Goal: Task Accomplishment & Management: Manage account settings

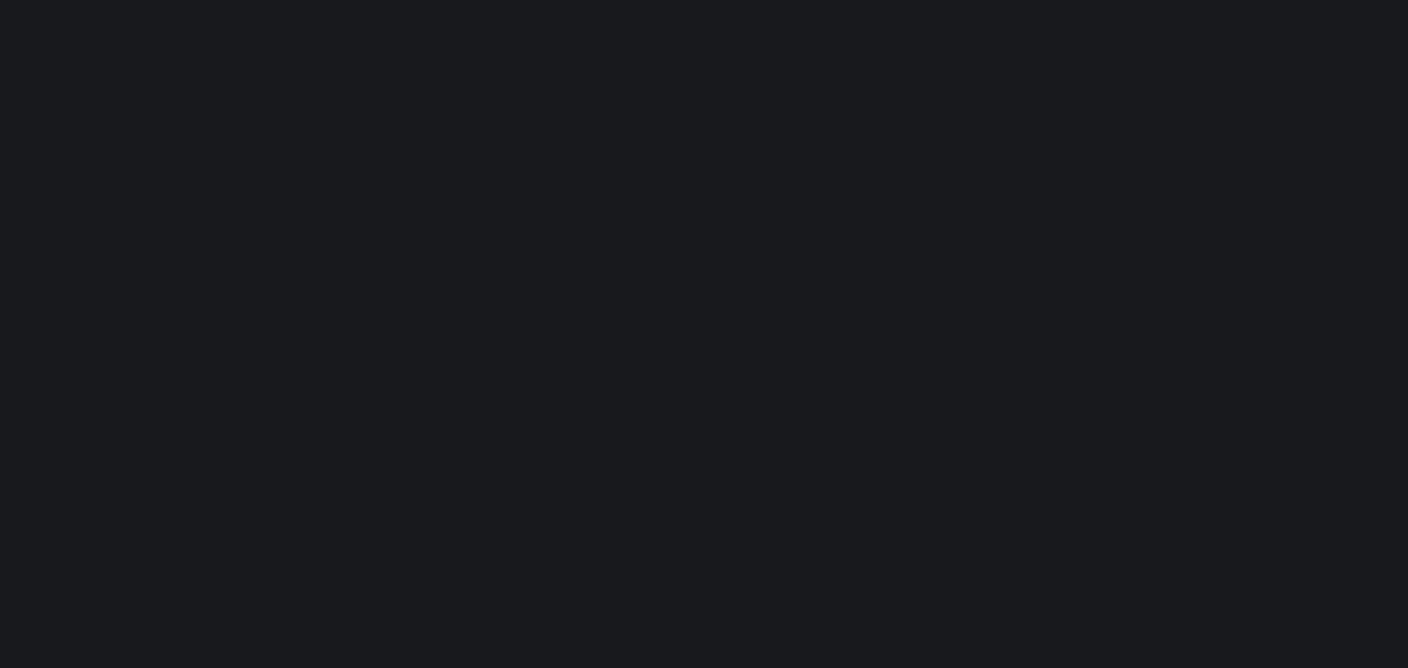
click at [1334, 53] on html at bounding box center [704, 26] width 1408 height 53
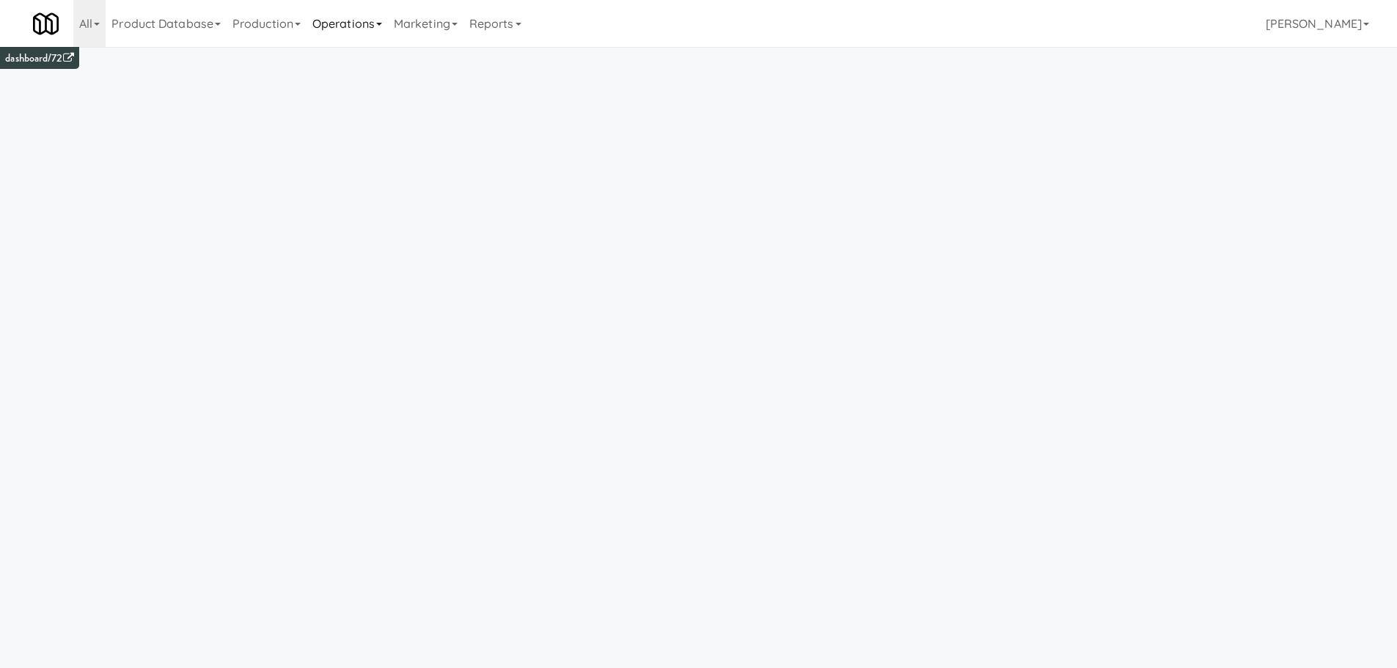
click at [345, 36] on link "Operations" at bounding box center [347, 23] width 81 height 47
click at [354, 293] on link "Vision Orders" at bounding box center [365, 304] width 117 height 26
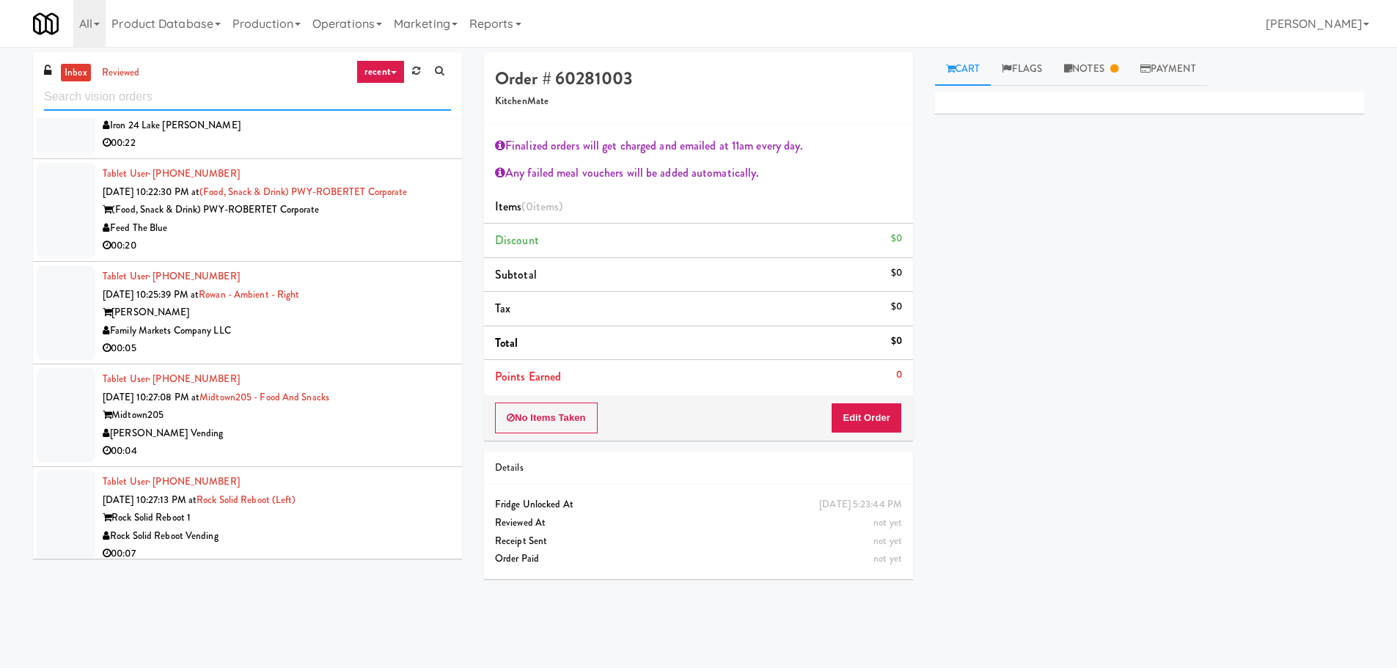
scroll to position [3029, 0]
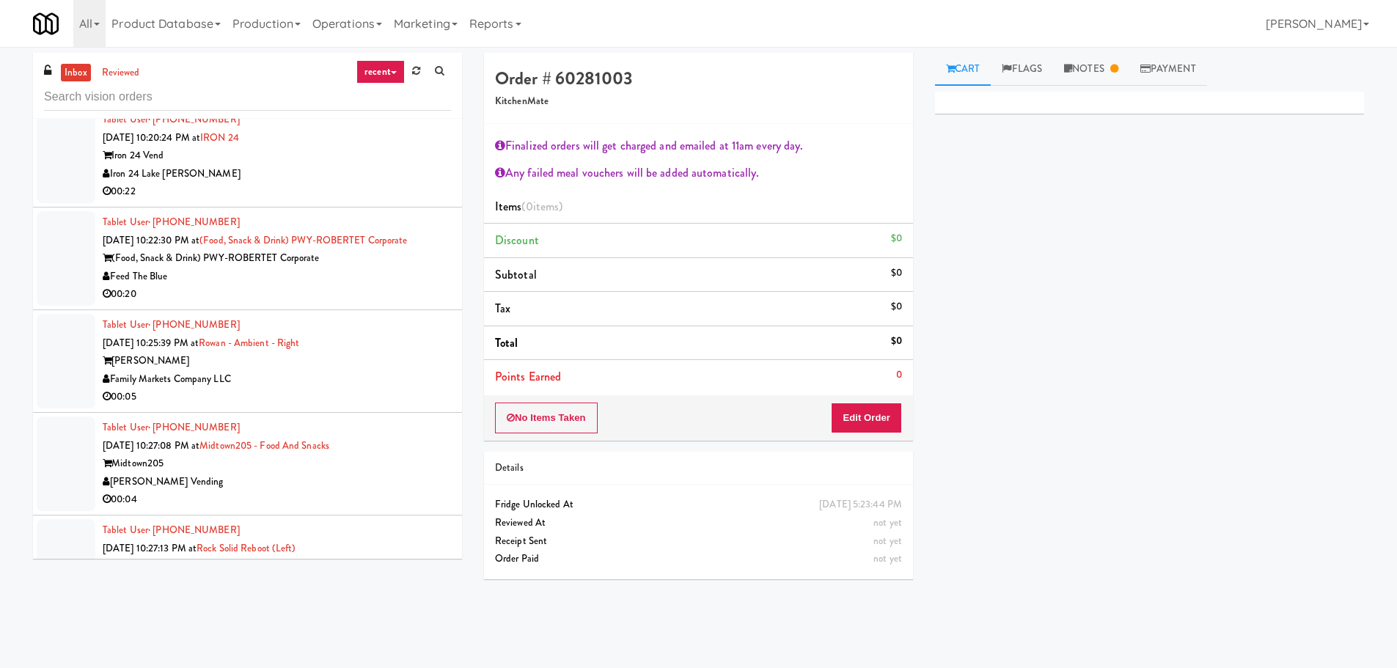
click at [80, 80] on link "inbox" at bounding box center [76, 73] width 30 height 18
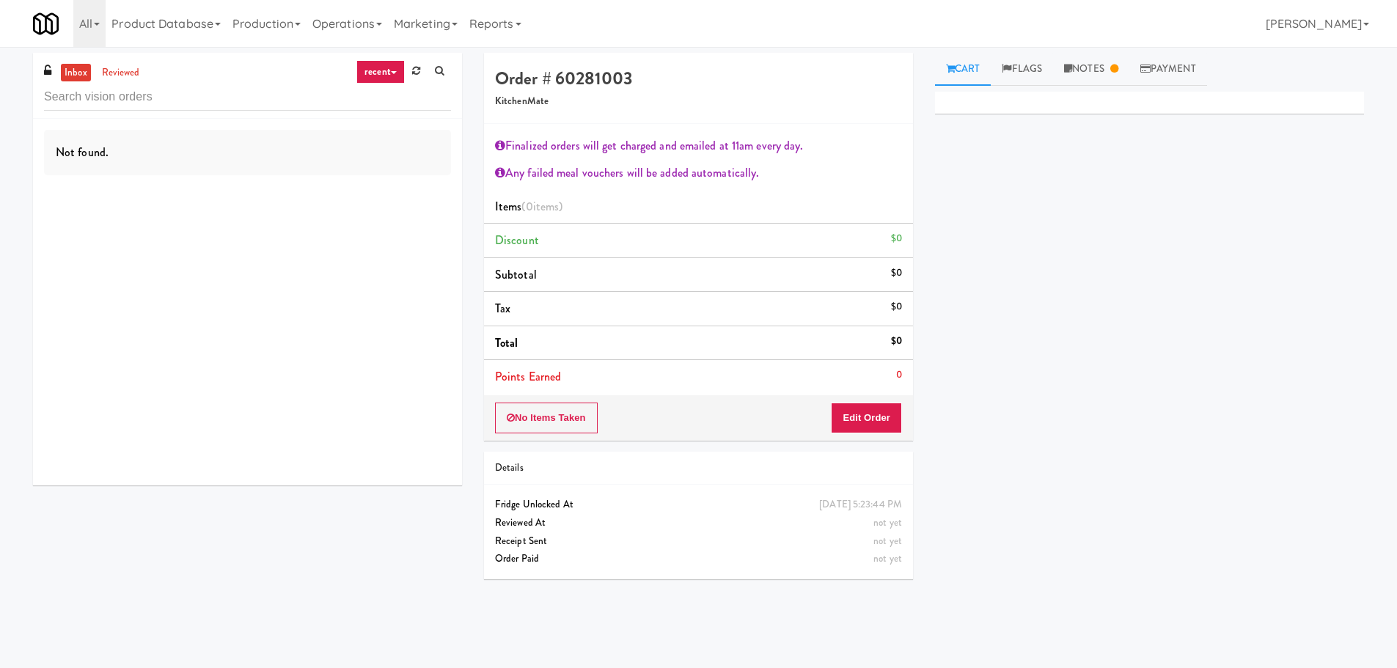
scroll to position [0, 0]
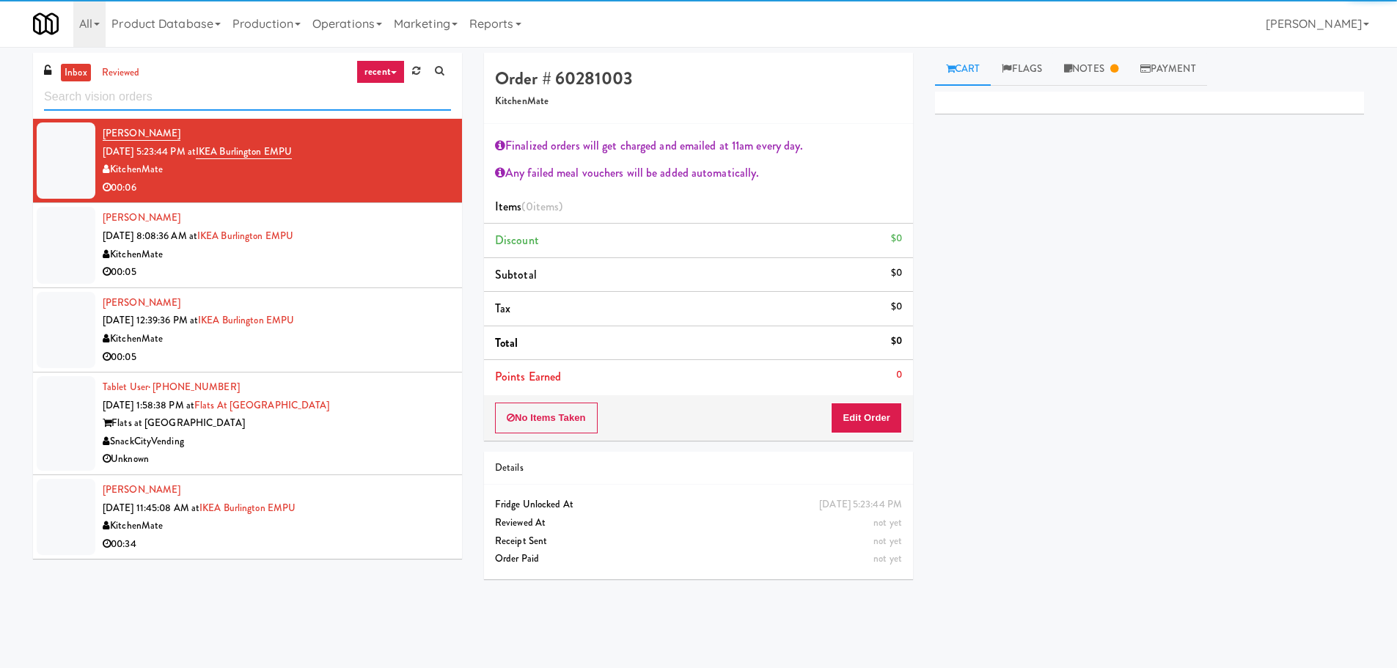
click at [102, 101] on input "text" at bounding box center [247, 97] width 407 height 27
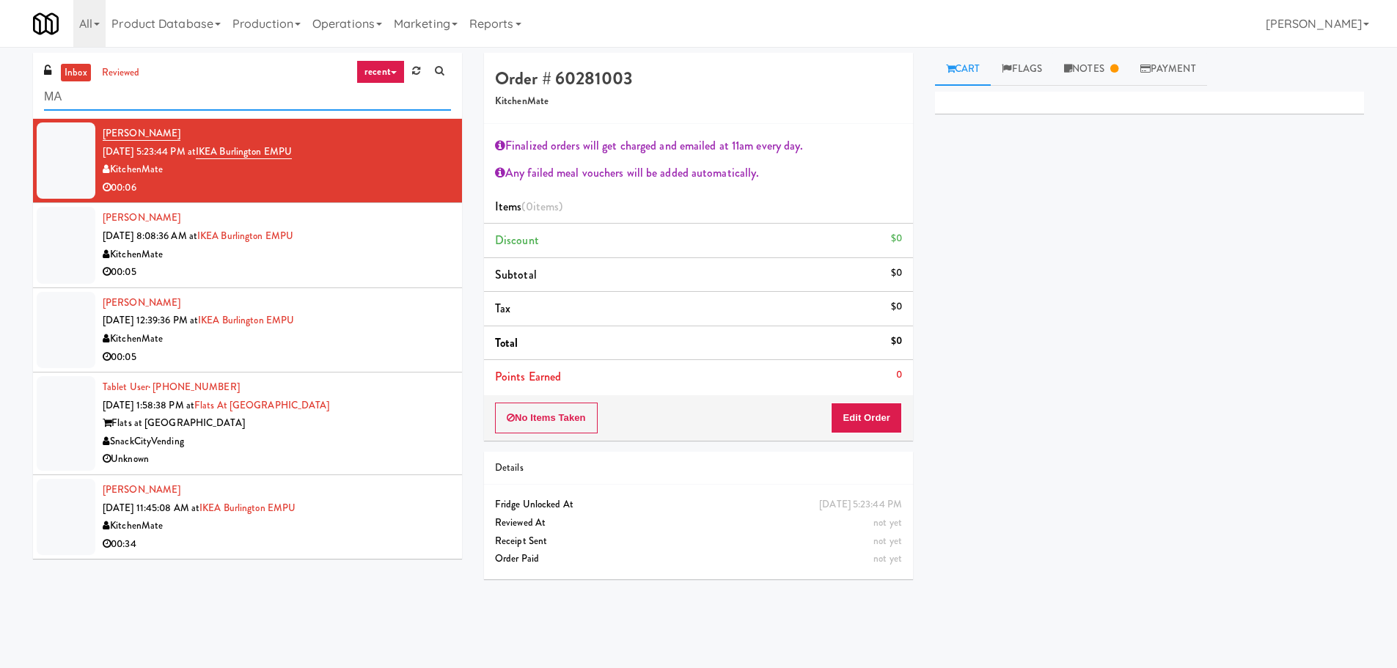
type input "M"
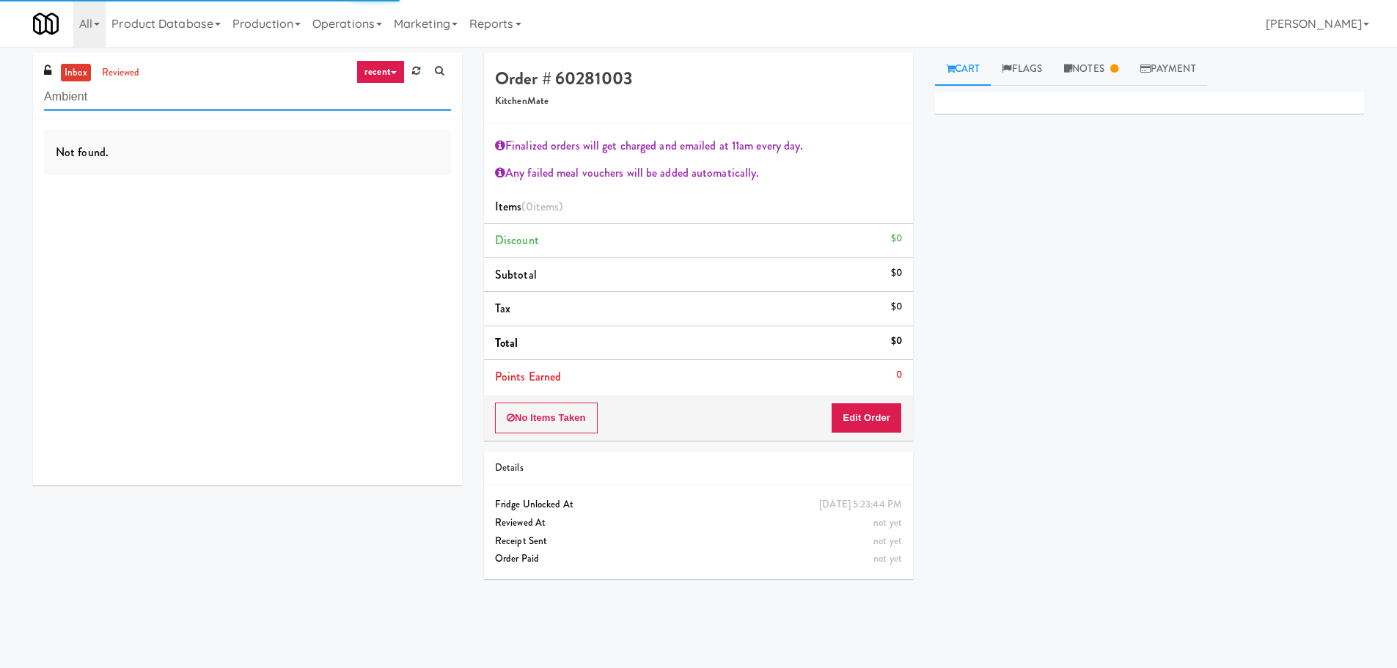
type input "Ambient"
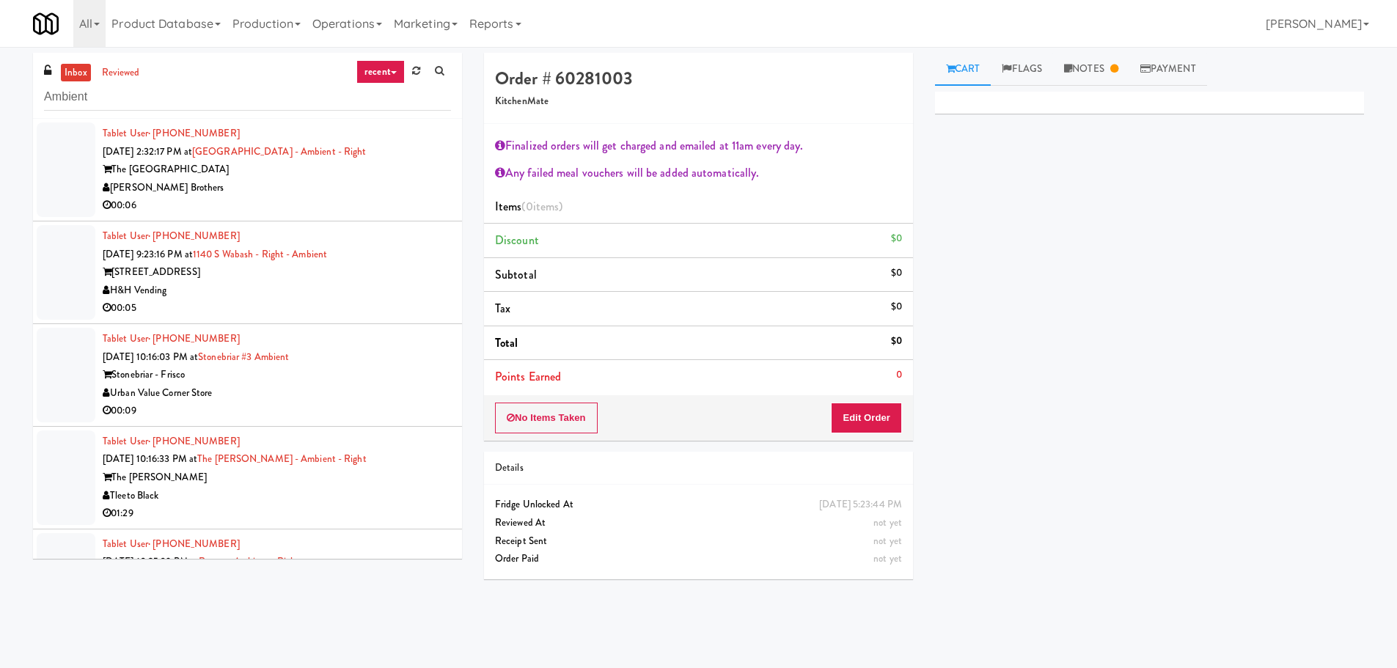
click at [419, 162] on div "The Pyramid Center" at bounding box center [277, 170] width 348 height 18
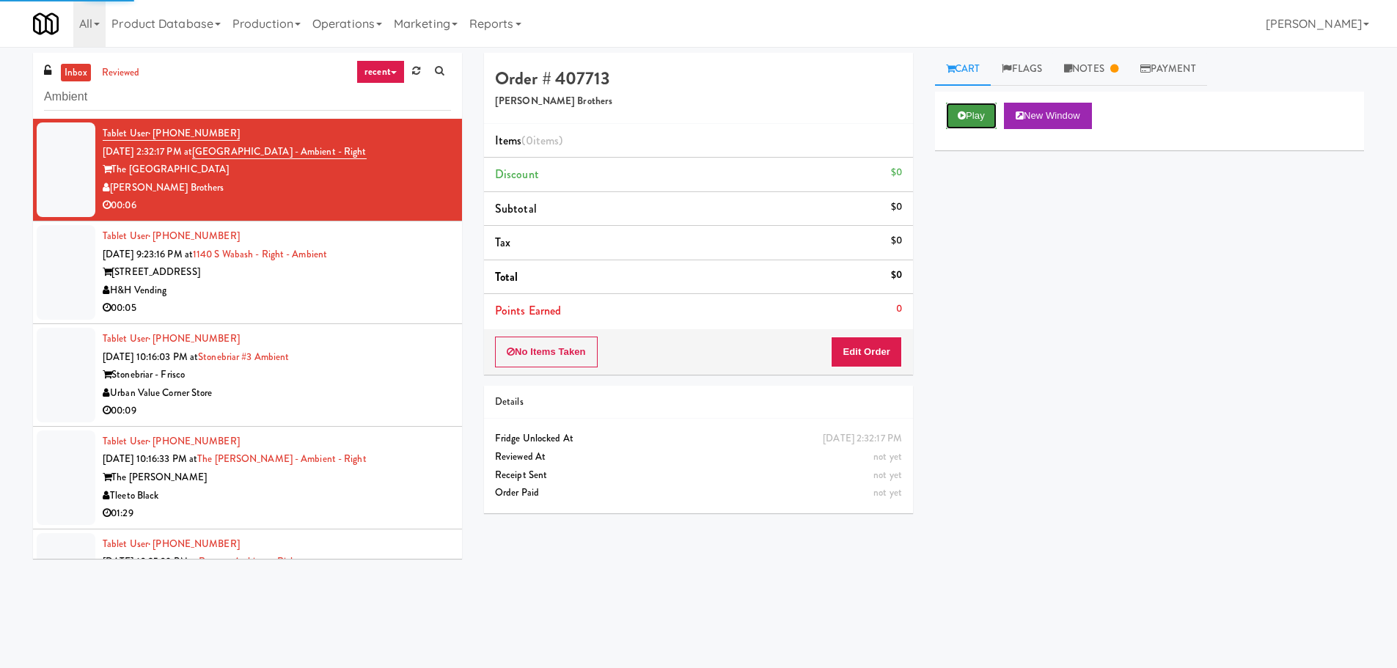
click at [959, 116] on icon at bounding box center [962, 116] width 8 height 10
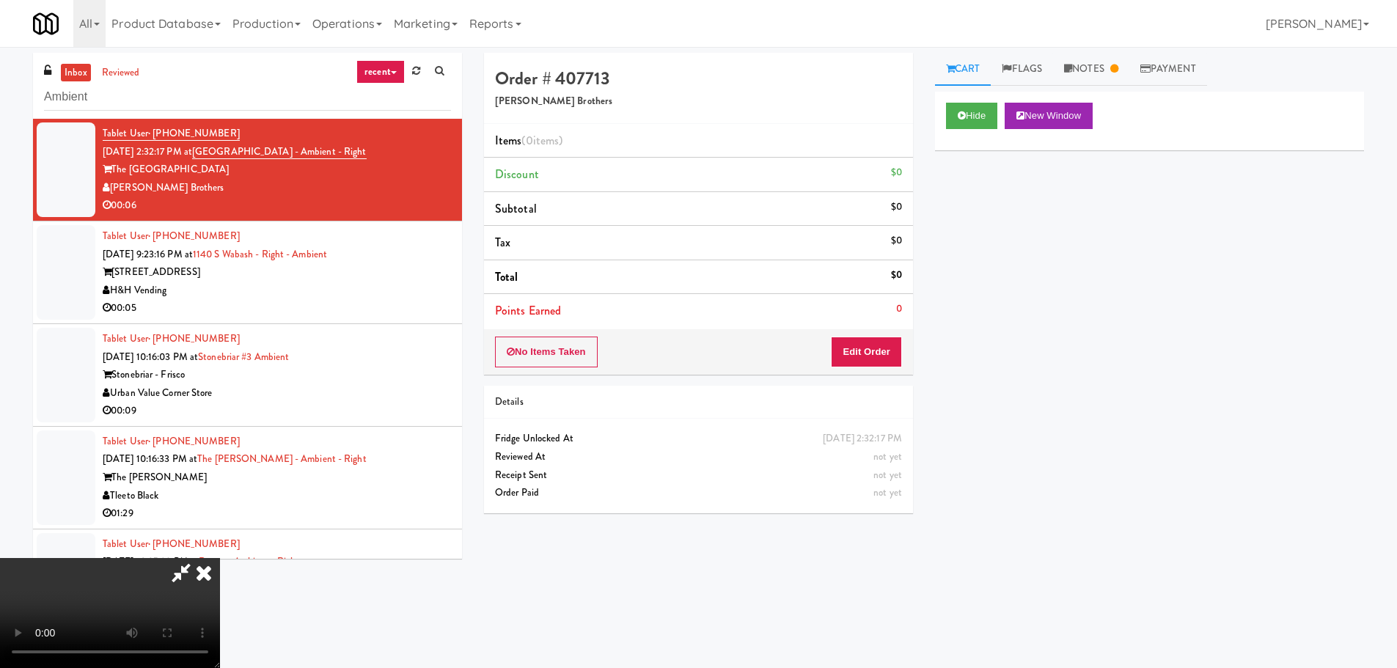
click at [202, 571] on icon at bounding box center [204, 572] width 32 height 29
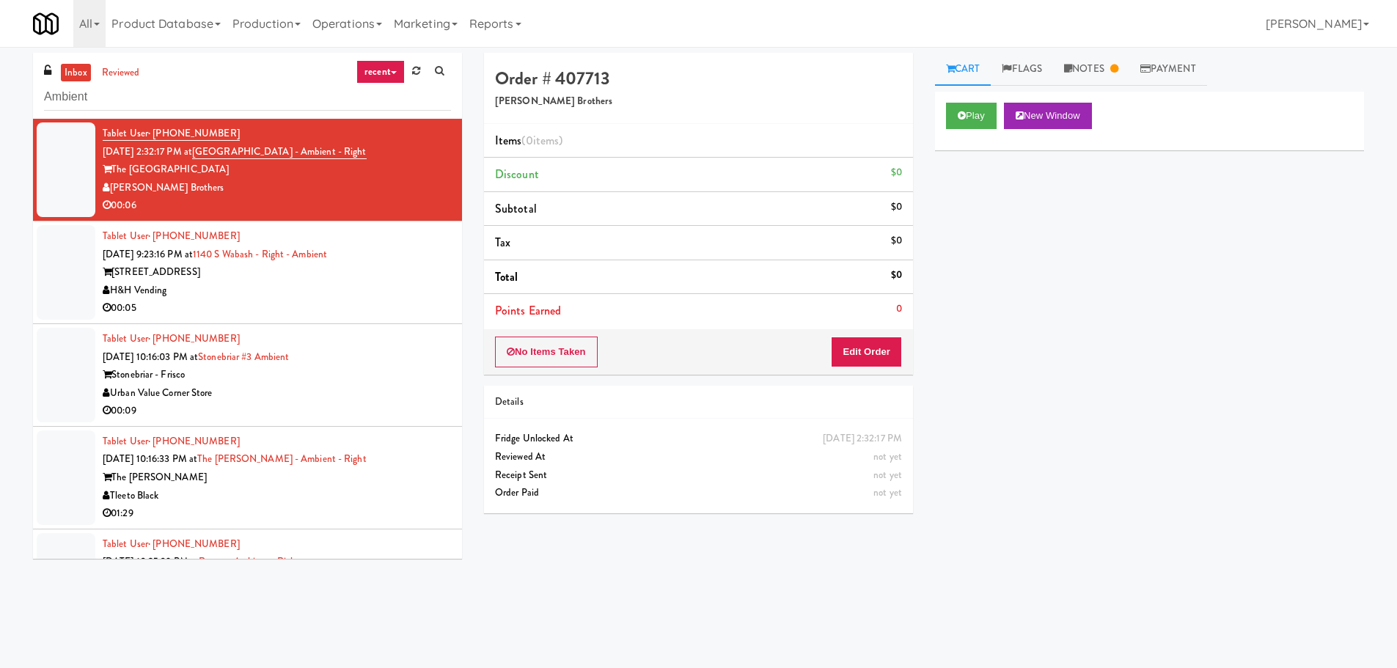
click at [414, 261] on div "Tablet User · (414) 275-2081 Aug 19, 2025 9:23:16 PM at 1140 S Wabash - Right -…" at bounding box center [277, 272] width 348 height 90
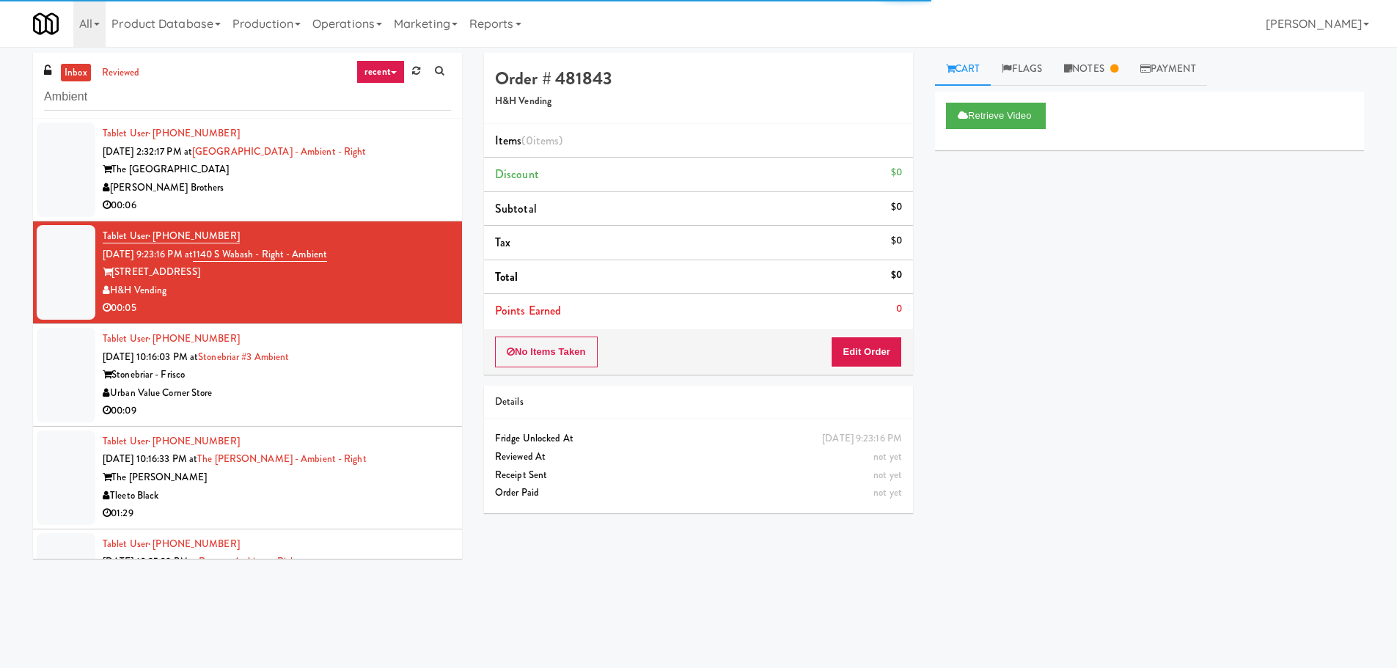
click at [348, 396] on div "Urban Value Corner Store" at bounding box center [277, 393] width 348 height 18
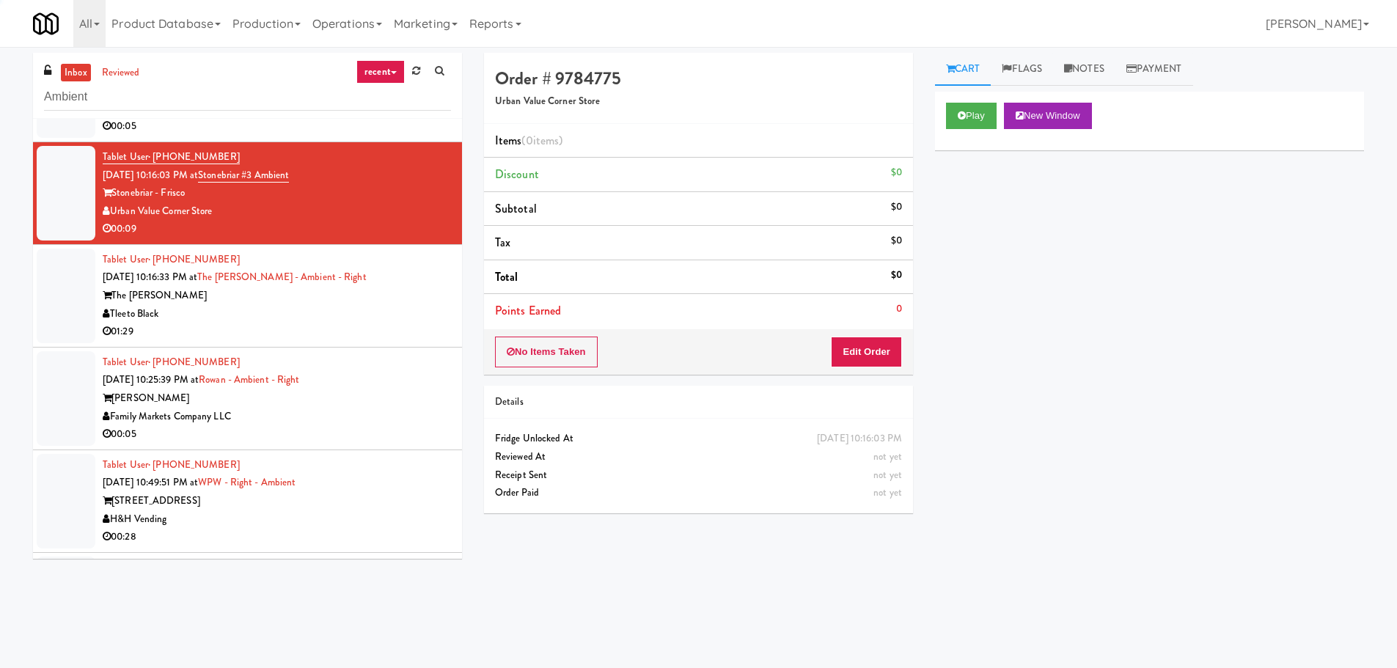
scroll to position [220, 0]
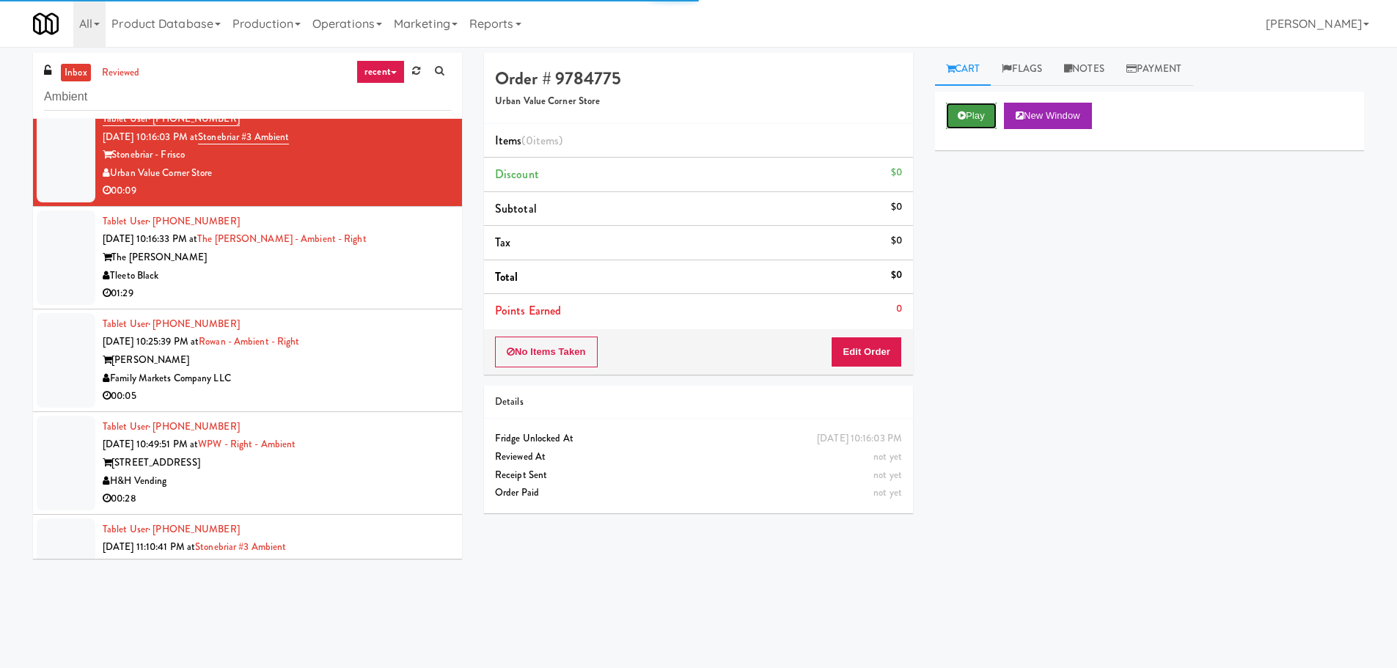
click at [949, 111] on button "Play" at bounding box center [971, 116] width 51 height 26
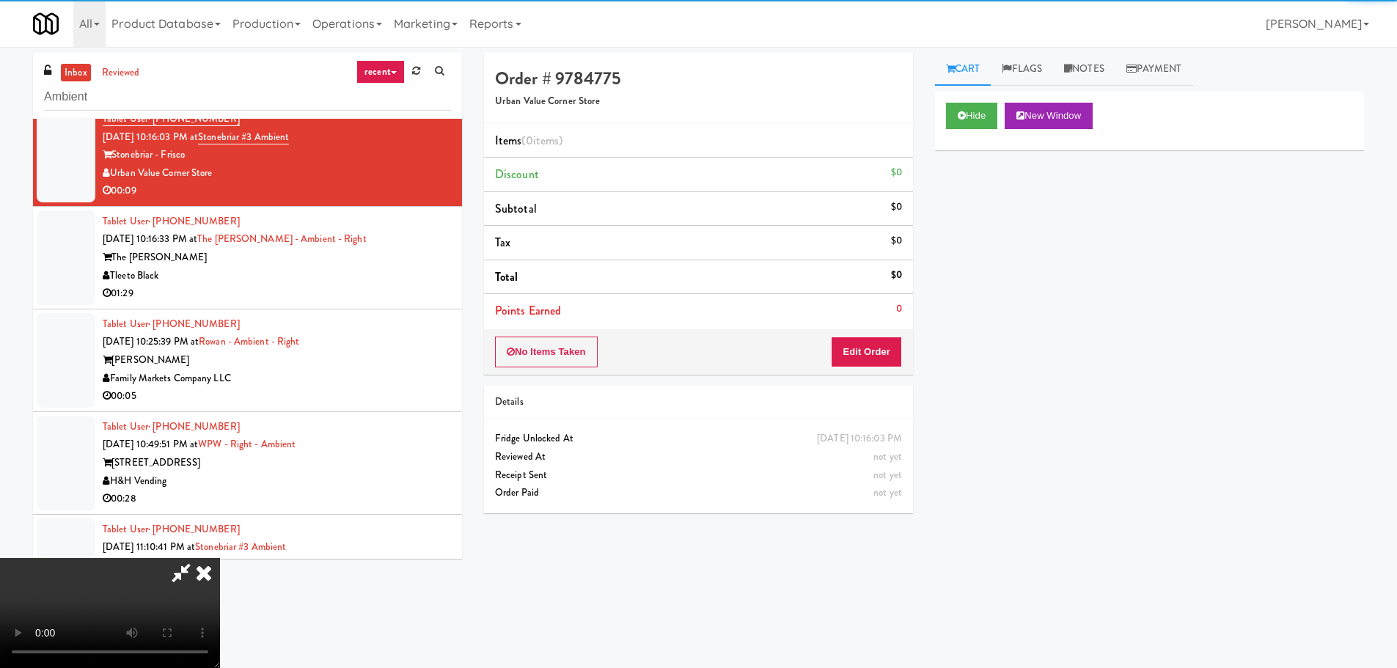
click at [885, 377] on div "Order # 9784775 Urban Value Corner Store Items (0 items ) Discount $0 Subtotal …" at bounding box center [698, 289] width 451 height 472
click at [879, 359] on button "Edit Order" at bounding box center [866, 352] width 71 height 31
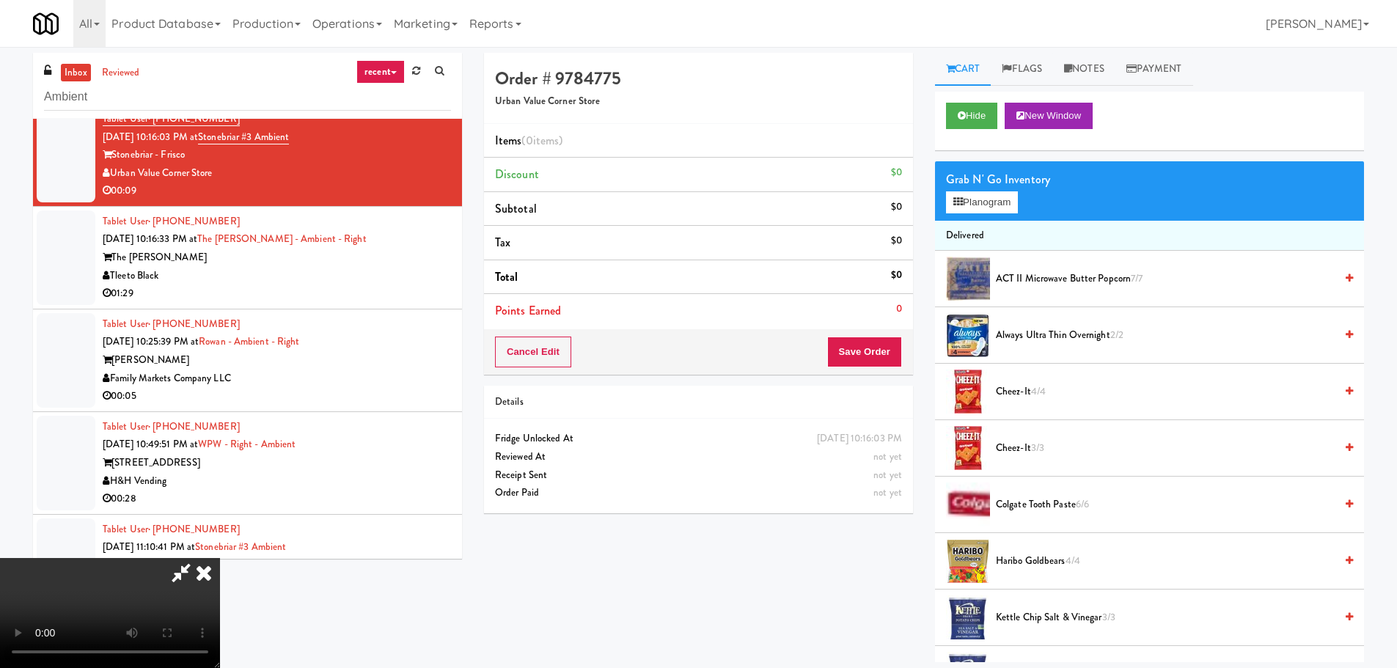
scroll to position [0, 0]
click at [220, 558] on video at bounding box center [110, 613] width 220 height 110
click at [1027, 457] on span "Cheez-It 3/3" at bounding box center [1165, 448] width 339 height 18
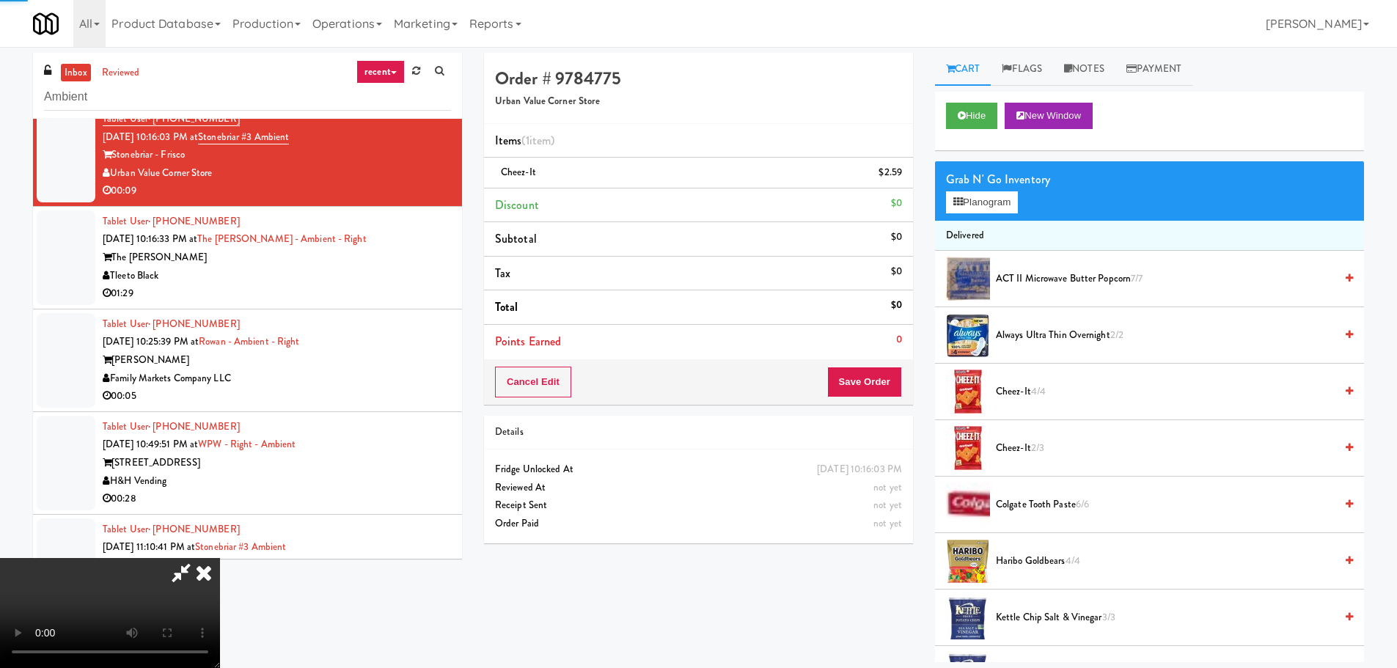
click at [220, 558] on video at bounding box center [110, 613] width 220 height 110
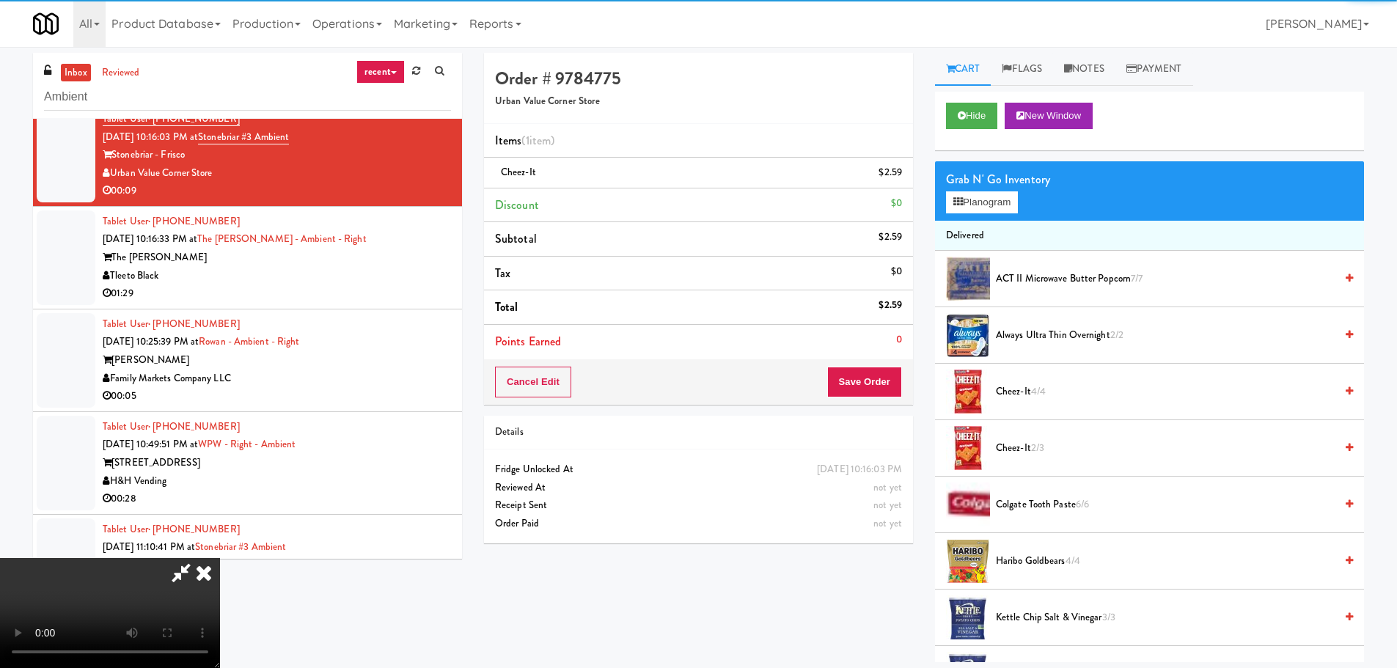
click at [220, 558] on video at bounding box center [110, 613] width 220 height 110
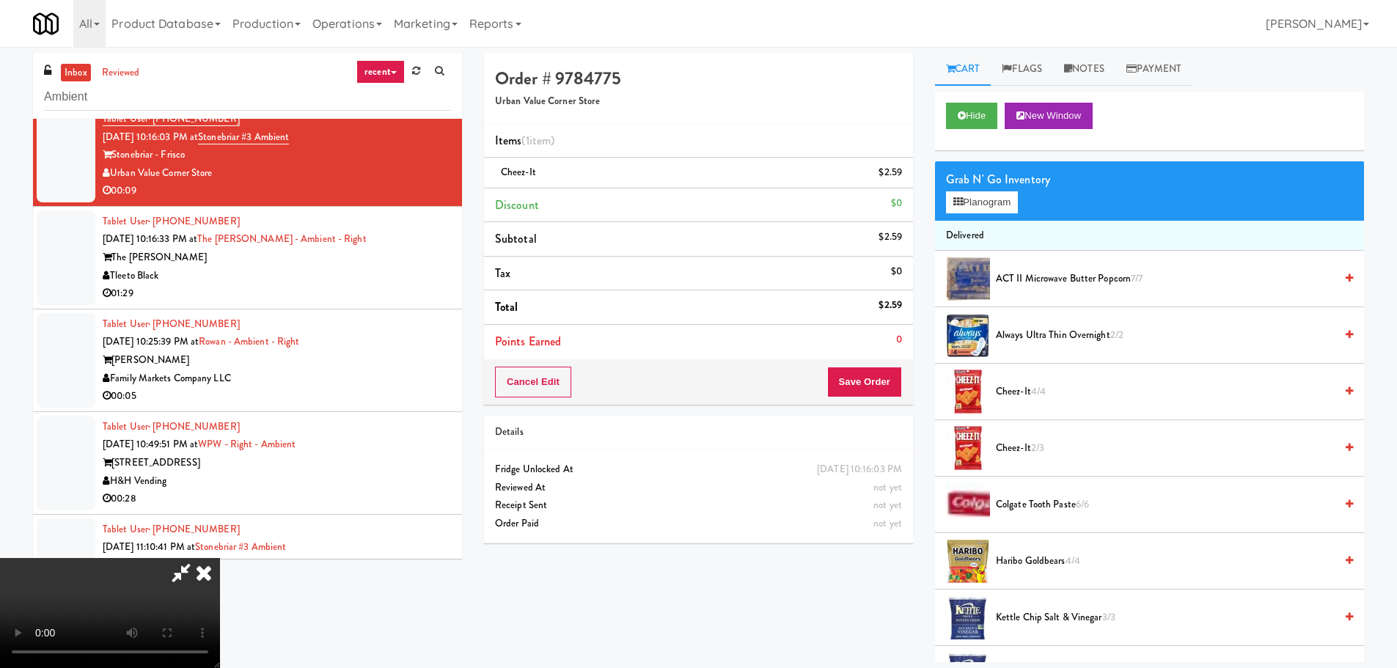
click at [220, 558] on video at bounding box center [110, 613] width 220 height 110
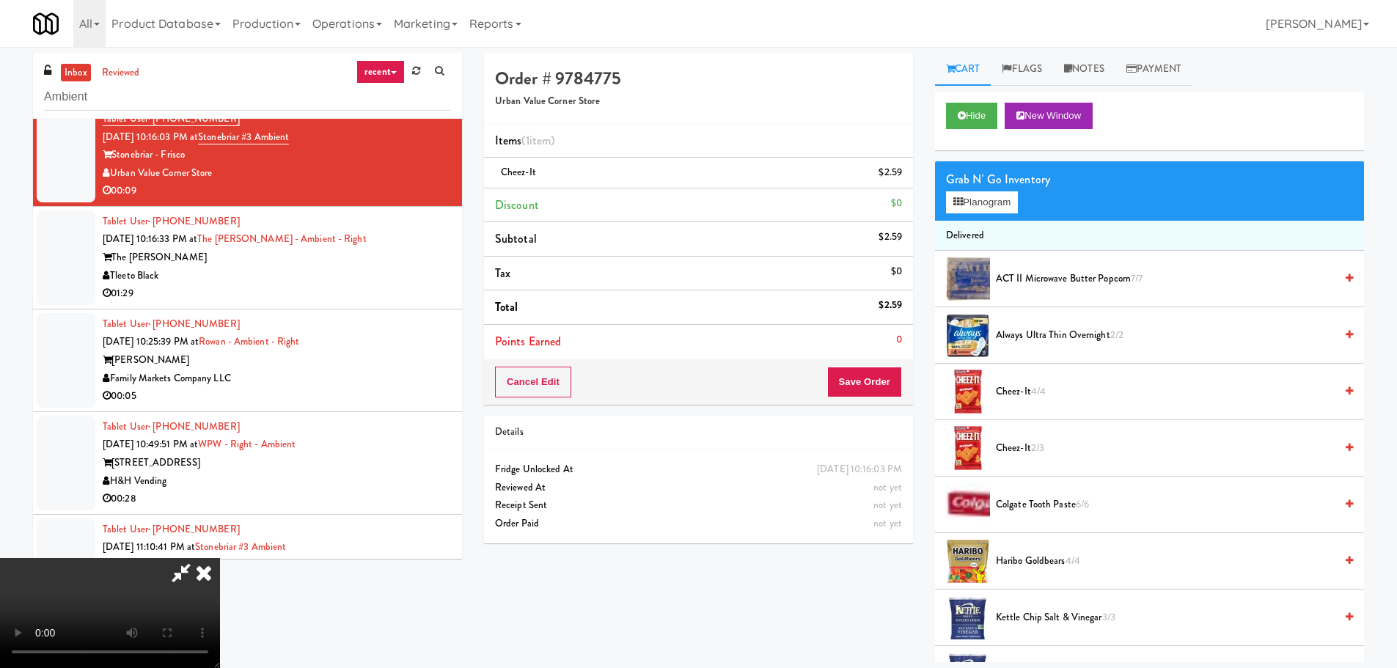
click at [220, 558] on video at bounding box center [110, 613] width 220 height 110
drag, startPoint x: 623, startPoint y: 419, endPoint x: 747, endPoint y: 422, distance: 124.0
click at [220, 558] on video at bounding box center [110, 613] width 220 height 110
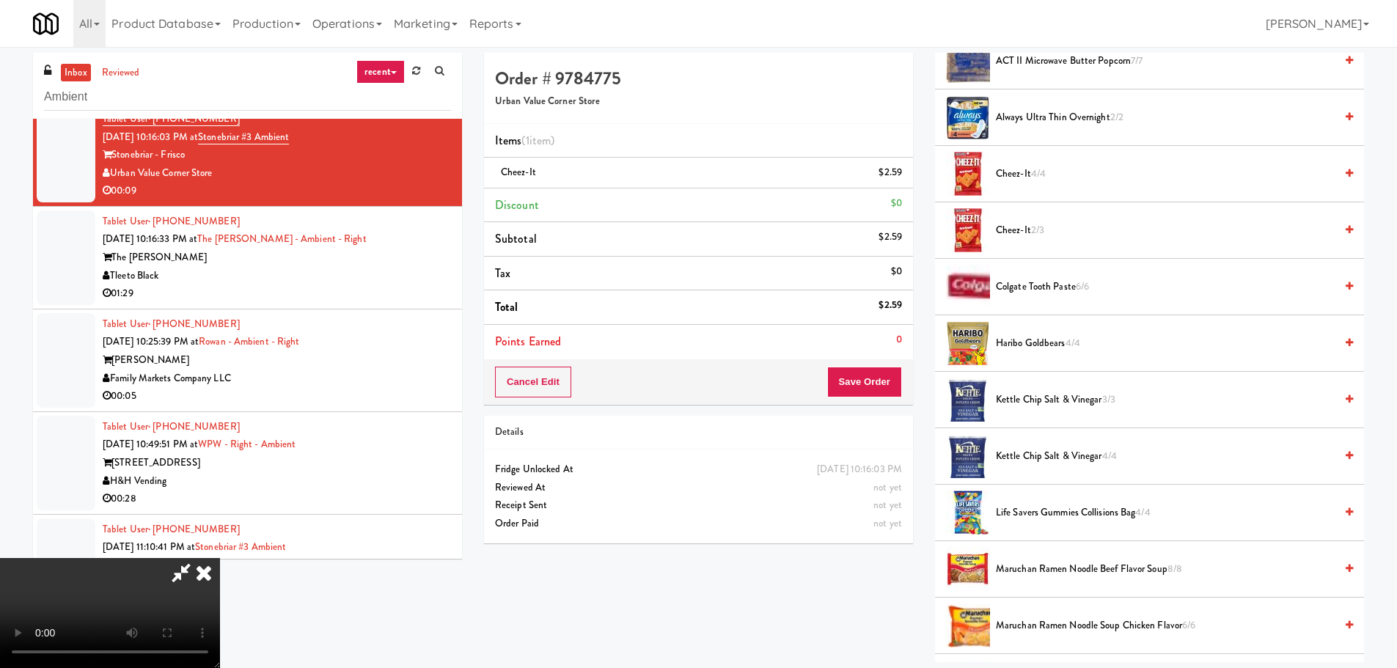
scroll to position [220, 0]
click at [1059, 463] on span "Kettle Chip Salt & Vinegar 4/4" at bounding box center [1165, 454] width 339 height 18
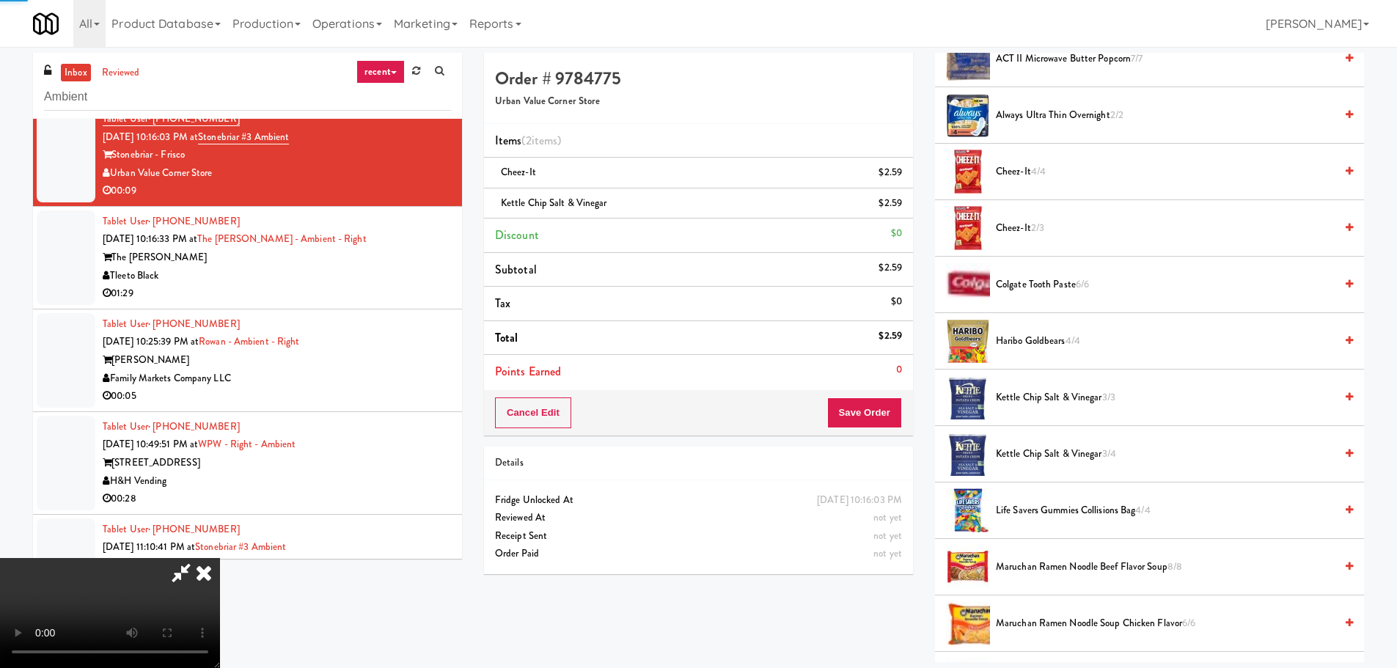
click at [220, 558] on video at bounding box center [110, 613] width 220 height 110
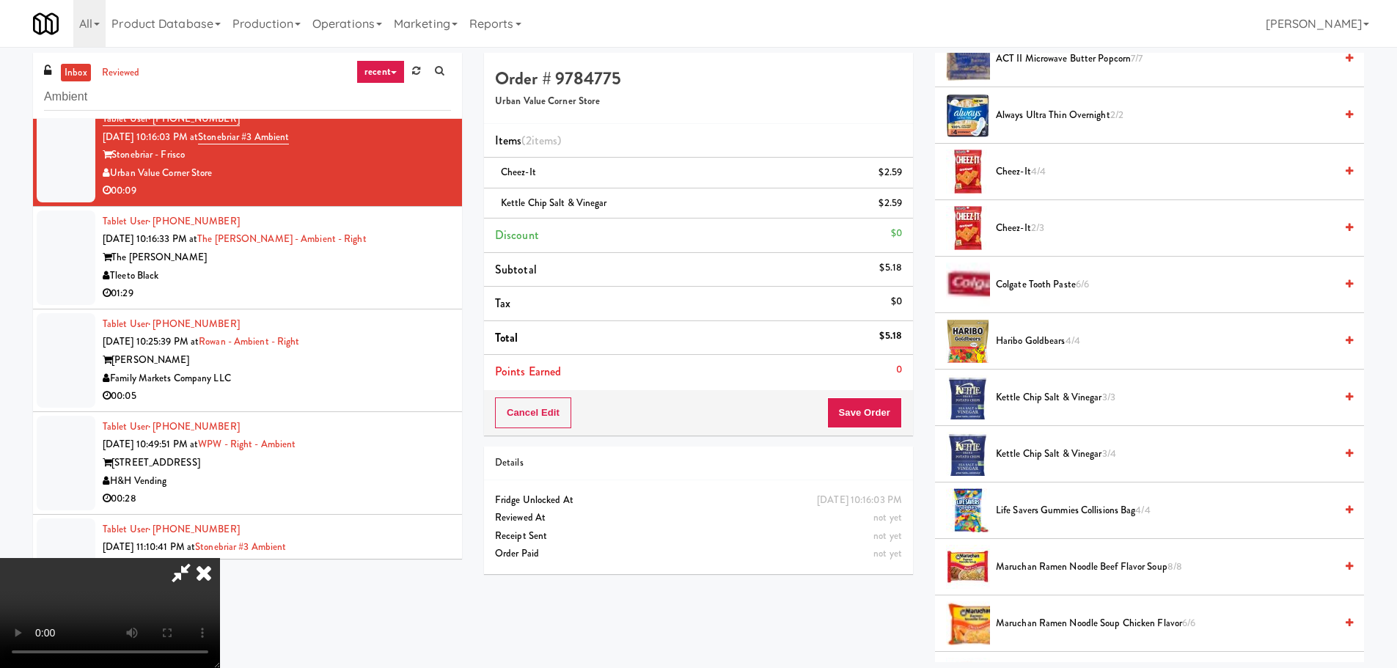
drag, startPoint x: 555, startPoint y: 507, endPoint x: 638, endPoint y: 467, distance: 92.8
click at [220, 558] on video at bounding box center [110, 613] width 220 height 110
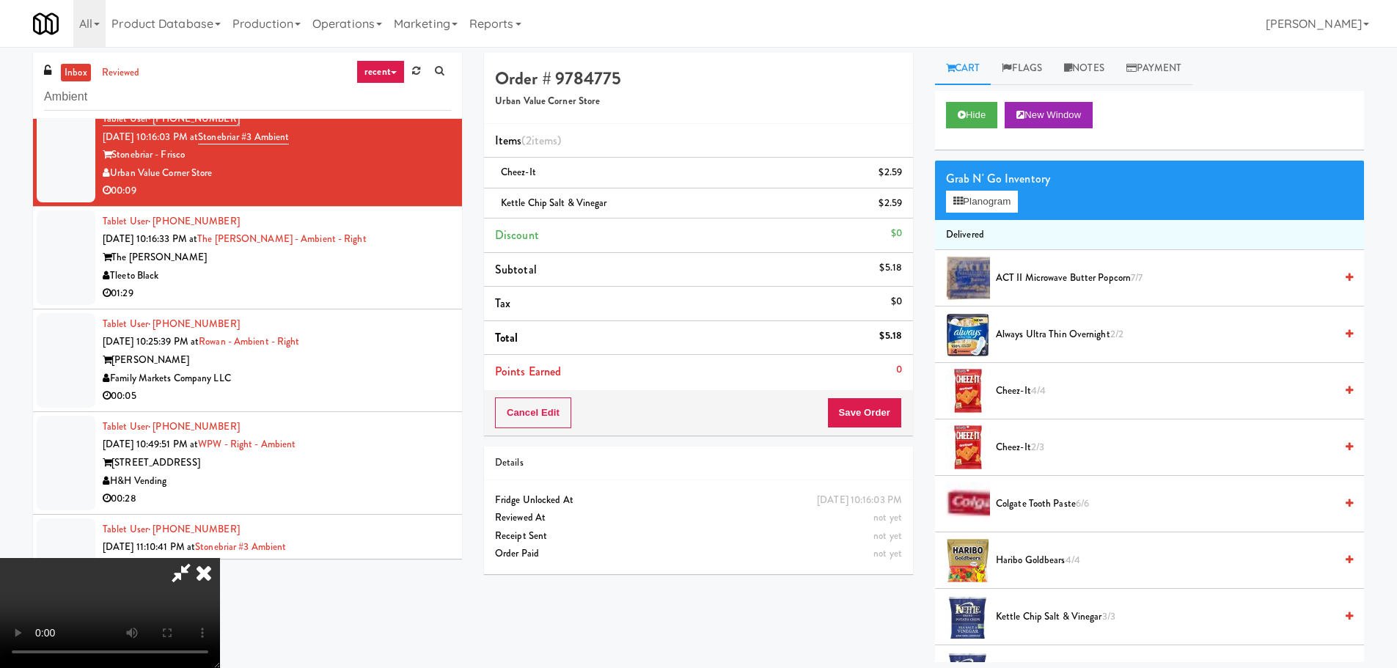
scroll to position [0, 0]
click at [959, 195] on button "Planogram" at bounding box center [982, 202] width 72 height 22
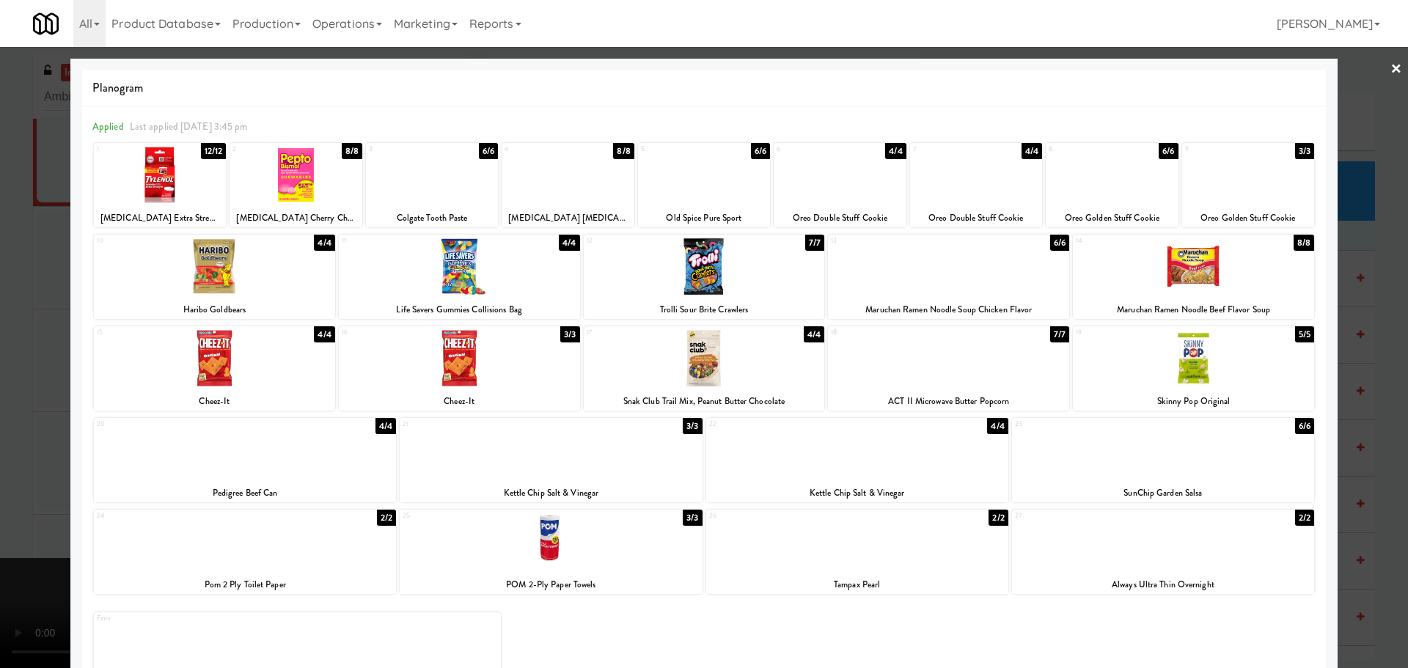
click at [1136, 458] on div at bounding box center [1163, 450] width 302 height 56
click at [0, 460] on div at bounding box center [704, 334] width 1408 height 668
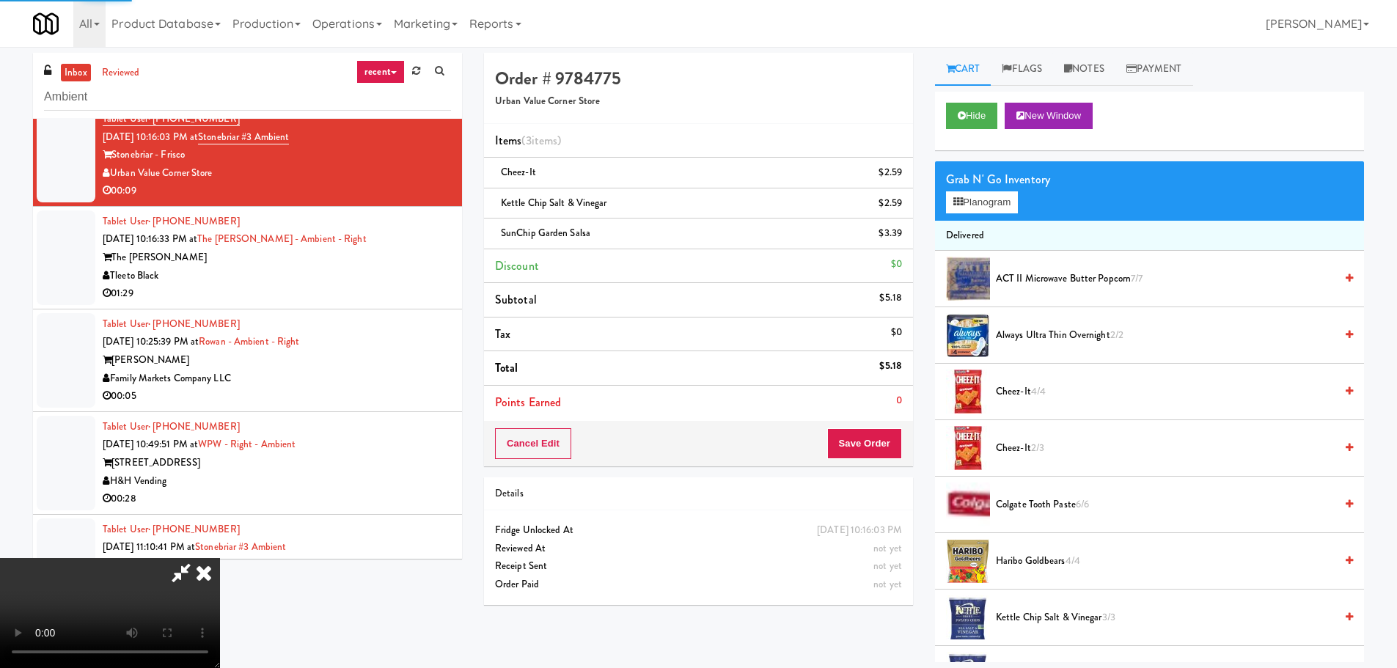
click at [220, 558] on video at bounding box center [110, 613] width 220 height 110
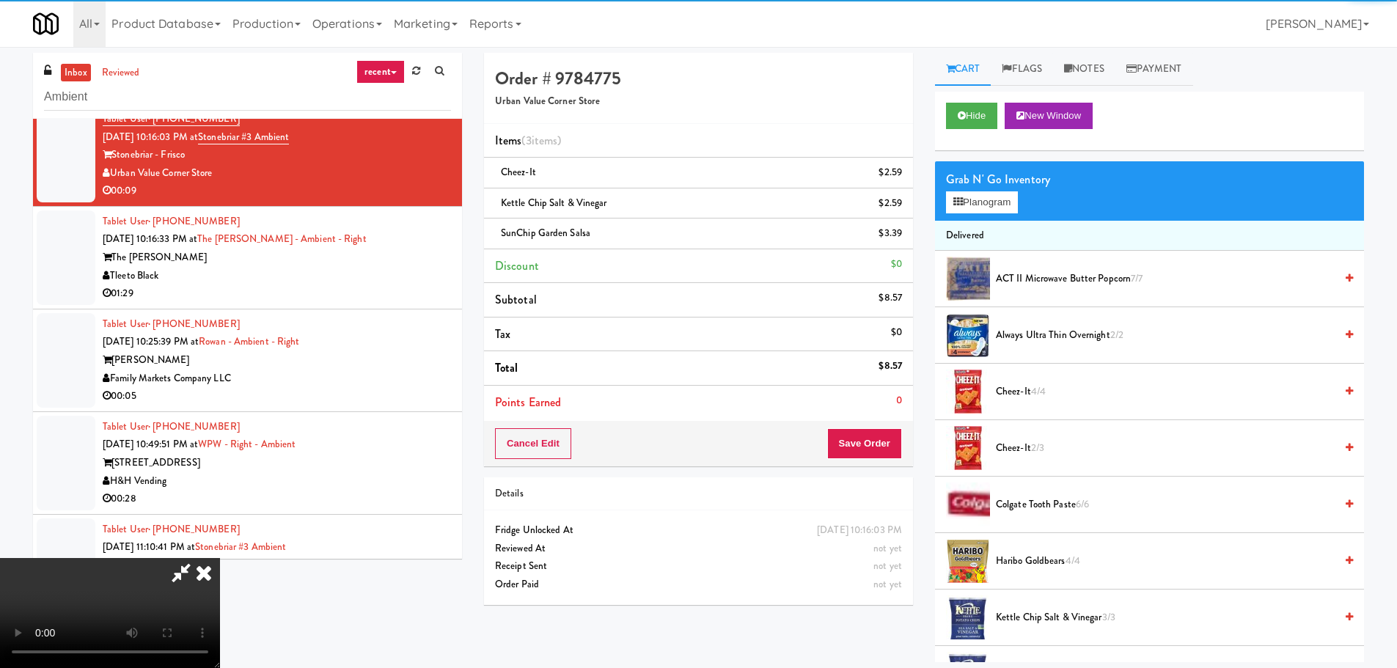
scroll to position [252, 0]
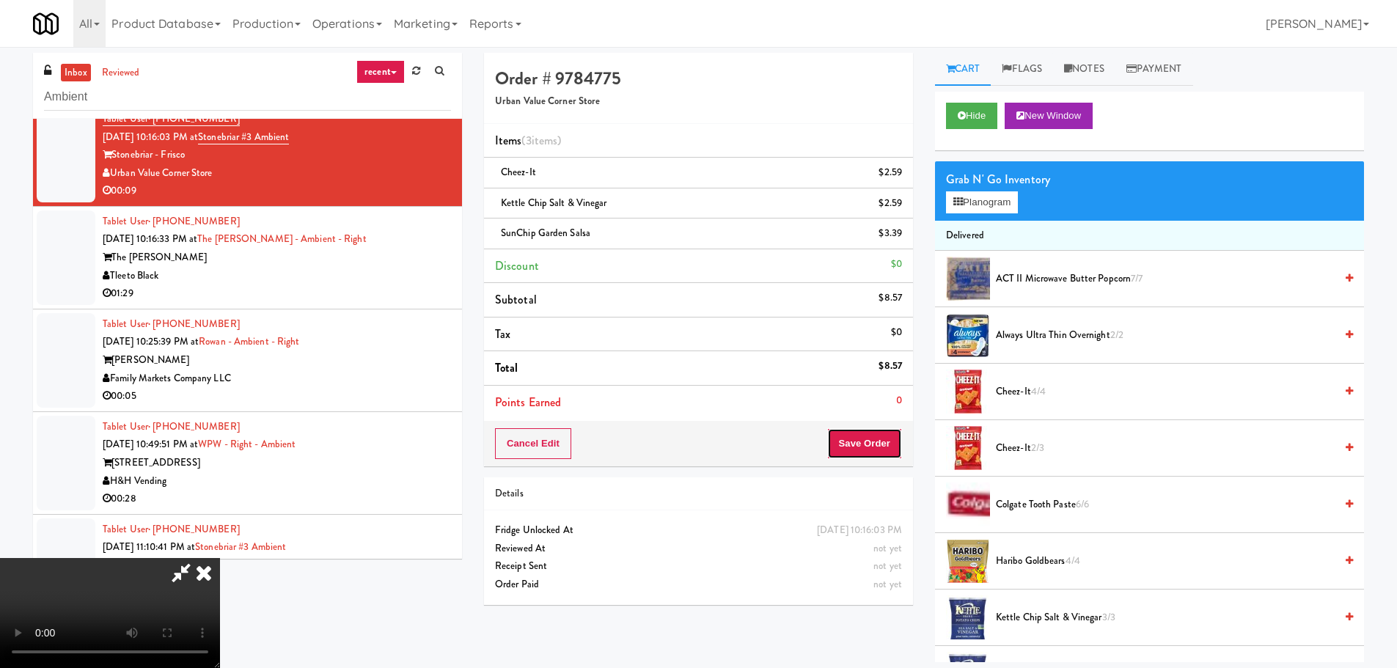
click at [868, 450] on button "Save Order" at bounding box center [864, 443] width 75 height 31
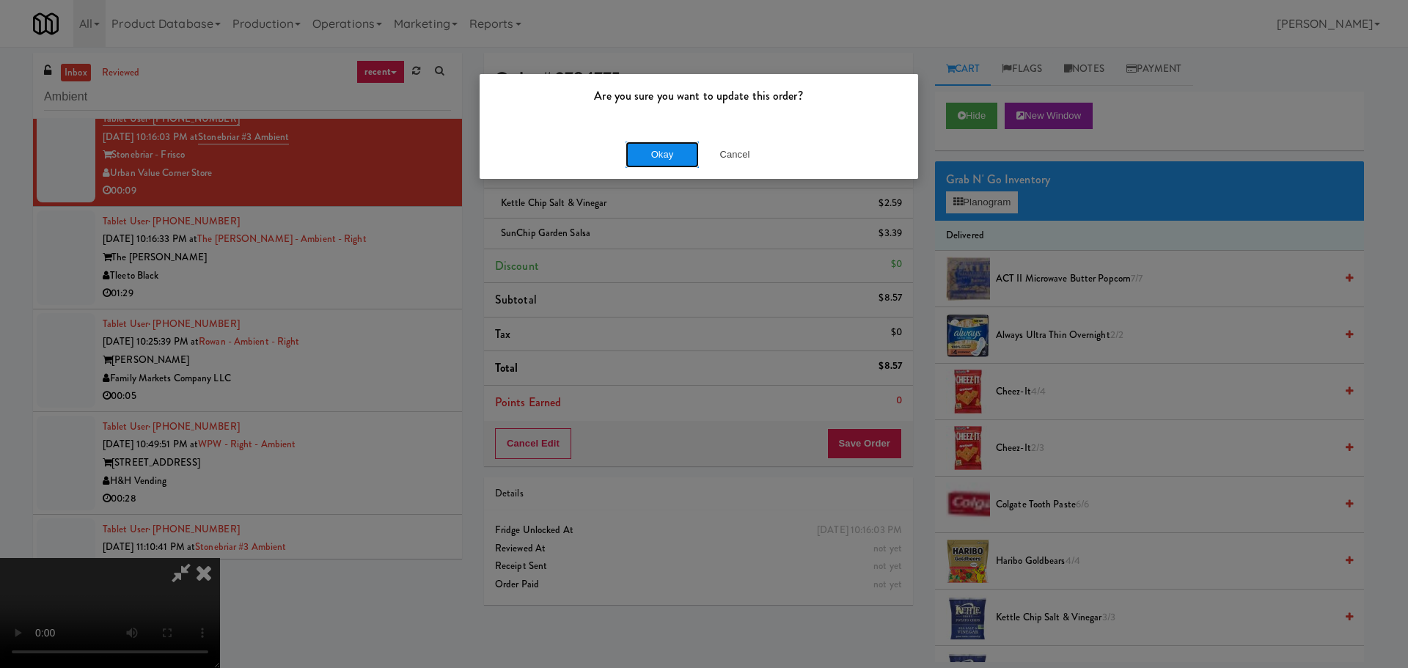
click at [640, 153] on button "Okay" at bounding box center [662, 155] width 73 height 26
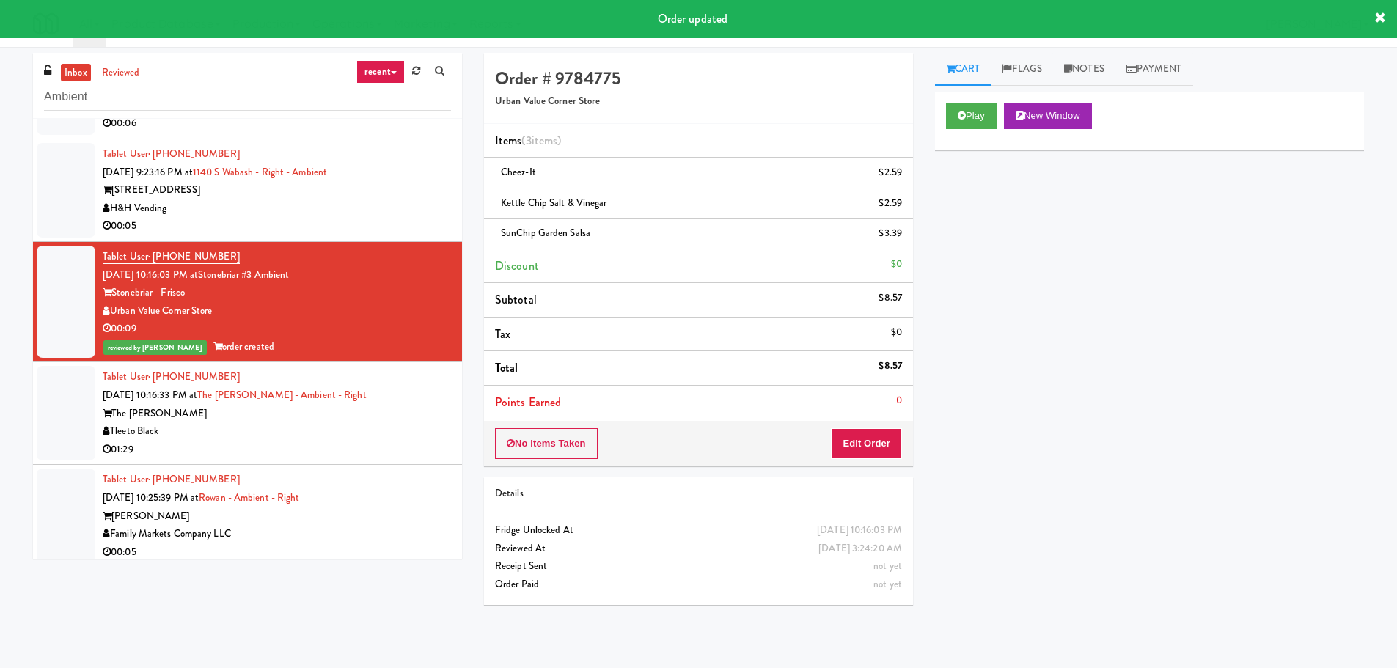
scroll to position [293, 0]
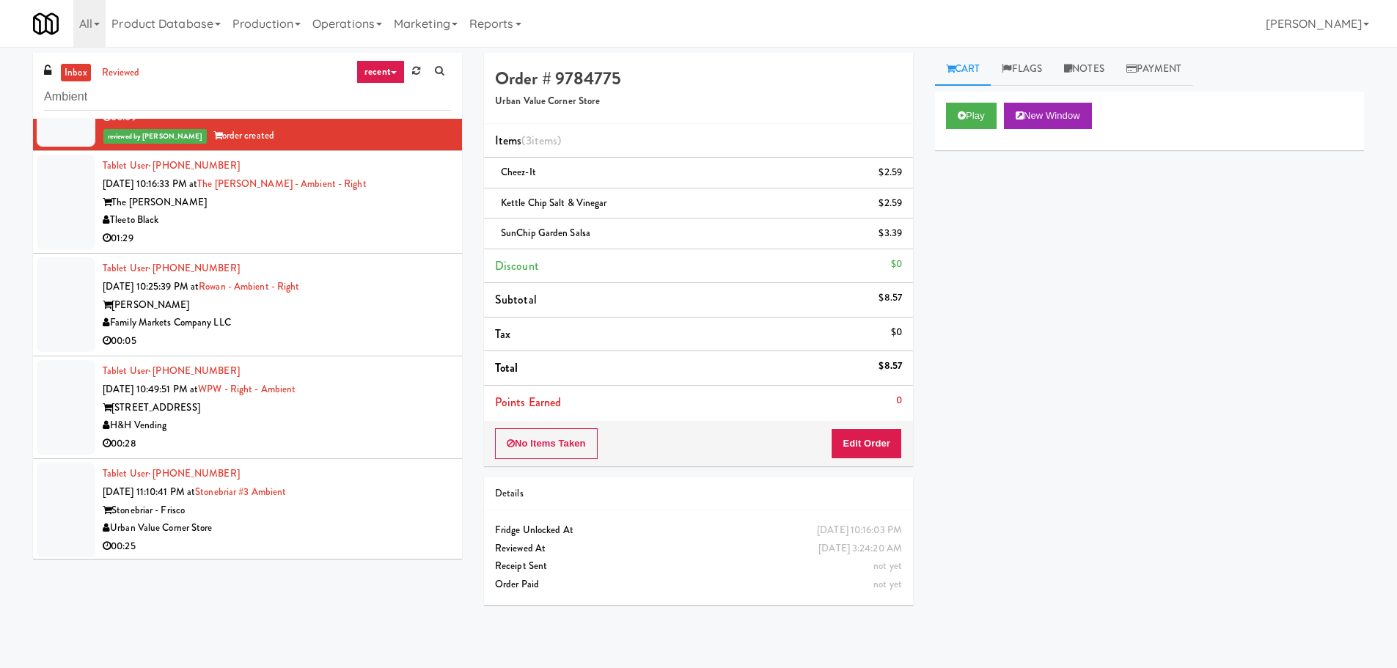
click at [402, 227] on div "Tleeto Black" at bounding box center [277, 220] width 348 height 18
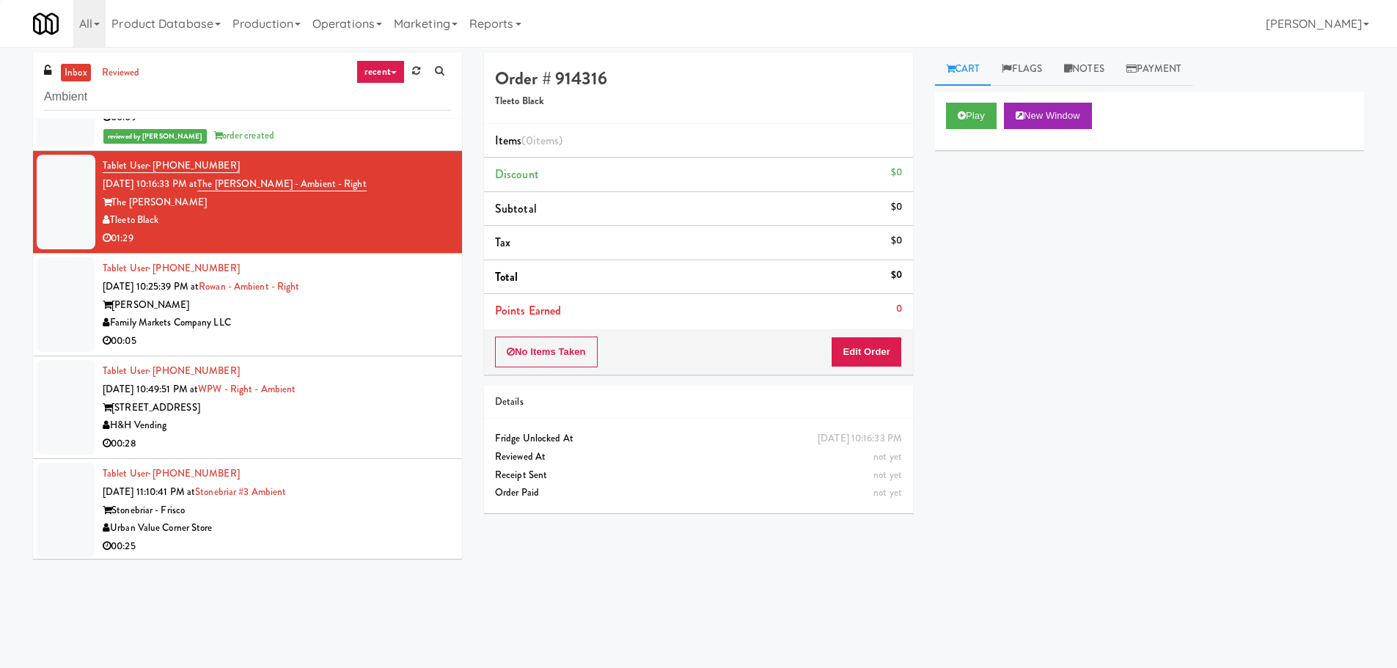
click at [411, 323] on div "Family Markets Company LLC" at bounding box center [277, 323] width 348 height 18
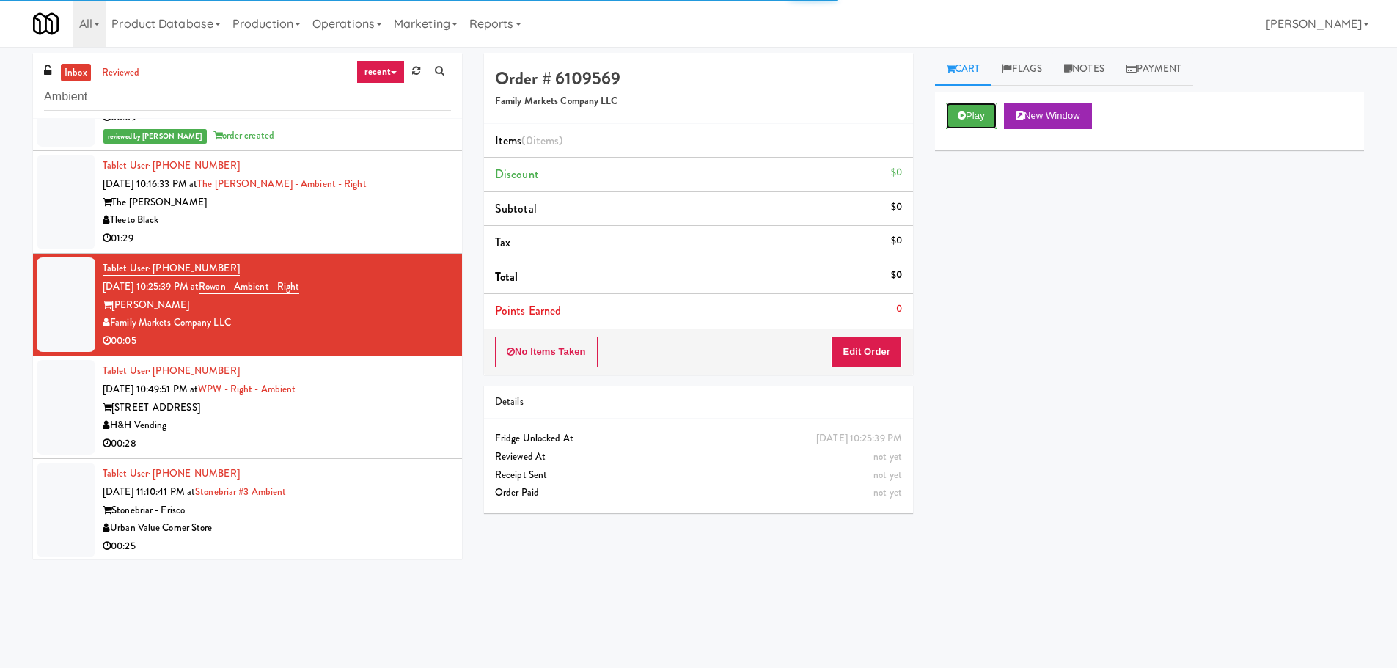
click at [980, 118] on button "Play" at bounding box center [971, 116] width 51 height 26
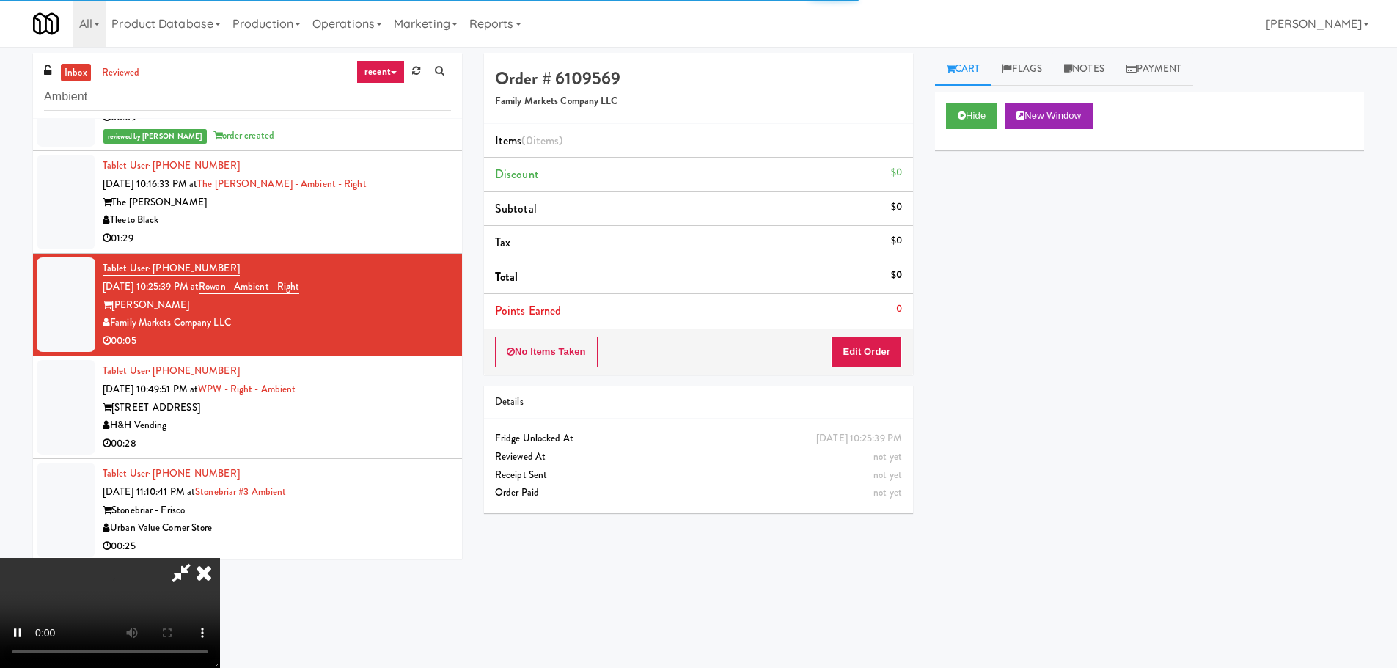
click at [852, 332] on div "No Items Taken Edit Order" at bounding box center [698, 351] width 429 height 45
click at [849, 347] on button "Edit Order" at bounding box center [866, 352] width 71 height 31
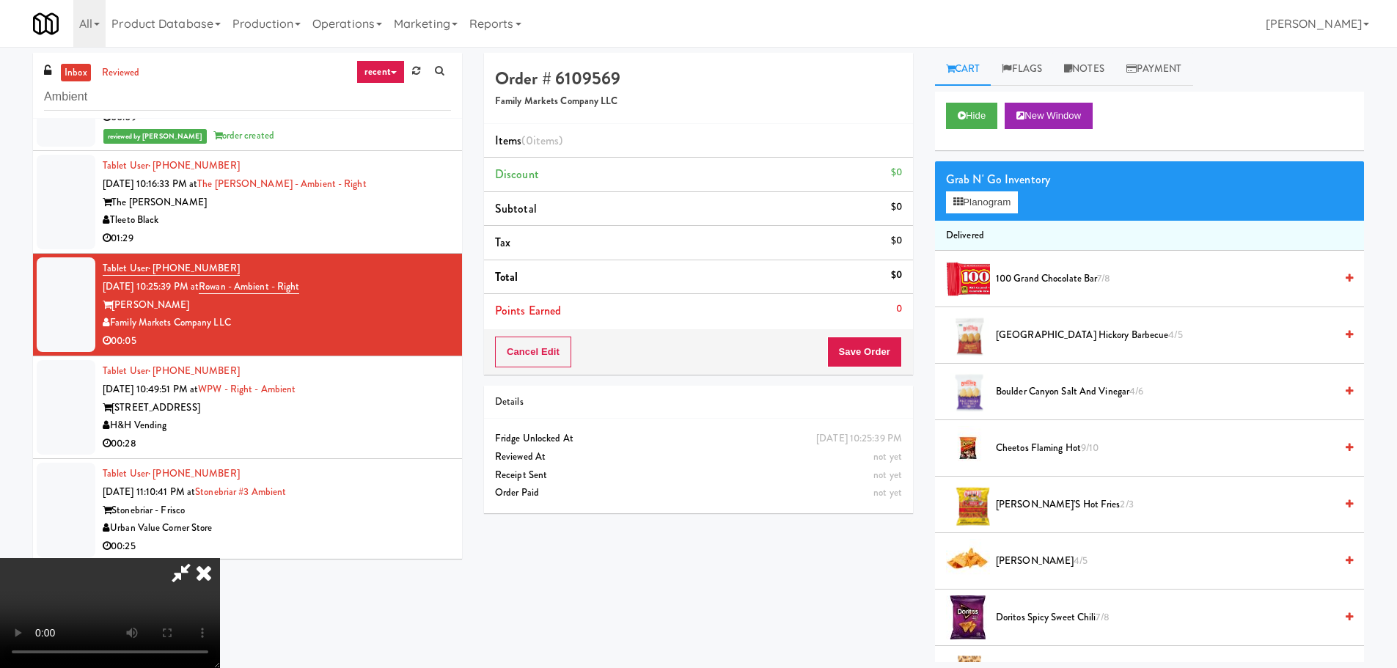
scroll to position [252, 0]
click at [220, 558] on video at bounding box center [110, 613] width 220 height 110
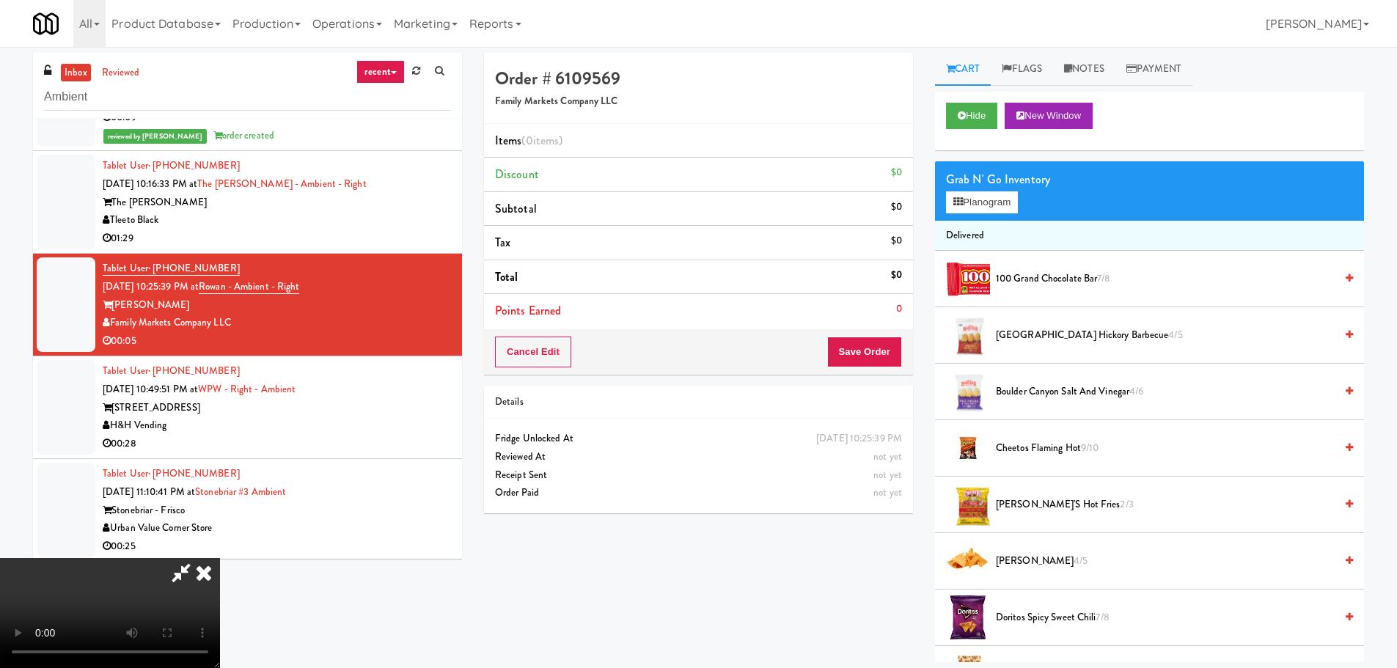
click at [220, 558] on video at bounding box center [110, 613] width 220 height 110
click at [220, 604] on video at bounding box center [110, 613] width 220 height 110
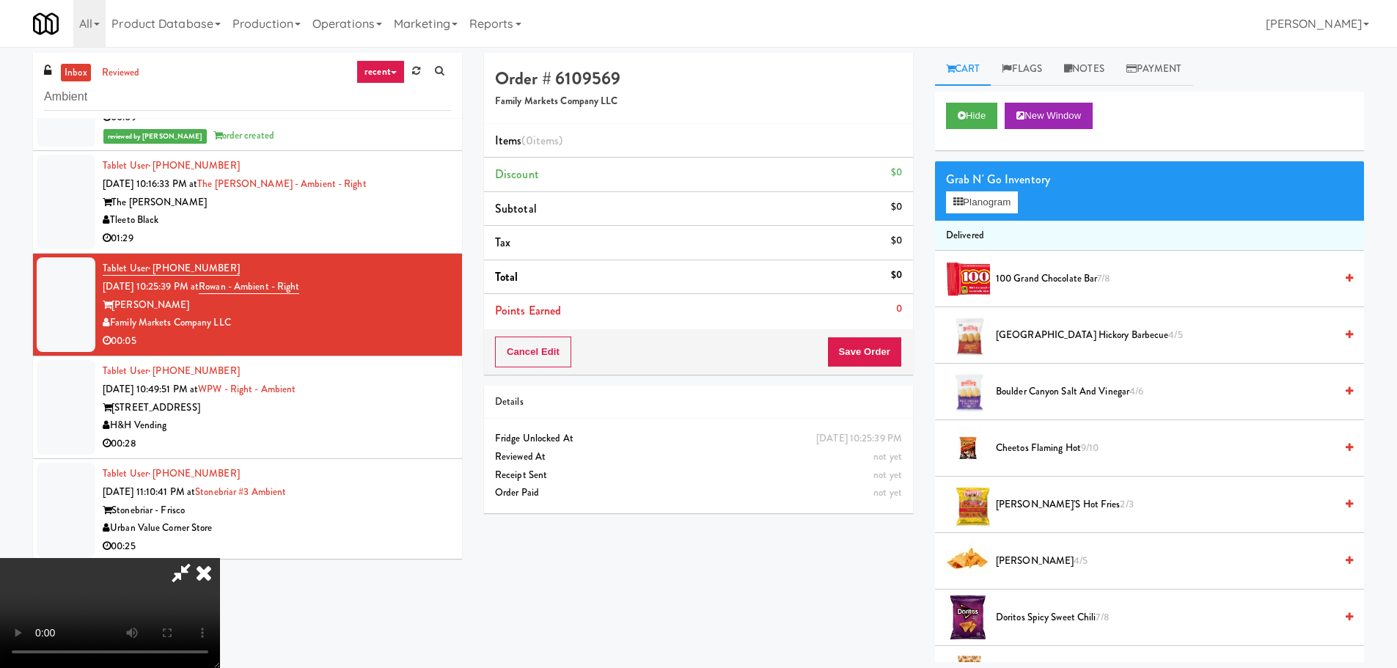
click at [220, 558] on video at bounding box center [110, 613] width 220 height 110
drag, startPoint x: 530, startPoint y: 489, endPoint x: 550, endPoint y: 488, distance: 19.9
click at [220, 558] on video at bounding box center [110, 613] width 220 height 110
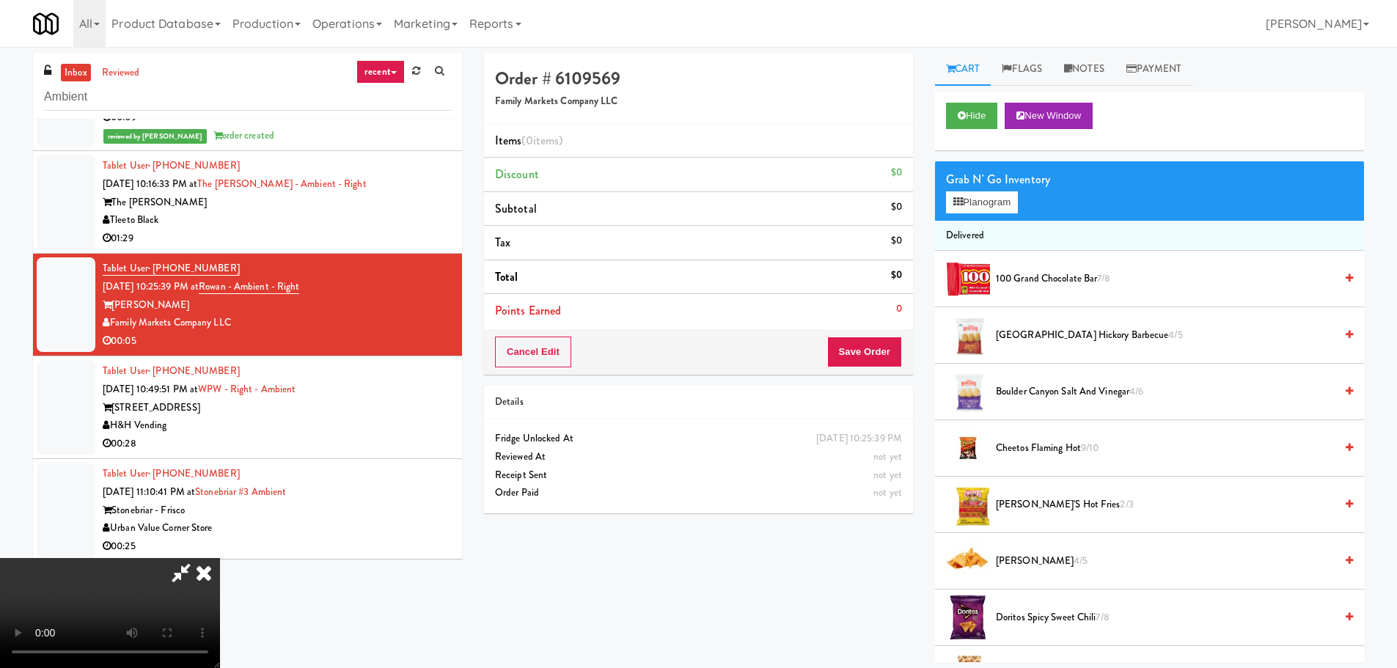
click at [220, 558] on video at bounding box center [110, 613] width 220 height 110
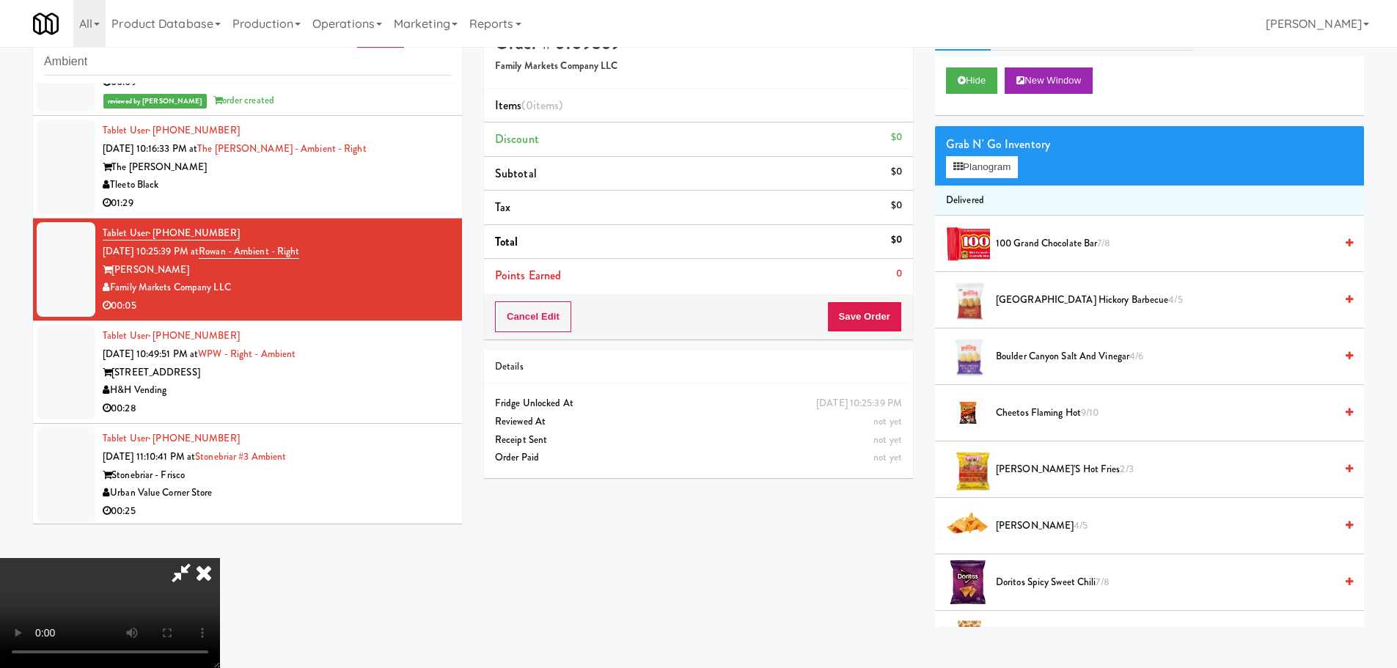
scroll to position [0, 0]
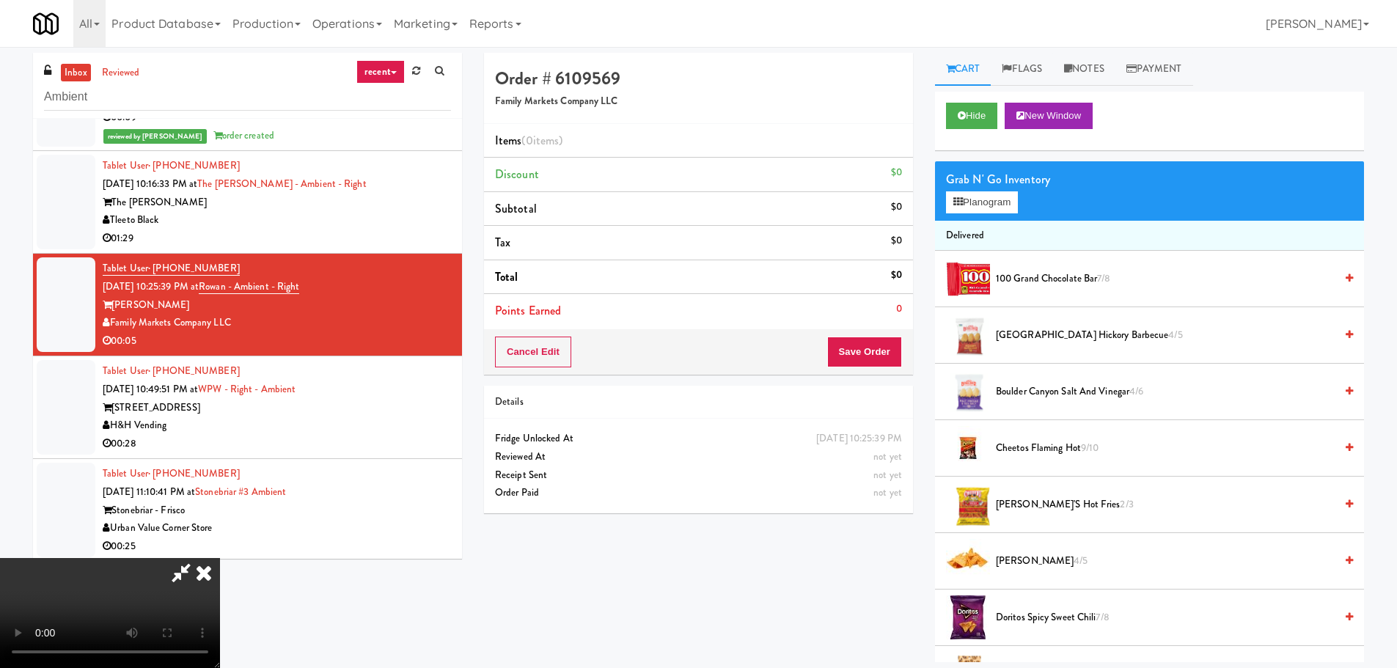
click at [220, 558] on video at bounding box center [110, 613] width 220 height 110
drag, startPoint x: 589, startPoint y: 440, endPoint x: 598, endPoint y: 442, distance: 8.9
click at [220, 558] on video at bounding box center [110, 613] width 220 height 110
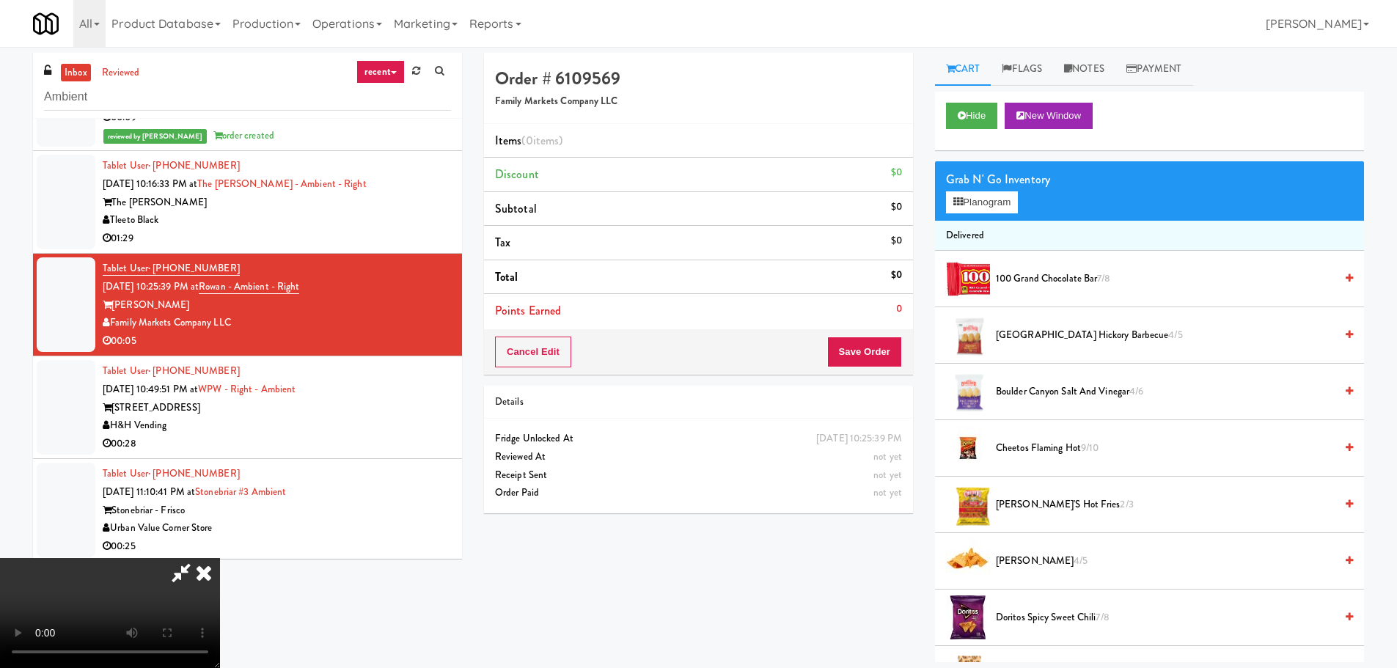
click at [220, 558] on video at bounding box center [110, 613] width 220 height 110
click at [1036, 501] on span "Chester's Hot Fries 2/3" at bounding box center [1165, 505] width 339 height 18
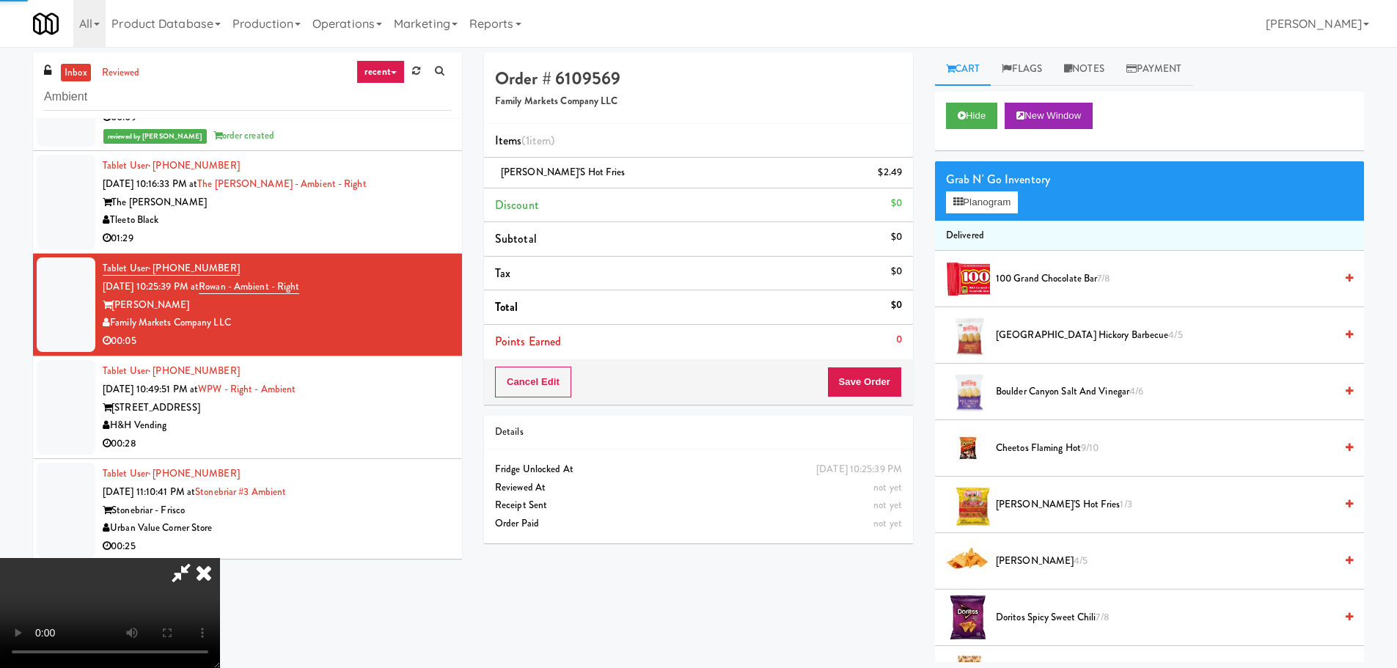
click at [1030, 502] on span "Chester's Hot Fries 1/3" at bounding box center [1165, 505] width 339 height 18
click at [220, 558] on video at bounding box center [110, 613] width 220 height 110
click at [871, 395] on button "Save Order" at bounding box center [864, 382] width 75 height 31
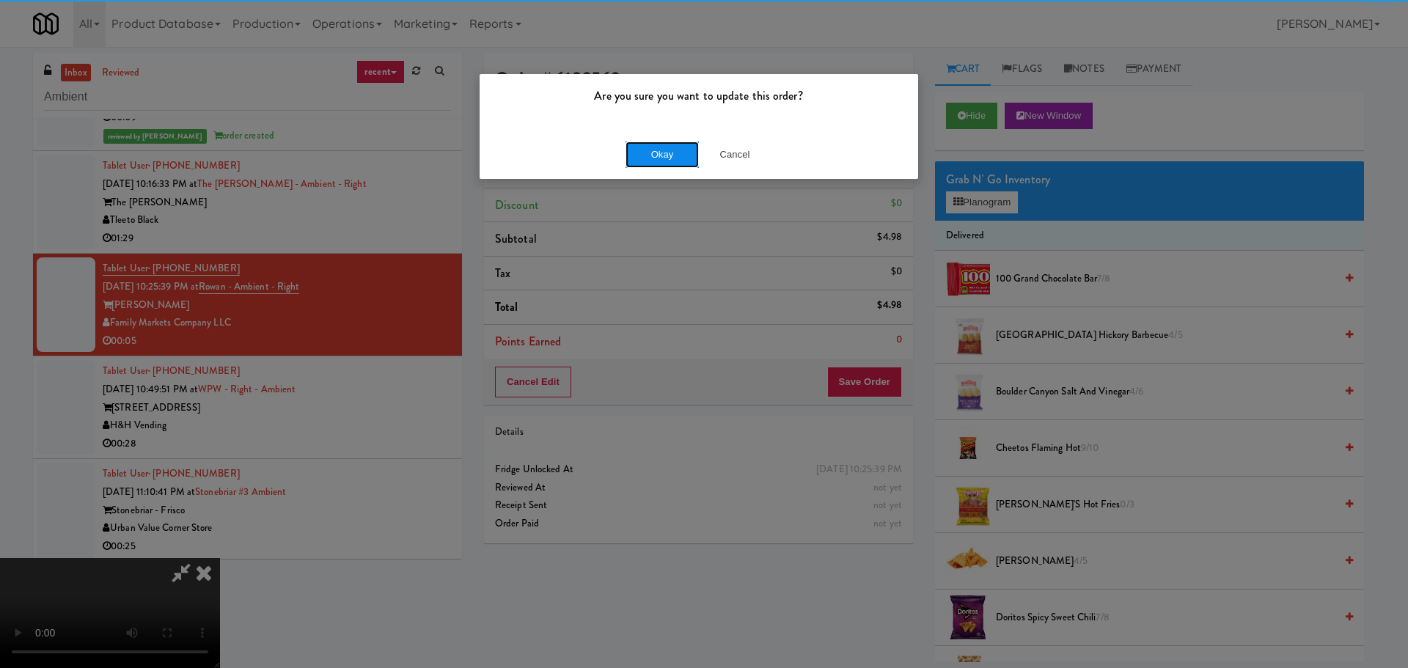
click at [659, 149] on button "Okay" at bounding box center [662, 155] width 73 height 26
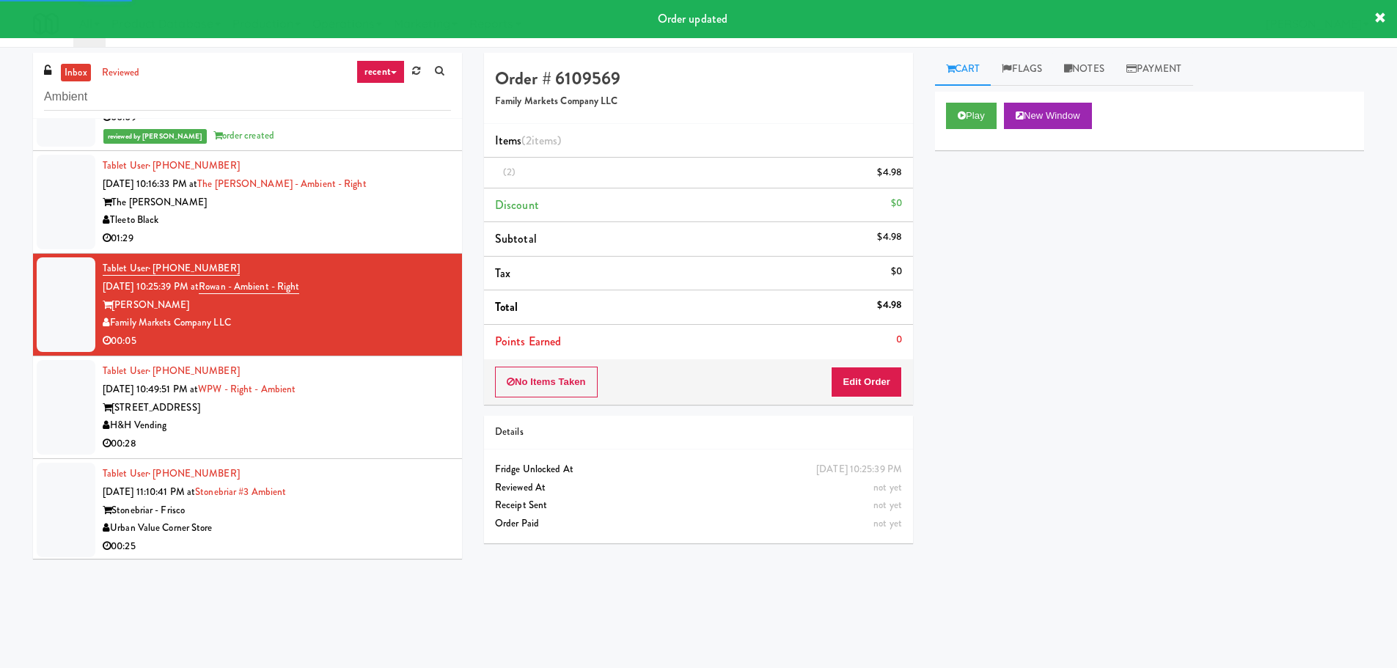
click at [417, 411] on div "343 W Wolf Point Plaza" at bounding box center [277, 408] width 348 height 18
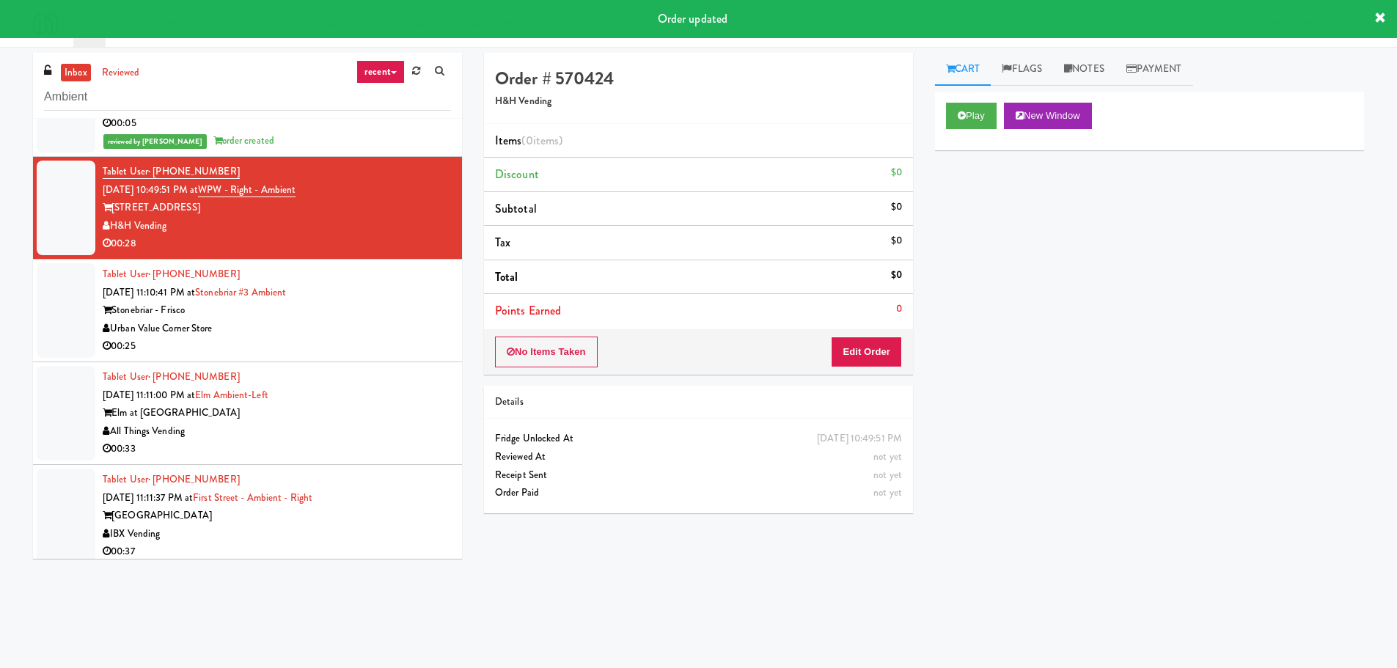
scroll to position [513, 0]
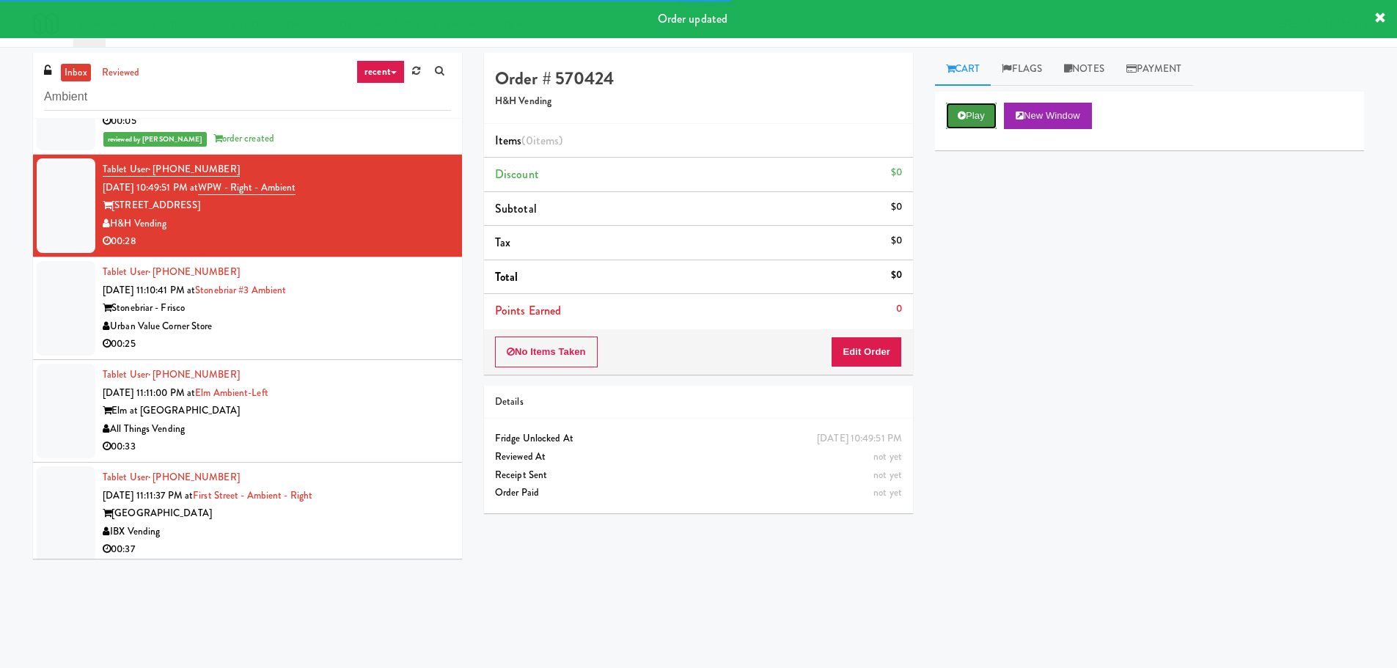
click at [949, 104] on button "Play" at bounding box center [971, 116] width 51 height 26
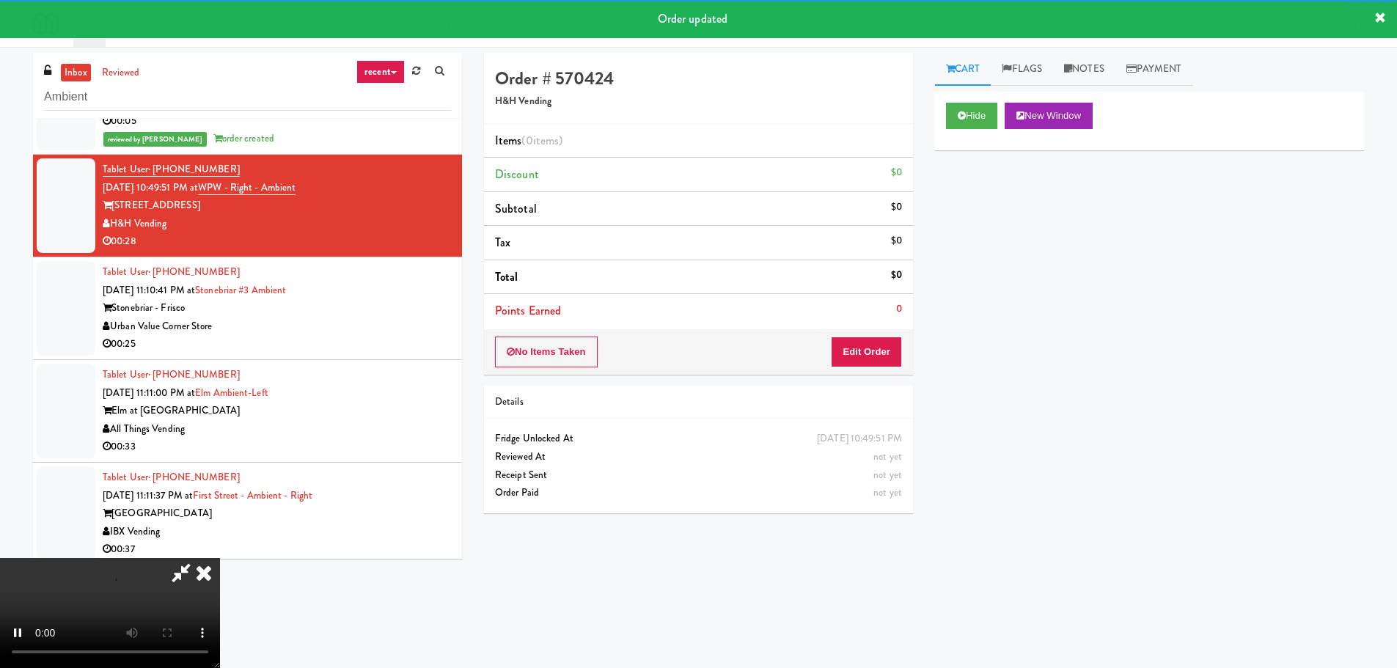
click at [884, 332] on div "No Items Taken Edit Order" at bounding box center [698, 351] width 429 height 45
click at [879, 341] on button "Edit Order" at bounding box center [866, 352] width 71 height 31
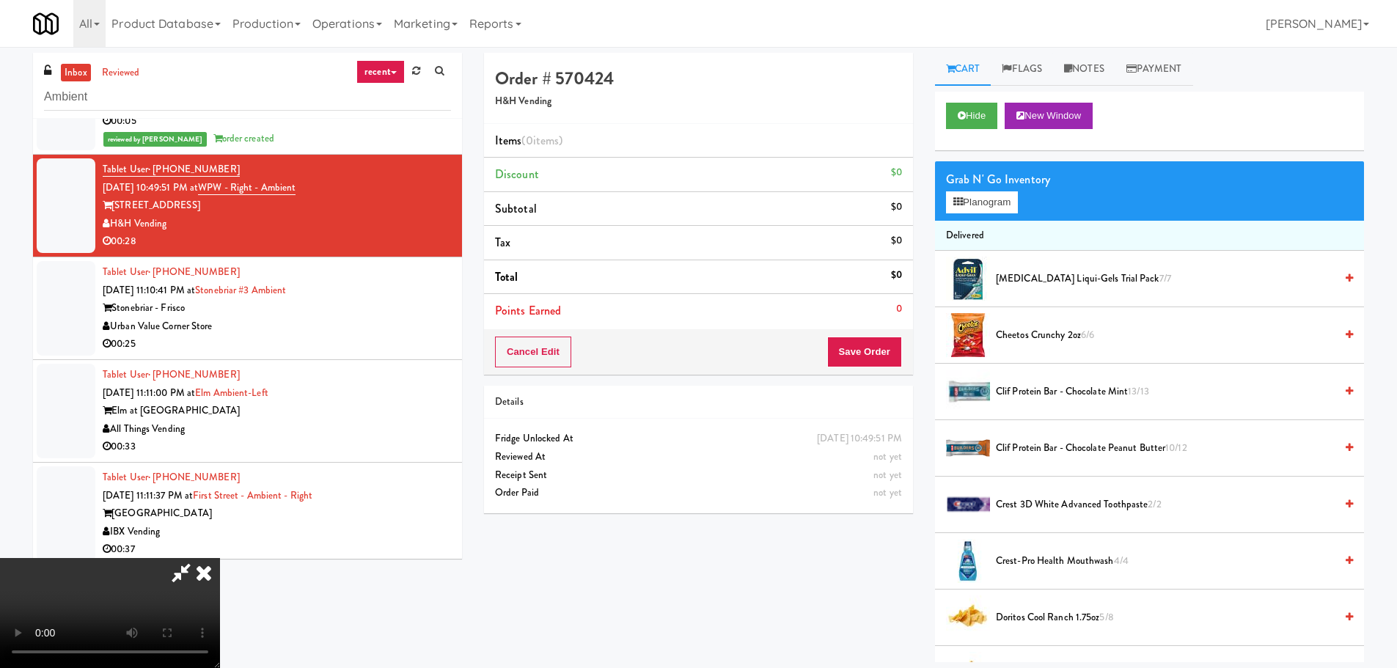
click at [220, 558] on video at bounding box center [110, 613] width 220 height 110
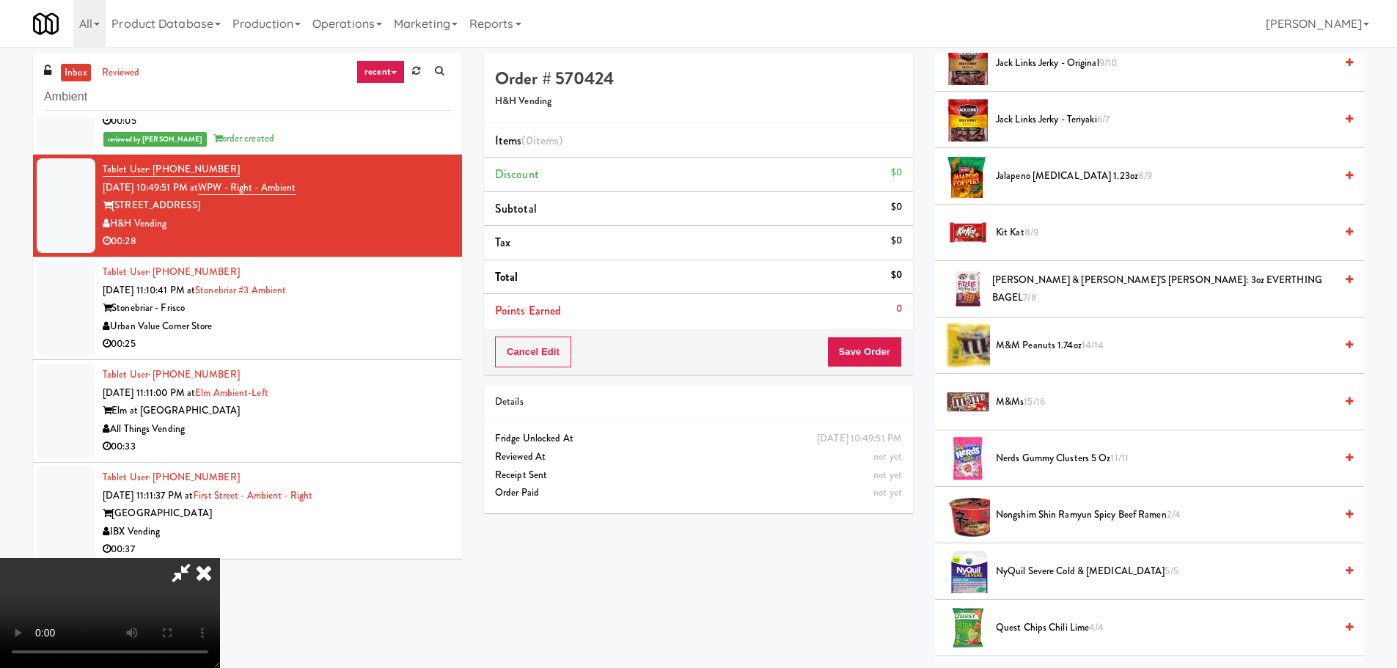
scroll to position [954, 0]
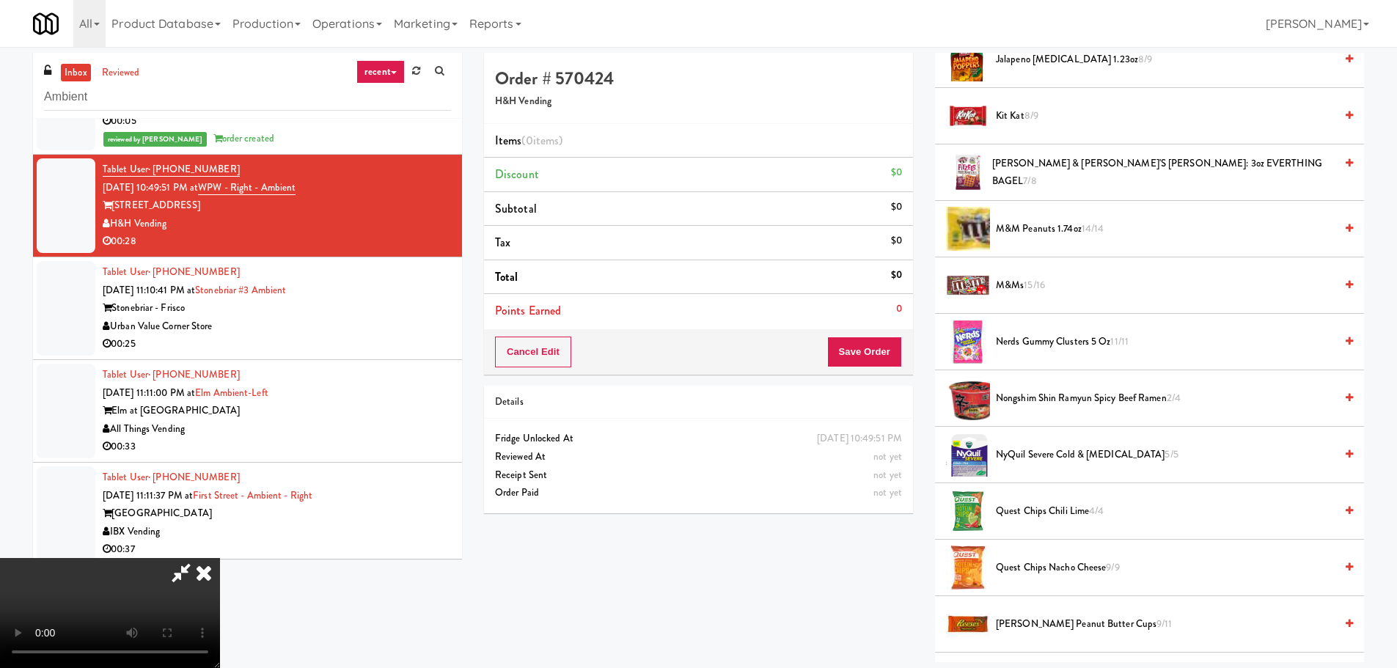
click at [1054, 231] on span "M&M Peanuts 1.74oz 14/14" at bounding box center [1165, 229] width 339 height 18
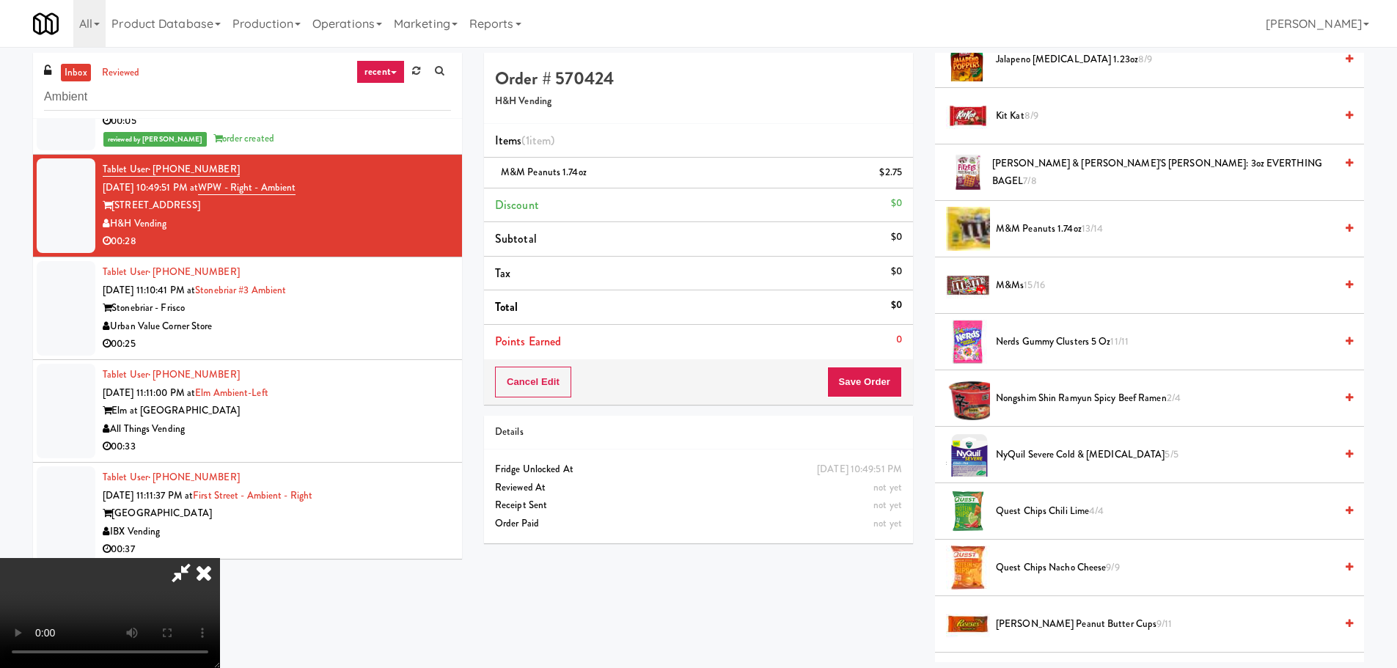
click at [220, 558] on video at bounding box center [110, 613] width 220 height 110
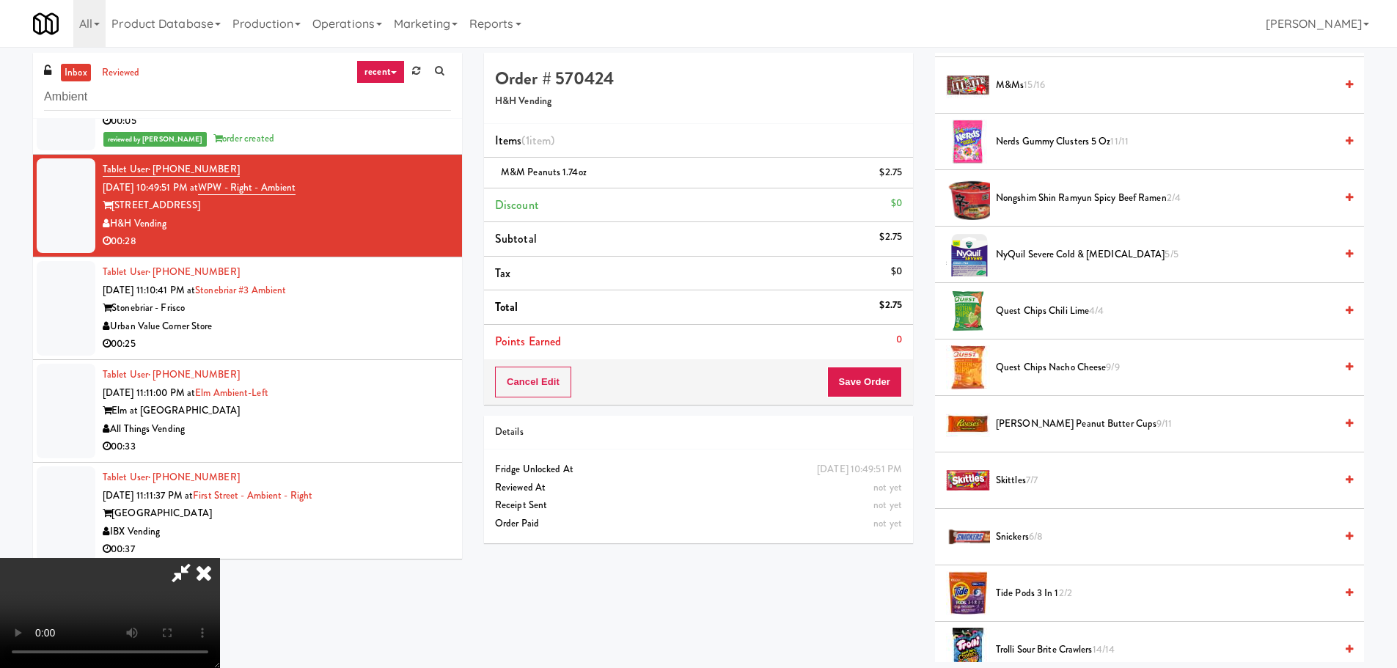
scroll to position [1174, 0]
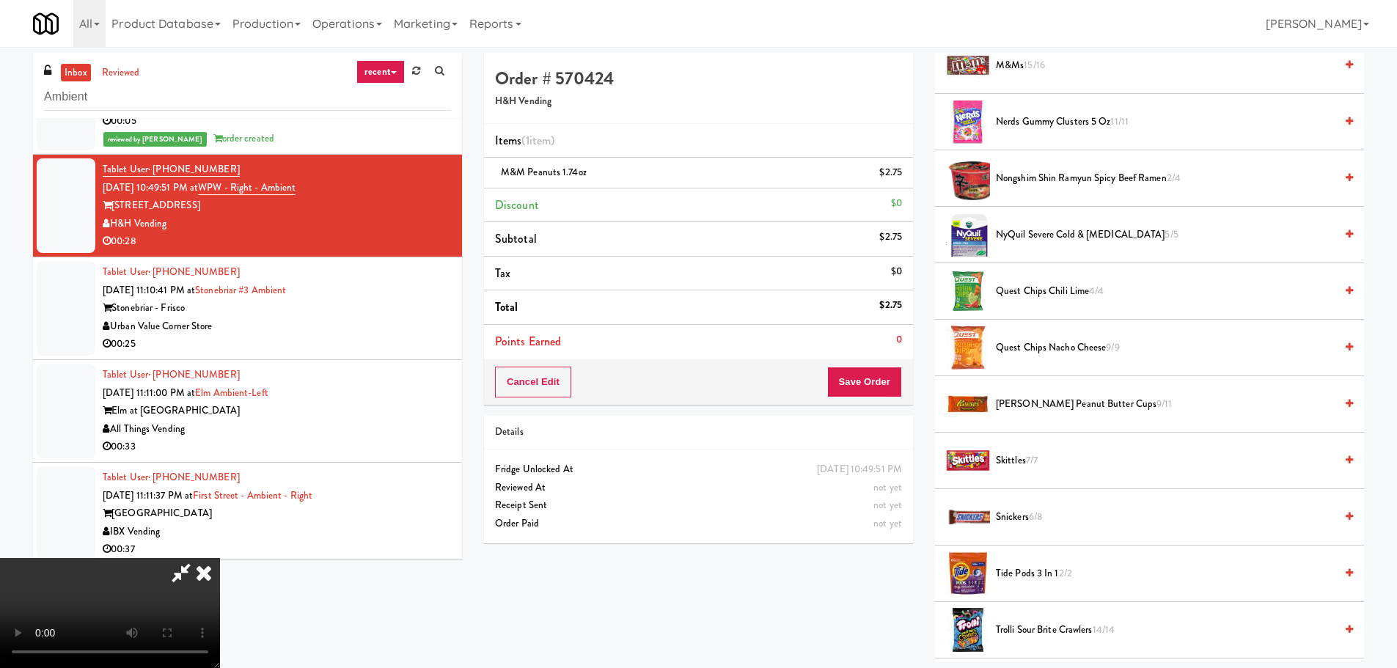
click at [1078, 287] on span "Quest Chips Chili Lime 4/4" at bounding box center [1165, 291] width 339 height 18
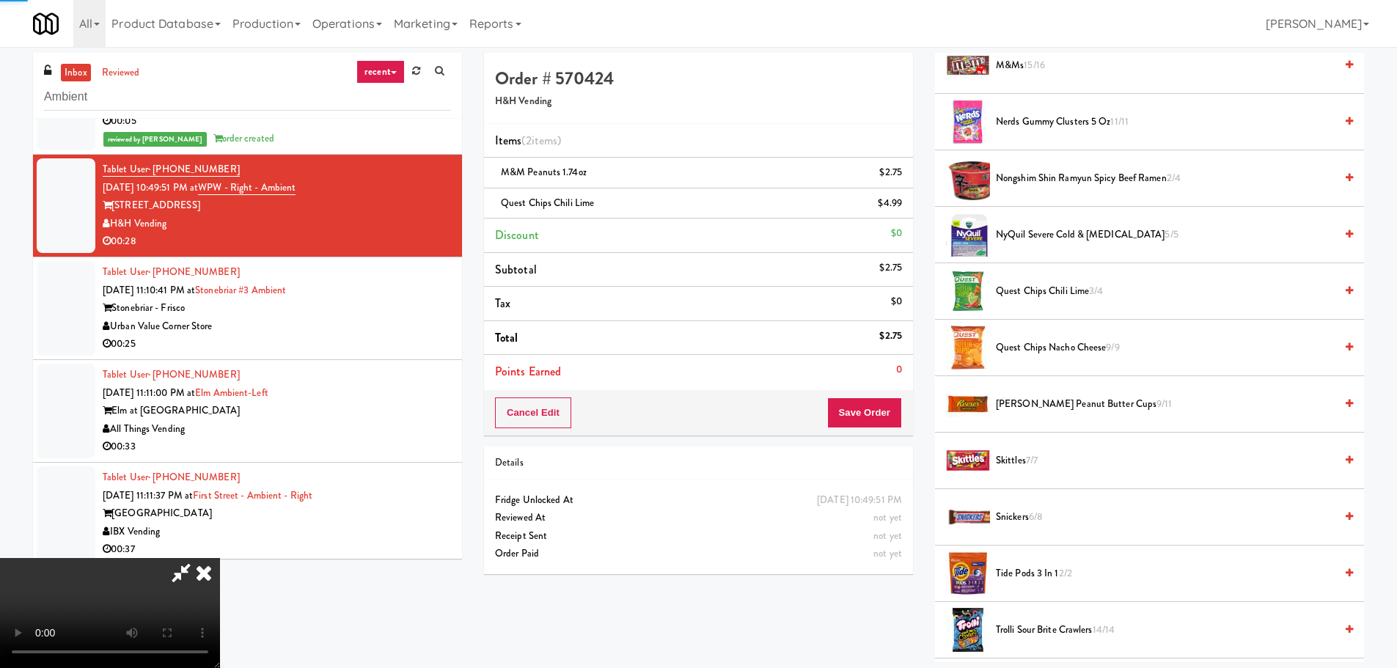
click at [220, 558] on video at bounding box center [110, 613] width 220 height 110
click at [900, 176] on icon at bounding box center [903, 178] width 7 height 10
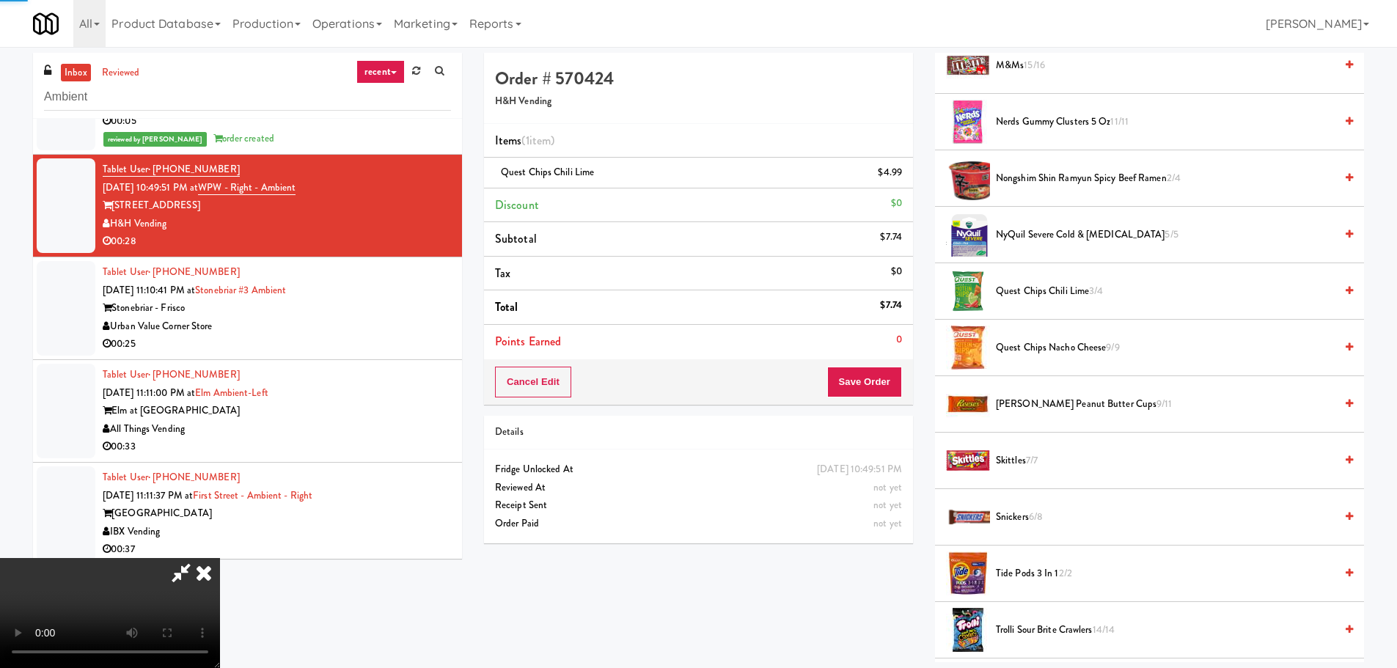
click at [220, 558] on video at bounding box center [110, 613] width 220 height 110
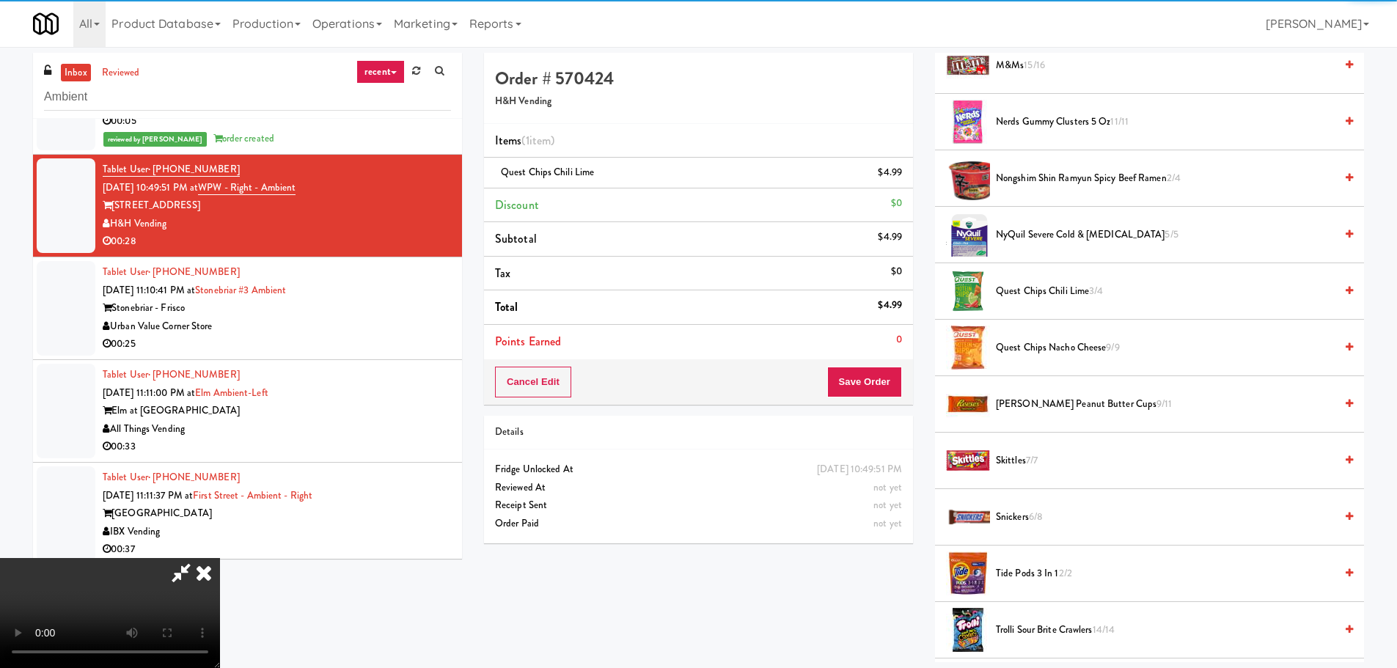
click at [220, 558] on video at bounding box center [110, 613] width 220 height 110
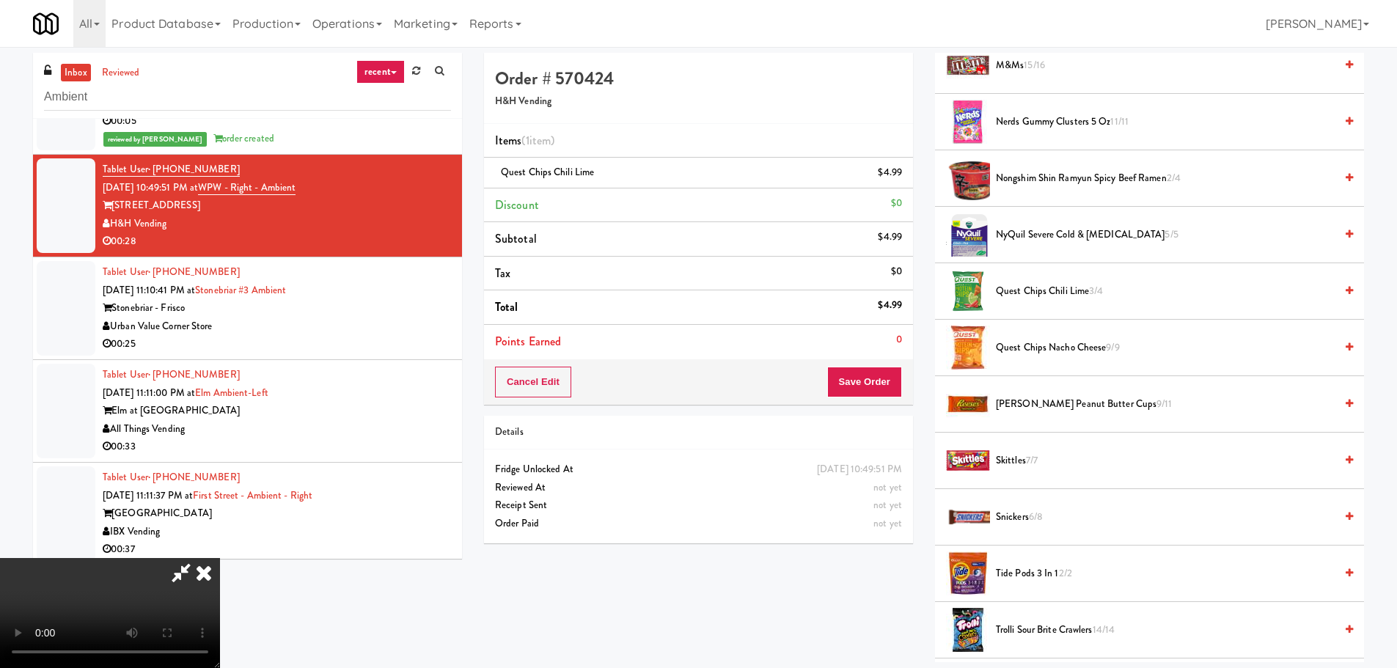
click at [220, 558] on video at bounding box center [110, 613] width 220 height 110
drag, startPoint x: 430, startPoint y: 447, endPoint x: 507, endPoint y: 439, distance: 77.5
click at [220, 558] on video at bounding box center [110, 613] width 220 height 110
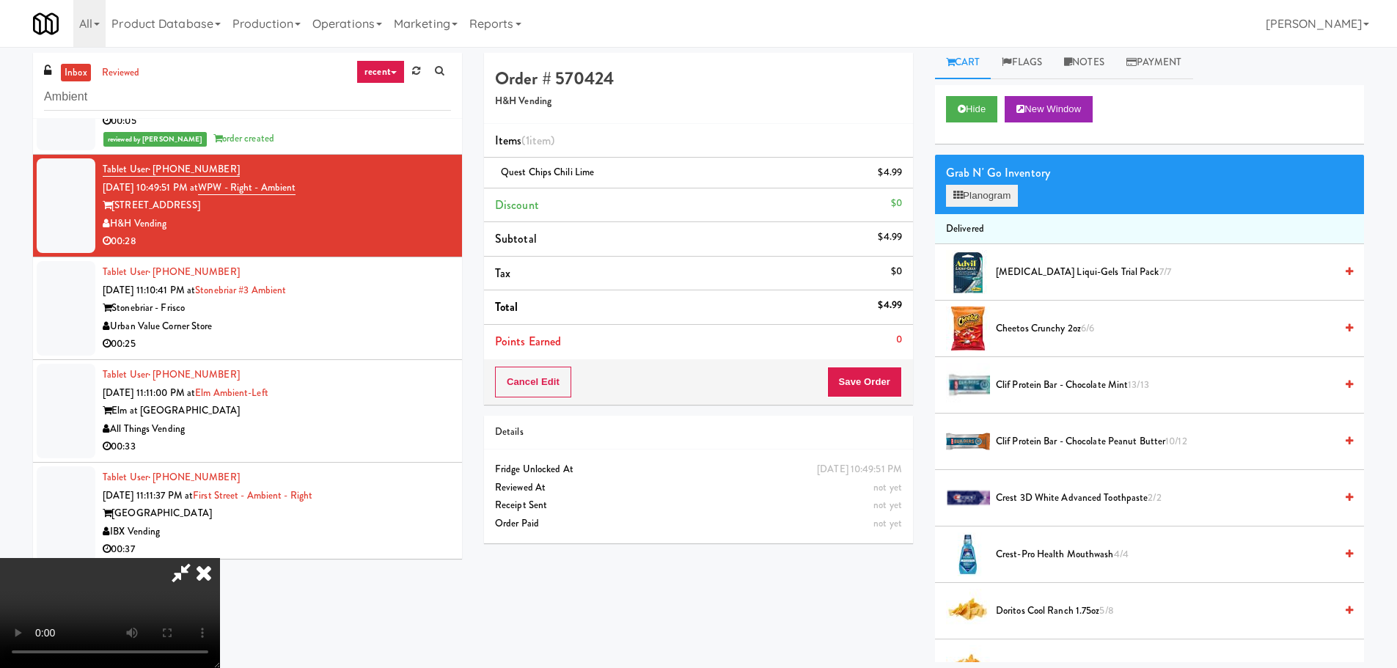
scroll to position [0, 0]
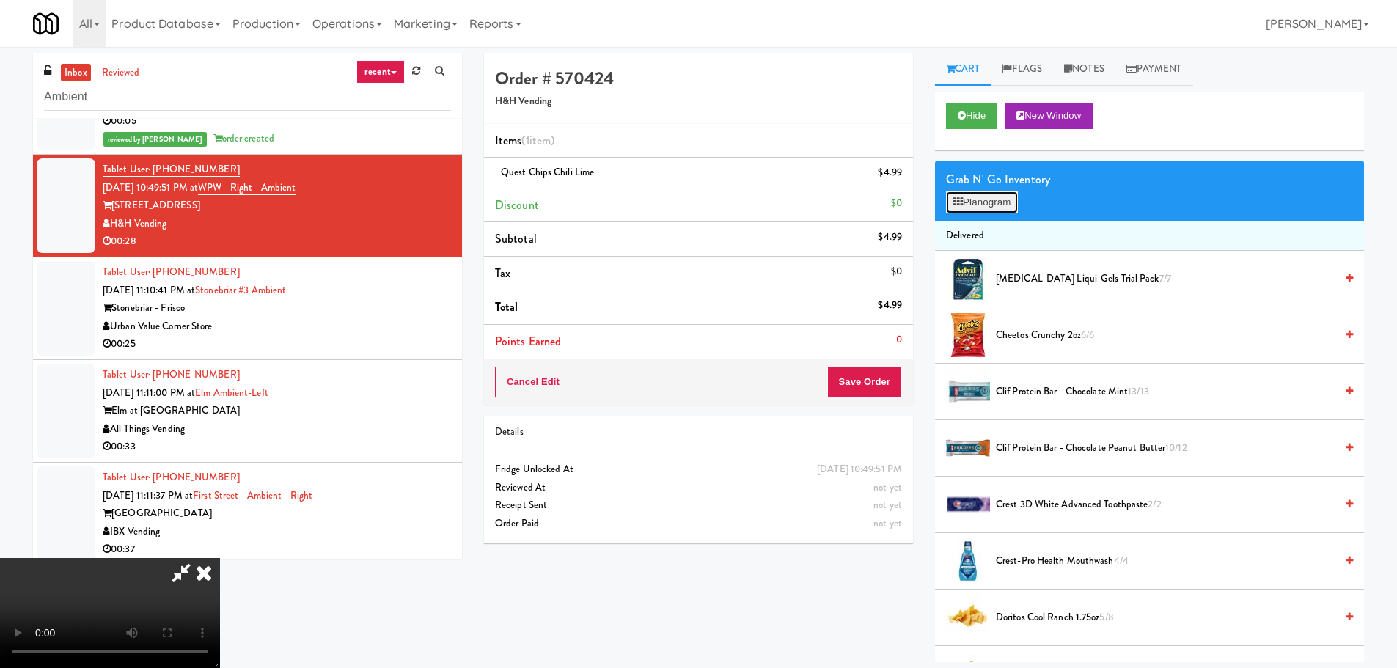
click at [1002, 196] on button "Planogram" at bounding box center [982, 202] width 72 height 22
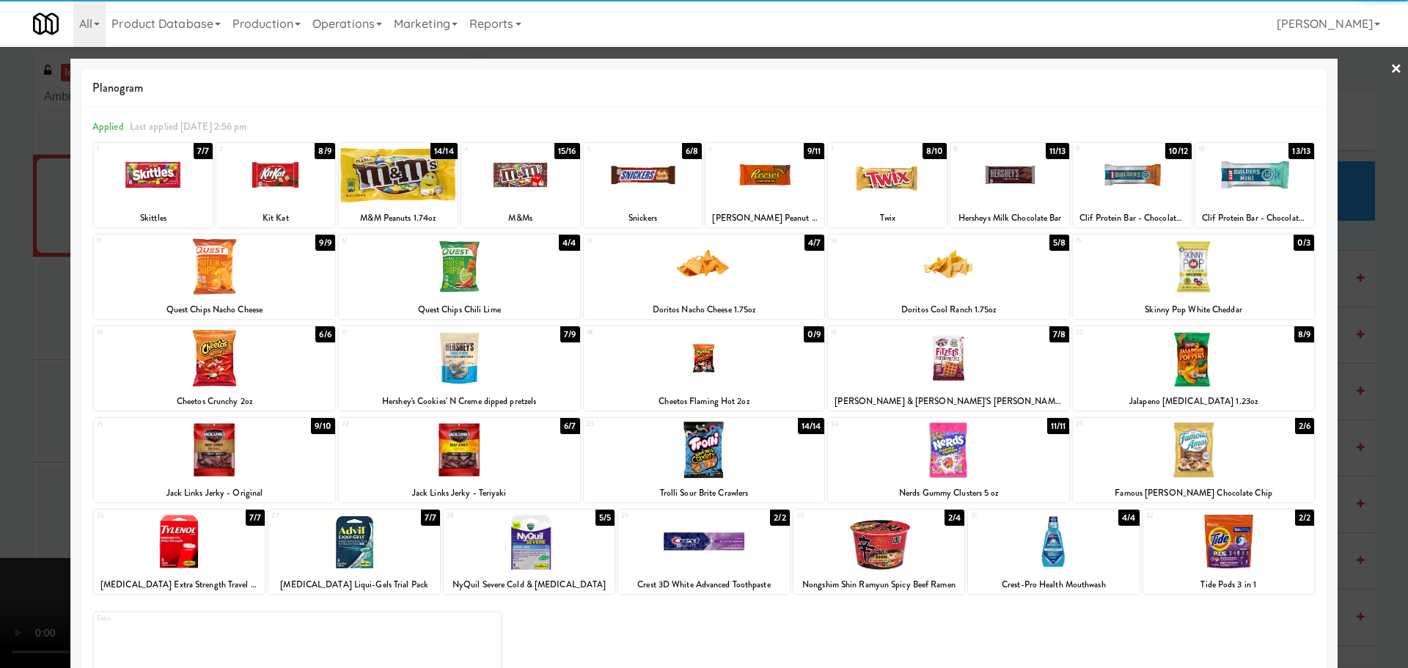
click at [899, 199] on div at bounding box center [887, 175] width 119 height 56
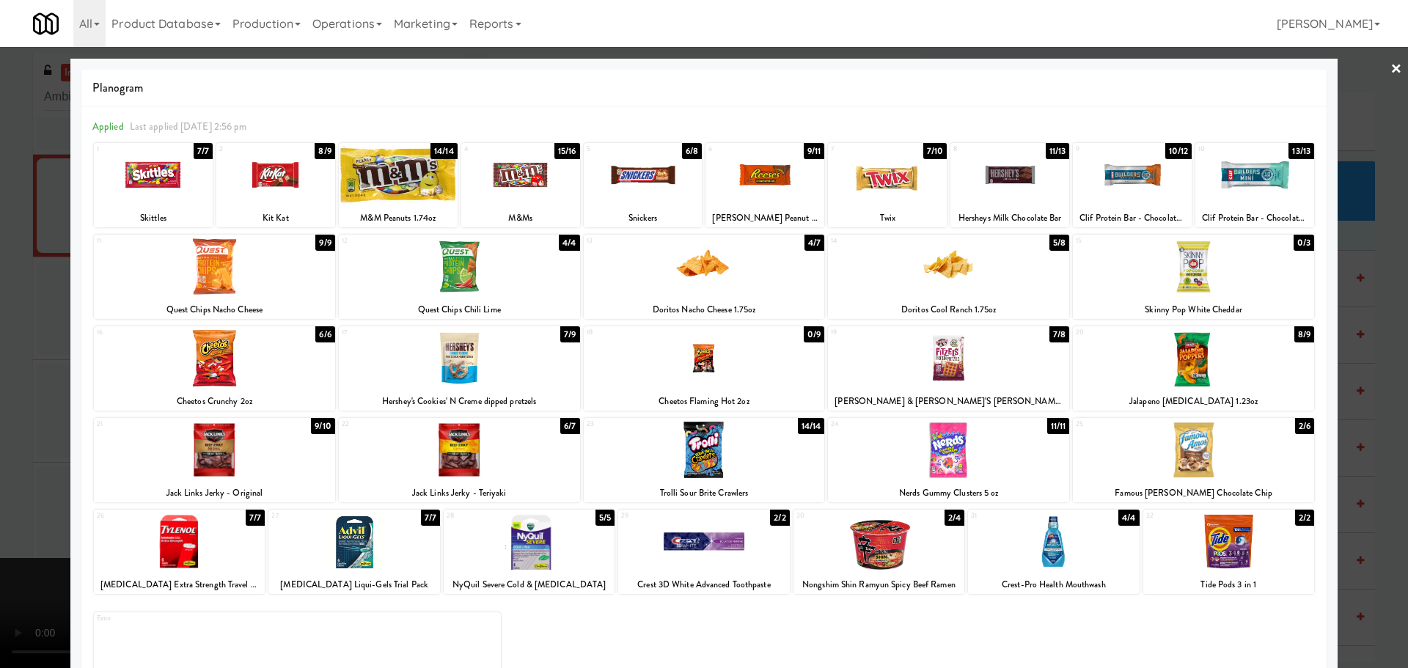
drag, startPoint x: 4, startPoint y: 273, endPoint x: 310, endPoint y: 429, distance: 343.5
click at [7, 276] on div at bounding box center [704, 334] width 1408 height 668
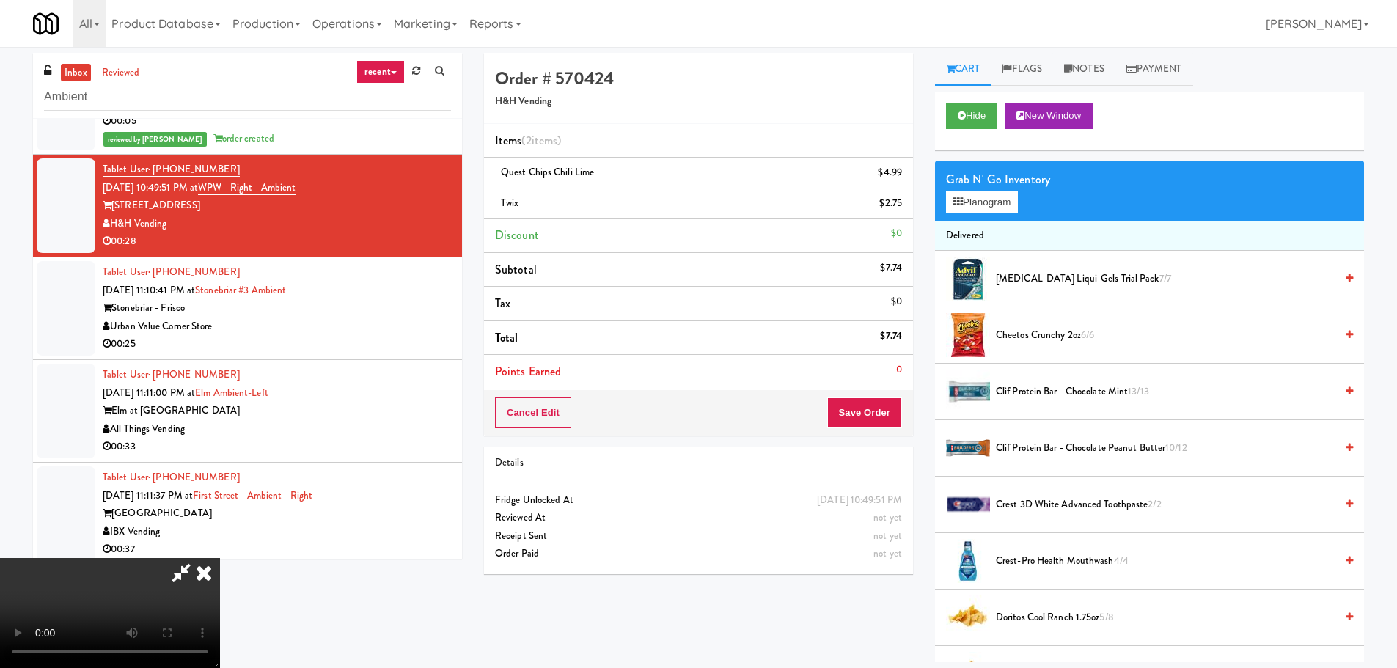
click at [220, 558] on video at bounding box center [110, 613] width 220 height 110
click at [844, 409] on button "Save Order" at bounding box center [864, 413] width 75 height 31
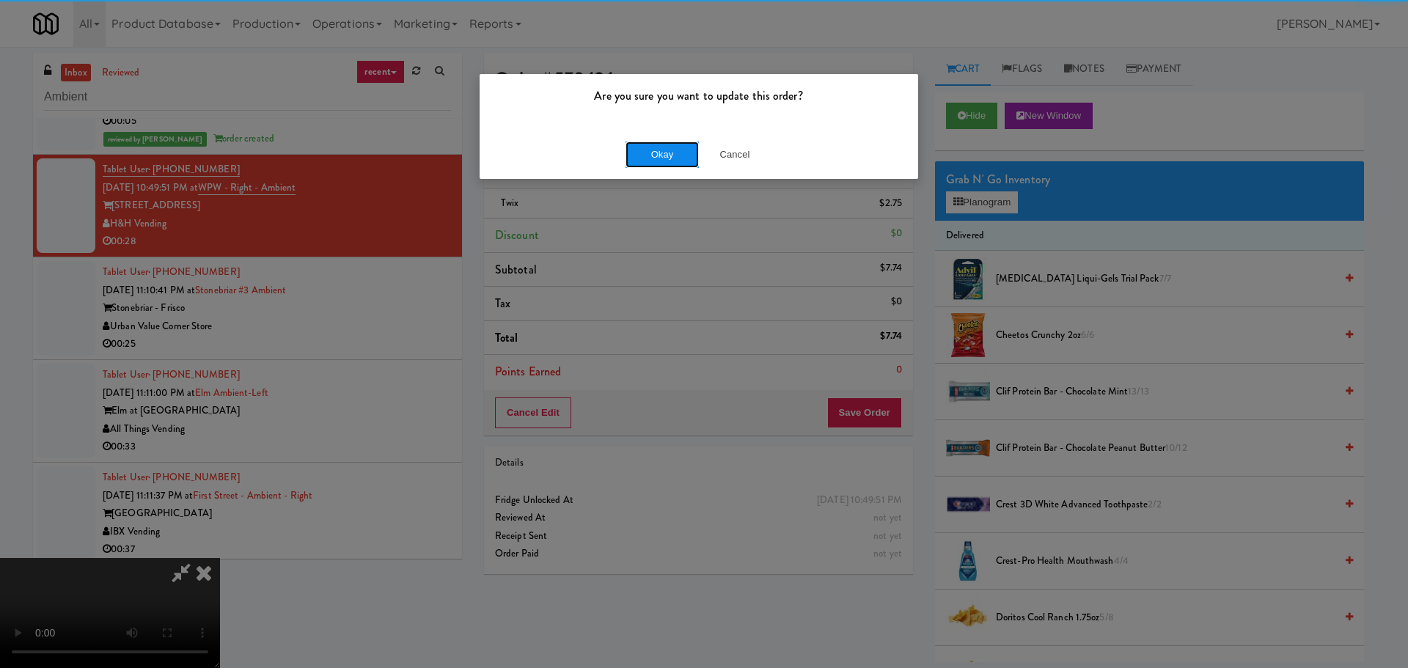
click at [633, 150] on button "Okay" at bounding box center [662, 155] width 73 height 26
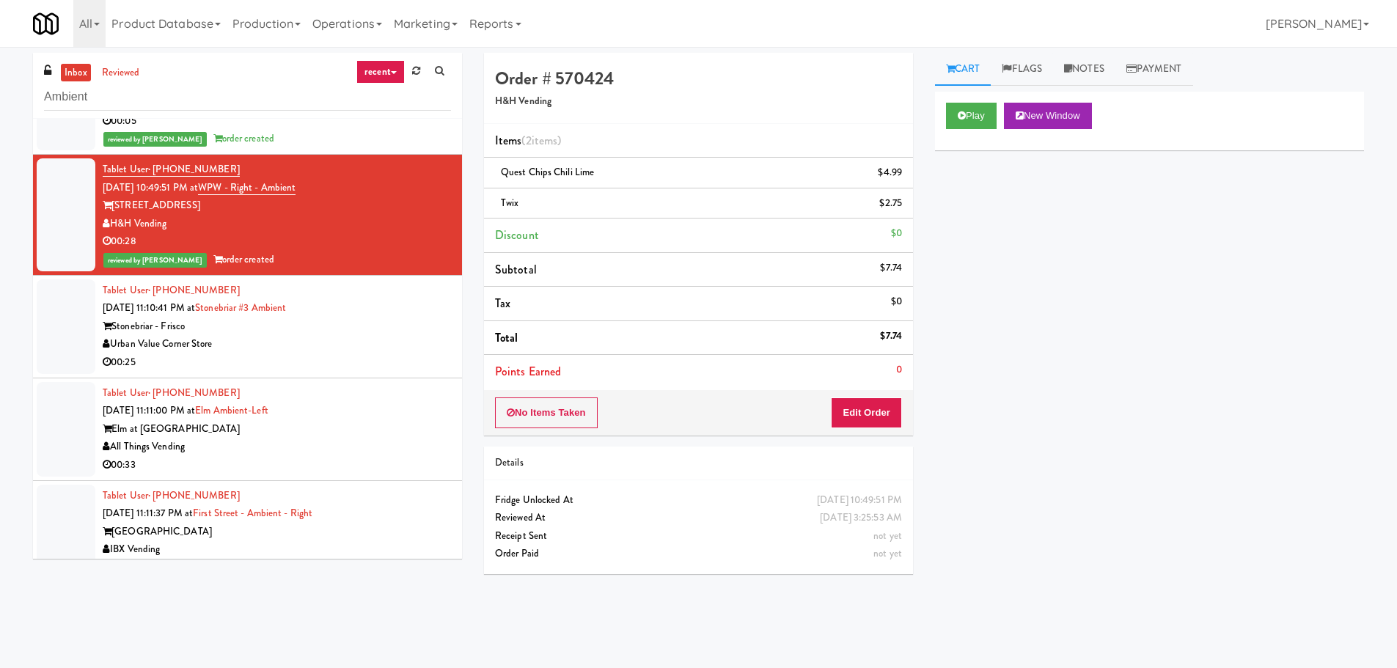
click at [370, 343] on div "Urban Value Corner Store" at bounding box center [277, 344] width 348 height 18
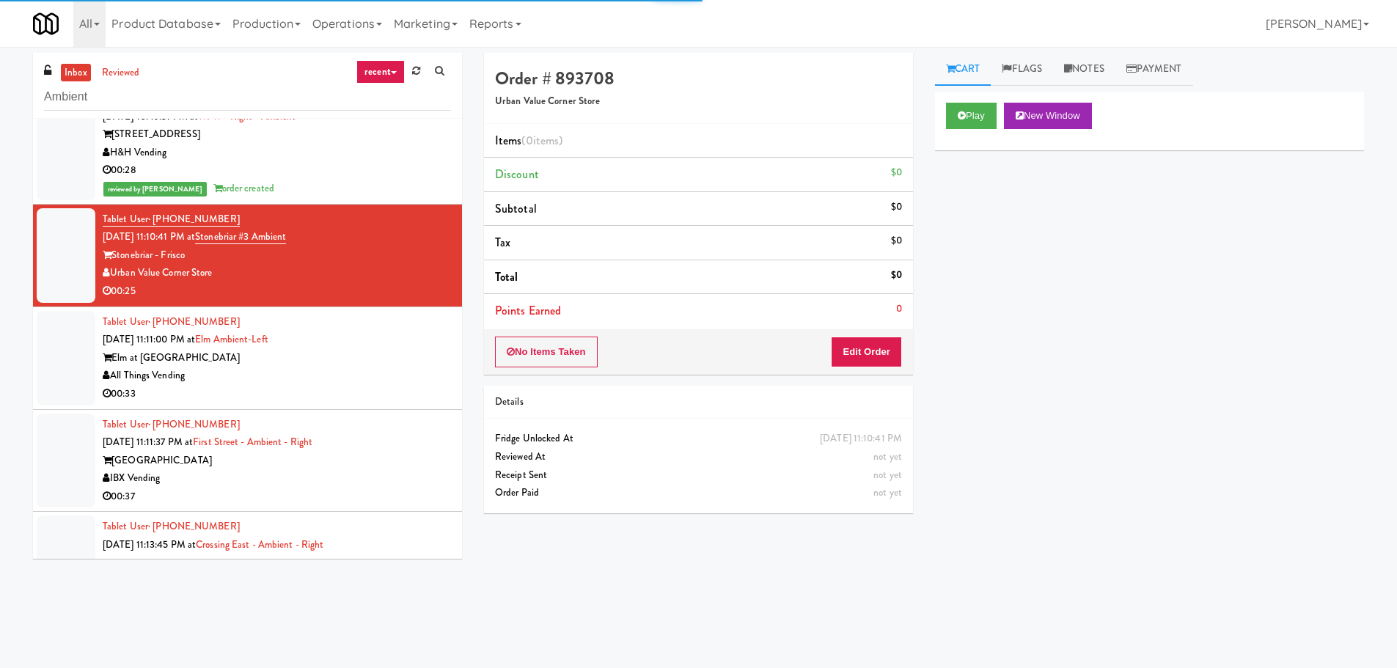
scroll to position [587, 0]
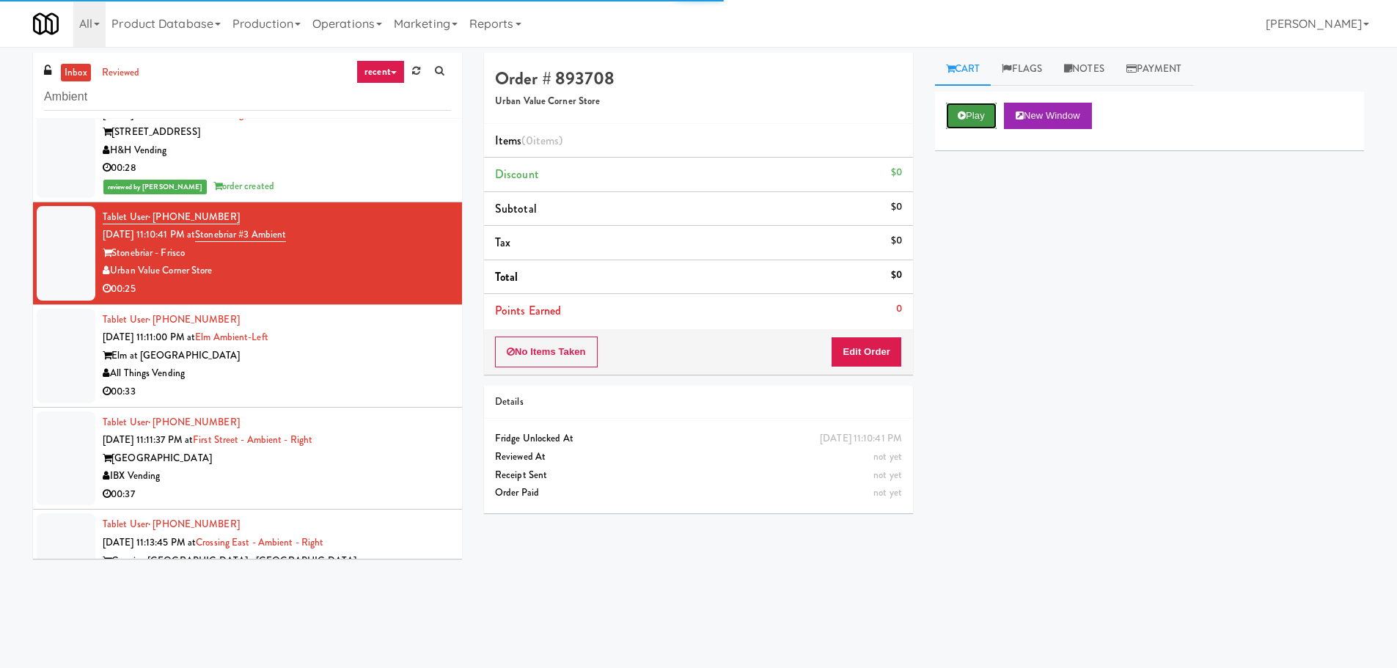
click at [981, 109] on button "Play" at bounding box center [971, 116] width 51 height 26
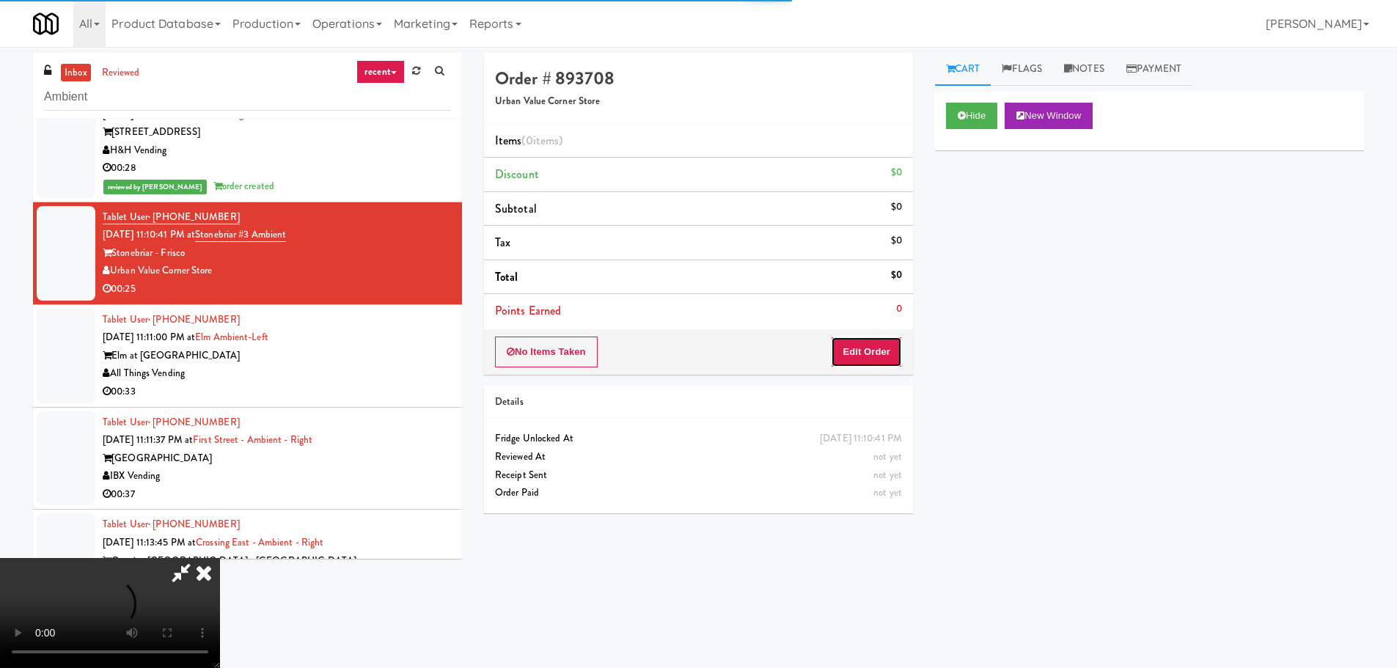
click at [870, 353] on button "Edit Order" at bounding box center [866, 352] width 71 height 31
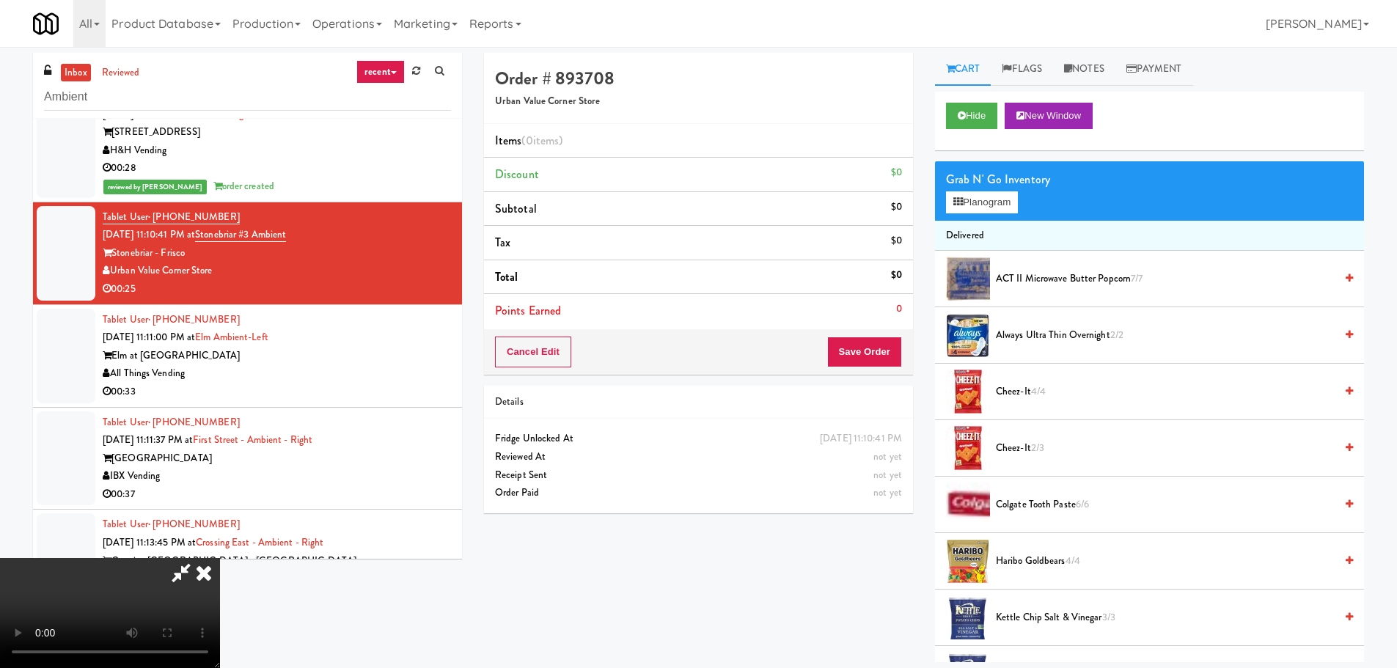
scroll to position [252, 0]
click at [220, 558] on video at bounding box center [110, 613] width 220 height 110
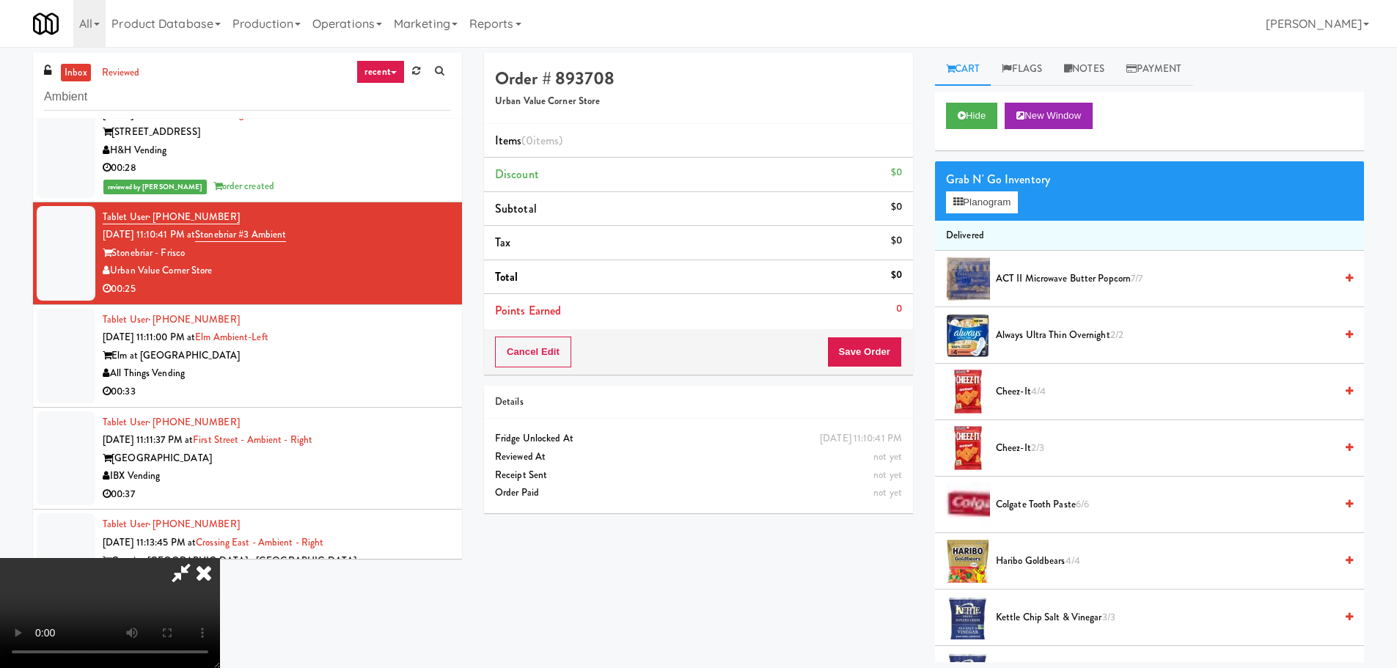
click at [220, 558] on video at bounding box center [110, 613] width 220 height 110
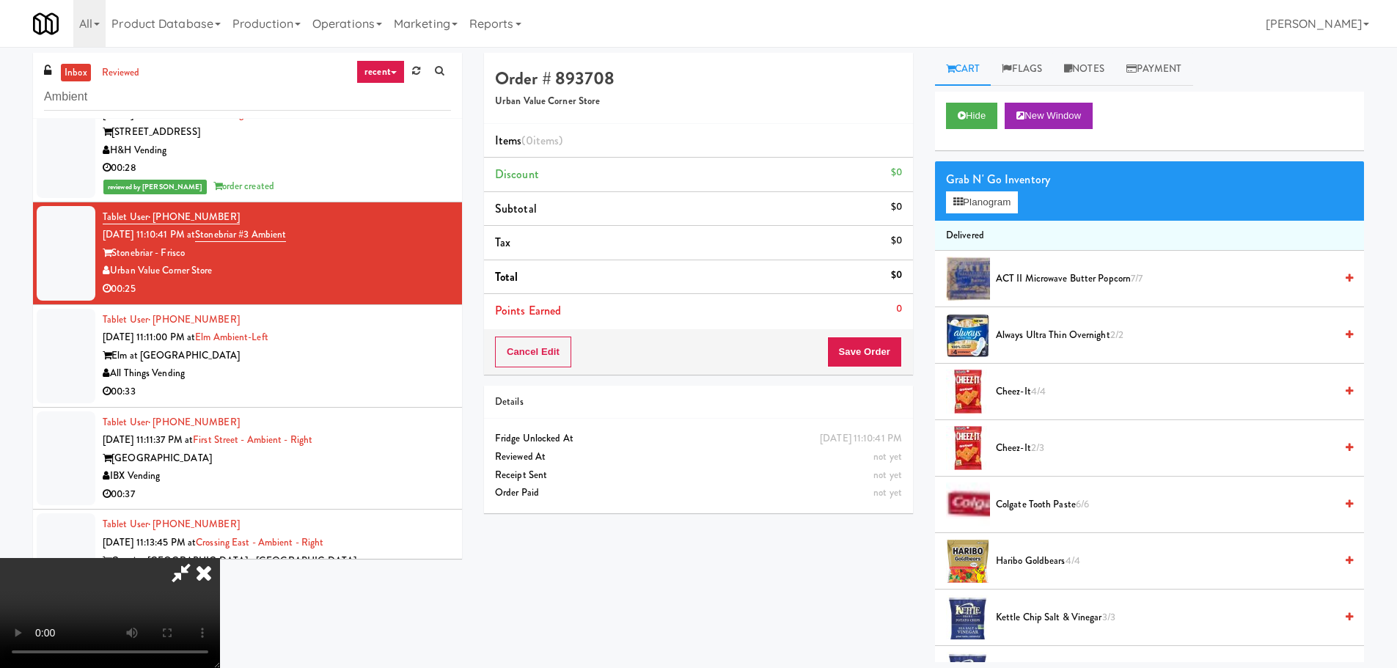
click at [220, 558] on video at bounding box center [110, 613] width 220 height 110
click at [993, 214] on div "Grab N' Go Inventory Planogram" at bounding box center [1149, 190] width 429 height 59
click at [998, 205] on button "Planogram" at bounding box center [982, 202] width 72 height 22
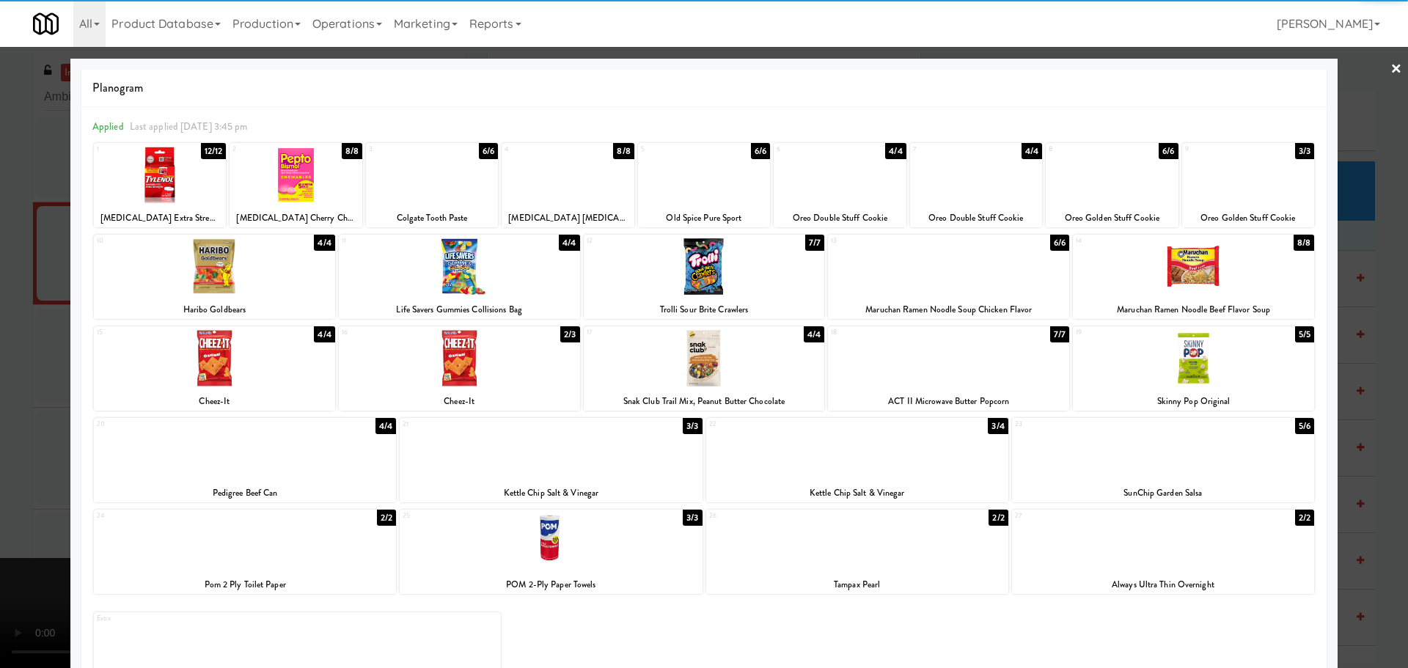
click at [475, 376] on div at bounding box center [459, 358] width 241 height 56
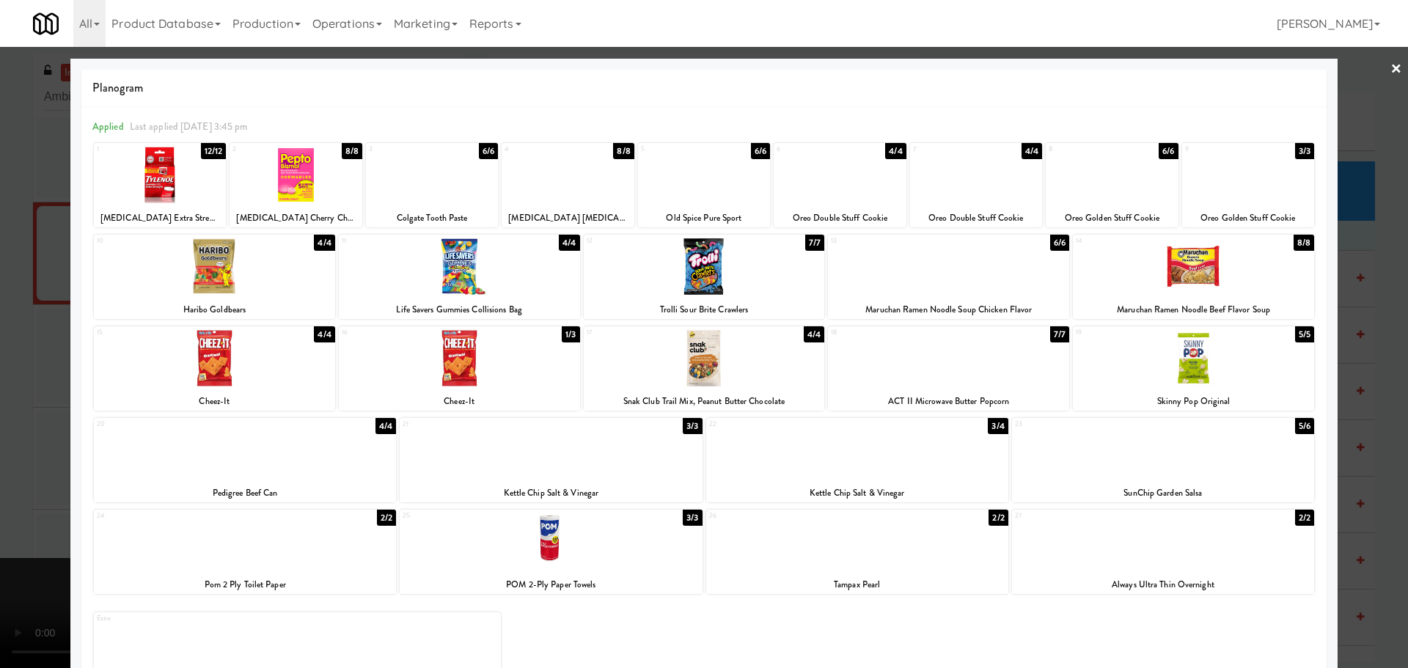
drag, startPoint x: 0, startPoint y: 380, endPoint x: 318, endPoint y: 377, distance: 318.4
click at [4, 381] on div at bounding box center [704, 334] width 1408 height 668
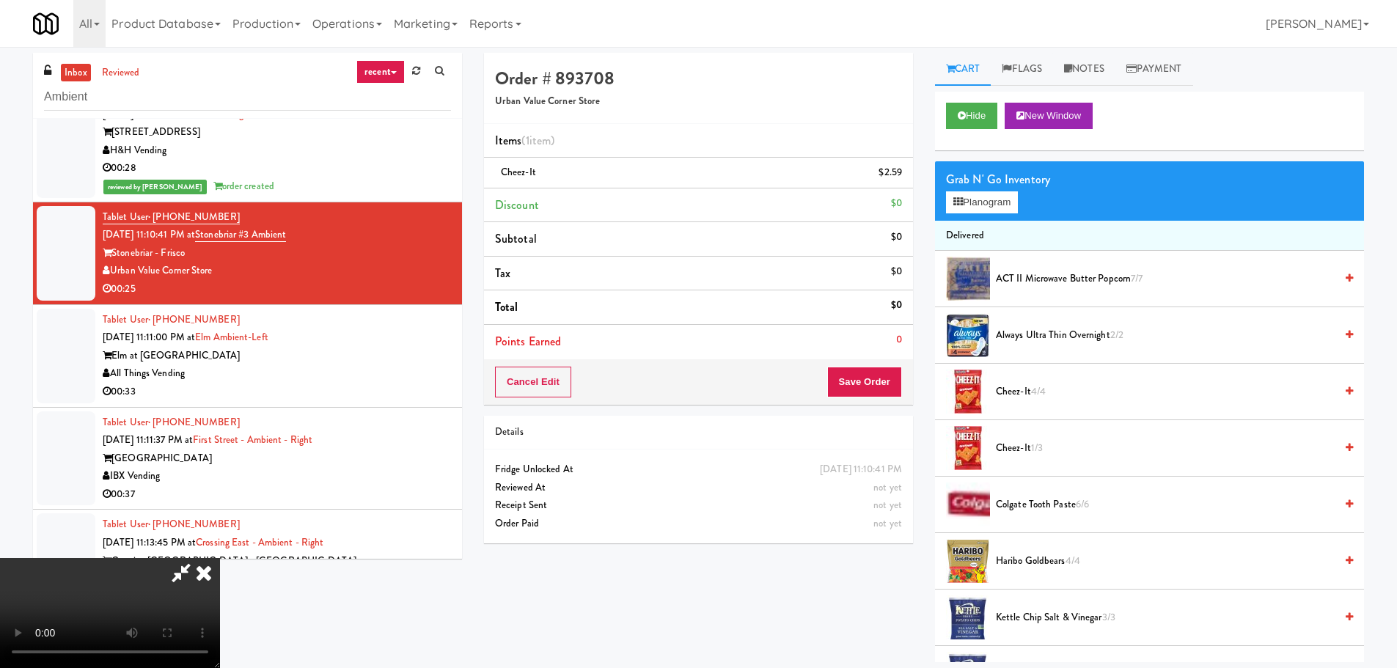
click at [220, 558] on video at bounding box center [110, 613] width 220 height 110
click at [889, 379] on button "Save Order" at bounding box center [864, 382] width 75 height 31
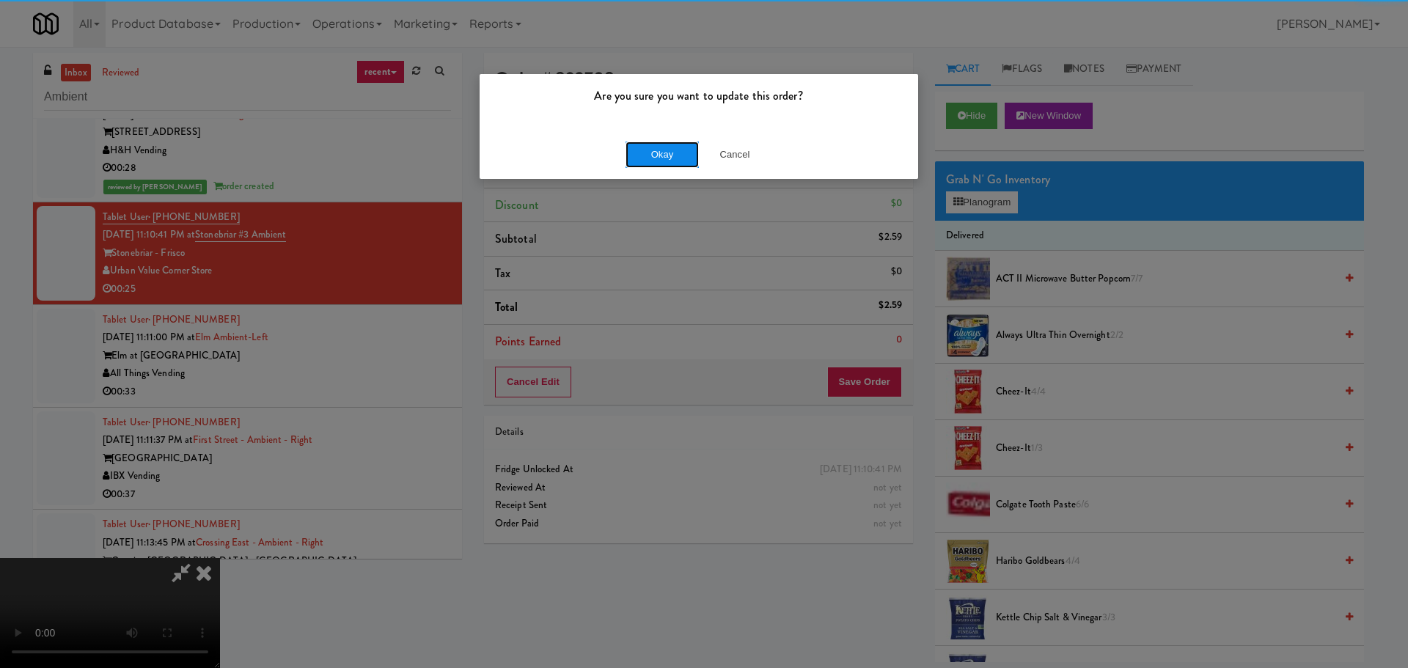
click at [654, 145] on button "Okay" at bounding box center [662, 155] width 73 height 26
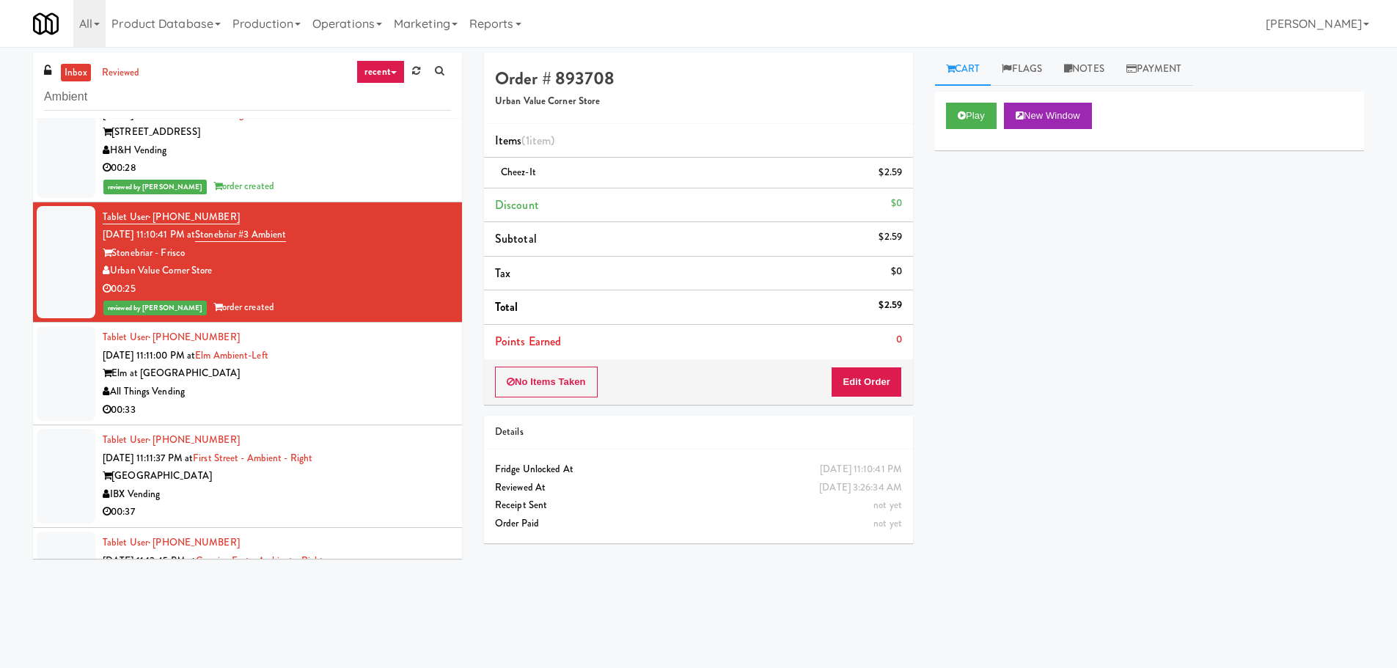
scroll to position [0, 0]
click at [348, 398] on div "All Things Vending" at bounding box center [277, 392] width 348 height 18
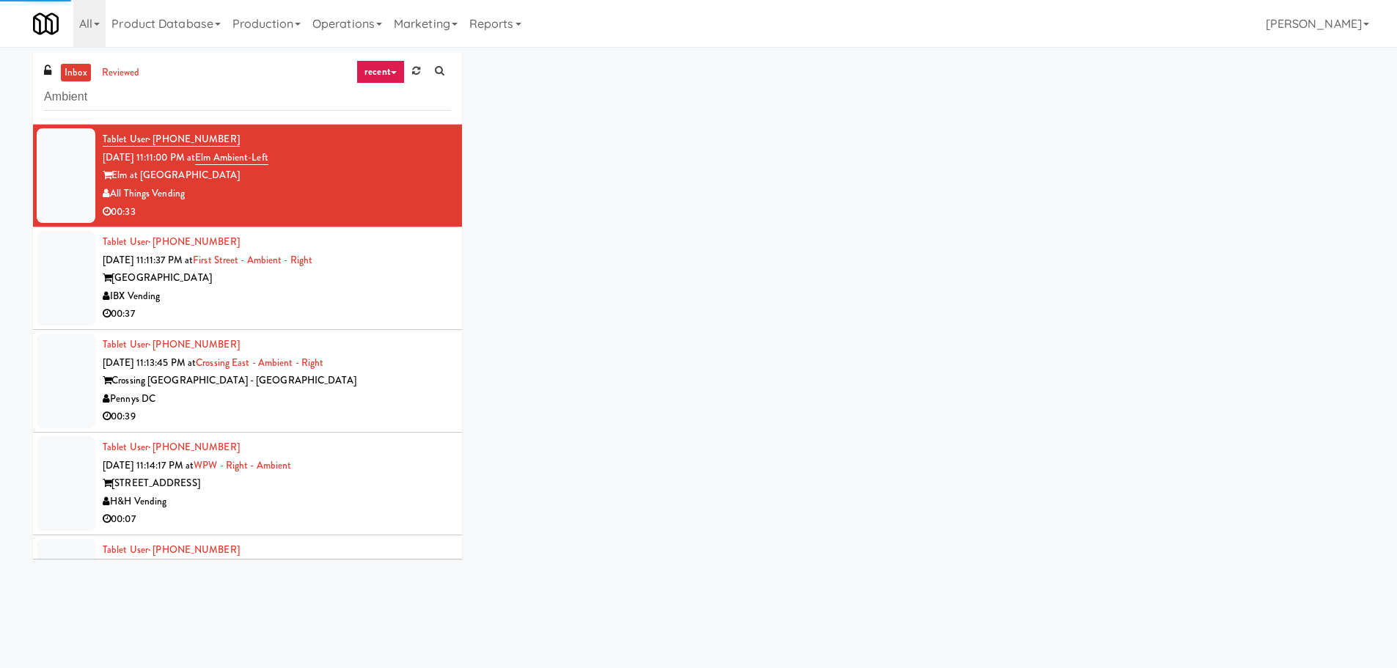
scroll to position [807, 0]
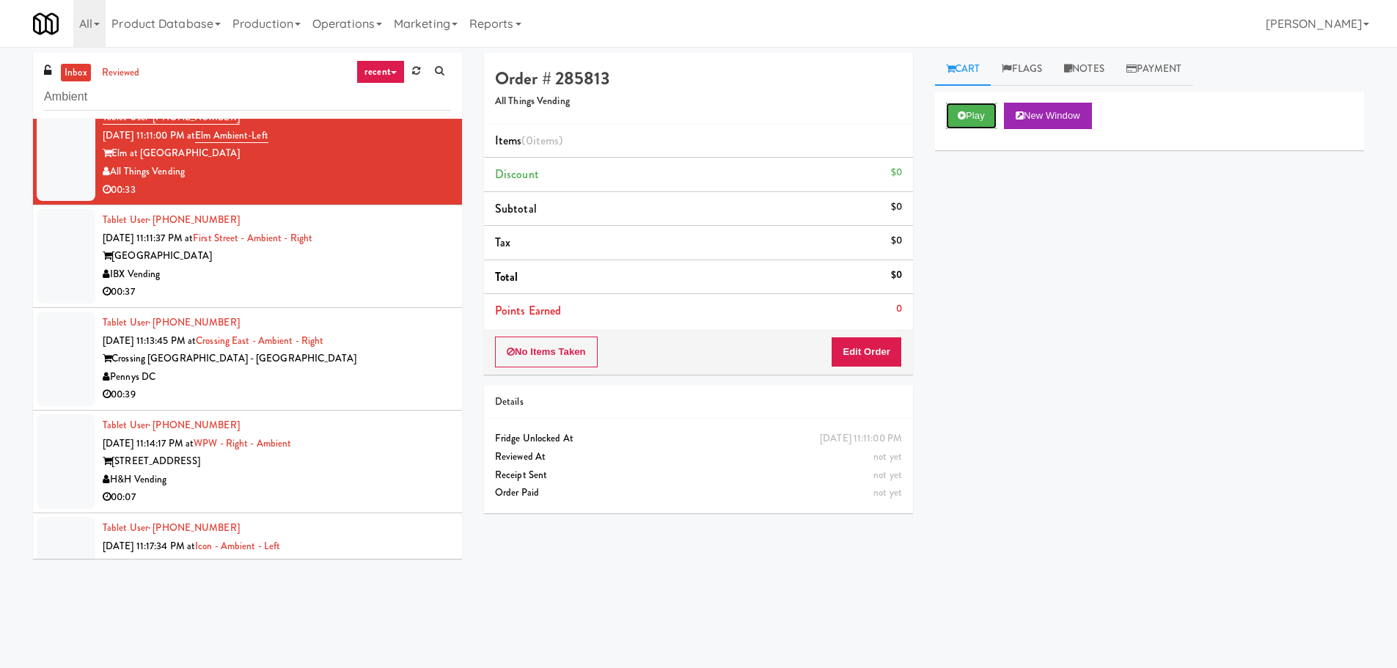
drag, startPoint x: 979, startPoint y: 117, endPoint x: 941, endPoint y: 240, distance: 129.0
click at [979, 116] on button "Play" at bounding box center [971, 116] width 51 height 26
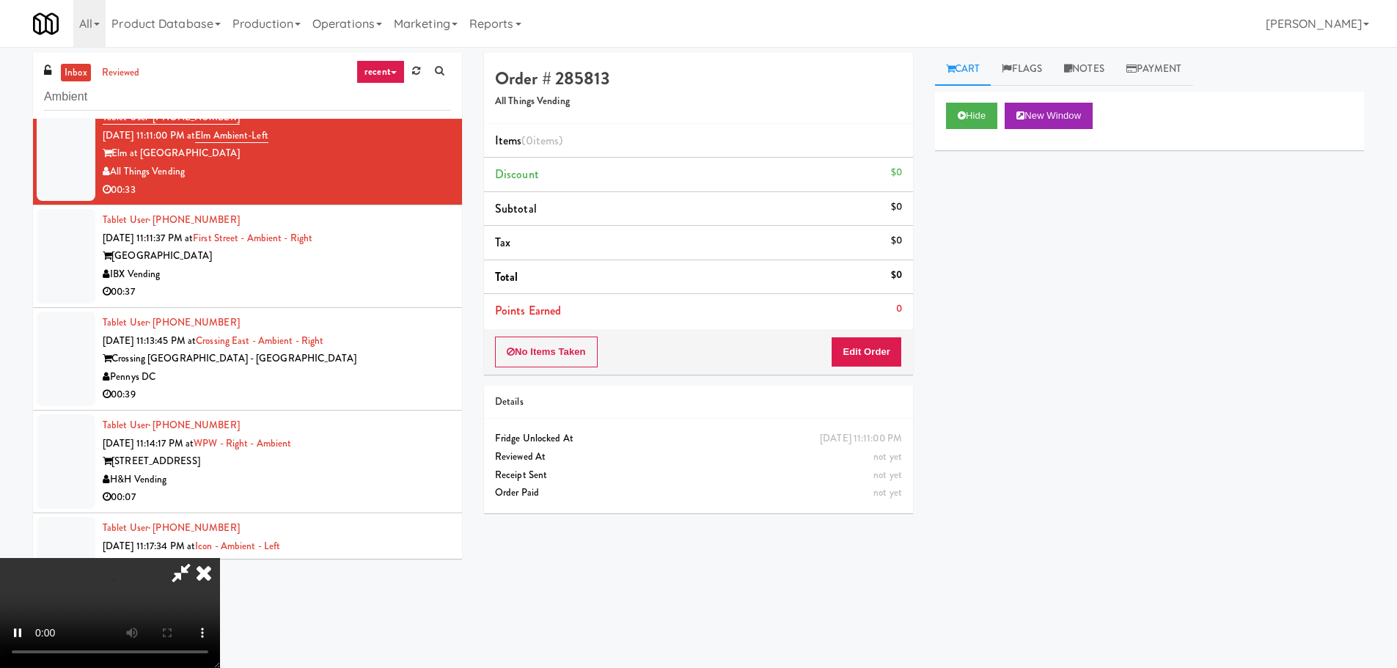
click at [865, 382] on div "Order # 285813 All Things Vending Items (0 items ) Discount $0 Subtotal $0 Tax …" at bounding box center [698, 289] width 451 height 472
click at [868, 357] on button "Edit Order" at bounding box center [866, 352] width 71 height 31
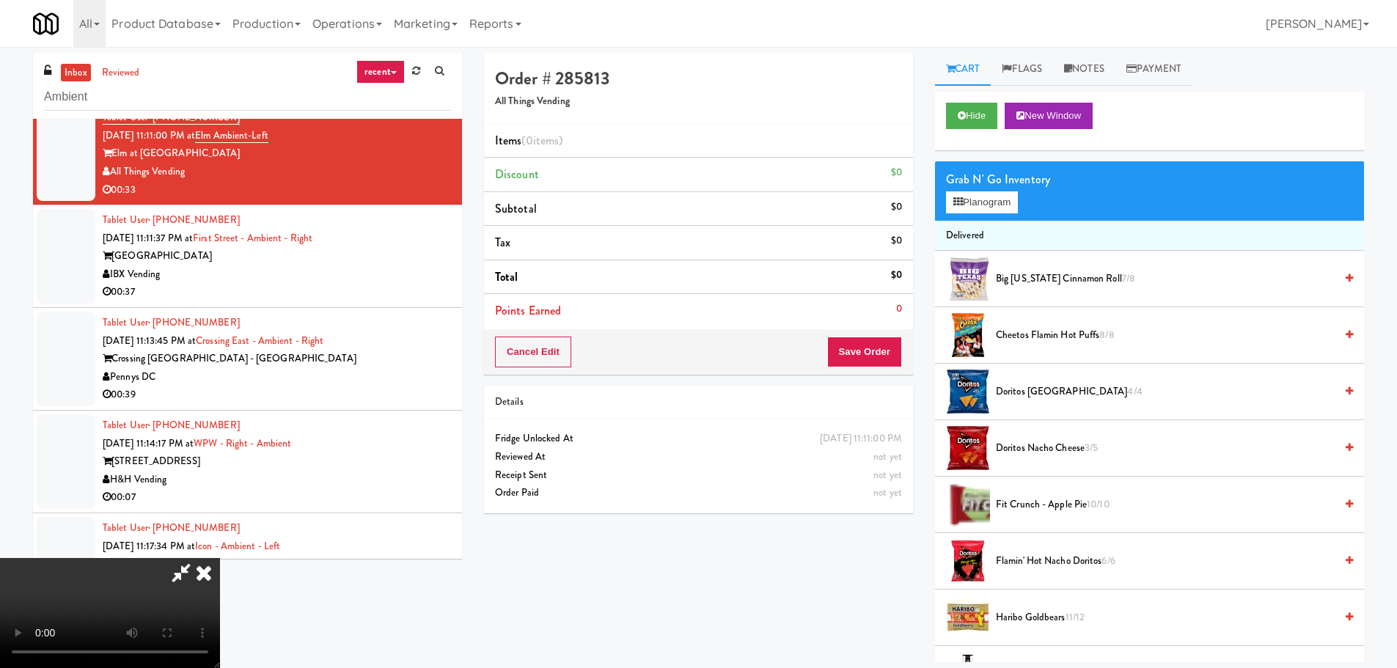
scroll to position [252, 0]
click at [220, 558] on video at bounding box center [110, 613] width 220 height 110
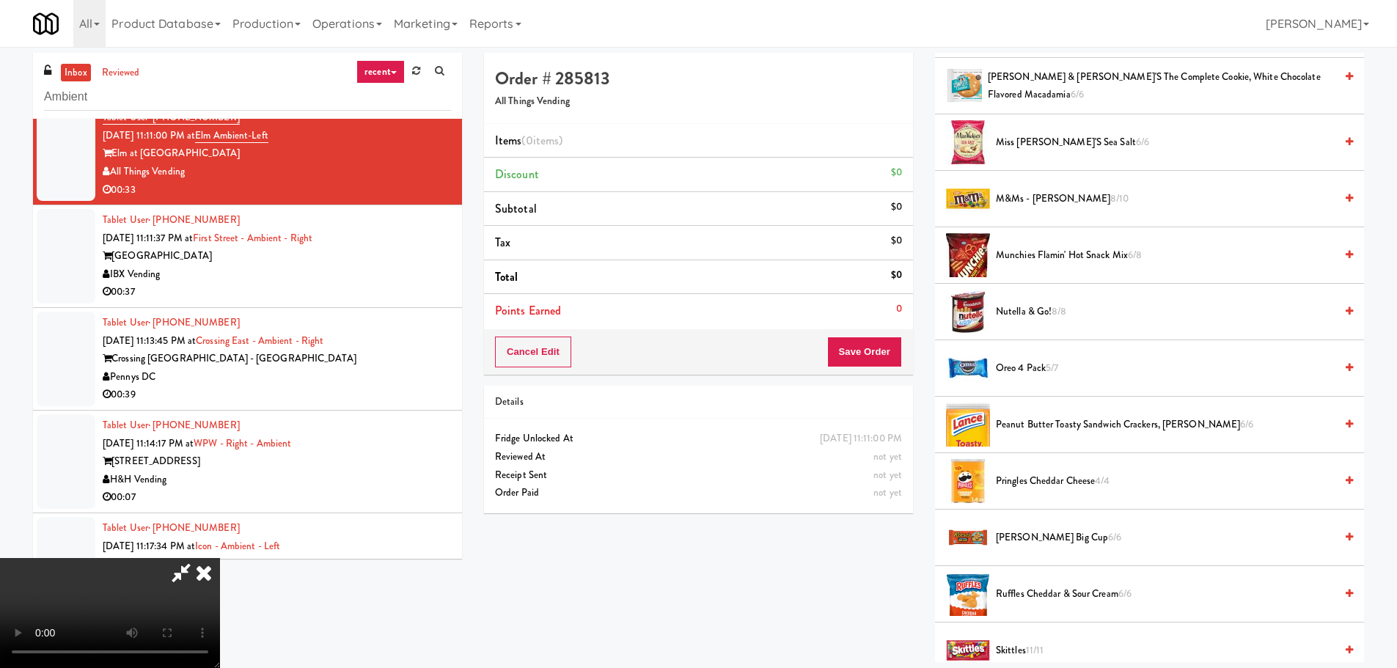
scroll to position [1027, 0]
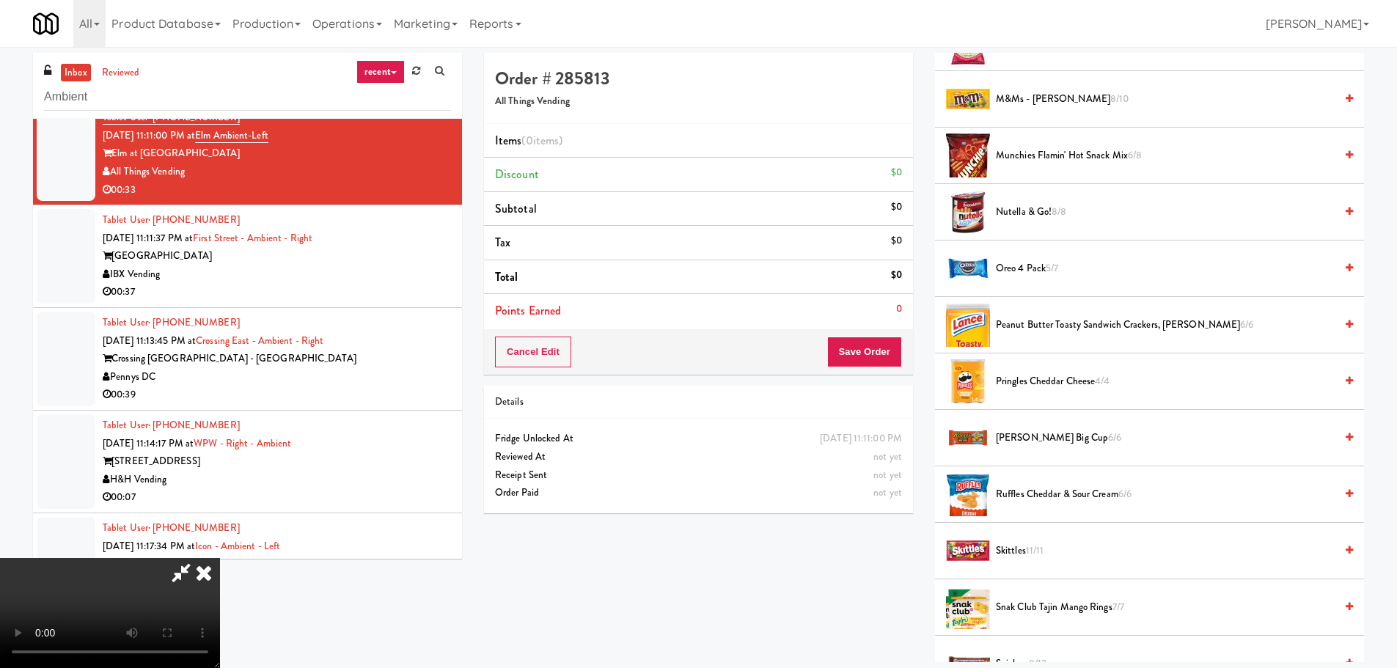
click at [1054, 389] on span "Pringles Cheddar Cheese 4/4" at bounding box center [1165, 382] width 339 height 18
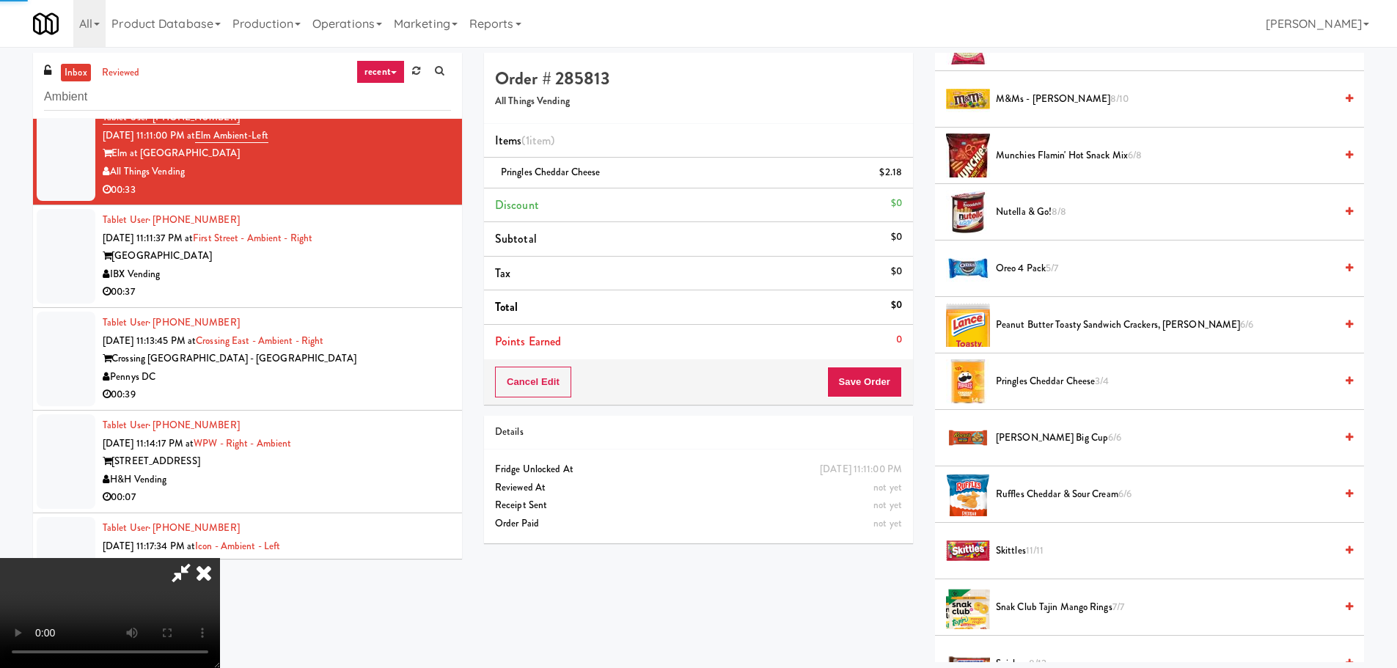
click at [220, 558] on video at bounding box center [110, 613] width 220 height 110
click at [896, 175] on link at bounding box center [900, 178] width 13 height 18
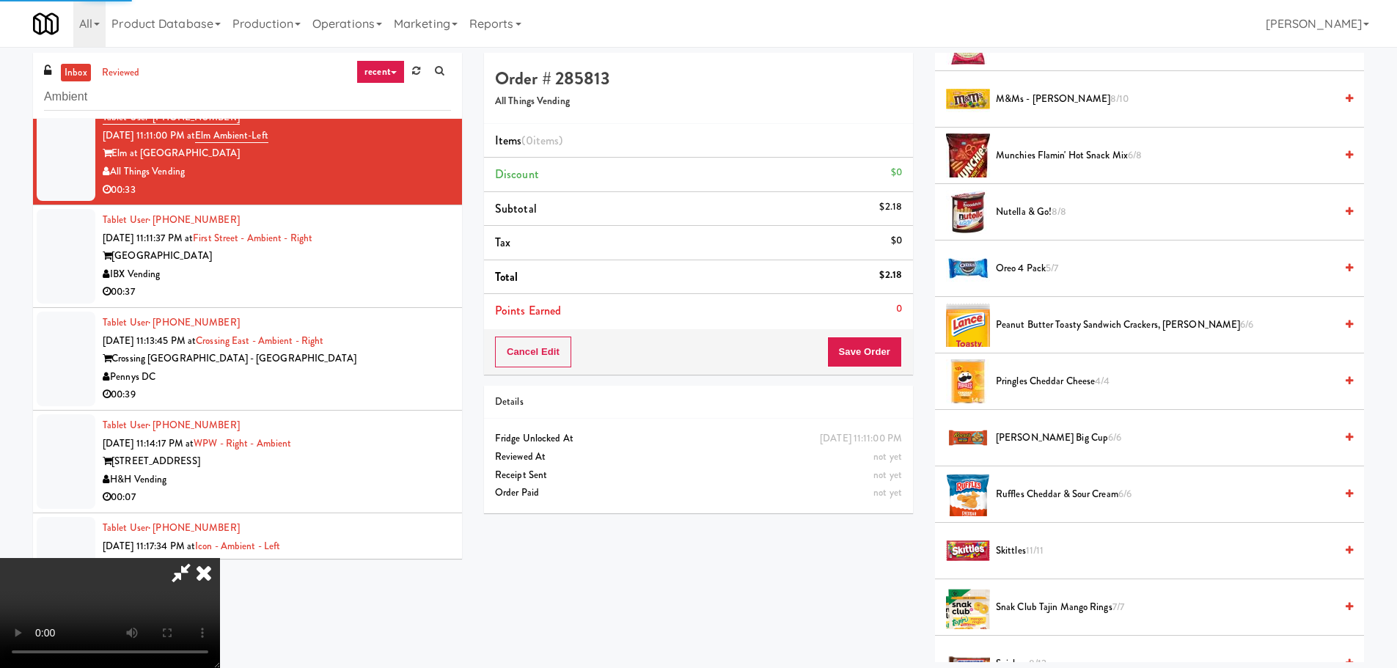
click at [220, 558] on video at bounding box center [110, 613] width 220 height 110
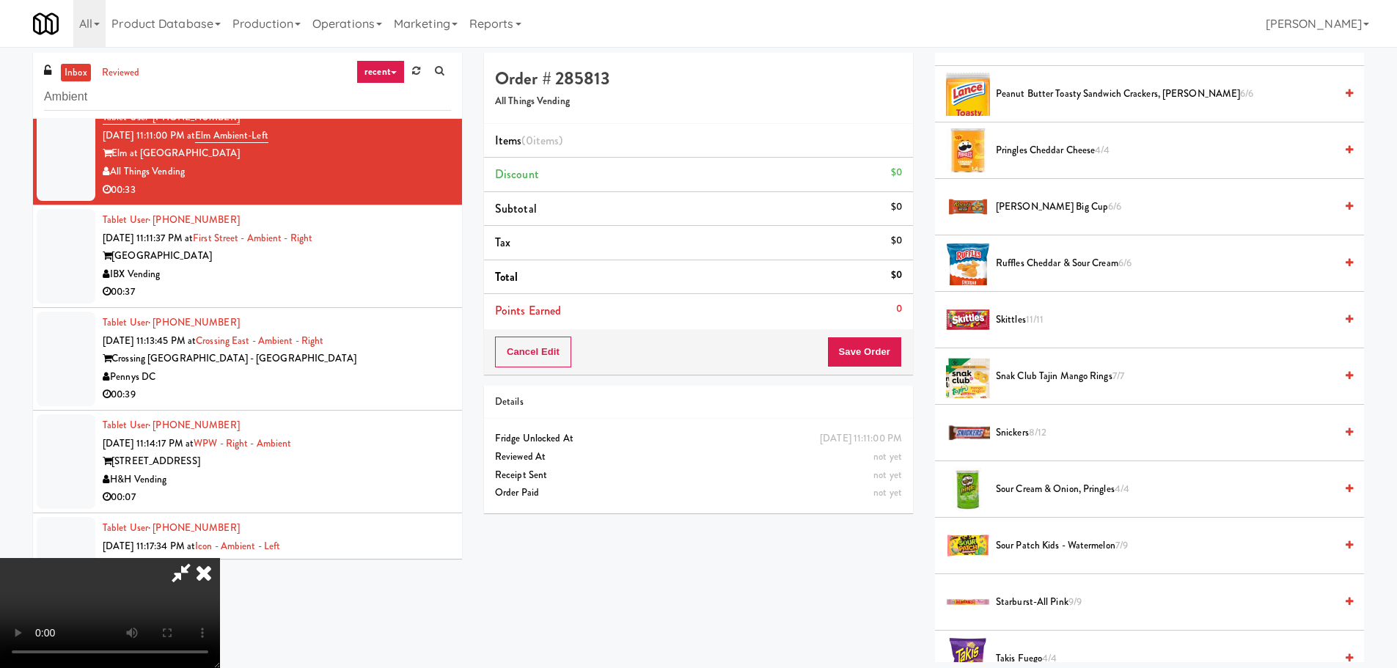
scroll to position [1233, 0]
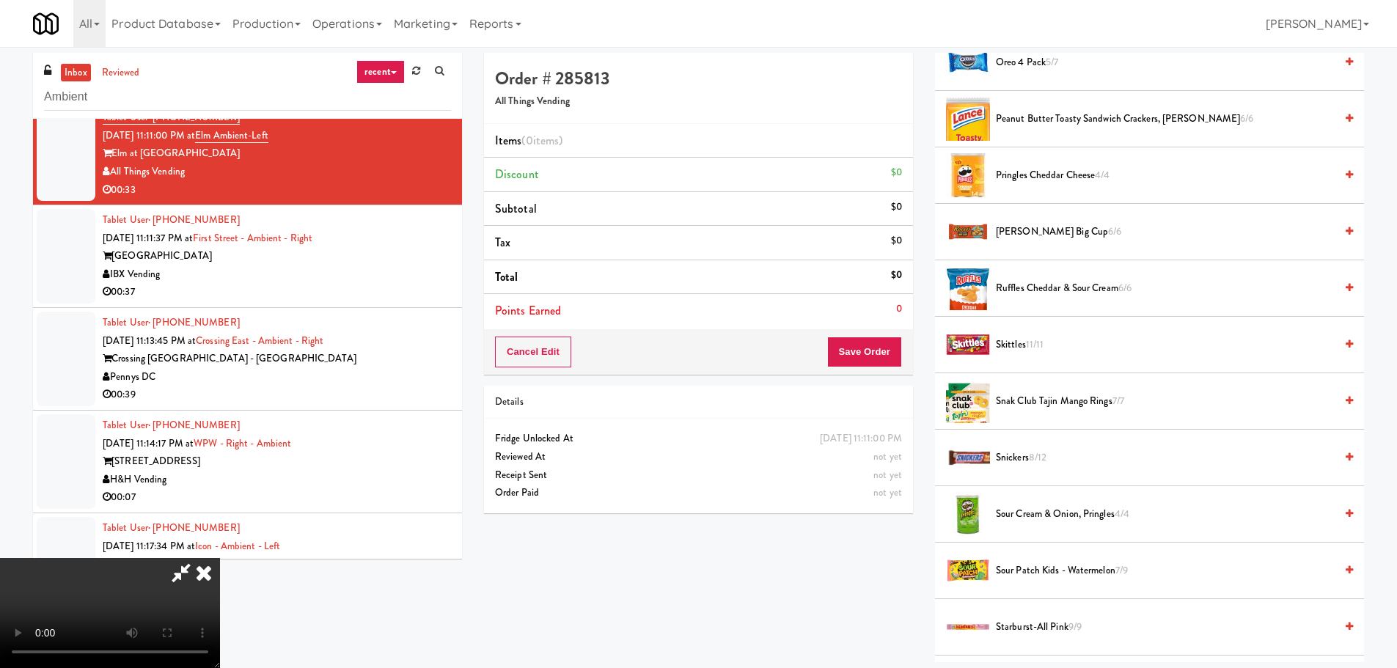
click at [1074, 512] on span "Sour Cream & Onion, Pringles 4/4" at bounding box center [1165, 514] width 339 height 18
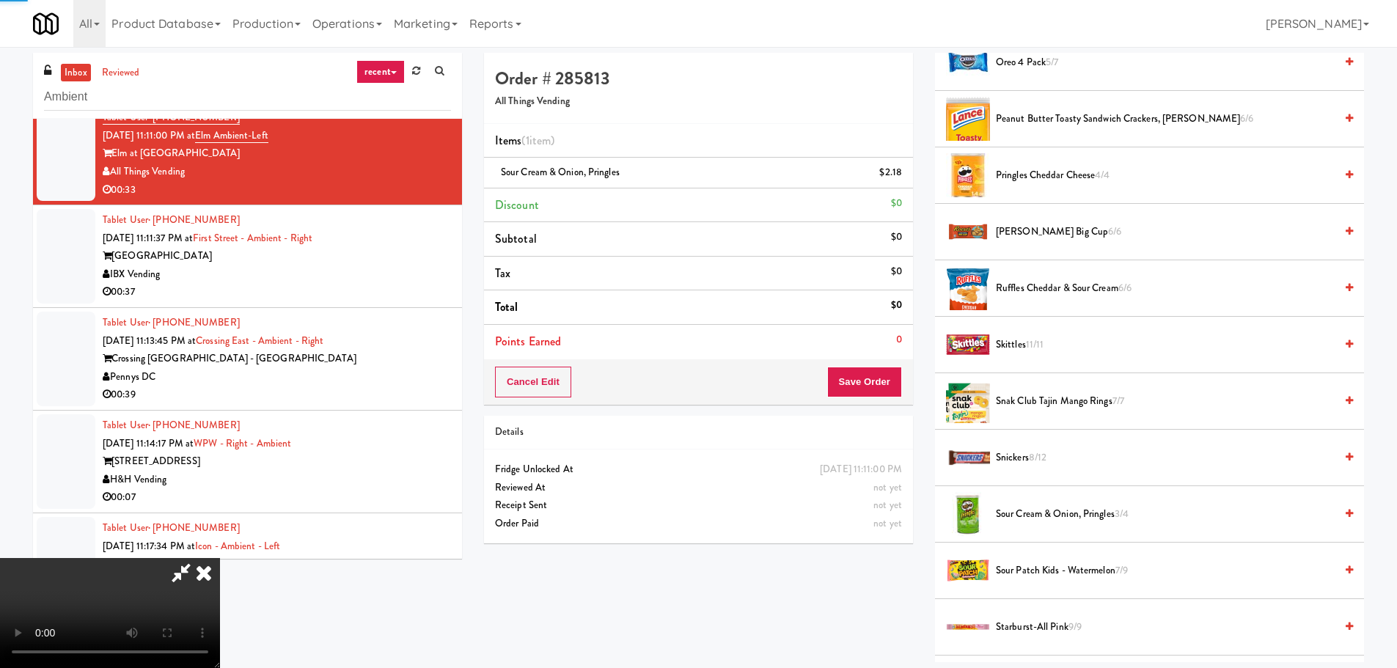
click at [220, 558] on video at bounding box center [110, 613] width 220 height 110
click at [904, 400] on div "Cancel Edit Save Order" at bounding box center [698, 381] width 429 height 45
click at [899, 394] on button "Save Order" at bounding box center [864, 382] width 75 height 31
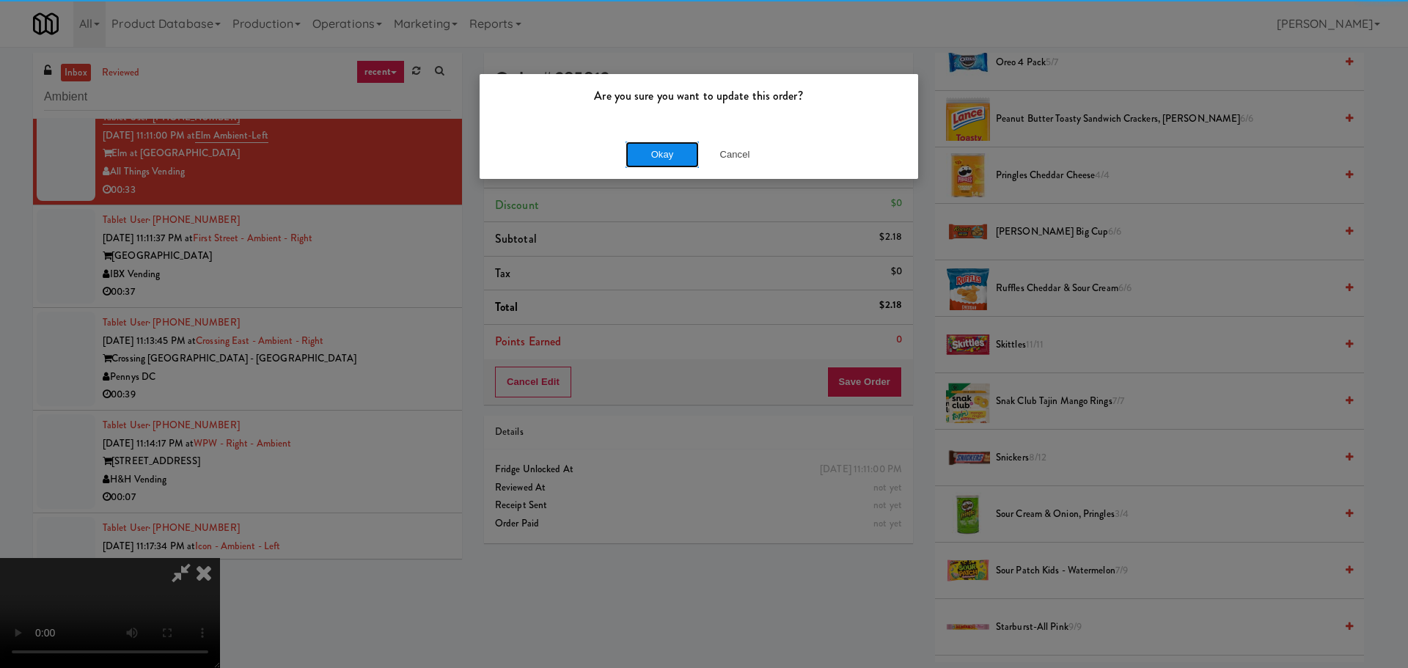
click at [640, 143] on button "Okay" at bounding box center [662, 155] width 73 height 26
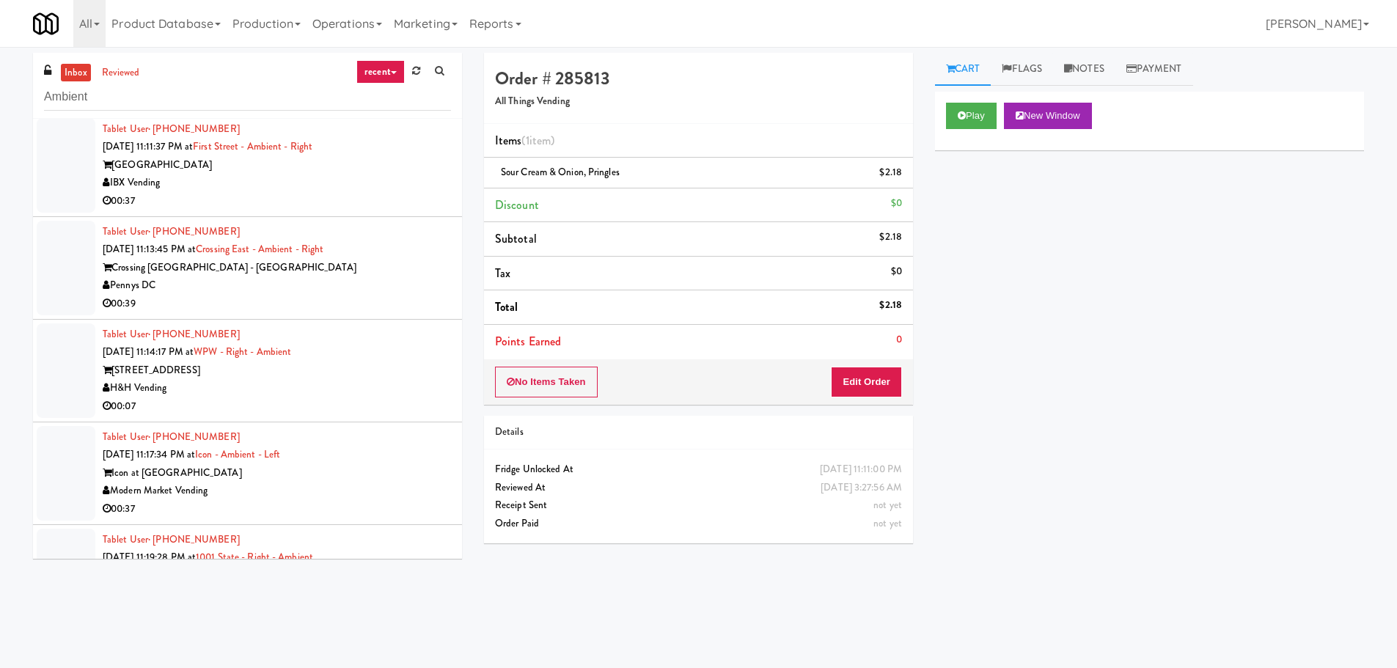
scroll to position [907, 0]
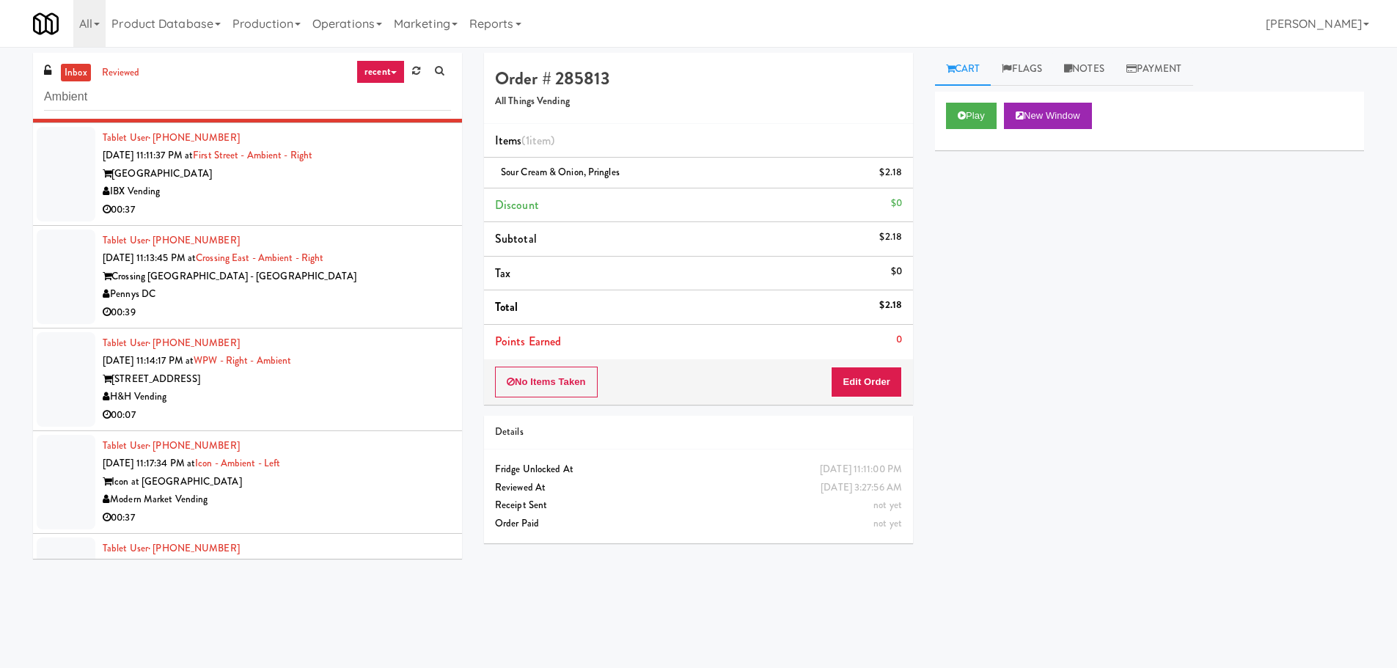
click at [378, 198] on div "IBX Vending" at bounding box center [277, 192] width 348 height 18
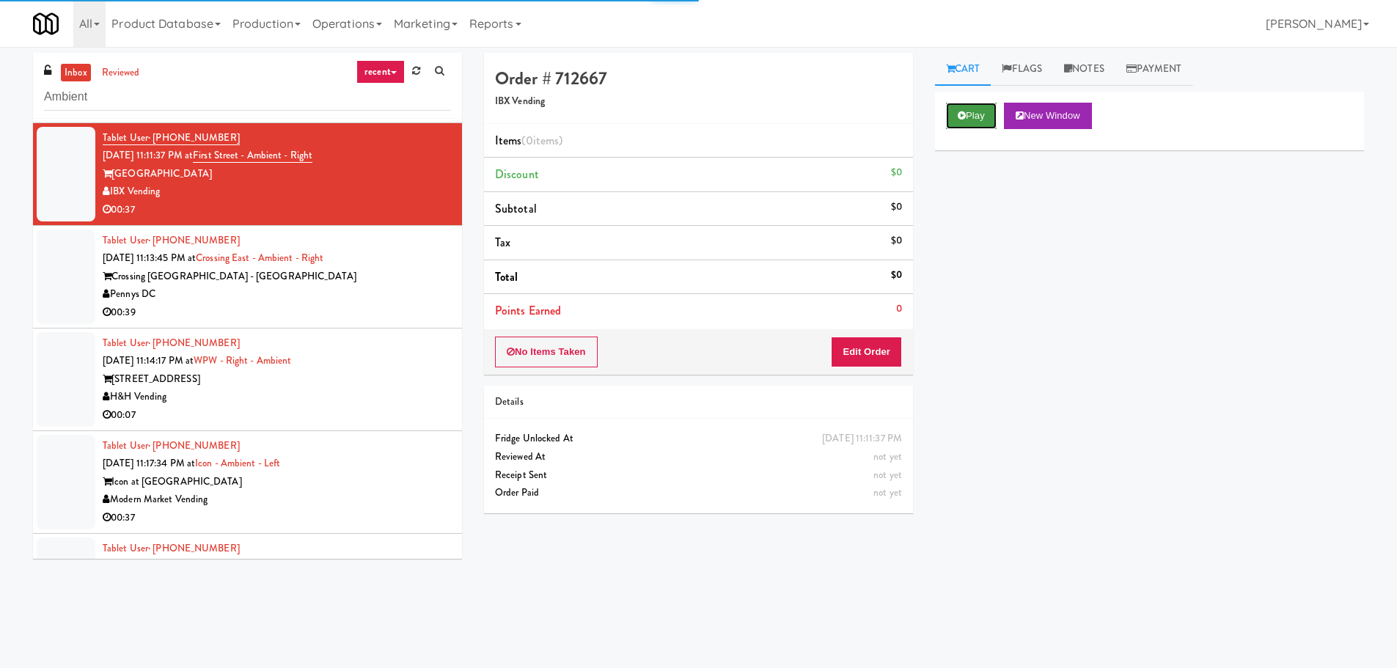
click at [969, 122] on button "Play" at bounding box center [971, 116] width 51 height 26
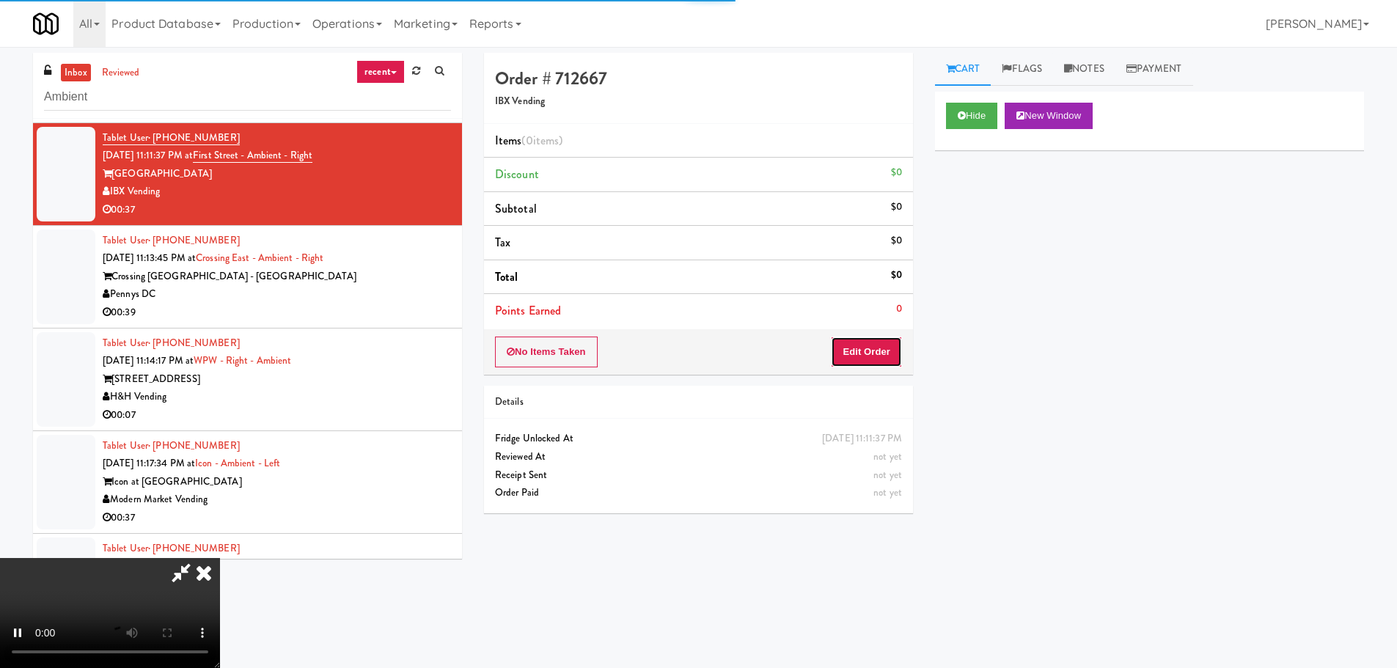
click at [867, 363] on button "Edit Order" at bounding box center [866, 352] width 71 height 31
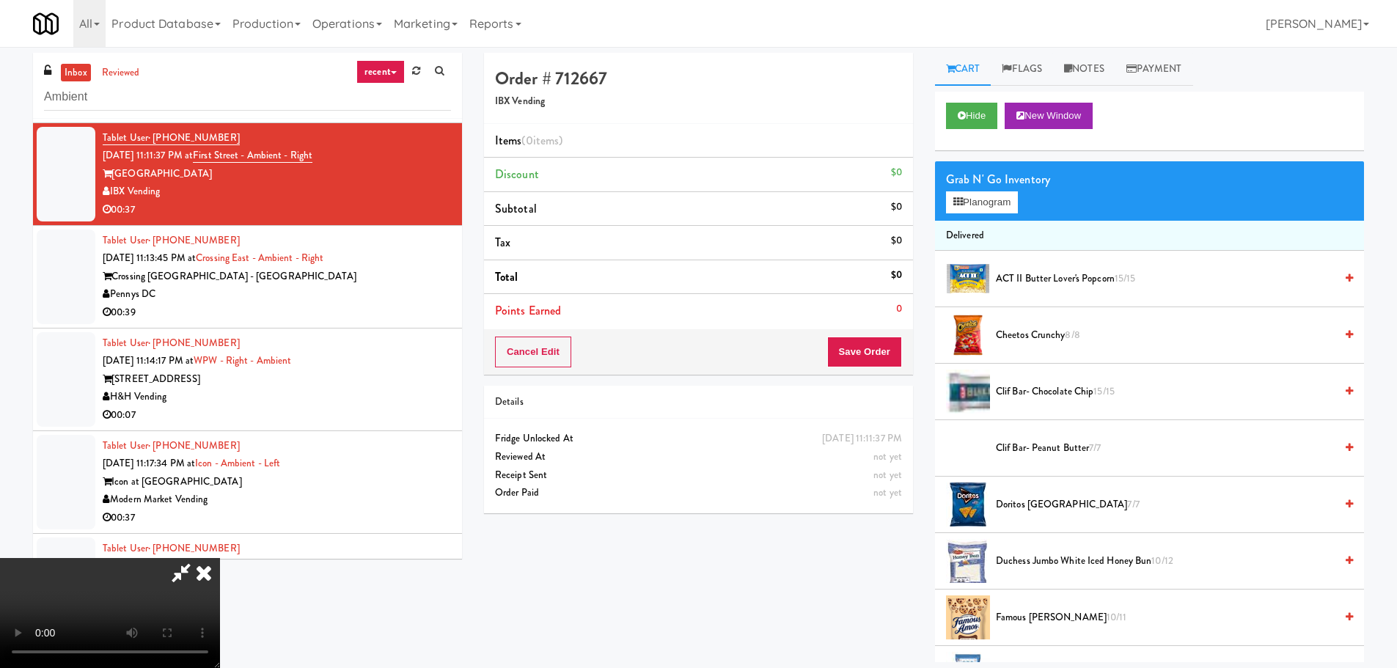
click at [220, 558] on video at bounding box center [110, 613] width 220 height 110
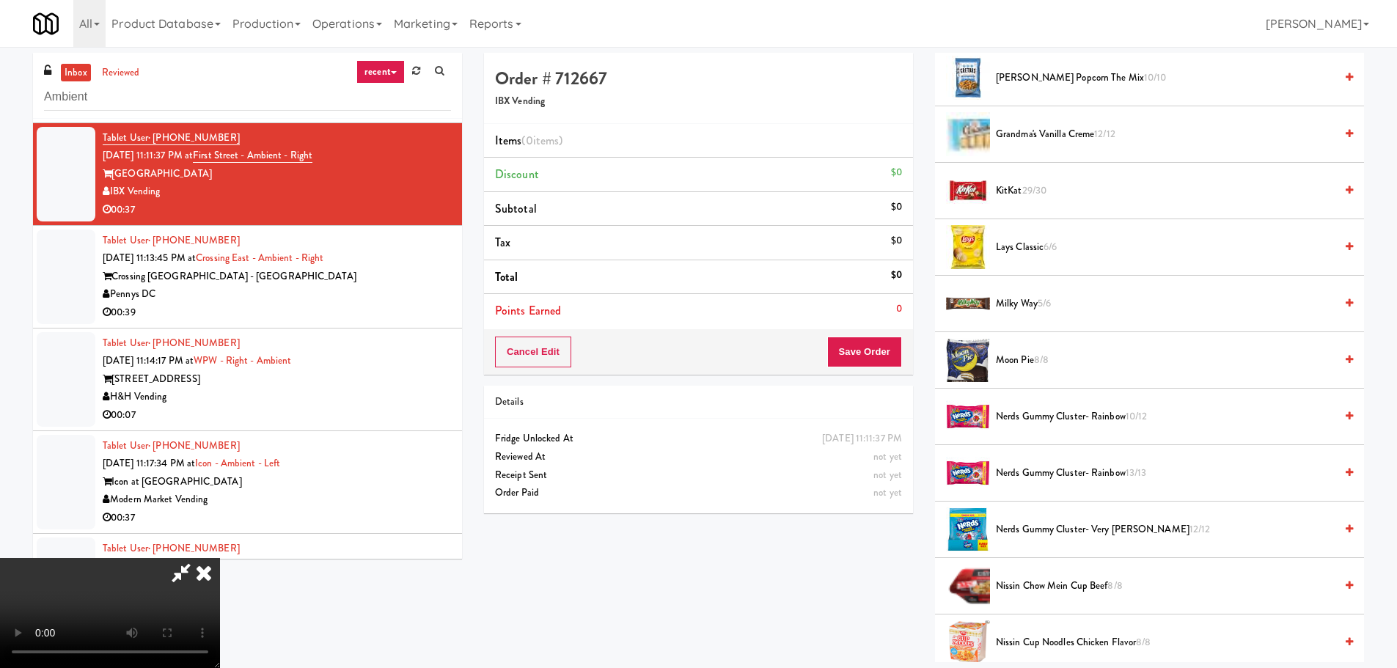
scroll to position [880, 0]
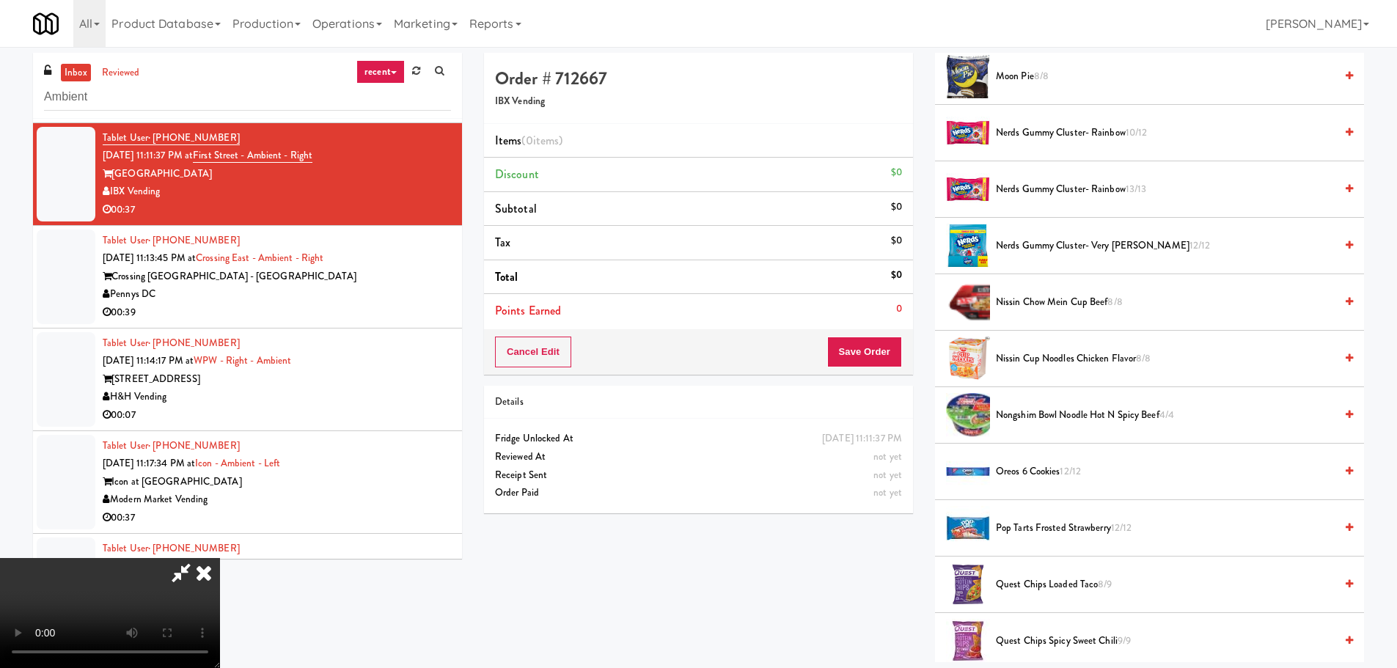
click at [1074, 411] on span "Nongshim Bowl Noodle Hot N Spicy Beef 4/4" at bounding box center [1165, 415] width 339 height 18
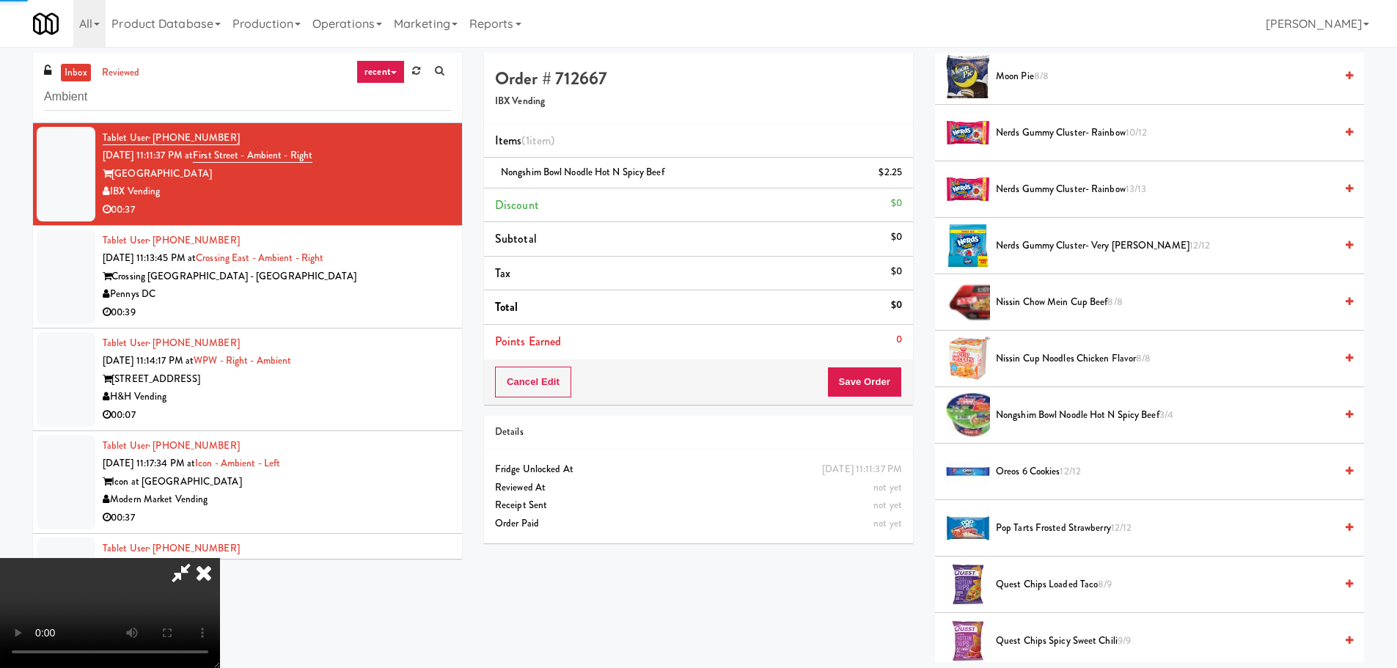
click at [220, 558] on video at bounding box center [110, 613] width 220 height 110
click at [854, 385] on button "Save Order" at bounding box center [864, 382] width 75 height 31
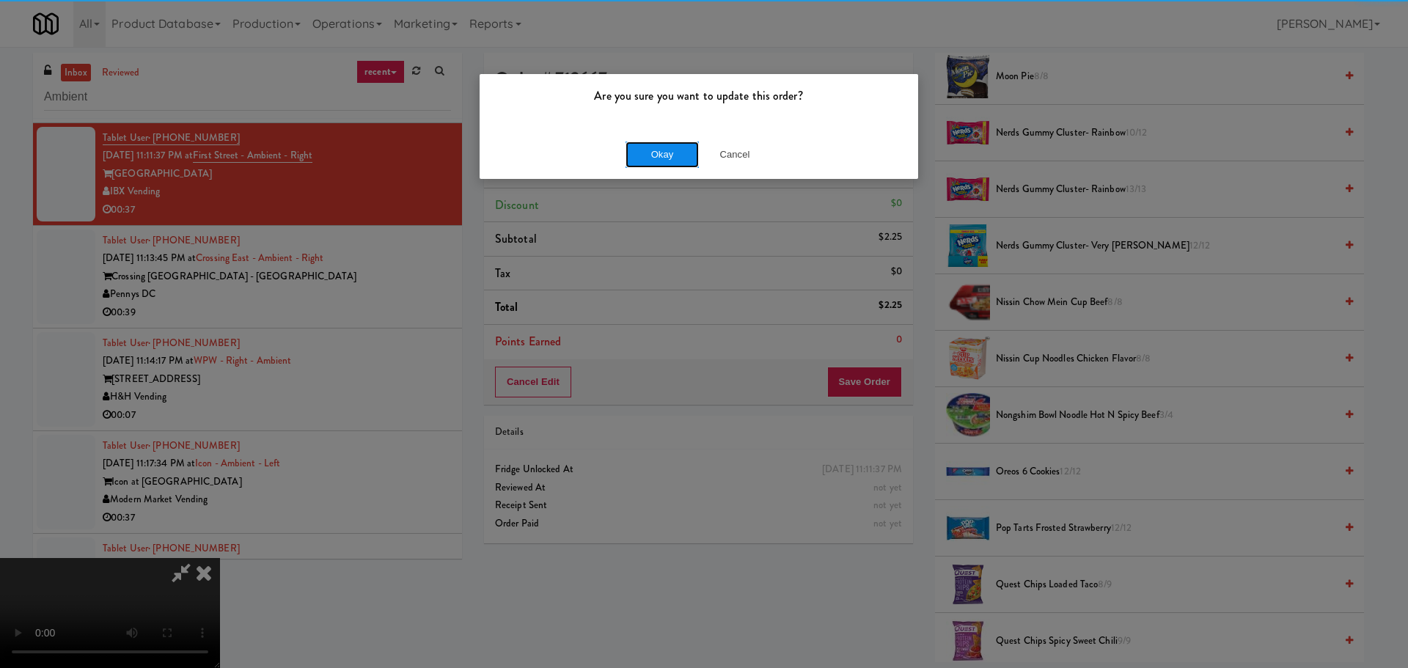
click at [659, 156] on button "Okay" at bounding box center [662, 155] width 73 height 26
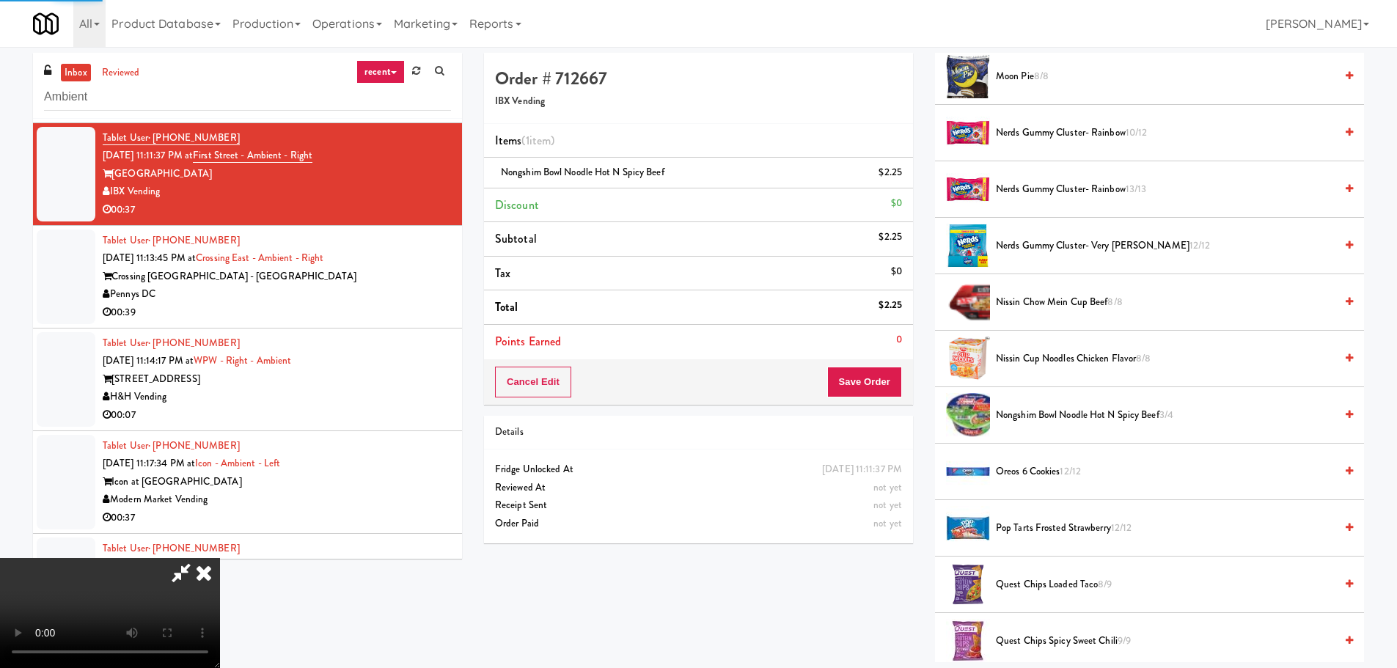
scroll to position [0, 0]
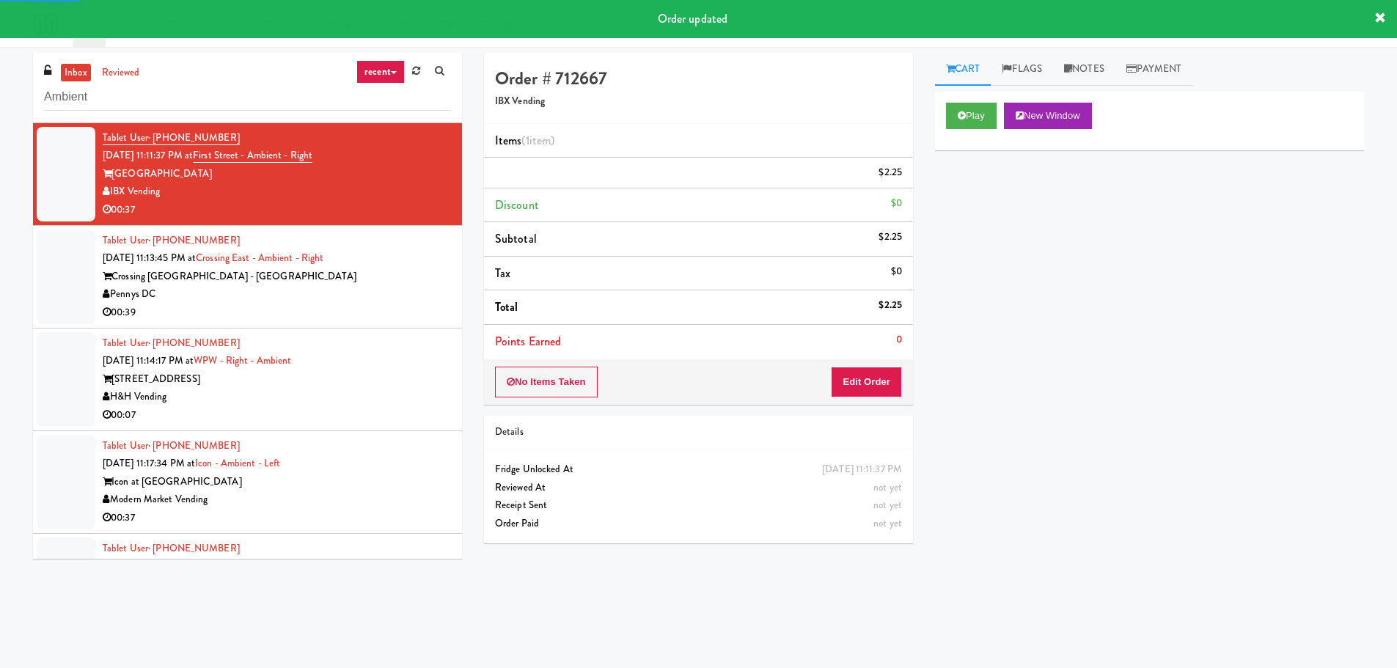
click at [362, 293] on div "Pennys DC" at bounding box center [277, 294] width 348 height 18
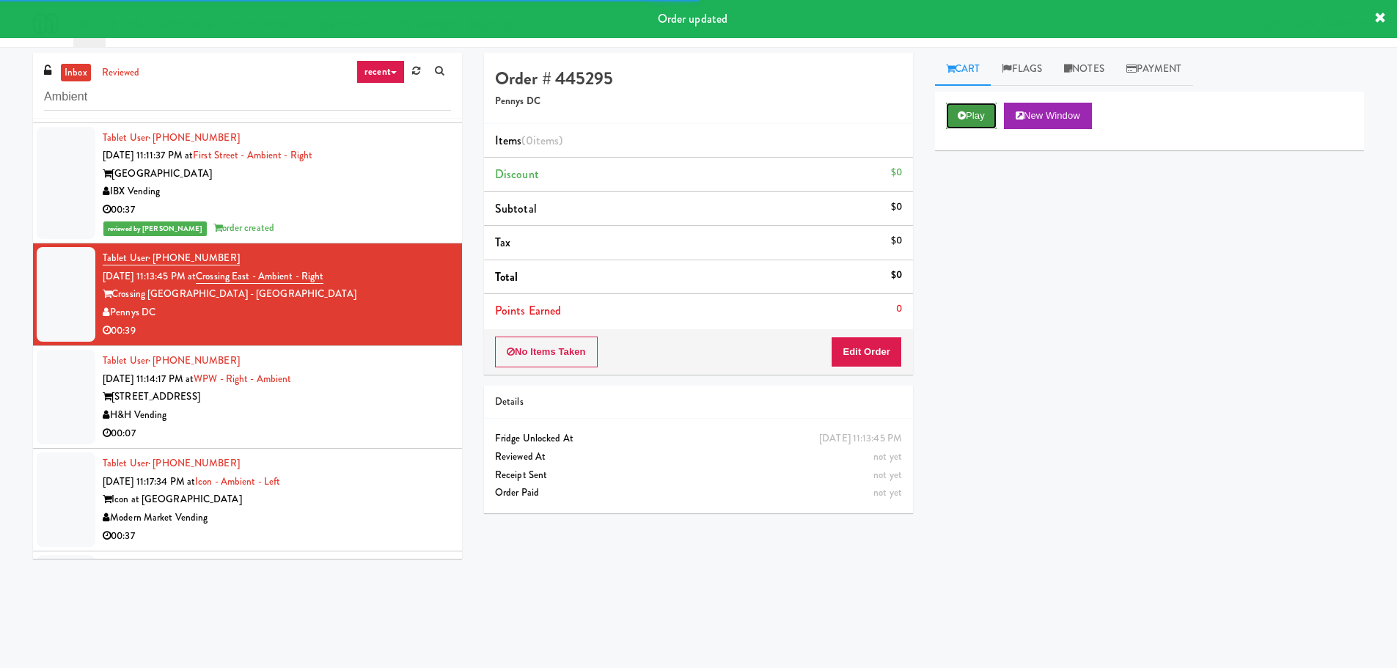
click at [967, 122] on button "Play" at bounding box center [971, 116] width 51 height 26
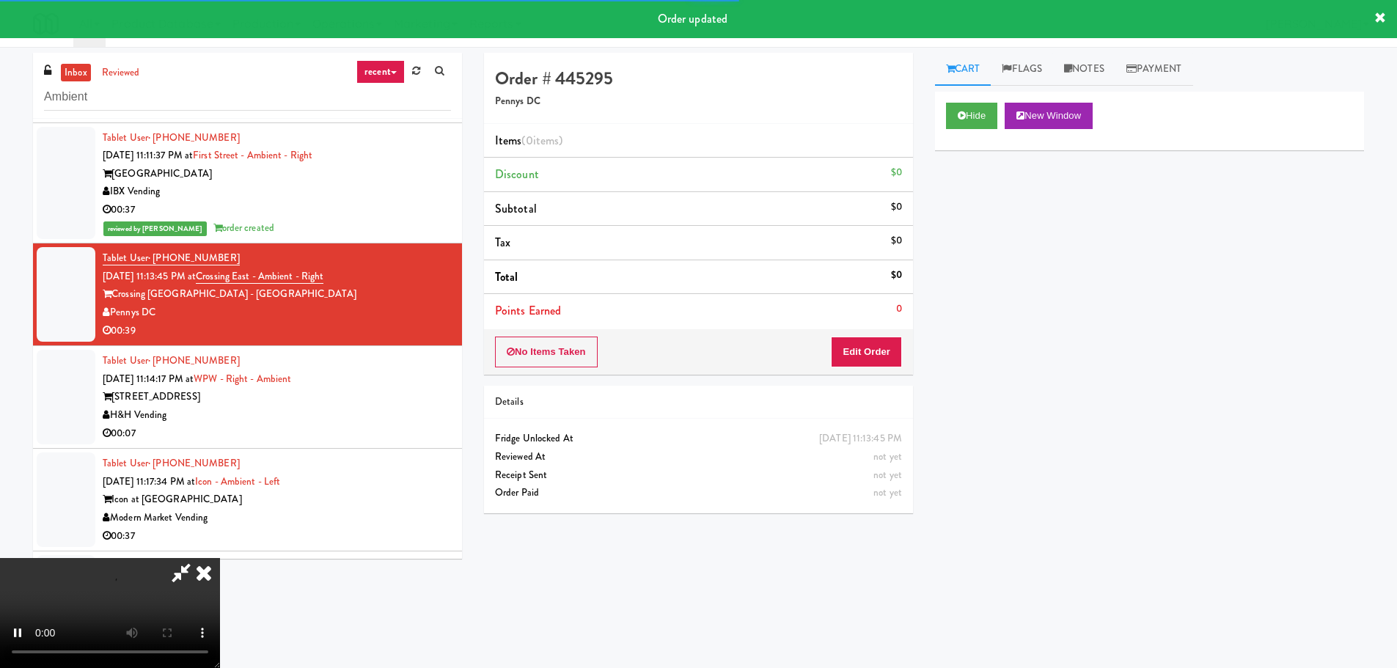
drag, startPoint x: 868, startPoint y: 325, endPoint x: 865, endPoint y: 335, distance: 10.9
click at [867, 326] on li "Points Earned 0" at bounding box center [698, 311] width 429 height 34
click at [865, 343] on button "Edit Order" at bounding box center [866, 352] width 71 height 31
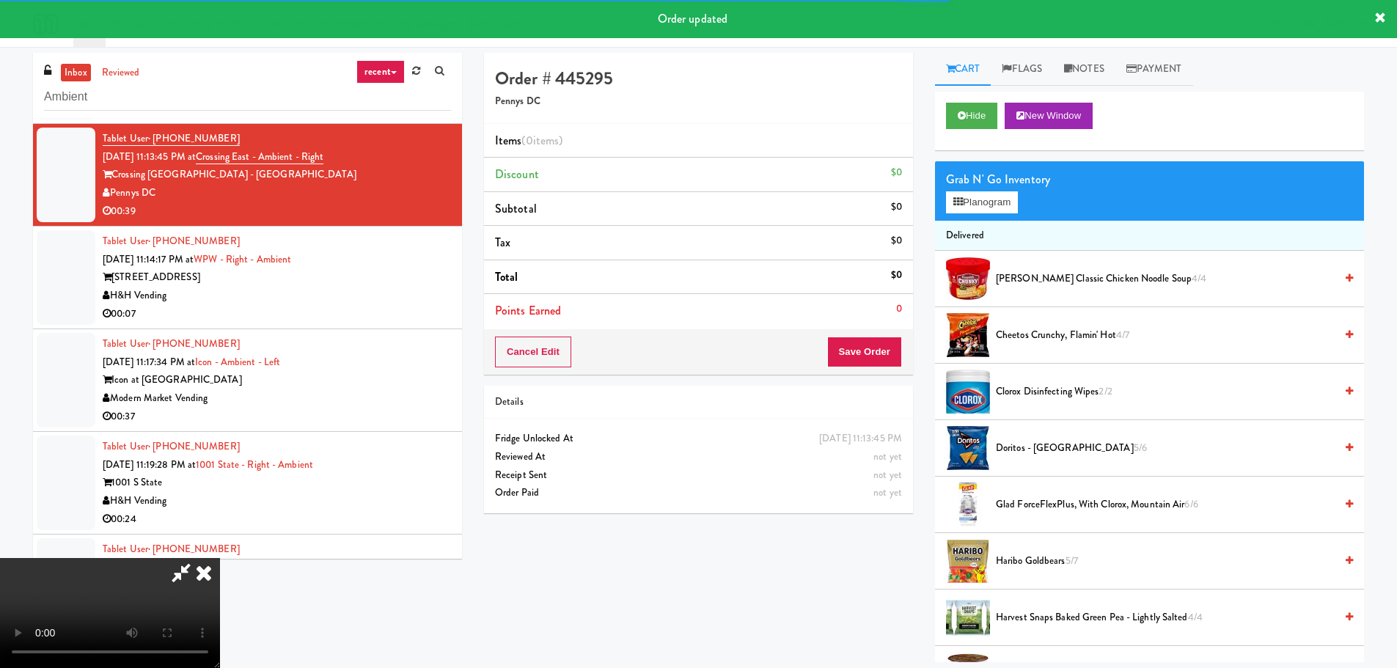
scroll to position [1054, 0]
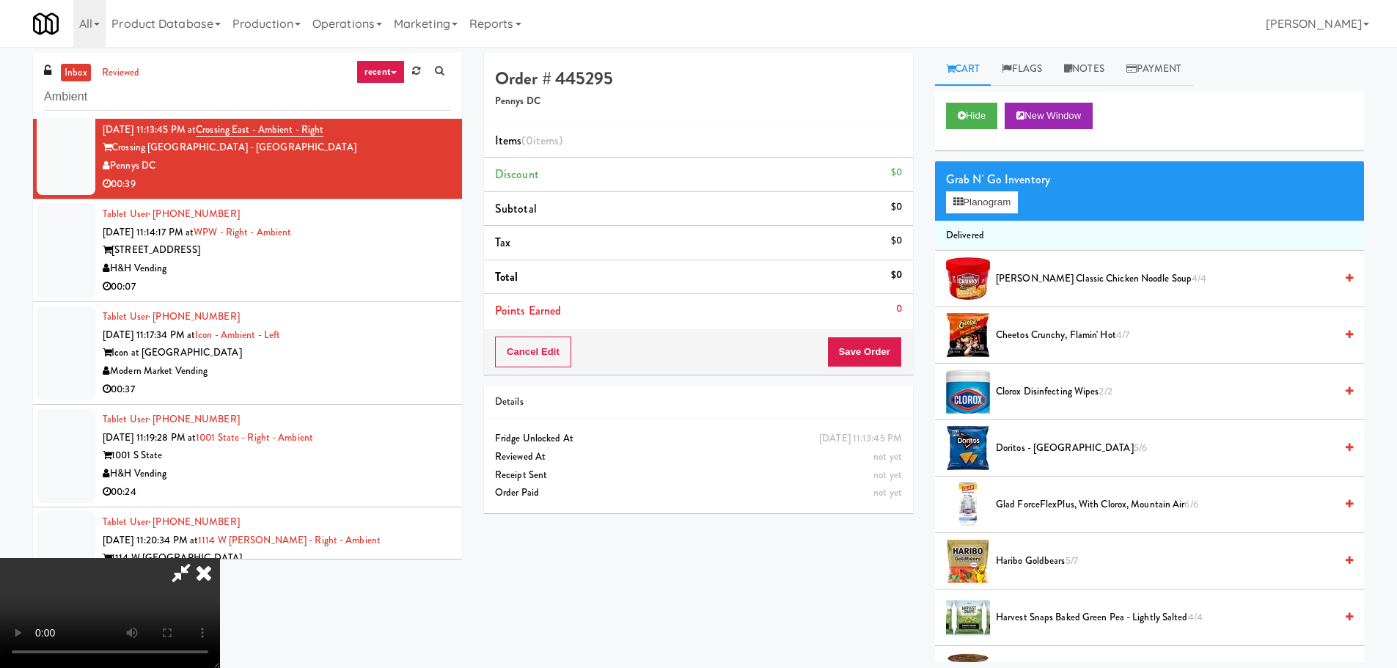
click at [220, 558] on video at bounding box center [110, 613] width 220 height 110
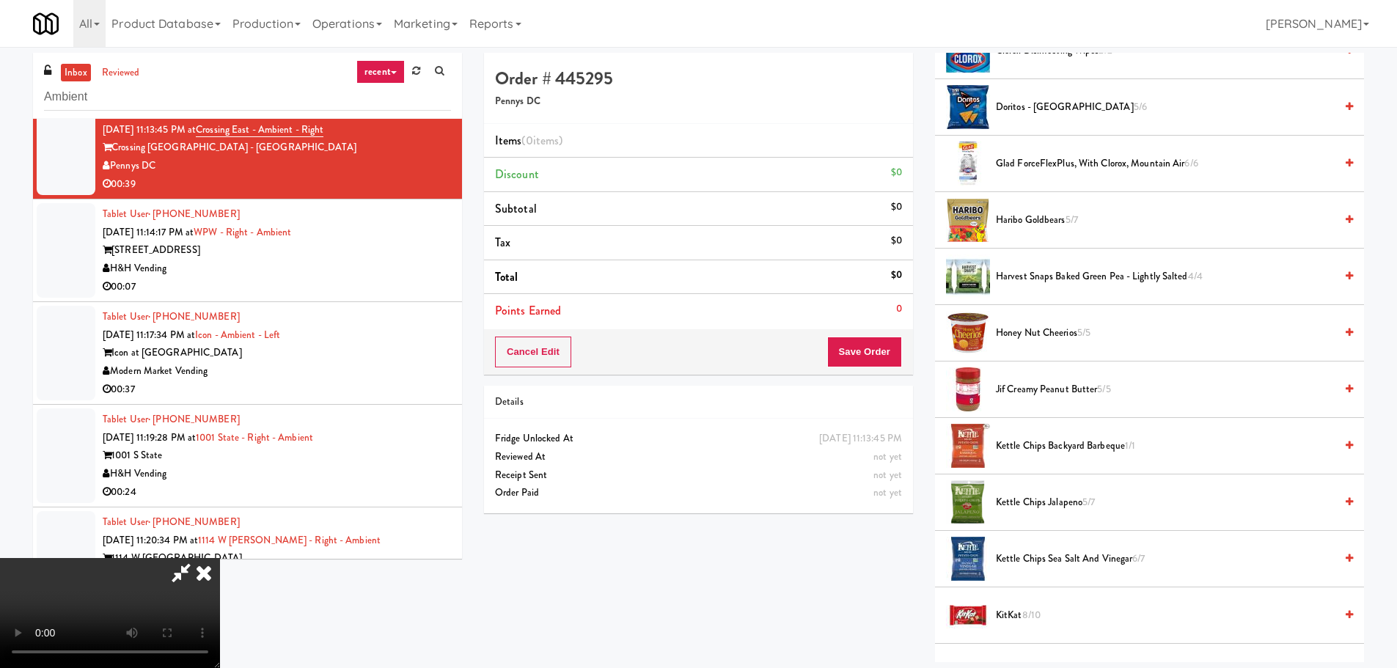
scroll to position [367, 0]
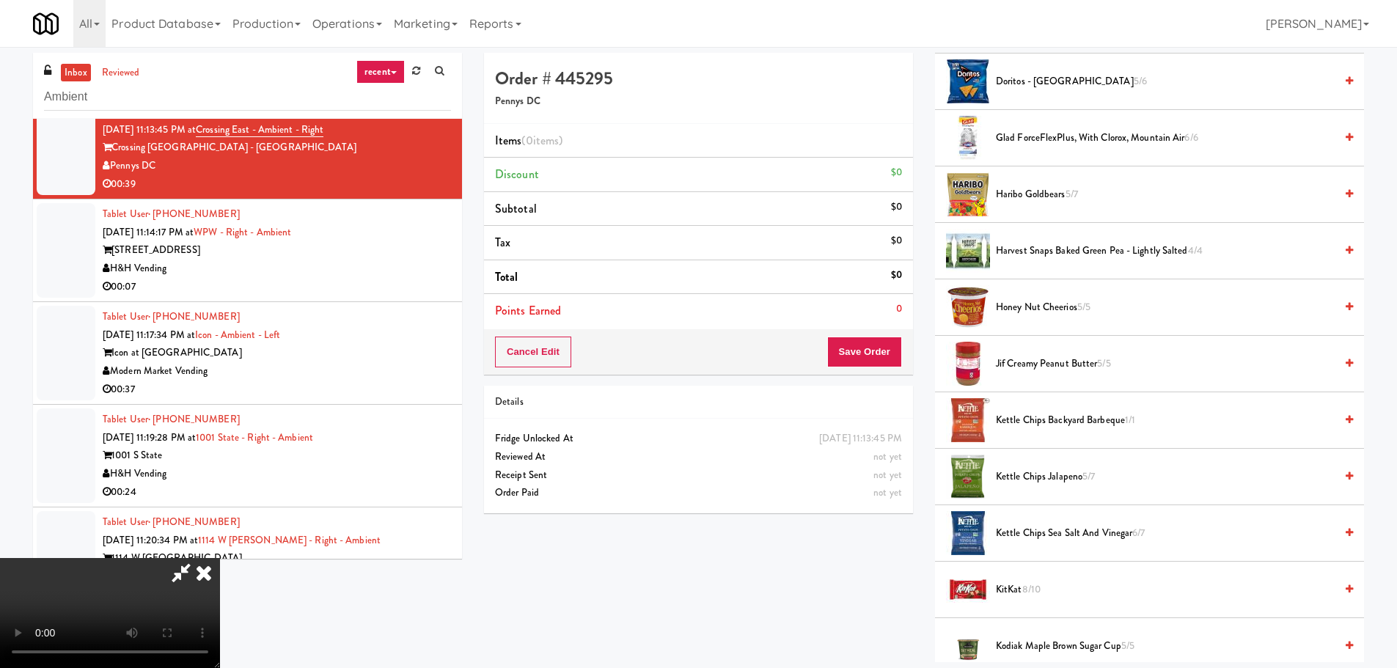
click at [1078, 474] on span "Kettle Chips Jalapeno 5/7" at bounding box center [1165, 477] width 339 height 18
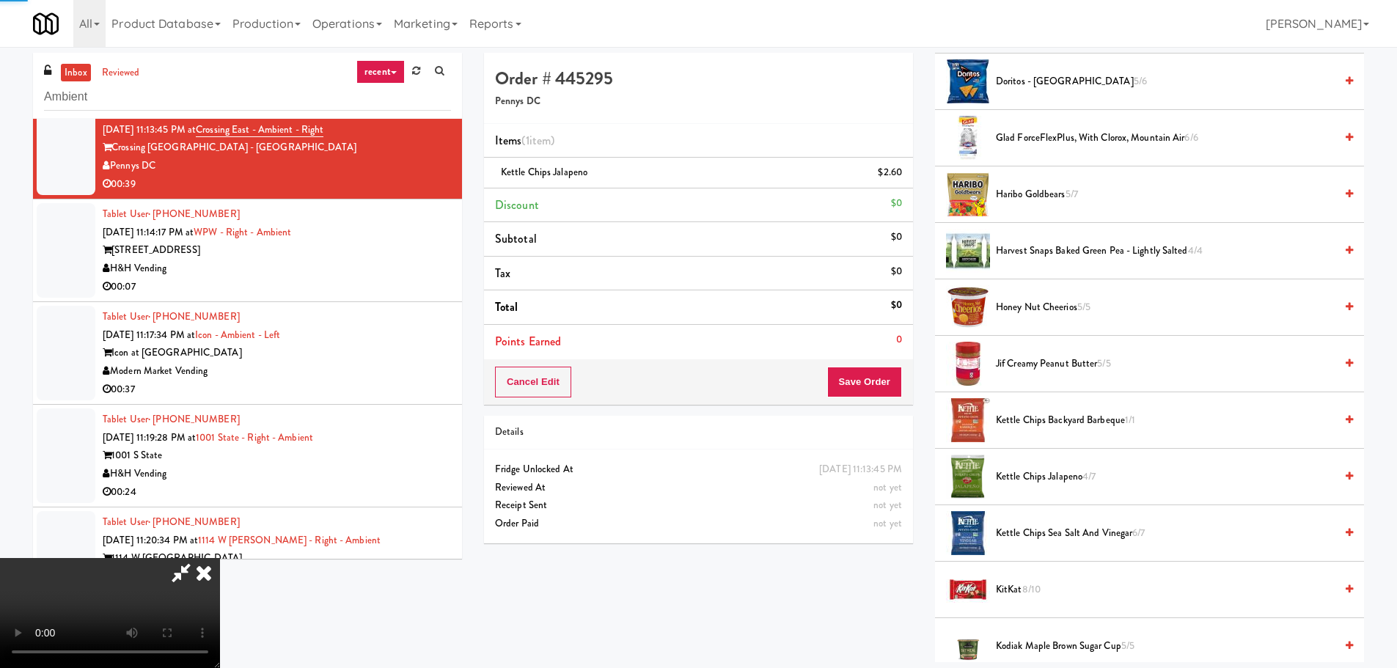
click at [220, 558] on video at bounding box center [110, 613] width 220 height 110
drag, startPoint x: 1042, startPoint y: 484, endPoint x: 1056, endPoint y: 484, distance: 13.2
click at [1045, 484] on span "Kettle Chips Jalapeno 4/7" at bounding box center [1165, 477] width 339 height 18
click at [220, 558] on video at bounding box center [110, 613] width 220 height 110
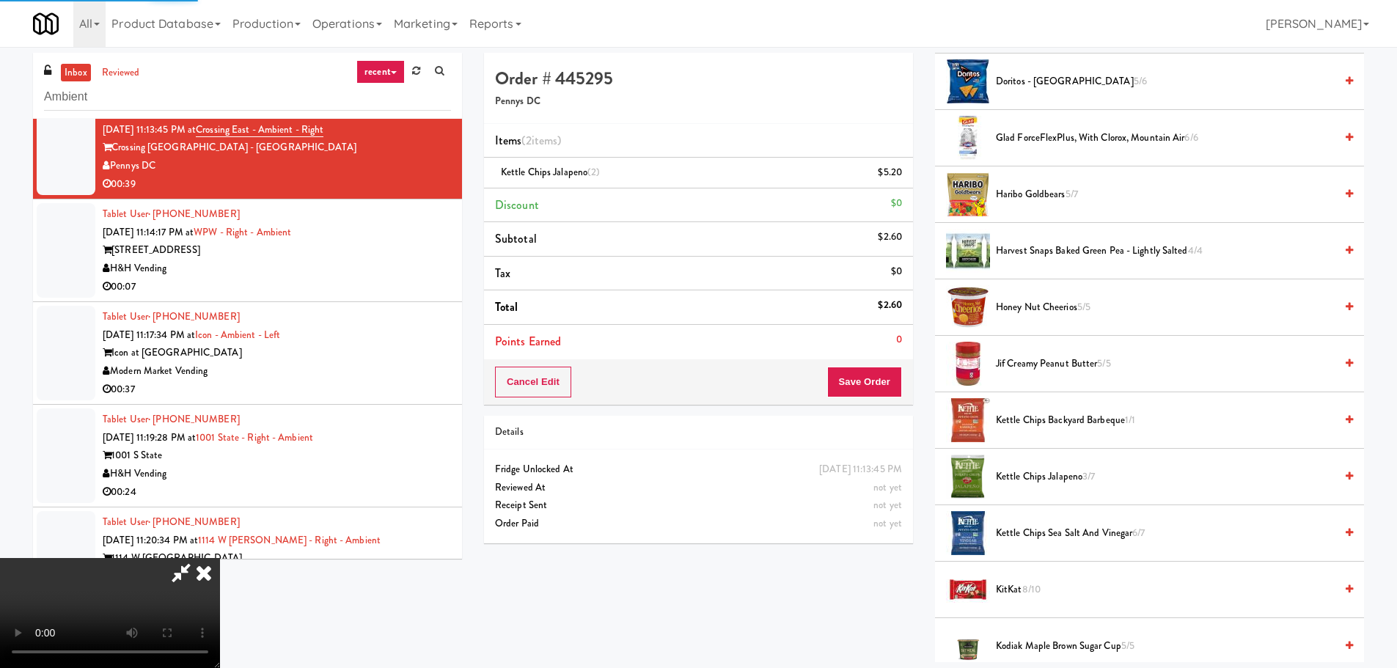
click at [883, 581] on div "Order # 445295 Pennys DC Items (2 items ) Kettle Chips Jalapeno (2) $5.20 Disco…" at bounding box center [924, 358] width 902 height 610
click at [220, 558] on video at bounding box center [110, 613] width 220 height 110
drag, startPoint x: 554, startPoint y: 392, endPoint x: 525, endPoint y: 399, distance: 29.4
click at [220, 558] on video at bounding box center [110, 613] width 220 height 110
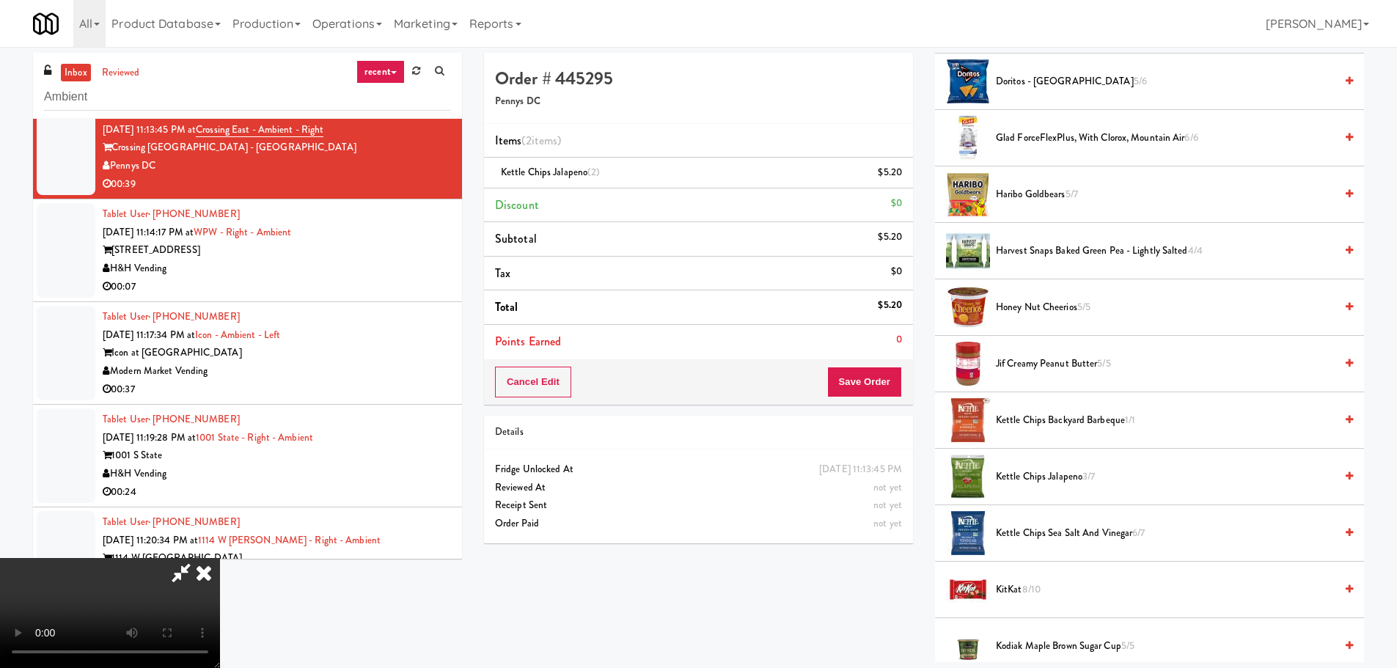
click at [220, 558] on video at bounding box center [110, 613] width 220 height 110
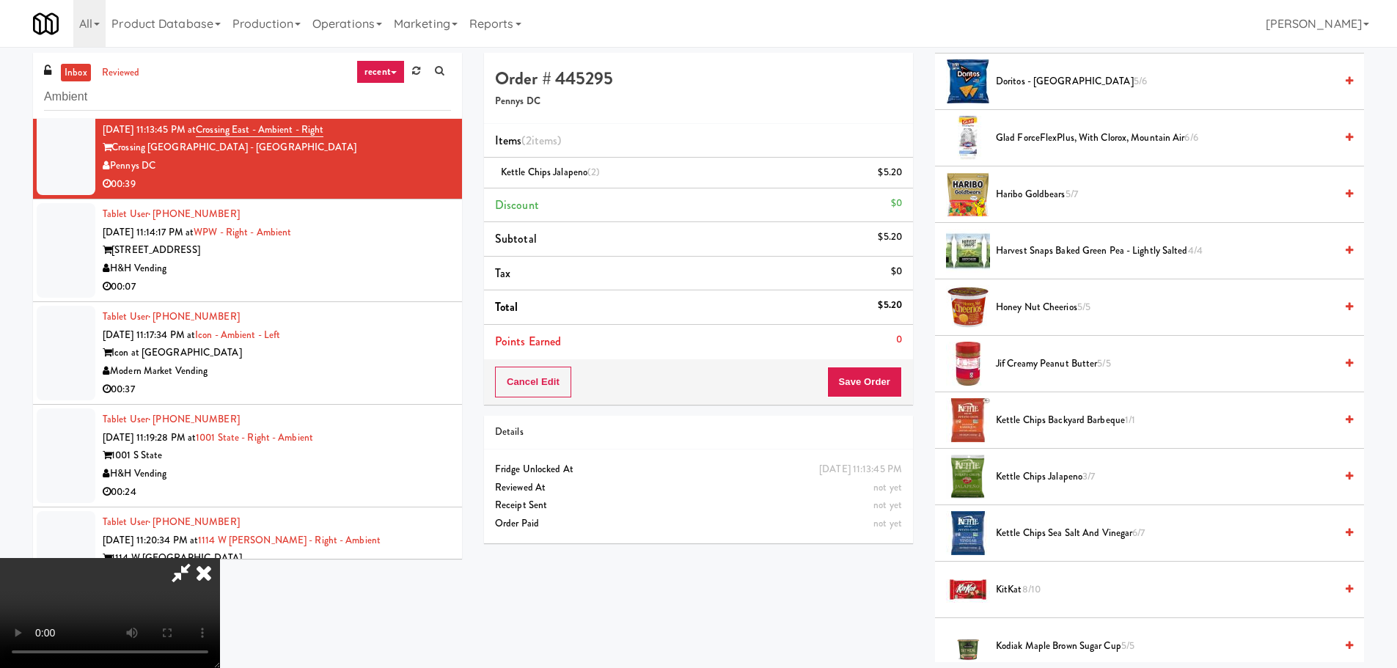
drag, startPoint x: 601, startPoint y: 457, endPoint x: 623, endPoint y: 456, distance: 22.8
click at [220, 558] on video at bounding box center [110, 613] width 220 height 110
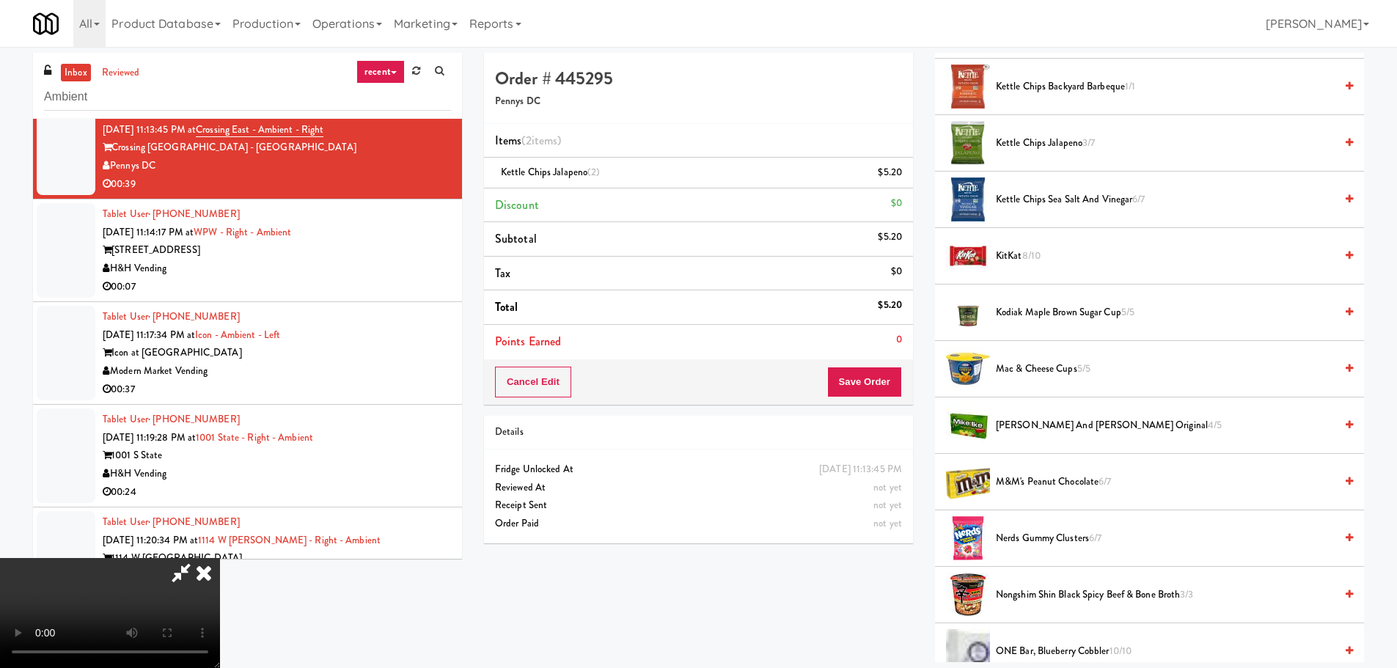
scroll to position [807, 0]
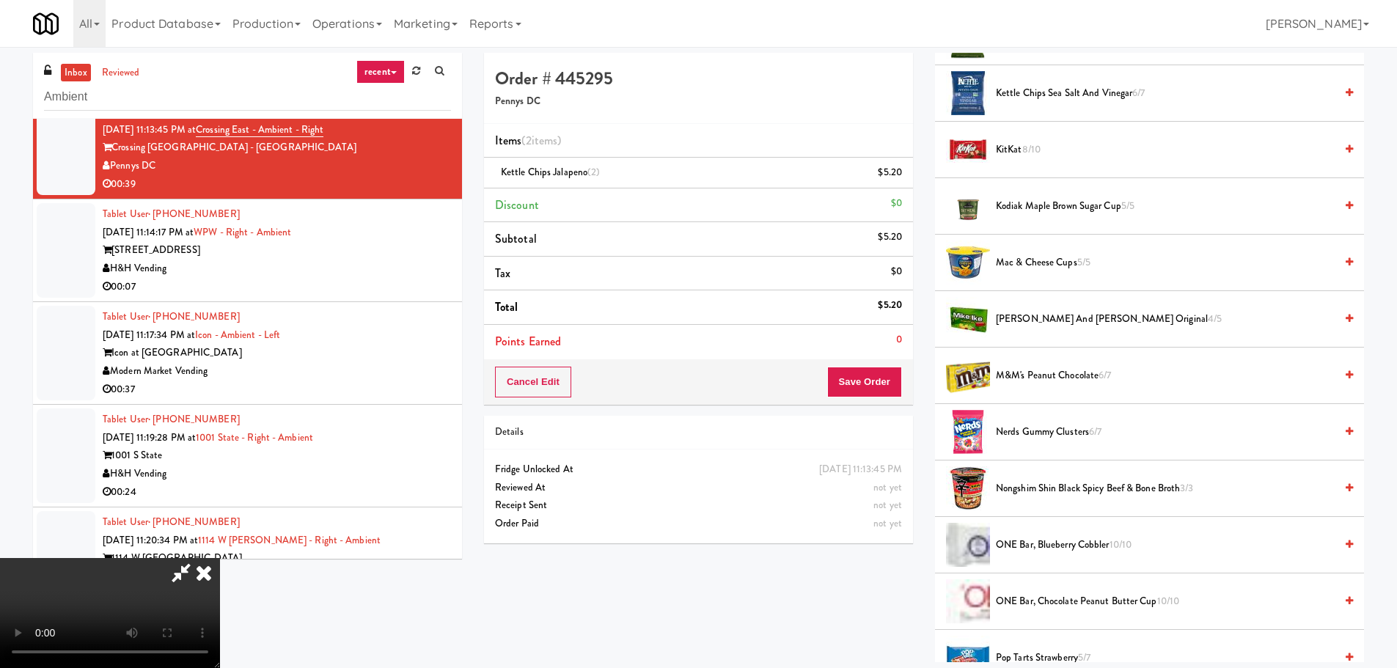
click at [1048, 437] on span "Nerds Gummy Clusters 6/7" at bounding box center [1165, 432] width 339 height 18
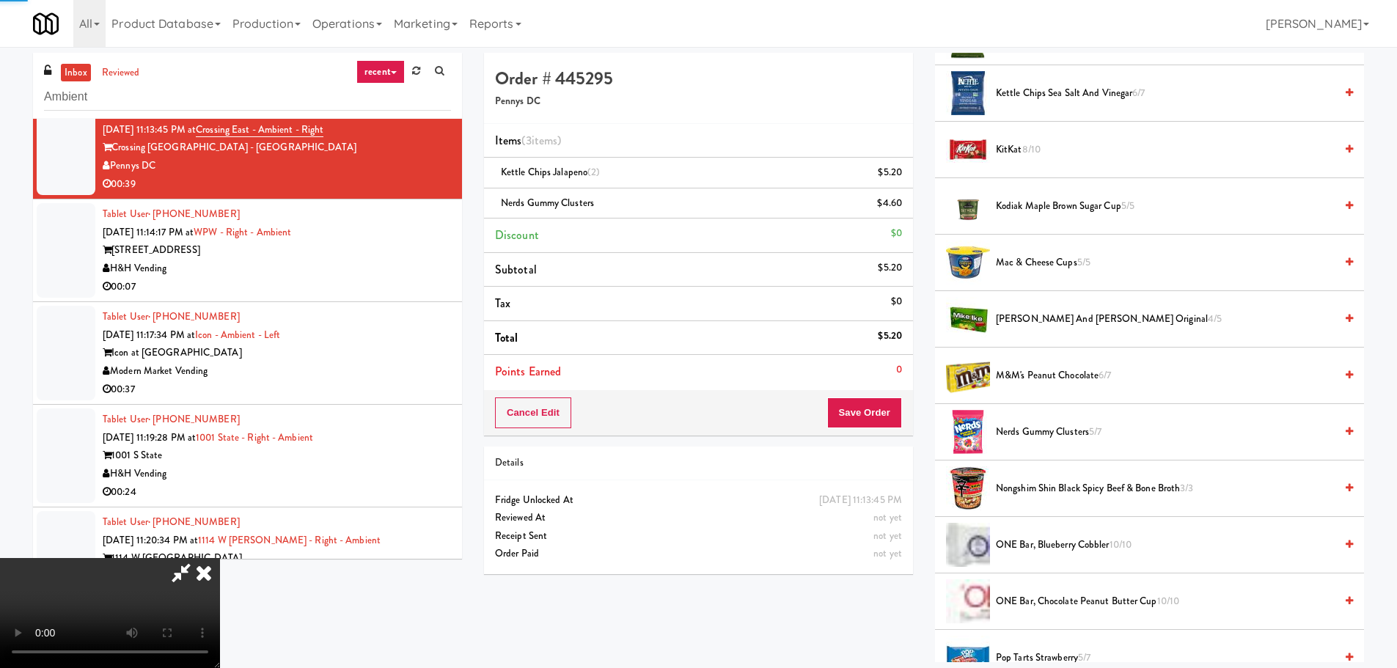
click at [220, 558] on video at bounding box center [110, 613] width 220 height 110
drag, startPoint x: 615, startPoint y: 406, endPoint x: 629, endPoint y: 403, distance: 14.2
click at [220, 558] on video at bounding box center [110, 613] width 220 height 110
drag, startPoint x: 599, startPoint y: 428, endPoint x: 652, endPoint y: 424, distance: 53.0
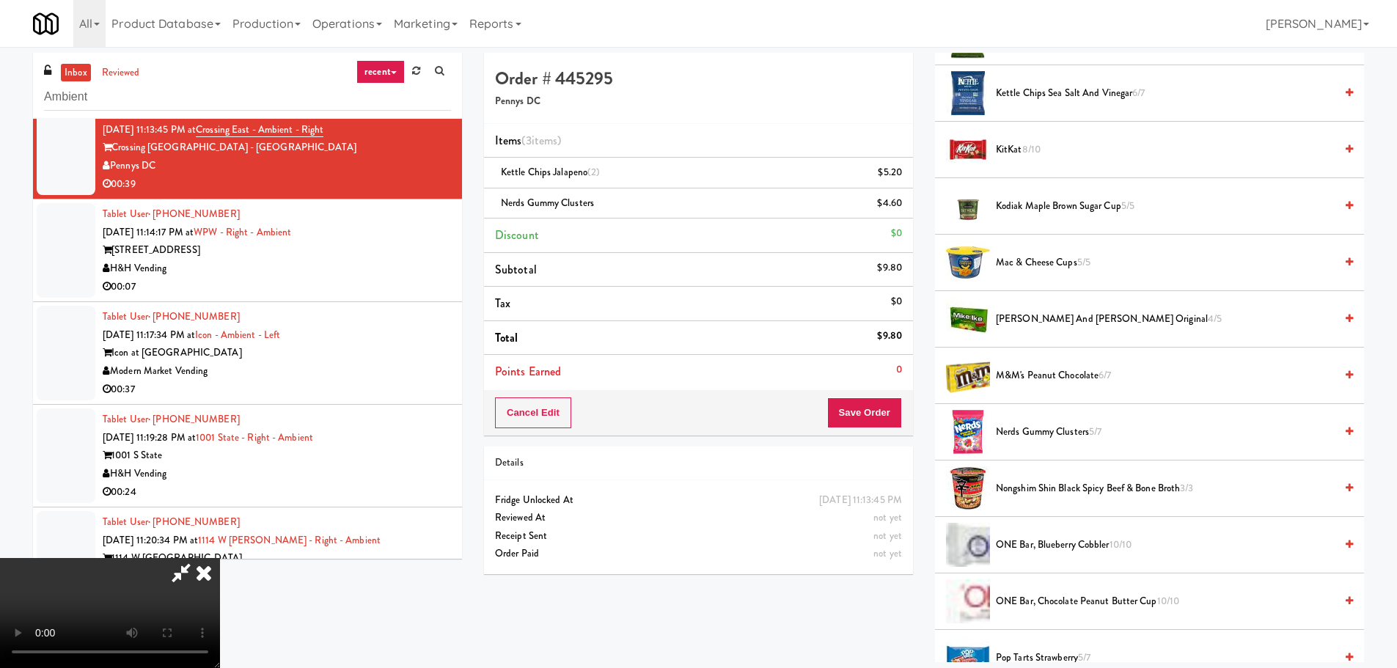
click at [220, 558] on video at bounding box center [110, 613] width 220 height 110
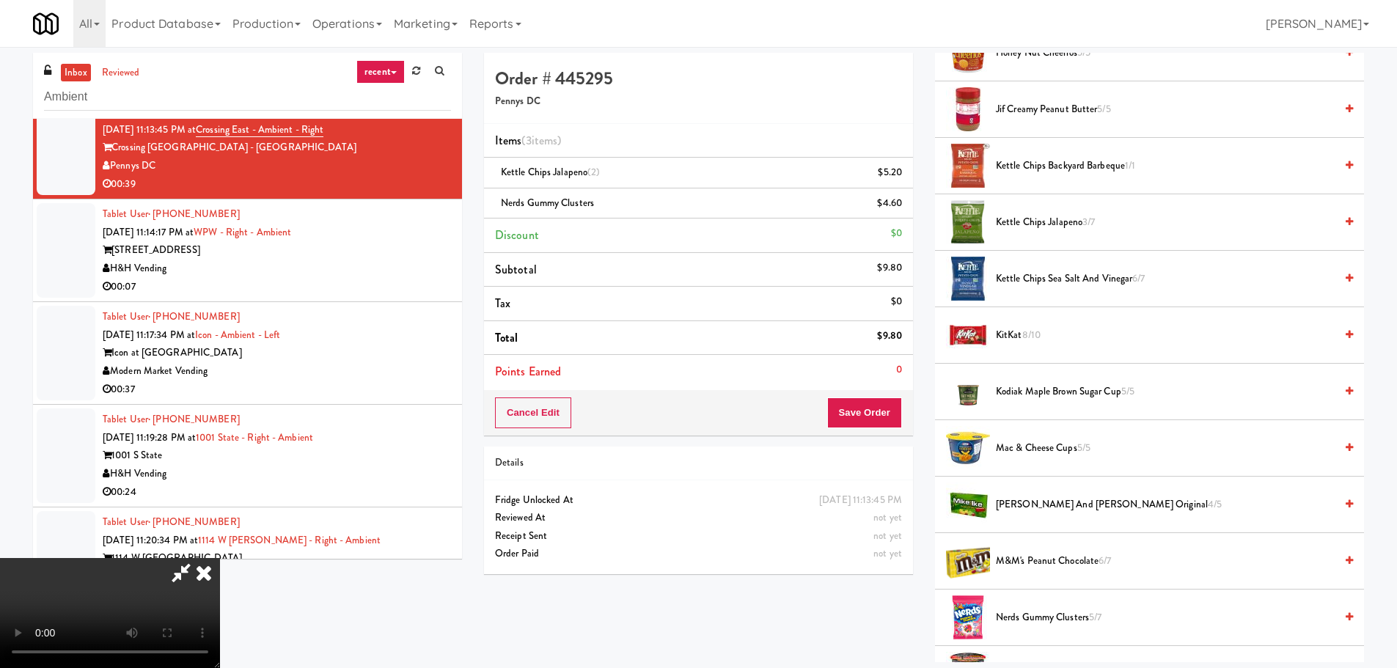
scroll to position [587, 0]
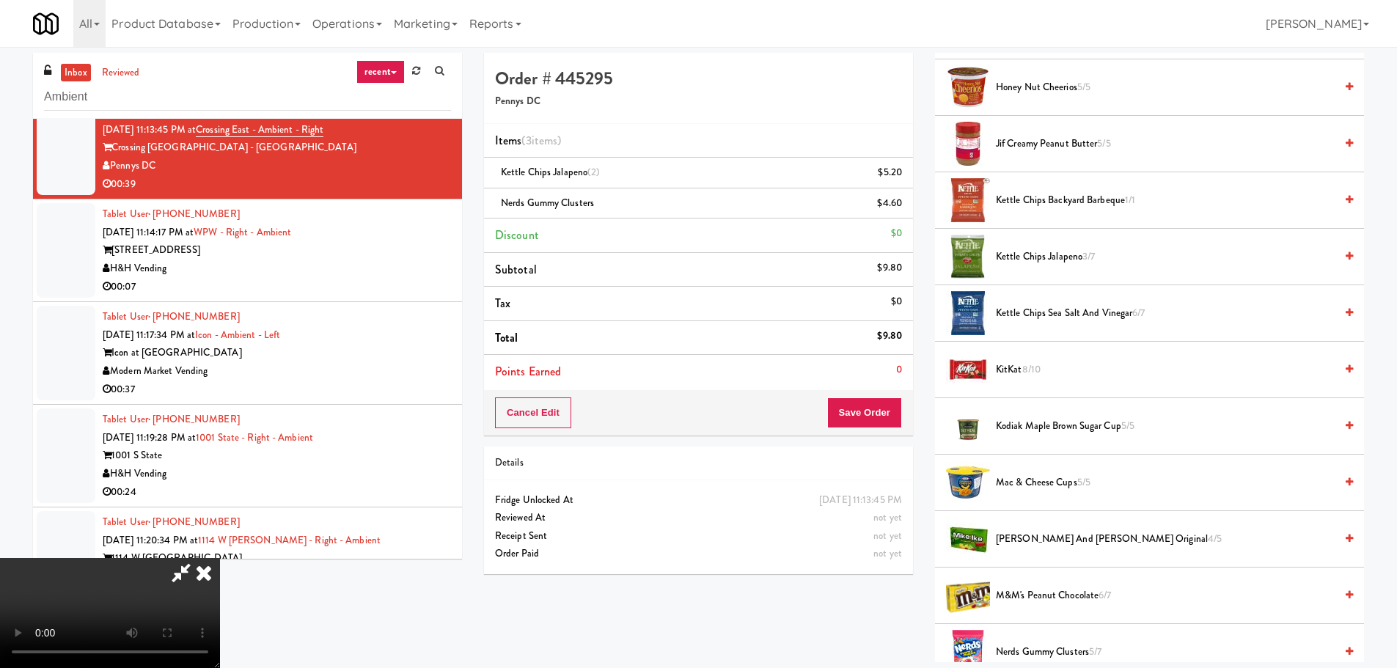
click at [1012, 371] on span "KitKat 8/10" at bounding box center [1165, 370] width 339 height 18
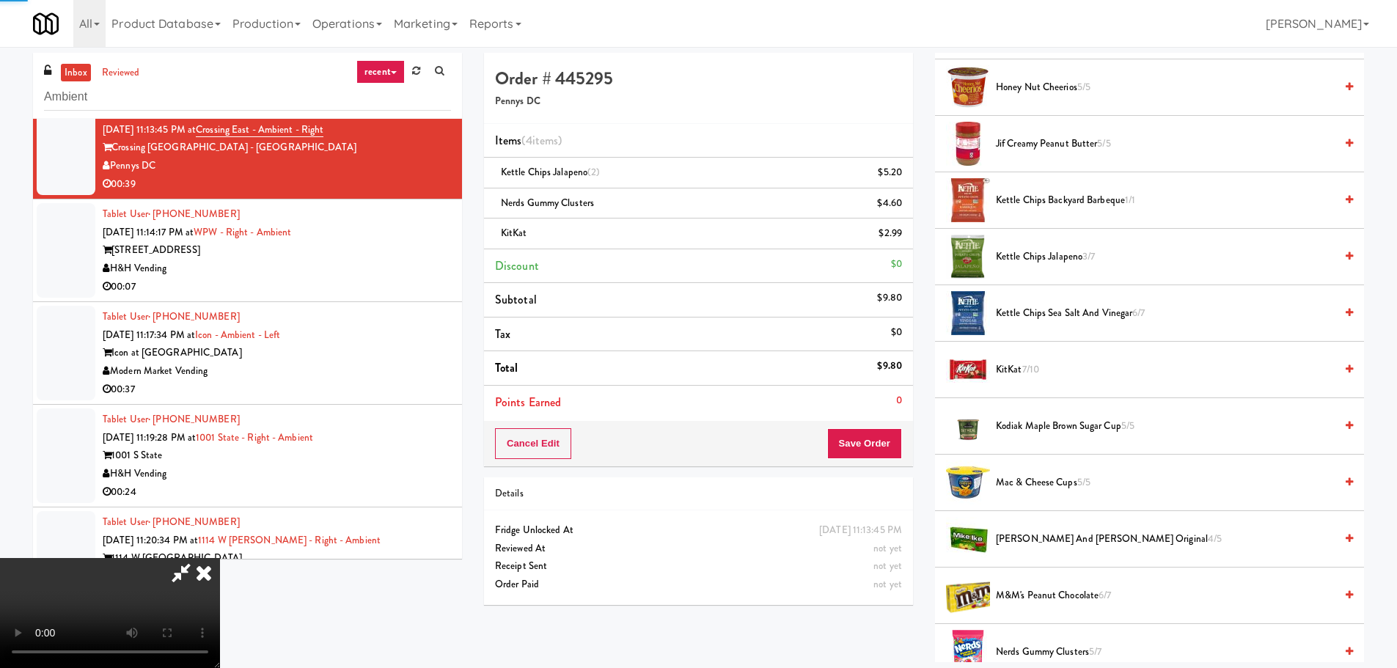
click at [220, 558] on video at bounding box center [110, 613] width 220 height 110
drag, startPoint x: 521, startPoint y: 533, endPoint x: 524, endPoint y: 513, distance: 20.9
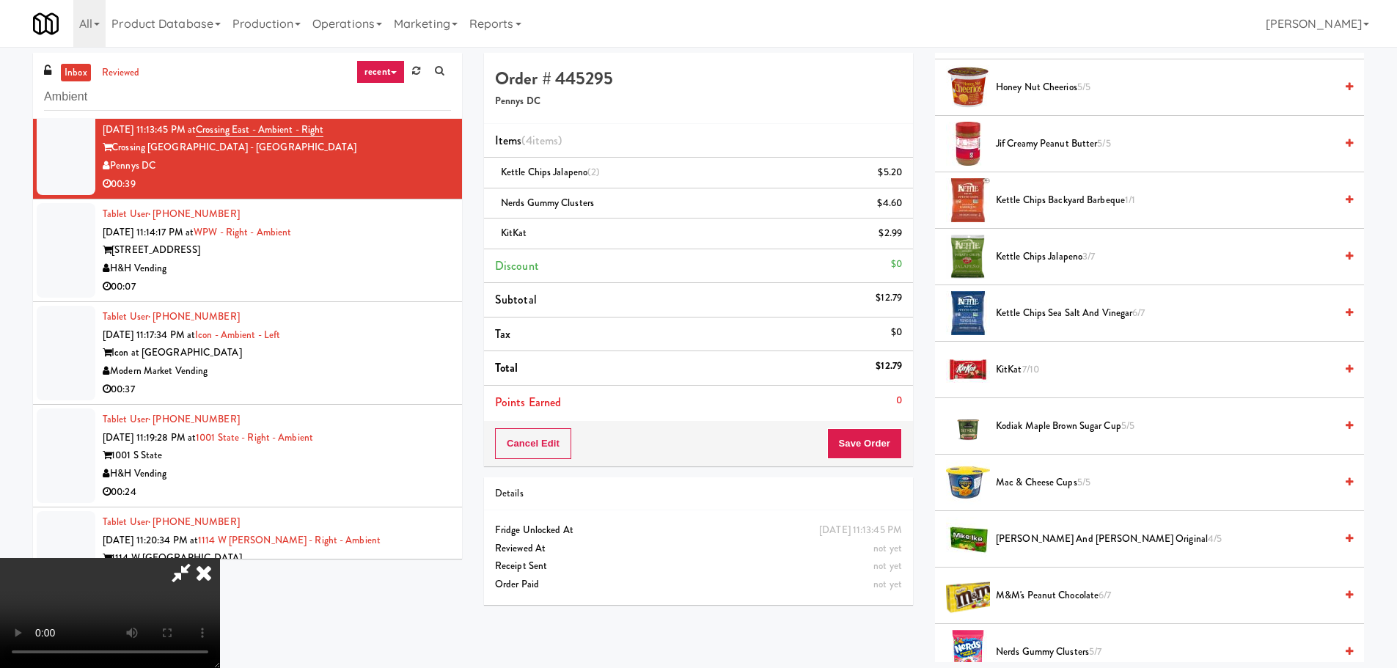
click at [220, 558] on video at bounding box center [110, 613] width 220 height 110
drag, startPoint x: 539, startPoint y: 389, endPoint x: 569, endPoint y: 354, distance: 46.3
click at [220, 558] on video at bounding box center [110, 613] width 220 height 110
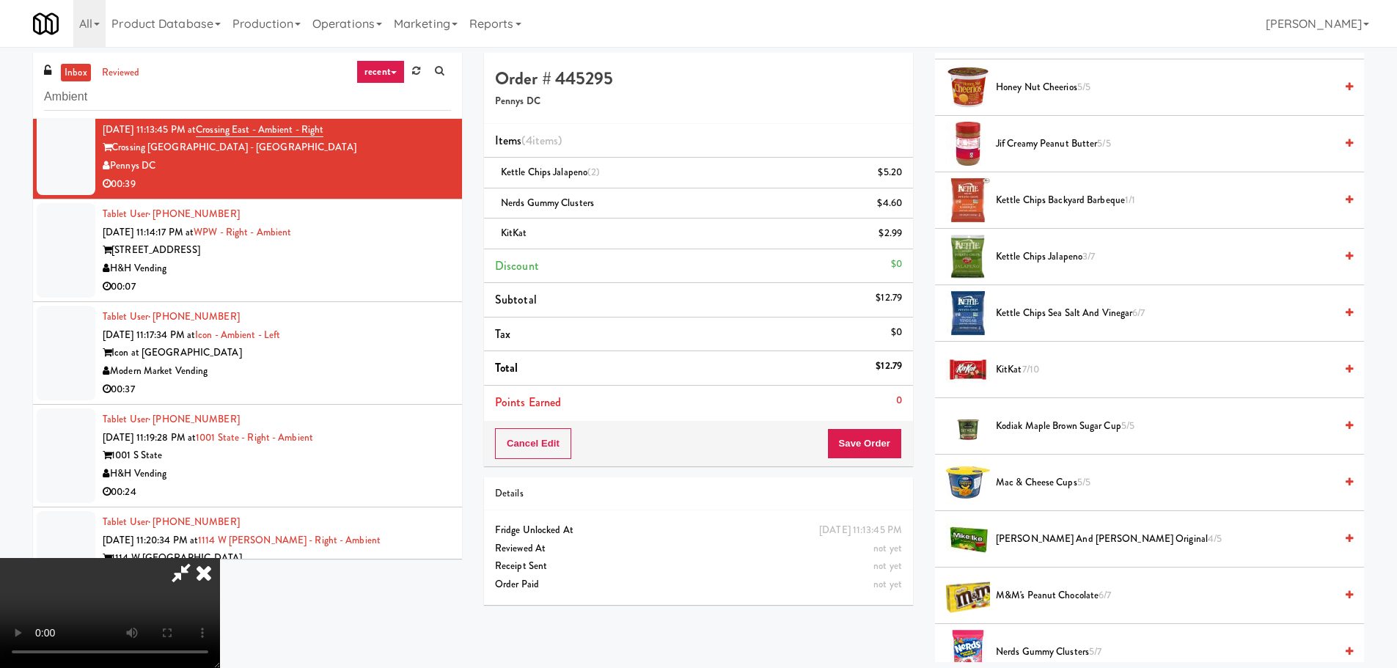
drag, startPoint x: 571, startPoint y: 352, endPoint x: 583, endPoint y: 366, distance: 18.7
click at [220, 558] on video at bounding box center [110, 613] width 220 height 110
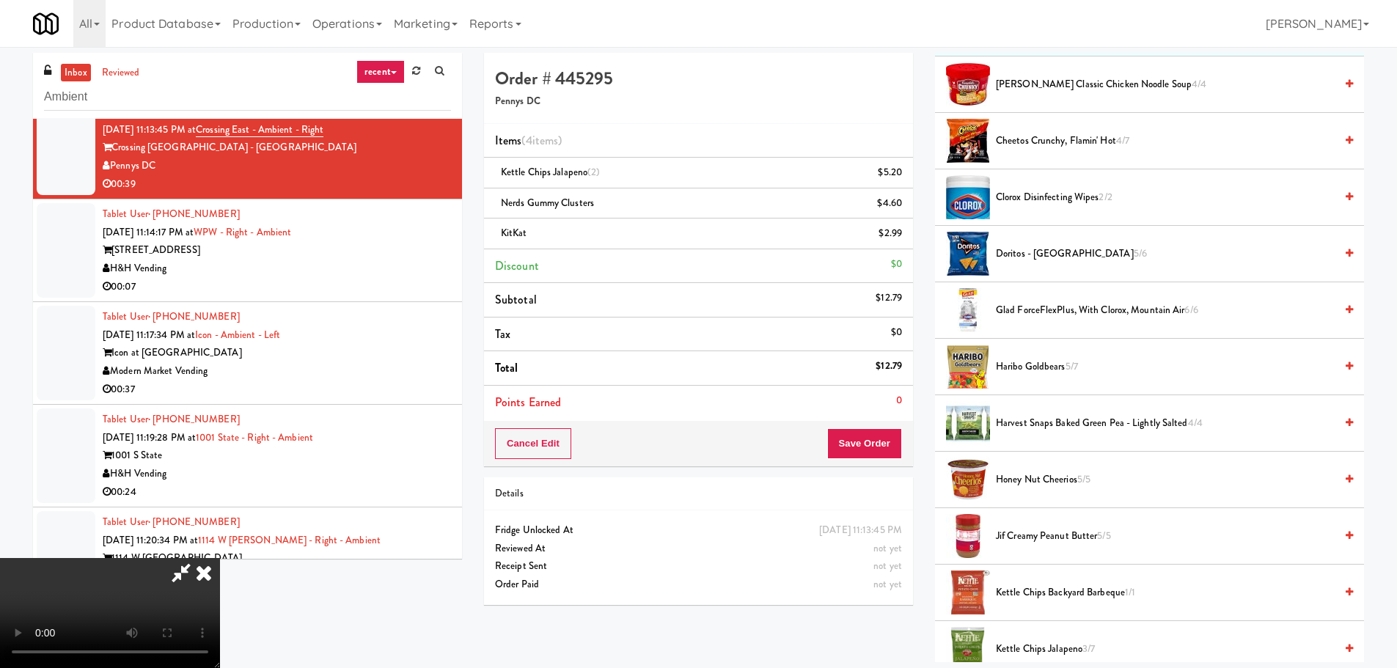
scroll to position [0, 0]
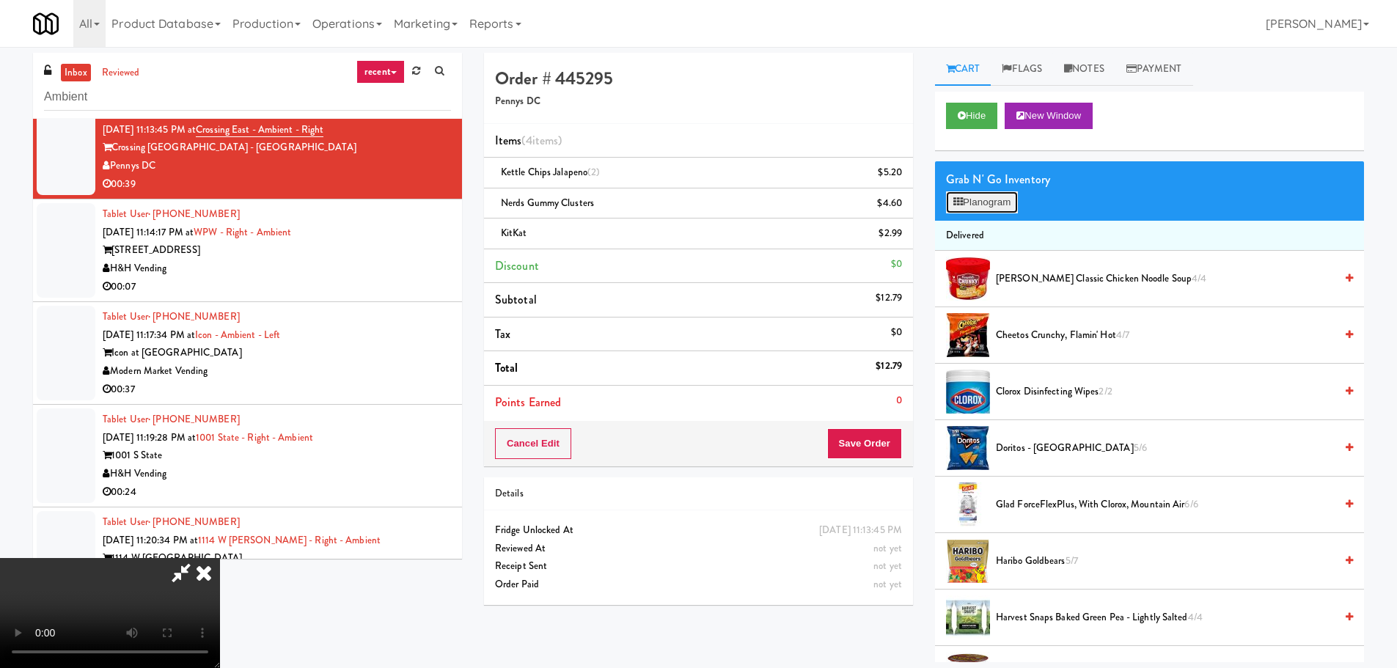
click at [1002, 195] on button "Planogram" at bounding box center [982, 202] width 72 height 22
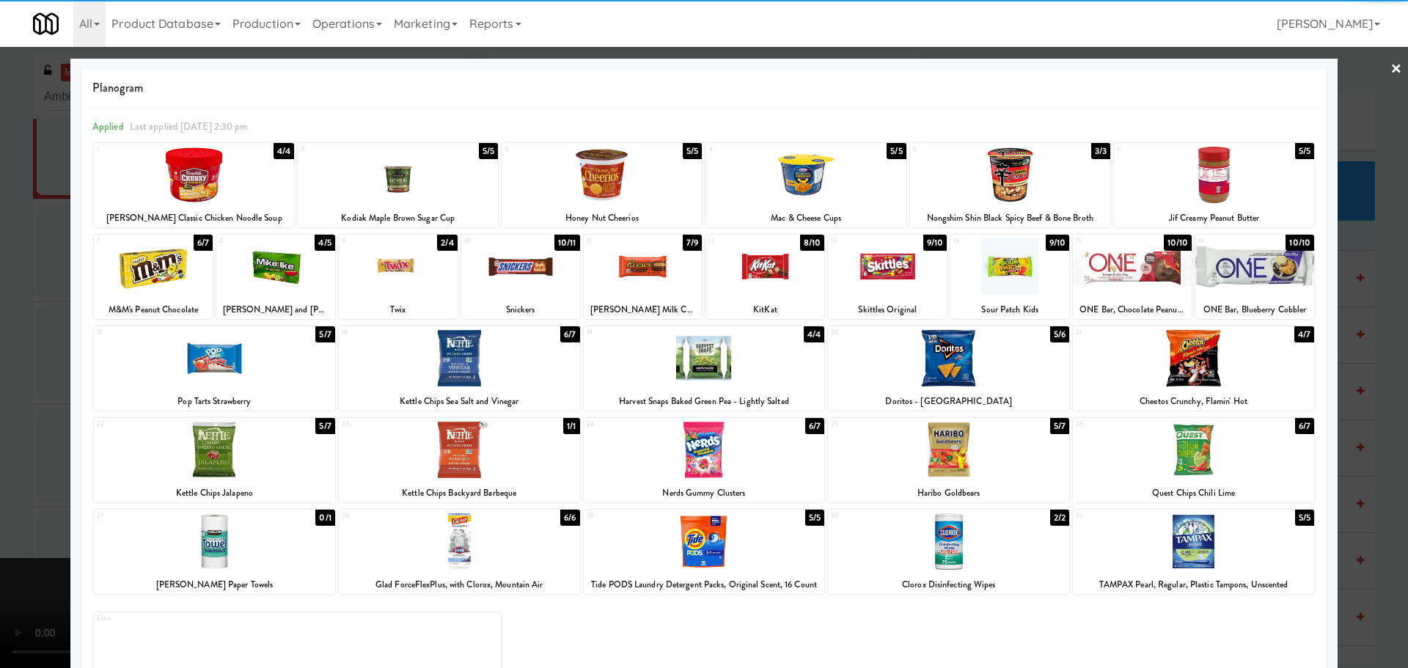
click at [516, 279] on div at bounding box center [520, 266] width 119 height 56
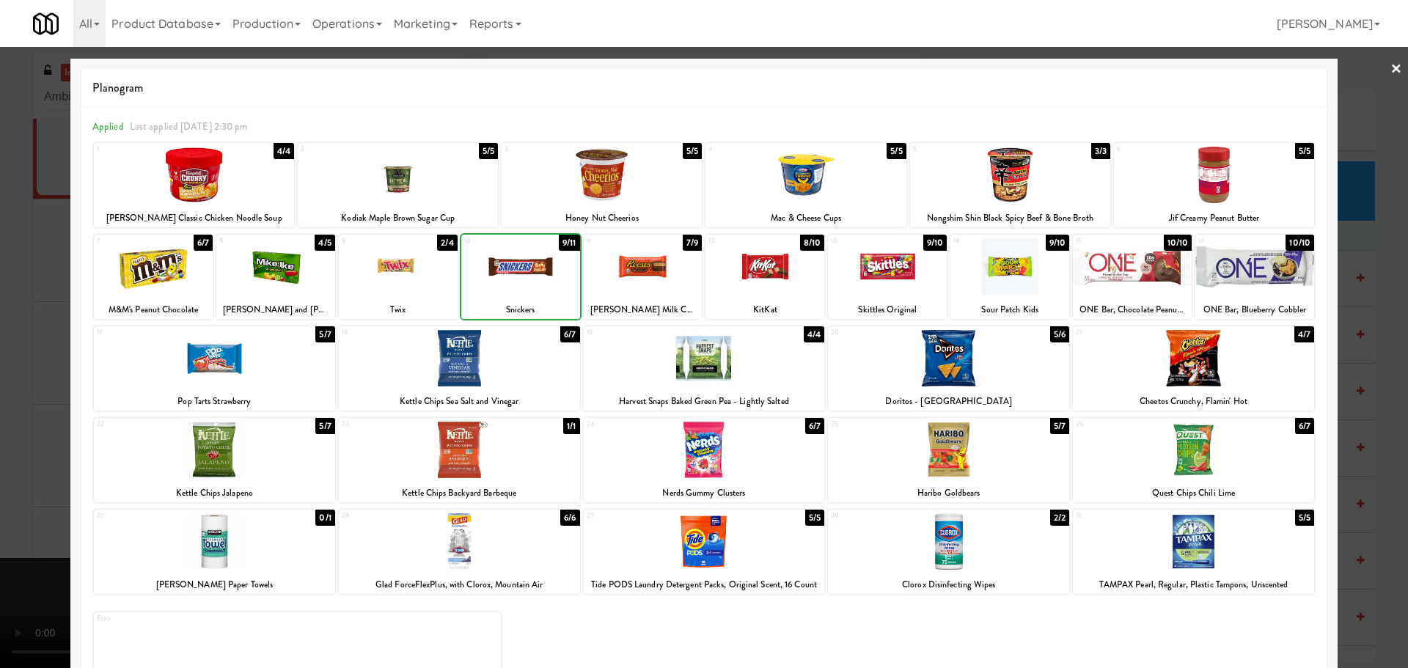
click at [0, 386] on div at bounding box center [704, 334] width 1408 height 668
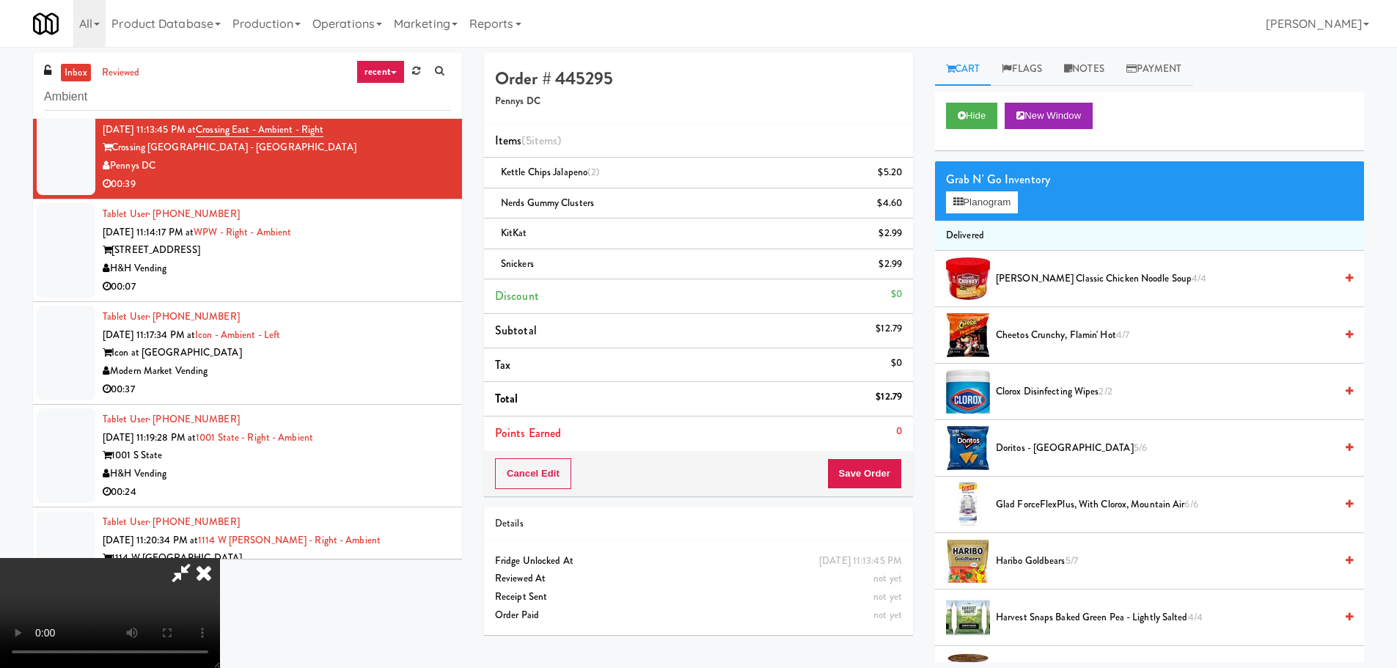
click at [220, 558] on video at bounding box center [110, 613] width 220 height 110
drag, startPoint x: 731, startPoint y: 406, endPoint x: 706, endPoint y: 417, distance: 27.3
click at [220, 558] on video at bounding box center [110, 613] width 220 height 110
drag, startPoint x: 693, startPoint y: 425, endPoint x: 714, endPoint y: 429, distance: 21.7
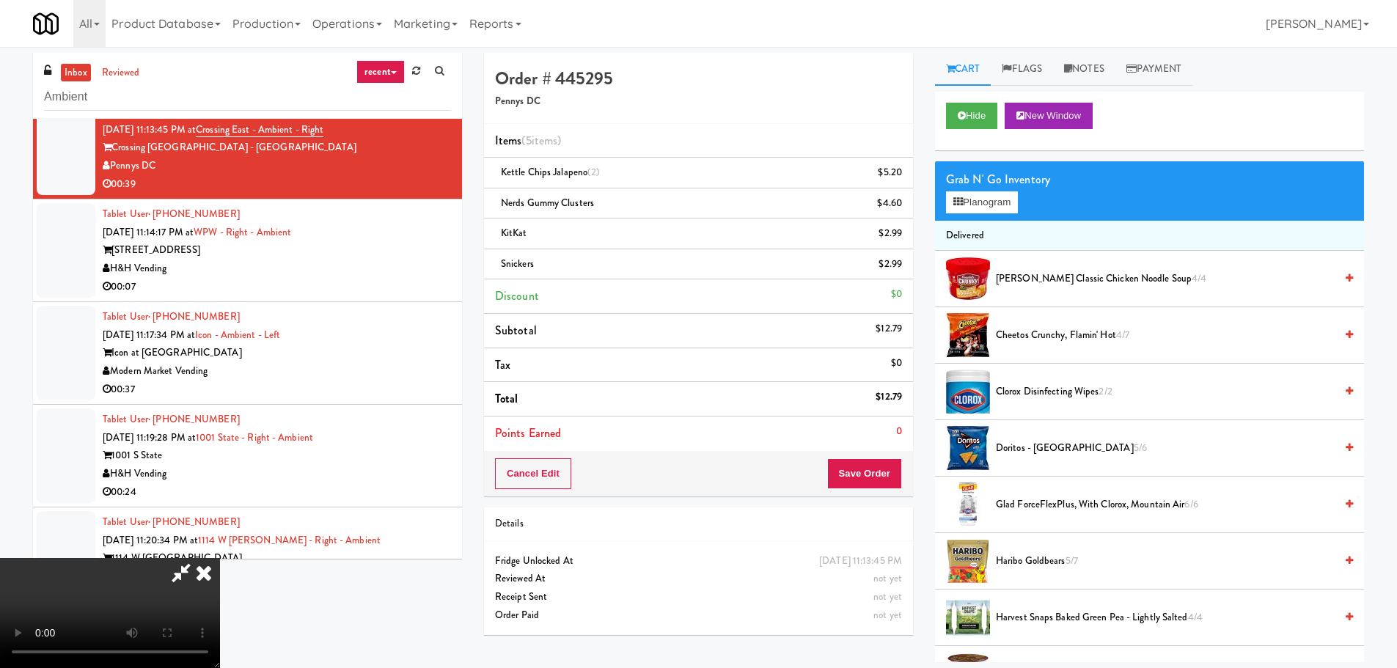
click at [220, 558] on video at bounding box center [110, 613] width 220 height 110
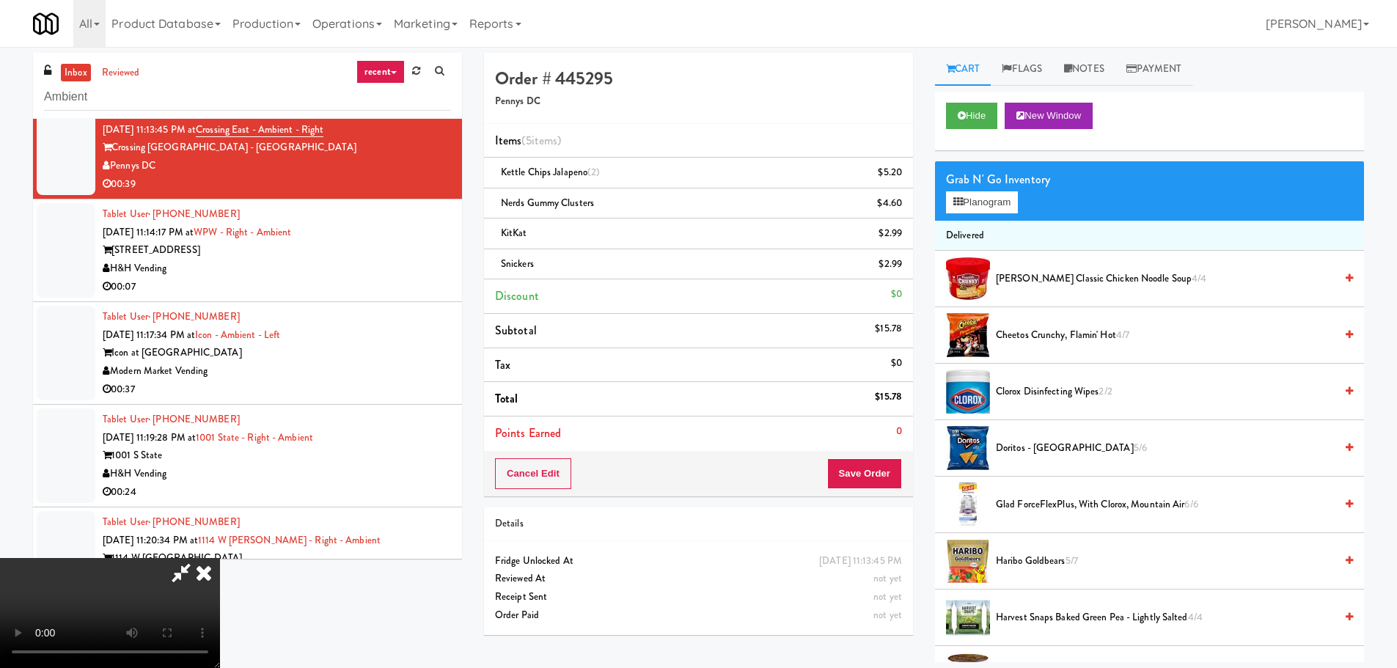
click at [1046, 335] on span "Cheetos Crunchy, Flamin' Hot 4/7" at bounding box center [1165, 335] width 339 height 18
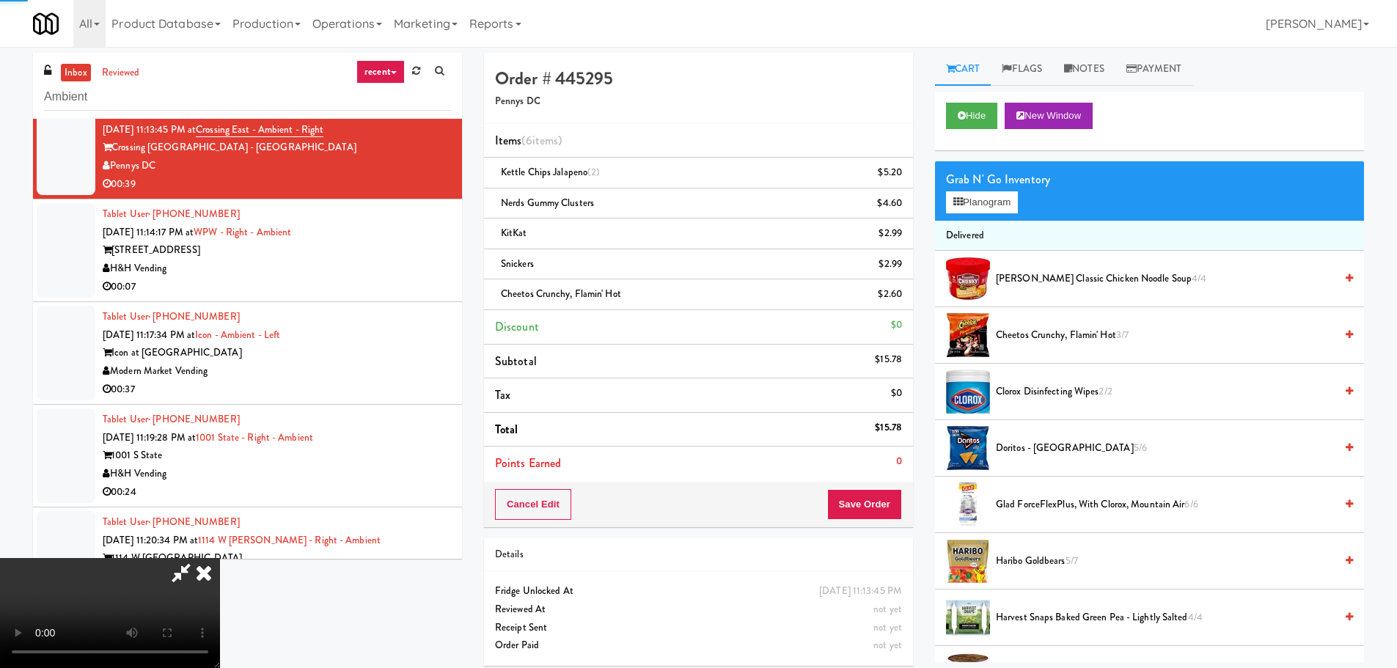
click at [220, 558] on video at bounding box center [110, 613] width 220 height 110
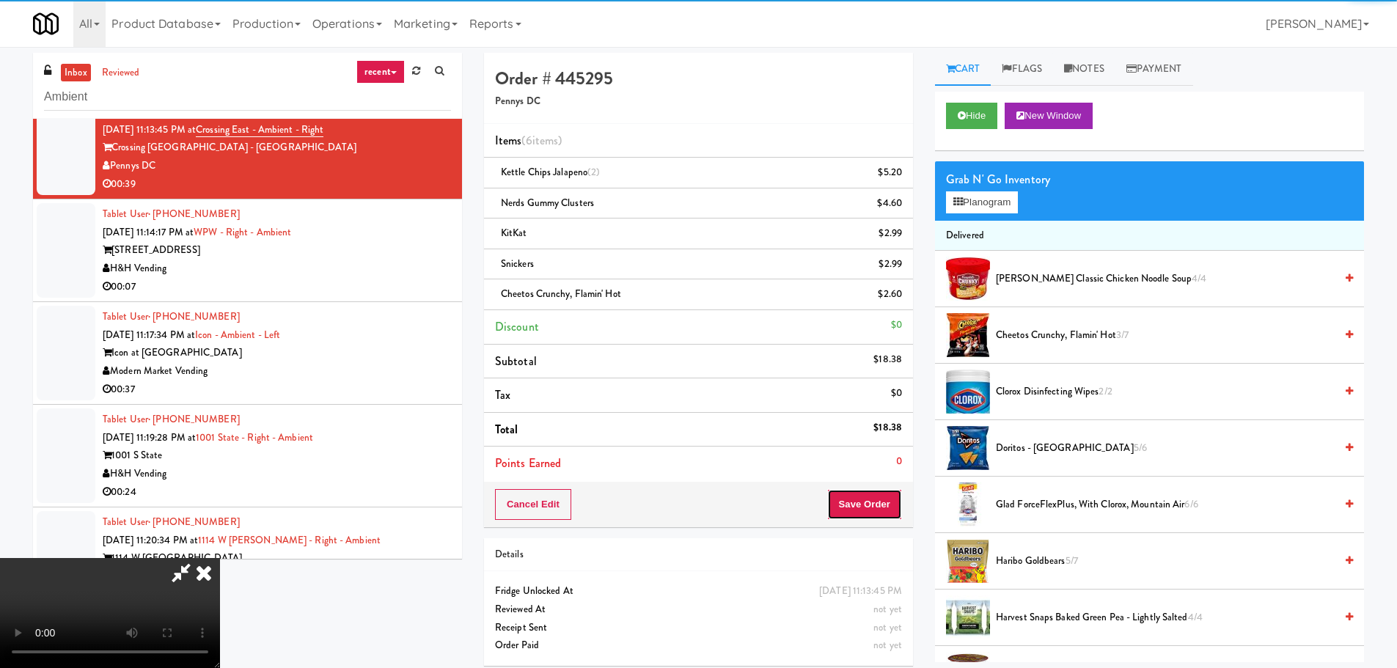
click at [866, 494] on button "Save Order" at bounding box center [864, 504] width 75 height 31
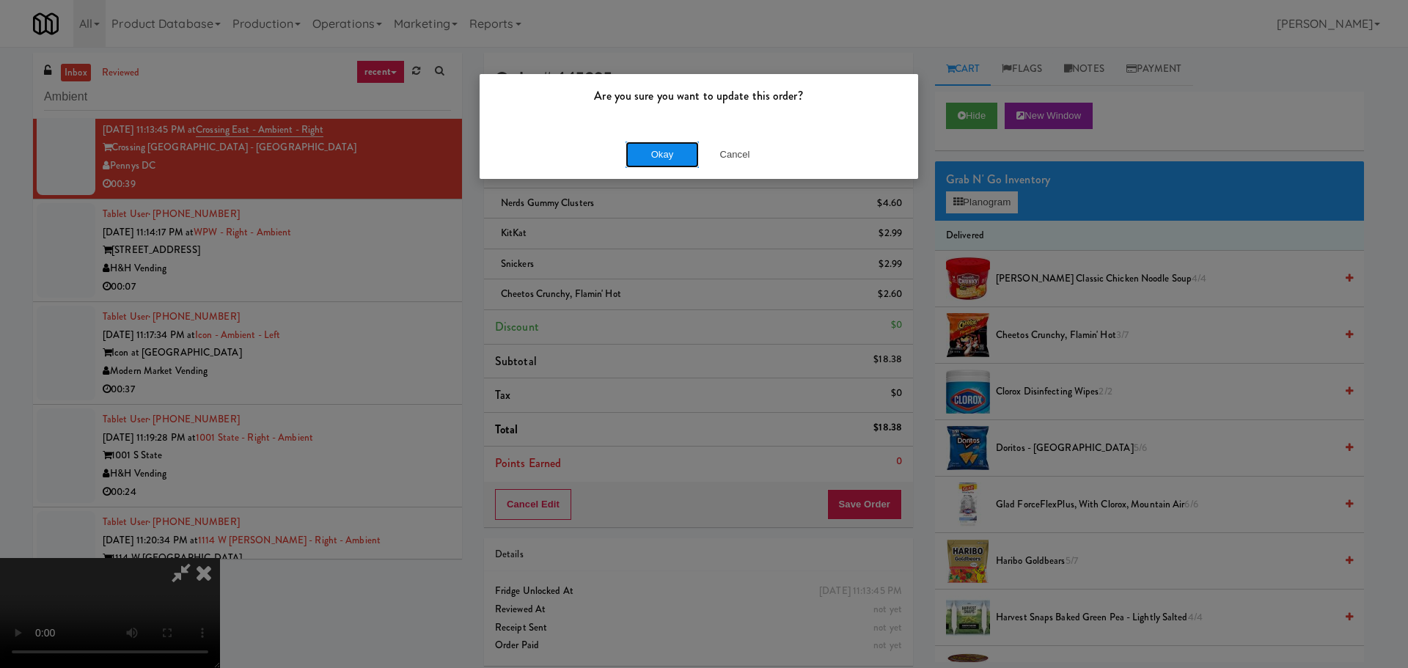
click at [681, 158] on button "Okay" at bounding box center [662, 155] width 73 height 26
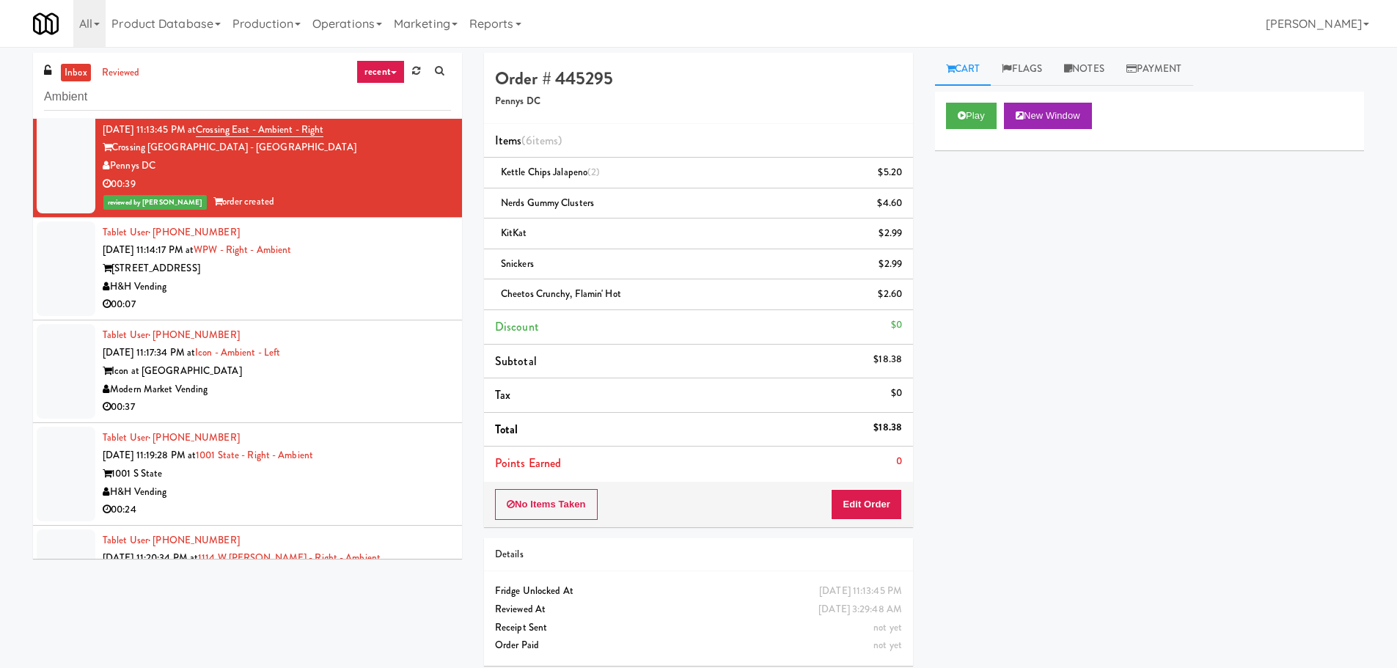
click at [392, 303] on div "00:07" at bounding box center [277, 305] width 348 height 18
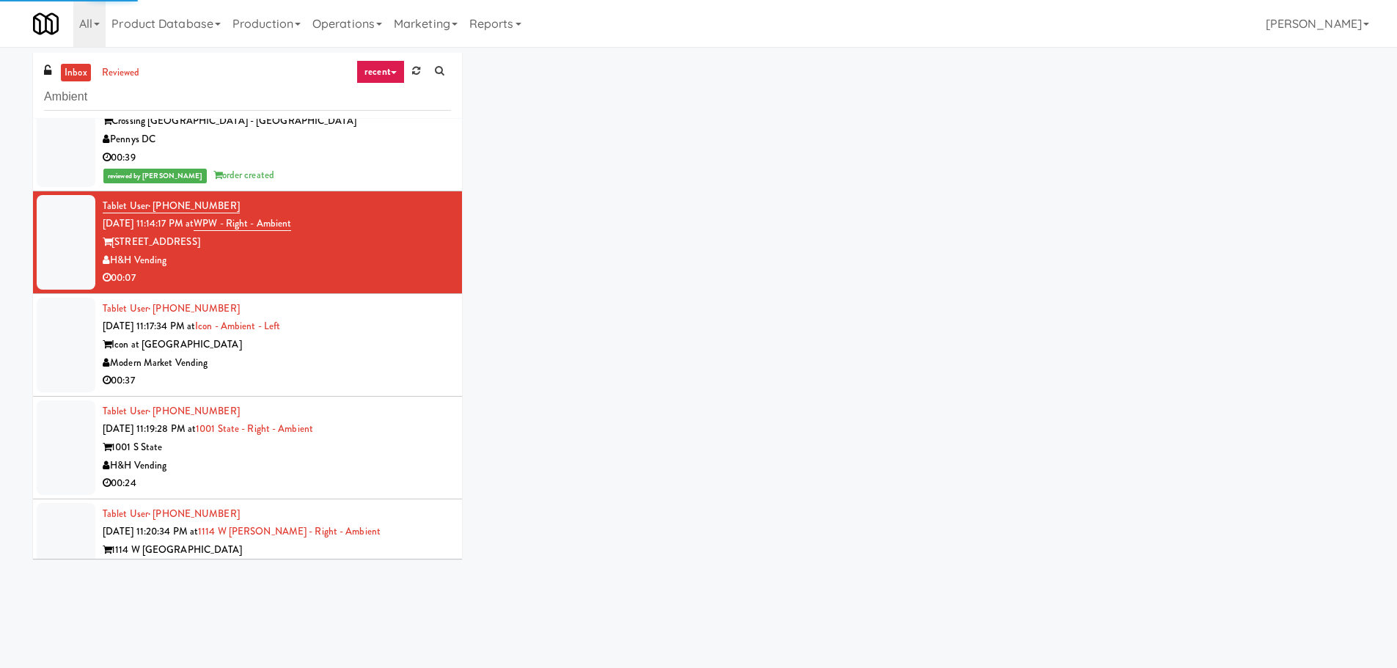
scroll to position [1127, 0]
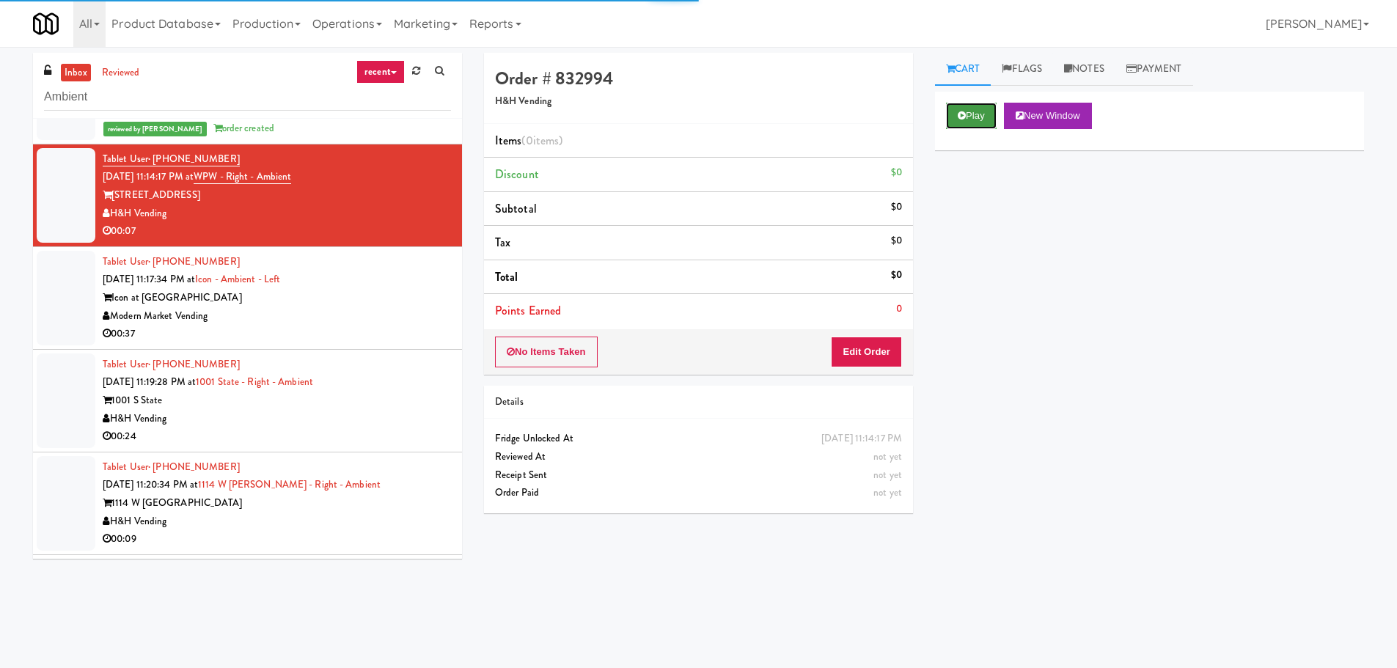
click at [951, 112] on button "Play" at bounding box center [971, 116] width 51 height 26
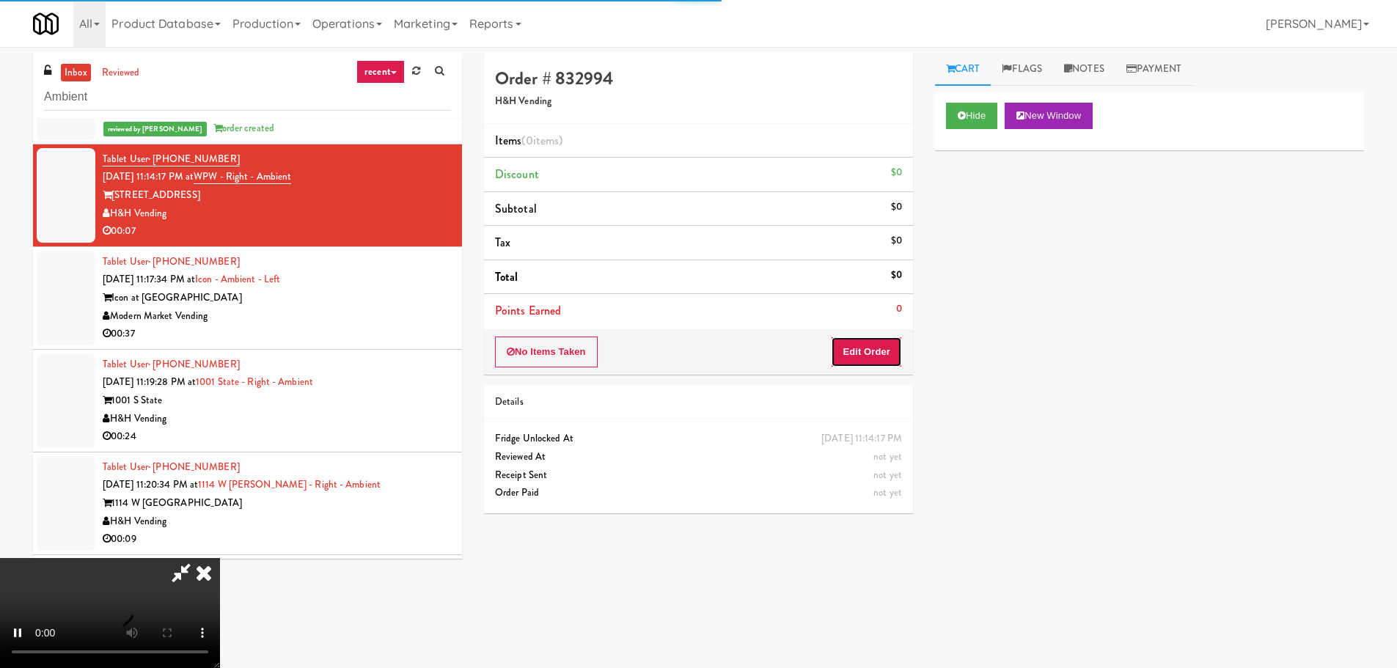
click at [868, 343] on button "Edit Order" at bounding box center [866, 352] width 71 height 31
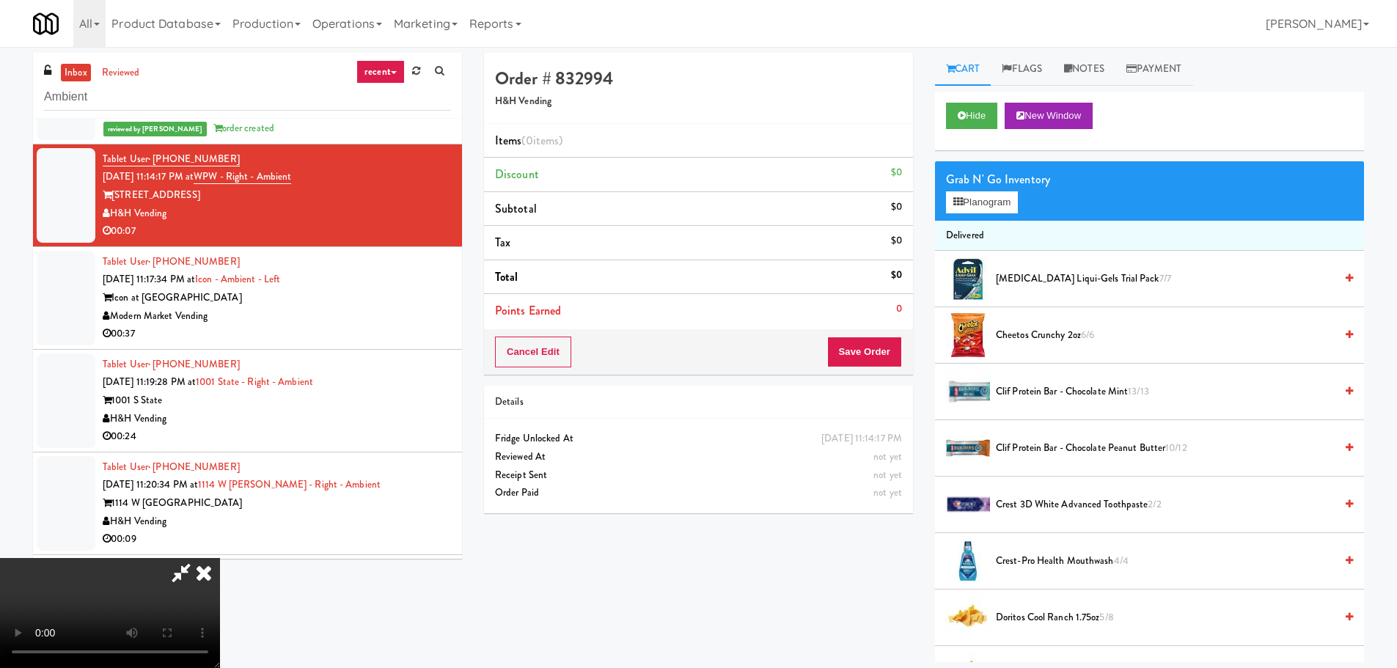
drag, startPoint x: 456, startPoint y: 381, endPoint x: 436, endPoint y: 395, distance: 24.2
click at [220, 558] on video at bounding box center [110, 613] width 220 height 110
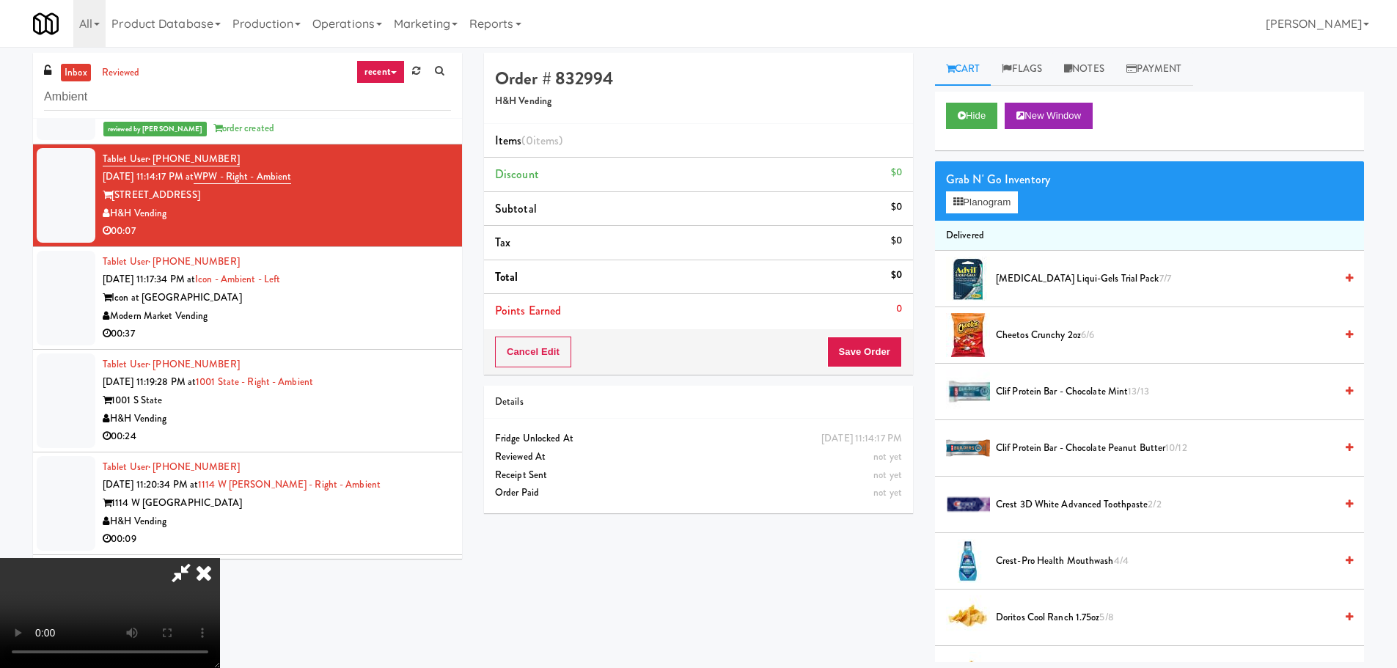
click at [220, 558] on video at bounding box center [110, 613] width 220 height 110
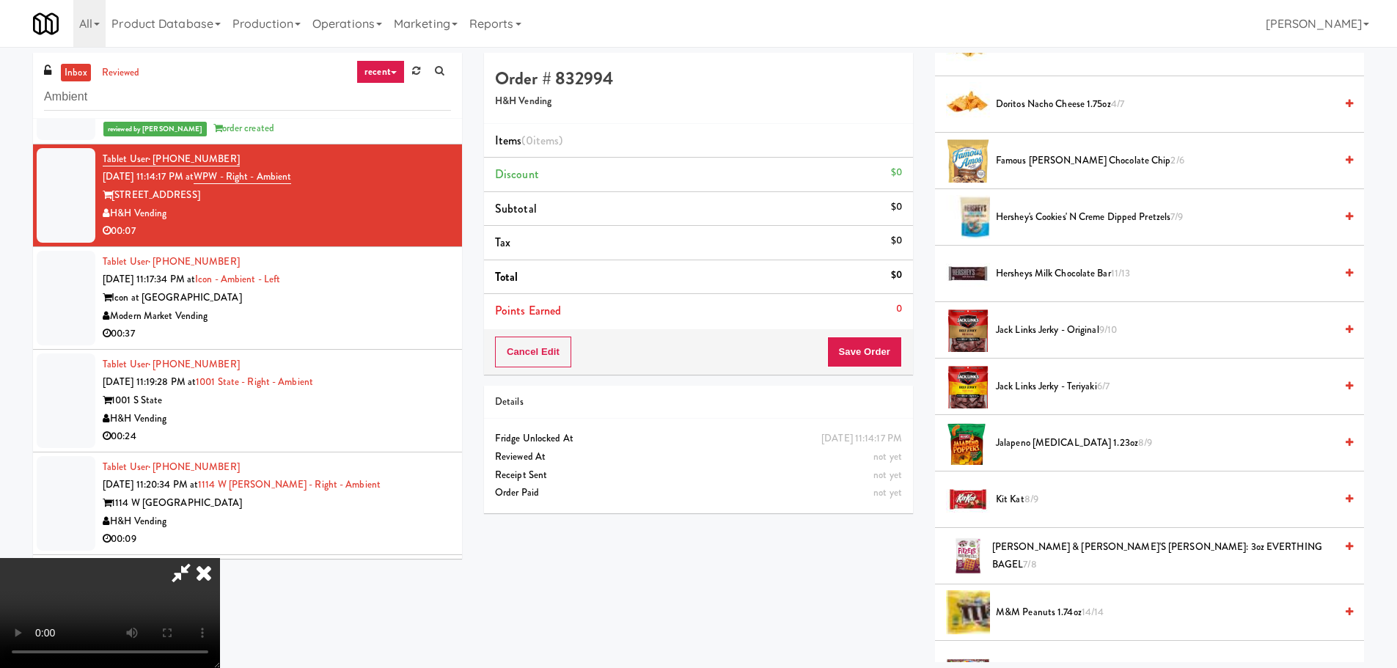
scroll to position [587, 0]
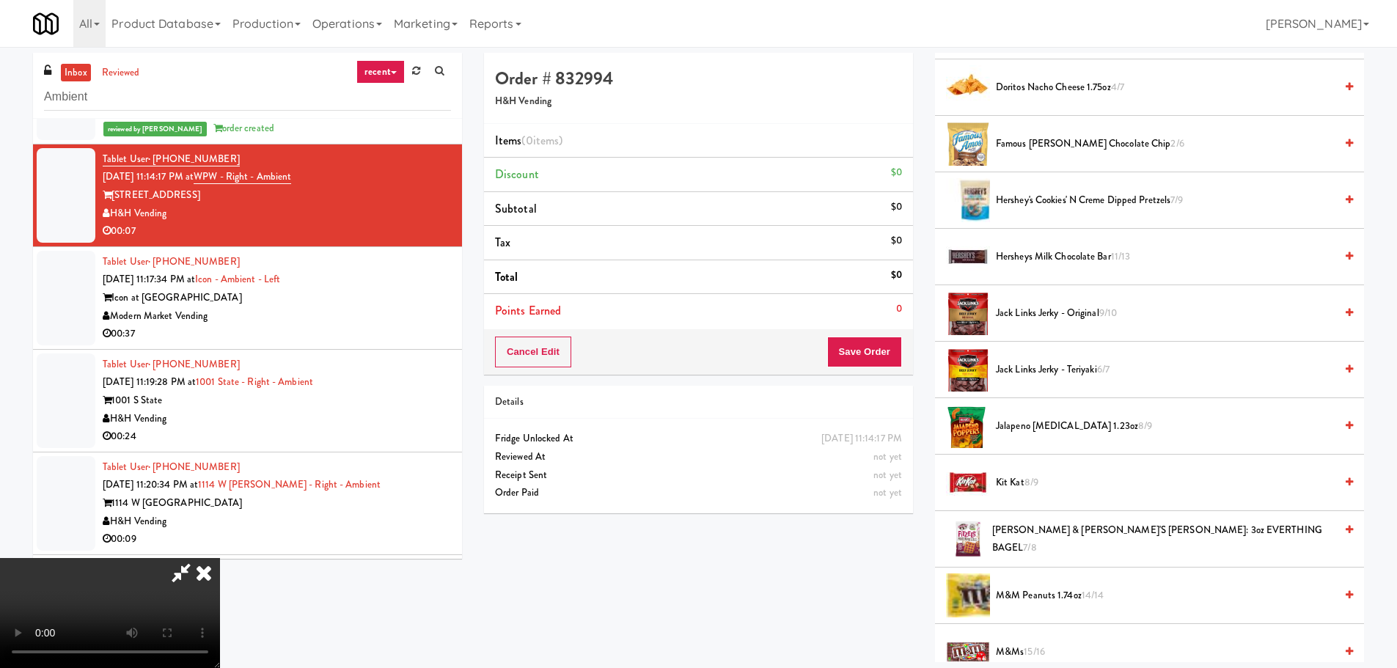
click at [1068, 210] on li "Hershey's Cookies' N Creme dipped pretzels 7/9" at bounding box center [1149, 200] width 429 height 56
click at [1067, 201] on span "Hershey's Cookies' N Creme dipped pretzels 7/9" at bounding box center [1165, 200] width 339 height 18
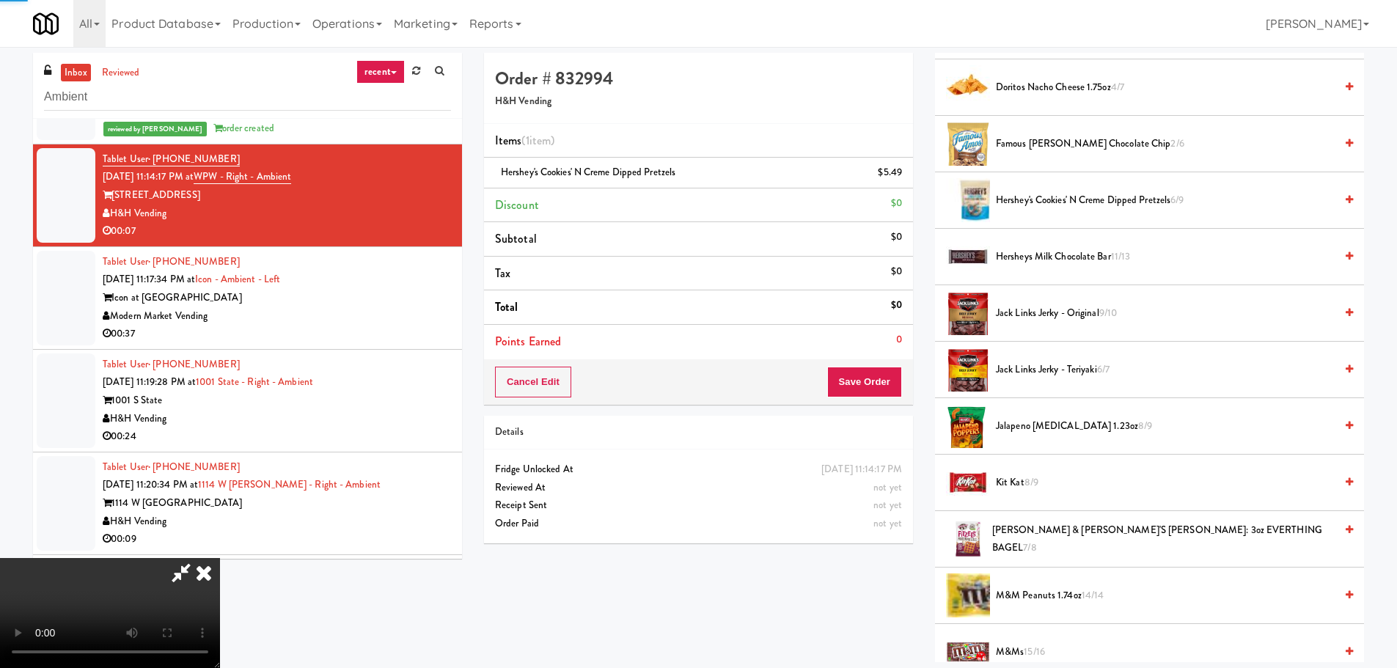
drag, startPoint x: 662, startPoint y: 389, endPoint x: 668, endPoint y: 407, distance: 18.8
click at [220, 558] on video at bounding box center [110, 613] width 220 height 110
click at [869, 388] on button "Save Order" at bounding box center [864, 382] width 75 height 31
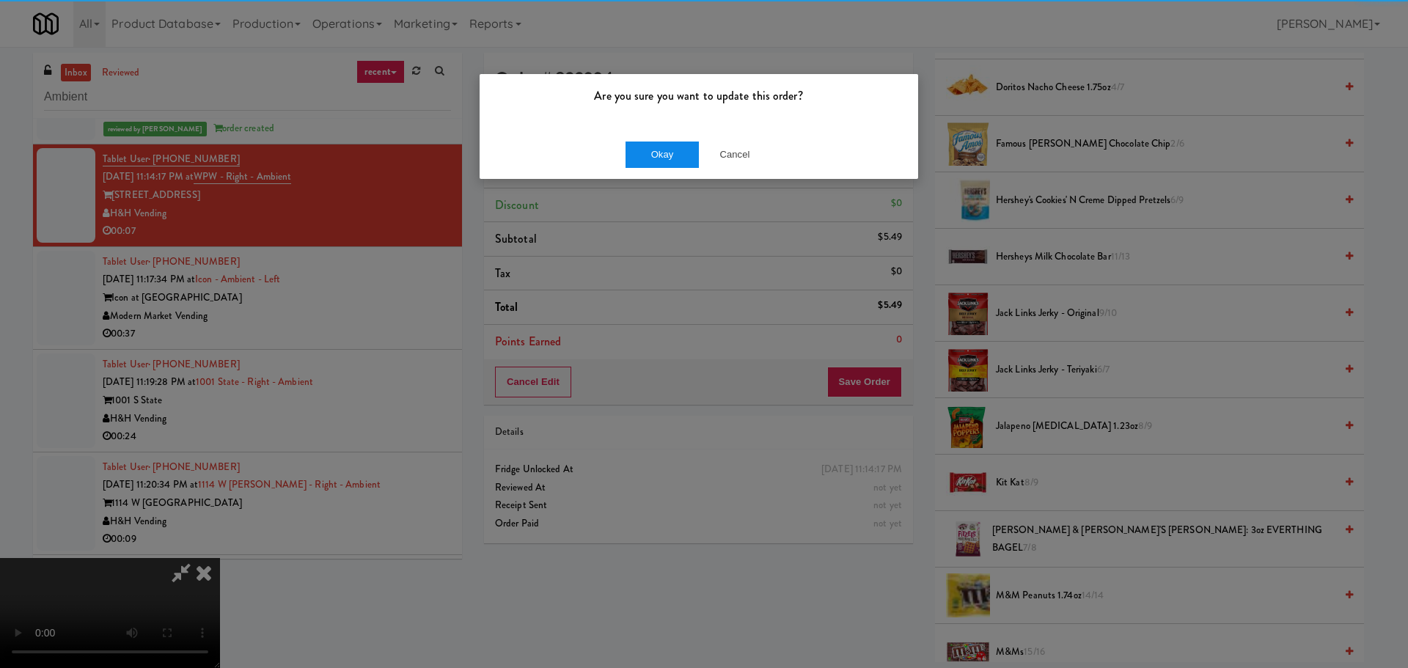
click at [657, 137] on div "Okay Cancel" at bounding box center [699, 154] width 439 height 49
click at [659, 150] on button "Okay" at bounding box center [662, 155] width 73 height 26
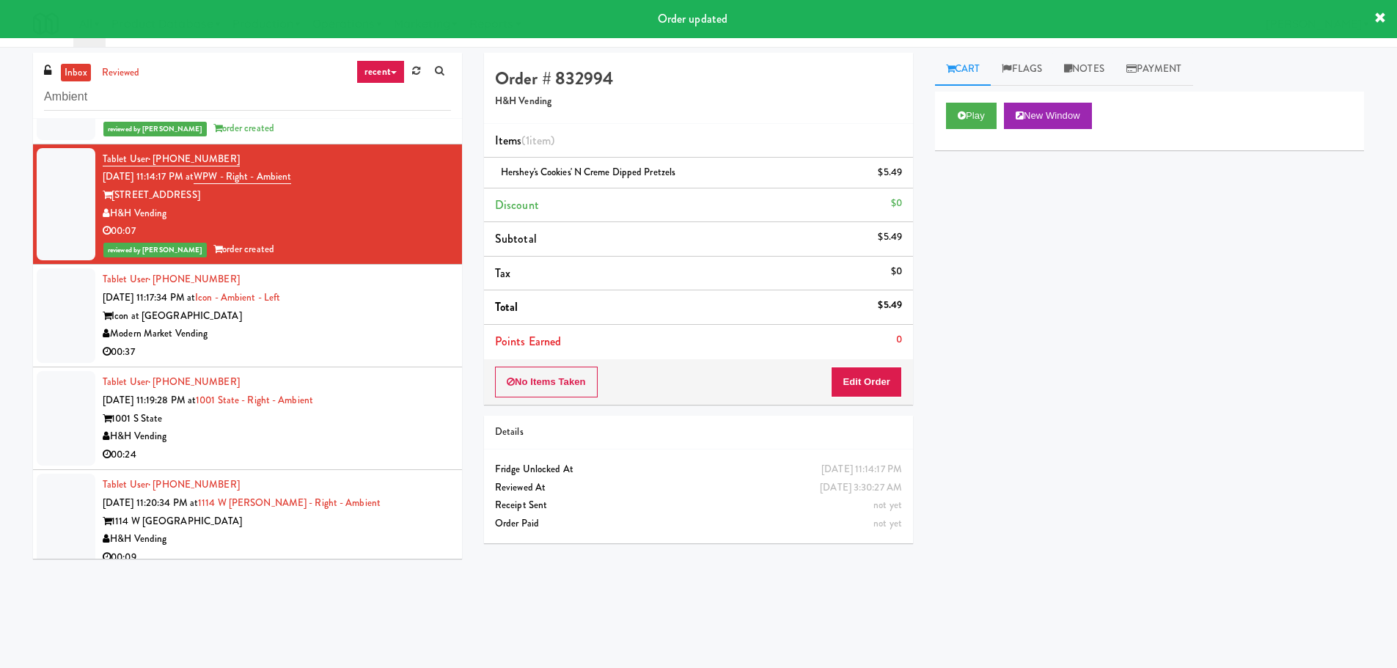
scroll to position [0, 0]
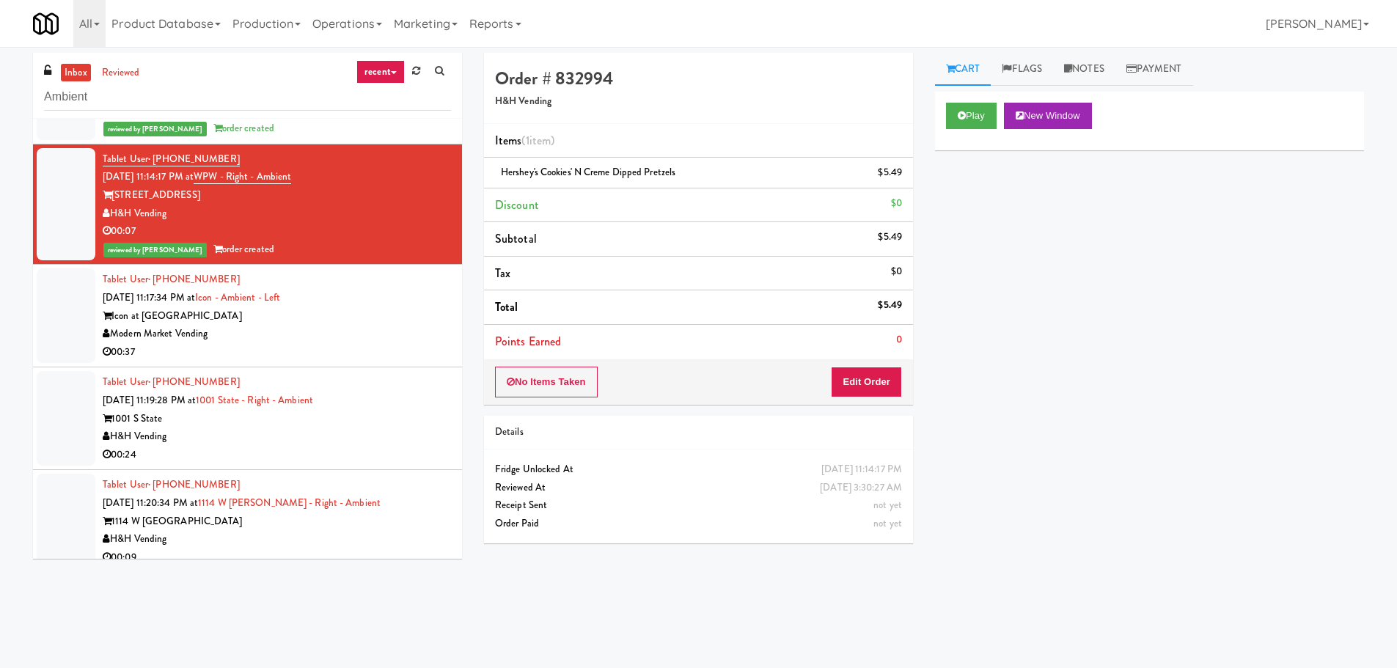
click at [392, 312] on div "Icon at Austin" at bounding box center [277, 316] width 348 height 18
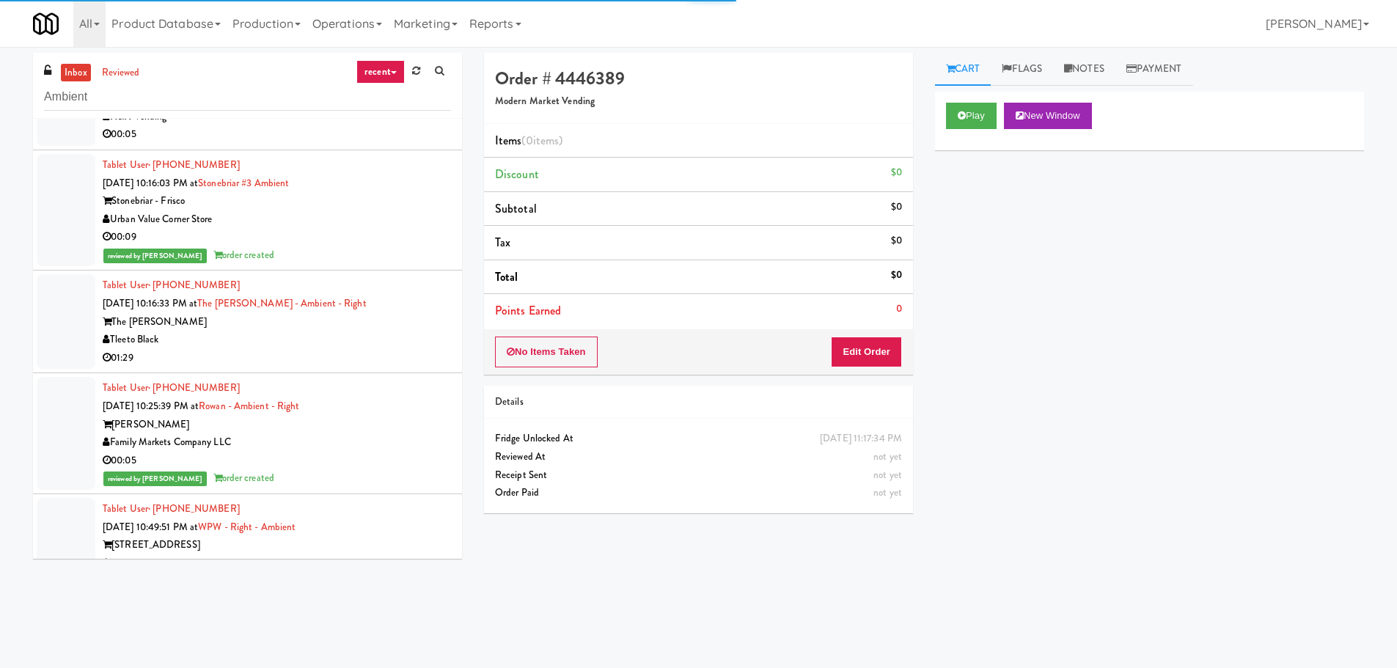
click at [420, 341] on div "Tleeto Black" at bounding box center [277, 340] width 348 height 18
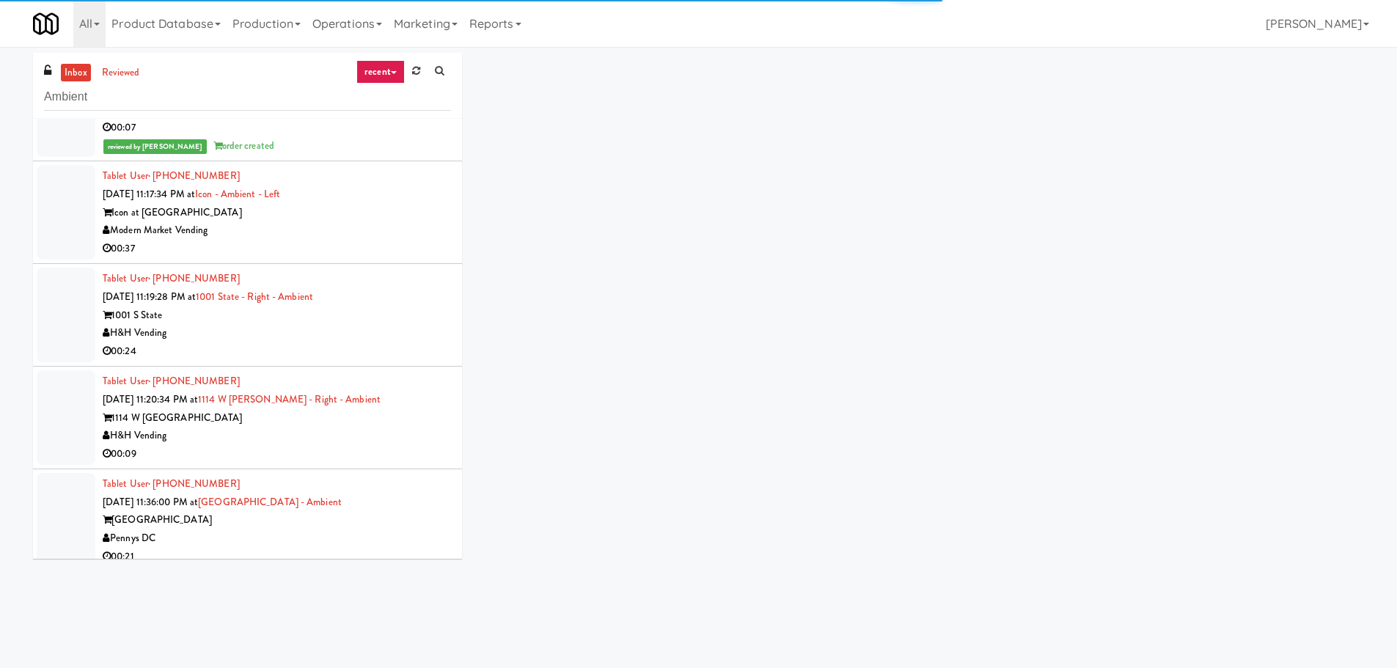
scroll to position [1274, 0]
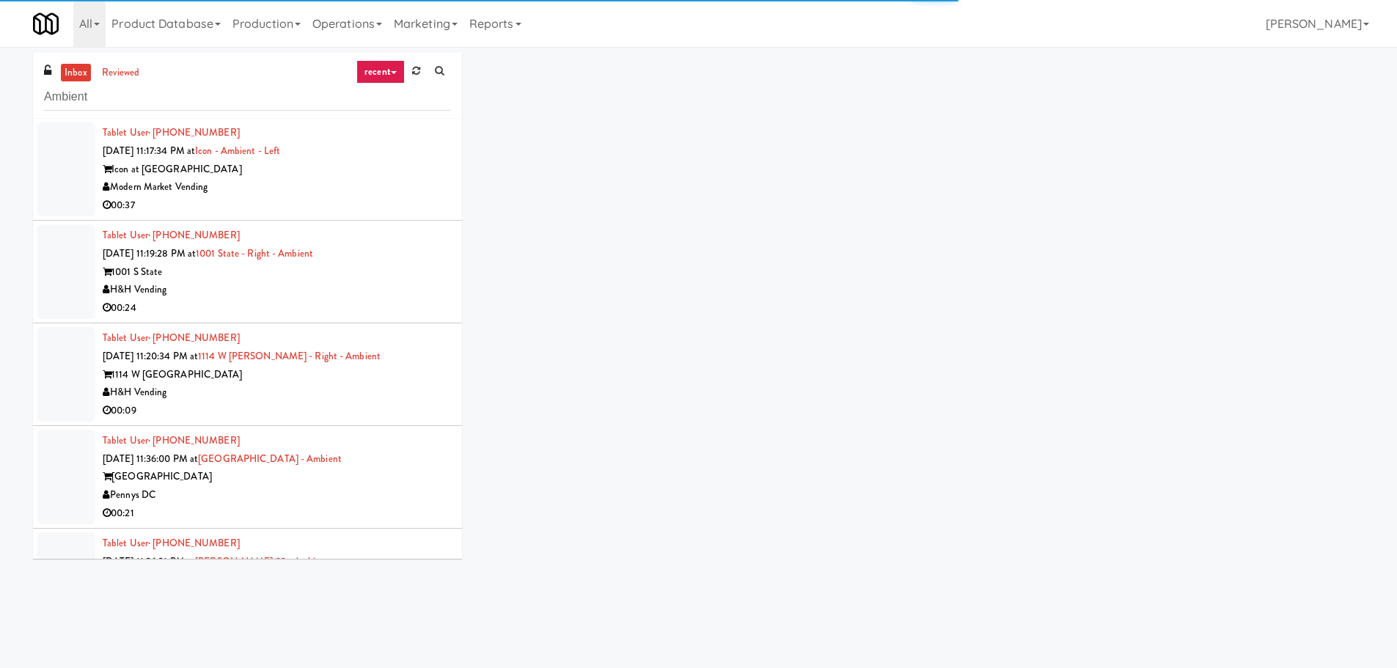
click at [408, 197] on div "00:37" at bounding box center [277, 206] width 348 height 18
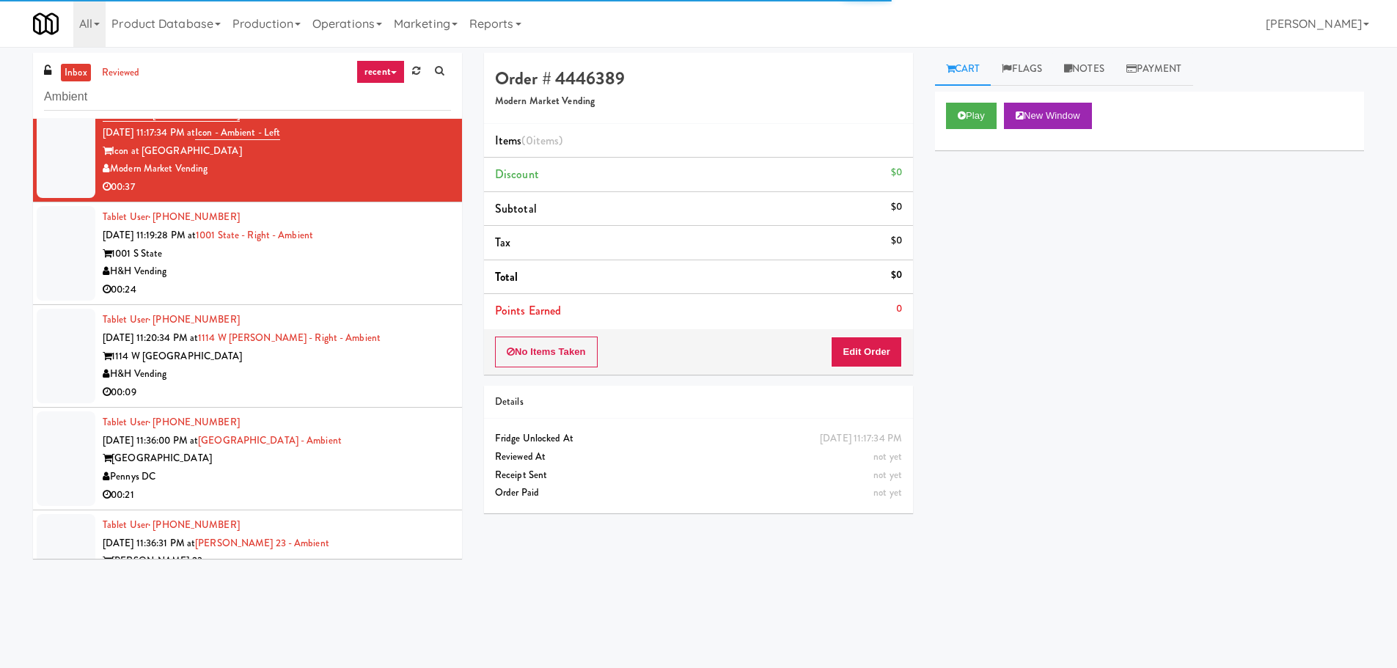
scroll to position [1284, 0]
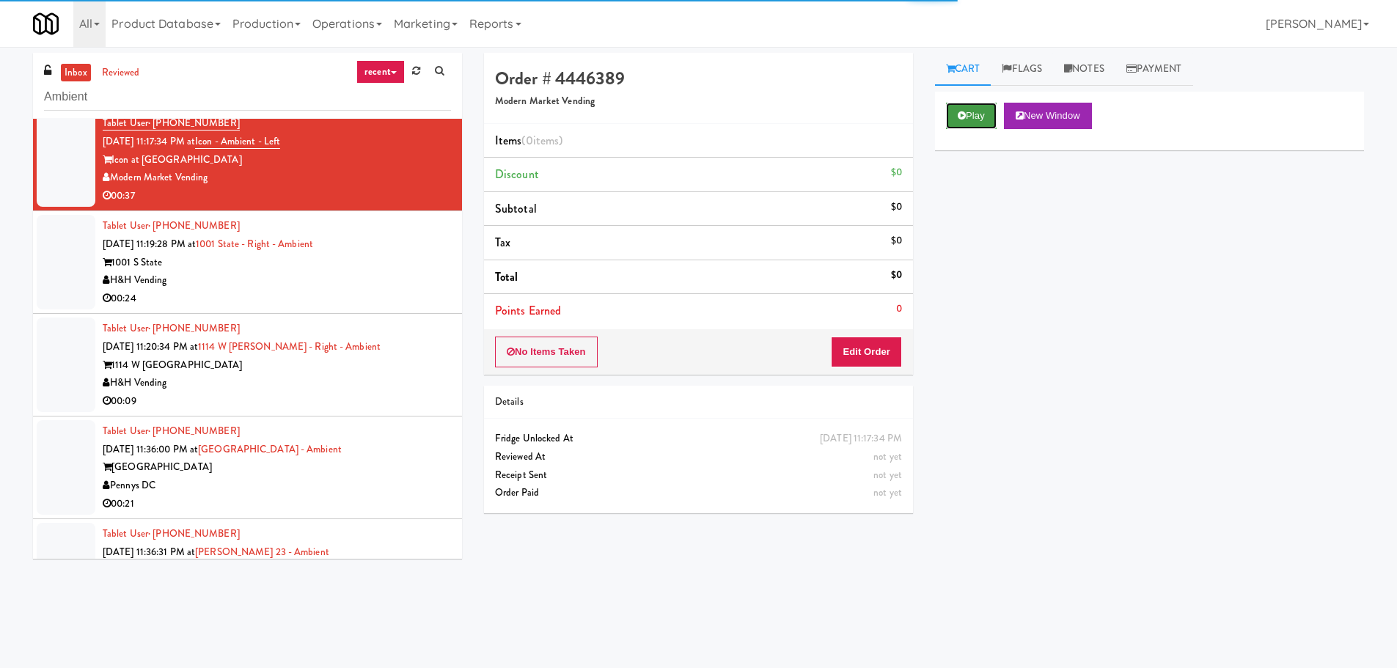
click at [965, 105] on button "Play" at bounding box center [971, 116] width 51 height 26
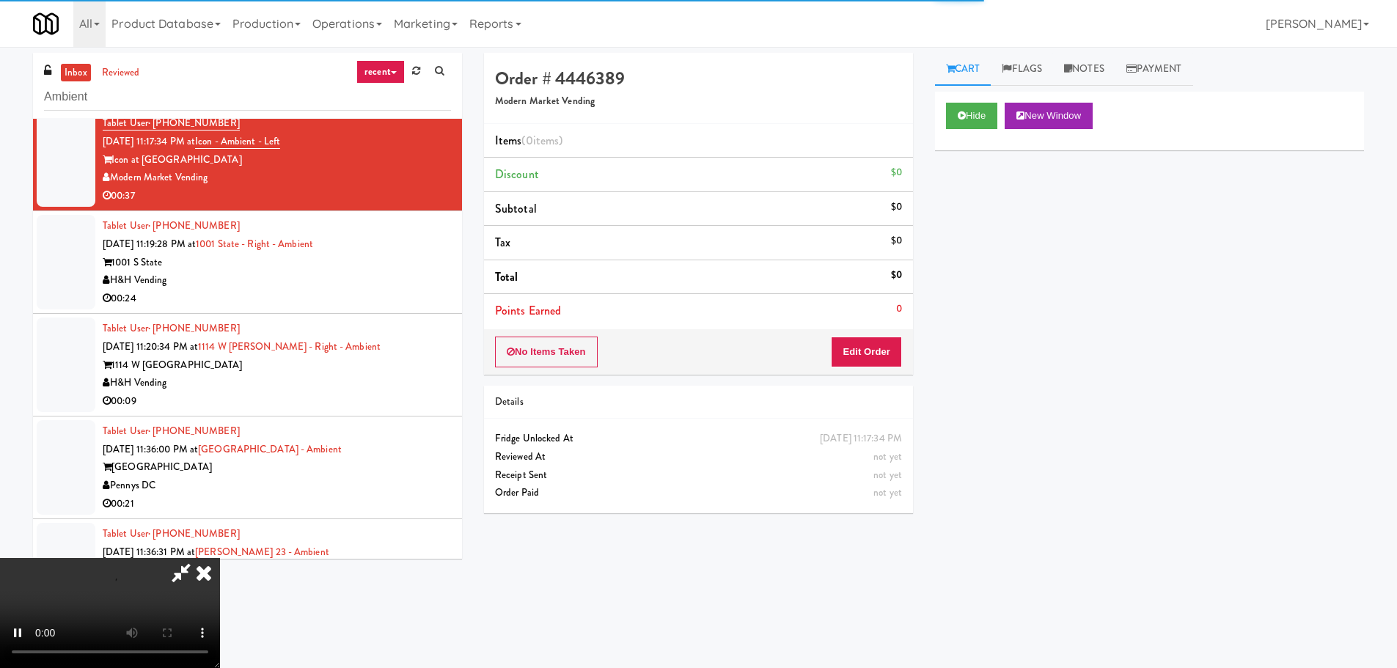
click at [884, 367] on div "No Items Taken Edit Order" at bounding box center [698, 351] width 429 height 45
click at [879, 354] on button "Edit Order" at bounding box center [866, 352] width 71 height 31
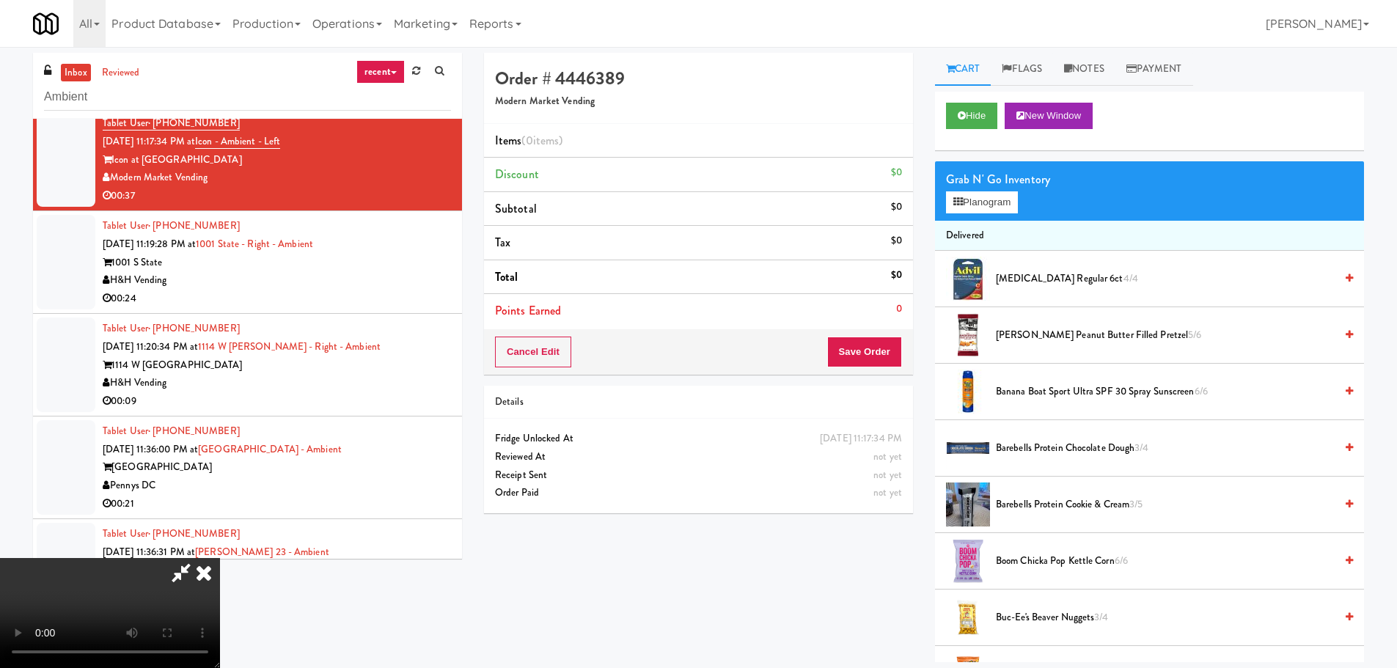
scroll to position [0, 0]
click at [220, 558] on video at bounding box center [110, 613] width 220 height 110
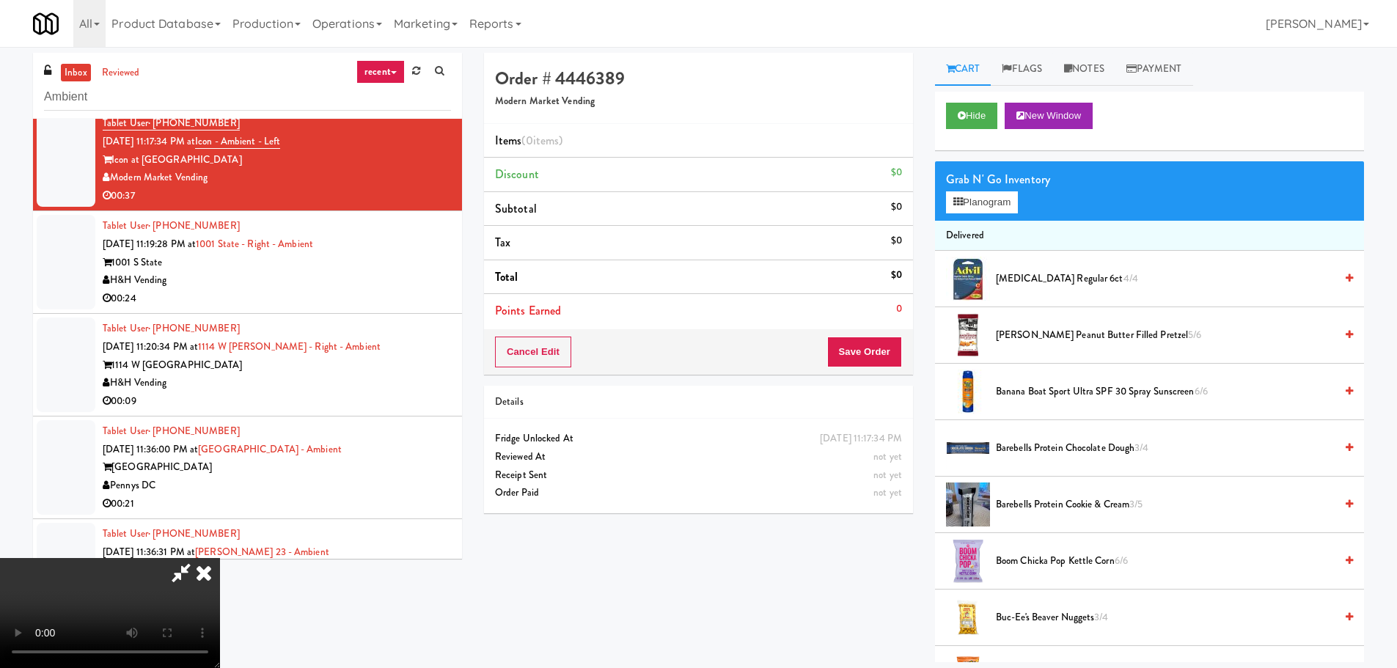
click at [220, 558] on video at bounding box center [110, 613] width 220 height 110
drag, startPoint x: 489, startPoint y: 357, endPoint x: 516, endPoint y: 371, distance: 29.9
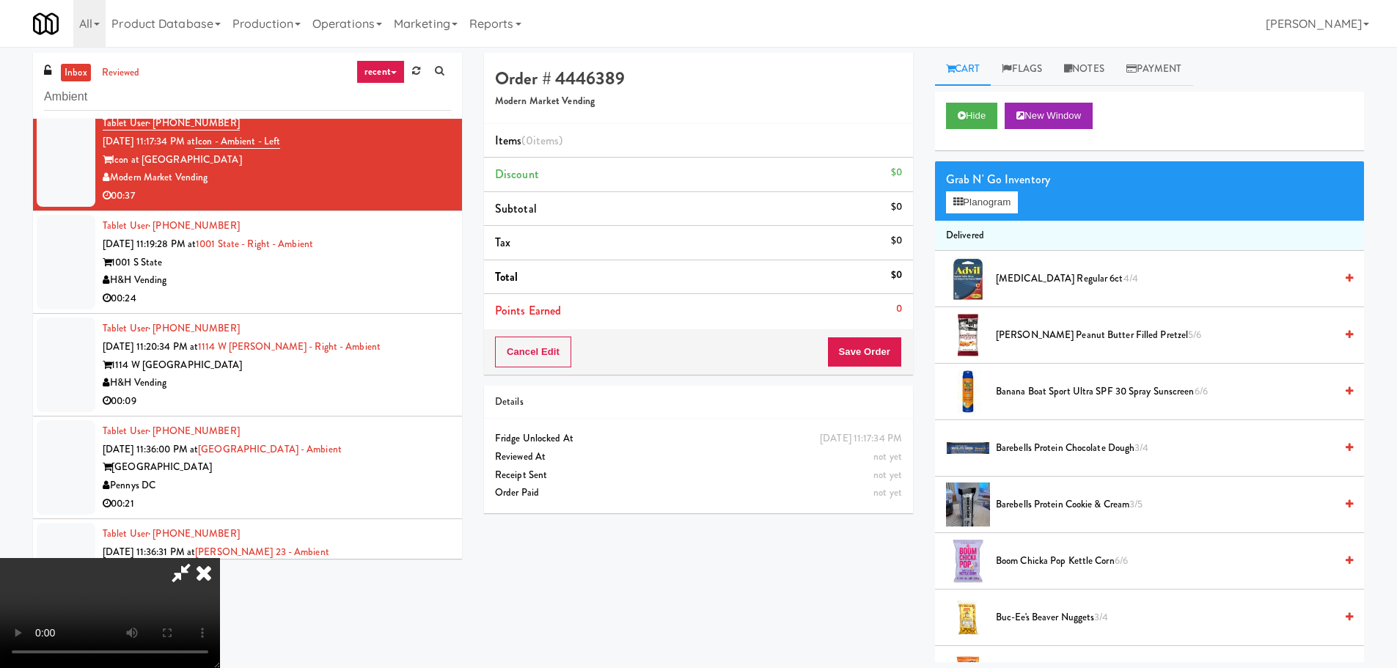
click at [220, 558] on video at bounding box center [110, 613] width 220 height 110
click at [1050, 511] on span "Barebells Protein Cookie & Cream 3/5" at bounding box center [1165, 505] width 339 height 18
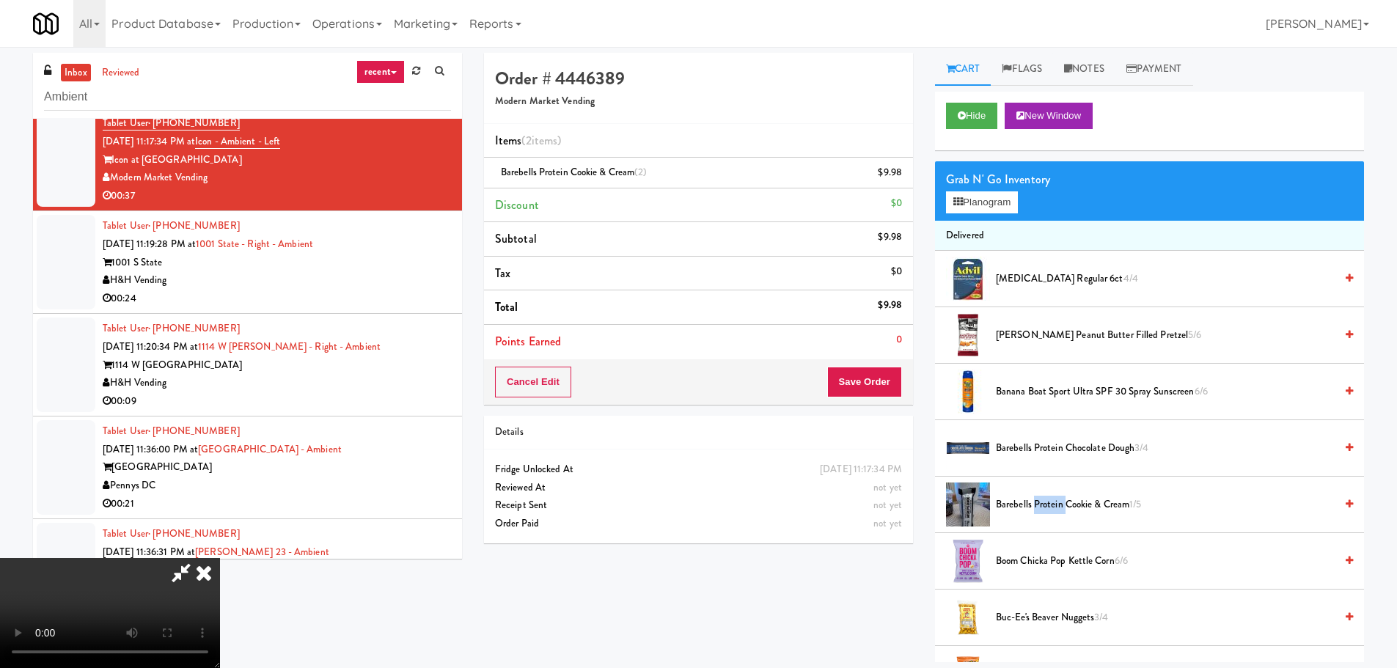
scroll to position [31, 0]
click at [220, 558] on video at bounding box center [110, 613] width 220 height 110
drag, startPoint x: 584, startPoint y: 486, endPoint x: 652, endPoint y: 535, distance: 84.1
click at [220, 558] on video at bounding box center [110, 613] width 220 height 110
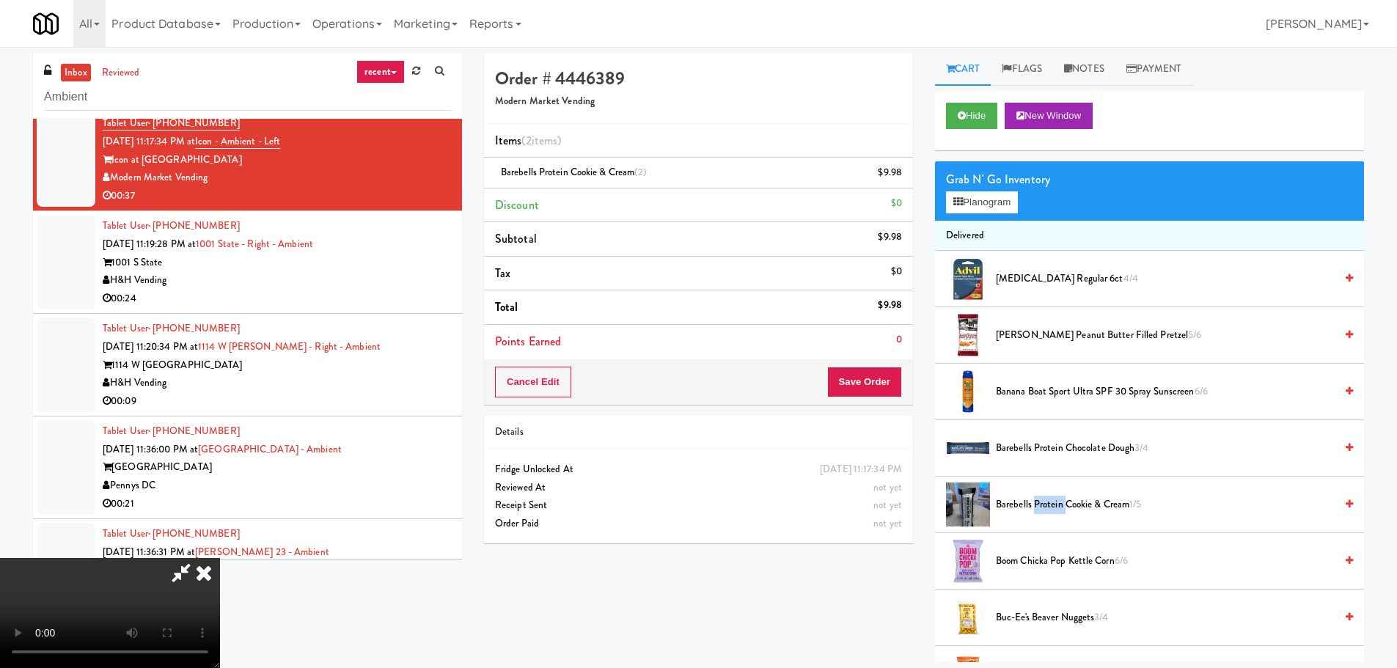
drag, startPoint x: 544, startPoint y: 496, endPoint x: 549, endPoint y: 490, distance: 7.8
click at [220, 558] on video at bounding box center [110, 613] width 220 height 110
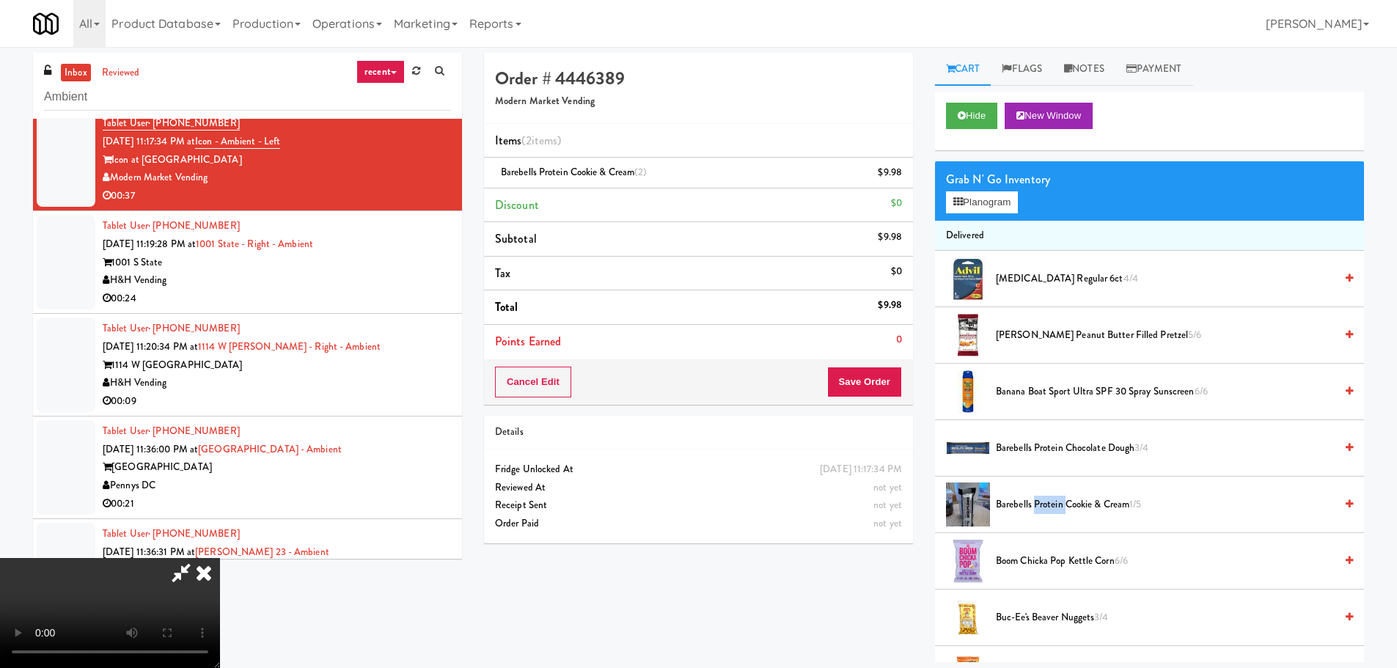
click at [220, 558] on video at bounding box center [110, 613] width 220 height 110
click at [877, 392] on button "Save Order" at bounding box center [864, 382] width 75 height 31
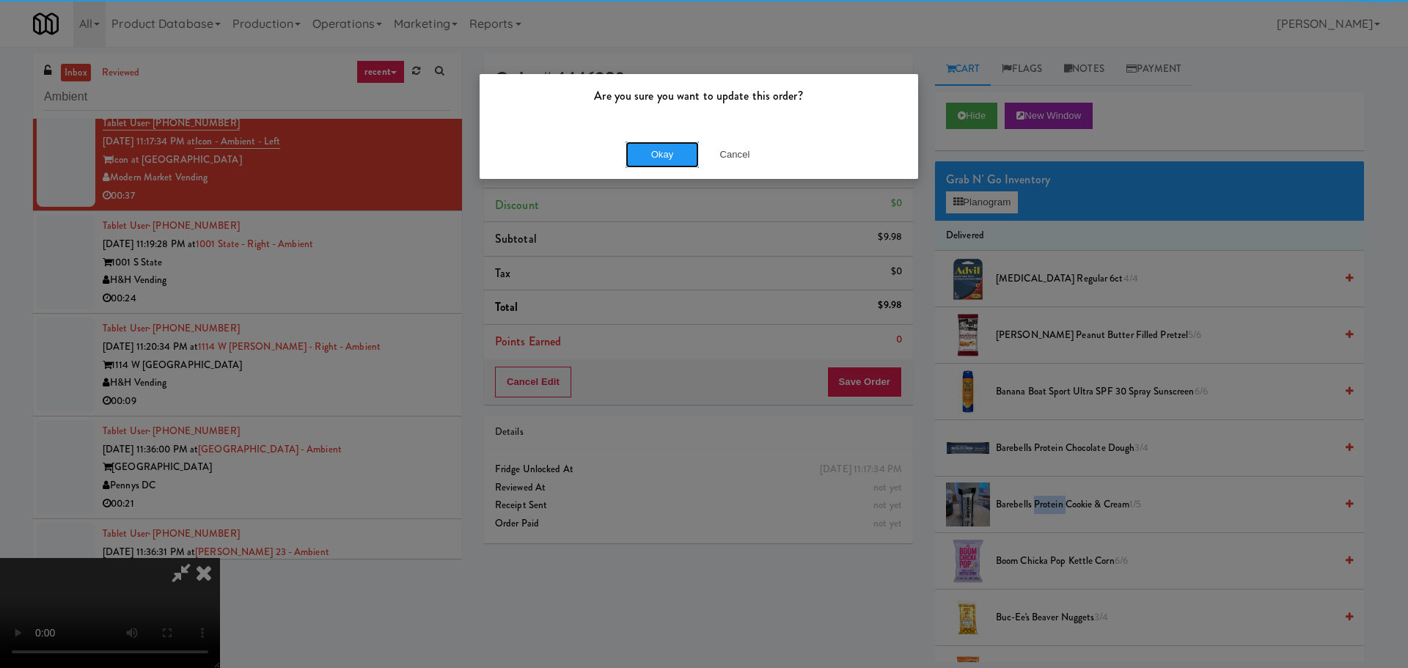
click at [678, 156] on button "Okay" at bounding box center [662, 155] width 73 height 26
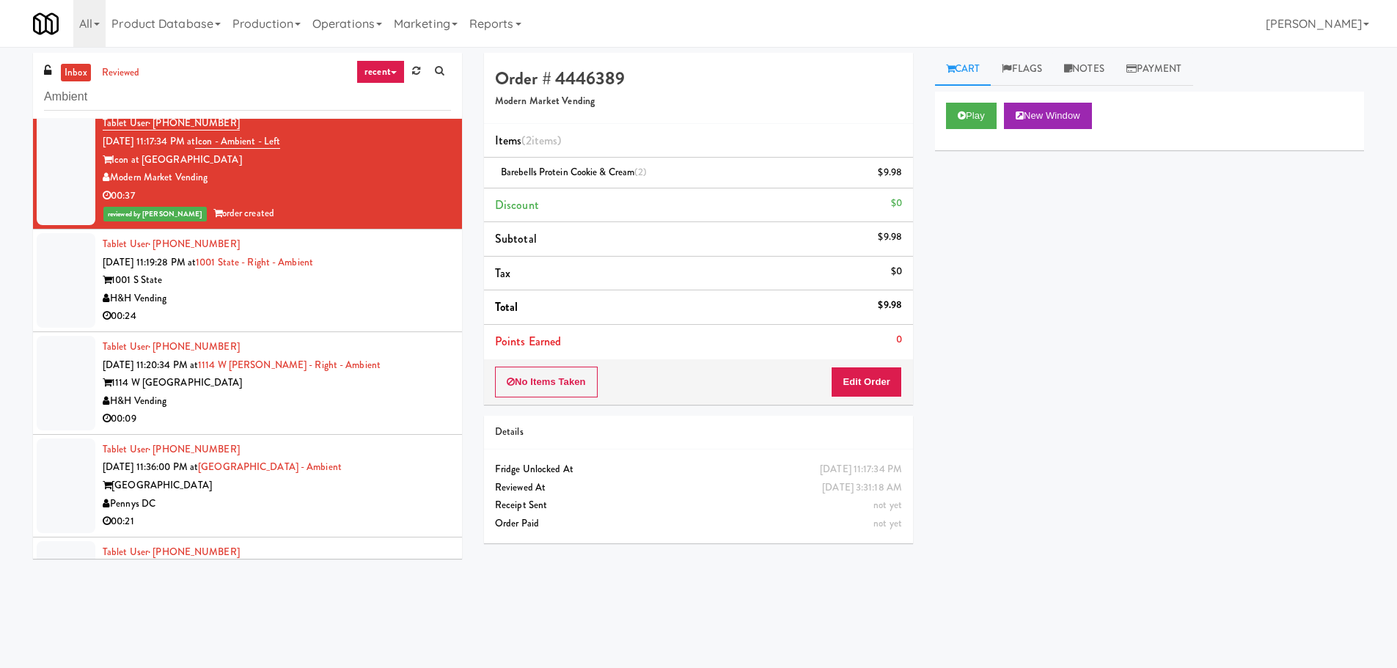
scroll to position [0, 0]
click at [391, 301] on div "H&H Vending" at bounding box center [277, 299] width 348 height 18
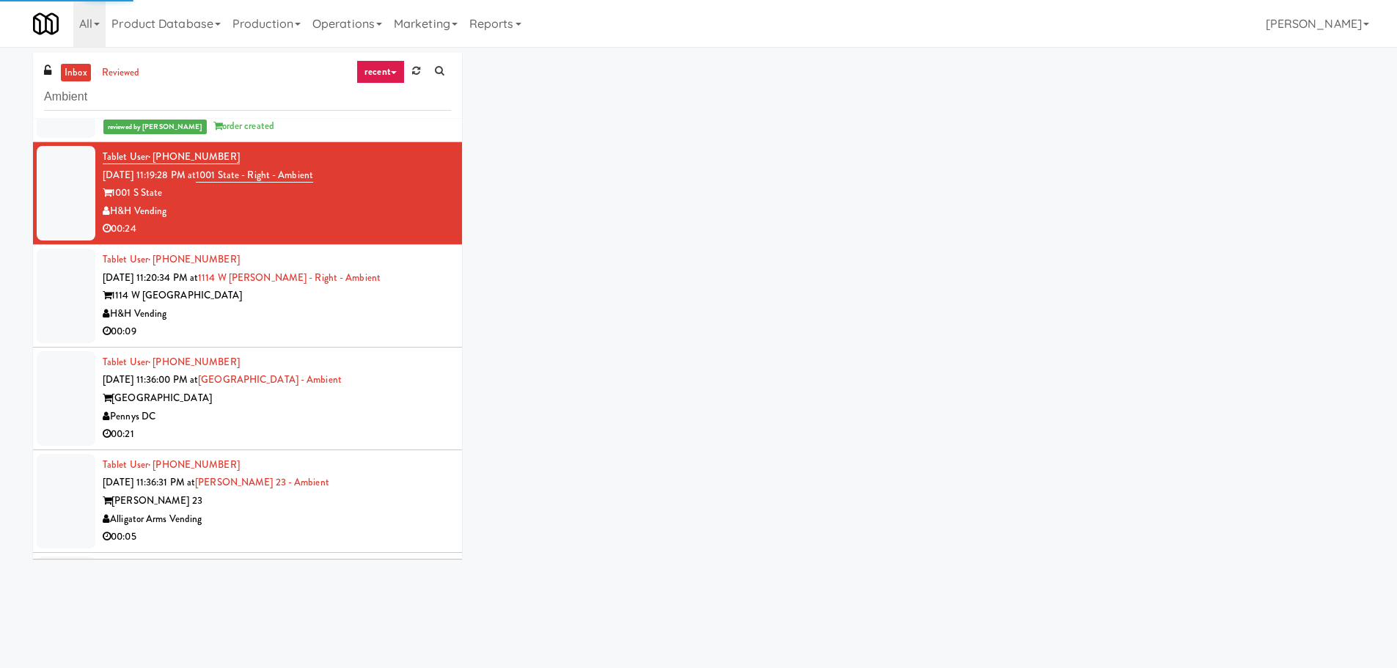
scroll to position [1357, 0]
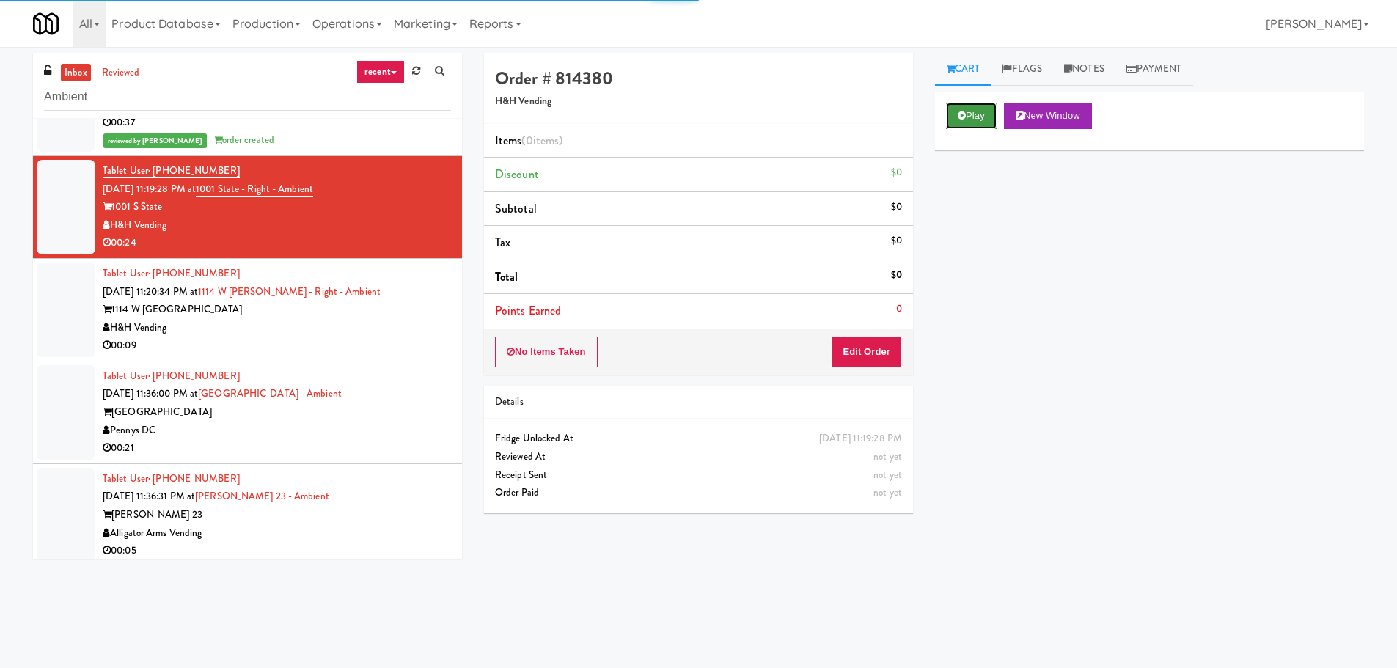
drag, startPoint x: 994, startPoint y: 103, endPoint x: 973, endPoint y: 133, distance: 36.8
click at [993, 103] on button "Play" at bounding box center [971, 116] width 51 height 26
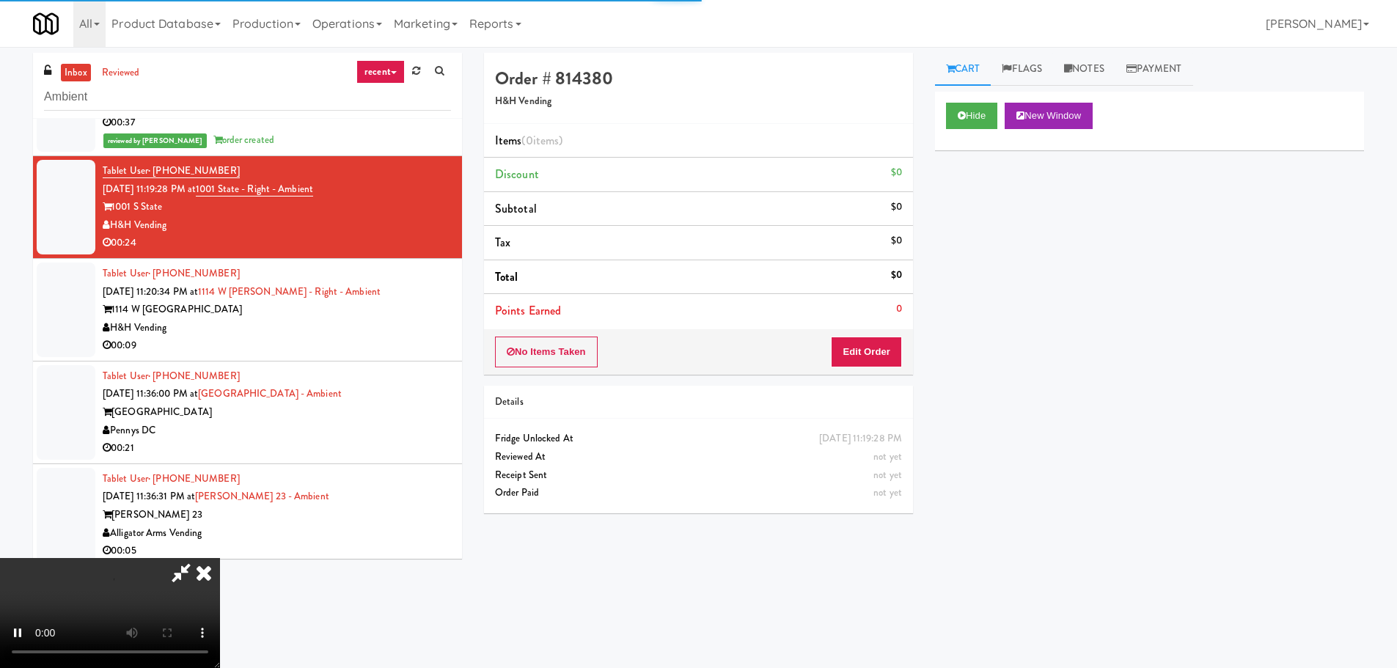
drag, startPoint x: 899, startPoint y: 305, endPoint x: 885, endPoint y: 351, distance: 47.4
click at [897, 308] on div "0" at bounding box center [899, 309] width 6 height 18
click at [884, 354] on button "Edit Order" at bounding box center [866, 352] width 71 height 31
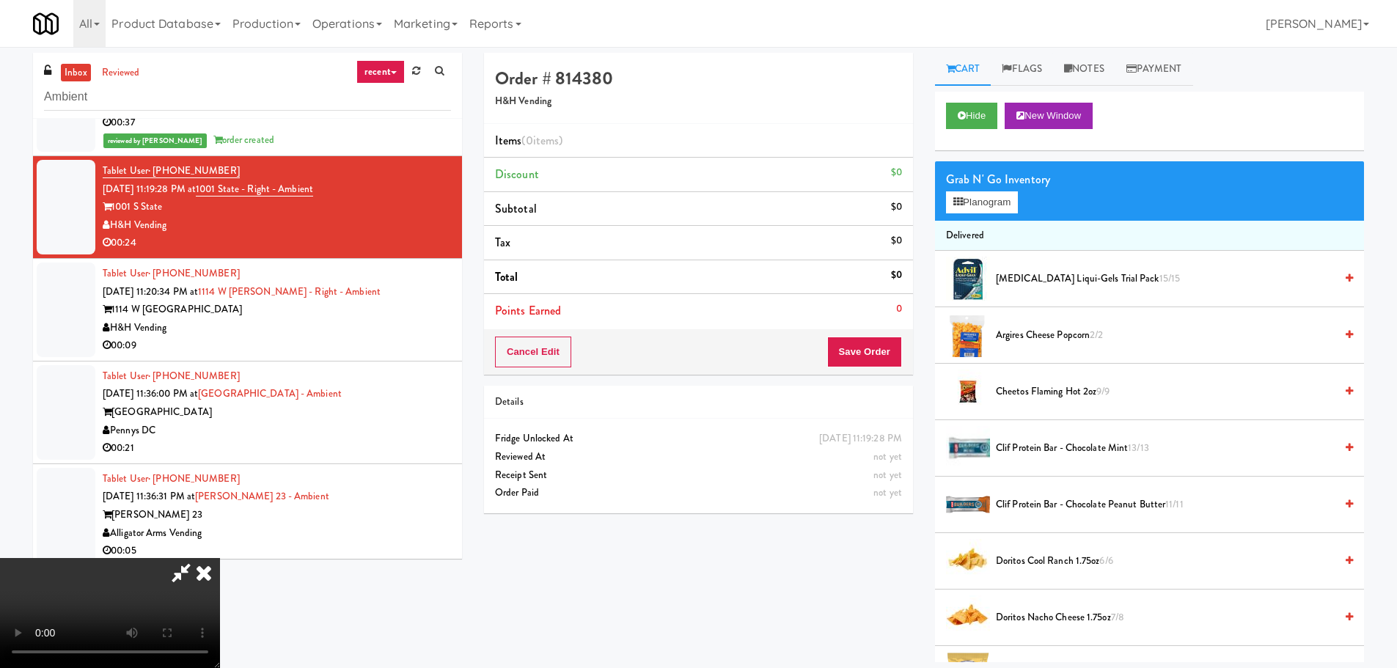
drag, startPoint x: 555, startPoint y: 339, endPoint x: 568, endPoint y: 340, distance: 13.3
click at [220, 558] on video at bounding box center [110, 613] width 220 height 110
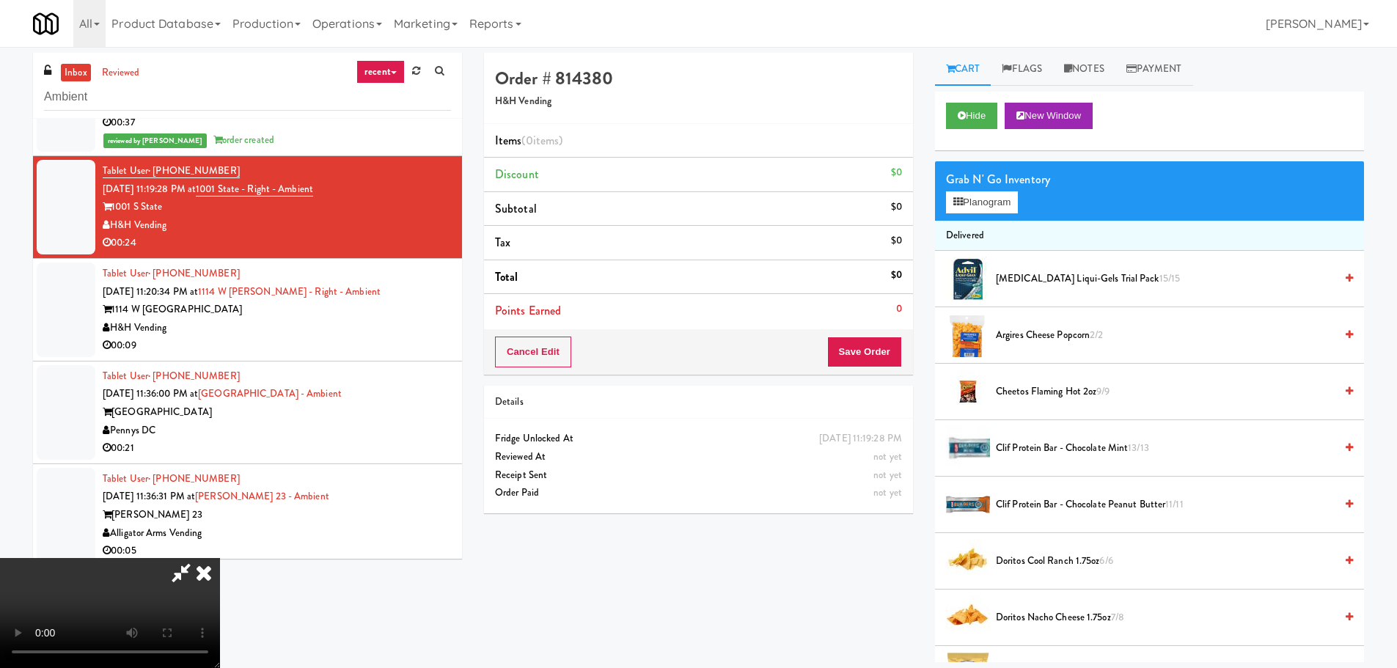
click at [220, 558] on video at bounding box center [110, 613] width 220 height 110
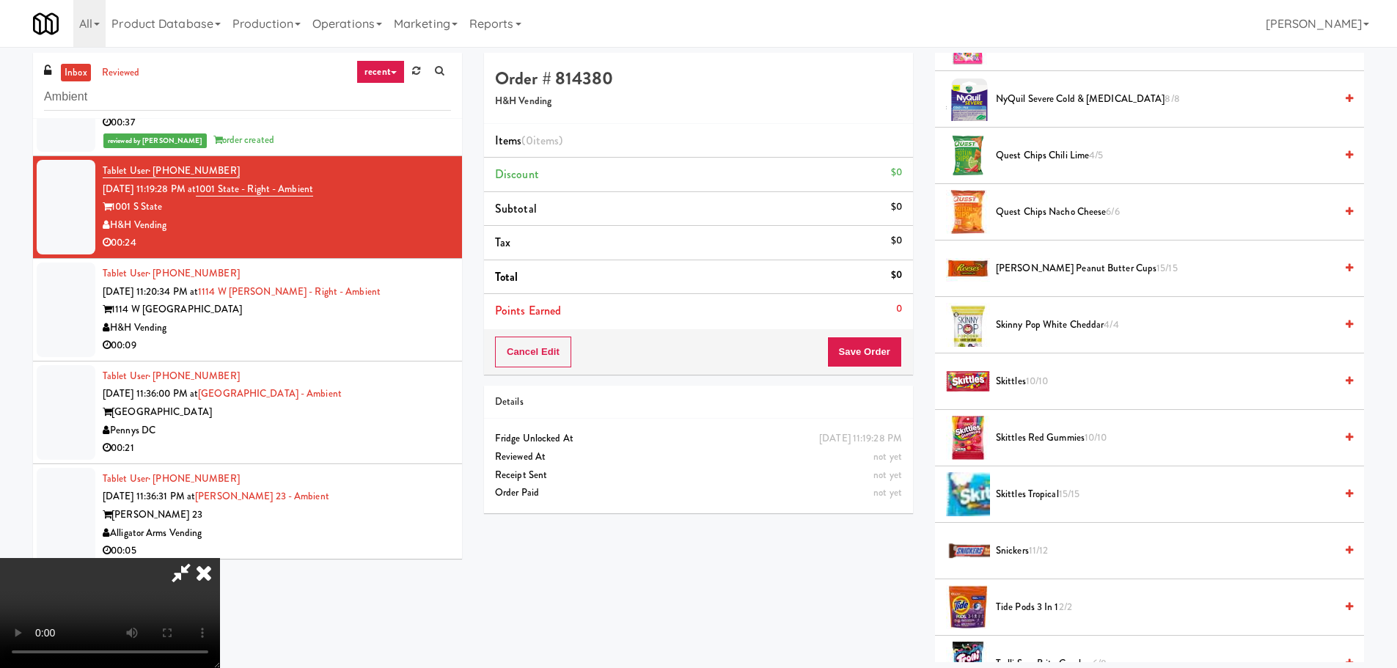
scroll to position [1174, 0]
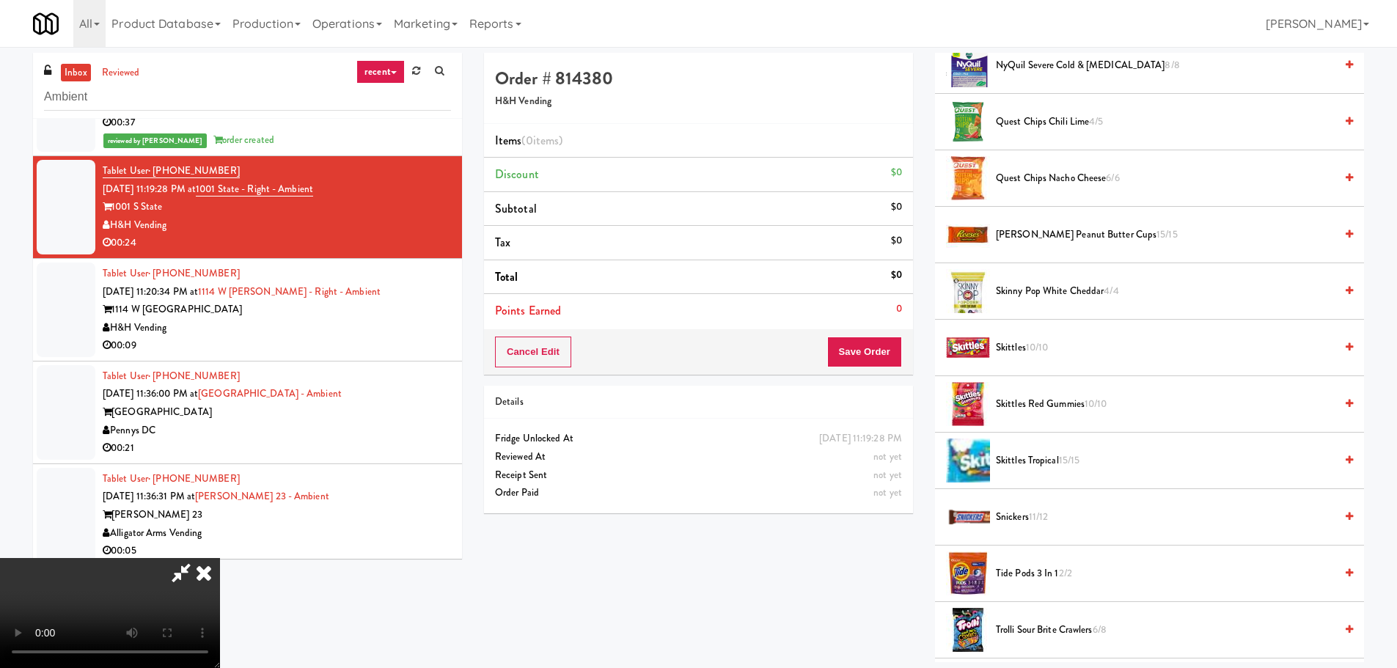
click at [1061, 404] on span "Skittles Red Gummies 10/10" at bounding box center [1165, 404] width 339 height 18
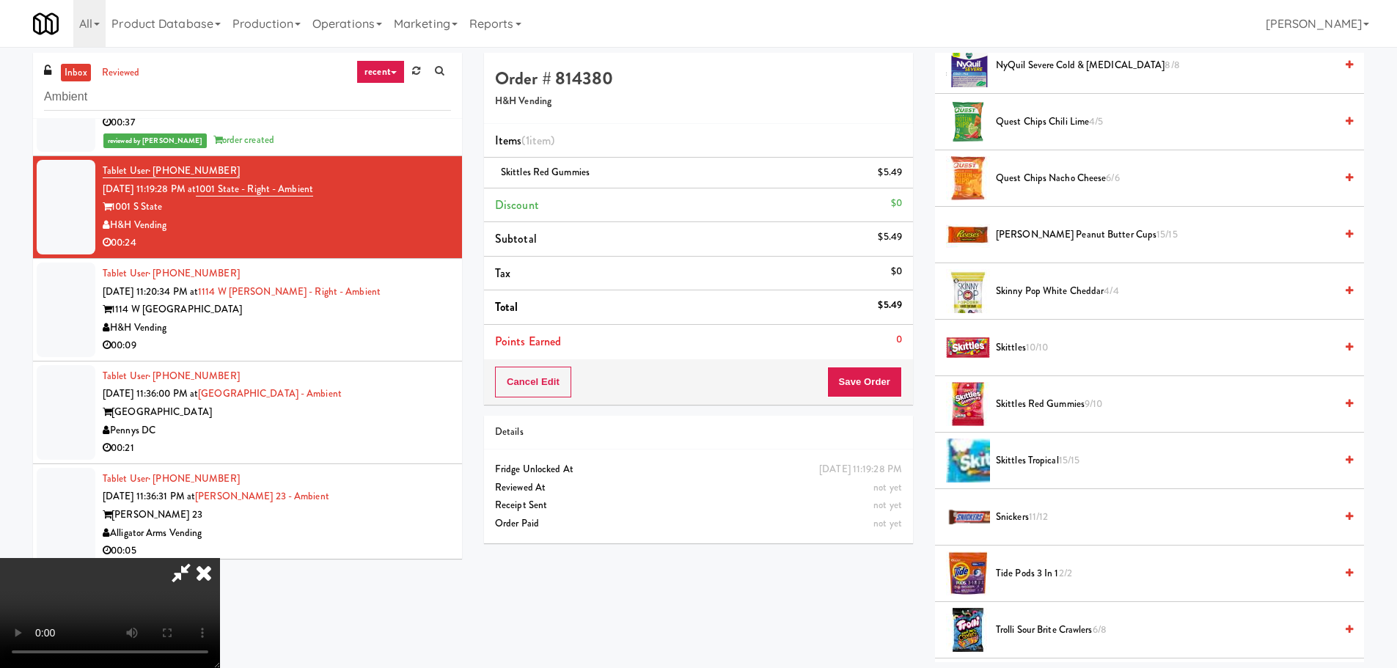
click at [220, 558] on video at bounding box center [110, 613] width 220 height 110
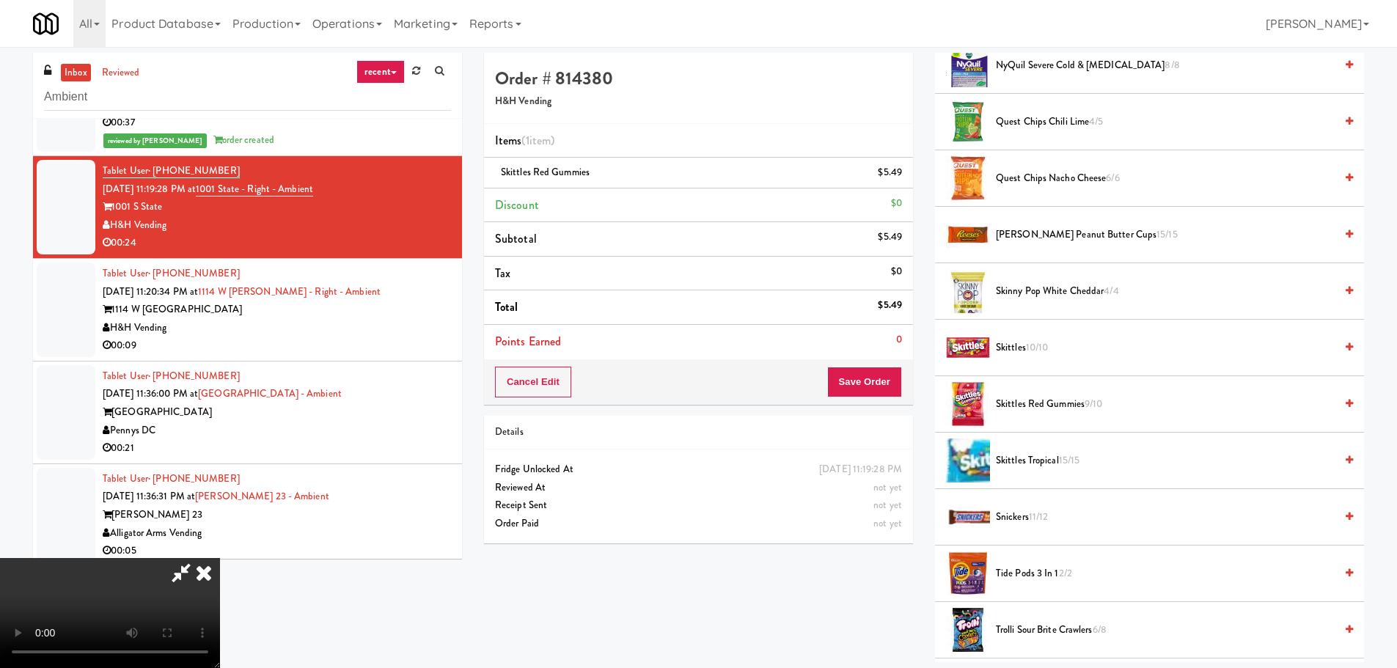
drag, startPoint x: 560, startPoint y: 463, endPoint x: 565, endPoint y: 469, distance: 8.4
click at [220, 558] on video at bounding box center [110, 613] width 220 height 110
drag, startPoint x: 507, startPoint y: 499, endPoint x: 514, endPoint y: 513, distance: 16.4
click at [220, 558] on video at bounding box center [110, 613] width 220 height 110
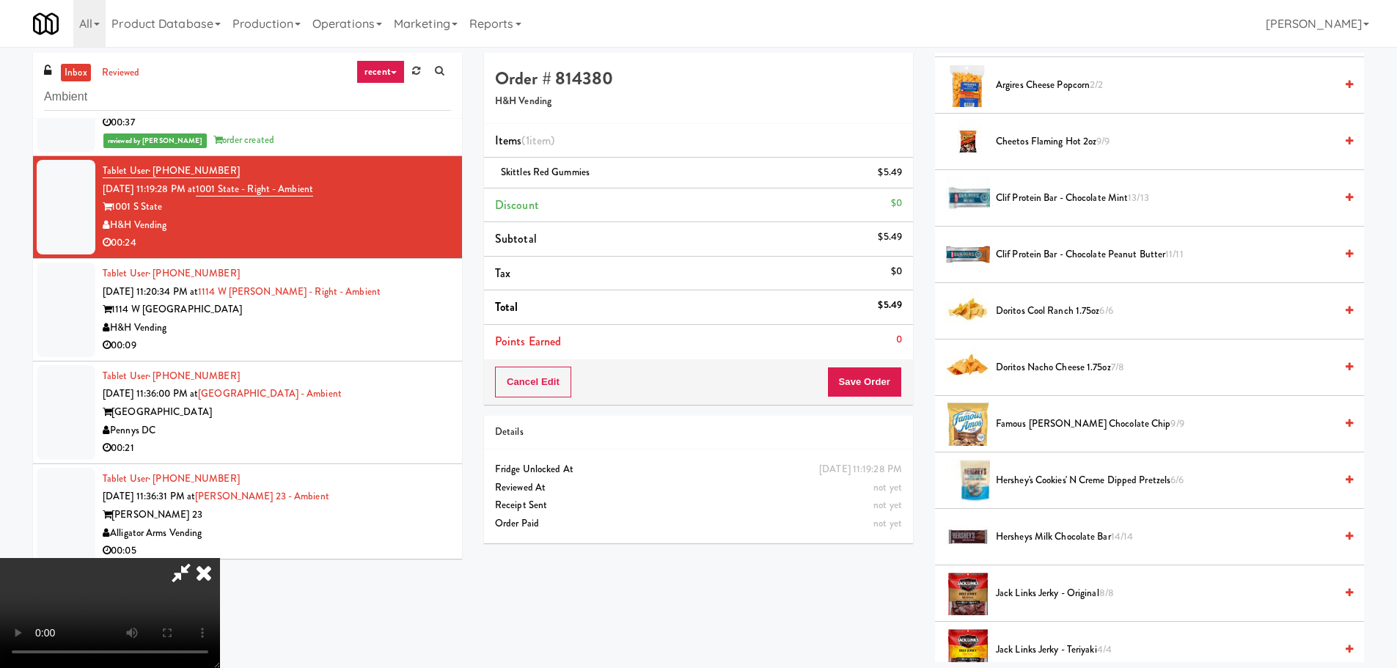
scroll to position [0, 0]
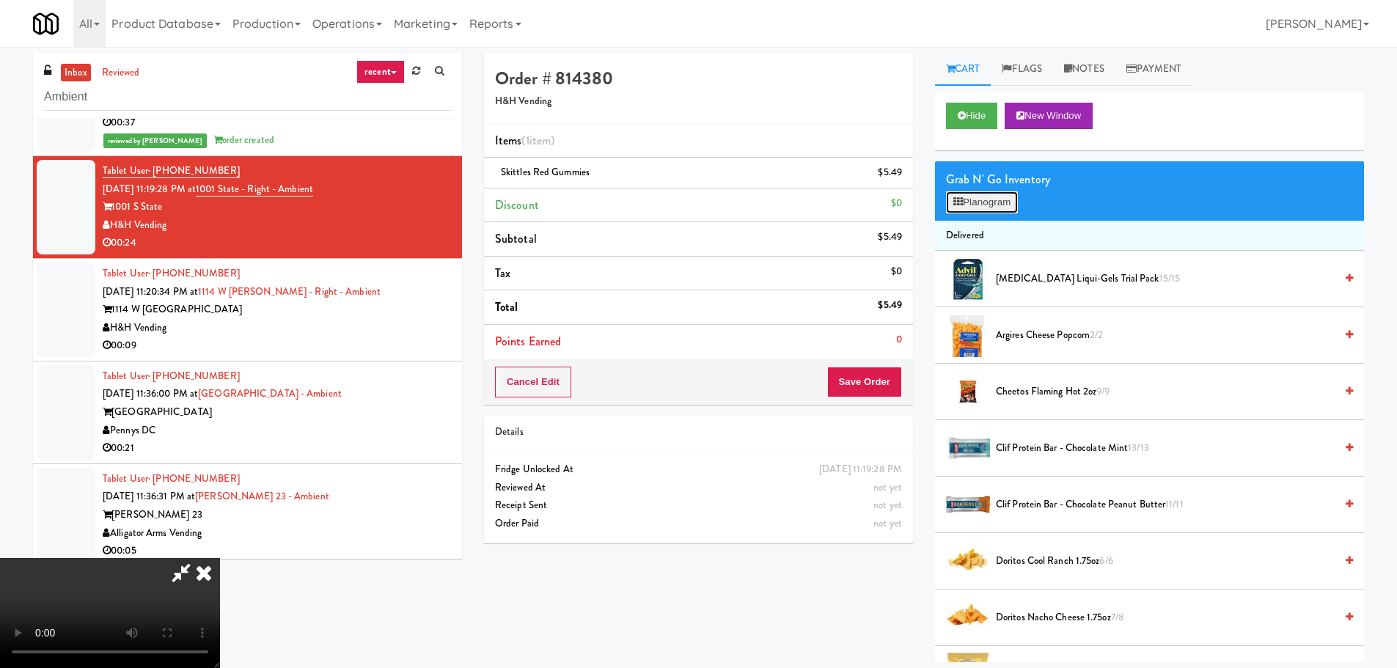
click at [979, 197] on button "Planogram" at bounding box center [982, 202] width 72 height 22
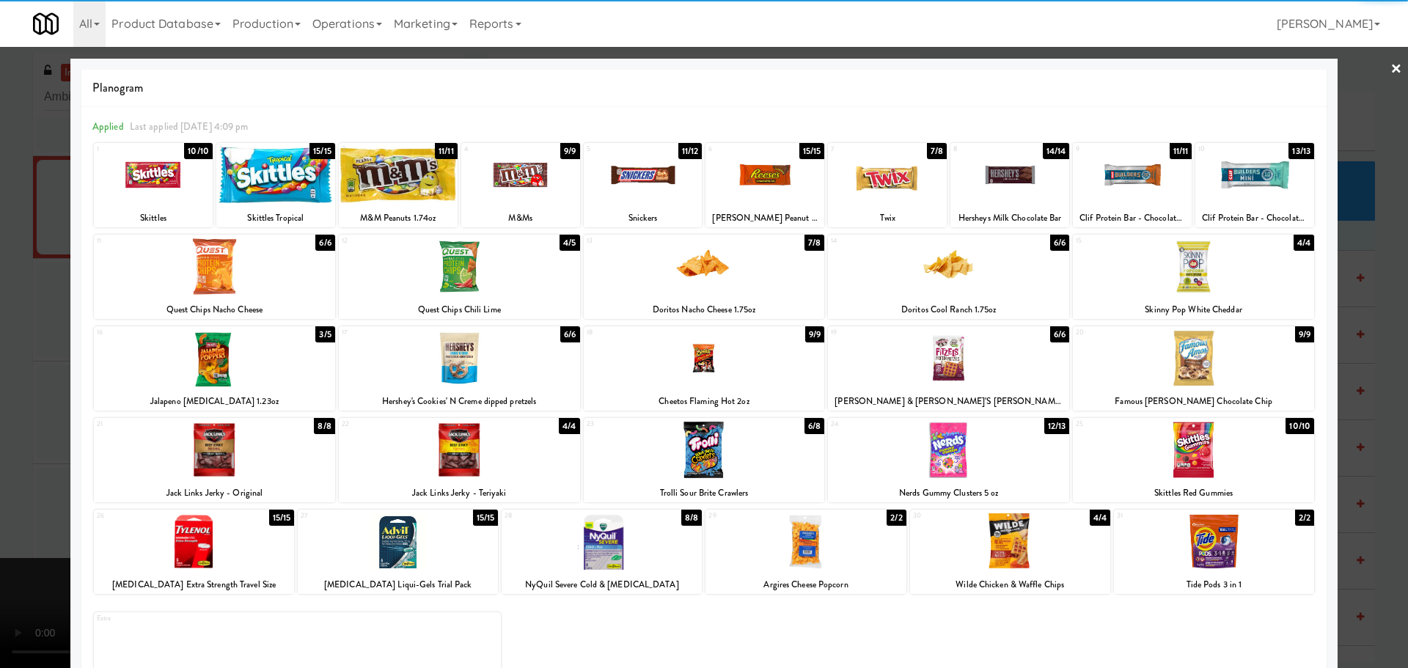
click at [631, 183] on div at bounding box center [643, 175] width 119 height 56
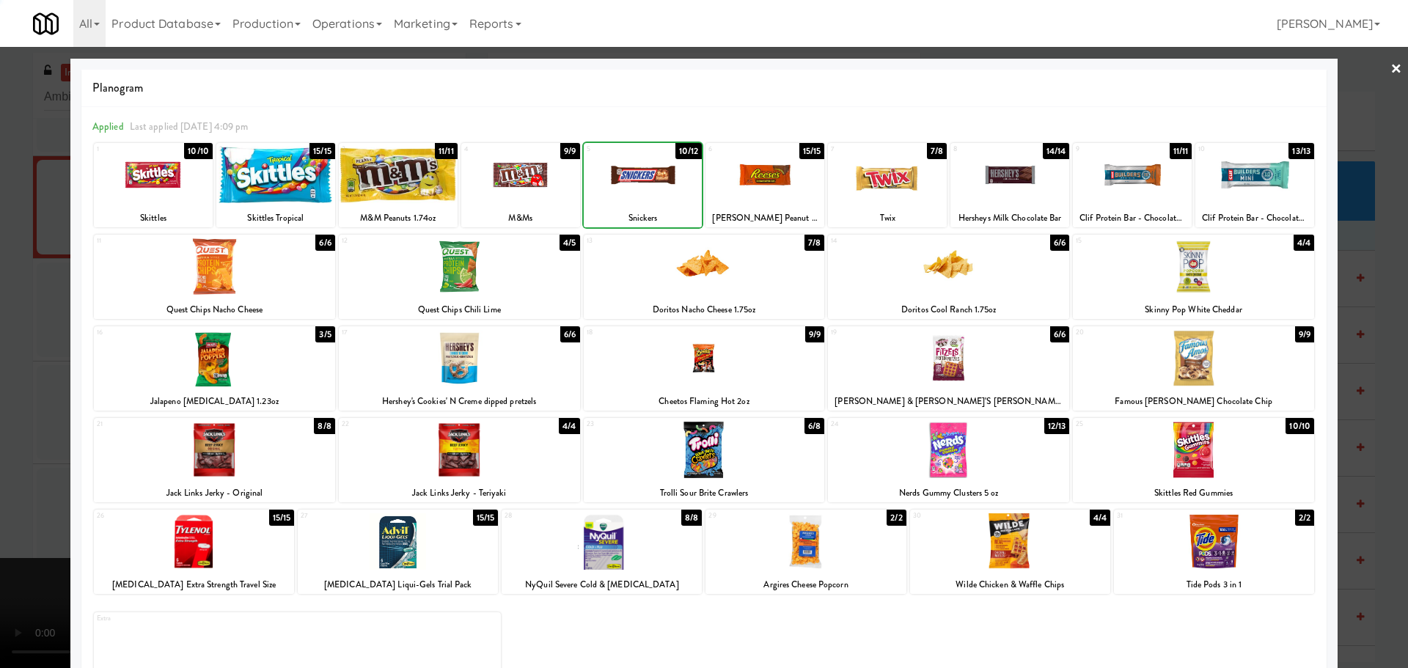
click at [0, 315] on div at bounding box center [704, 334] width 1408 height 668
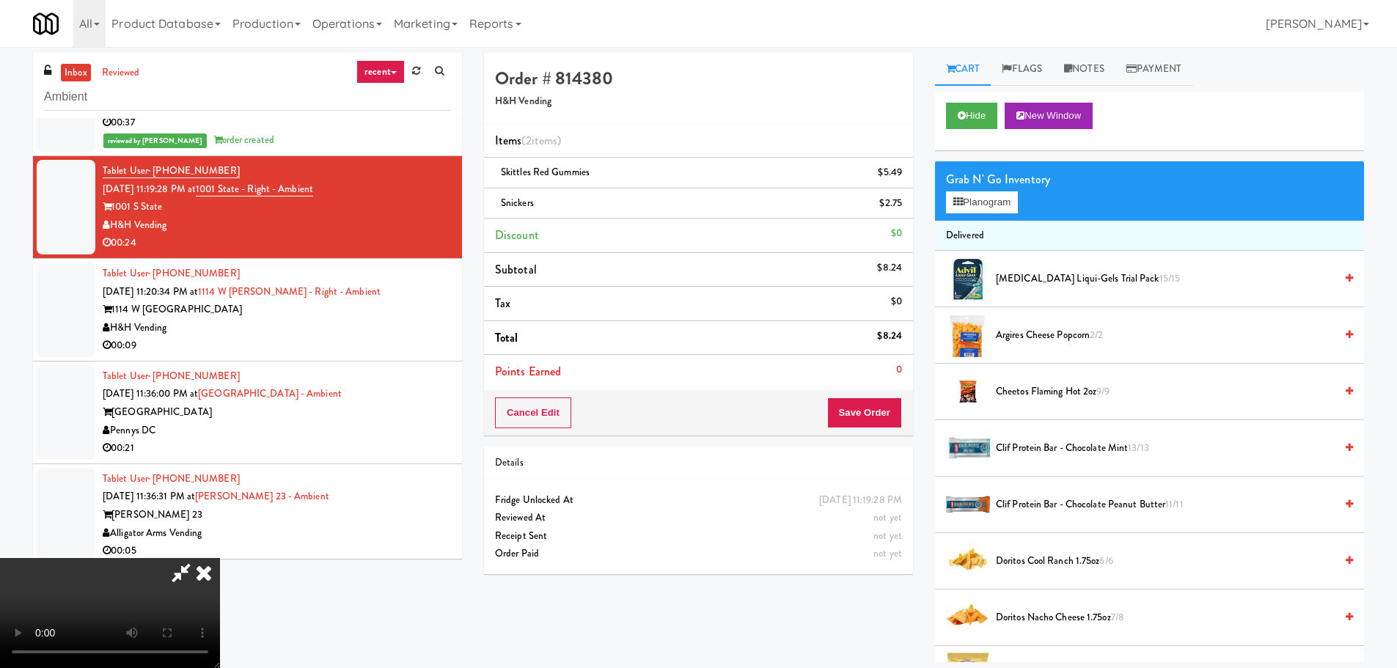
click at [220, 568] on video at bounding box center [110, 613] width 220 height 110
click at [220, 558] on video at bounding box center [110, 613] width 220 height 110
drag, startPoint x: 526, startPoint y: 476, endPoint x: 527, endPoint y: 467, distance: 9.6
click at [220, 558] on video at bounding box center [110, 613] width 220 height 110
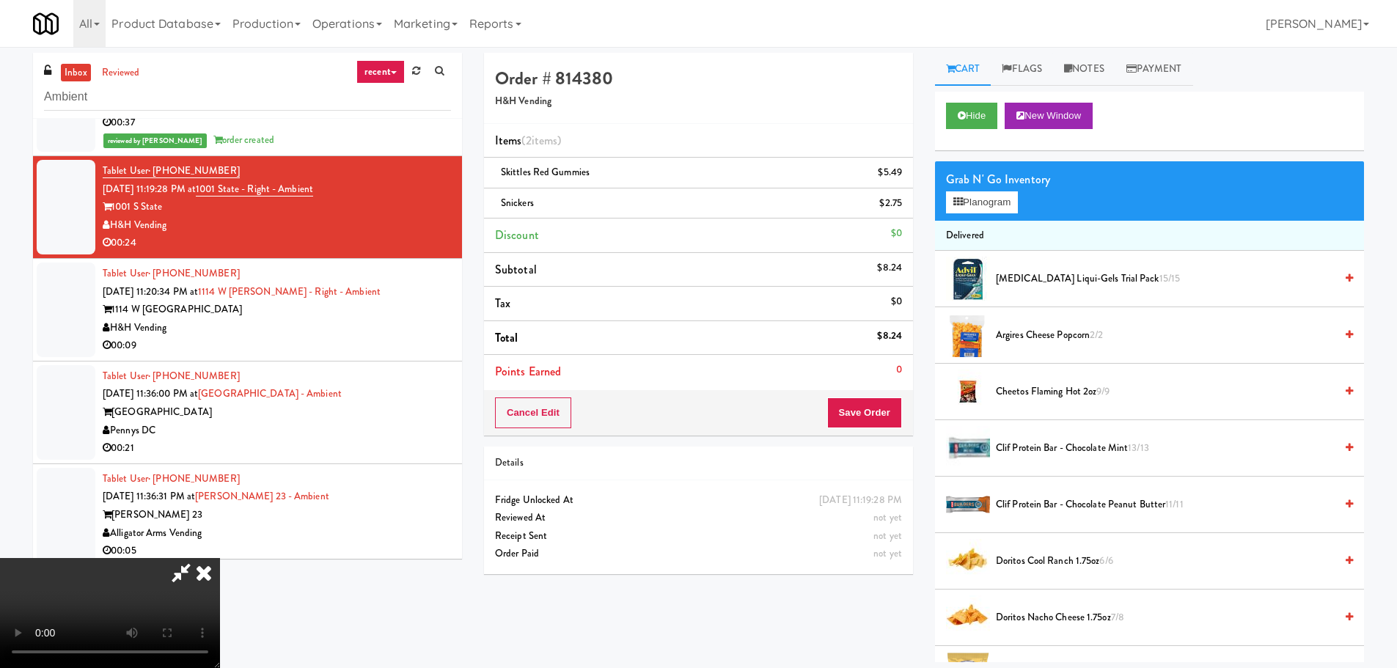
click at [220, 558] on video at bounding box center [110, 613] width 220 height 110
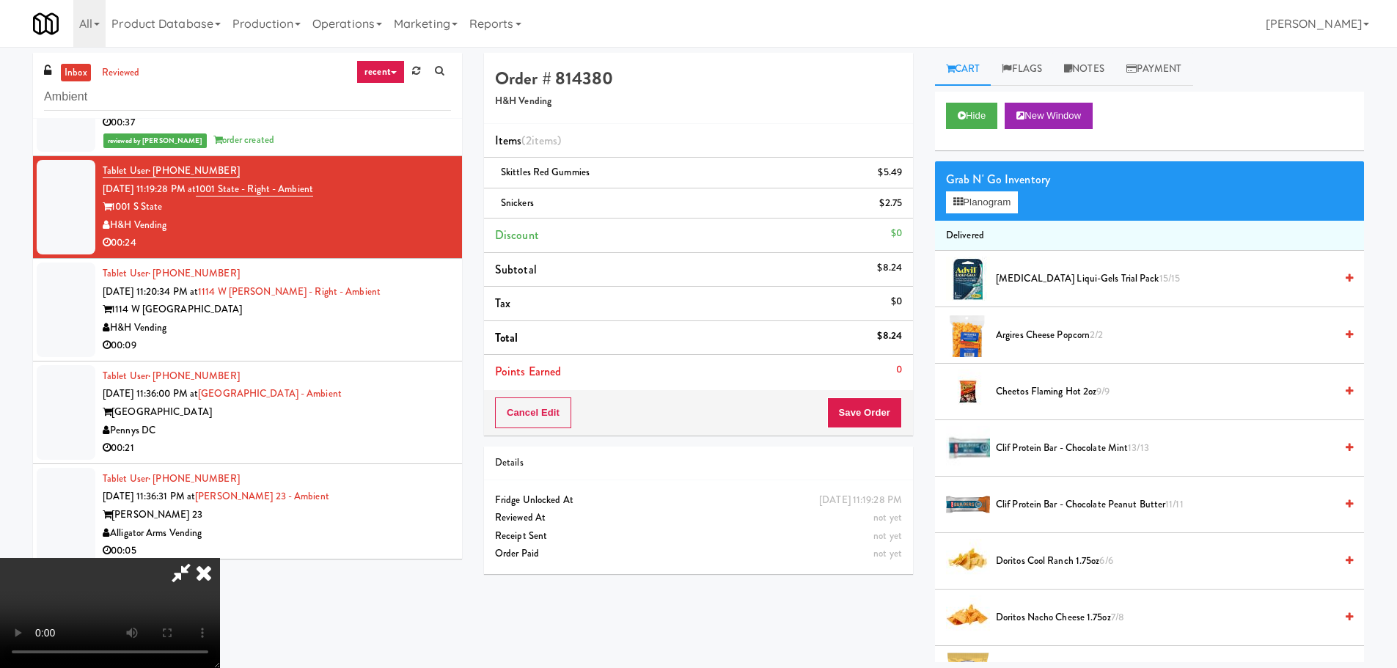
click at [220, 558] on video at bounding box center [110, 613] width 220 height 110
click at [866, 422] on button "Save Order" at bounding box center [864, 413] width 75 height 31
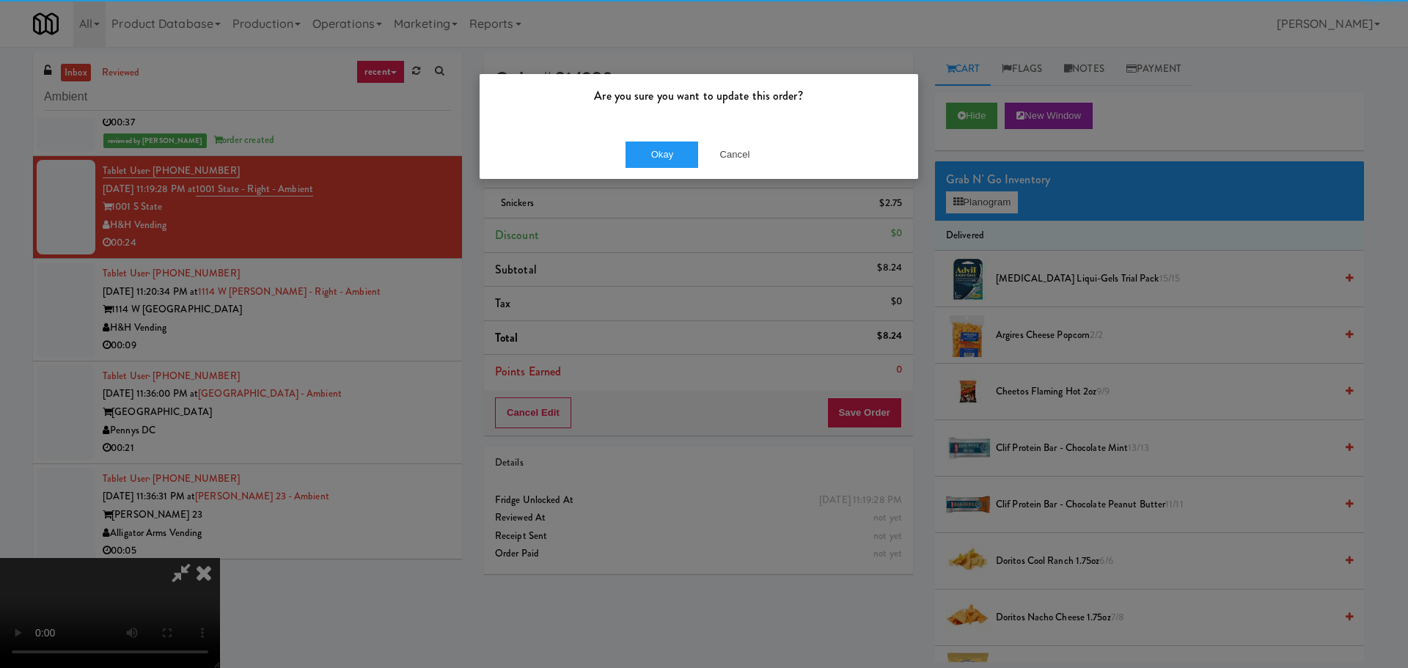
click at [656, 137] on div "Okay Cancel" at bounding box center [699, 154] width 439 height 49
click at [656, 149] on button "Okay" at bounding box center [662, 155] width 73 height 26
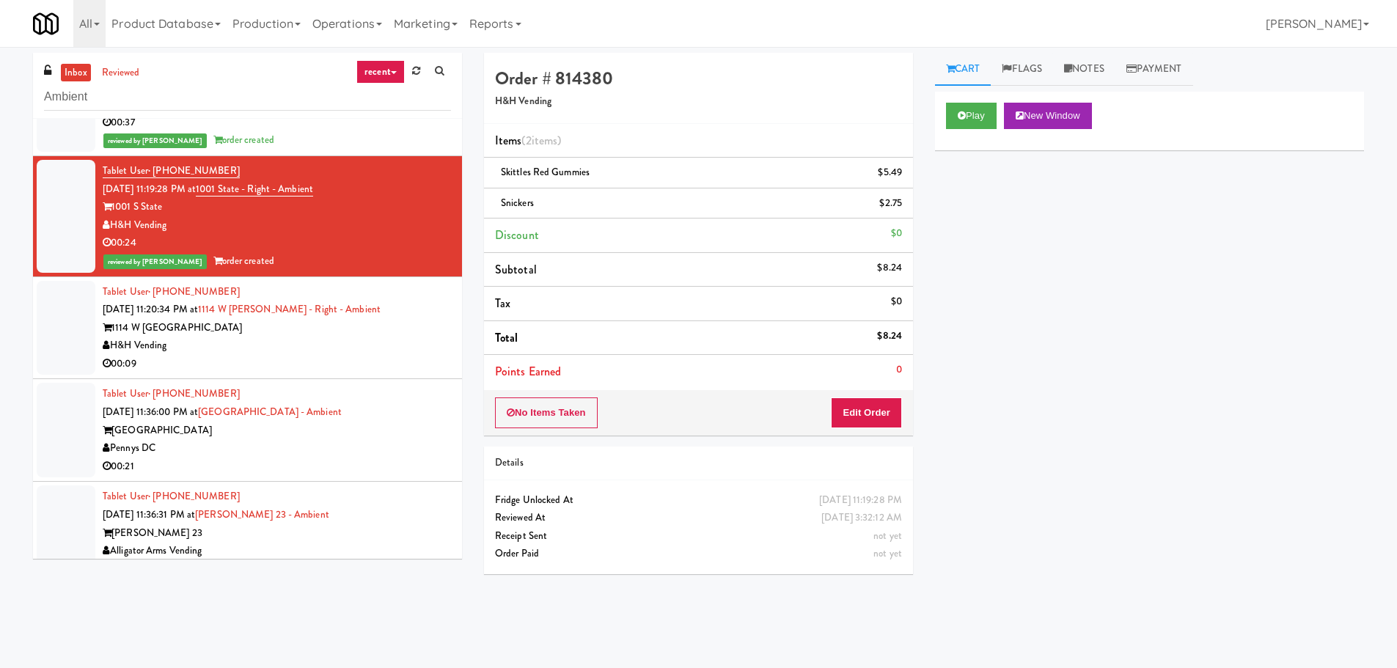
click at [366, 345] on div "H&H Vending" at bounding box center [277, 346] width 348 height 18
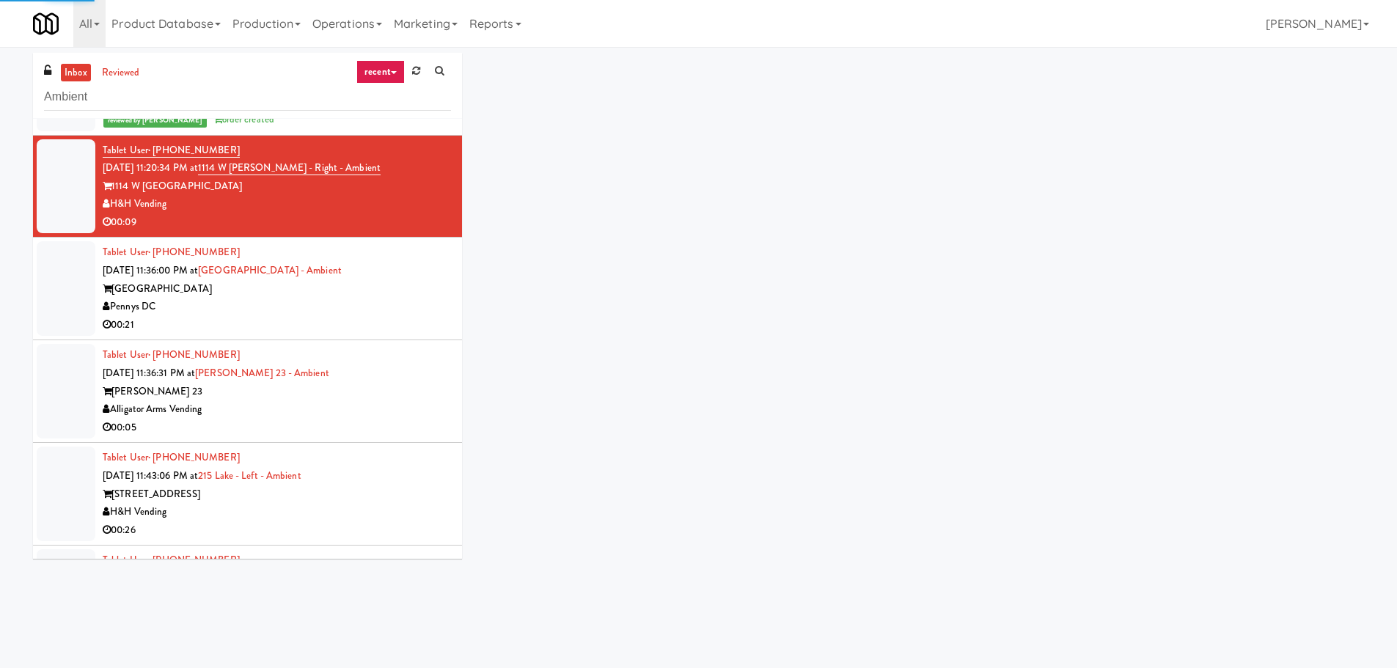
scroll to position [1504, 0]
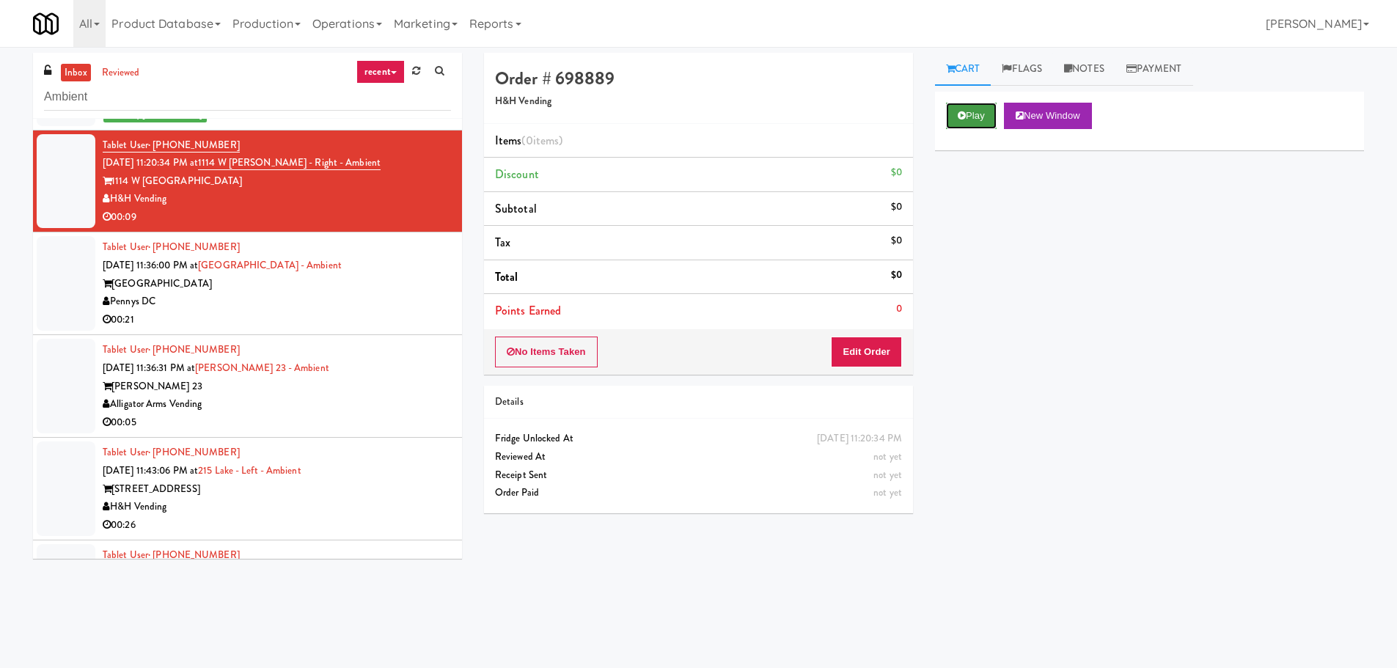
click at [982, 120] on button "Play" at bounding box center [971, 116] width 51 height 26
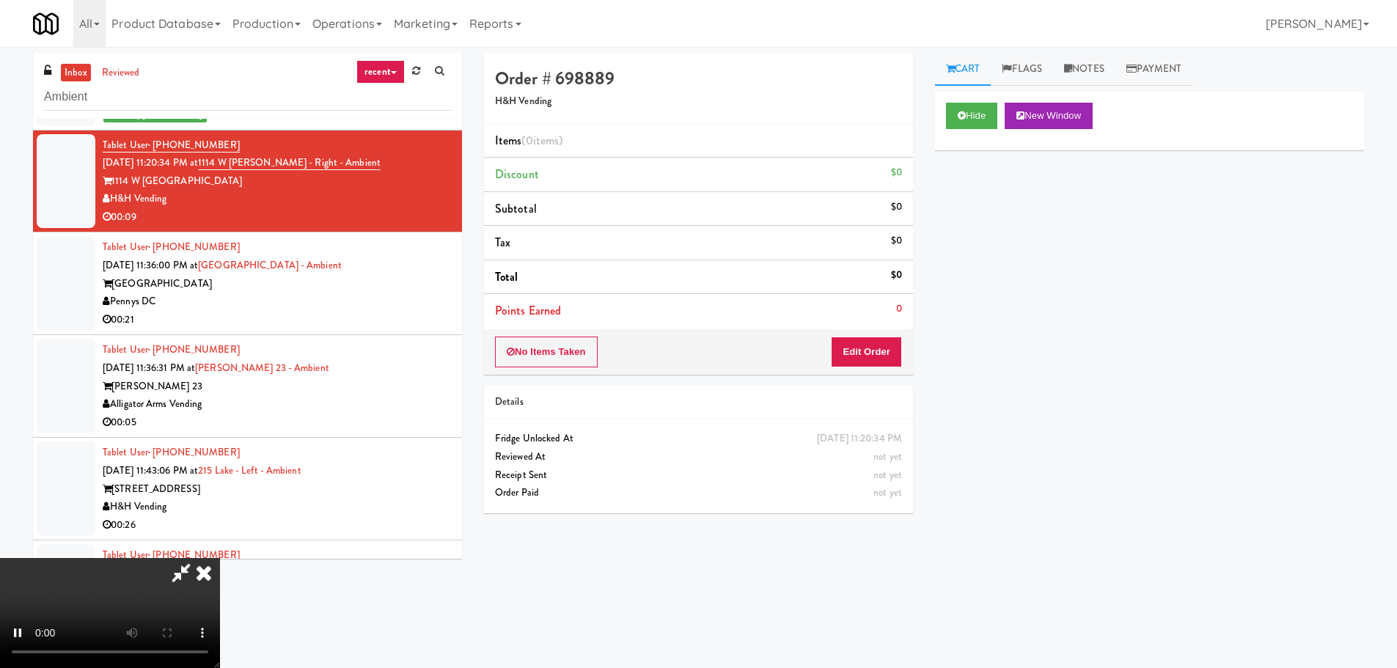
click at [892, 333] on div "No Items Taken Edit Order" at bounding box center [698, 351] width 429 height 45
click at [883, 344] on button "Edit Order" at bounding box center [866, 352] width 71 height 31
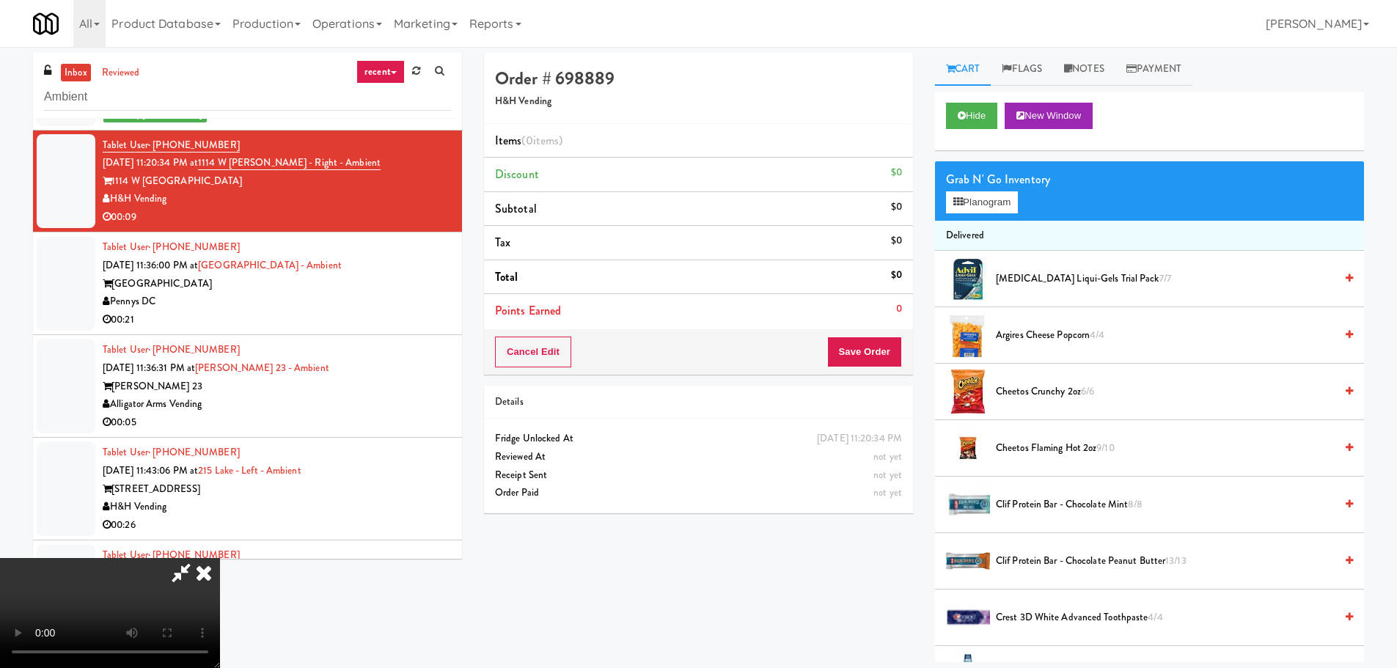
click at [220, 558] on video at bounding box center [110, 613] width 220 height 110
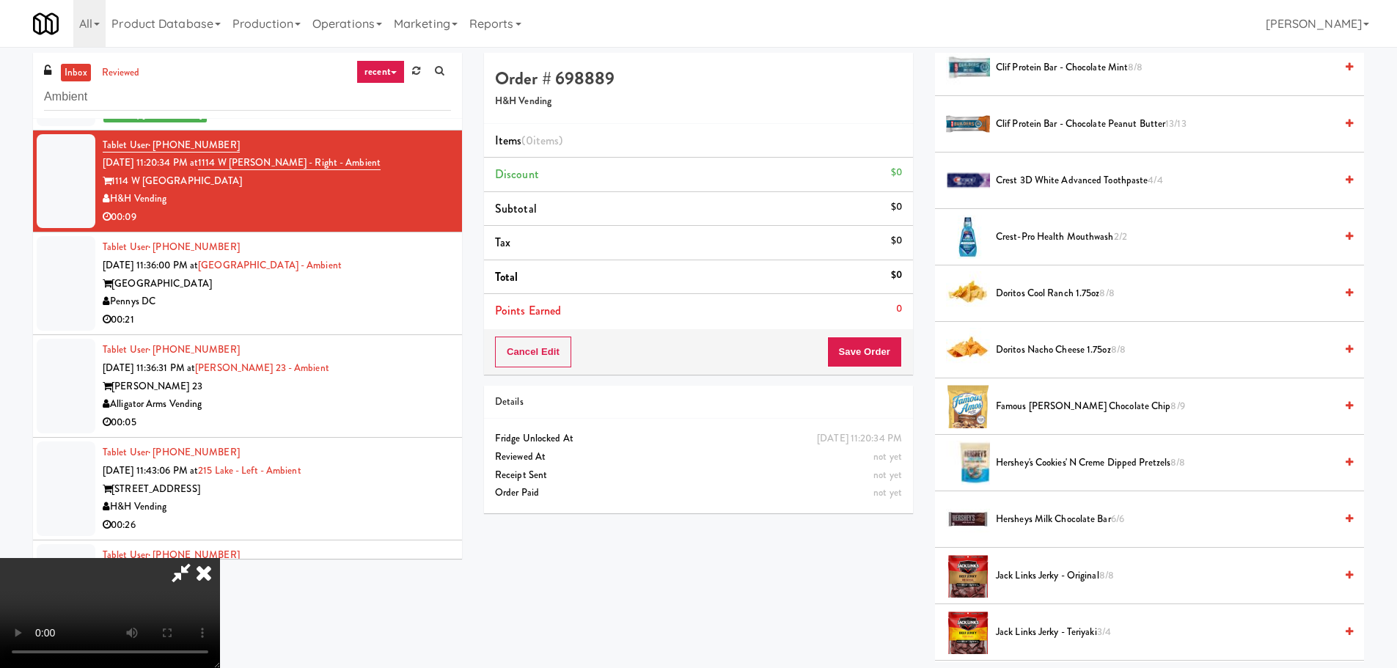
scroll to position [440, 0]
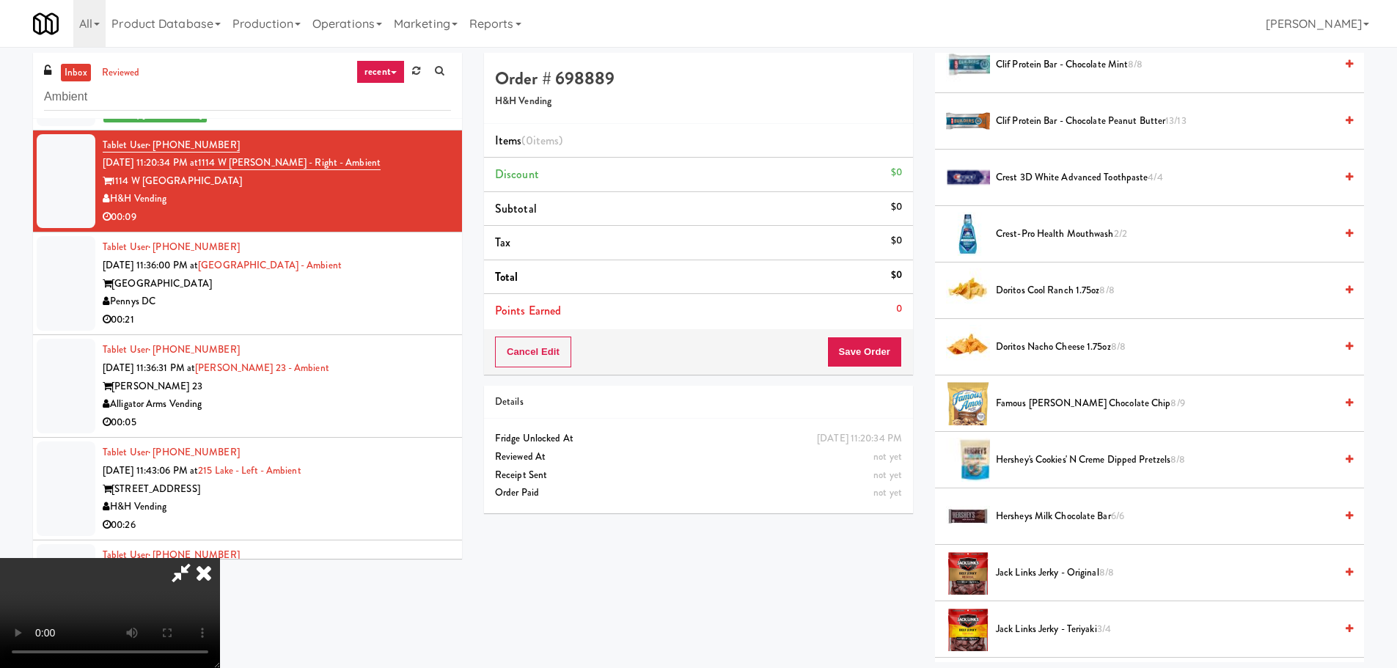
click at [1100, 400] on span "Famous Amos Chocolate Chip 8/9" at bounding box center [1165, 404] width 339 height 18
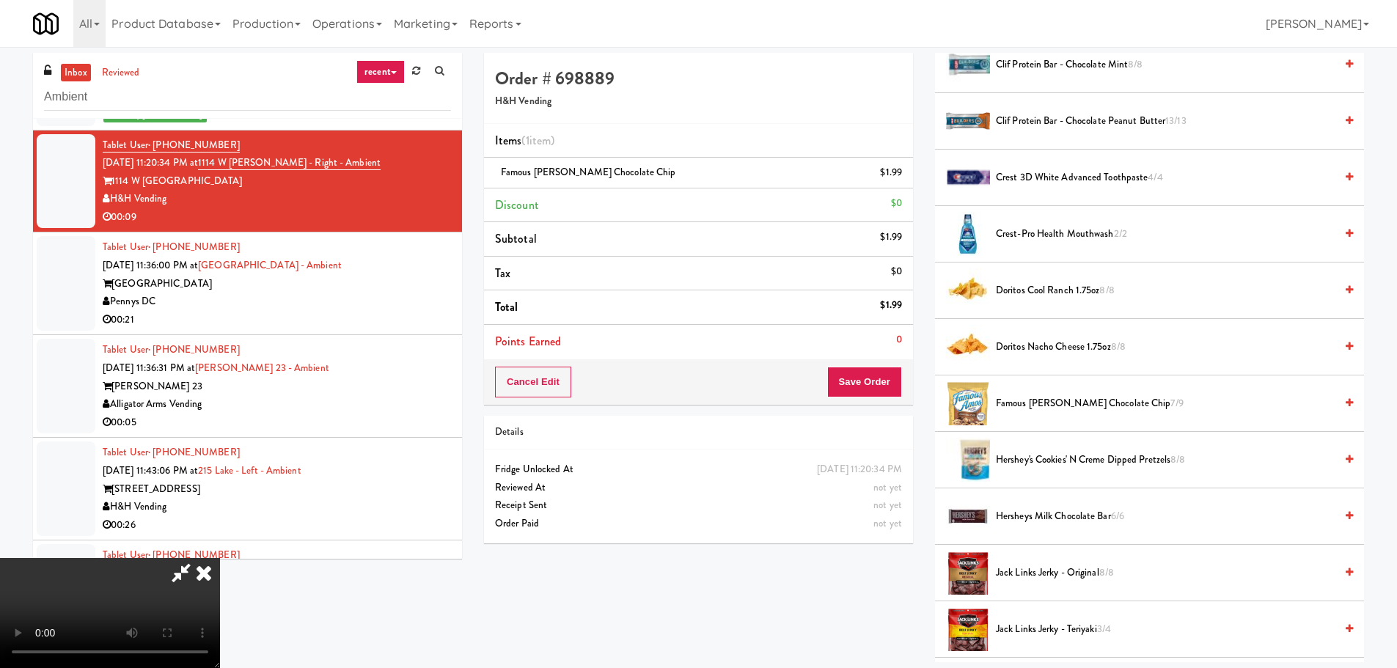
click at [220, 558] on video at bounding box center [110, 613] width 220 height 110
click at [865, 393] on button "Save Order" at bounding box center [864, 382] width 75 height 31
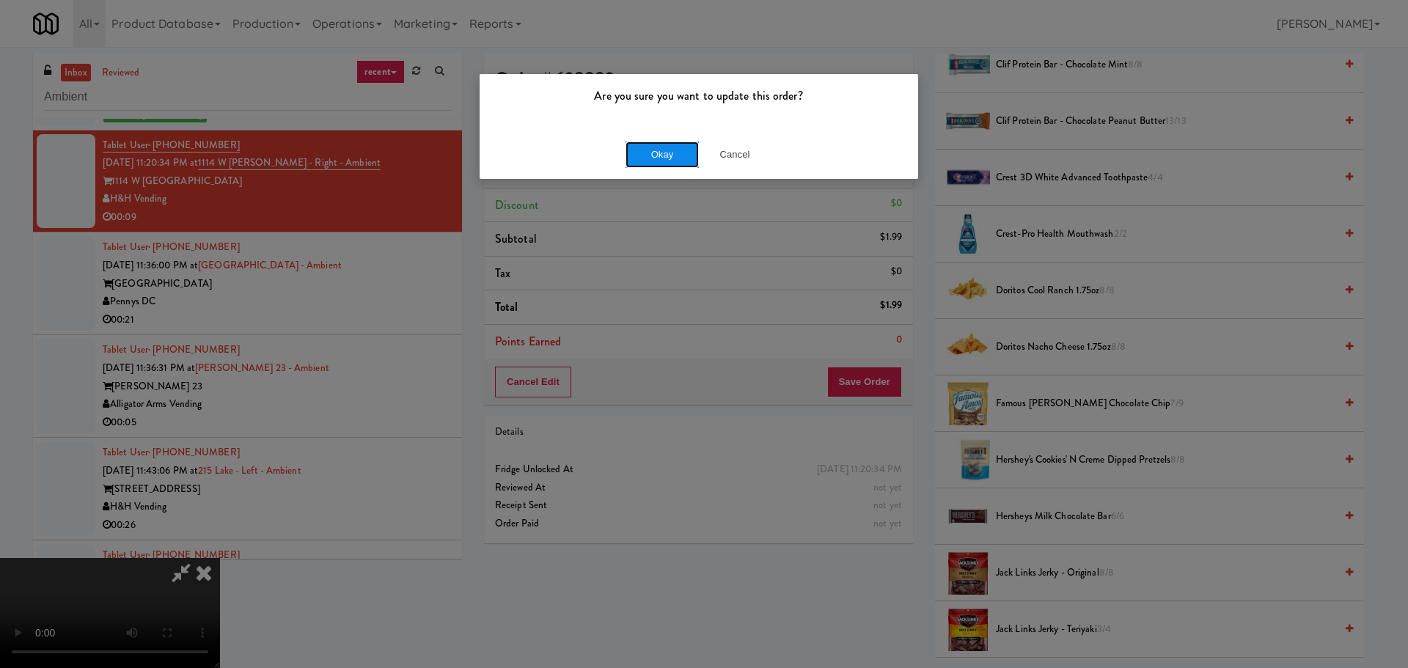
click at [684, 159] on button "Okay" at bounding box center [662, 155] width 73 height 26
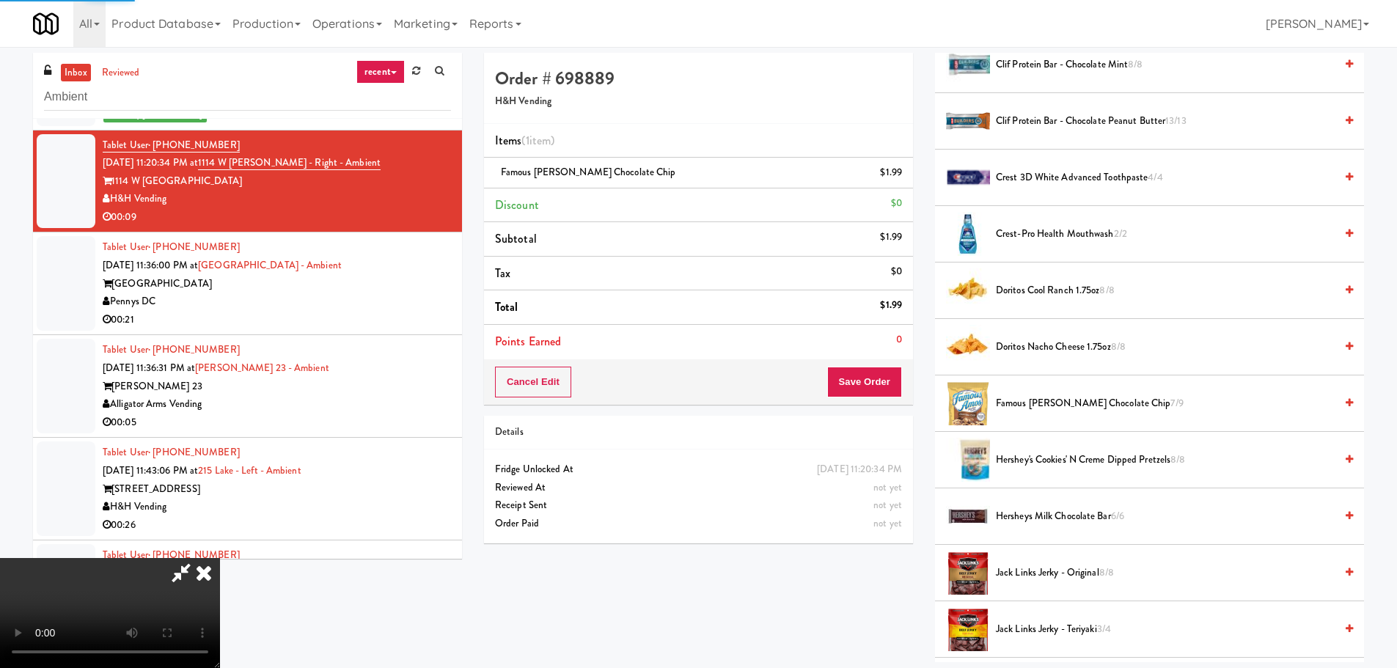
scroll to position [0, 0]
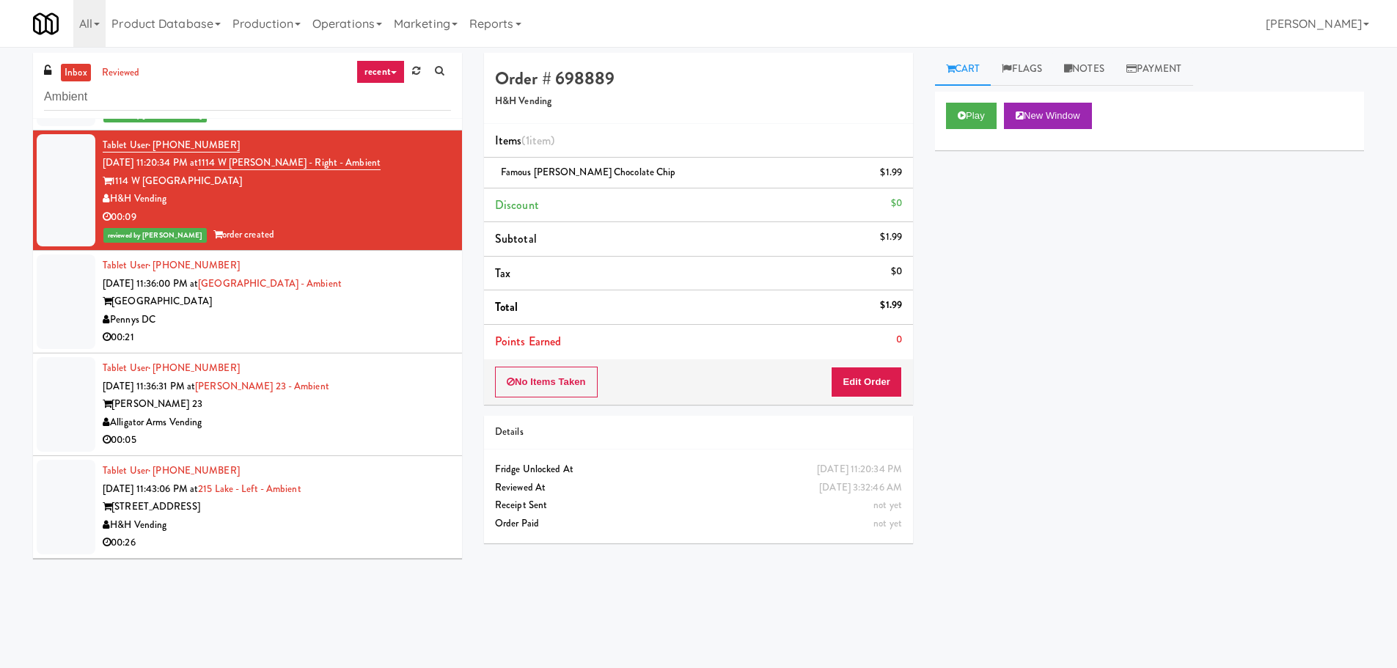
click at [327, 300] on div "Union Heights" at bounding box center [277, 302] width 348 height 18
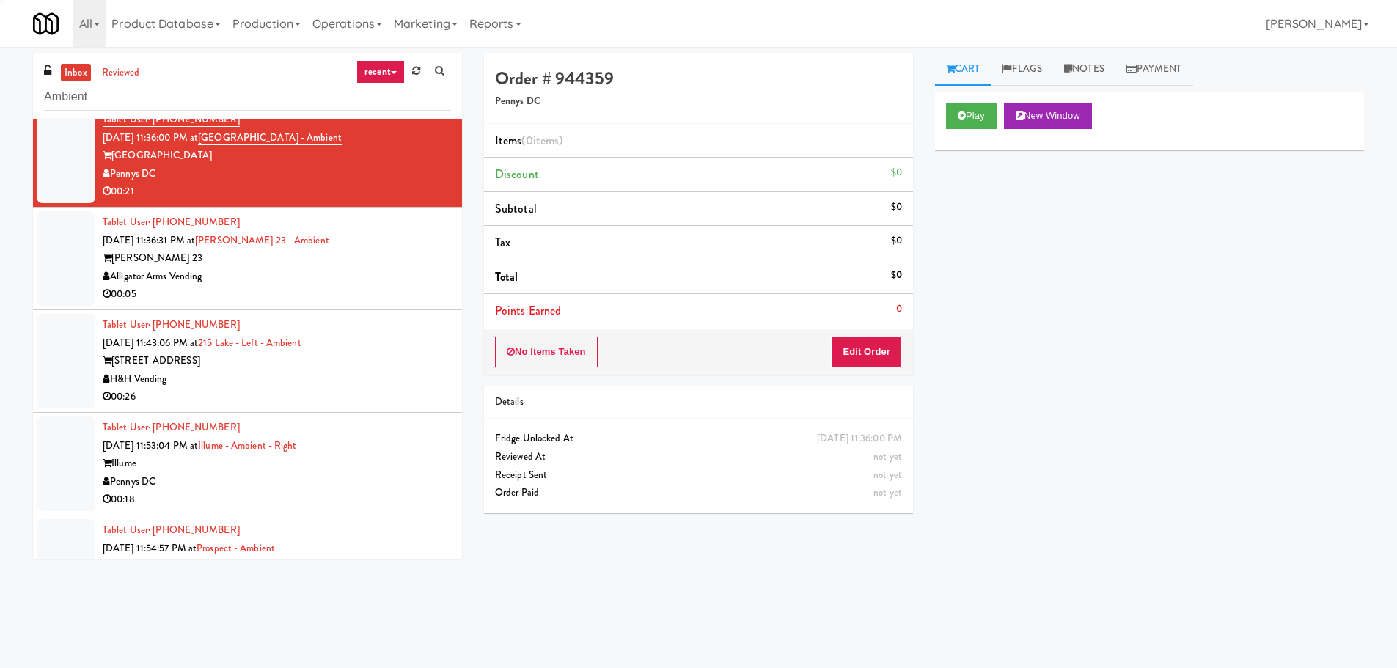
scroll to position [1650, 0]
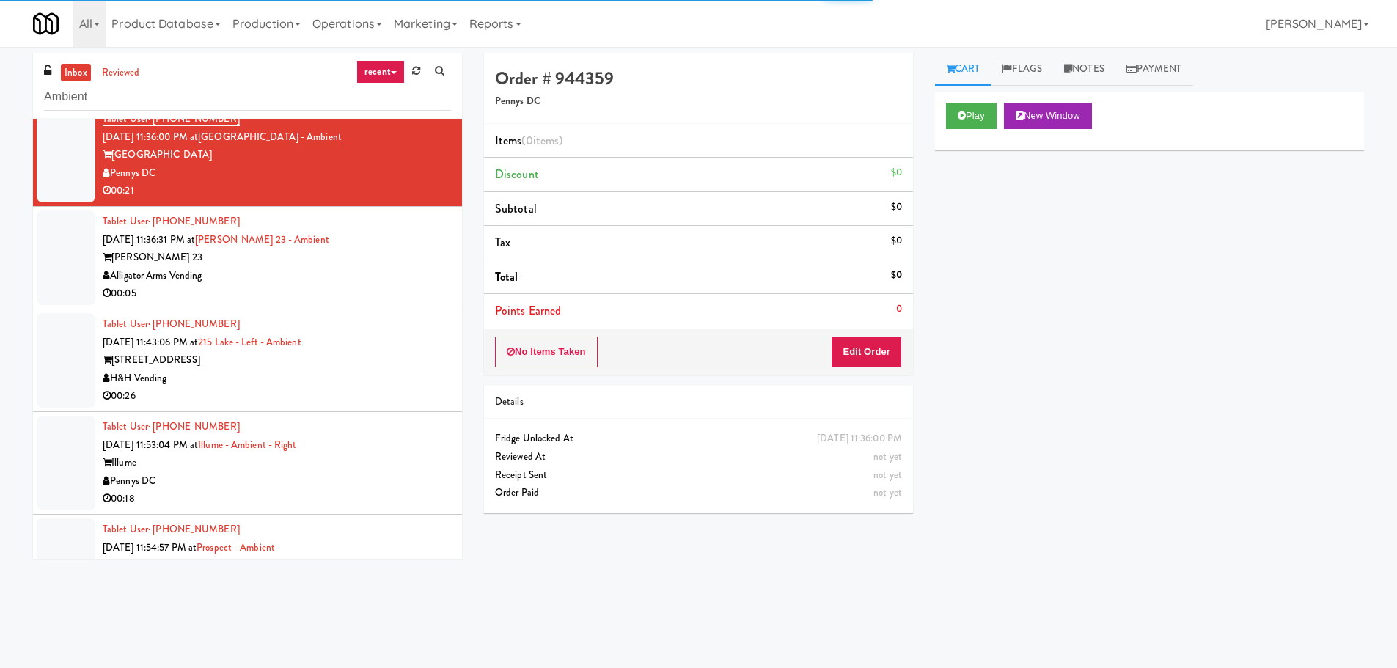
click at [978, 130] on div "Play New Window" at bounding box center [1149, 121] width 429 height 59
click at [978, 128] on button "Play" at bounding box center [971, 116] width 51 height 26
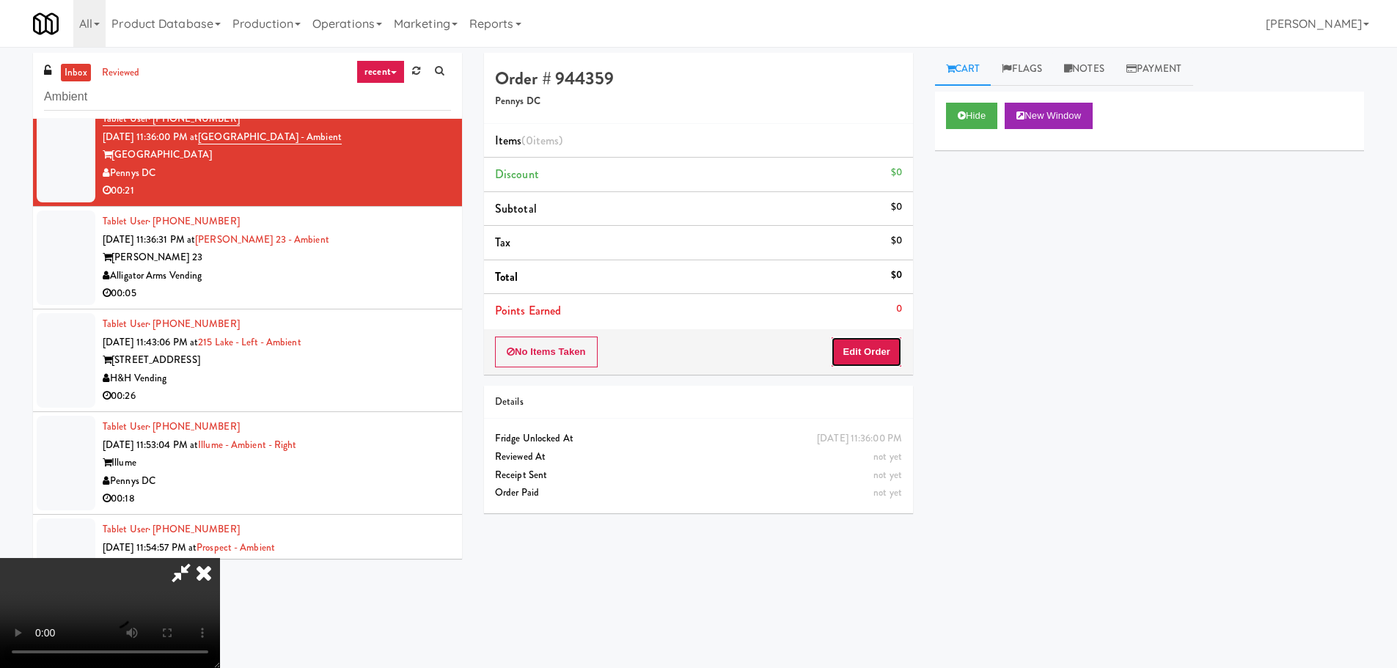
click at [877, 347] on button "Edit Order" at bounding box center [866, 352] width 71 height 31
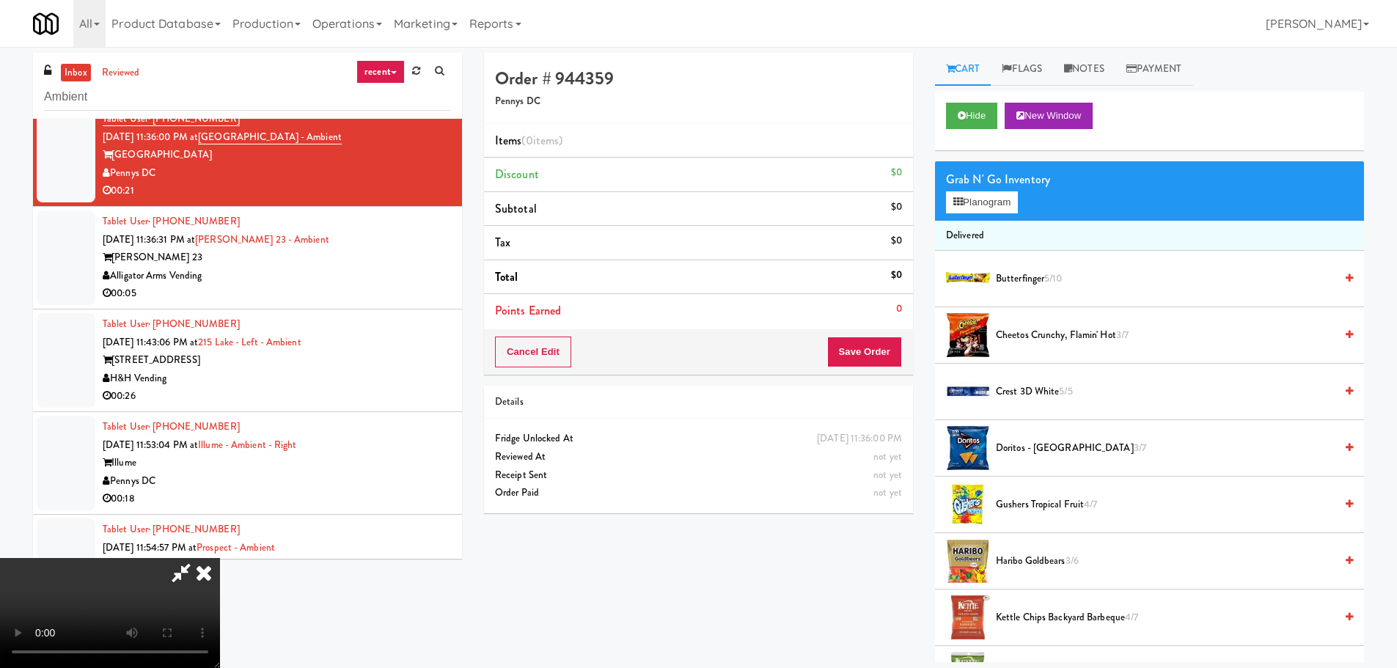
scroll to position [252, 0]
click at [220, 558] on video at bounding box center [110, 613] width 220 height 110
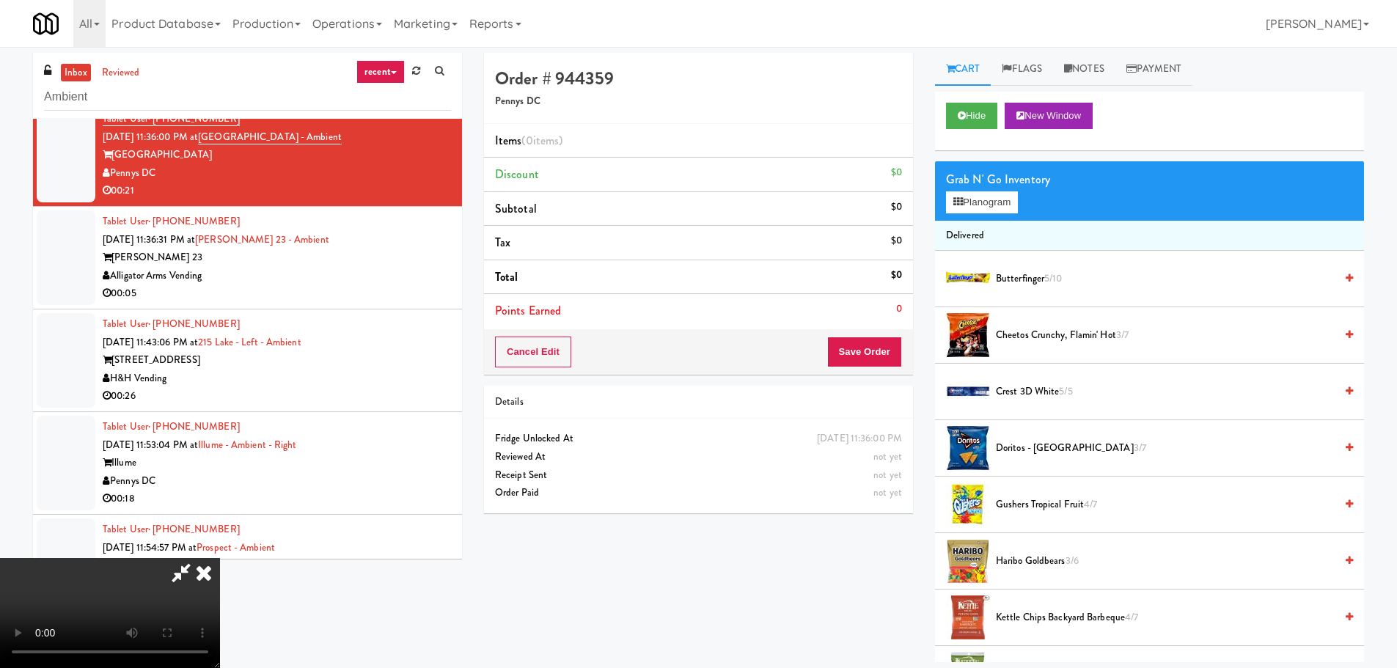
click at [1045, 447] on span "Doritos - Cool Ranch 3/7" at bounding box center [1165, 448] width 339 height 18
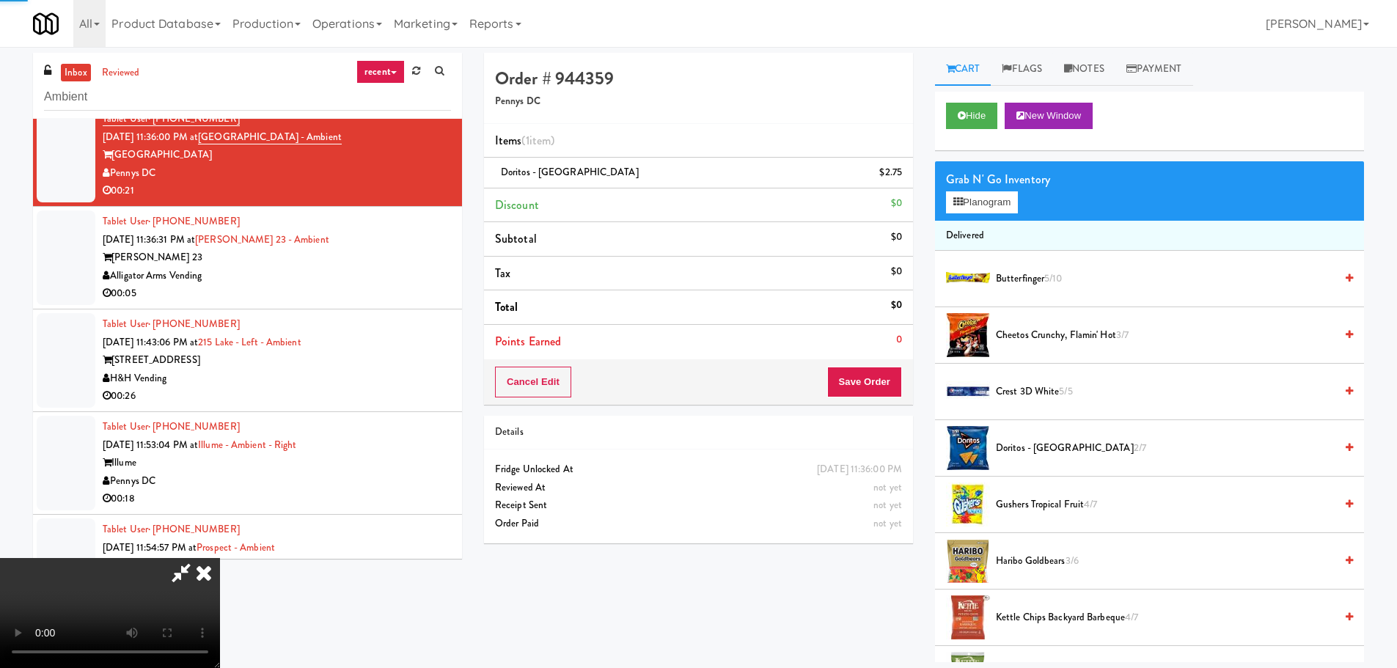
click at [220, 558] on video at bounding box center [110, 613] width 220 height 110
click at [868, 381] on button "Save Order" at bounding box center [864, 382] width 75 height 31
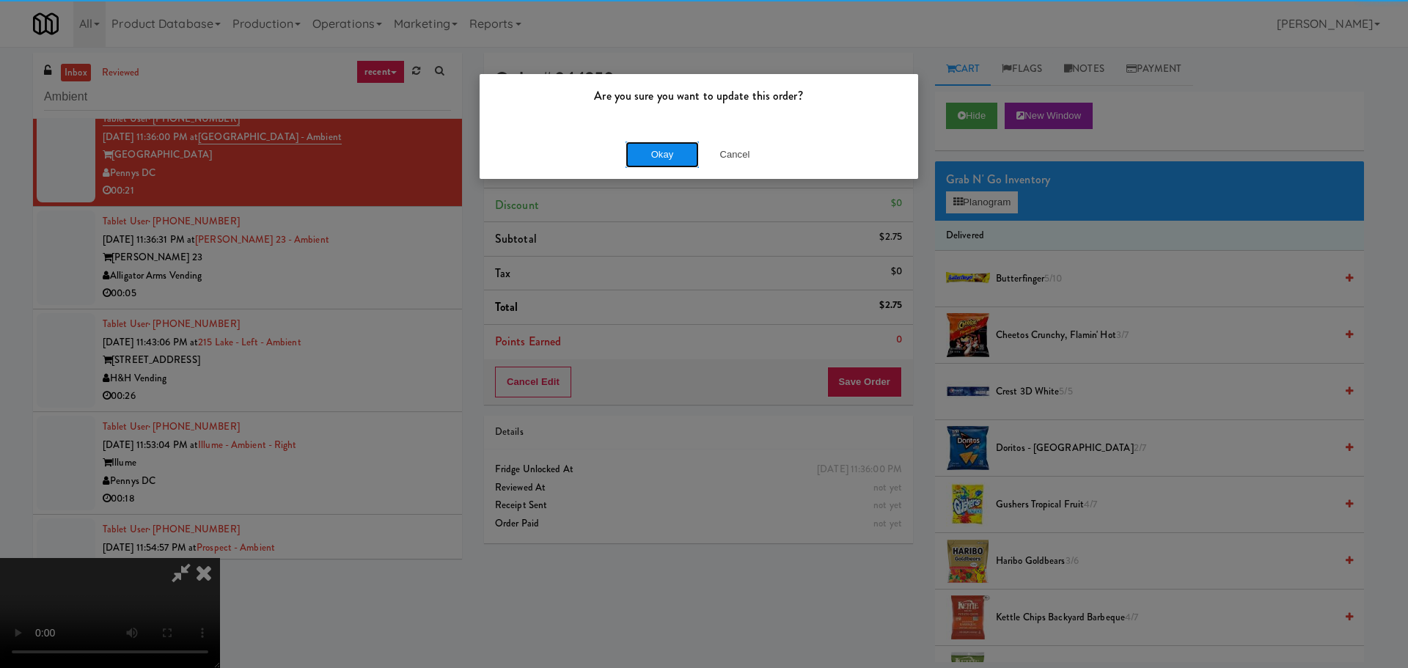
click at [656, 150] on button "Okay" at bounding box center [662, 155] width 73 height 26
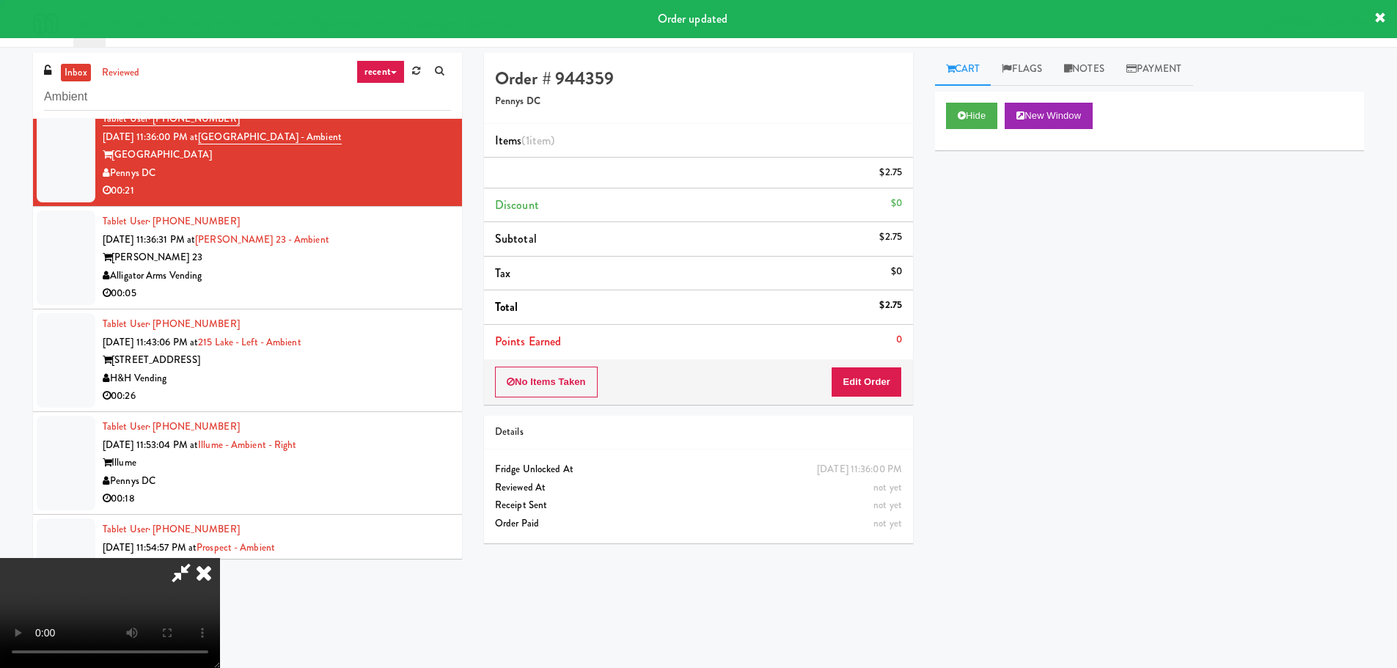
scroll to position [0, 0]
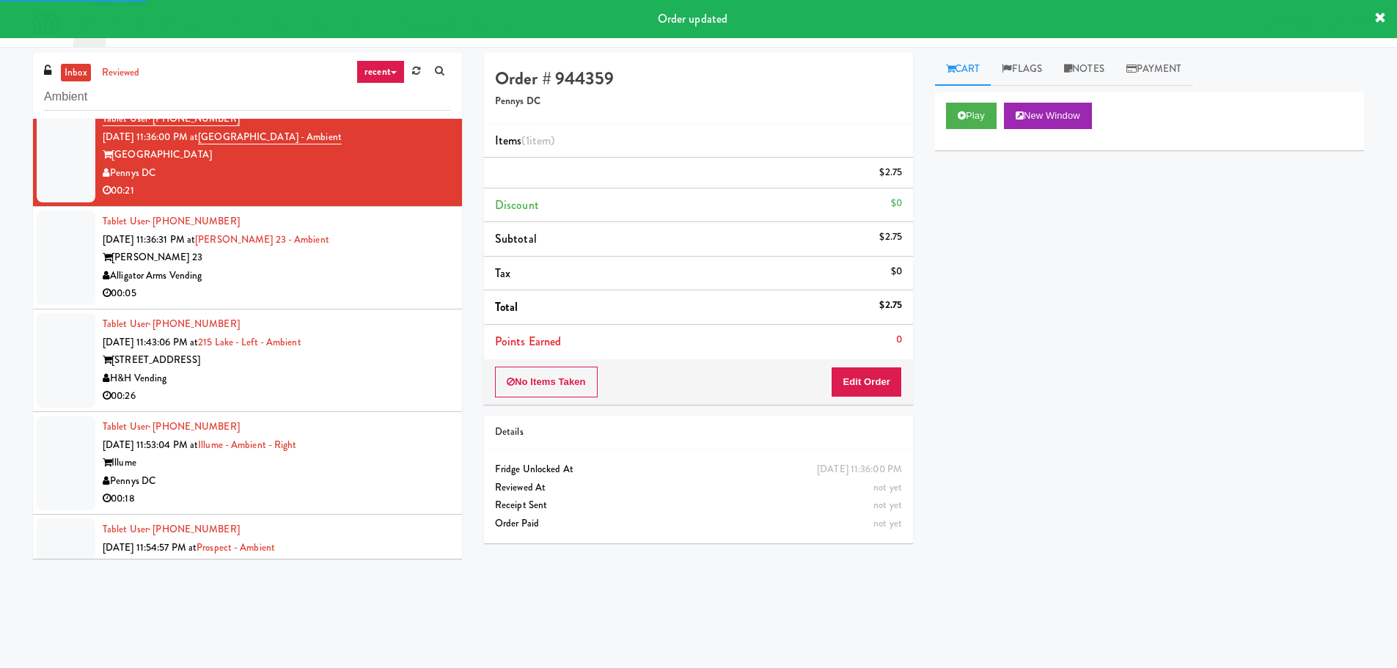
click at [369, 297] on div "00:05" at bounding box center [277, 294] width 348 height 18
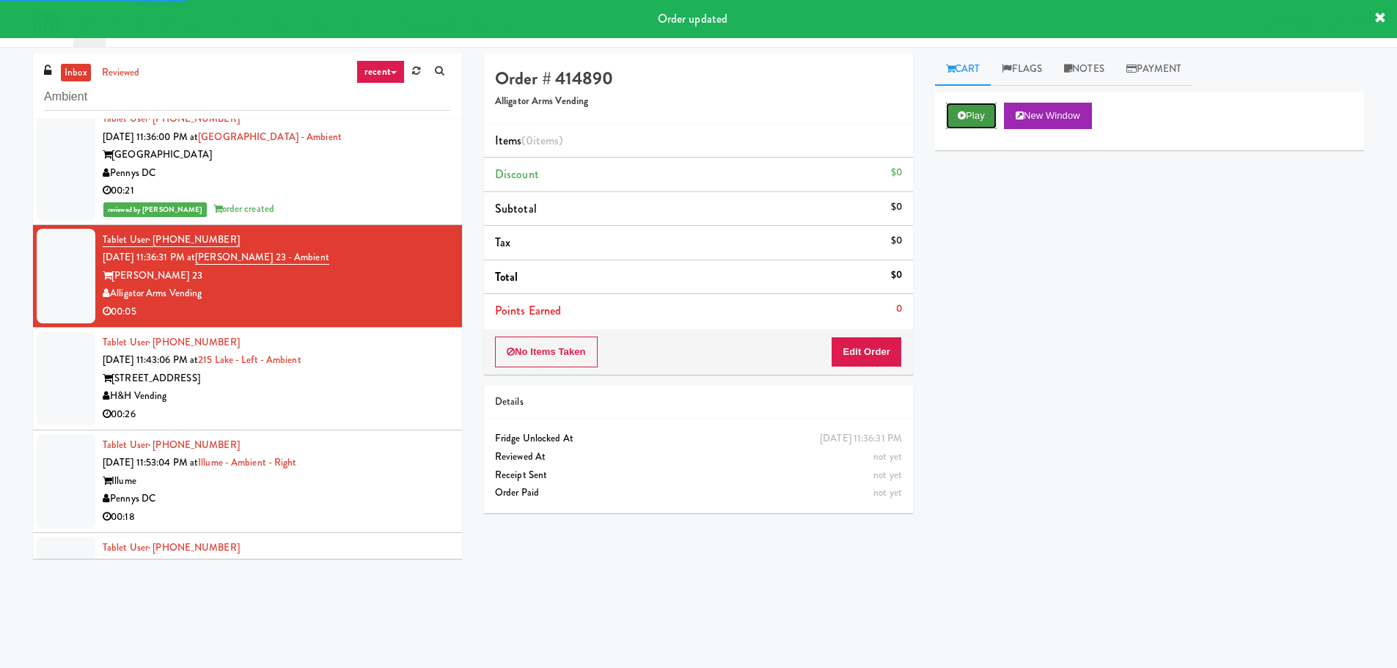
click at [984, 111] on button "Play" at bounding box center [971, 116] width 51 height 26
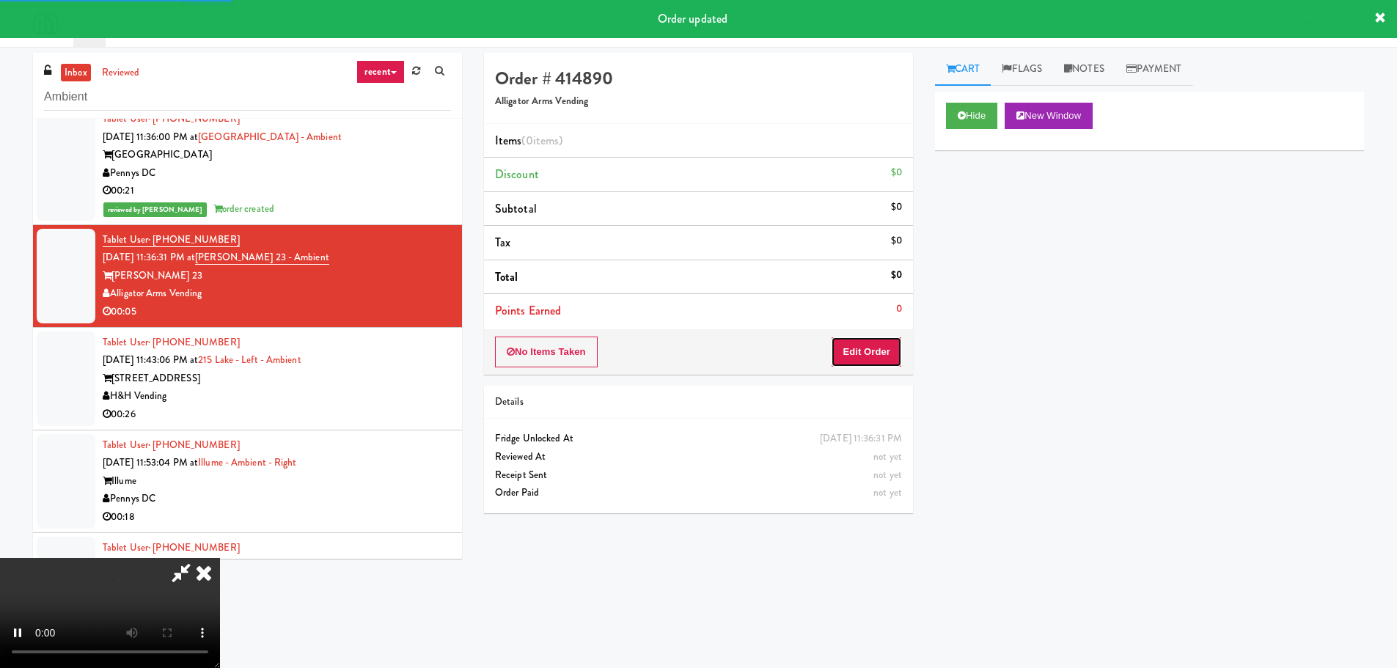
click at [855, 362] on button "Edit Order" at bounding box center [866, 352] width 71 height 31
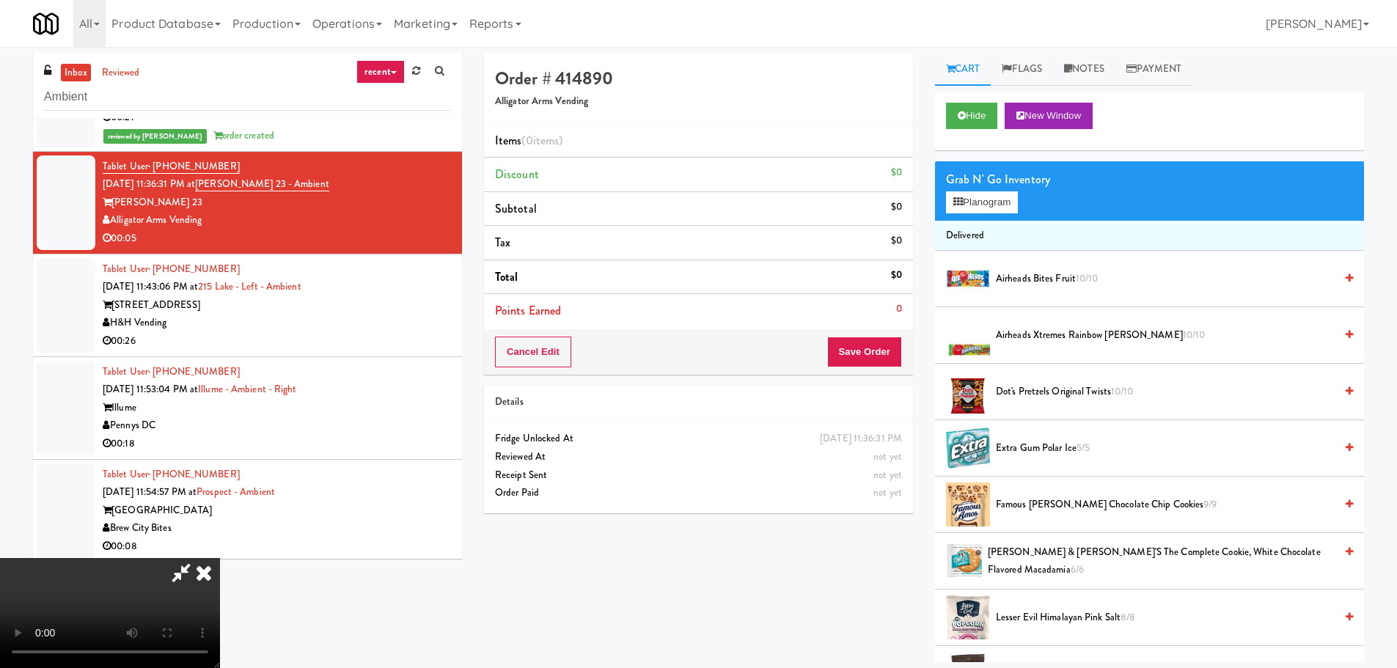
scroll to position [252, 0]
click at [220, 558] on video at bounding box center [110, 613] width 220 height 110
drag, startPoint x: 564, startPoint y: 480, endPoint x: 557, endPoint y: 481, distance: 7.5
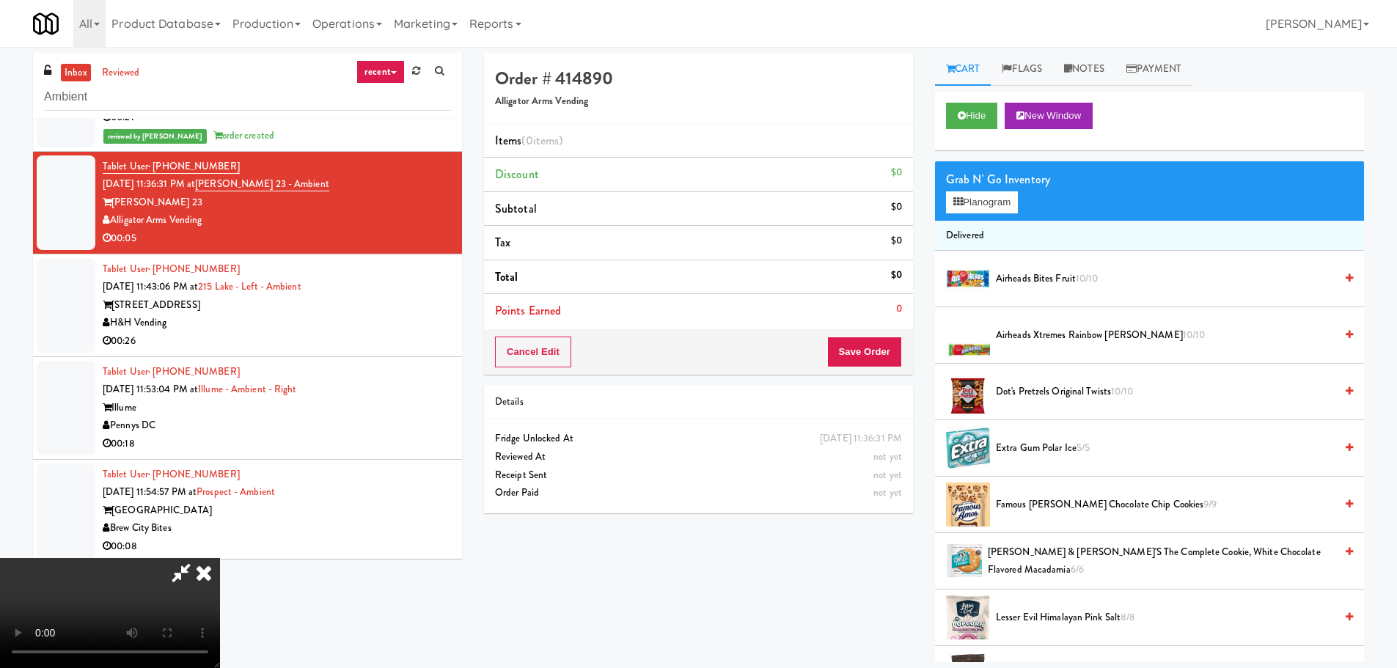
click at [220, 558] on video at bounding box center [110, 613] width 220 height 110
click at [999, 203] on button "Planogram" at bounding box center [982, 202] width 72 height 22
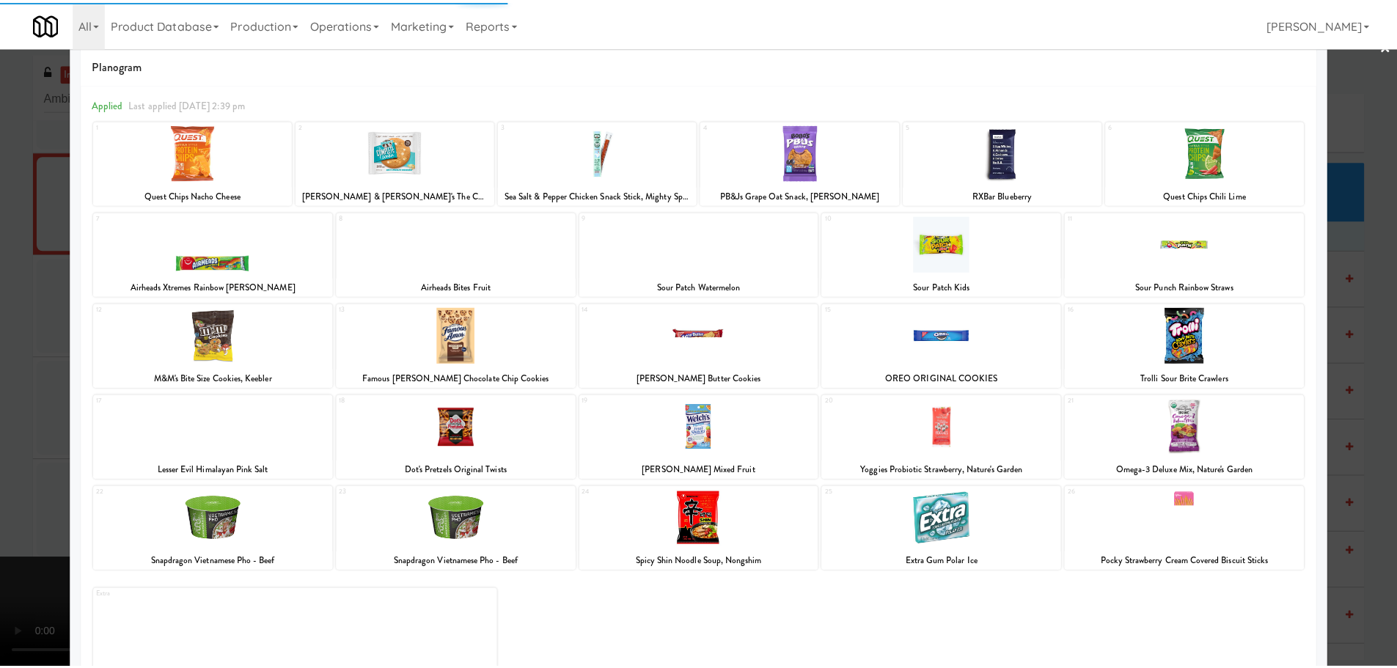
scroll to position [52, 0]
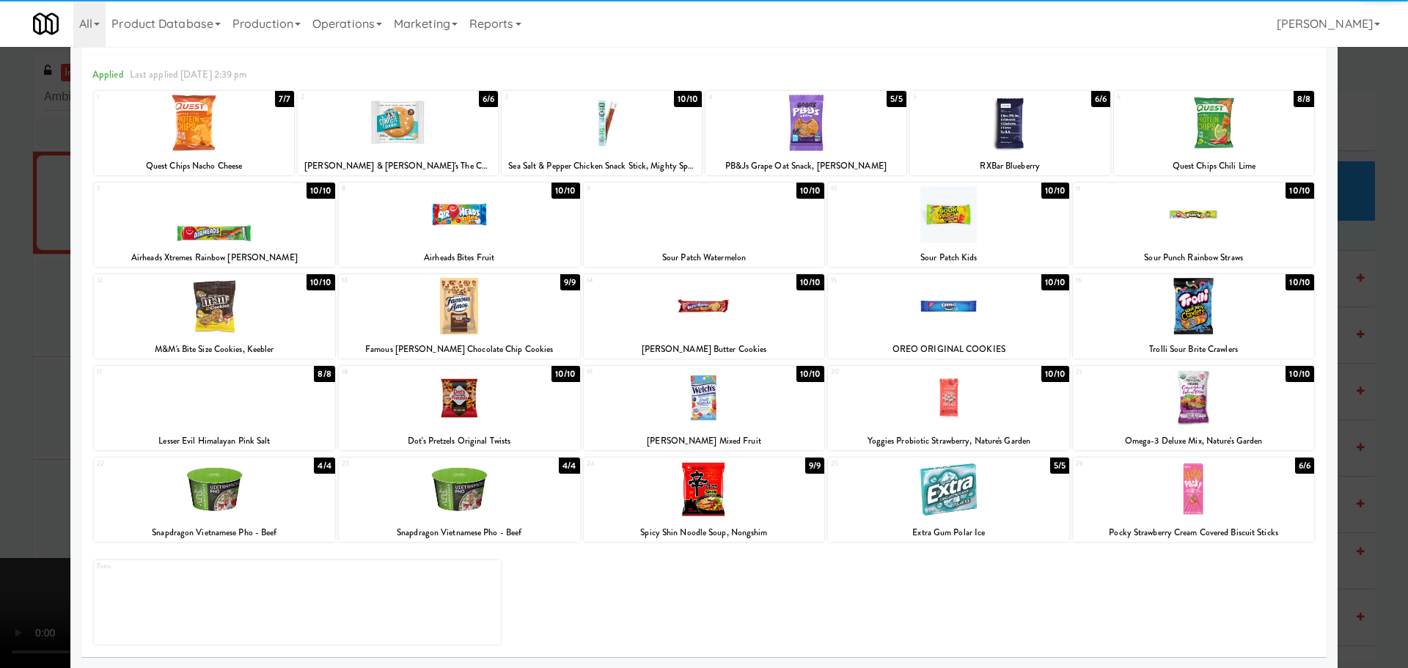
click at [912, 506] on div at bounding box center [948, 489] width 241 height 56
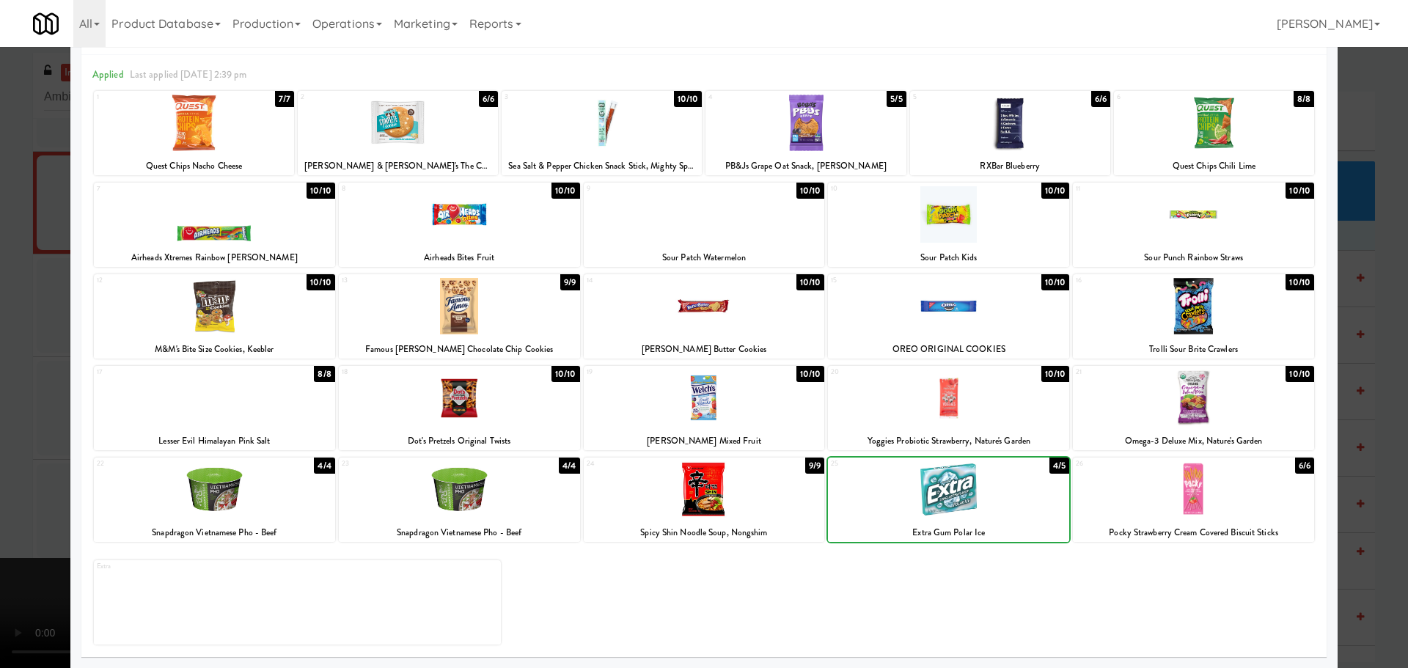
drag, startPoint x: 0, startPoint y: 477, endPoint x: 197, endPoint y: 422, distance: 204.6
click at [2, 477] on div at bounding box center [704, 334] width 1408 height 668
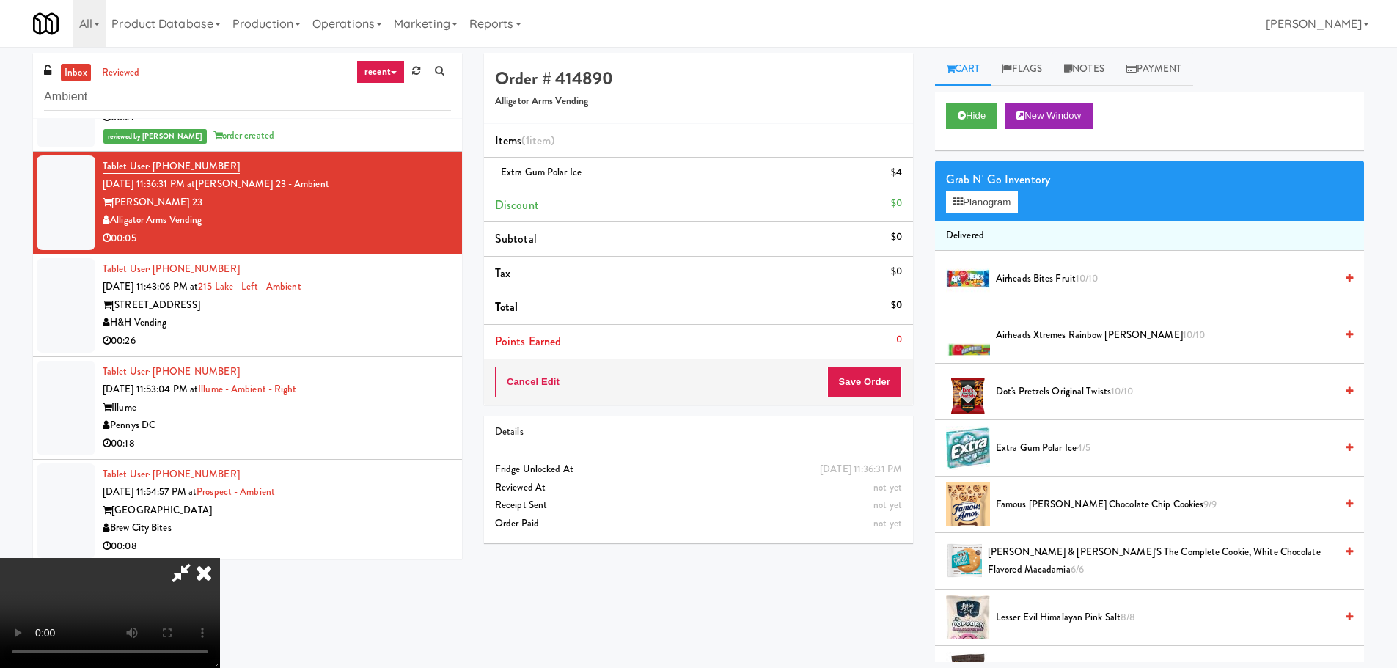
click at [220, 558] on video at bounding box center [110, 613] width 220 height 110
click at [868, 398] on div "Cancel Edit Save Order" at bounding box center [698, 381] width 429 height 45
click at [878, 384] on button "Save Order" at bounding box center [864, 382] width 75 height 31
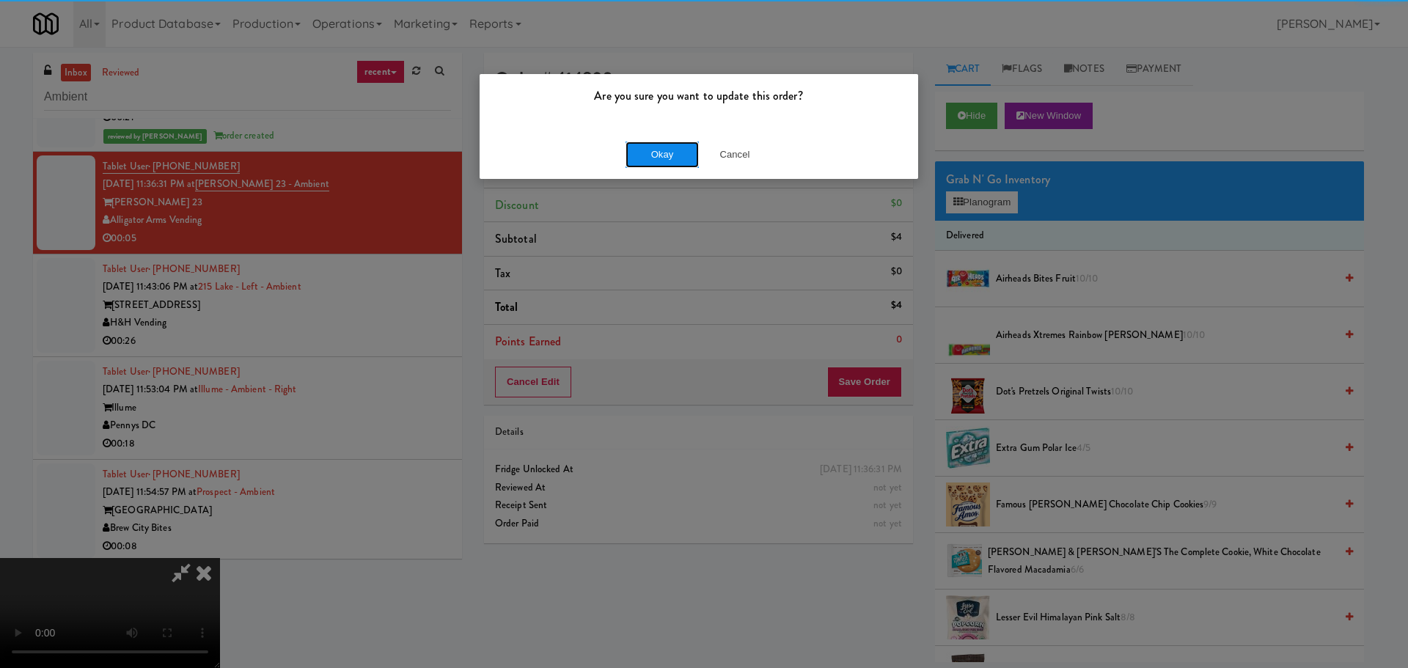
click at [652, 155] on button "Okay" at bounding box center [662, 155] width 73 height 26
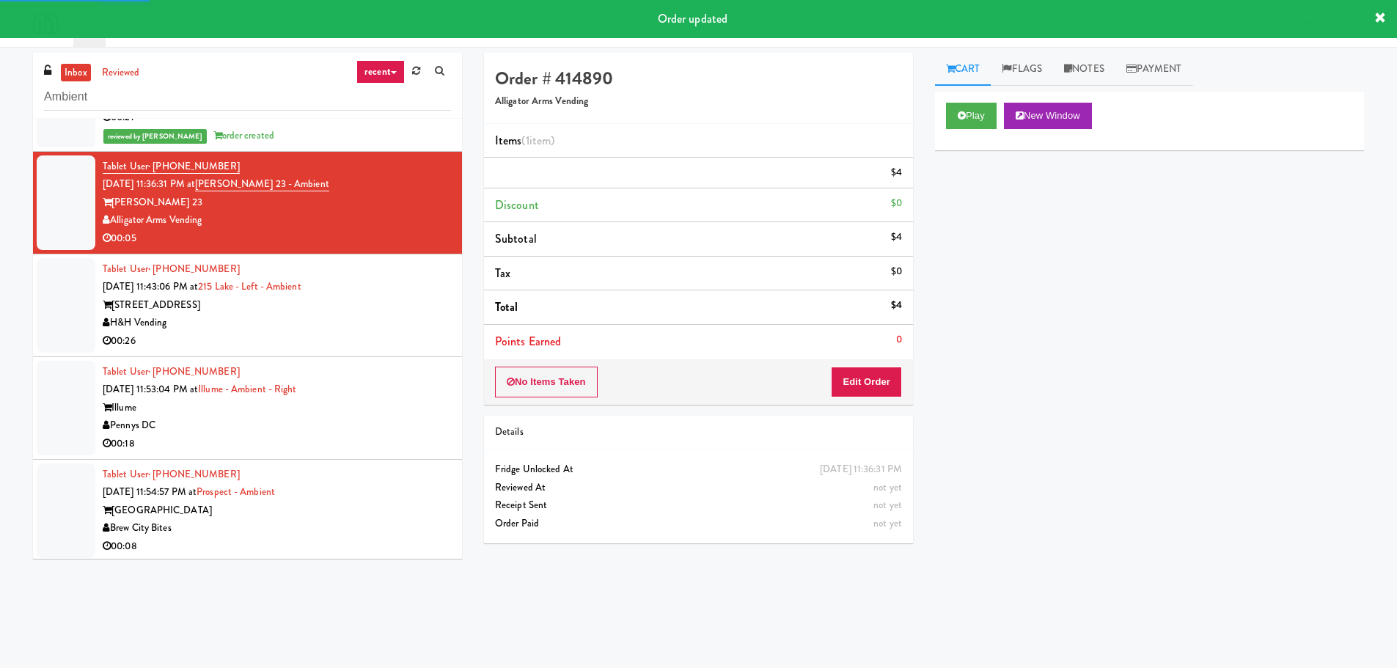
click at [365, 343] on div "00:26" at bounding box center [277, 341] width 348 height 18
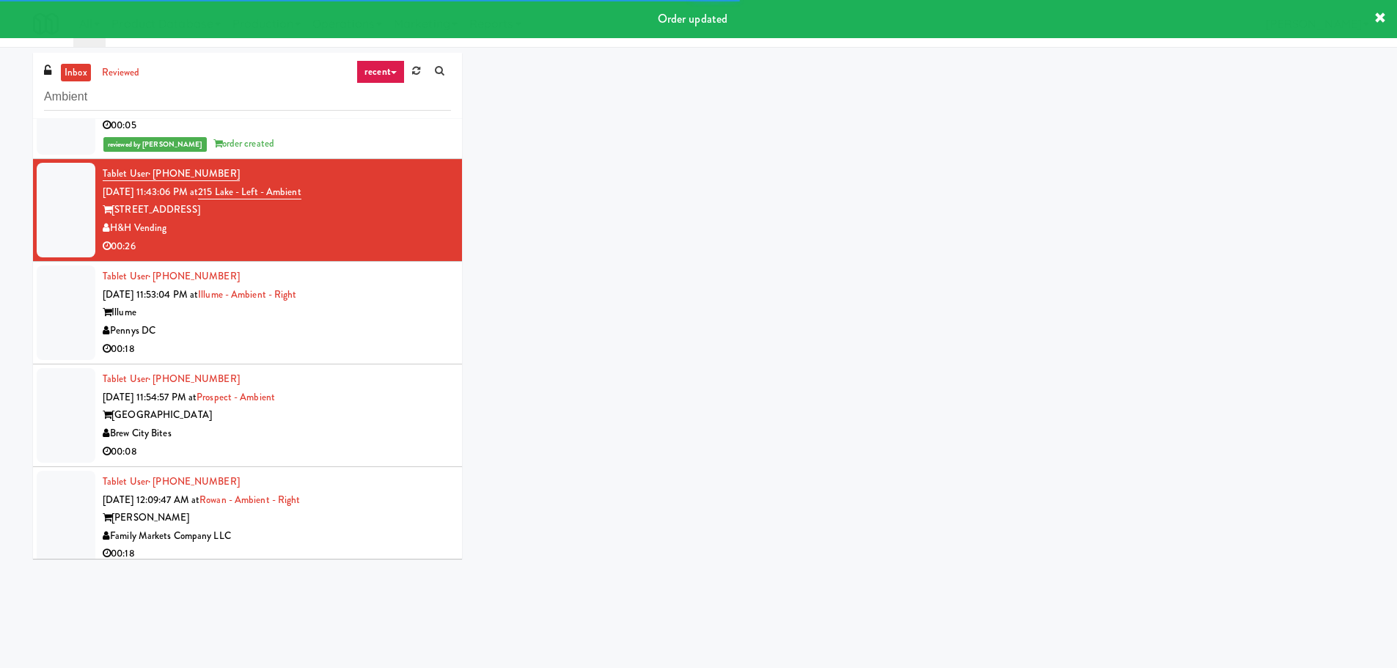
scroll to position [1870, 0]
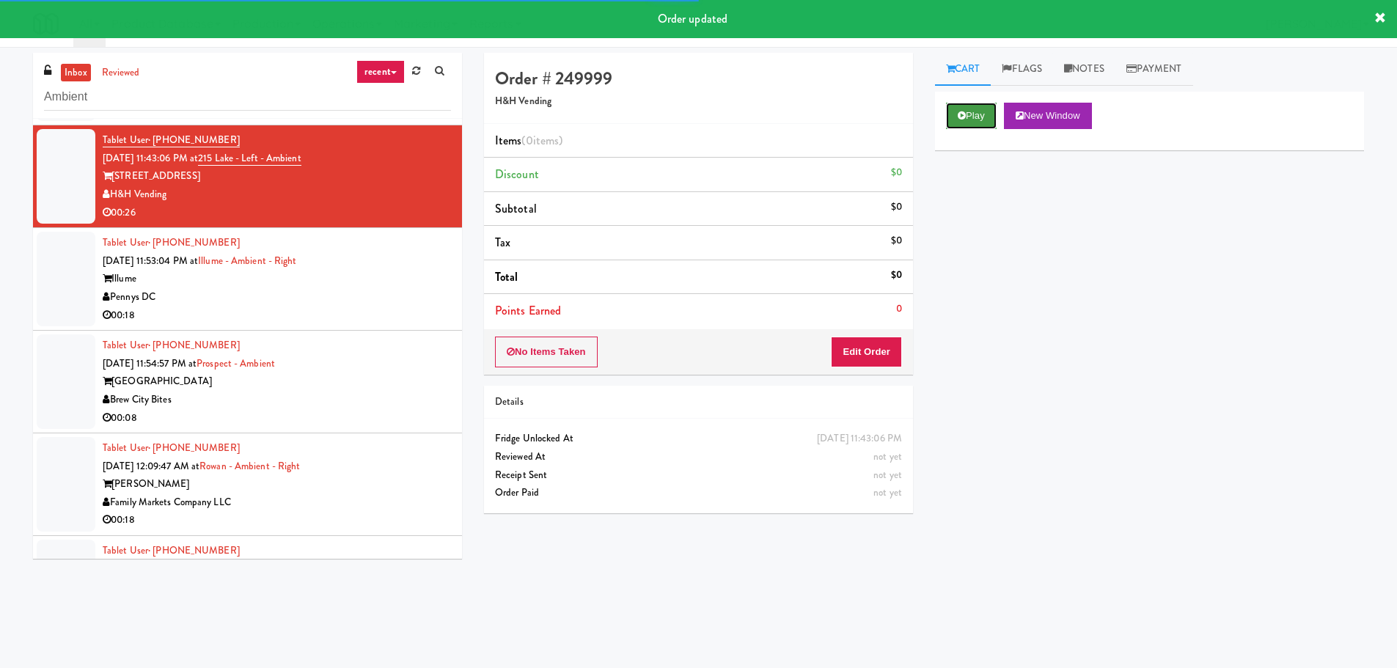
click at [946, 111] on button "Play" at bounding box center [971, 116] width 51 height 26
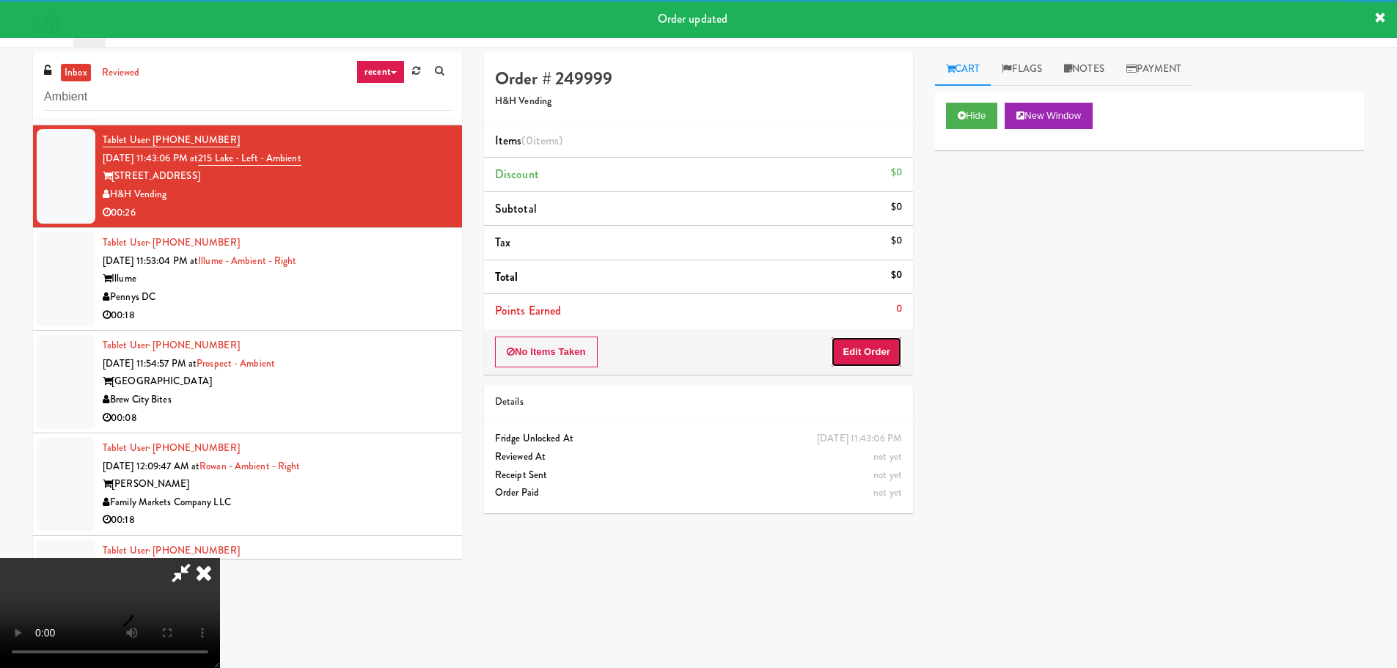
click at [871, 359] on button "Edit Order" at bounding box center [866, 352] width 71 height 31
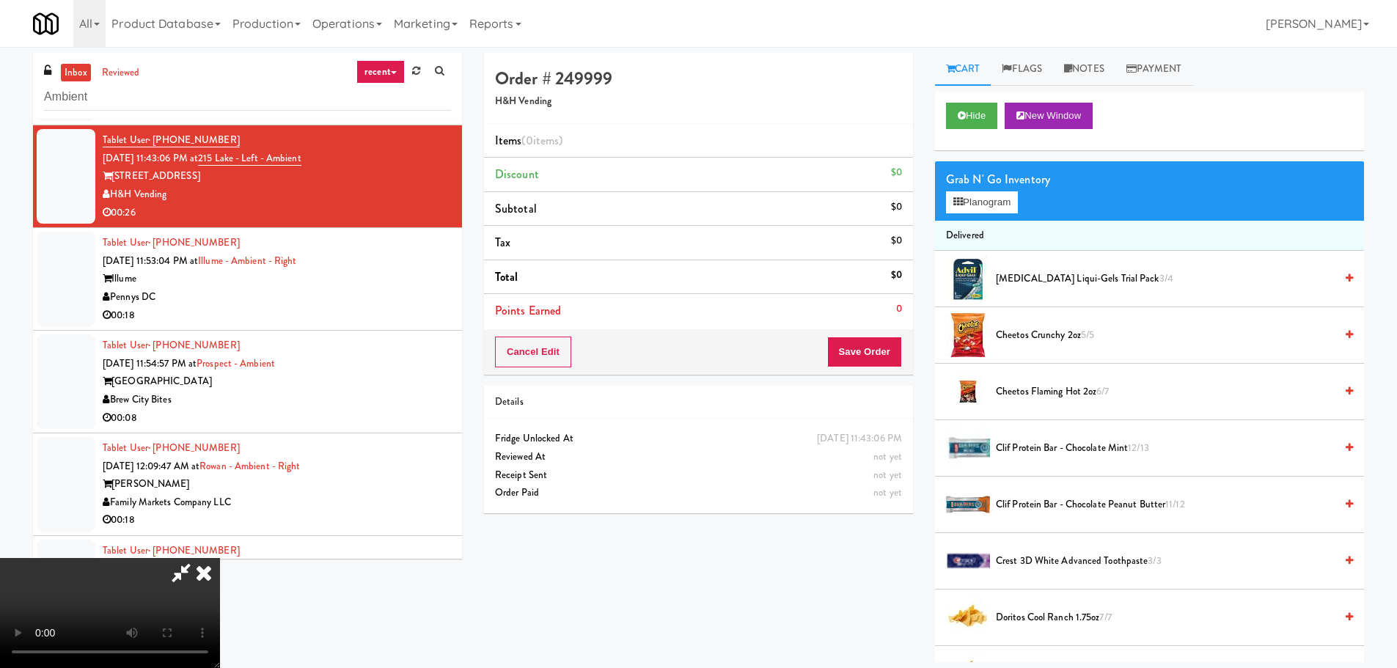
click at [220, 558] on video at bounding box center [110, 613] width 220 height 110
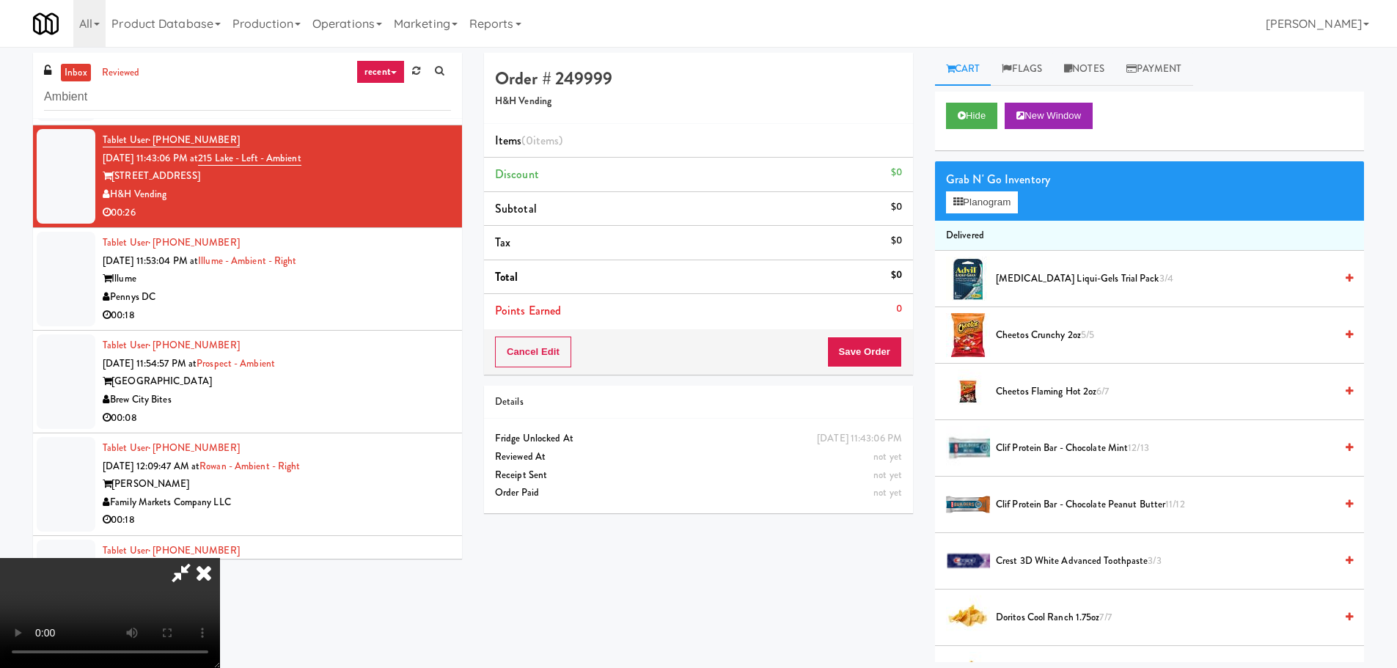
click at [220, 558] on video at bounding box center [110, 613] width 220 height 110
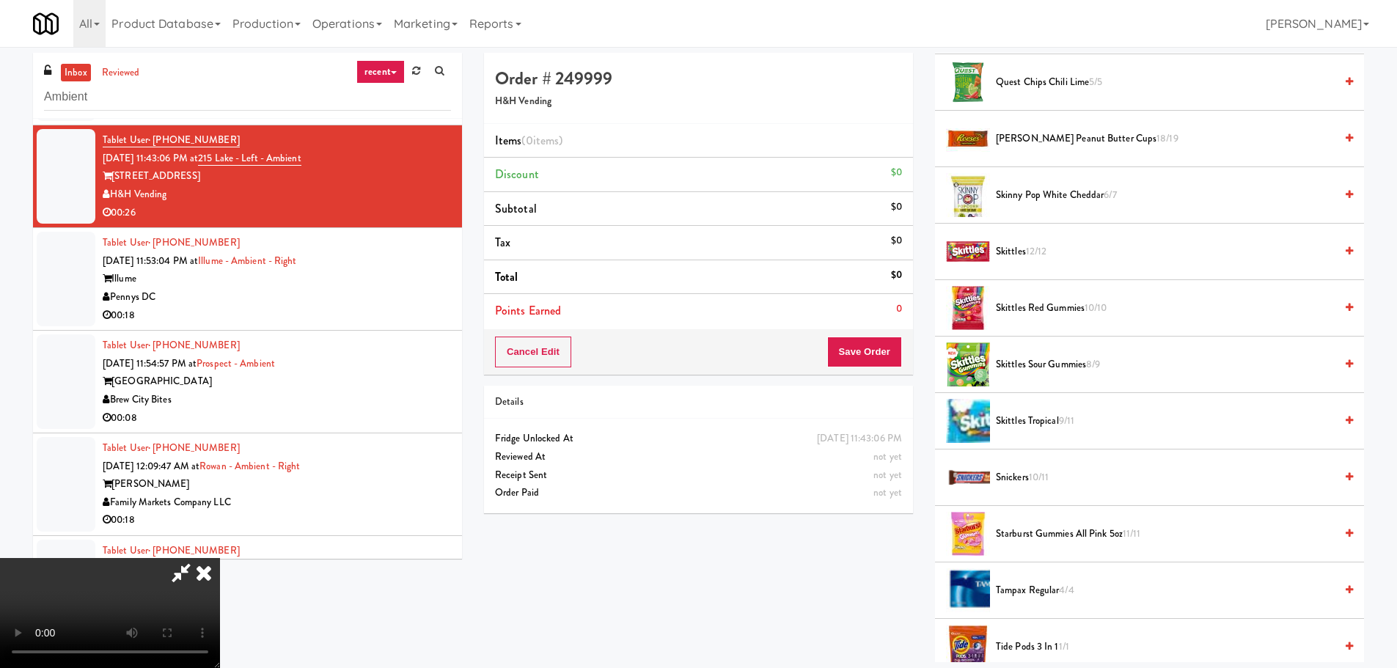
click at [1059, 417] on span "Skittles Tropical 9/11" at bounding box center [1165, 421] width 339 height 18
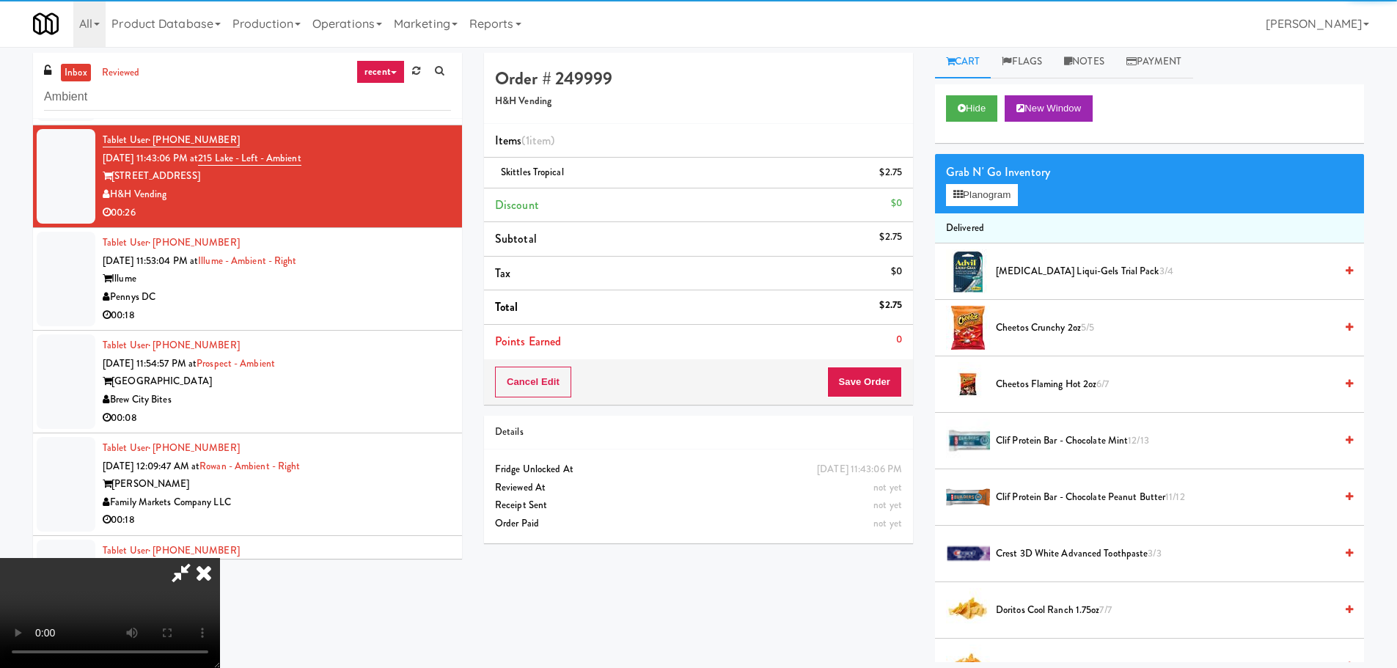
scroll to position [0, 0]
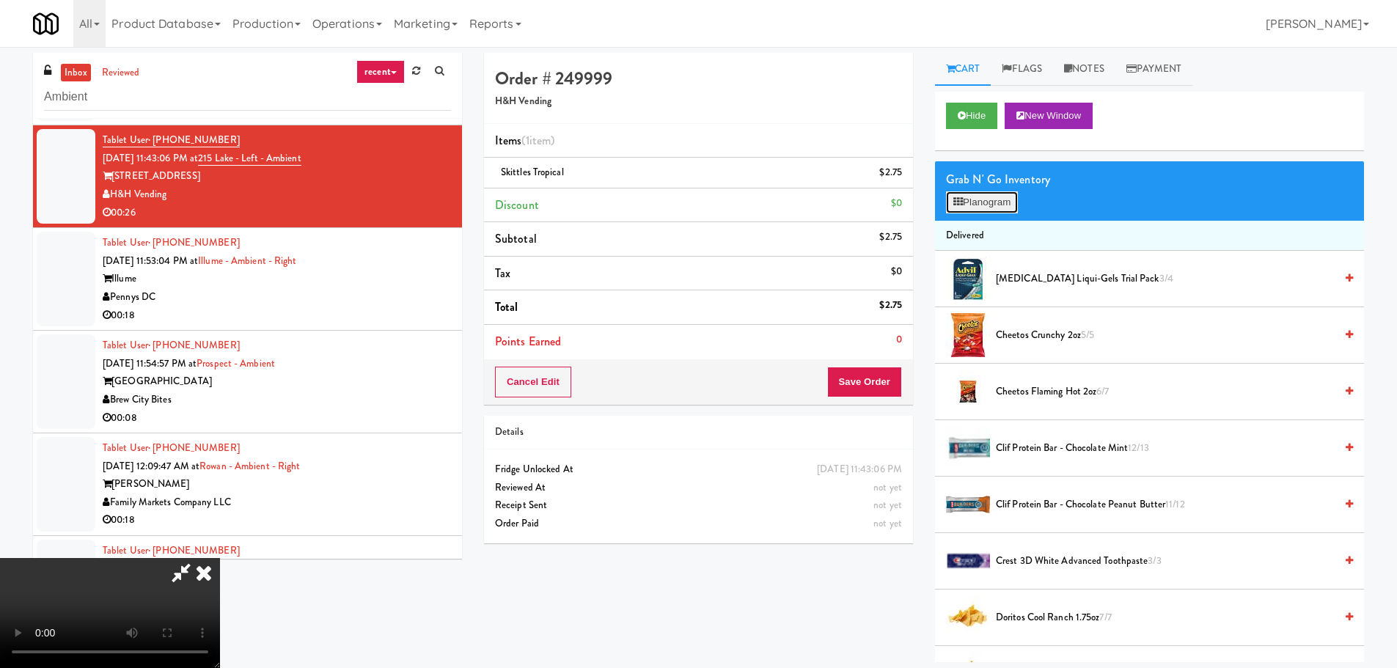
click at [992, 201] on button "Planogram" at bounding box center [982, 202] width 72 height 22
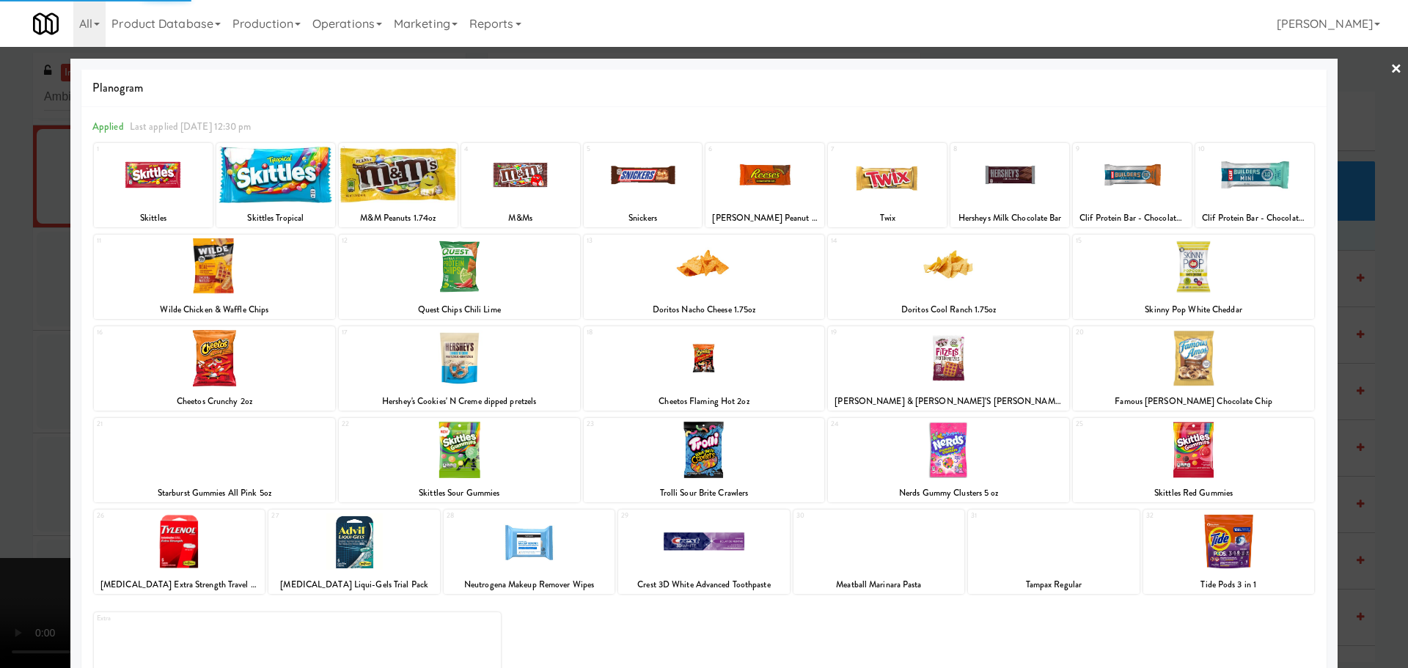
click at [0, 289] on div at bounding box center [704, 334] width 1408 height 668
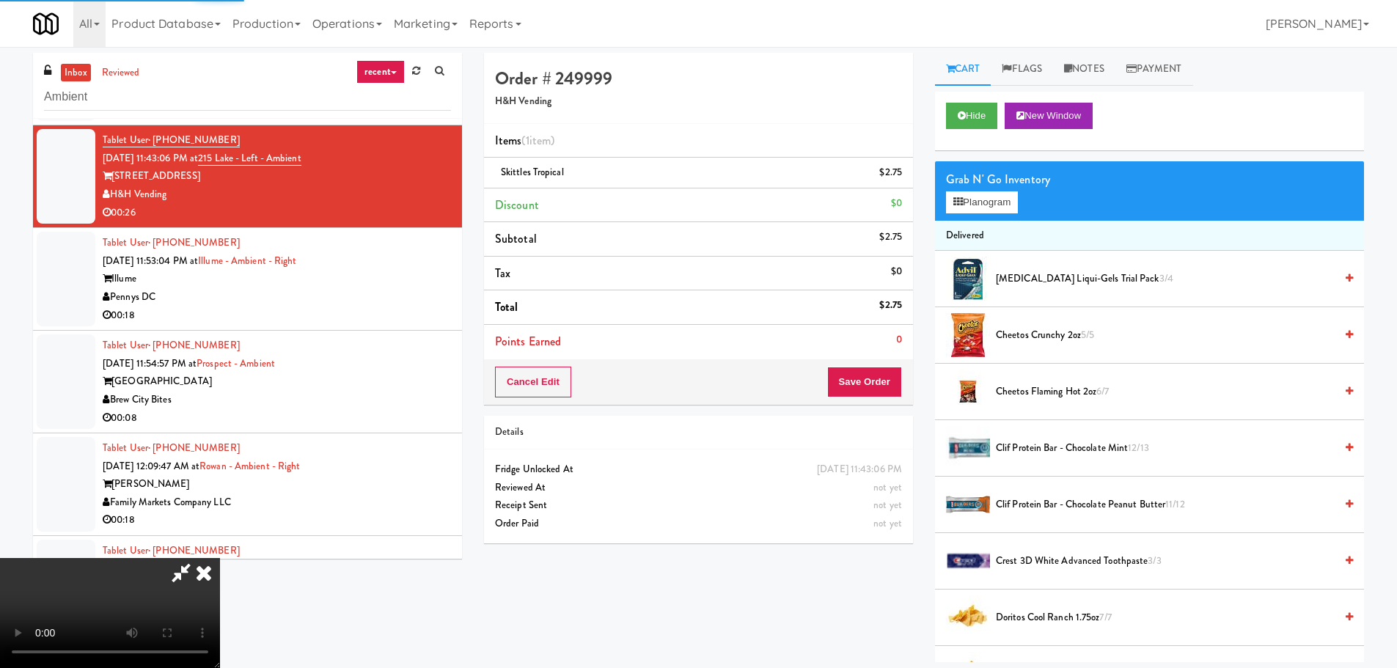
click at [220, 558] on video at bounding box center [110, 613] width 220 height 110
click at [894, 180] on link at bounding box center [900, 178] width 13 height 18
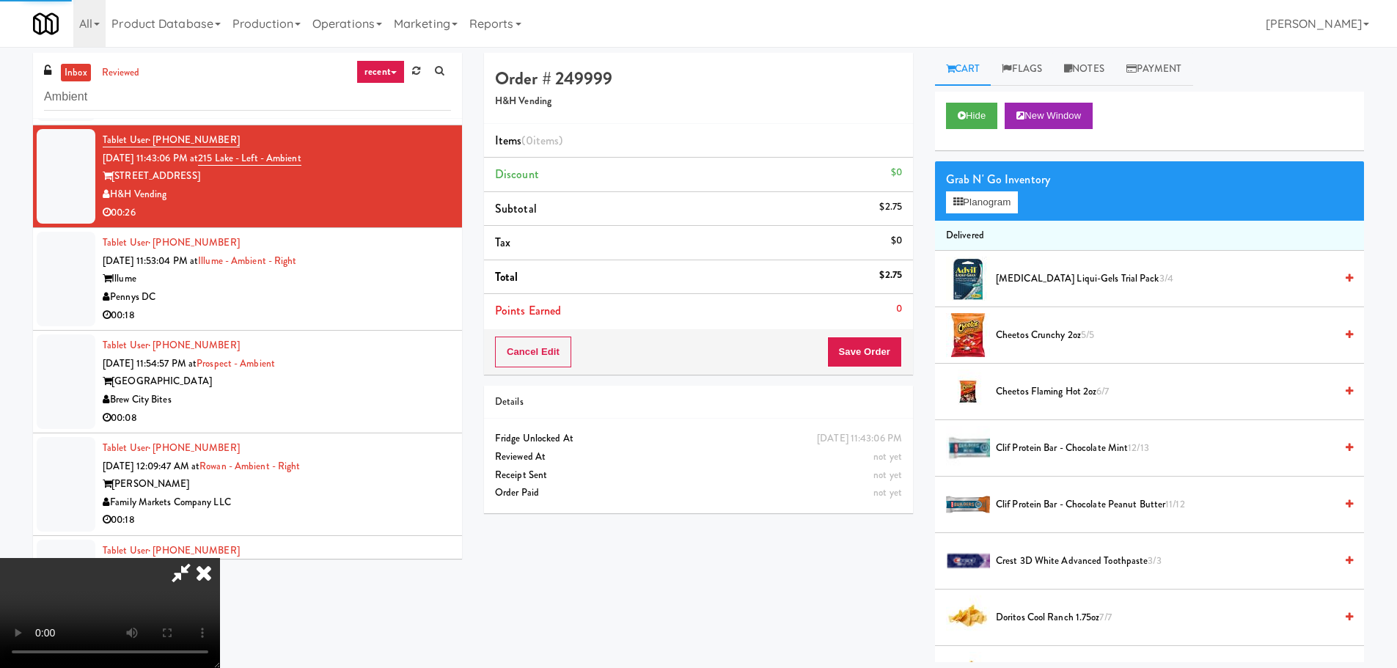
drag, startPoint x: 632, startPoint y: 341, endPoint x: 632, endPoint y: 414, distance: 72.6
click at [220, 558] on video at bounding box center [110, 613] width 220 height 110
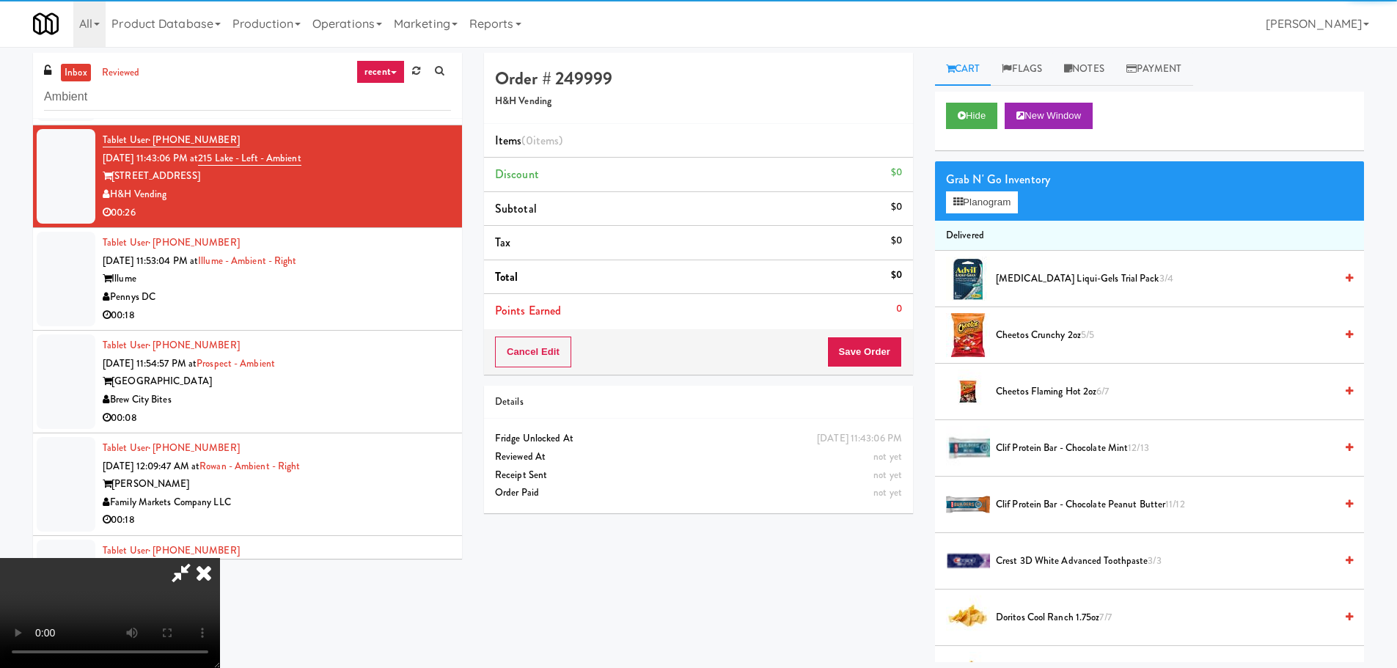
click at [220, 558] on video at bounding box center [110, 613] width 220 height 110
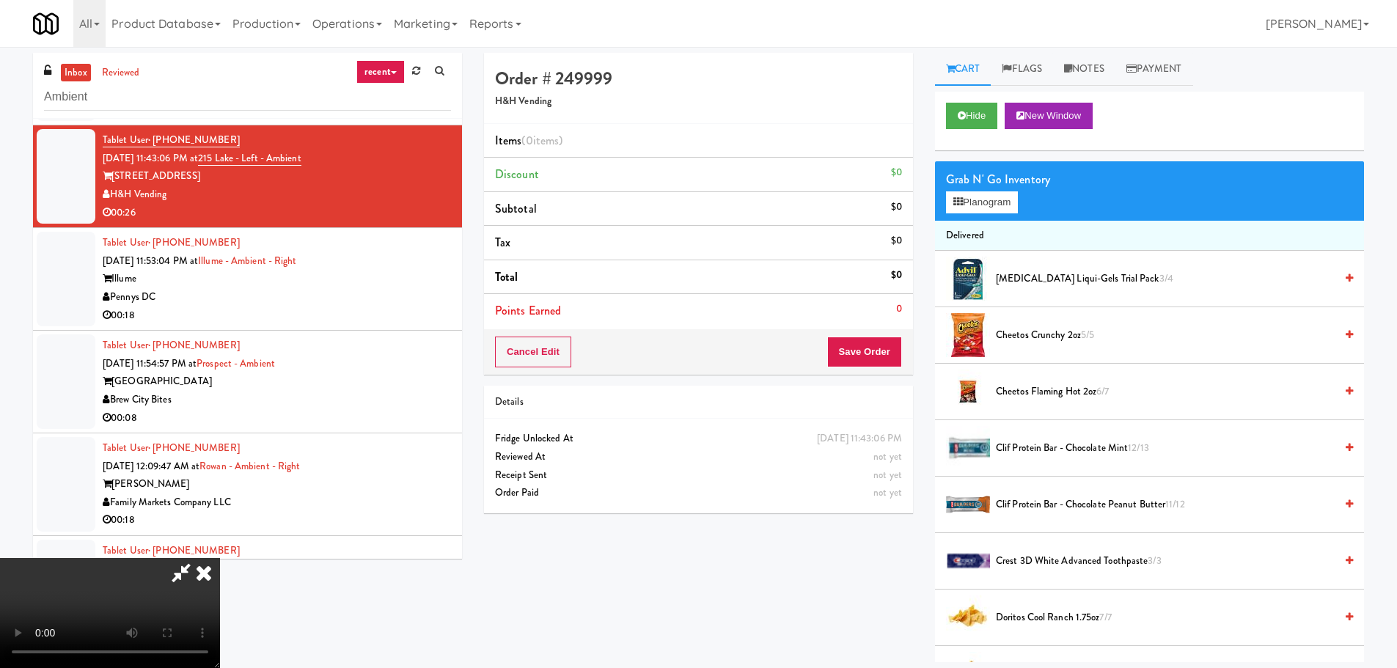
click at [220, 558] on video at bounding box center [110, 613] width 220 height 110
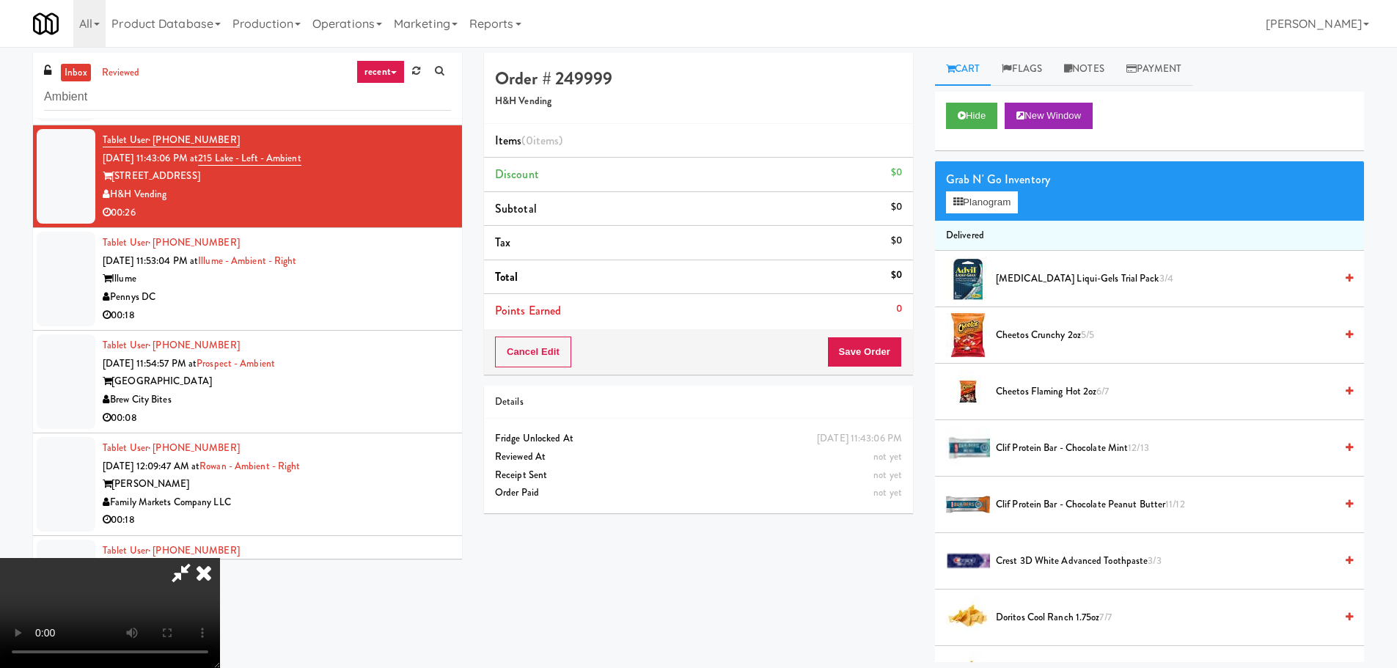
click at [220, 558] on video at bounding box center [110, 613] width 220 height 110
click at [1014, 216] on div "Grab N' Go Inventory Planogram" at bounding box center [1149, 190] width 429 height 59
click at [1009, 205] on button "Planogram" at bounding box center [982, 202] width 72 height 22
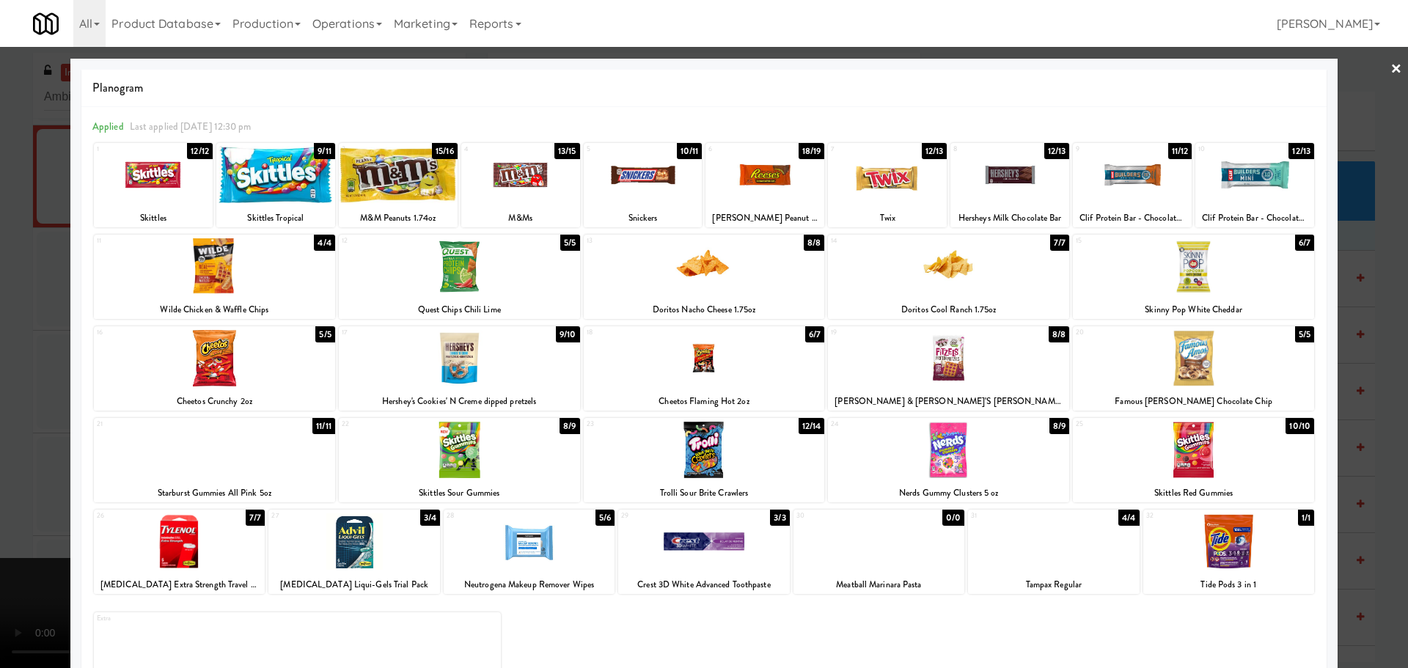
click at [149, 169] on div at bounding box center [153, 175] width 119 height 56
click at [0, 242] on div at bounding box center [704, 334] width 1408 height 668
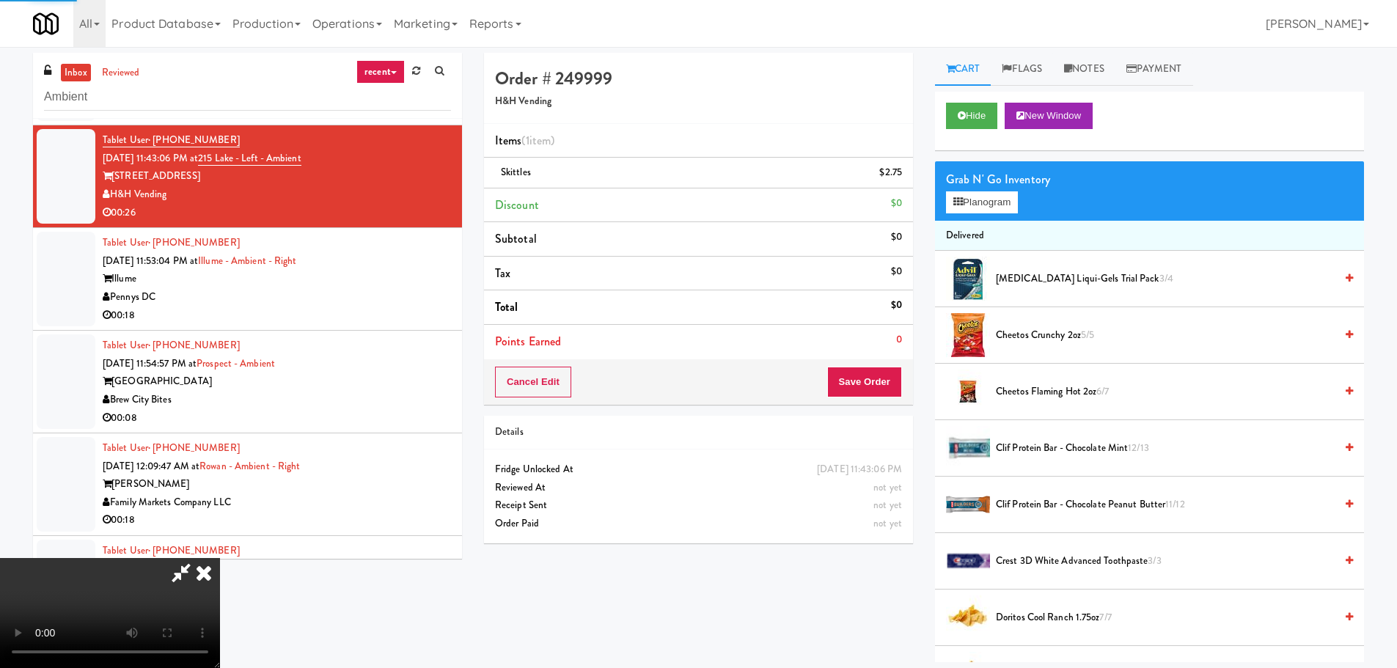
click at [220, 558] on video at bounding box center [110, 613] width 220 height 110
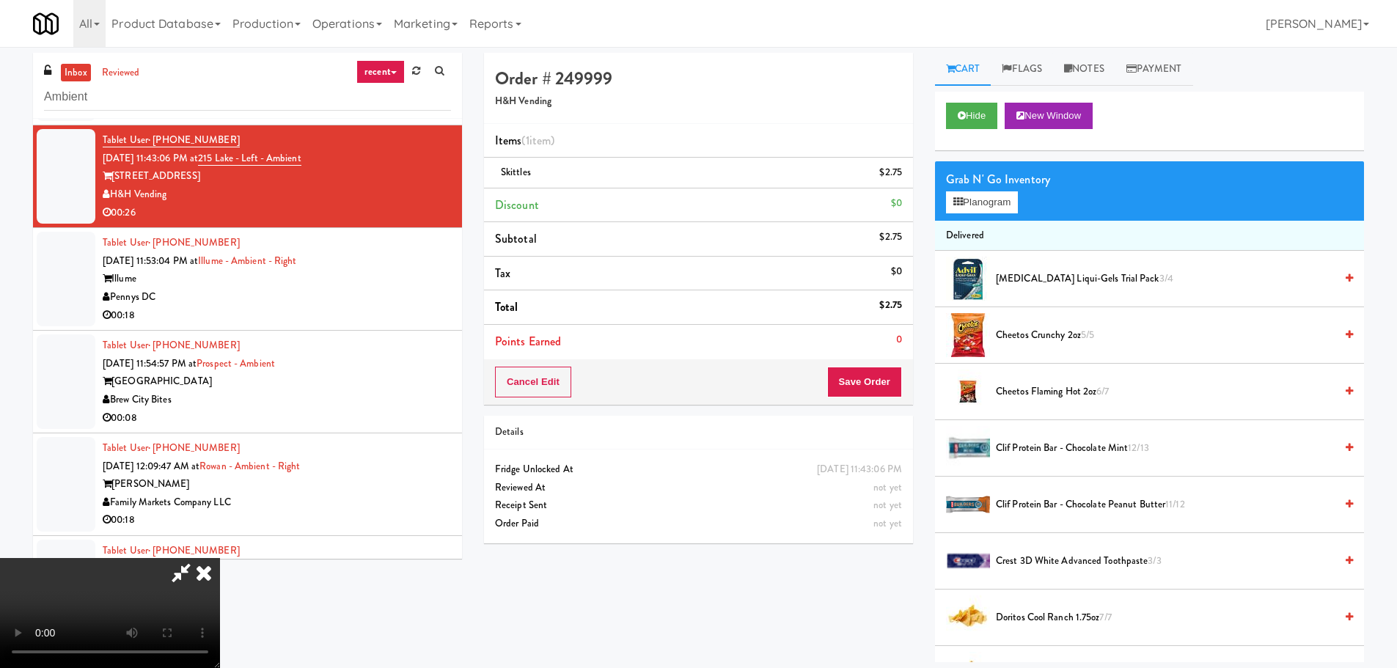
click at [220, 558] on video at bounding box center [110, 613] width 220 height 110
click at [873, 377] on button "Save Order" at bounding box center [864, 382] width 75 height 31
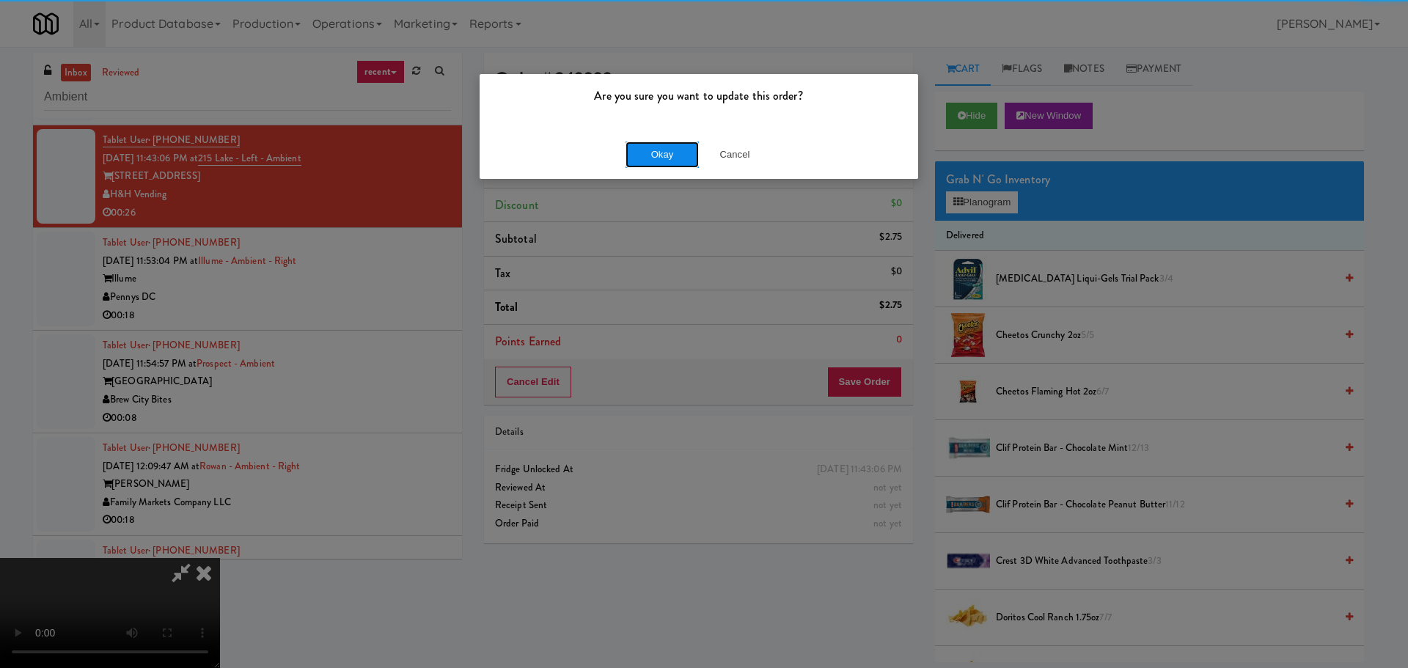
click at [670, 147] on button "Okay" at bounding box center [662, 155] width 73 height 26
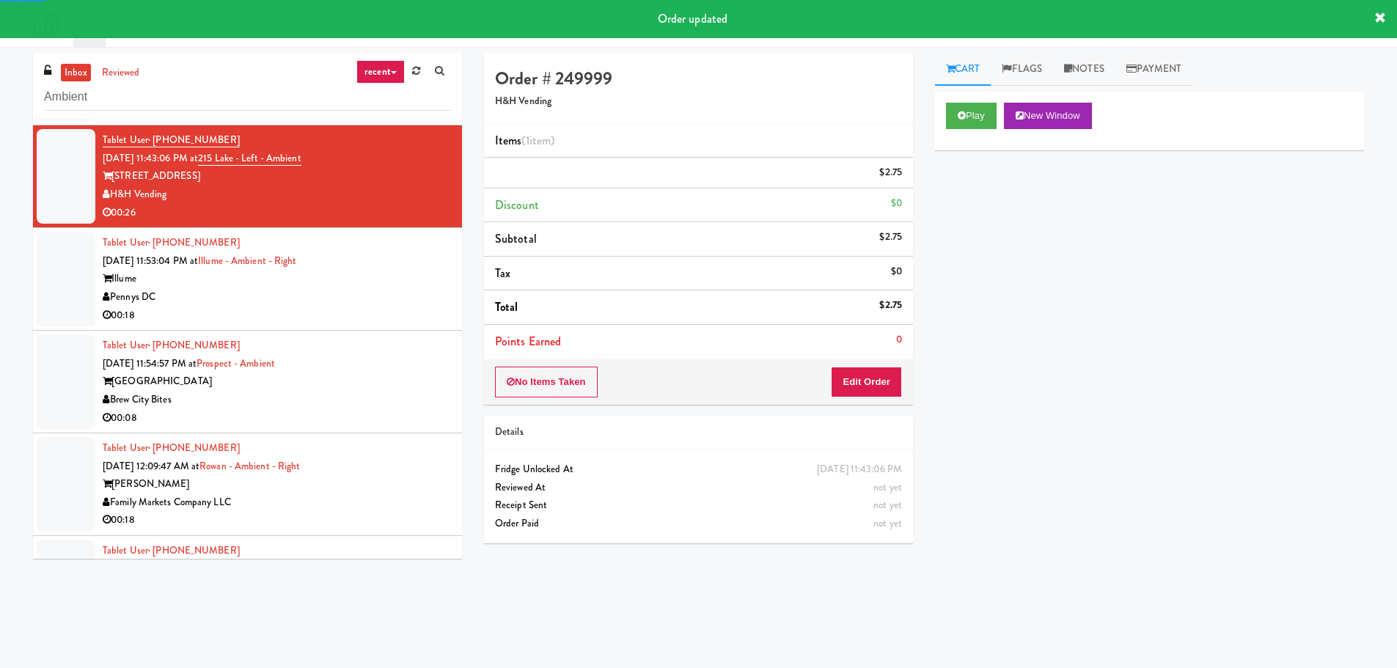
click at [422, 273] on div "Illume" at bounding box center [277, 279] width 348 height 18
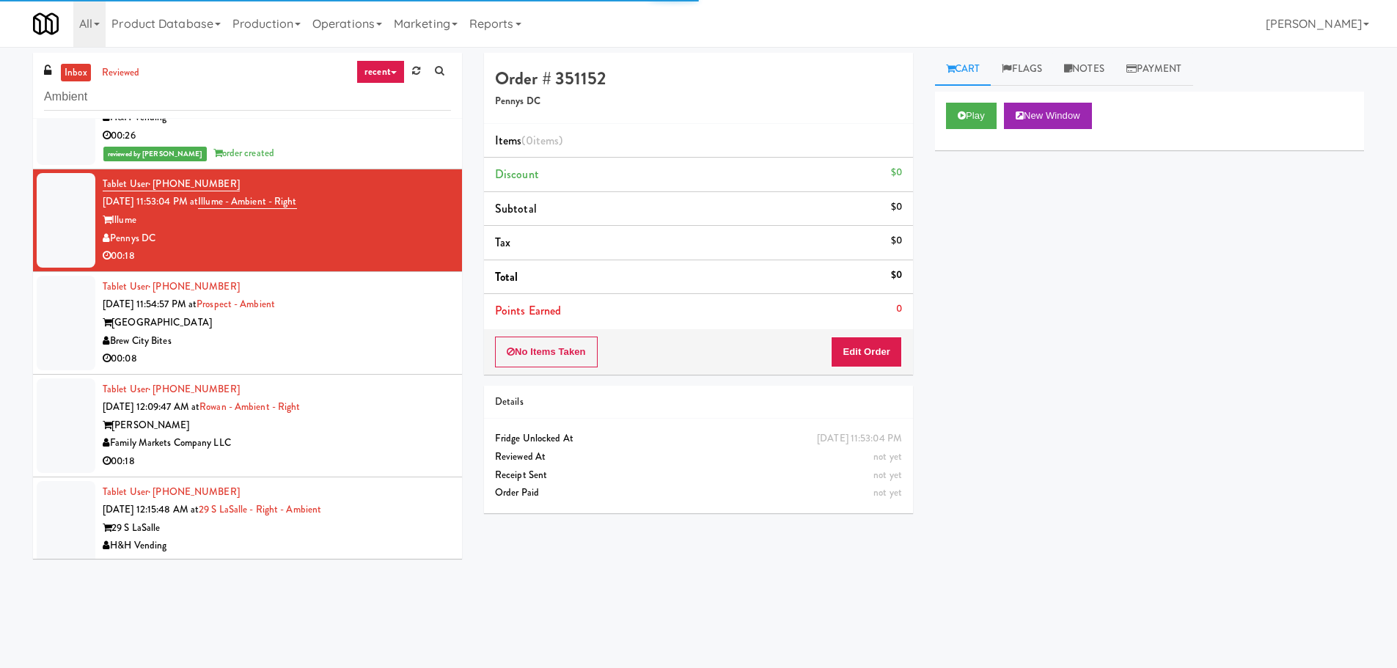
scroll to position [1945, 0]
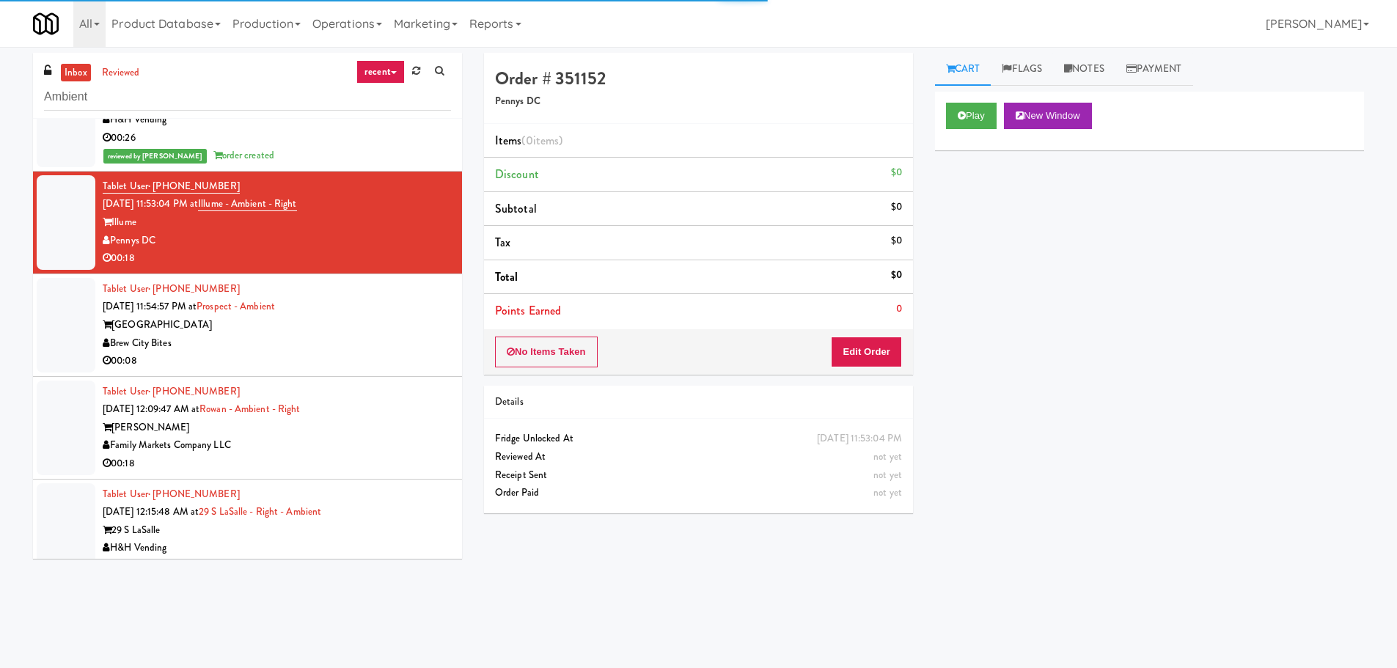
click at [938, 114] on div "Play New Window" at bounding box center [1149, 121] width 429 height 59
click at [970, 111] on button "Play" at bounding box center [971, 116] width 51 height 26
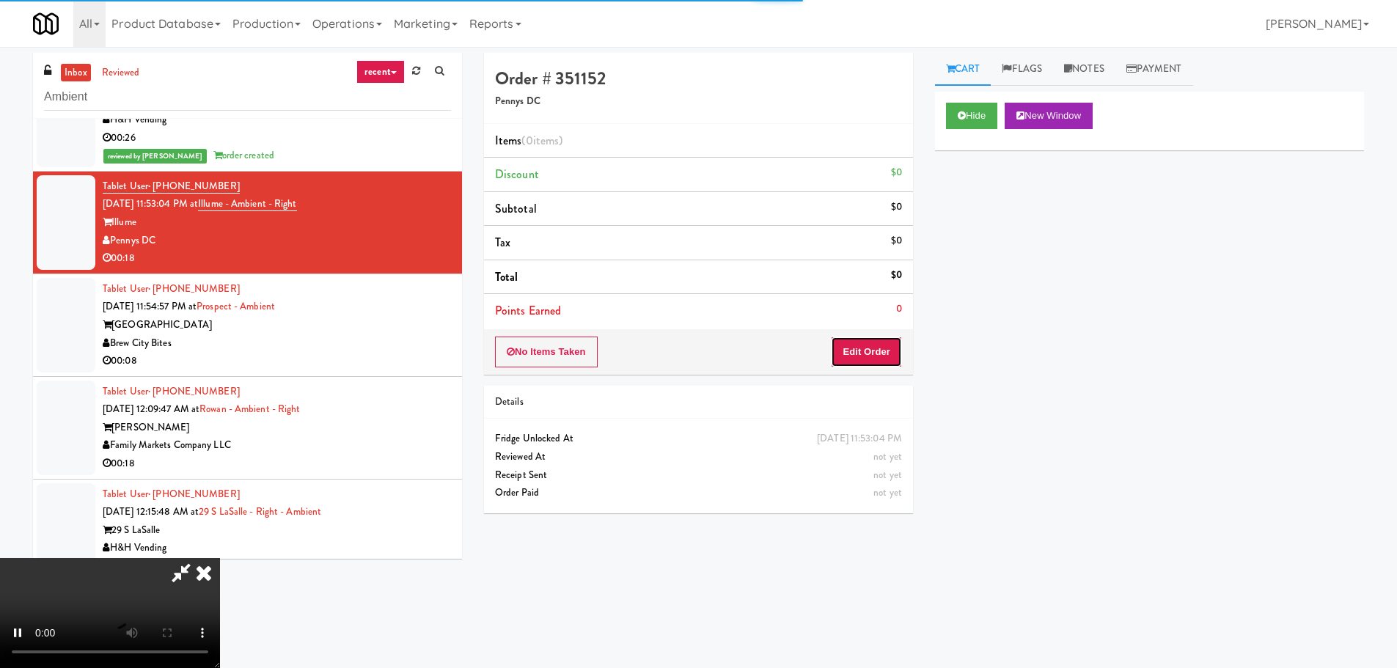
click at [868, 356] on button "Edit Order" at bounding box center [866, 352] width 71 height 31
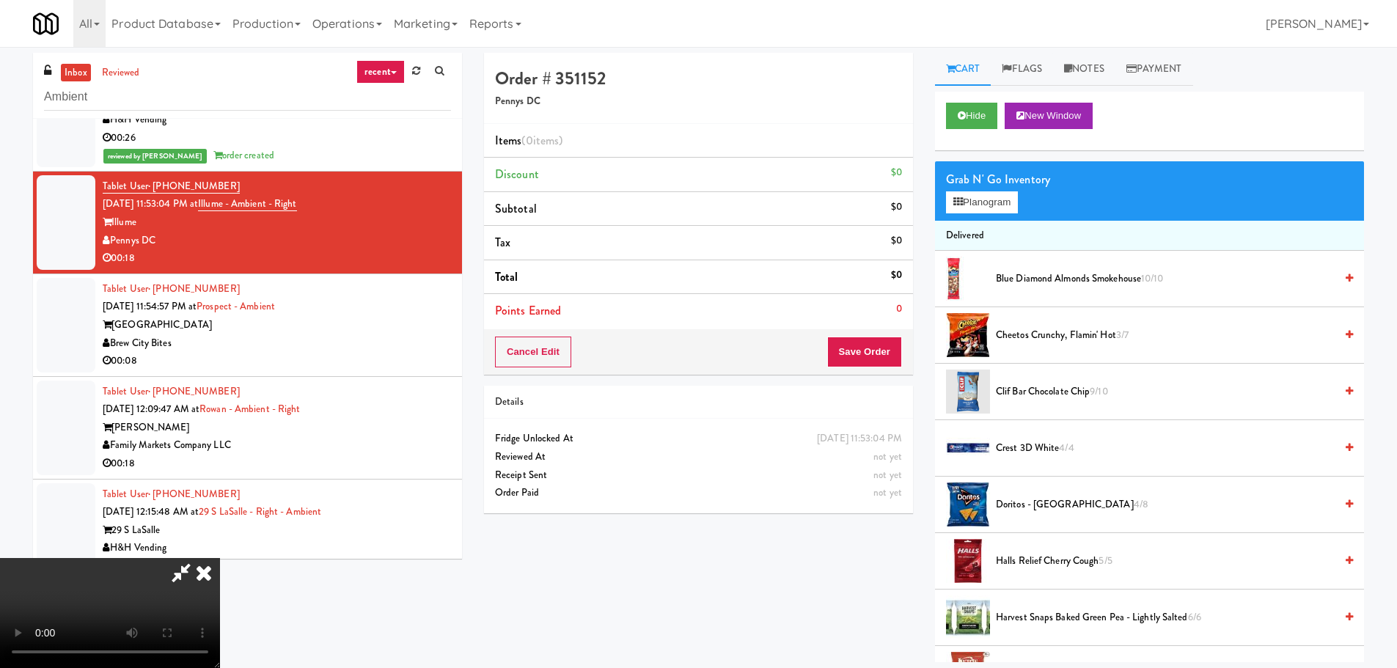
click at [220, 558] on video at bounding box center [110, 613] width 220 height 110
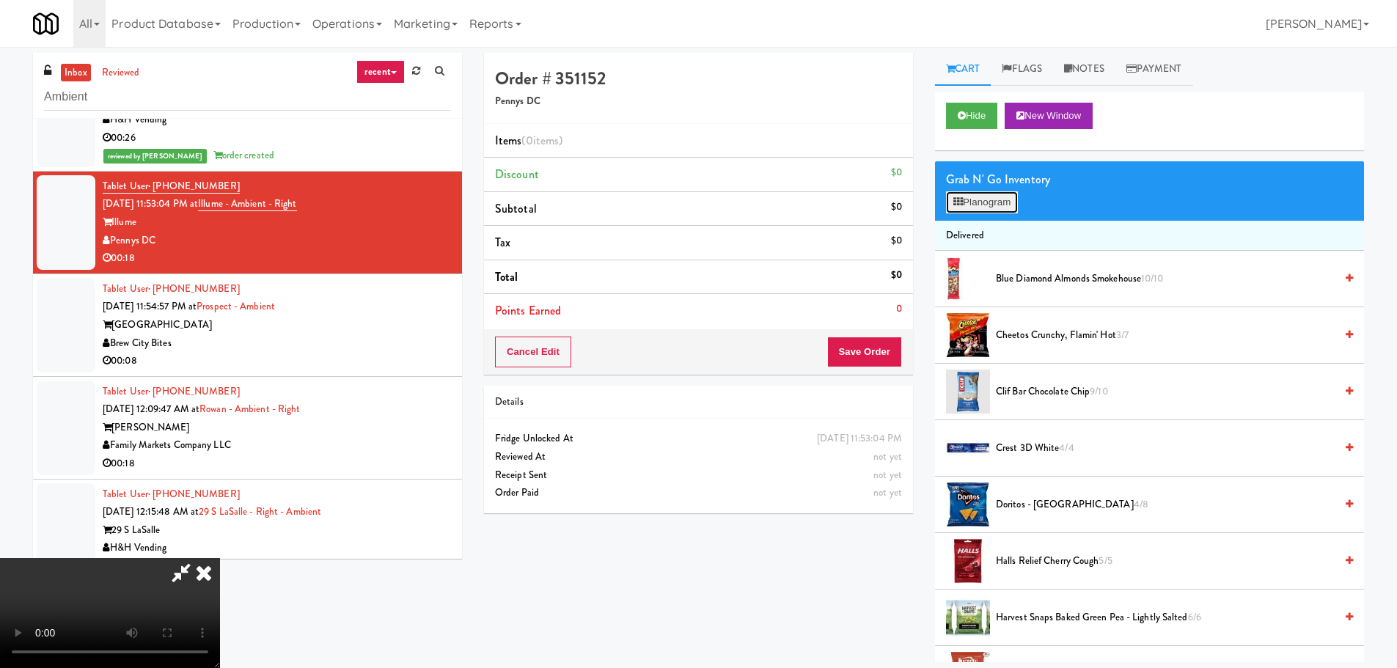
click at [971, 200] on button "Planogram" at bounding box center [982, 202] width 72 height 22
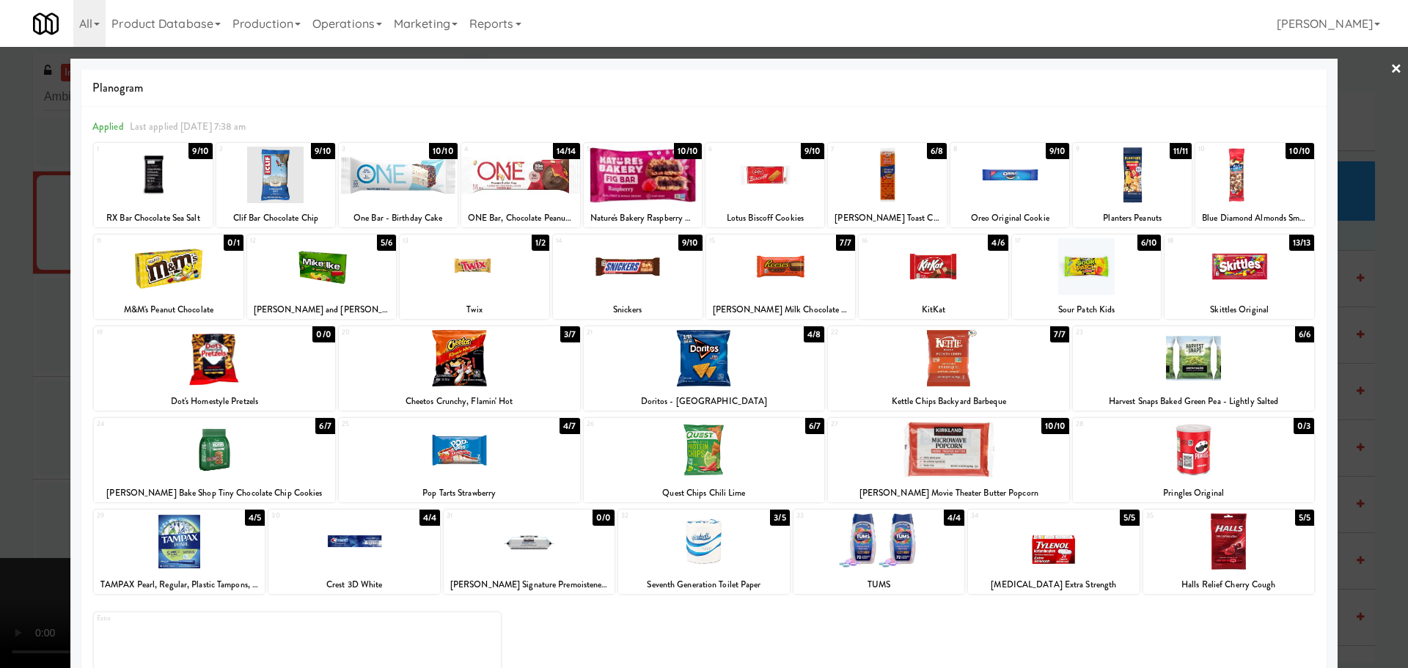
click at [439, 365] on div at bounding box center [459, 358] width 241 height 56
click at [0, 378] on div at bounding box center [704, 334] width 1408 height 668
drag, startPoint x: 371, startPoint y: 350, endPoint x: 382, endPoint y: 352, distance: 11.2
click at [220, 558] on video at bounding box center [110, 613] width 220 height 110
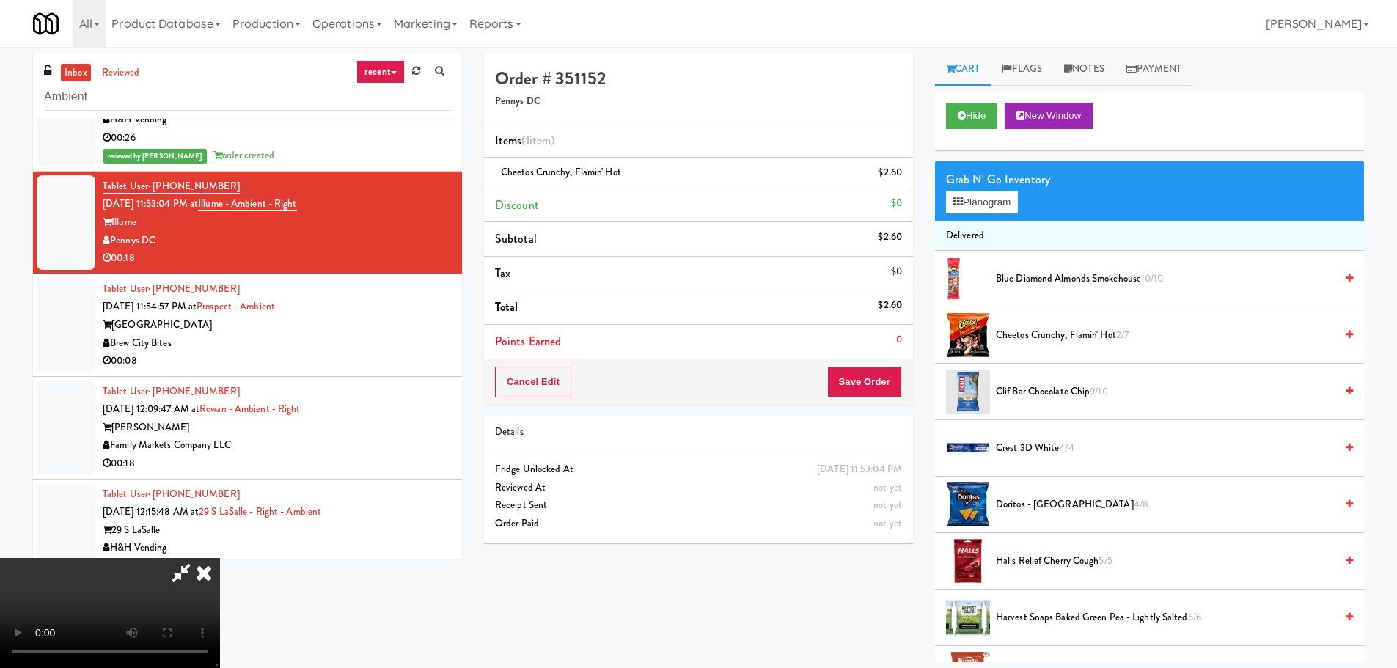
click at [220, 558] on video at bounding box center [110, 613] width 220 height 110
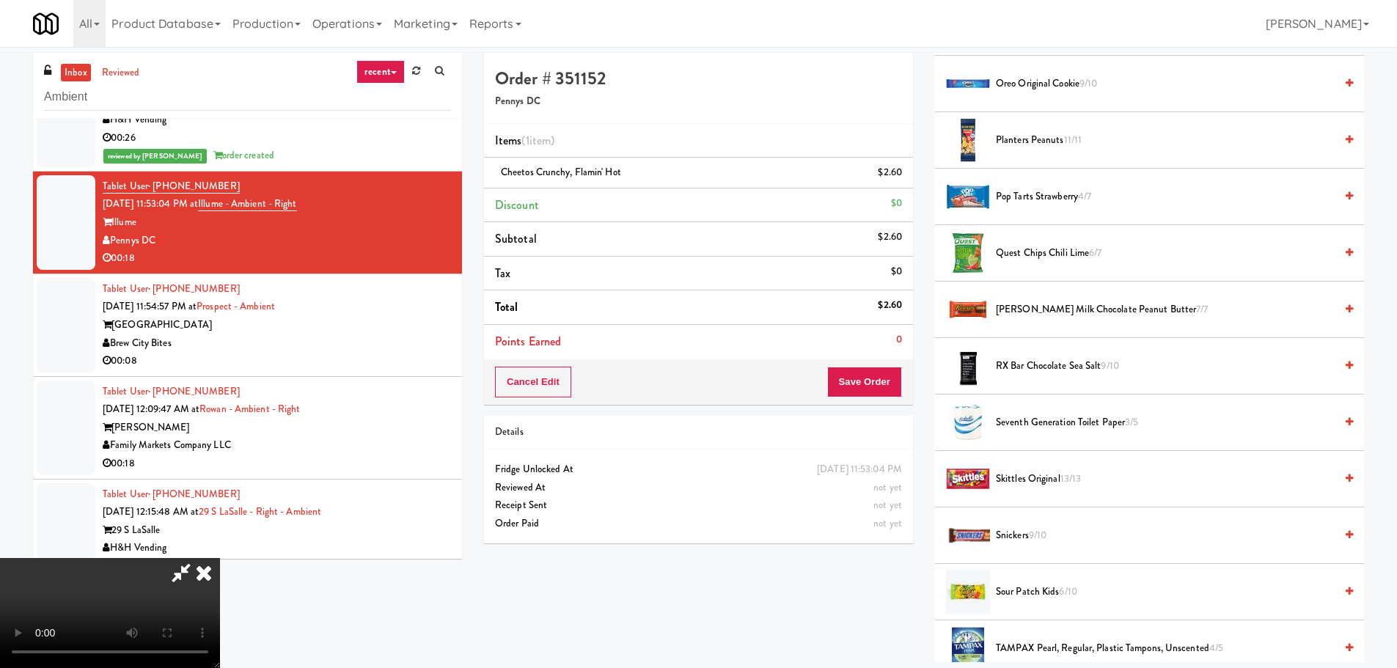
scroll to position [1100, 0]
click at [1044, 477] on span "Skittles Original 13/13" at bounding box center [1165, 478] width 339 height 18
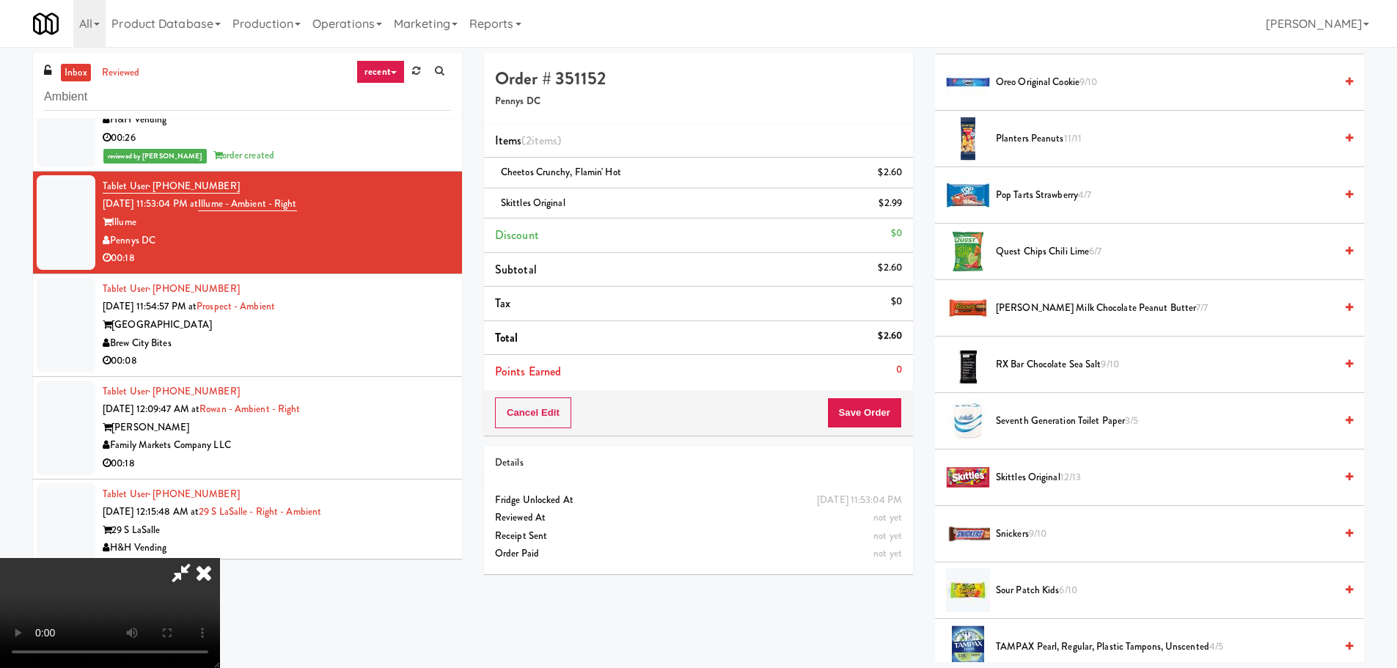
click at [220, 558] on video at bounding box center [110, 613] width 220 height 110
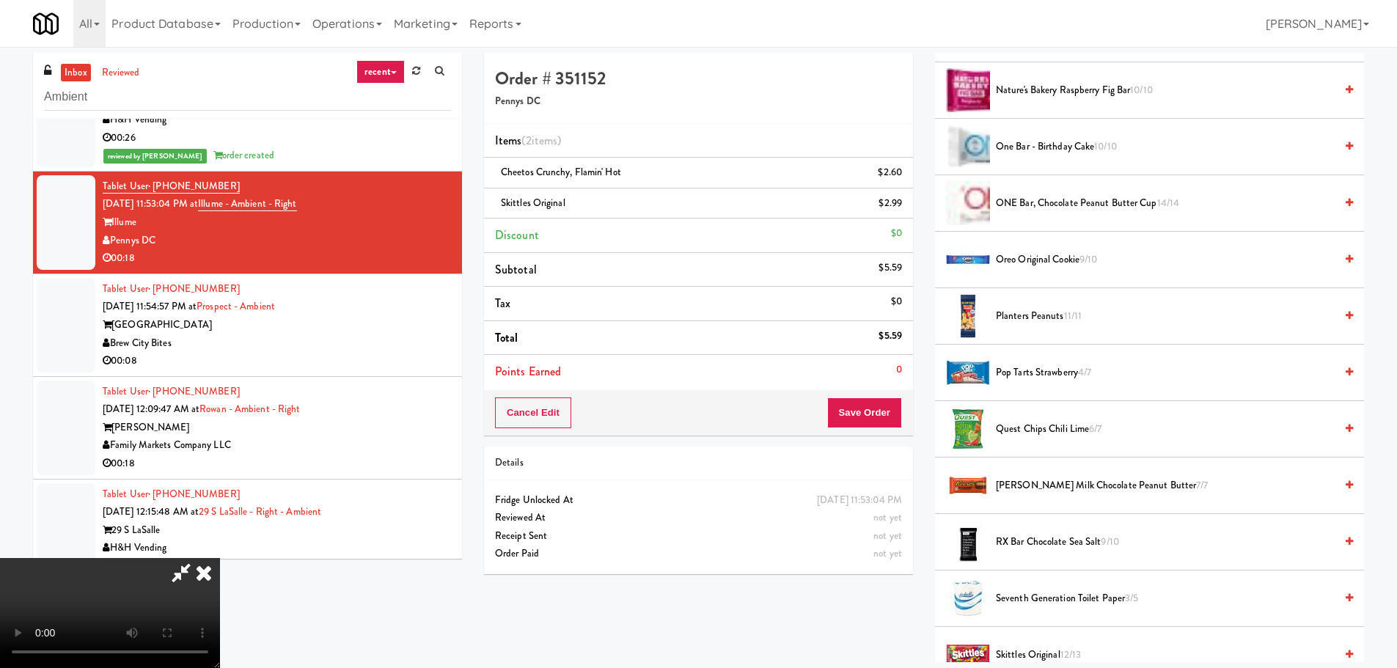
scroll to position [880, 0]
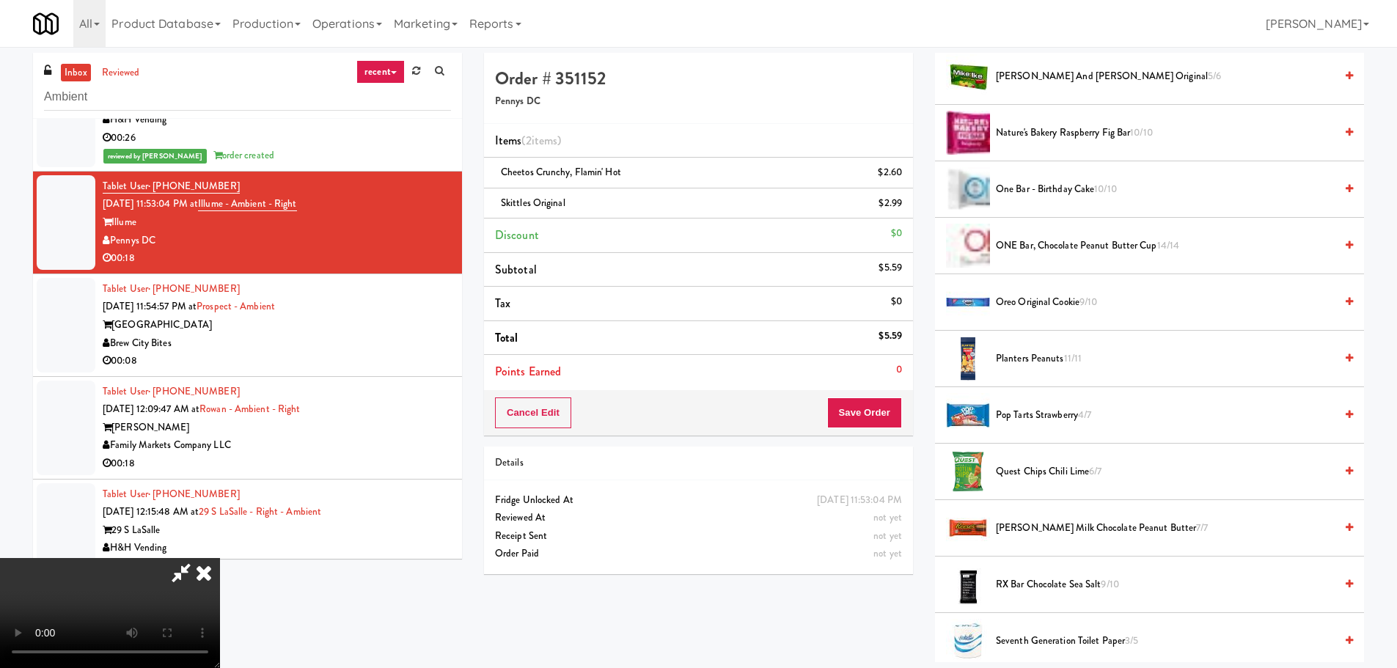
click at [1083, 296] on span "9/10" at bounding box center [1089, 302] width 18 height 14
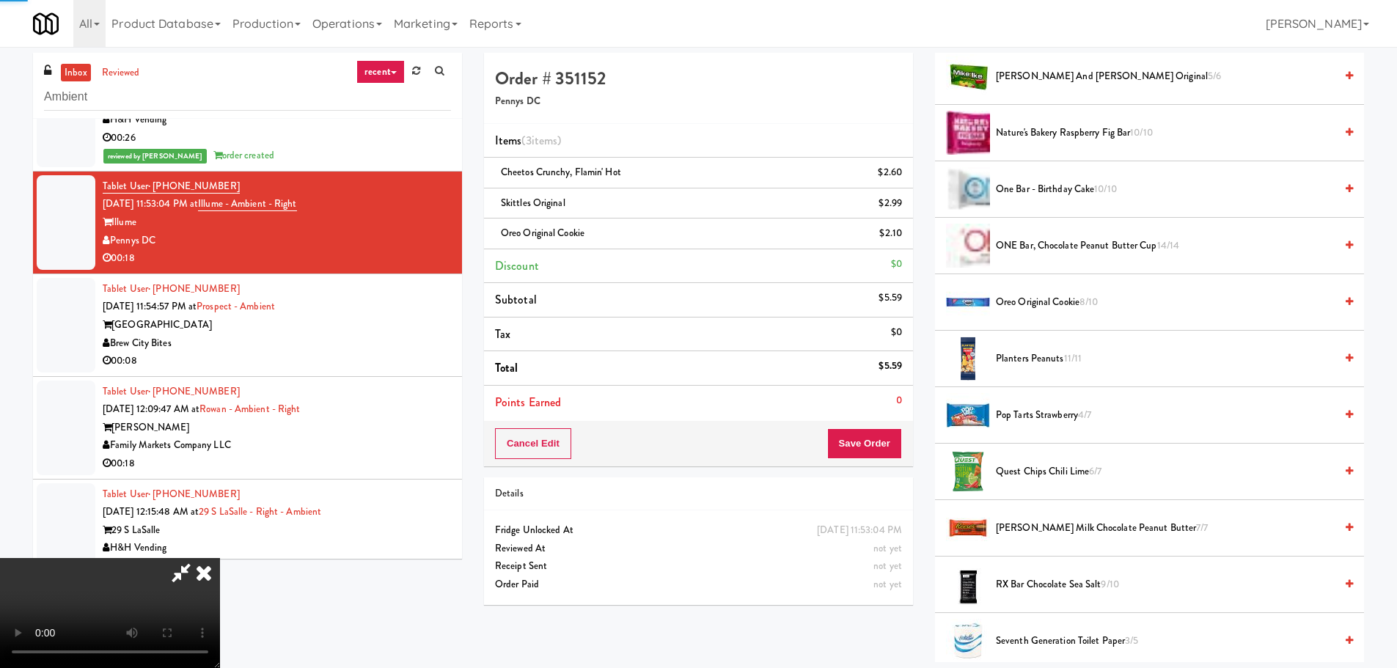
click at [220, 558] on video at bounding box center [110, 613] width 220 height 110
drag, startPoint x: 499, startPoint y: 346, endPoint x: 495, endPoint y: 360, distance: 14.4
click at [220, 558] on video at bounding box center [110, 613] width 220 height 110
drag, startPoint x: 533, startPoint y: 395, endPoint x: 506, endPoint y: 400, distance: 27.8
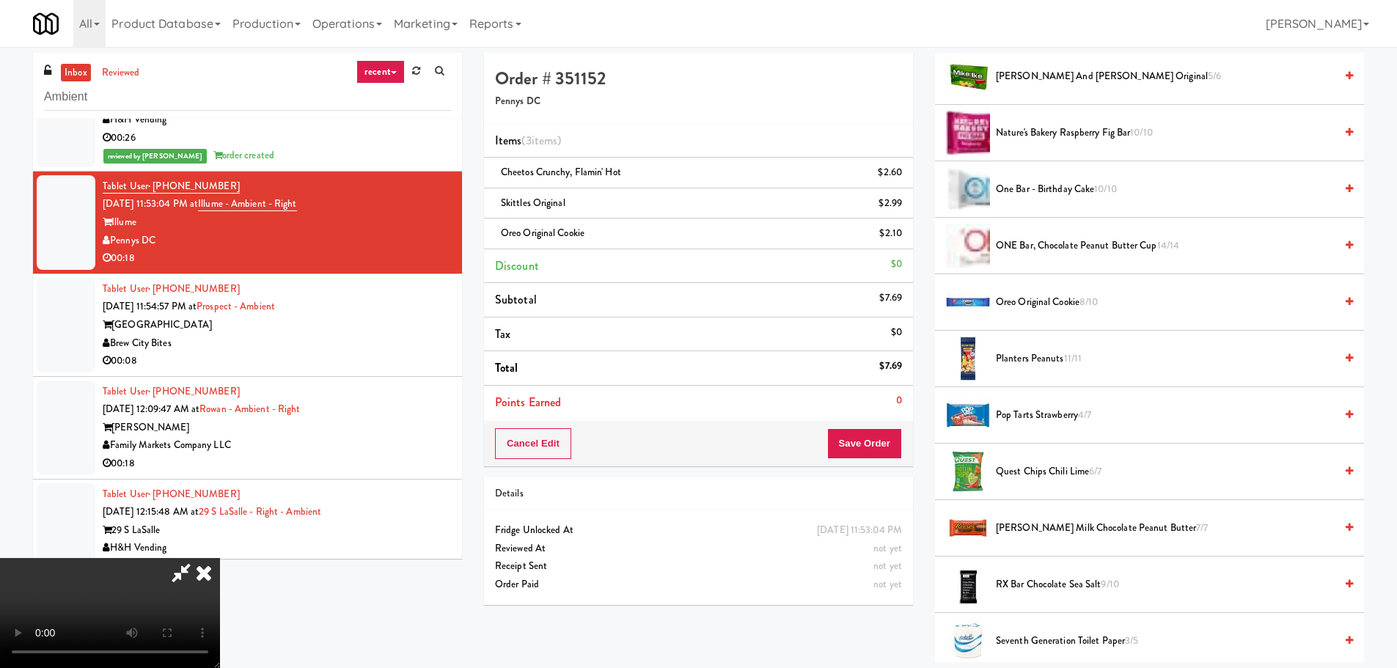
click at [220, 558] on video at bounding box center [110, 613] width 220 height 110
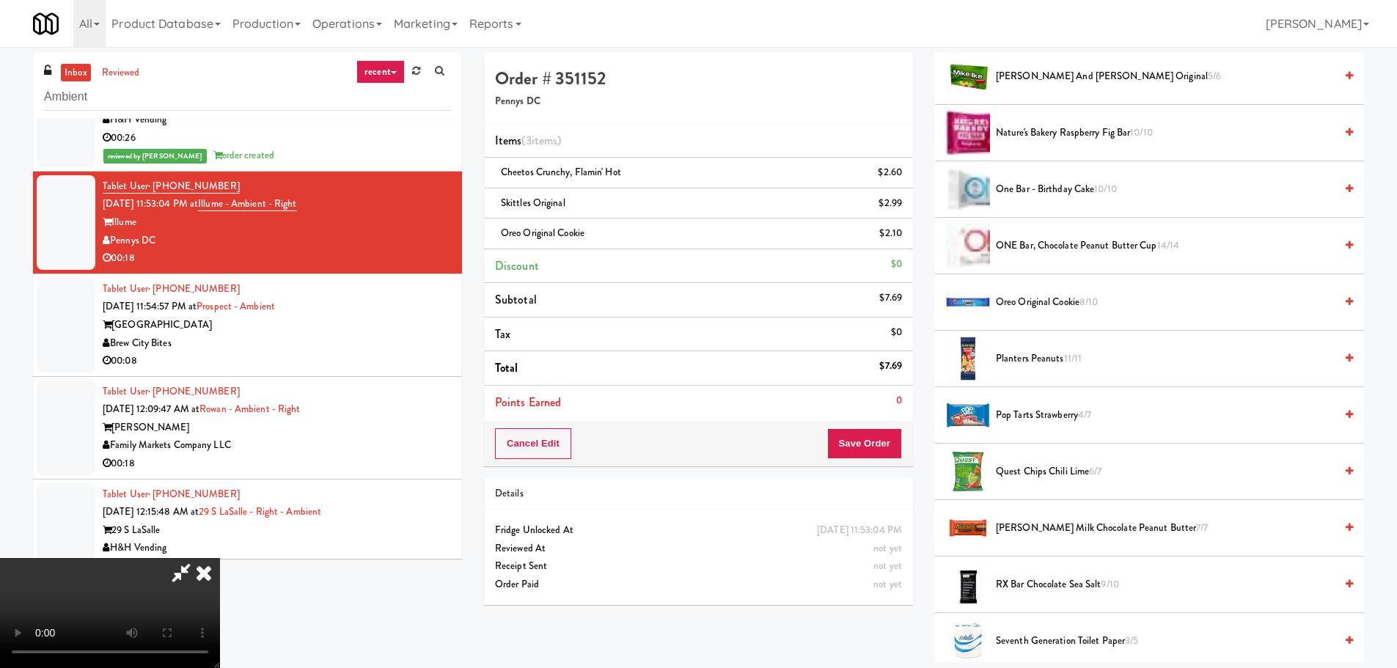
drag, startPoint x: 454, startPoint y: 400, endPoint x: 445, endPoint y: 442, distance: 42.9
click at [220, 558] on video at bounding box center [110, 613] width 220 height 110
drag, startPoint x: 438, startPoint y: 448, endPoint x: 738, endPoint y: 419, distance: 301.4
click at [220, 558] on video at bounding box center [110, 613] width 220 height 110
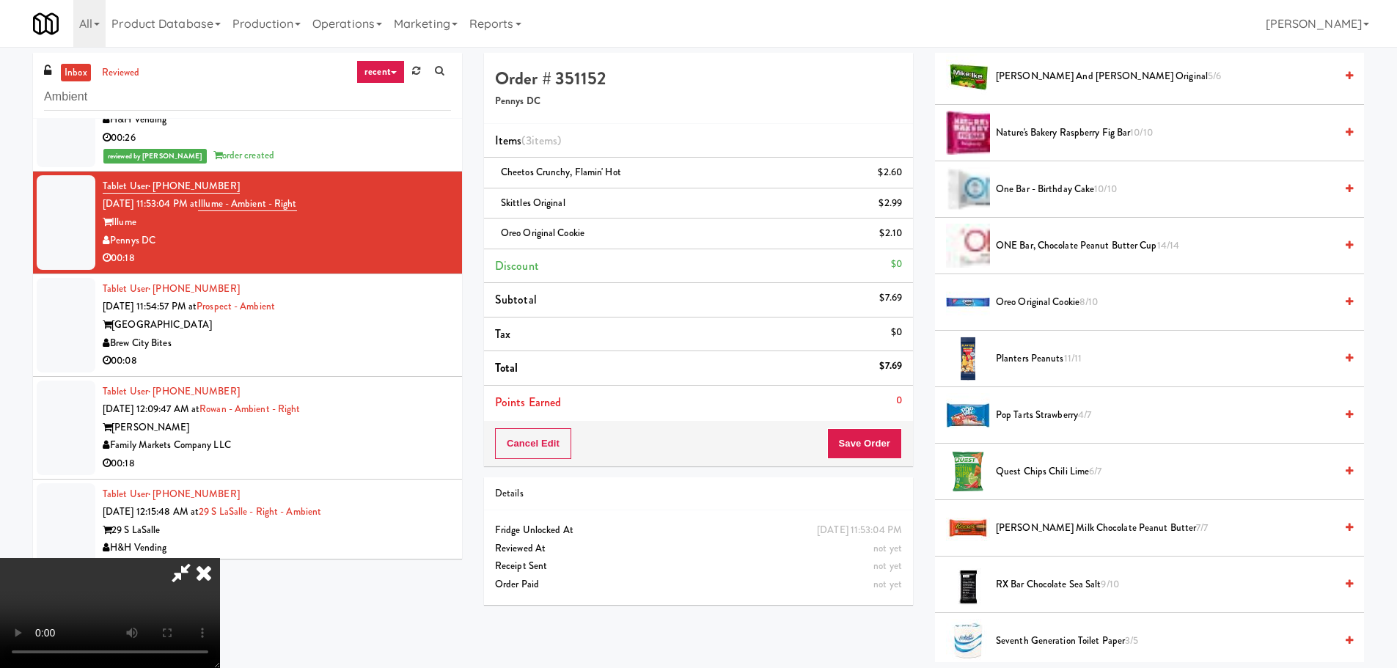
drag, startPoint x: 628, startPoint y: 409, endPoint x: 760, endPoint y: 399, distance: 132.4
click at [220, 558] on video at bounding box center [110, 613] width 220 height 110
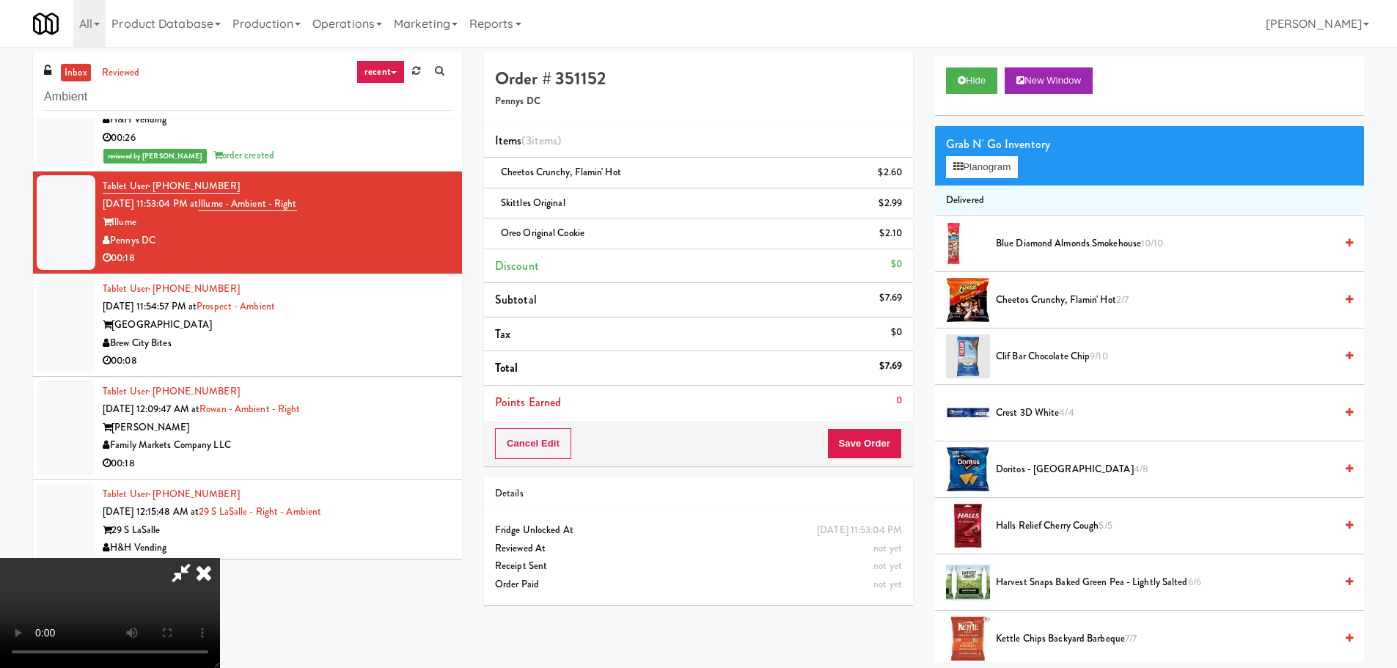
scroll to position [0, 0]
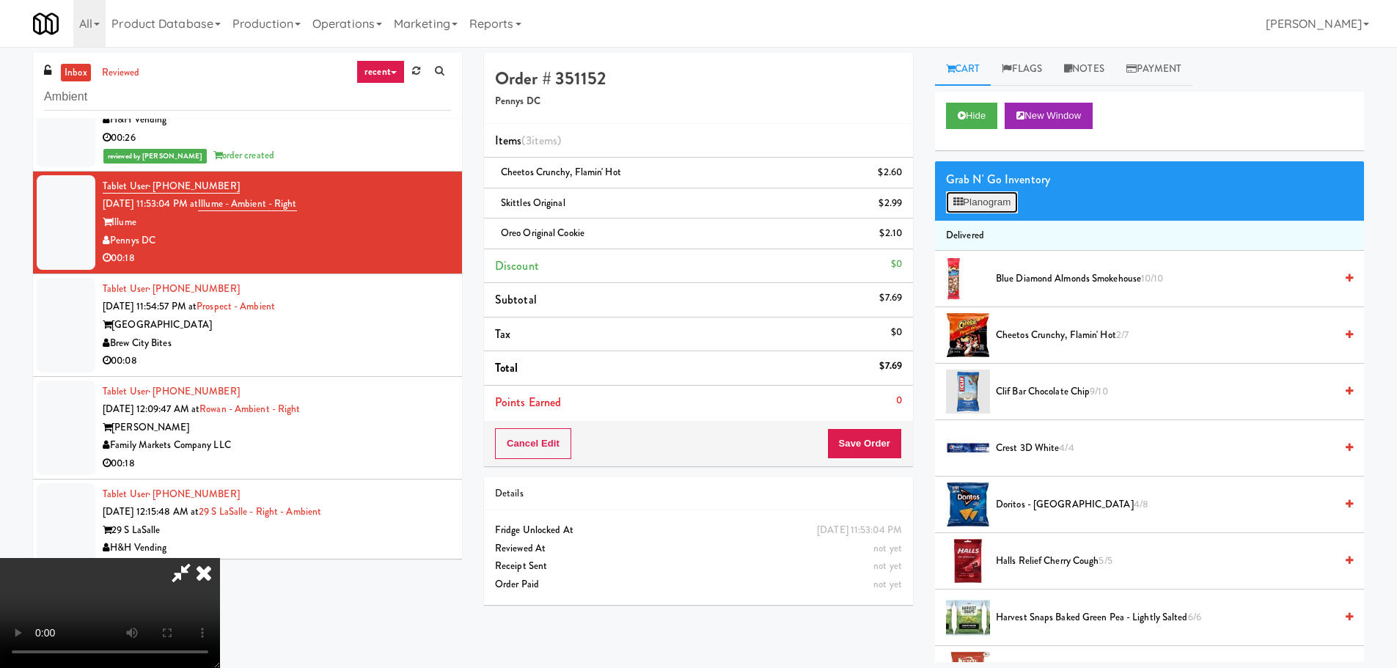
click at [993, 203] on button "Planogram" at bounding box center [982, 202] width 72 height 22
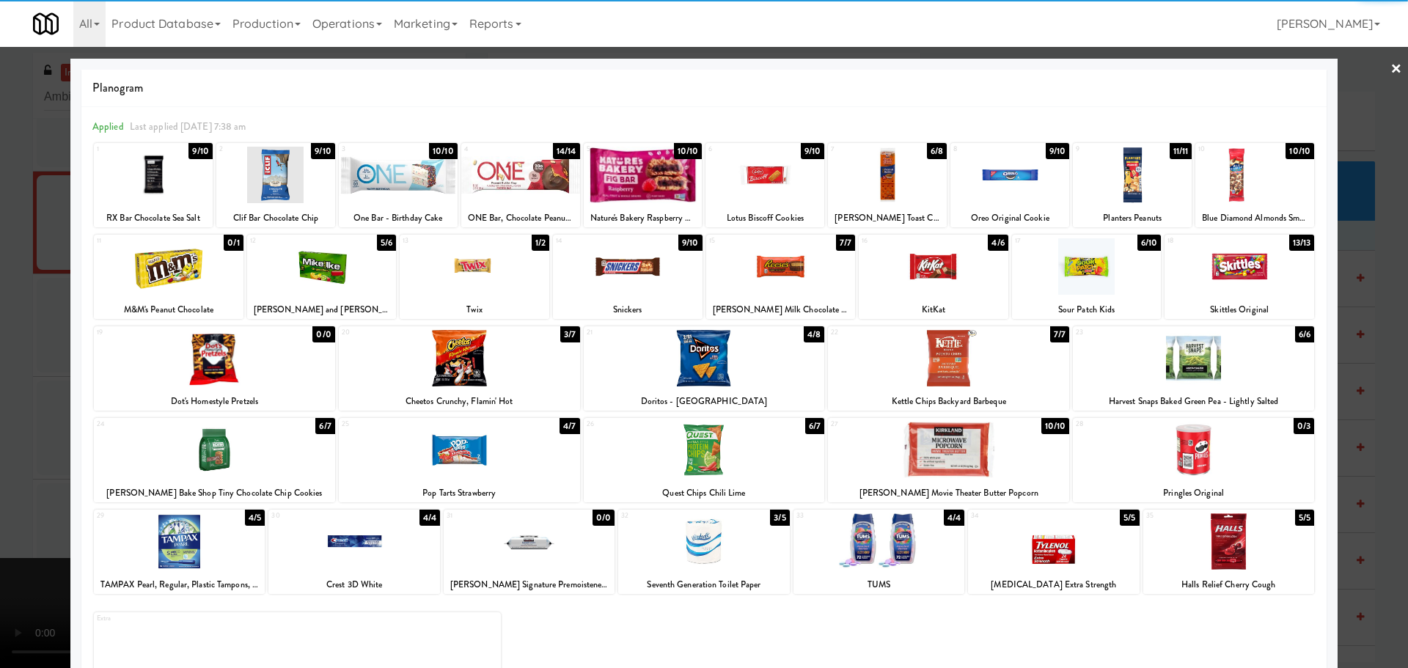
click at [871, 527] on div at bounding box center [879, 541] width 171 height 56
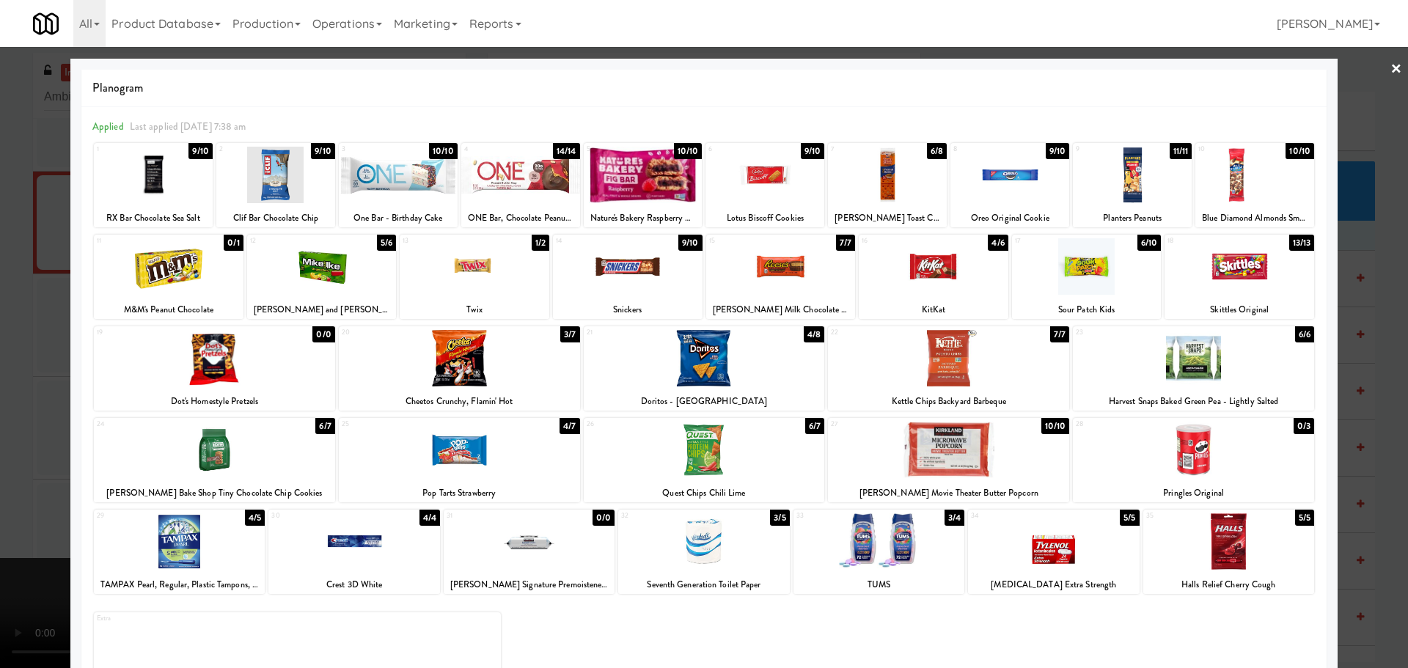
click at [0, 376] on div at bounding box center [704, 334] width 1408 height 668
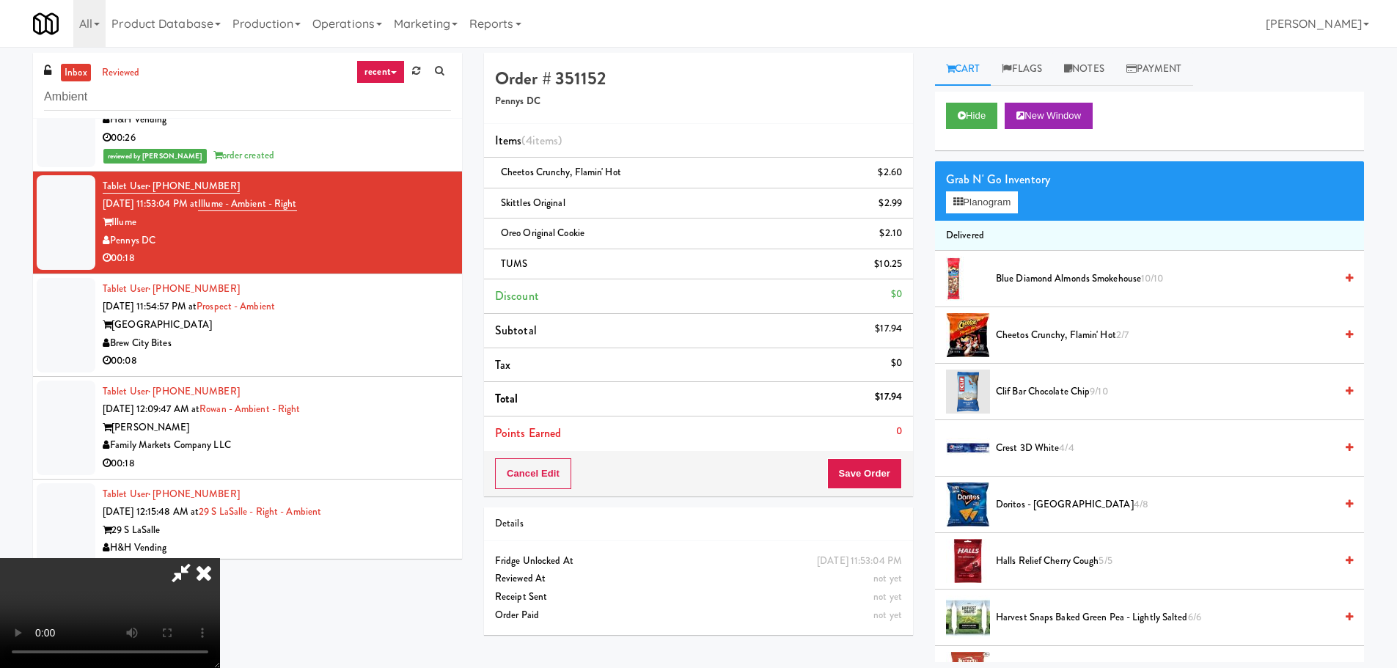
click at [220, 558] on video at bounding box center [110, 613] width 220 height 110
click at [885, 465] on button "Save Order" at bounding box center [864, 473] width 75 height 31
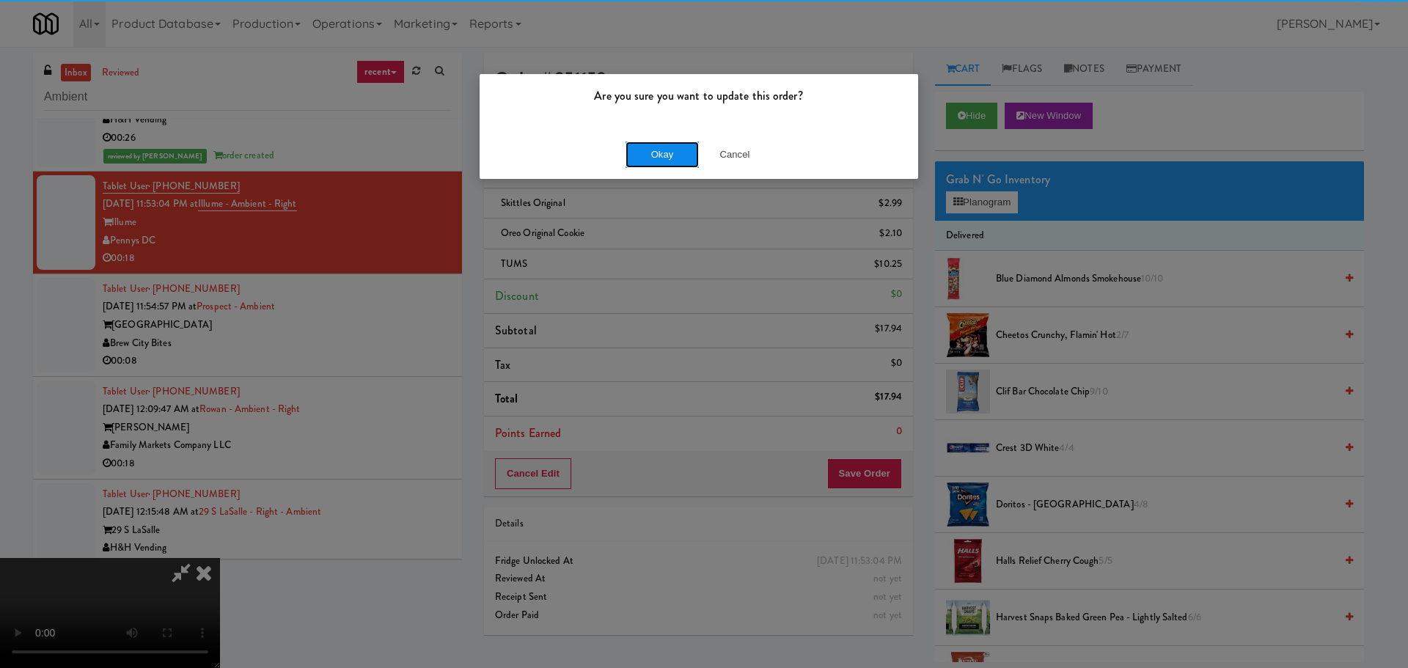
click at [648, 150] on button "Okay" at bounding box center [662, 155] width 73 height 26
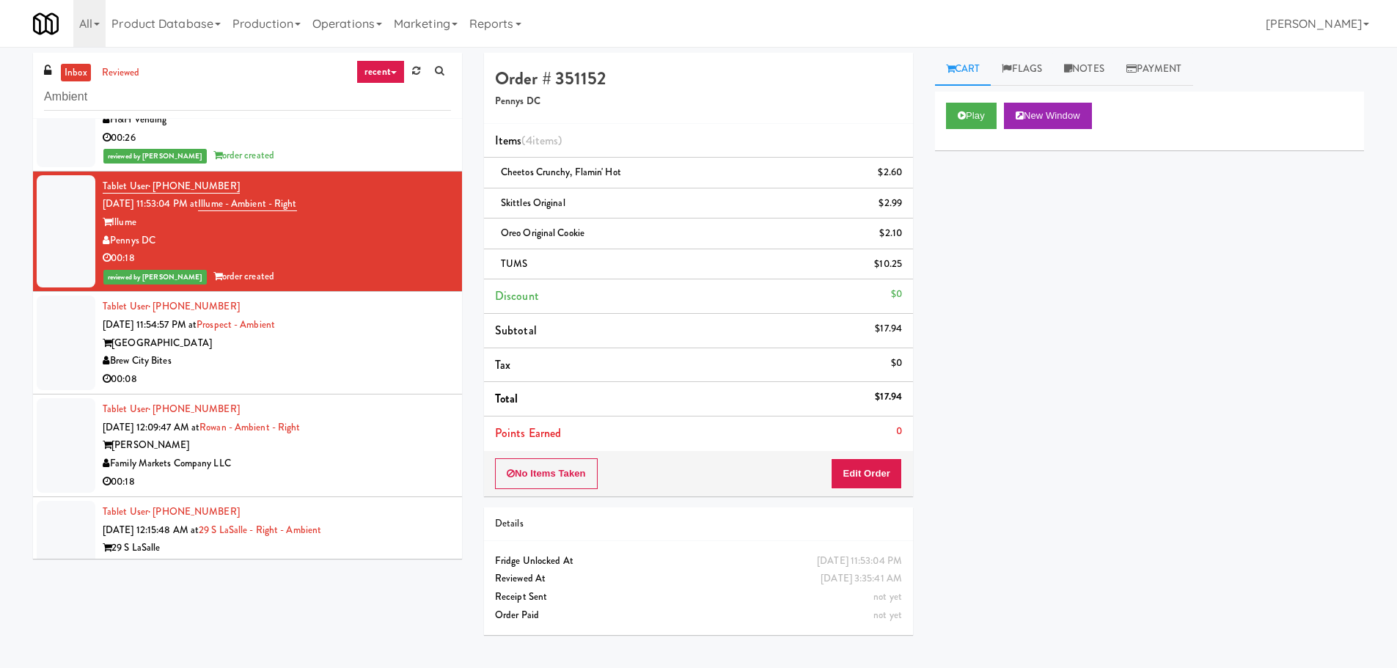
click at [367, 356] on div "Brew City Bites" at bounding box center [277, 361] width 348 height 18
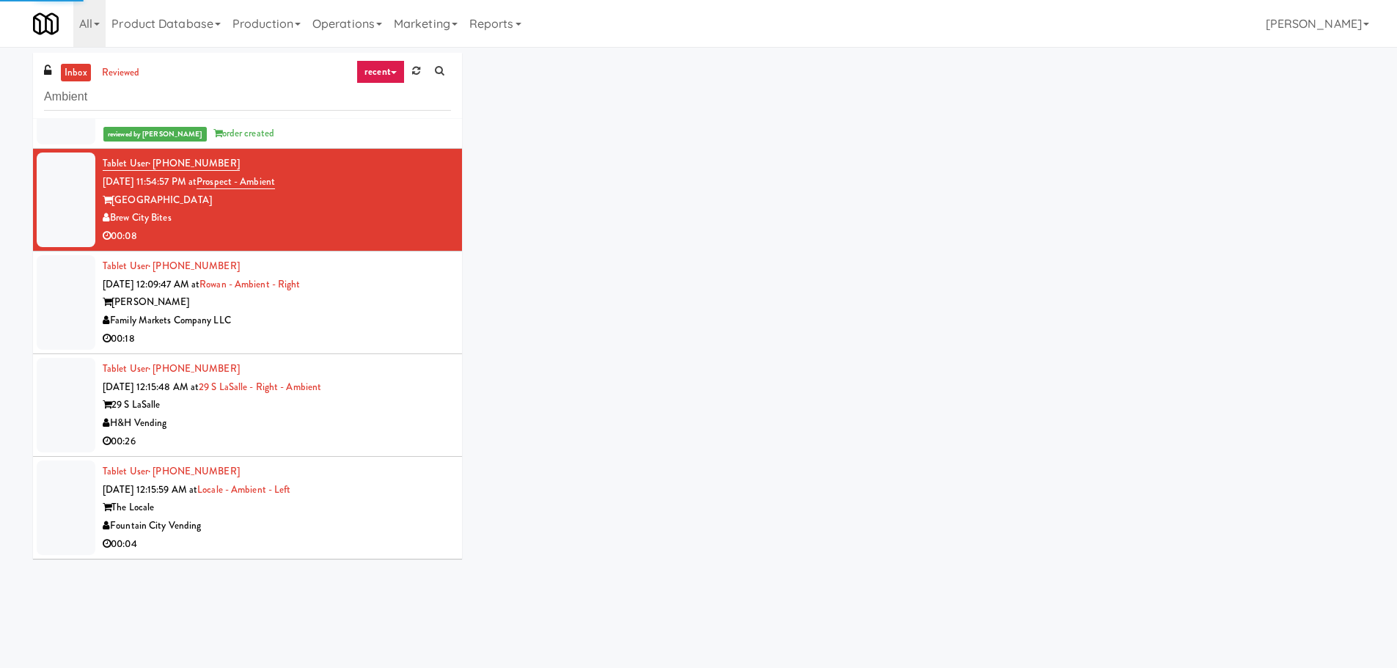
scroll to position [2092, 0]
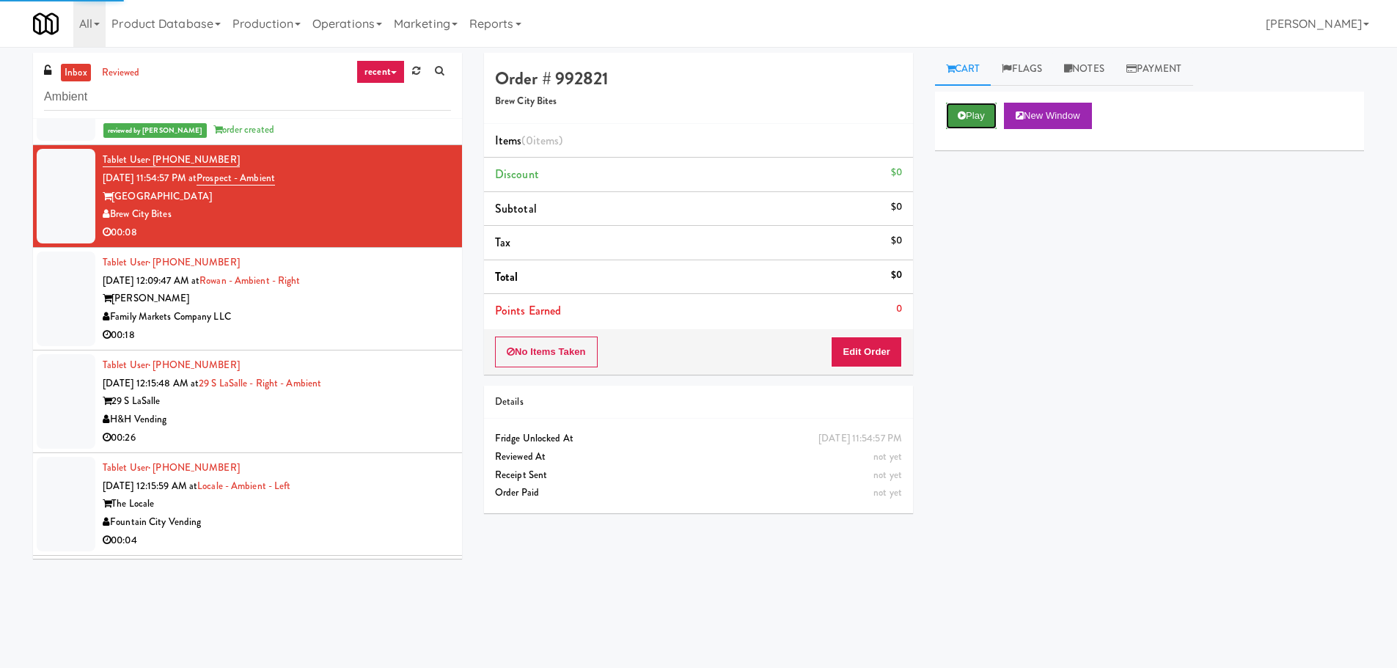
click at [970, 125] on button "Play" at bounding box center [971, 116] width 51 height 26
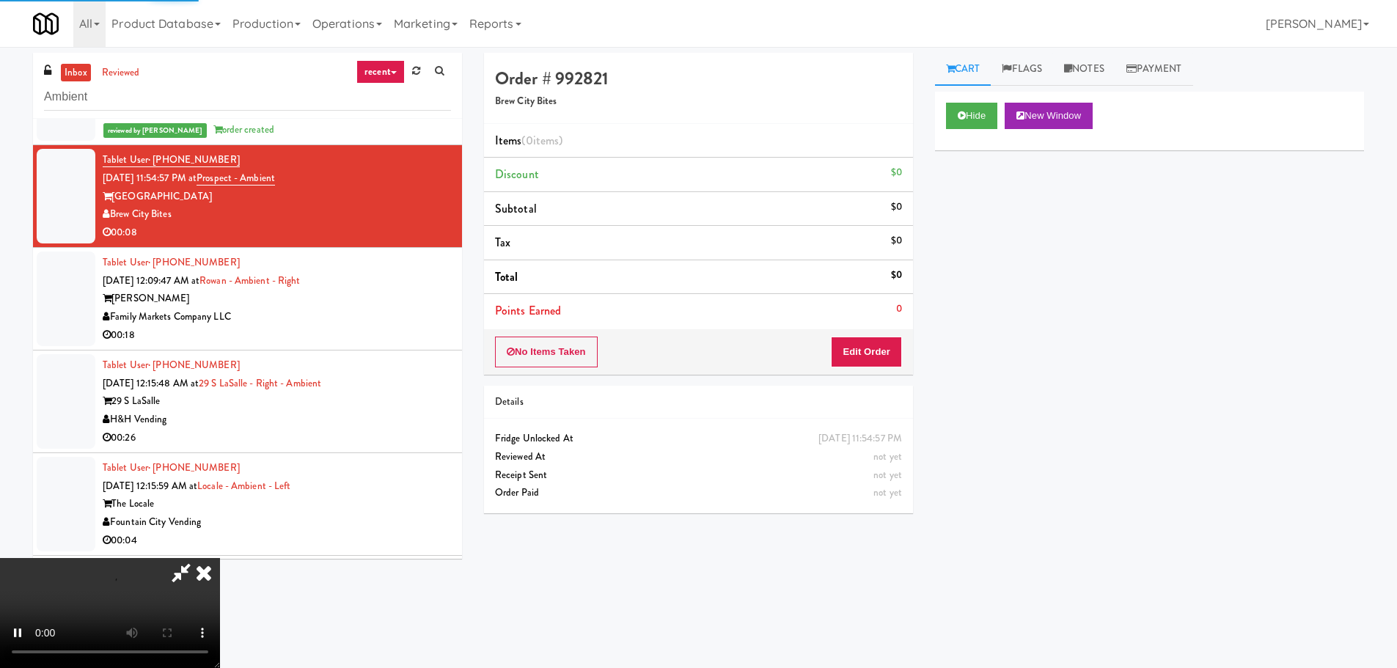
click at [912, 301] on div "Order # 992821 Brew City Bites Items (0 items ) Discount $0 Subtotal $0 Tax $0 …" at bounding box center [698, 289] width 451 height 472
click at [884, 334] on div "No Items Taken Edit Order" at bounding box center [698, 351] width 429 height 45
click at [856, 346] on button "Edit Order" at bounding box center [866, 352] width 71 height 31
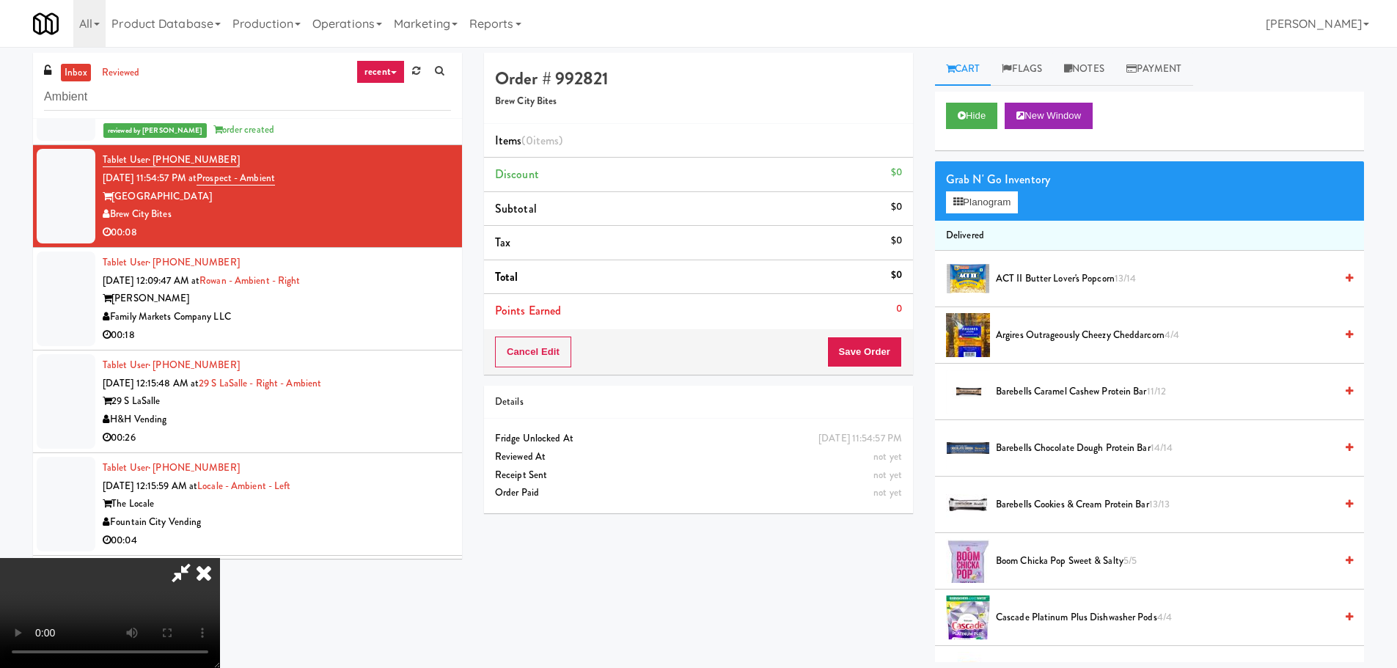
scroll to position [0, 0]
click at [220, 558] on video at bounding box center [110, 613] width 220 height 110
click at [975, 203] on button "Planogram" at bounding box center [982, 202] width 72 height 22
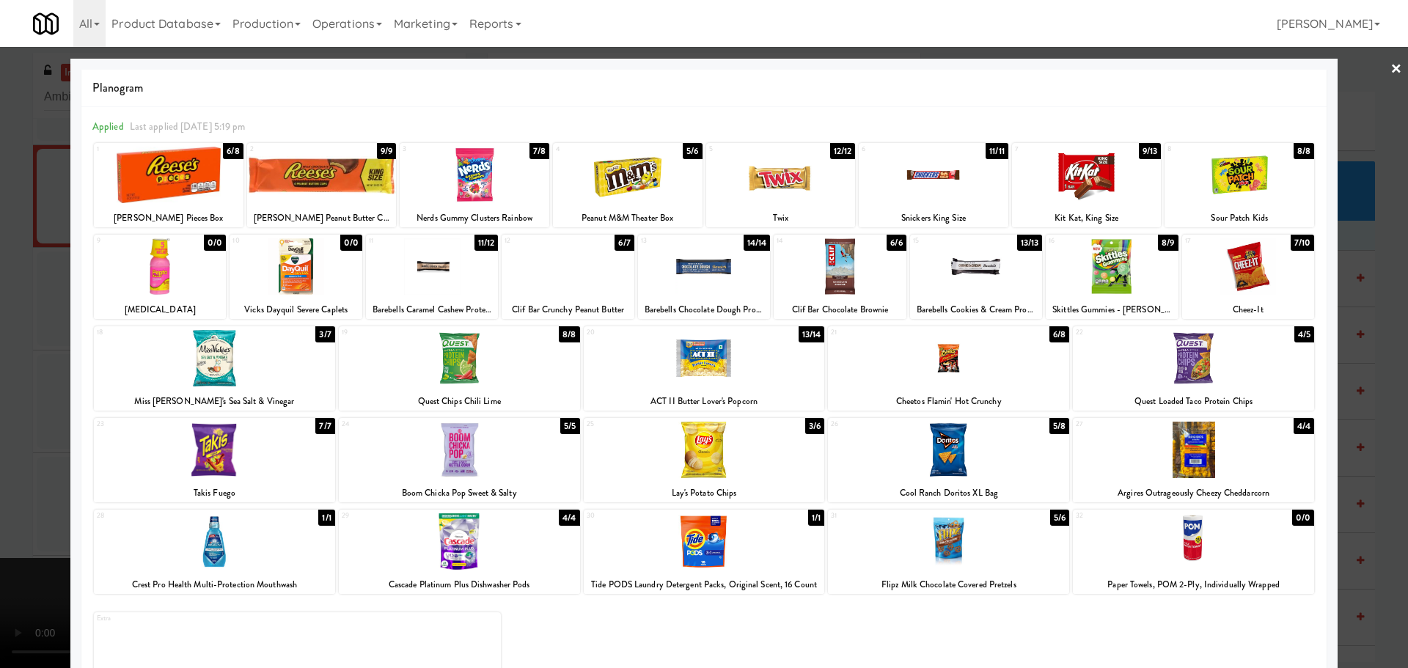
click at [1152, 364] on div at bounding box center [1193, 358] width 241 height 56
click at [0, 468] on div at bounding box center [704, 334] width 1408 height 668
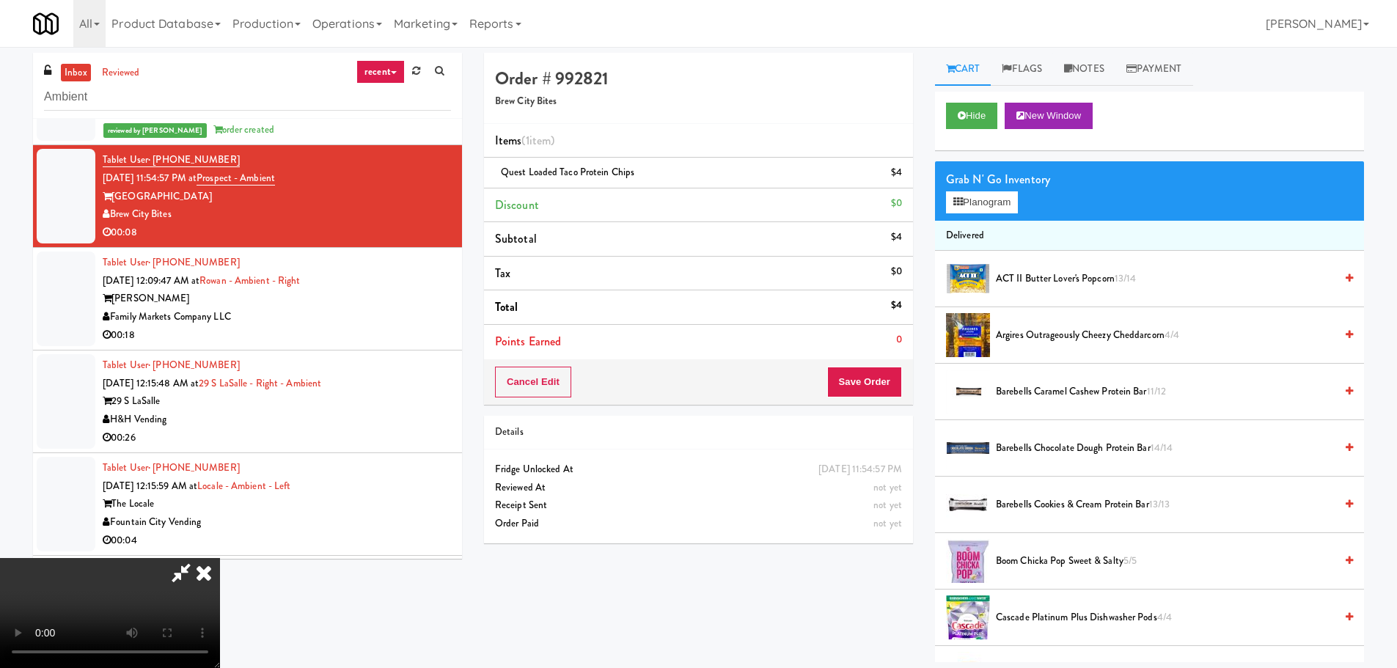
scroll to position [32, 0]
click at [220, 607] on video at bounding box center [110, 613] width 220 height 110
drag, startPoint x: 492, startPoint y: 605, endPoint x: 509, endPoint y: 602, distance: 17.1
click at [220, 605] on video at bounding box center [110, 613] width 220 height 110
click at [220, 587] on video at bounding box center [110, 613] width 220 height 110
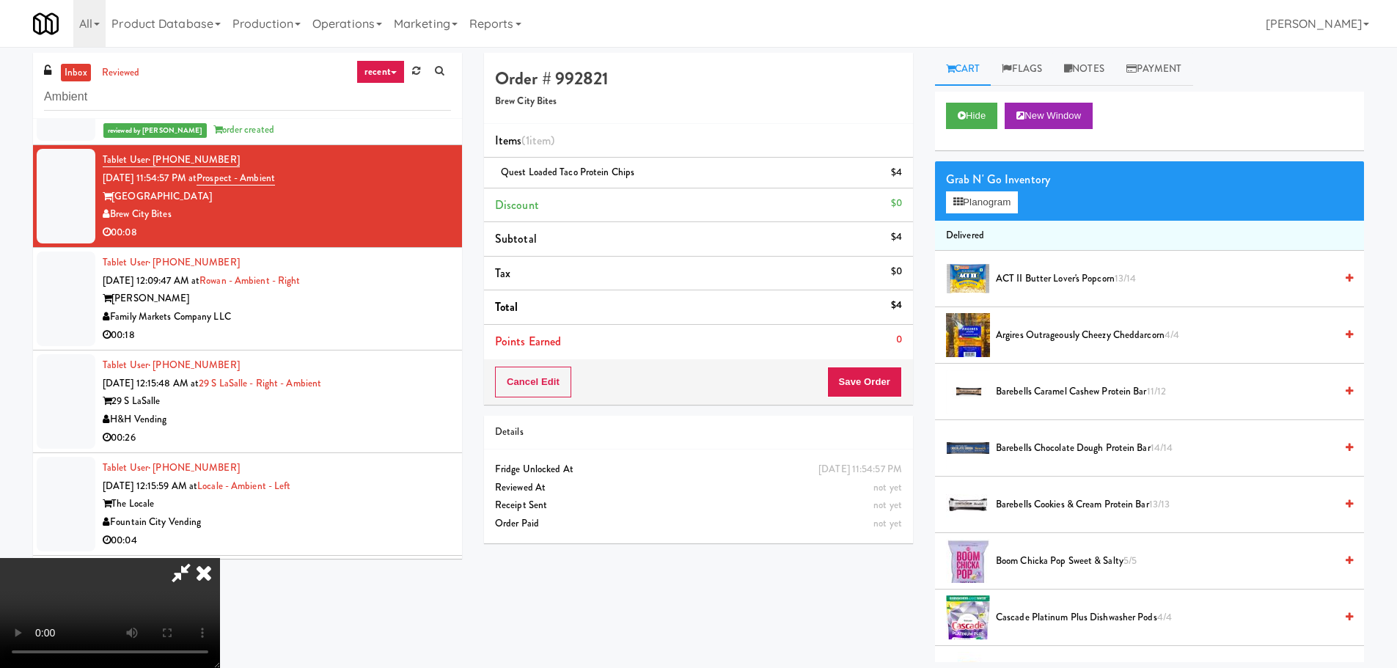
scroll to position [252, 0]
click at [860, 380] on button "Save Order" at bounding box center [864, 382] width 75 height 31
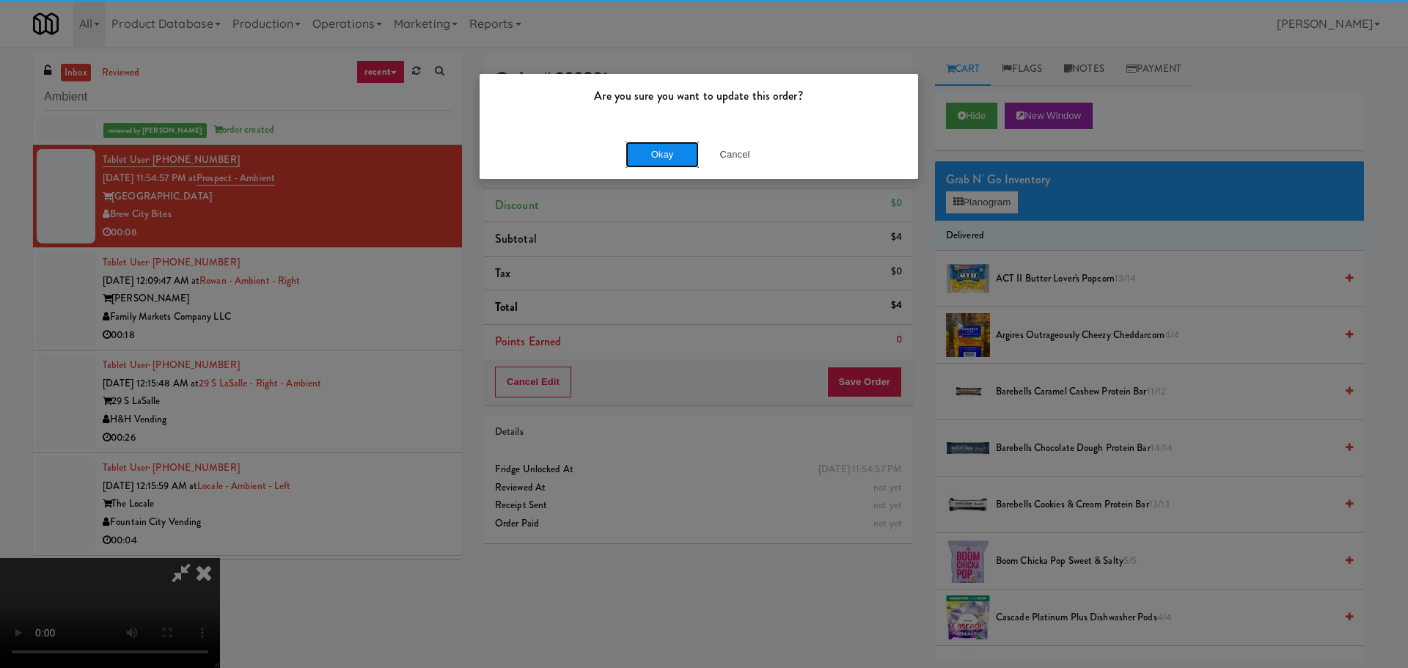
click at [673, 155] on button "Okay" at bounding box center [662, 155] width 73 height 26
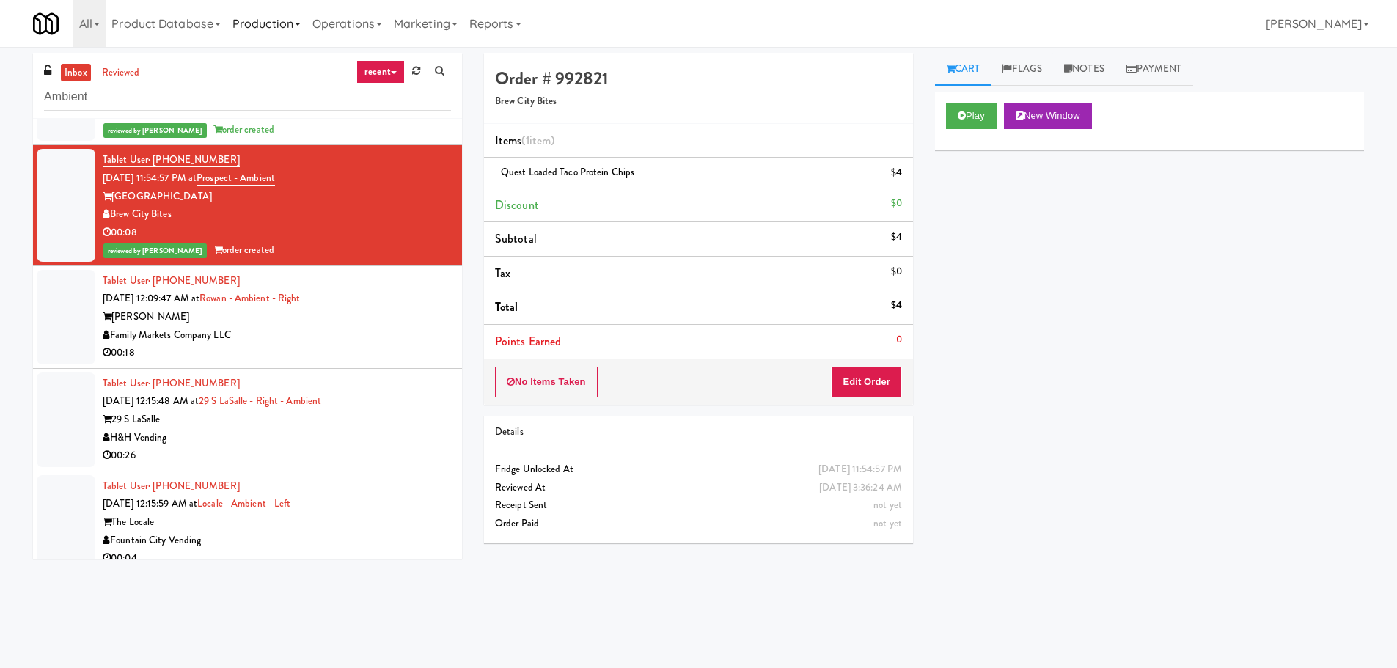
scroll to position [0, 0]
click at [412, 324] on div "Rowan" at bounding box center [277, 317] width 348 height 18
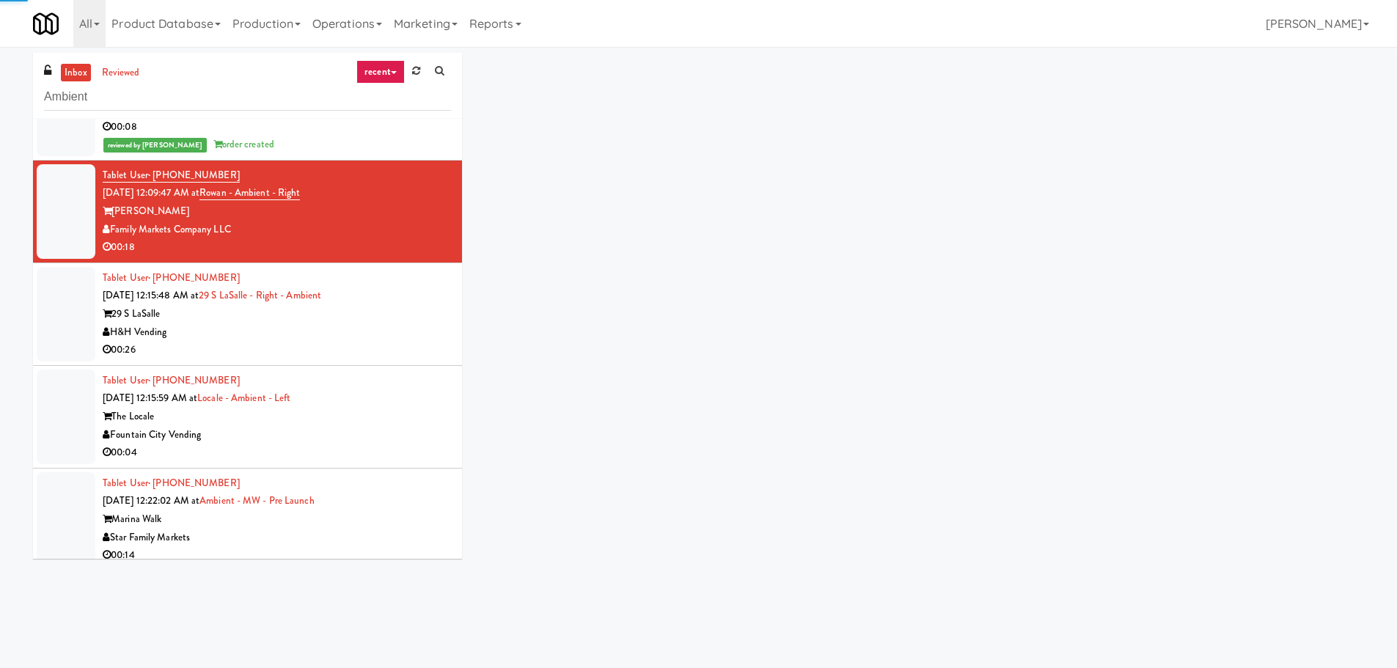
scroll to position [2239, 0]
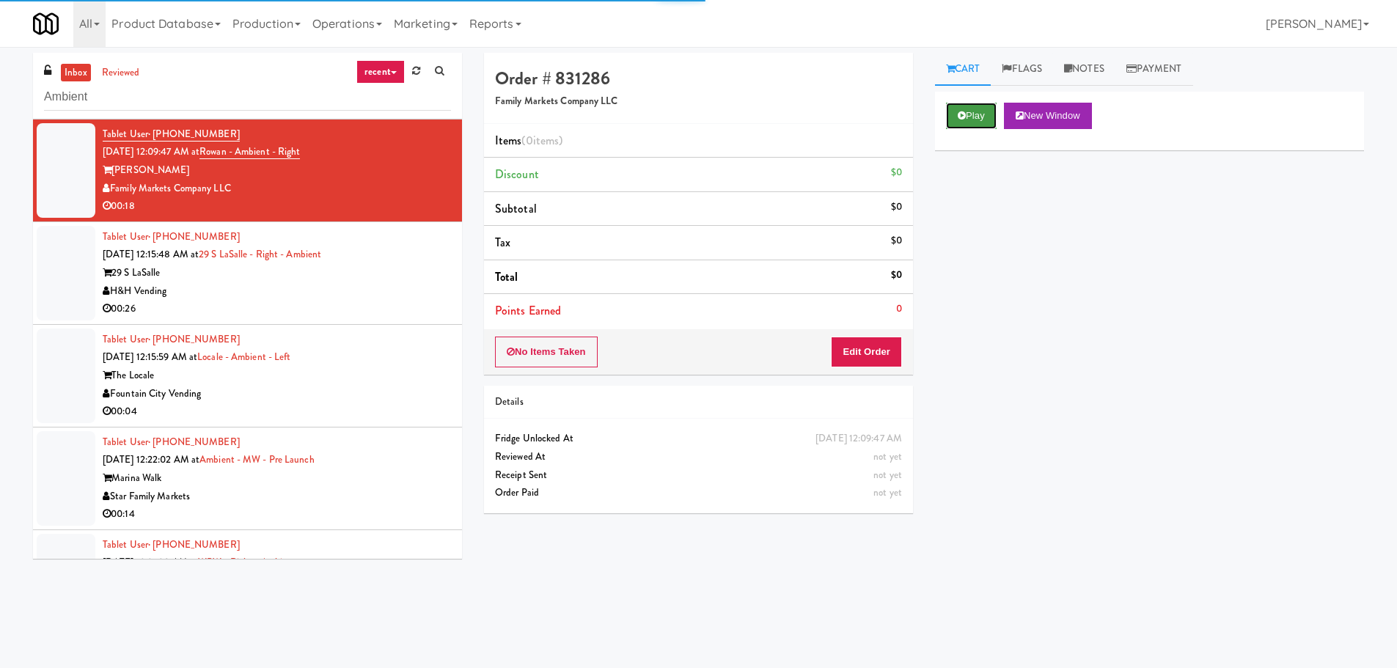
click at [965, 114] on icon at bounding box center [962, 116] width 8 height 10
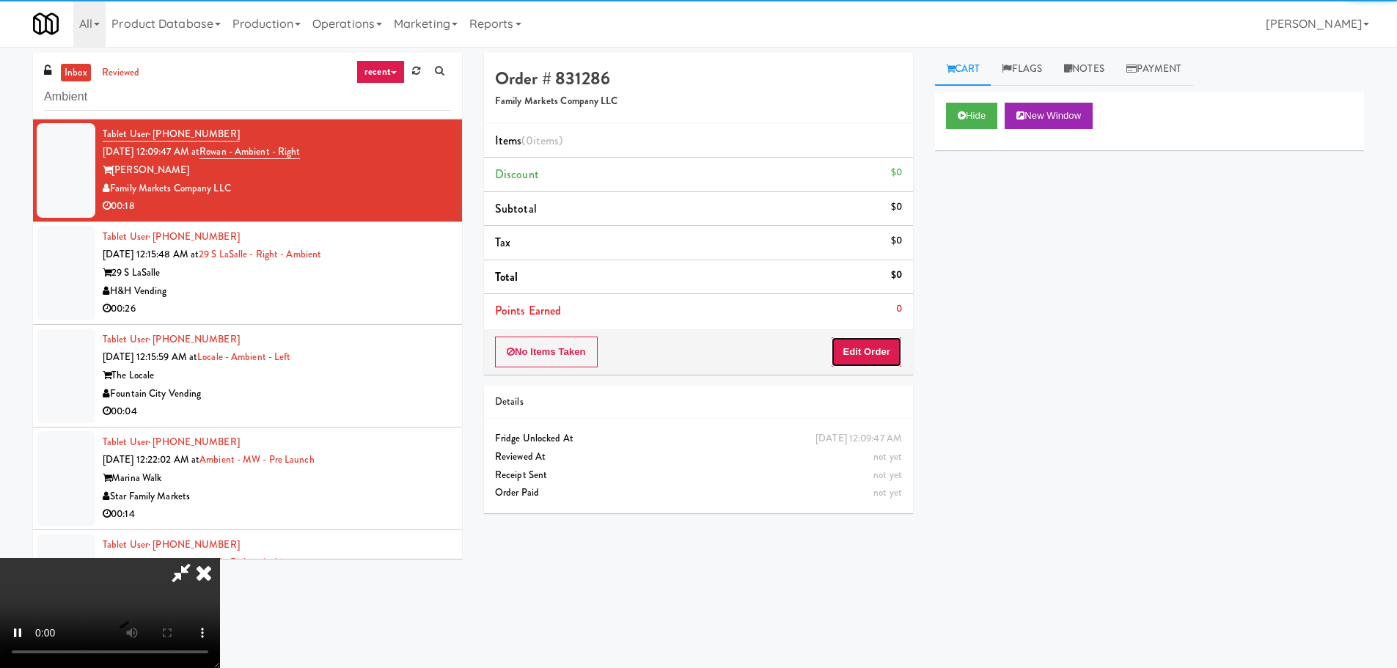
click at [877, 347] on button "Edit Order" at bounding box center [866, 352] width 71 height 31
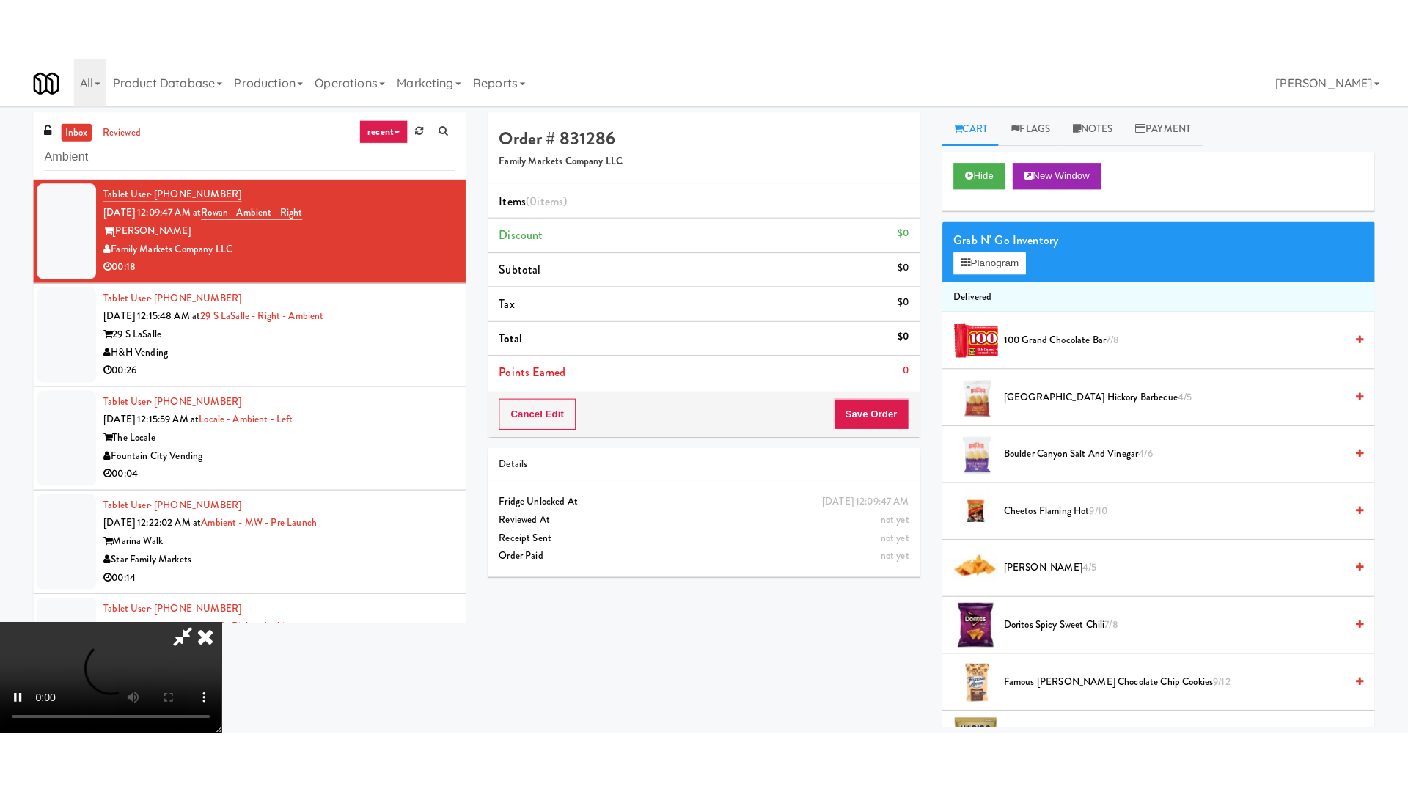
scroll to position [252, 0]
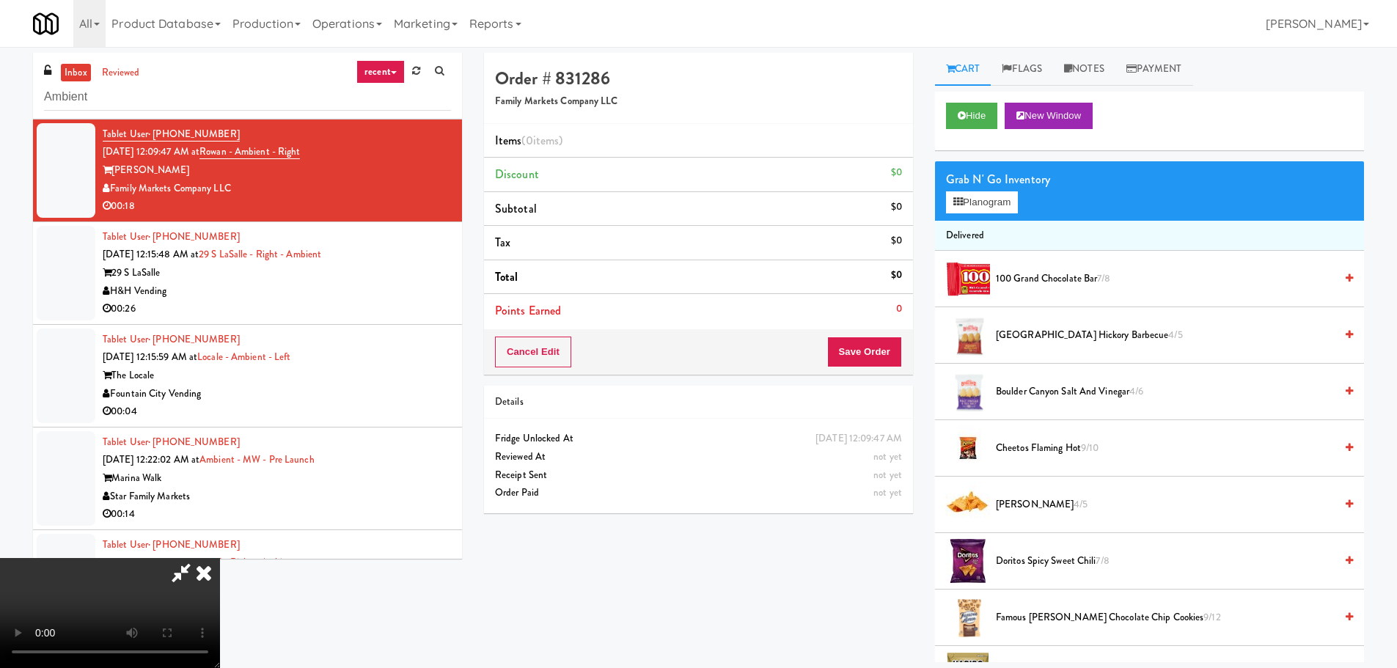
click at [220, 558] on video at bounding box center [110, 613] width 220 height 110
drag, startPoint x: 484, startPoint y: 351, endPoint x: 495, endPoint y: 358, distance: 12.8
click at [220, 558] on video at bounding box center [110, 613] width 220 height 110
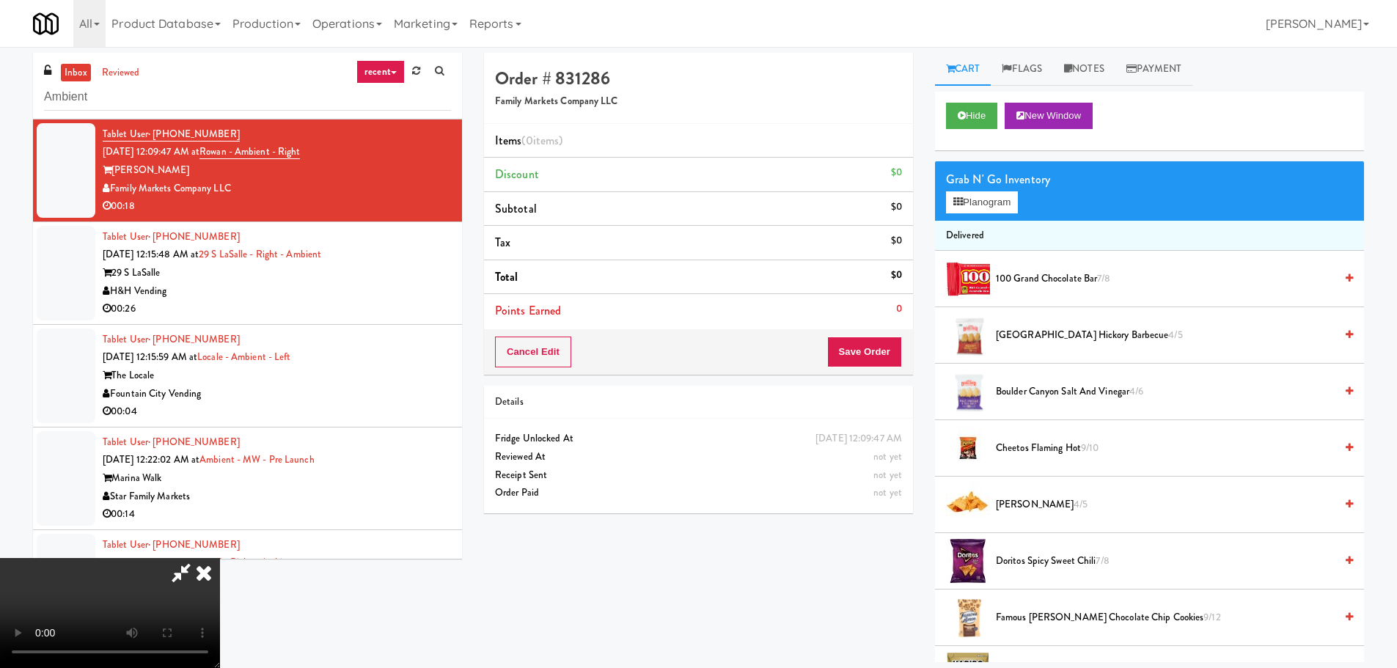
click at [220, 558] on video at bounding box center [110, 613] width 220 height 110
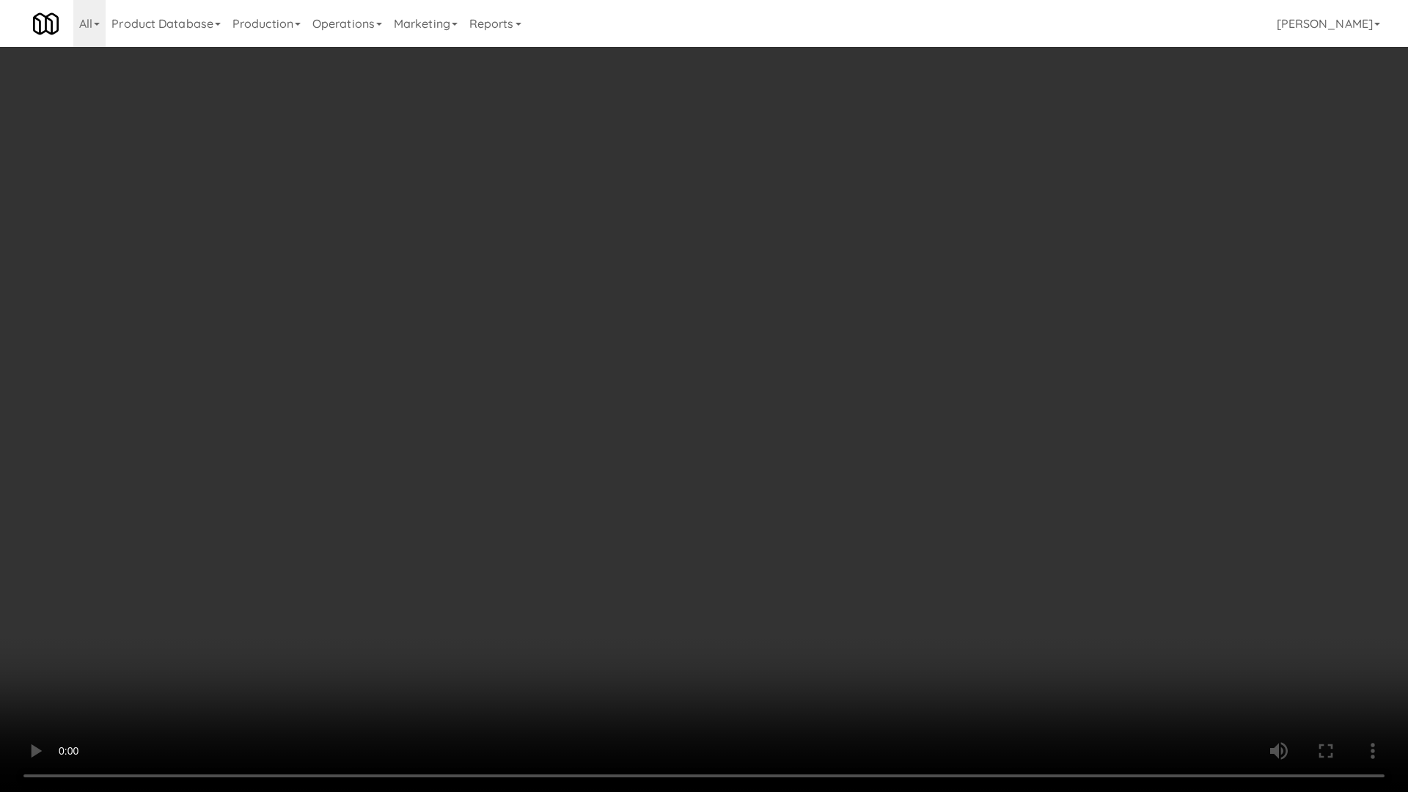
click at [595, 560] on video at bounding box center [704, 396] width 1408 height 792
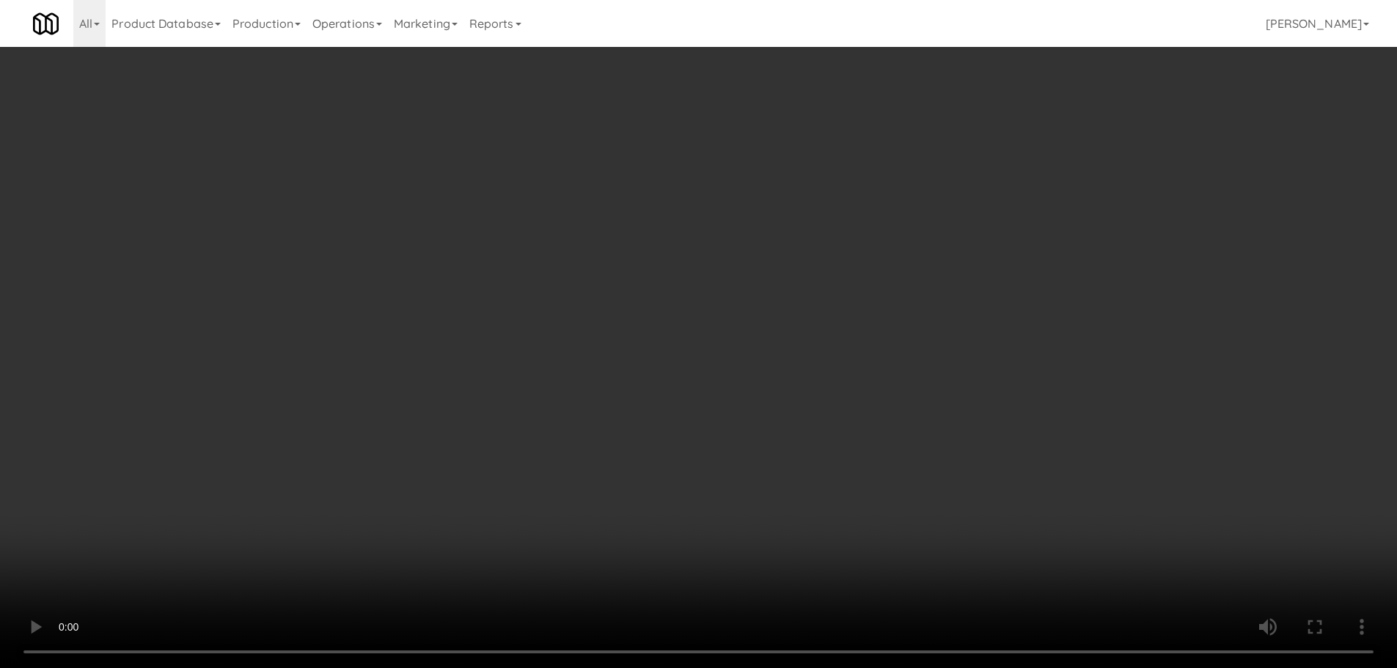
scroll to position [1174, 0]
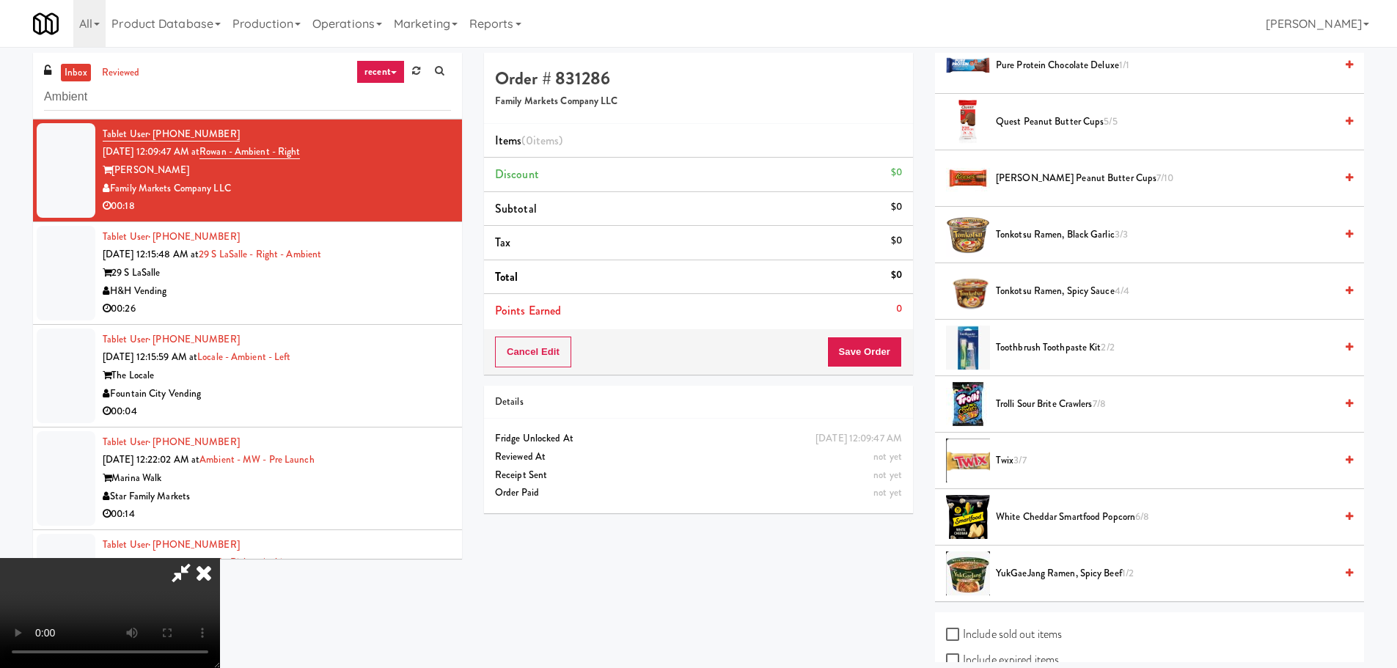
click at [1077, 398] on span "Trolli Sour Brite Crawlers 7/8" at bounding box center [1165, 404] width 339 height 18
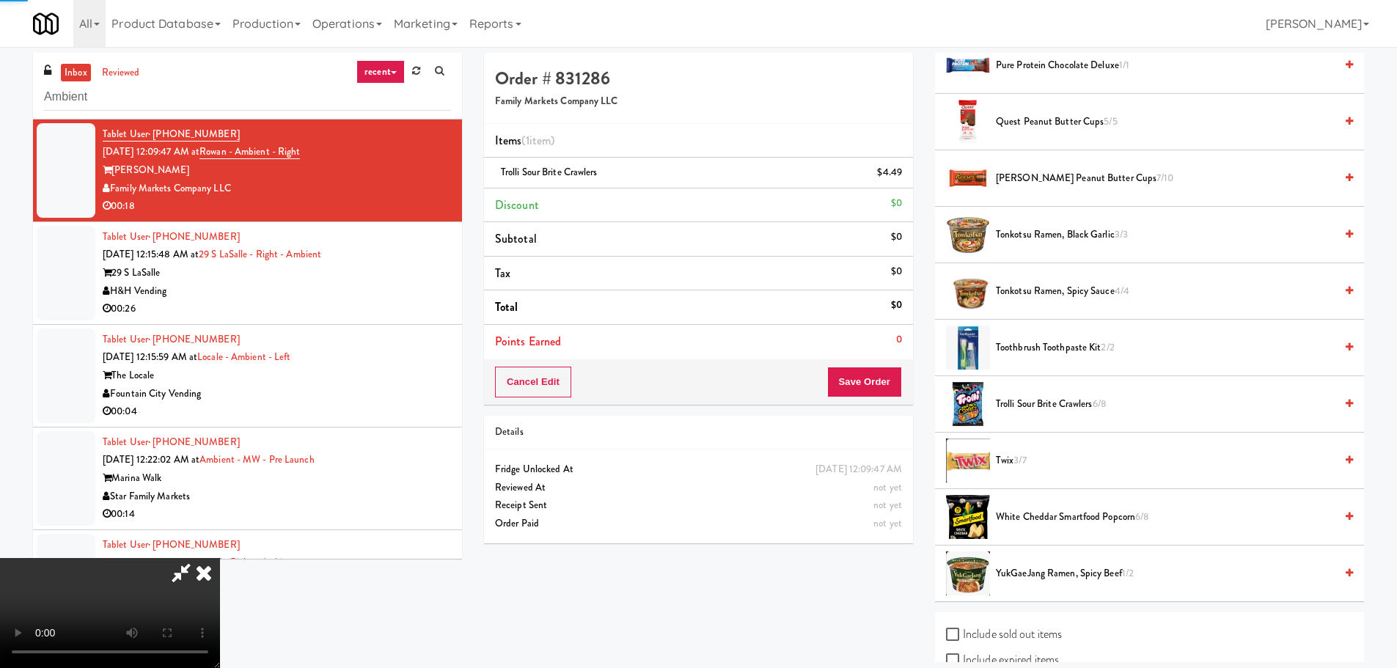
click at [220, 558] on video at bounding box center [110, 613] width 220 height 110
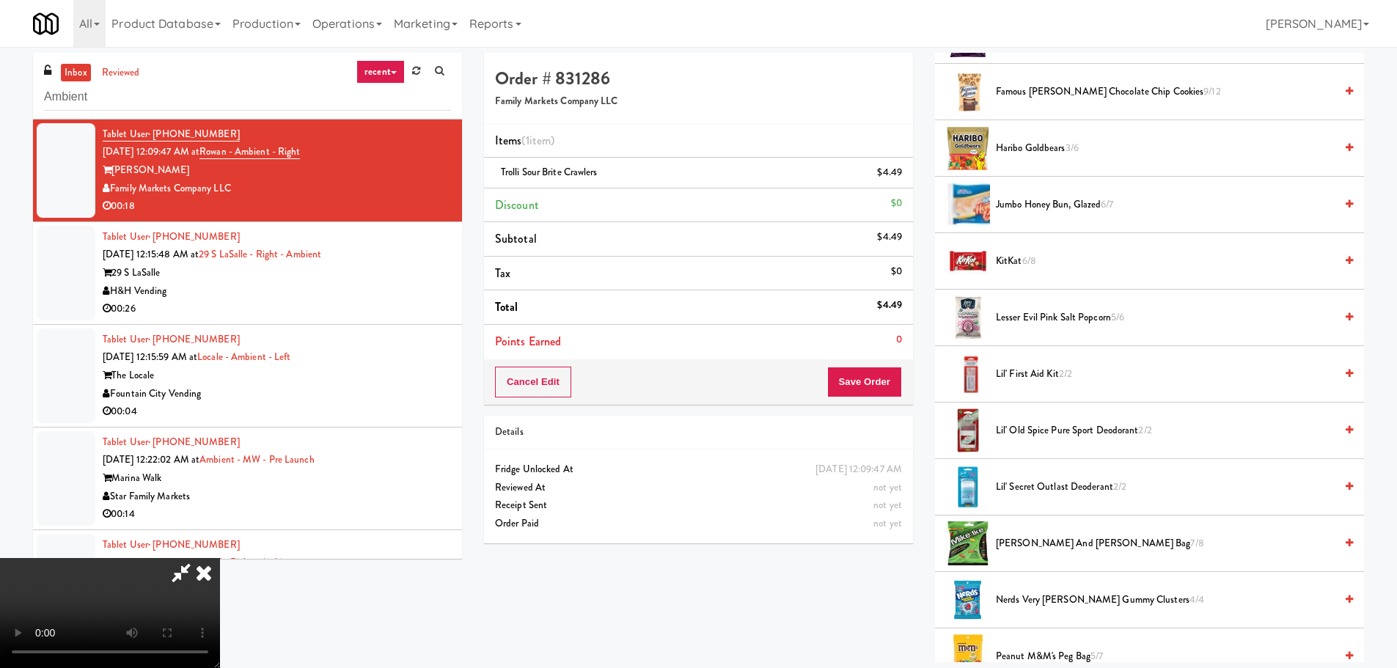
scroll to position [513, 0]
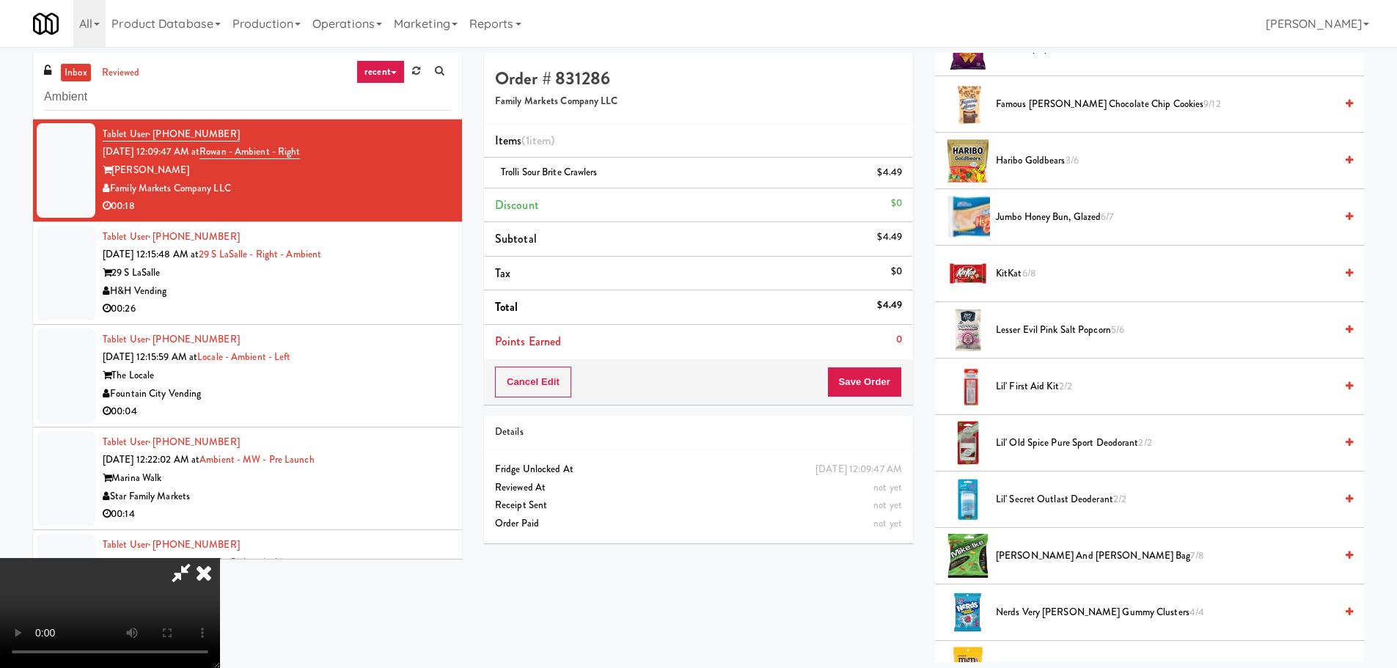
click at [1061, 167] on span "Haribo Goldbears 3/6" at bounding box center [1165, 161] width 339 height 18
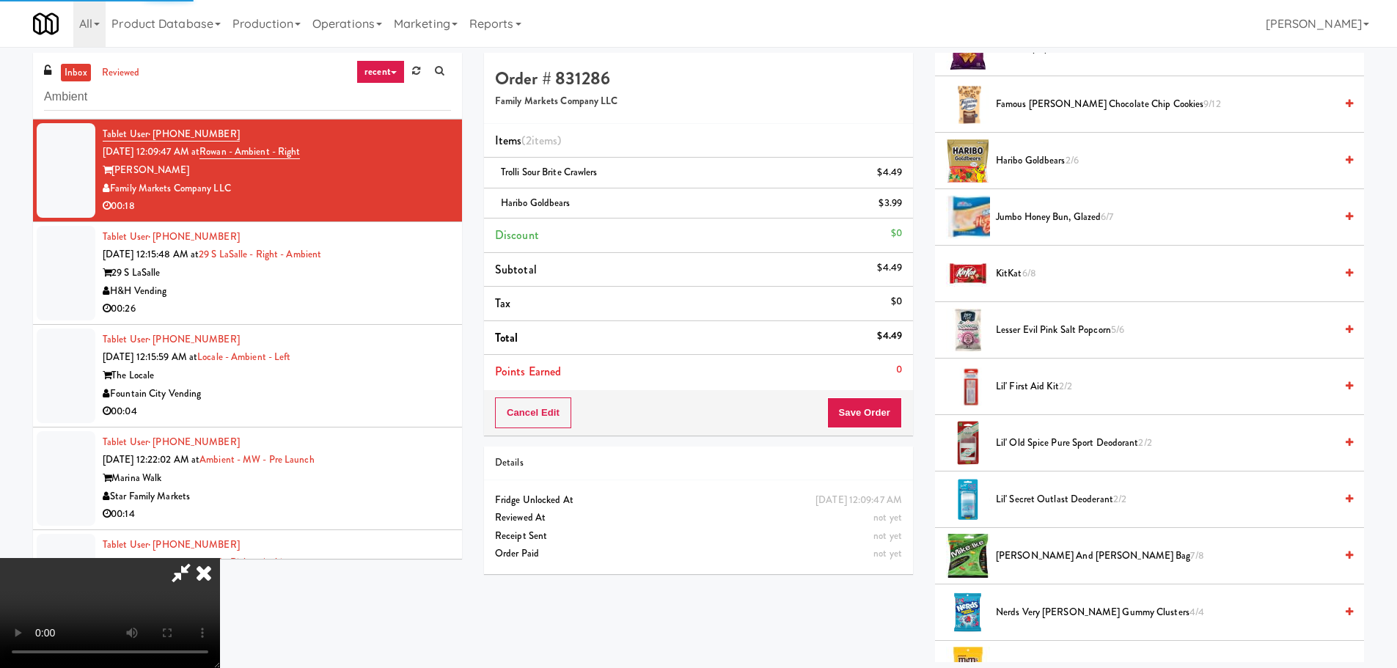
drag, startPoint x: 447, startPoint y: 366, endPoint x: 459, endPoint y: 381, distance: 18.8
click at [220, 558] on video at bounding box center [110, 613] width 220 height 110
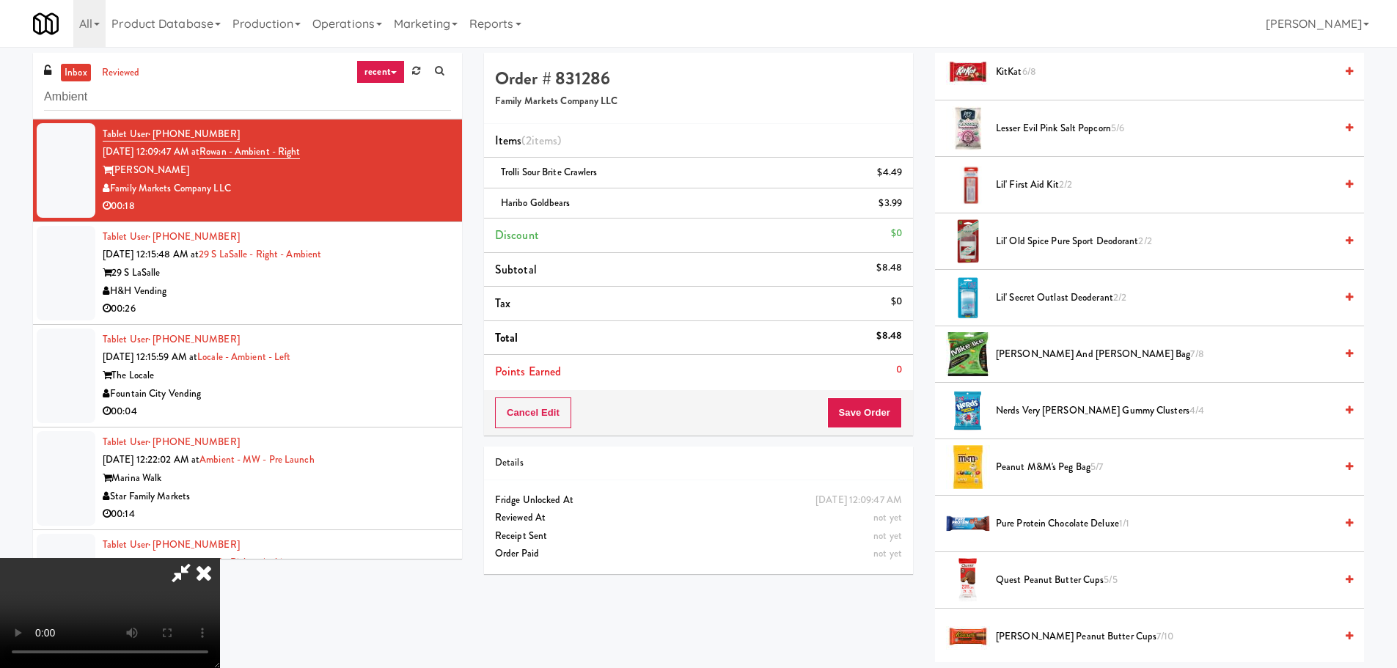
scroll to position [734, 0]
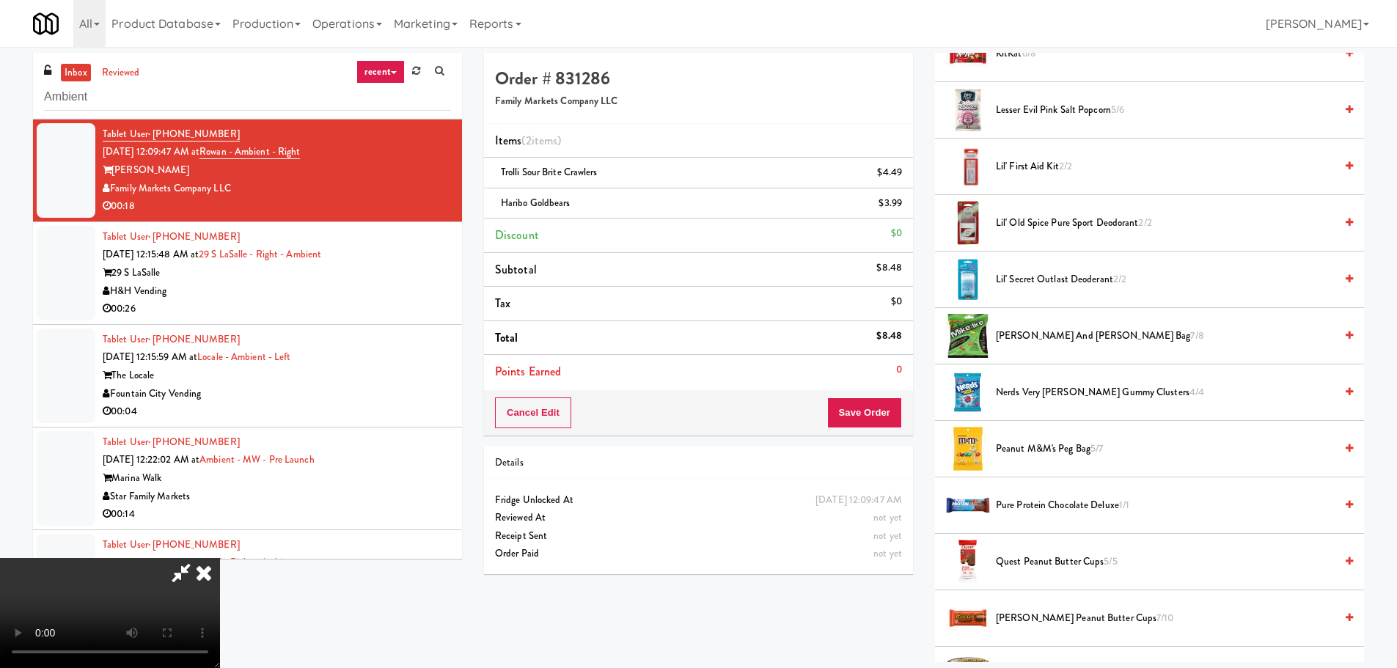
click at [1072, 389] on span "Nerds Very Berry Gummy Clusters 4/4" at bounding box center [1165, 393] width 339 height 18
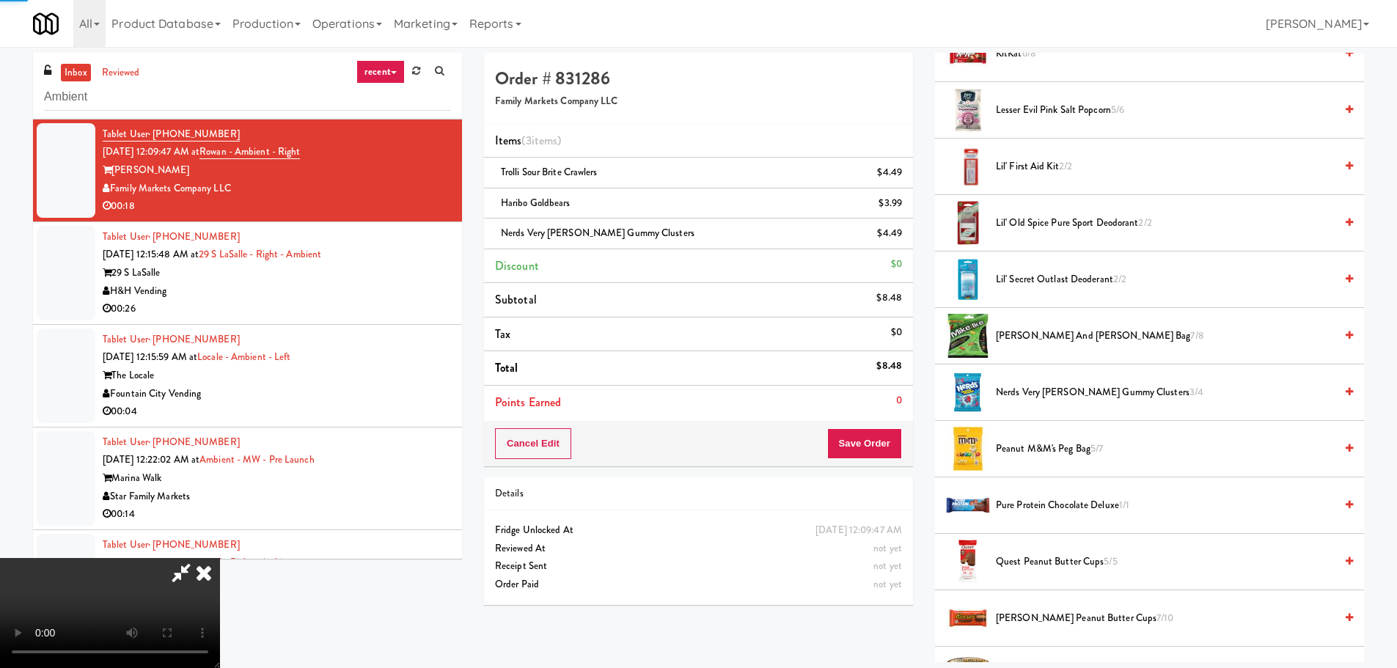
click at [220, 558] on video at bounding box center [110, 613] width 220 height 110
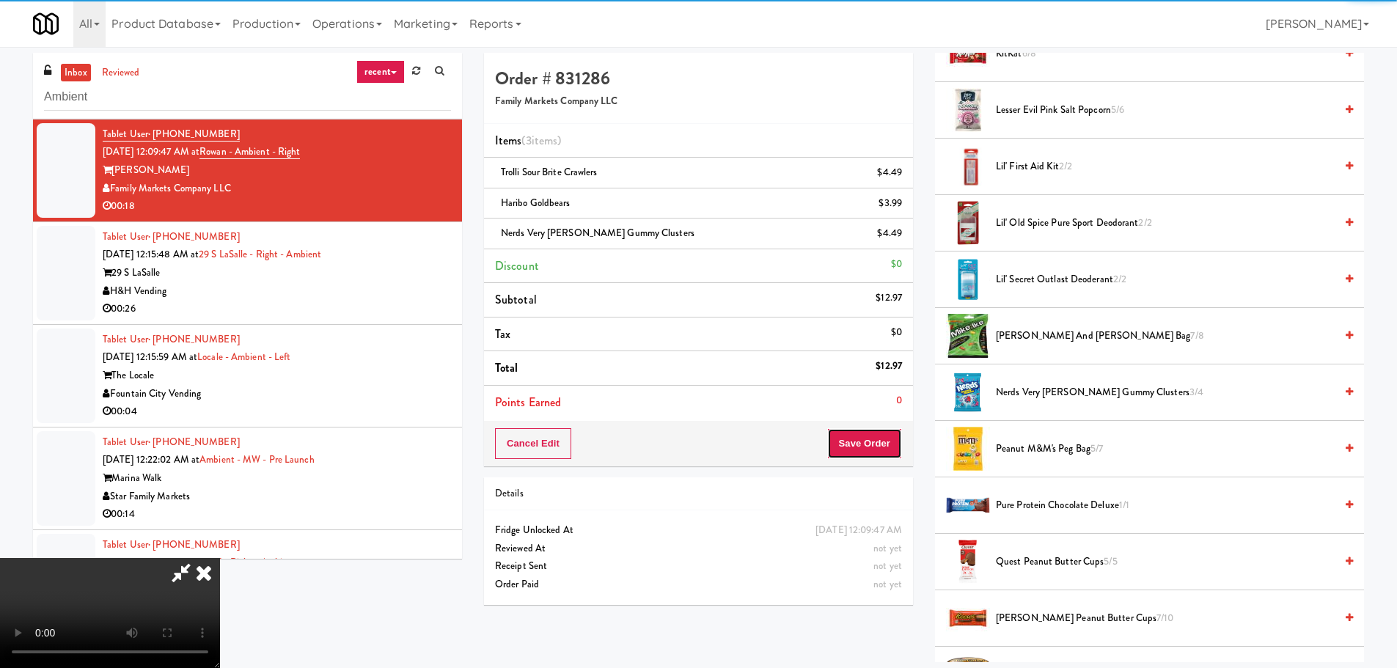
click at [848, 445] on button "Save Order" at bounding box center [864, 443] width 75 height 31
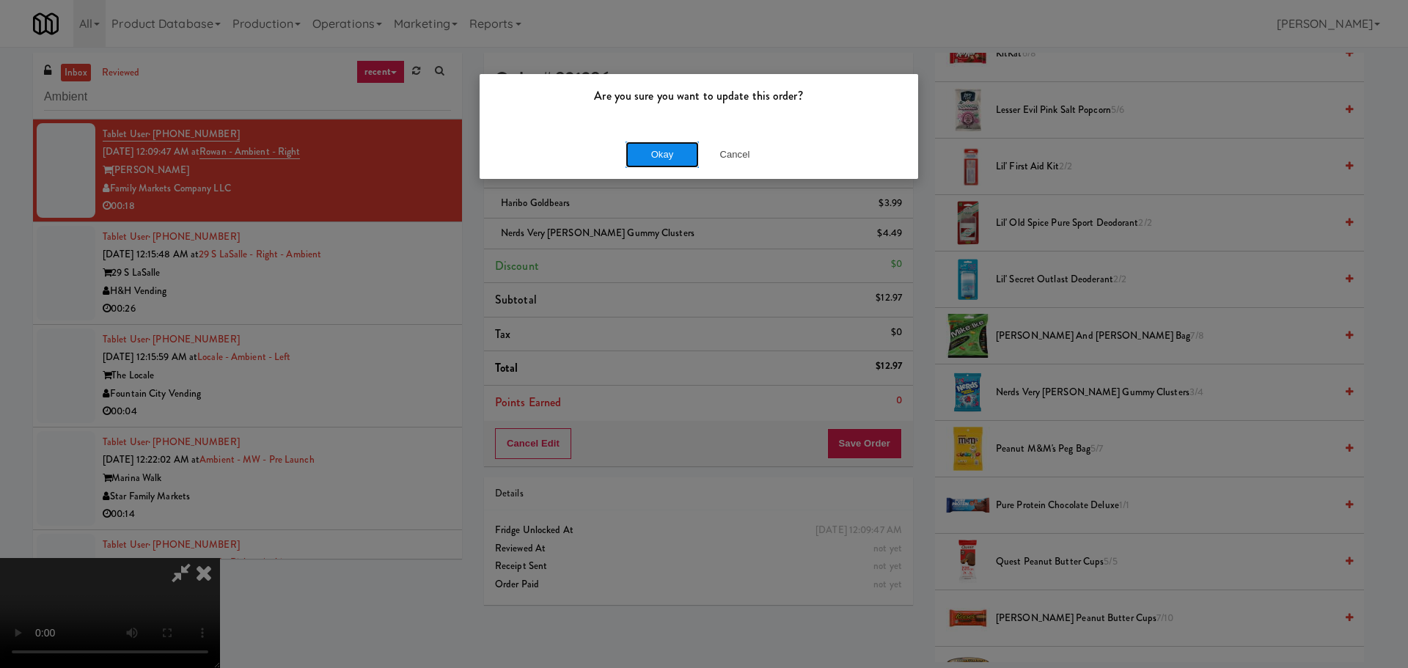
click at [644, 155] on button "Okay" at bounding box center [662, 155] width 73 height 26
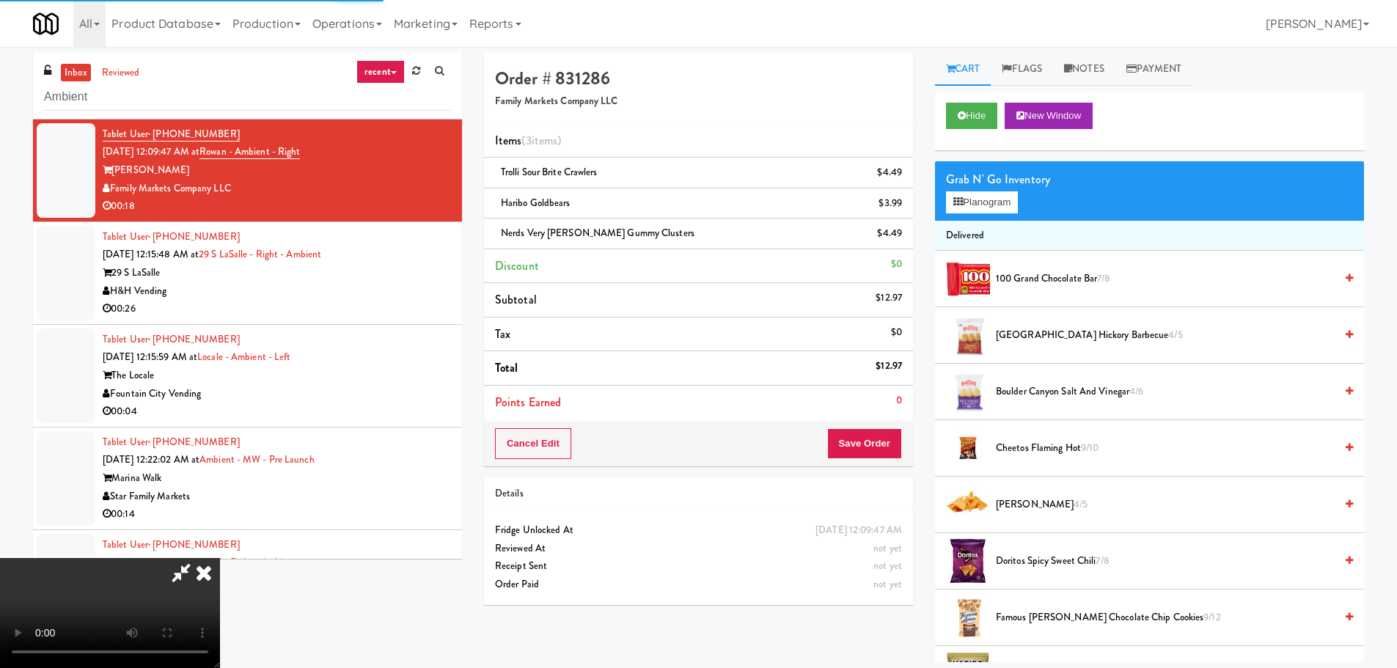
scroll to position [0, 0]
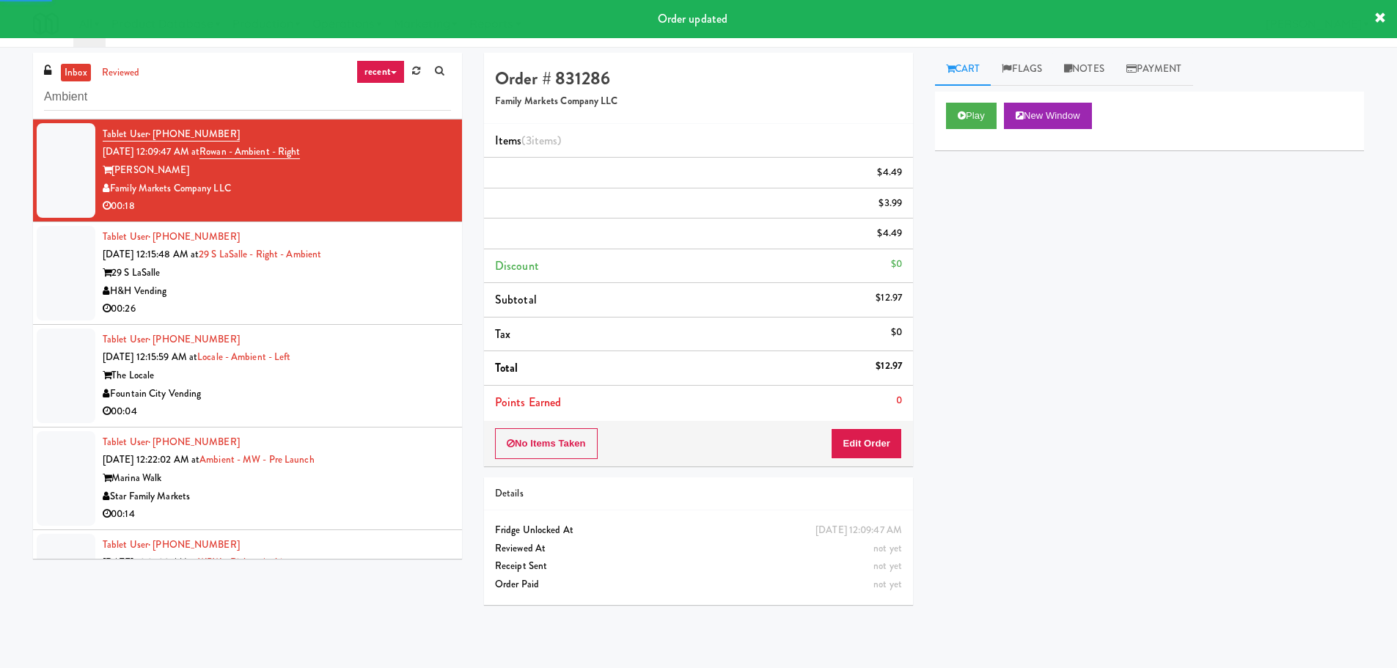
click at [431, 295] on div "H&H Vending" at bounding box center [277, 291] width 348 height 18
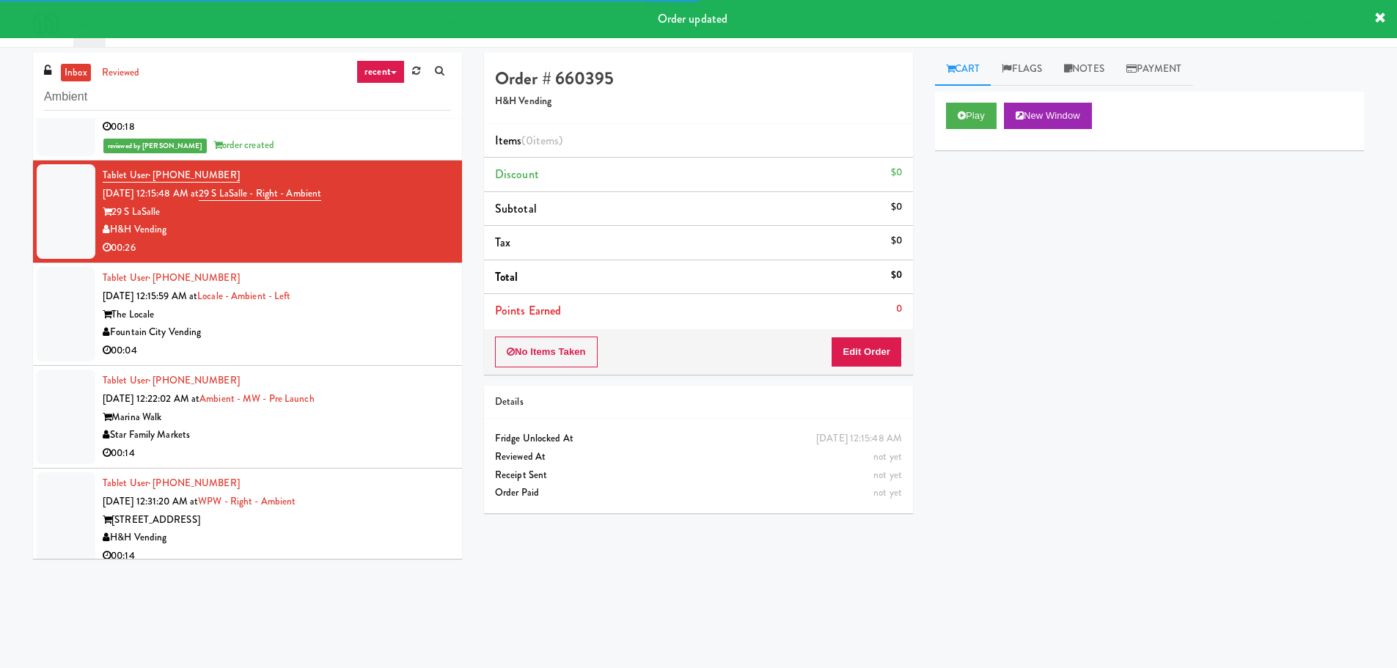
scroll to position [2312, 0]
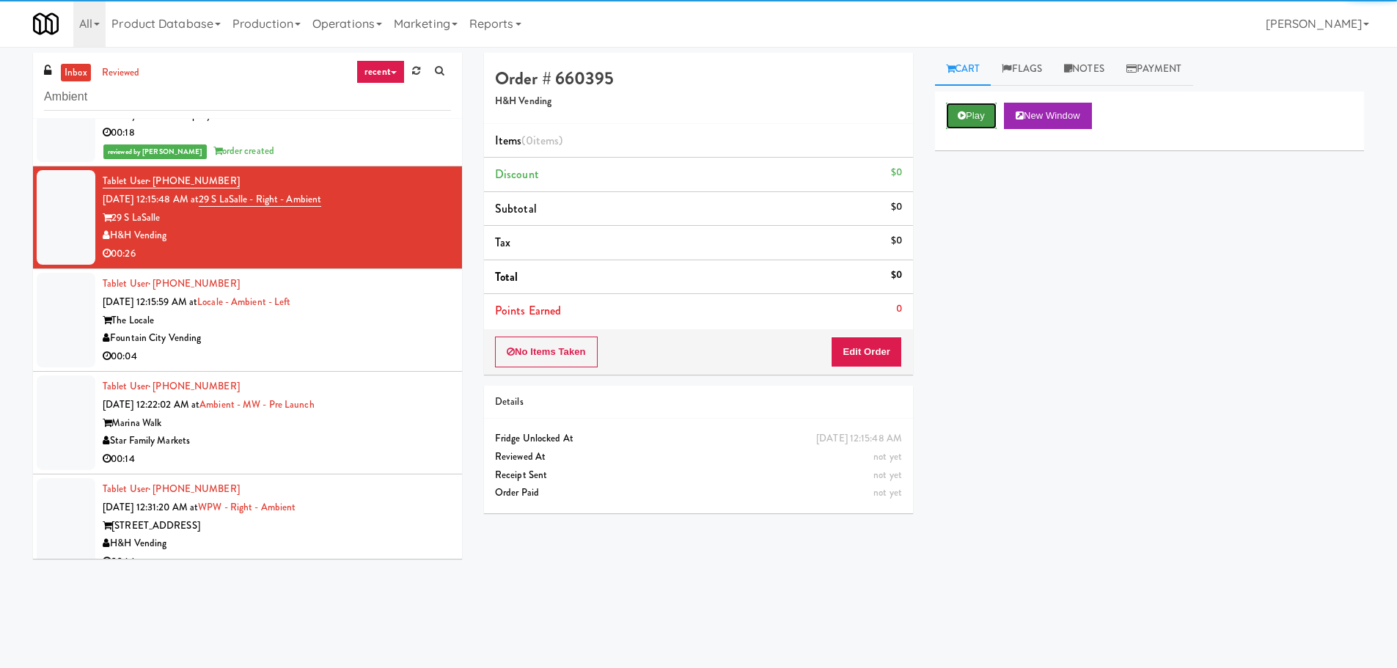
click at [984, 120] on button "Play" at bounding box center [971, 116] width 51 height 26
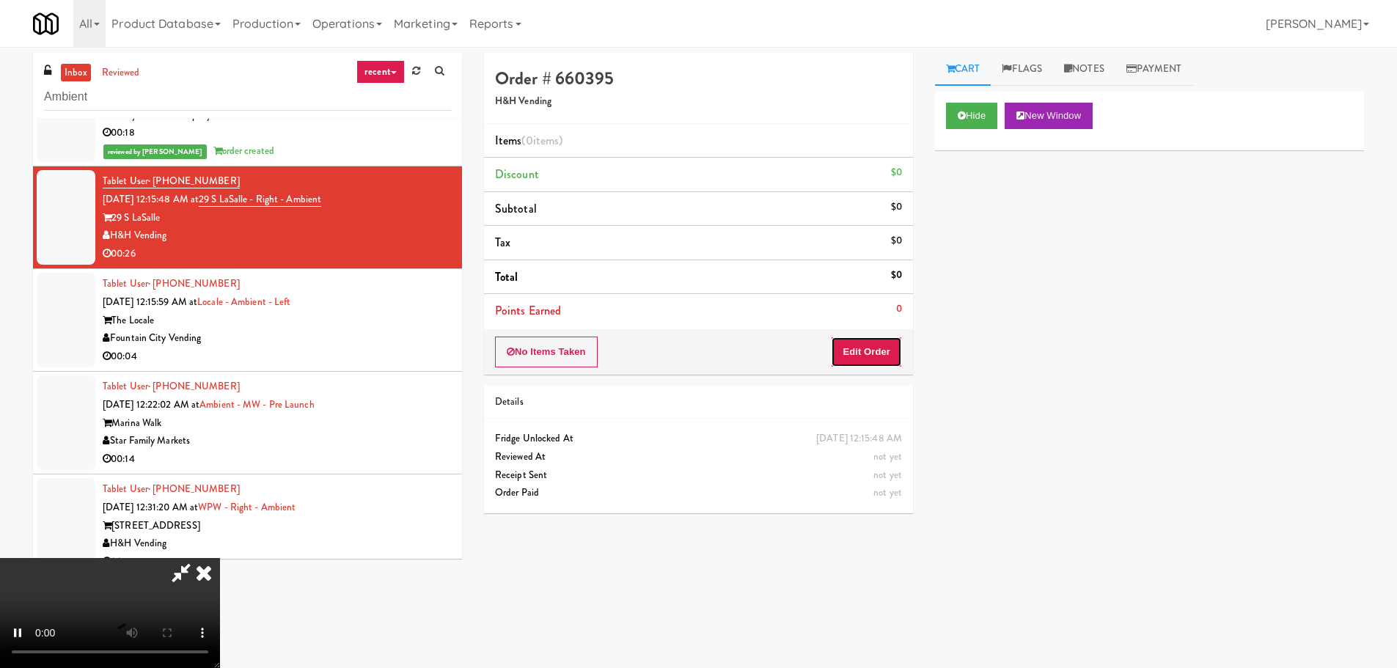
click at [900, 338] on button "Edit Order" at bounding box center [866, 352] width 71 height 31
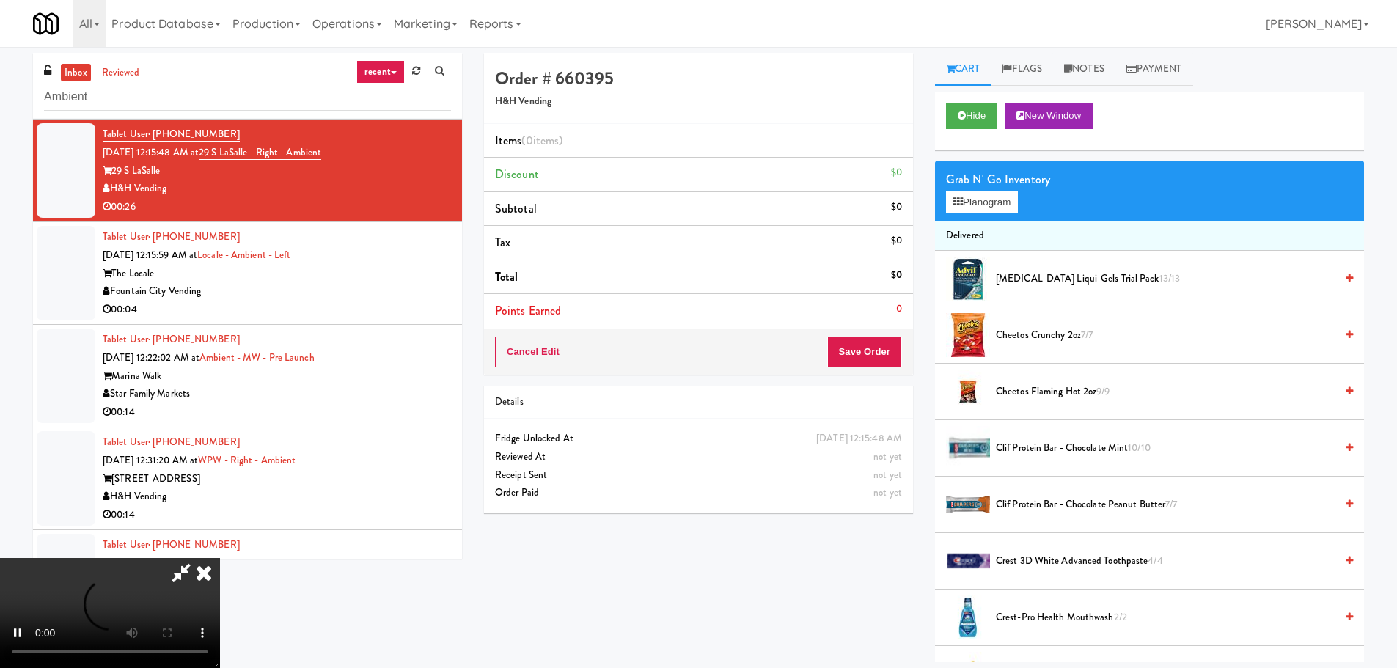
scroll to position [2368, 0]
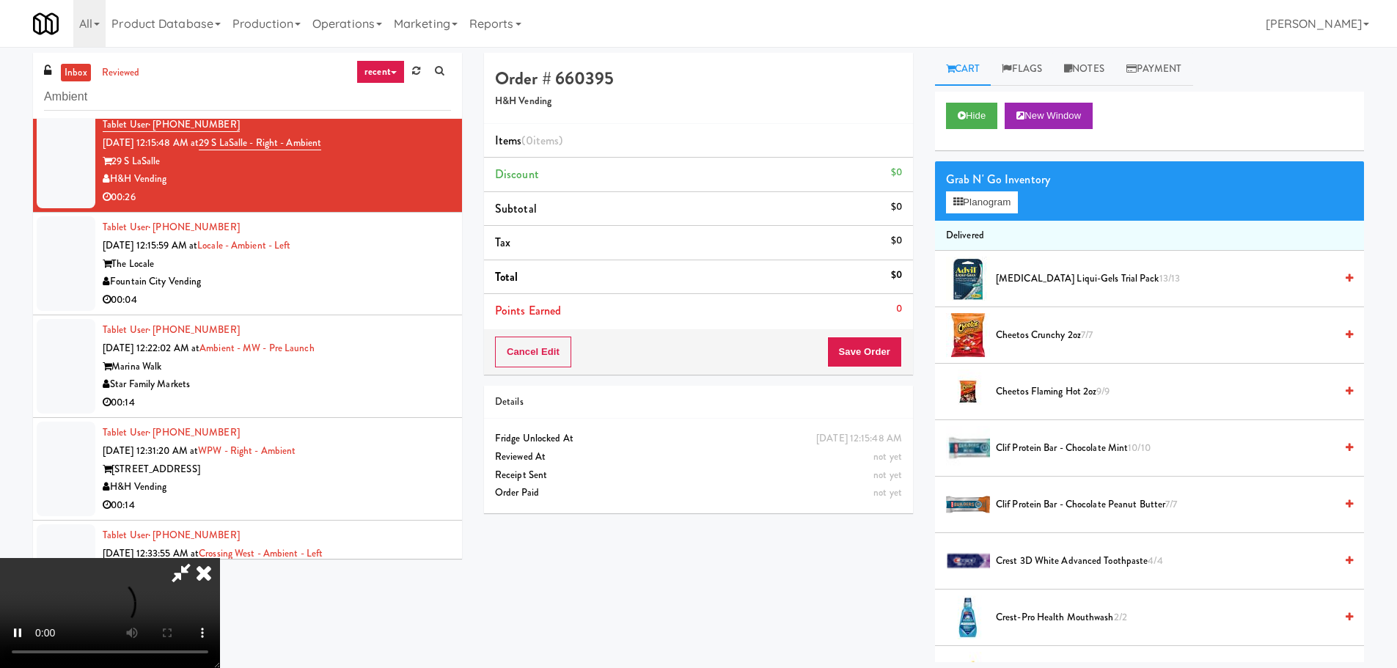
click at [220, 558] on video at bounding box center [110, 613] width 220 height 110
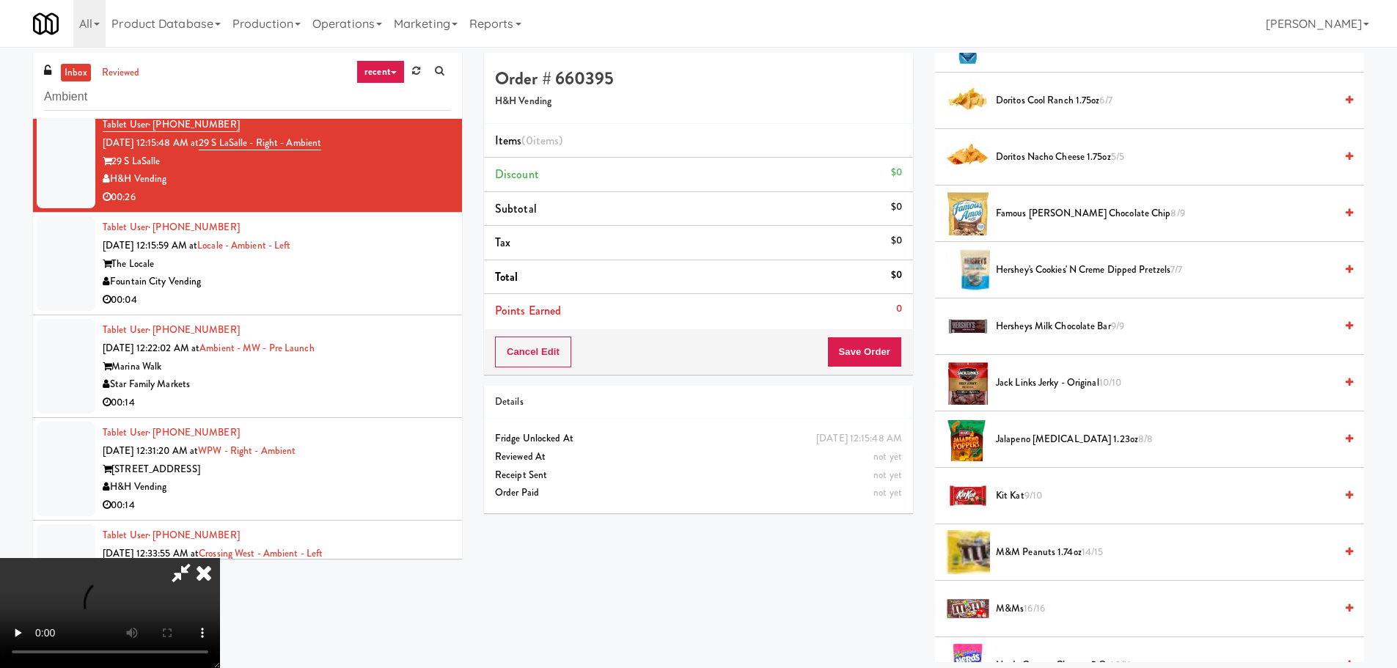
scroll to position [807, 0]
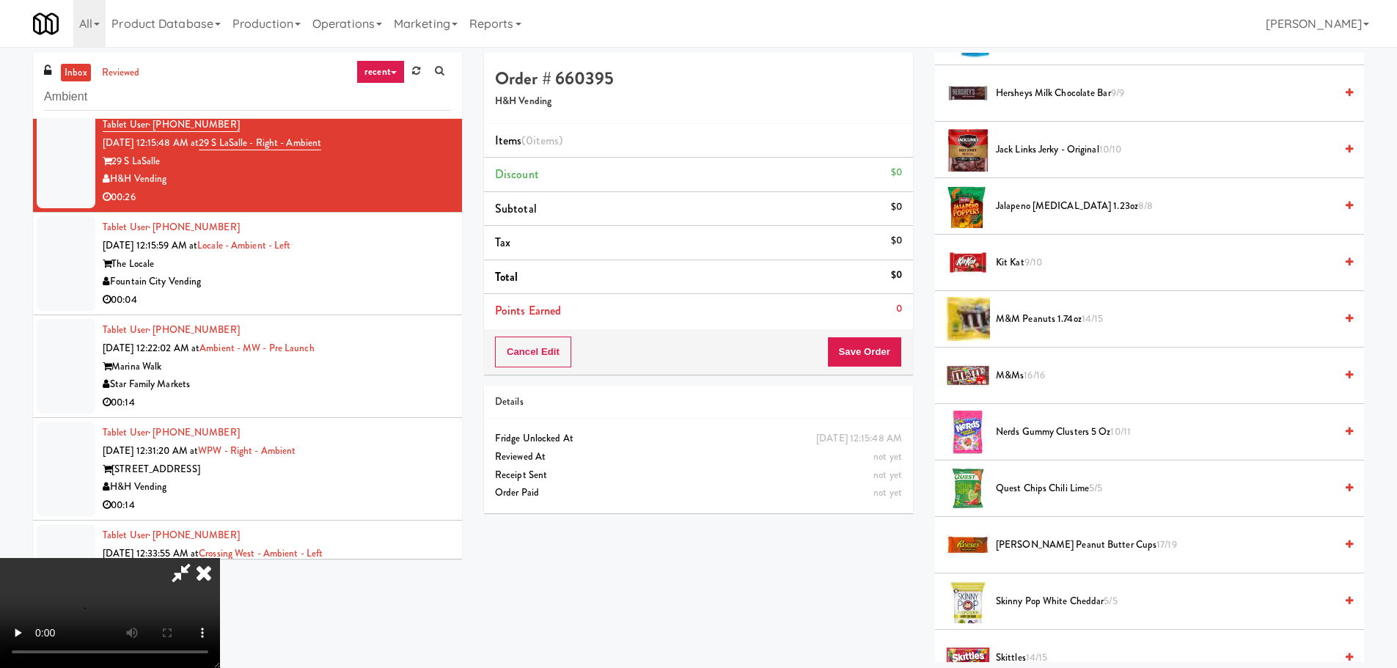
click at [1072, 321] on span "M&M Peanuts 1.74oz 14/15" at bounding box center [1165, 319] width 339 height 18
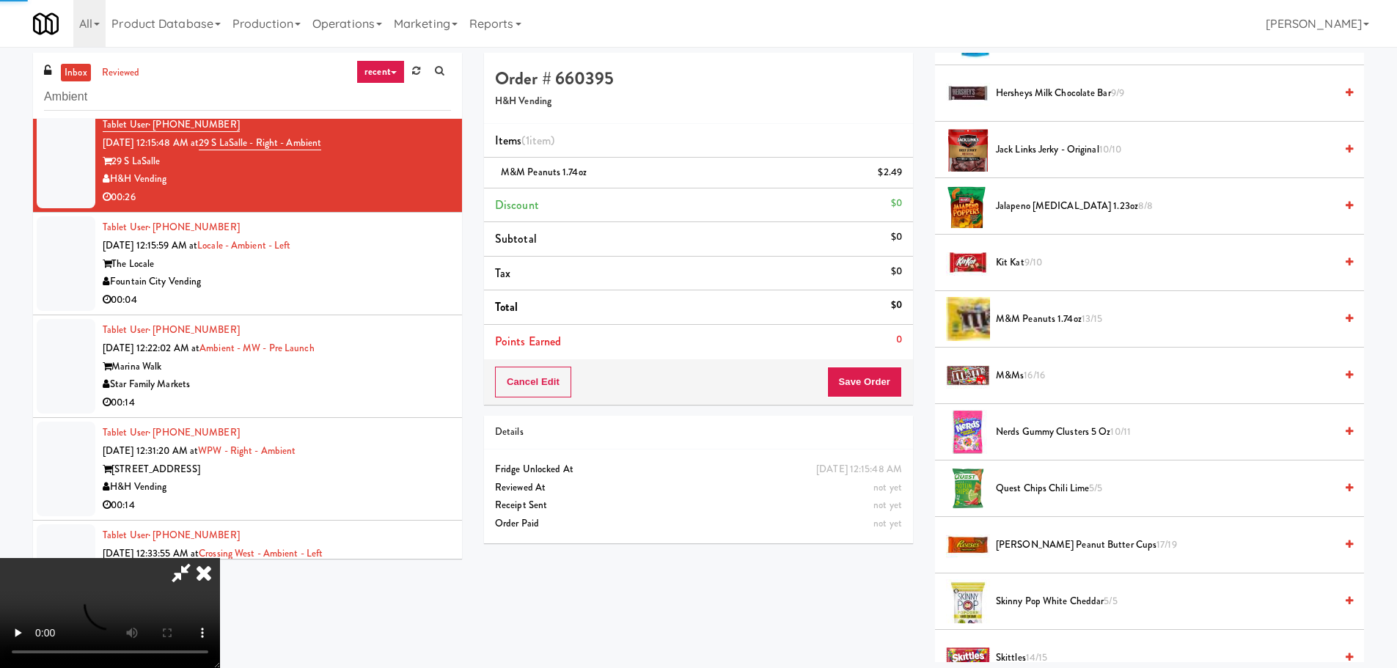
click at [220, 558] on video at bounding box center [110, 613] width 220 height 110
drag, startPoint x: 528, startPoint y: 371, endPoint x: 535, endPoint y: 377, distance: 8.8
click at [220, 558] on video at bounding box center [110, 613] width 220 height 110
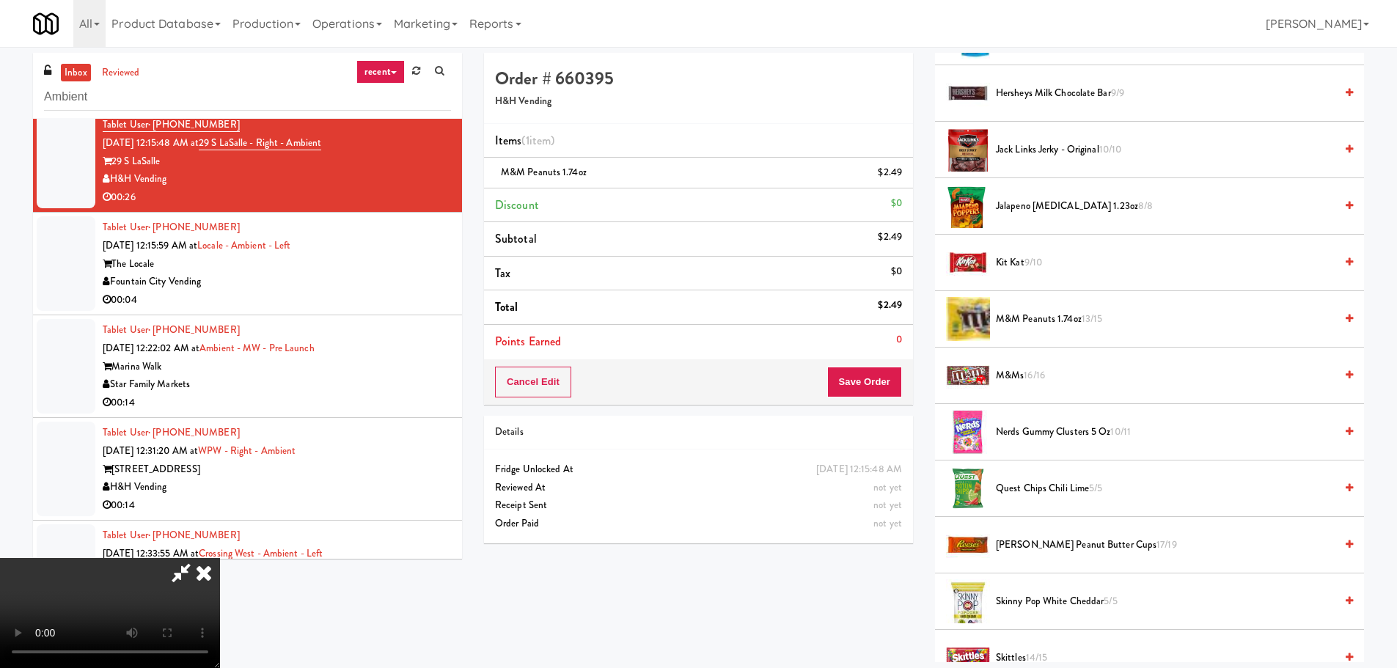
click at [220, 558] on video at bounding box center [110, 613] width 220 height 110
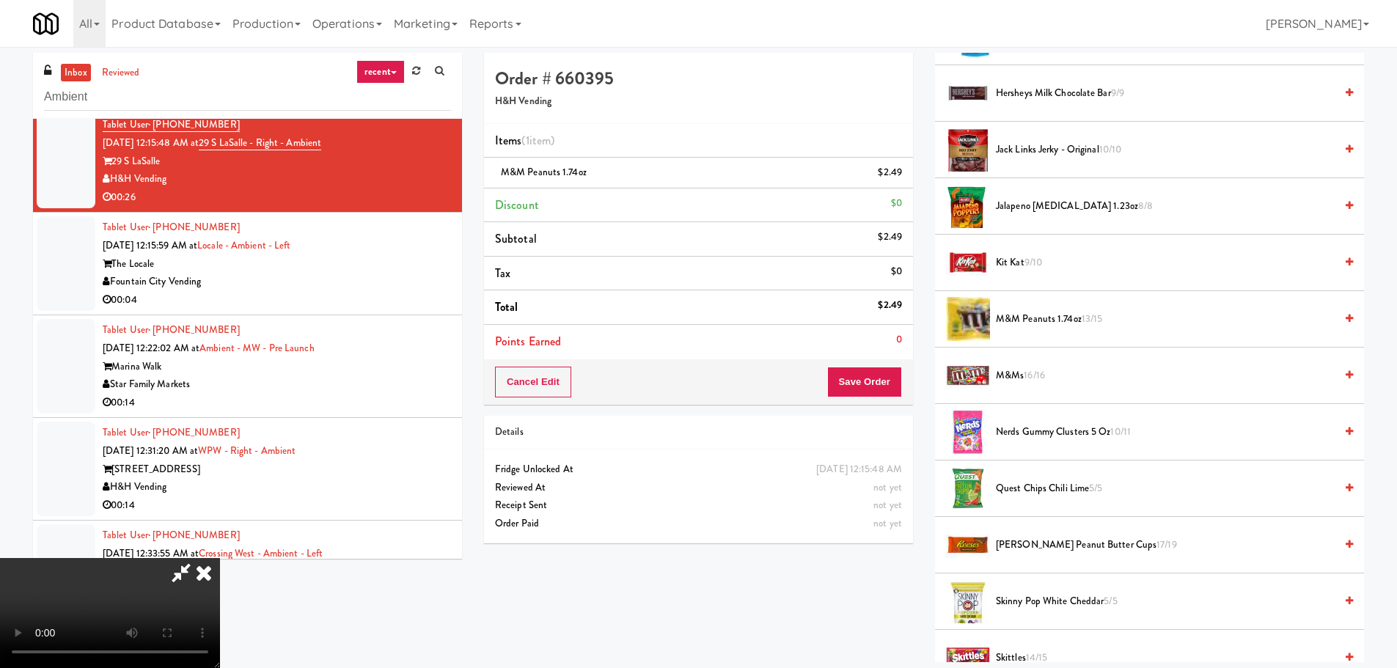
drag, startPoint x: 474, startPoint y: 384, endPoint x: 488, endPoint y: 389, distance: 15.1
click at [220, 558] on video at bounding box center [110, 613] width 220 height 110
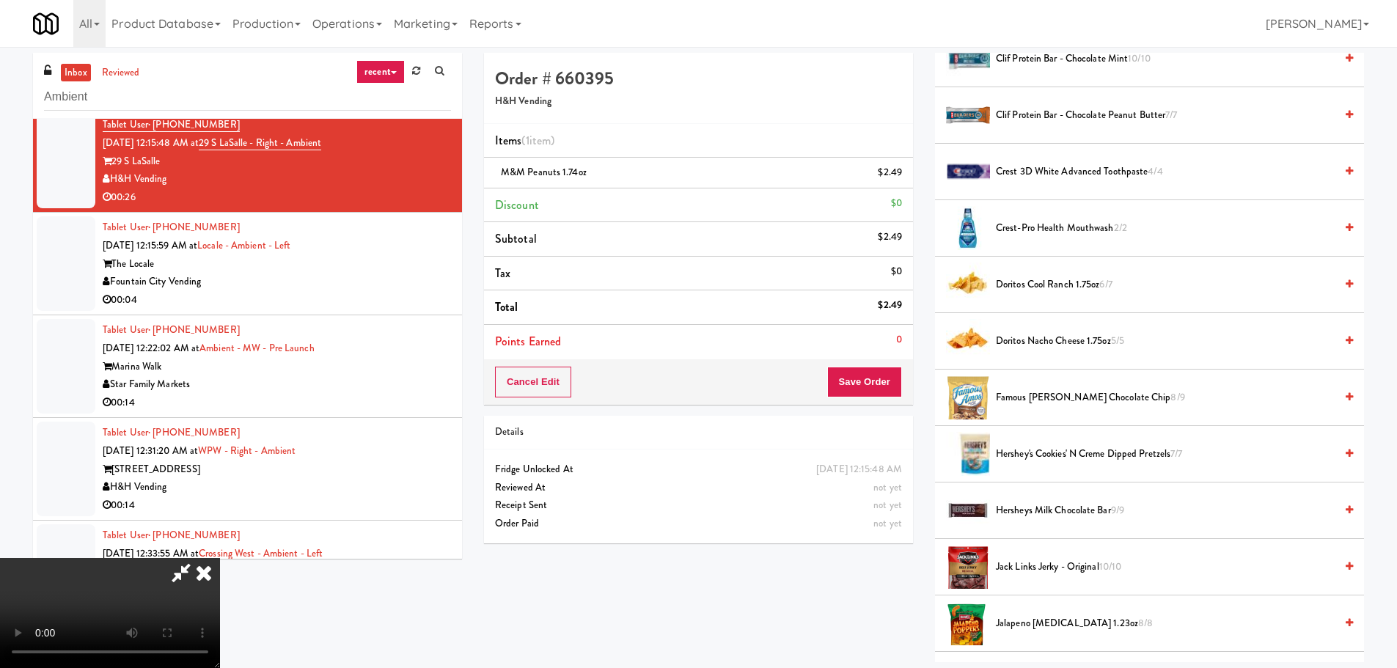
scroll to position [367, 0]
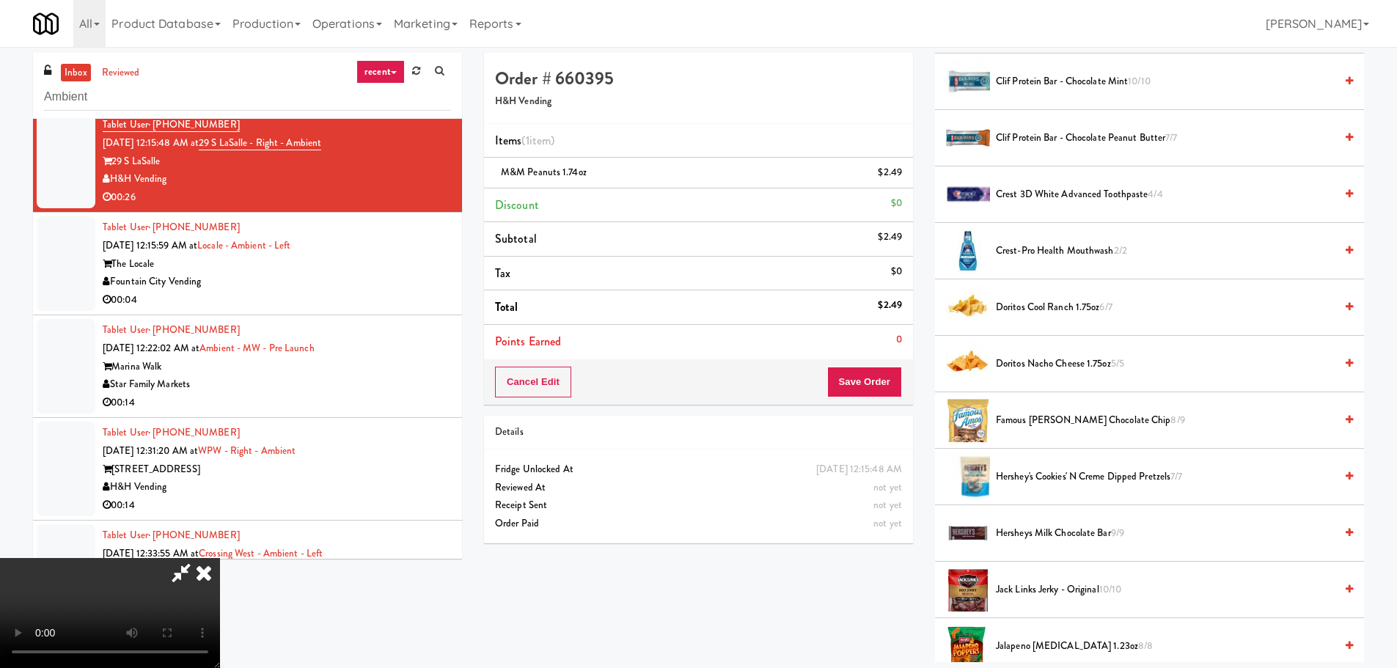
click at [1099, 472] on span "Hershey's Cookies' N Creme dipped pretzels 7/7" at bounding box center [1165, 477] width 339 height 18
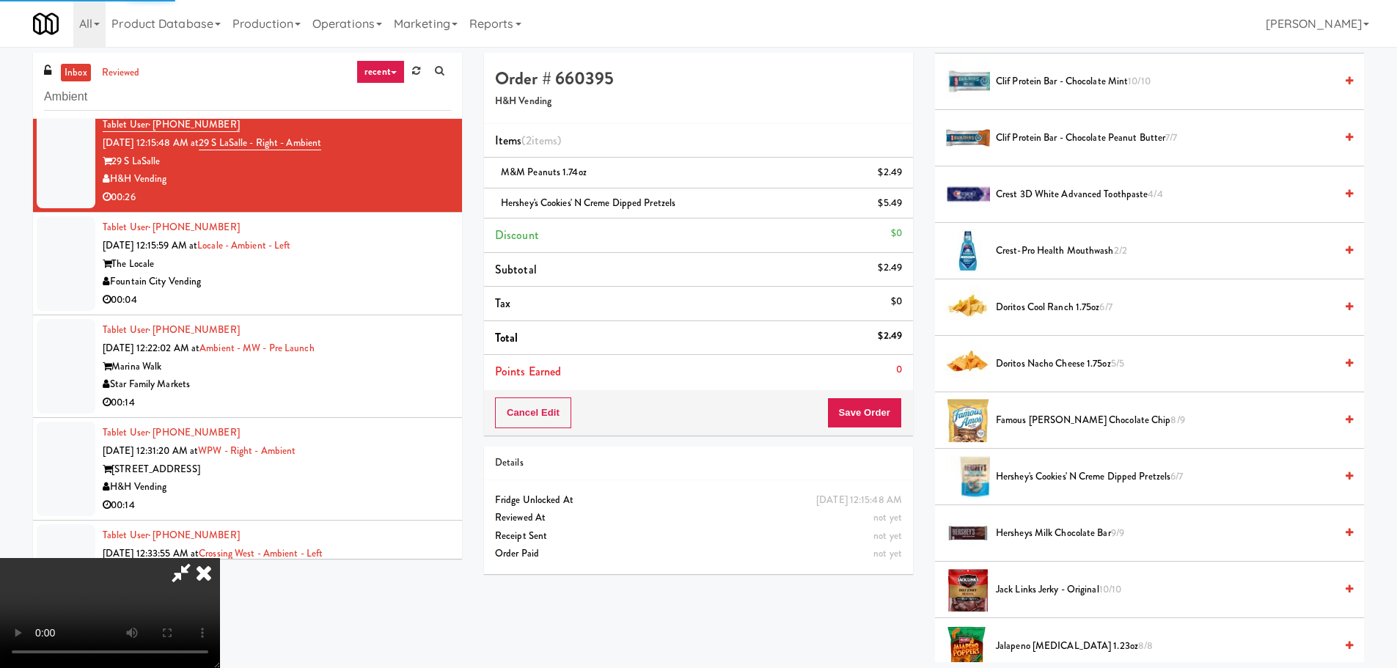
click at [220, 558] on video at bounding box center [110, 613] width 220 height 110
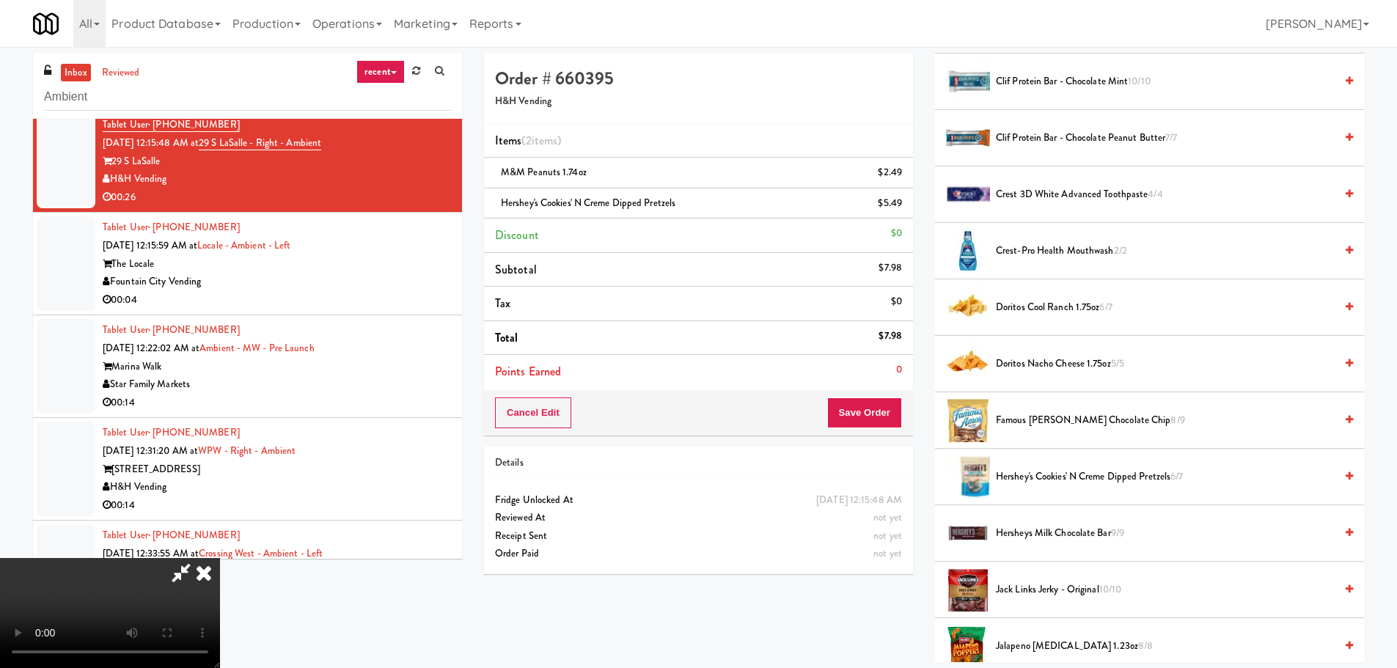
click at [220, 558] on video at bounding box center [110, 613] width 220 height 110
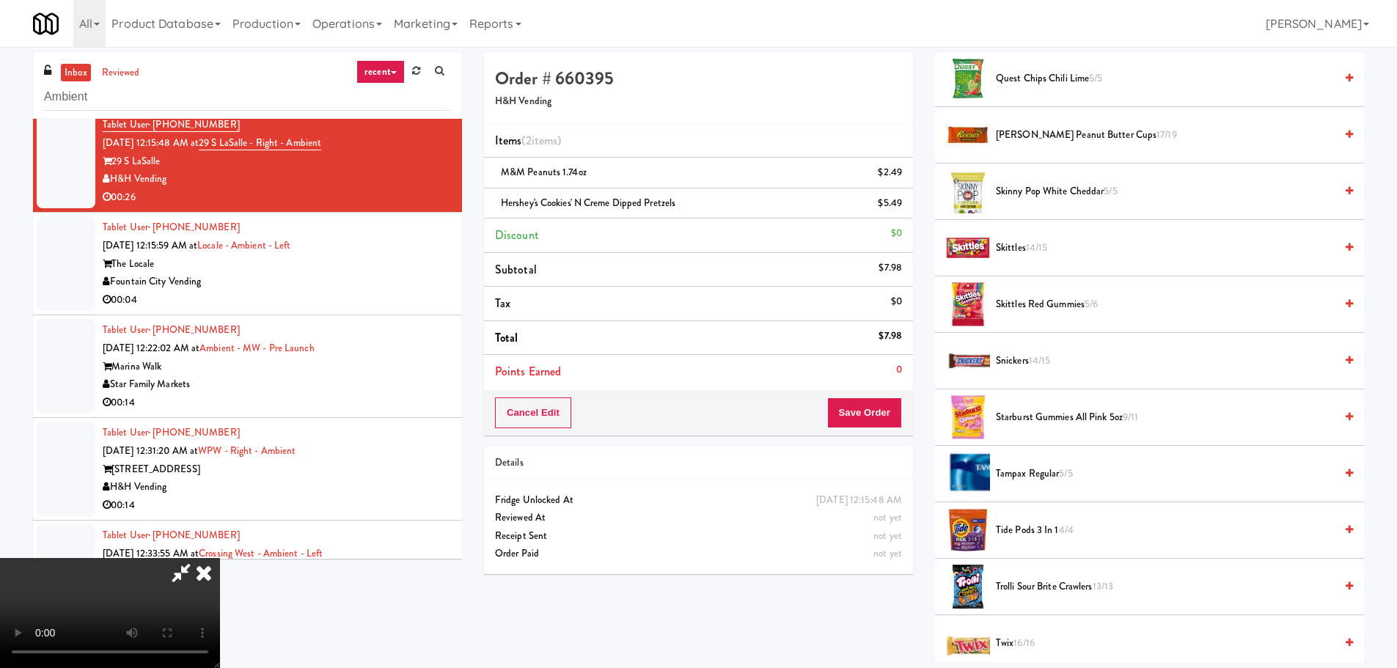
scroll to position [1247, 0]
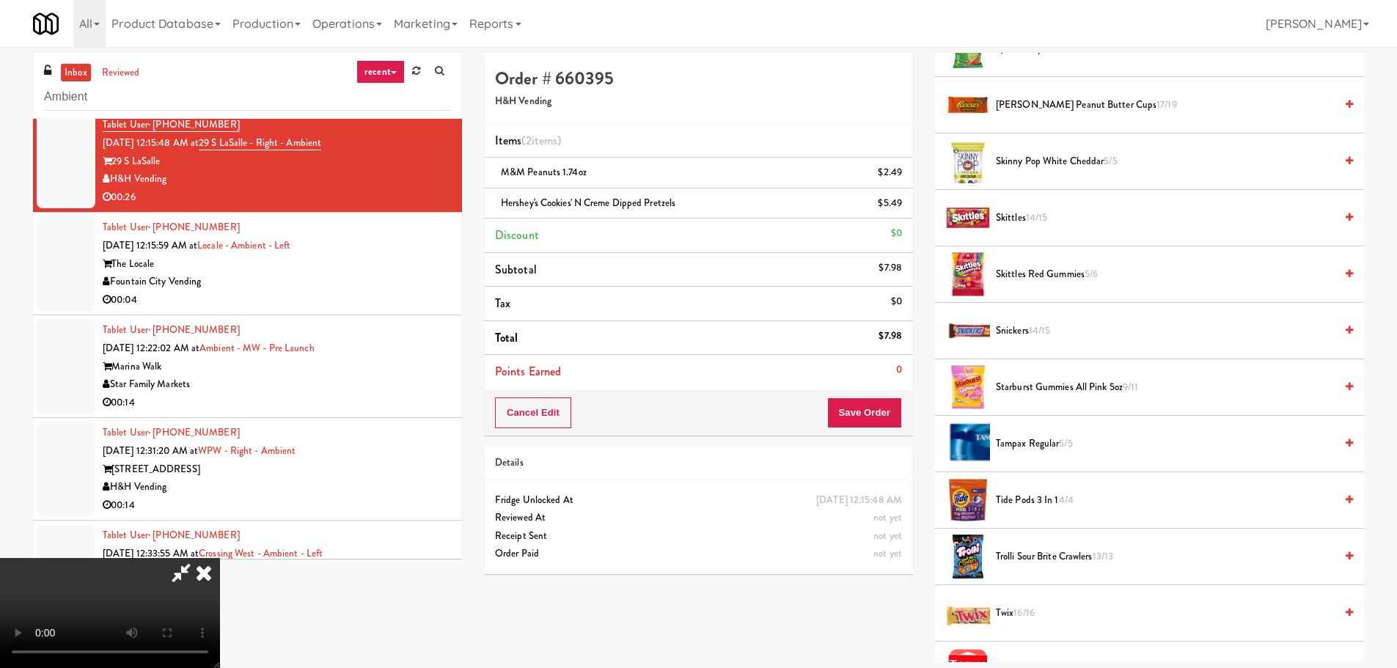
drag, startPoint x: 1045, startPoint y: 274, endPoint x: 1035, endPoint y: 277, distance: 9.8
click at [1044, 276] on span "Skittles Red Gummies 5/6" at bounding box center [1165, 275] width 339 height 18
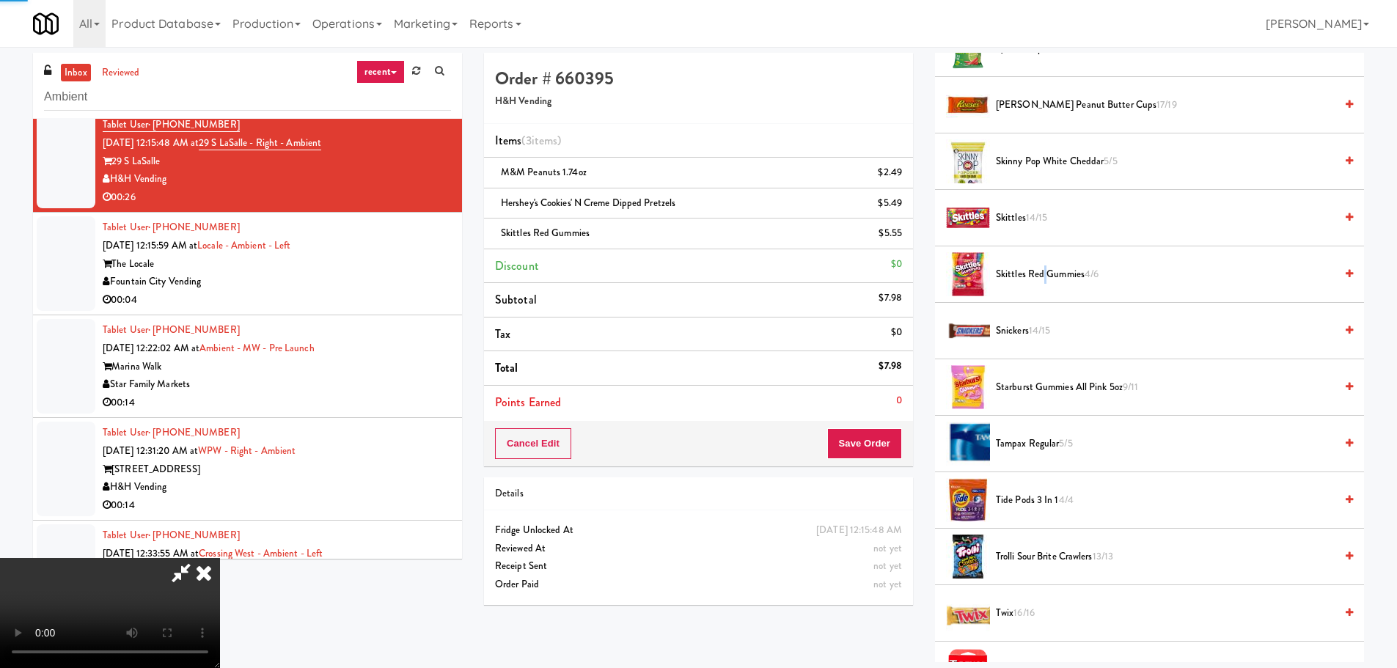
click at [220, 558] on video at bounding box center [110, 613] width 220 height 110
click at [869, 632] on div "Order # 660395 H&H Vending Items (3 items ) M&M Peanuts 1.74oz $2.49 Hershey's …" at bounding box center [924, 358] width 902 height 610
drag, startPoint x: 888, startPoint y: 445, endPoint x: 888, endPoint y: 454, distance: 8.8
click at [888, 453] on button "Save Order" at bounding box center [864, 443] width 75 height 31
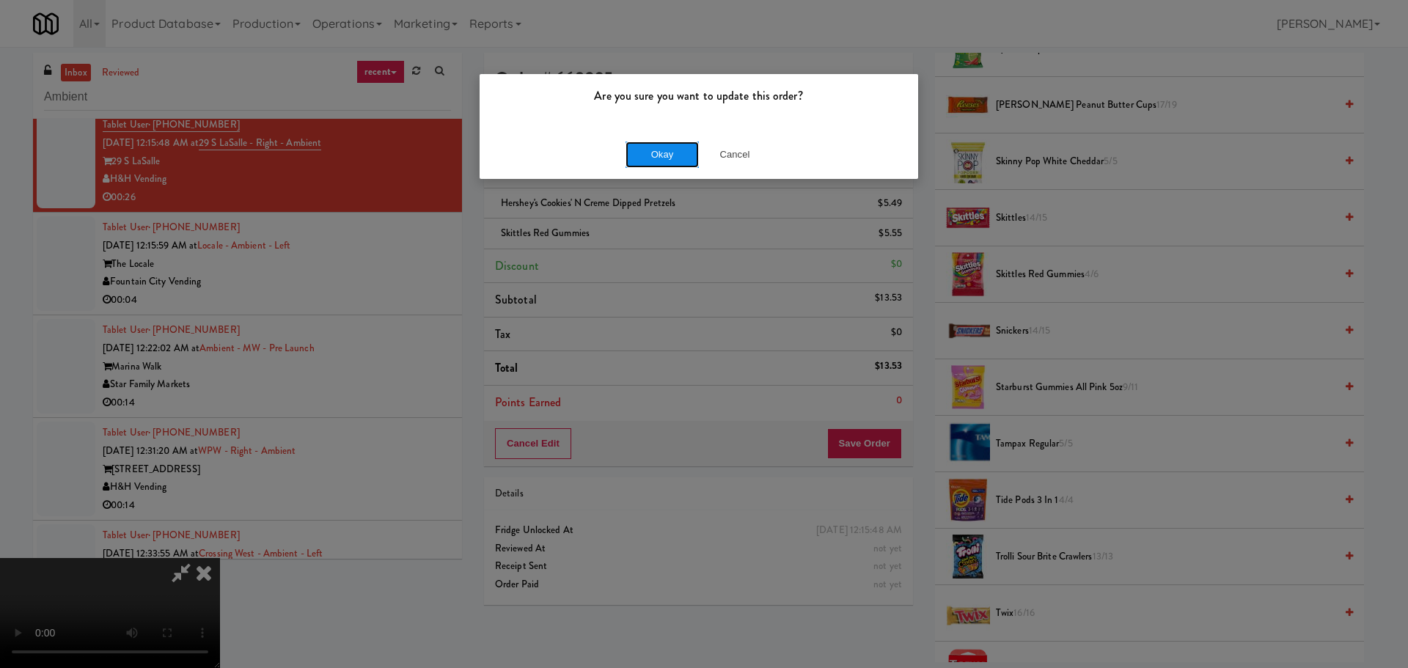
click at [634, 150] on button "Okay" at bounding box center [662, 155] width 73 height 26
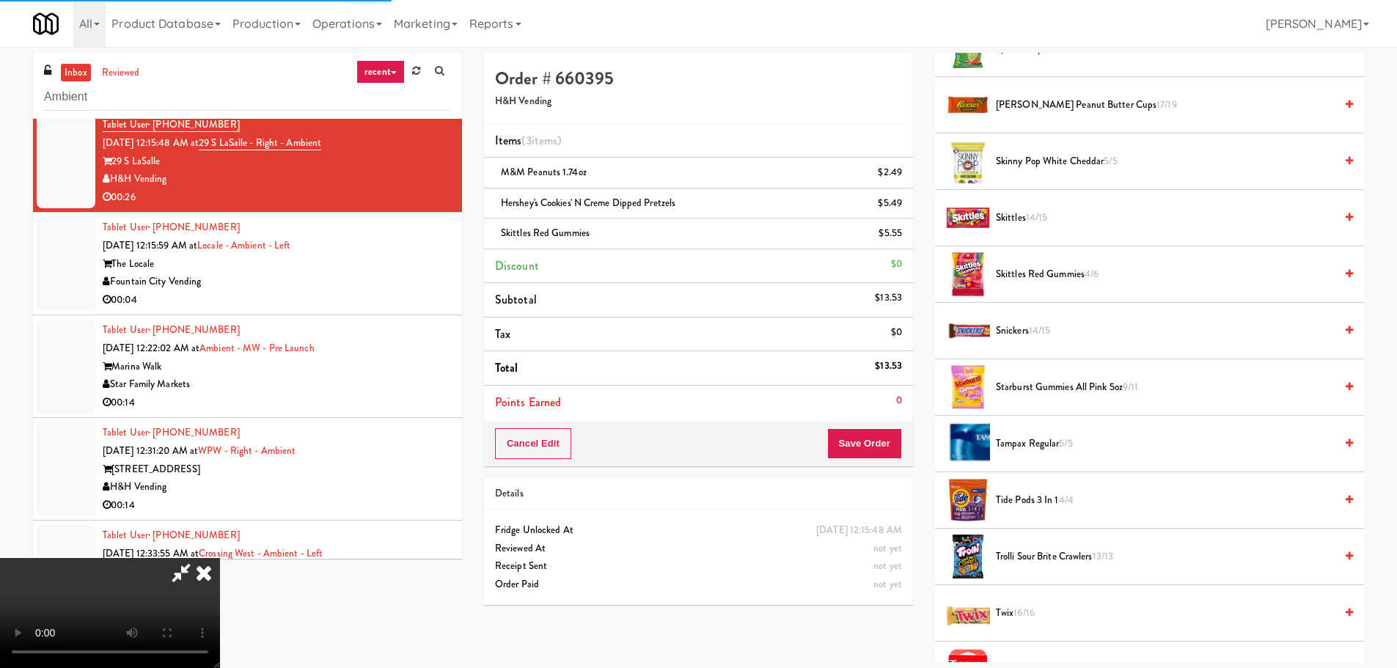
scroll to position [0, 0]
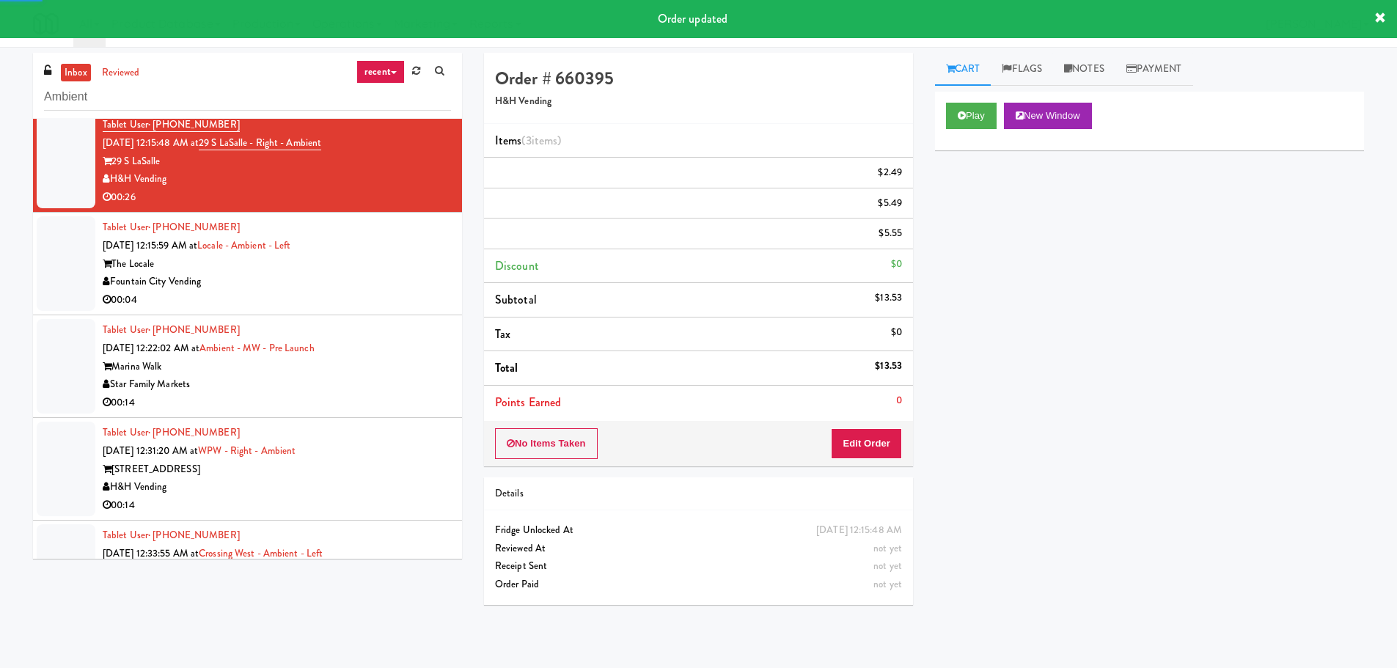
click at [410, 281] on div "Fountain City Vending" at bounding box center [277, 282] width 348 height 18
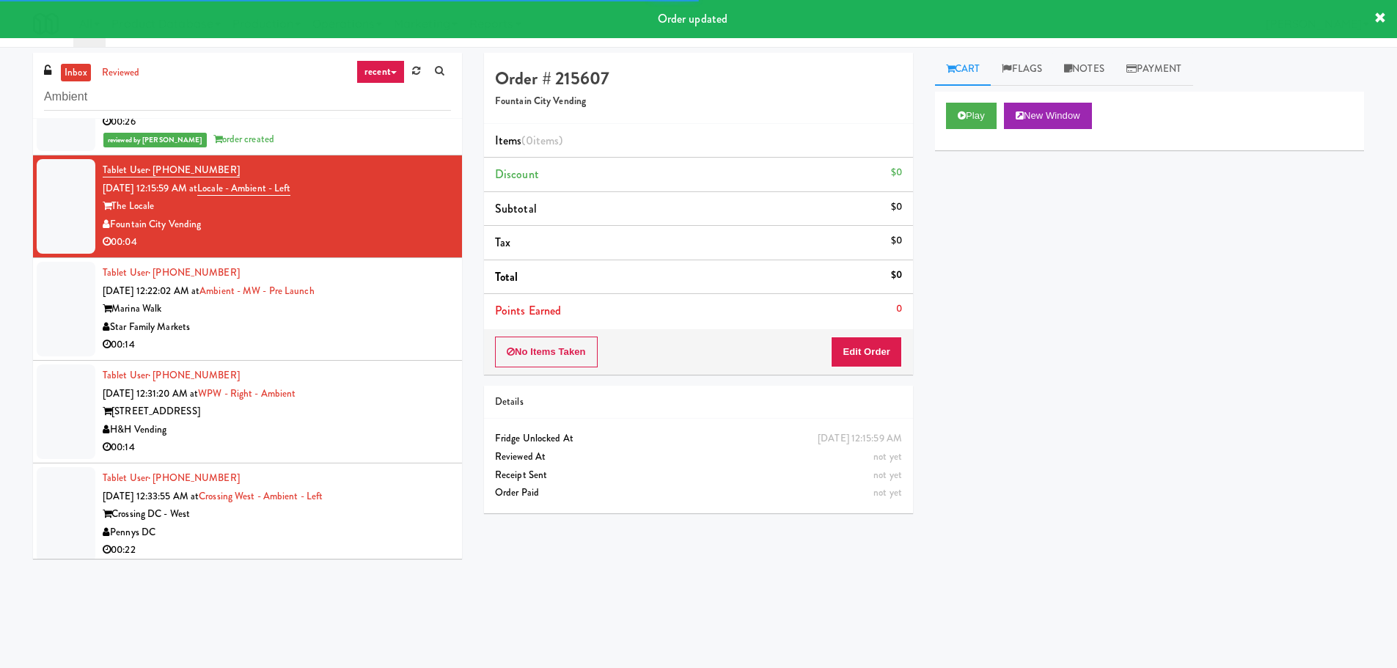
scroll to position [2442, 0]
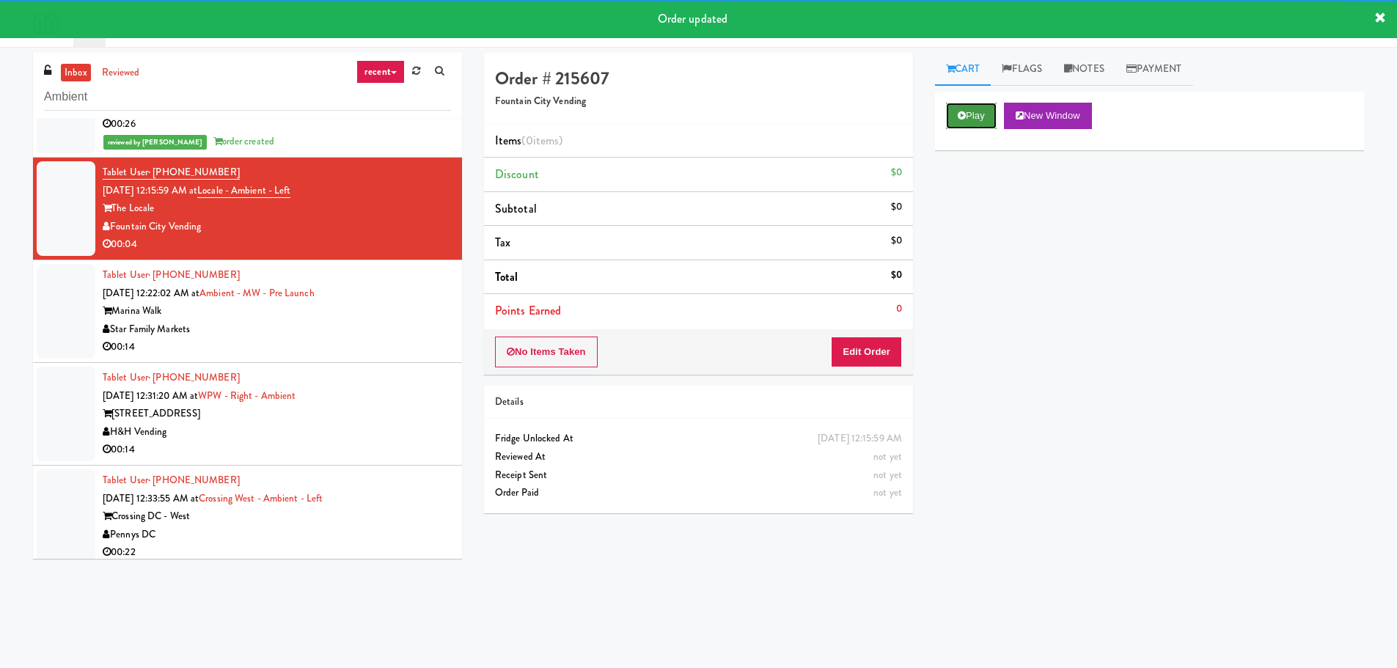
click at [952, 120] on button "Play" at bounding box center [971, 116] width 51 height 26
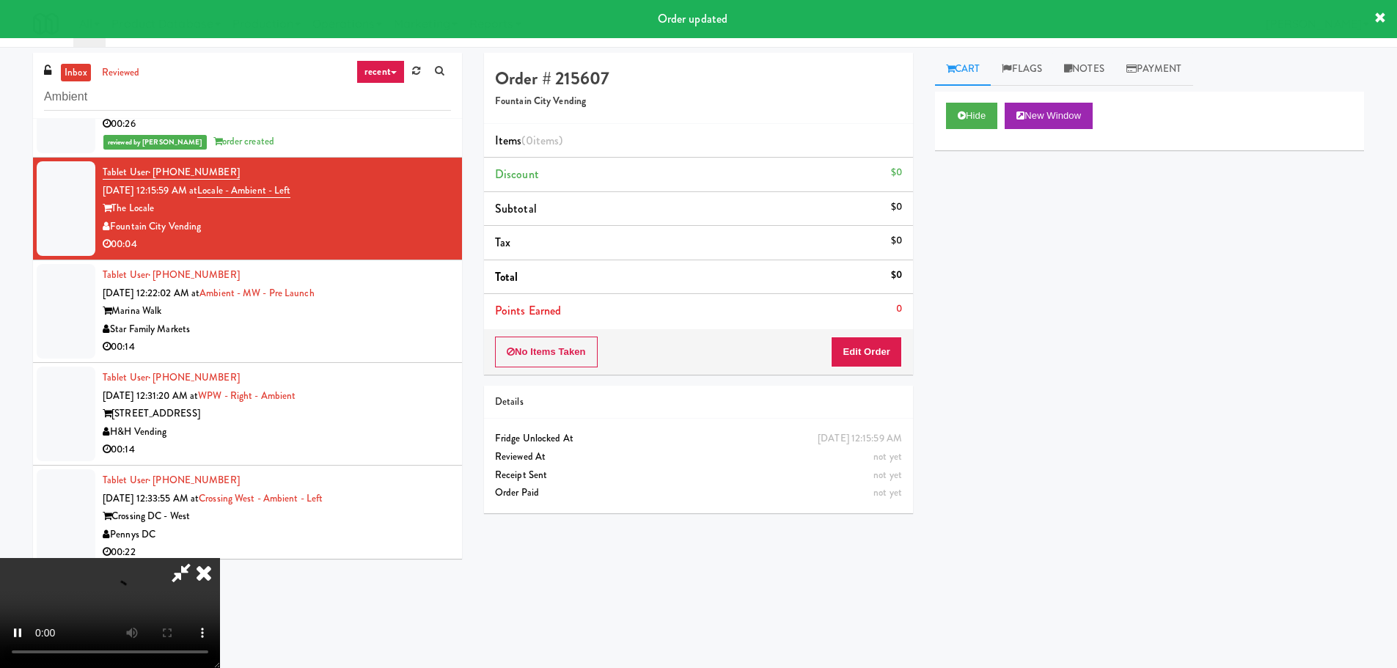
click at [859, 380] on div "Order # 215607 Fountain City Vending Items (0 items ) Discount $0 Subtotal $0 T…" at bounding box center [698, 289] width 451 height 472
click at [885, 356] on button "Edit Order" at bounding box center [866, 352] width 71 height 31
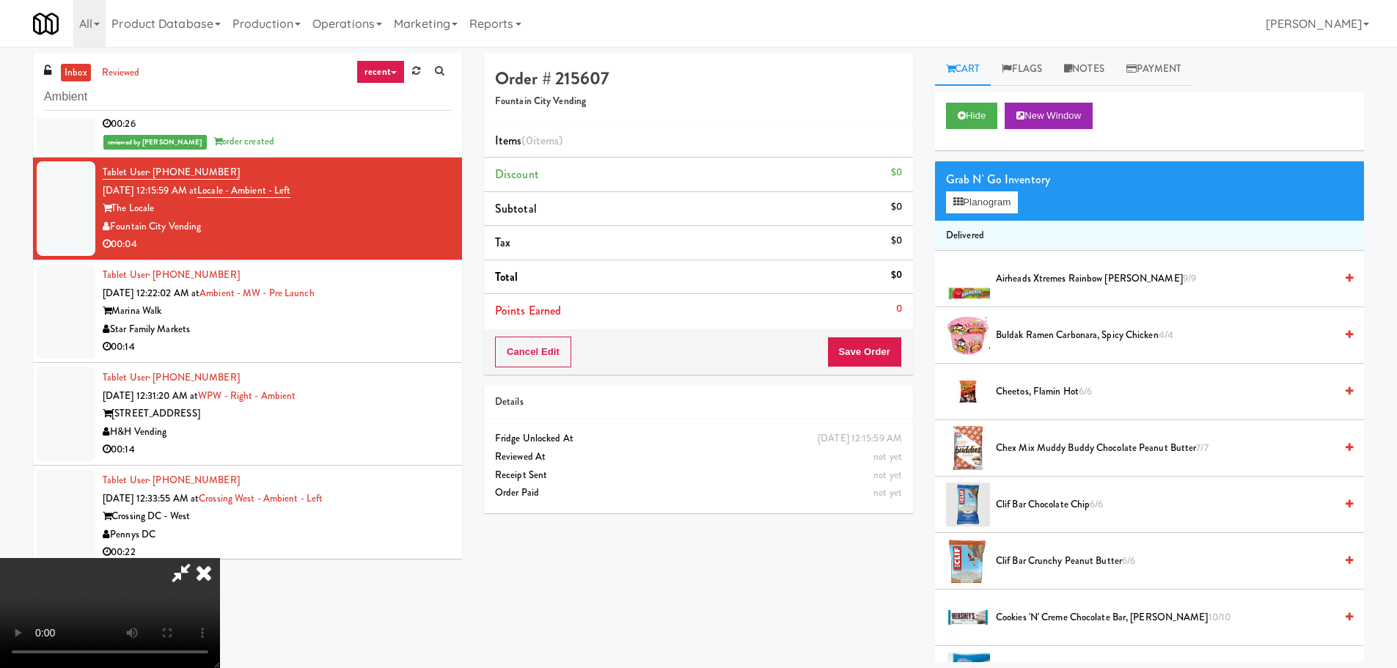
scroll to position [0, 0]
click at [220, 558] on video at bounding box center [110, 613] width 220 height 110
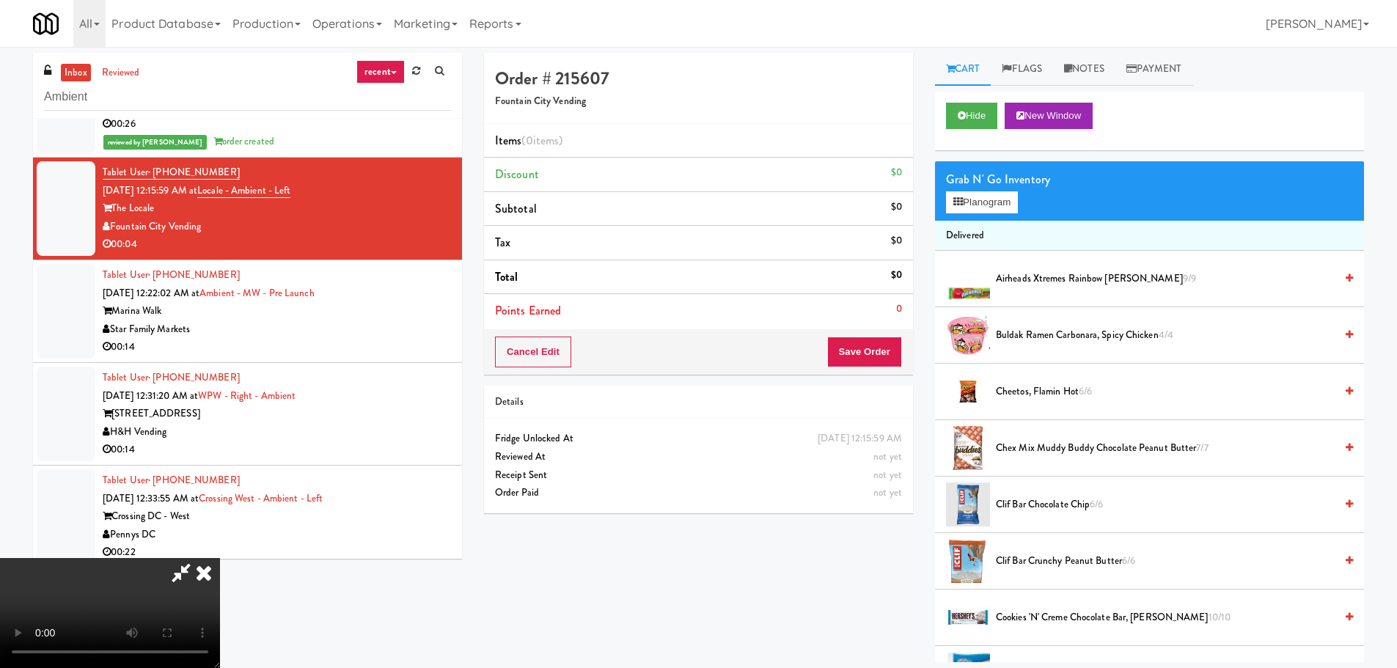
click at [220, 558] on video at bounding box center [110, 613] width 220 height 110
drag, startPoint x: 518, startPoint y: 453, endPoint x: 537, endPoint y: 475, distance: 29.7
click at [220, 558] on video at bounding box center [110, 613] width 220 height 110
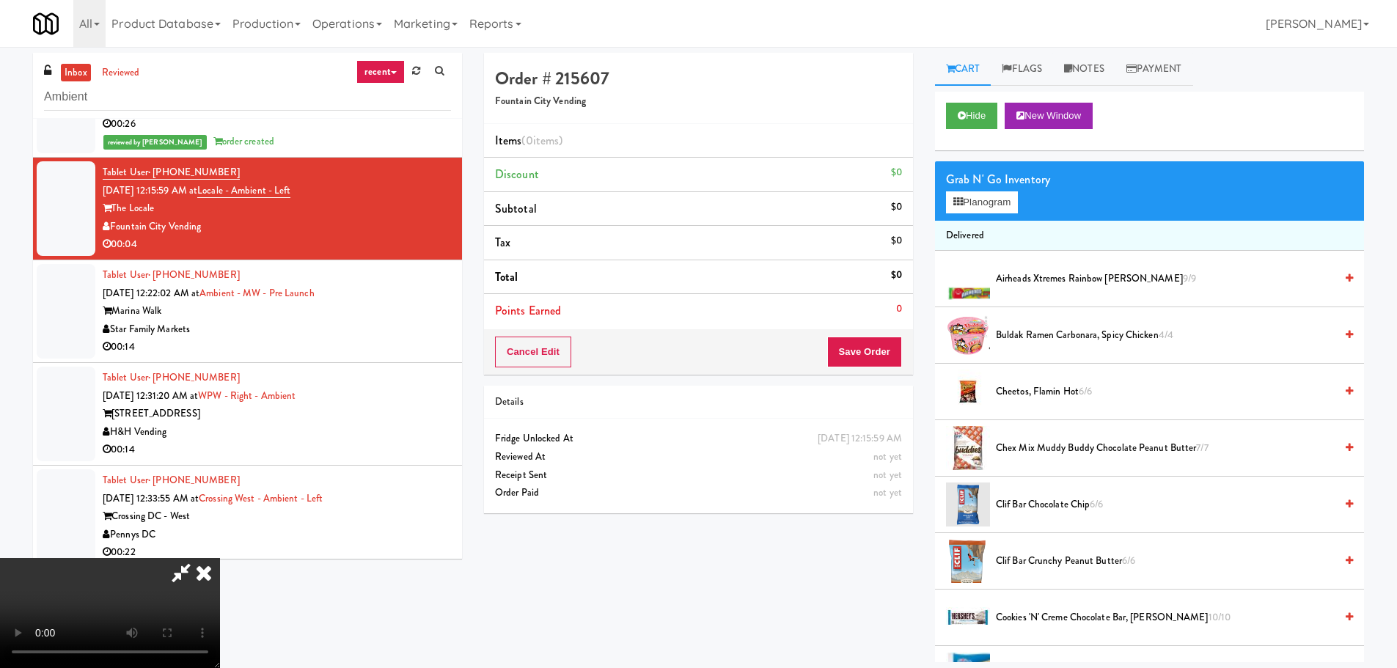
click at [984, 219] on div "Grab N' Go Inventory Planogram" at bounding box center [1149, 190] width 429 height 59
click at [989, 206] on button "Planogram" at bounding box center [982, 202] width 72 height 22
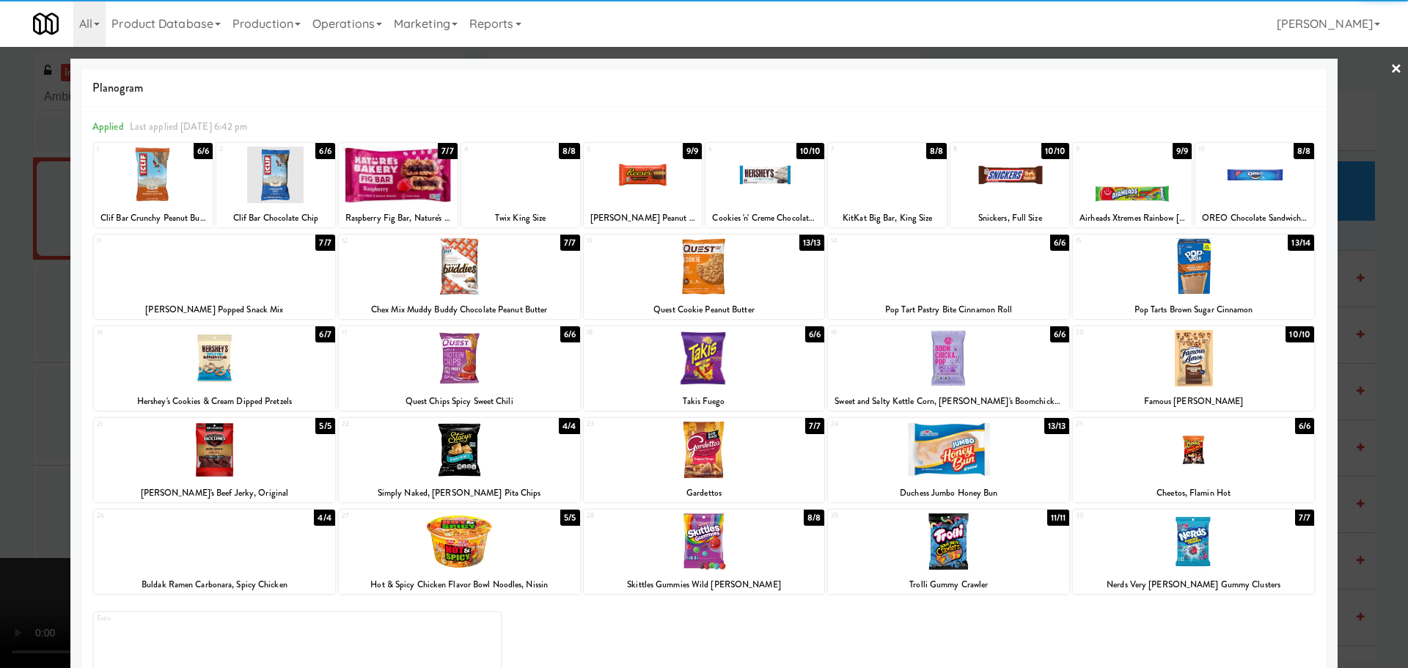
click at [915, 458] on div at bounding box center [948, 450] width 241 height 56
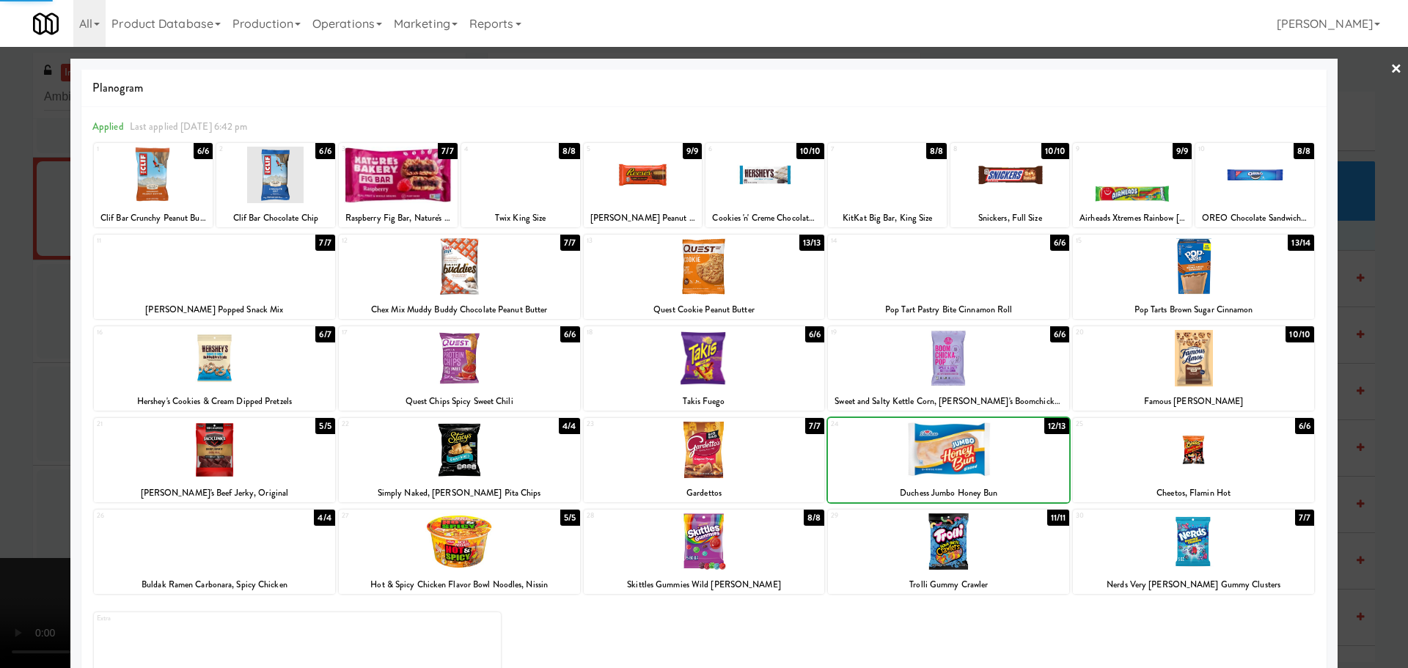
click at [0, 439] on div at bounding box center [704, 334] width 1408 height 668
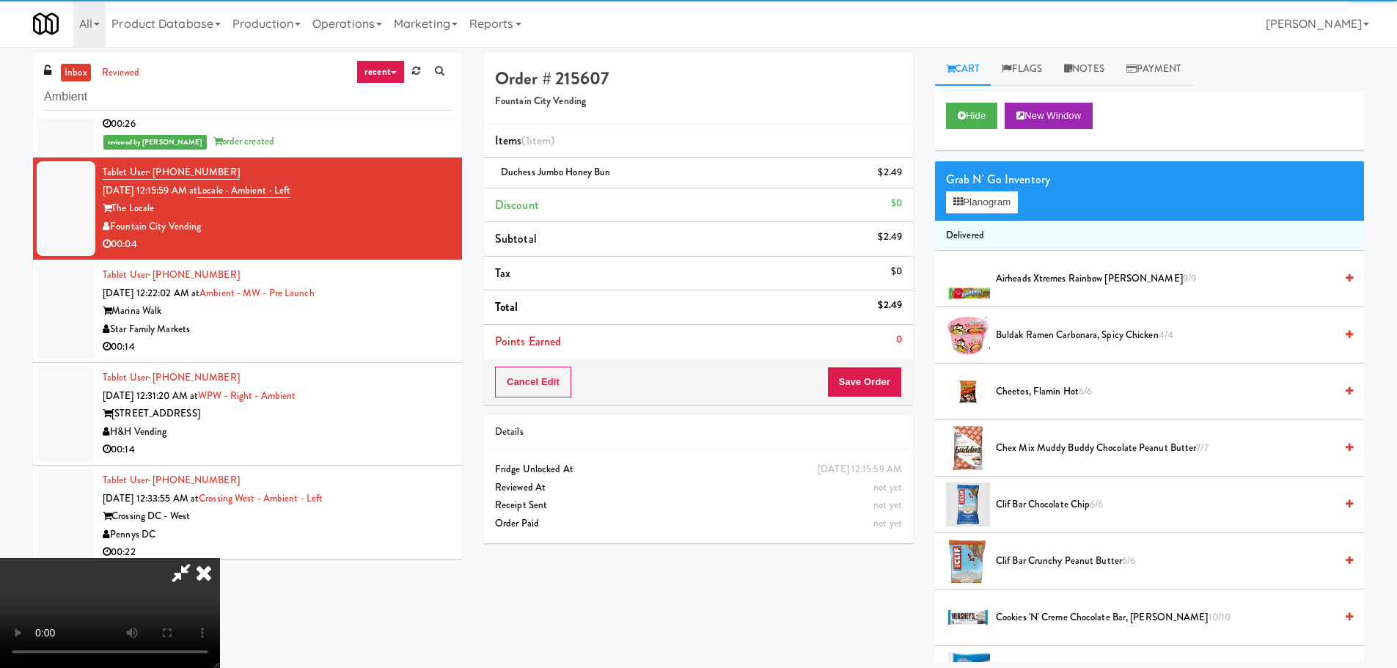
click at [220, 558] on video at bounding box center [110, 613] width 220 height 110
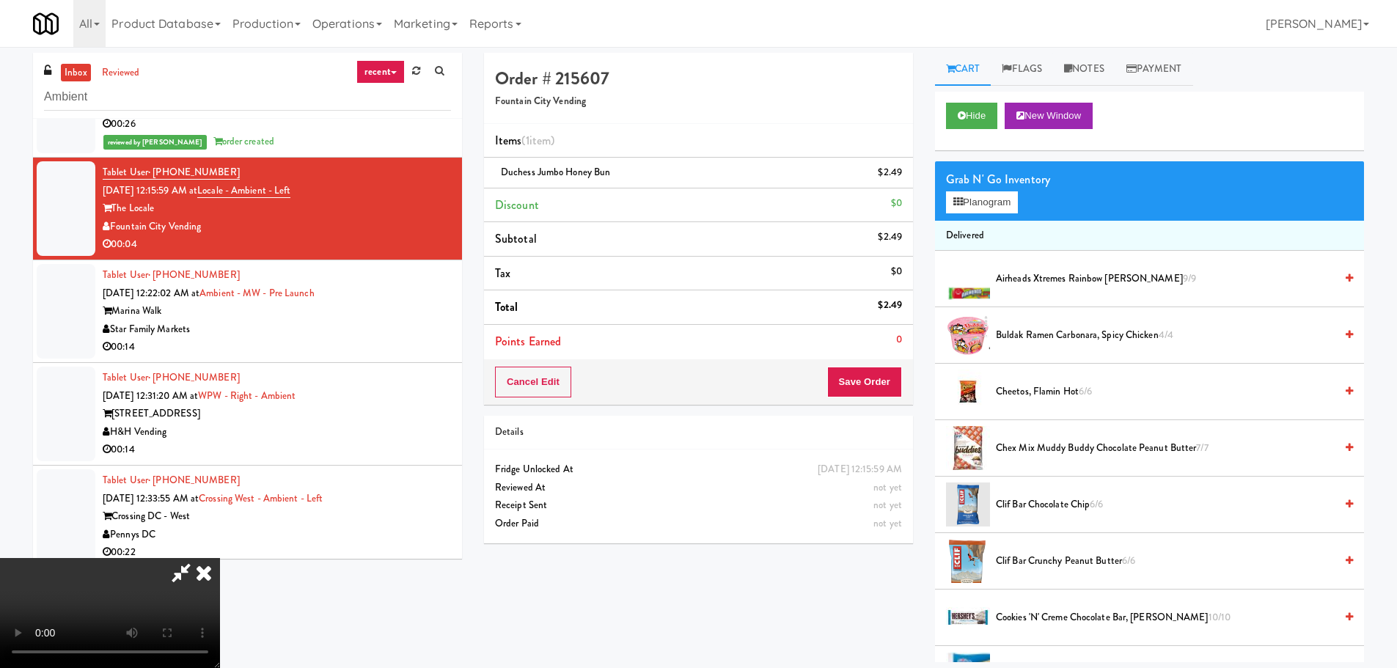
click at [901, 401] on div "Cancel Edit Save Order" at bounding box center [698, 381] width 429 height 45
click at [893, 383] on button "Save Order" at bounding box center [864, 382] width 75 height 31
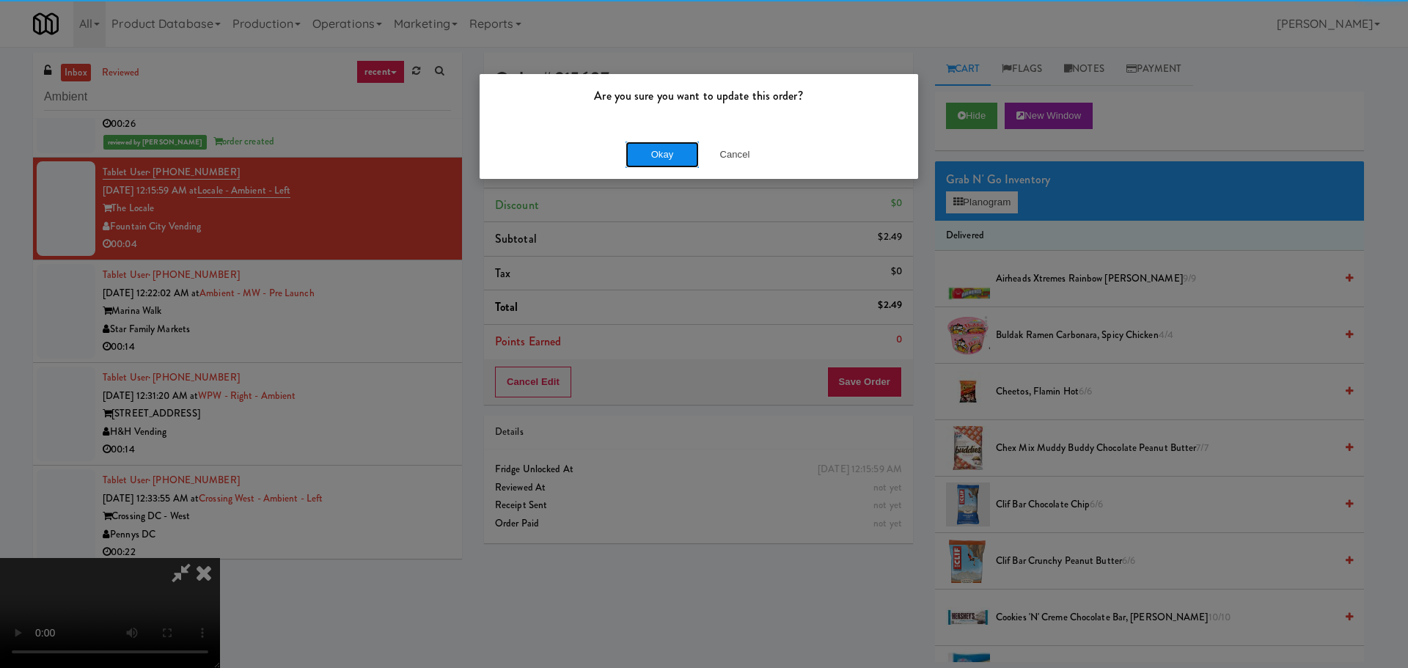
click at [685, 150] on button "Okay" at bounding box center [662, 155] width 73 height 26
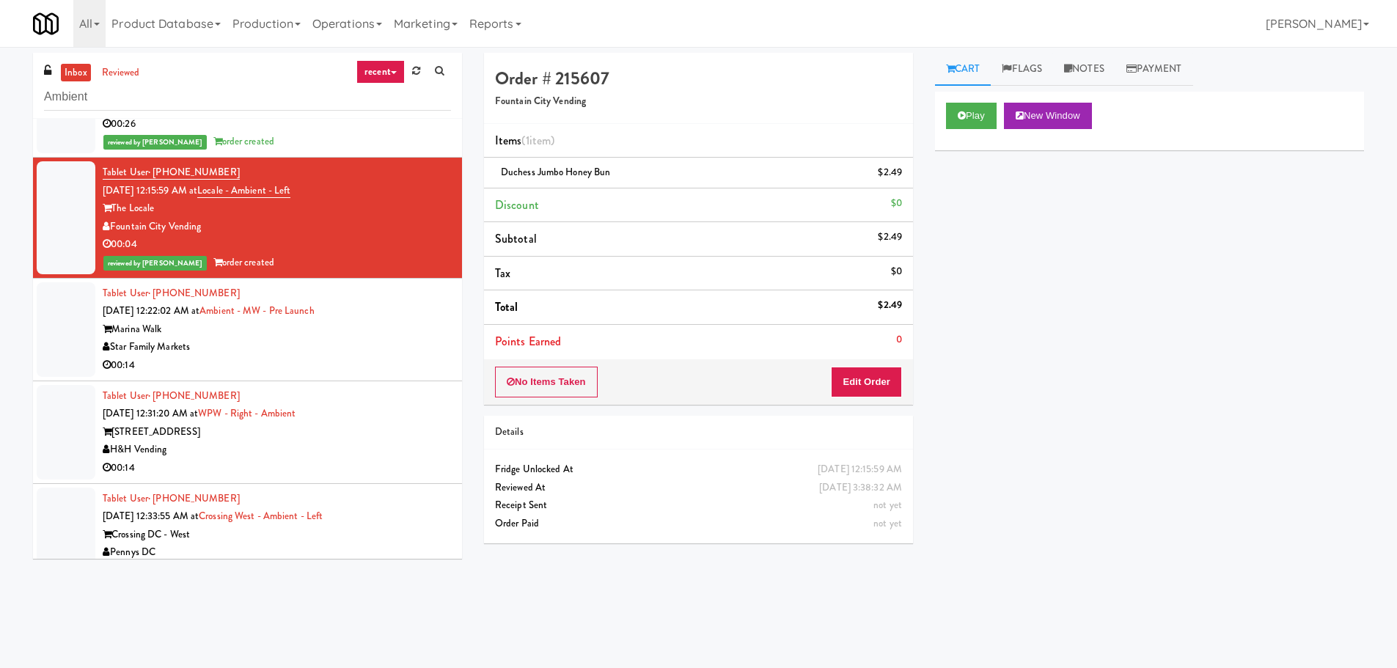
click at [372, 345] on div "Star Family Markets" at bounding box center [277, 347] width 348 height 18
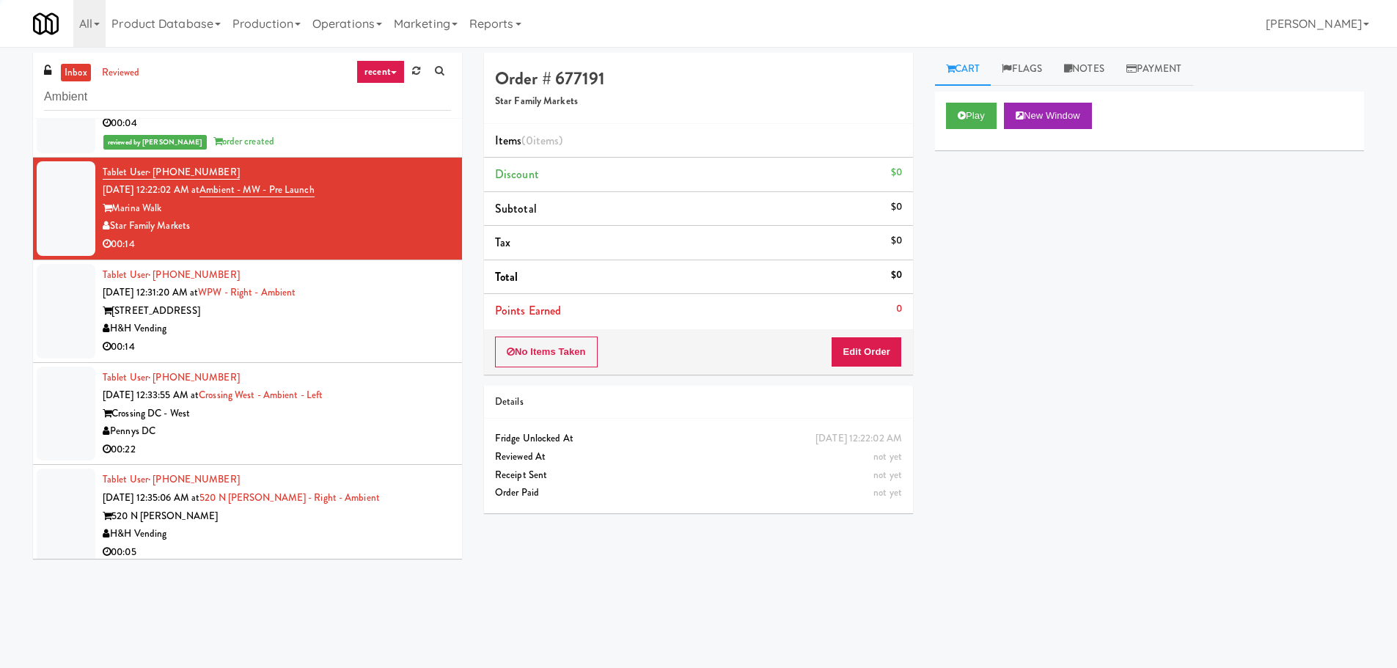
scroll to position [2589, 0]
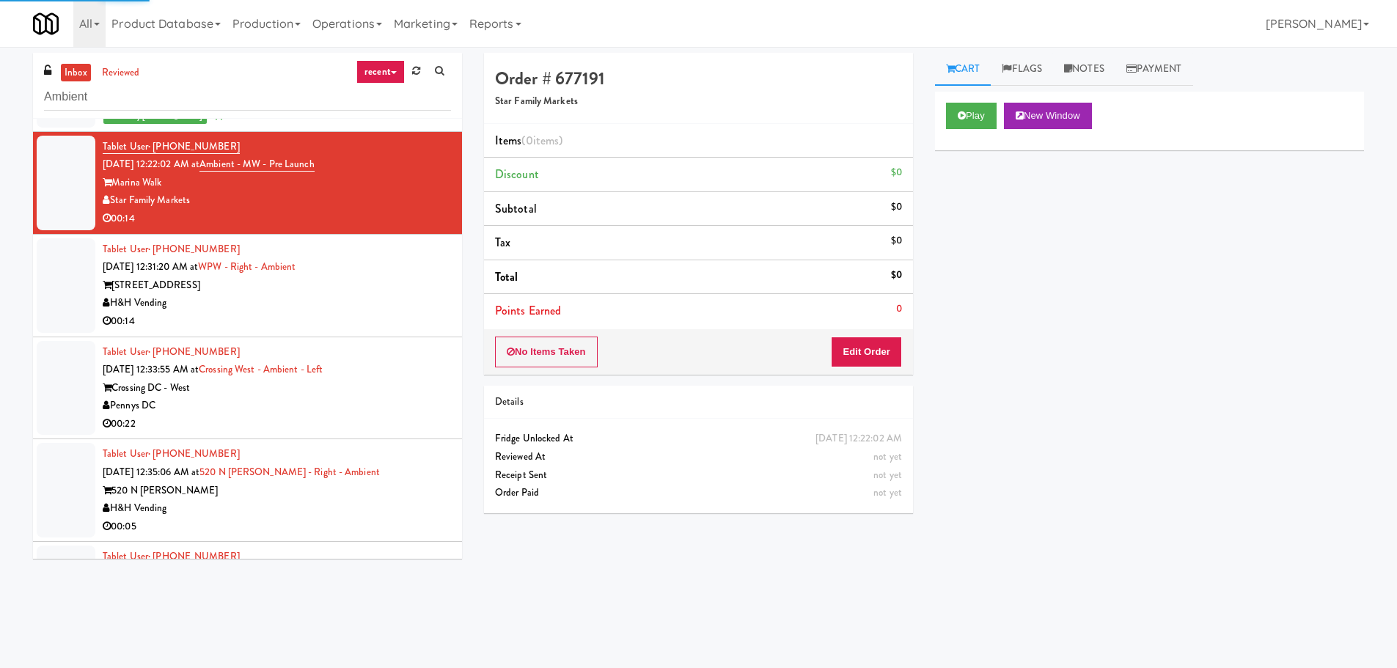
click at [959, 131] on div "Play New Window" at bounding box center [1149, 121] width 429 height 59
click at [963, 122] on button "Play" at bounding box center [971, 116] width 51 height 26
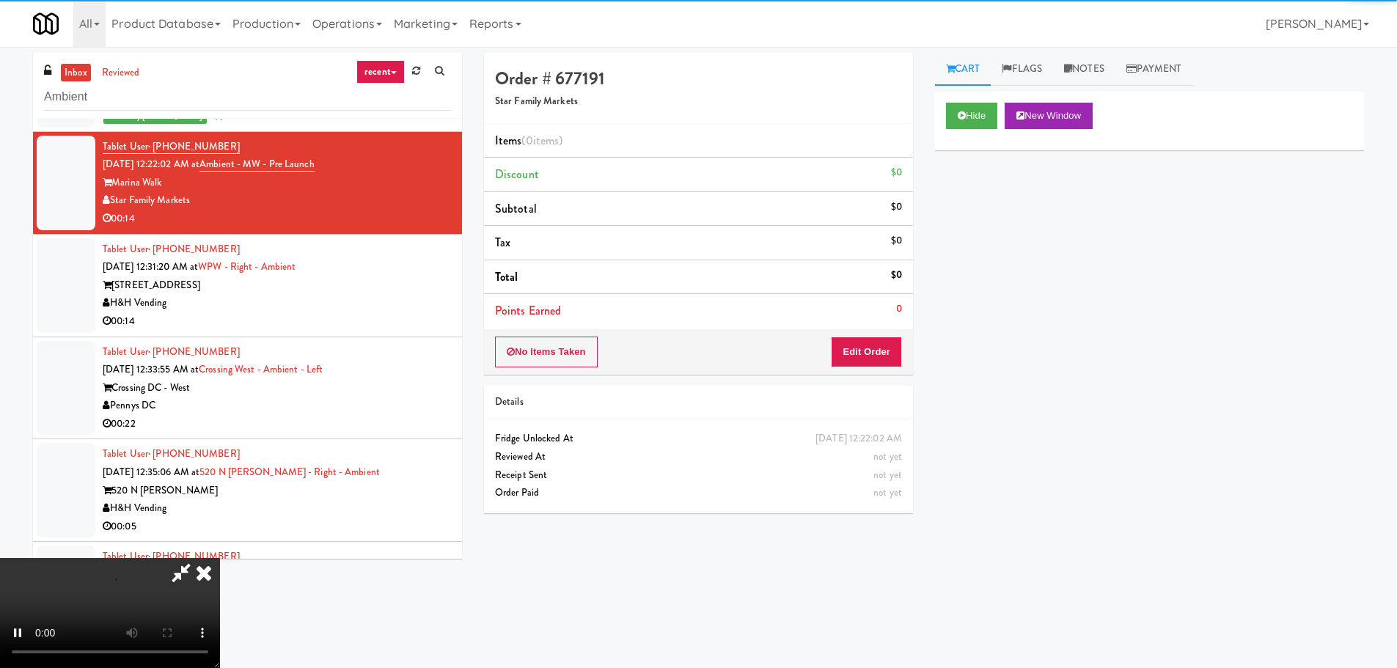
click at [868, 370] on div "No Items Taken Edit Order" at bounding box center [698, 351] width 429 height 45
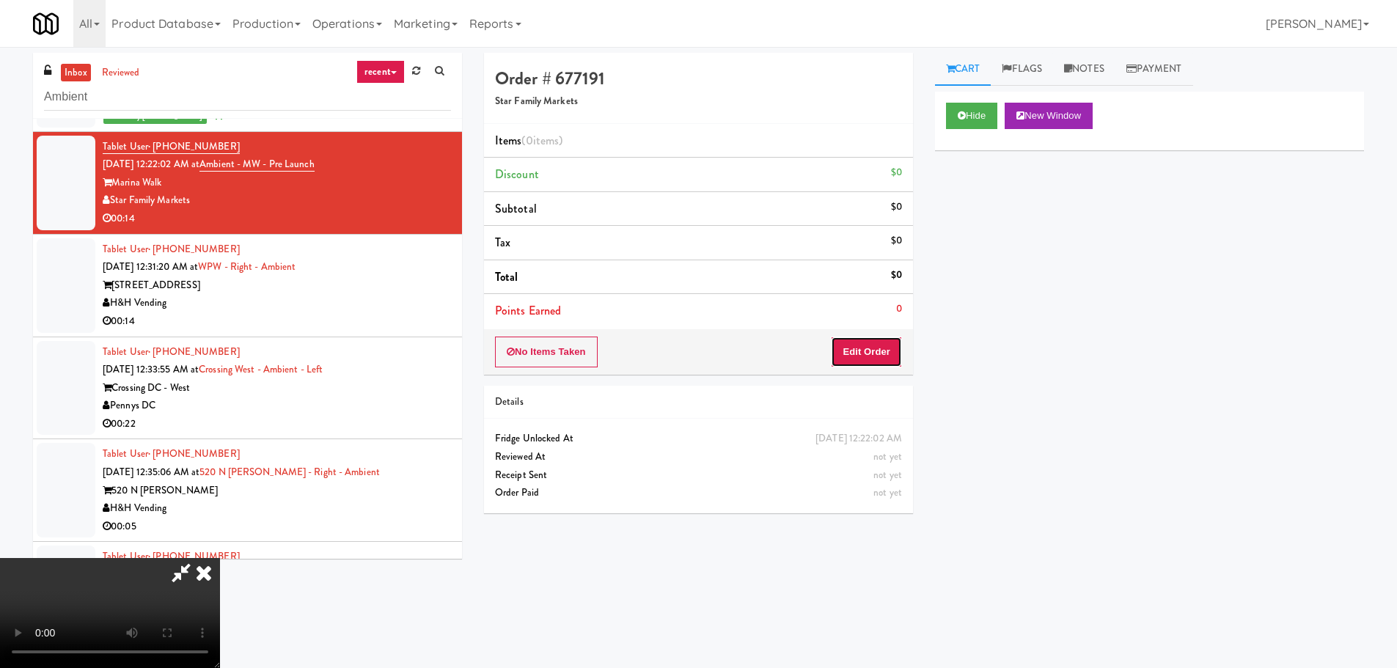
click at [874, 356] on button "Edit Order" at bounding box center [866, 352] width 71 height 31
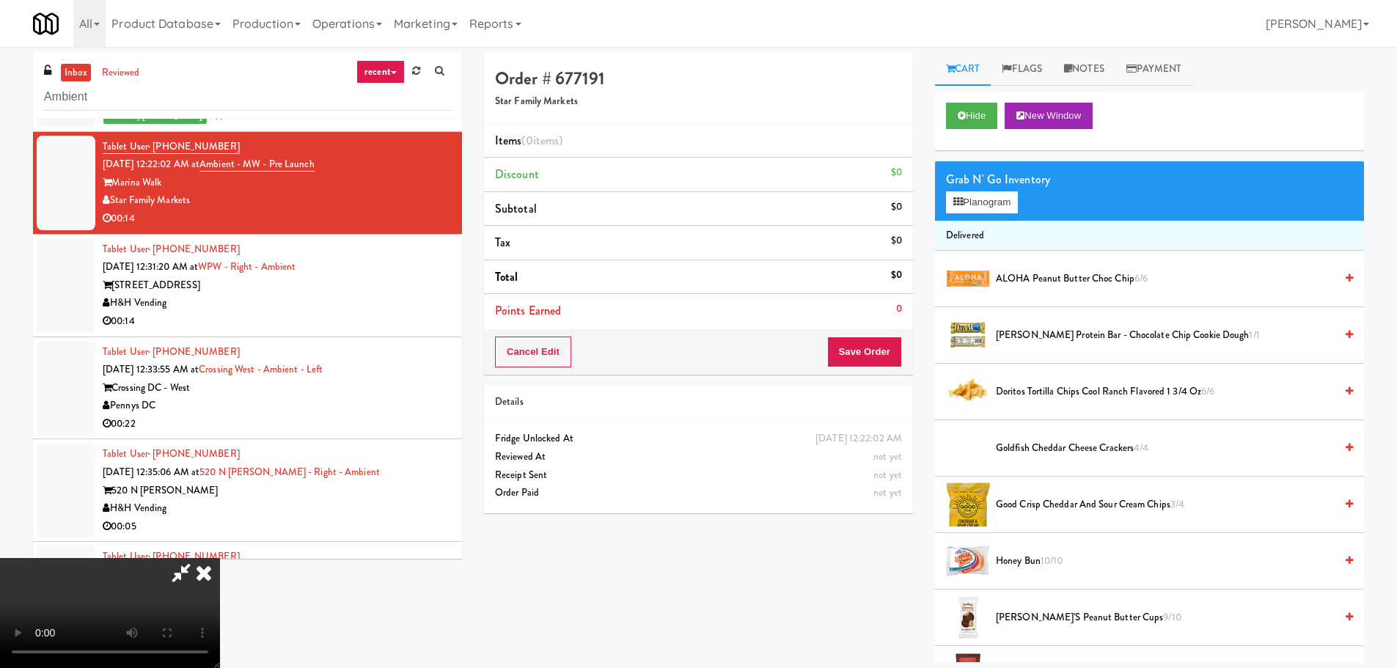
scroll to position [252, 0]
click at [220, 558] on video at bounding box center [110, 613] width 220 height 110
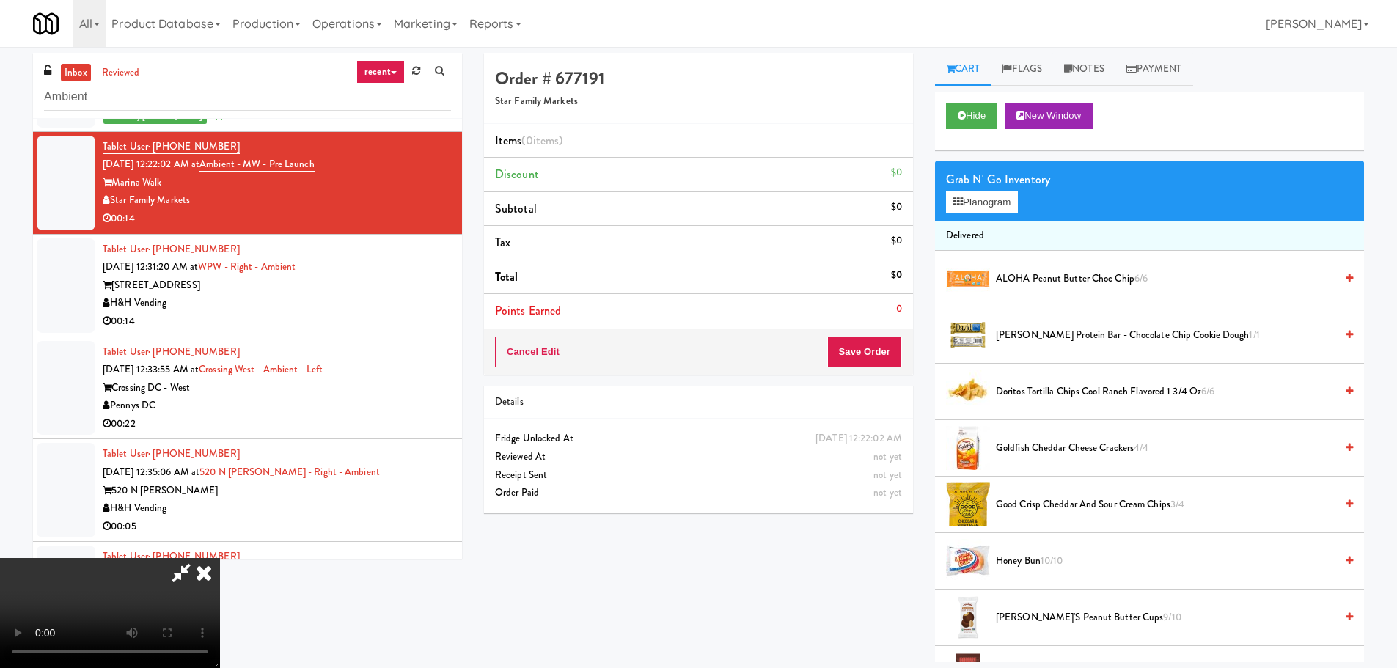
drag, startPoint x: 655, startPoint y: 473, endPoint x: 643, endPoint y: 474, distance: 11.8
click at [220, 558] on video at bounding box center [110, 613] width 220 height 110
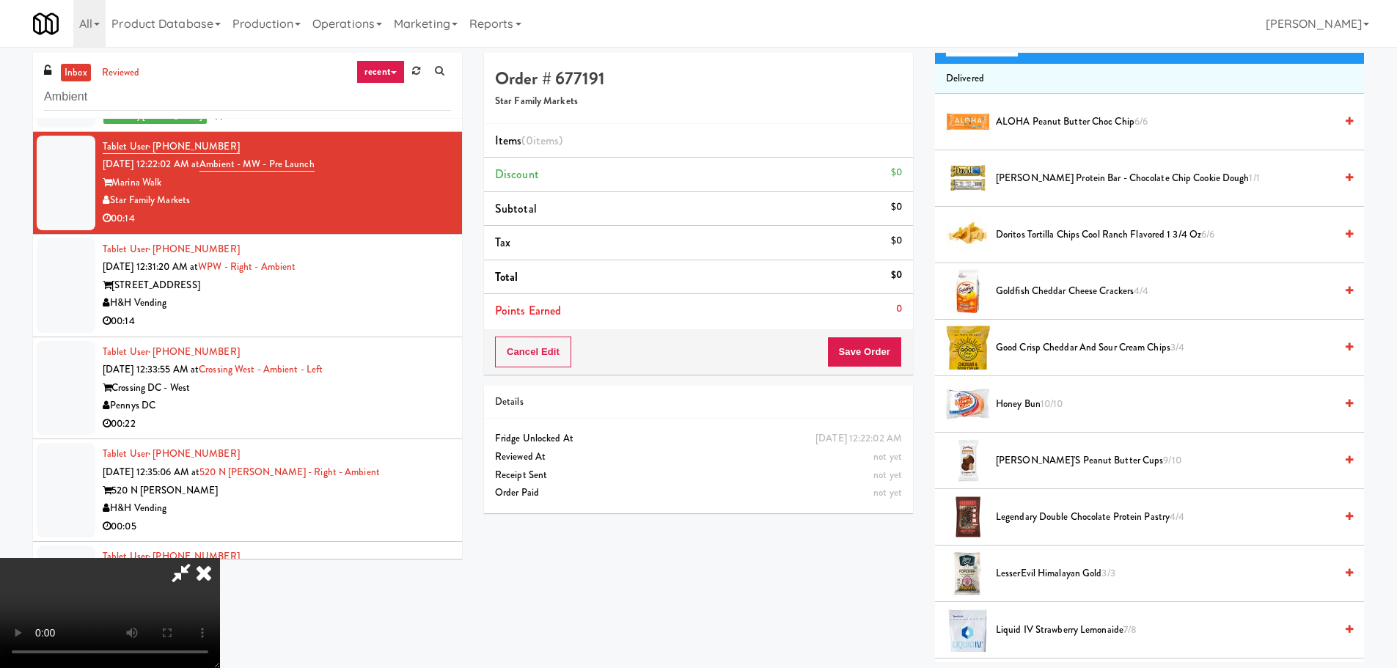
scroll to position [220, 0]
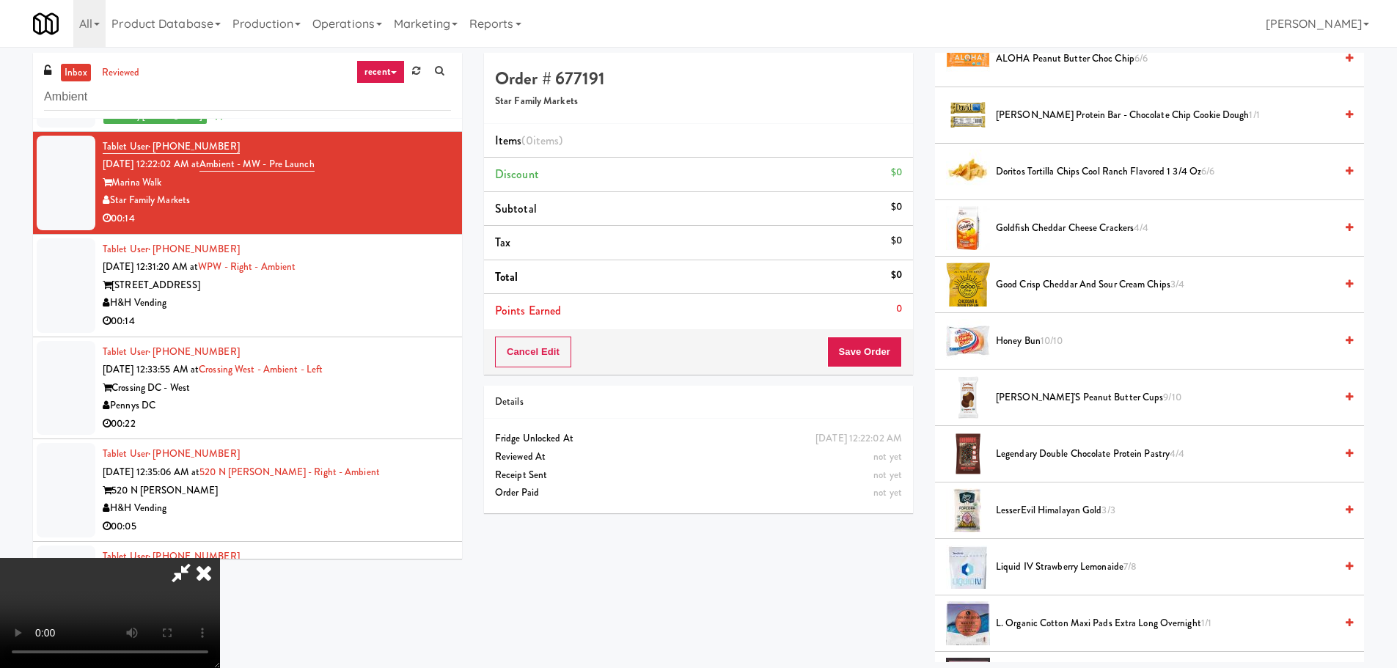
click at [1101, 284] on span "Good Crisp Cheddar and Sour Cream Chips 3/4" at bounding box center [1165, 285] width 339 height 18
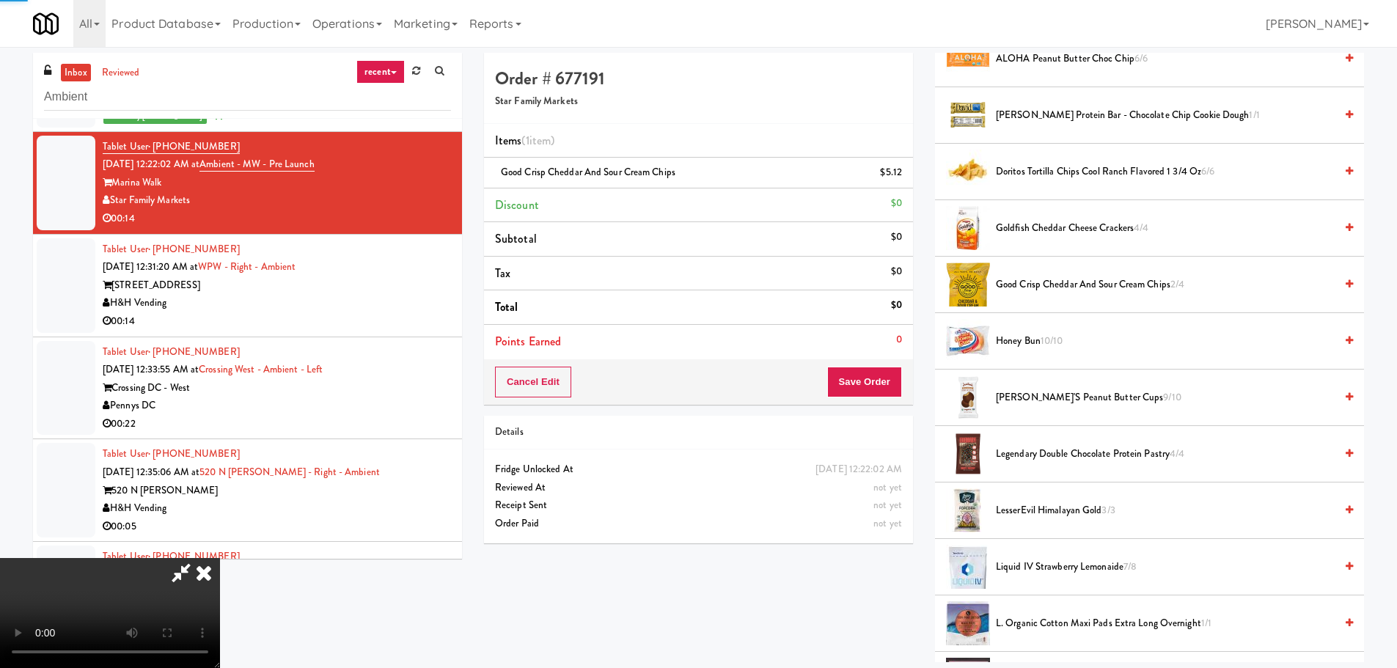
click at [220, 558] on video at bounding box center [110, 613] width 220 height 110
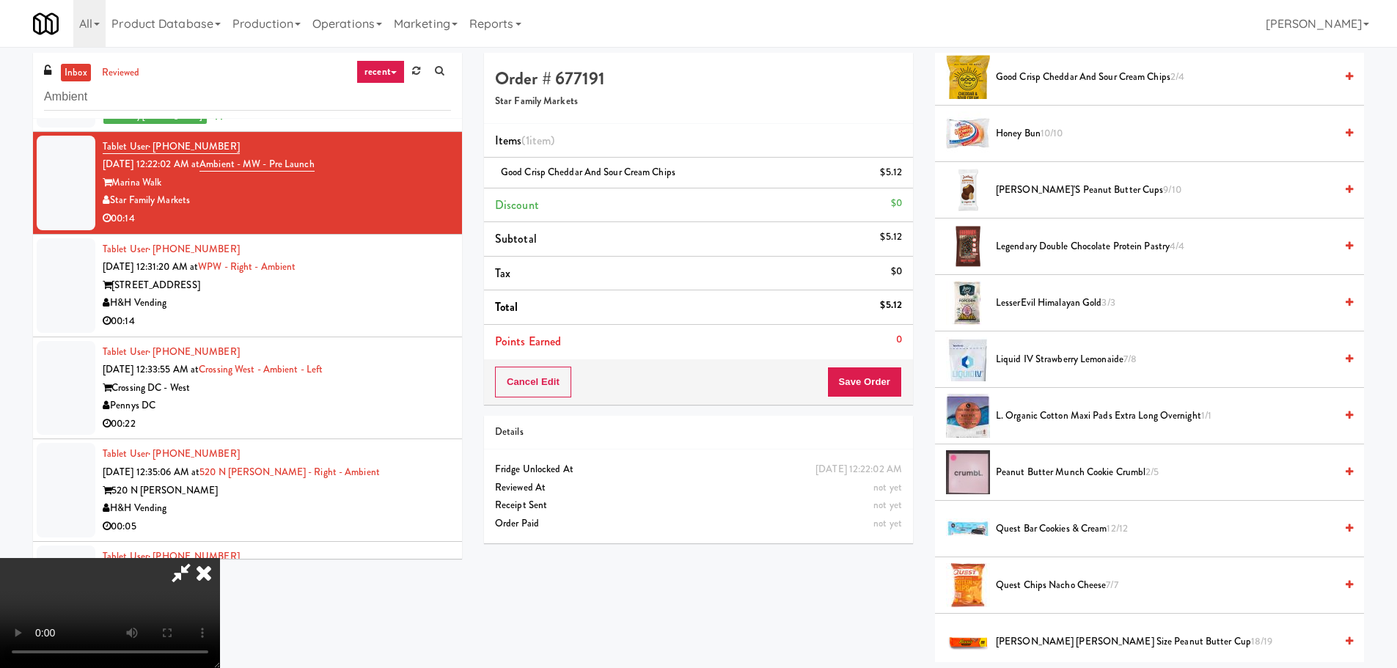
scroll to position [440, 0]
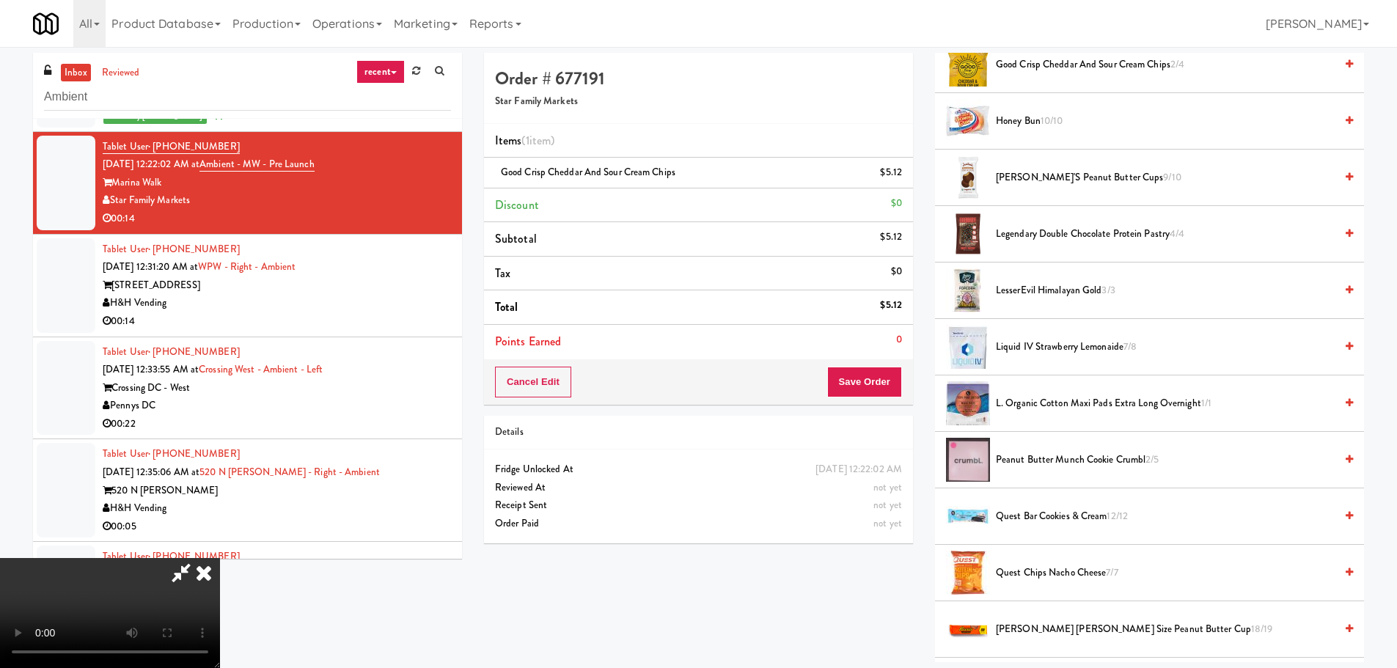
click at [1053, 453] on span "Peanut Butter Munch Cookie Crumbl 2/5" at bounding box center [1165, 460] width 339 height 18
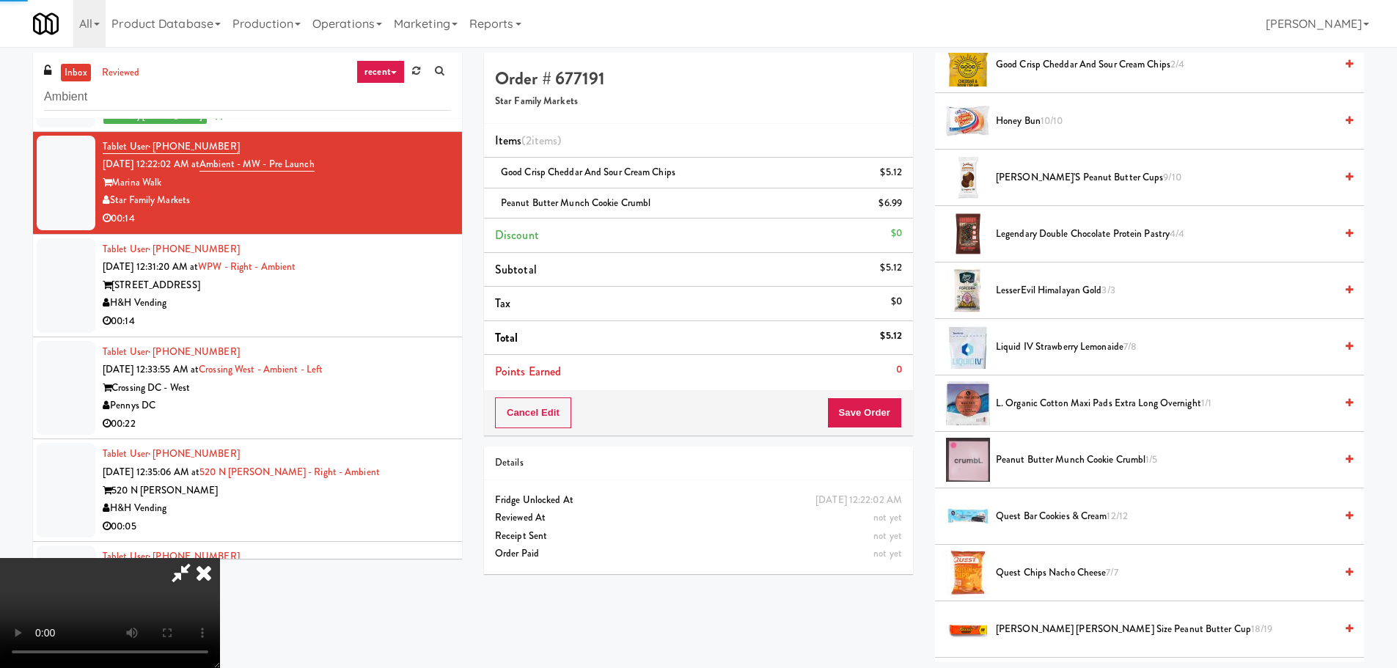
click at [220, 558] on video at bounding box center [110, 613] width 220 height 110
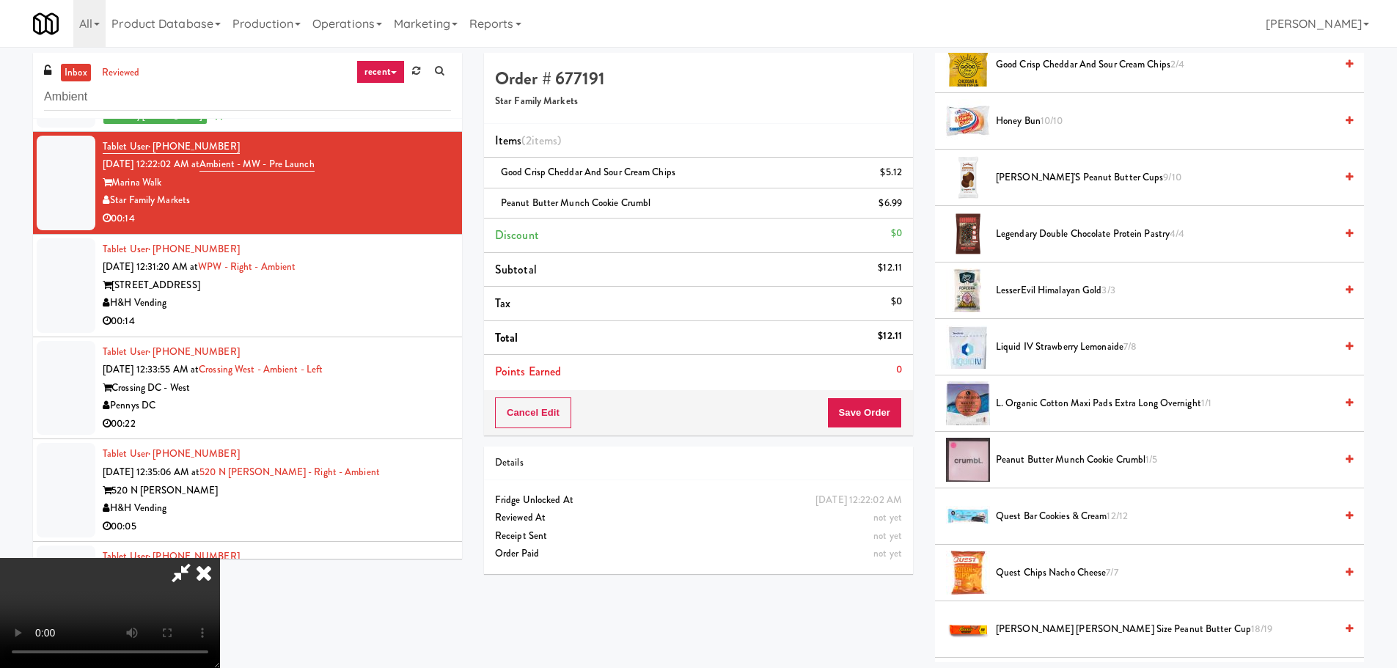
click at [220, 558] on video at bounding box center [110, 613] width 220 height 110
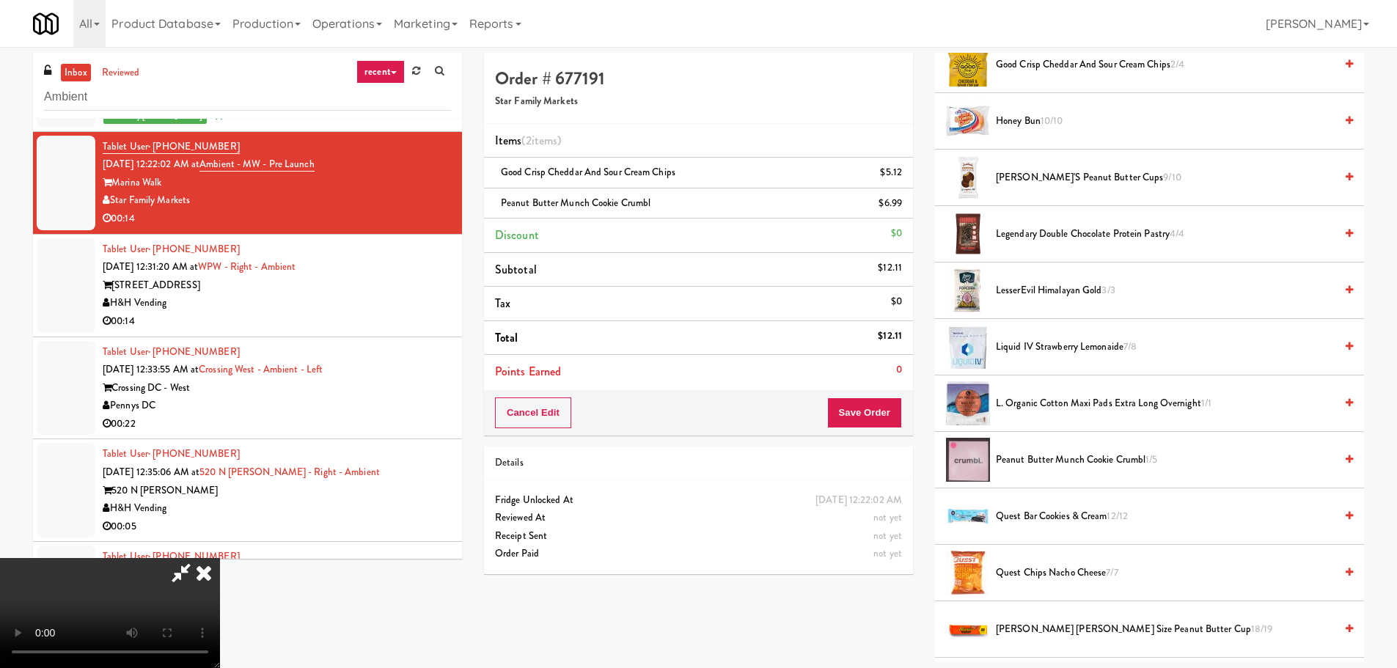
drag, startPoint x: 603, startPoint y: 389, endPoint x: 608, endPoint y: 398, distance: 10.2
click at [220, 558] on video at bounding box center [110, 613] width 220 height 110
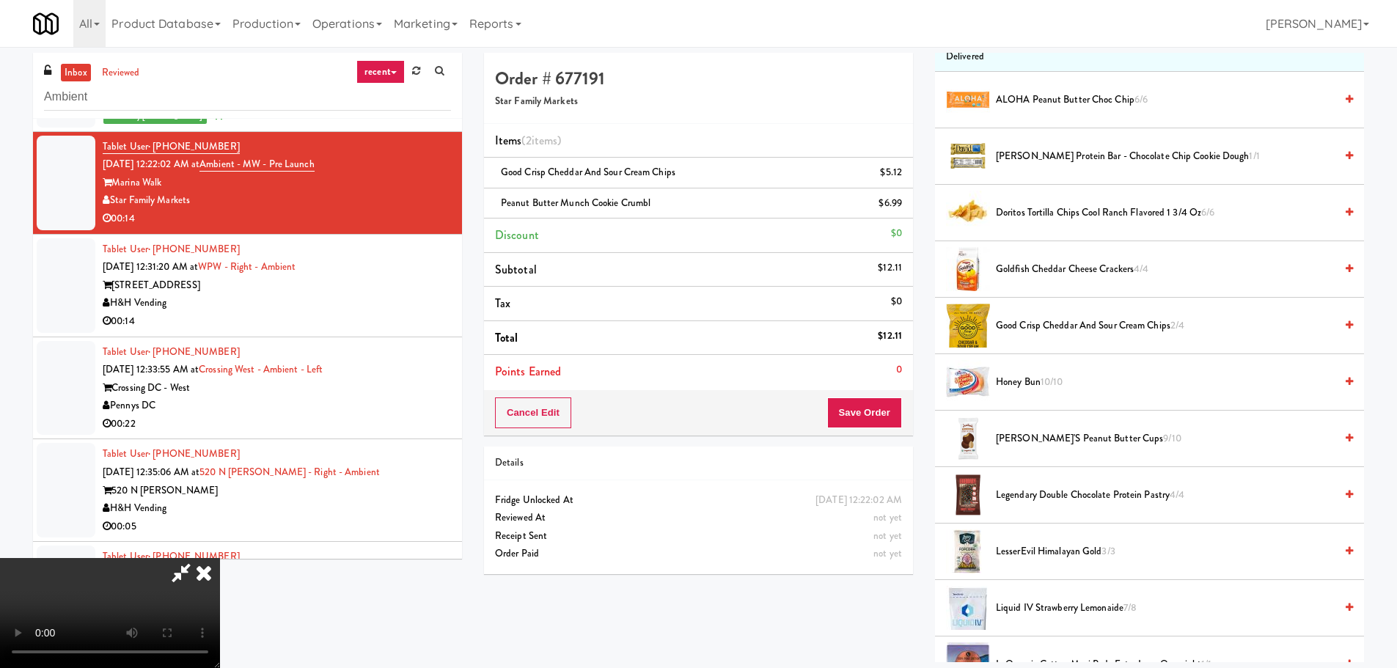
scroll to position [220, 0]
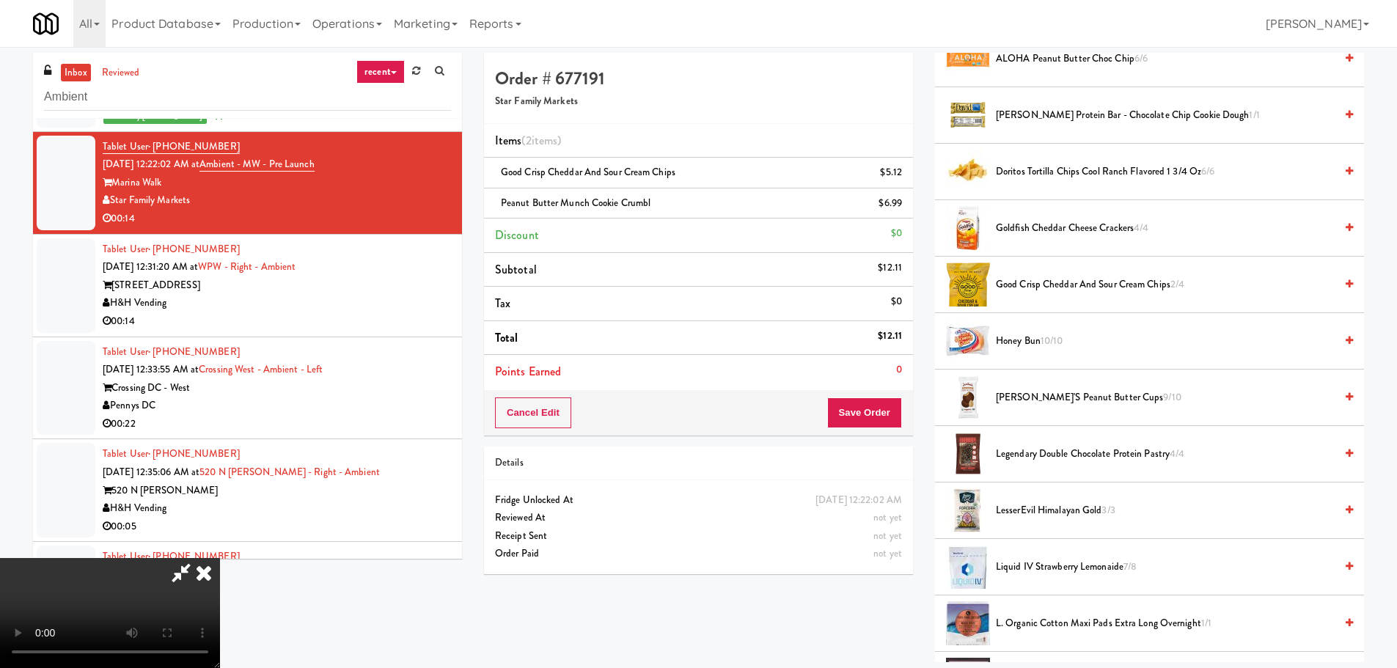
click at [1038, 343] on span "Honey Bun 10/10" at bounding box center [1165, 341] width 339 height 18
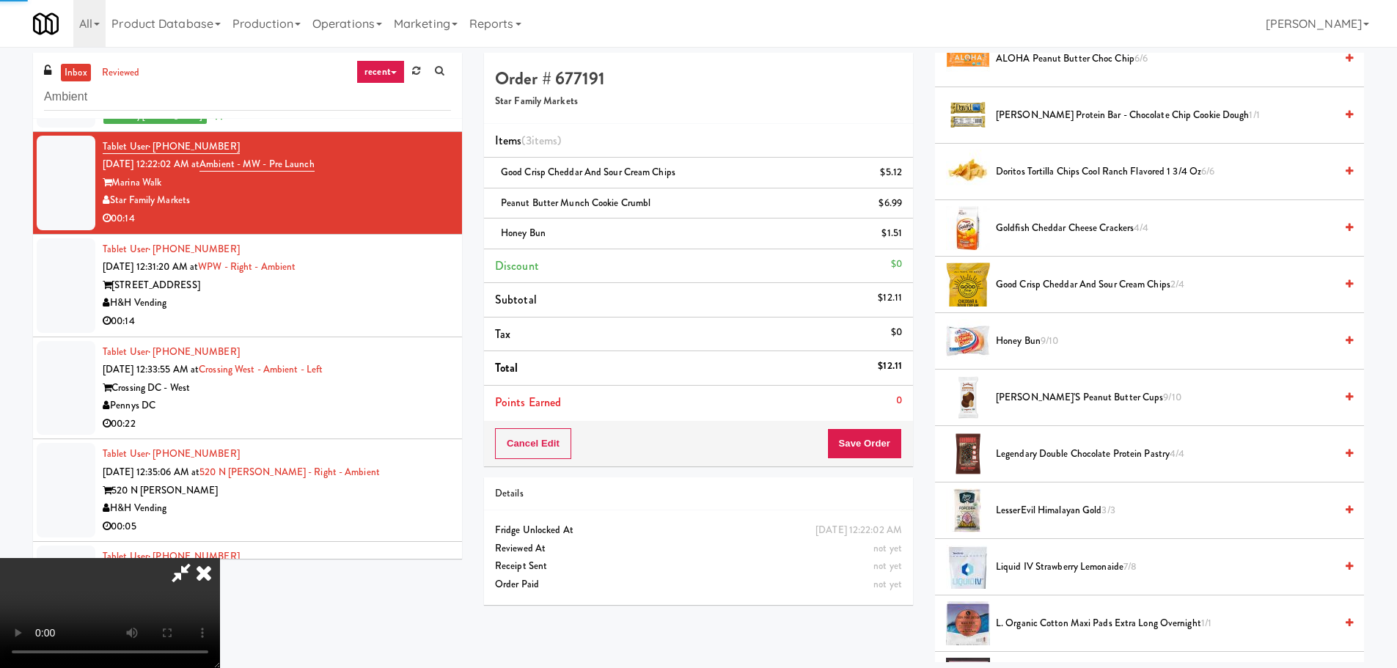
click at [220, 558] on video at bounding box center [110, 613] width 220 height 110
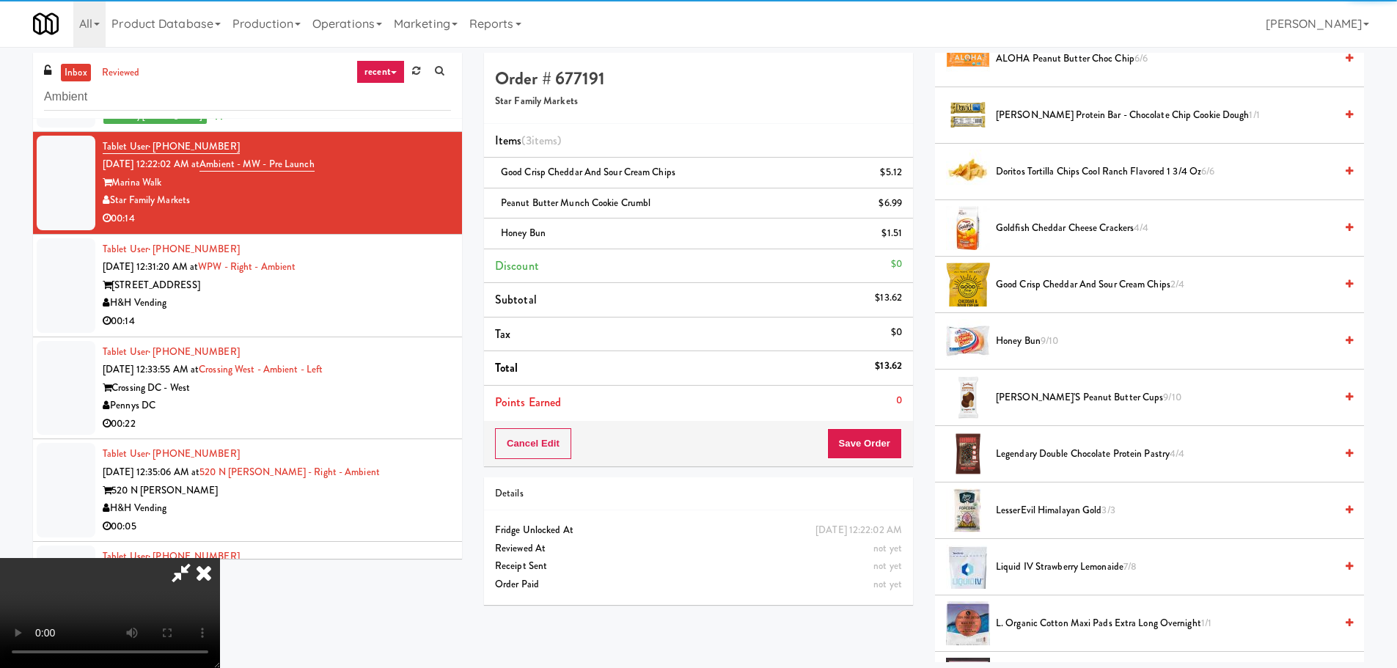
scroll to position [252, 0]
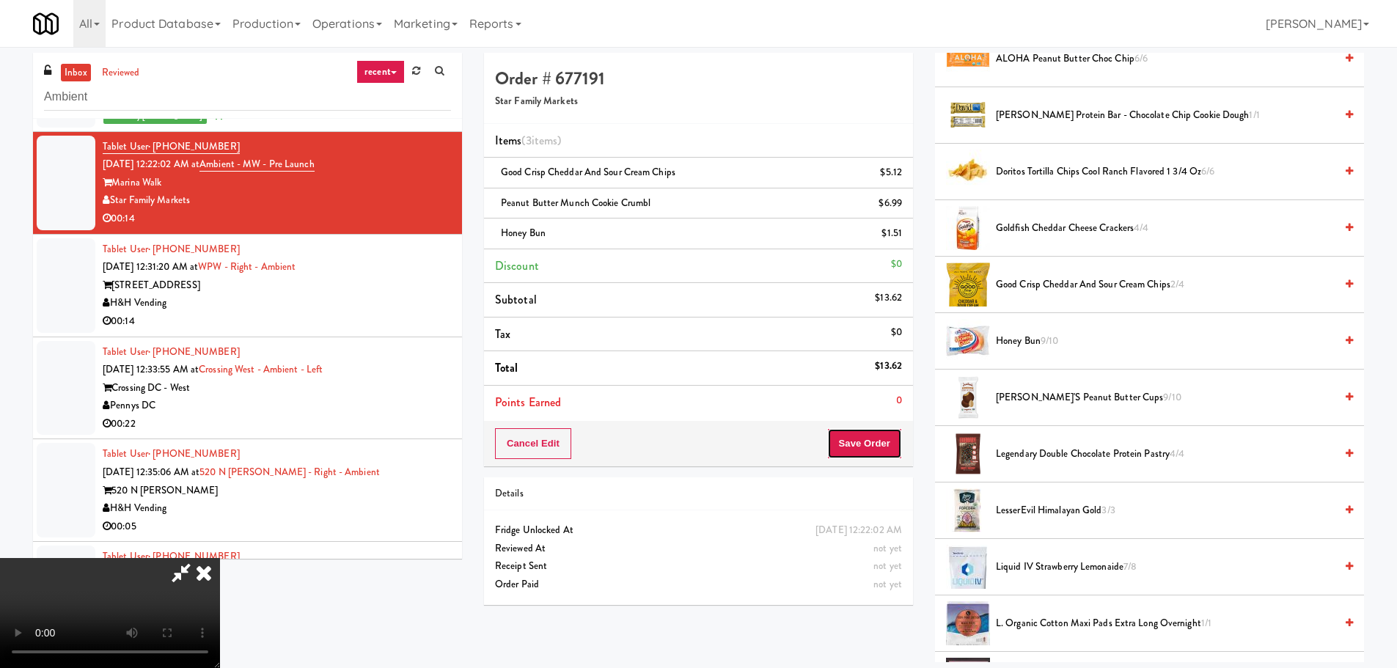
click at [883, 449] on button "Save Order" at bounding box center [864, 443] width 75 height 31
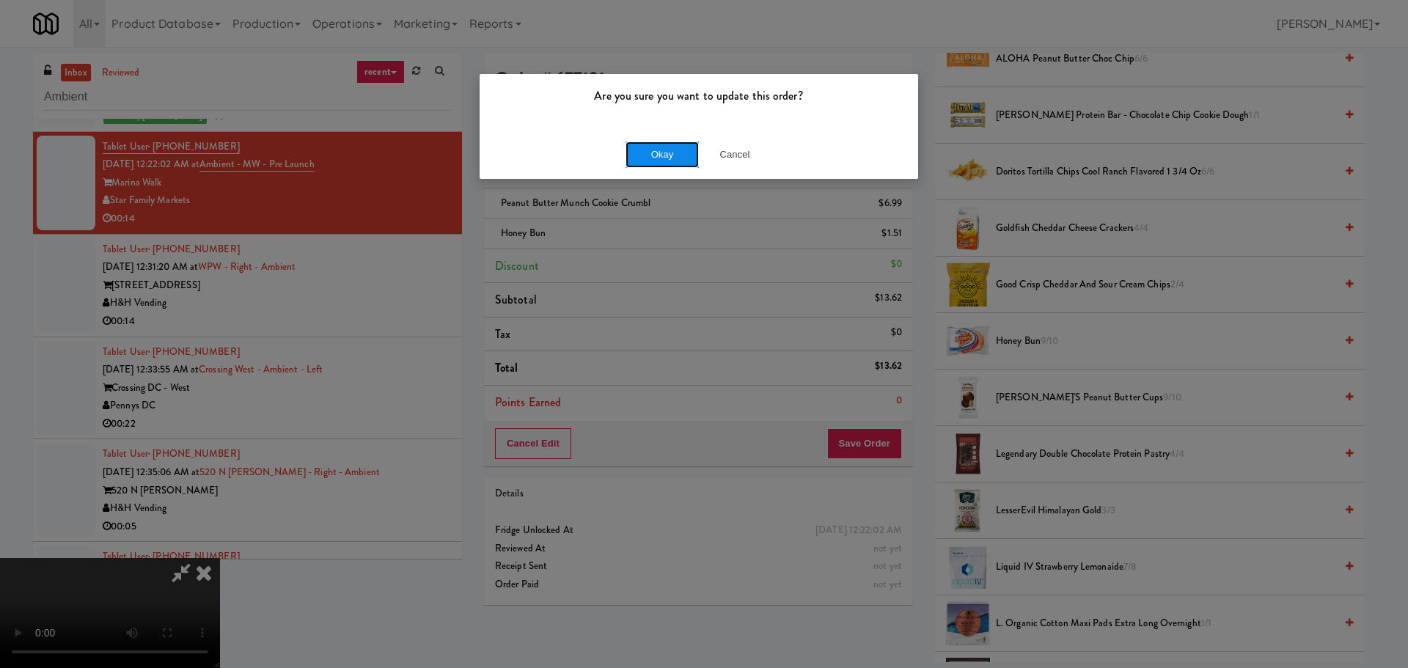
click at [654, 152] on button "Okay" at bounding box center [662, 155] width 73 height 26
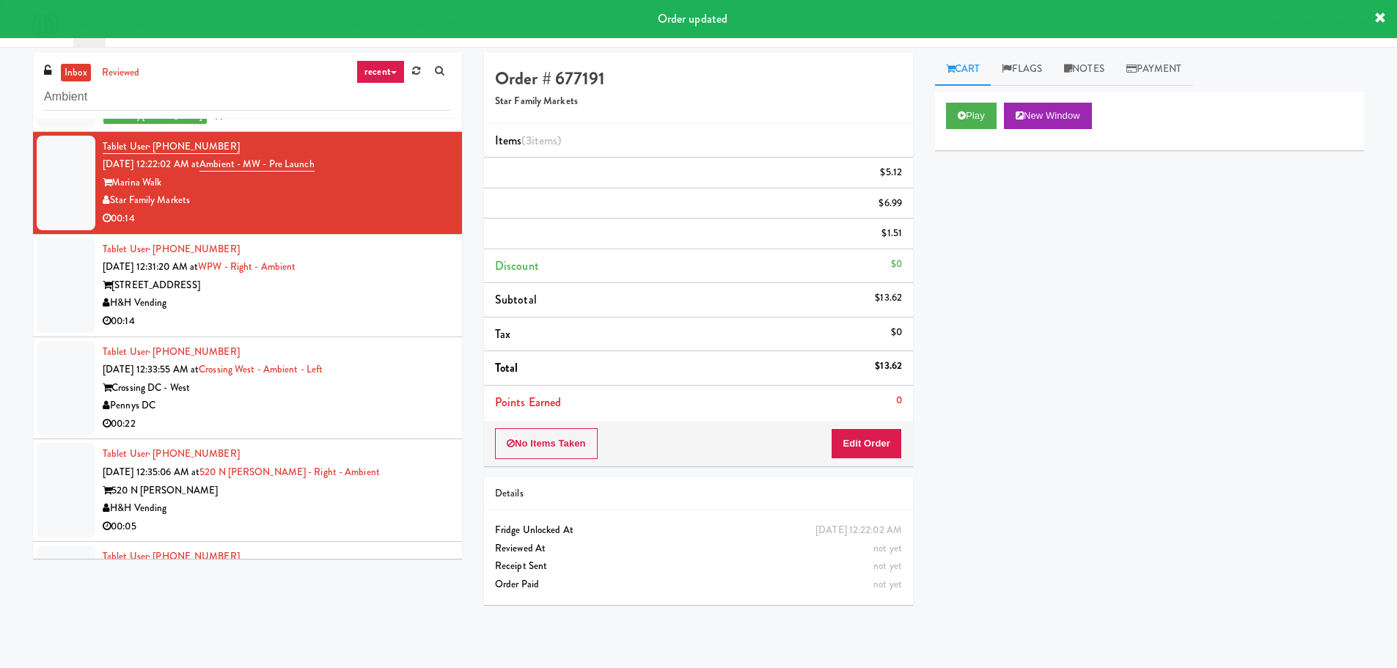
scroll to position [0, 0]
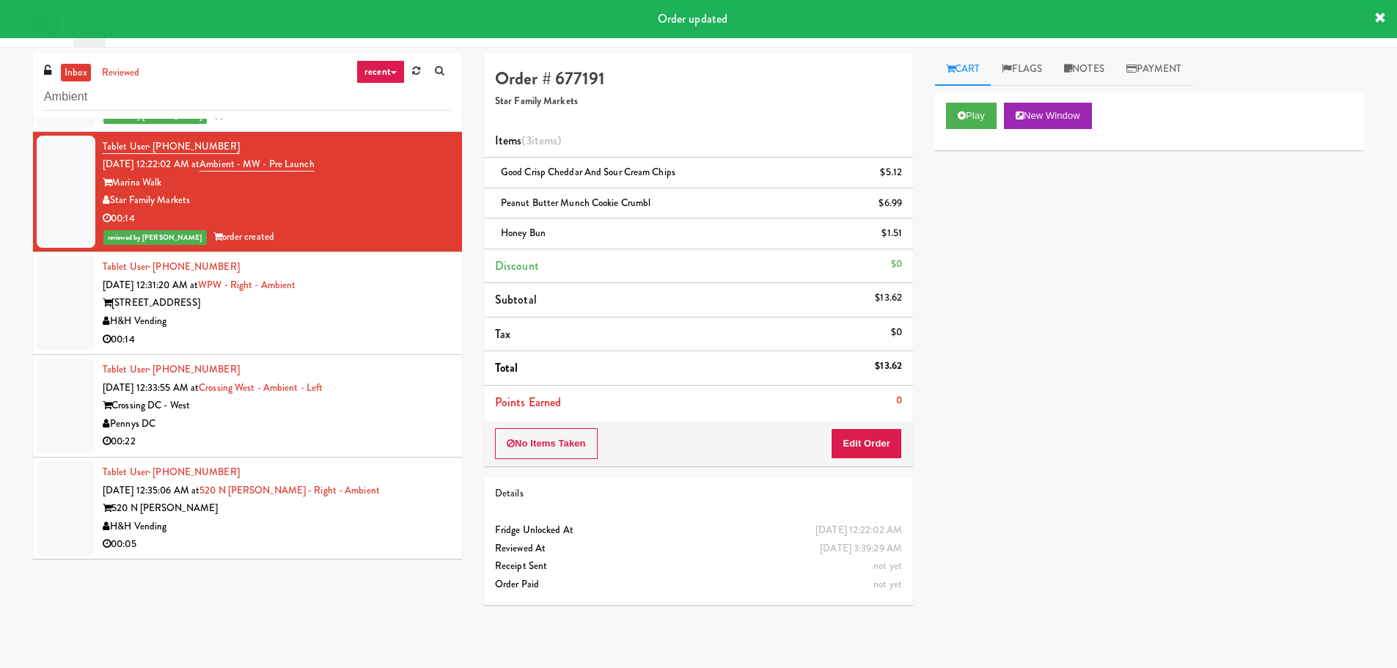
click at [389, 339] on div "00:14" at bounding box center [277, 340] width 348 height 18
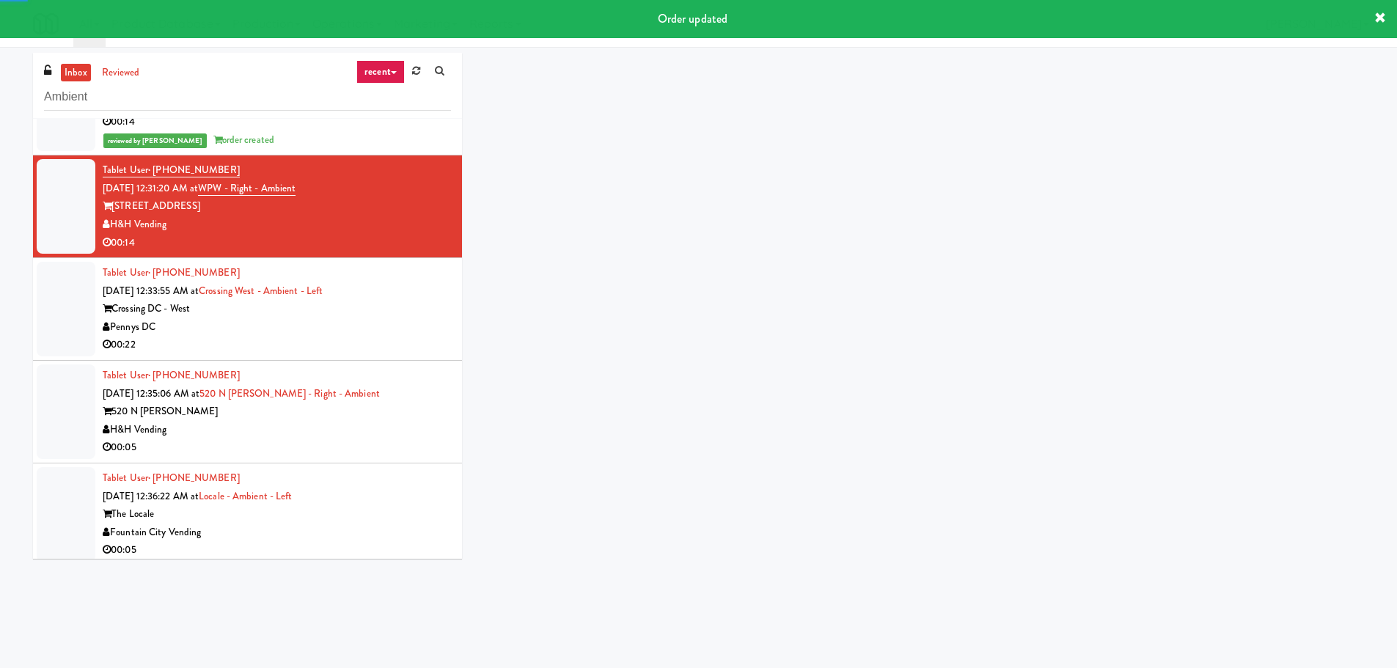
scroll to position [2735, 0]
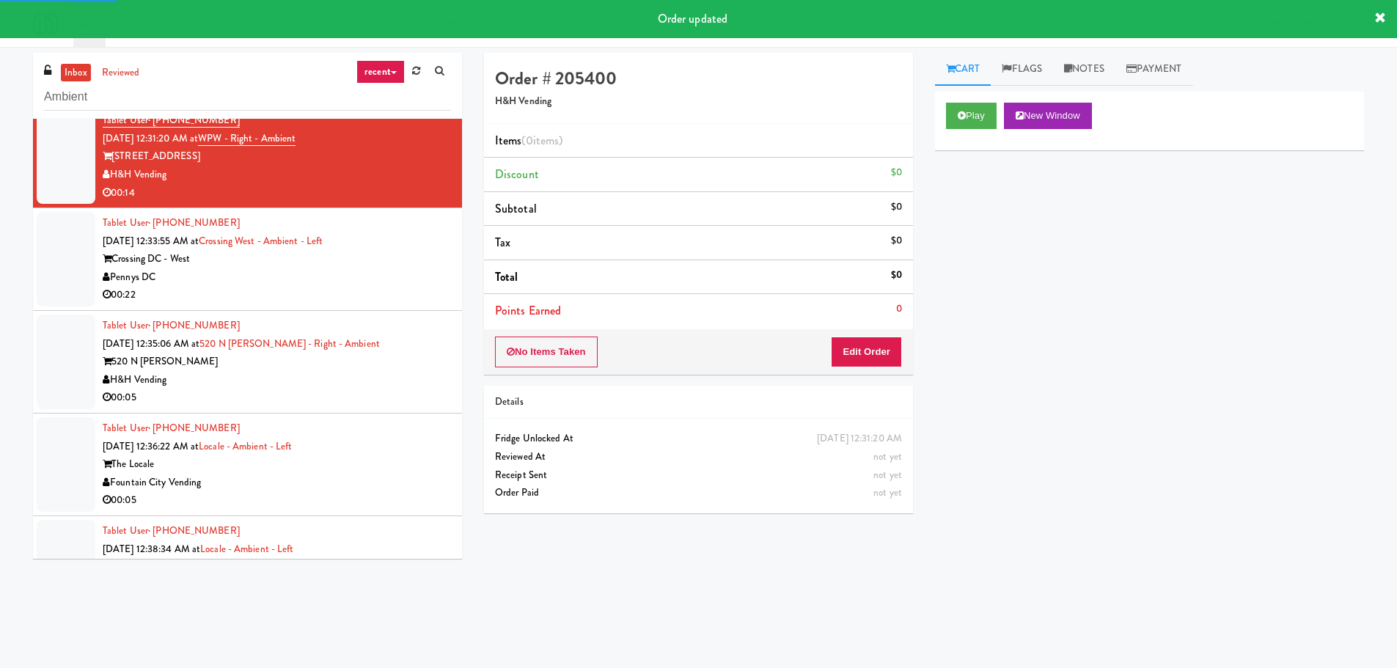
click at [931, 107] on div "Cart Flags Notes Payment Play New Window Primary Flag Clear Flag if unable to d…" at bounding box center [1149, 347] width 451 height 589
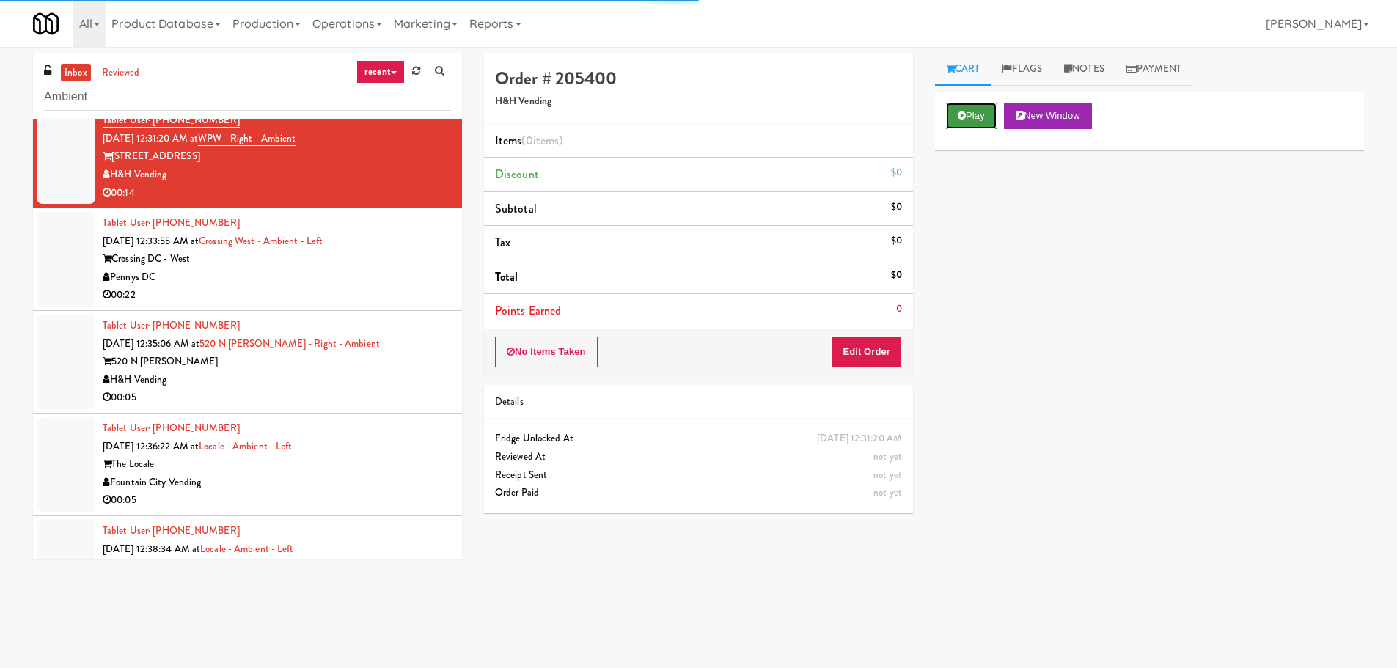
click at [960, 112] on icon at bounding box center [962, 116] width 8 height 10
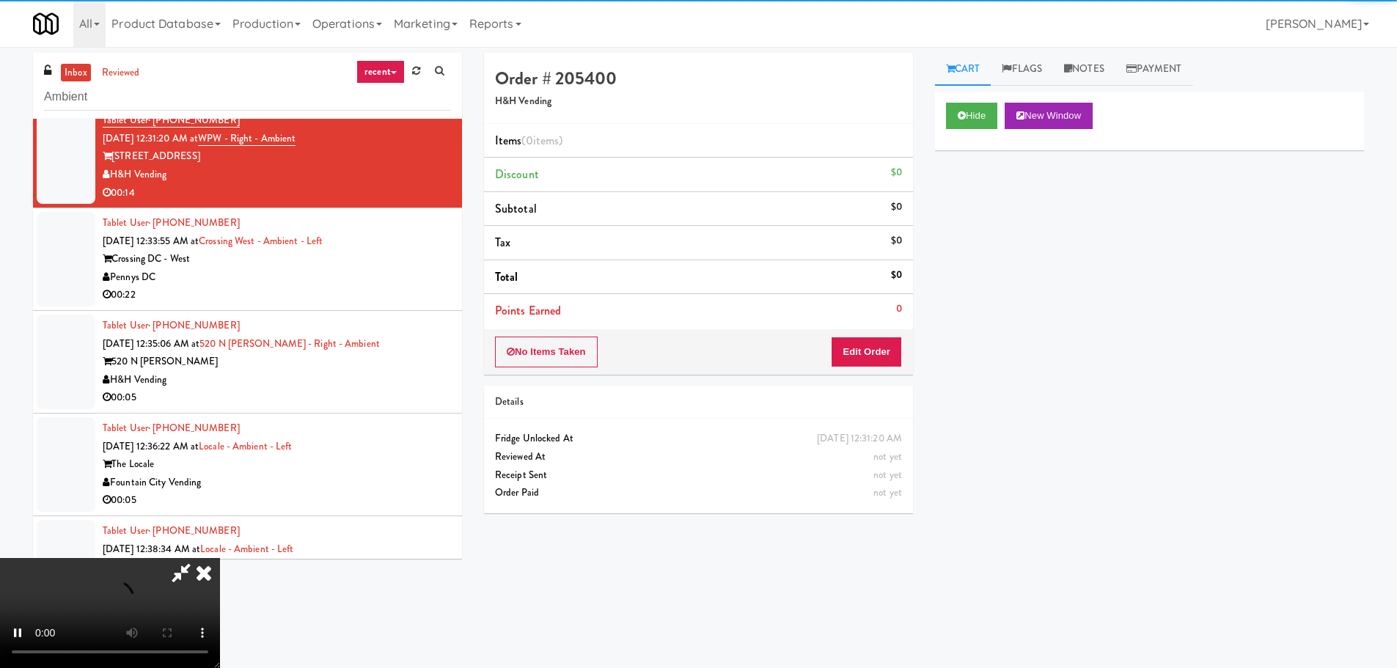
click at [851, 320] on li "Points Earned 0" at bounding box center [698, 311] width 429 height 34
click at [857, 346] on button "Edit Order" at bounding box center [866, 352] width 71 height 31
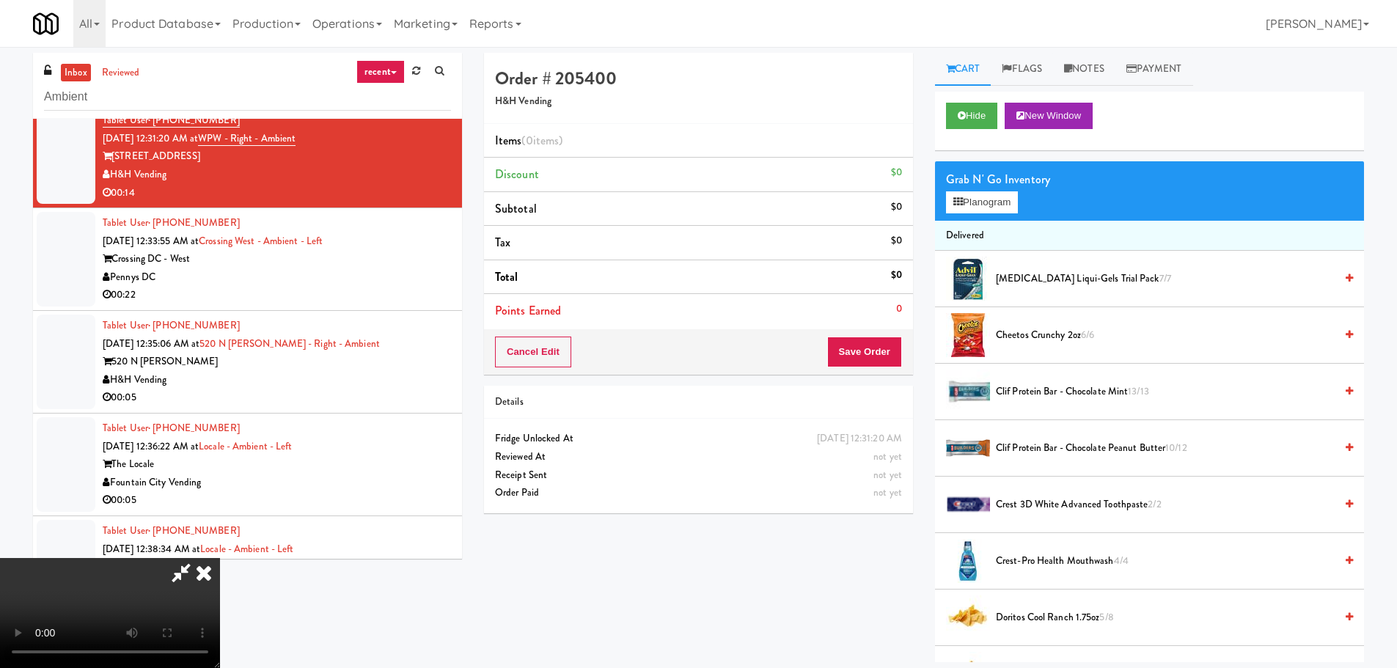
drag, startPoint x: 514, startPoint y: 406, endPoint x: 510, endPoint y: 416, distance: 11.2
click at [220, 558] on video at bounding box center [110, 613] width 220 height 110
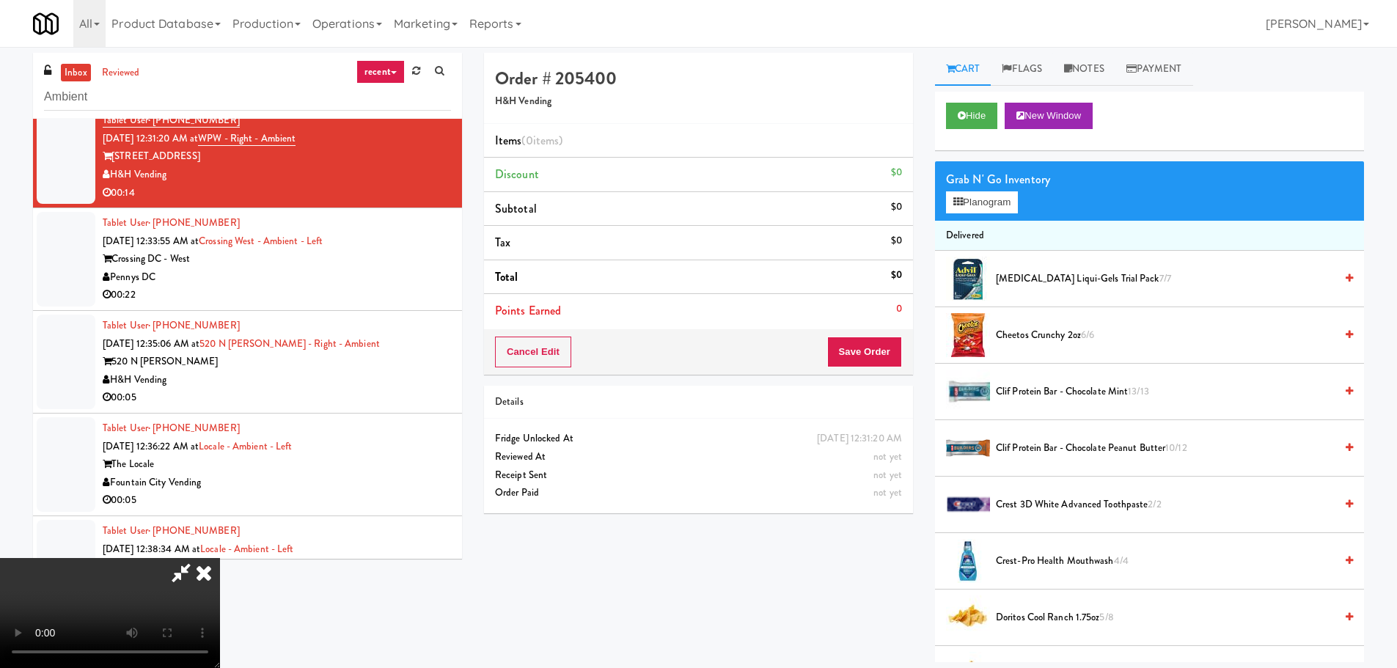
click at [220, 558] on video at bounding box center [110, 613] width 220 height 110
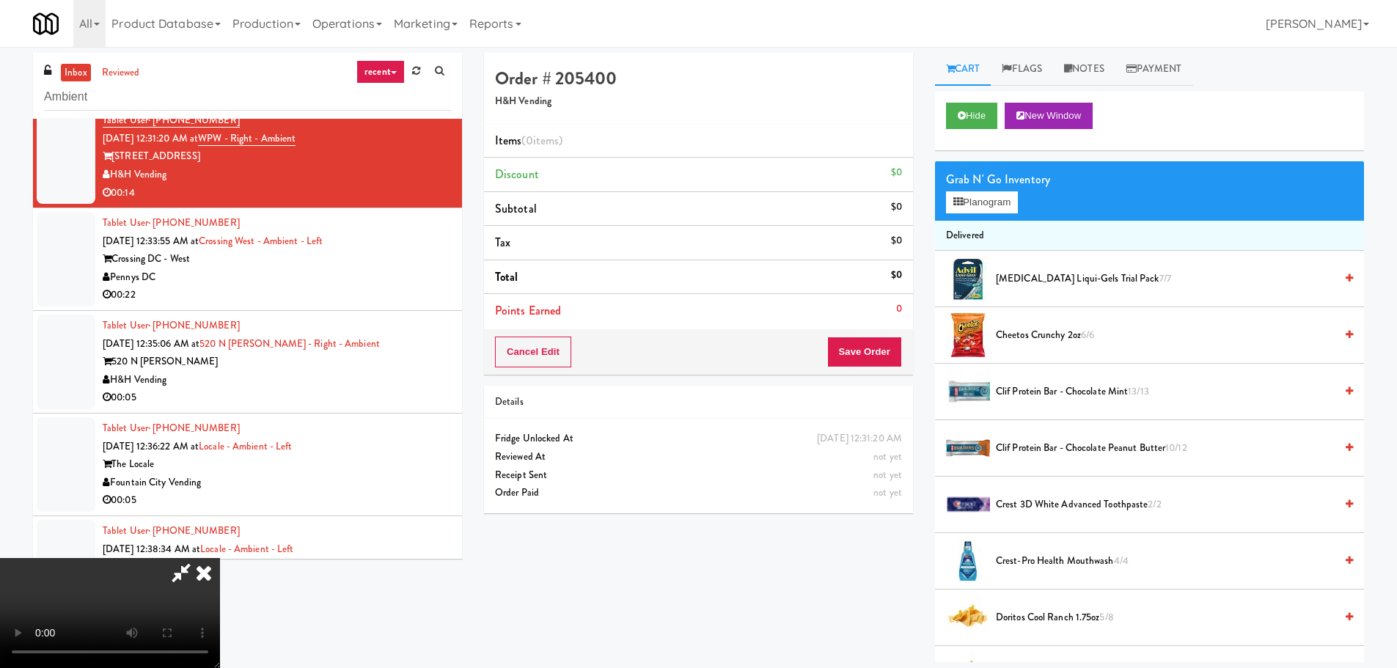
drag, startPoint x: 475, startPoint y: 397, endPoint x: 434, endPoint y: 414, distance: 44.4
click at [220, 558] on video at bounding box center [110, 613] width 220 height 110
drag, startPoint x: 378, startPoint y: 469, endPoint x: 451, endPoint y: 475, distance: 72.9
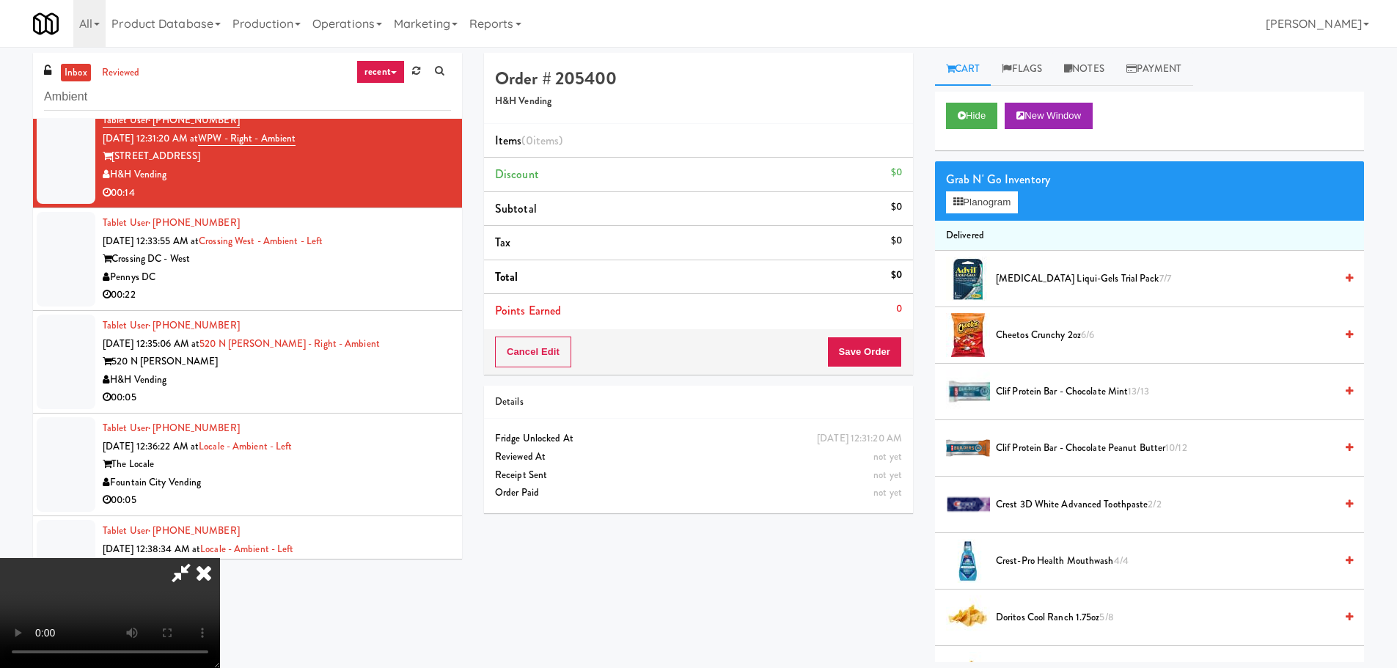
click at [220, 558] on video at bounding box center [110, 613] width 220 height 110
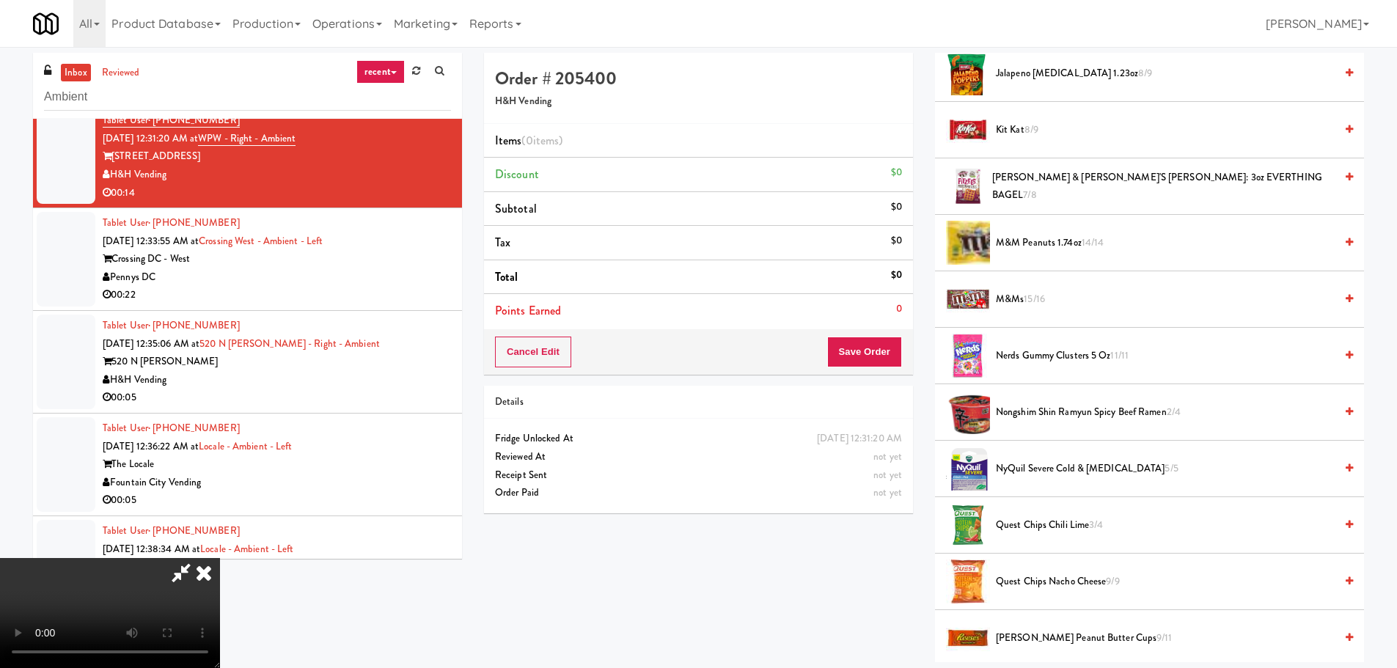
scroll to position [1247, 0]
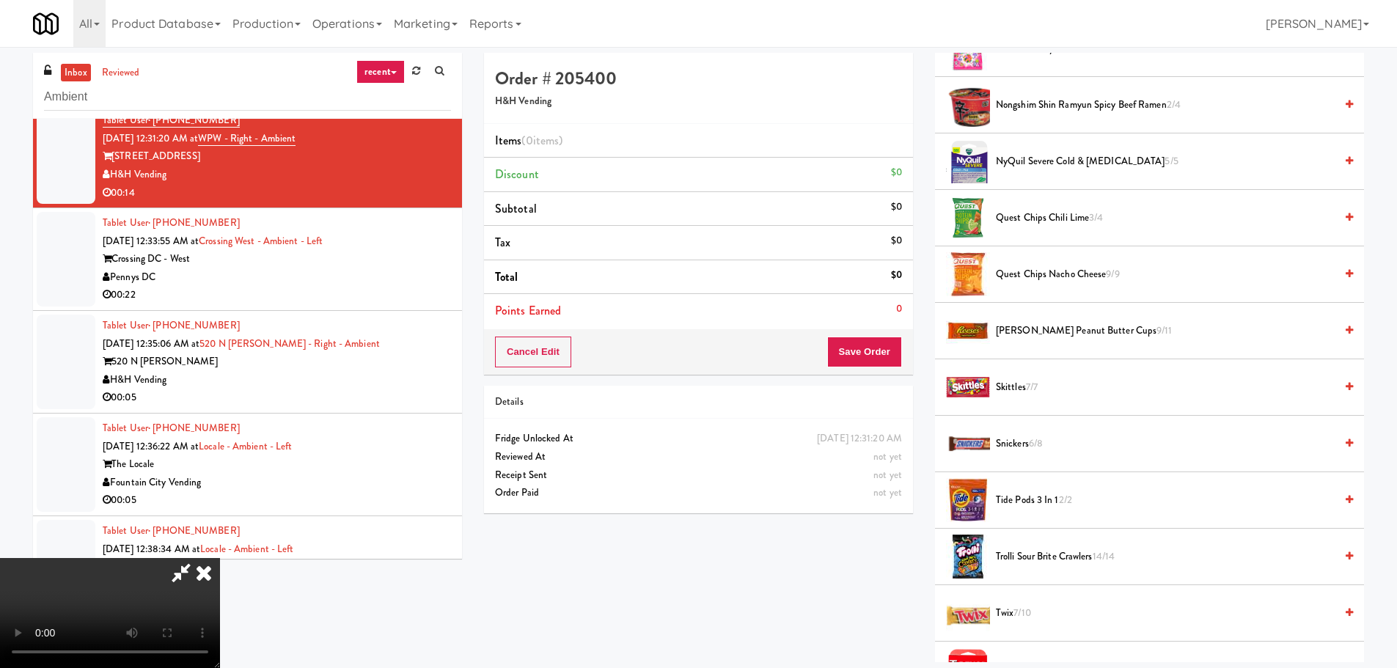
click at [1026, 443] on span "Snickers 6/8" at bounding box center [1165, 444] width 339 height 18
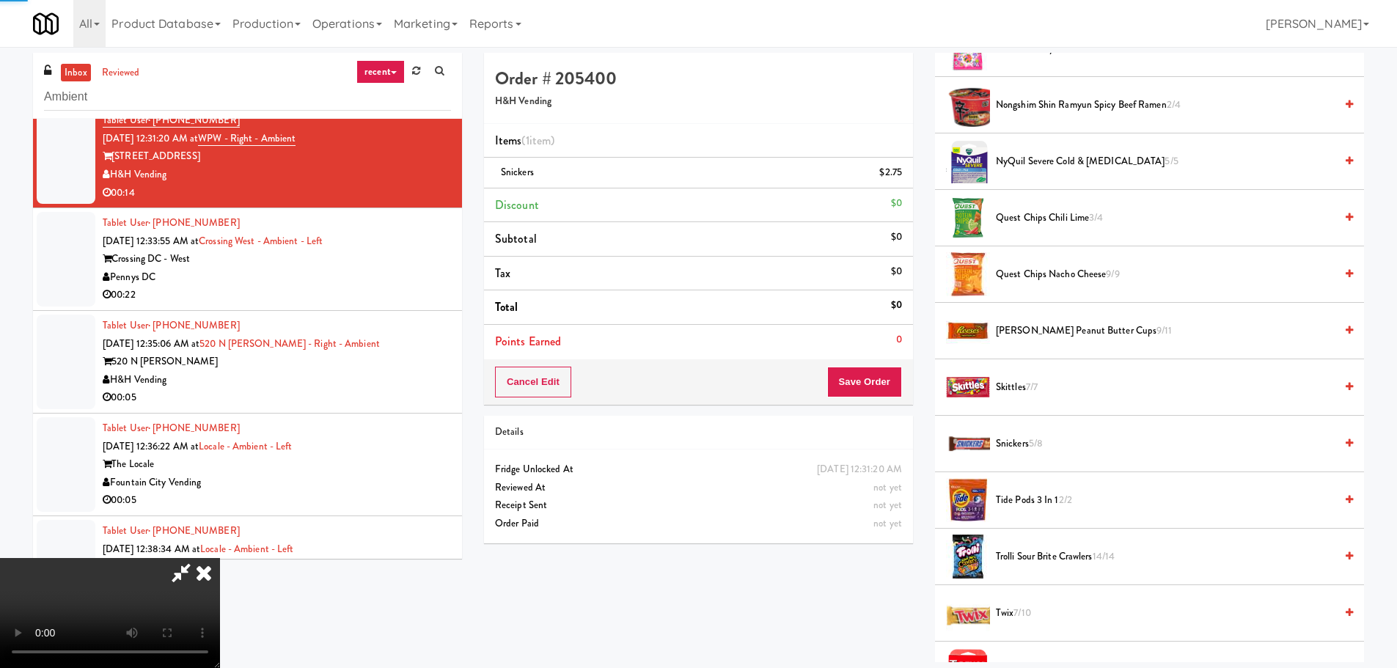
click at [220, 558] on video at bounding box center [110, 613] width 220 height 110
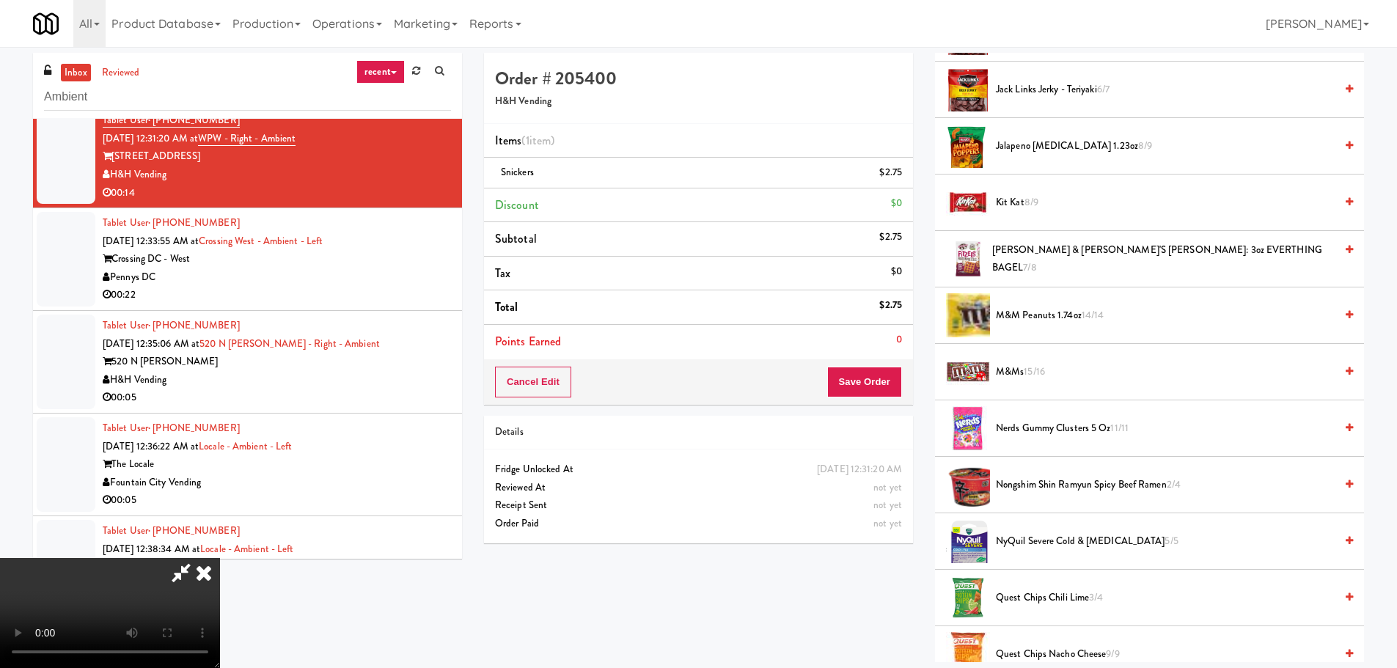
scroll to position [807, 0]
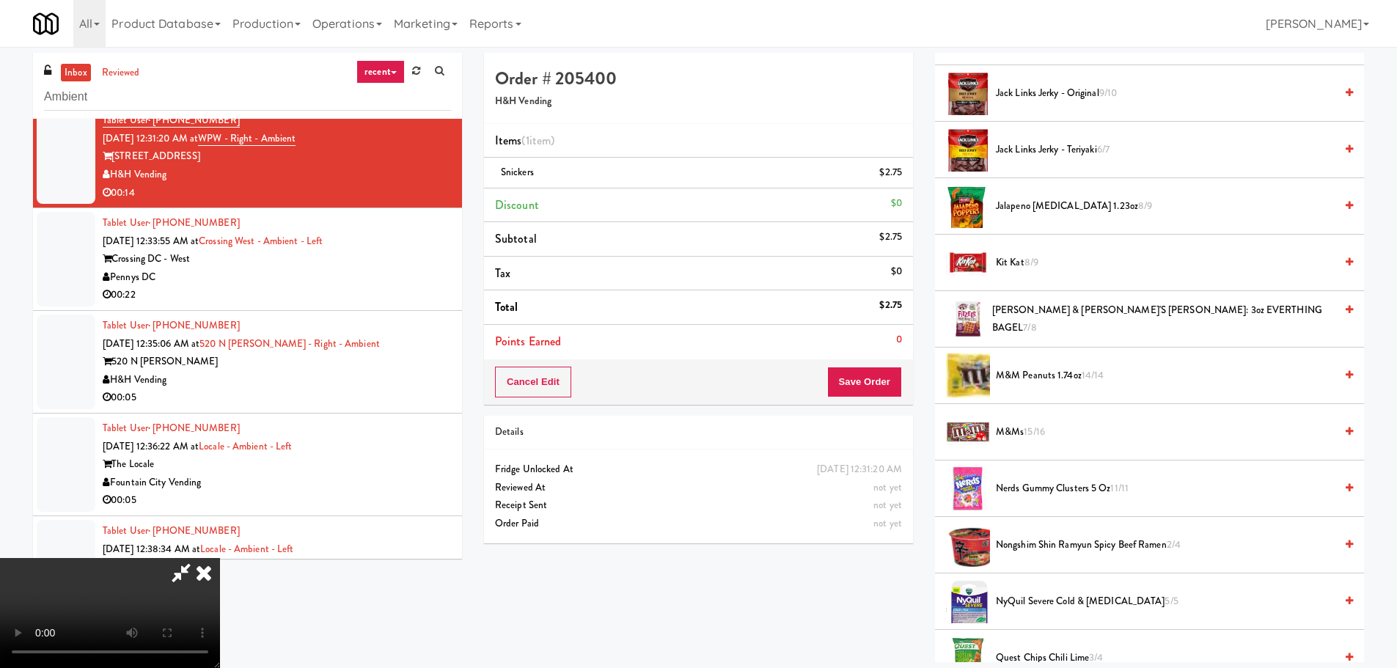
click at [220, 558] on video at bounding box center [110, 613] width 220 height 110
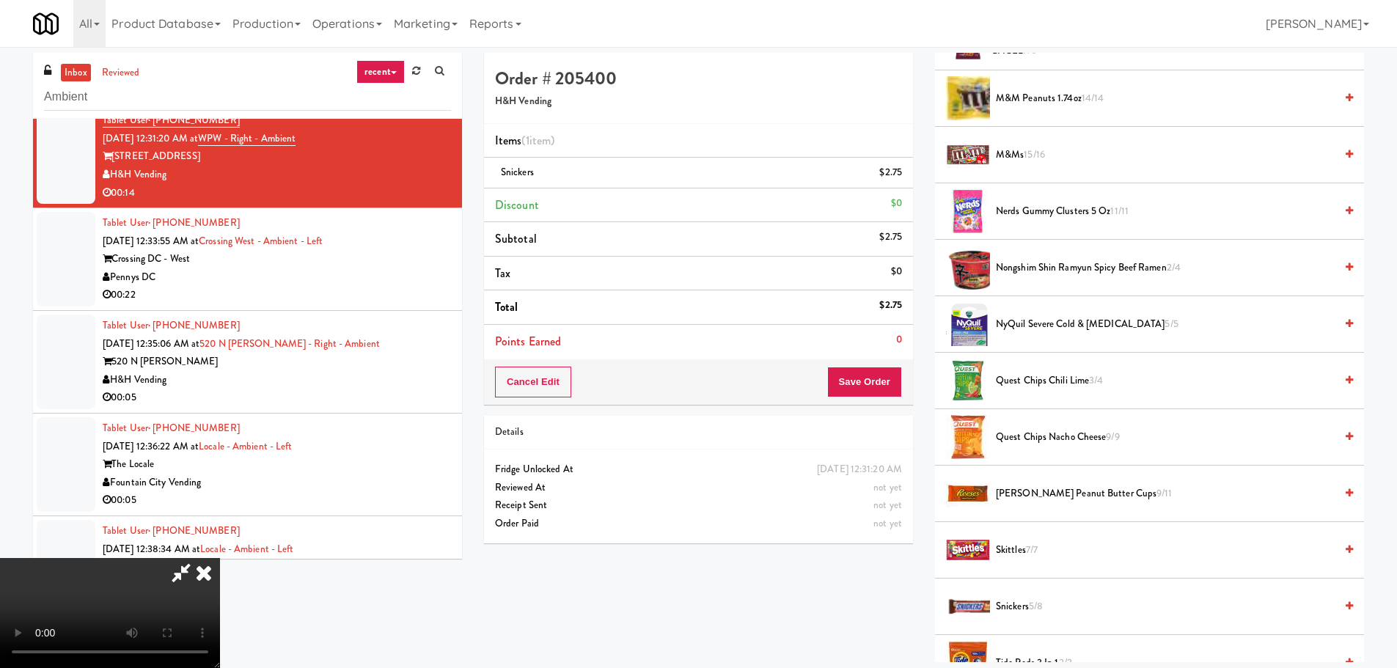
scroll to position [1100, 0]
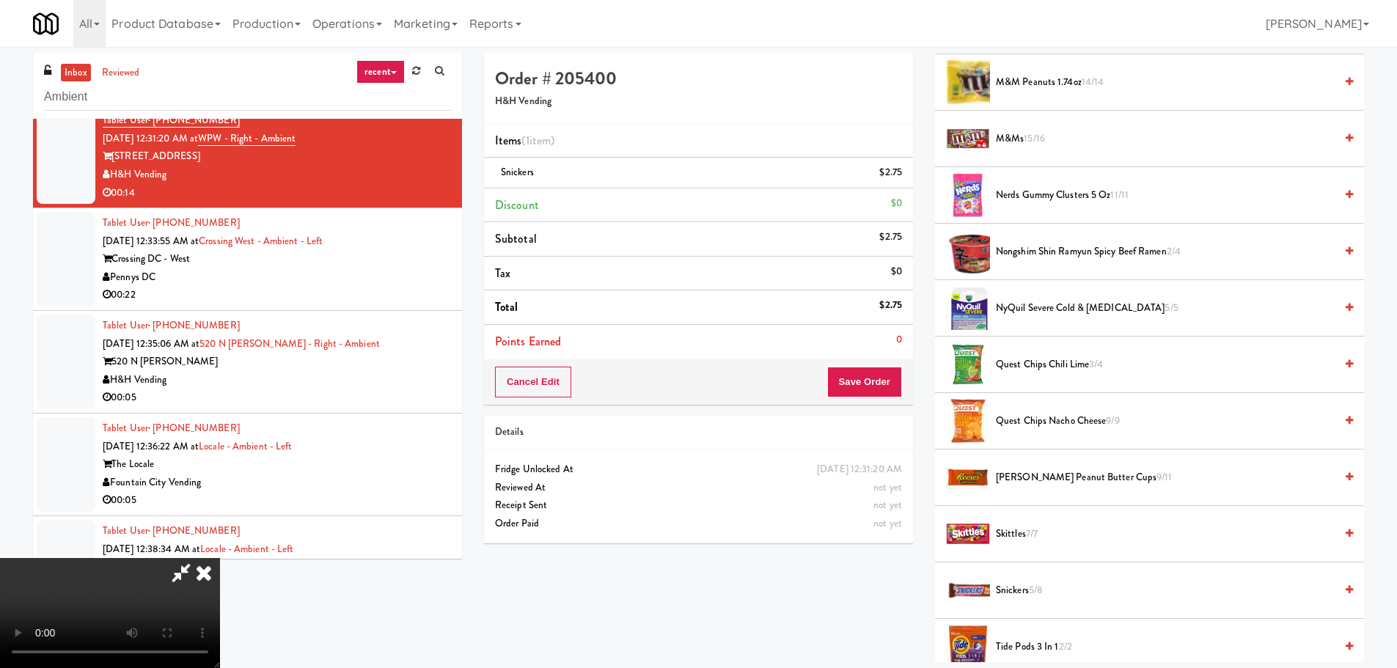
click at [1036, 471] on span "Reese's Peanut Butter Cups 9/11" at bounding box center [1165, 478] width 339 height 18
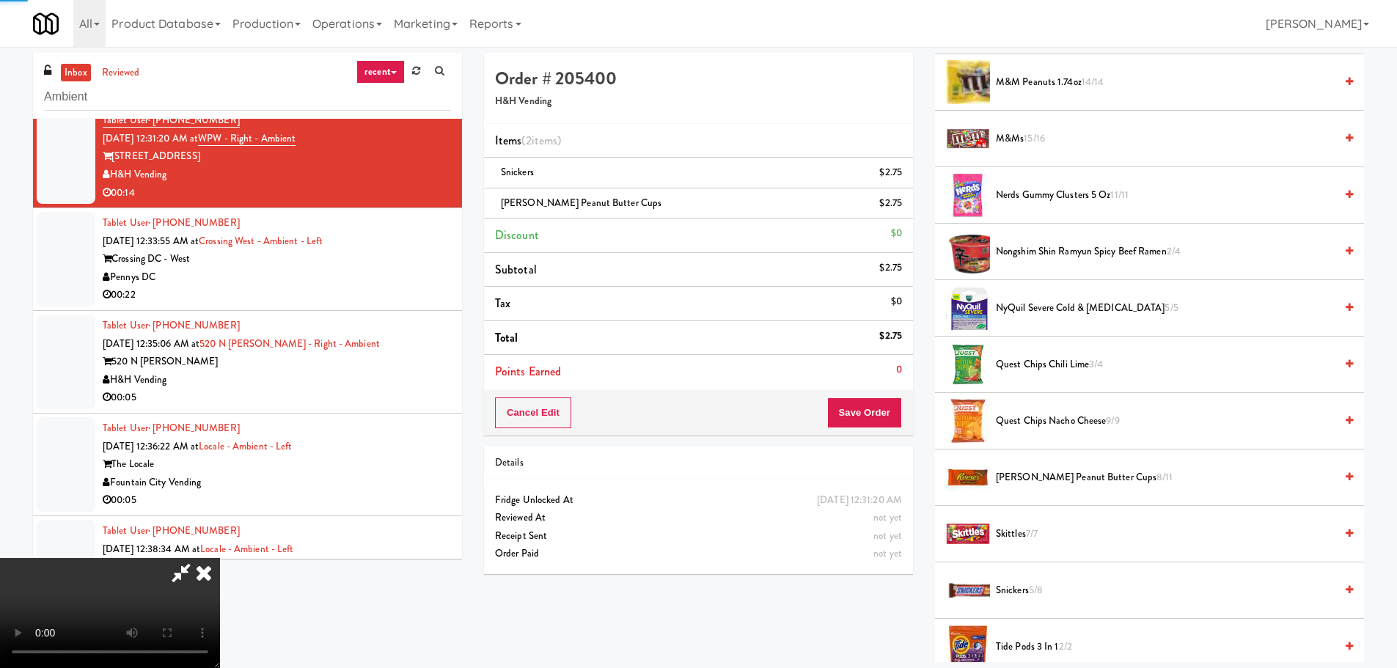
click at [220, 558] on video at bounding box center [110, 613] width 220 height 110
click at [877, 420] on button "Save Order" at bounding box center [864, 413] width 75 height 31
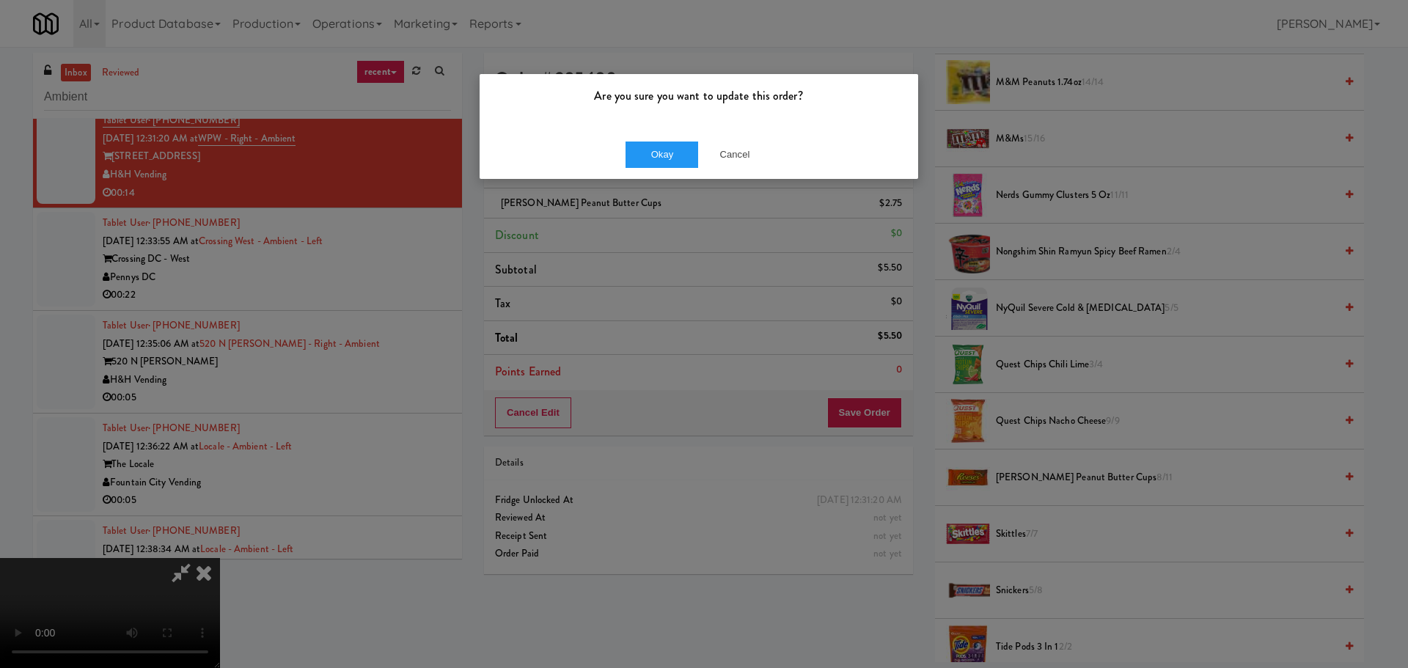
click at [662, 136] on div "Okay Cancel" at bounding box center [699, 154] width 439 height 49
click at [663, 150] on button "Okay" at bounding box center [662, 155] width 73 height 26
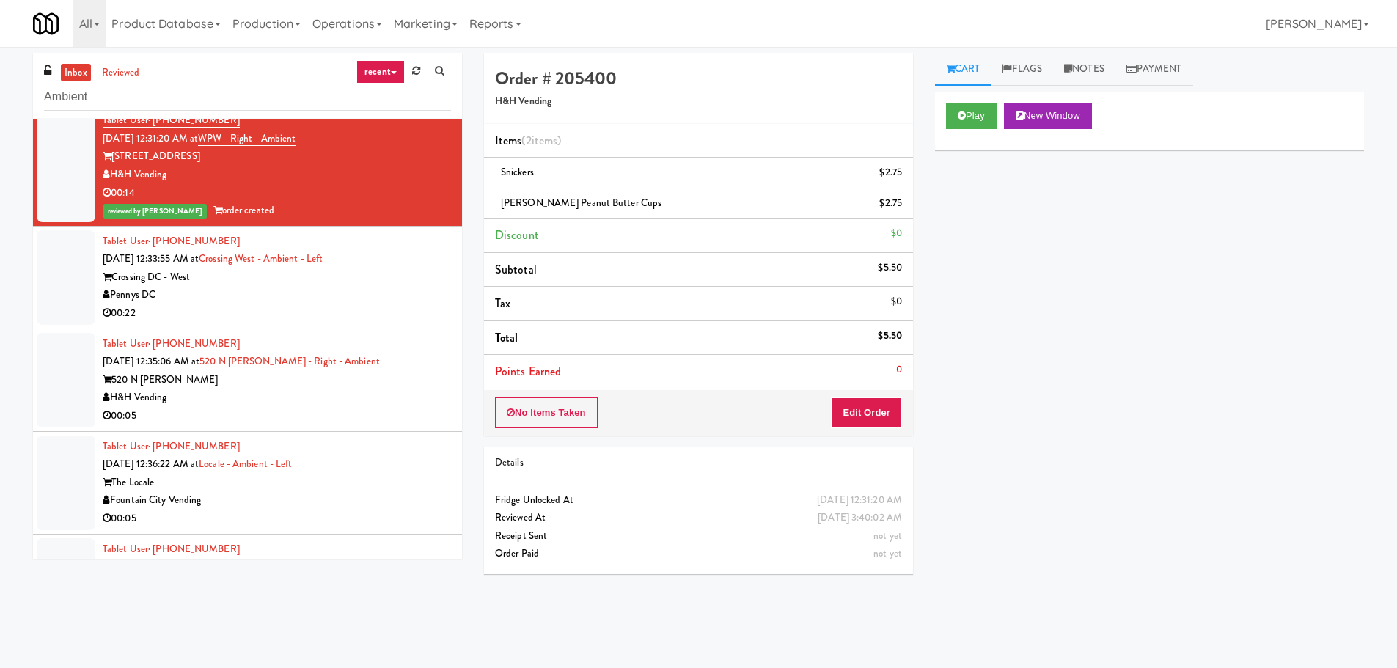
scroll to position [0, 0]
click at [396, 301] on div "Pennys DC" at bounding box center [277, 295] width 348 height 18
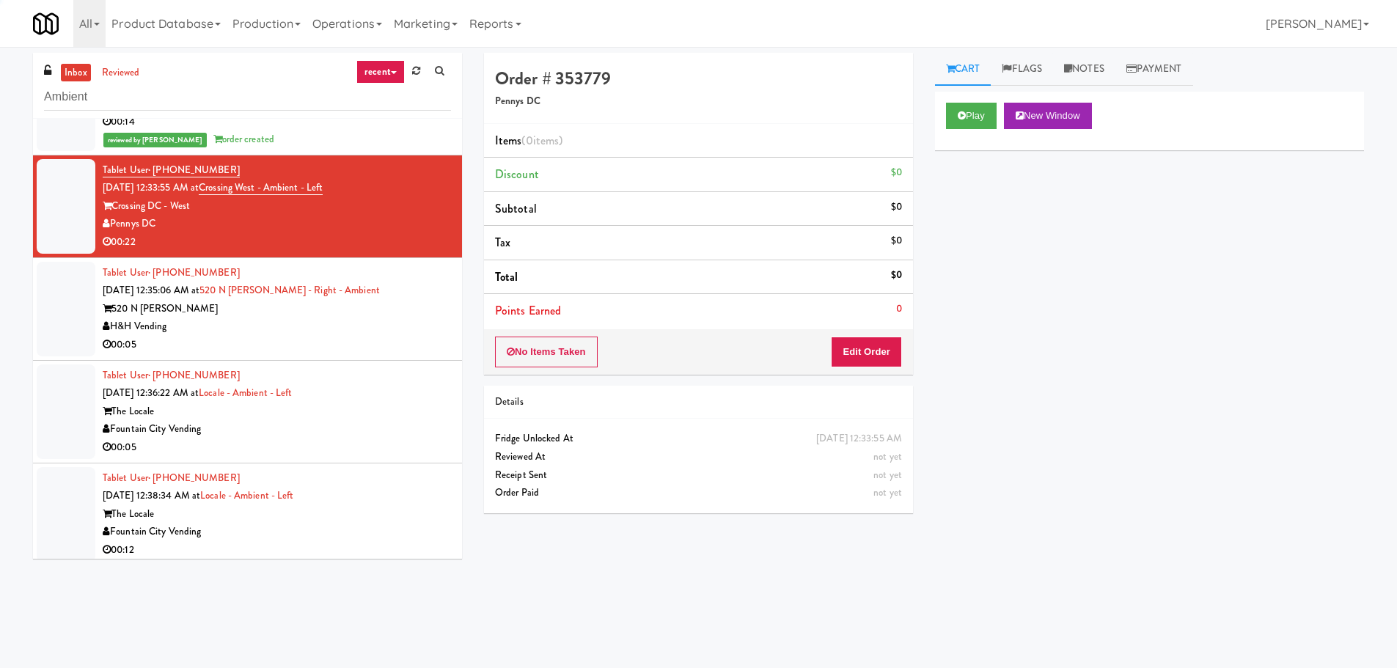
scroll to position [2809, 0]
click at [966, 117] on button "Play" at bounding box center [971, 116] width 51 height 26
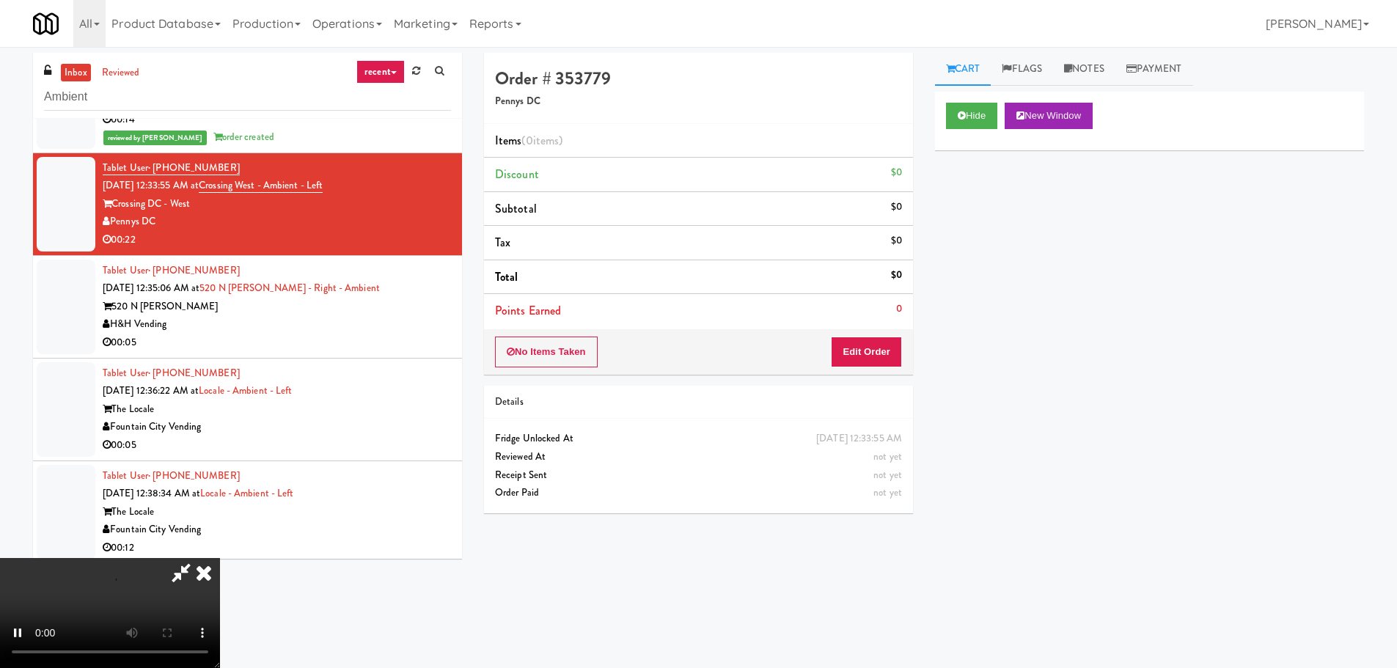
click at [872, 329] on div "No Items Taken Edit Order" at bounding box center [698, 351] width 429 height 45
click at [871, 340] on button "Edit Order" at bounding box center [866, 352] width 71 height 31
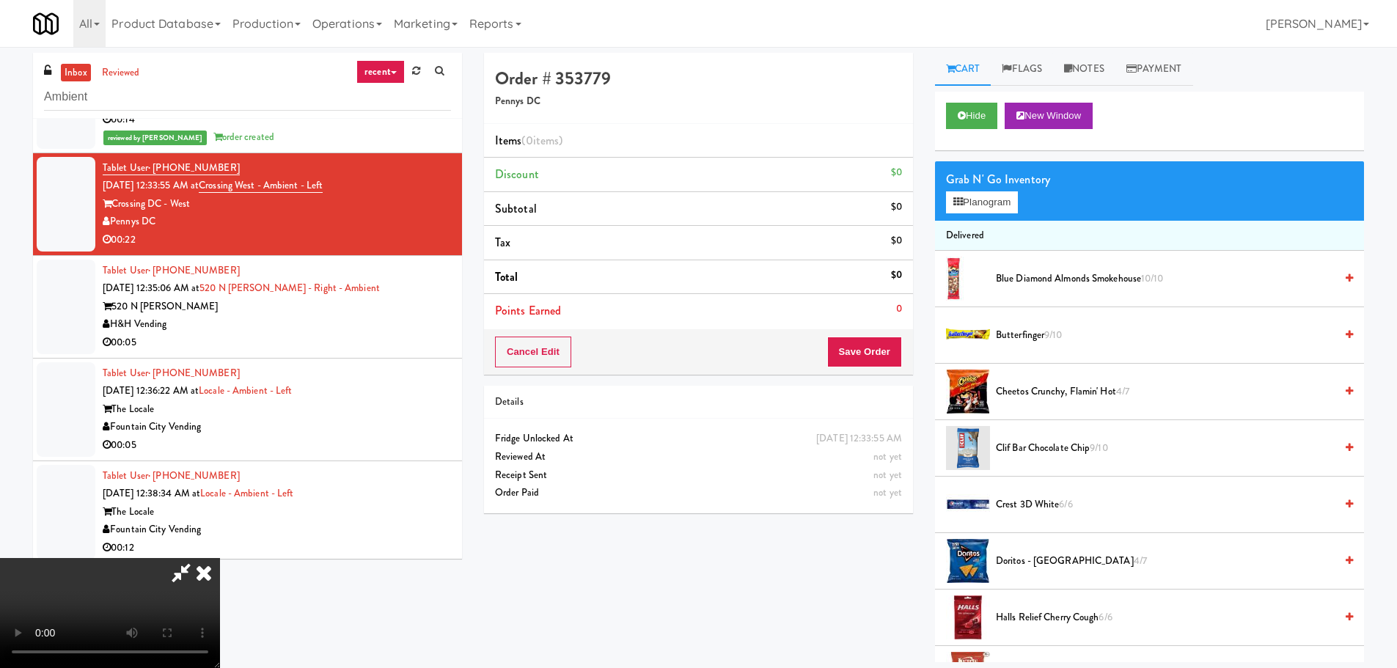
scroll to position [2847, 0]
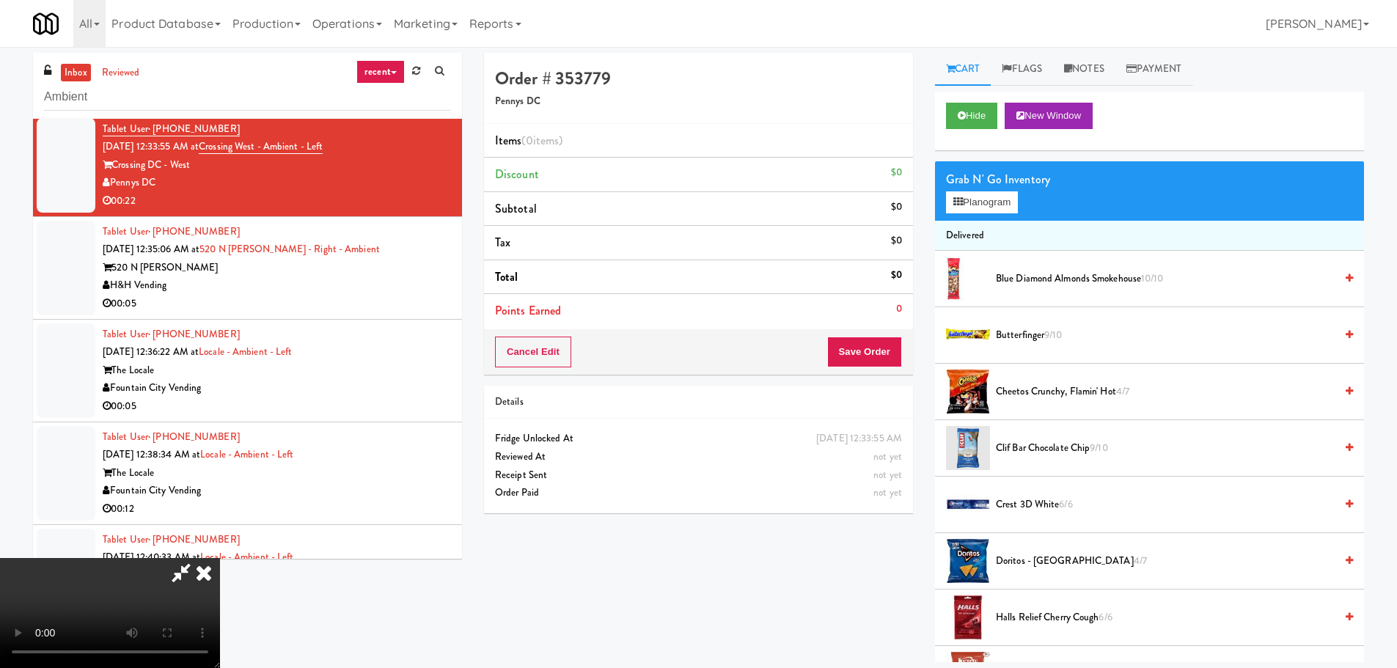
click at [220, 558] on video at bounding box center [110, 613] width 220 height 110
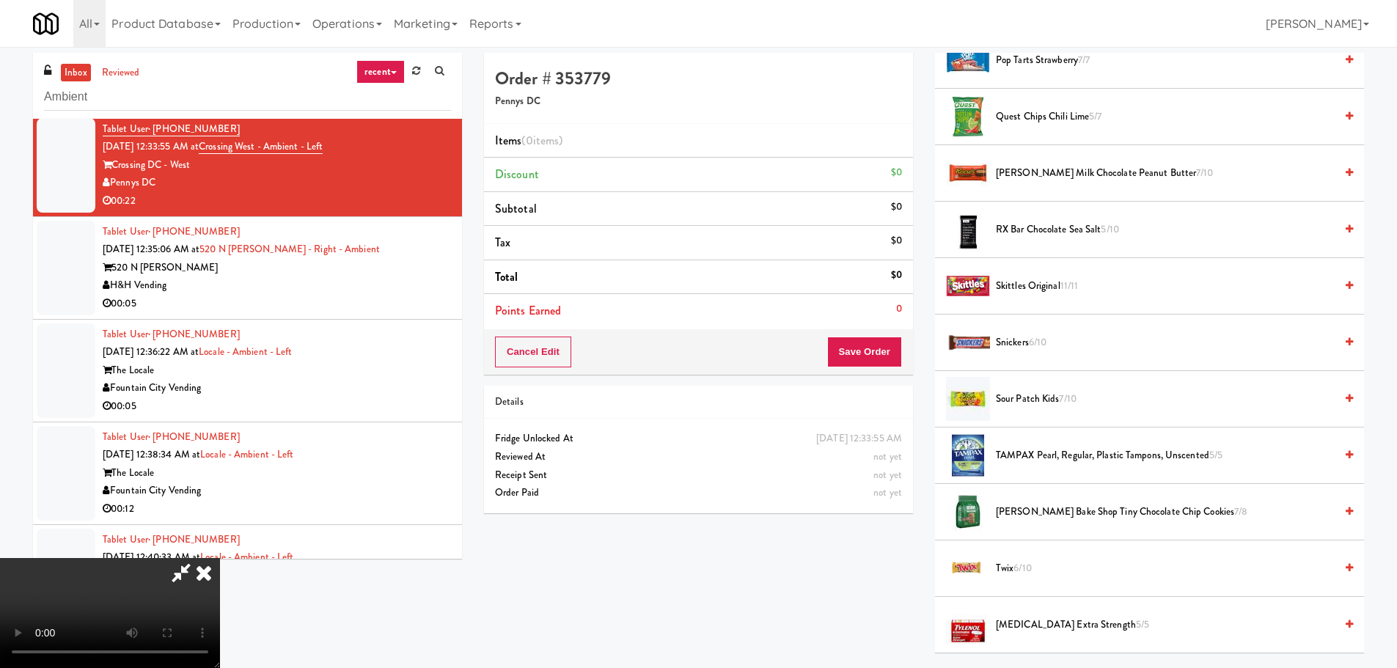
scroll to position [1320, 0]
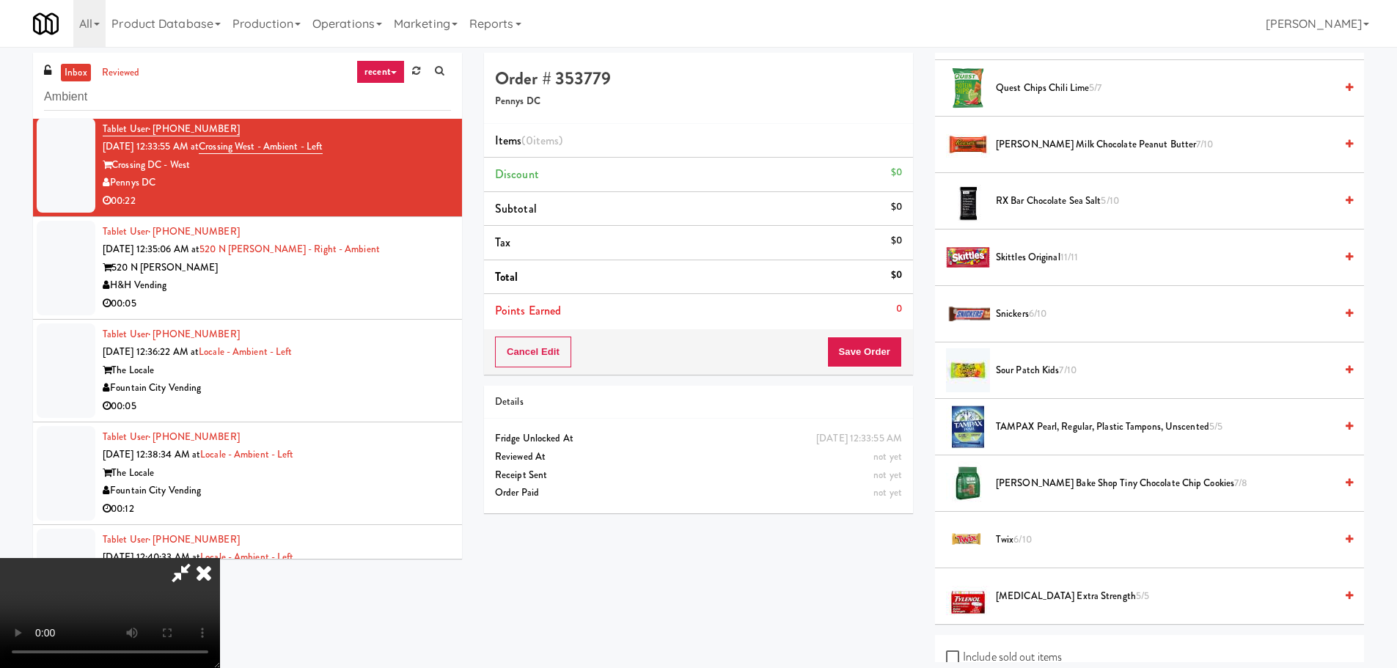
click at [1015, 312] on span "Snickers 6/10" at bounding box center [1165, 314] width 339 height 18
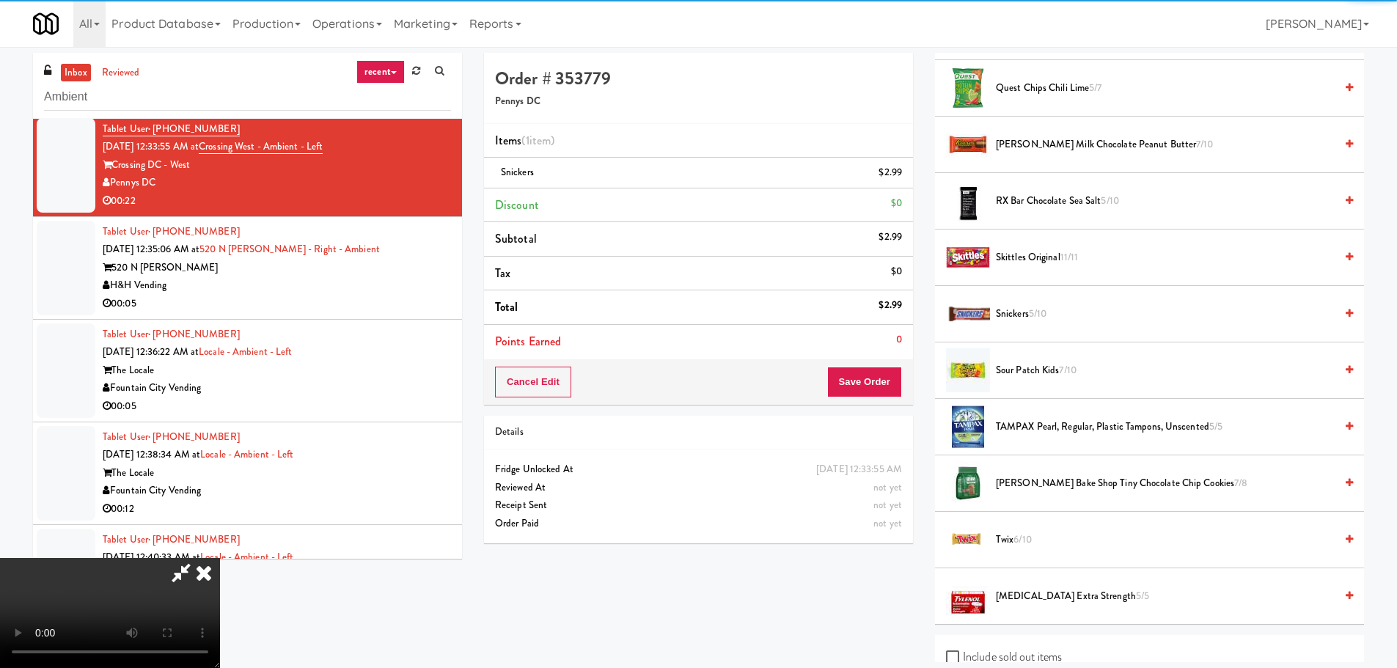
click at [220, 581] on video at bounding box center [110, 613] width 220 height 110
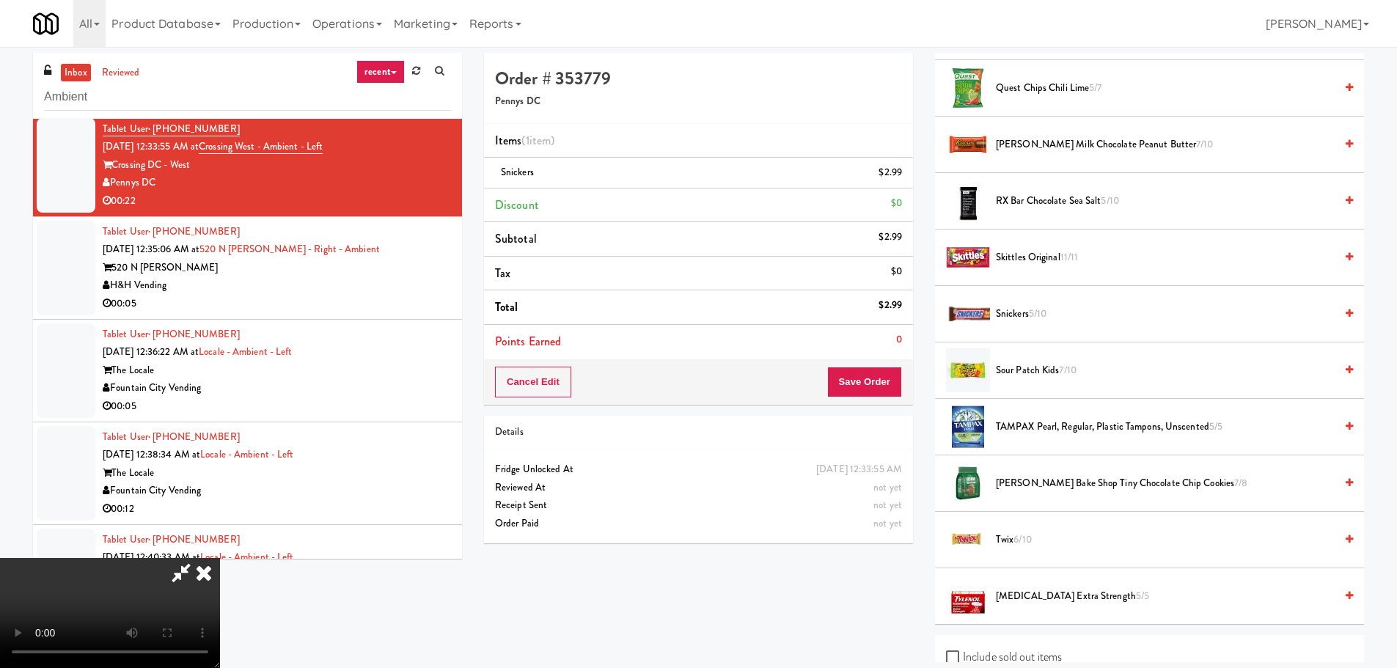
click at [220, 558] on video at bounding box center [110, 613] width 220 height 110
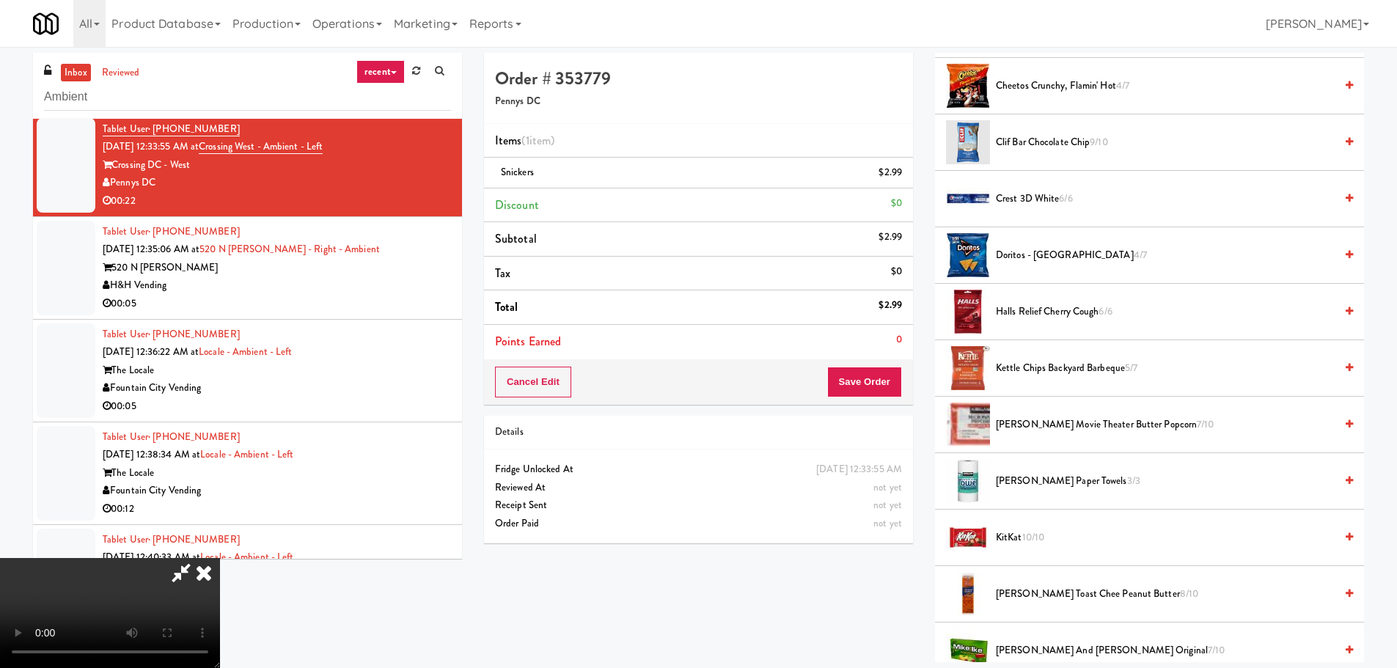
scroll to position [293, 0]
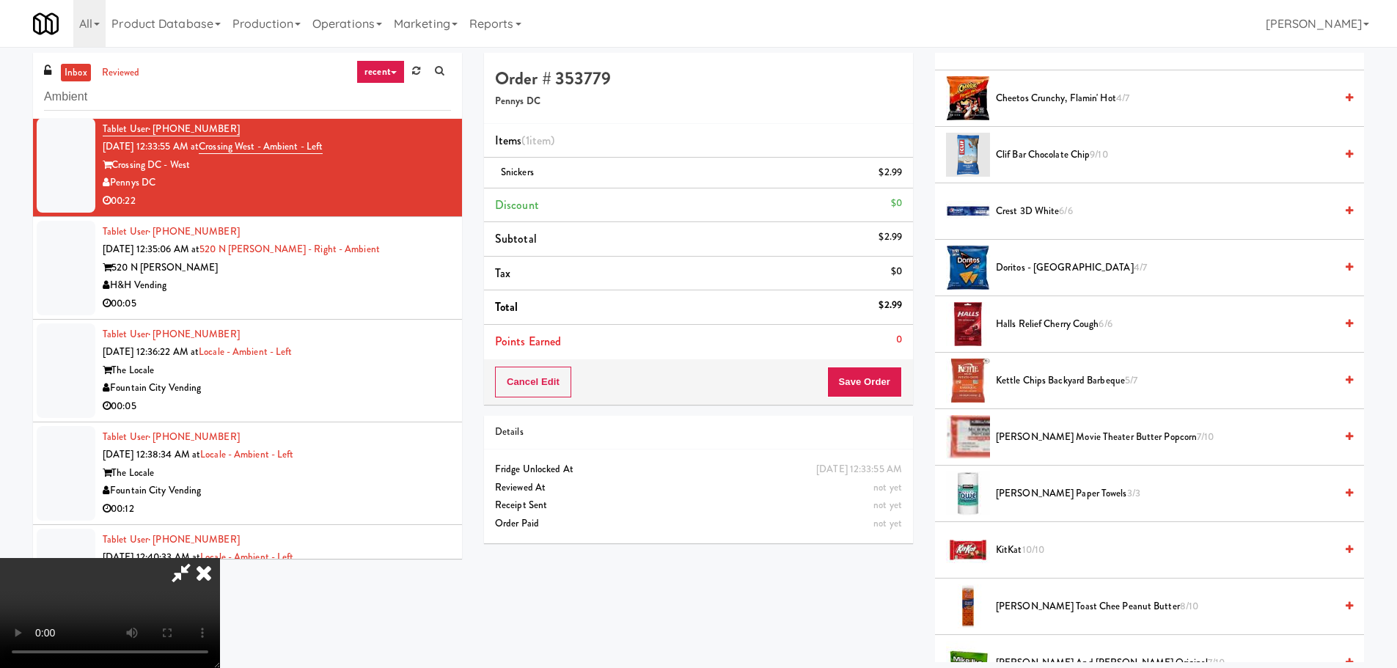
click at [1058, 267] on span "Doritos - Cool Ranch 4/7" at bounding box center [1165, 268] width 339 height 18
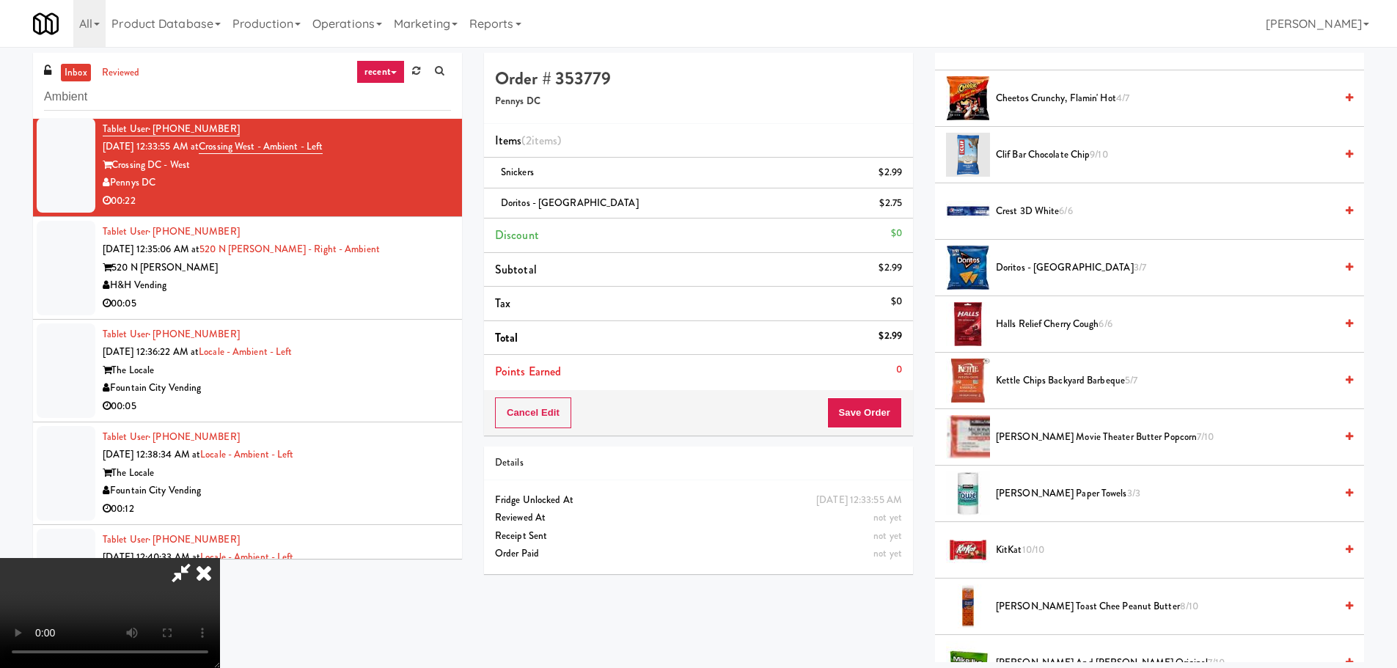
click at [220, 558] on video at bounding box center [110, 613] width 220 height 110
drag, startPoint x: 566, startPoint y: 390, endPoint x: 596, endPoint y: 409, distance: 36.2
click at [220, 558] on video at bounding box center [110, 613] width 220 height 110
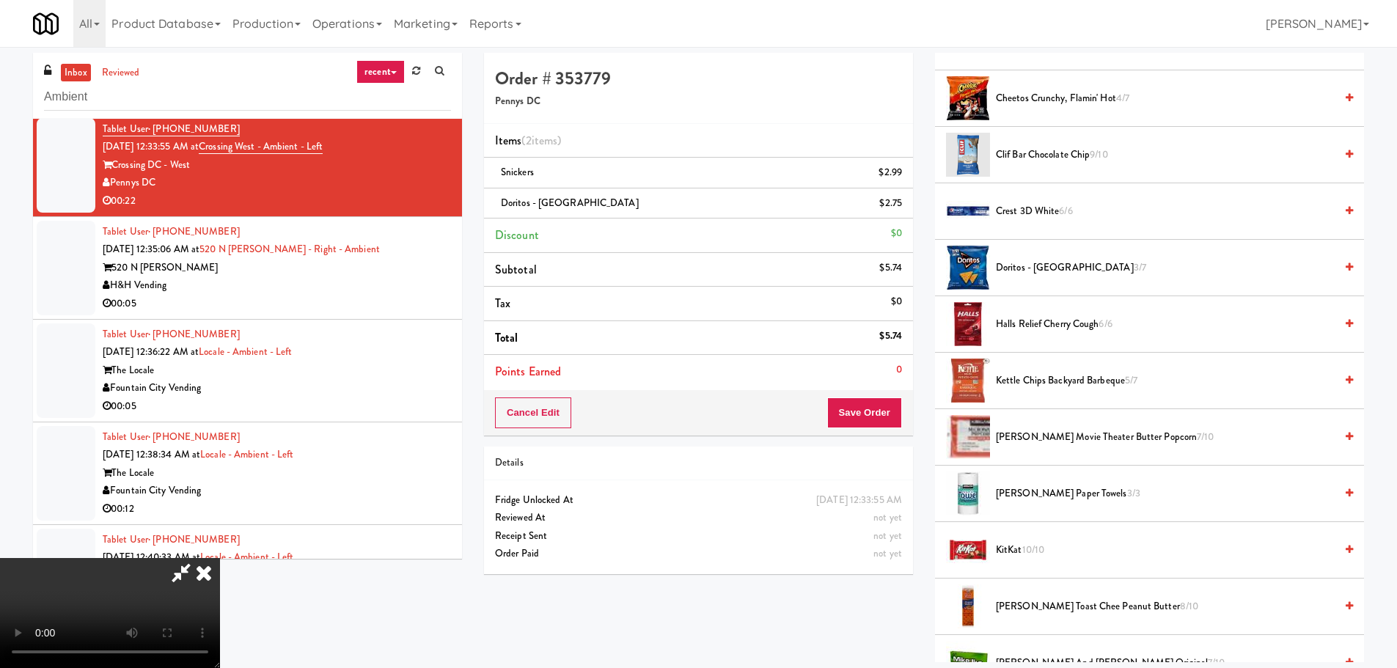
drag, startPoint x: 615, startPoint y: 438, endPoint x: 575, endPoint y: 461, distance: 46.3
click at [220, 558] on video at bounding box center [110, 613] width 220 height 110
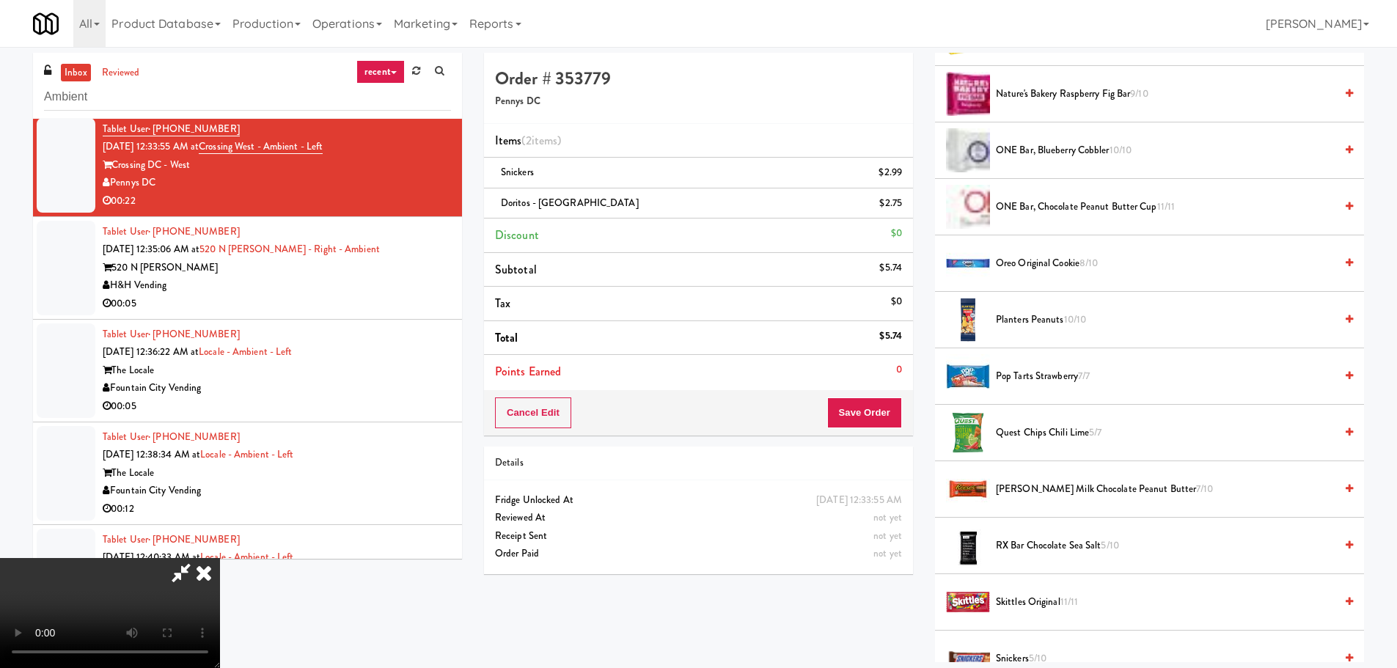
scroll to position [954, 0]
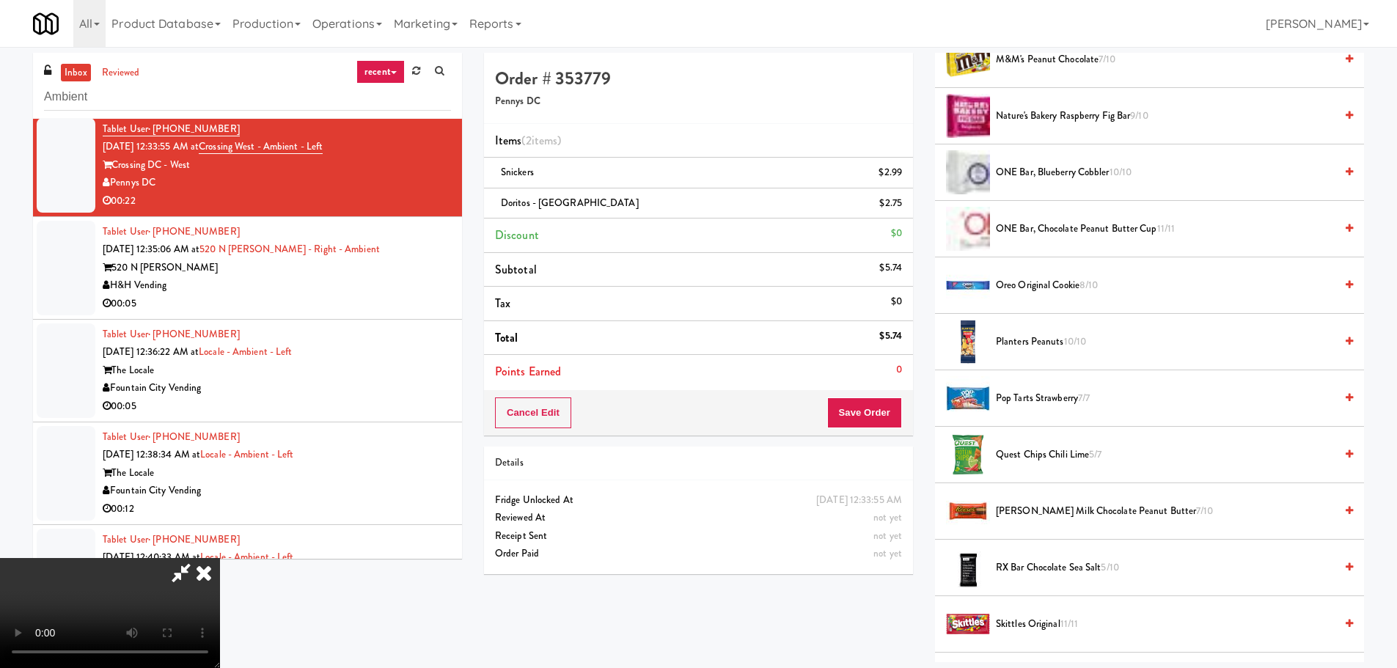
click at [1069, 406] on span "Pop Tarts Strawberry 7/7" at bounding box center [1165, 398] width 339 height 18
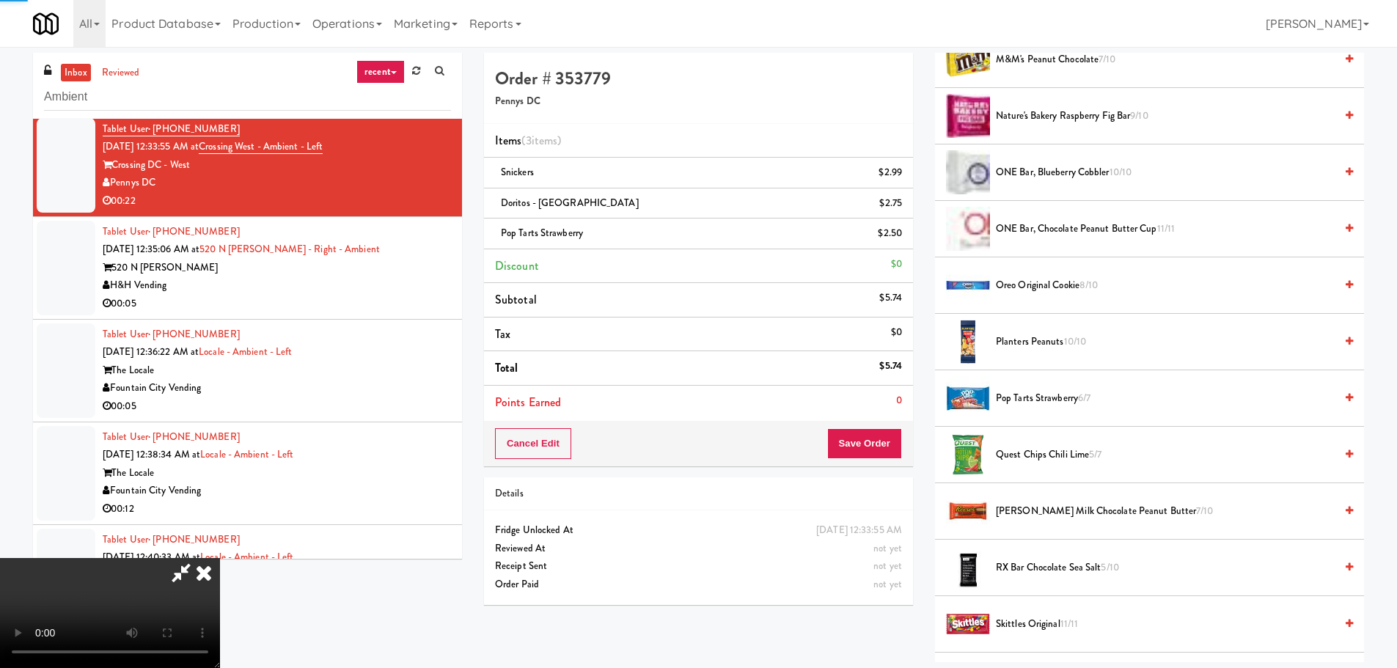
click at [220, 558] on video at bounding box center [110, 613] width 220 height 110
click at [872, 432] on button "Save Order" at bounding box center [864, 443] width 75 height 31
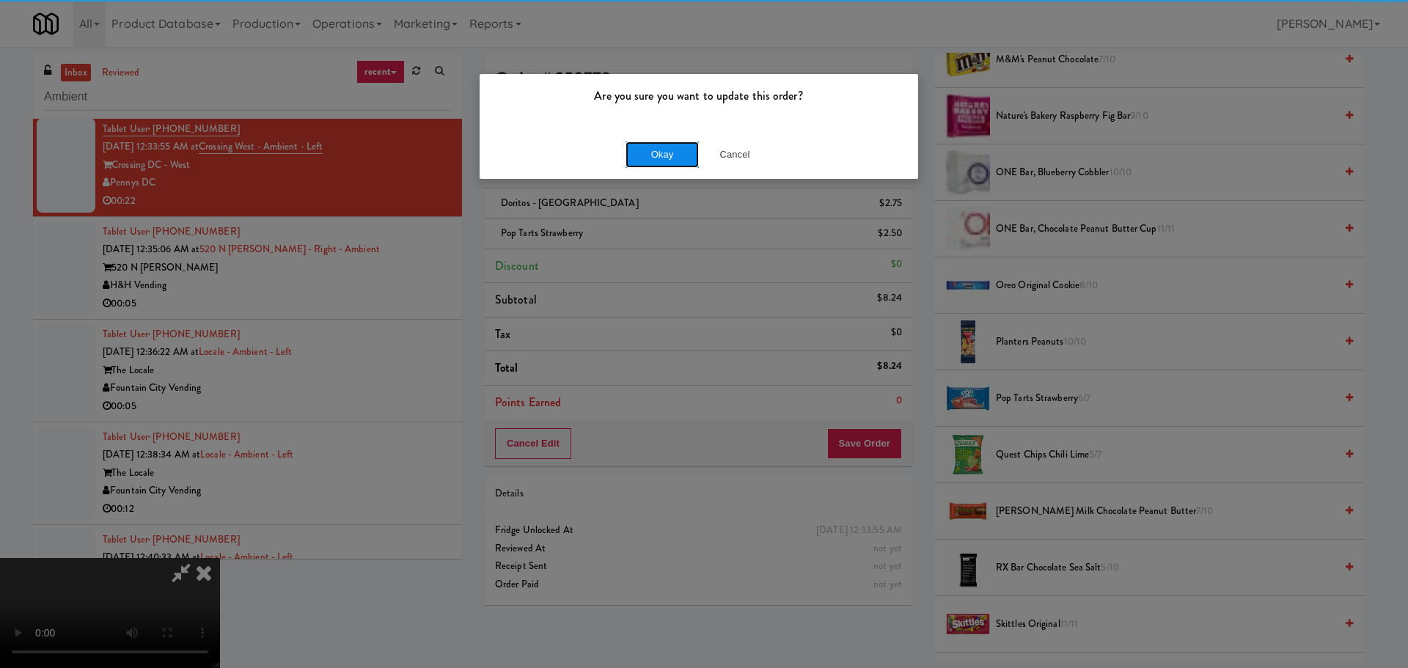
click at [636, 145] on button "Okay" at bounding box center [662, 155] width 73 height 26
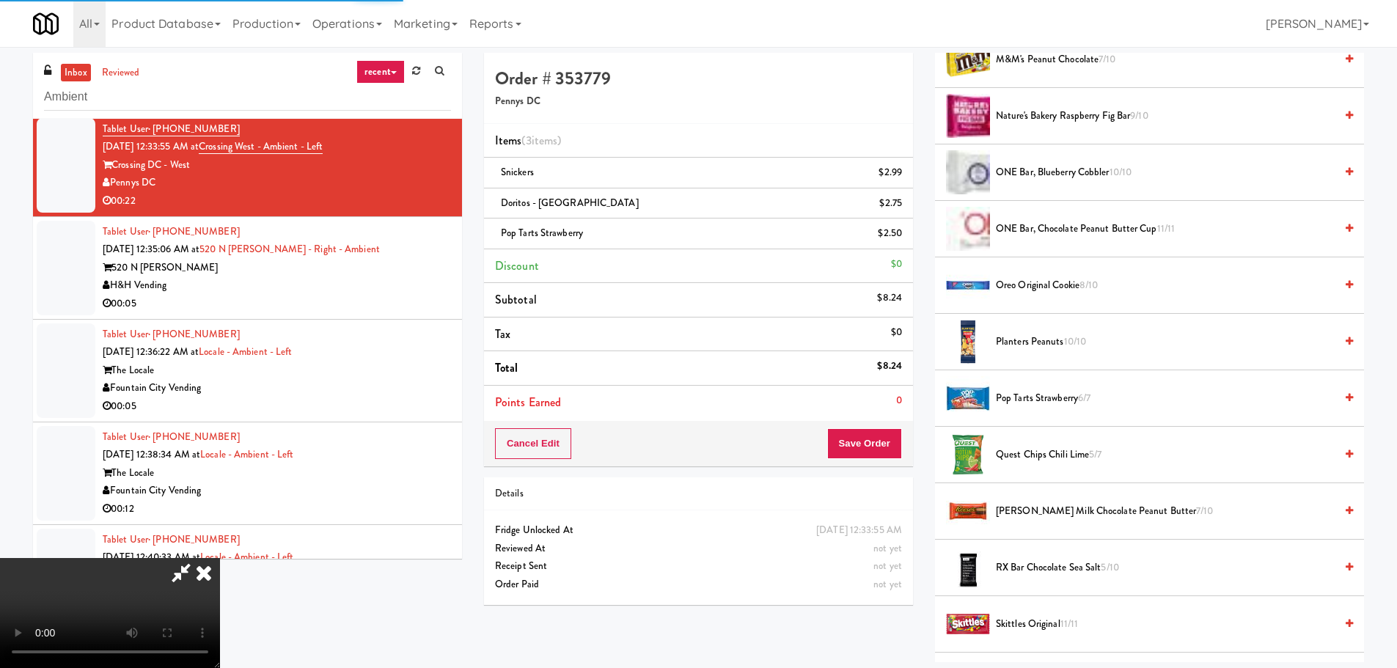
scroll to position [0, 0]
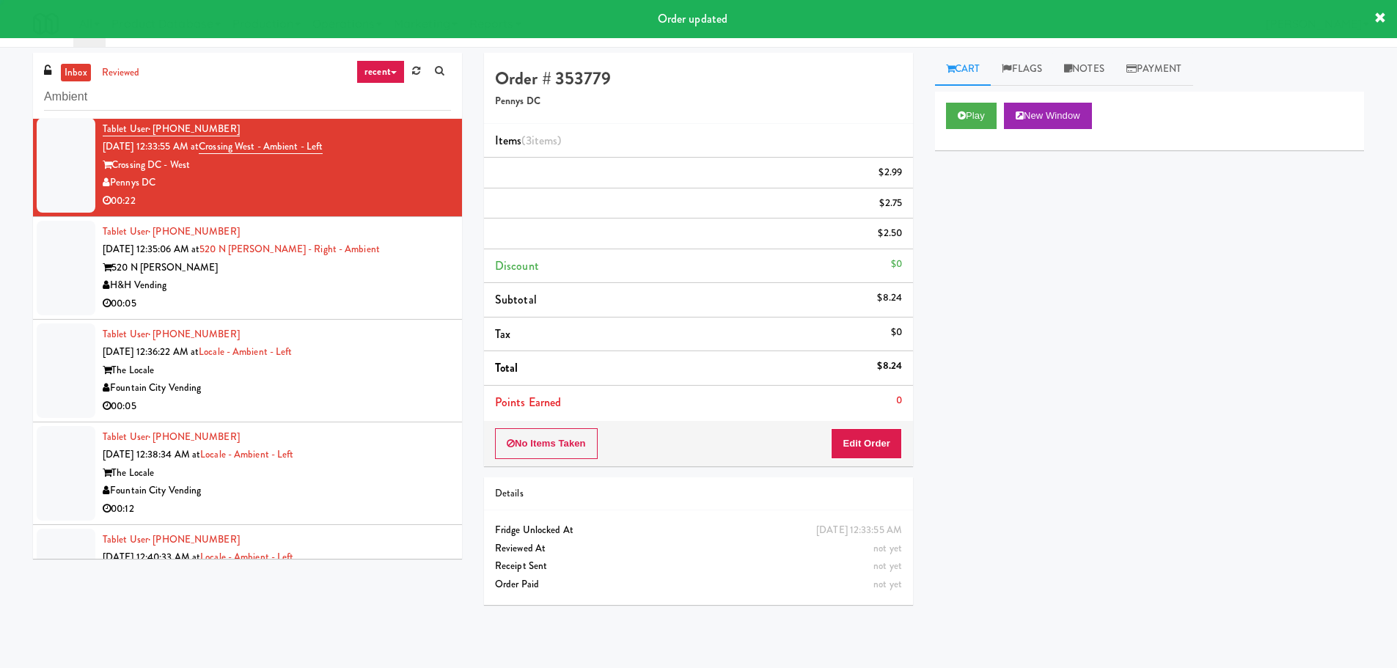
click at [393, 291] on div "H&H Vending" at bounding box center [277, 286] width 348 height 18
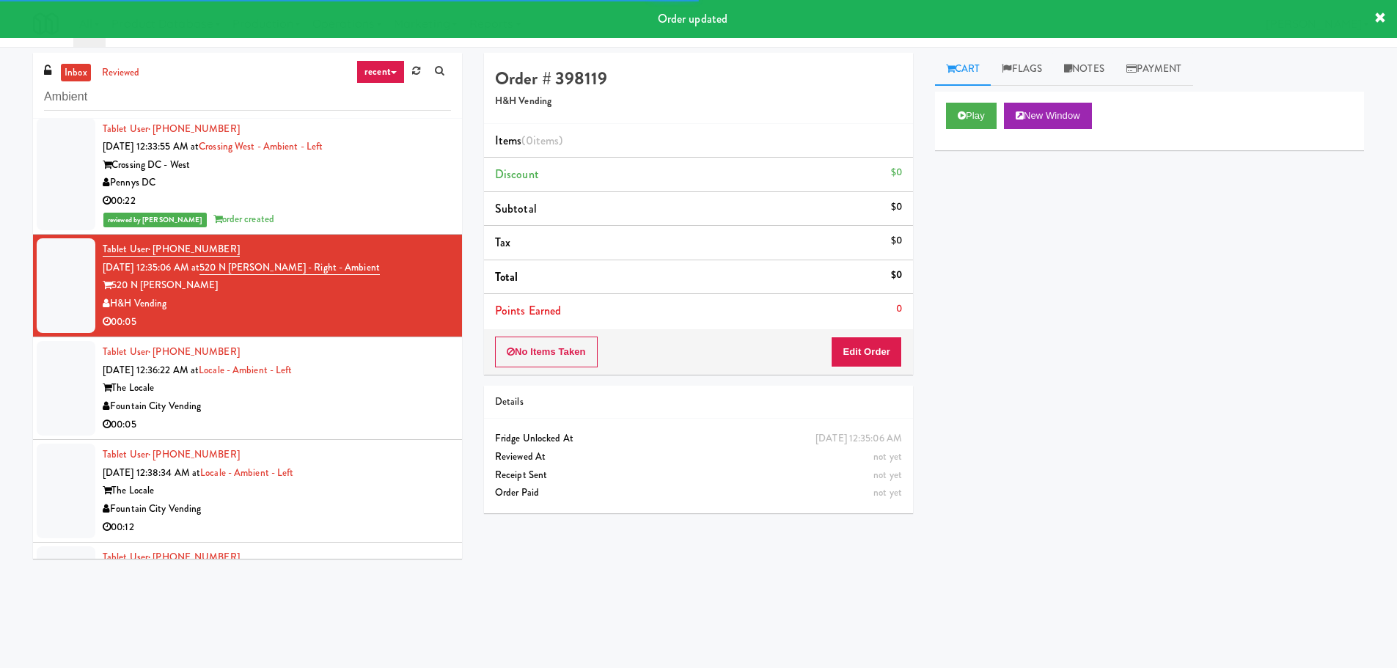
click at [965, 95] on div "Play New Window" at bounding box center [1149, 121] width 429 height 59
click at [962, 112] on icon at bounding box center [962, 116] width 8 height 10
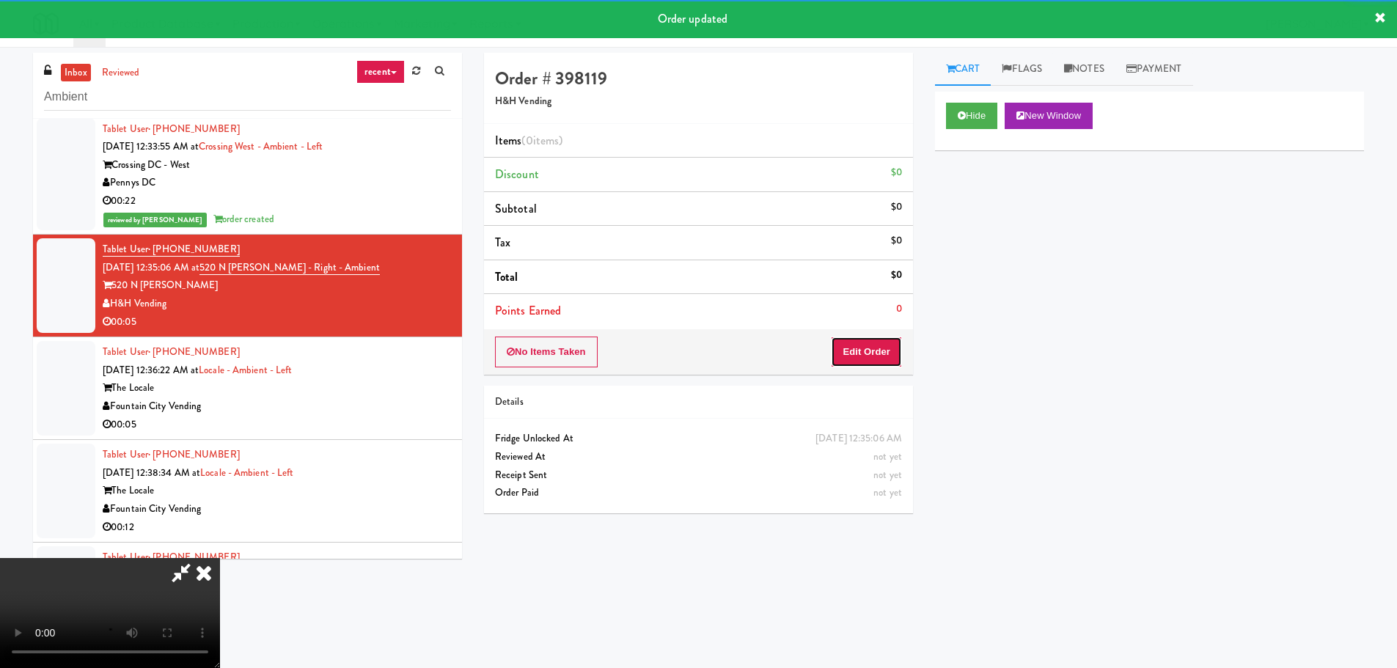
click at [872, 348] on button "Edit Order" at bounding box center [866, 352] width 71 height 31
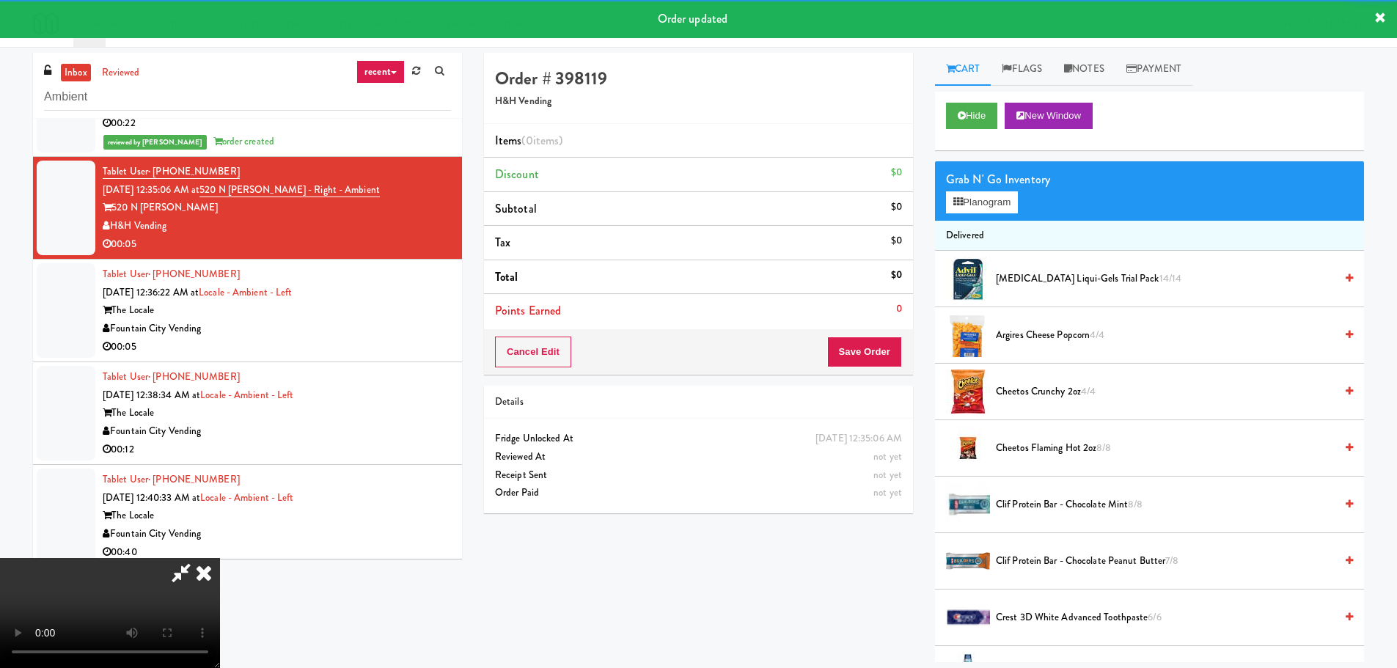
scroll to position [2994, 0]
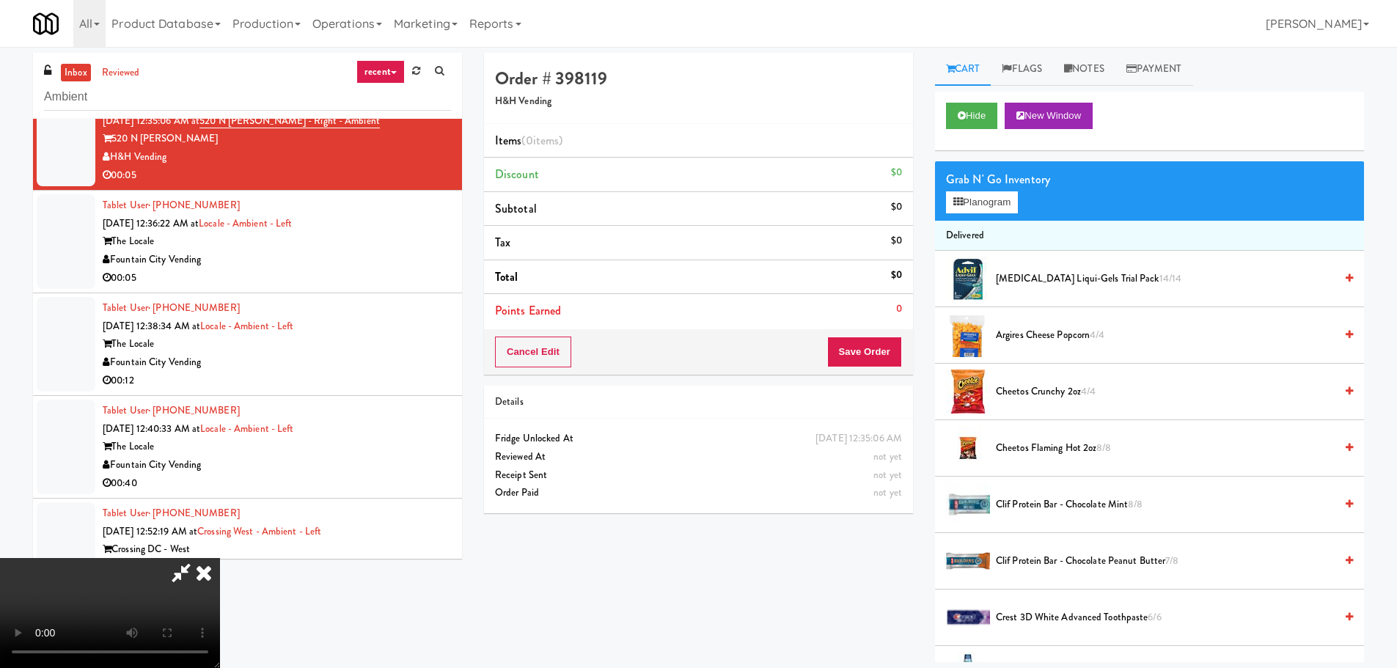
click at [220, 558] on video at bounding box center [110, 613] width 220 height 110
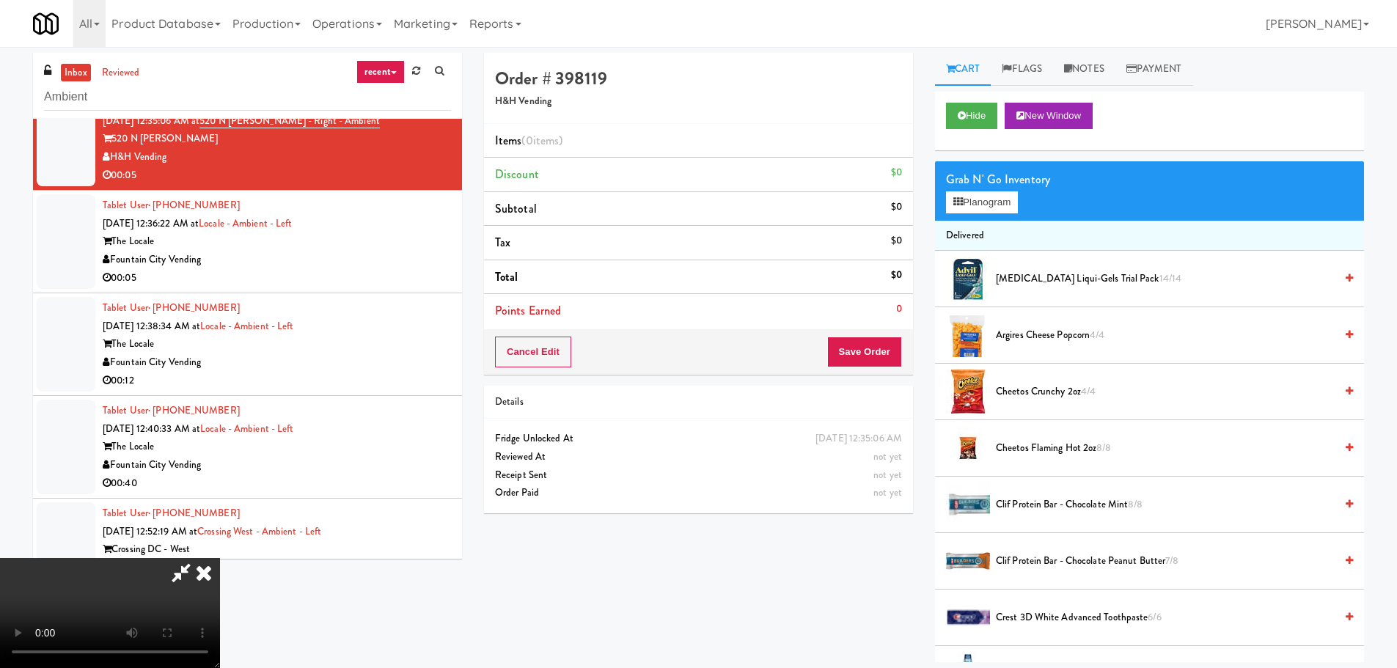
drag, startPoint x: 669, startPoint y: 386, endPoint x: 624, endPoint y: 425, distance: 59.3
click at [220, 558] on video at bounding box center [110, 613] width 220 height 110
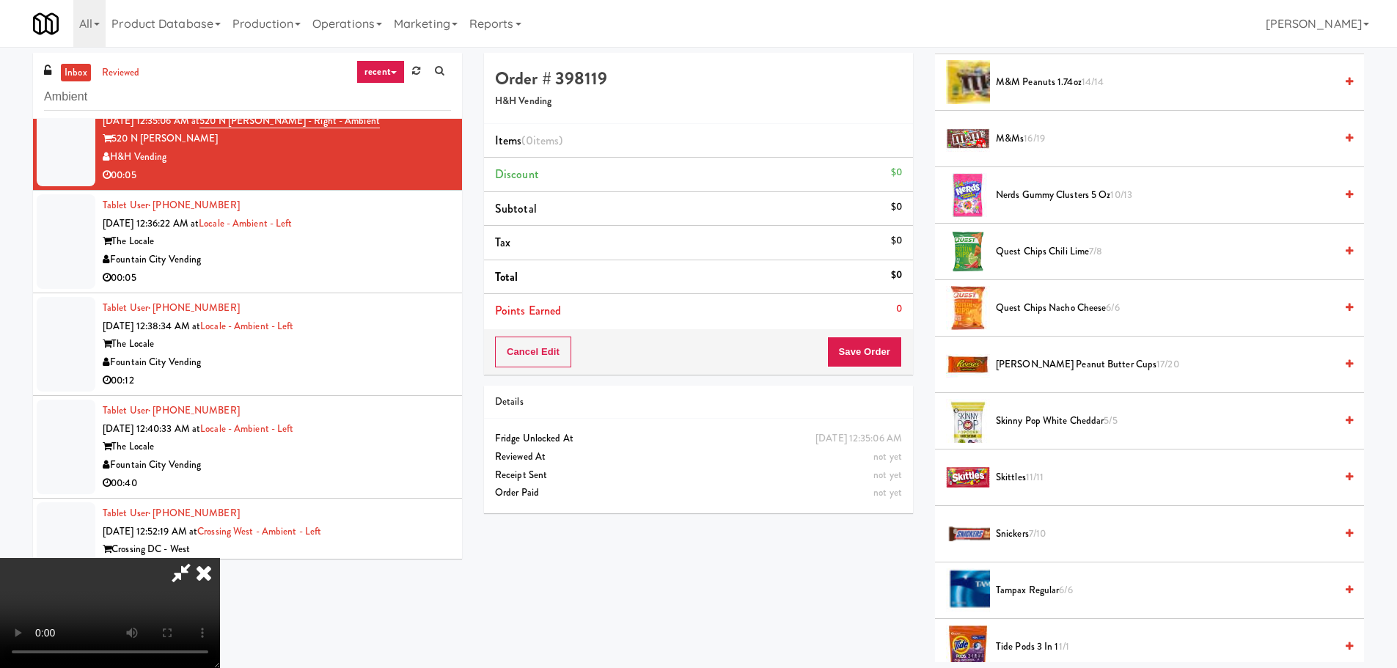
scroll to position [1510, 0]
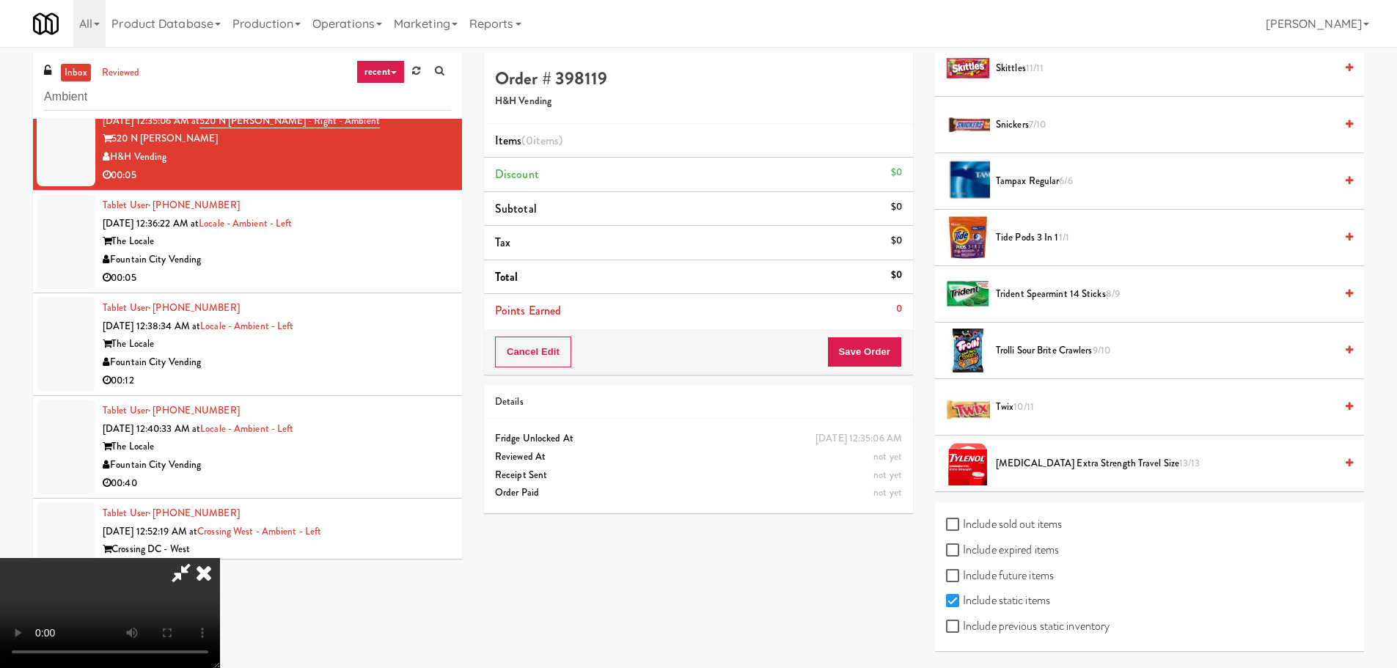
click at [1020, 348] on span "Trolli Sour Brite Crawlers 9/10" at bounding box center [1165, 351] width 339 height 18
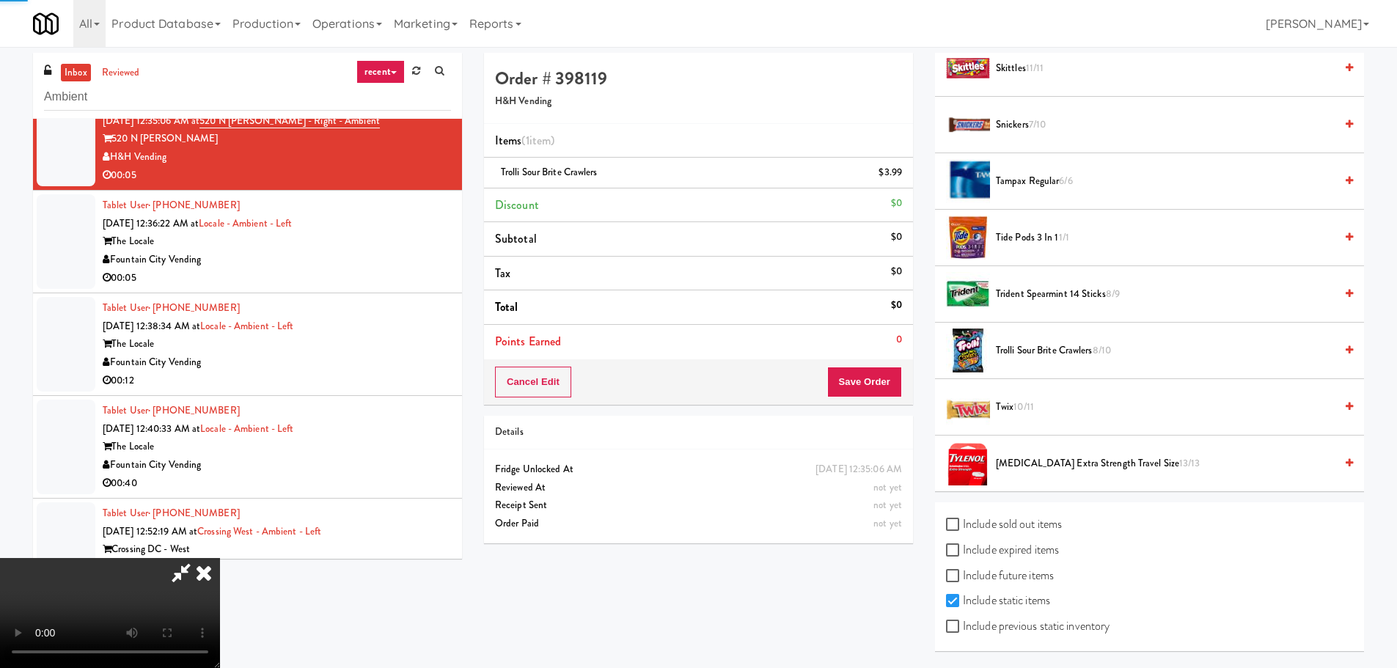
click at [220, 558] on video at bounding box center [110, 613] width 220 height 110
click at [879, 381] on button "Save Order" at bounding box center [864, 382] width 75 height 31
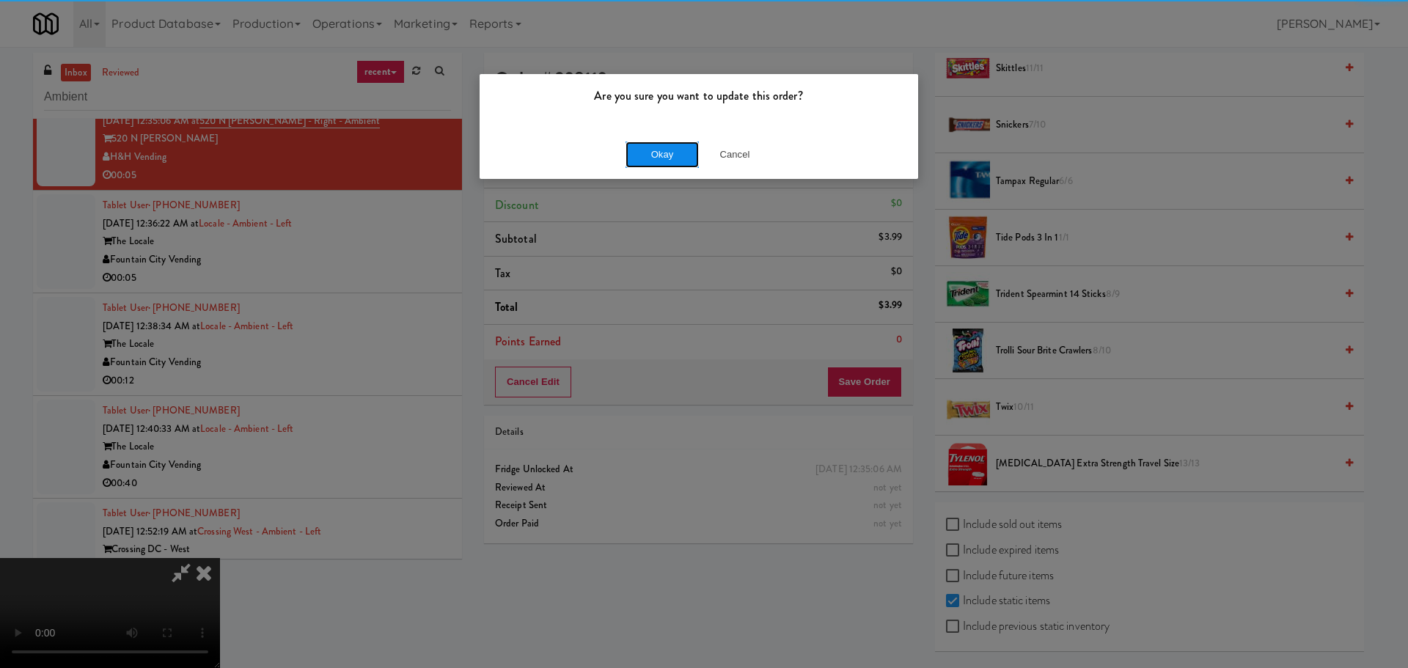
click at [658, 153] on button "Okay" at bounding box center [662, 155] width 73 height 26
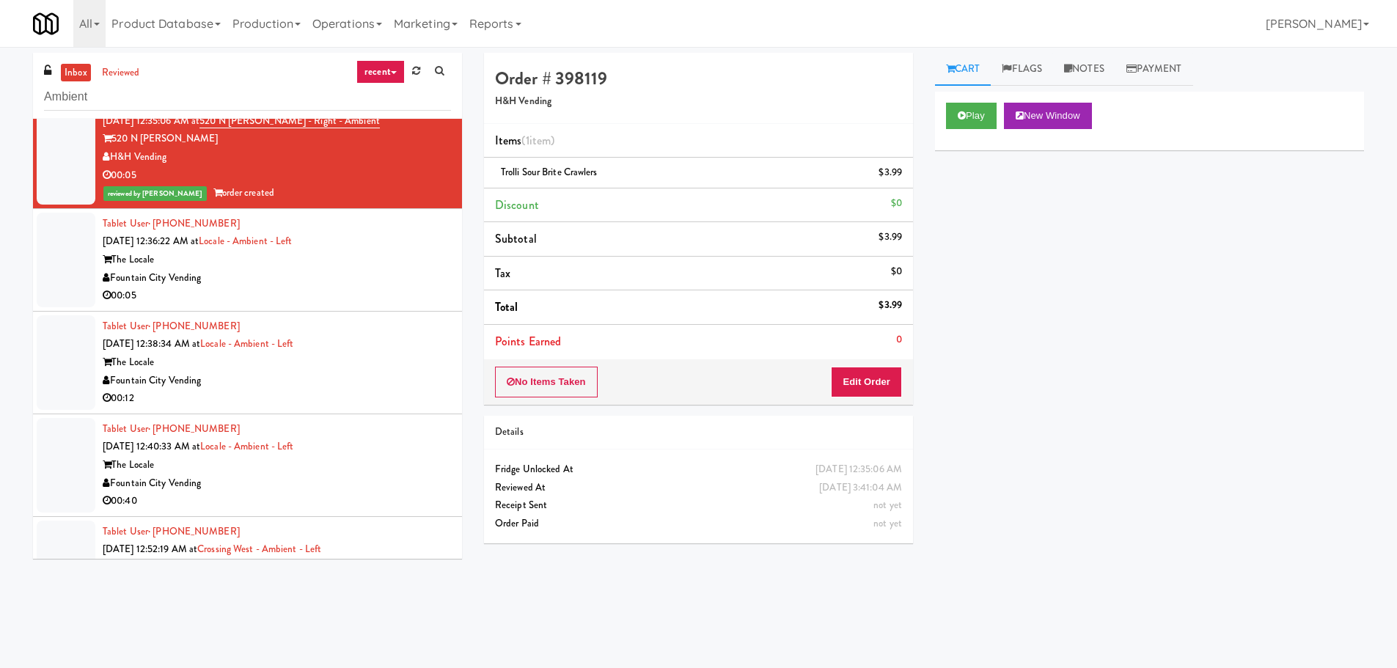
scroll to position [0, 0]
click at [367, 301] on div "00:05" at bounding box center [277, 296] width 348 height 18
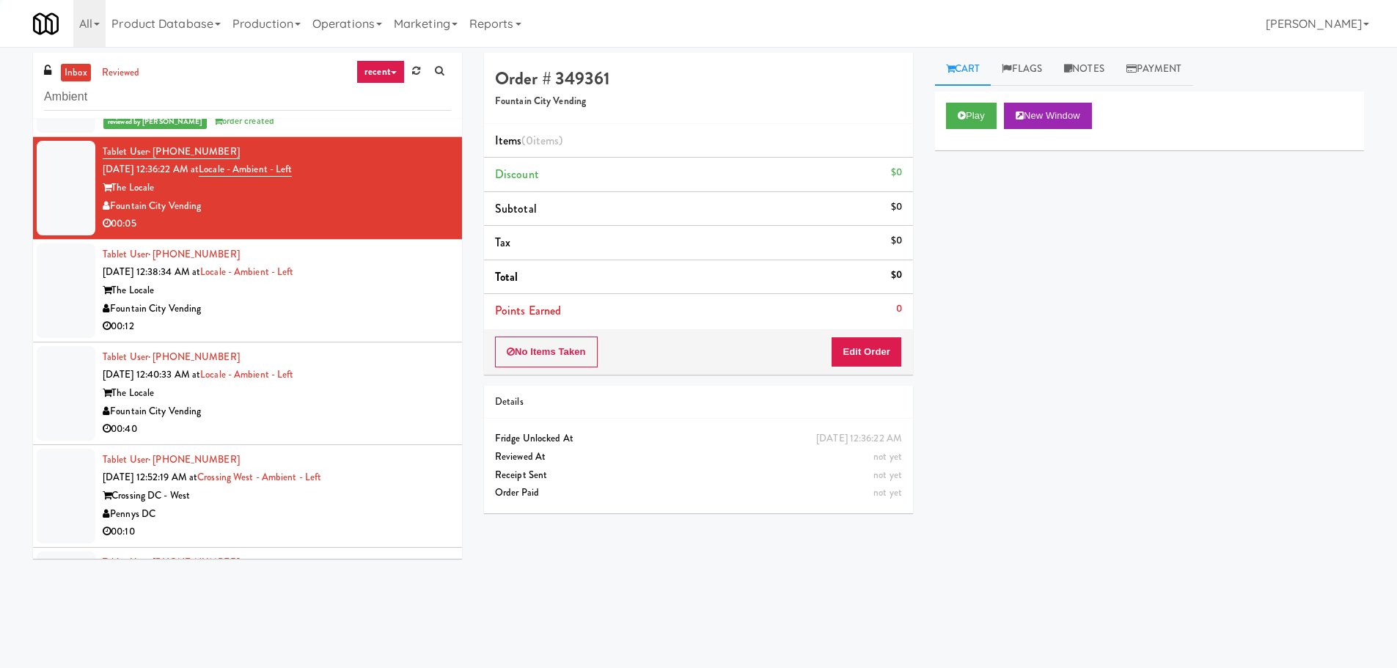
scroll to position [3068, 0]
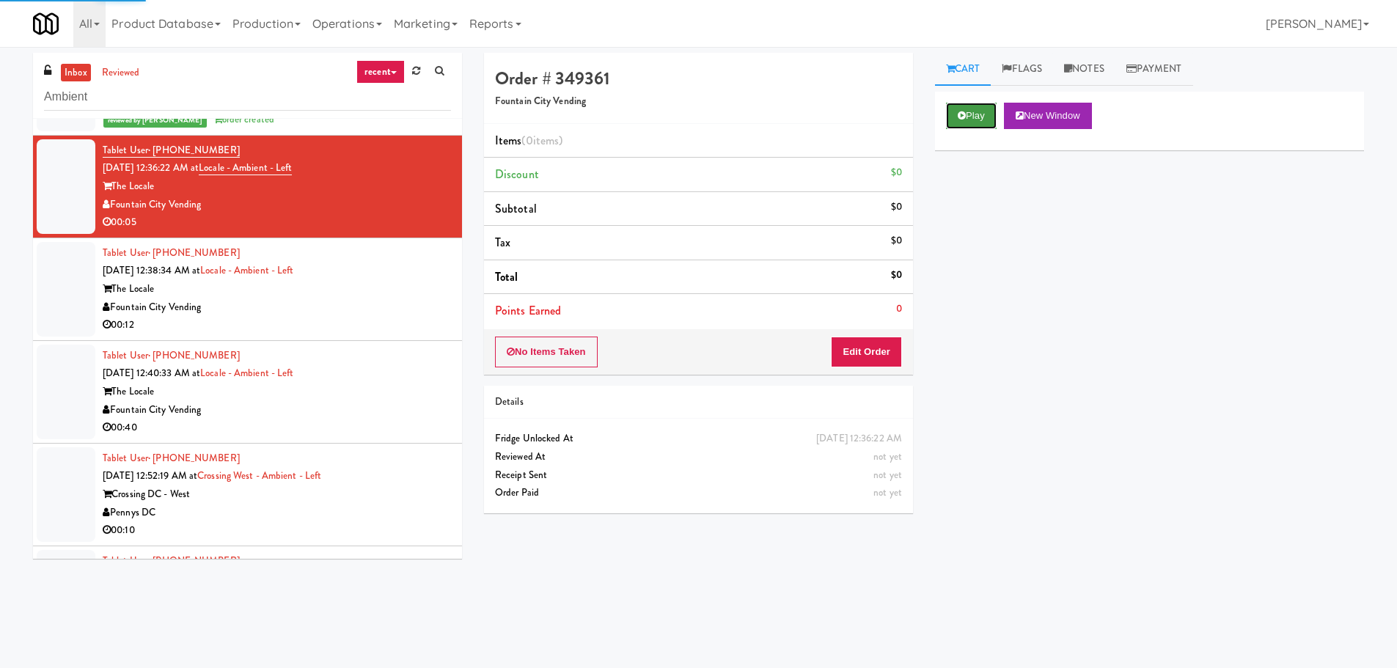
click at [976, 106] on button "Play" at bounding box center [971, 116] width 51 height 26
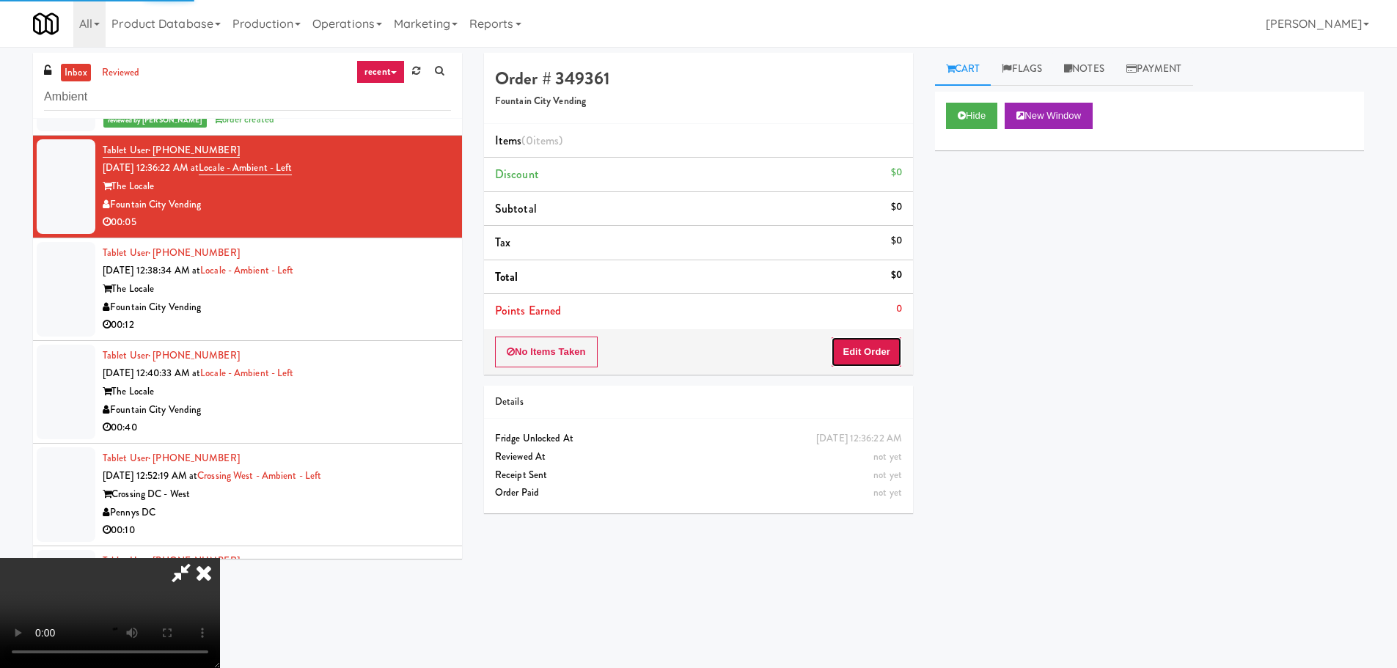
click at [881, 348] on button "Edit Order" at bounding box center [866, 352] width 71 height 31
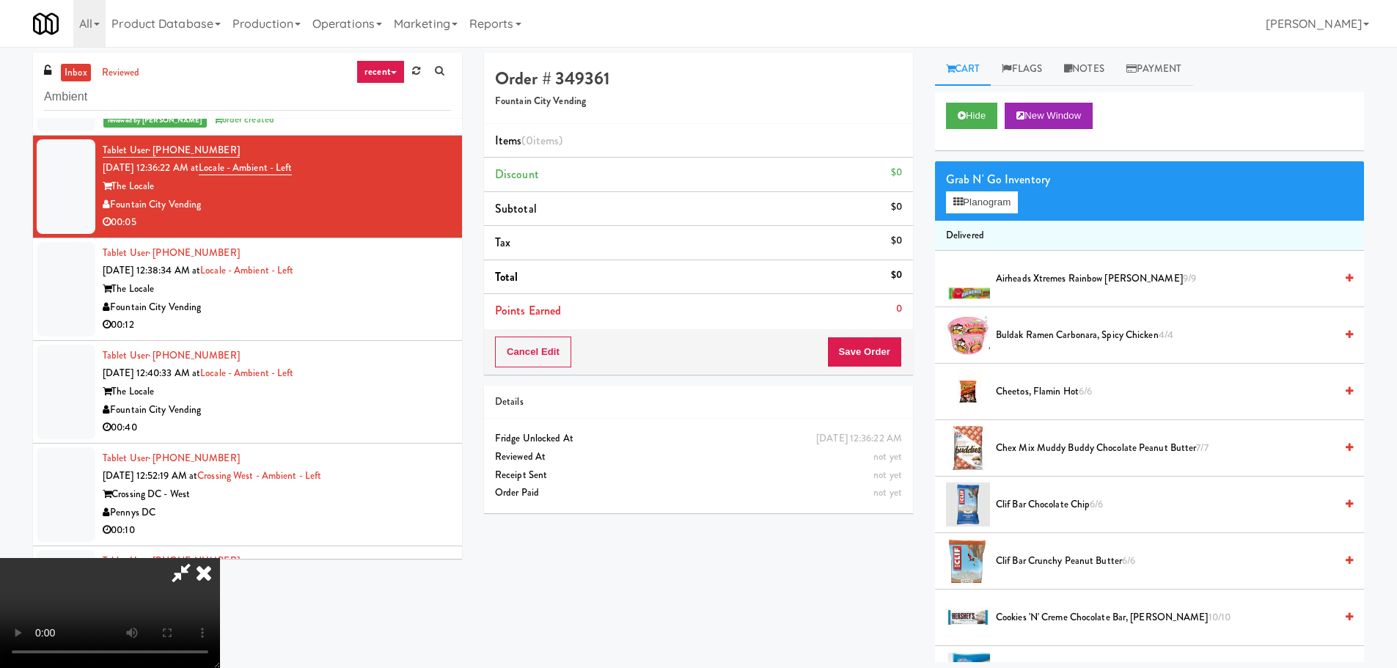
scroll to position [0, 0]
drag, startPoint x: 529, startPoint y: 410, endPoint x: 563, endPoint y: 403, distance: 35.1
click at [220, 558] on video at bounding box center [110, 613] width 220 height 110
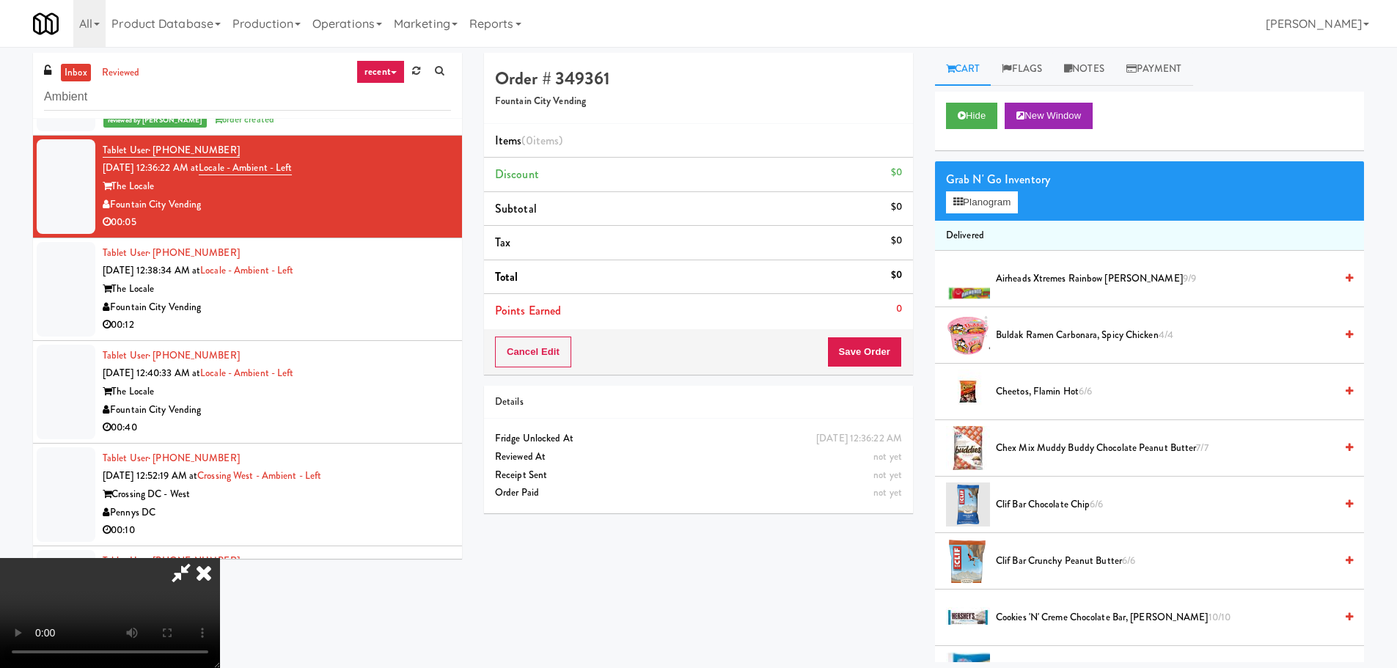
drag, startPoint x: 614, startPoint y: 398, endPoint x: 623, endPoint y: 405, distance: 11.5
click at [220, 558] on video at bounding box center [110, 613] width 220 height 110
click at [1048, 398] on span "Cheetos, Flamin Hot 6/6" at bounding box center [1165, 392] width 339 height 18
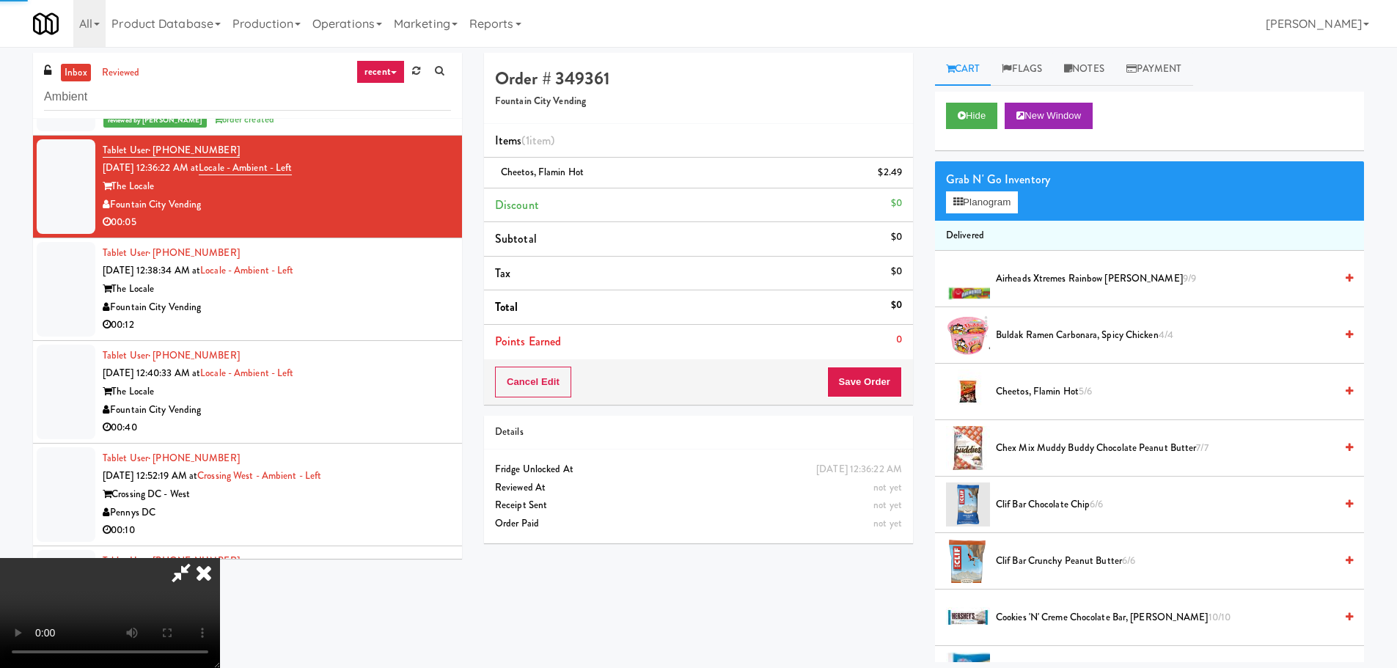
click at [220, 558] on video at bounding box center [110, 613] width 220 height 110
click at [879, 380] on button "Save Order" at bounding box center [864, 382] width 75 height 31
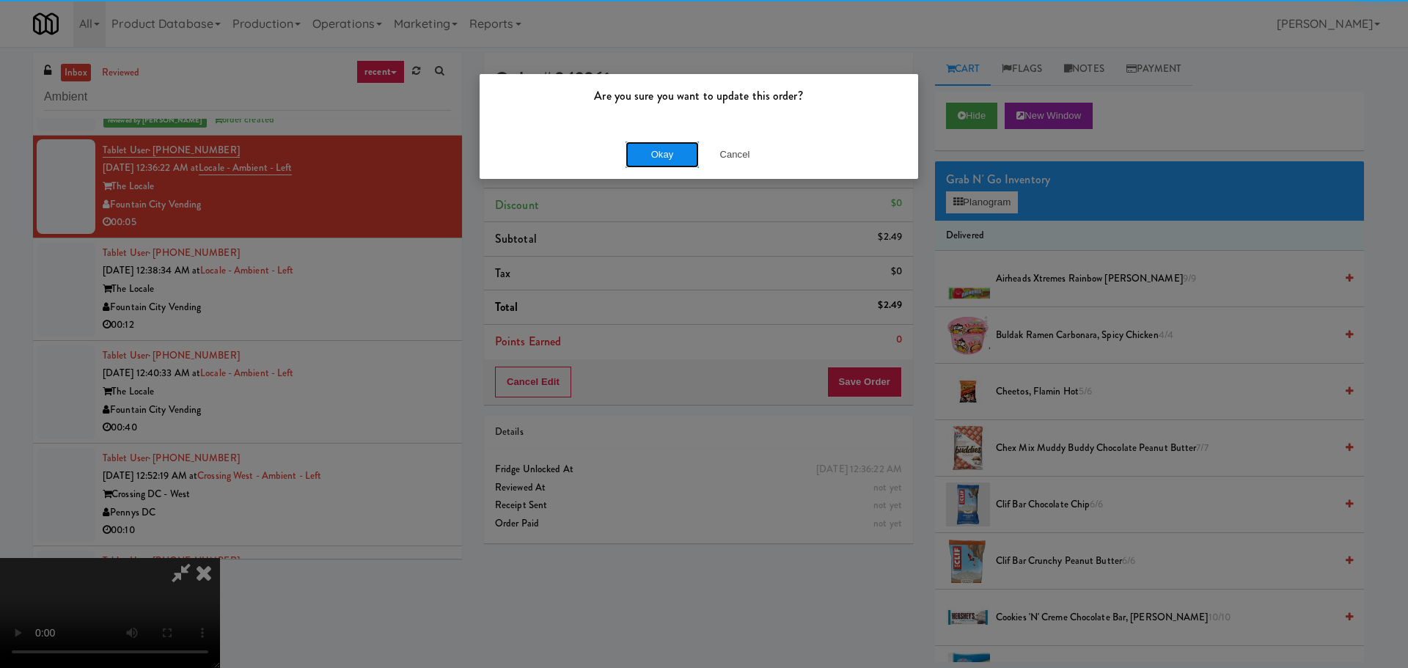
click at [655, 161] on button "Okay" at bounding box center [662, 155] width 73 height 26
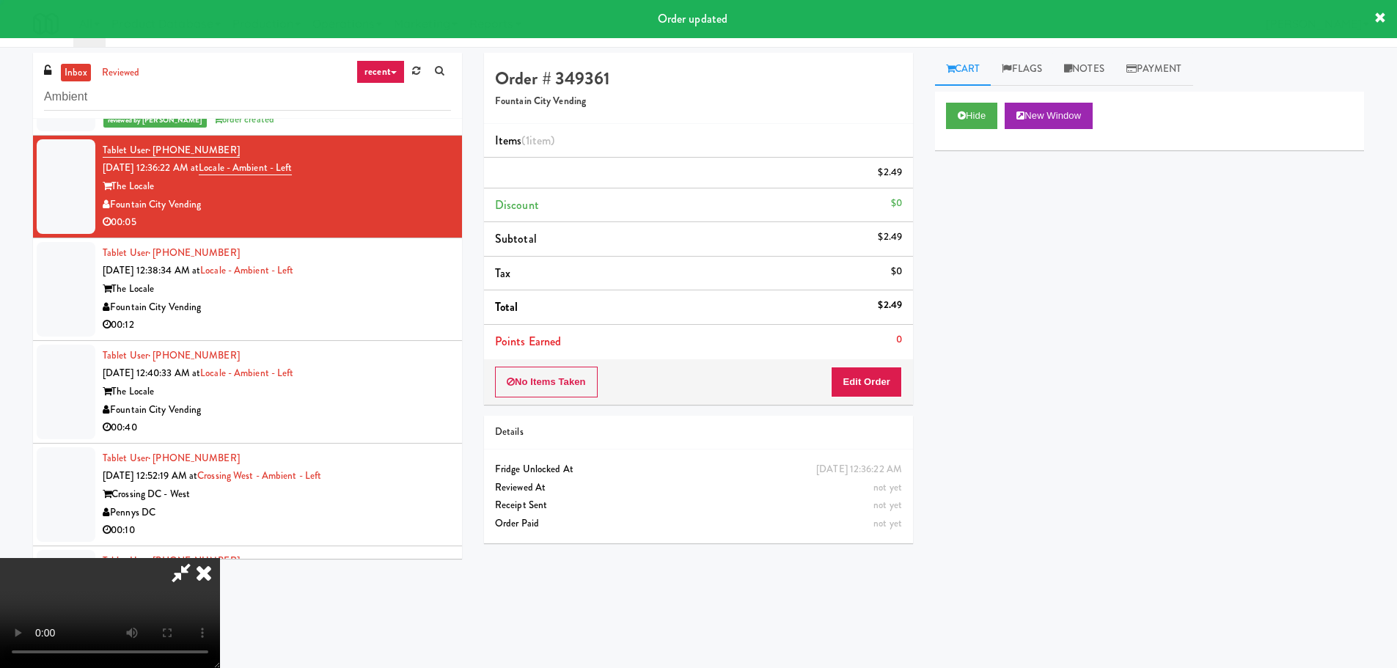
scroll to position [0, 0]
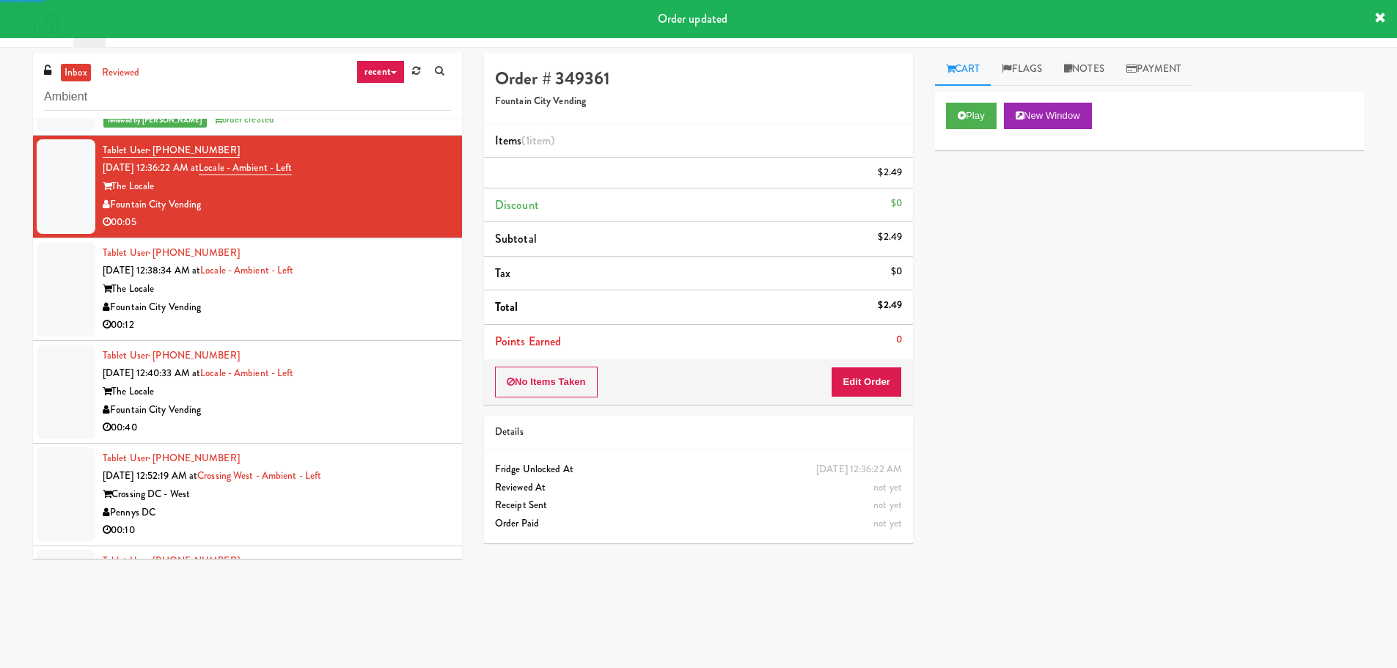
click at [393, 333] on div "00:12" at bounding box center [277, 325] width 348 height 18
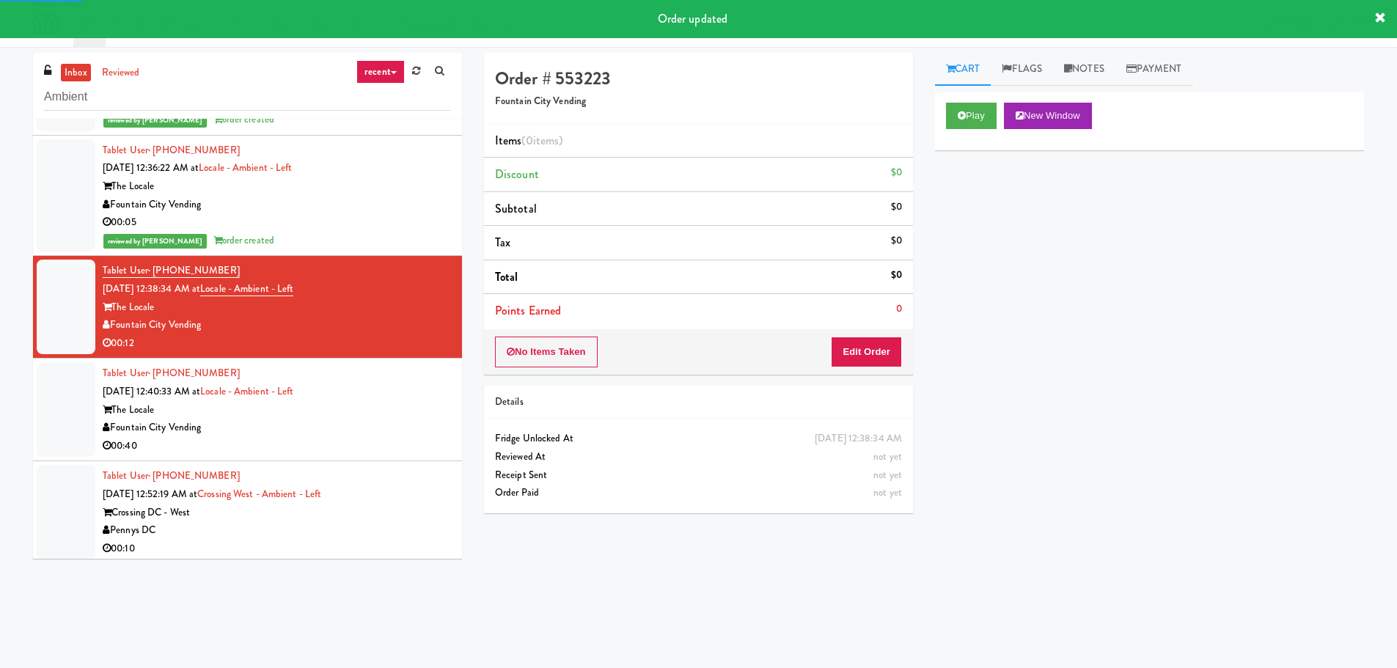
click at [977, 131] on div "Play New Window" at bounding box center [1149, 121] width 429 height 59
click at [979, 125] on button "Play" at bounding box center [971, 116] width 51 height 26
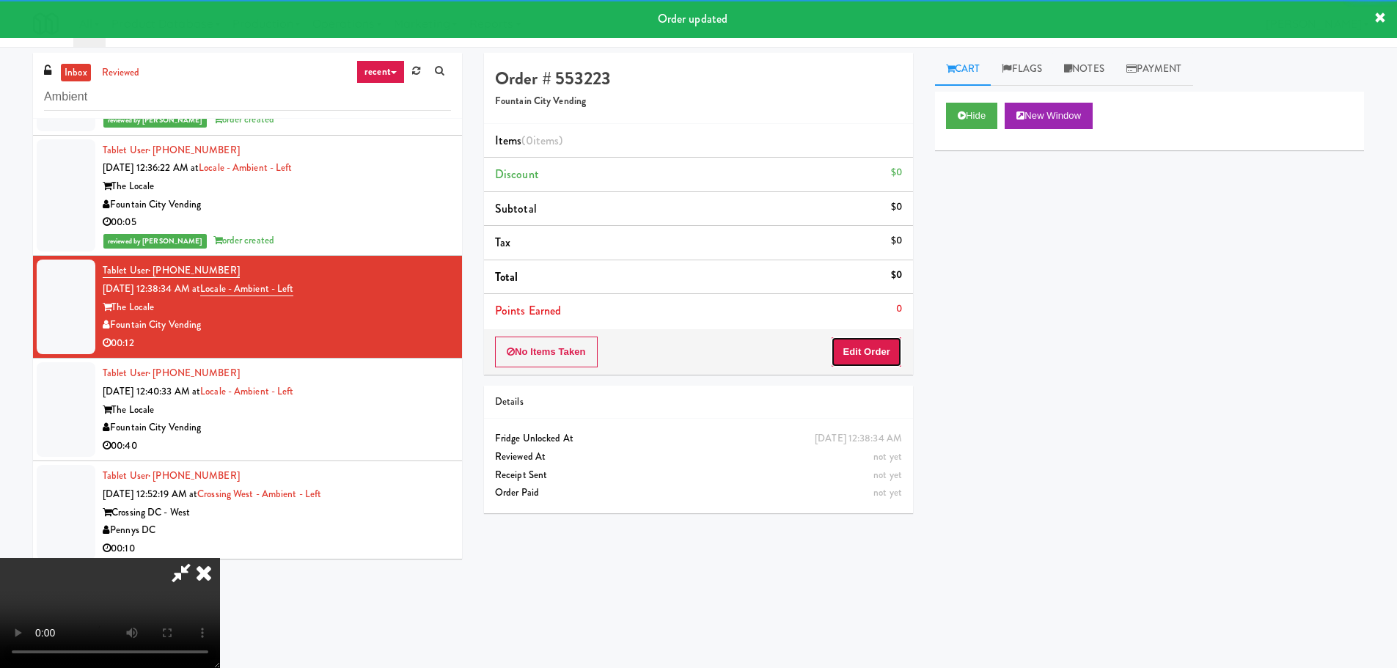
click at [877, 343] on button "Edit Order" at bounding box center [866, 352] width 71 height 31
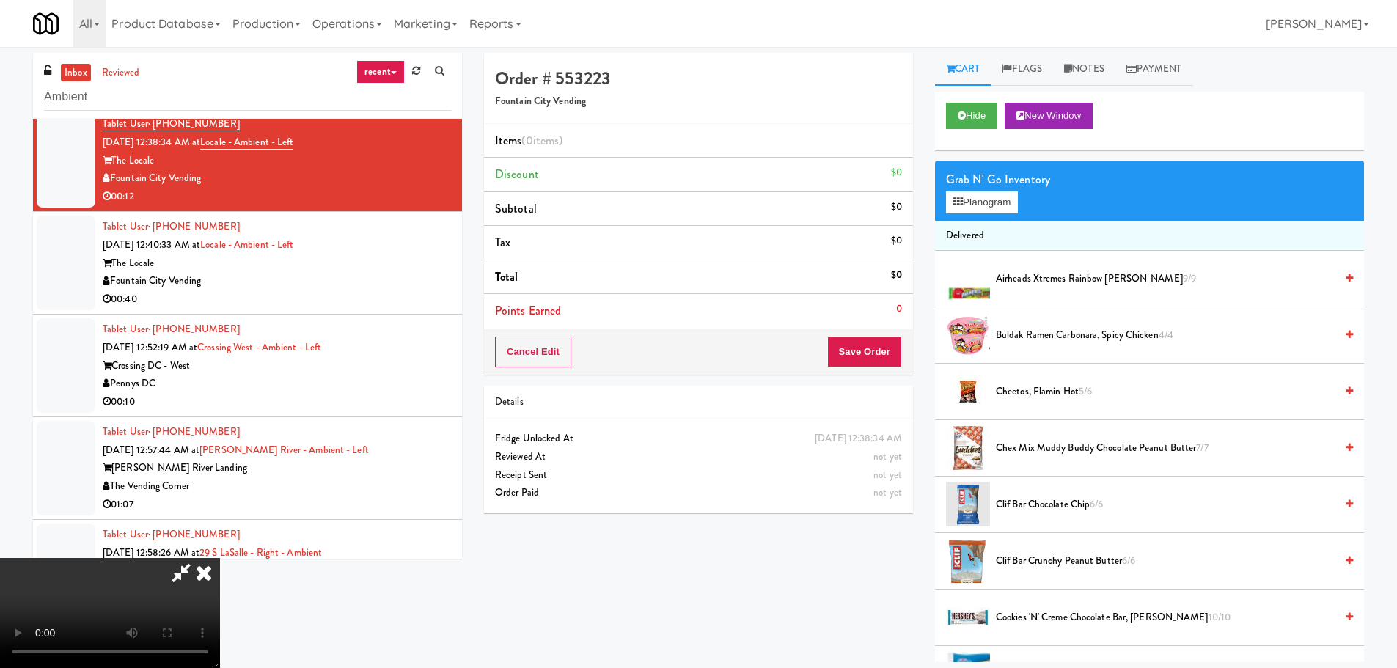
drag, startPoint x: 614, startPoint y: 395, endPoint x: 625, endPoint y: 402, distance: 13.2
click at [220, 558] on video at bounding box center [110, 613] width 220 height 110
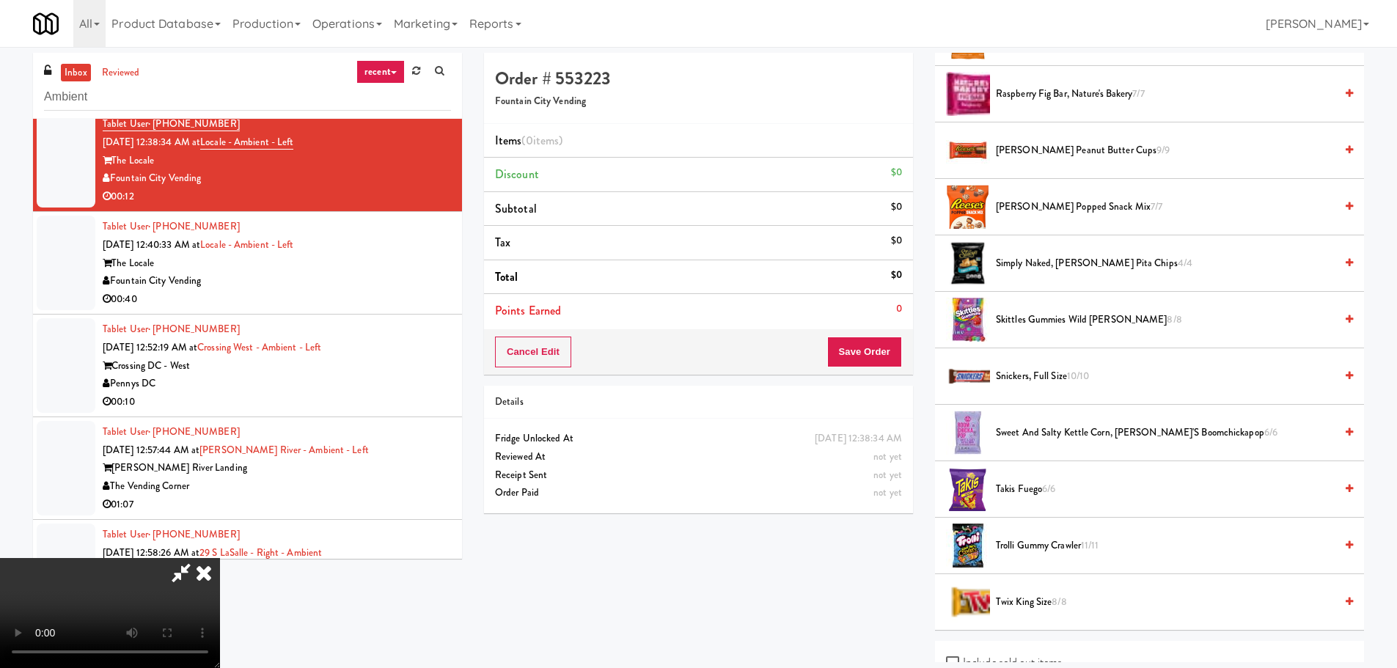
scroll to position [1320, 0]
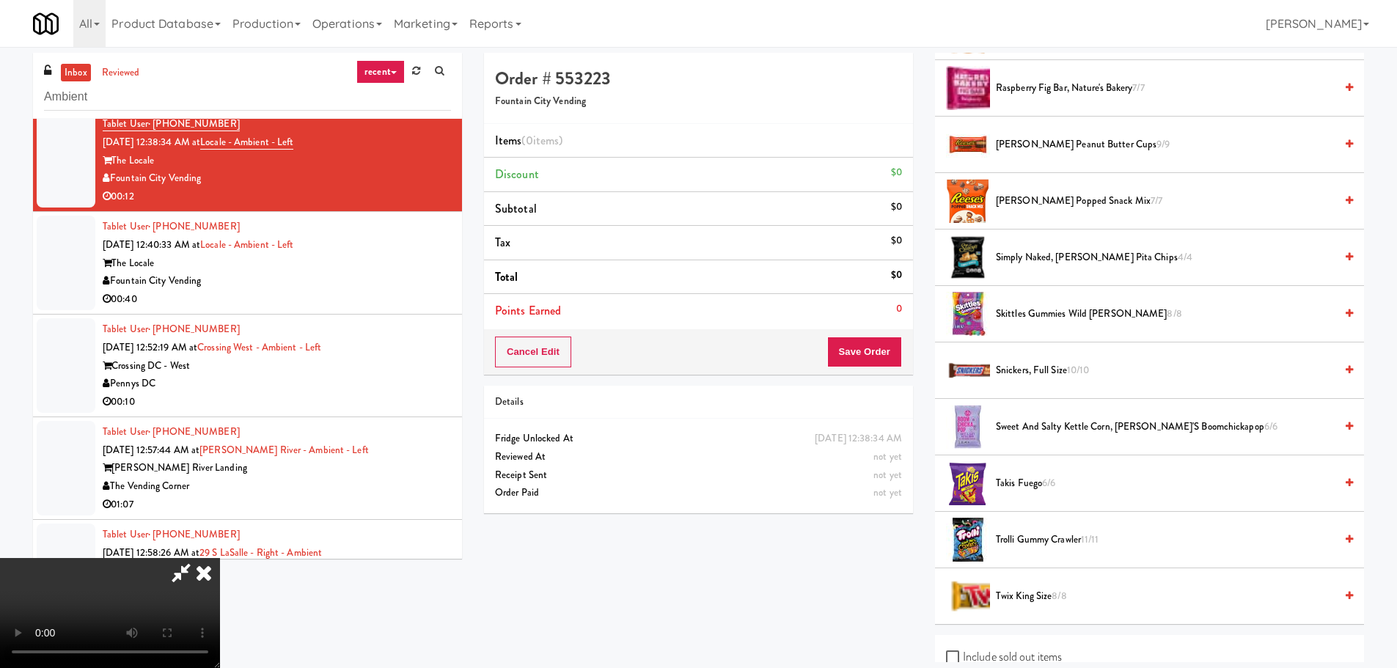
click at [1025, 591] on span "Twix King Size 8/8" at bounding box center [1165, 597] width 339 height 18
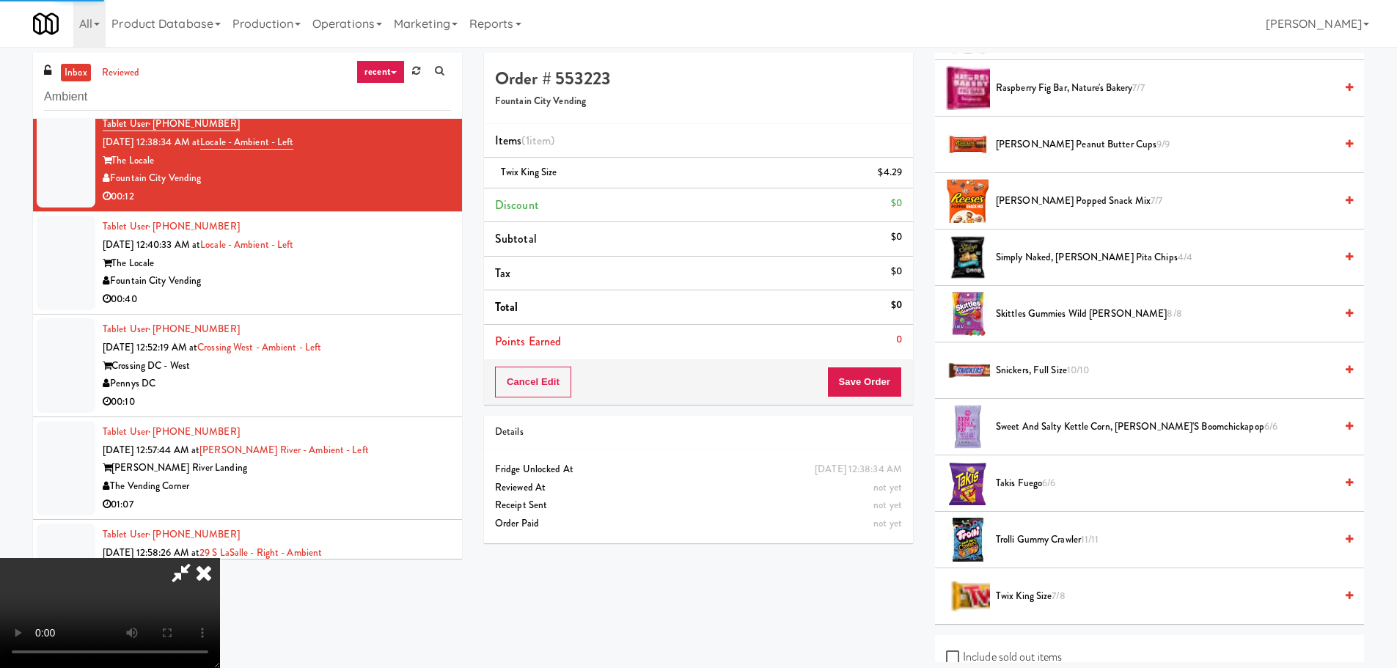
click at [220, 558] on video at bounding box center [110, 613] width 220 height 110
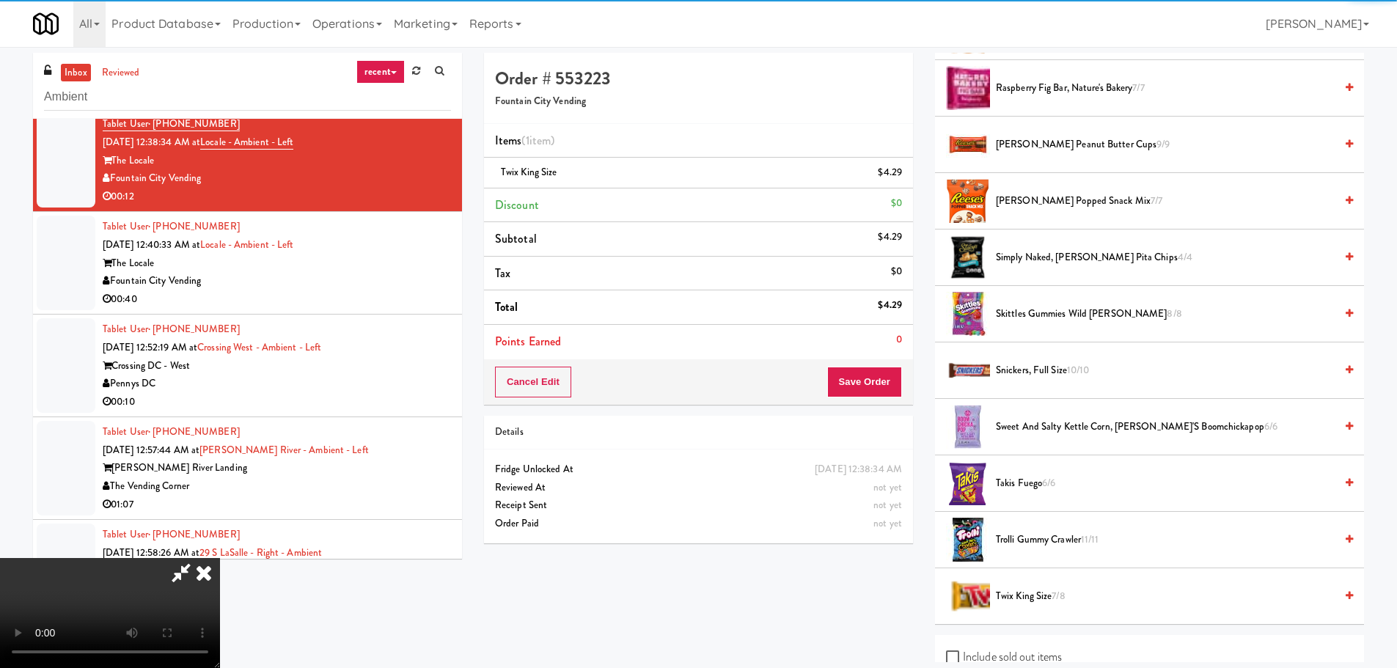
scroll to position [252, 0]
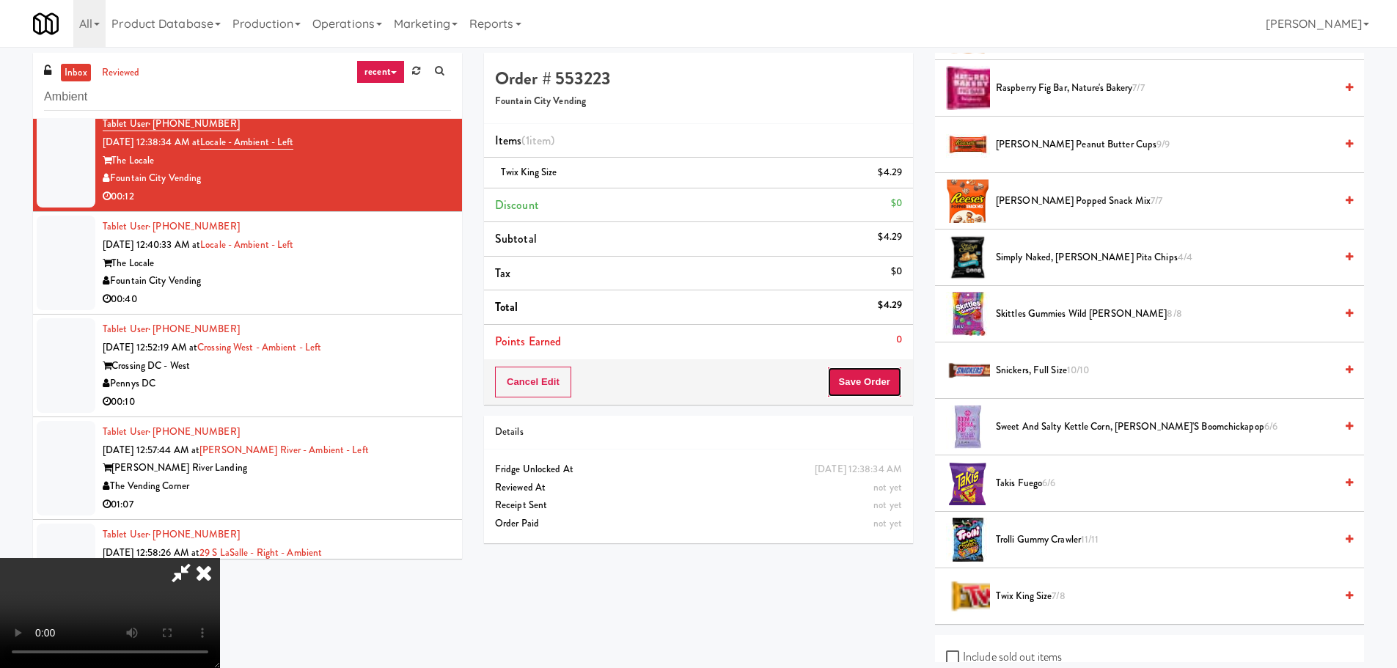
click at [874, 393] on button "Save Order" at bounding box center [864, 382] width 75 height 31
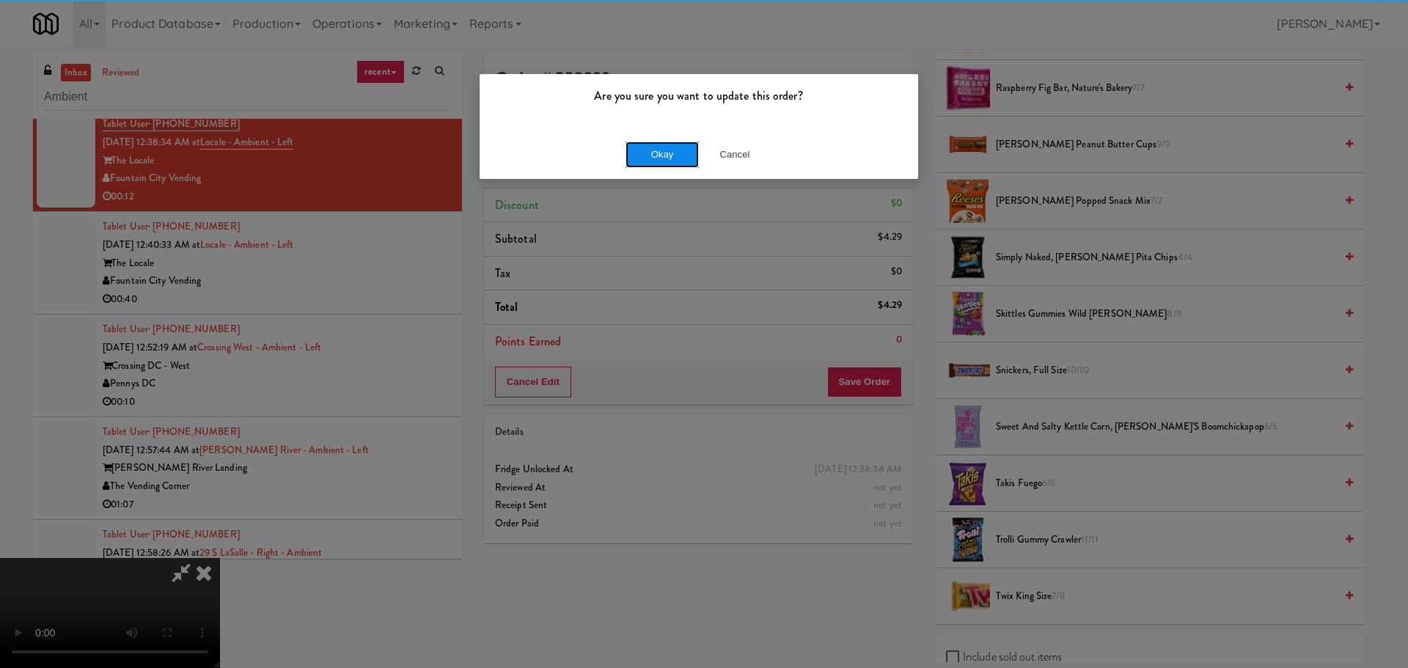
click at [648, 150] on button "Okay" at bounding box center [662, 155] width 73 height 26
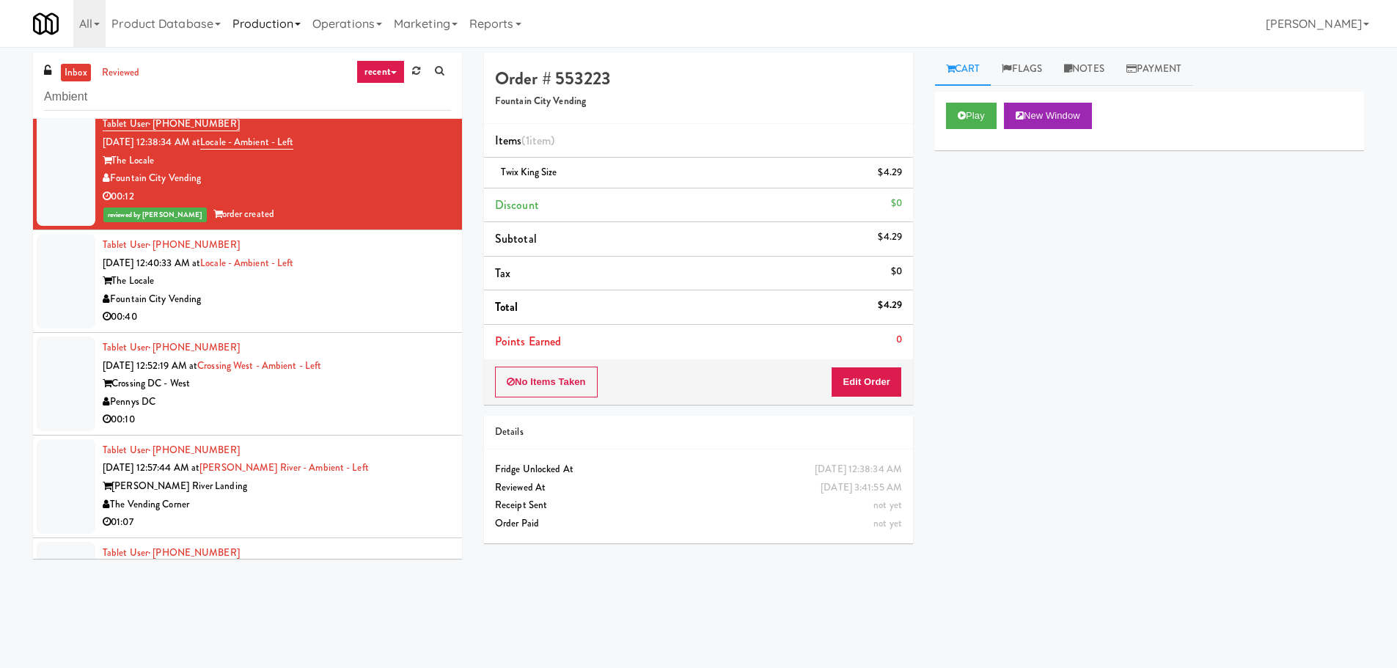
scroll to position [0, 0]
click at [384, 299] on div "Fountain City Vending" at bounding box center [277, 299] width 348 height 18
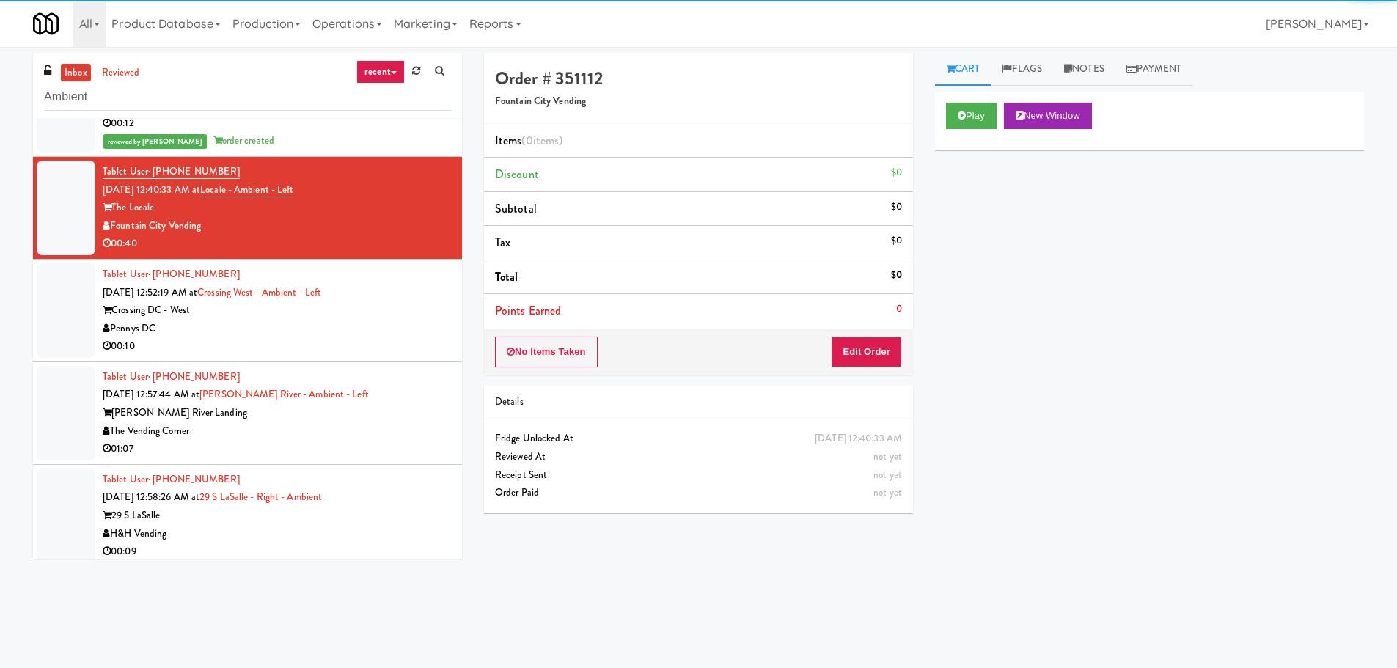
scroll to position [3355, 0]
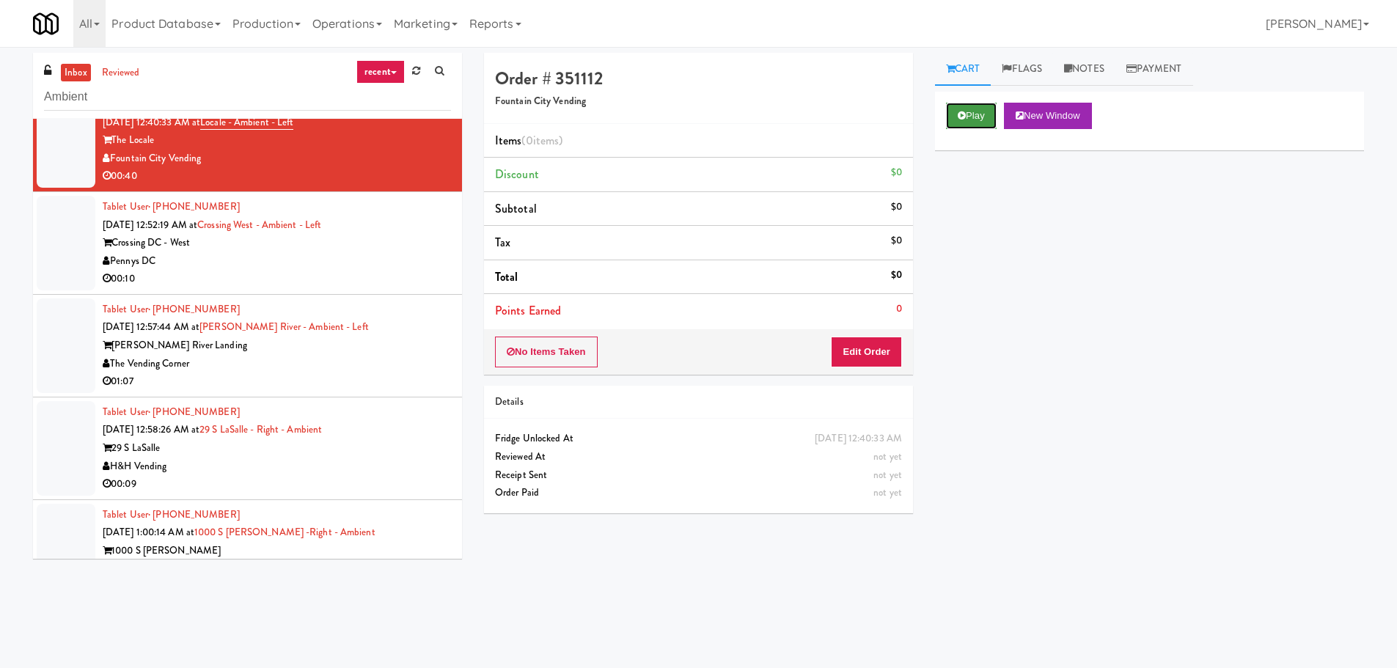
click at [976, 125] on button "Play" at bounding box center [971, 116] width 51 height 26
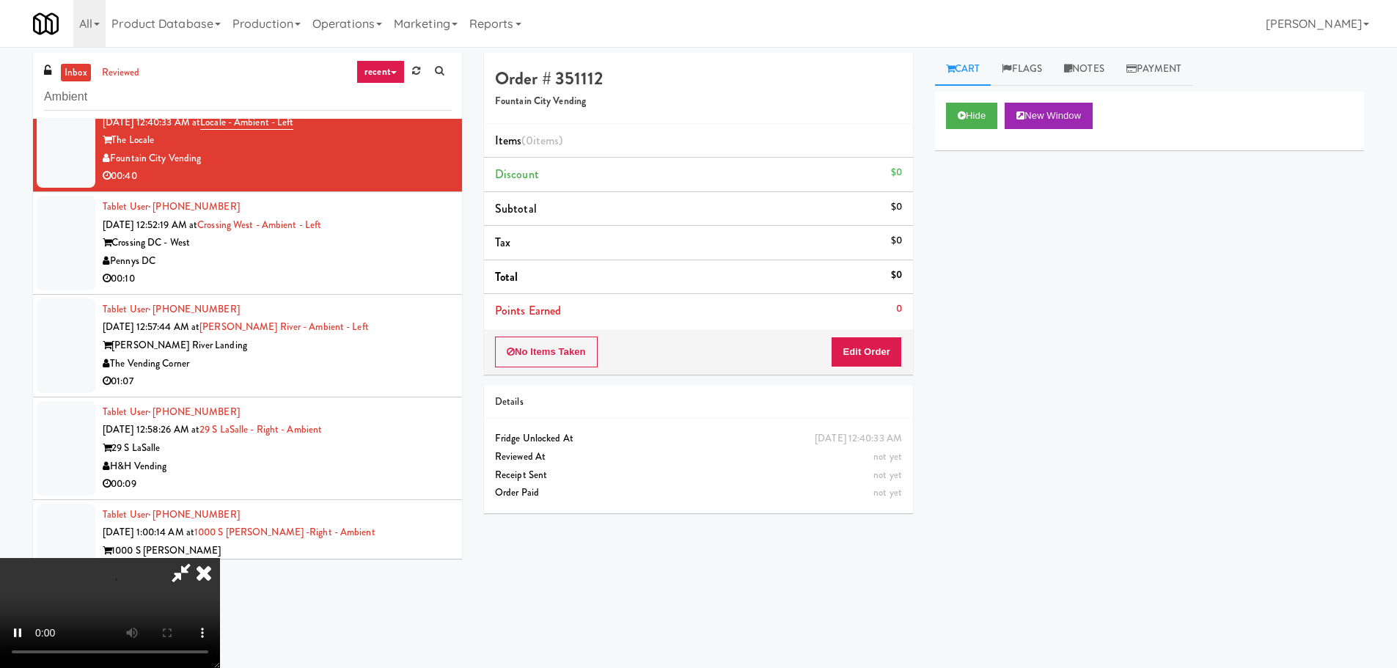
click at [855, 384] on div "Order # 351112 Fountain City Vending Items (0 items ) Discount $0 Subtotal $0 T…" at bounding box center [698, 289] width 451 height 472
click at [858, 352] on button "Edit Order" at bounding box center [866, 352] width 71 height 31
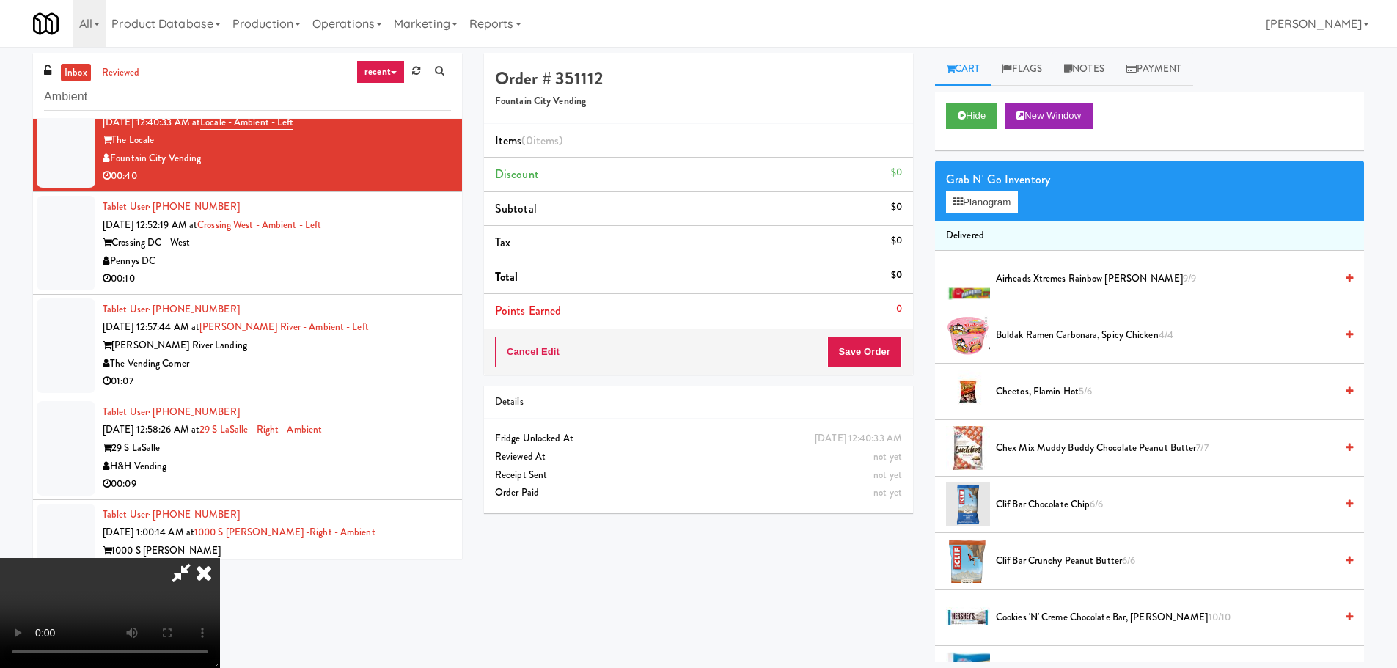
scroll to position [0, 0]
click at [220, 558] on video at bounding box center [110, 613] width 220 height 110
drag, startPoint x: 535, startPoint y: 411, endPoint x: 535, endPoint y: 435, distance: 23.5
click at [220, 558] on video at bounding box center [110, 613] width 220 height 110
drag, startPoint x: 502, startPoint y: 468, endPoint x: 522, endPoint y: 464, distance: 20.1
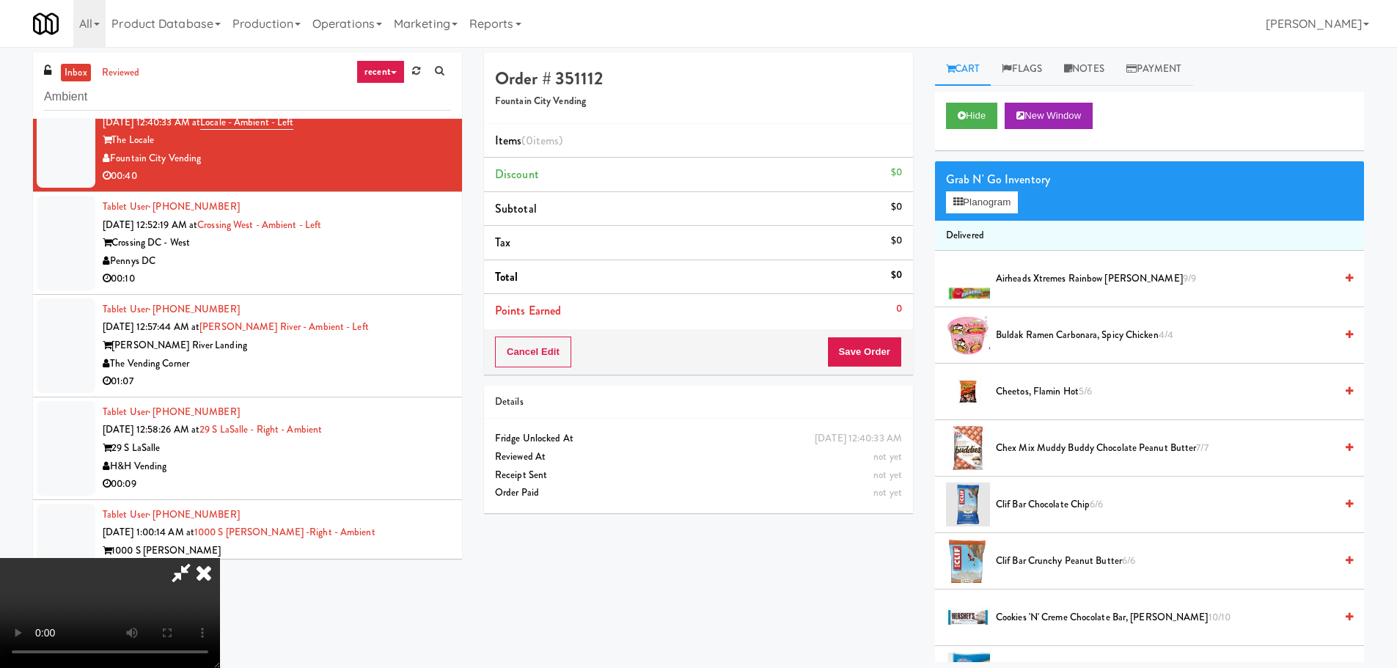
click at [220, 558] on video at bounding box center [110, 613] width 220 height 110
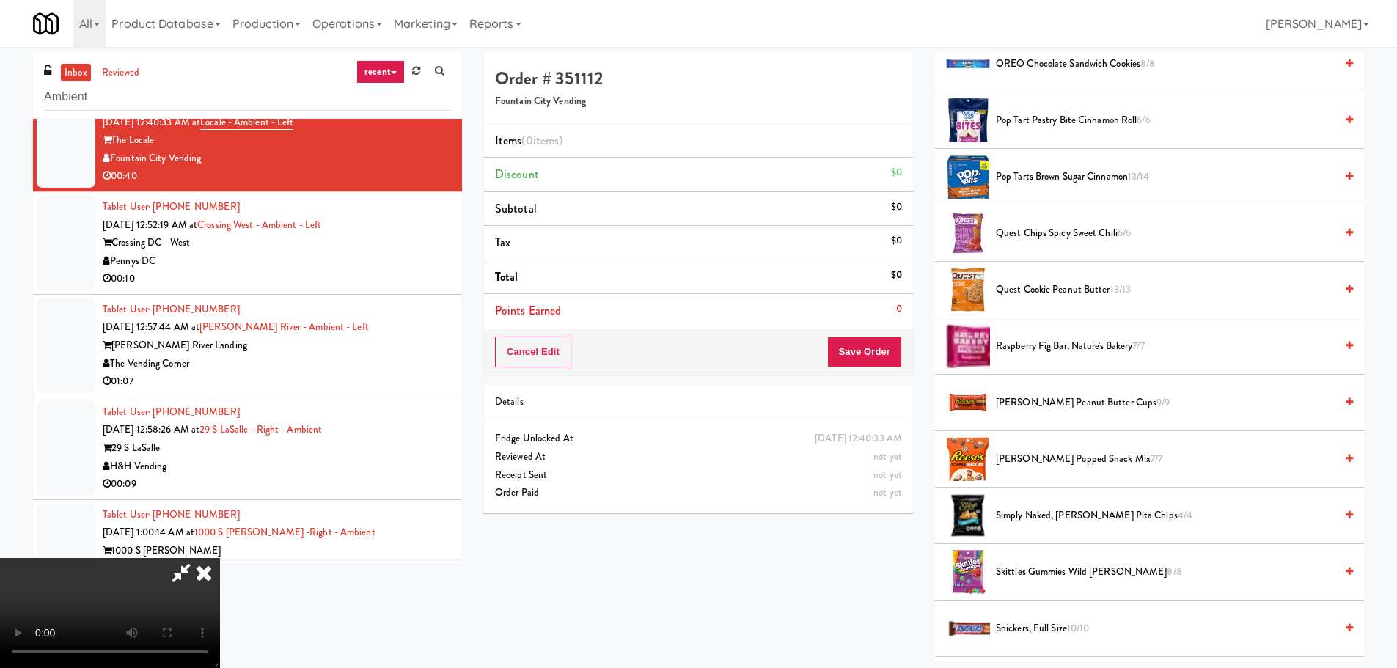
scroll to position [1100, 0]
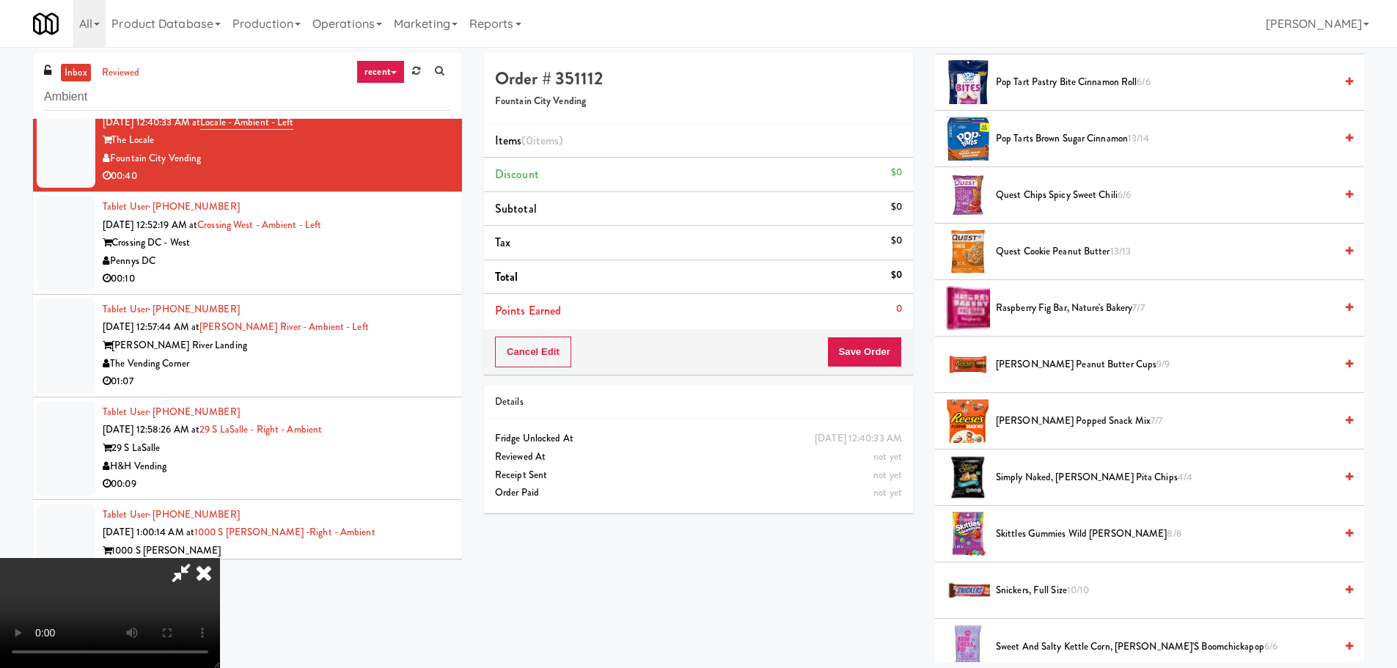
click at [1071, 424] on span "Reese's Popped Snack Mix 7/7" at bounding box center [1165, 421] width 339 height 18
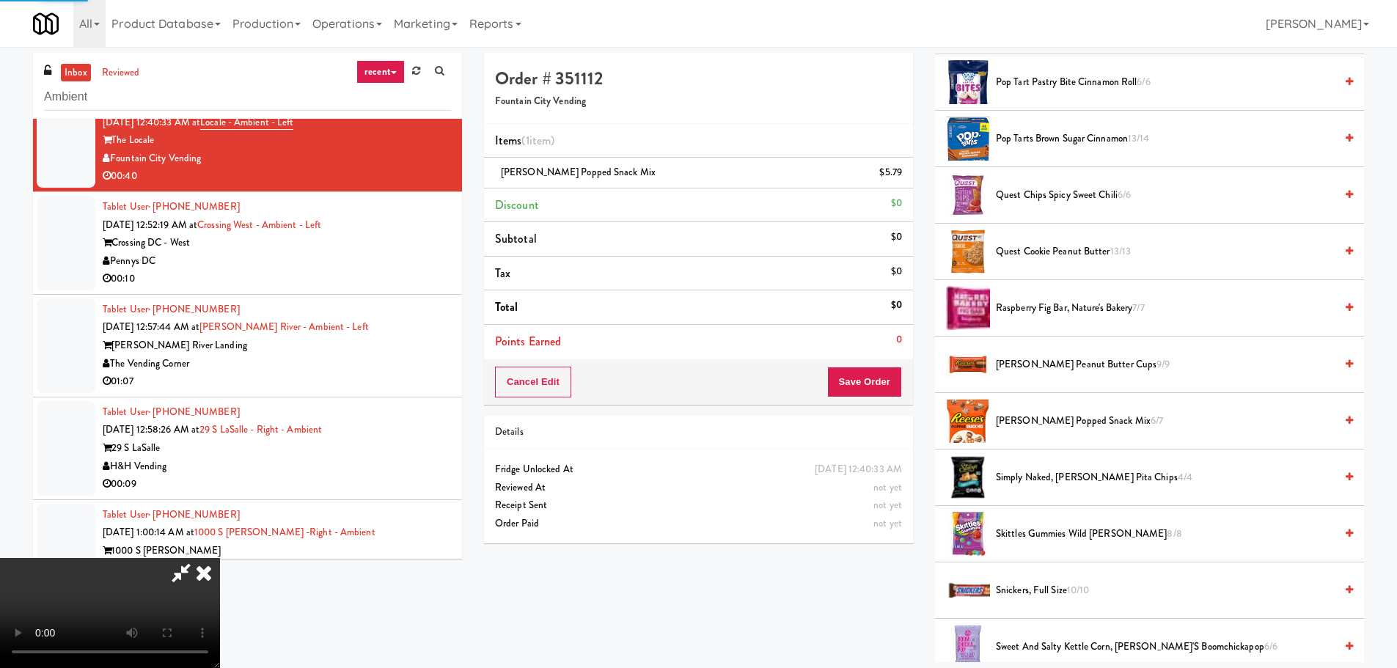
click at [220, 558] on video at bounding box center [110, 613] width 220 height 110
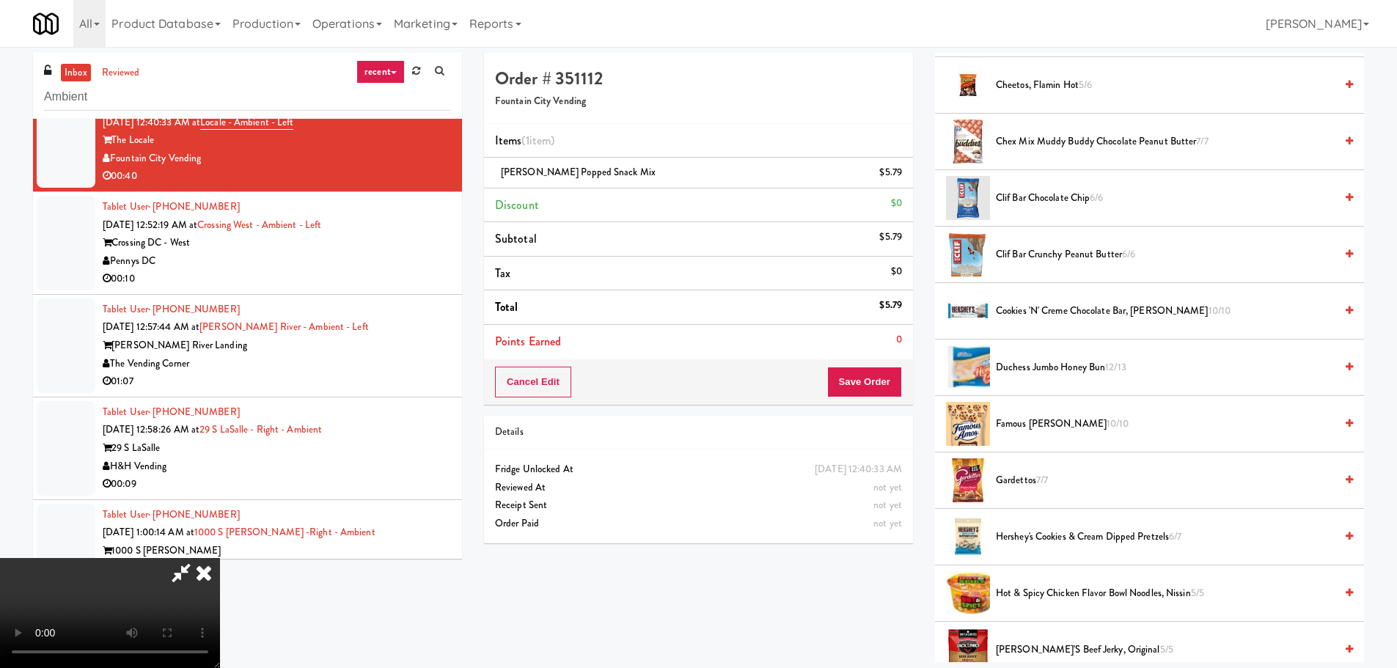
scroll to position [293, 0]
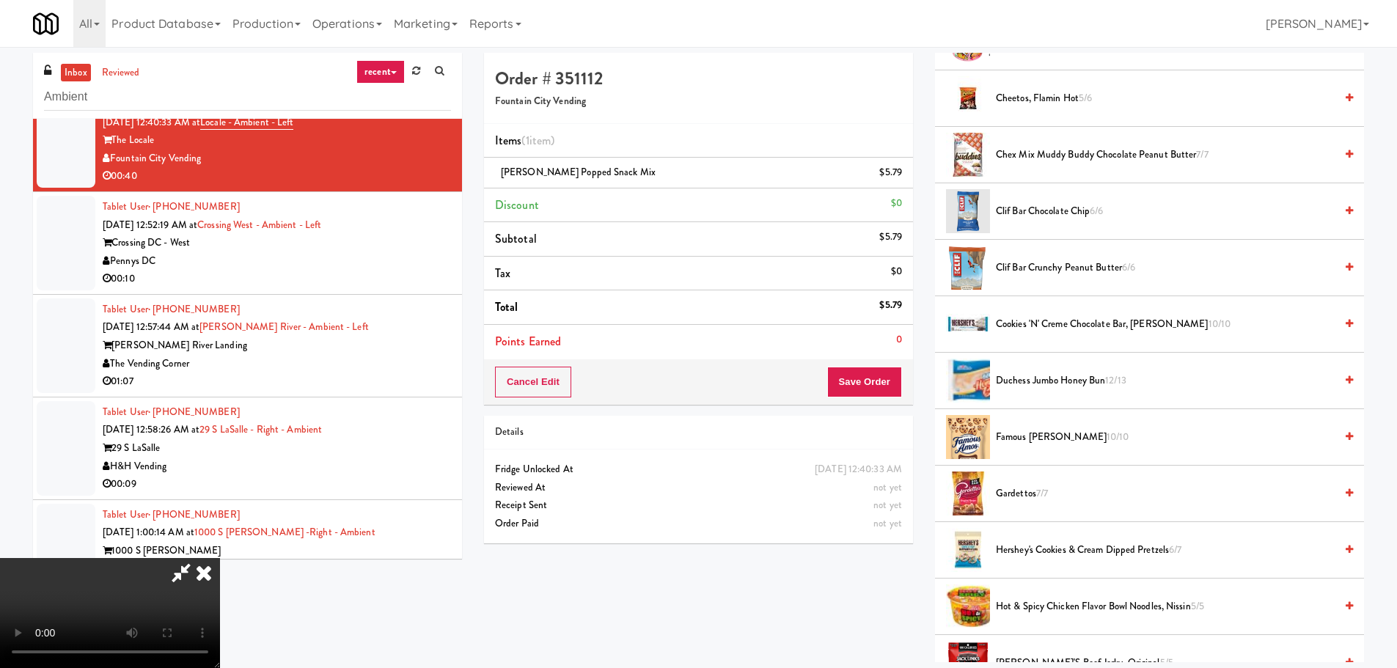
click at [1083, 428] on span "Famous Amos Cookies 10/10" at bounding box center [1165, 437] width 339 height 18
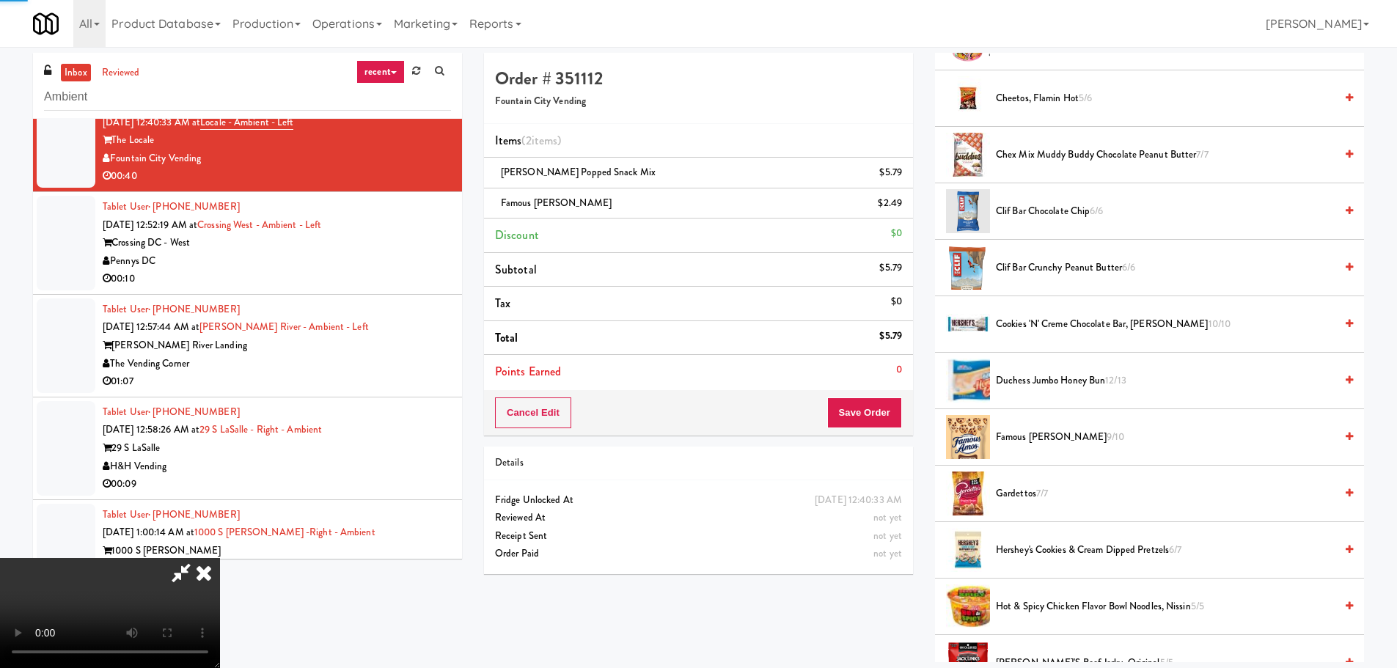
click at [220, 558] on video at bounding box center [110, 613] width 220 height 110
click at [198, 558] on icon at bounding box center [181, 572] width 34 height 29
click at [901, 175] on icon at bounding box center [903, 178] width 7 height 10
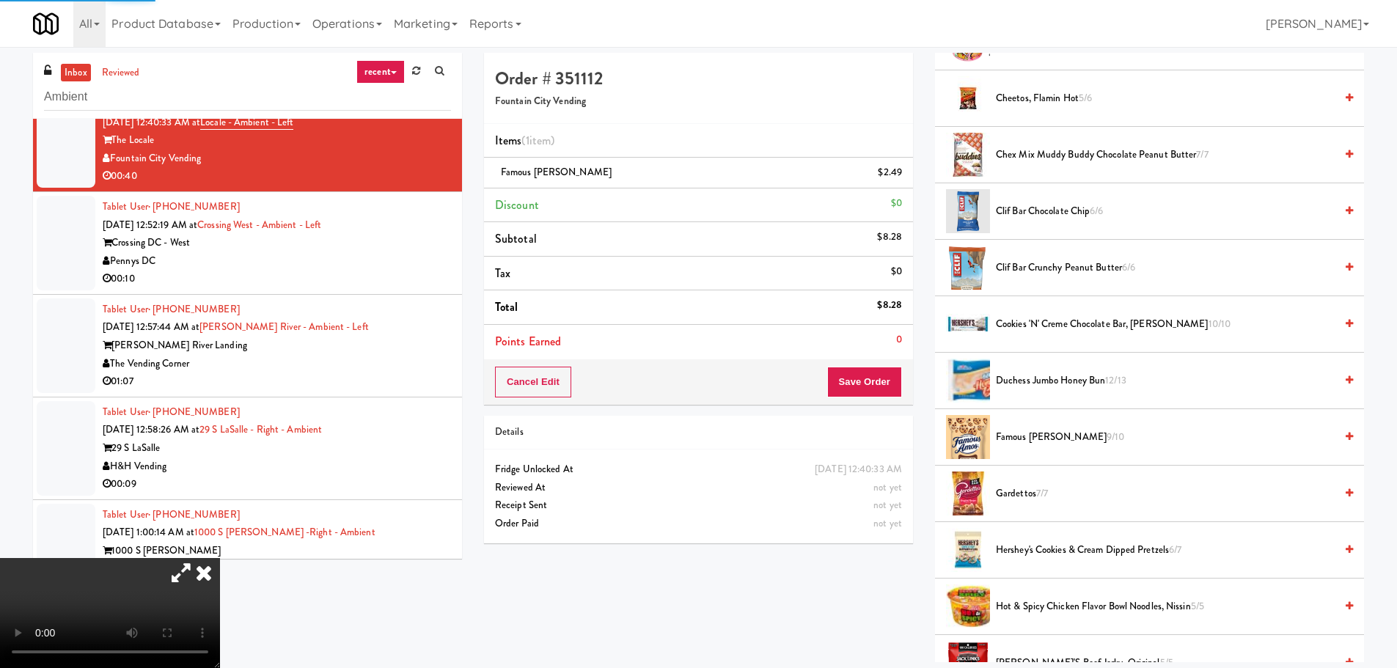
drag, startPoint x: 450, startPoint y: 173, endPoint x: 460, endPoint y: 249, distance: 76.2
click at [198, 558] on icon at bounding box center [181, 572] width 34 height 29
click at [220, 558] on video at bounding box center [110, 613] width 220 height 110
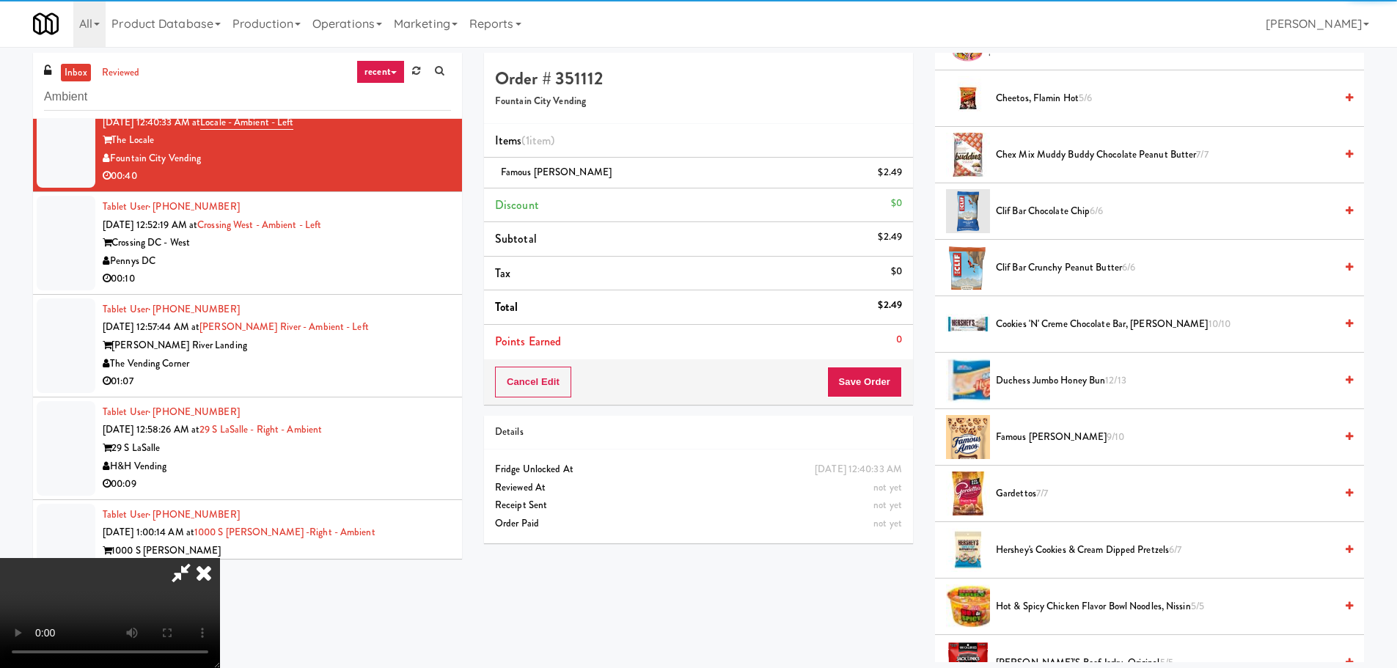
click at [220, 558] on video at bounding box center [110, 613] width 220 height 110
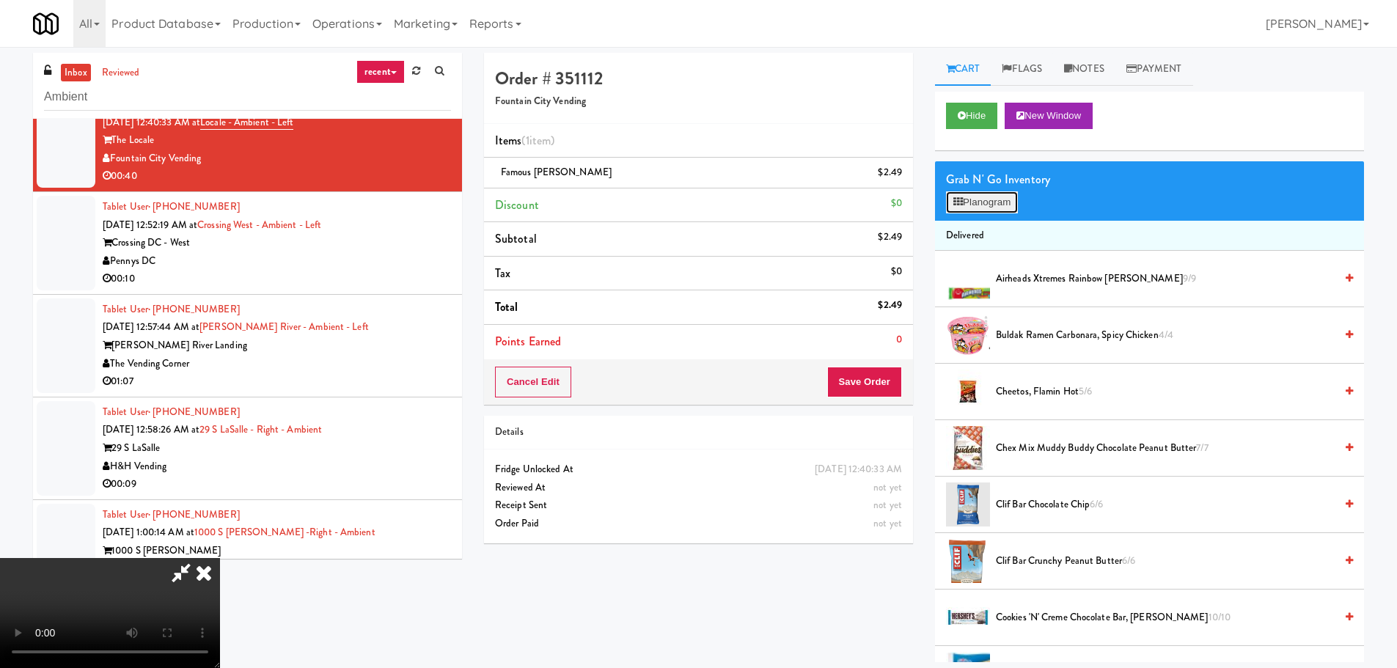
click at [1014, 205] on button "Planogram" at bounding box center [982, 202] width 72 height 22
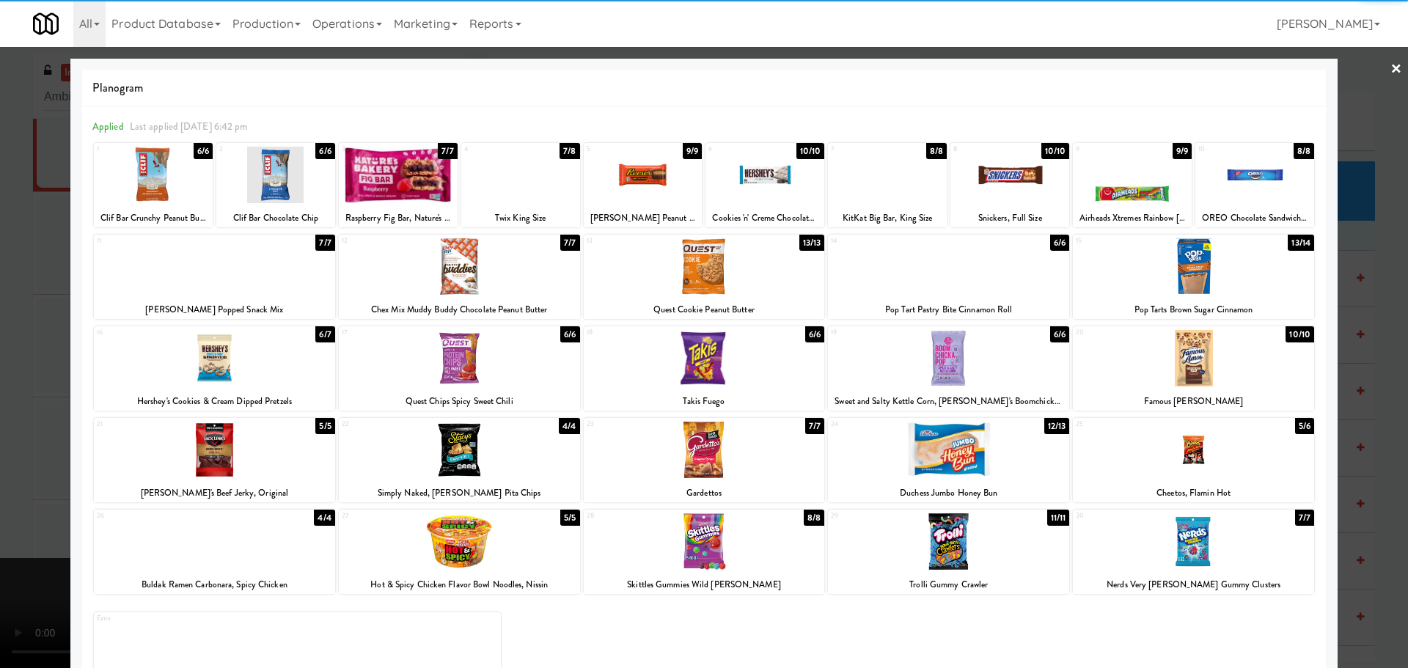
click at [913, 274] on div at bounding box center [948, 266] width 241 height 56
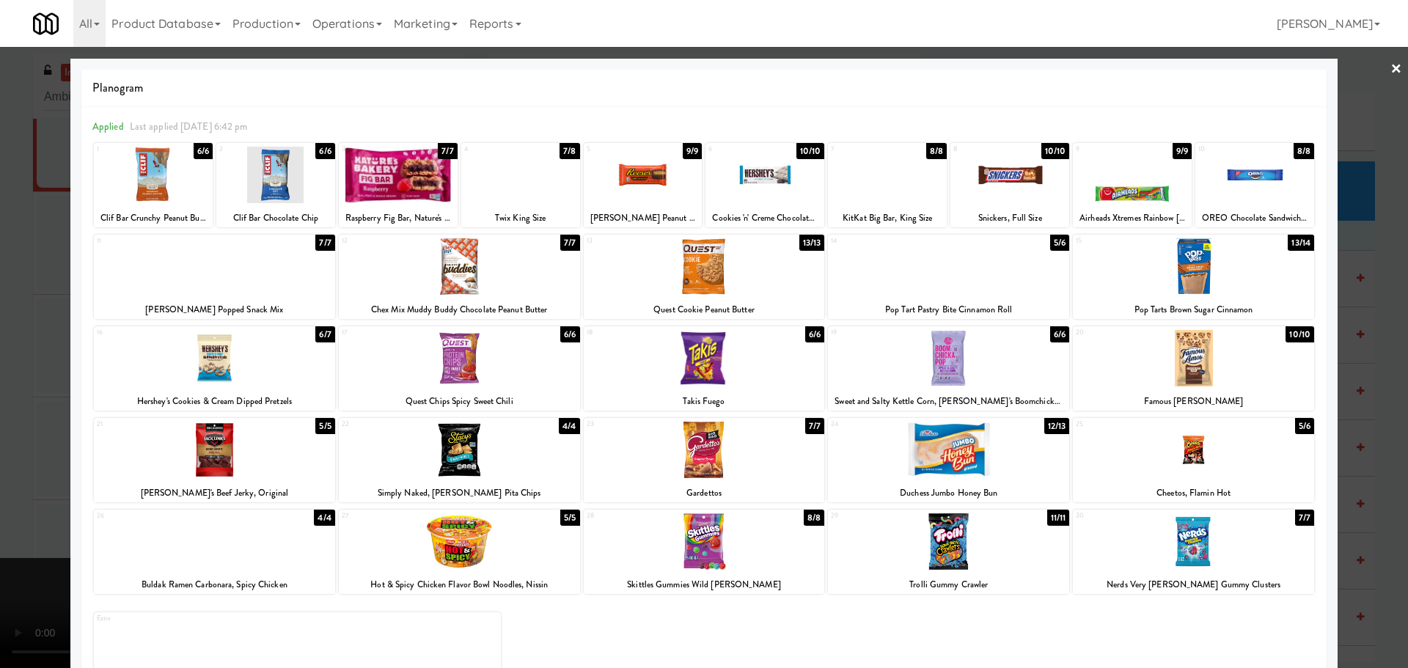
click at [0, 314] on div at bounding box center [704, 334] width 1408 height 668
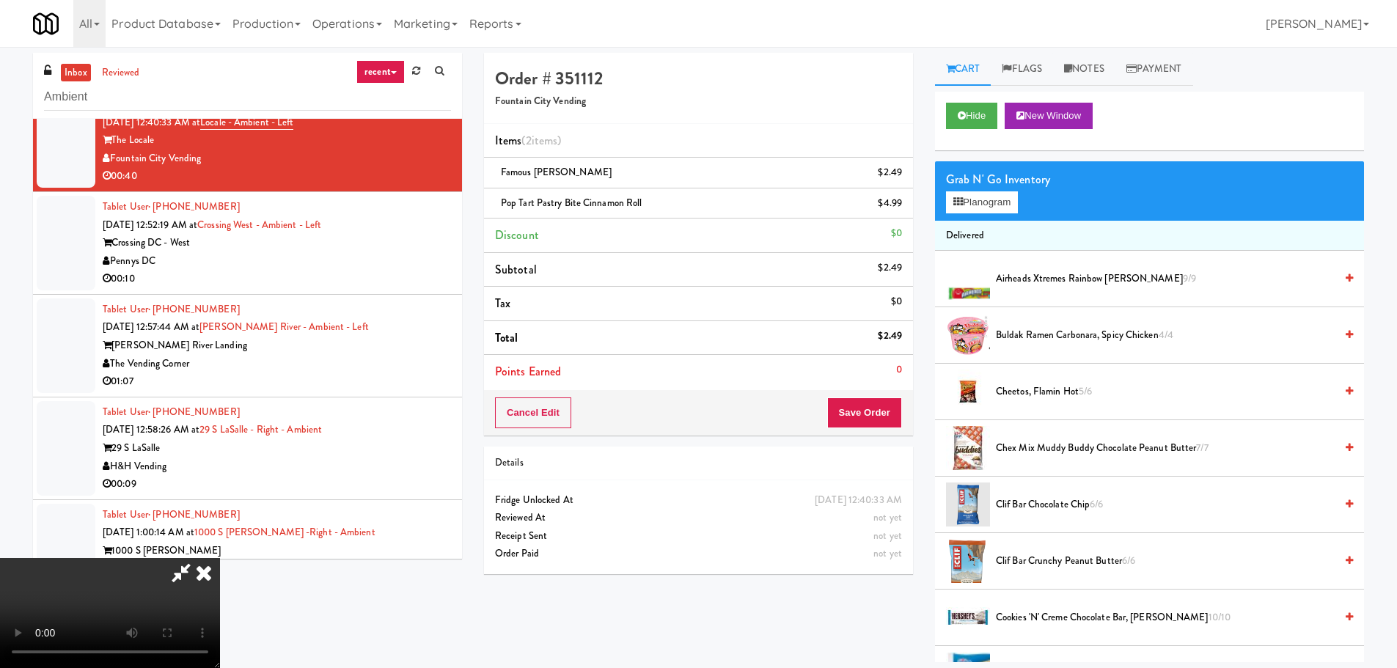
drag, startPoint x: 452, startPoint y: 327, endPoint x: 474, endPoint y: 332, distance: 22.6
click at [220, 558] on video at bounding box center [110, 613] width 220 height 110
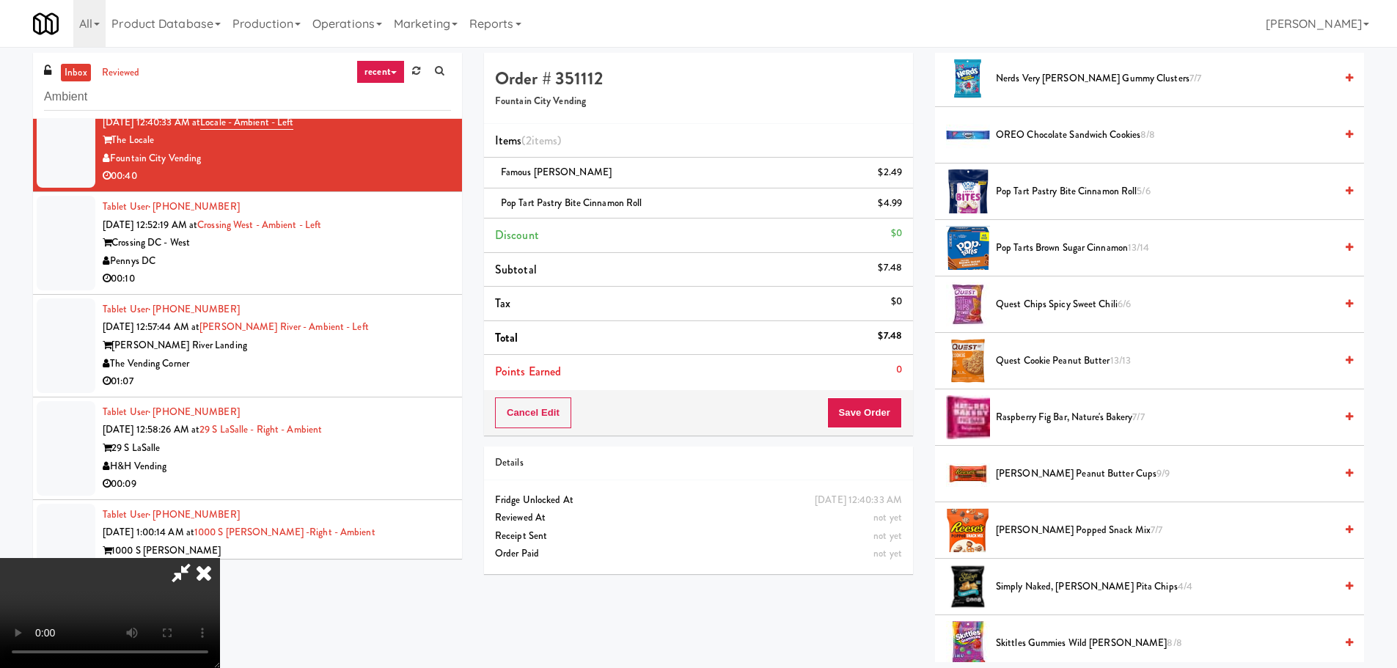
scroll to position [954, 0]
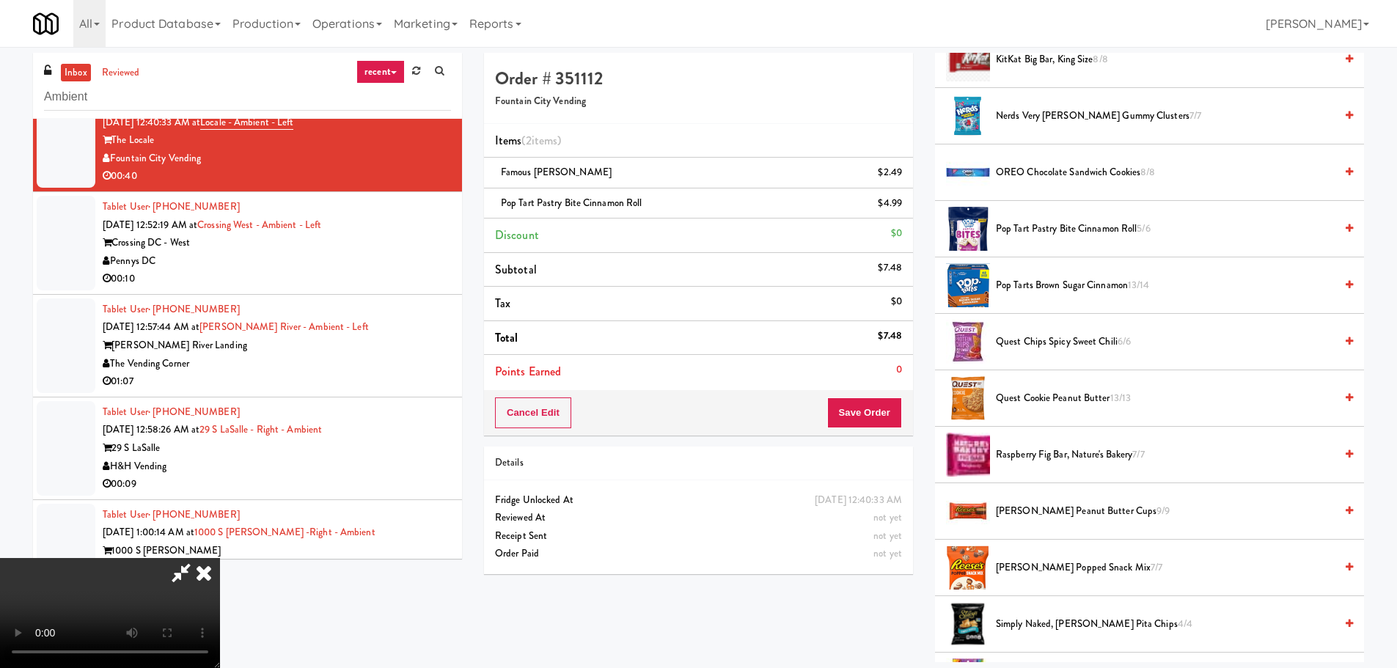
click at [220, 558] on video at bounding box center [110, 613] width 220 height 110
click at [897, 422] on button "Save Order" at bounding box center [864, 413] width 75 height 31
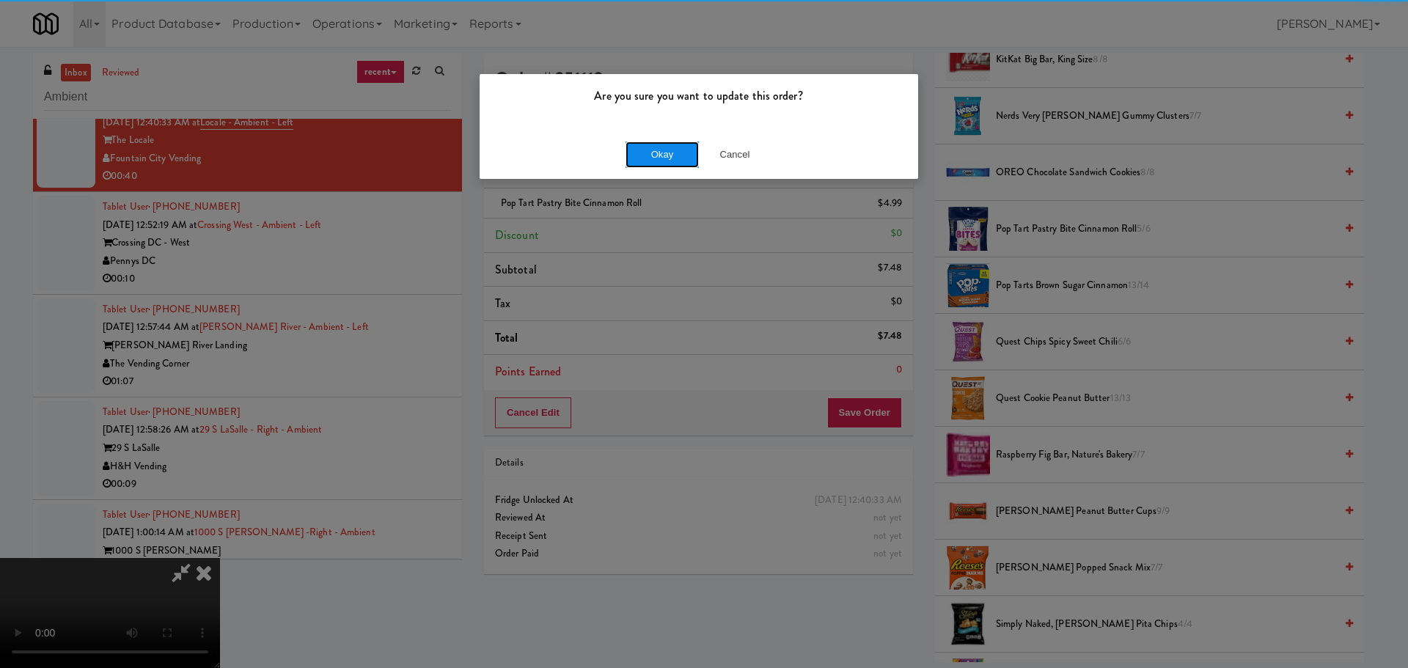
click at [667, 155] on button "Okay" at bounding box center [662, 155] width 73 height 26
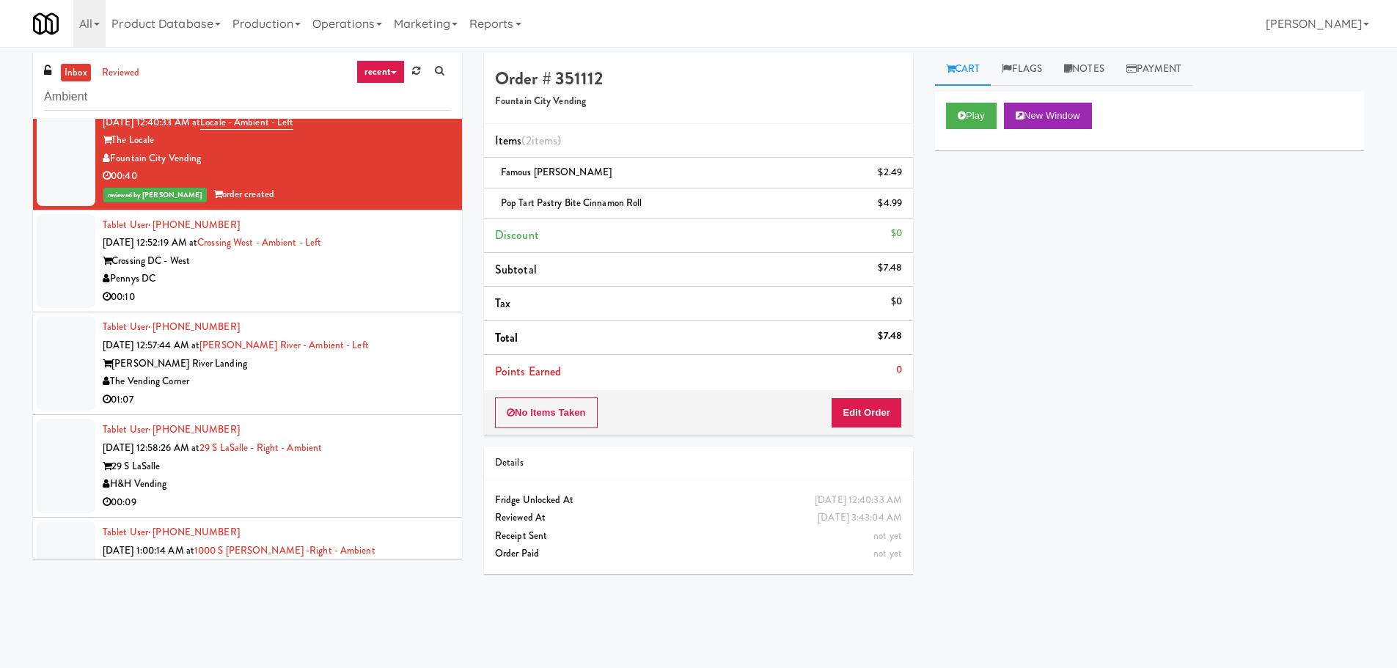
scroll to position [0, 0]
click at [374, 307] on li "Tablet User · (941) 840-8910 Aug 21, 2025 12:52:19 AM at Crossing West - Ambien…" at bounding box center [247, 262] width 429 height 103
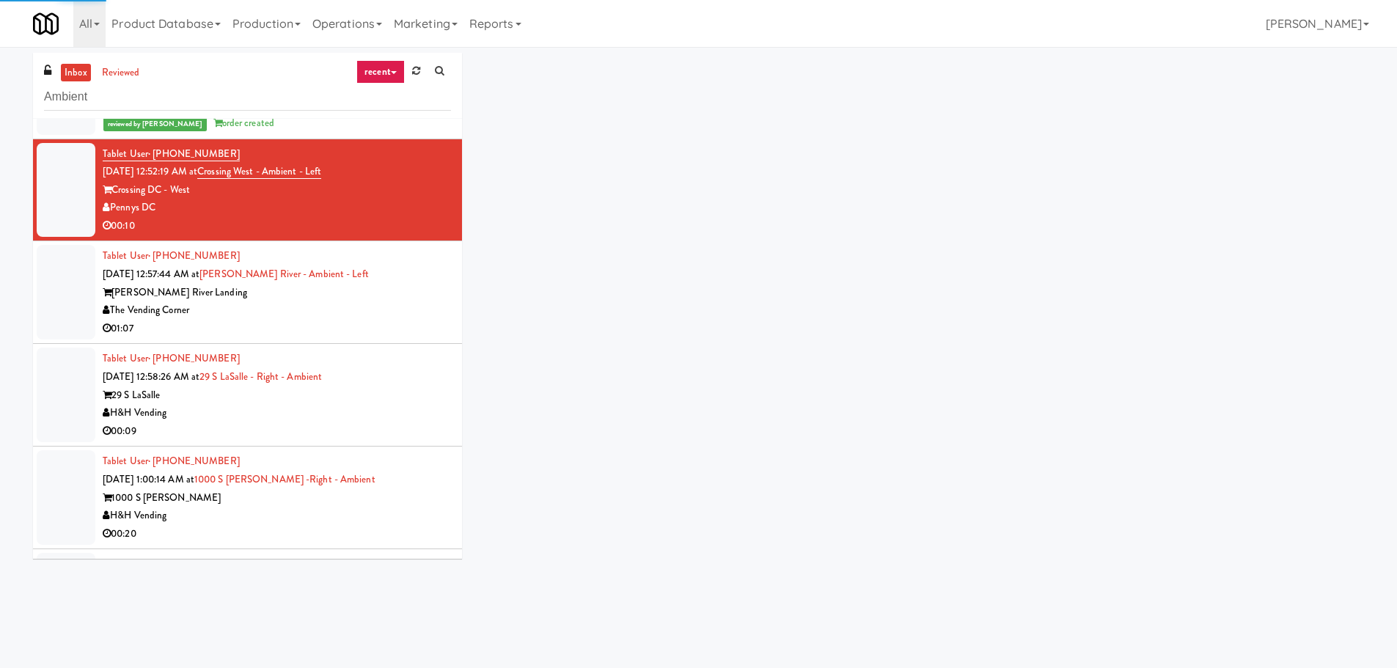
scroll to position [3428, 0]
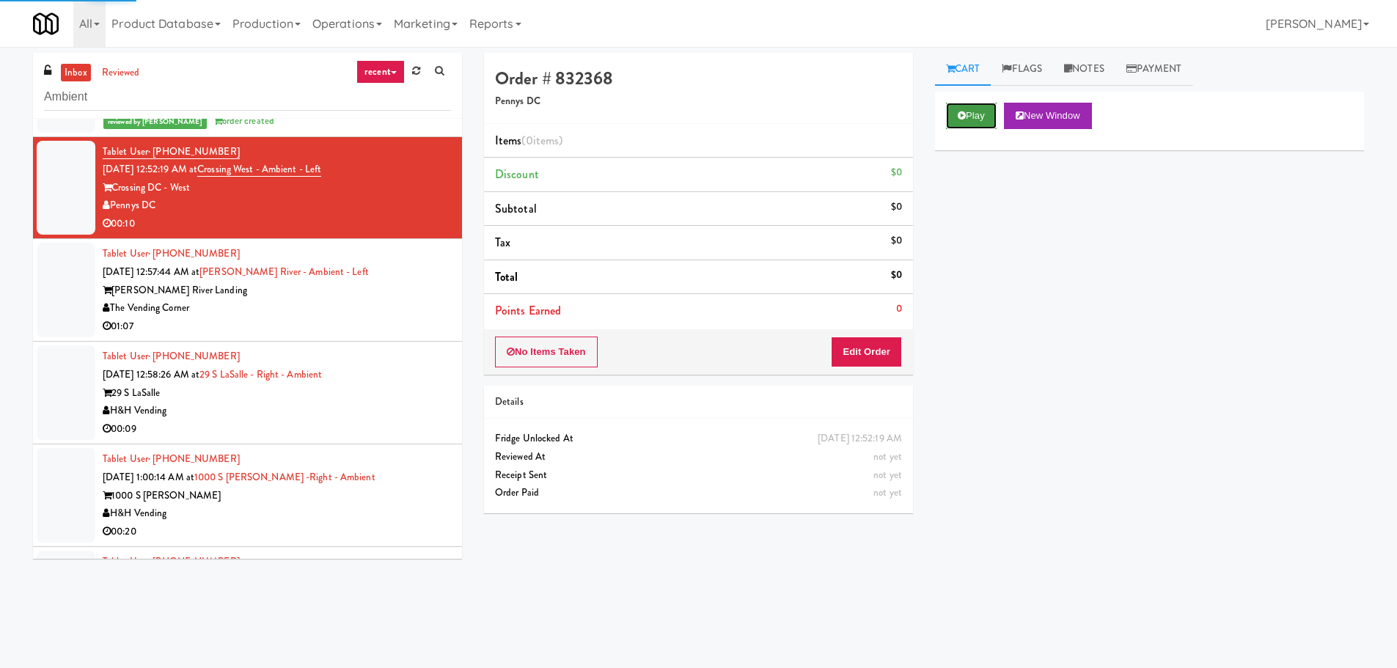
click at [978, 122] on button "Play" at bounding box center [971, 116] width 51 height 26
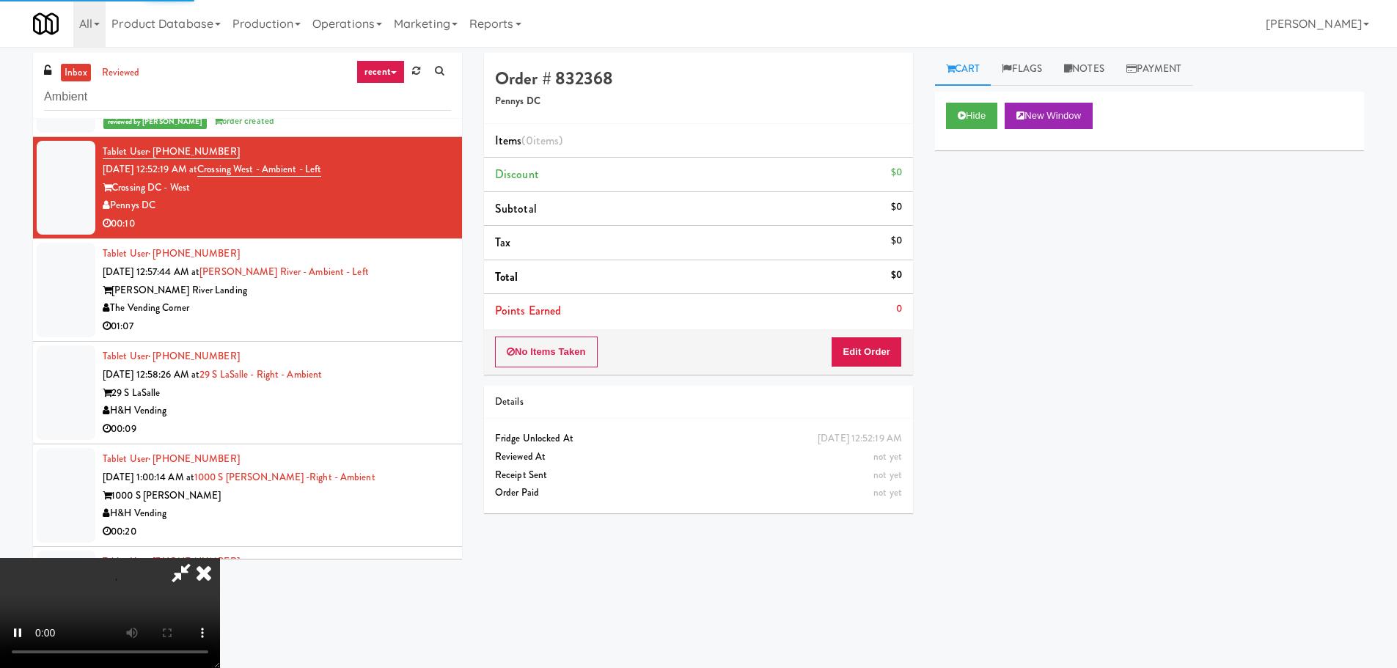
click at [900, 322] on li "Points Earned 0" at bounding box center [698, 311] width 429 height 34
click at [881, 342] on button "Edit Order" at bounding box center [866, 352] width 71 height 31
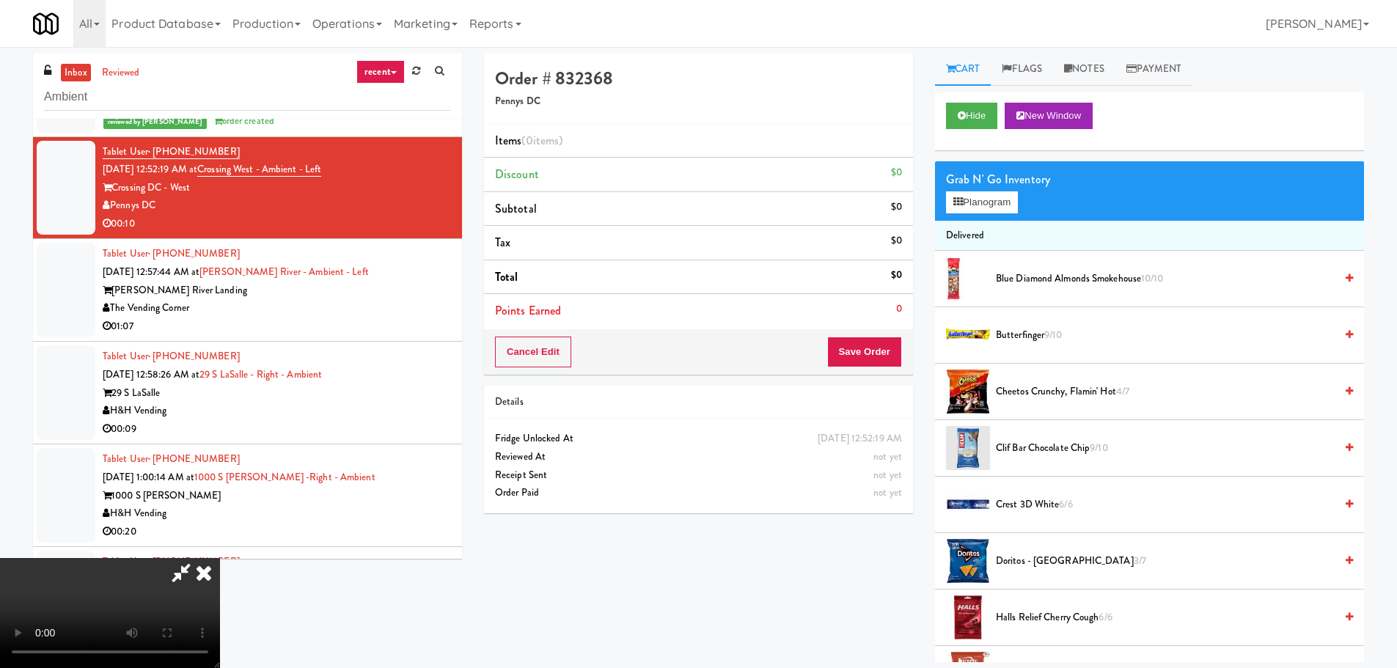
click at [220, 558] on video at bounding box center [110, 613] width 220 height 110
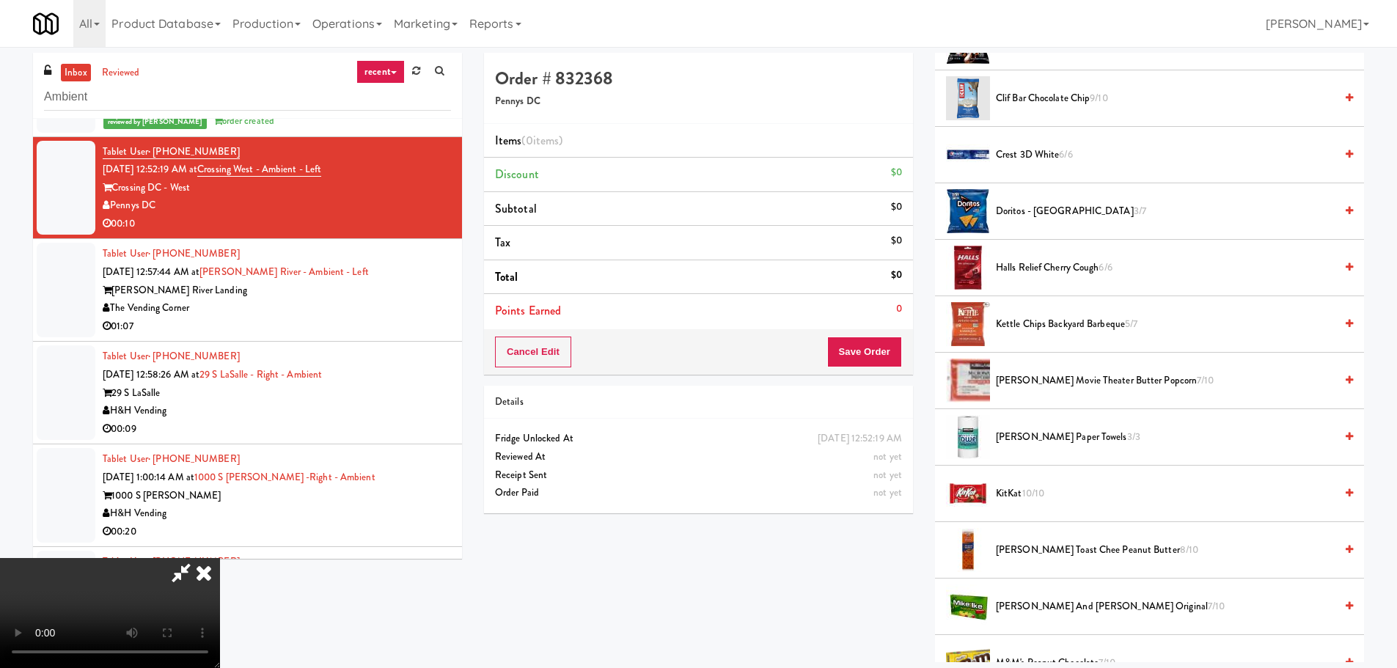
scroll to position [367, 0]
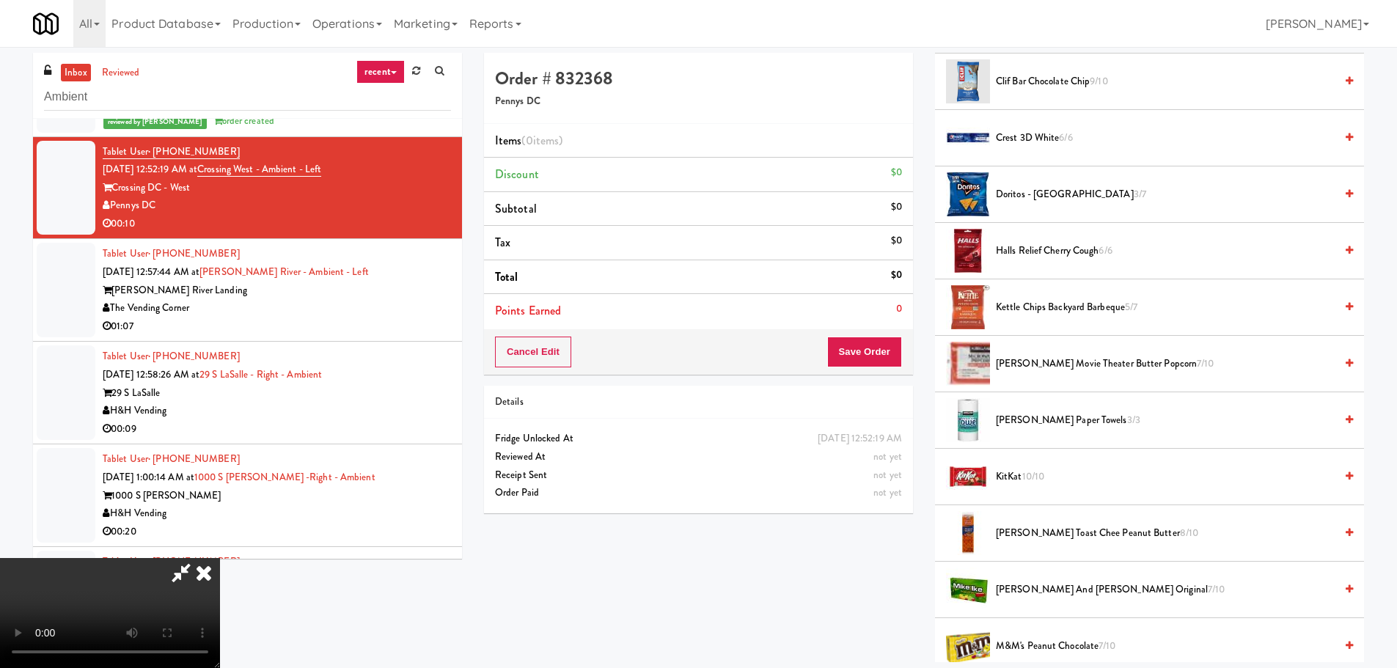
click at [1086, 317] on li "Kettle Chips Backyard Barbeque 5/7" at bounding box center [1149, 307] width 429 height 56
click at [1083, 315] on span "Kettle Chips Backyard Barbeque 5/7" at bounding box center [1165, 308] width 339 height 18
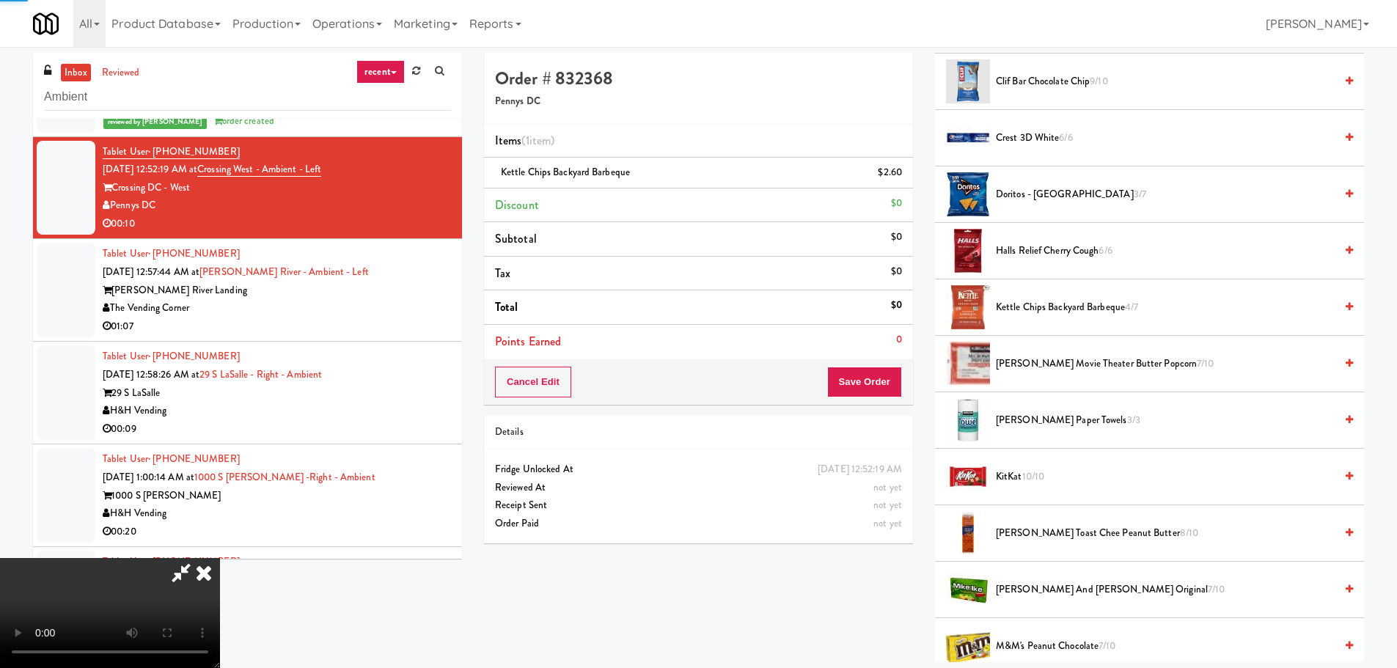
click at [220, 558] on video at bounding box center [110, 613] width 220 height 110
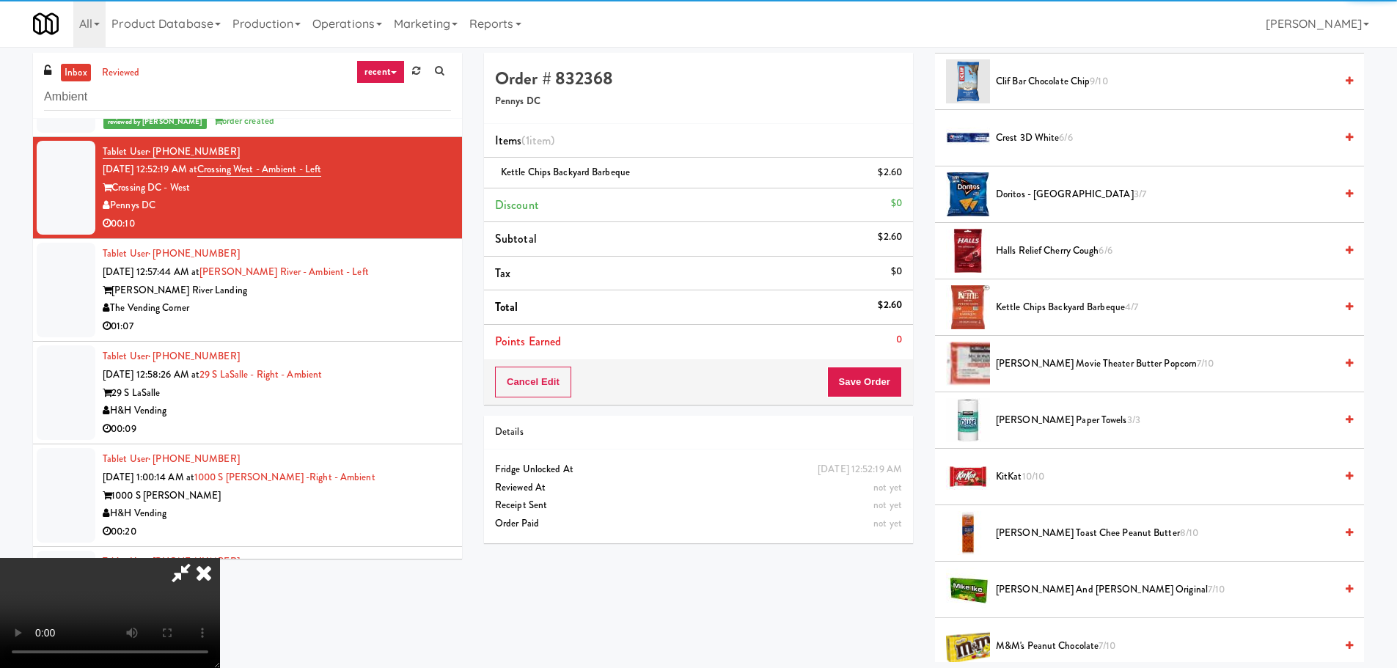
click at [220, 558] on video at bounding box center [110, 613] width 220 height 110
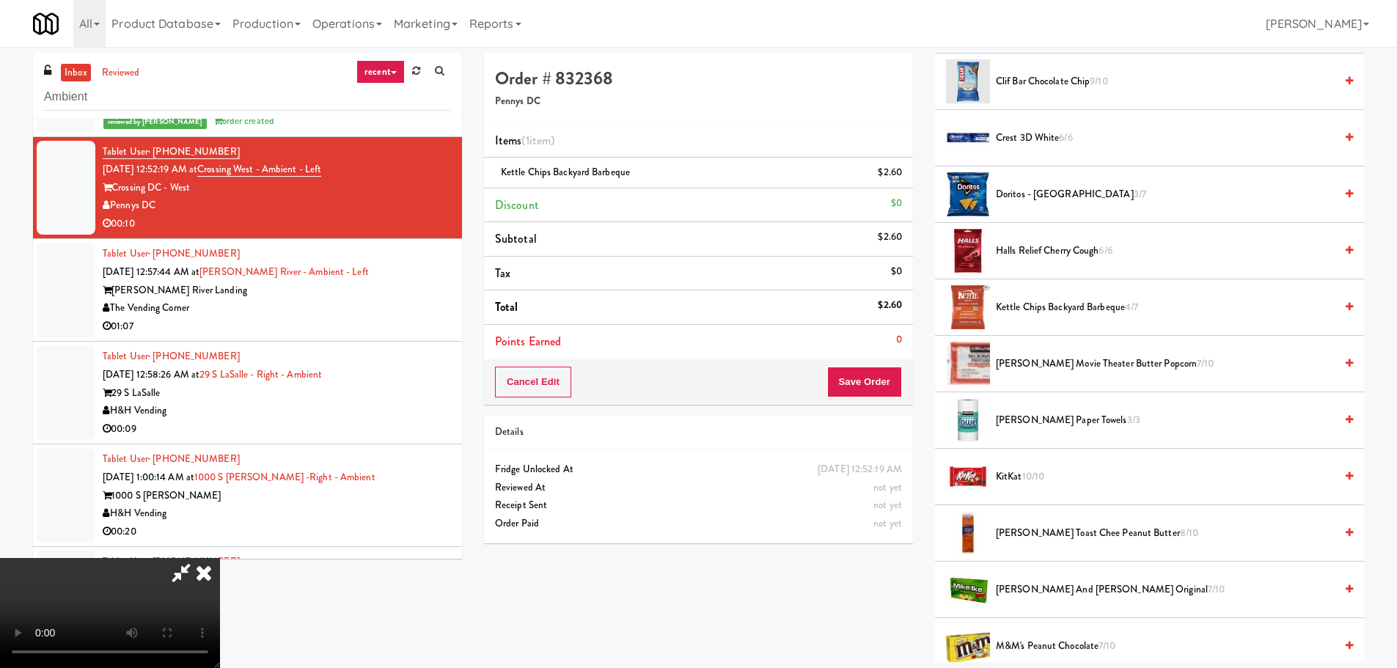
click at [220, 558] on video at bounding box center [110, 613] width 220 height 110
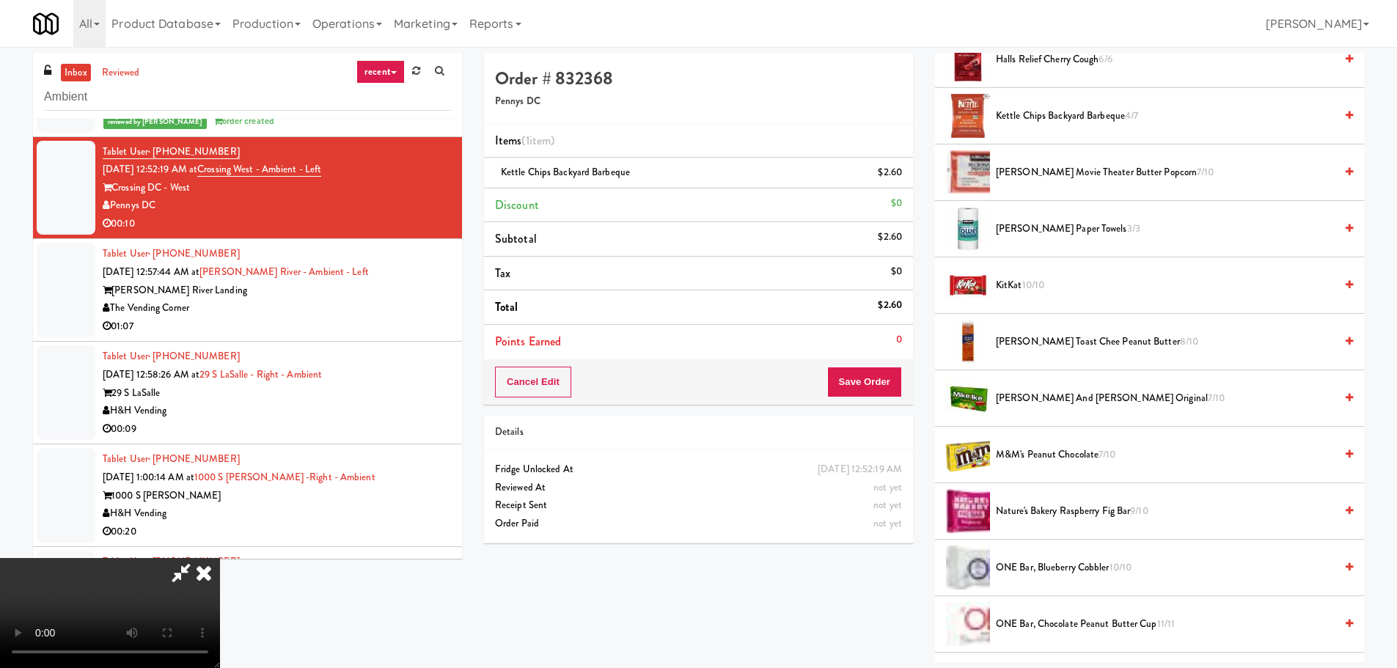
scroll to position [587, 0]
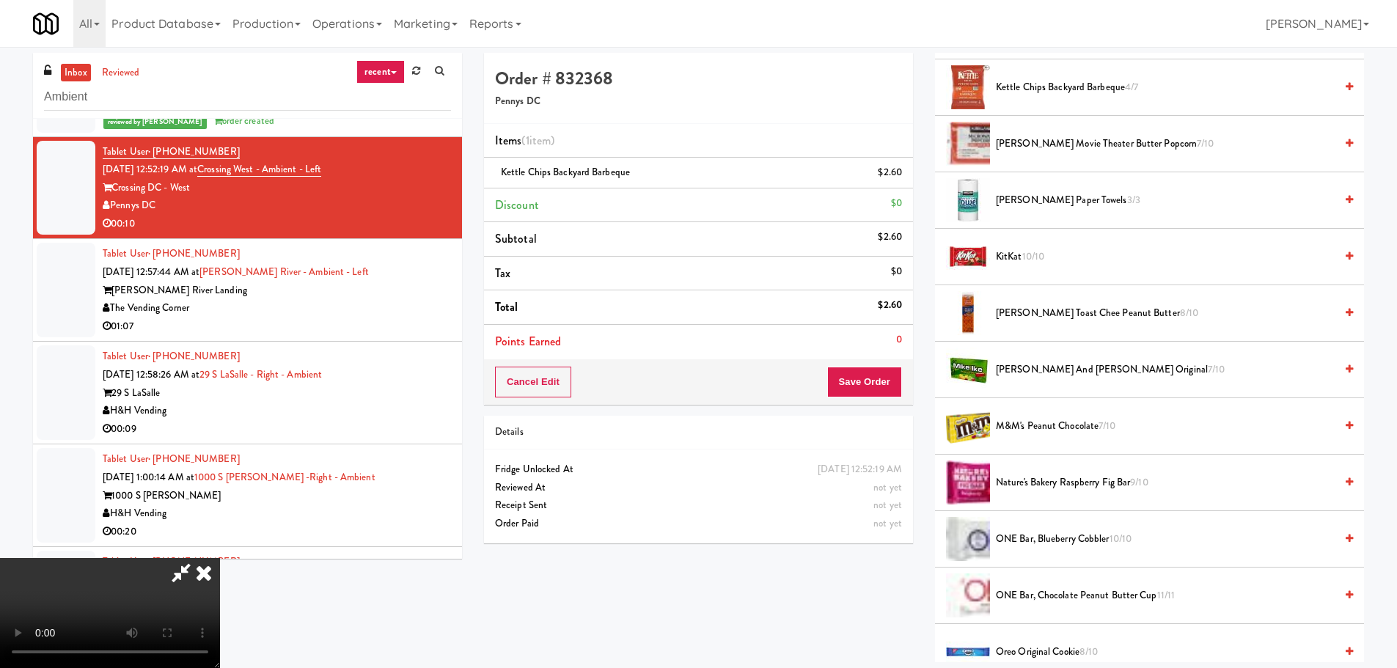
click at [1043, 429] on span "M&M's Peanut Chocolate 7/10" at bounding box center [1165, 426] width 339 height 18
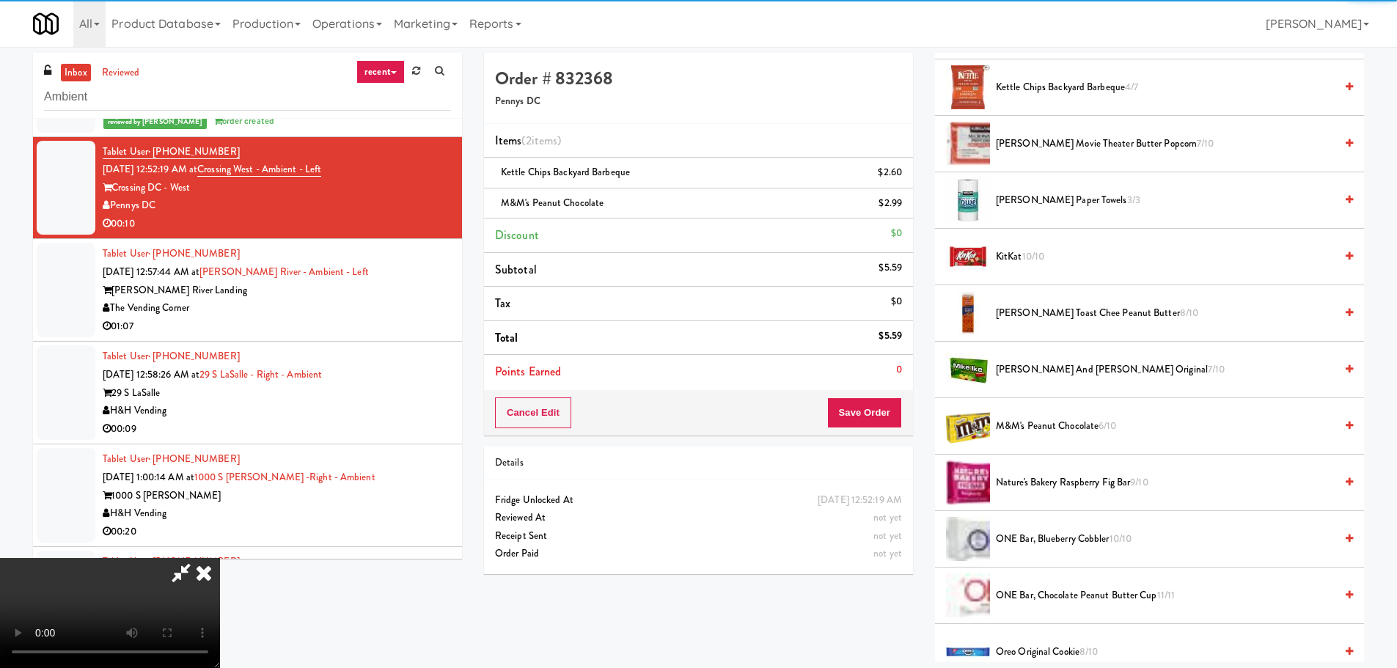
click at [220, 558] on video at bounding box center [110, 613] width 220 height 110
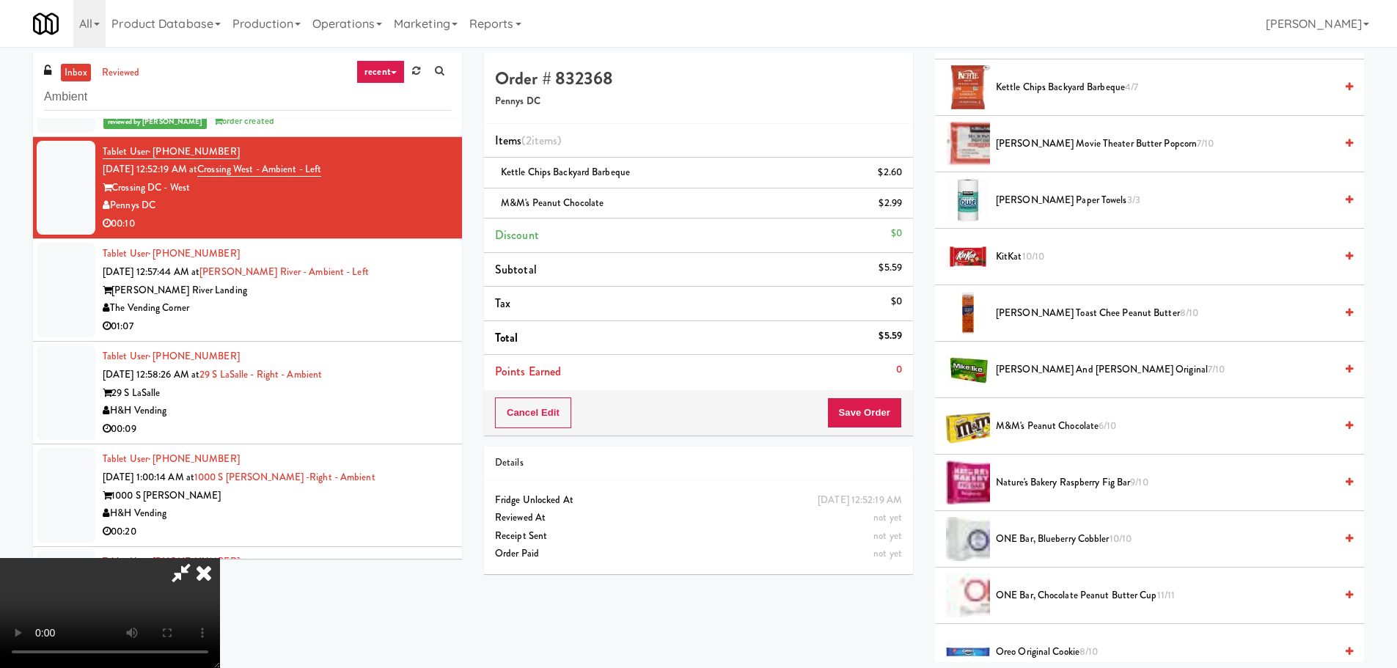
click at [220, 558] on video at bounding box center [110, 613] width 220 height 110
click at [892, 414] on button "Save Order" at bounding box center [864, 413] width 75 height 31
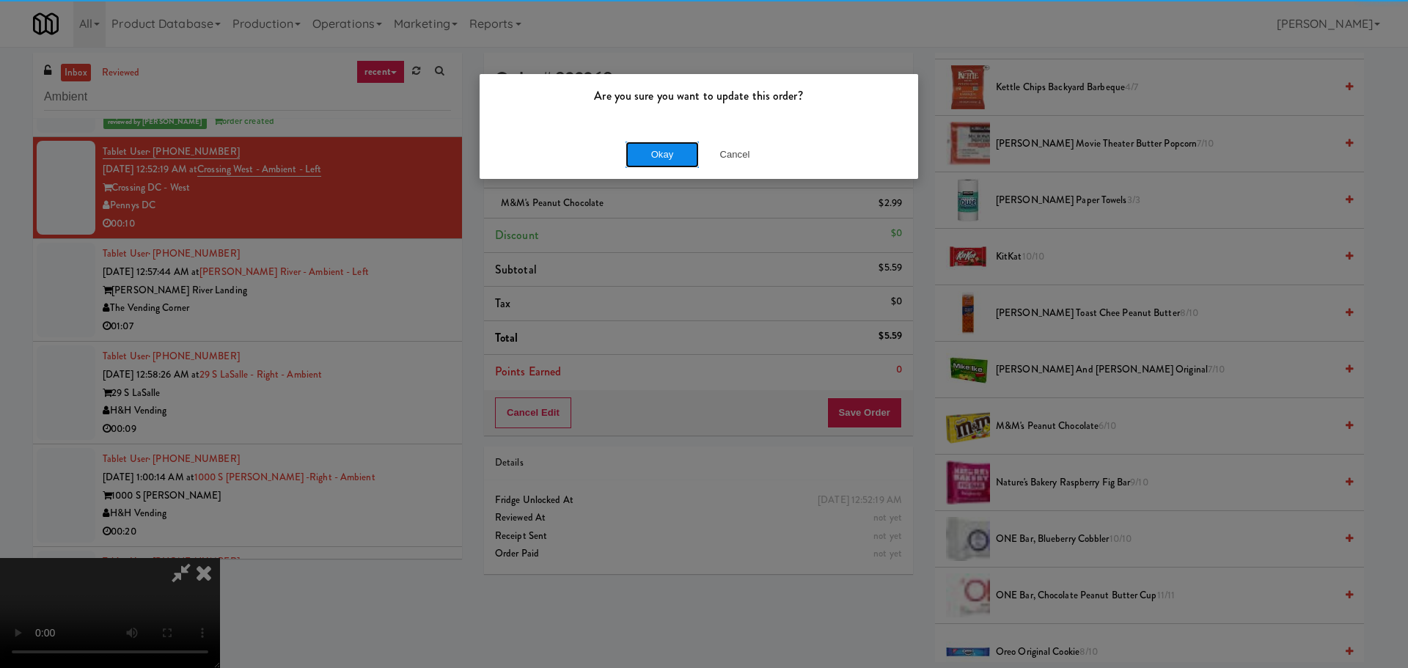
click at [656, 158] on button "Okay" at bounding box center [662, 155] width 73 height 26
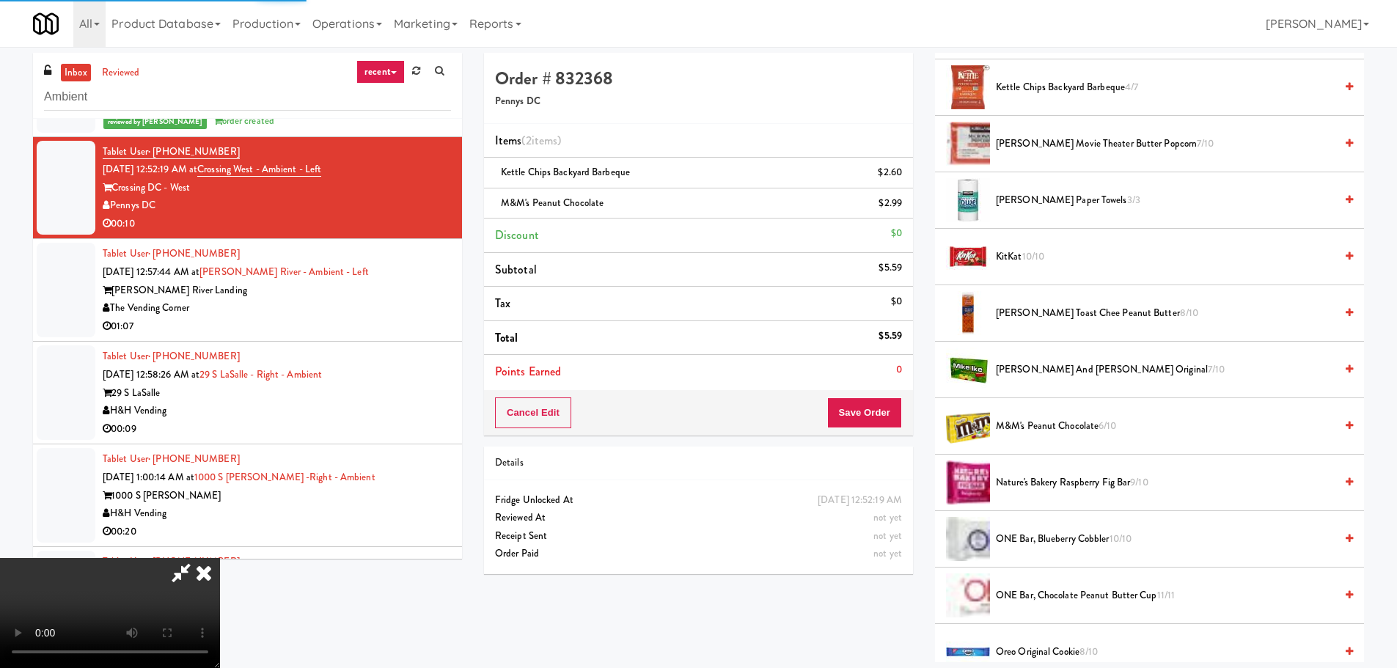
scroll to position [0, 0]
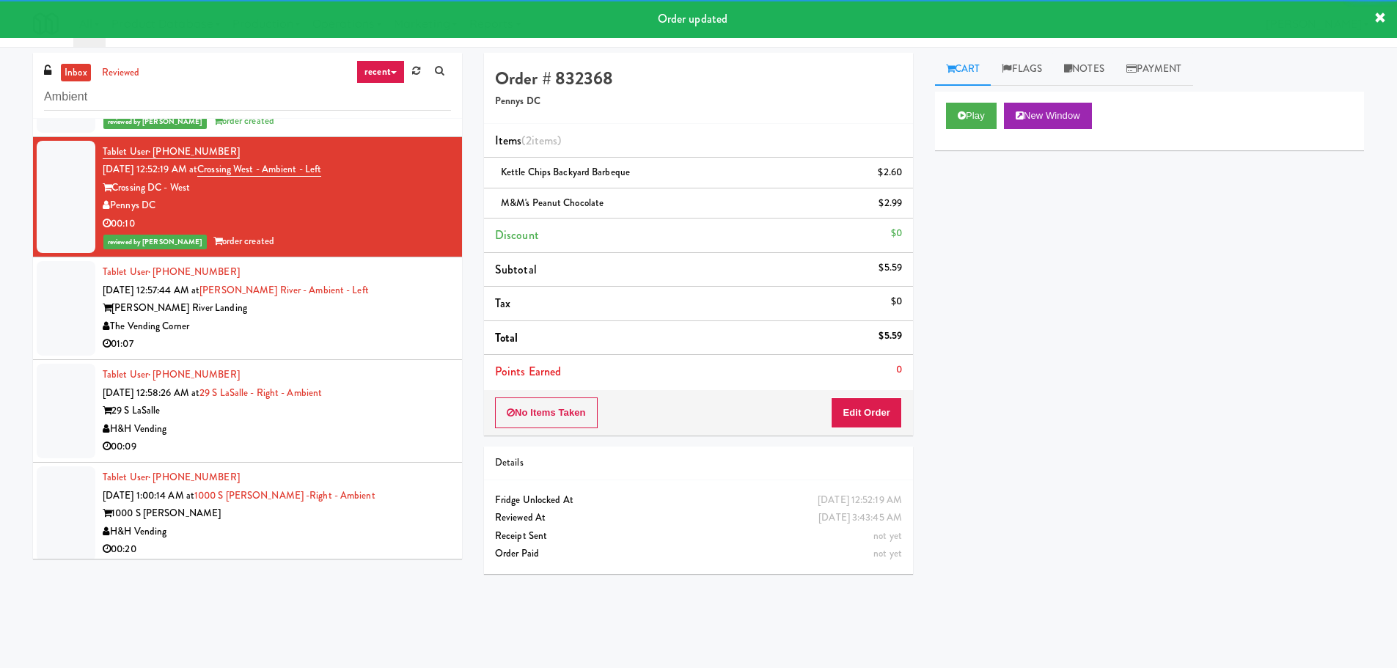
click at [413, 398] on div "Tablet User · (614) 512-7939 Aug 21, 2025 12:58:26 AM at 29 S LaSalle - Right -…" at bounding box center [277, 411] width 348 height 90
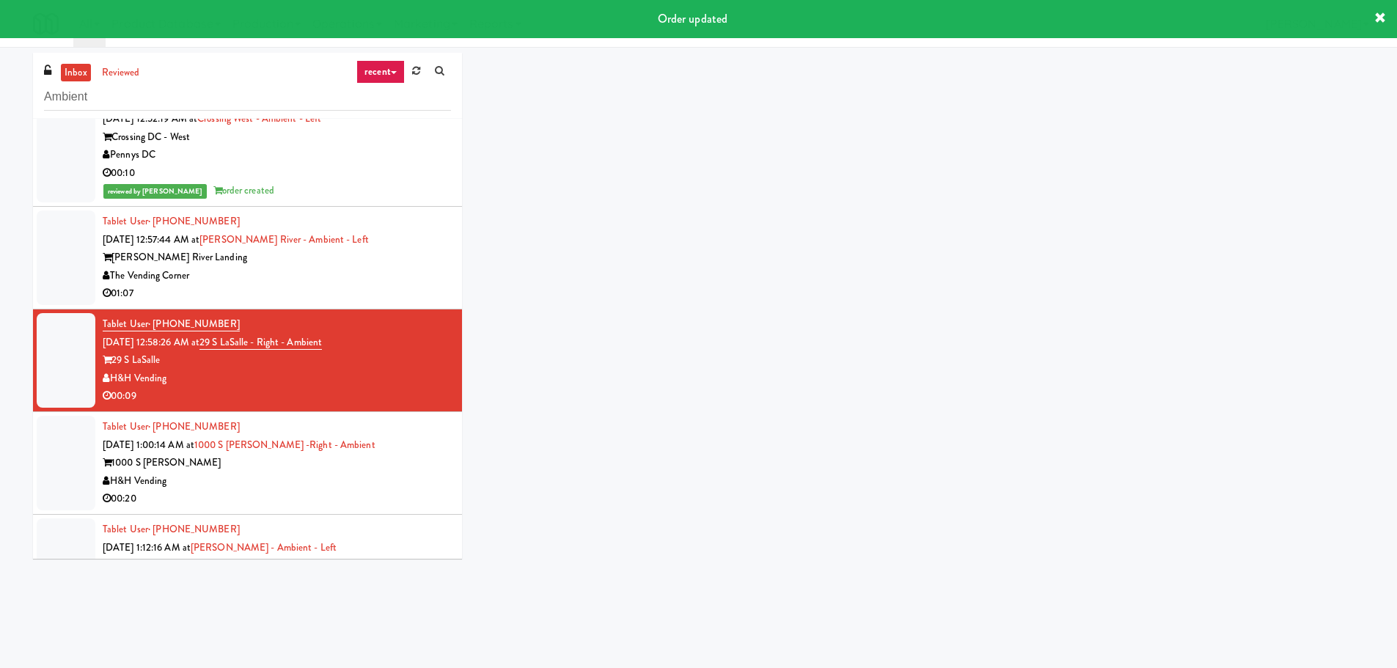
scroll to position [3648, 0]
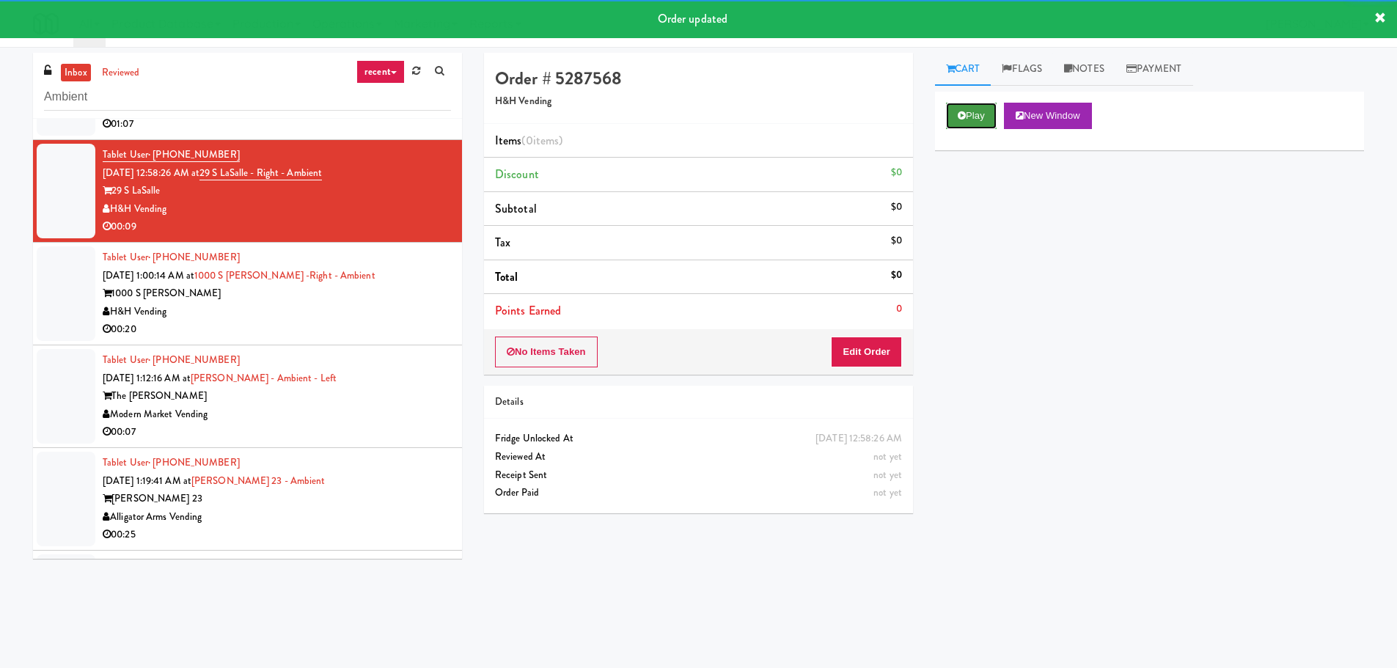
click at [958, 121] on button "Play" at bounding box center [971, 116] width 51 height 26
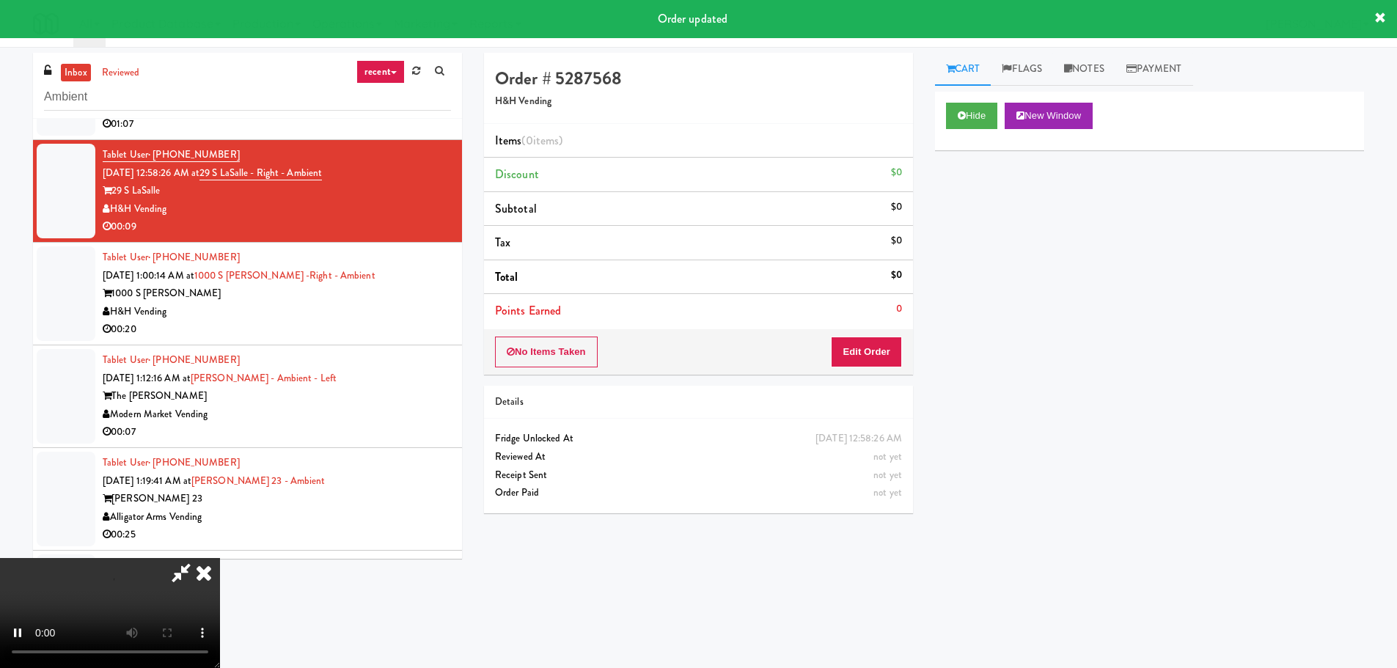
click at [850, 375] on div "Order # 5287568 H&H Vending Items (0 items ) Discount $0 Subtotal $0 Tax $0 Tot…" at bounding box center [698, 289] width 451 height 472
click at [857, 358] on button "Edit Order" at bounding box center [866, 352] width 71 height 31
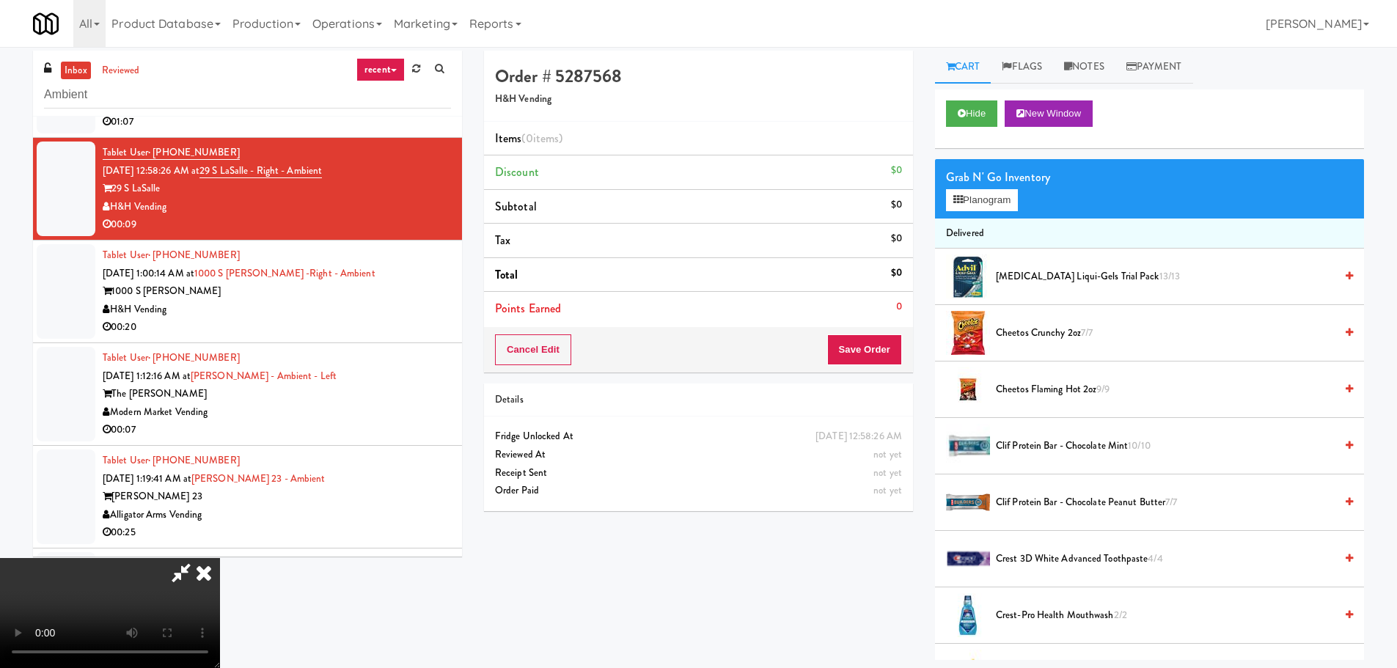
scroll to position [0, 0]
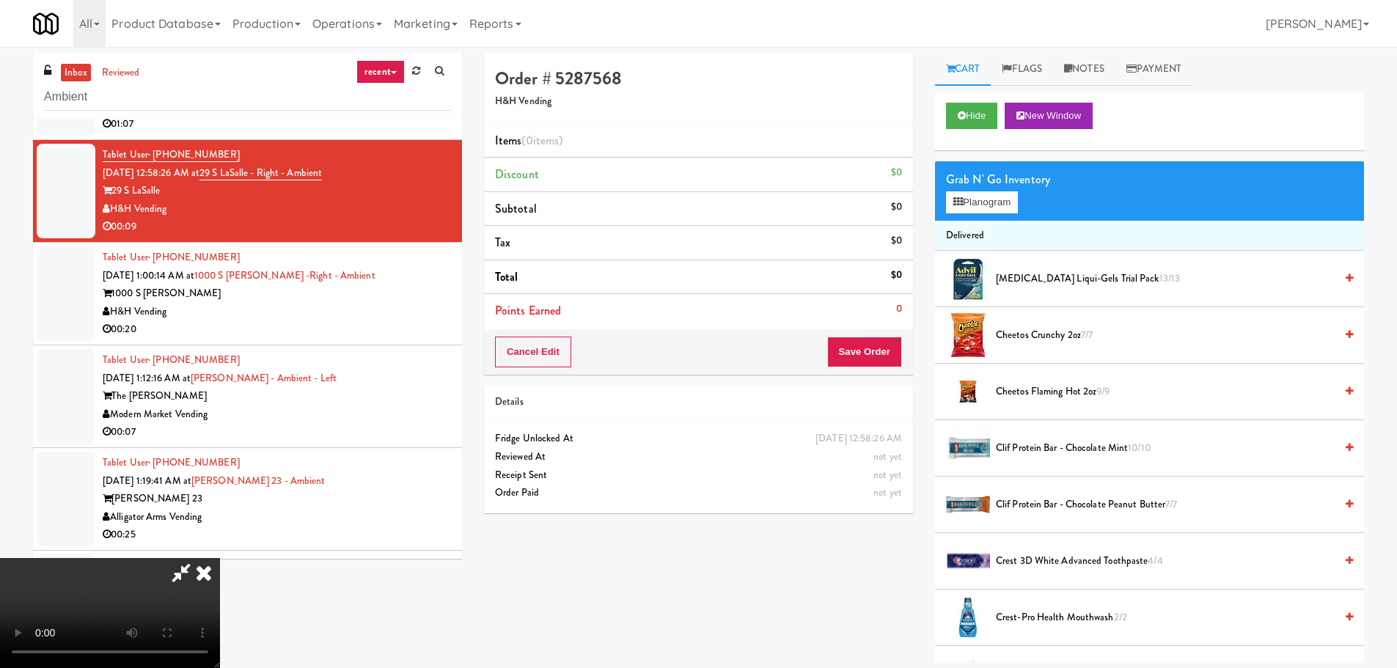
click at [220, 558] on video at bounding box center [110, 613] width 220 height 110
click at [995, 124] on button "Hide" at bounding box center [971, 116] width 51 height 26
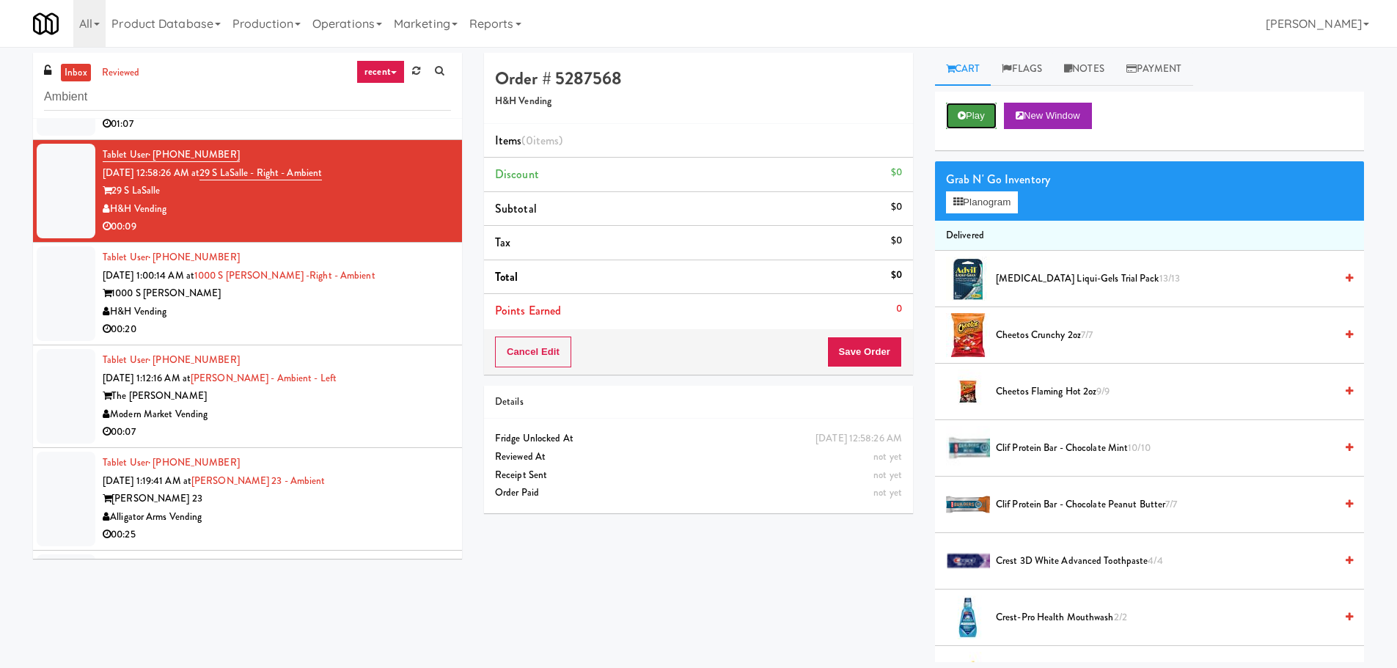
click at [995, 124] on button "Play" at bounding box center [971, 116] width 51 height 26
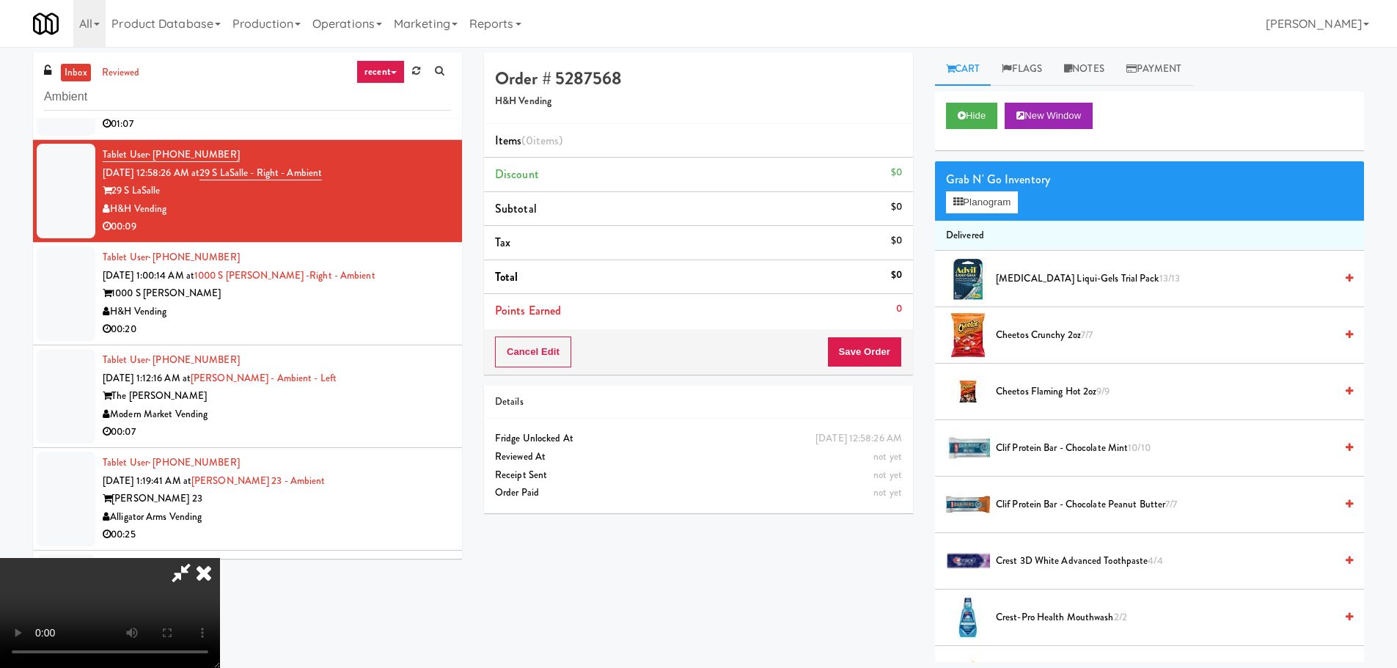
click at [220, 558] on video at bounding box center [110, 613] width 220 height 110
click at [220, 558] on icon at bounding box center [204, 572] width 32 height 29
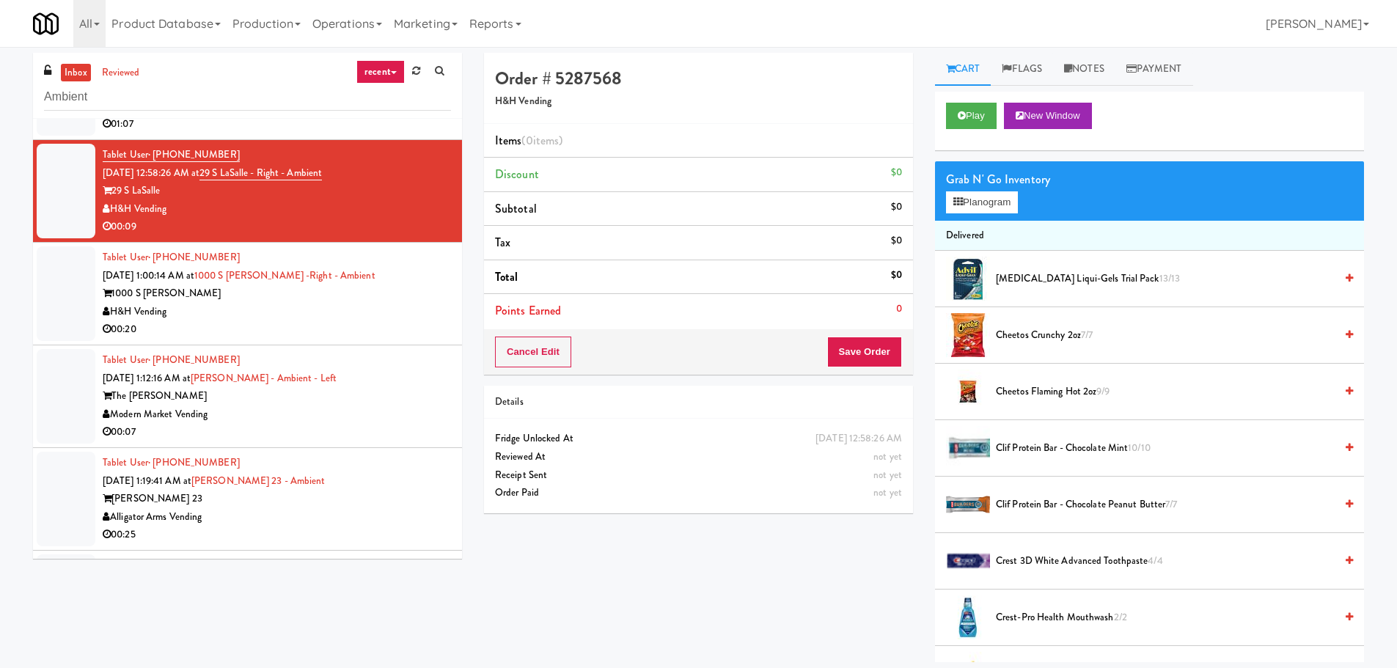
click at [405, 320] on div "H&H Vending" at bounding box center [277, 312] width 348 height 18
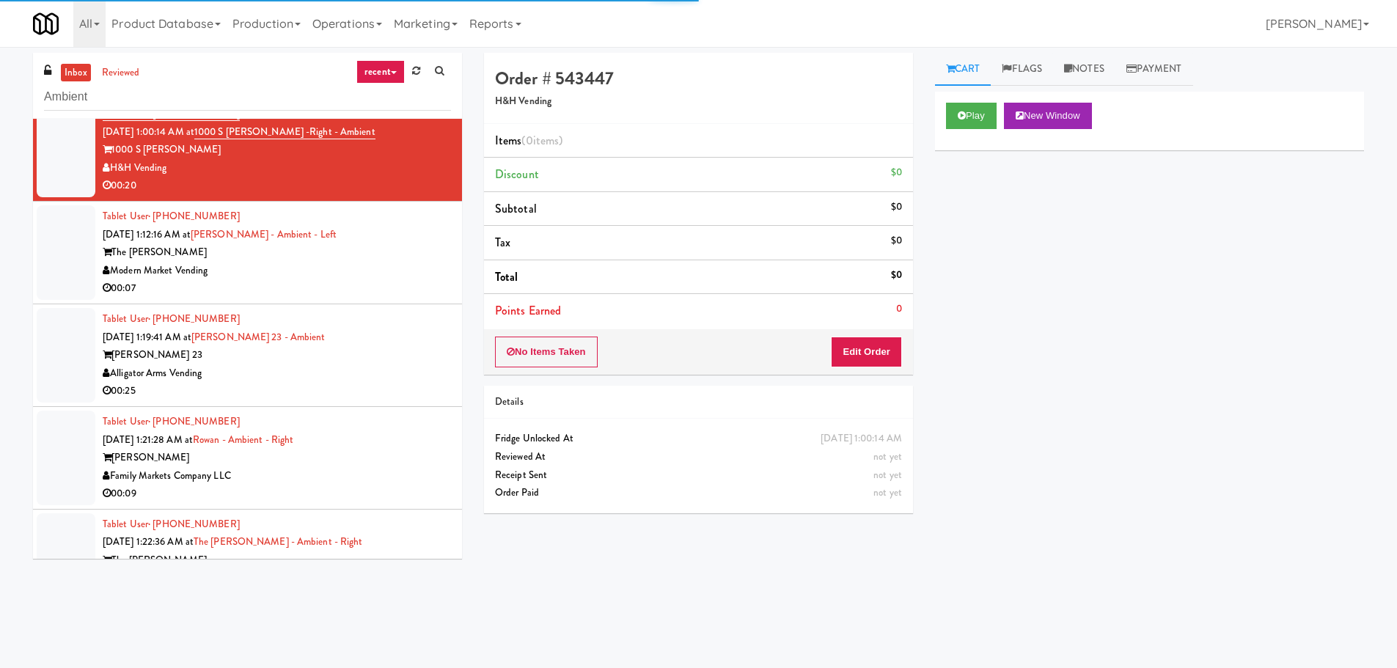
scroll to position [3795, 0]
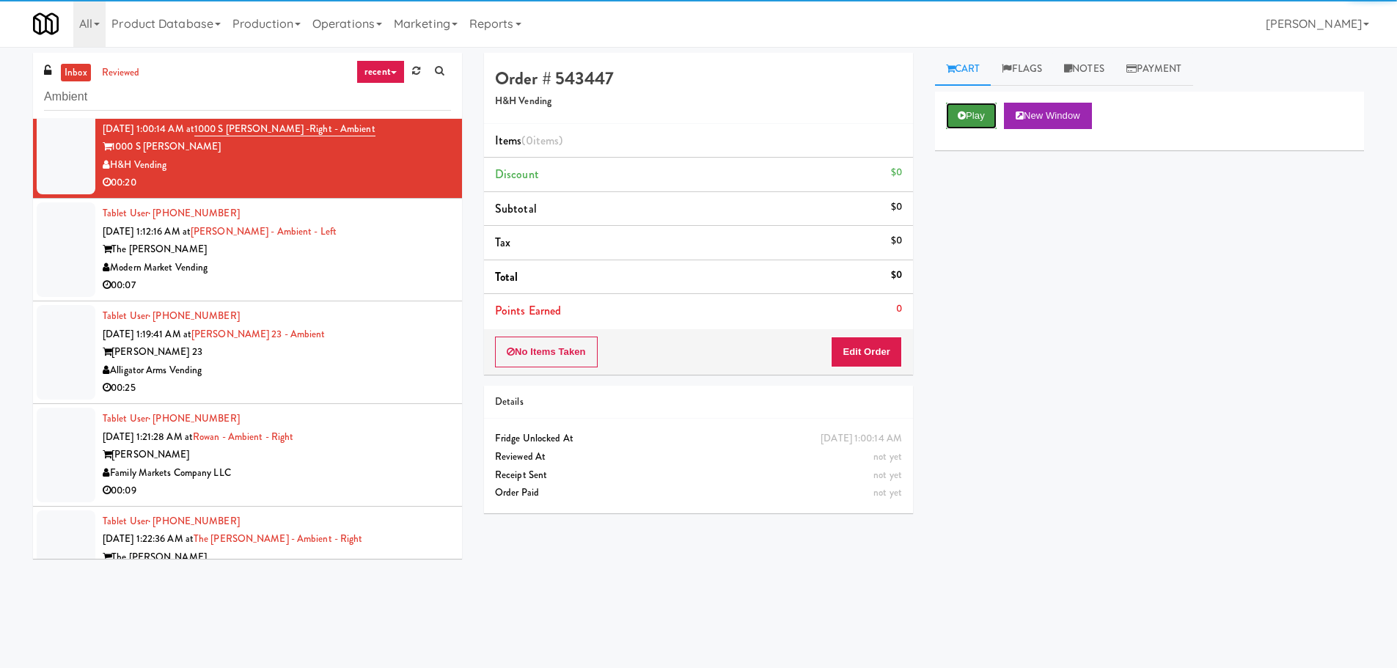
drag, startPoint x: 983, startPoint y: 110, endPoint x: 976, endPoint y: 115, distance: 9.0
click at [982, 110] on button "Play" at bounding box center [971, 116] width 51 height 26
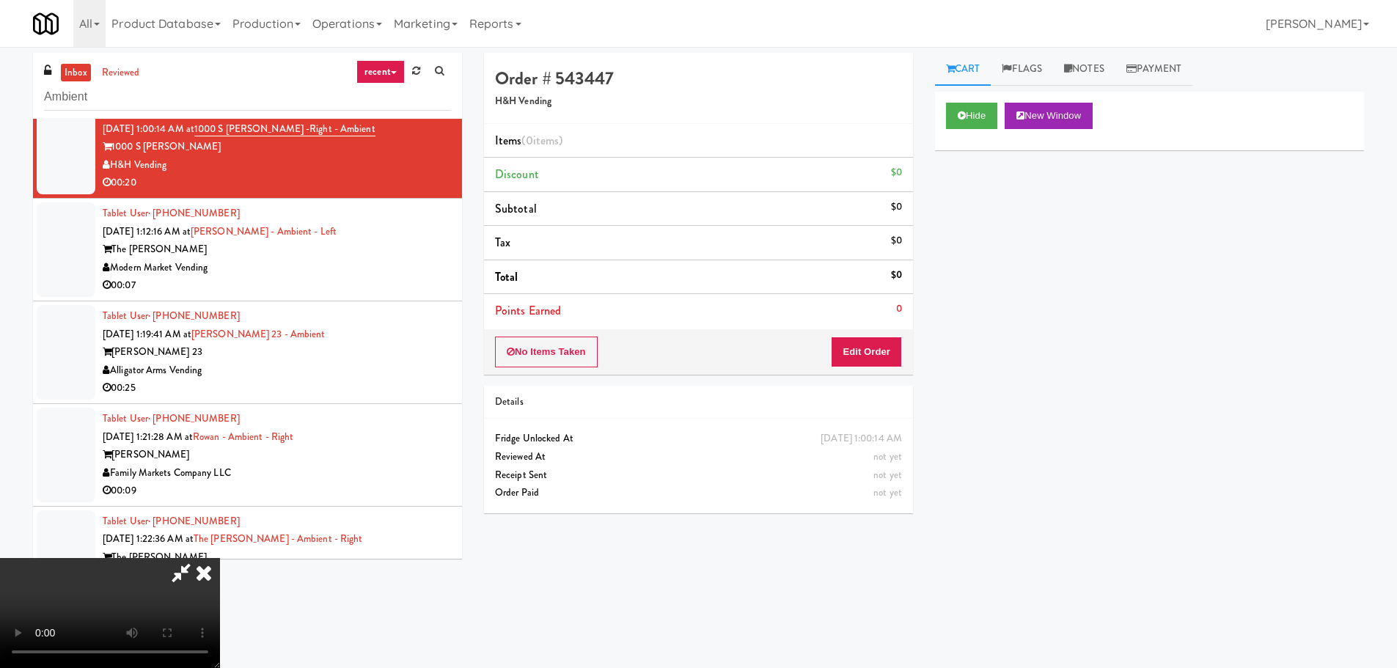
click at [856, 373] on div "No Items Taken Edit Order" at bounding box center [698, 351] width 429 height 45
click at [860, 357] on button "Edit Order" at bounding box center [866, 352] width 71 height 31
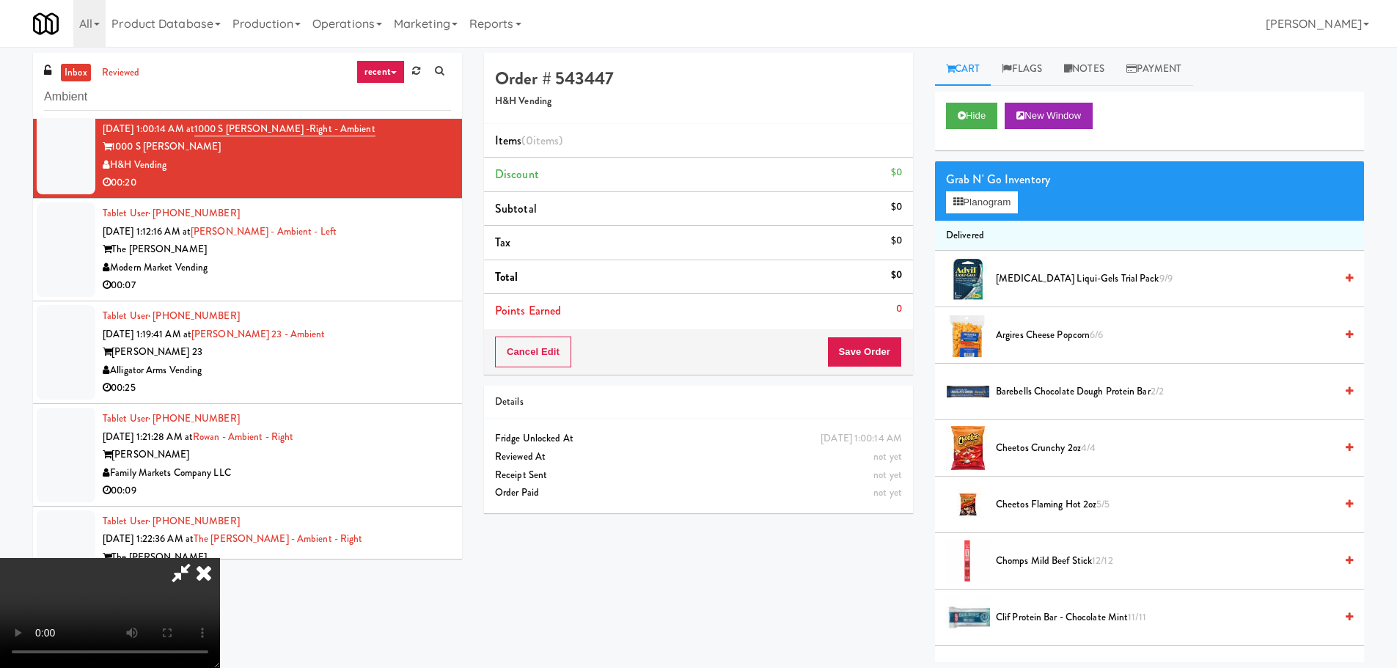
click at [220, 558] on video at bounding box center [110, 613] width 220 height 110
click at [183, 599] on video at bounding box center [110, 613] width 220 height 110
click at [220, 558] on icon at bounding box center [204, 572] width 32 height 29
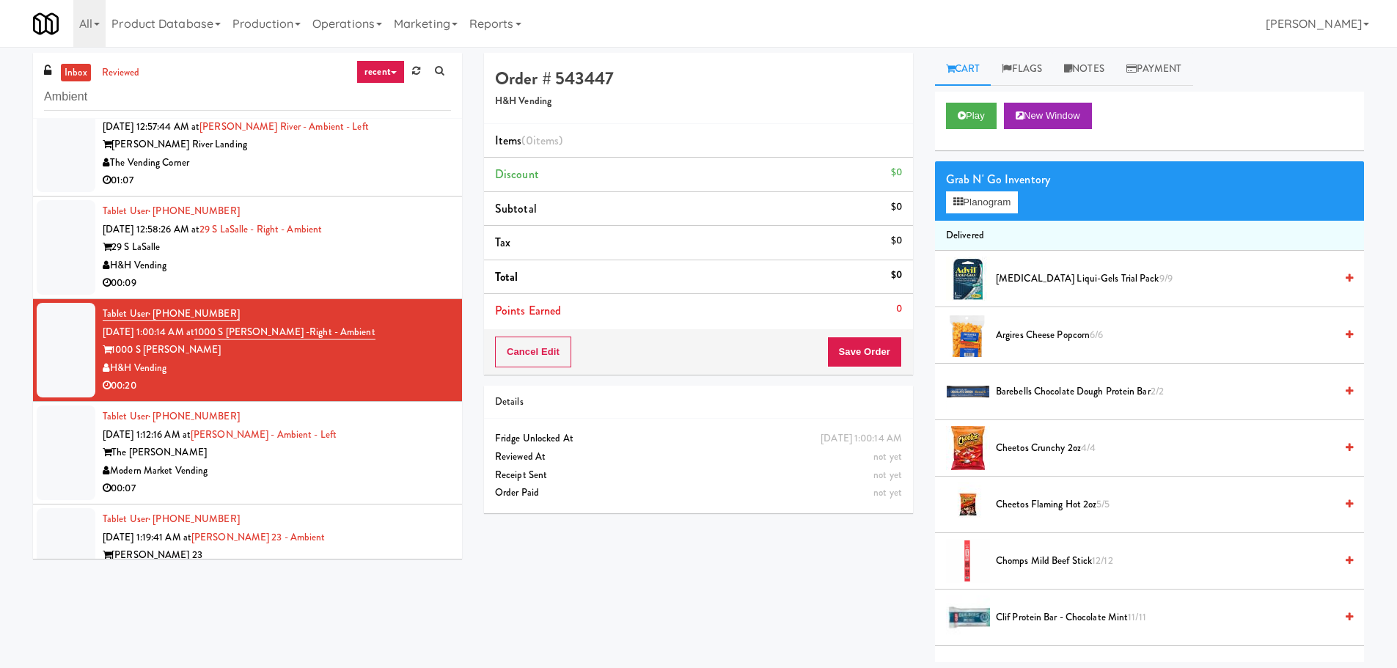
scroll to position [3575, 0]
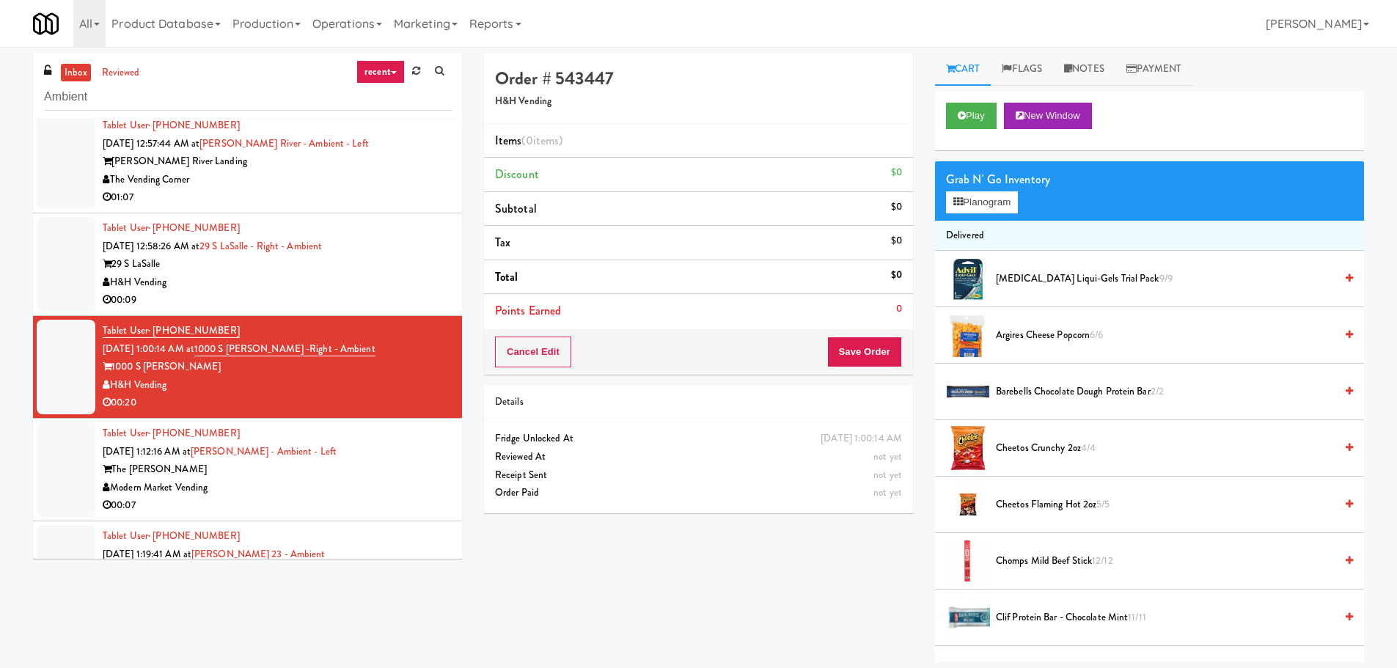
click at [397, 244] on div "Tablet User · (614) 512-7939 Aug 21, 2025 12:58:26 AM at 29 S LaSalle - Right -…" at bounding box center [277, 264] width 348 height 90
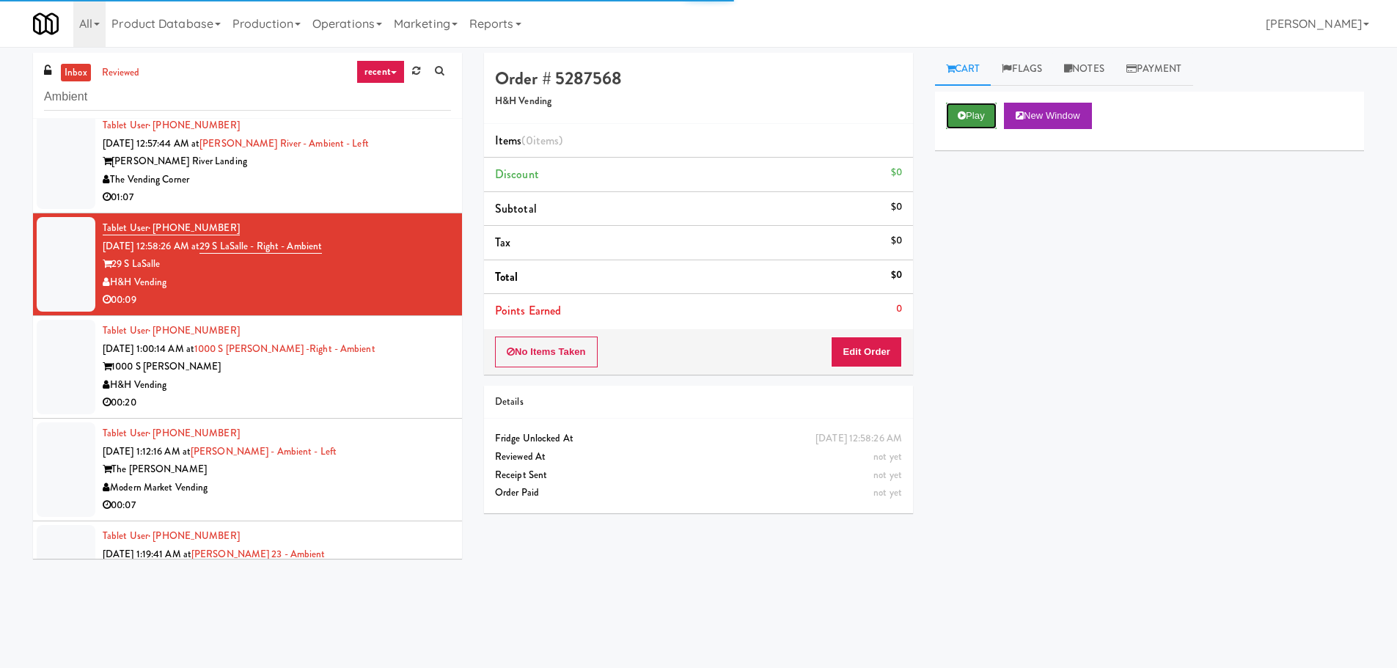
click at [946, 124] on button "Play" at bounding box center [971, 116] width 51 height 26
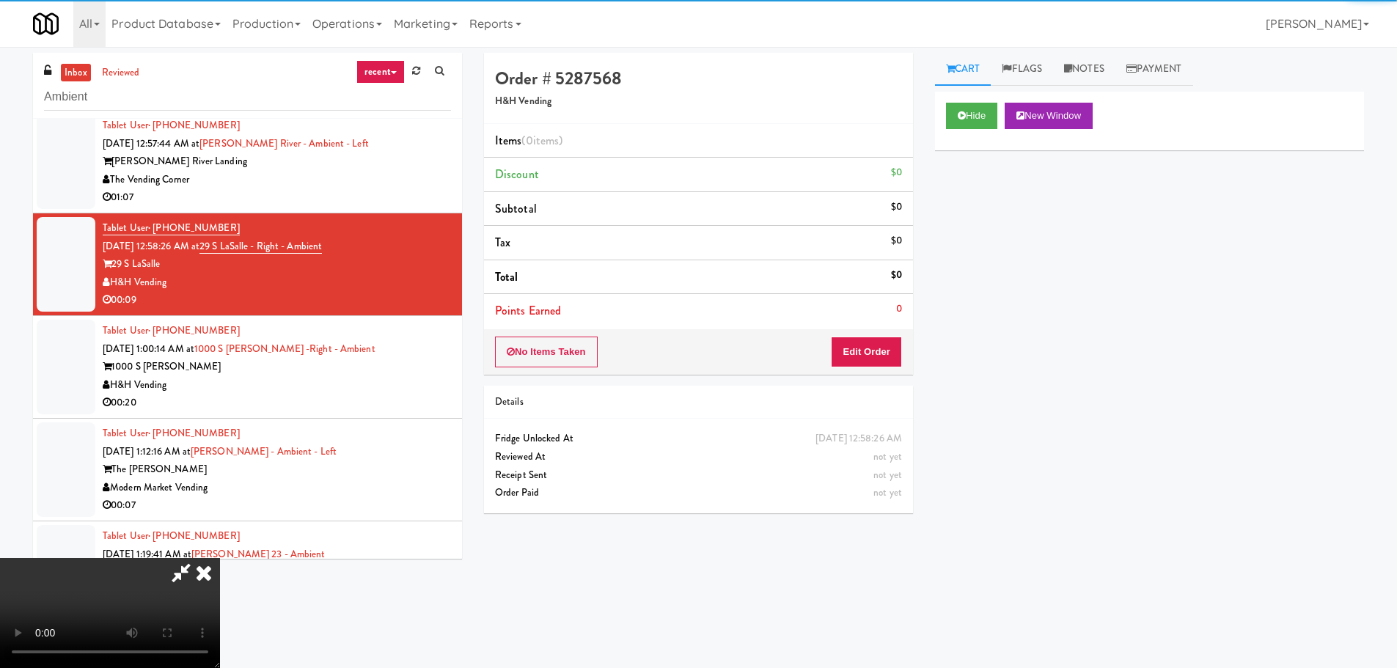
click at [874, 324] on li "Points Earned 0" at bounding box center [698, 311] width 429 height 34
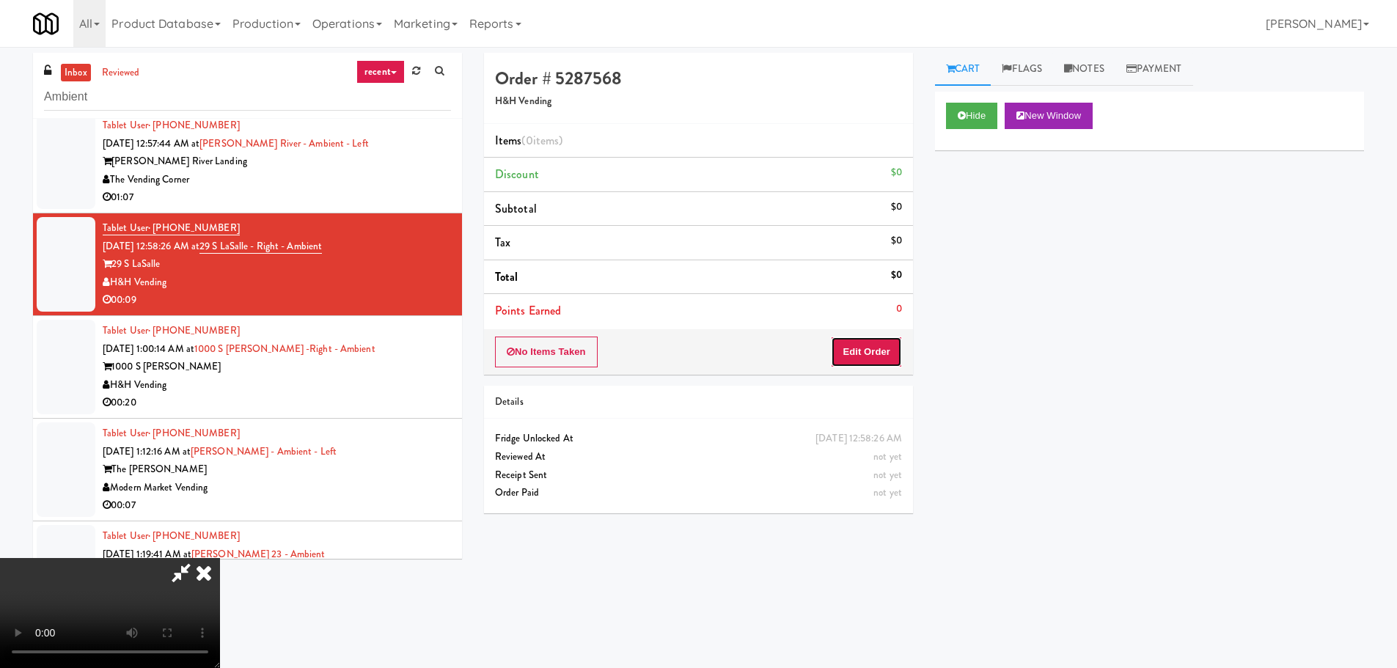
click at [879, 341] on button "Edit Order" at bounding box center [866, 352] width 71 height 31
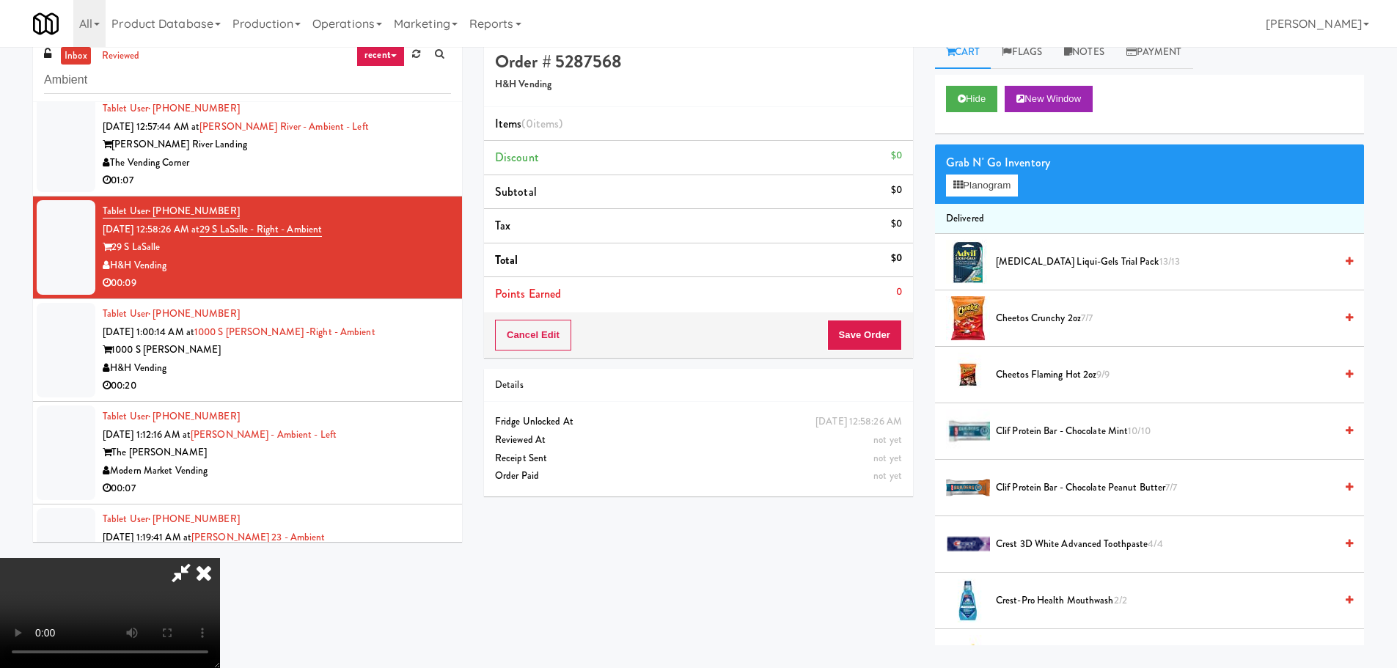
scroll to position [47, 0]
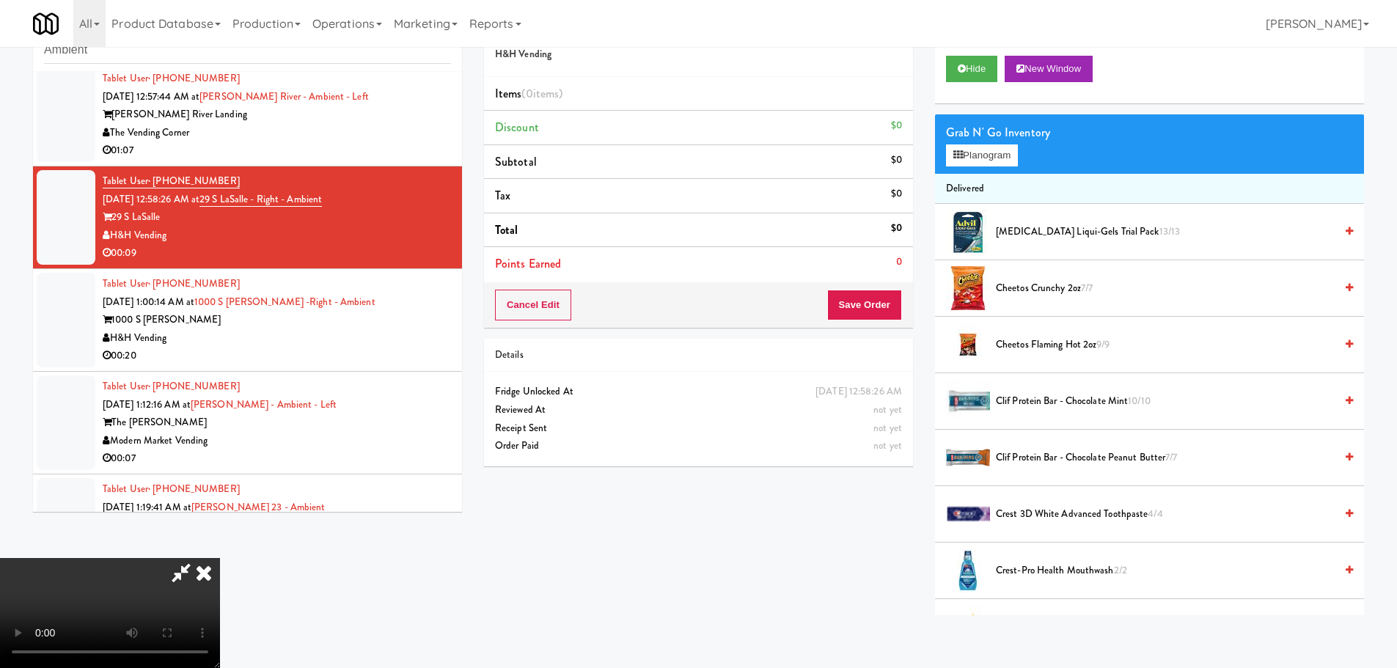
click at [220, 558] on video at bounding box center [110, 613] width 220 height 110
drag, startPoint x: 590, startPoint y: 439, endPoint x: 764, endPoint y: 442, distance: 173.1
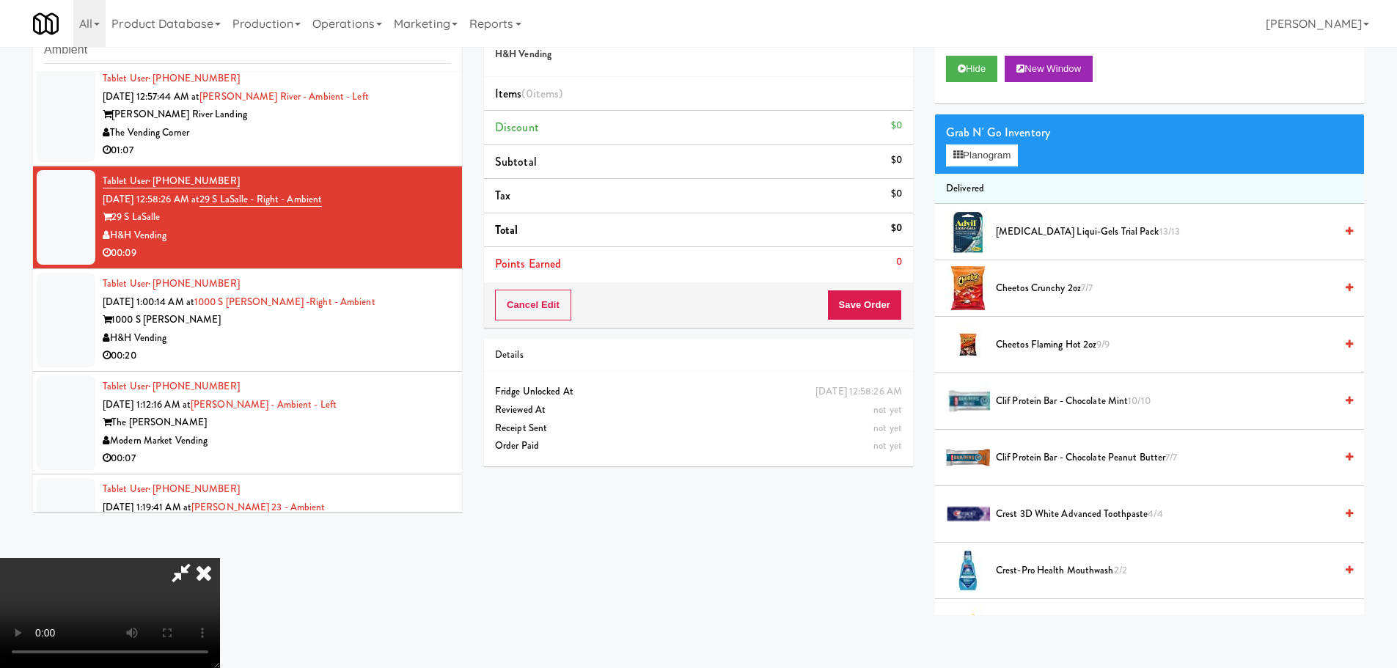
click at [220, 558] on video at bounding box center [110, 613] width 220 height 110
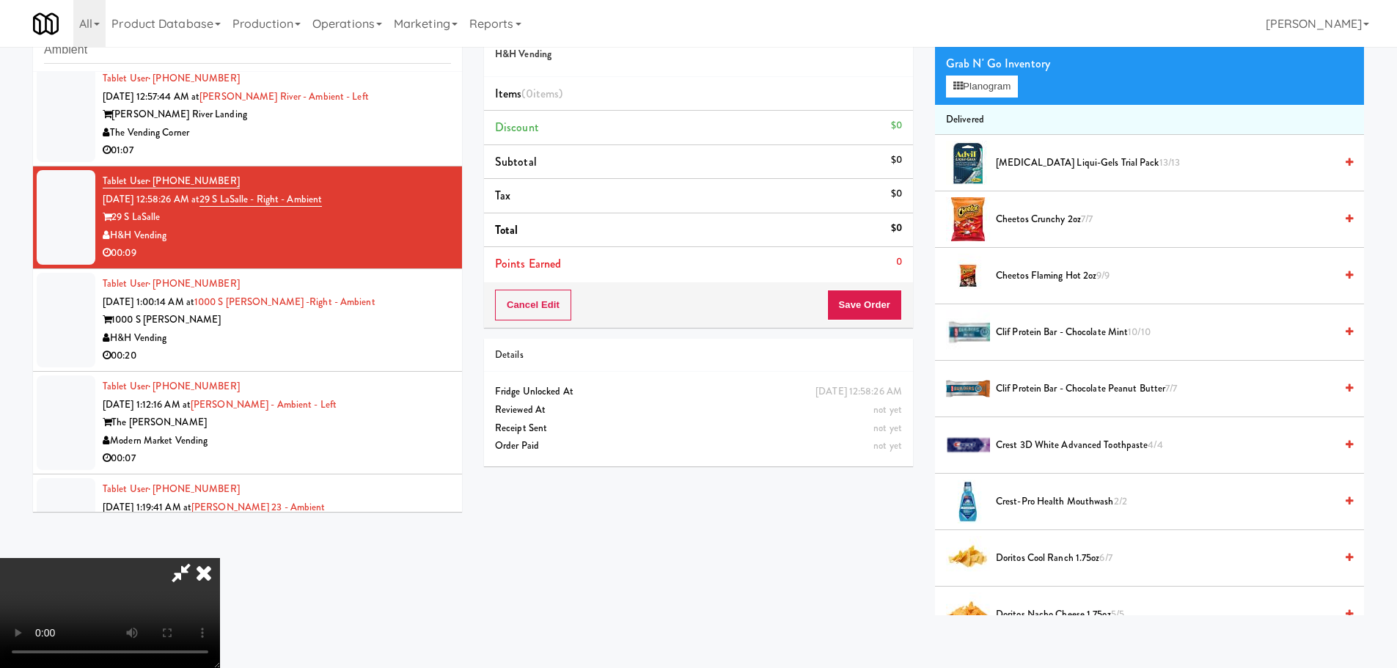
scroll to position [293, 0]
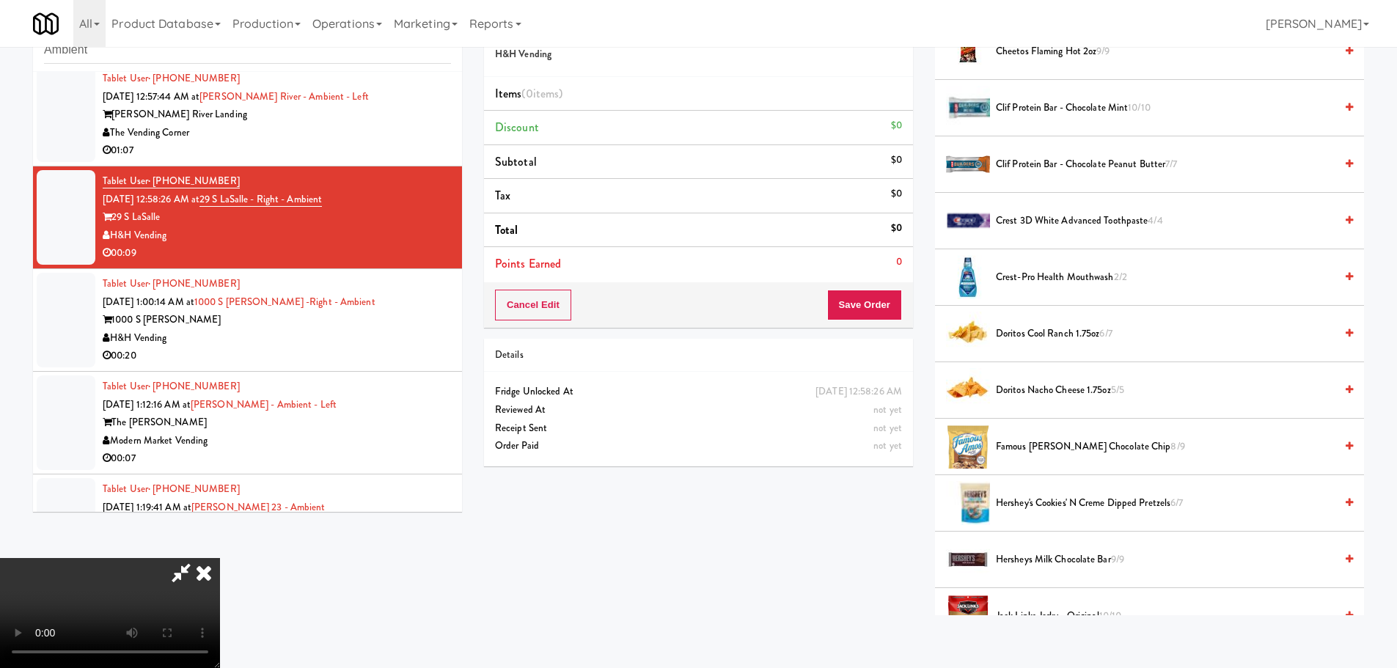
click at [1074, 392] on span "Doritos Nacho Cheese 1.75oz 5/5" at bounding box center [1165, 390] width 339 height 18
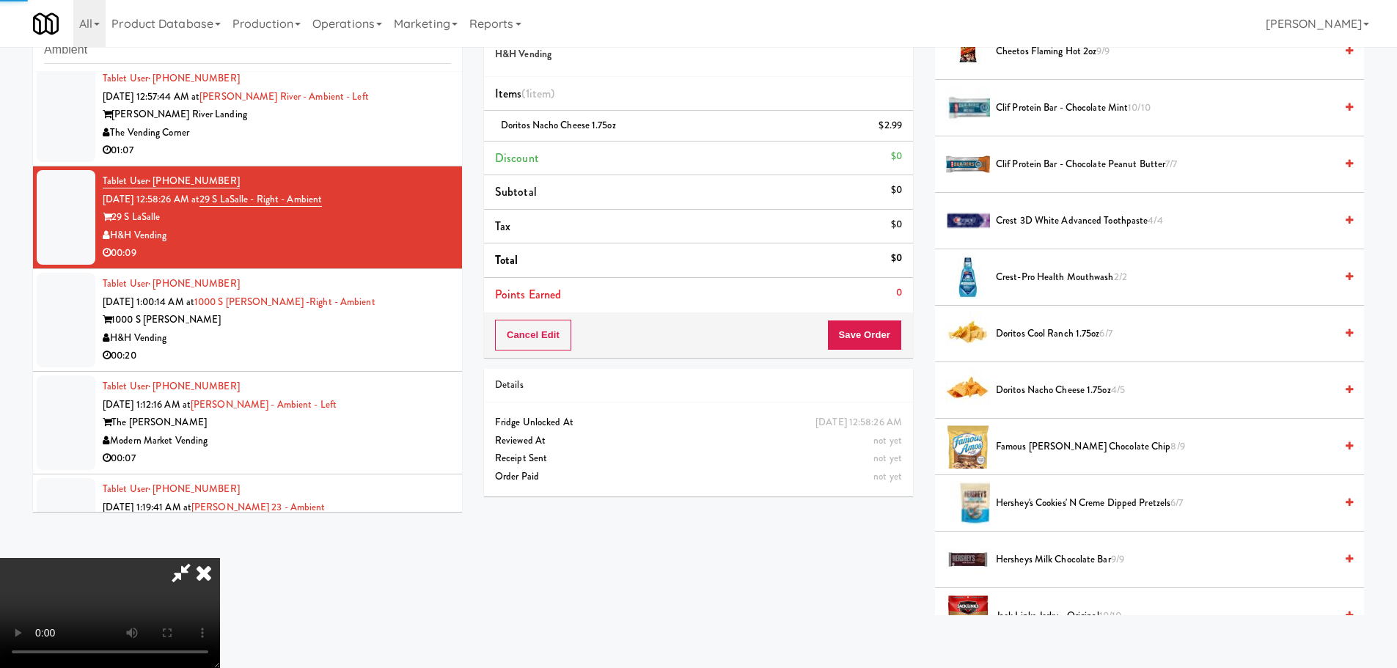
click at [220, 558] on video at bounding box center [110, 613] width 220 height 110
click at [866, 337] on button "Save Order" at bounding box center [864, 335] width 75 height 31
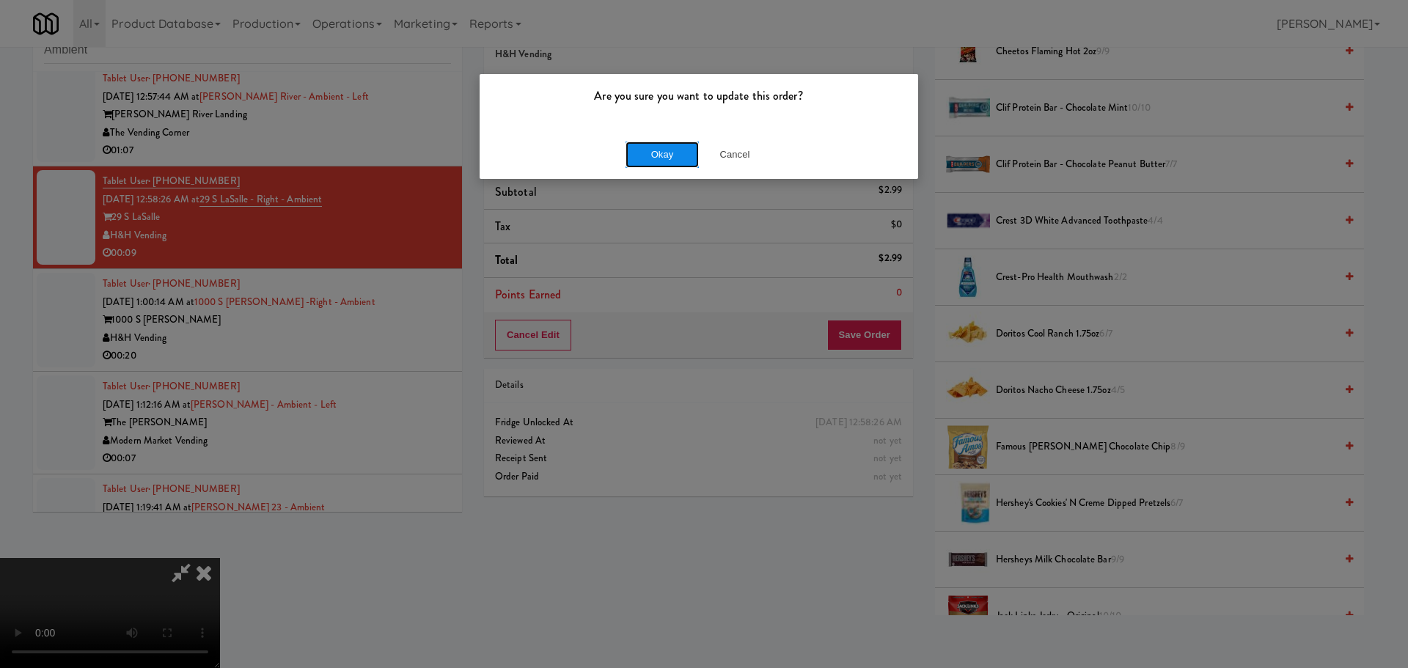
click at [659, 143] on button "Okay" at bounding box center [662, 155] width 73 height 26
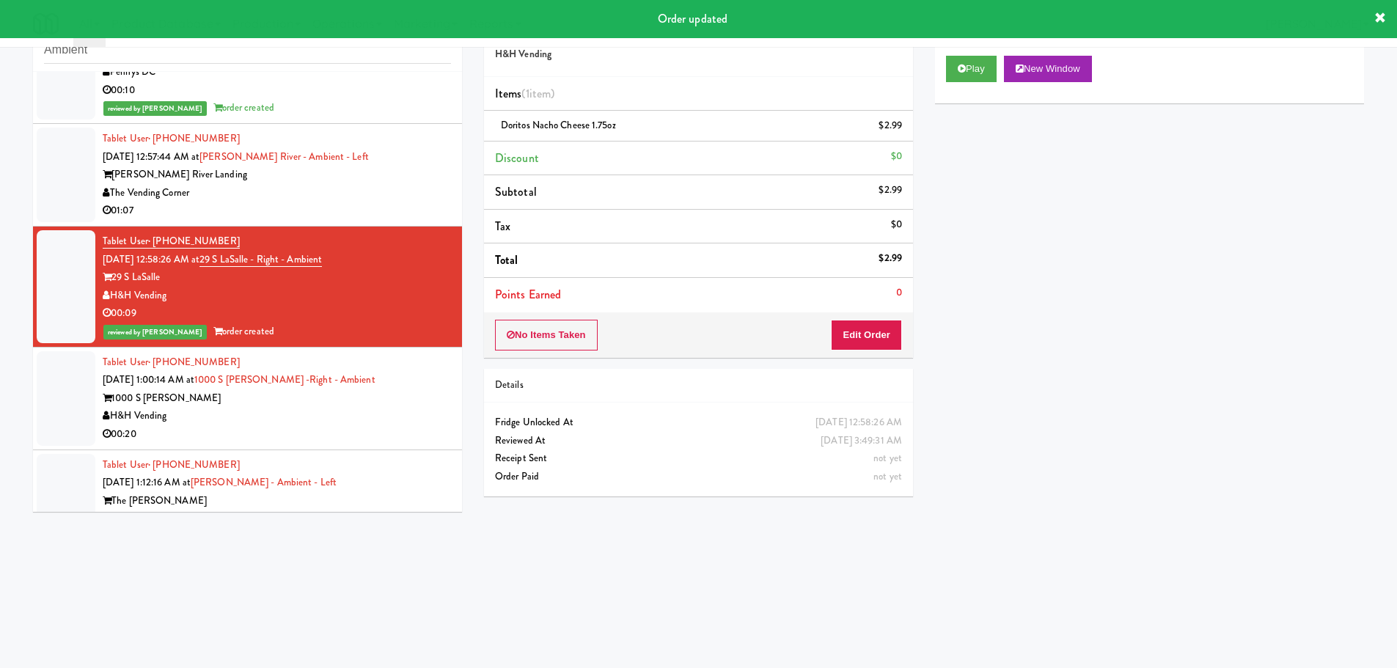
scroll to position [3648, 0]
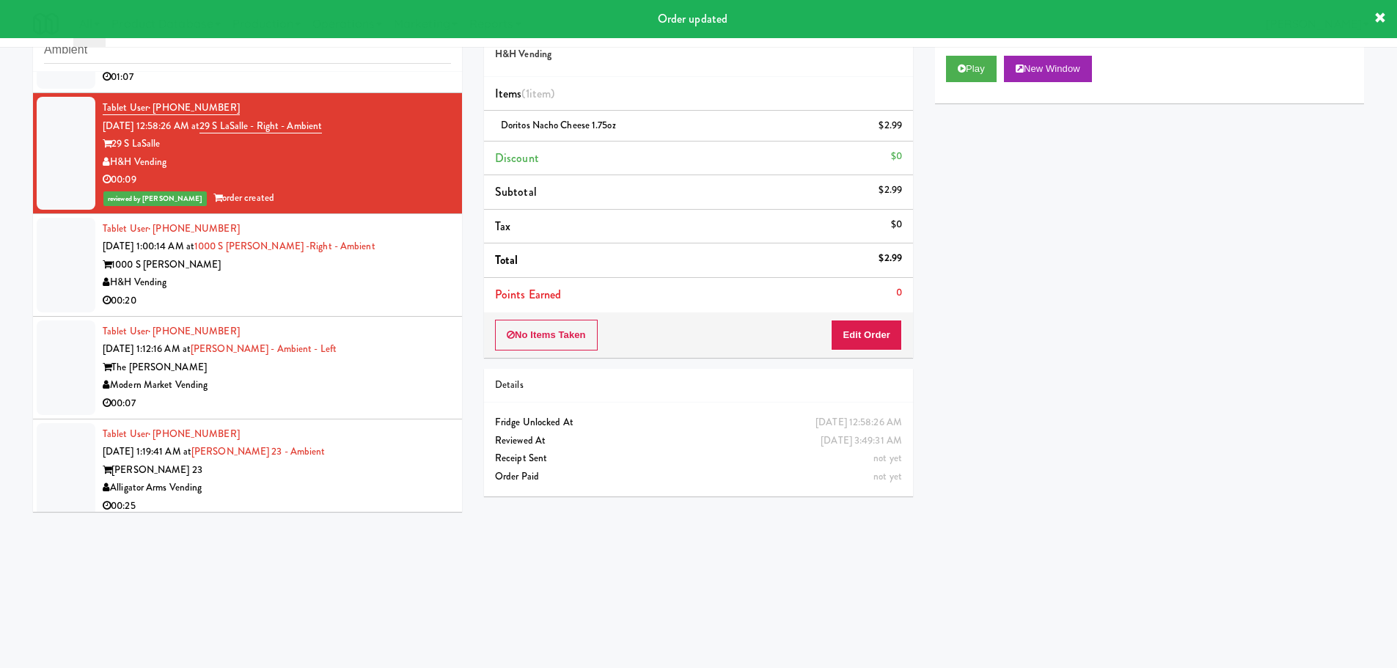
click at [389, 298] on div "00:20" at bounding box center [277, 301] width 348 height 18
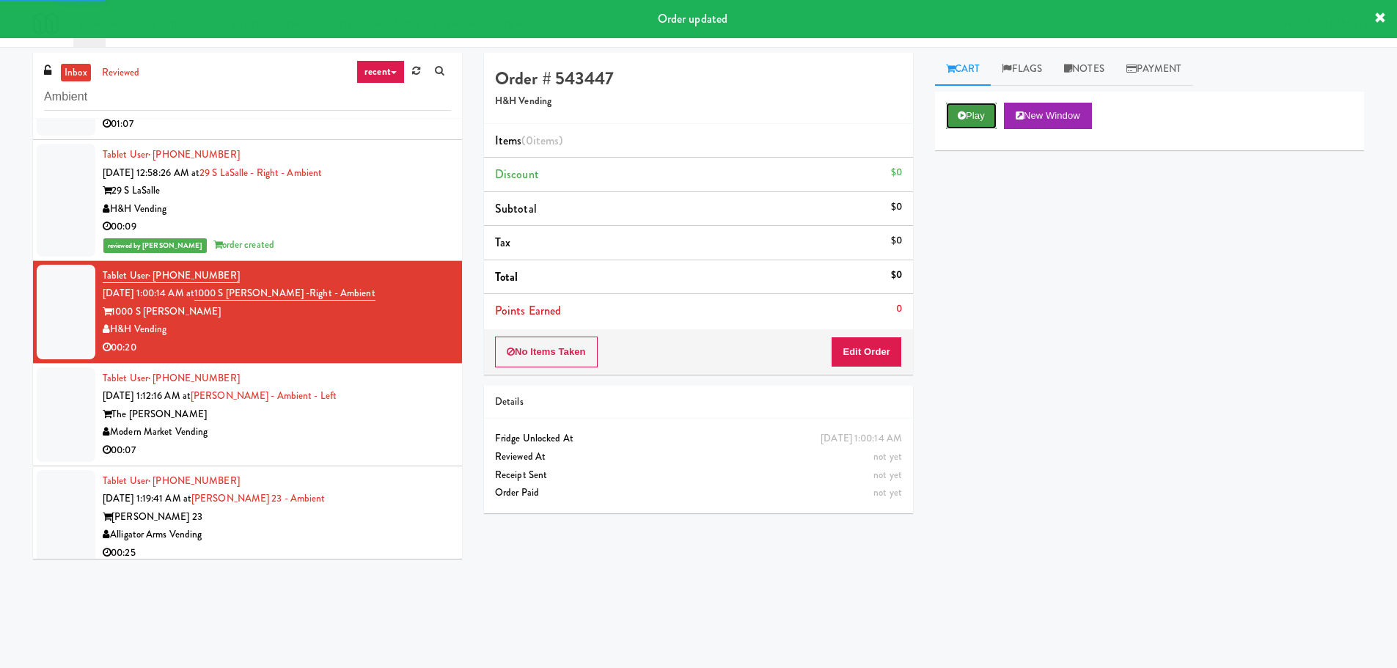
click at [950, 113] on button "Play" at bounding box center [971, 116] width 51 height 26
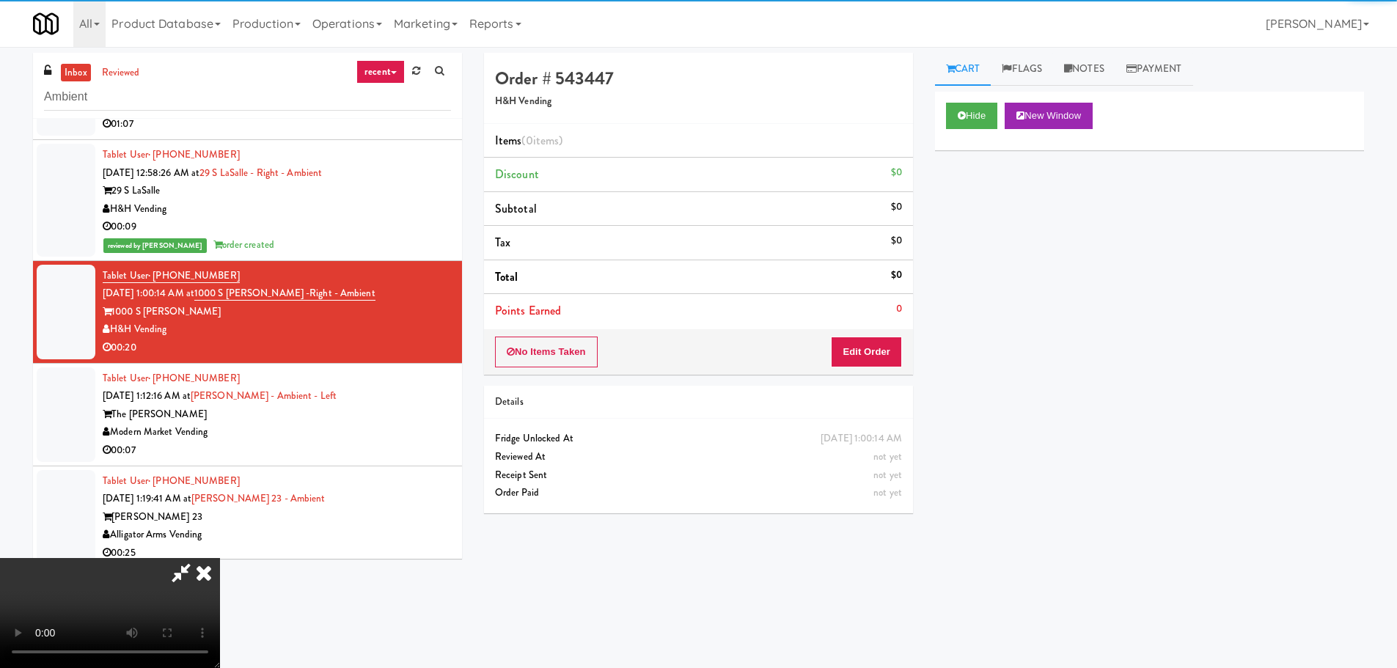
click at [878, 389] on div "Details" at bounding box center [698, 403] width 429 height 34
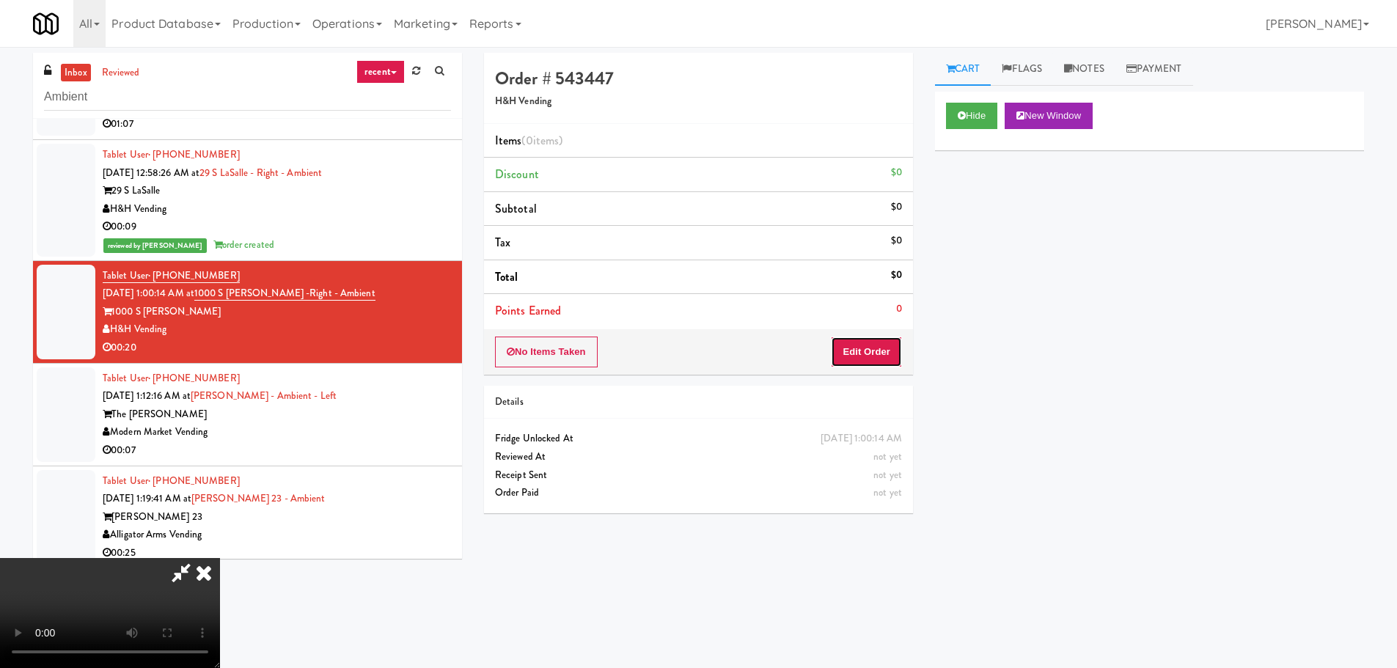
click at [873, 354] on button "Edit Order" at bounding box center [866, 352] width 71 height 31
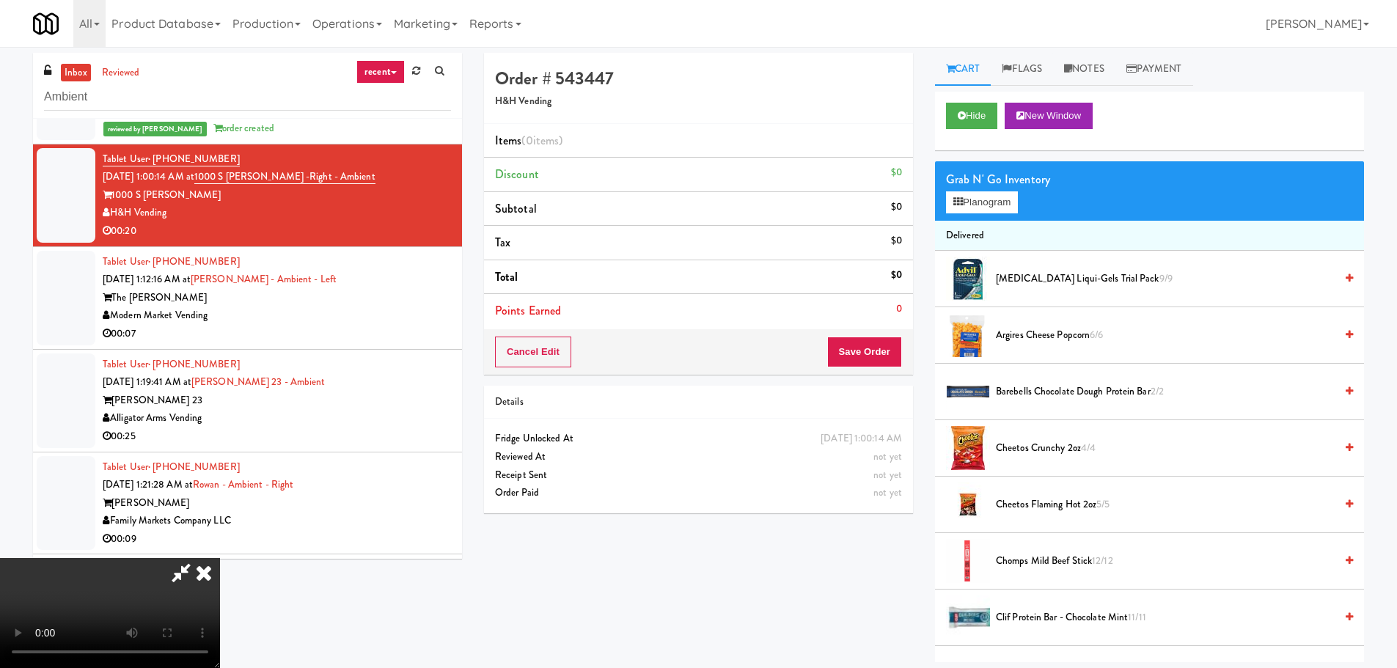
scroll to position [3795, 0]
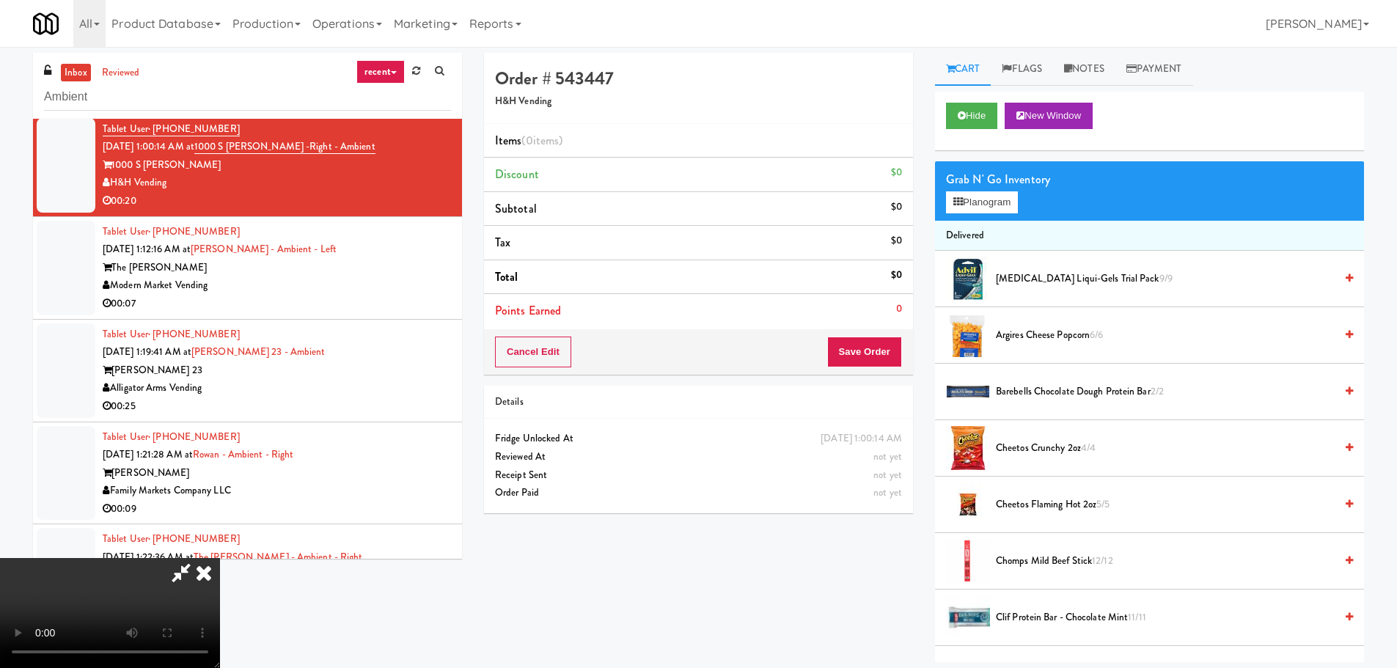
click at [220, 558] on video at bounding box center [110, 613] width 220 height 110
click at [198, 558] on icon at bounding box center [181, 572] width 34 height 29
click at [220, 558] on video at bounding box center [110, 613] width 220 height 110
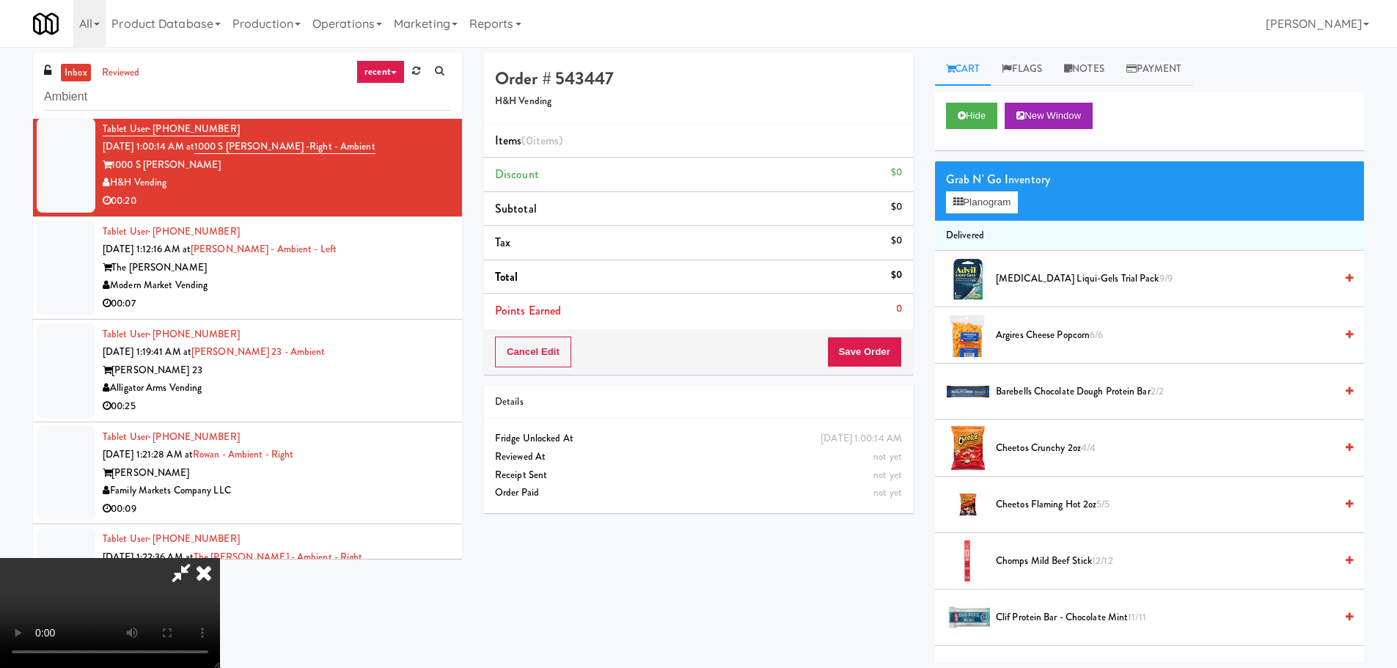
click at [220, 558] on icon at bounding box center [204, 572] width 32 height 29
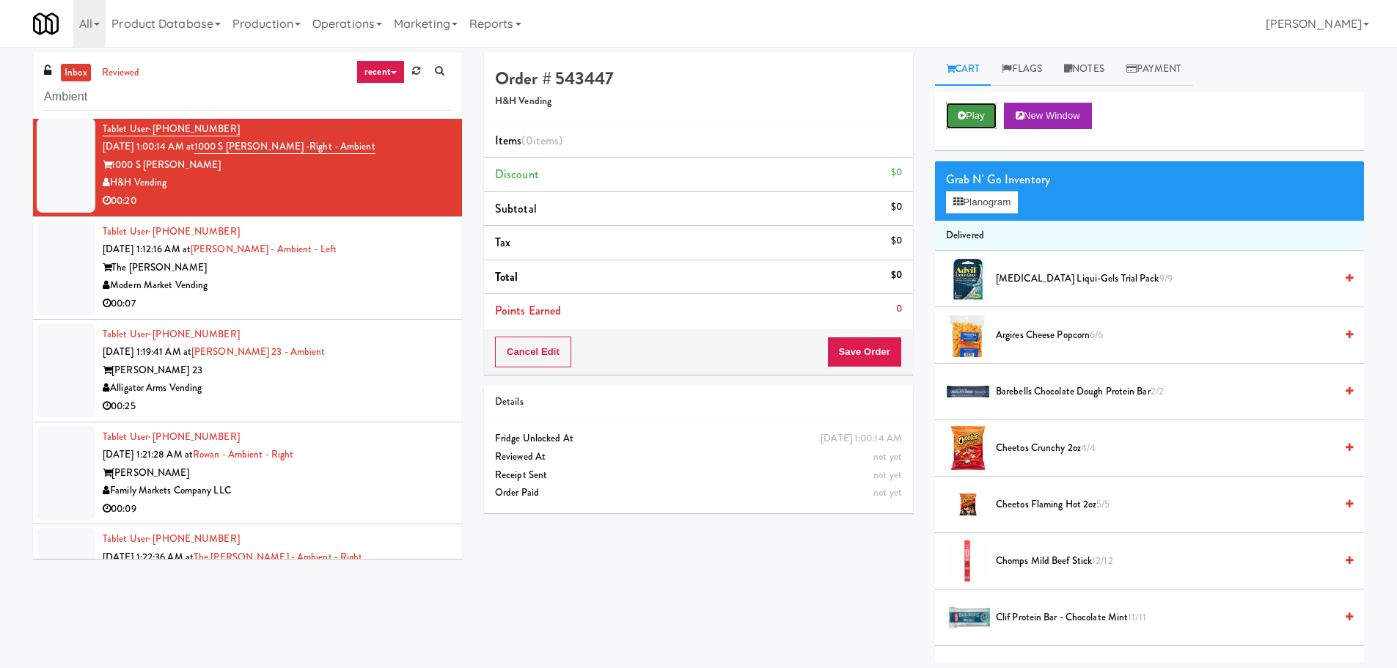
click at [988, 114] on button "Play" at bounding box center [971, 116] width 51 height 26
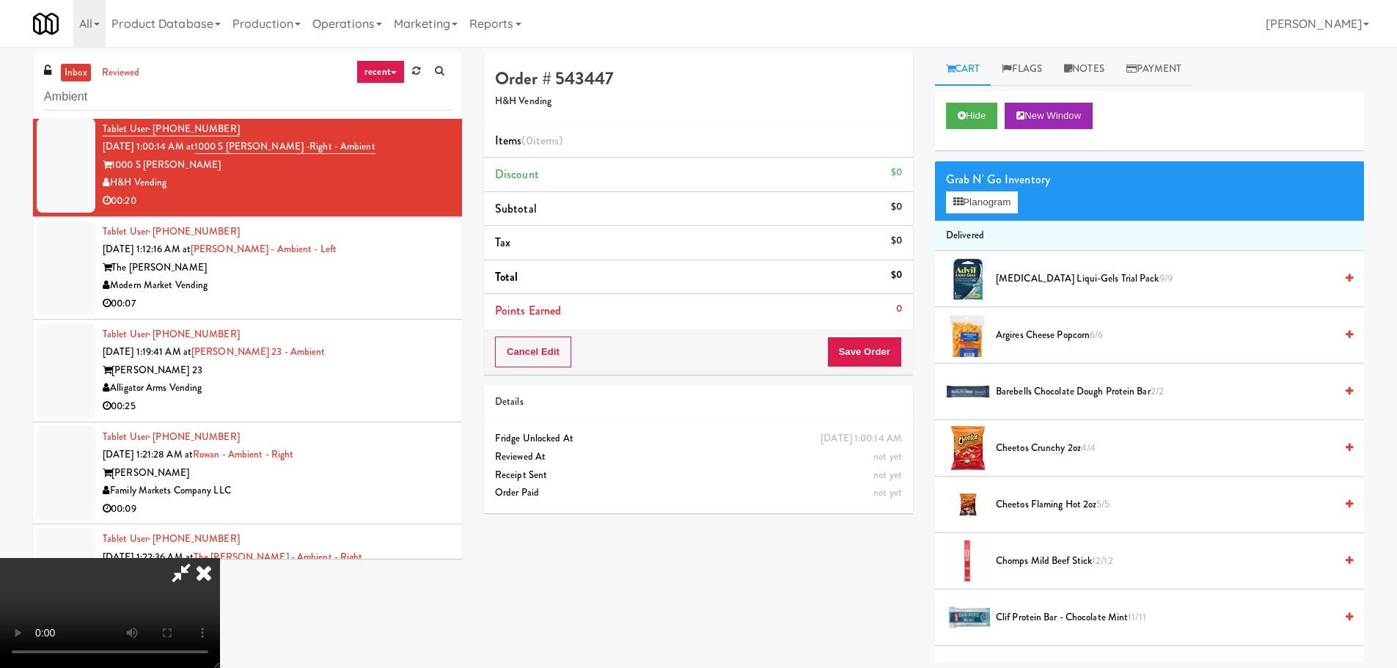
click at [220, 558] on icon at bounding box center [204, 572] width 32 height 29
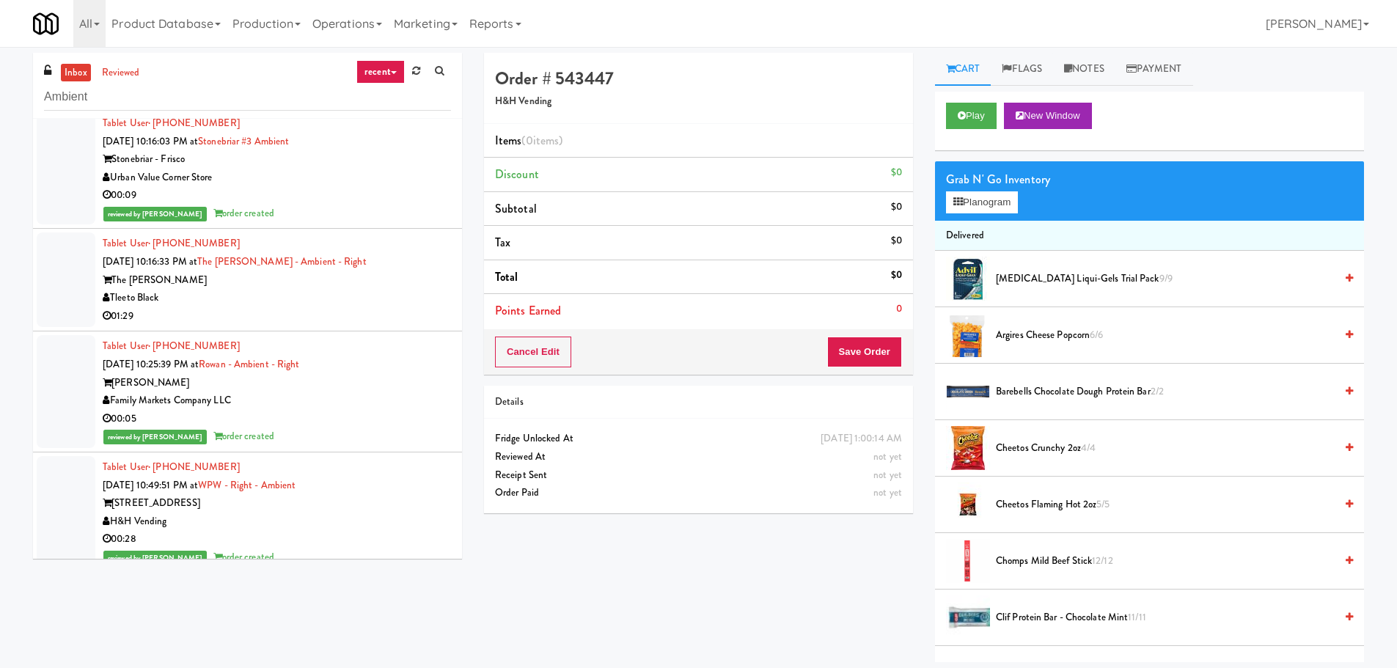
scroll to position [220, 0]
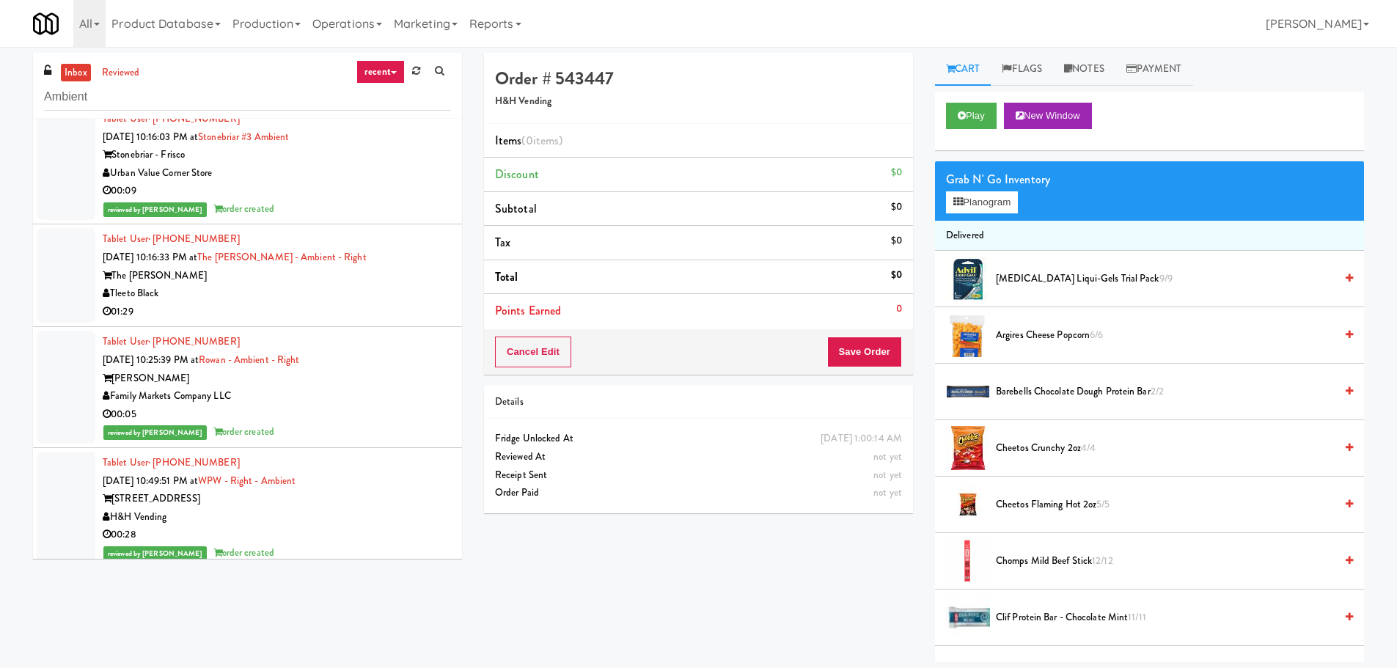
click at [425, 191] on div "00:09" at bounding box center [277, 191] width 348 height 18
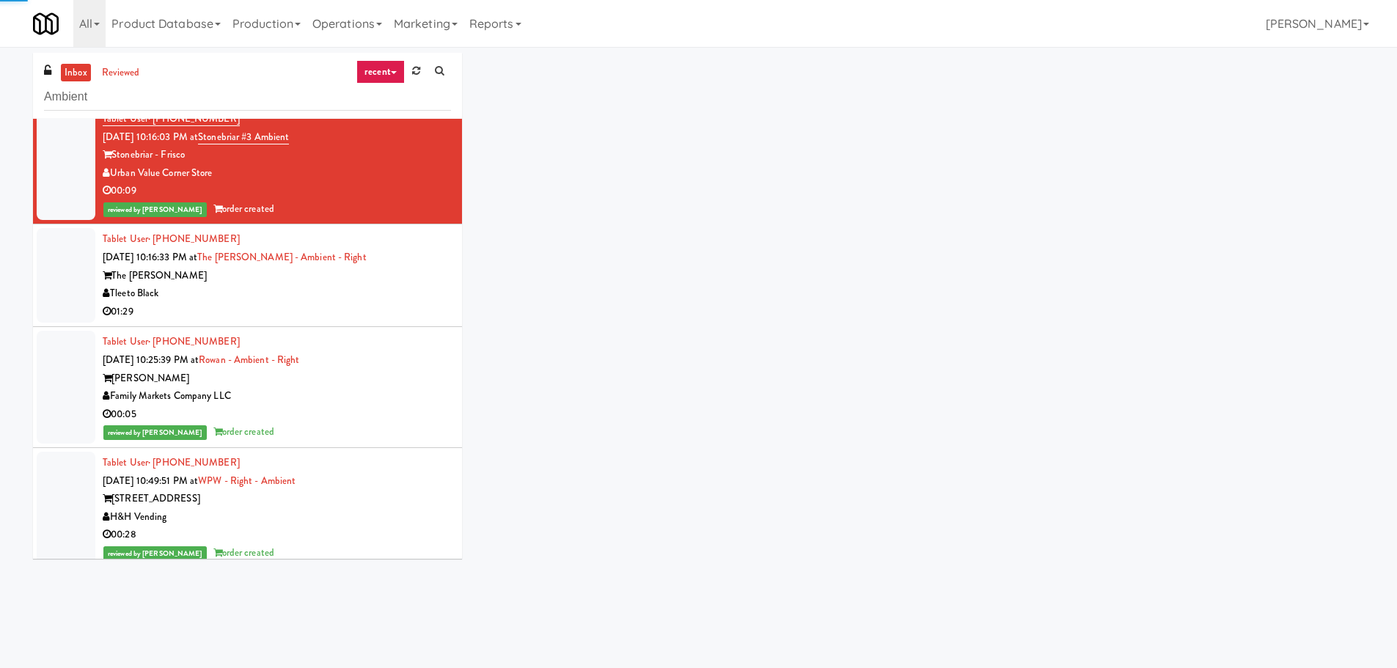
click at [391, 387] on div "Family Markets Company LLC" at bounding box center [277, 396] width 348 height 18
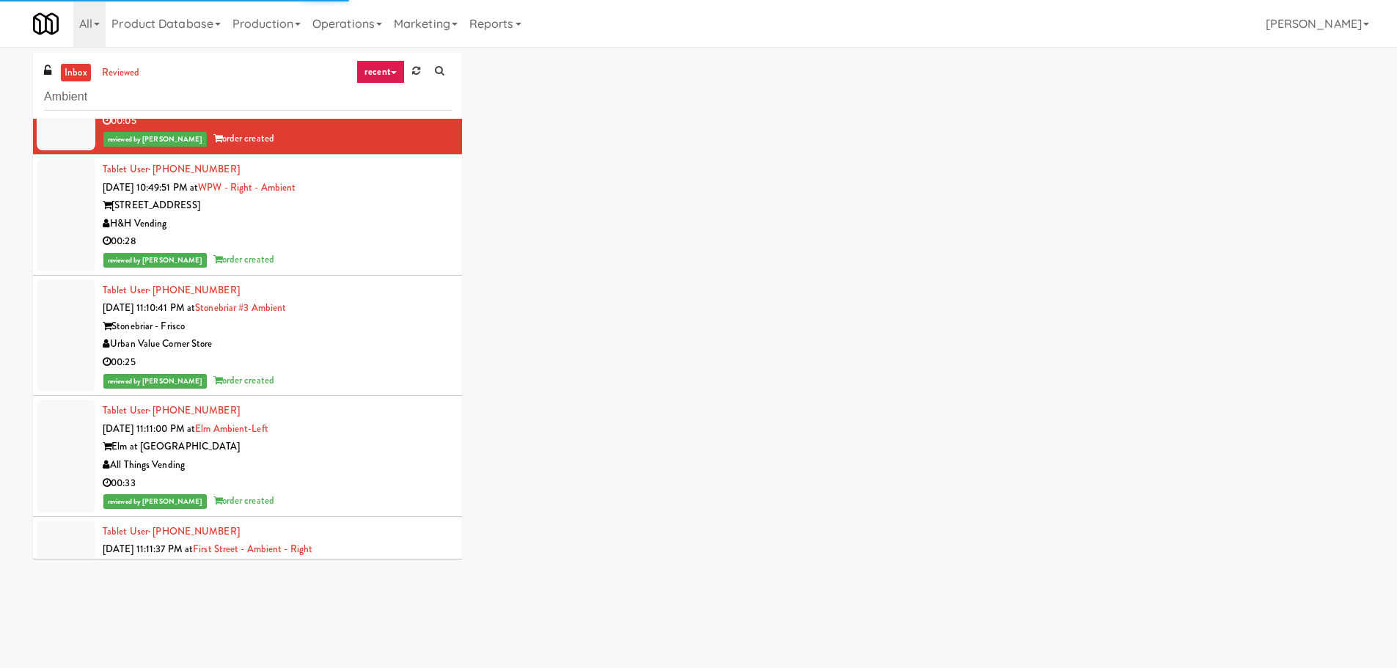
click at [392, 270] on li "Tablet User · (630) 689-6020 Aug 20, 2025 10:49:51 PM at WPW - Right - Ambient …" at bounding box center [247, 215] width 429 height 121
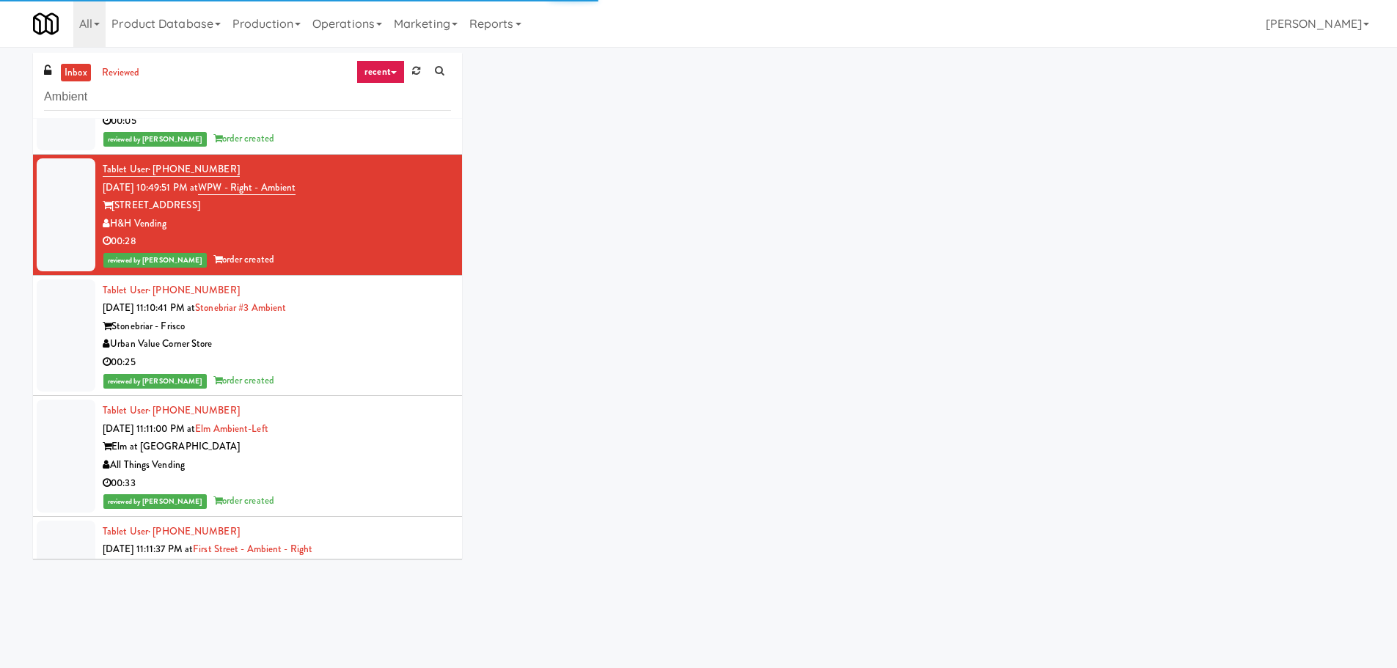
click at [400, 334] on div "Stonebriar - Frisco" at bounding box center [277, 327] width 348 height 18
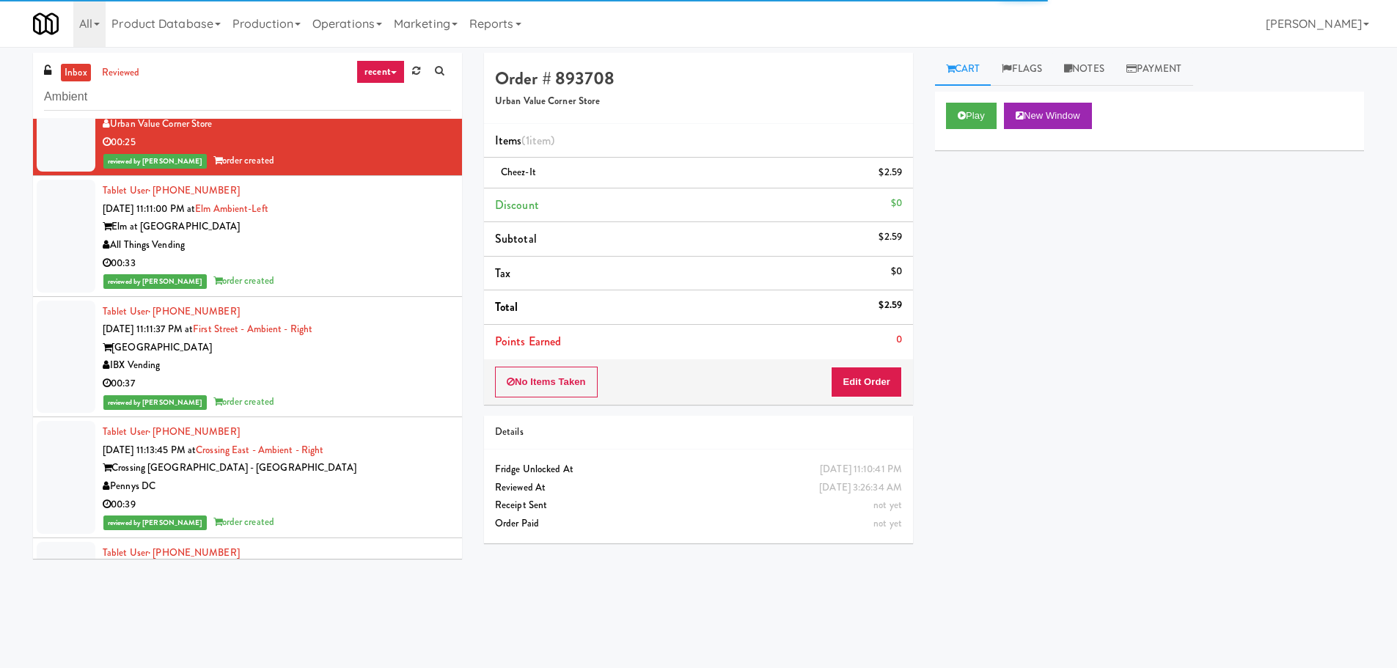
click at [389, 275] on div "reviewed by John C order created" at bounding box center [277, 281] width 348 height 18
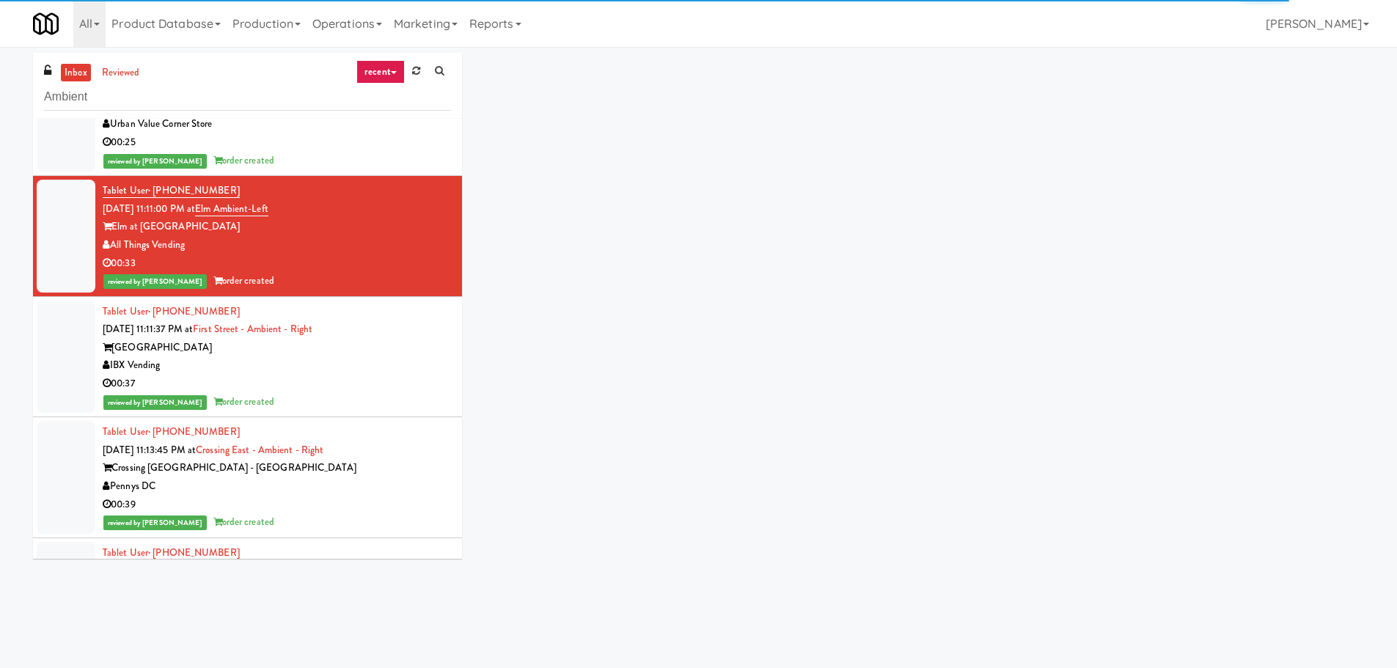
click at [413, 345] on div "First Street Place" at bounding box center [277, 348] width 348 height 18
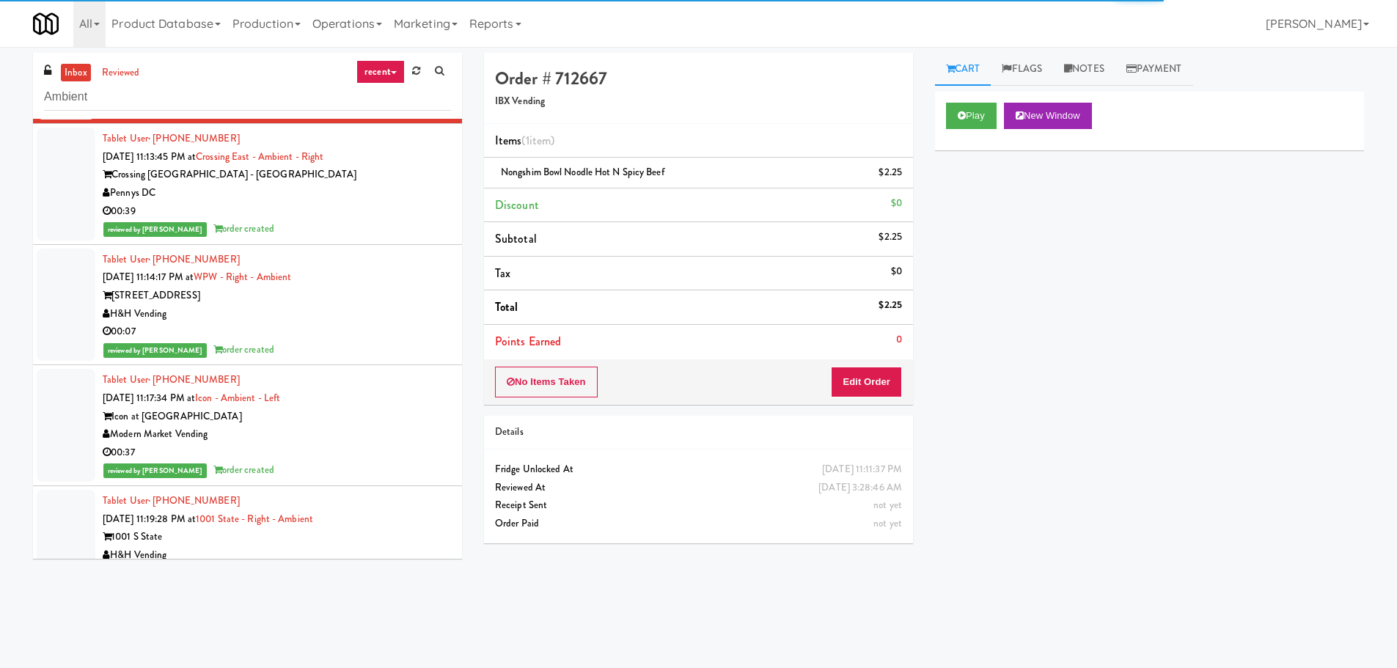
click at [403, 246] on li "Tablet User · (630) 464-1928 Aug 20, 2025 11:14:17 PM at WPW - Right - Ambient …" at bounding box center [247, 305] width 429 height 121
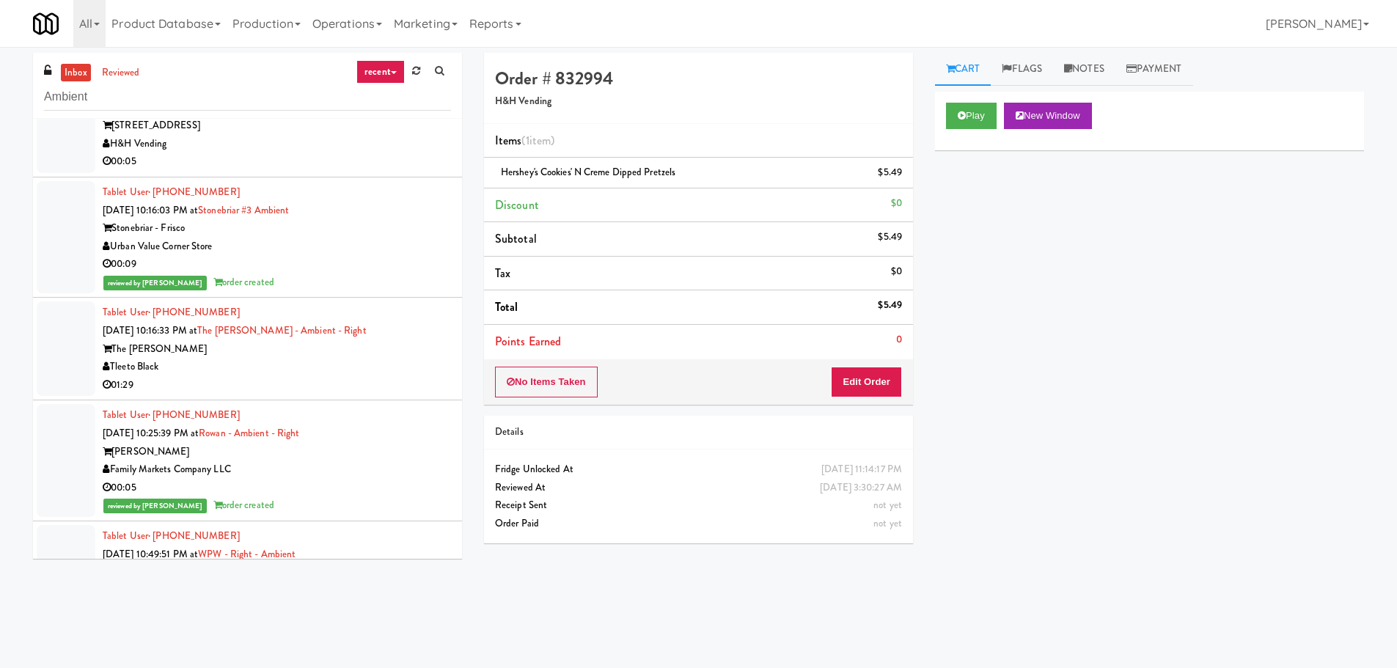
click at [419, 240] on div "Urban Value Corner Store" at bounding box center [277, 247] width 348 height 18
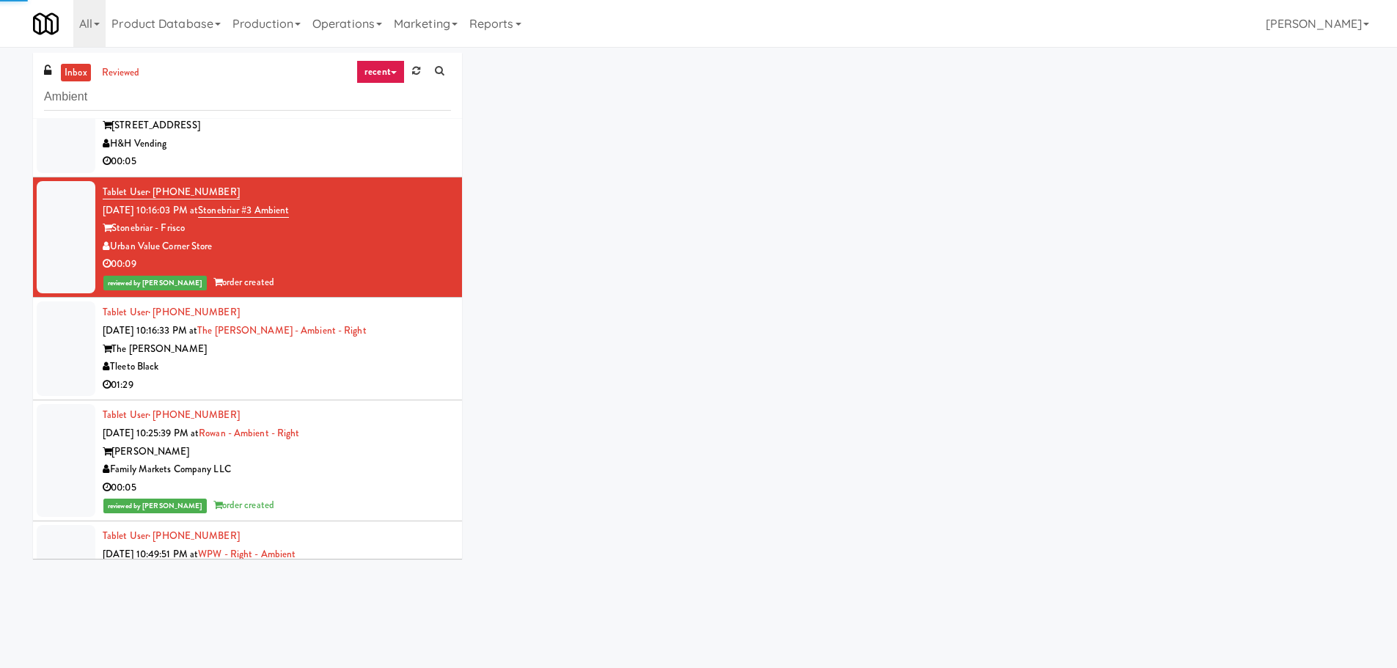
click at [404, 433] on div "Tablet User · (901) 491-2389 Aug 20, 2025 10:25:39 PM at Rowan - Ambient - Righ…" at bounding box center [277, 460] width 348 height 109
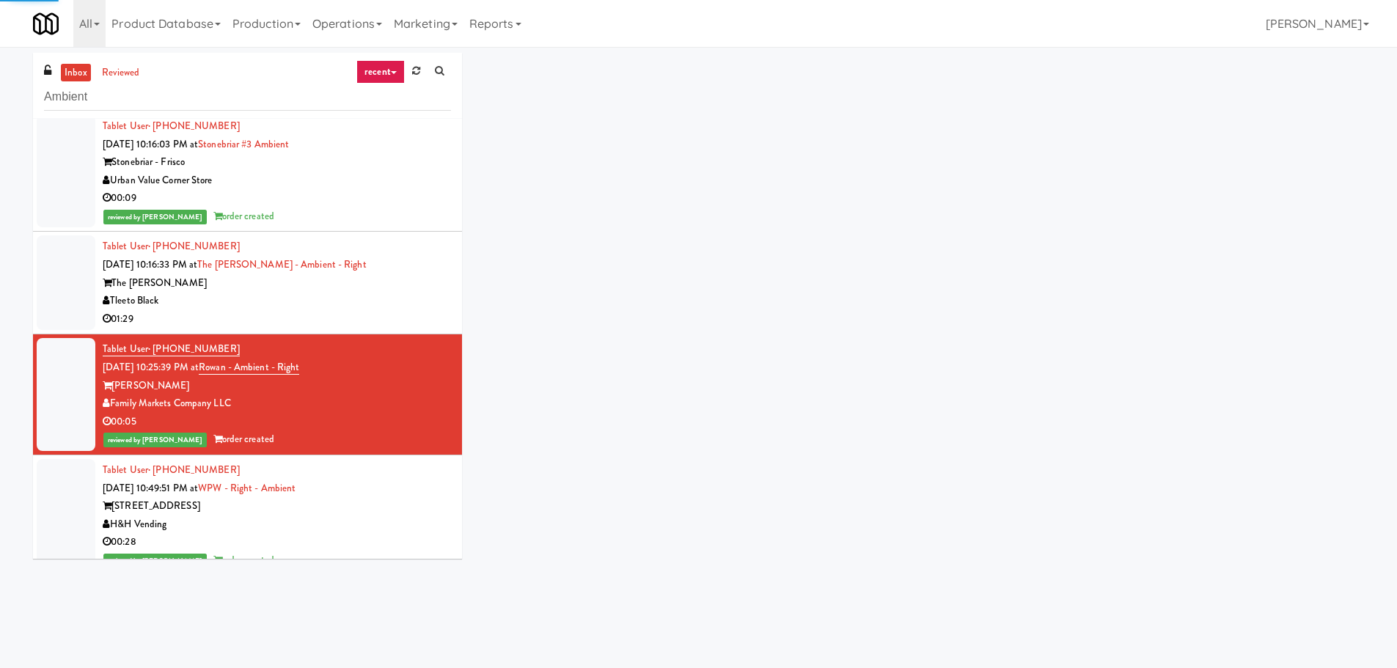
scroll to position [440, 0]
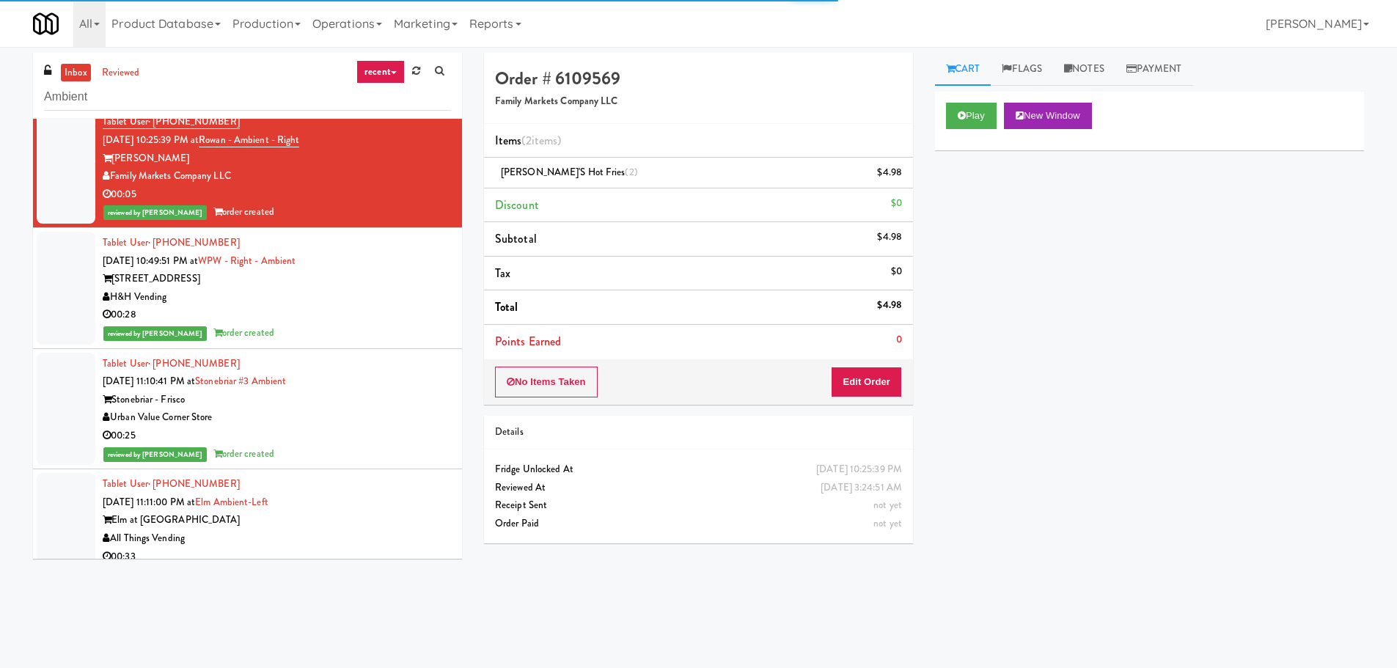
click at [436, 264] on div "Tablet User · (630) 689-6020 Aug 20, 2025 10:49:51 PM at WPW - Right - Ambient …" at bounding box center [277, 288] width 348 height 109
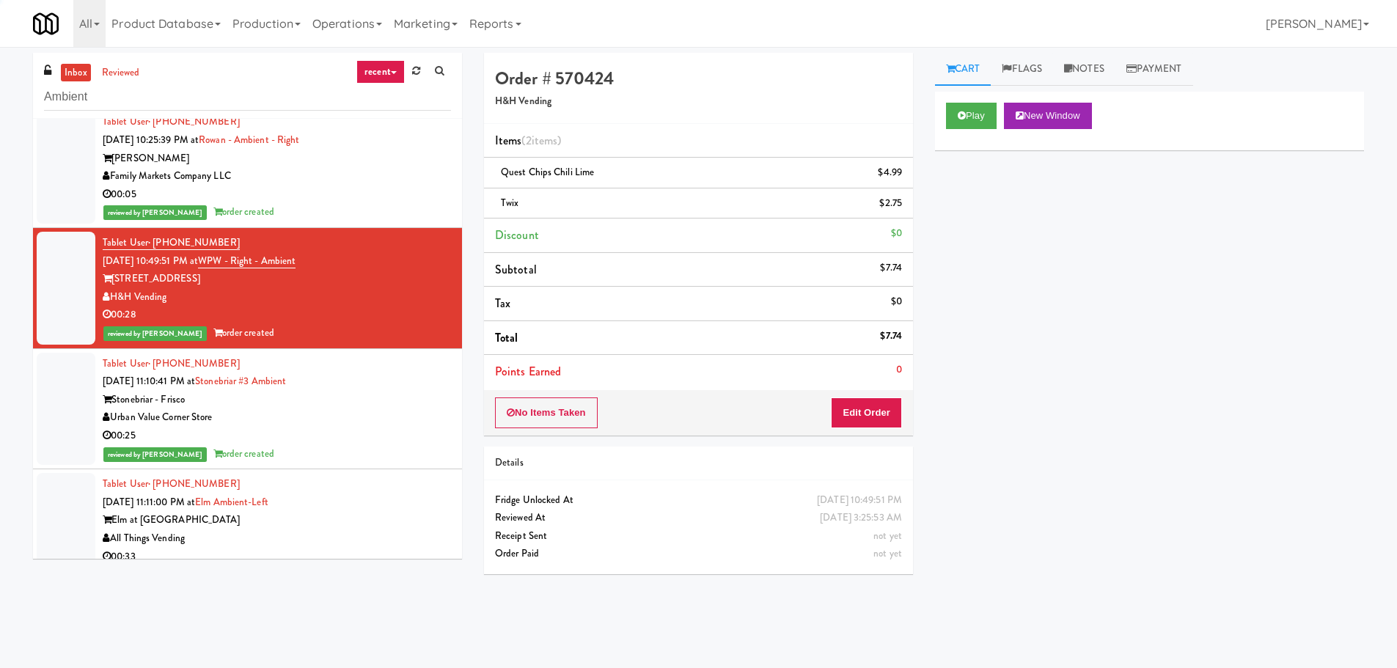
click at [426, 351] on li "Tablet User · (432) 553-4196 Aug 20, 2025 11:10:41 PM at Stonebriar #3 Ambient …" at bounding box center [247, 409] width 429 height 121
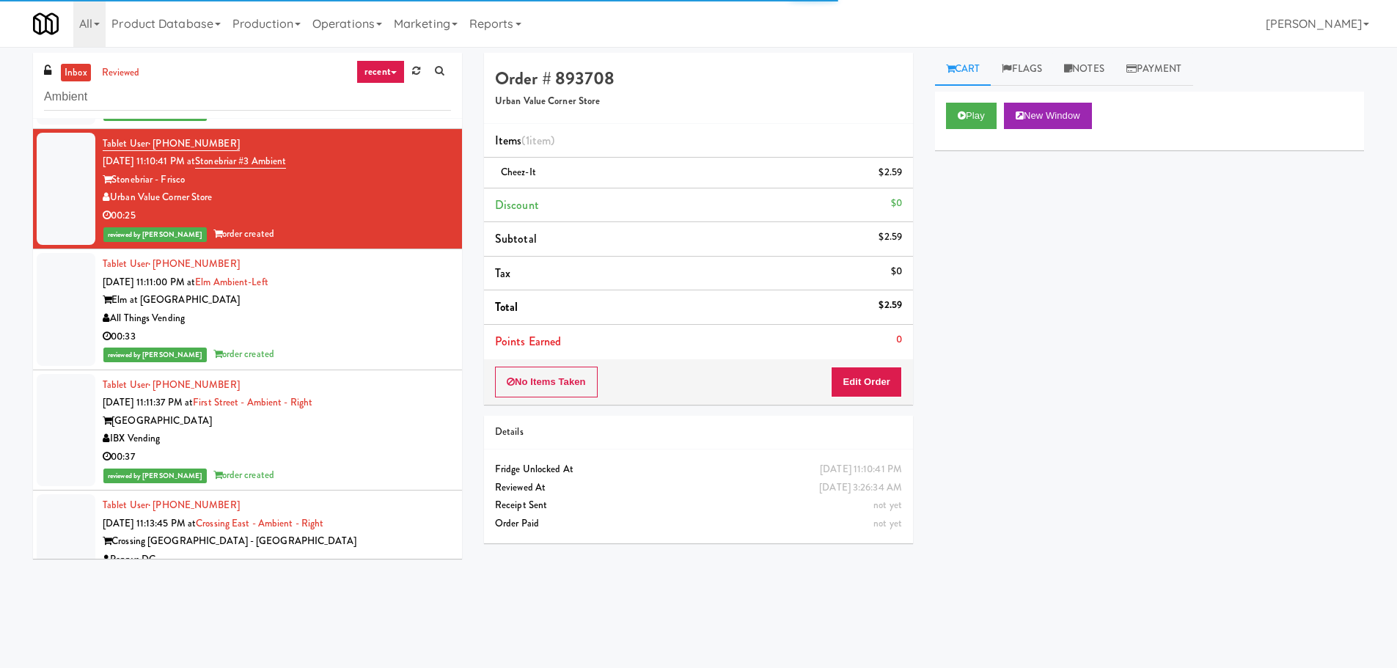
click at [417, 278] on div "Tablet User · (720) 320-6091 Aug 20, 2025 11:11:00 PM at Elm Ambient-Left Elm a…" at bounding box center [277, 309] width 348 height 109
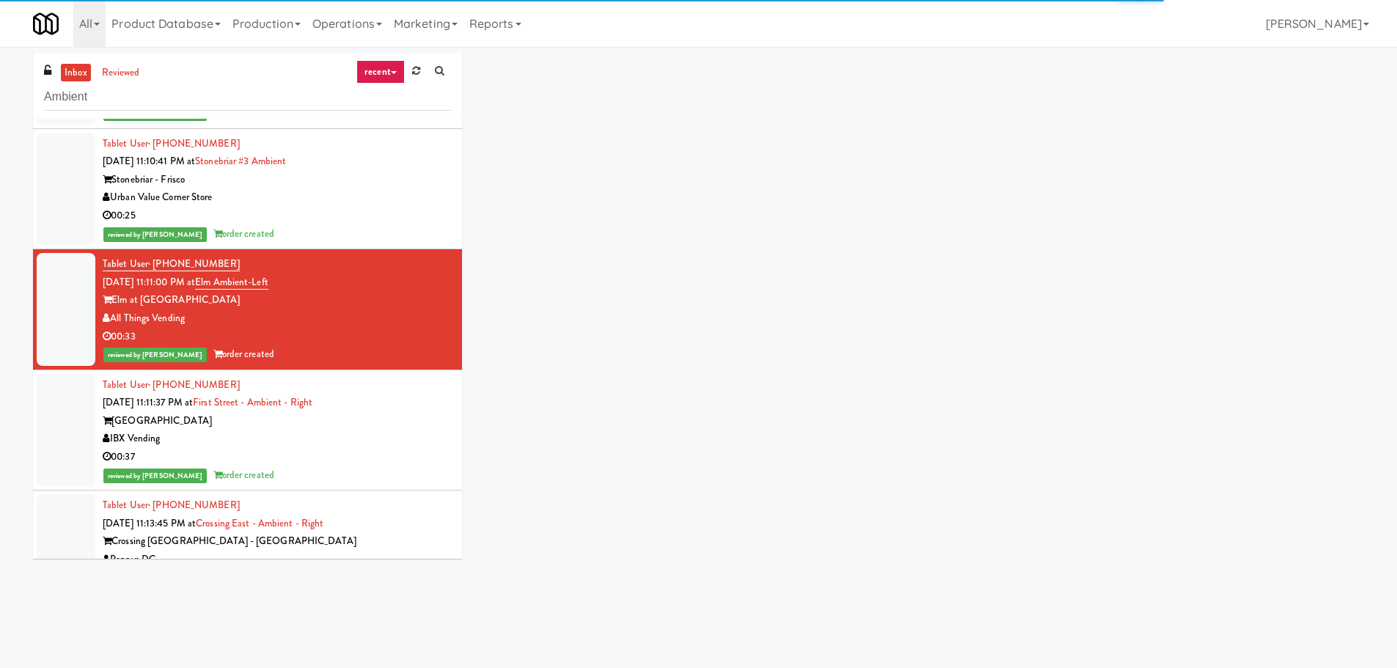
click at [409, 391] on div "Tablet User · (919) 369-6668 Aug 20, 2025 11:11:37 PM at First Street - Ambient…" at bounding box center [277, 430] width 348 height 109
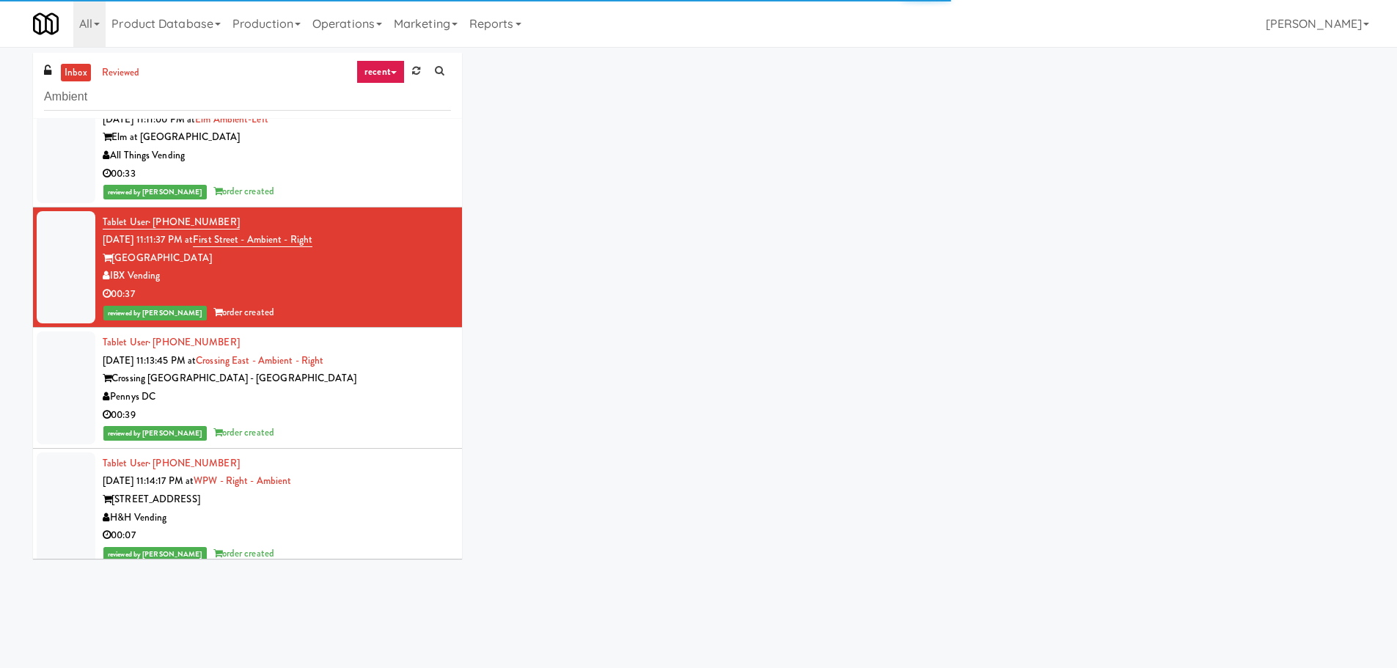
scroll to position [880, 0]
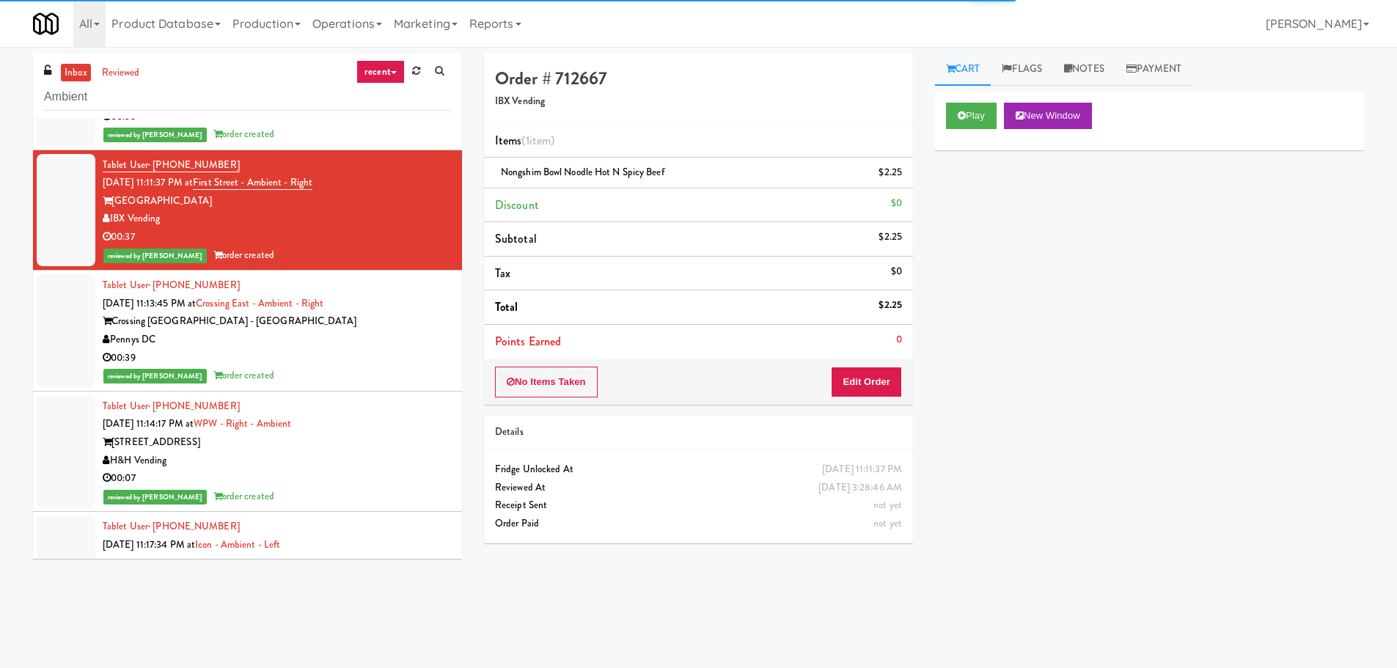
click at [406, 354] on div "00:39" at bounding box center [277, 358] width 348 height 18
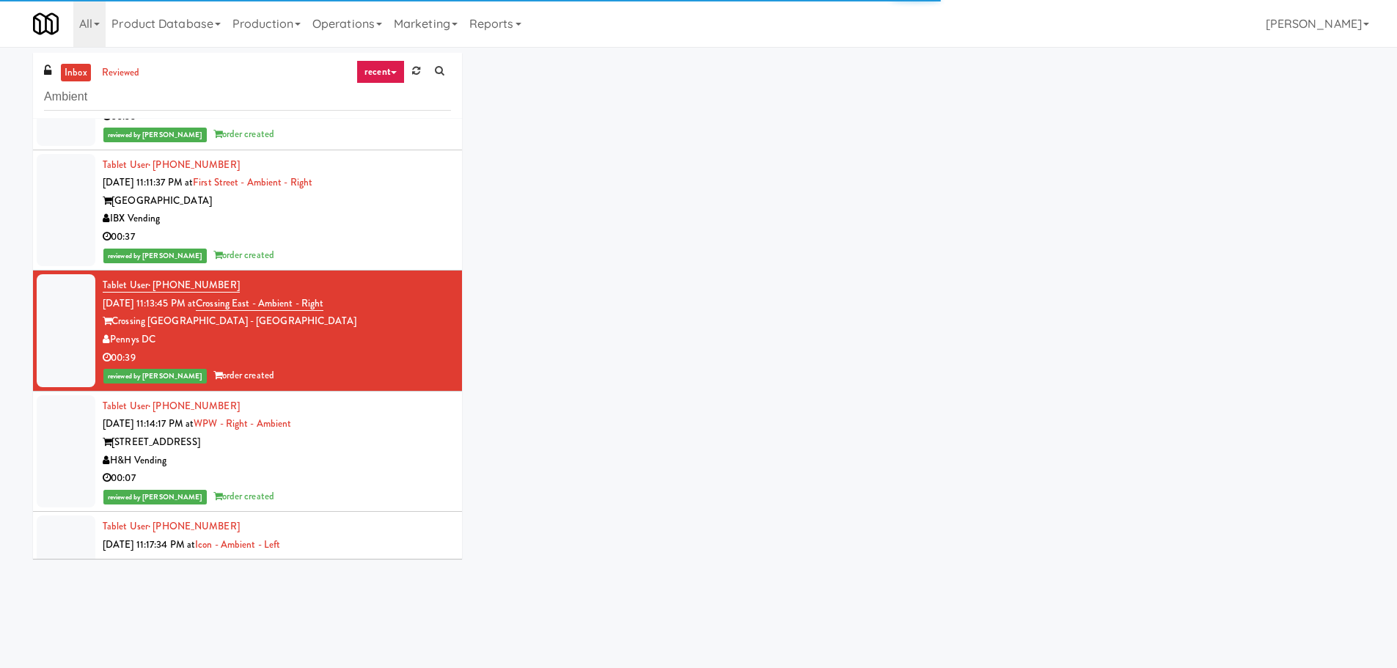
click at [414, 431] on div "Tablet User · (630) 464-1928 Aug 20, 2025 11:14:17 PM at WPW - Right - Ambient …" at bounding box center [277, 452] width 348 height 109
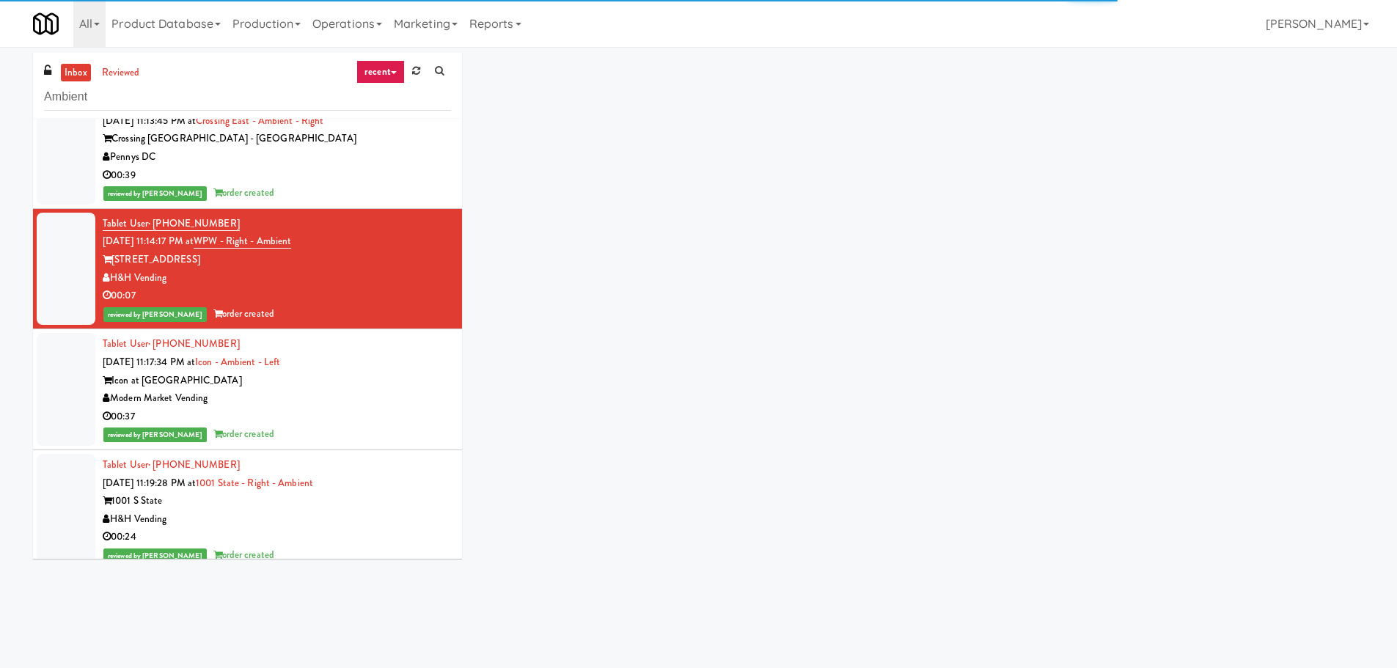
scroll to position [1100, 0]
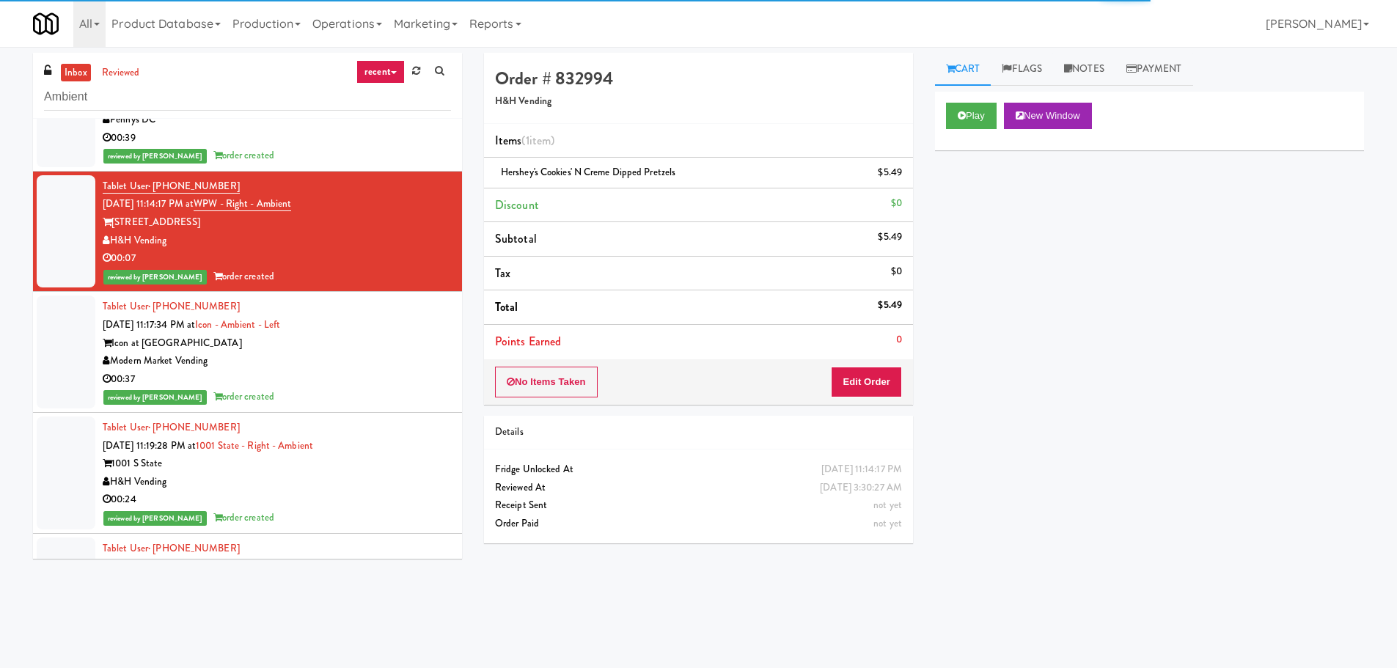
click at [417, 347] on div "Icon at Austin" at bounding box center [277, 343] width 348 height 18
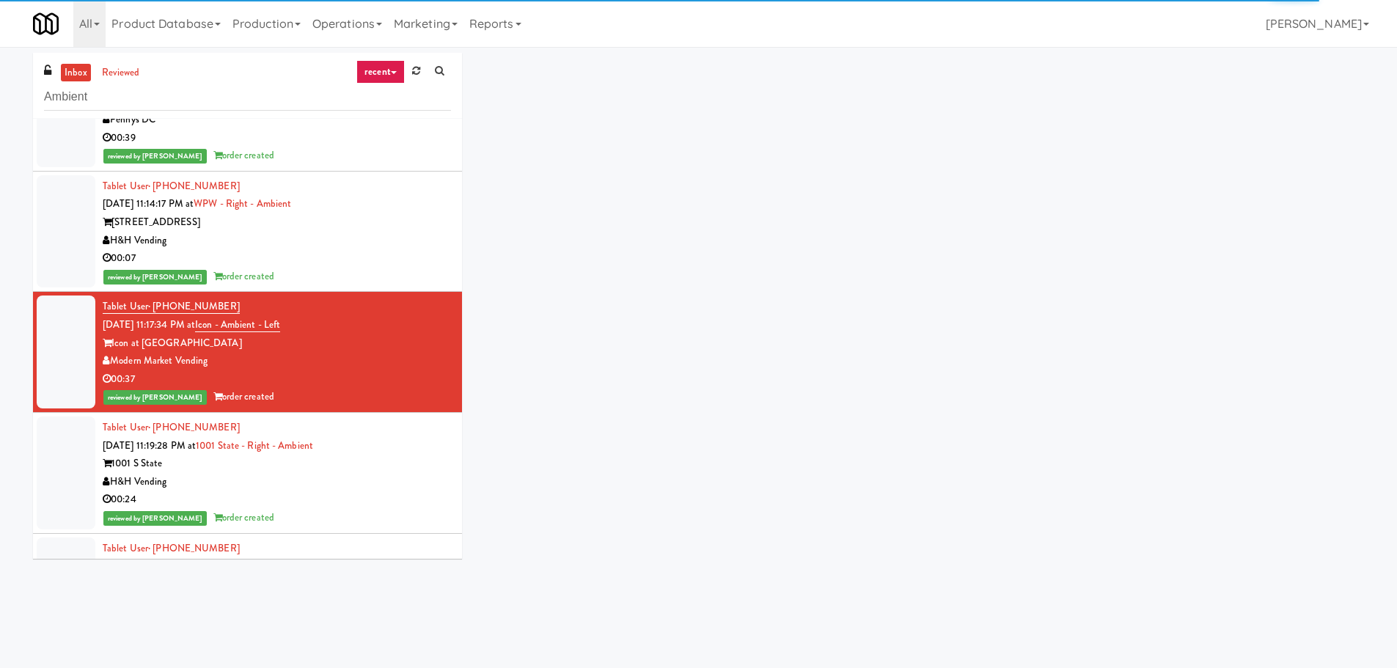
click at [411, 444] on div "Tablet User · (847) 445-3243 Aug 20, 2025 11:19:28 PM at 1001 State - Right - A…" at bounding box center [277, 473] width 348 height 109
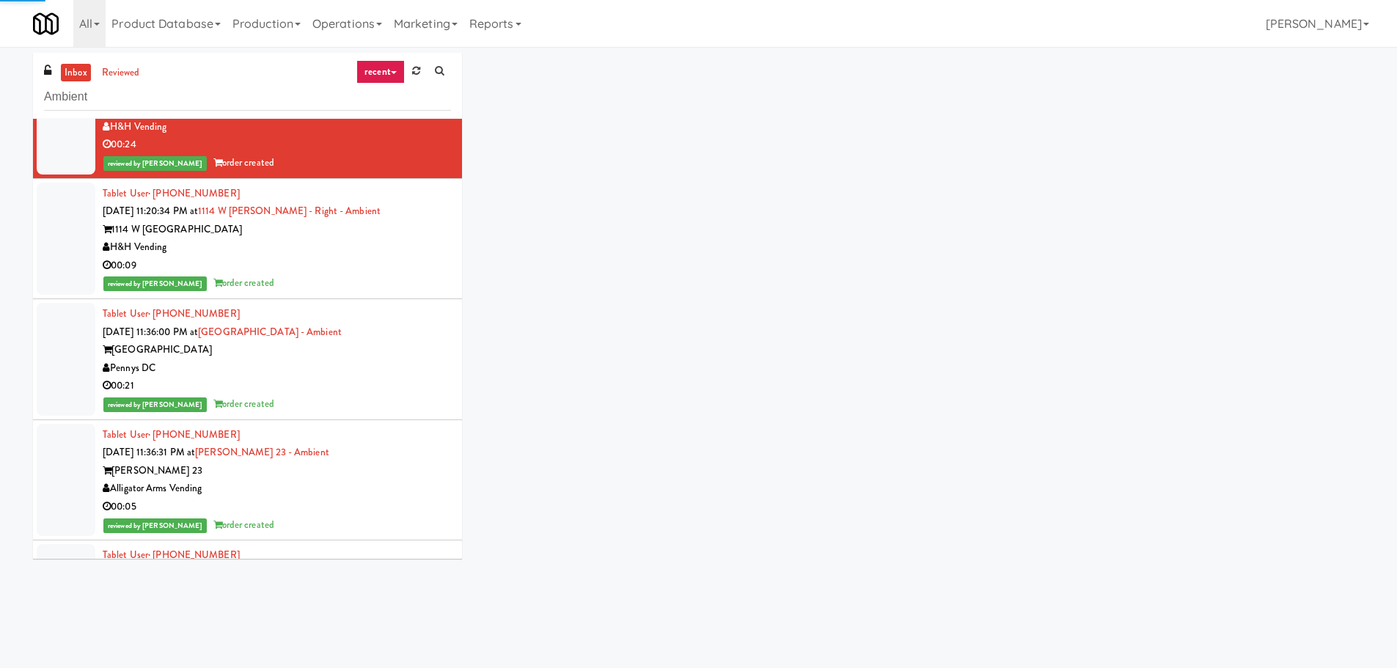
scroll to position [1467, 0]
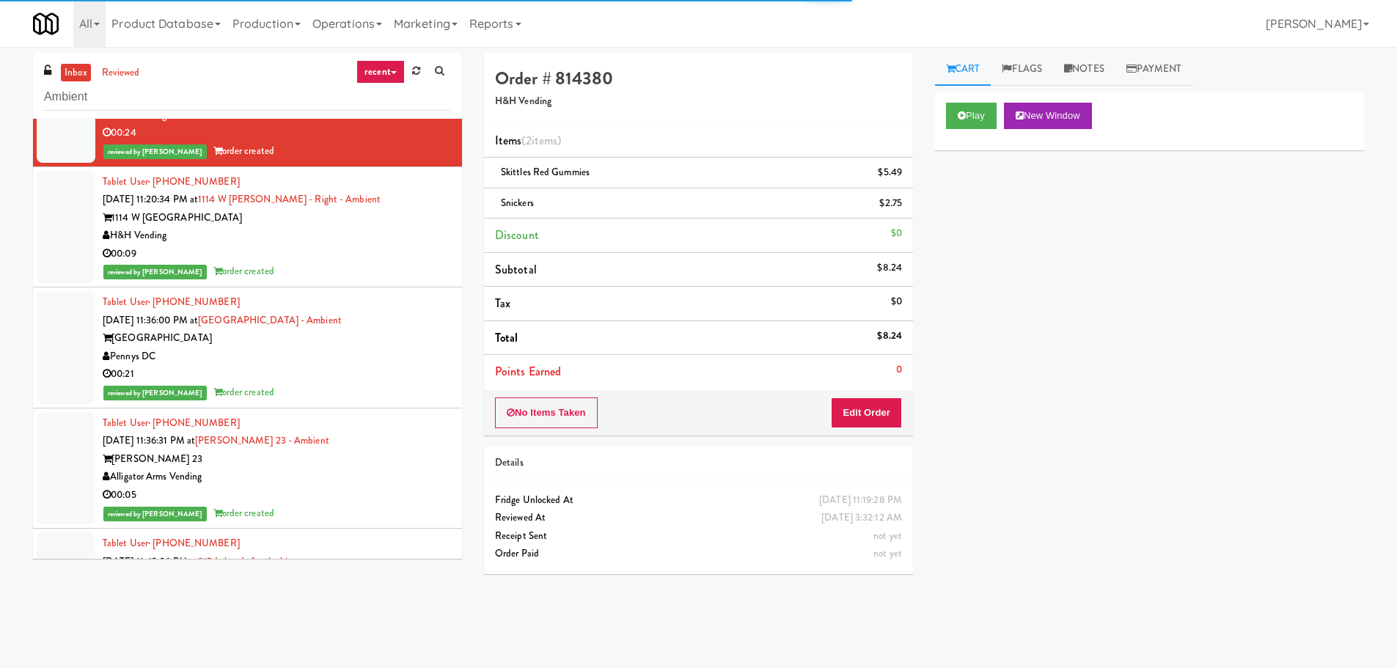
click at [404, 254] on div "00:09" at bounding box center [277, 254] width 348 height 18
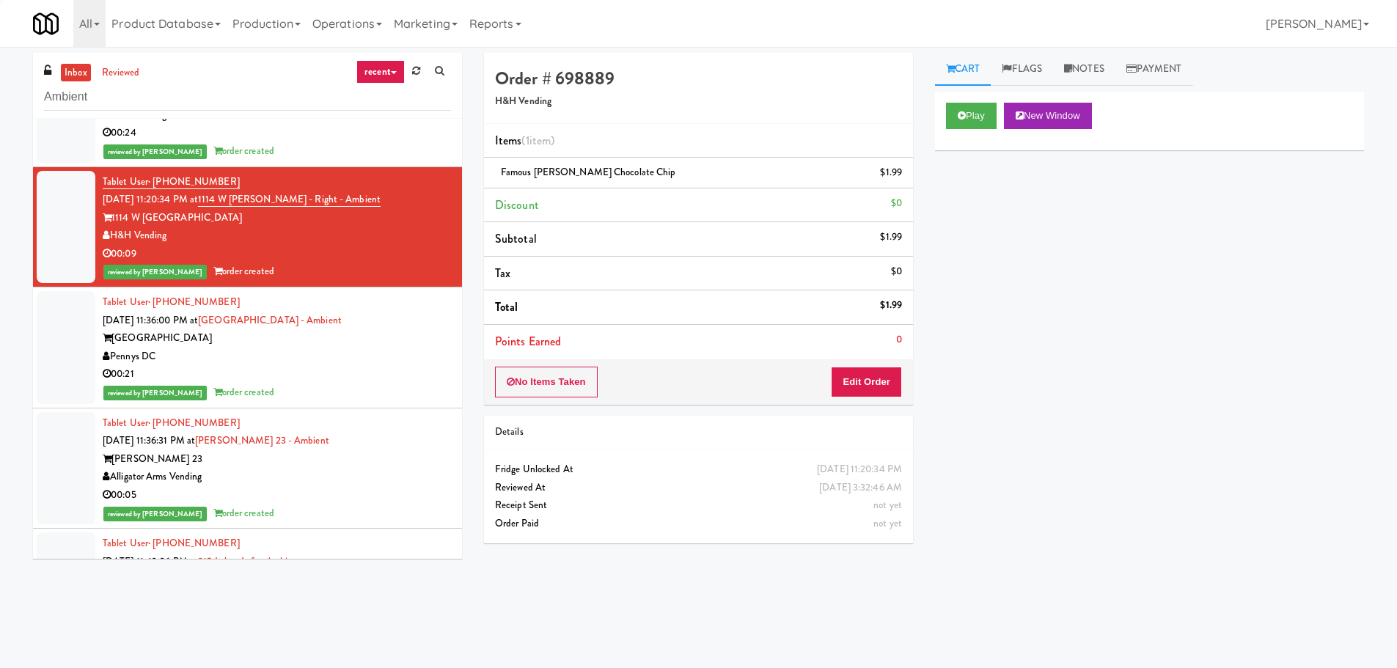
click at [412, 343] on div "Union Heights" at bounding box center [277, 338] width 348 height 18
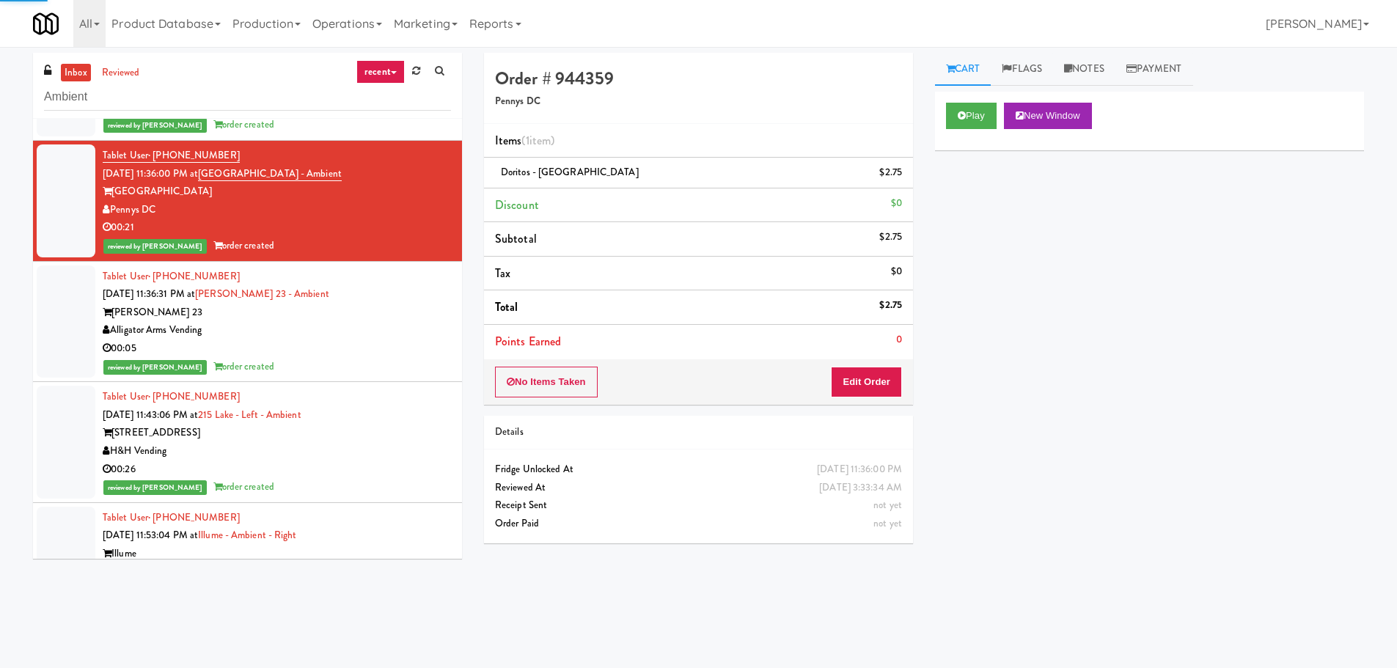
click at [409, 283] on div "Tablet User · (504) 292-8792 Aug 20, 2025 11:36:31 PM at Elliston 23 - Ambient …" at bounding box center [277, 322] width 348 height 109
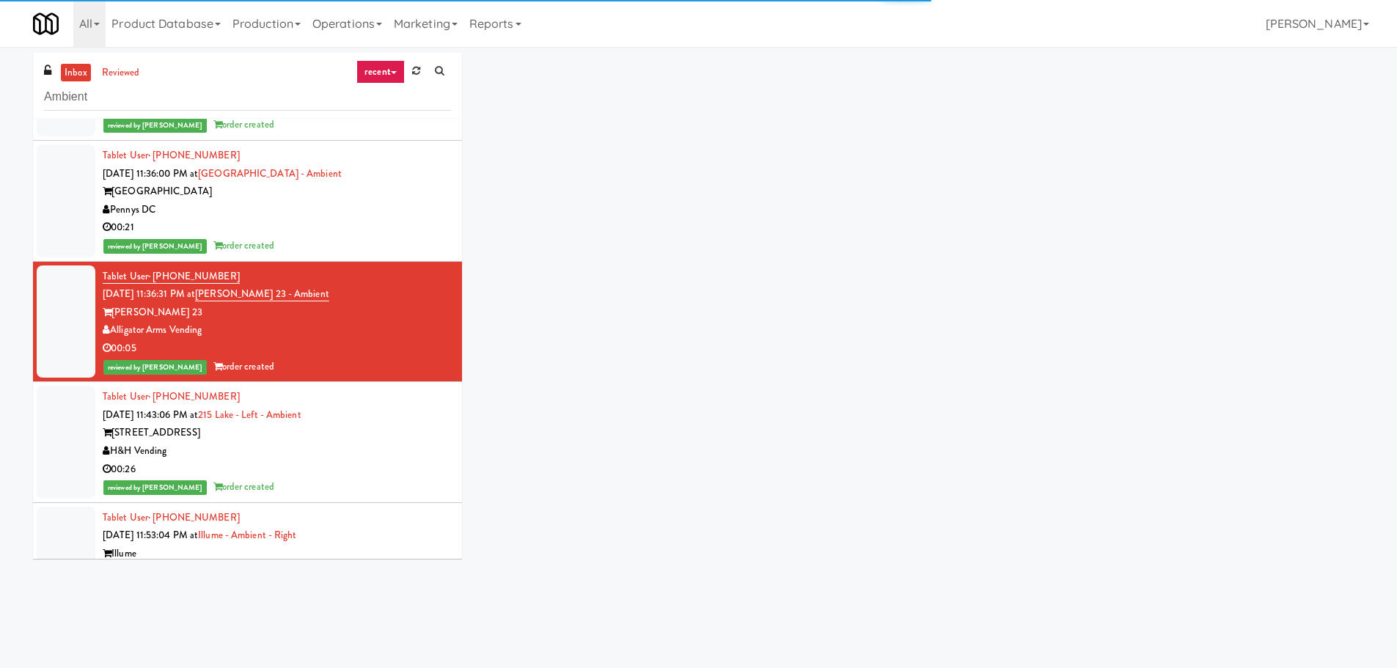
click at [406, 418] on div "Tablet User · (312) 792-7557 Aug 20, 2025 11:43:06 PM at 215 Lake - Left - Ambi…" at bounding box center [277, 442] width 348 height 109
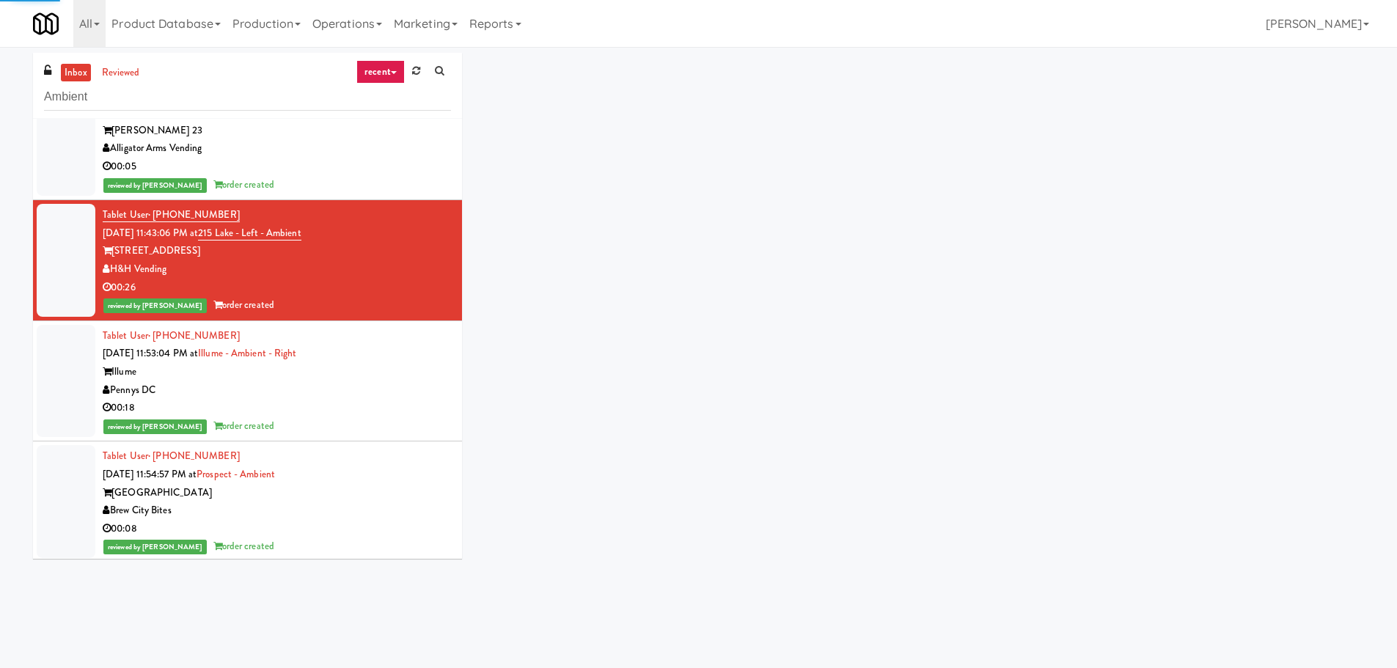
scroll to position [1834, 0]
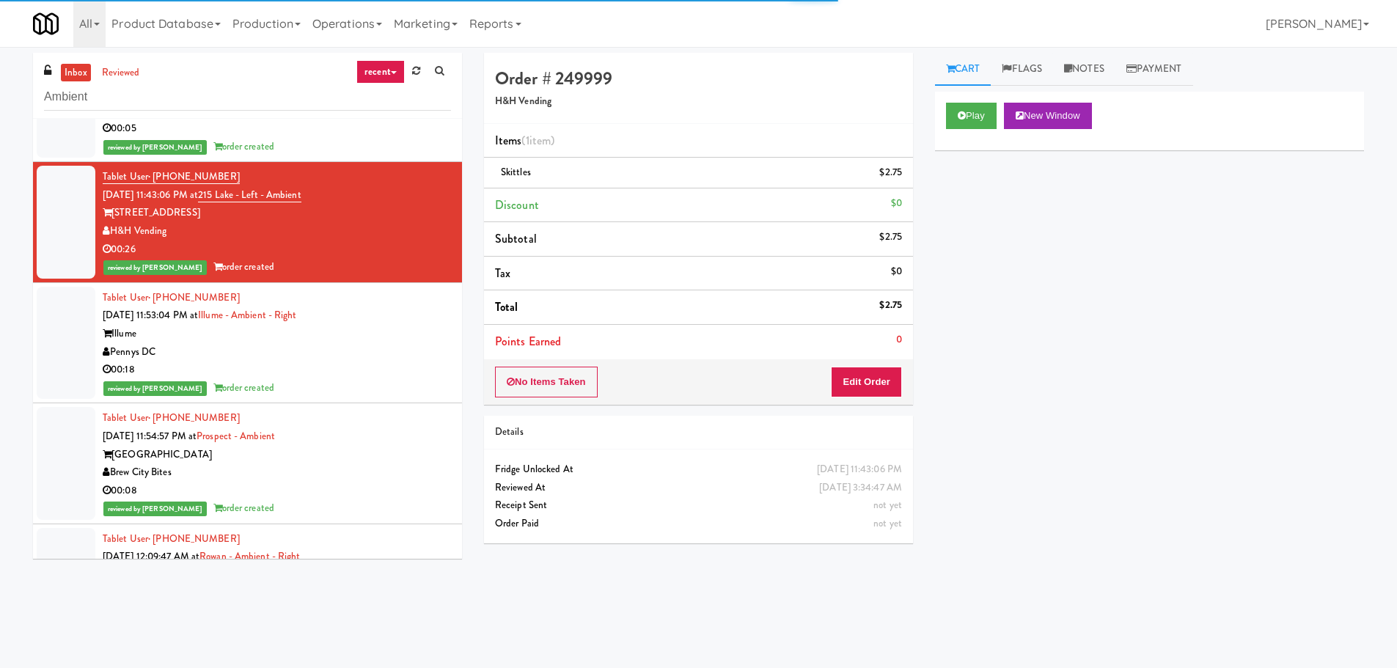
click at [410, 350] on div "Pennys DC" at bounding box center [277, 352] width 348 height 18
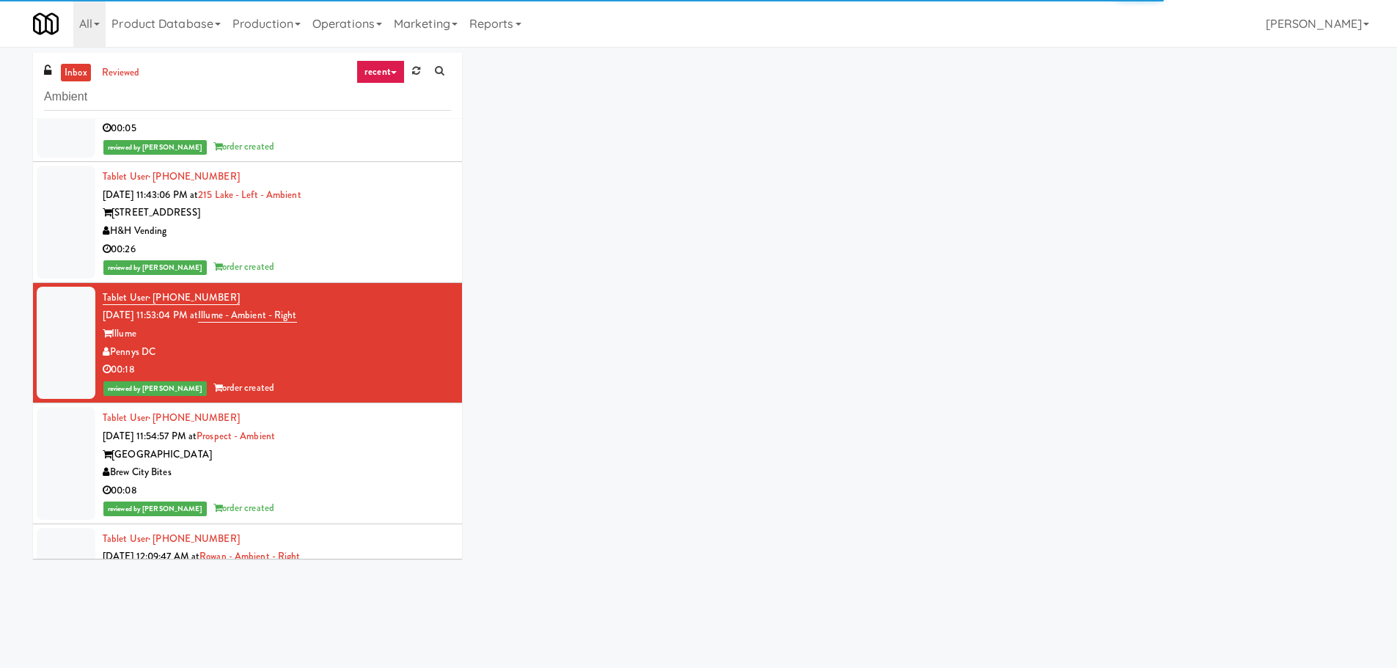
click at [387, 424] on div "Tablet User · (414) 323-0991 Aug 20, 2025 11:54:57 PM at Prospect - Ambient Pro…" at bounding box center [277, 463] width 348 height 109
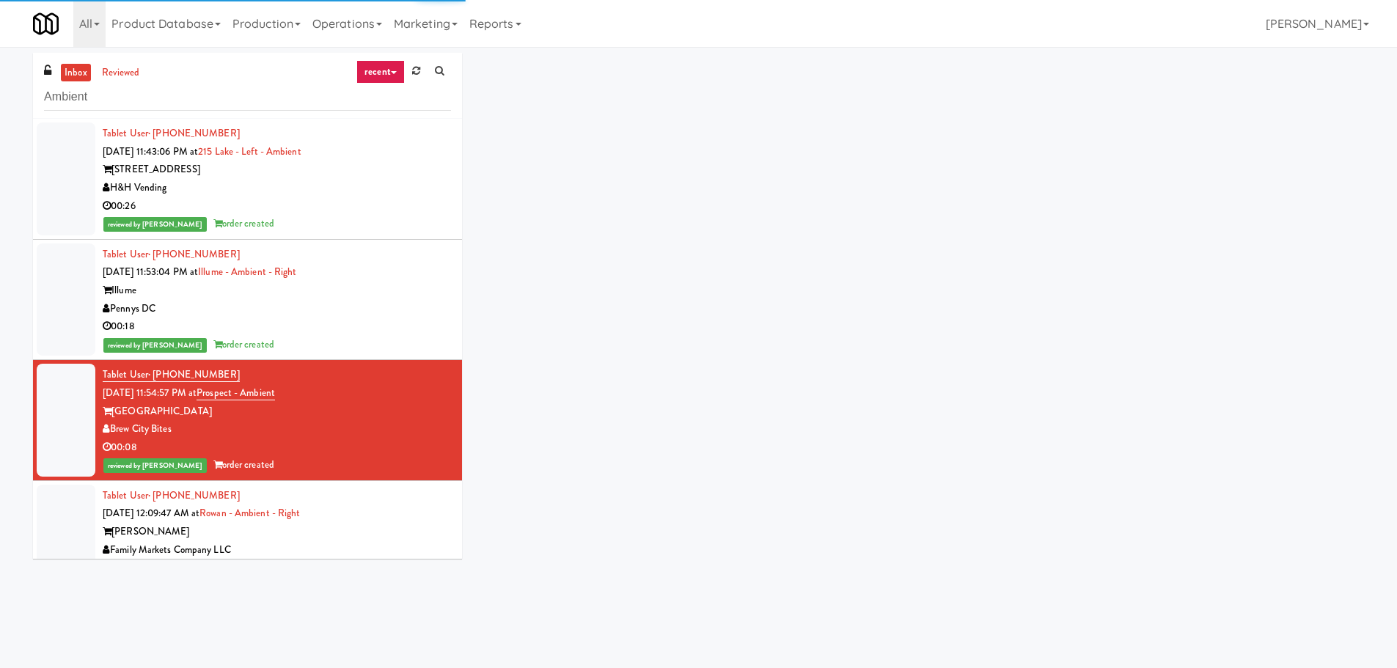
scroll to position [2054, 0]
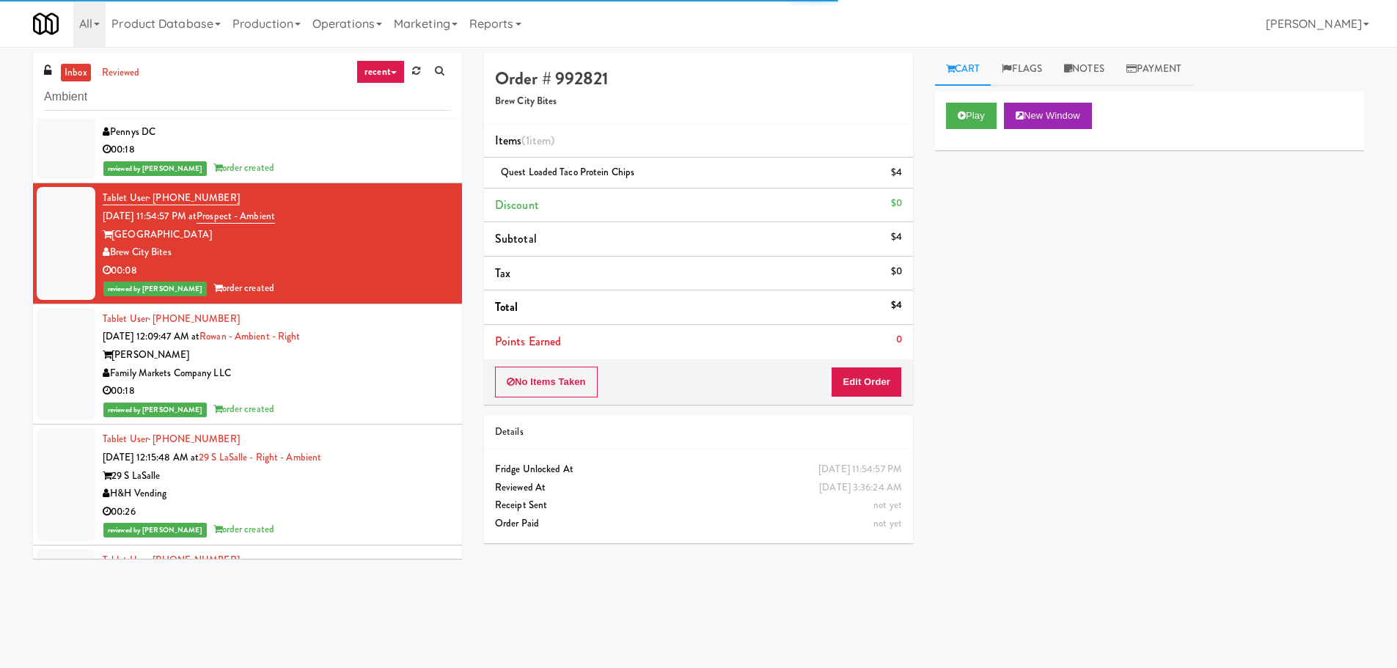
click at [395, 349] on div "Rowan" at bounding box center [277, 355] width 348 height 18
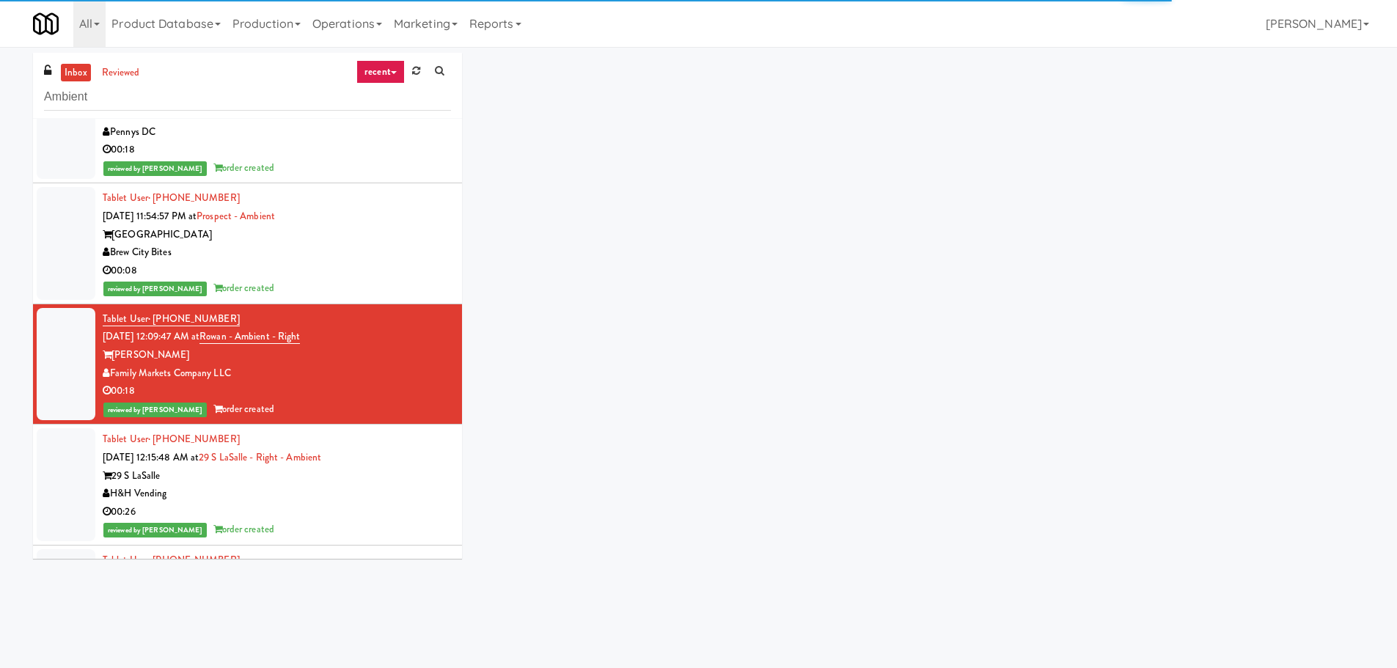
click at [411, 458] on div "Tablet User · (920) 327-3538 Aug 21, 2025 12:15:48 AM at 29 S LaSalle - Right -…" at bounding box center [277, 485] width 348 height 109
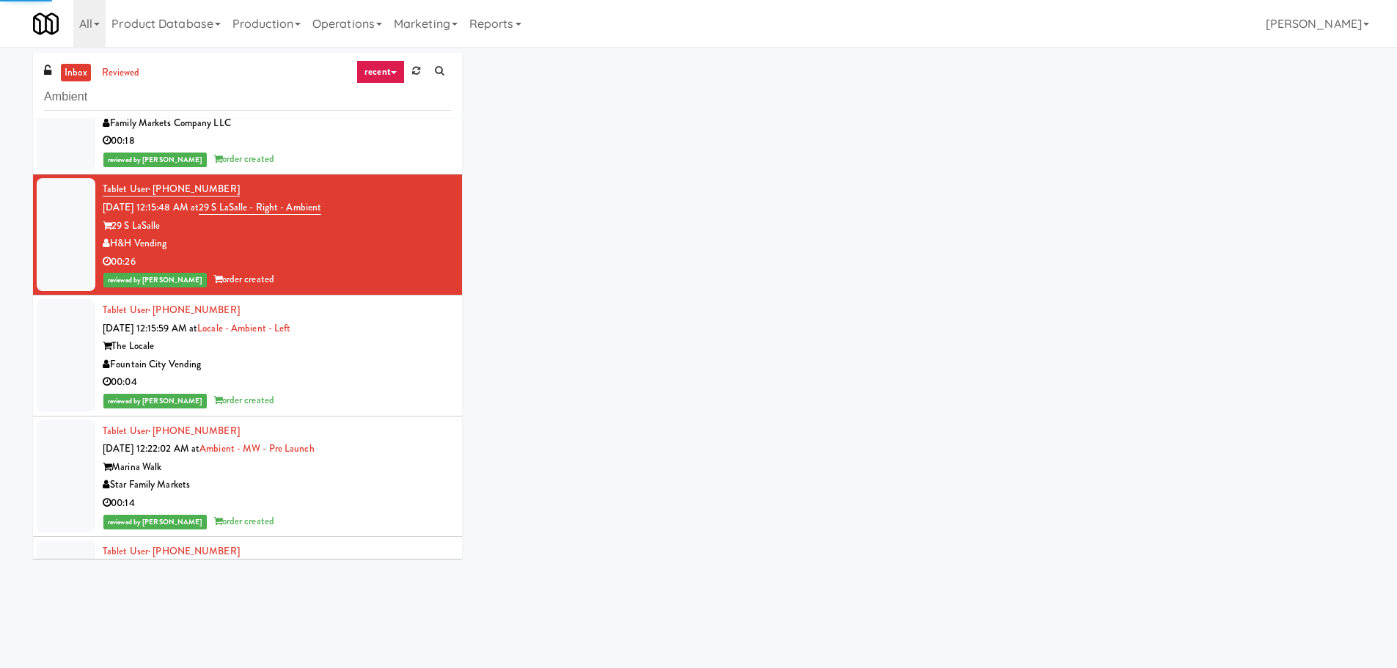
scroll to position [2347, 0]
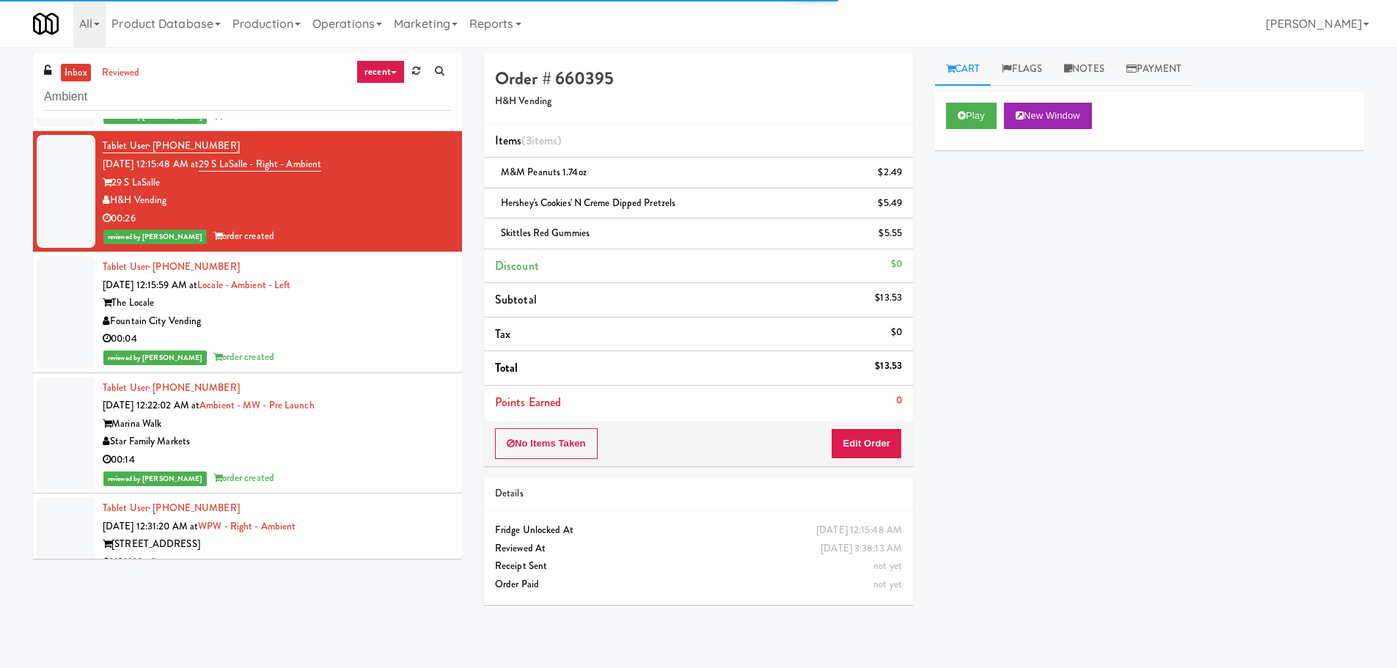
click at [406, 298] on div "The Locale" at bounding box center [277, 303] width 348 height 18
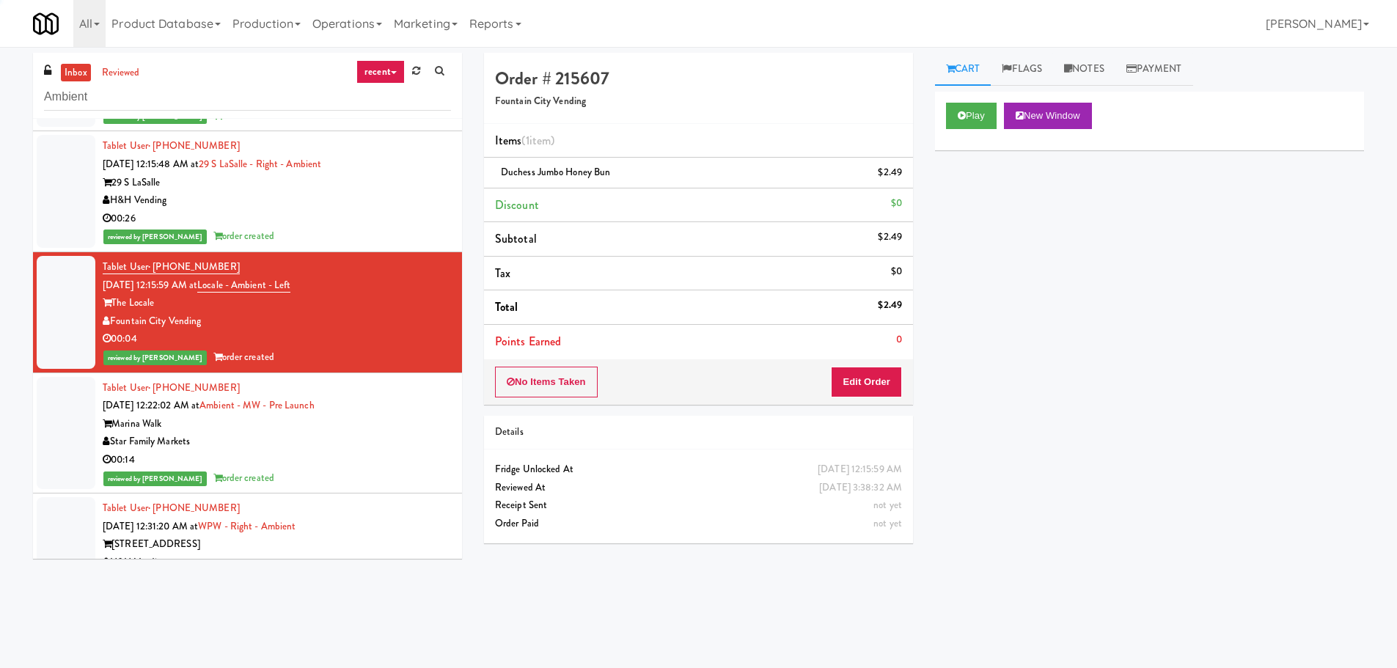
click at [392, 432] on div "Marina Walk" at bounding box center [277, 424] width 348 height 18
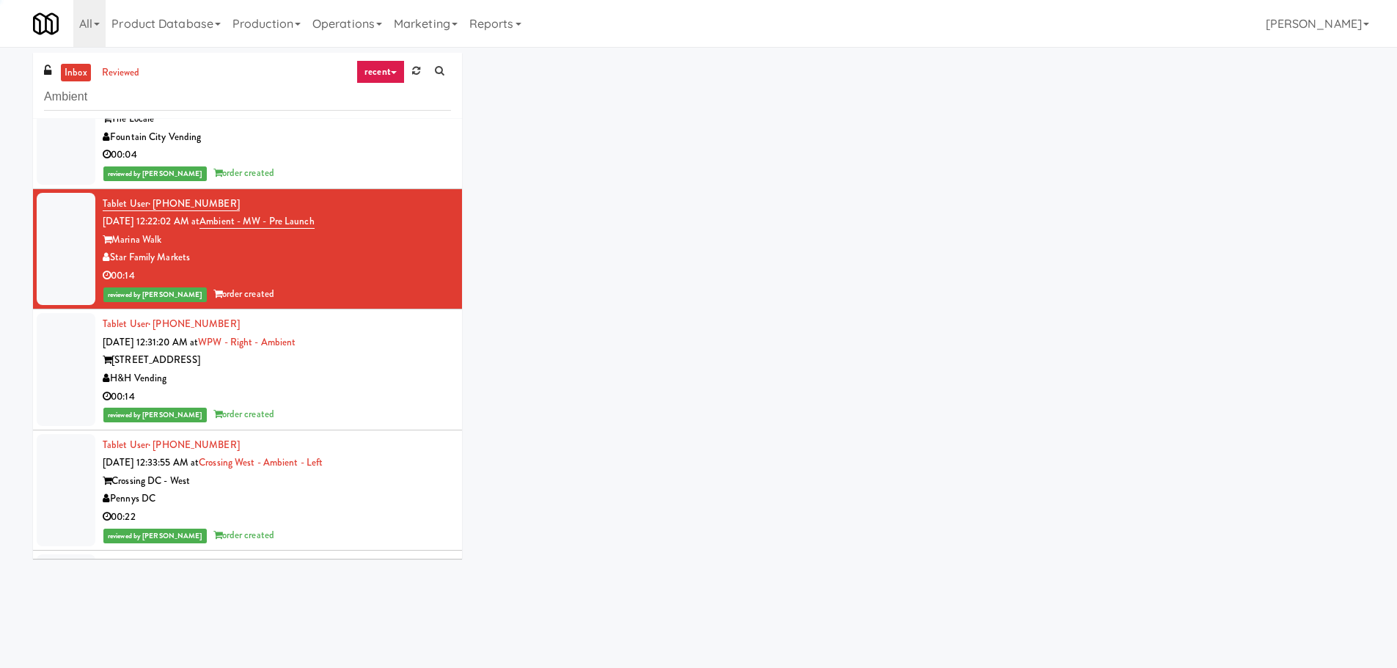
scroll to position [2567, 0]
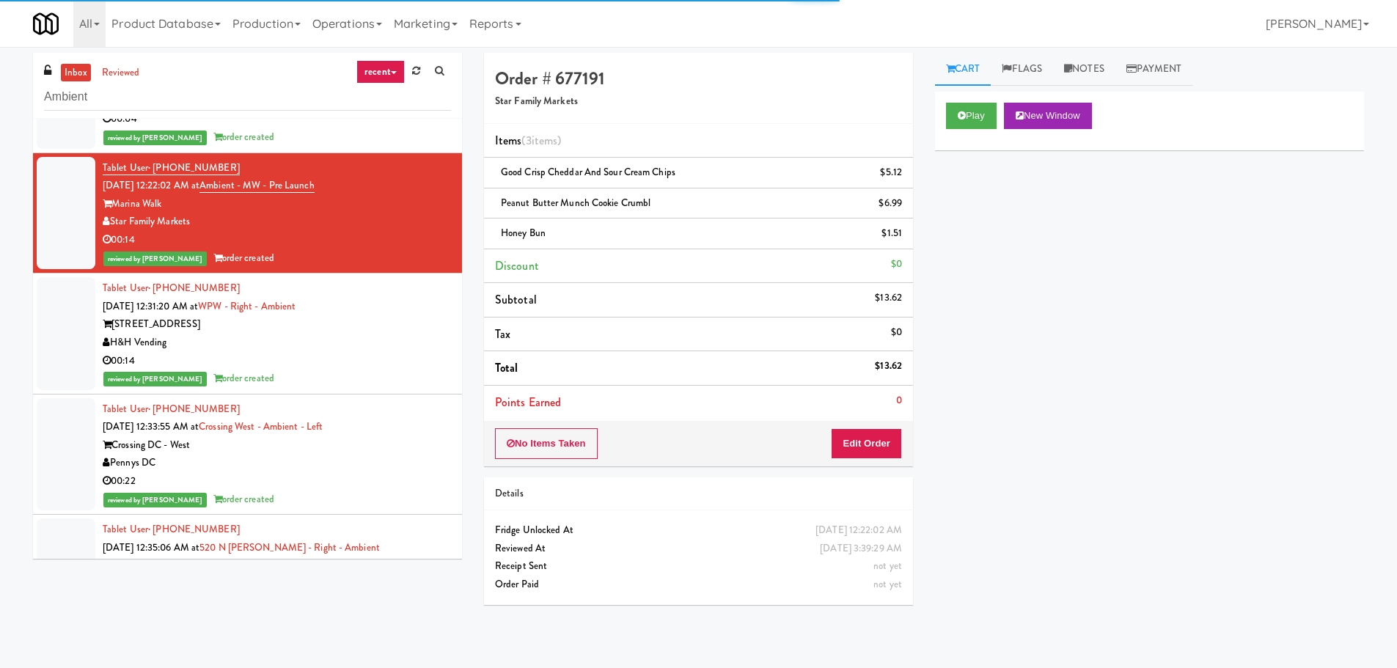
click at [420, 337] on div "H&H Vending" at bounding box center [277, 343] width 348 height 18
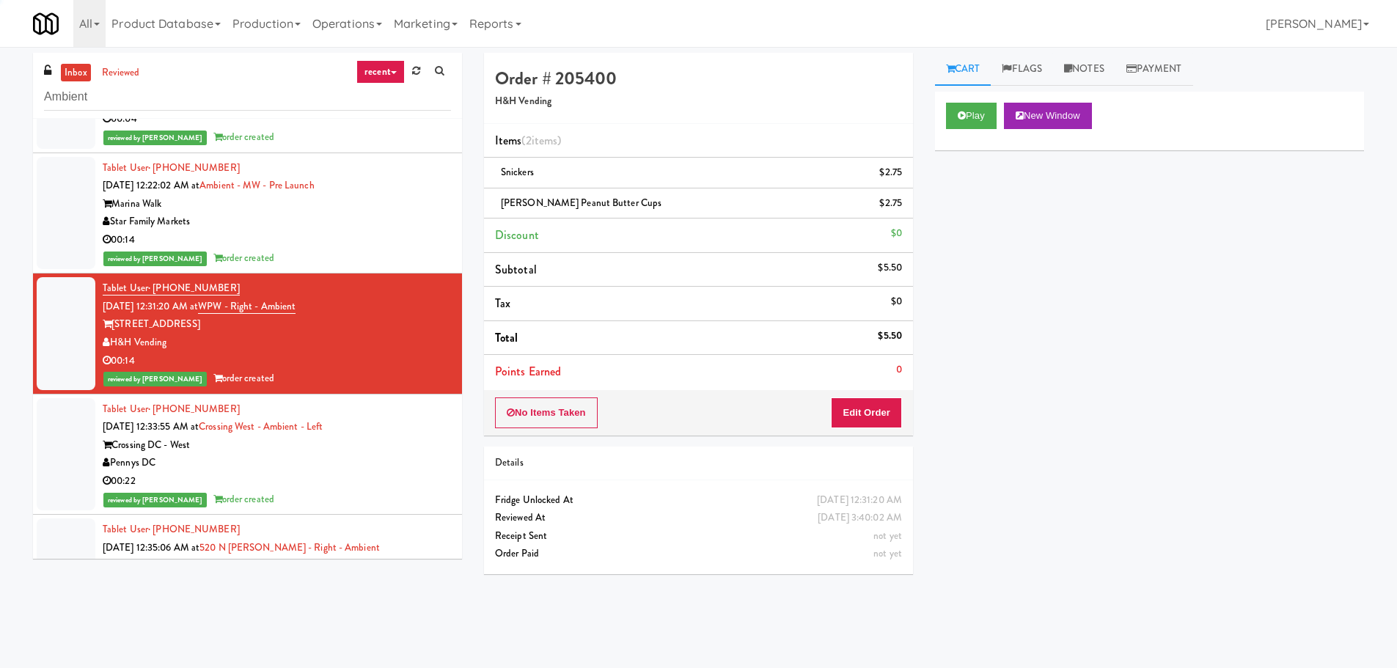
click at [434, 425] on div "Tablet User · (240) 346-0286 Aug 21, 2025 12:33:55 AM at Crossing West - Ambien…" at bounding box center [277, 454] width 348 height 109
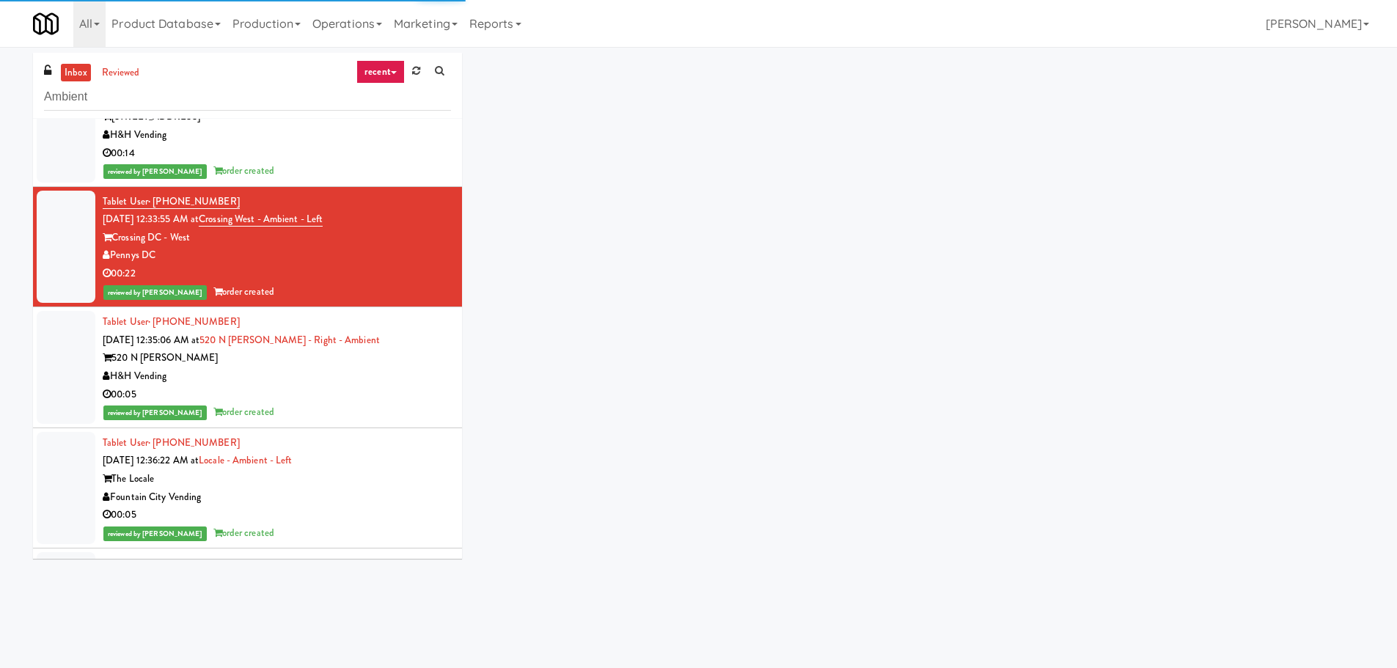
scroll to position [2787, 0]
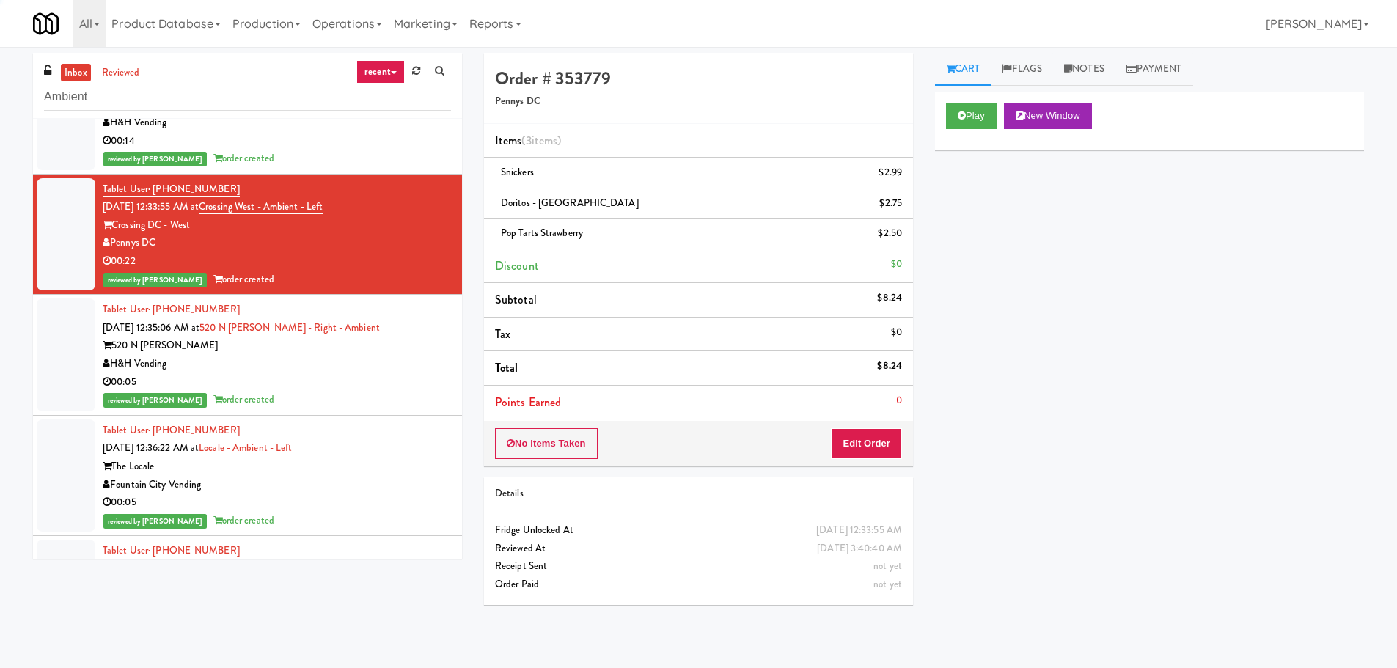
click at [427, 323] on div "Tablet User · (312) 810-0044 Aug 21, 2025 12:35:06 AM at 520 N Kingsbury - Righ…" at bounding box center [277, 355] width 348 height 109
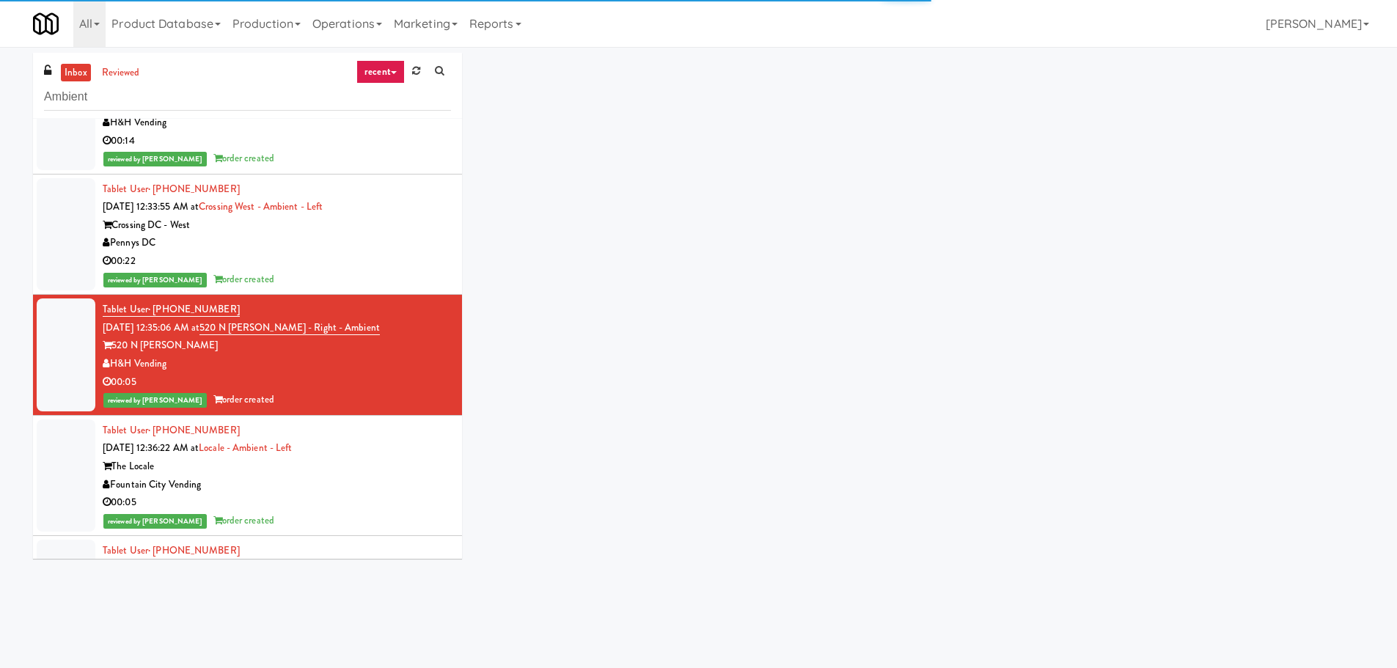
click at [414, 461] on div "The Locale" at bounding box center [277, 467] width 348 height 18
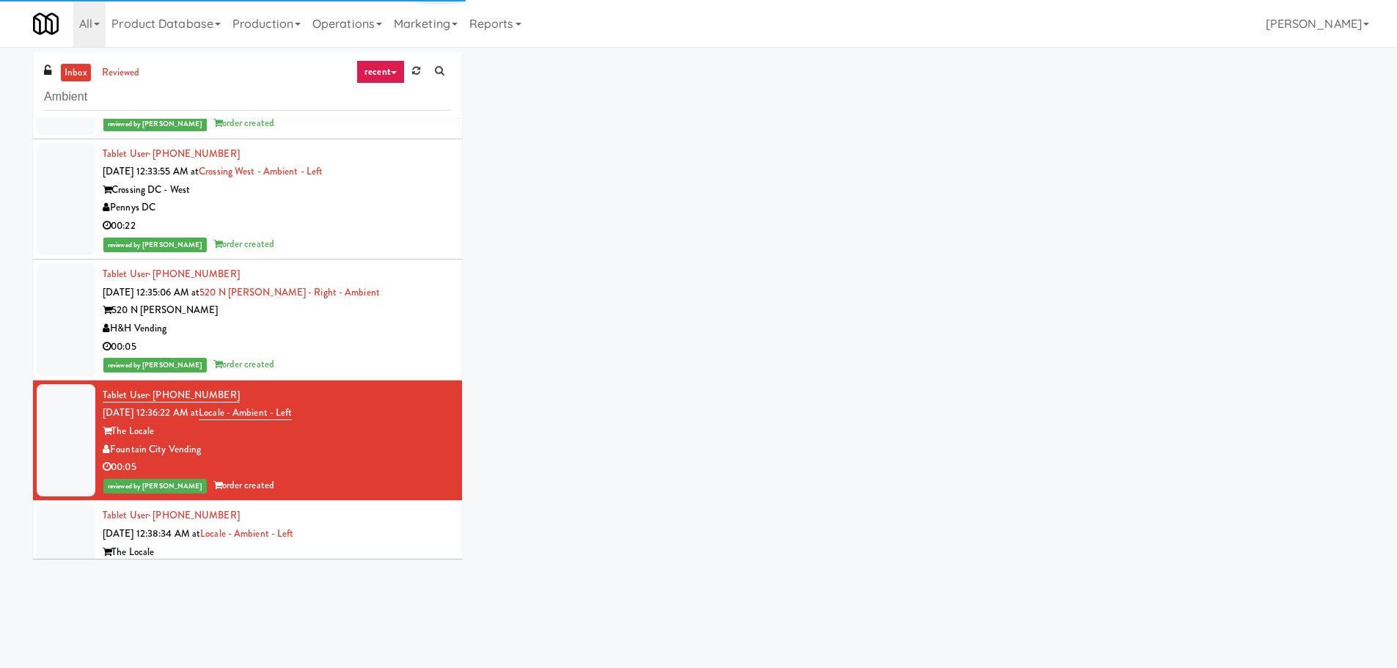
scroll to position [3081, 0]
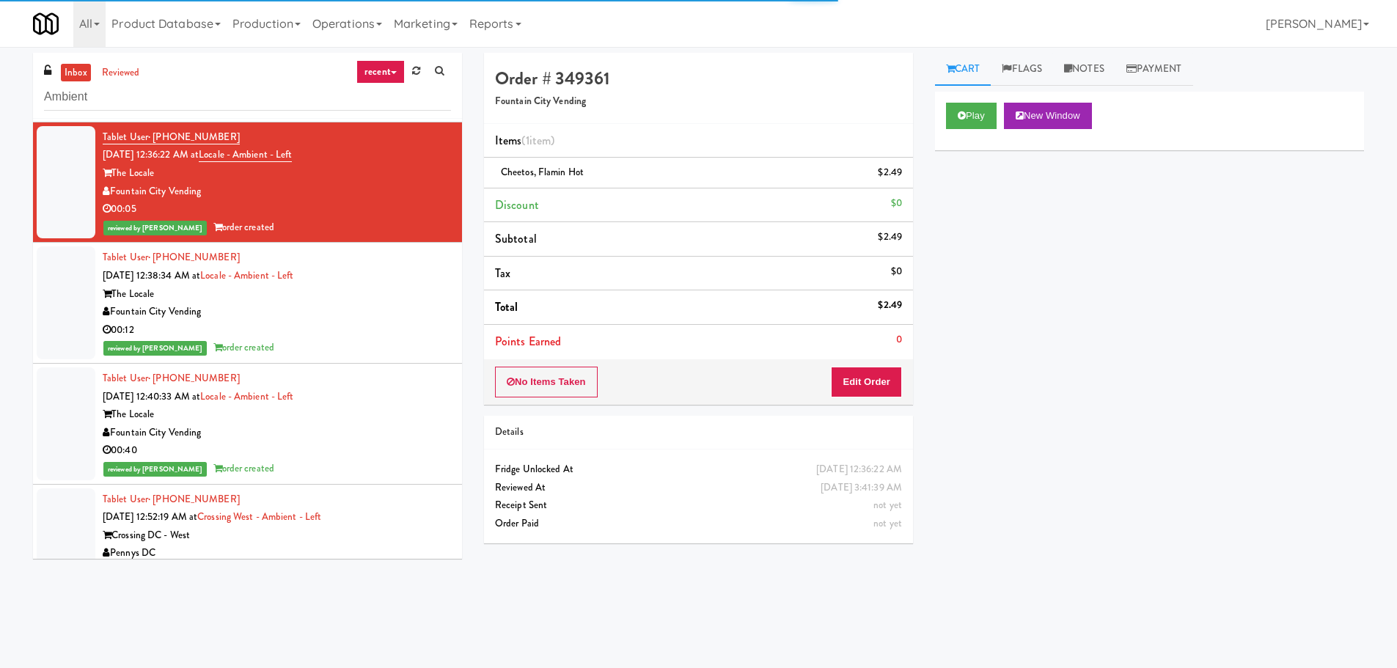
click at [417, 319] on div "Fountain City Vending" at bounding box center [277, 312] width 348 height 18
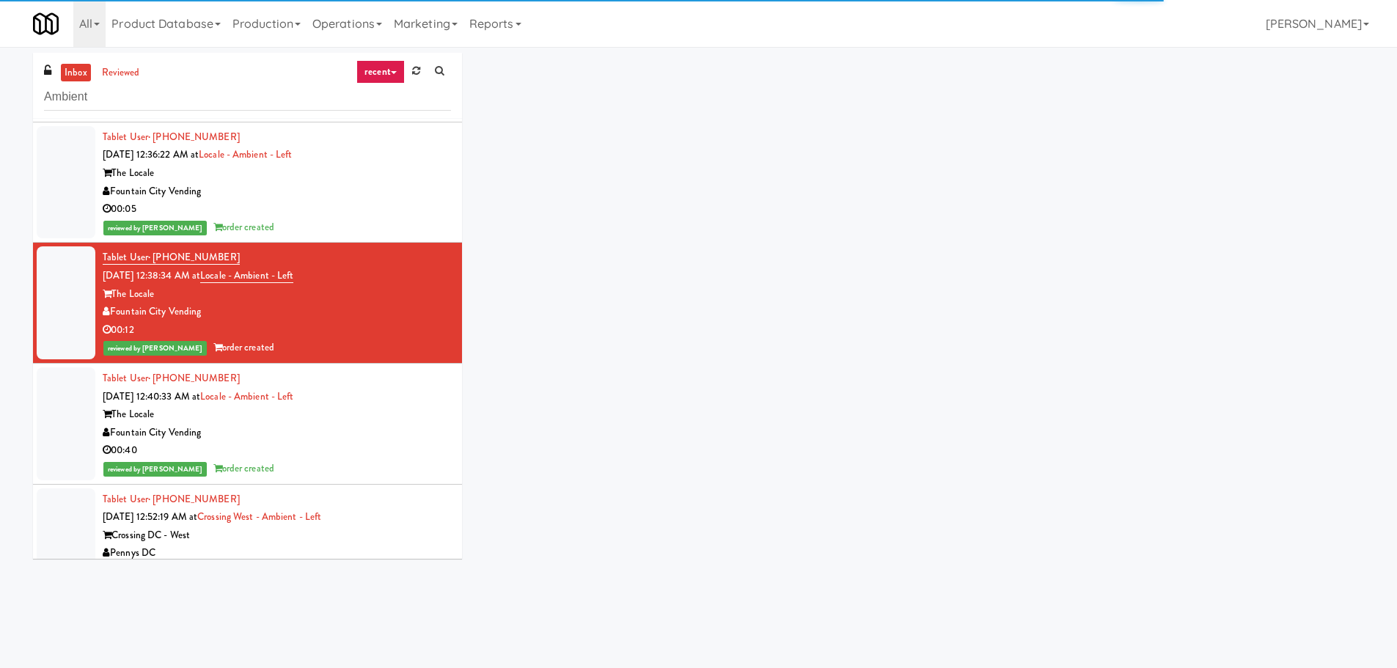
click at [410, 408] on div "The Locale" at bounding box center [277, 415] width 348 height 18
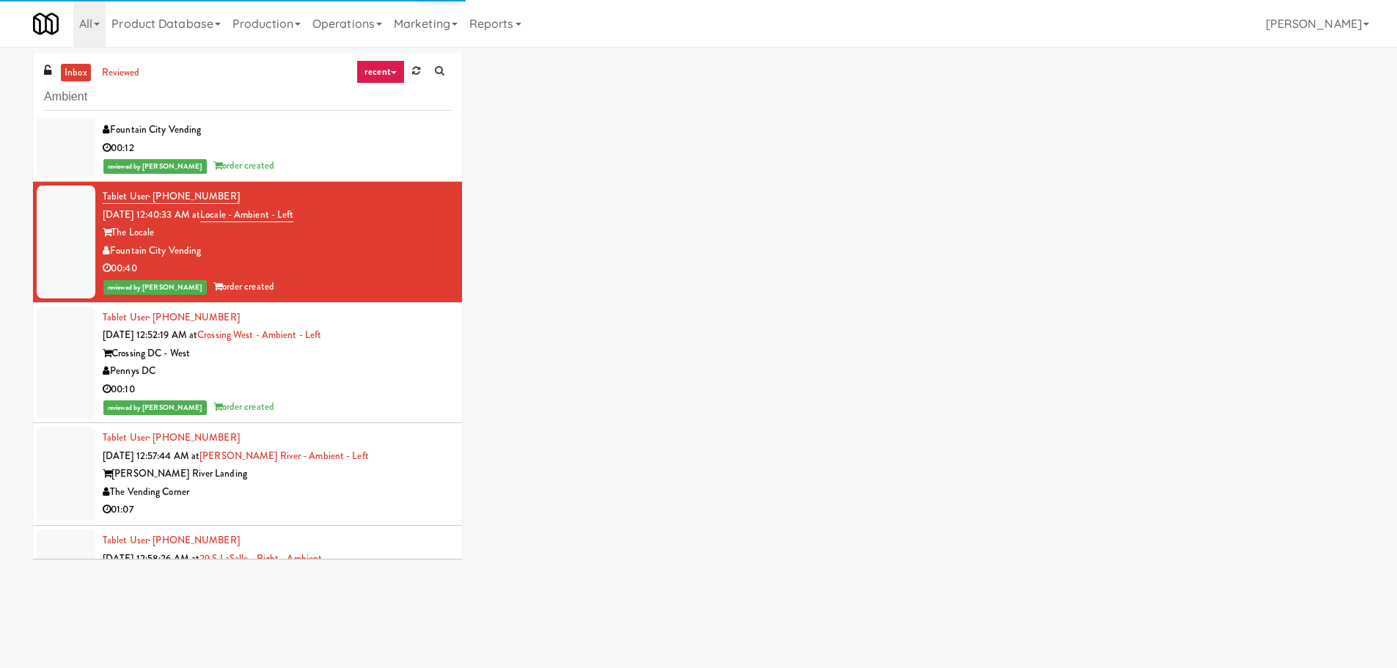
scroll to position [3301, 0]
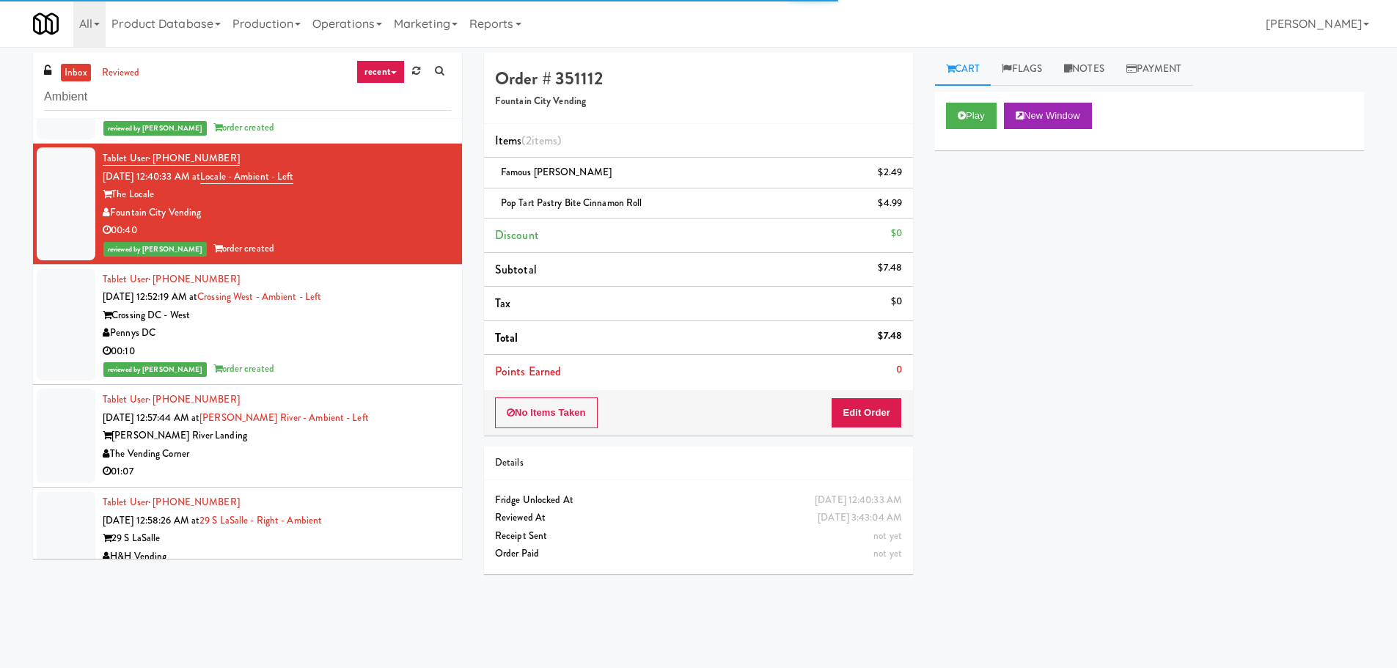
click at [417, 310] on div "Crossing DC - West" at bounding box center [277, 316] width 348 height 18
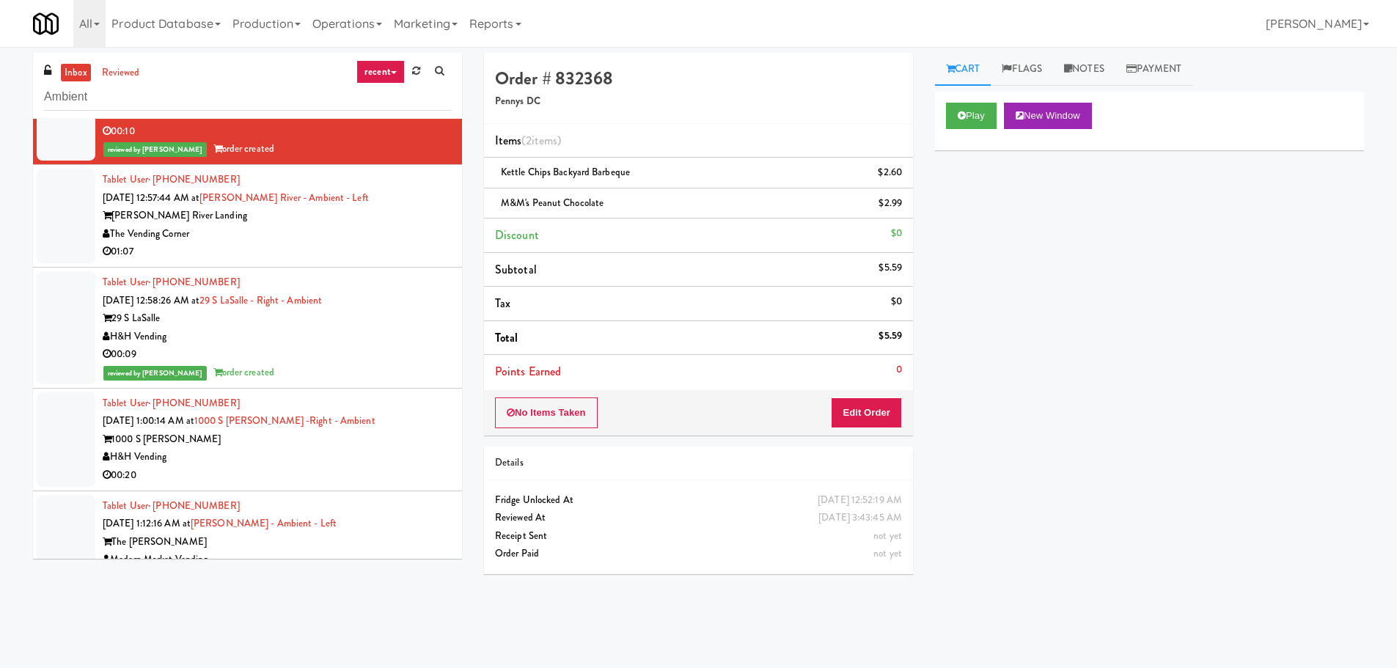
click at [409, 270] on li "Tablet User · (614) 512-7939 Aug 21, 2025 12:58:26 AM at 29 S LaSalle - Right -…" at bounding box center [247, 328] width 429 height 121
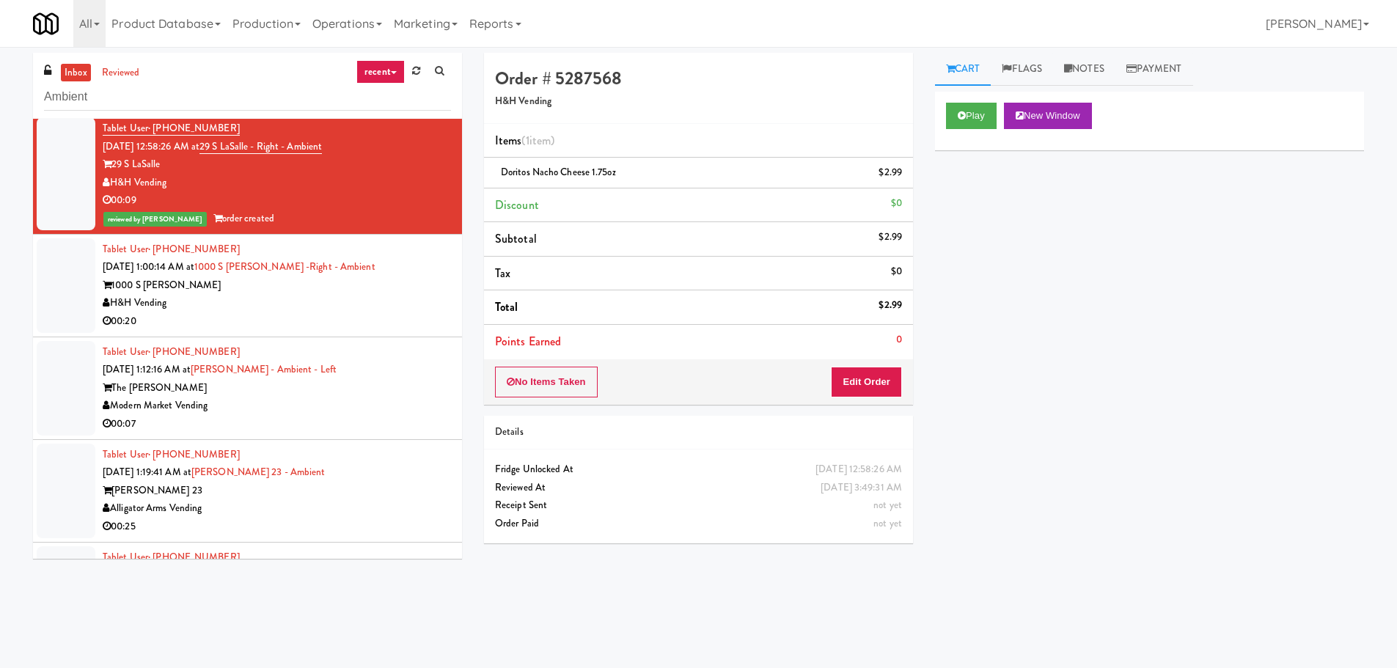
scroll to position [3741, 0]
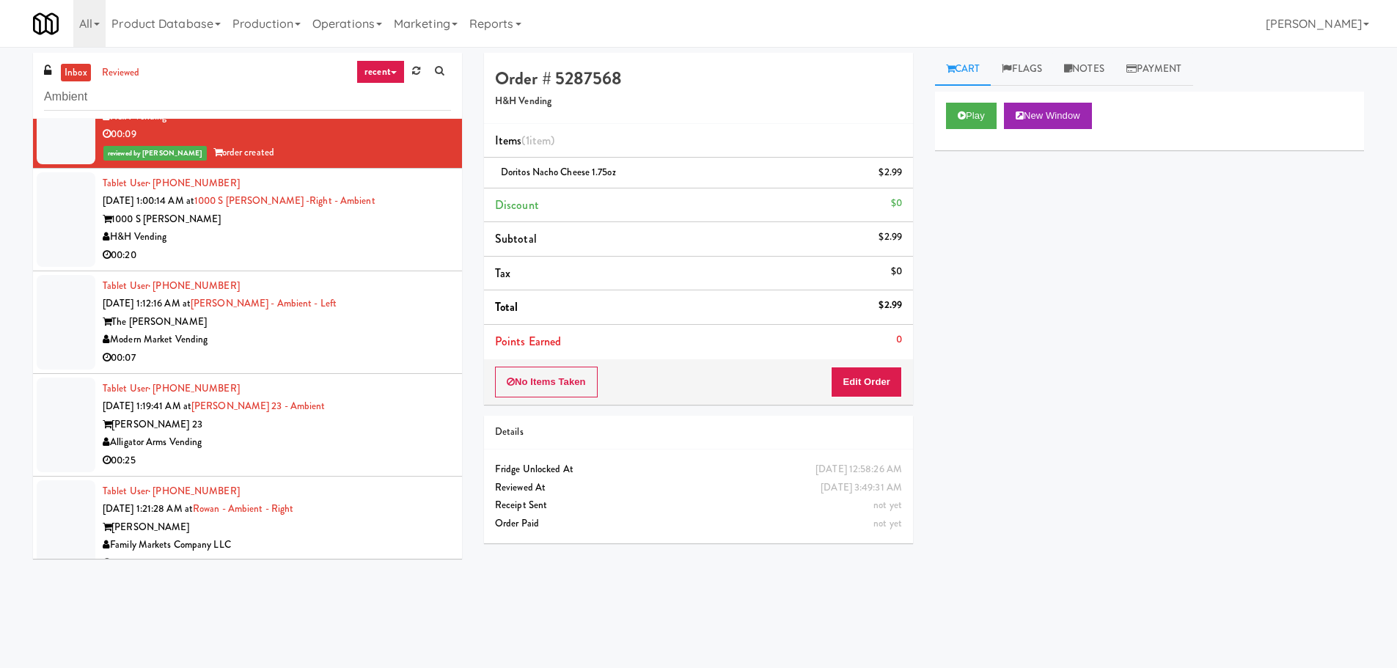
click at [404, 324] on div "The Goodwin" at bounding box center [277, 322] width 348 height 18
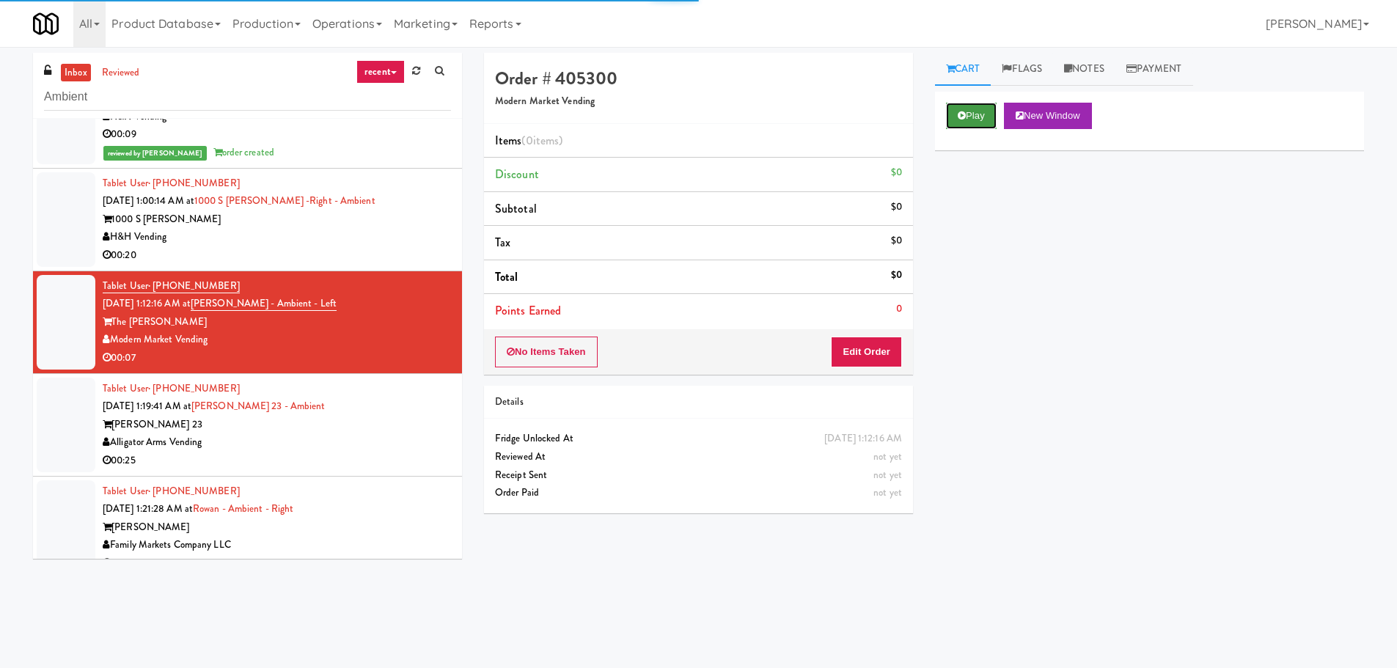
click at [970, 126] on button "Play" at bounding box center [971, 116] width 51 height 26
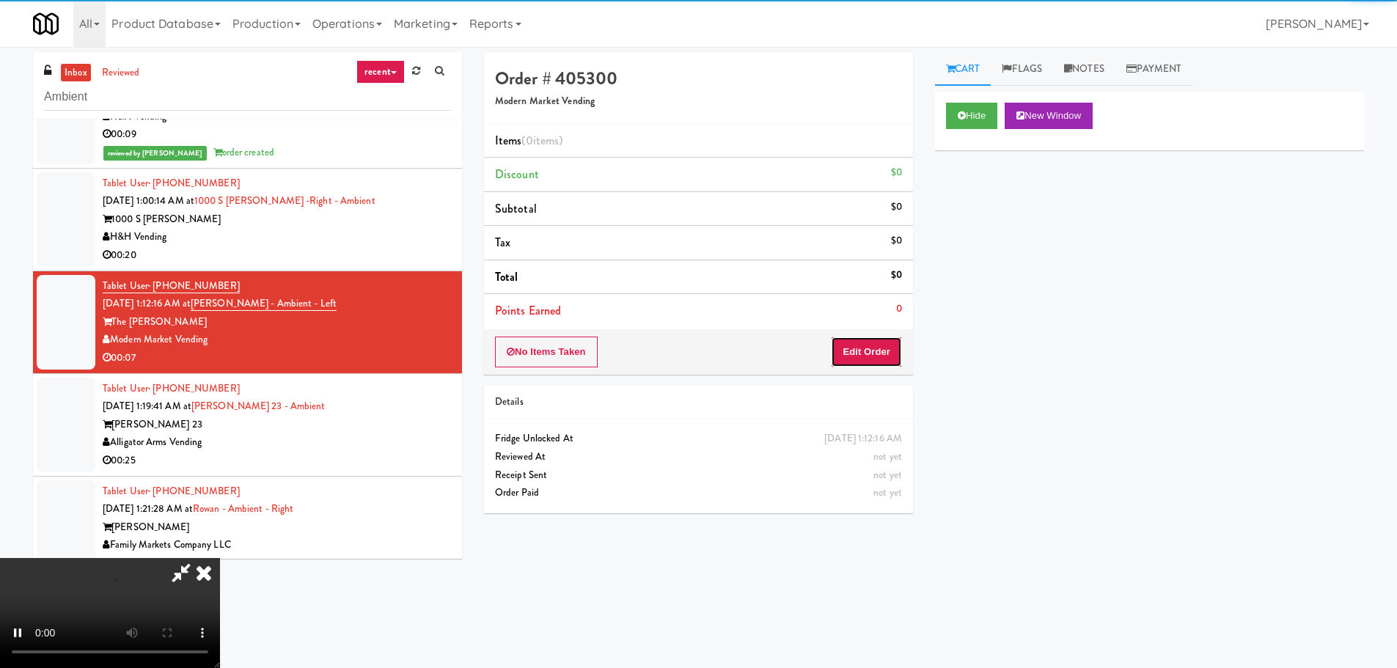
click at [882, 350] on button "Edit Order" at bounding box center [866, 352] width 71 height 31
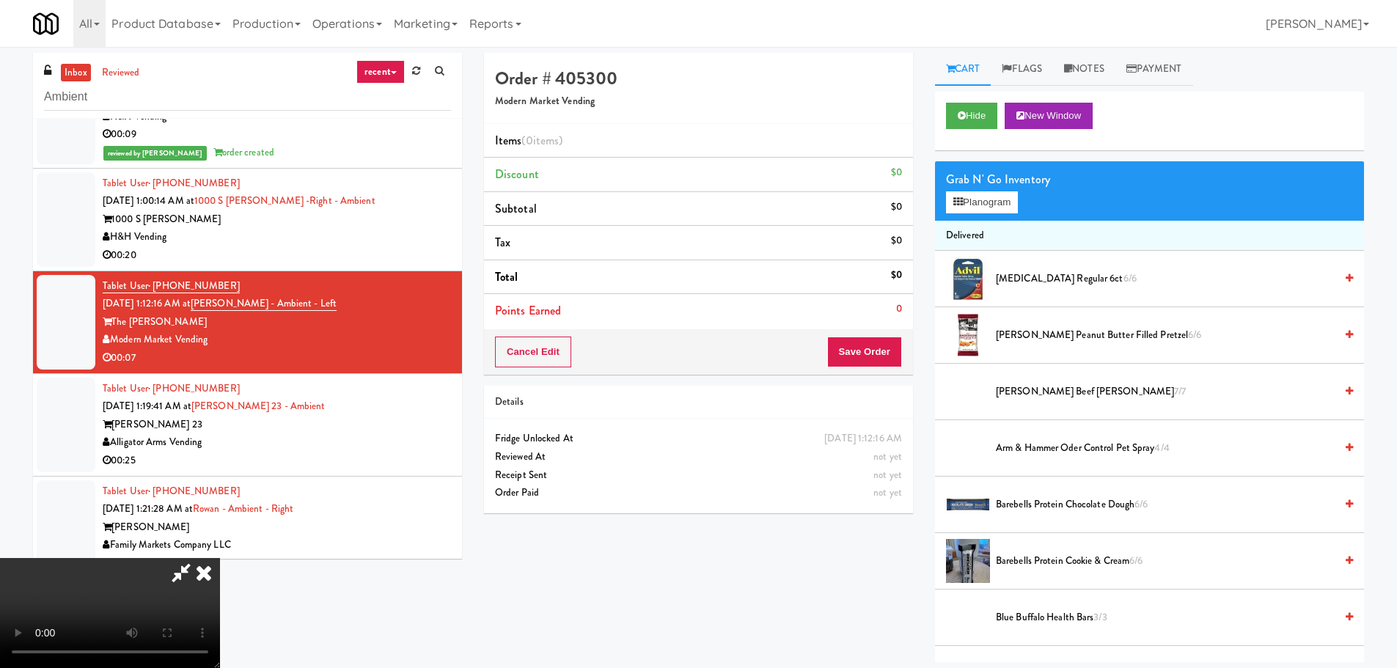
click at [121, 630] on video at bounding box center [110, 613] width 220 height 110
click at [205, 582] on video at bounding box center [110, 613] width 220 height 110
click at [841, 626] on div "Order # 405300 Modern Market Vending Items (0 items ) Discount $0 Subtotal $0 T…" at bounding box center [924, 358] width 902 height 610
click at [220, 558] on video at bounding box center [110, 613] width 220 height 110
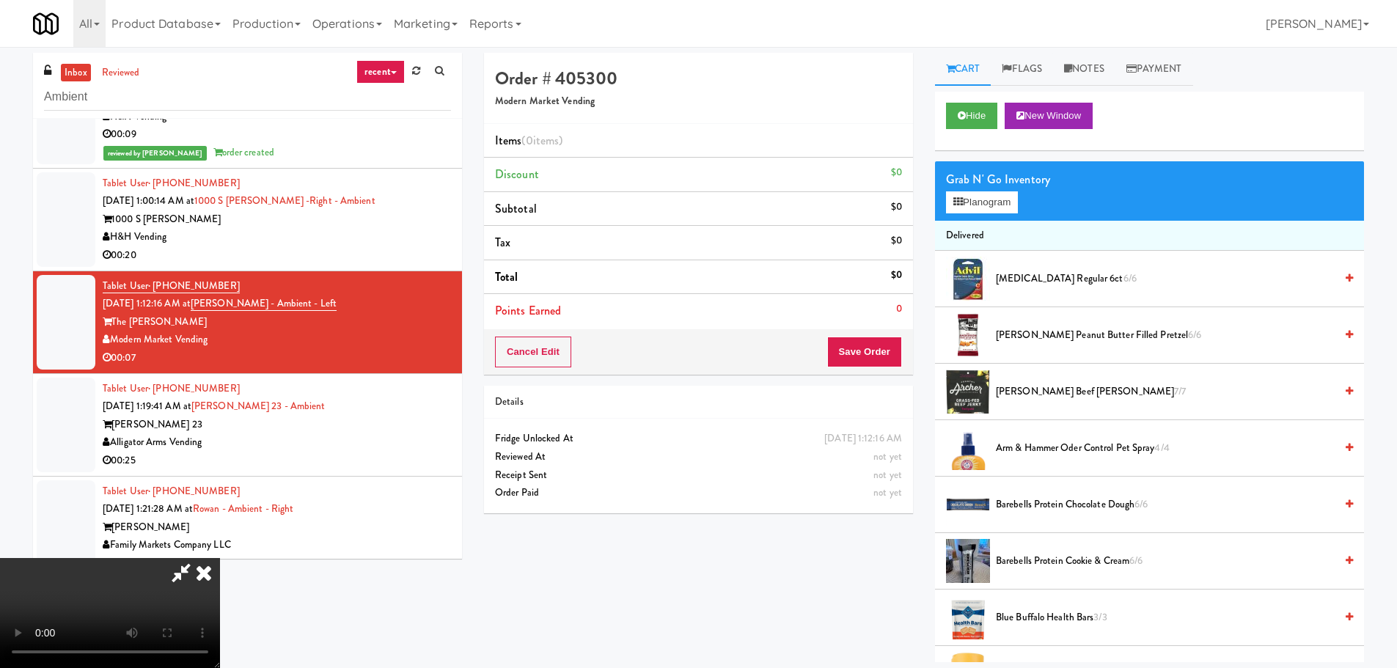
click at [220, 558] on video at bounding box center [110, 613] width 220 height 110
click at [1024, 387] on span "Archer Beef Jerky Teriyaki 7/7" at bounding box center [1165, 392] width 339 height 18
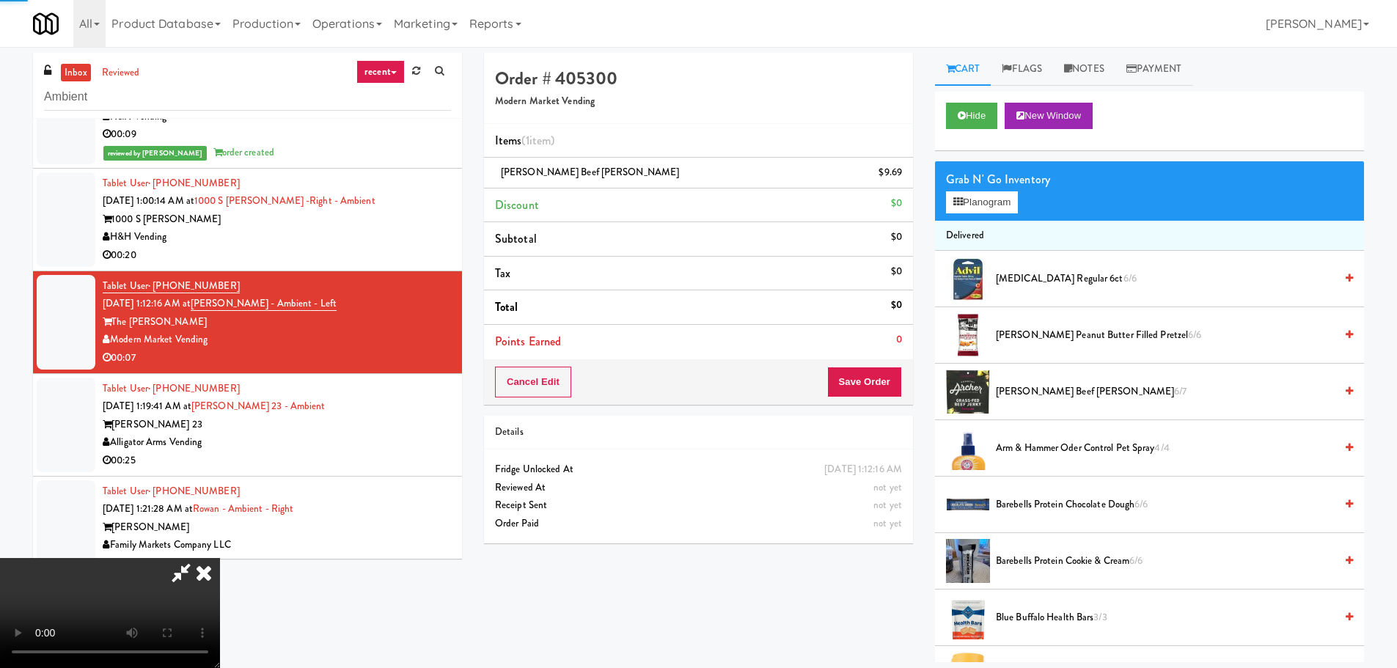
click at [220, 558] on video at bounding box center [110, 613] width 220 height 110
click at [870, 381] on button "Save Order" at bounding box center [864, 382] width 75 height 31
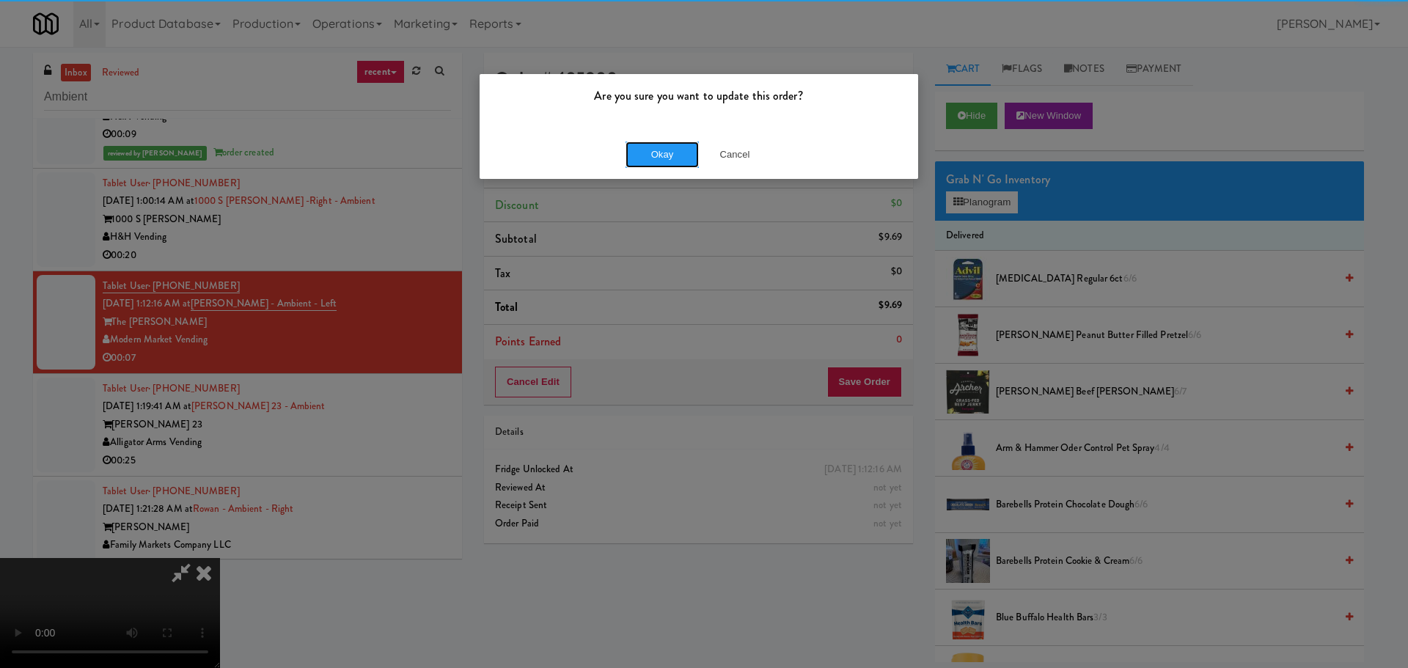
click at [646, 167] on button "Okay" at bounding box center [662, 155] width 73 height 26
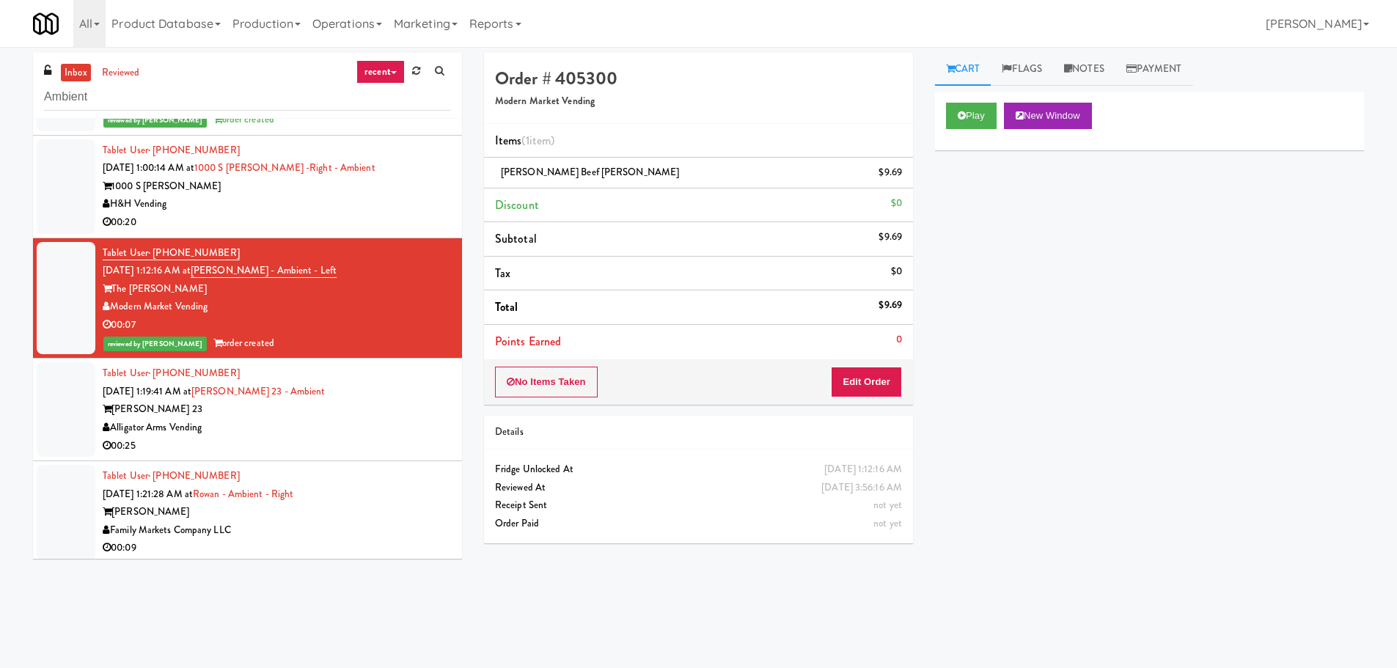
scroll to position [3961, 0]
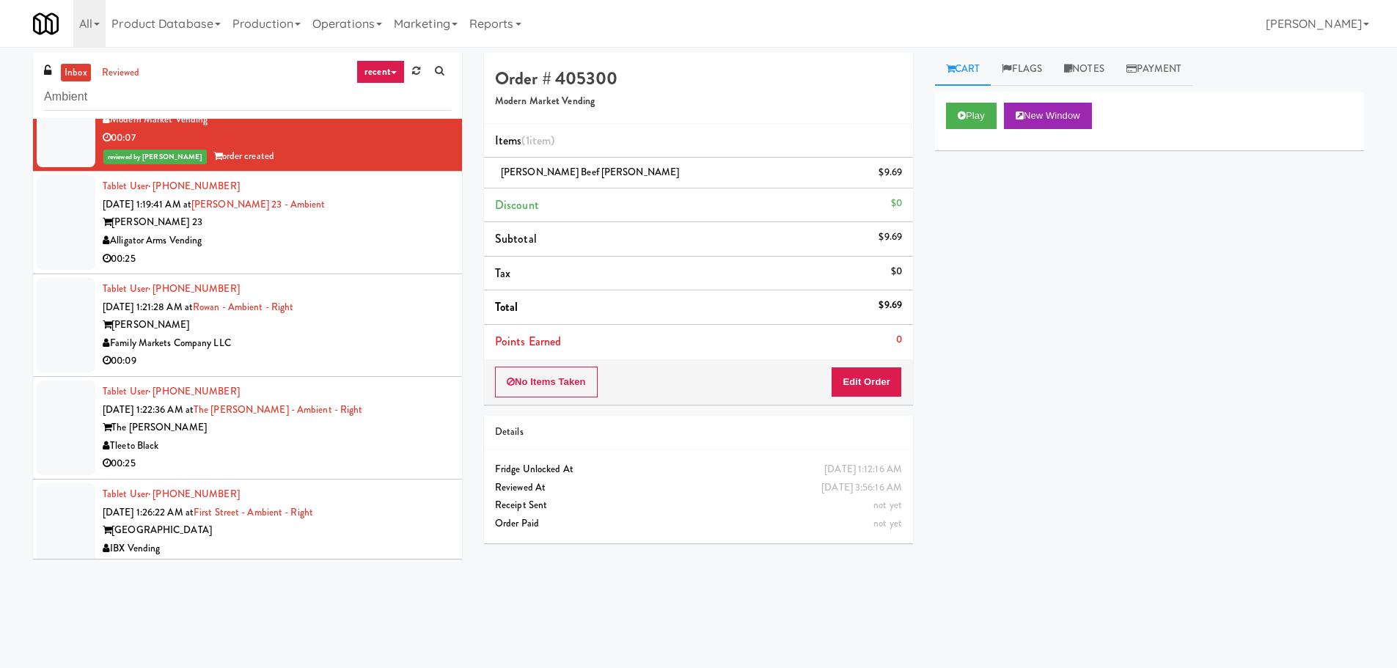
click at [421, 339] on div "Family Markets Company LLC" at bounding box center [277, 343] width 348 height 18
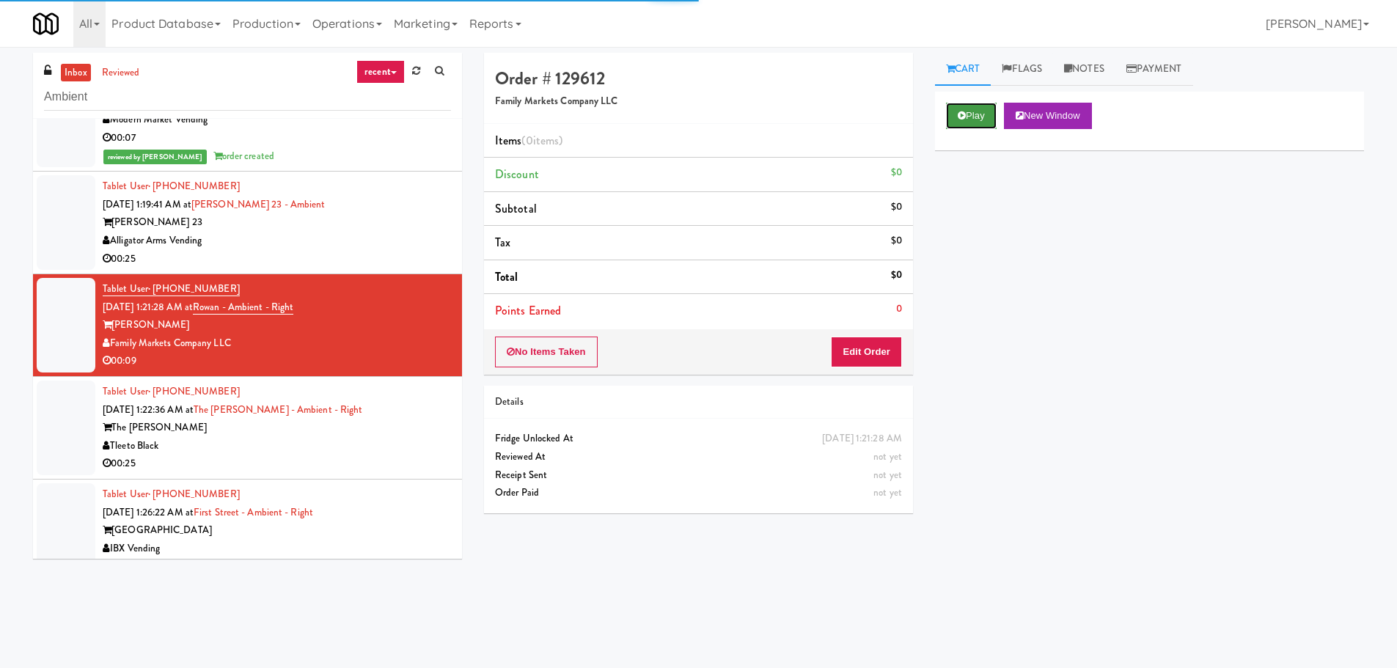
click at [959, 114] on icon at bounding box center [962, 116] width 8 height 10
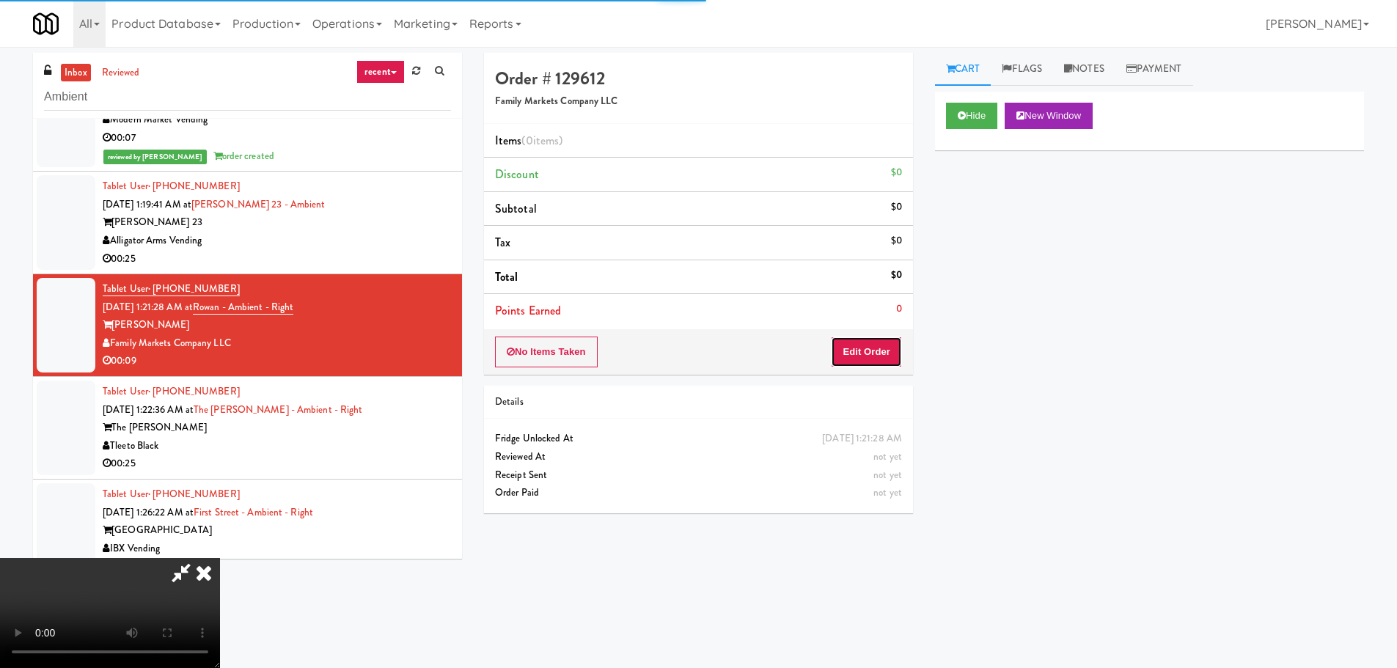
click at [856, 341] on button "Edit Order" at bounding box center [866, 352] width 71 height 31
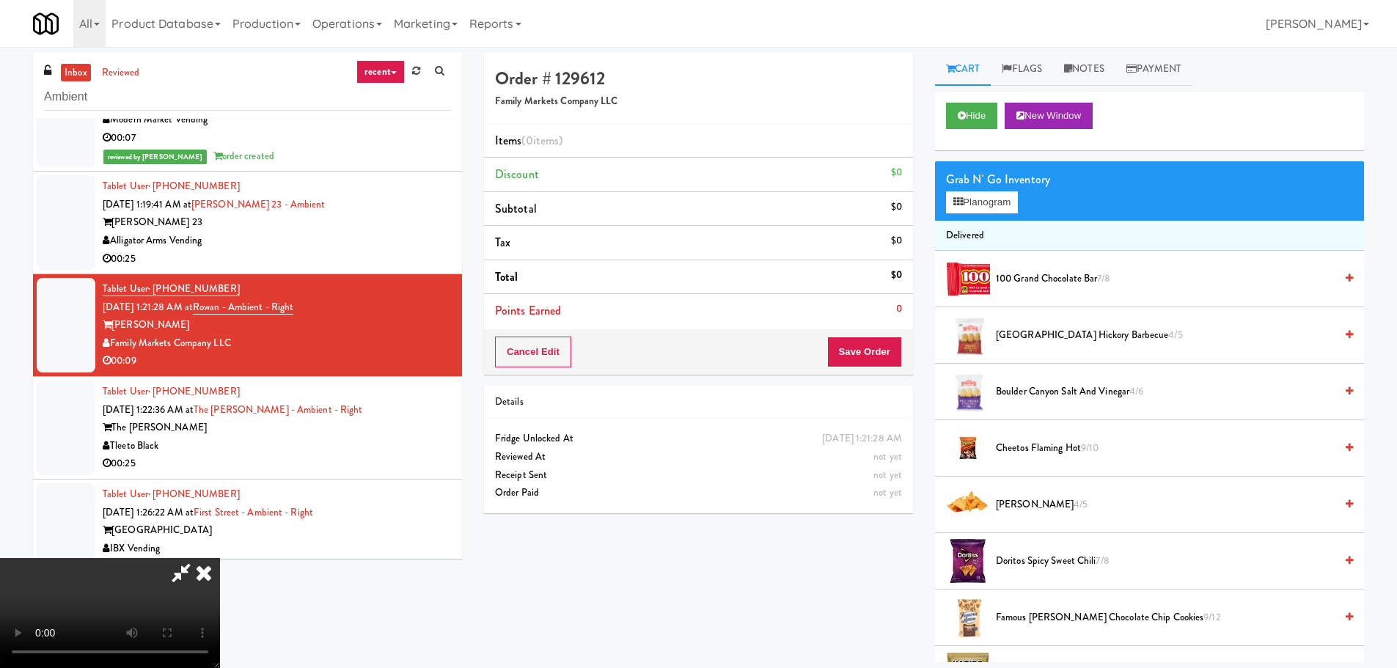
scroll to position [252, 0]
click at [220, 558] on video at bounding box center [110, 613] width 220 height 110
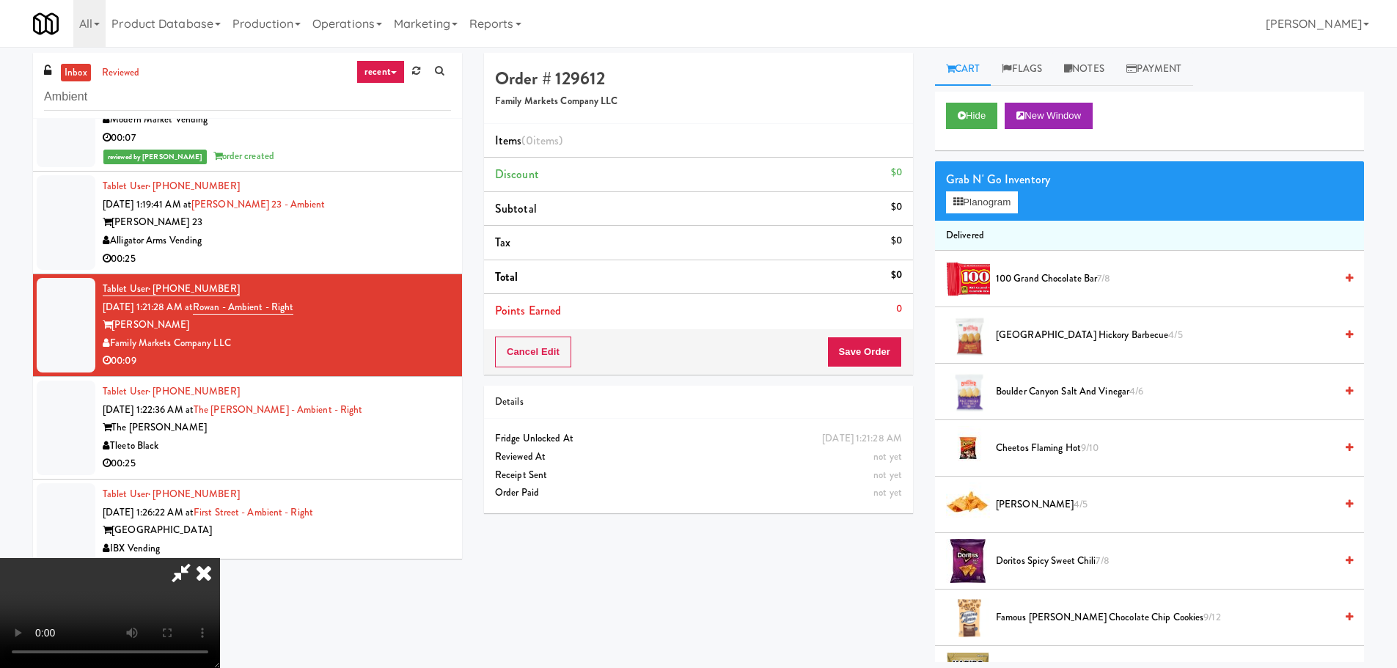
click at [220, 558] on video at bounding box center [110, 613] width 220 height 110
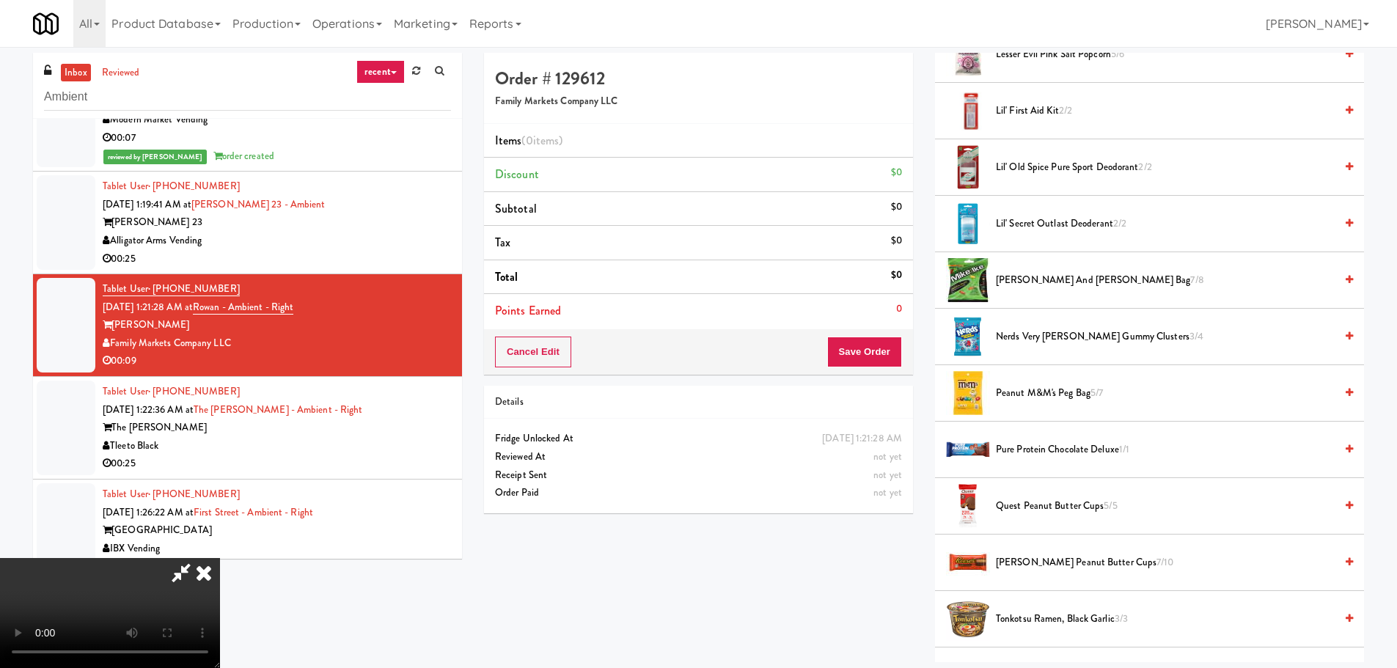
scroll to position [807, 0]
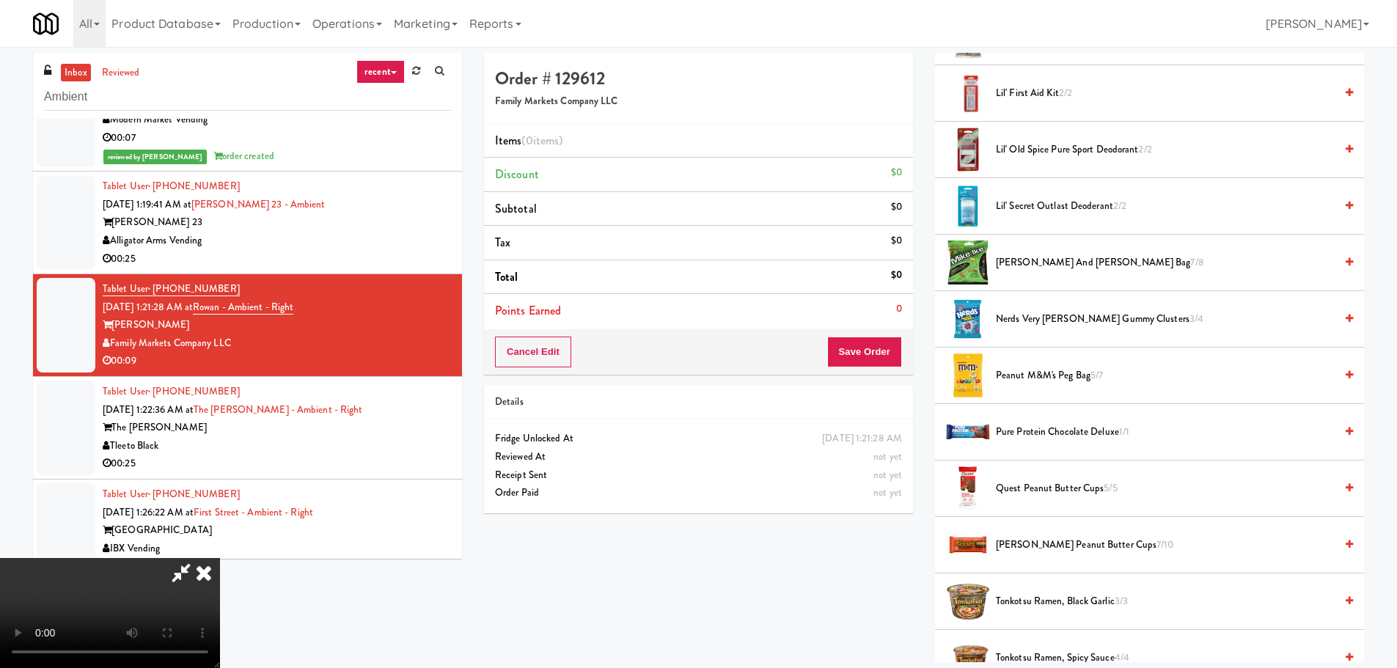
click at [1076, 376] on span "Peanut M&M's Peg Bag 5/7" at bounding box center [1165, 376] width 339 height 18
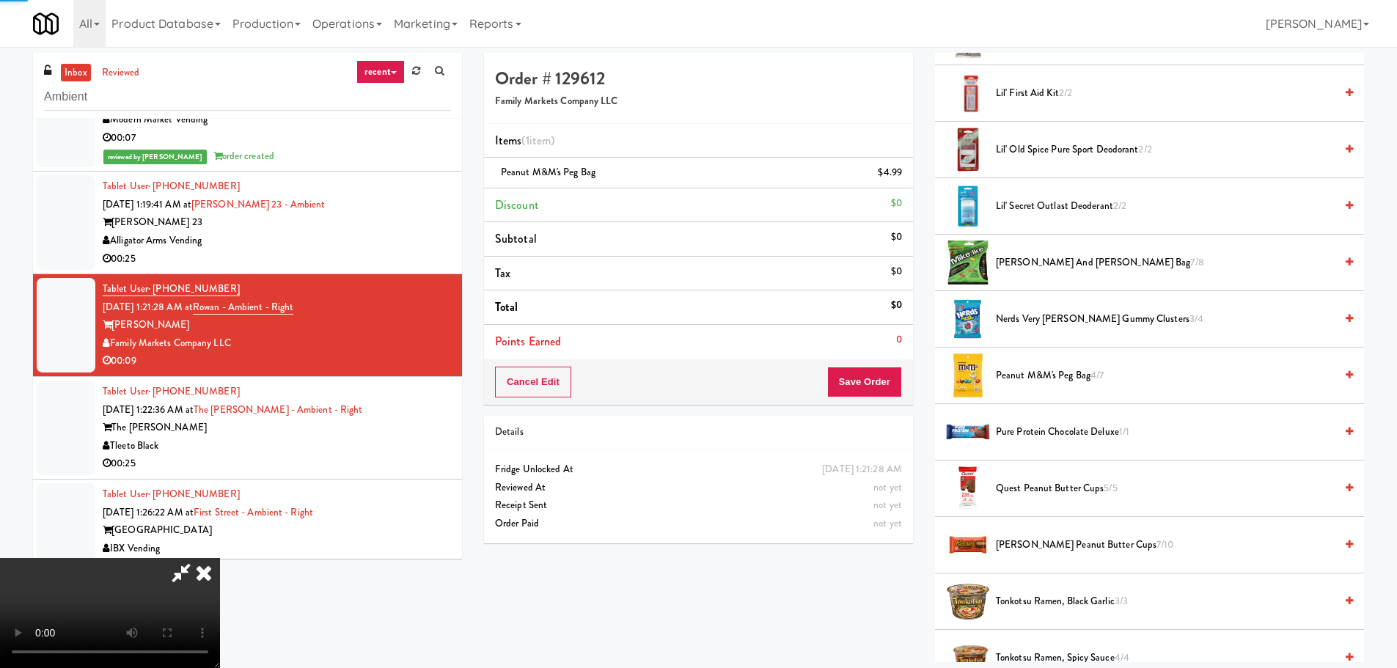
click at [220, 558] on video at bounding box center [110, 613] width 220 height 110
click at [198, 558] on icon at bounding box center [181, 572] width 34 height 29
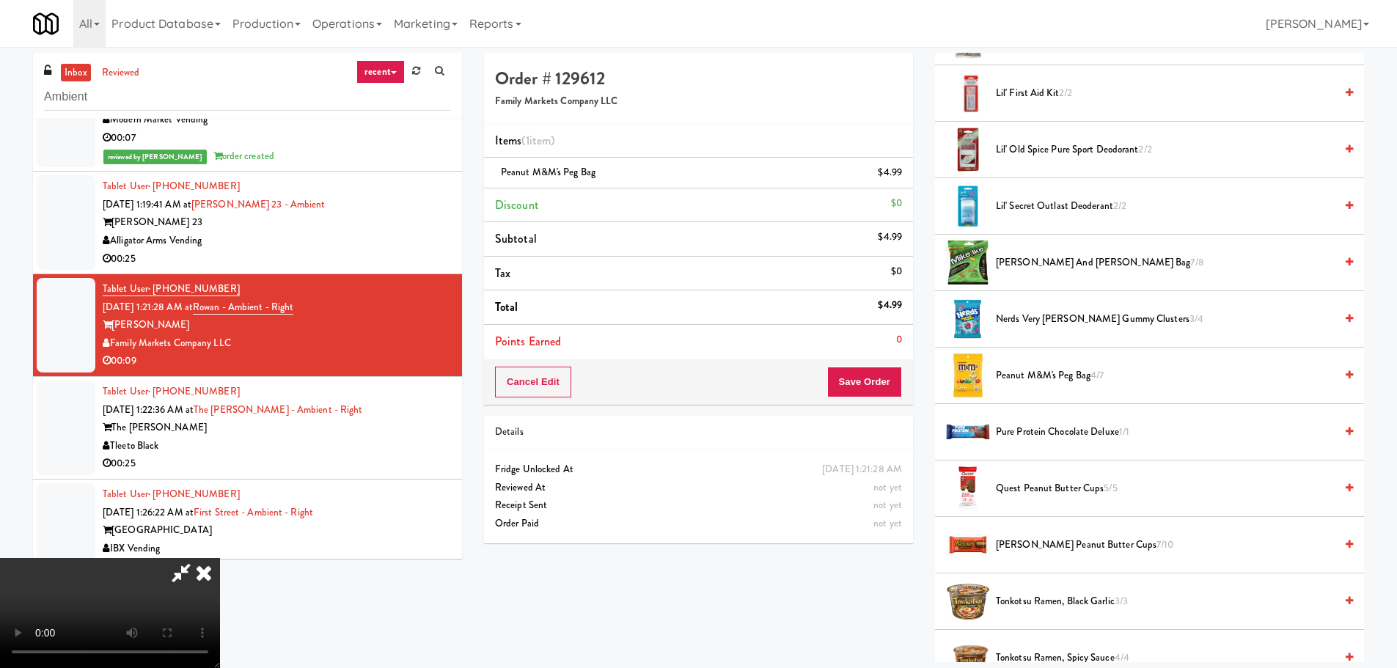
scroll to position [252, 0]
click at [220, 558] on video at bounding box center [110, 613] width 220 height 110
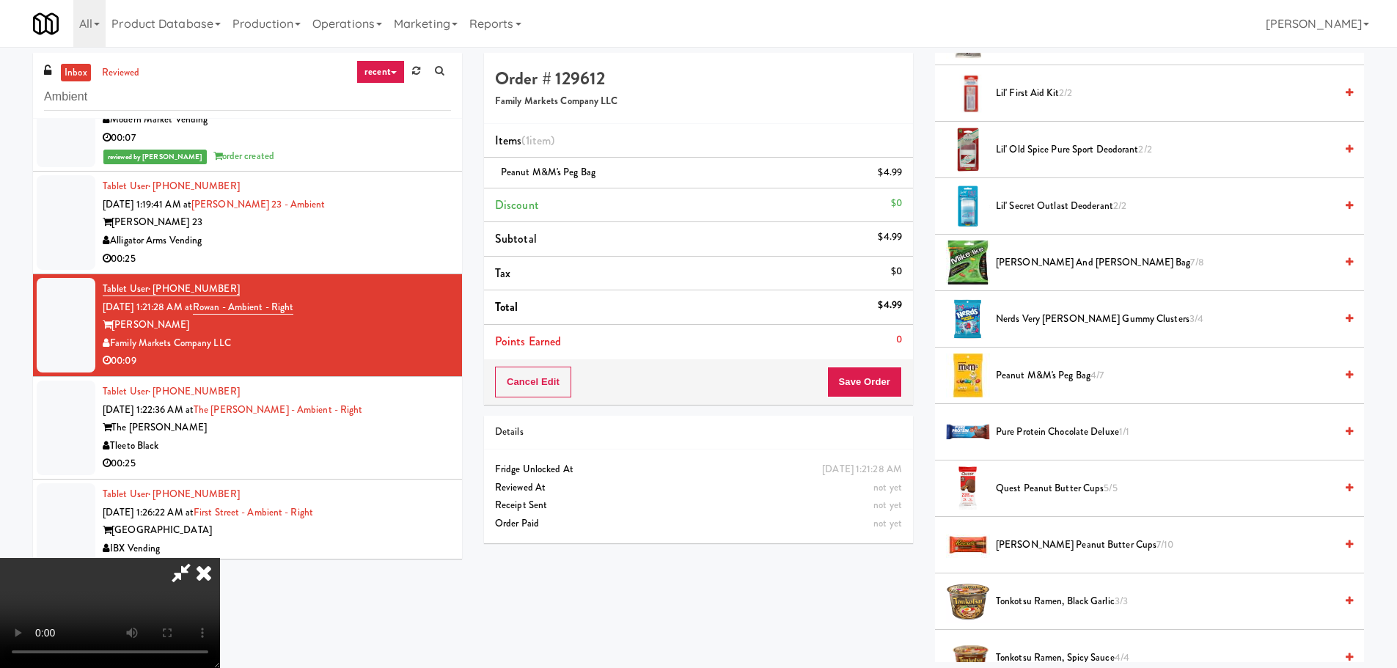
click at [220, 558] on video at bounding box center [110, 613] width 220 height 110
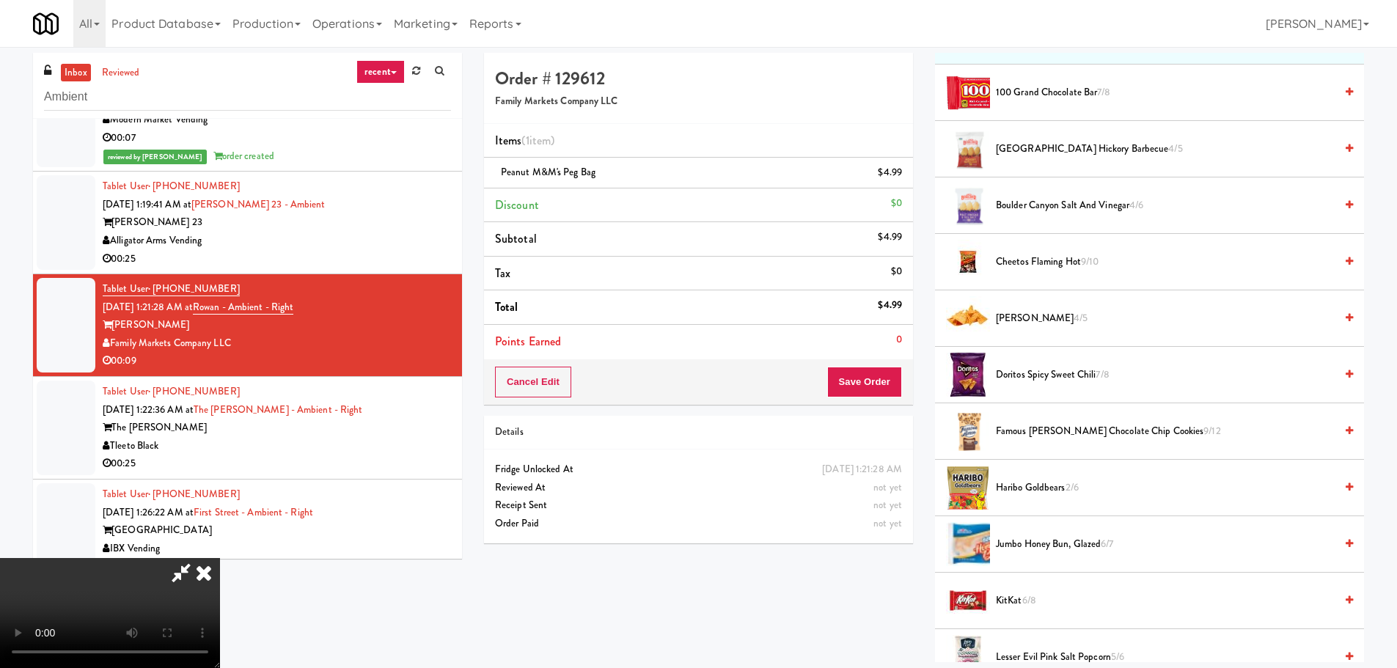
scroll to position [183, 0]
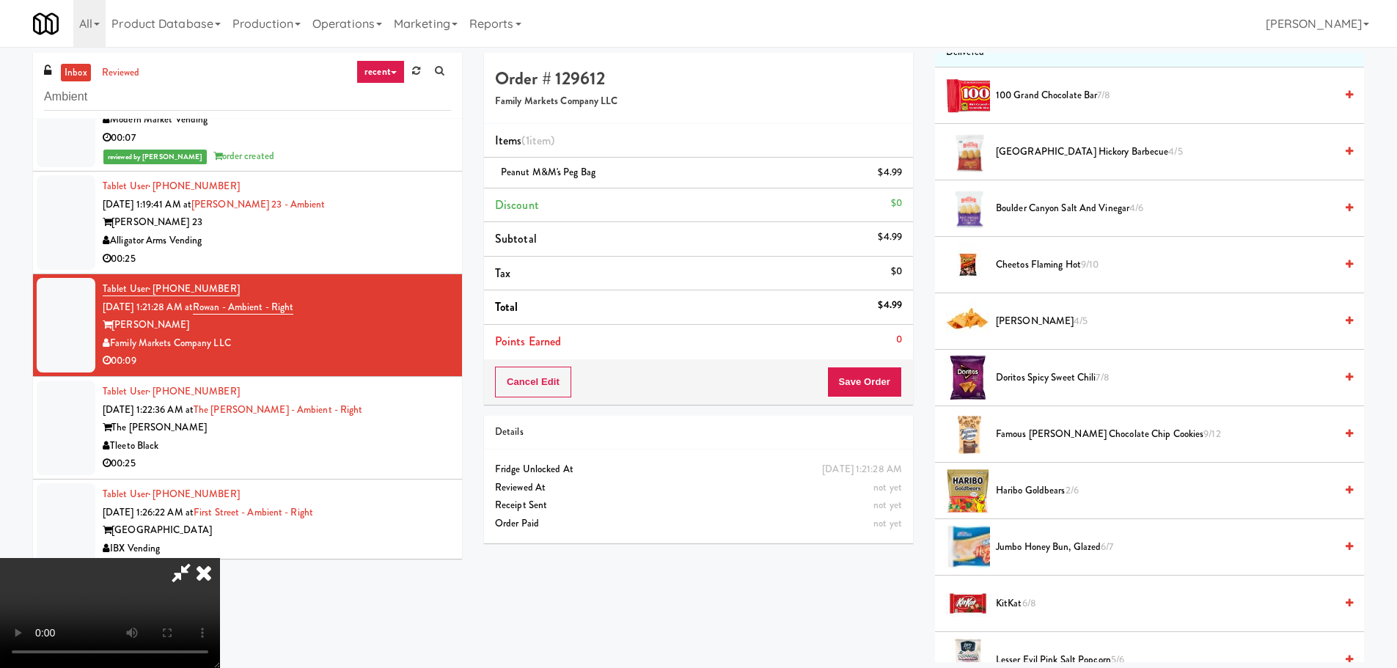
click at [1074, 419] on li "Famous Amos Chocolate Chip Cookies 9/12" at bounding box center [1149, 434] width 429 height 56
click at [1072, 421] on li "Famous Amos Chocolate Chip Cookies 9/12" at bounding box center [1149, 434] width 429 height 56
click at [1072, 428] on span "Famous Amos Chocolate Chip Cookies 9/12" at bounding box center [1165, 434] width 339 height 18
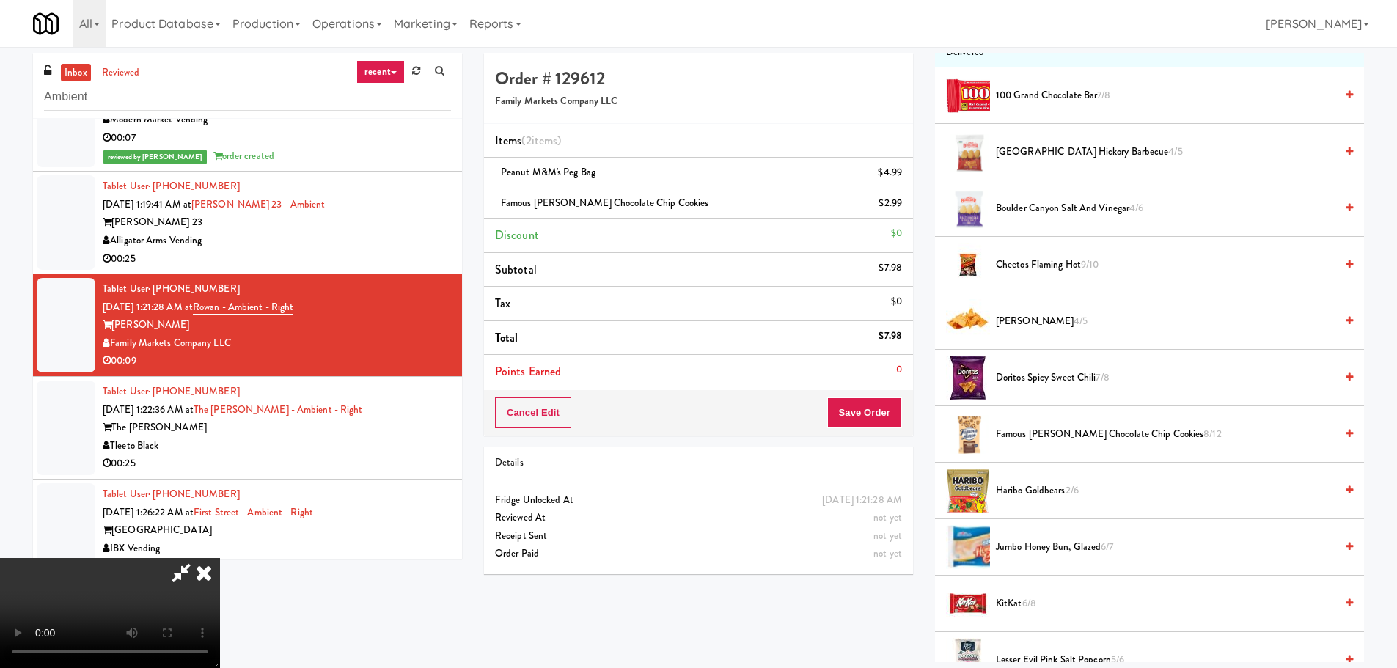
scroll to position [0, 0]
click at [220, 582] on video at bounding box center [110, 613] width 220 height 110
click at [220, 558] on video at bounding box center [110, 613] width 220 height 110
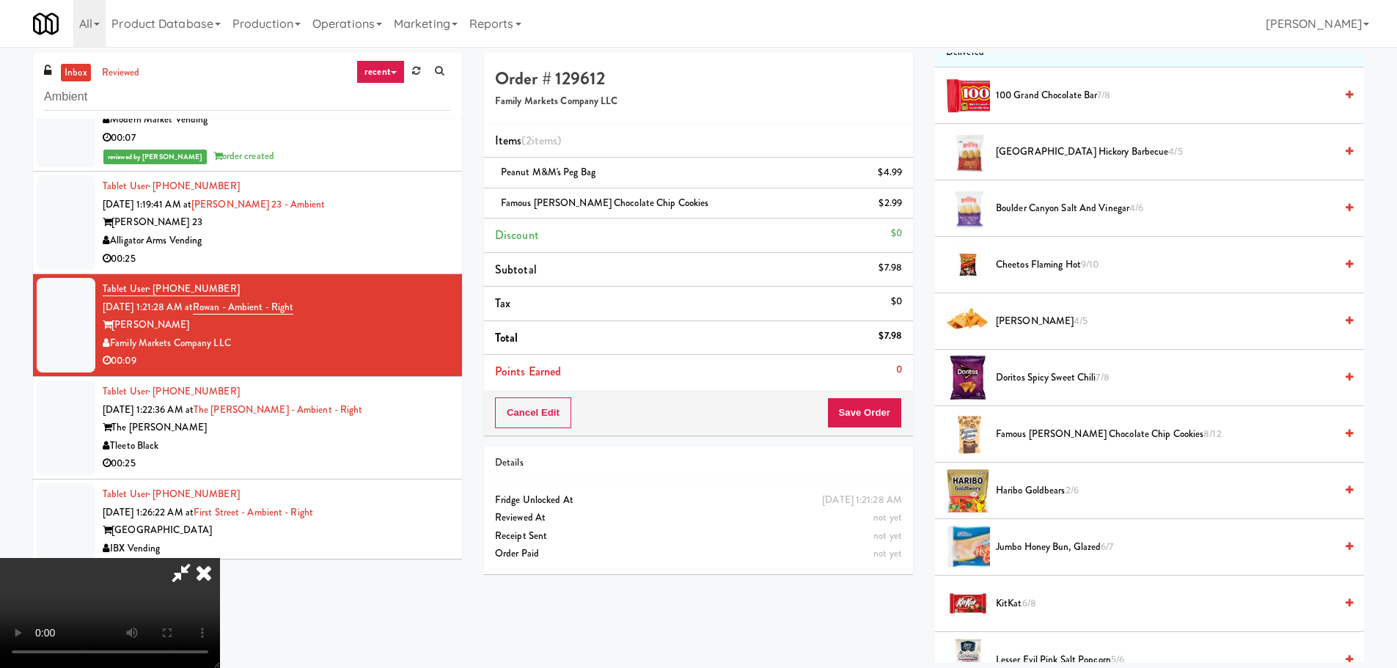
click at [220, 558] on video at bounding box center [110, 613] width 220 height 110
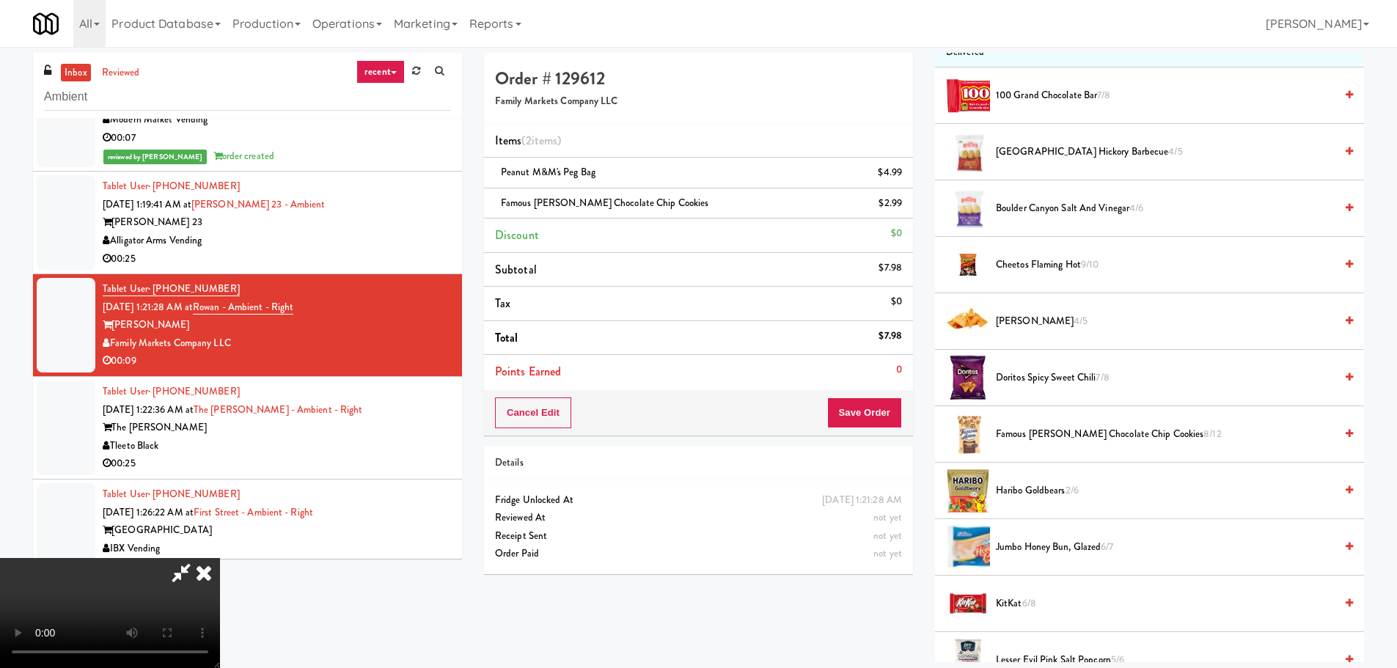
scroll to position [252, 0]
click at [890, 414] on button "Save Order" at bounding box center [864, 413] width 75 height 31
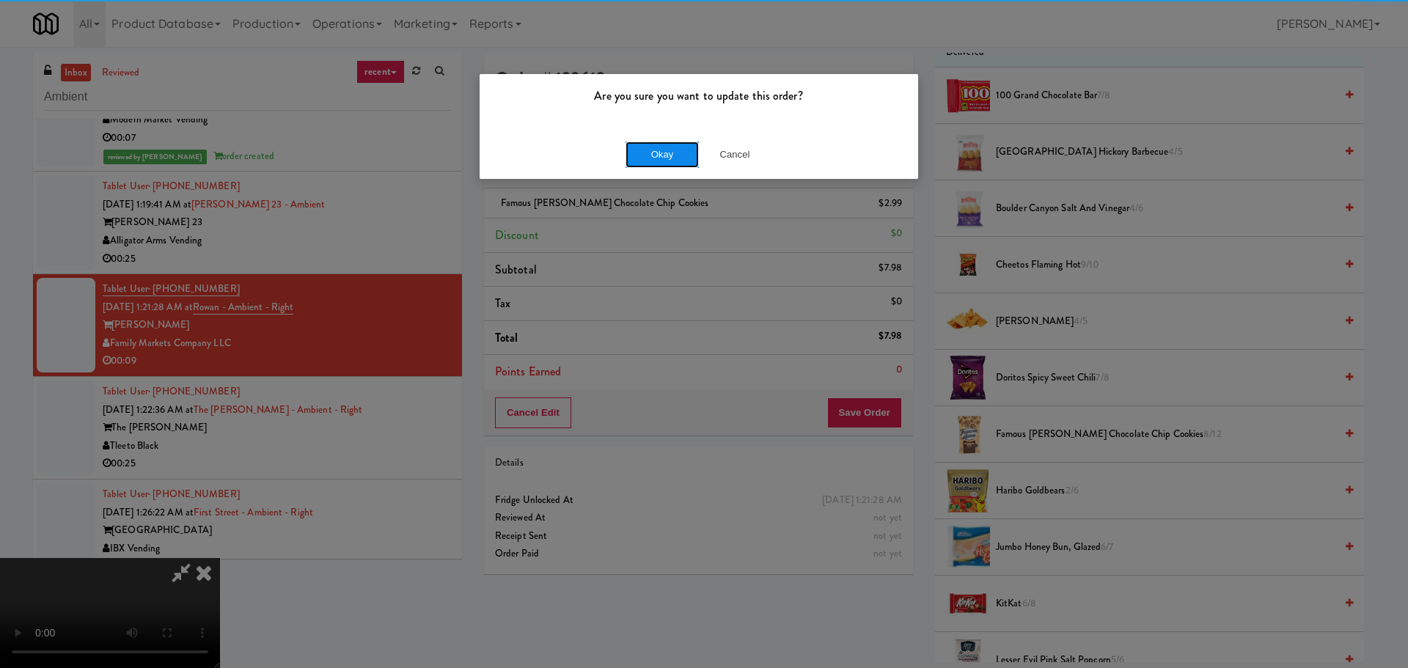
click at [662, 159] on button "Okay" at bounding box center [662, 155] width 73 height 26
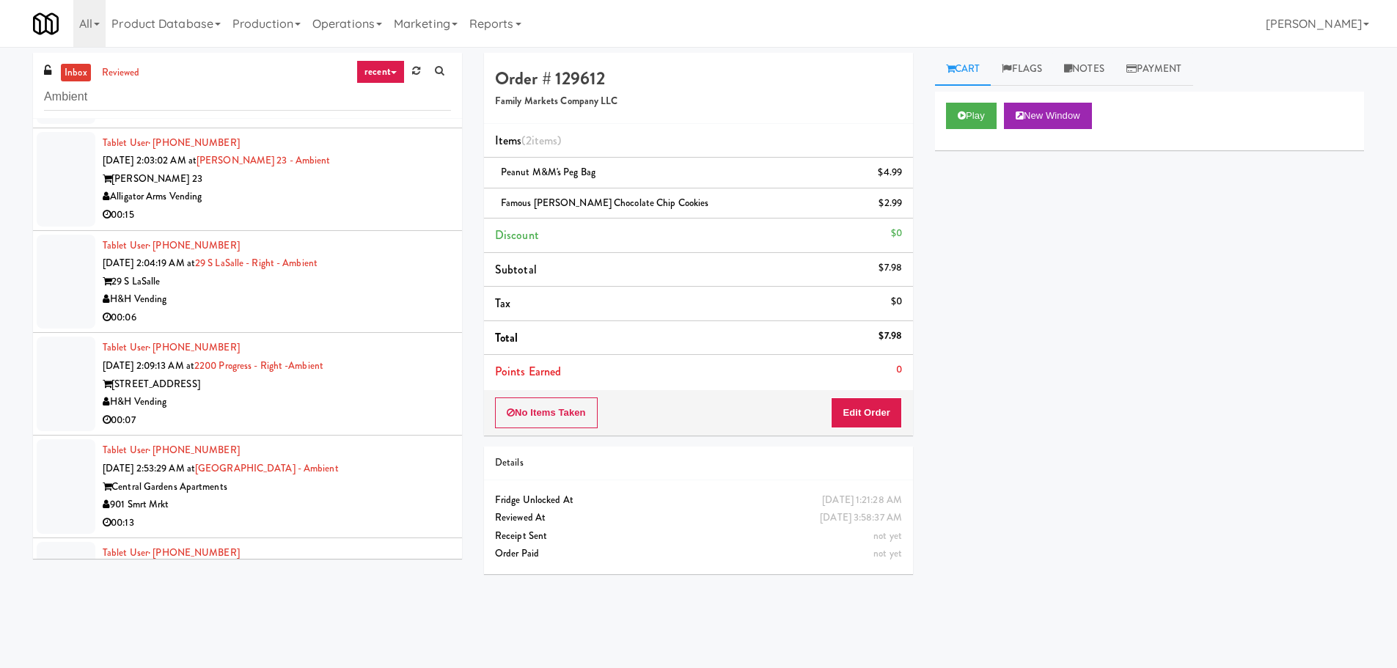
scroll to position [4694, 0]
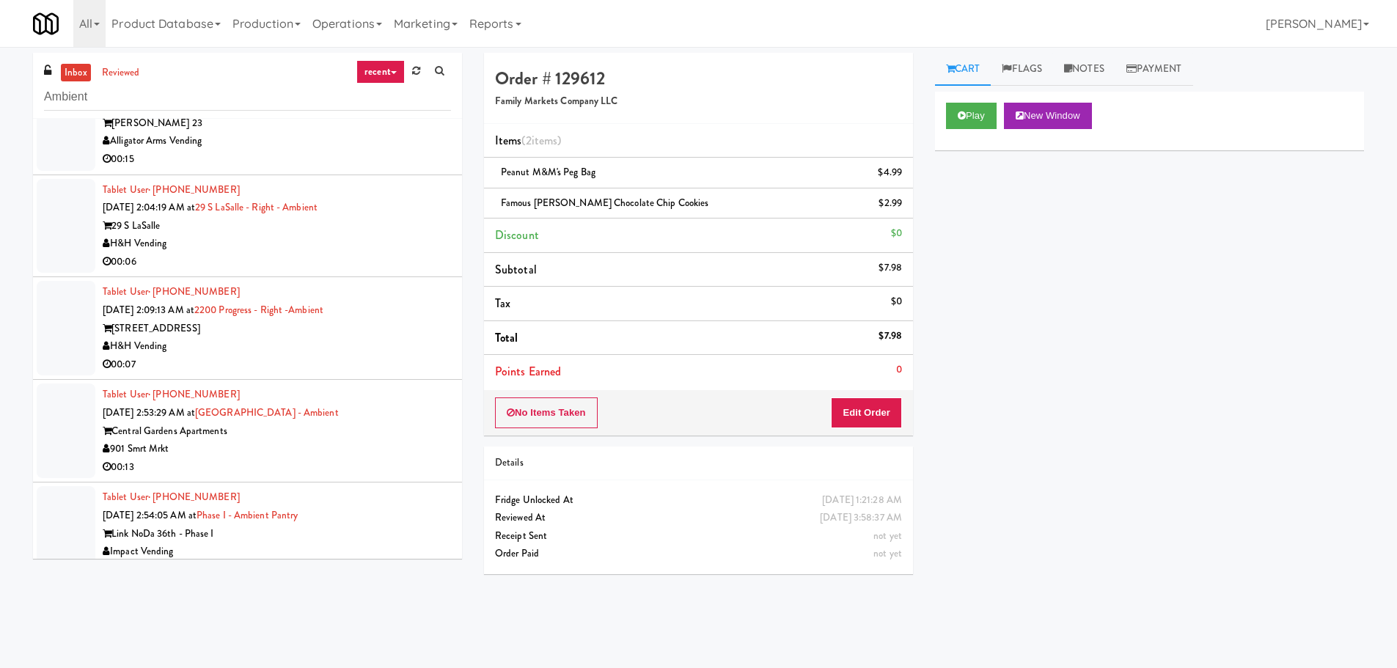
click at [406, 259] on div "00:06" at bounding box center [277, 262] width 348 height 18
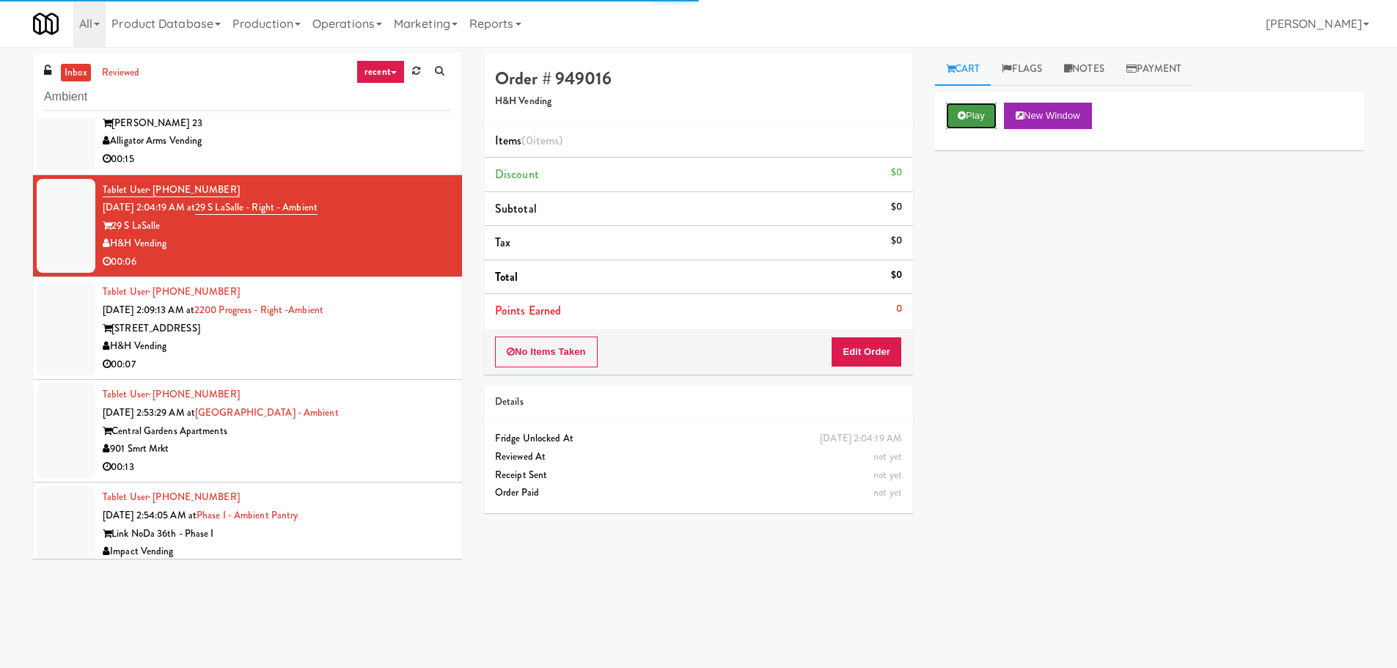
click at [954, 105] on button "Play" at bounding box center [971, 116] width 51 height 26
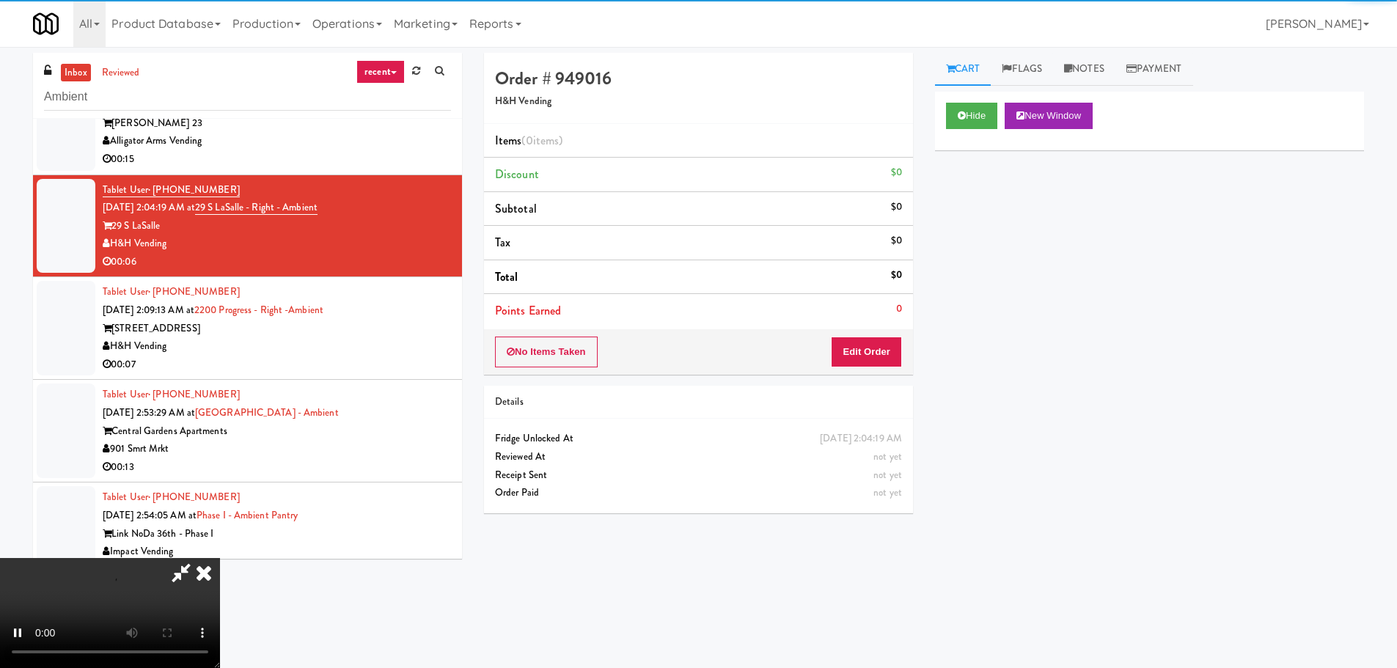
click at [857, 370] on div "No Items Taken Edit Order" at bounding box center [698, 351] width 429 height 45
click at [863, 367] on div "No Items Taken Edit Order" at bounding box center [698, 351] width 429 height 45
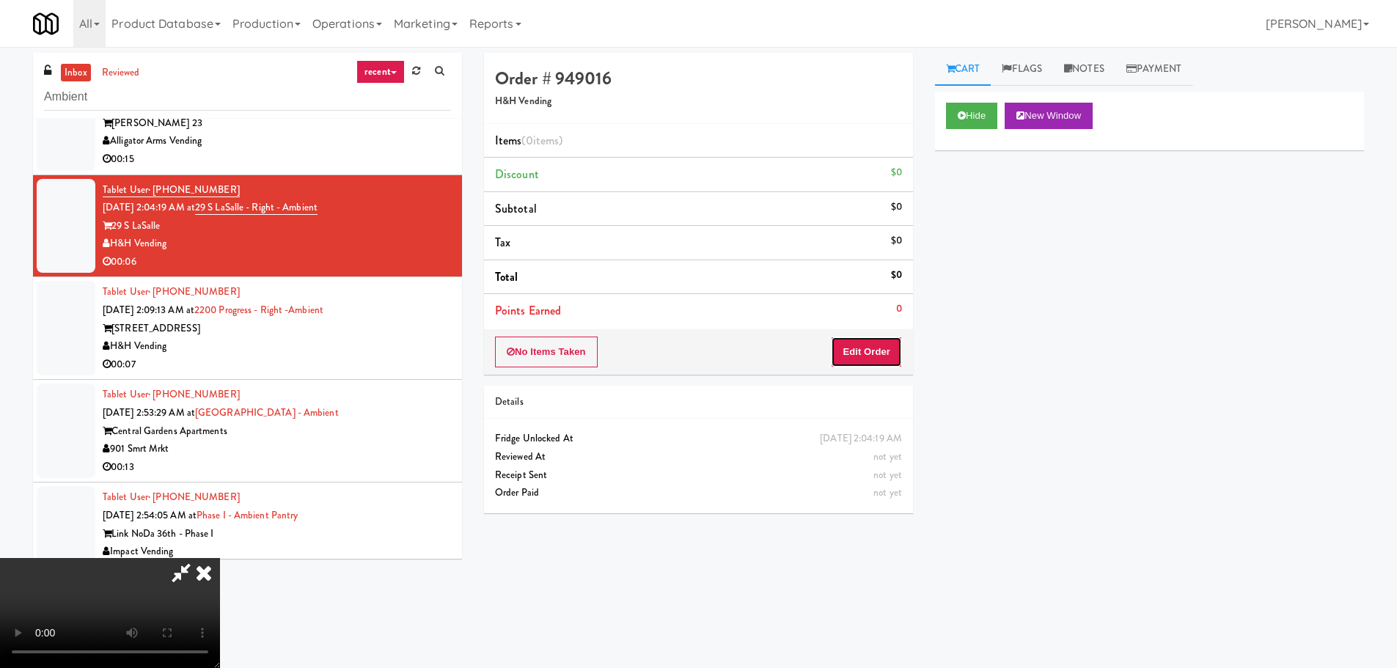
click at [866, 362] on button "Edit Order" at bounding box center [866, 352] width 71 height 31
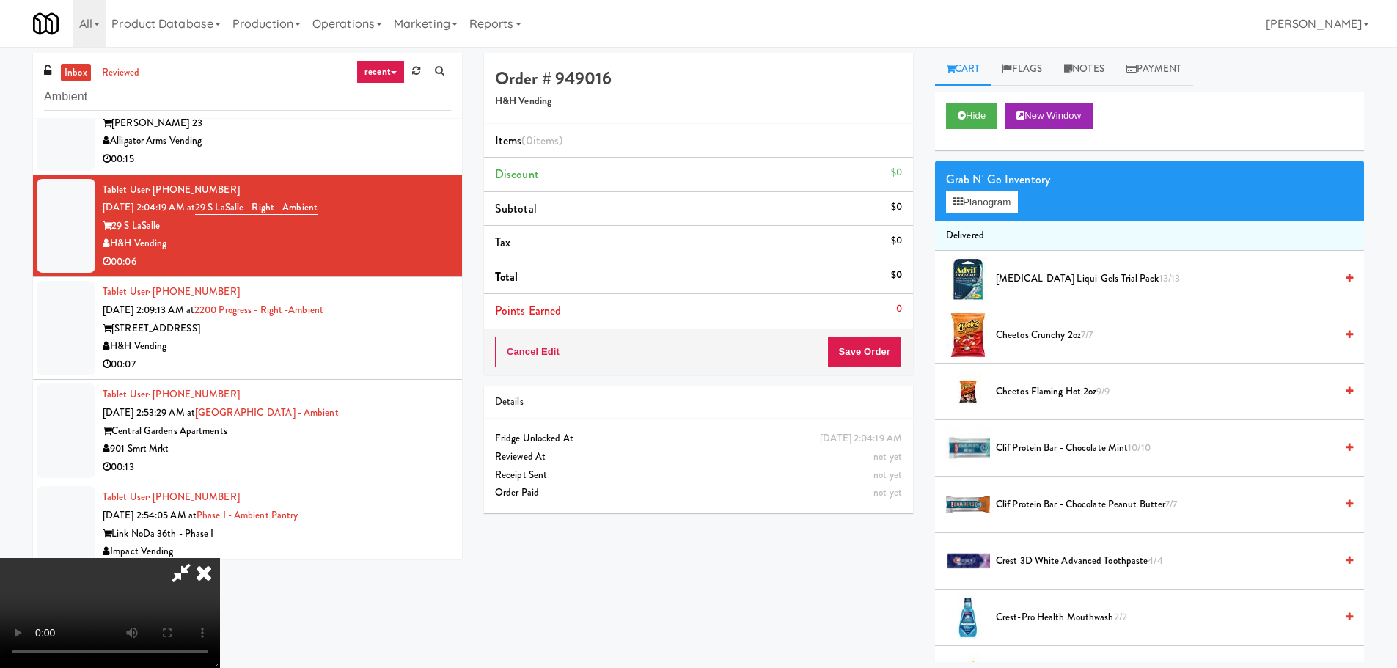
click at [220, 558] on video at bounding box center [110, 613] width 220 height 110
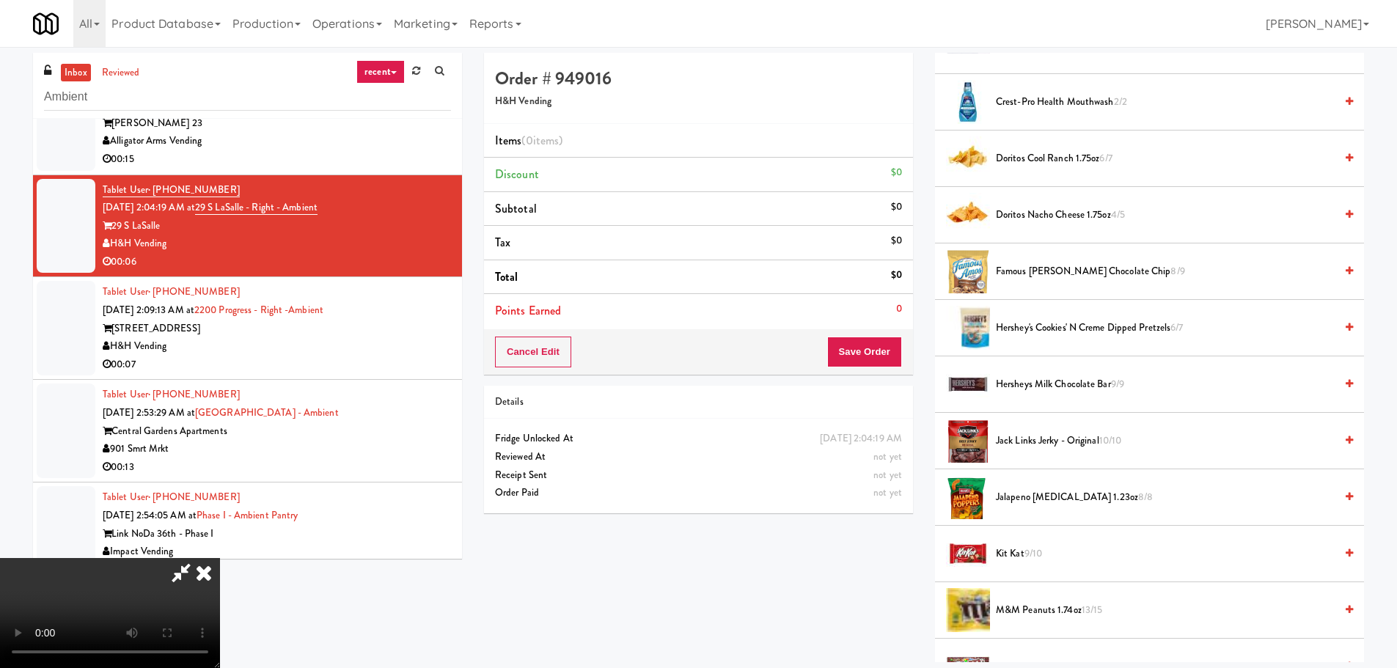
scroll to position [734, 0]
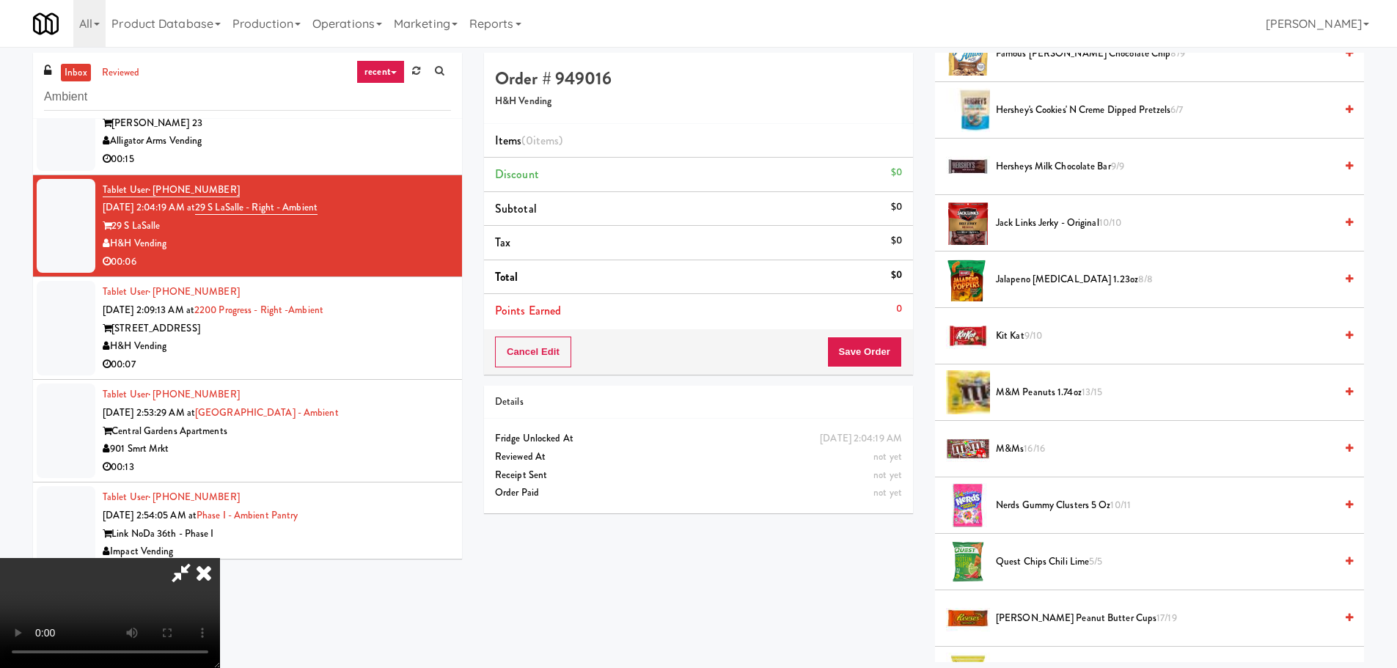
click at [1068, 170] on span "Hersheys Milk Chocolate Bar 9/9" at bounding box center [1165, 167] width 339 height 18
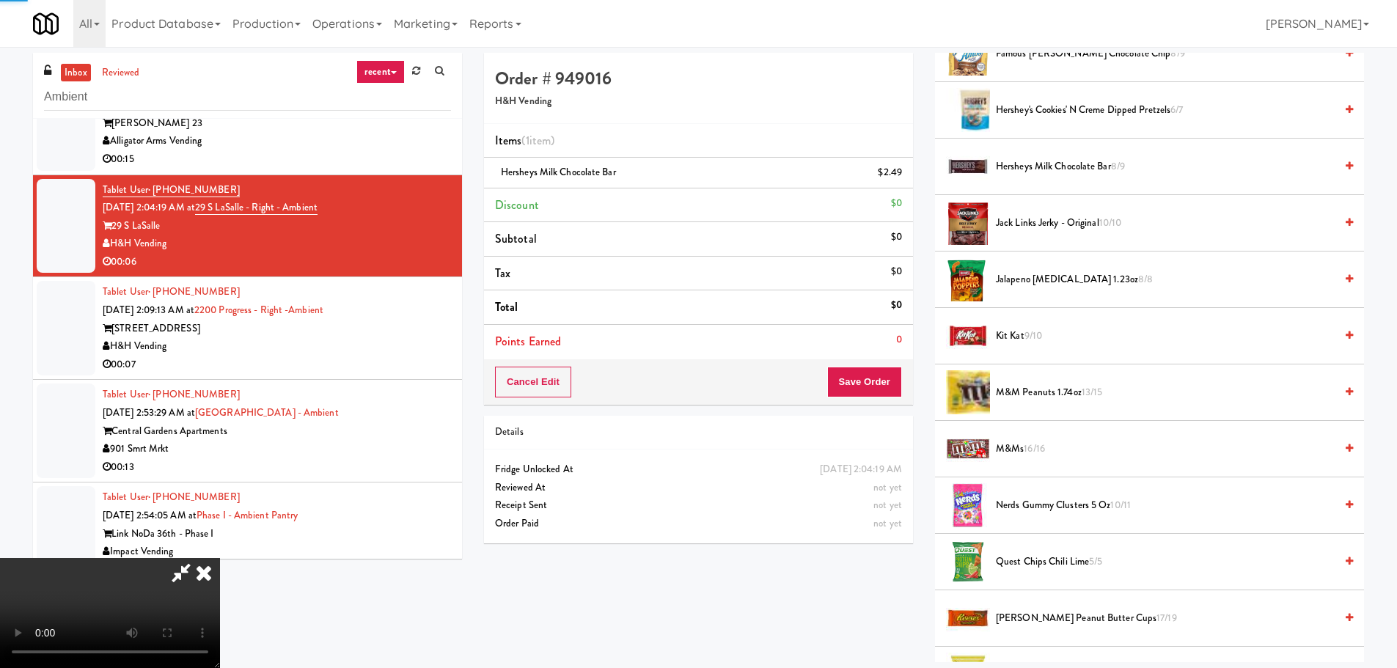
click at [220, 558] on video at bounding box center [110, 613] width 220 height 110
drag, startPoint x: 549, startPoint y: 507, endPoint x: 562, endPoint y: 483, distance: 26.6
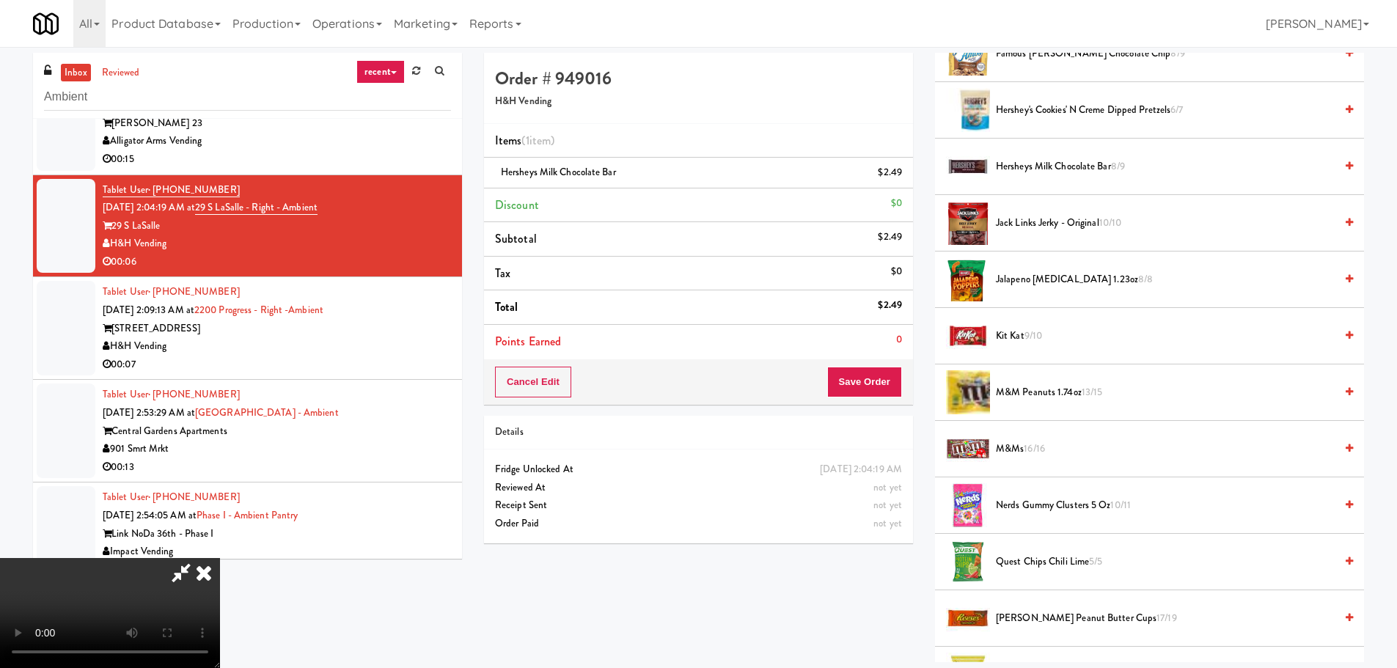
click at [220, 558] on video at bounding box center [110, 613] width 220 height 110
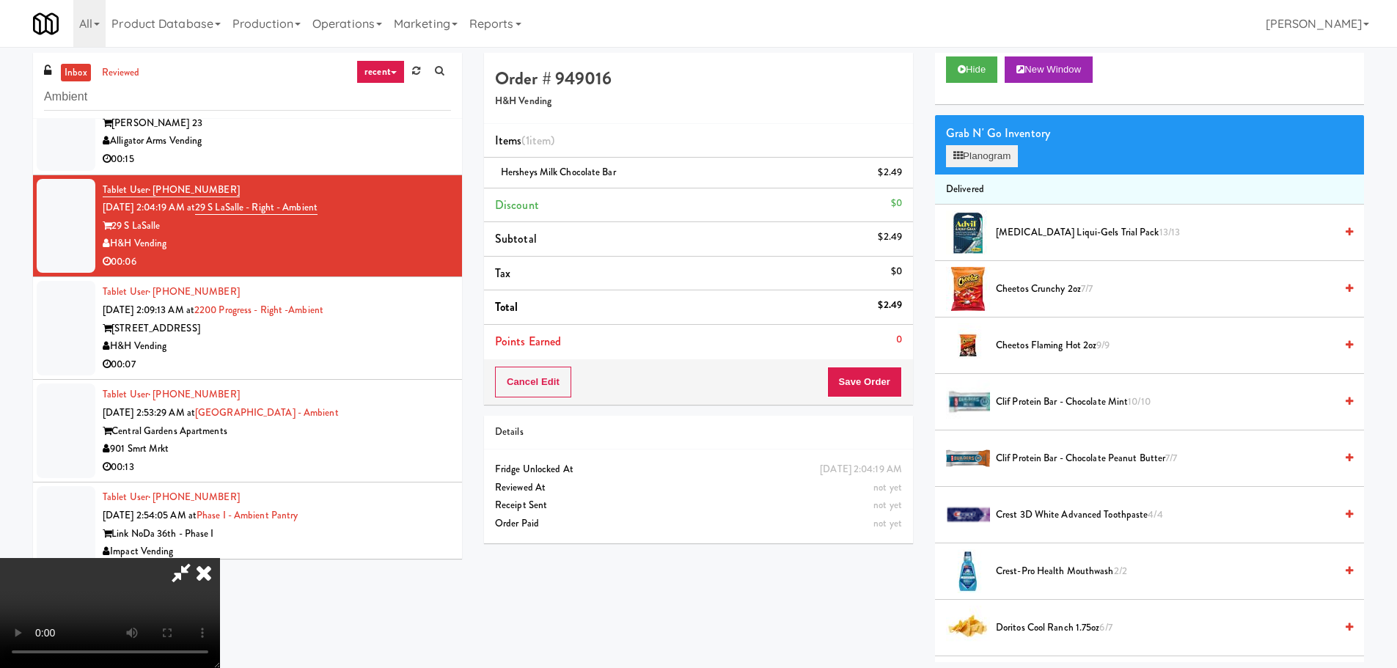
scroll to position [0, 0]
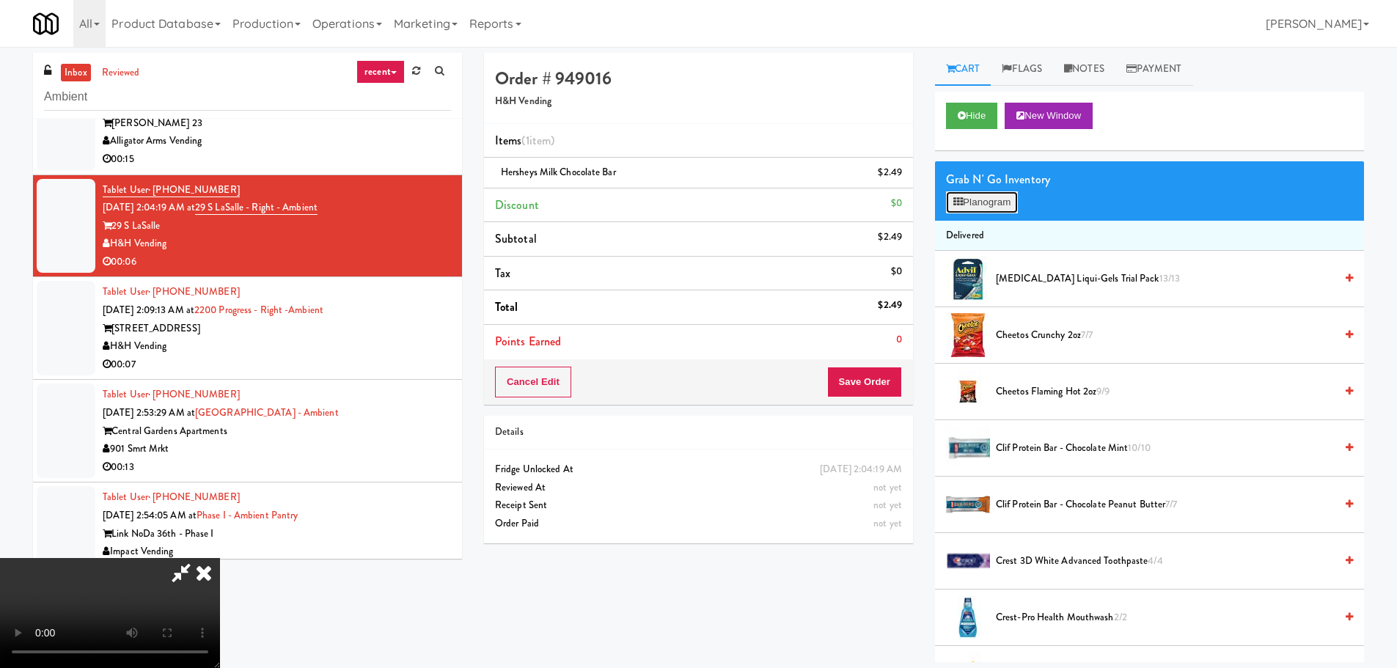
click at [991, 205] on button "Planogram" at bounding box center [982, 202] width 72 height 22
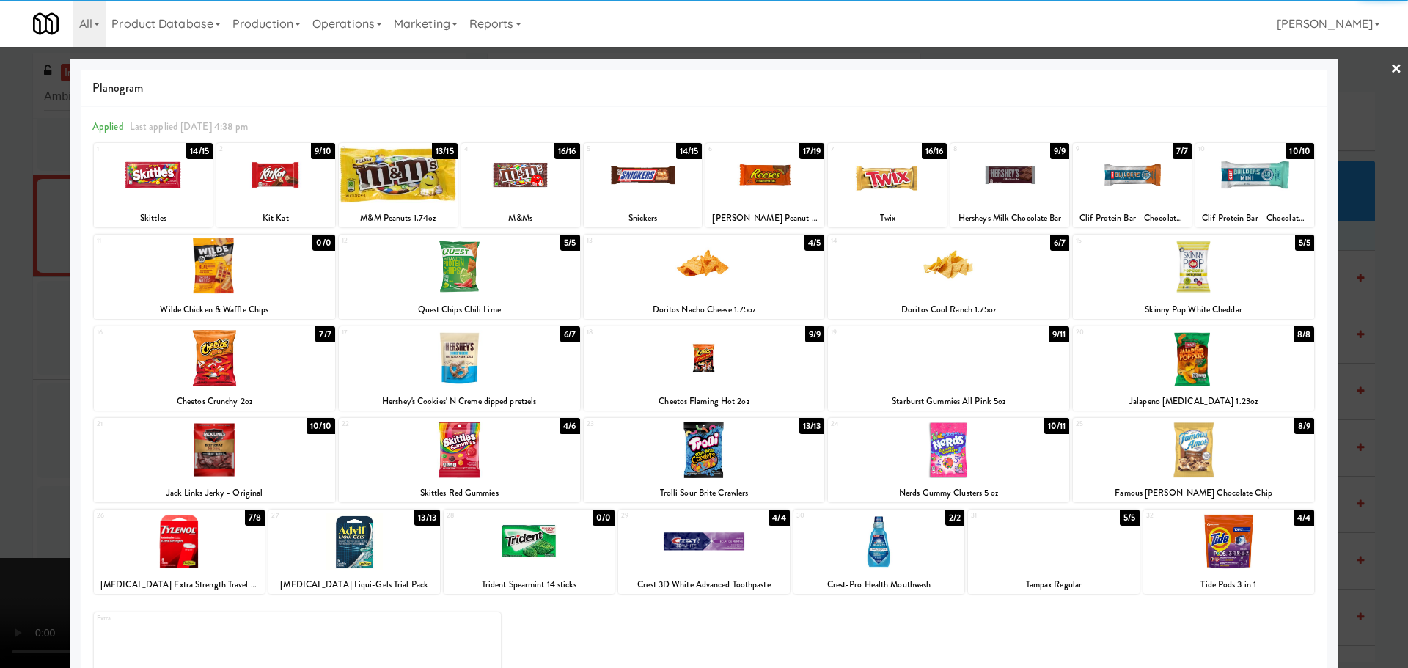
click at [208, 378] on div at bounding box center [214, 358] width 241 height 56
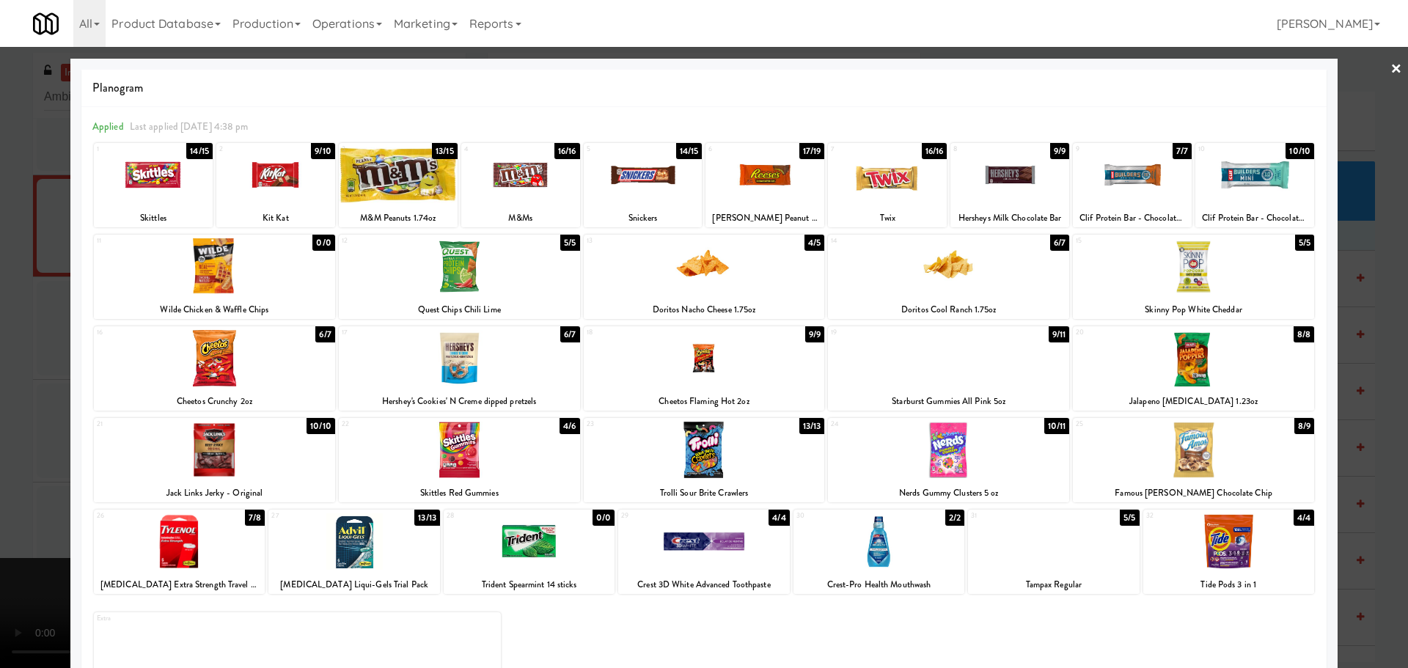
click at [0, 409] on div at bounding box center [704, 334] width 1408 height 668
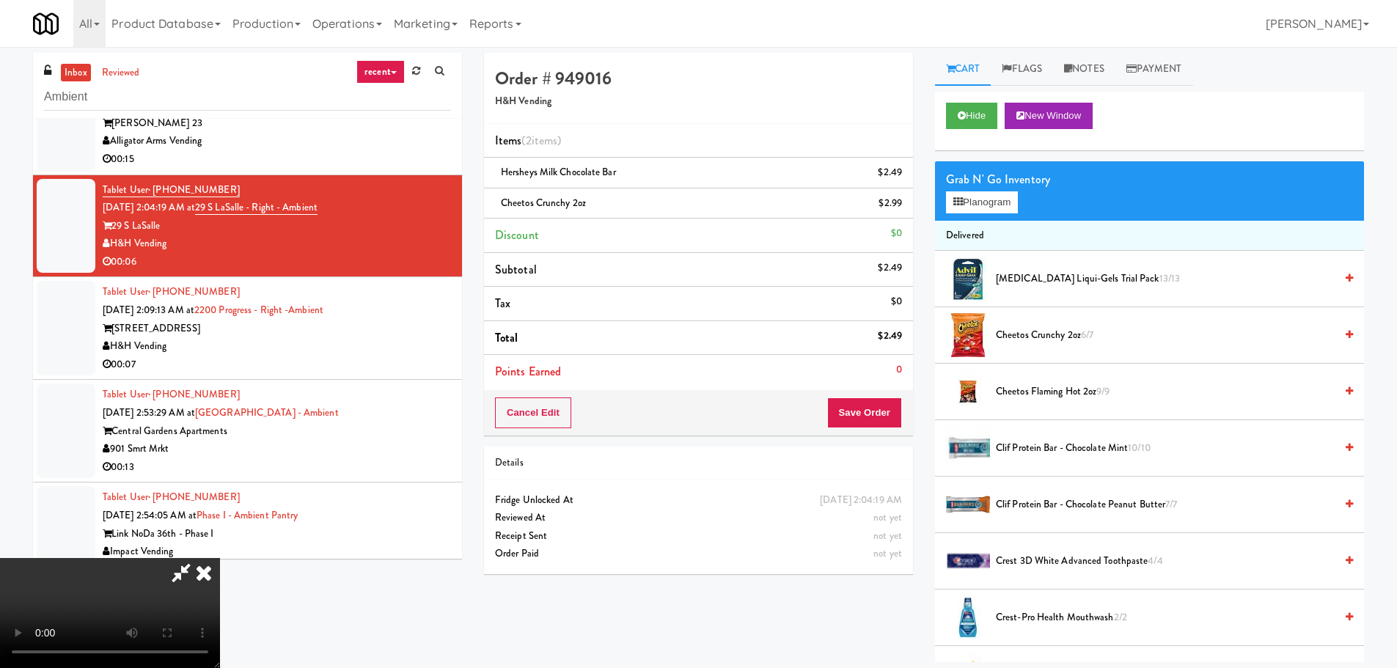
click at [220, 558] on video at bounding box center [110, 613] width 220 height 110
click at [864, 407] on button "Save Order" at bounding box center [864, 413] width 75 height 31
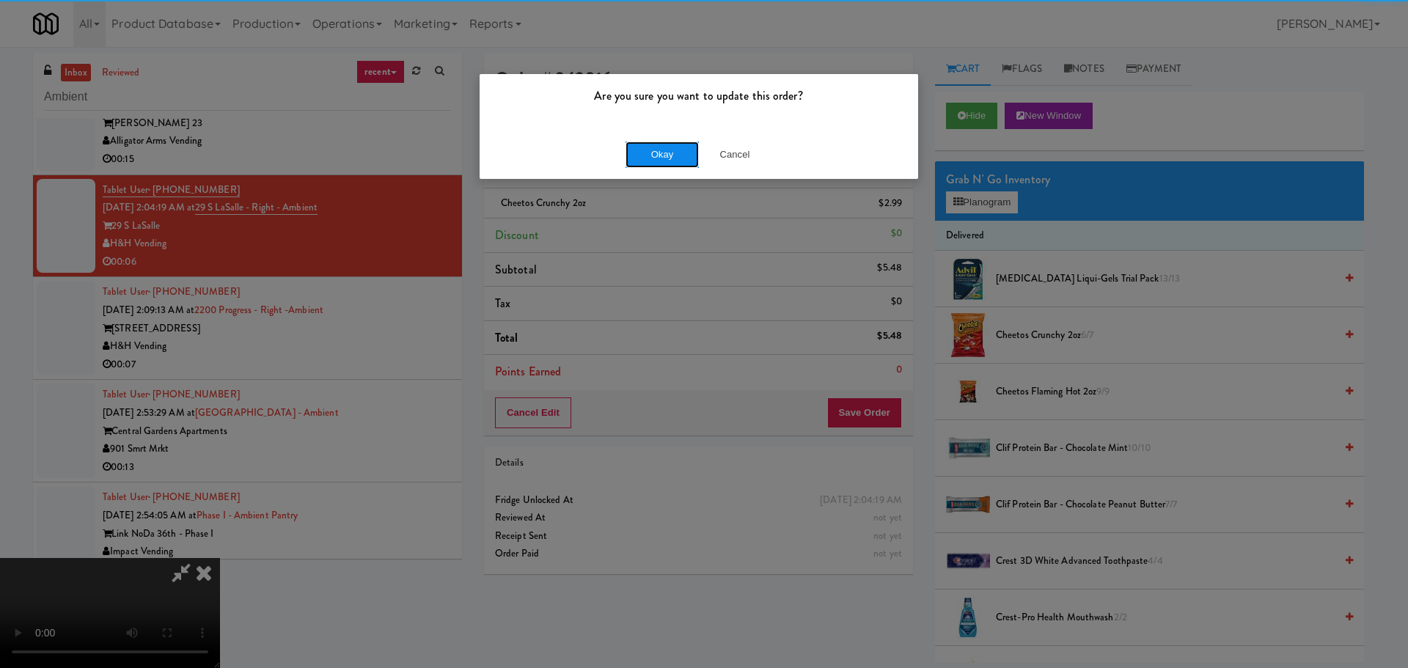
click at [671, 145] on button "Okay" at bounding box center [662, 155] width 73 height 26
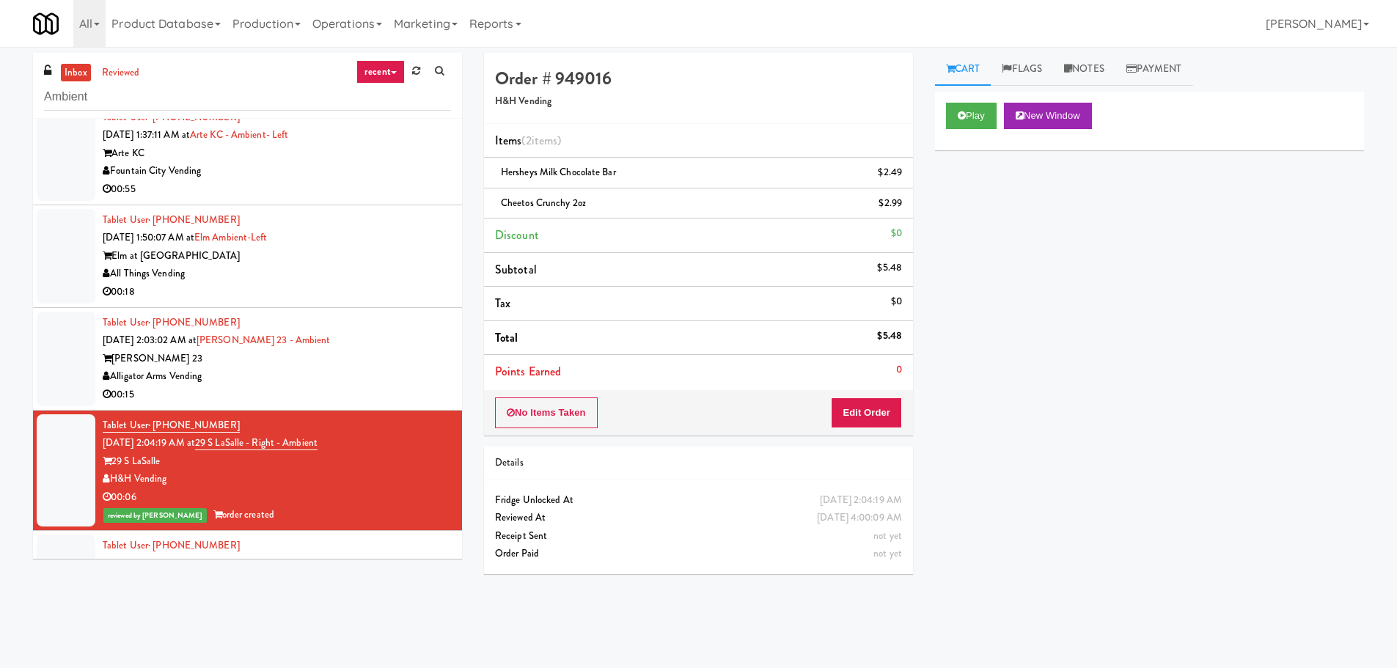
scroll to position [4401, 0]
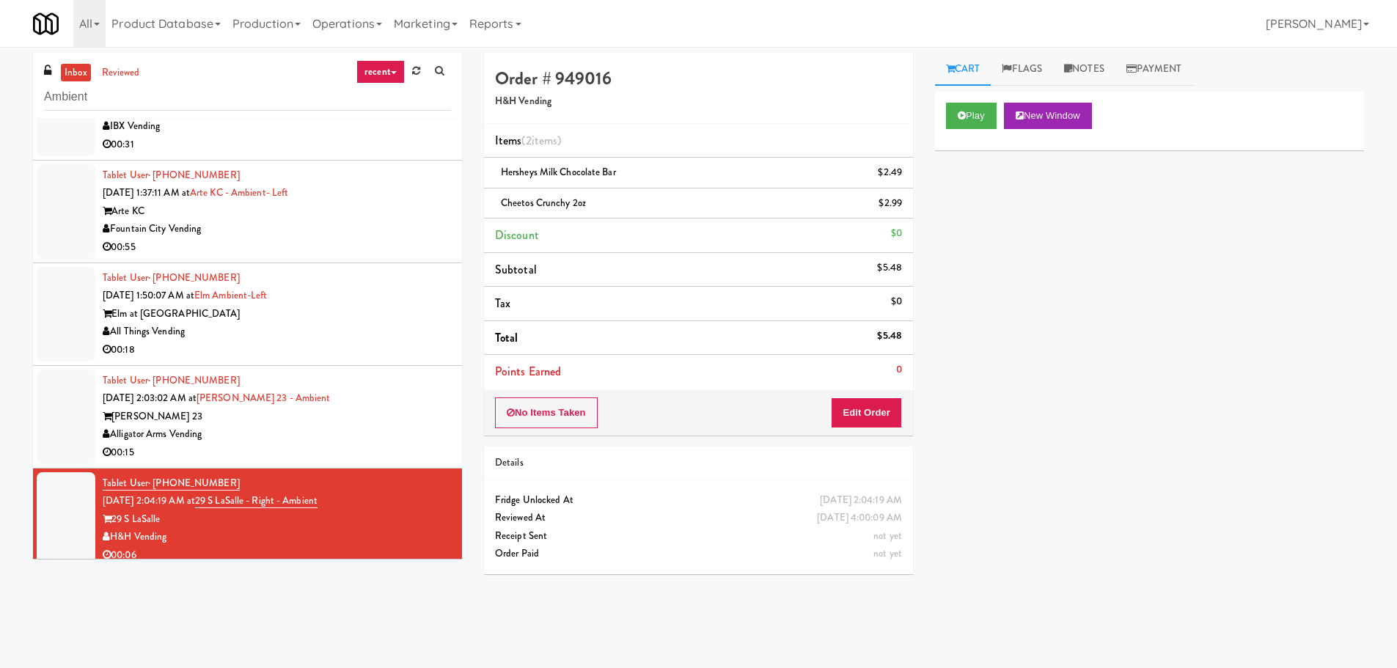
click at [87, 66] on link "inbox" at bounding box center [76, 73] width 30 height 18
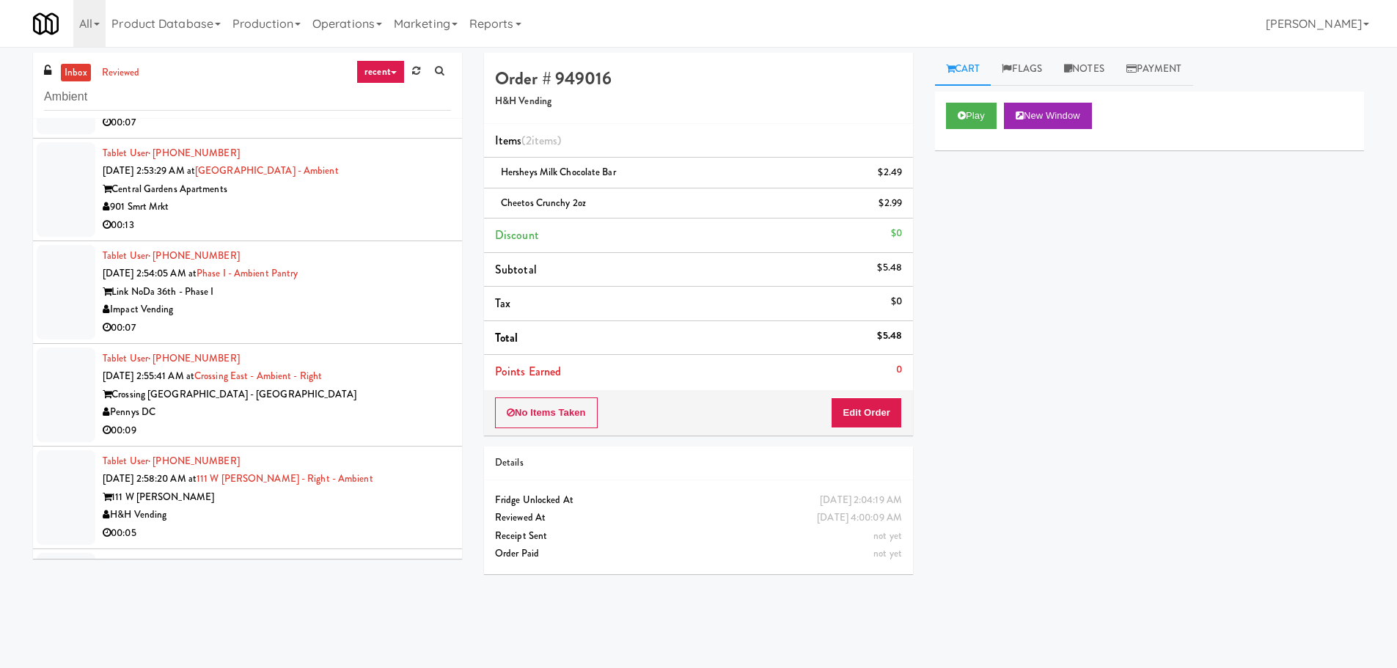
scroll to position [0, 0]
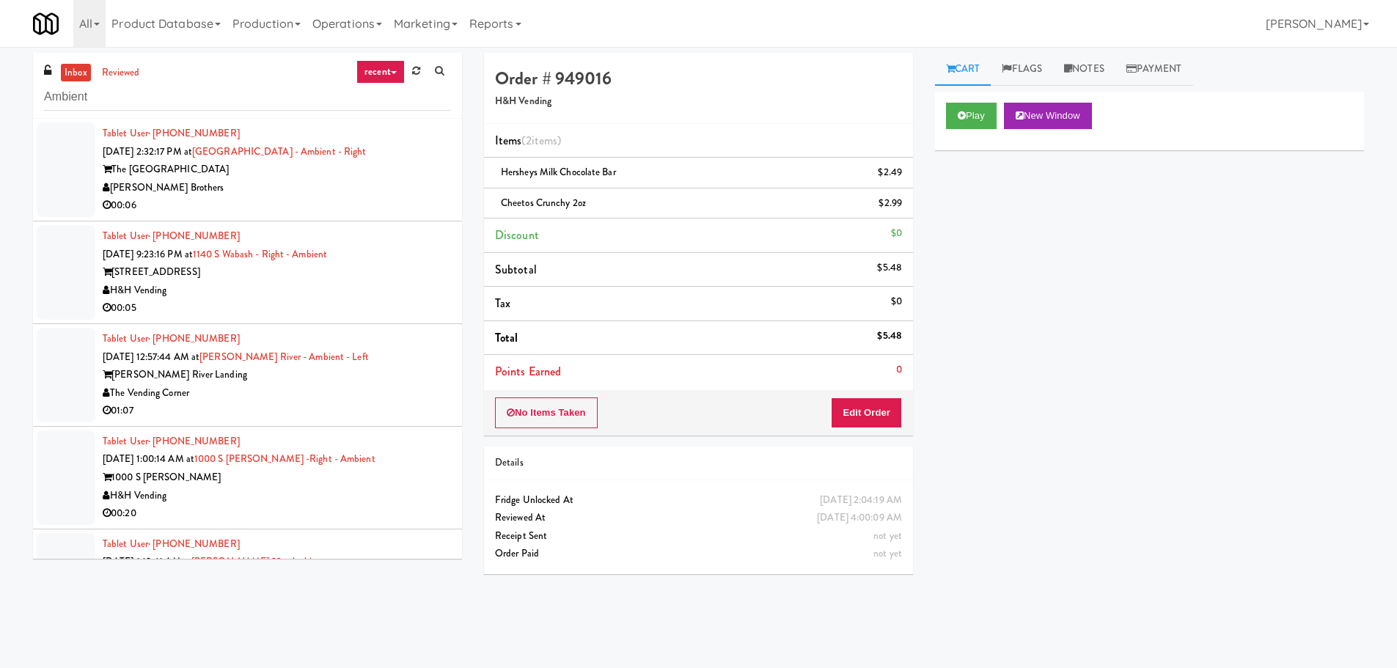
click at [417, 154] on div "Tablet User · (732) 228-9048 Aug 18, 2025 2:32:17 PM at Pyramid Center - Ambien…" at bounding box center [277, 170] width 348 height 90
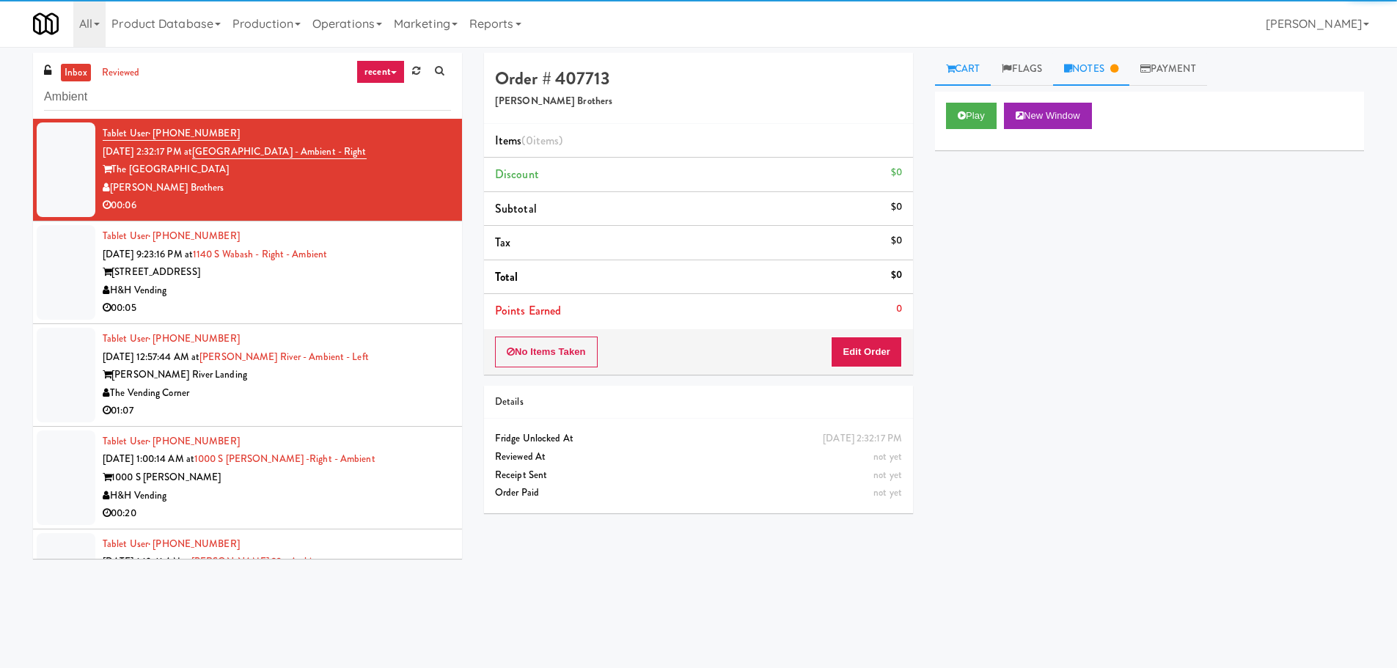
click at [1081, 71] on link "Notes" at bounding box center [1091, 69] width 76 height 33
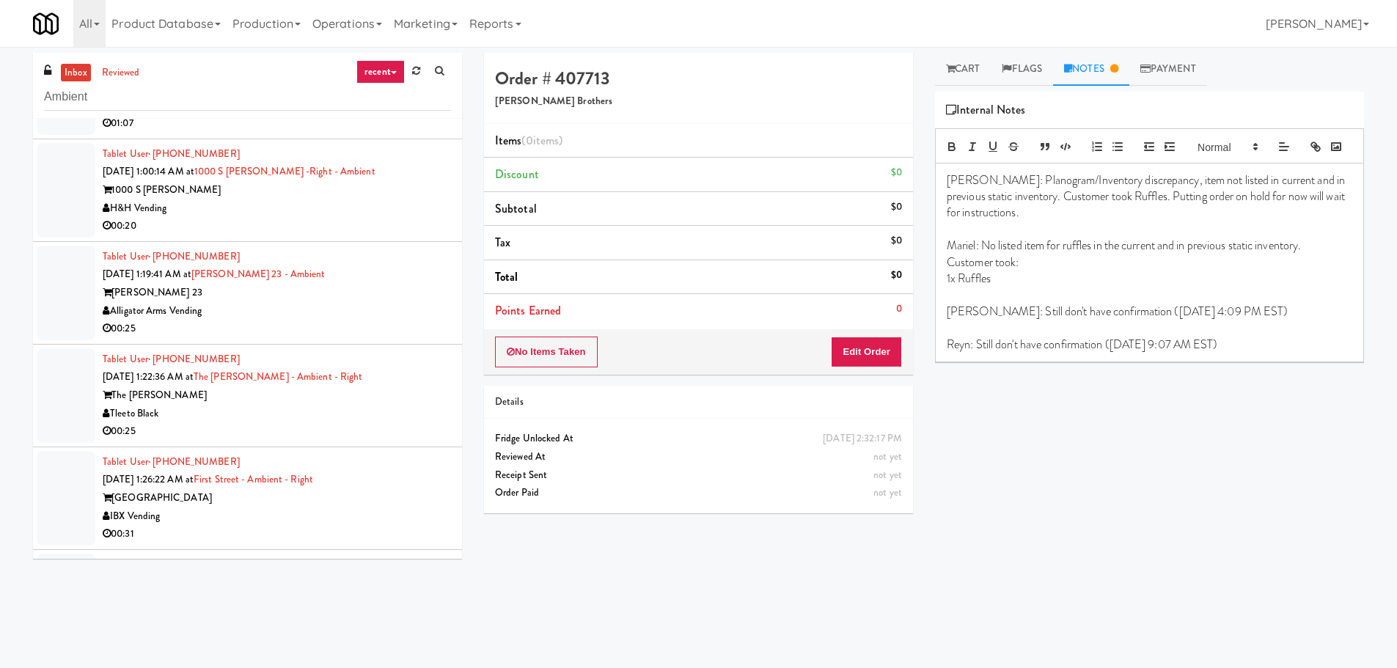
scroll to position [1304, 0]
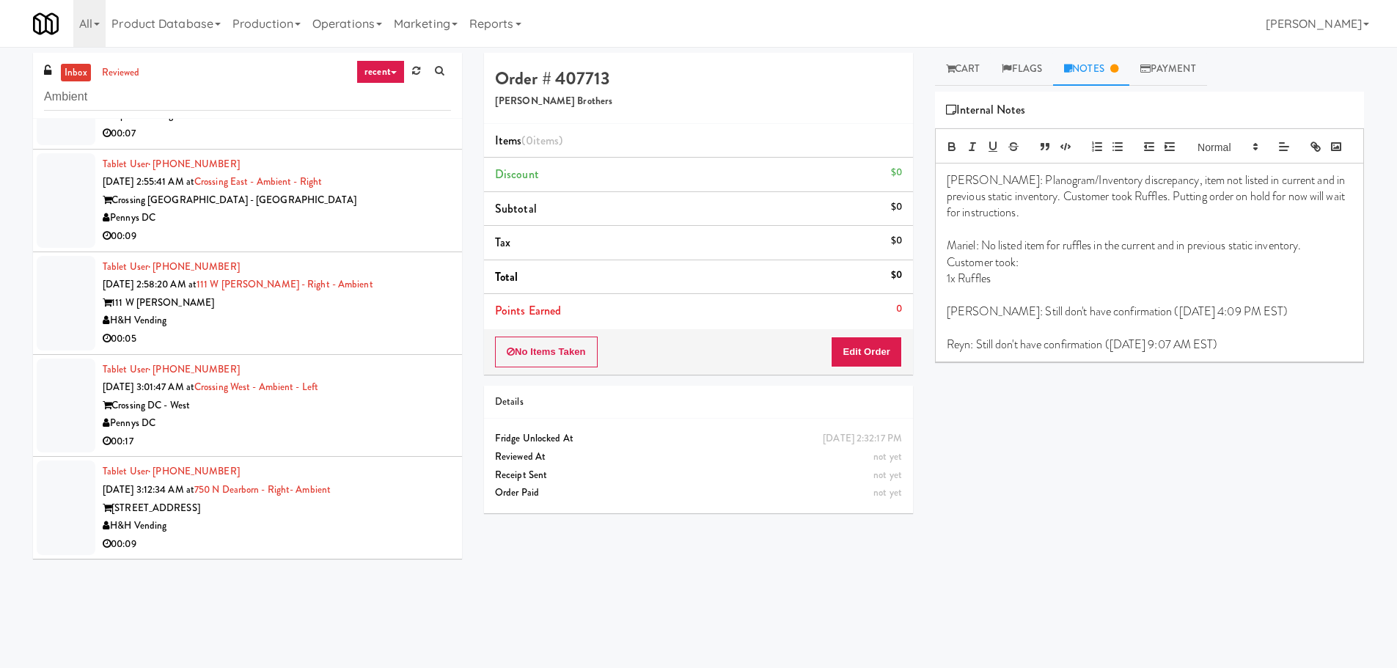
click at [429, 544] on div "00:09" at bounding box center [277, 544] width 348 height 18
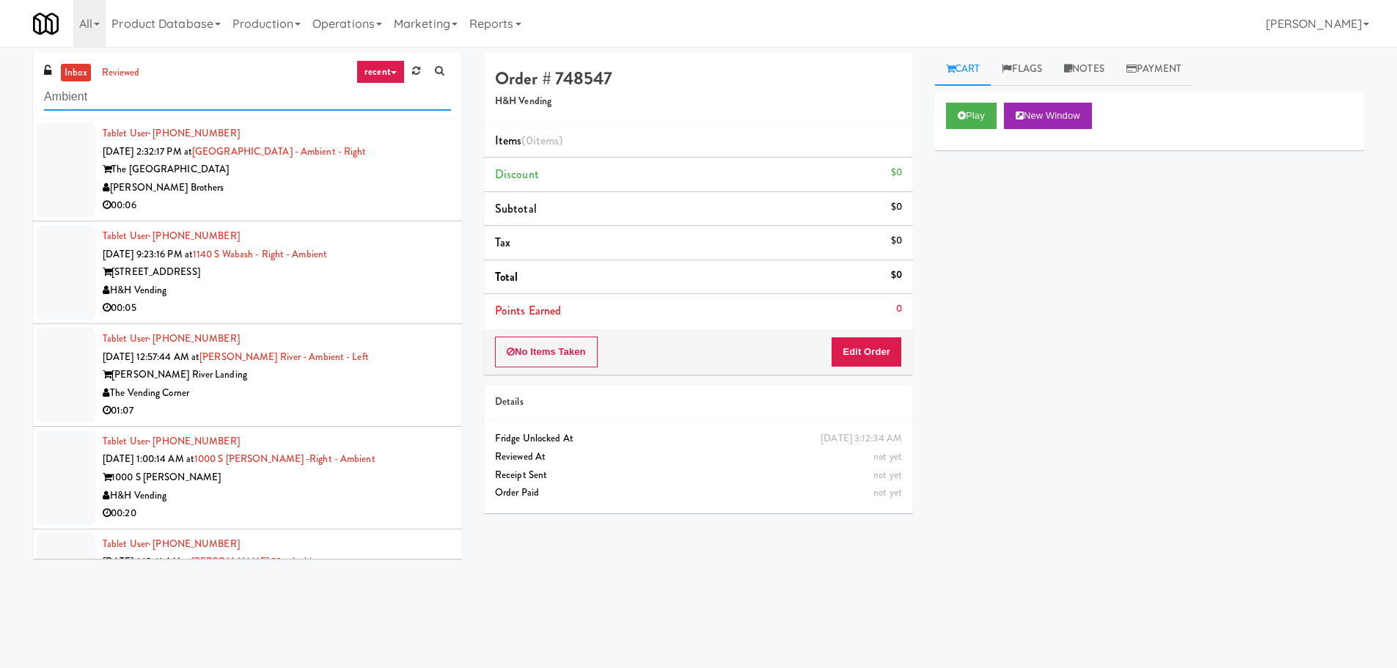
click at [245, 103] on input "Ambient" at bounding box center [247, 97] width 407 height 27
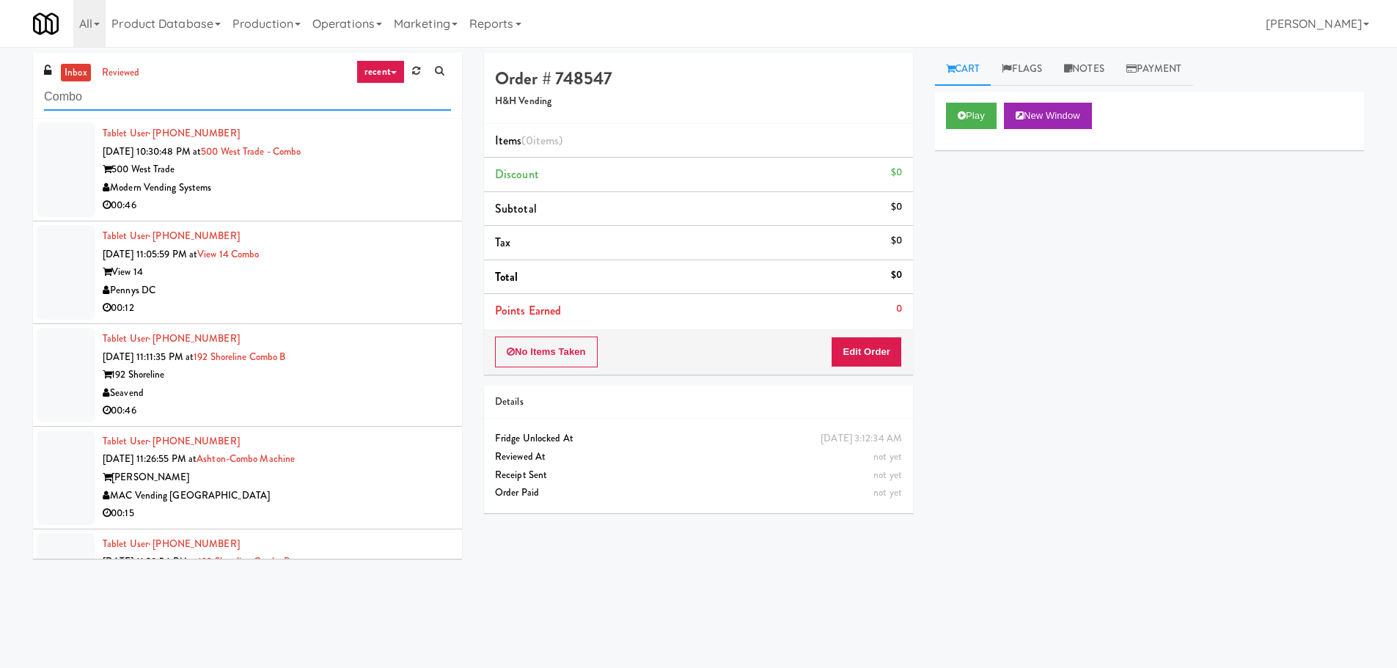
type input "Combo"
click at [404, 188] on div "Modern Vending Systems" at bounding box center [277, 188] width 348 height 18
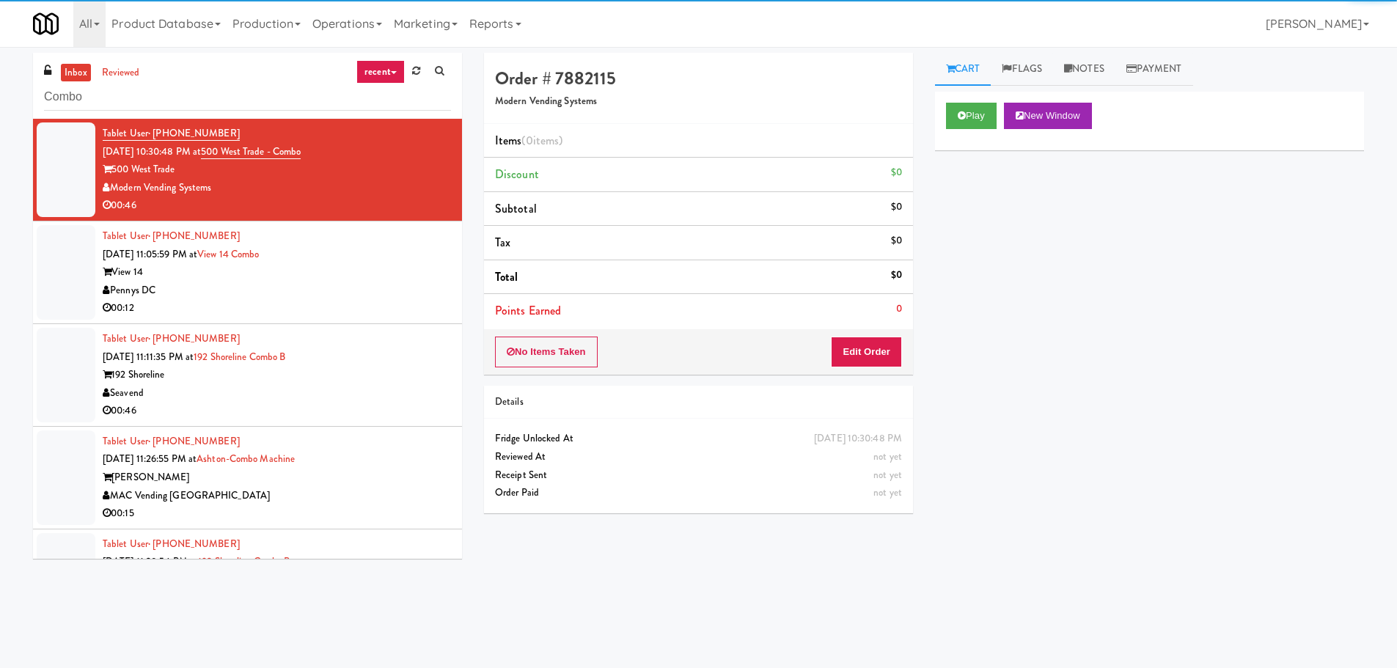
click at [375, 288] on div "Pennys DC" at bounding box center [277, 291] width 348 height 18
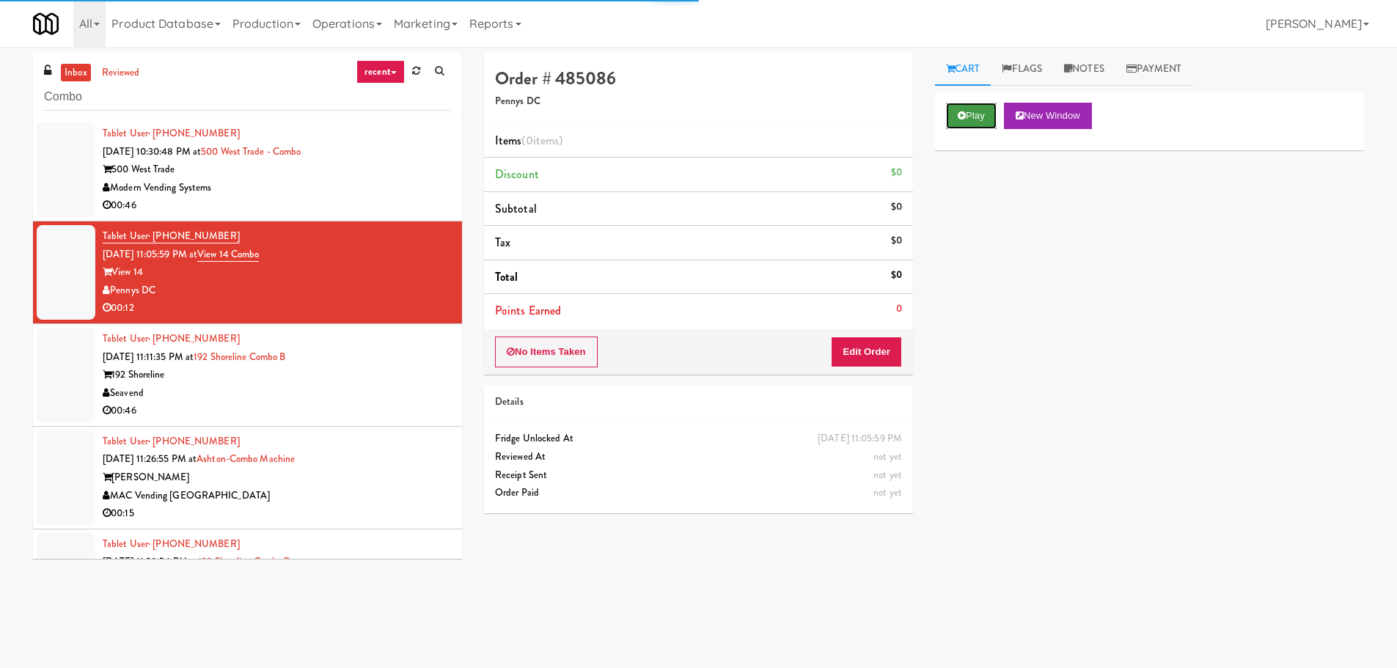
click at [976, 122] on button "Play" at bounding box center [971, 116] width 51 height 26
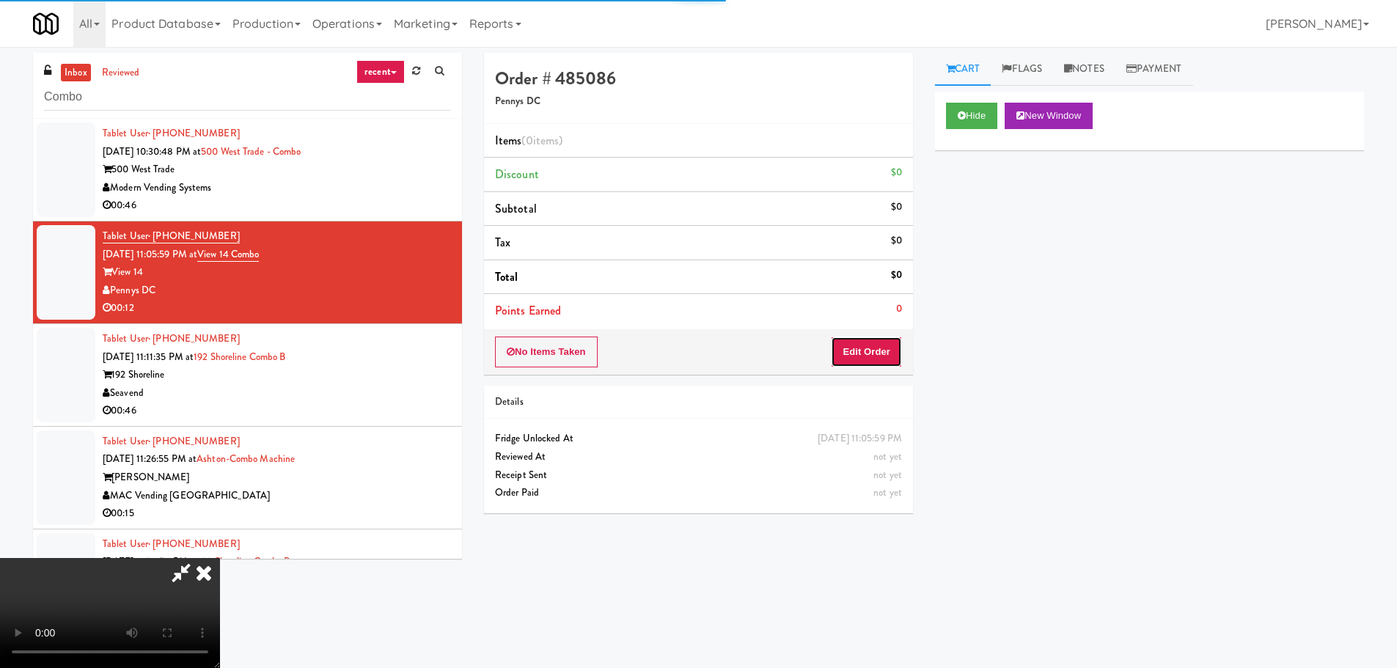
click at [890, 340] on button "Edit Order" at bounding box center [866, 352] width 71 height 31
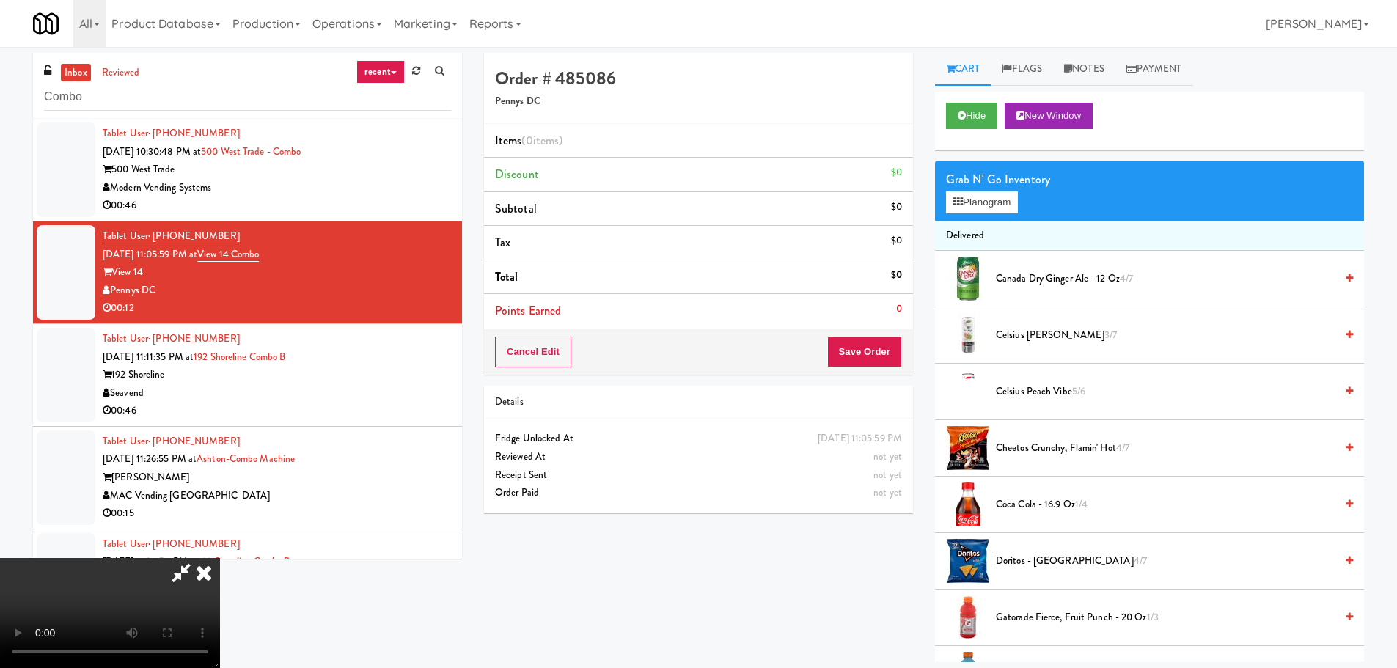
scroll to position [252, 0]
click at [220, 558] on video at bounding box center [110, 613] width 220 height 110
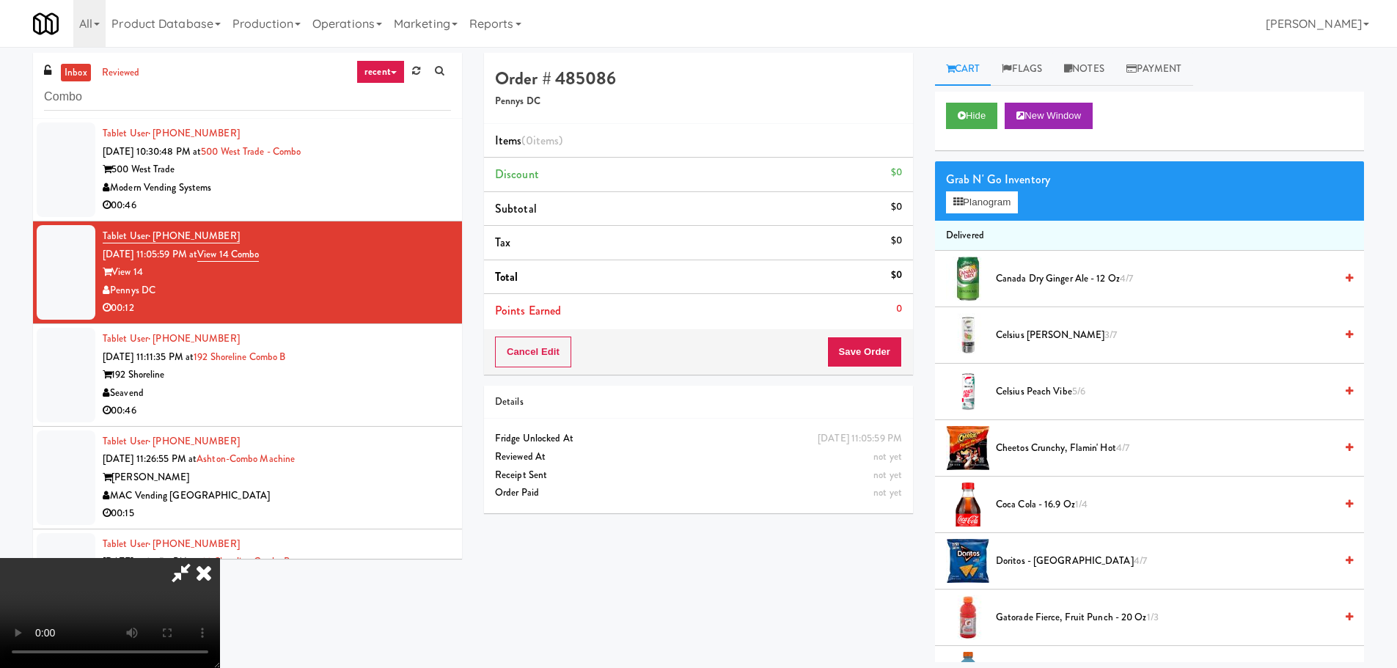
click at [220, 558] on video at bounding box center [110, 613] width 220 height 110
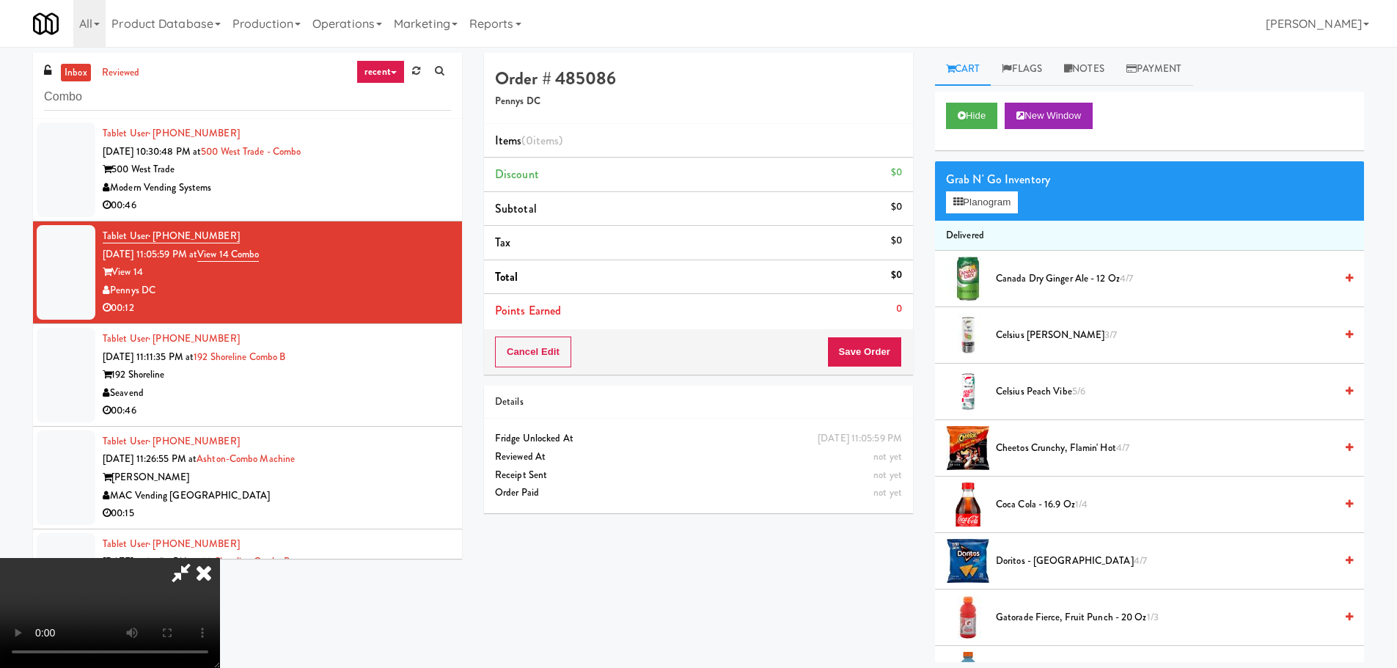
click at [220, 558] on video at bounding box center [110, 613] width 220 height 110
drag, startPoint x: 589, startPoint y: 377, endPoint x: 629, endPoint y: 378, distance: 40.4
click at [220, 558] on video at bounding box center [110, 613] width 220 height 110
click at [1047, 493] on li "Coca Cola - 16.9 oz 1/4" at bounding box center [1149, 505] width 429 height 56
click at [1008, 508] on span "Coca Cola - 16.9 oz 1/4" at bounding box center [1165, 505] width 339 height 18
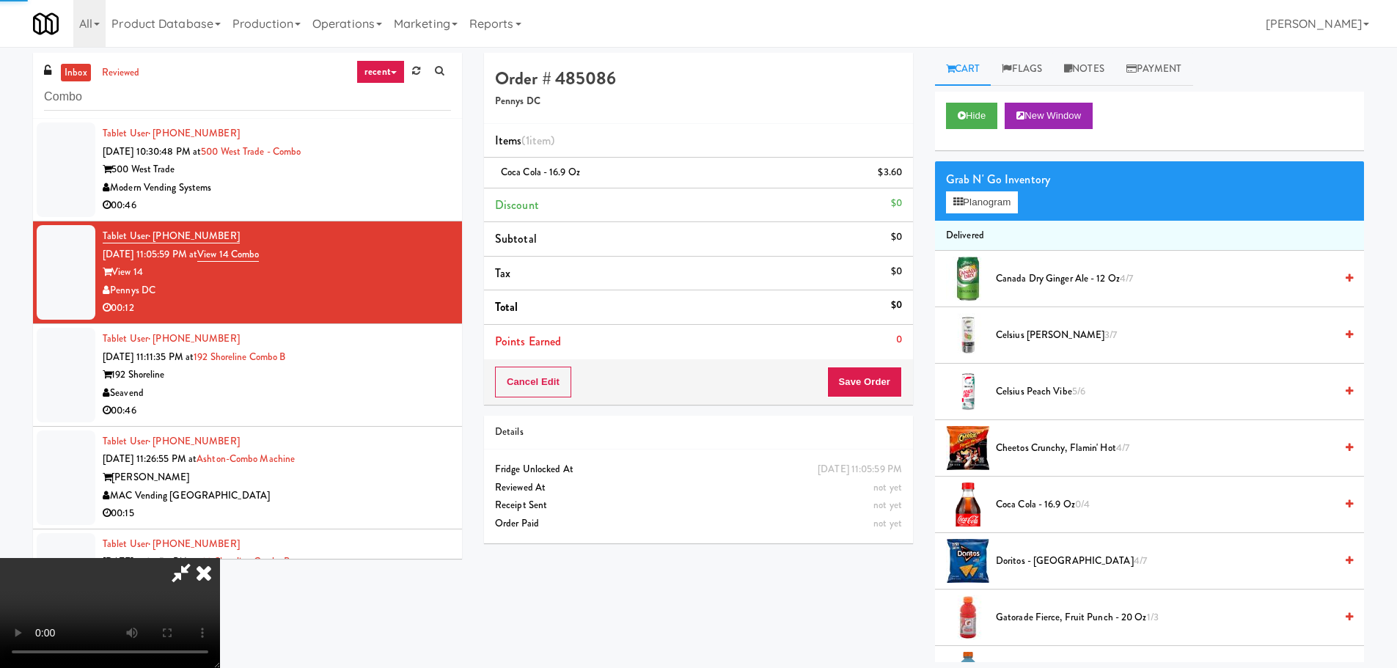
click at [220, 558] on video at bounding box center [110, 613] width 220 height 110
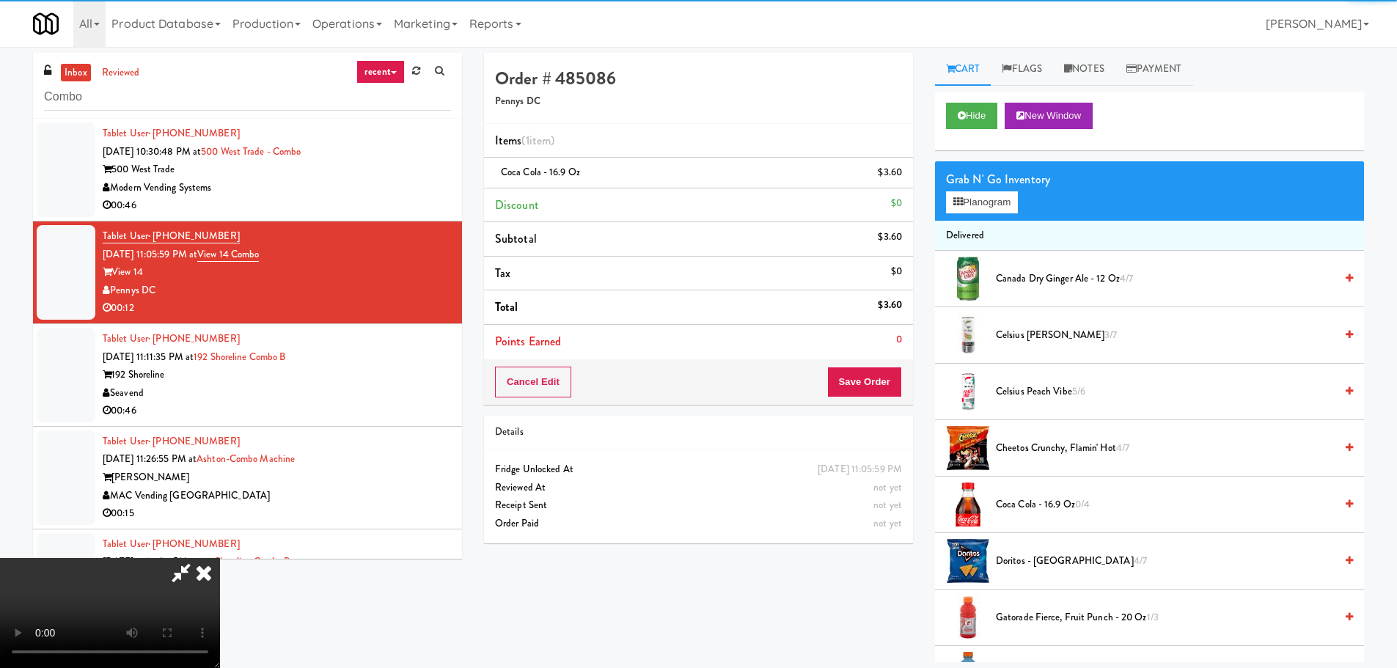
scroll to position [32, 0]
click at [220, 558] on video at bounding box center [110, 613] width 220 height 110
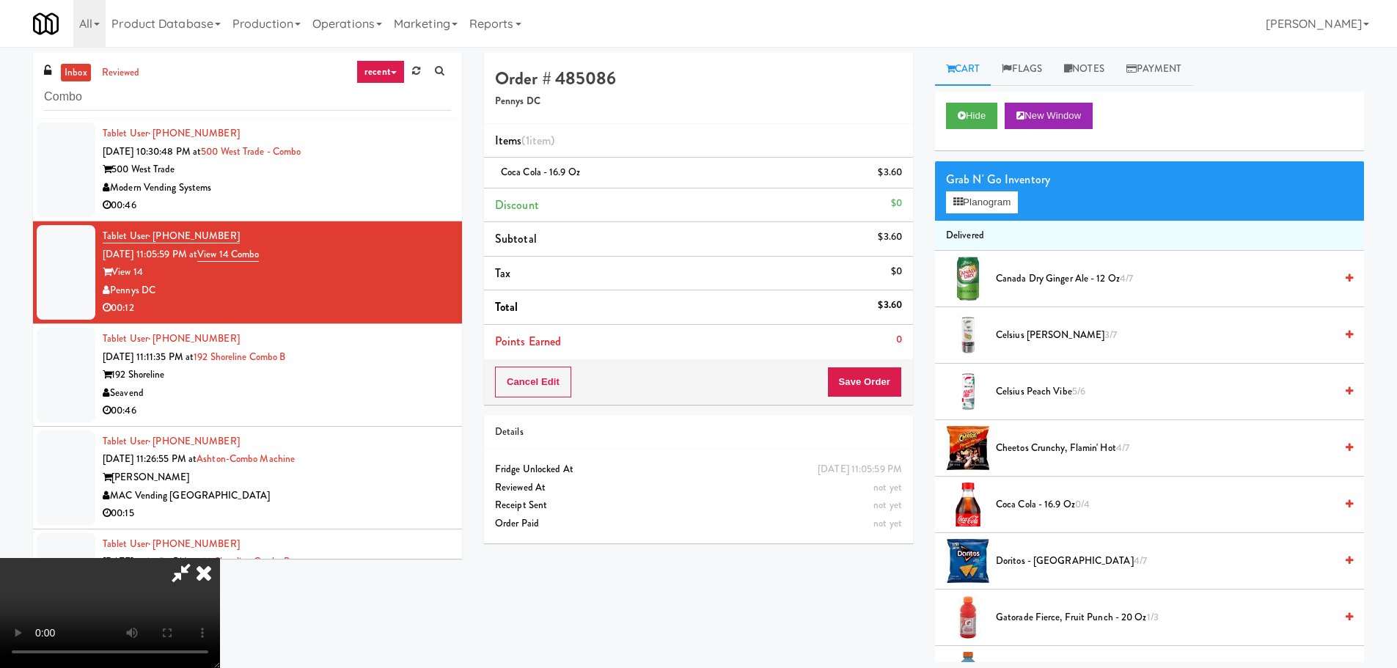
scroll to position [252, 0]
click at [865, 381] on button "Save Order" at bounding box center [864, 382] width 75 height 31
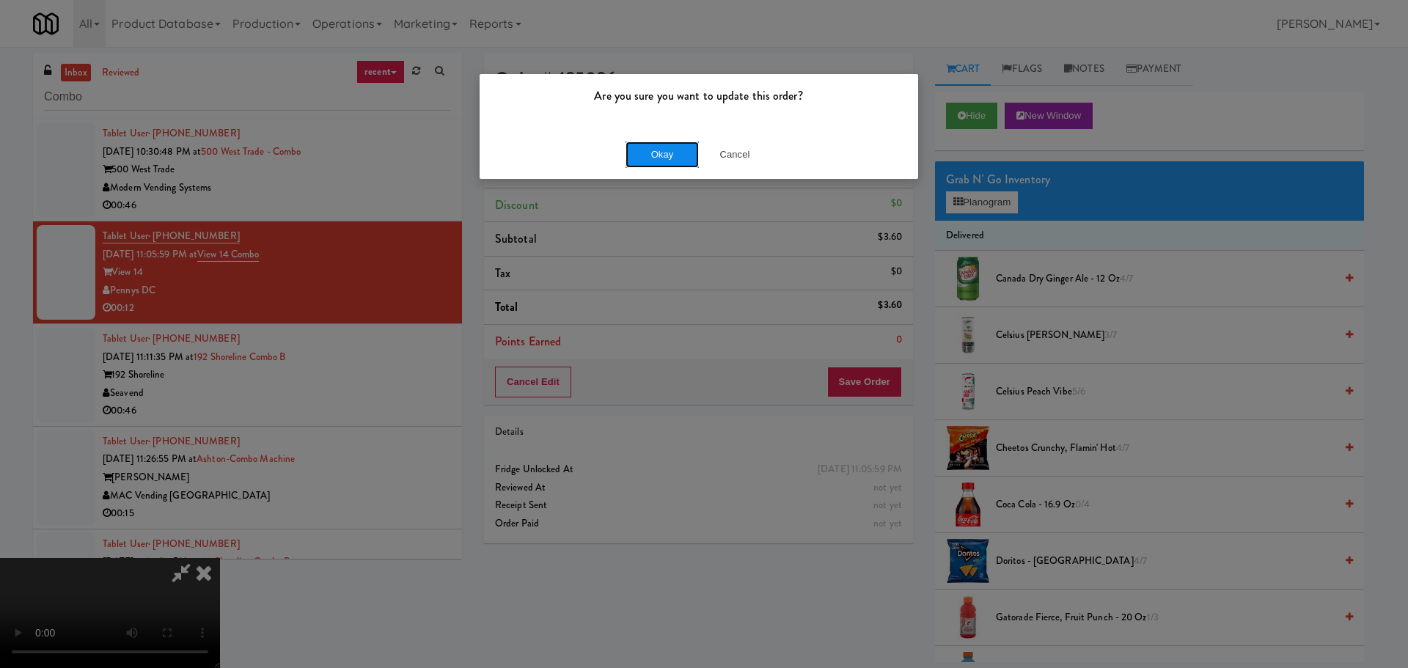
click at [656, 160] on button "Okay" at bounding box center [662, 155] width 73 height 26
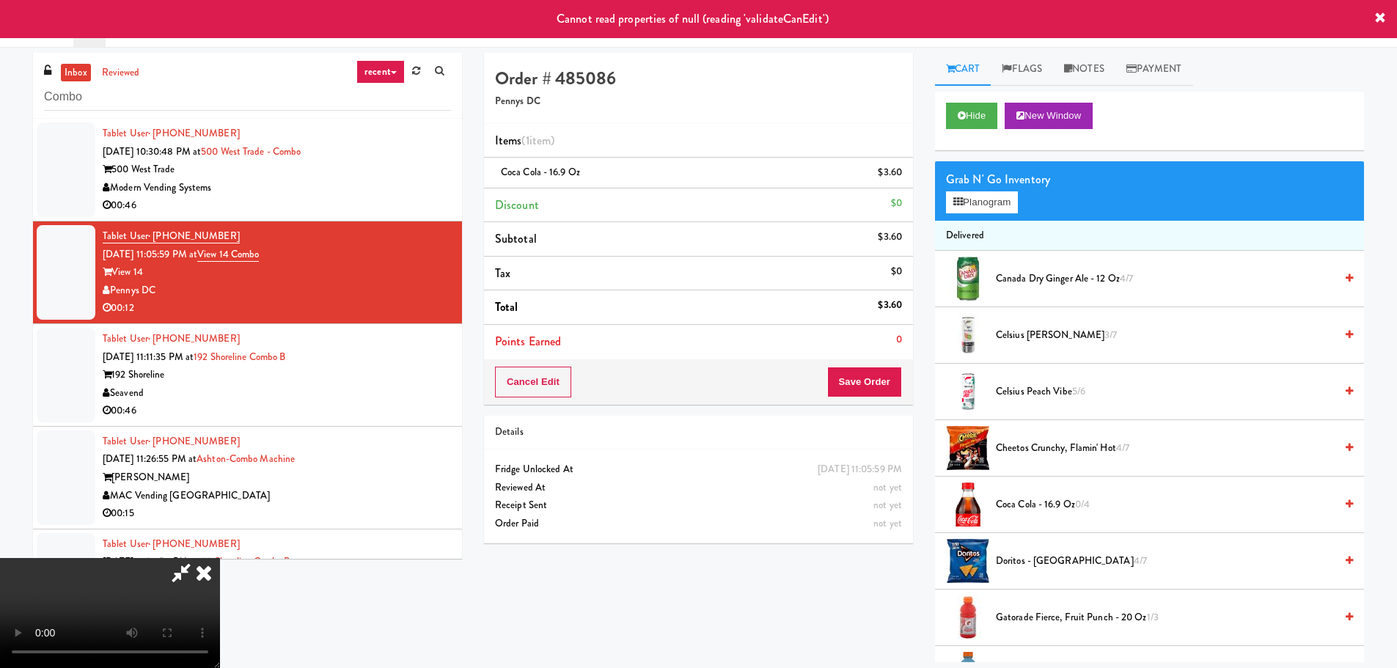
scroll to position [0, 0]
click at [198, 558] on icon at bounding box center [181, 572] width 34 height 29
click at [220, 558] on icon at bounding box center [204, 572] width 32 height 29
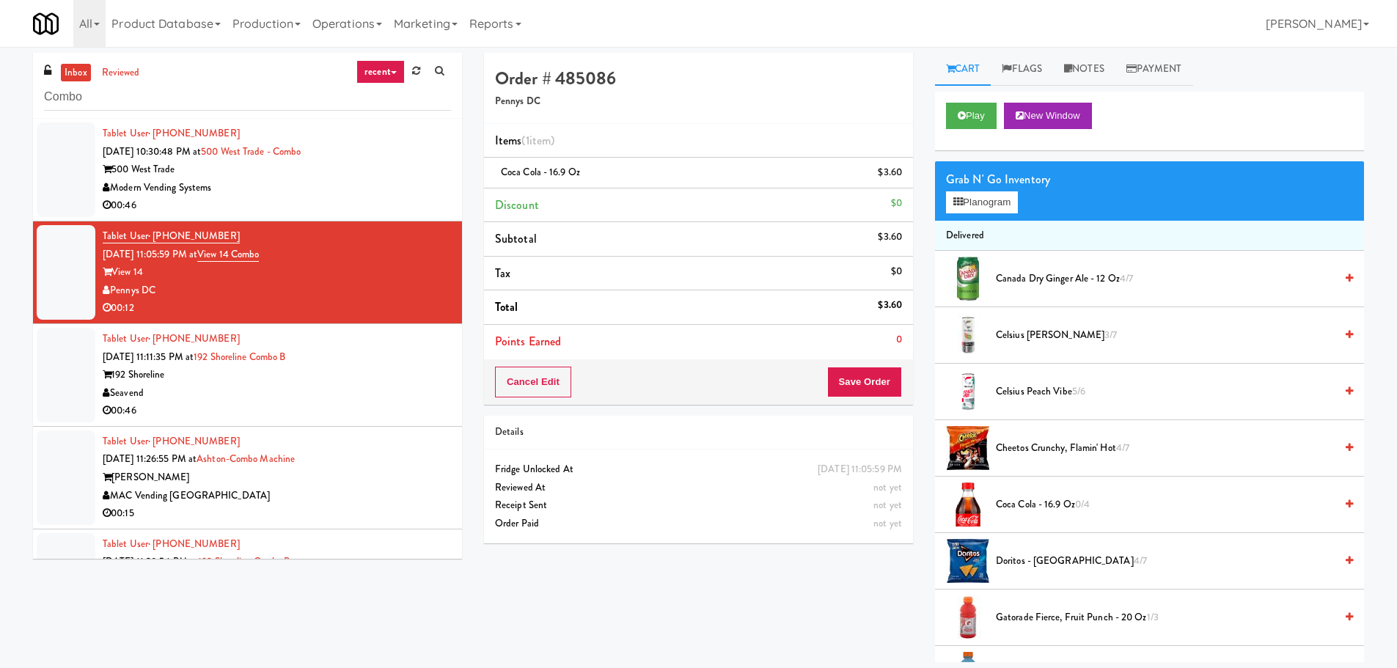
click at [371, 373] on div "192 Shoreline" at bounding box center [277, 375] width 348 height 18
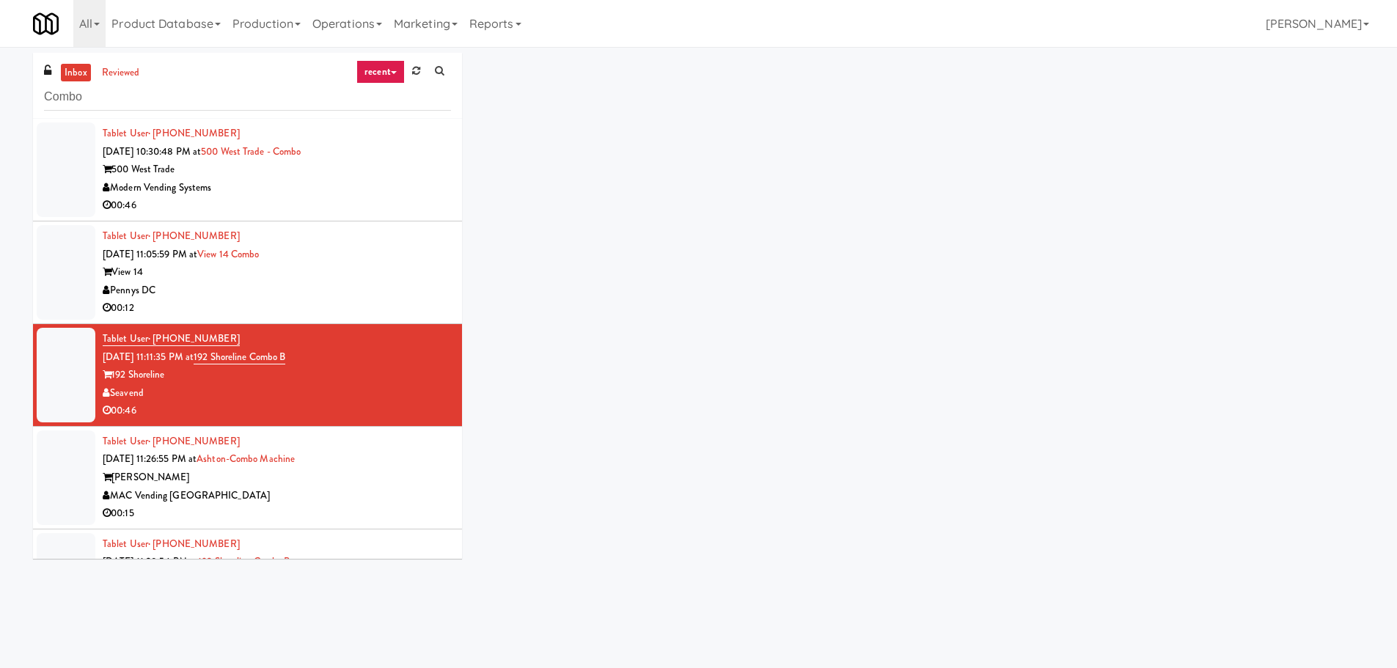
click at [406, 249] on div "Tablet User · (703) 477-0577 Aug 20, 2025 11:05:59 PM at View 14 Combo View 14 …" at bounding box center [277, 272] width 348 height 90
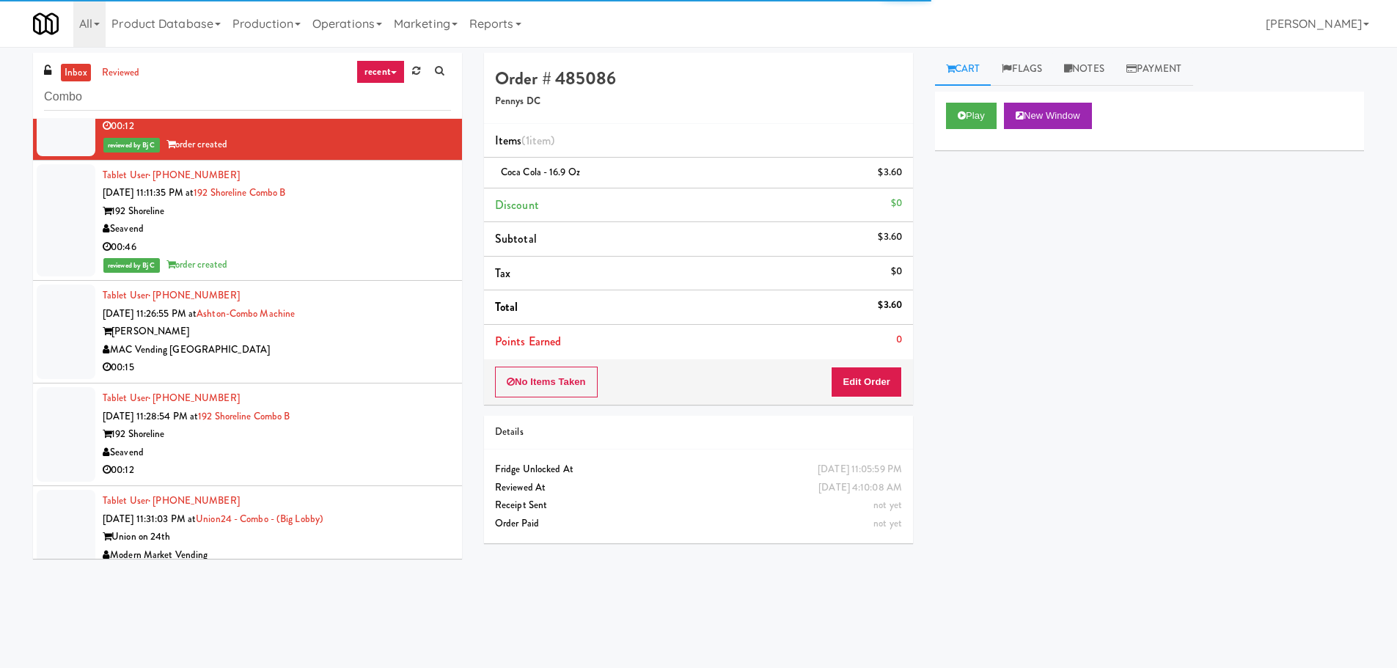
scroll to position [220, 0]
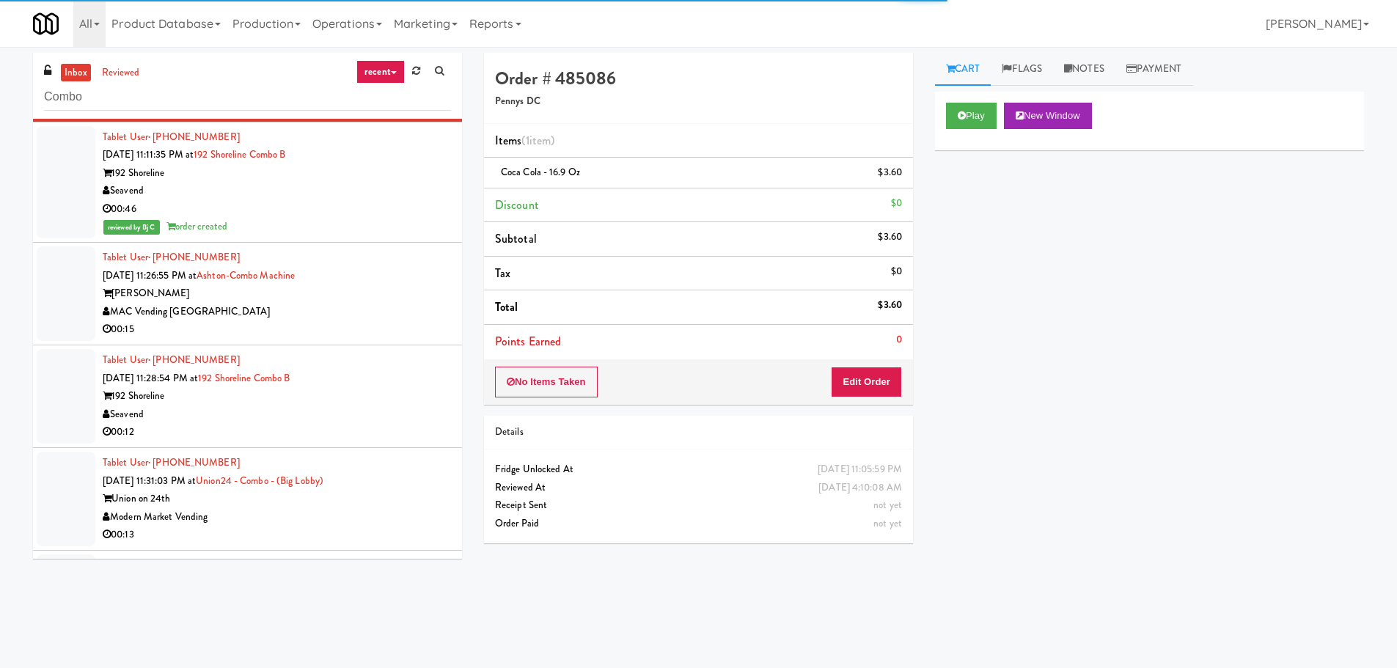
click at [390, 277] on div "Tablet User · (504) 914-3832 Aug 20, 2025 11:26:55 PM at Ashton-Combo Machine A…" at bounding box center [277, 294] width 348 height 90
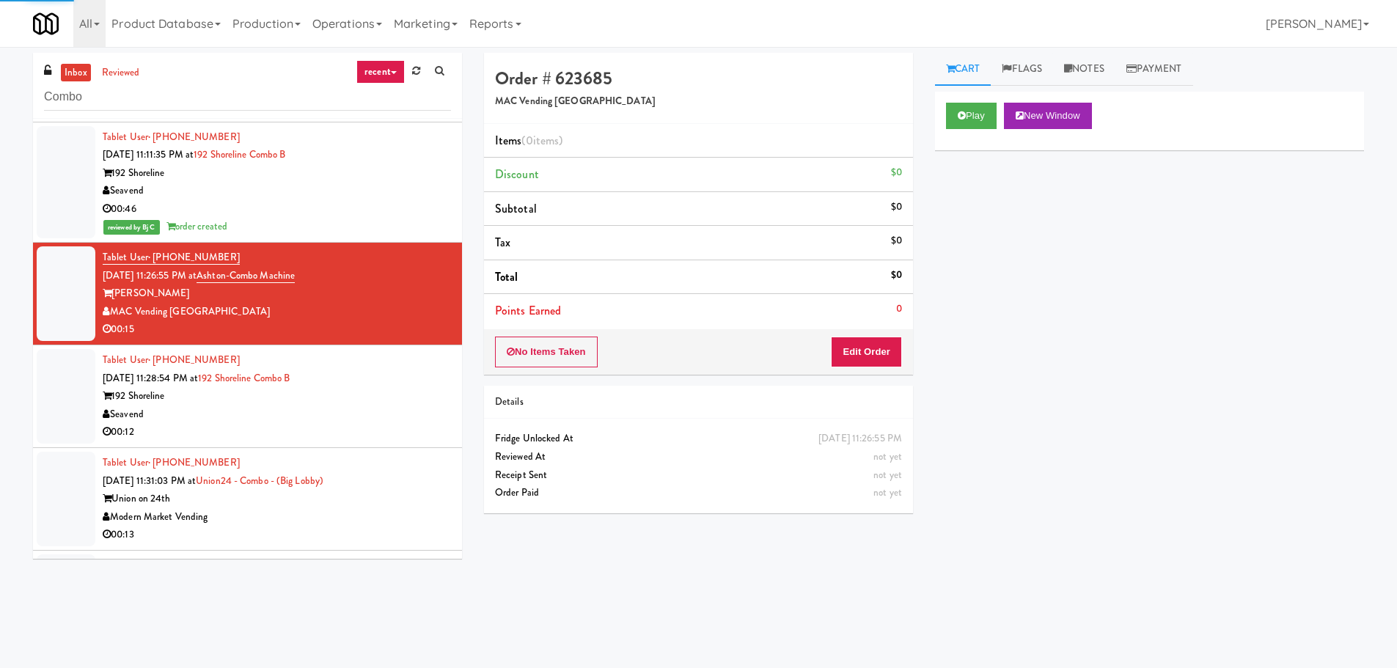
click at [398, 406] on div "Seavend" at bounding box center [277, 415] width 348 height 18
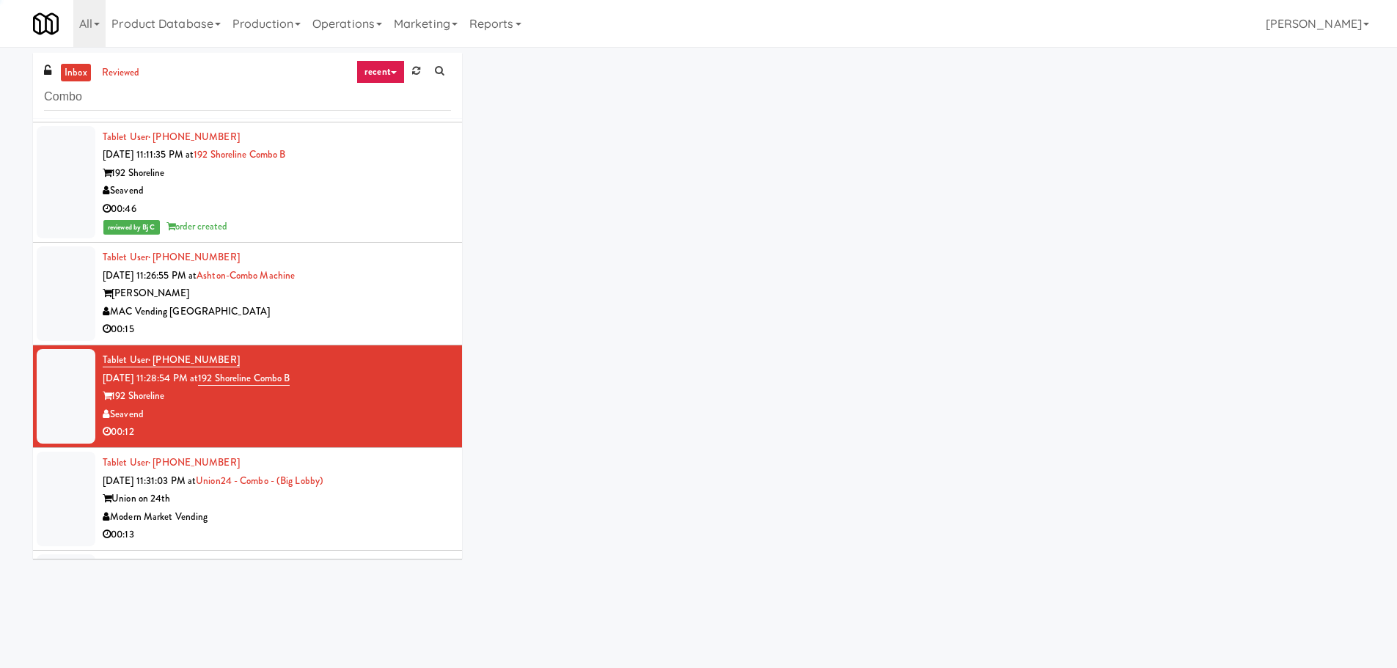
click at [392, 305] on div "MAC Vending [GEOGRAPHIC_DATA]" at bounding box center [277, 312] width 348 height 18
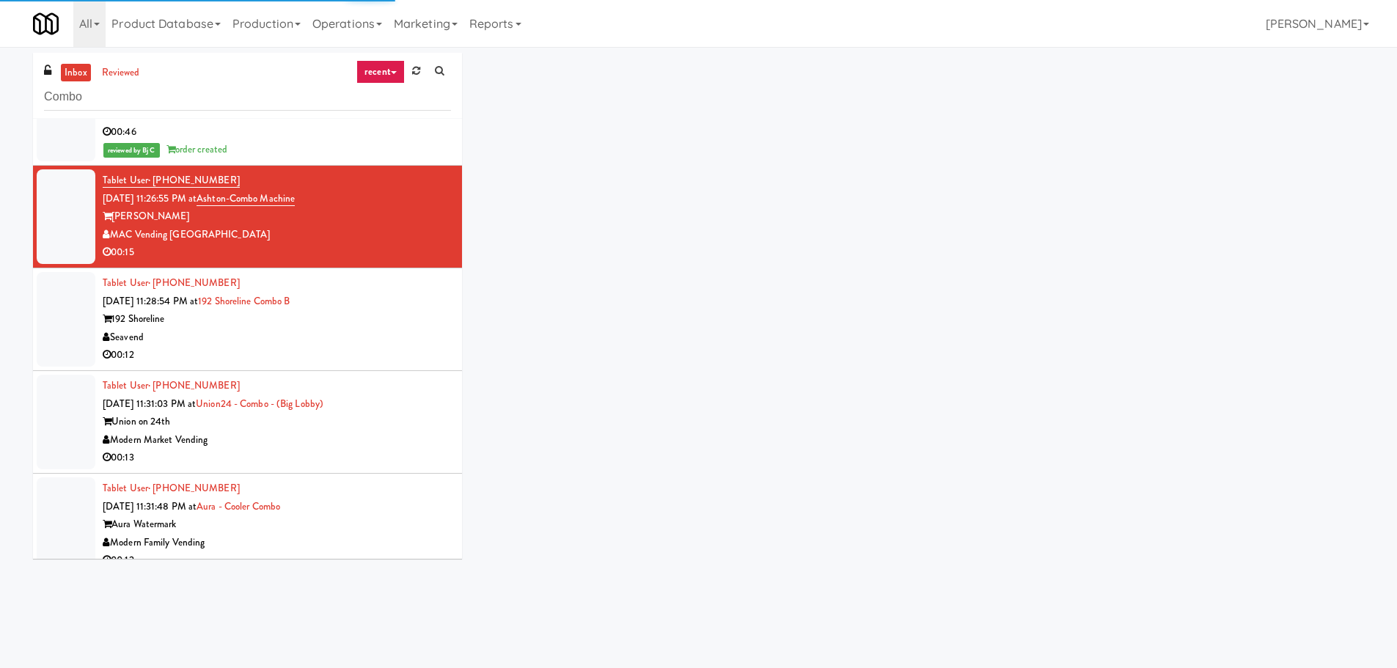
scroll to position [293, 0]
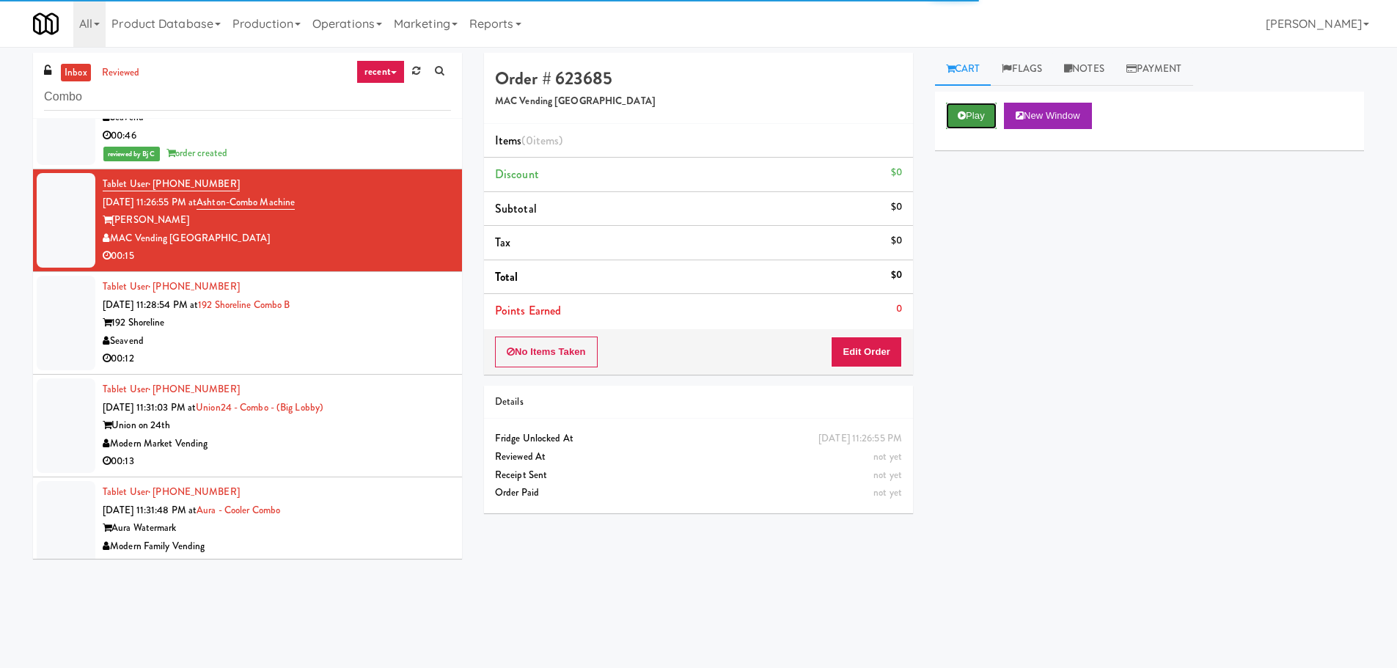
click at [966, 125] on button "Play" at bounding box center [971, 116] width 51 height 26
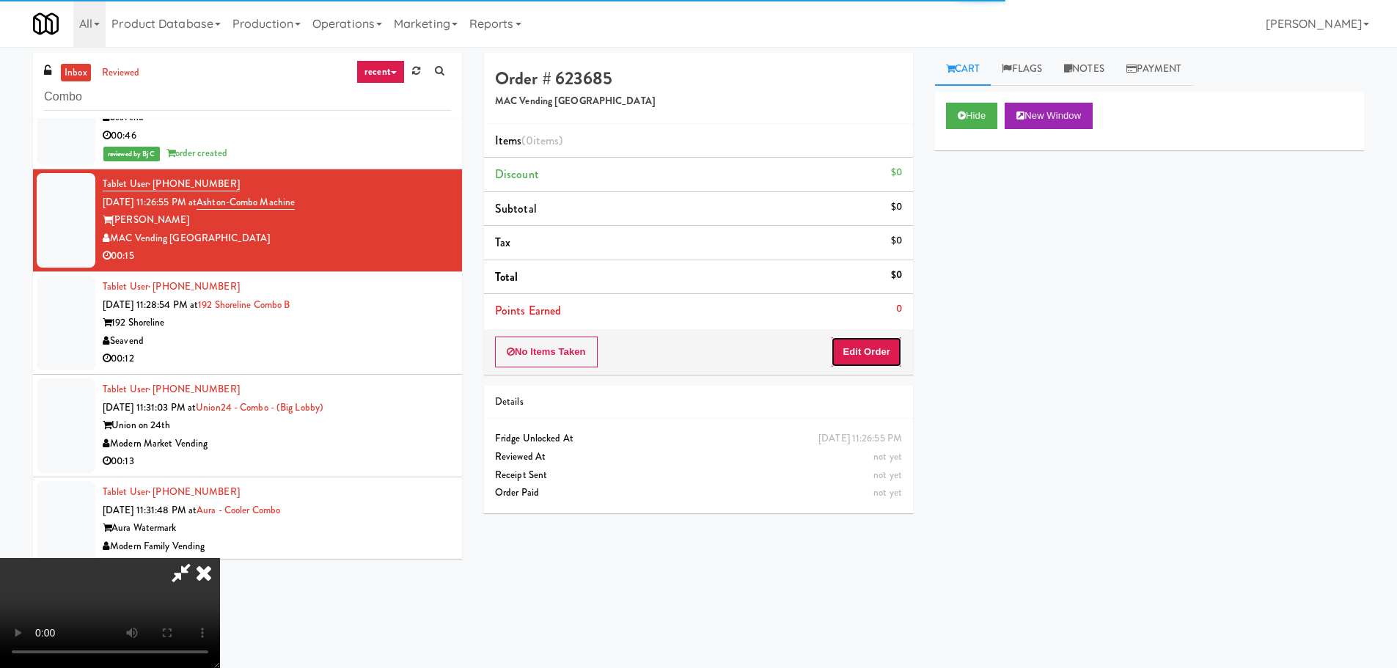
click at [868, 359] on button "Edit Order" at bounding box center [866, 352] width 71 height 31
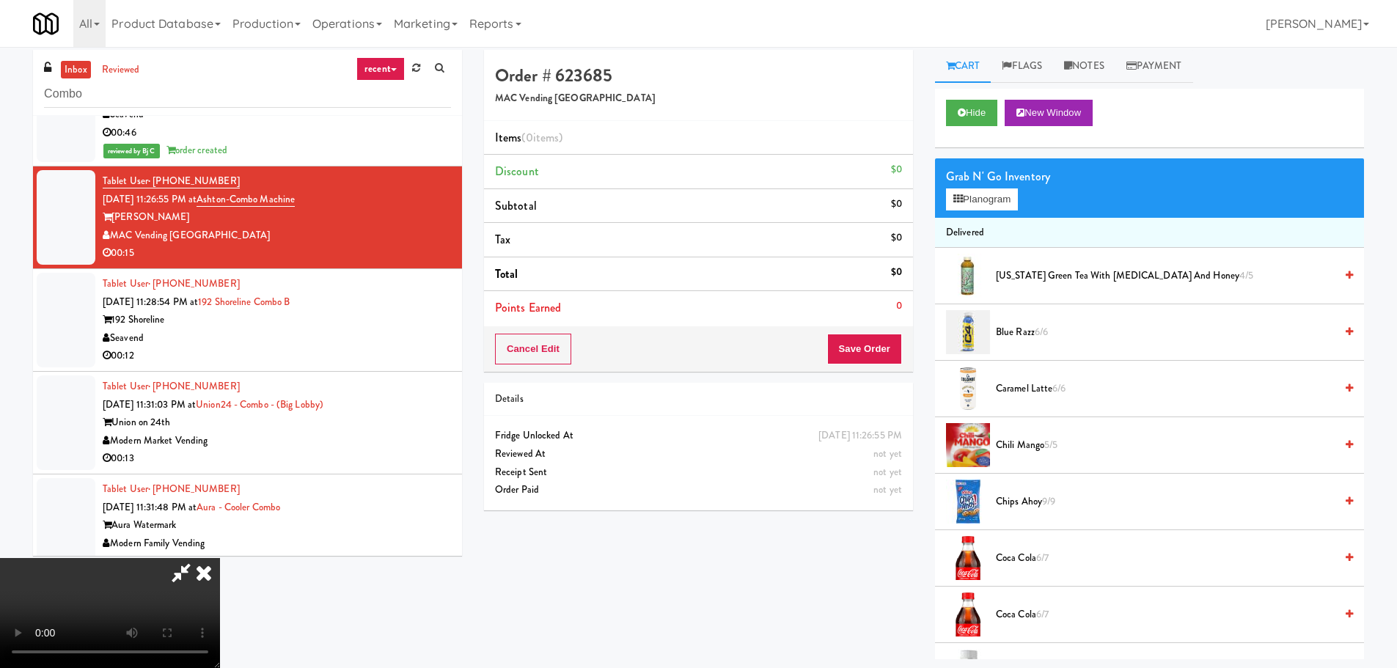
scroll to position [0, 0]
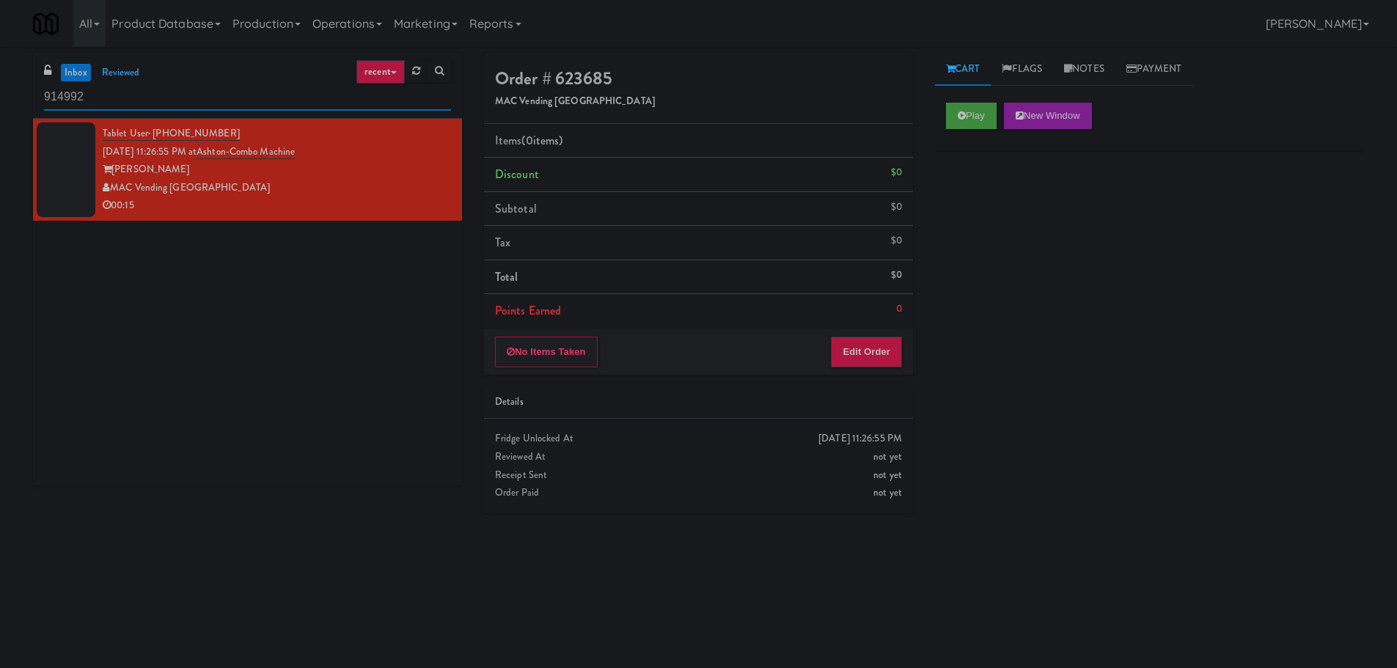
click at [158, 89] on input "914992" at bounding box center [247, 97] width 407 height 27
click at [158, 90] on input "914992" at bounding box center [247, 97] width 407 height 27
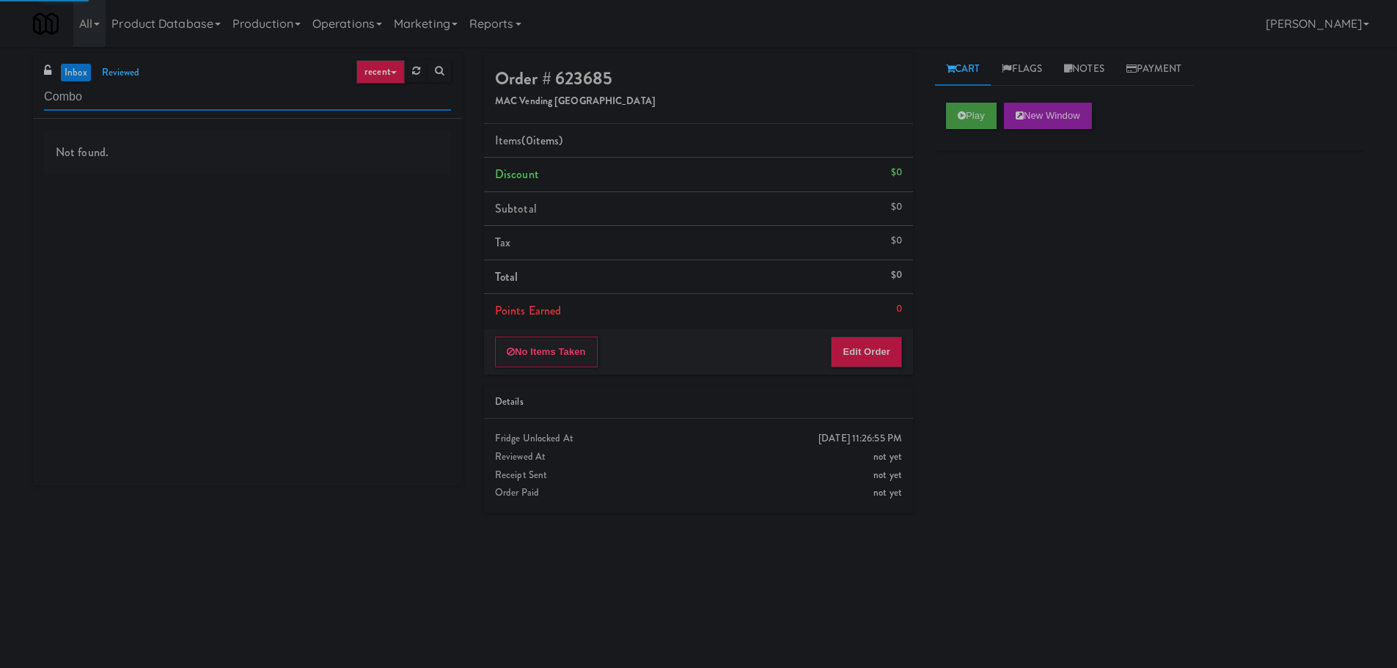
type input "Combo"
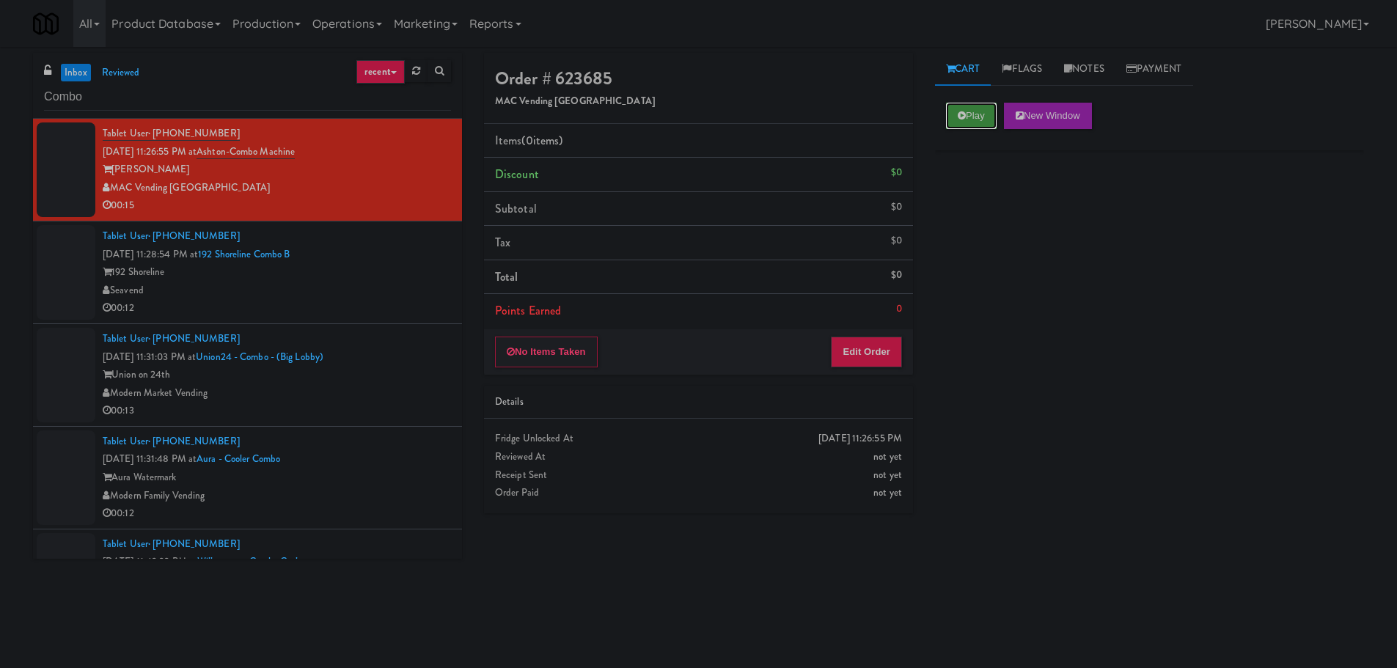
click at [976, 113] on button "Play" at bounding box center [971, 116] width 51 height 26
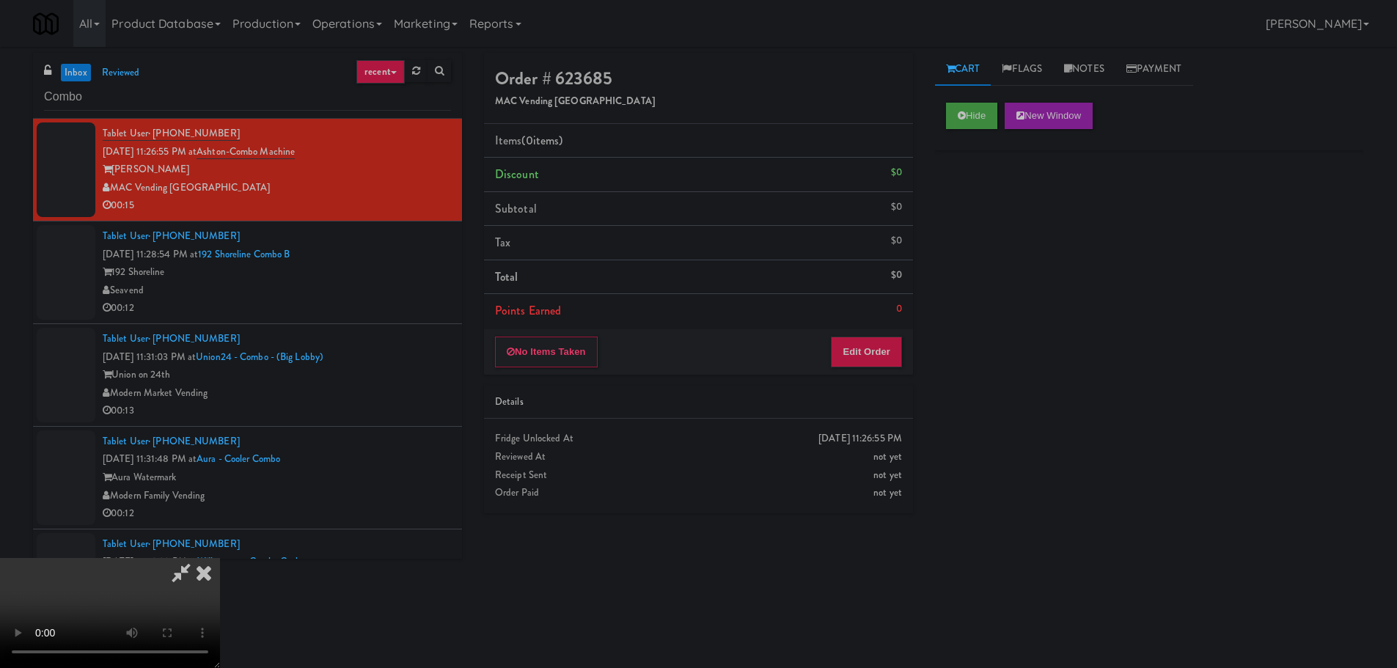
click at [885, 321] on li "Points Earned 0" at bounding box center [698, 311] width 429 height 34
click at [883, 337] on button "Edit Order" at bounding box center [866, 352] width 71 height 31
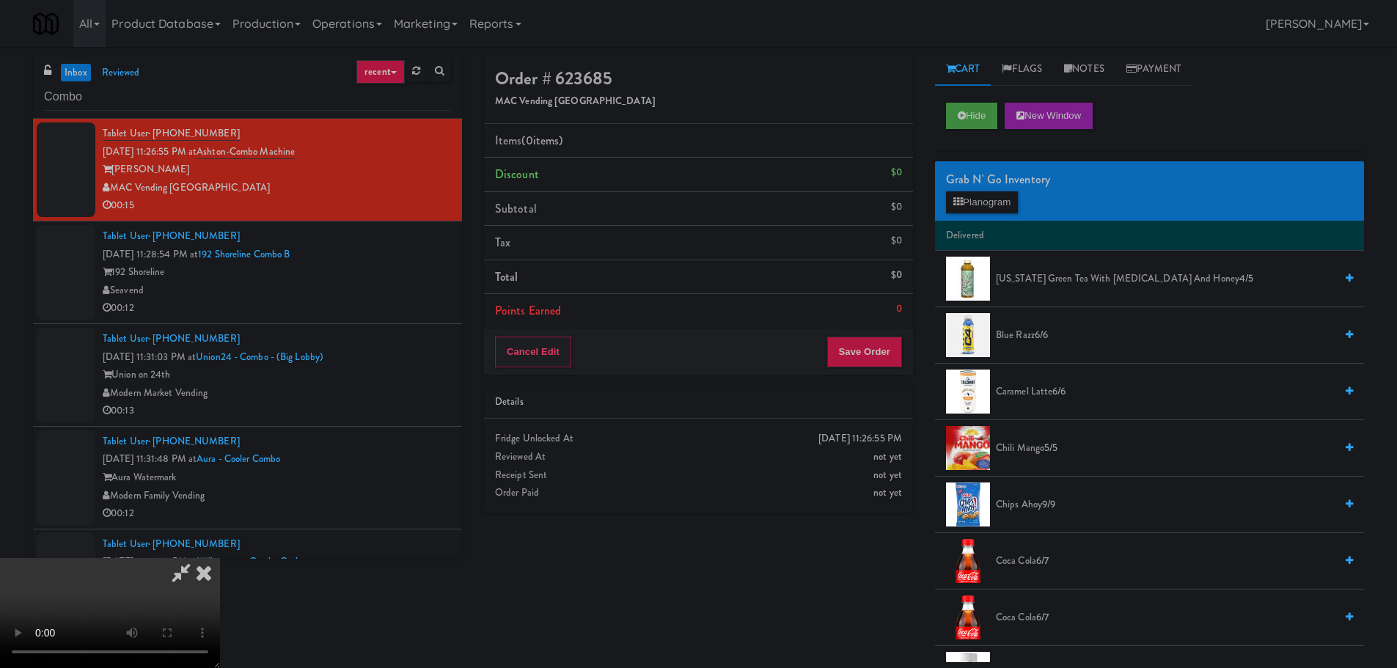
click at [220, 558] on video at bounding box center [110, 613] width 220 height 110
click at [220, 558] on icon at bounding box center [204, 572] width 32 height 29
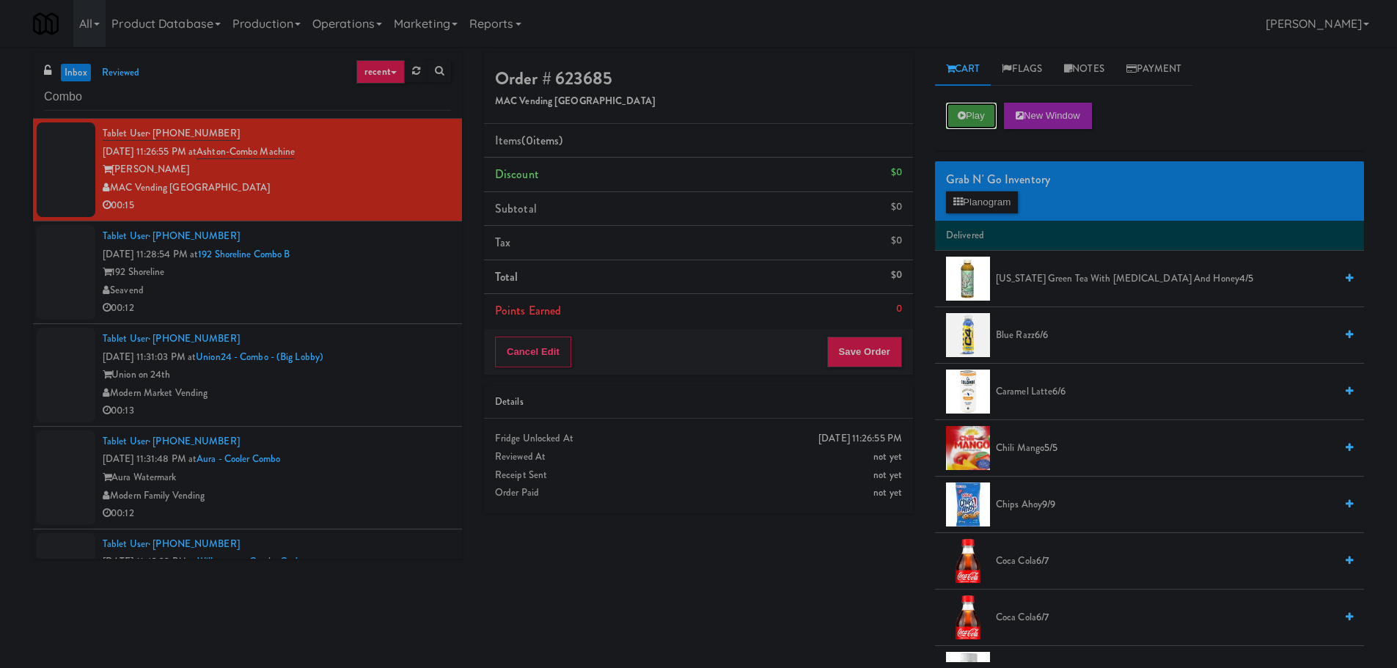
click at [996, 115] on button "Play" at bounding box center [971, 116] width 51 height 26
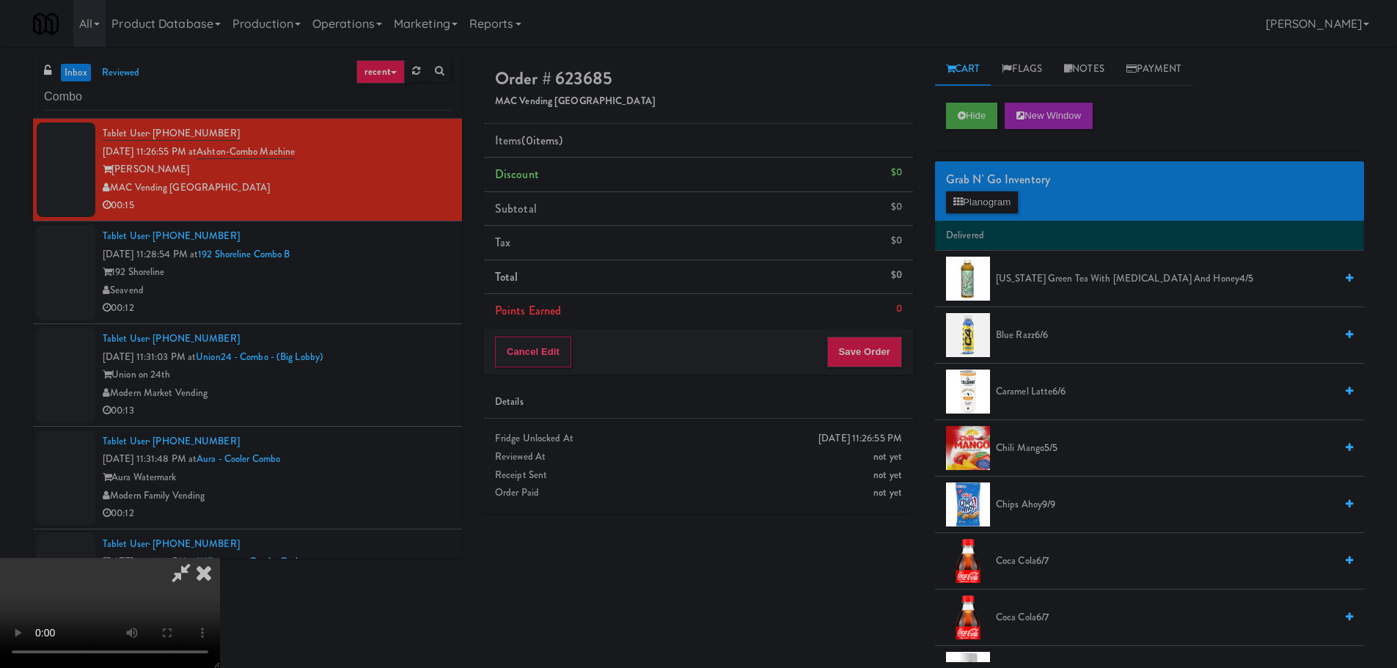
click at [207, 568] on icon at bounding box center [204, 572] width 32 height 29
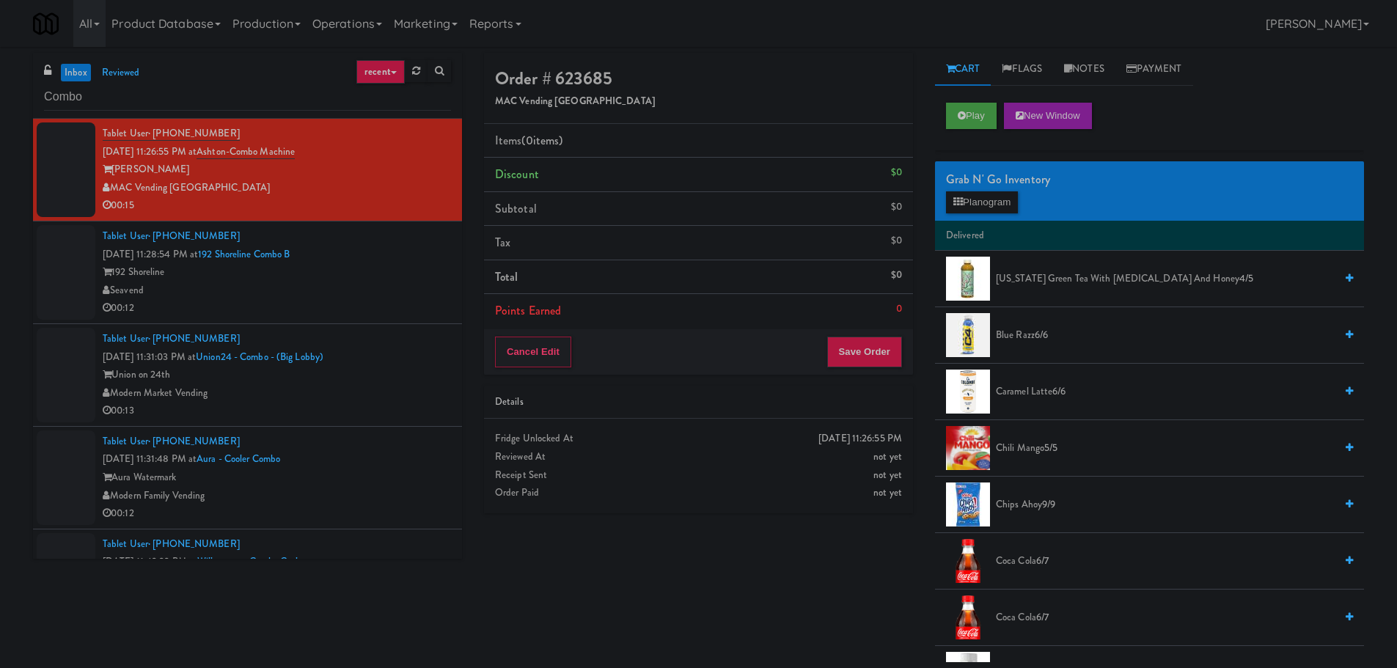
click at [342, 296] on div "Seavend" at bounding box center [277, 291] width 348 height 18
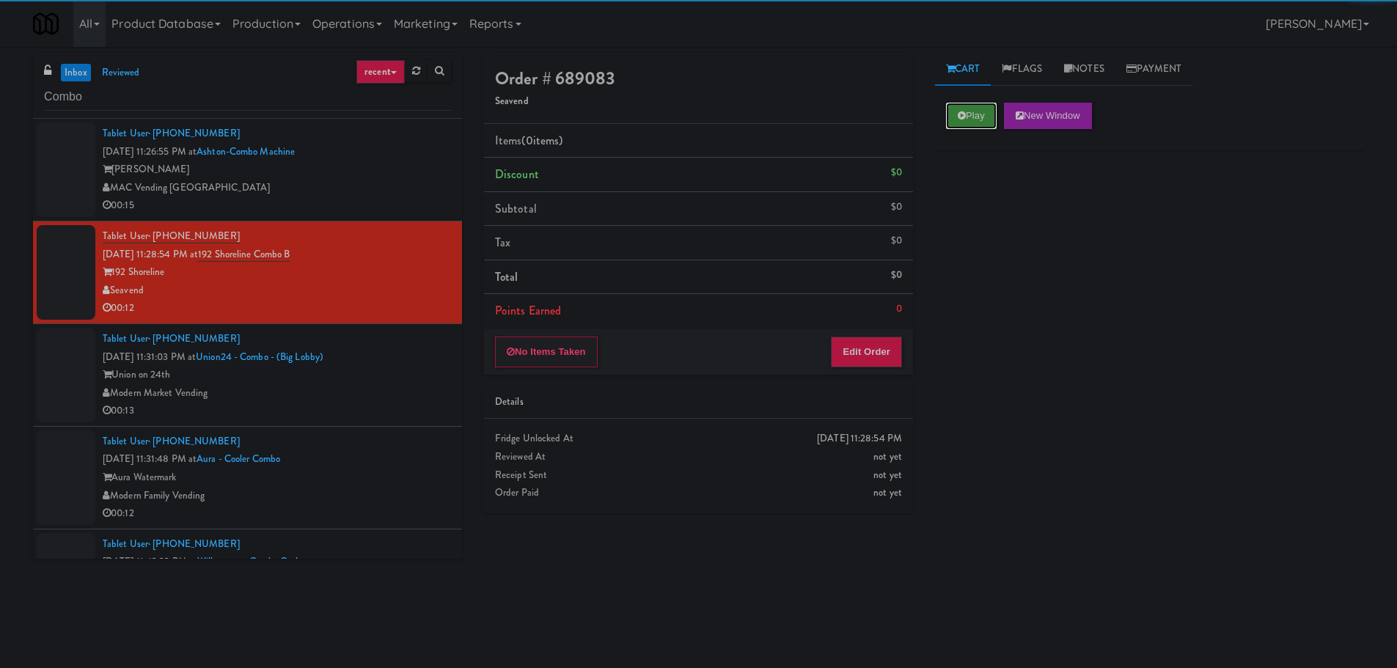
click at [974, 117] on button "Play" at bounding box center [971, 116] width 51 height 26
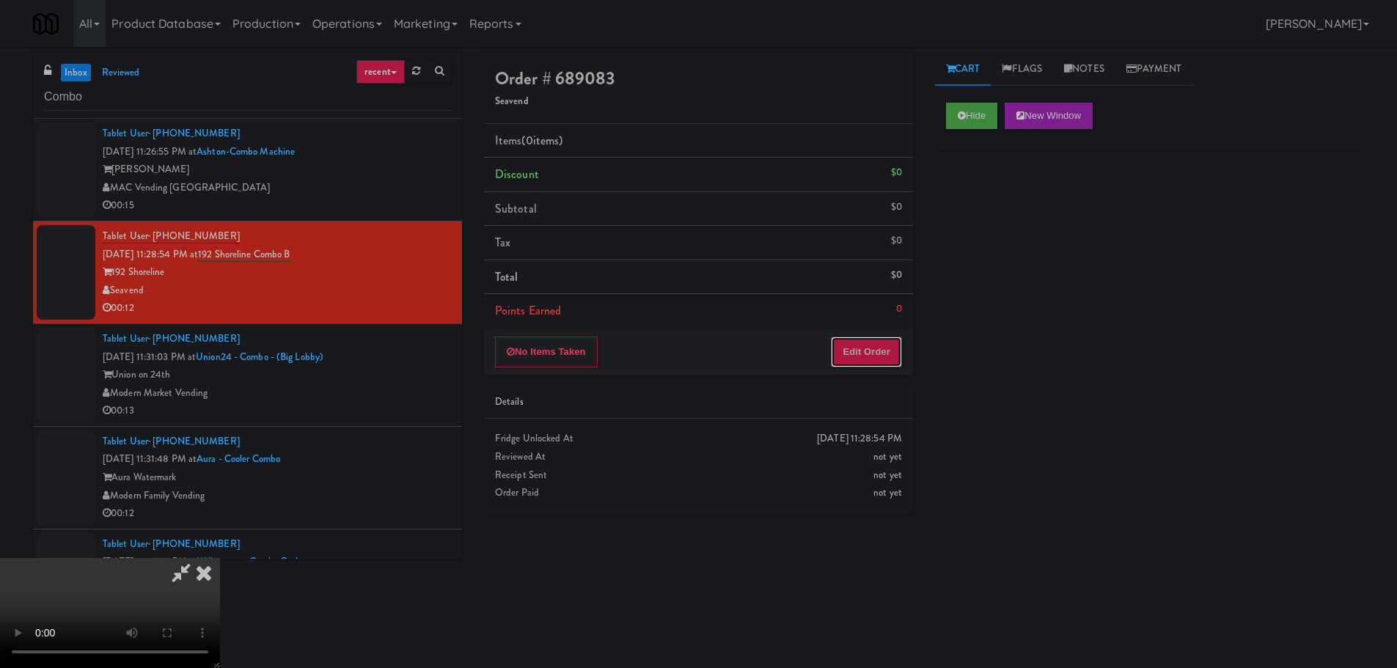
click at [885, 363] on button "Edit Order" at bounding box center [866, 352] width 71 height 31
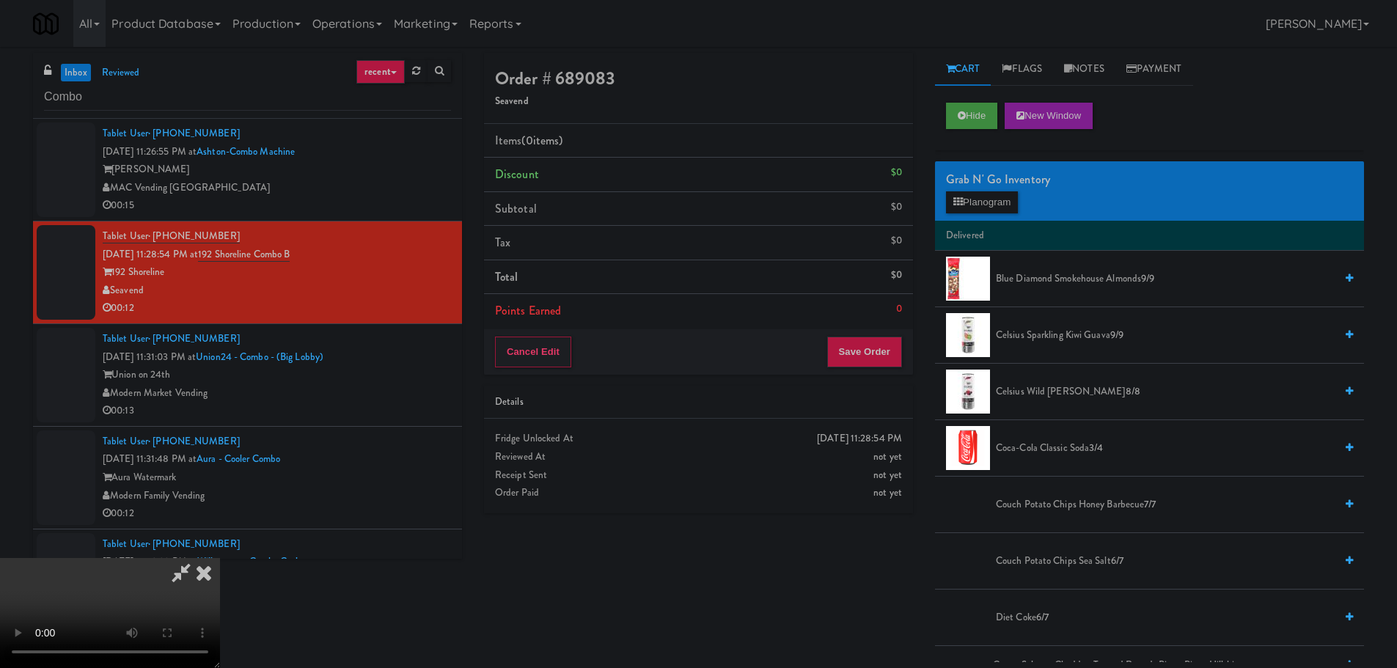
scroll to position [252, 0]
click at [220, 558] on video at bounding box center [110, 613] width 220 height 110
drag, startPoint x: 532, startPoint y: 431, endPoint x: 538, endPoint y: 440, distance: 11.0
click at [220, 558] on video at bounding box center [110, 613] width 220 height 110
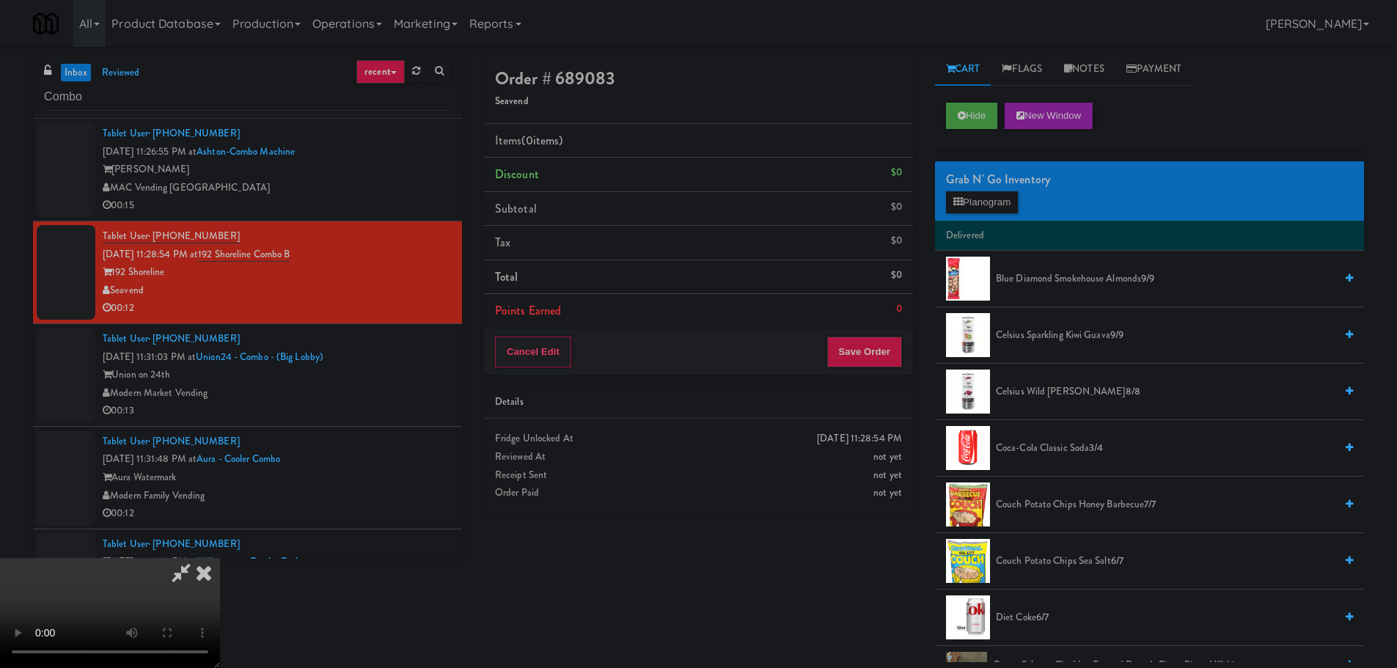
drag, startPoint x: 605, startPoint y: 463, endPoint x: 788, endPoint y: 390, distance: 196.5
click at [220, 558] on video at bounding box center [110, 613] width 220 height 110
click at [988, 203] on button "Planogram" at bounding box center [982, 202] width 72 height 22
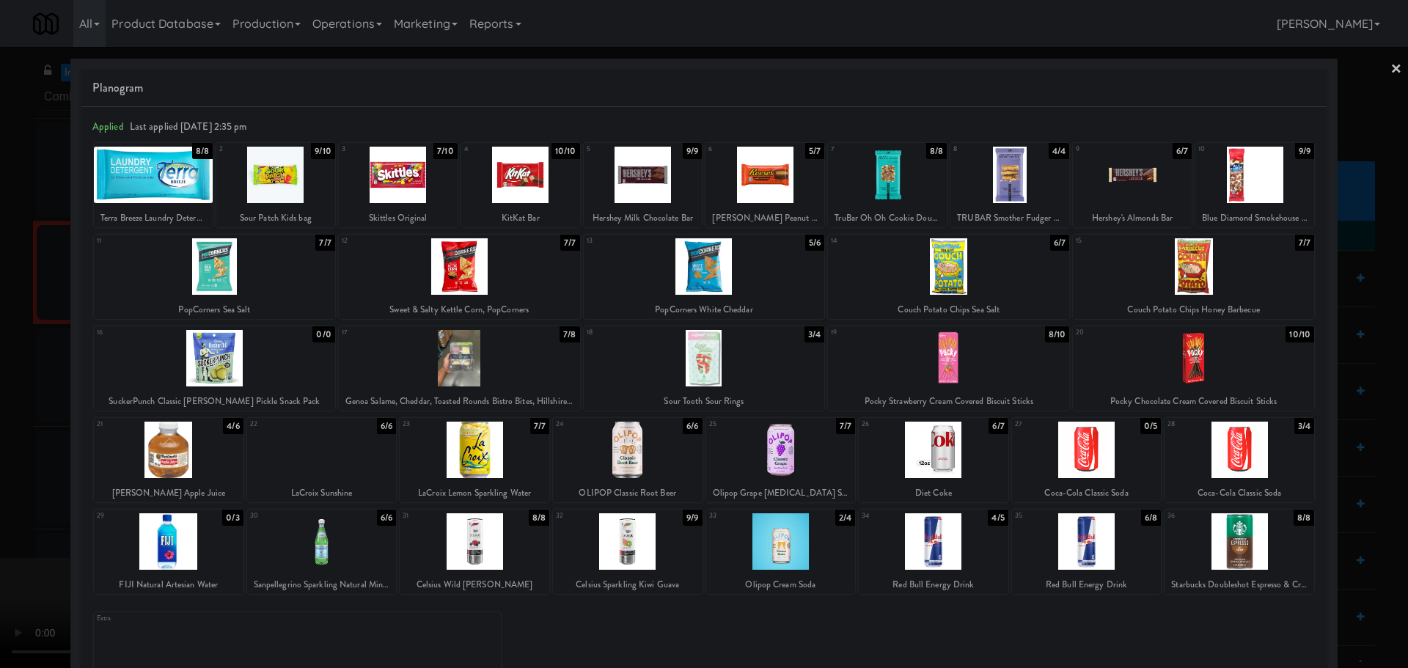
click at [1223, 296] on div "15 7/7 Couch Potato Chips Honey Barbecue" at bounding box center [1193, 277] width 241 height 84
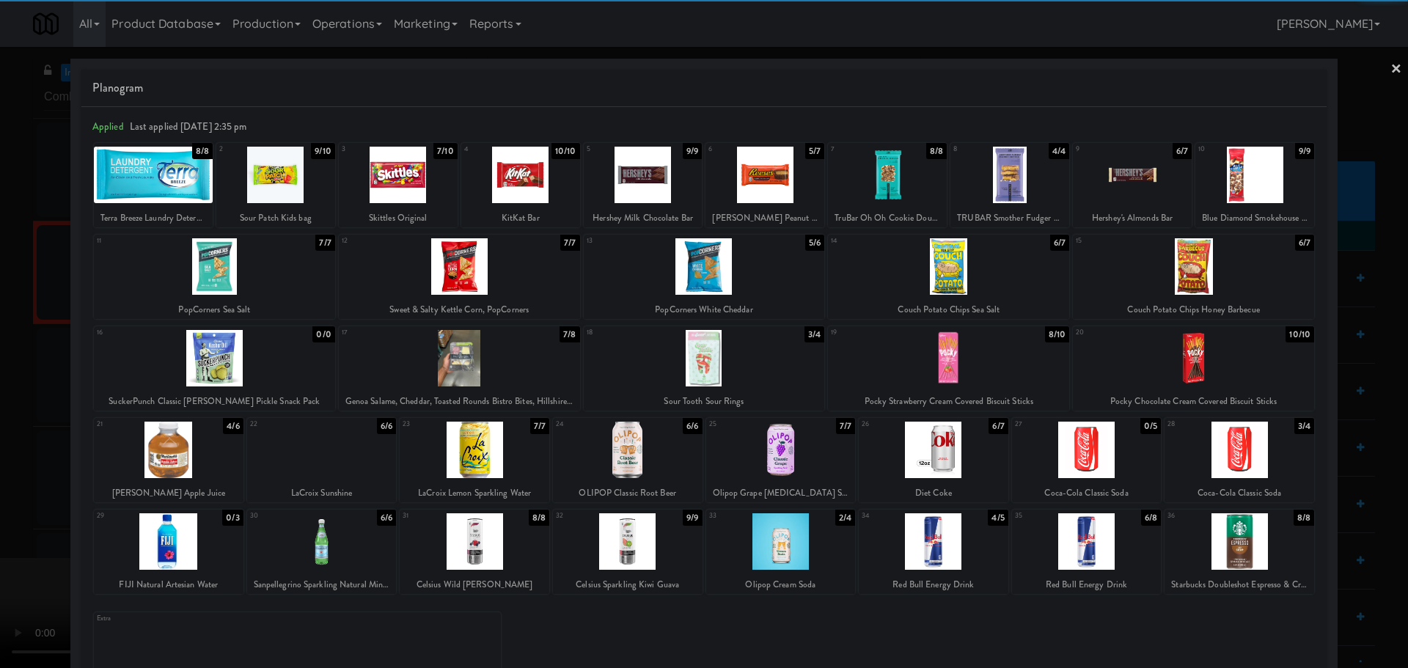
click at [0, 463] on div at bounding box center [704, 334] width 1408 height 668
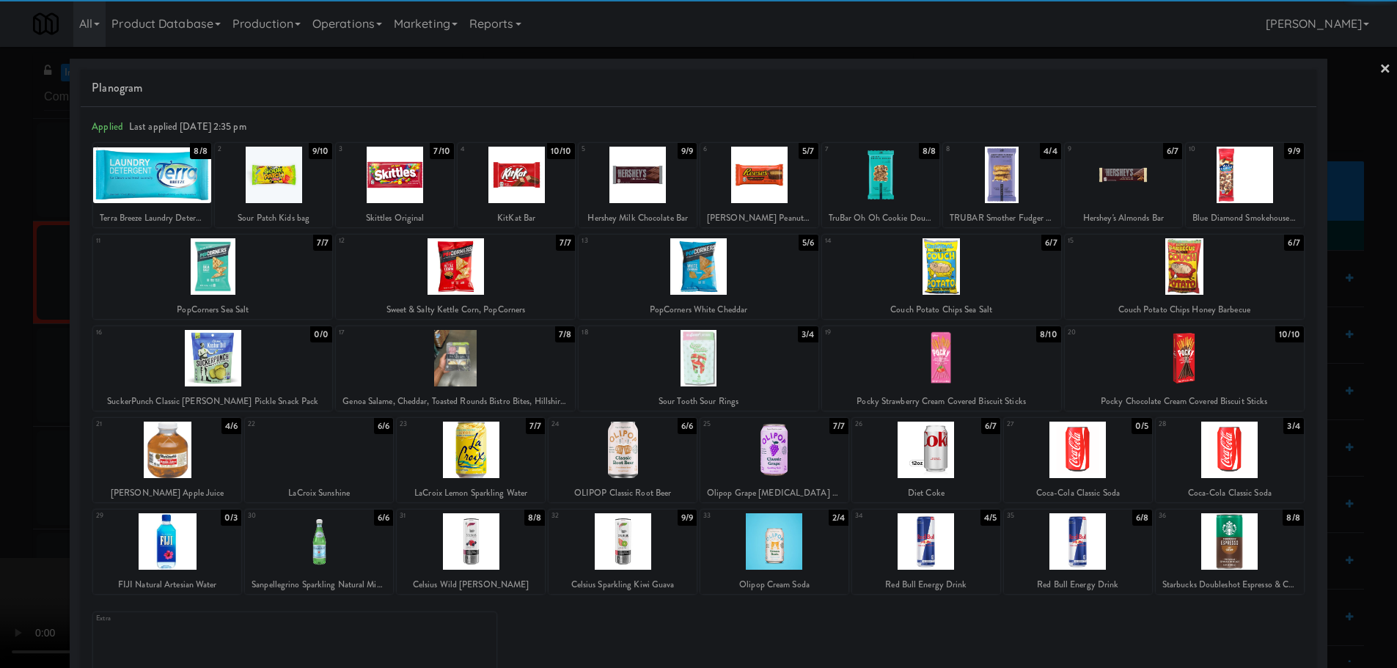
click at [220, 558] on video at bounding box center [110, 613] width 220 height 110
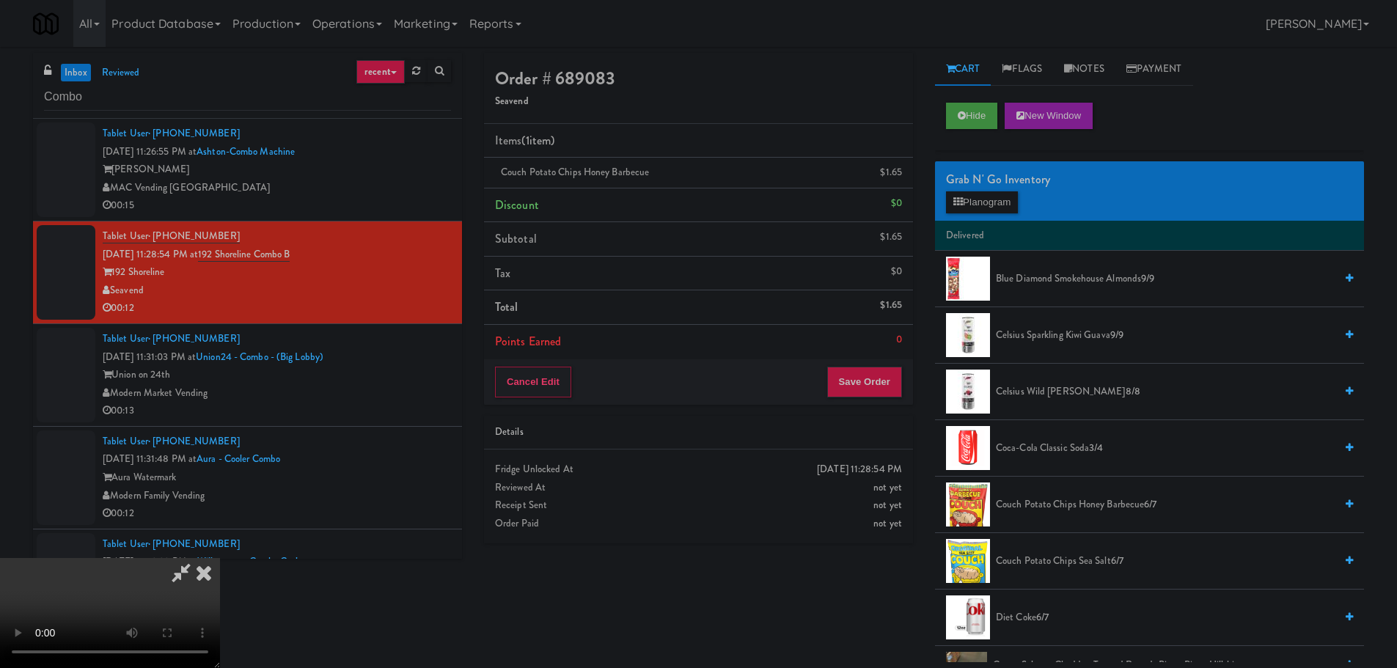
scroll to position [252, 0]
click at [220, 558] on video at bounding box center [110, 613] width 220 height 110
drag, startPoint x: 516, startPoint y: 256, endPoint x: 516, endPoint y: 266, distance: 9.5
click at [220, 558] on video at bounding box center [110, 613] width 220 height 110
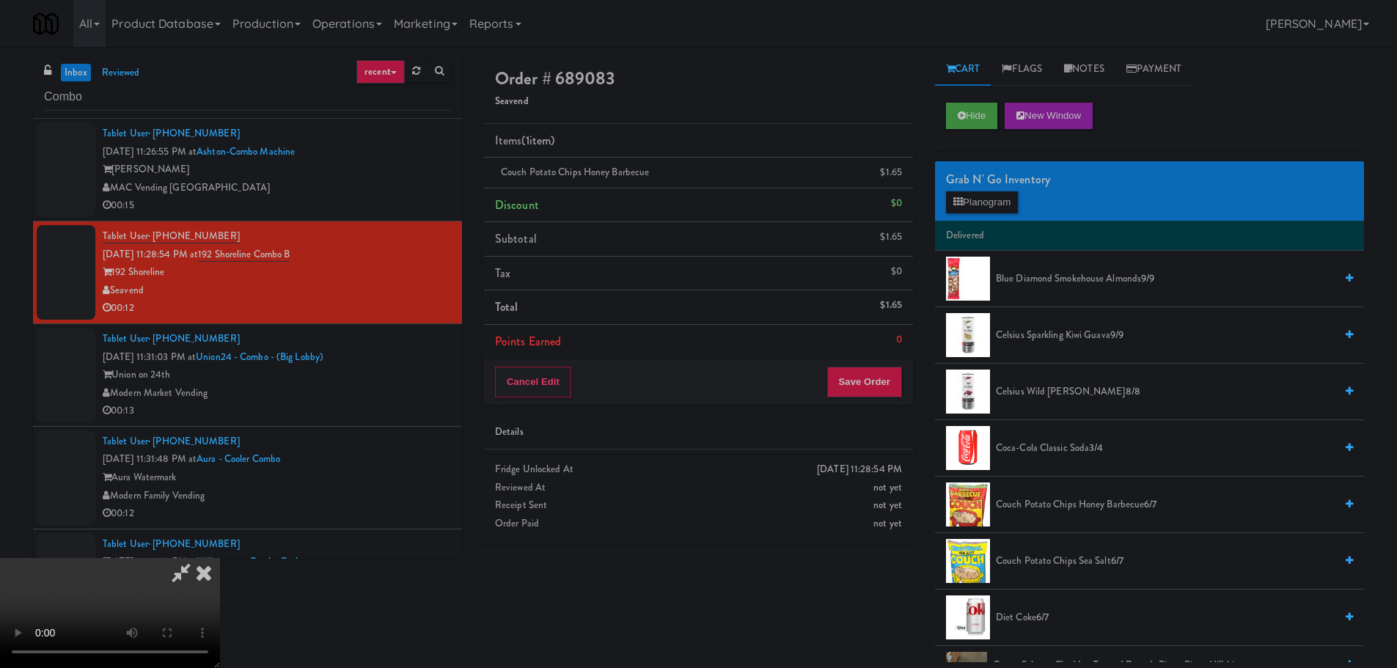
drag, startPoint x: 535, startPoint y: 257, endPoint x: 527, endPoint y: 275, distance: 19.4
click at [220, 558] on video at bounding box center [110, 613] width 220 height 110
click at [1023, 625] on span "Diet Coke 6/7" at bounding box center [1165, 618] width 339 height 18
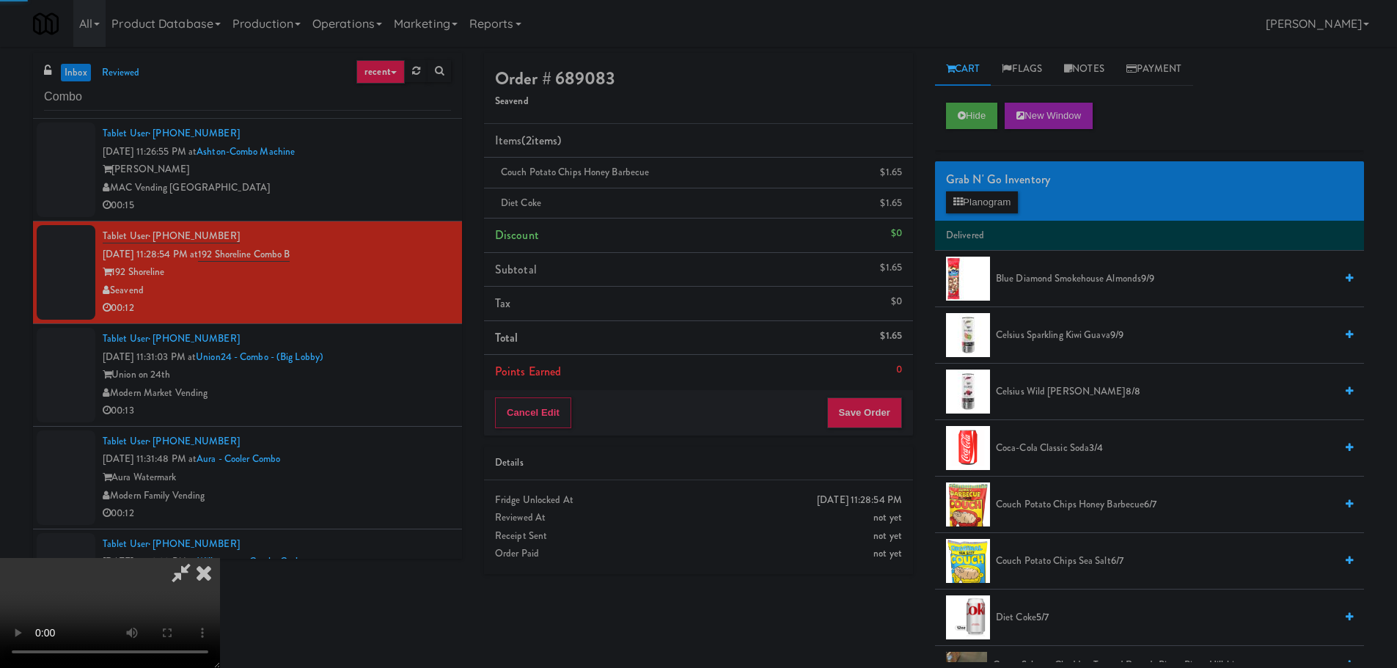
drag, startPoint x: 558, startPoint y: 520, endPoint x: 560, endPoint y: 486, distance: 33.8
click at [220, 558] on video at bounding box center [110, 613] width 220 height 110
click at [880, 402] on button "Save Order" at bounding box center [864, 413] width 75 height 31
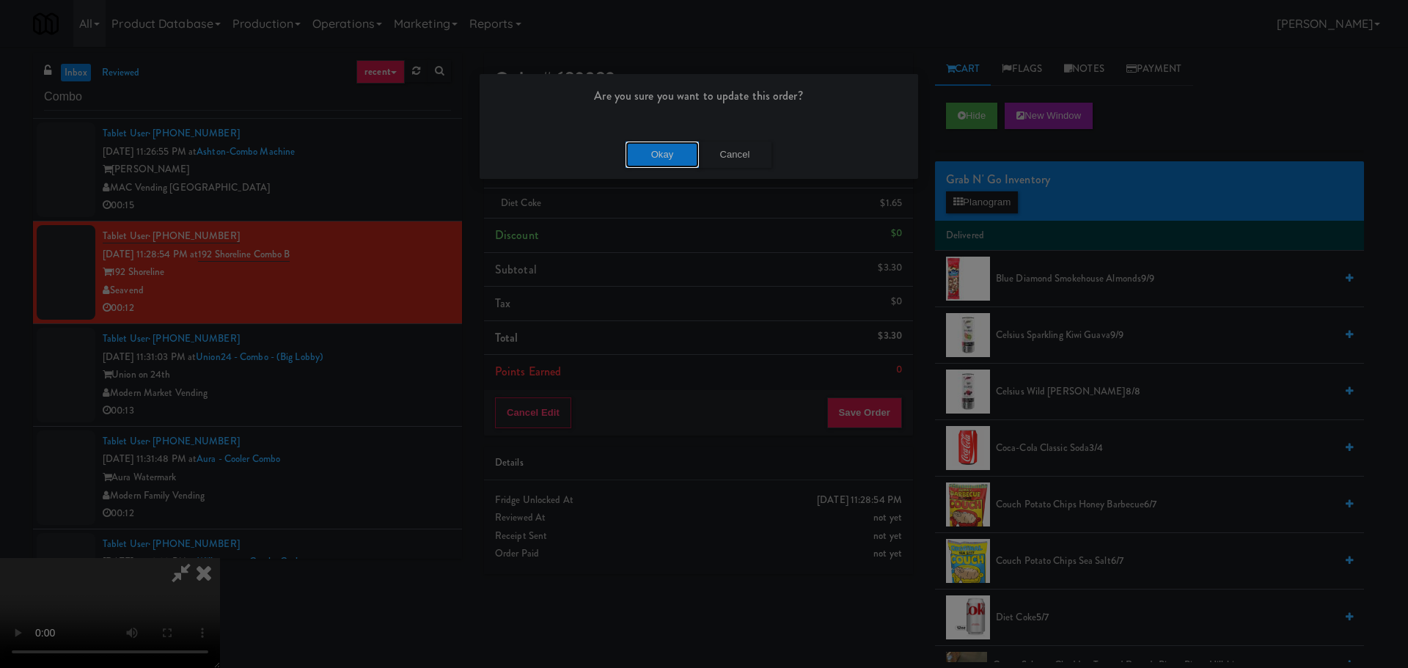
click at [627, 145] on button "Okay" at bounding box center [662, 155] width 73 height 26
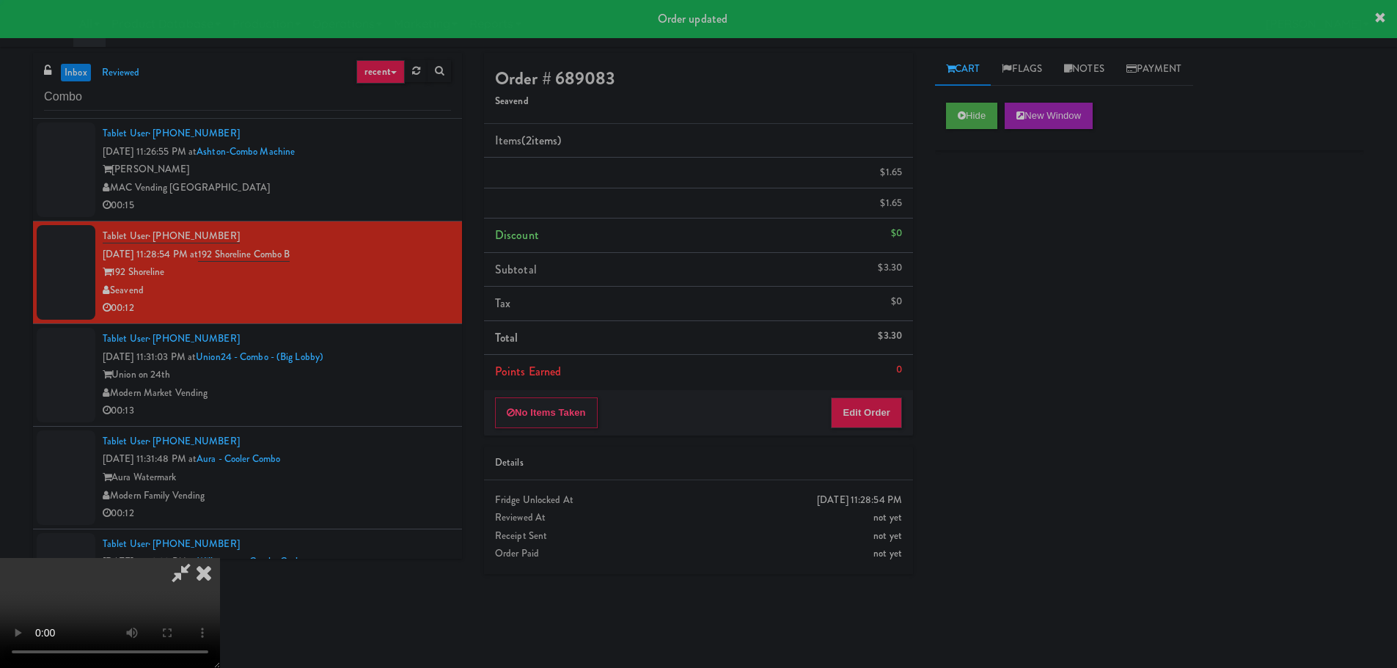
scroll to position [0, 0]
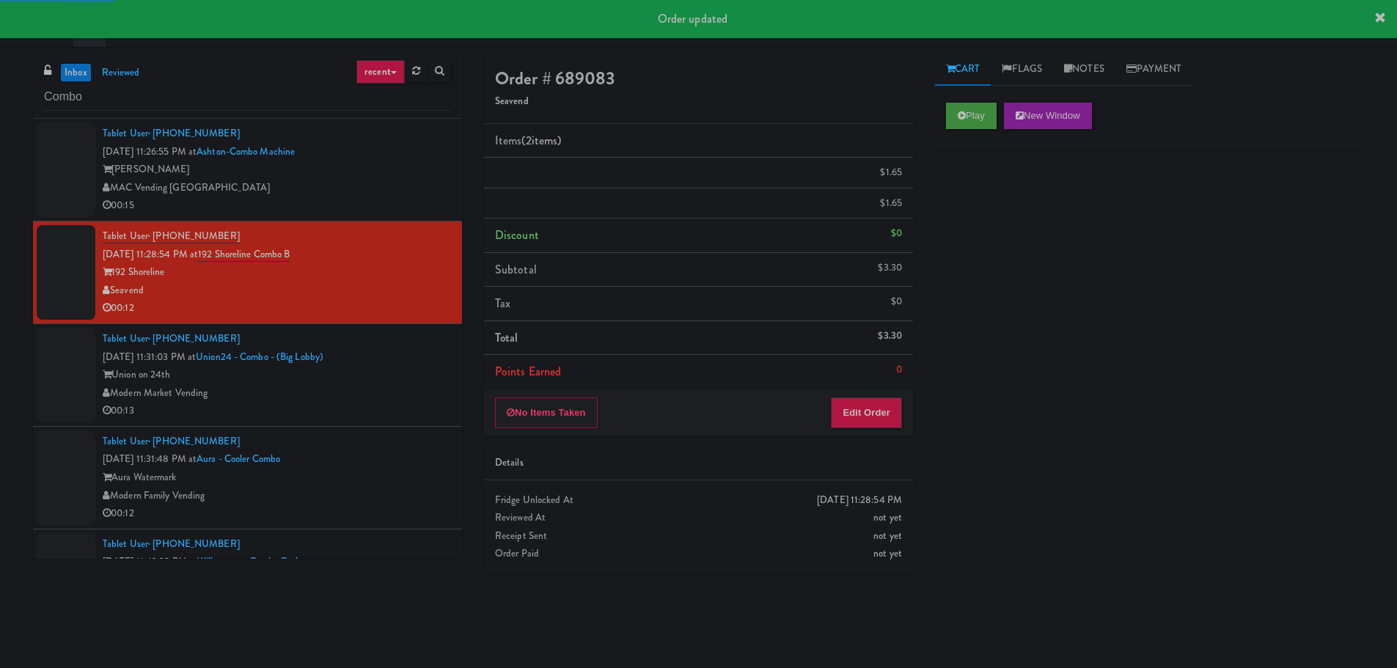
click at [408, 381] on div "Union on 24th" at bounding box center [277, 375] width 348 height 18
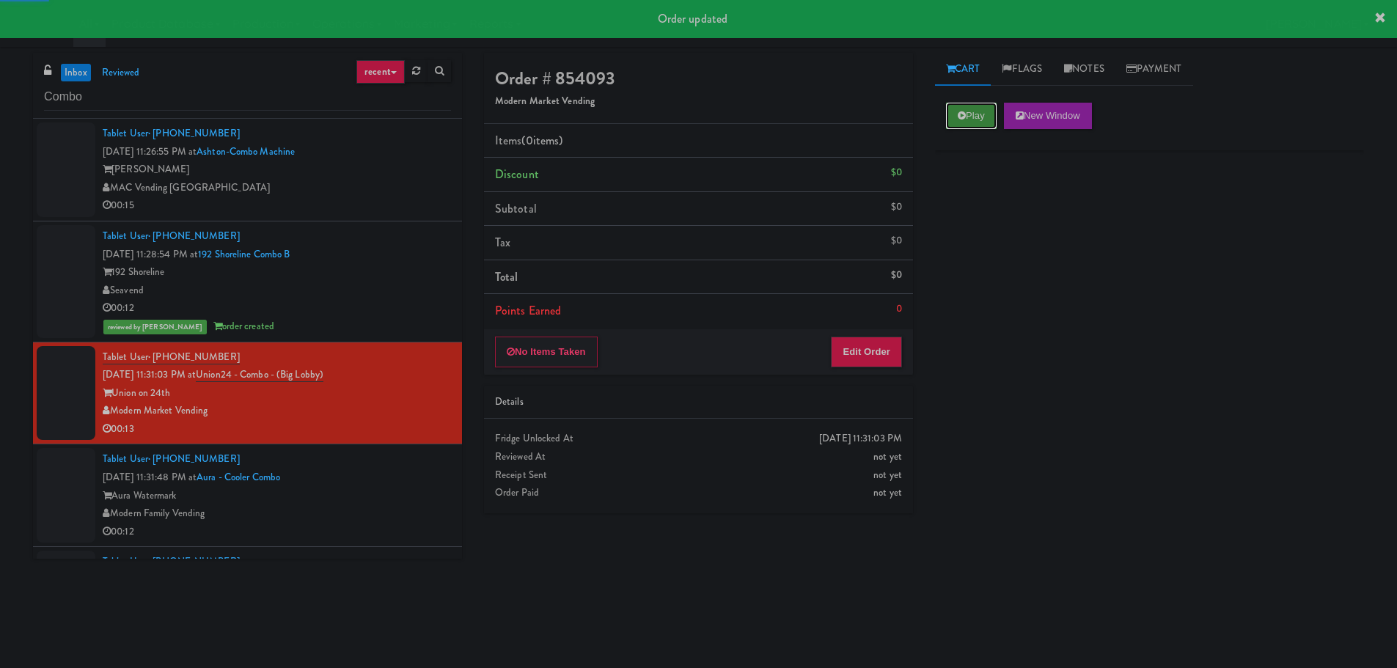
click at [981, 109] on button "Play" at bounding box center [971, 116] width 51 height 26
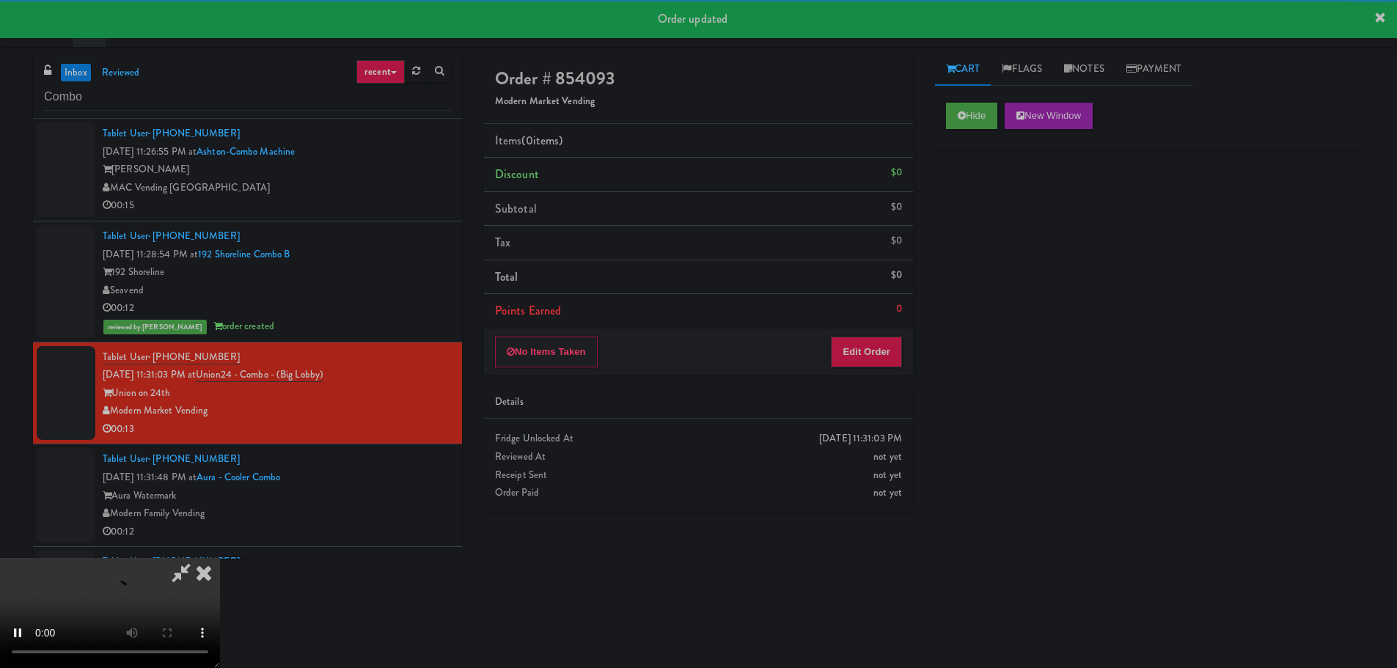
click at [830, 400] on div "Details" at bounding box center [698, 402] width 407 height 18
click at [856, 363] on button "Edit Order" at bounding box center [866, 352] width 71 height 31
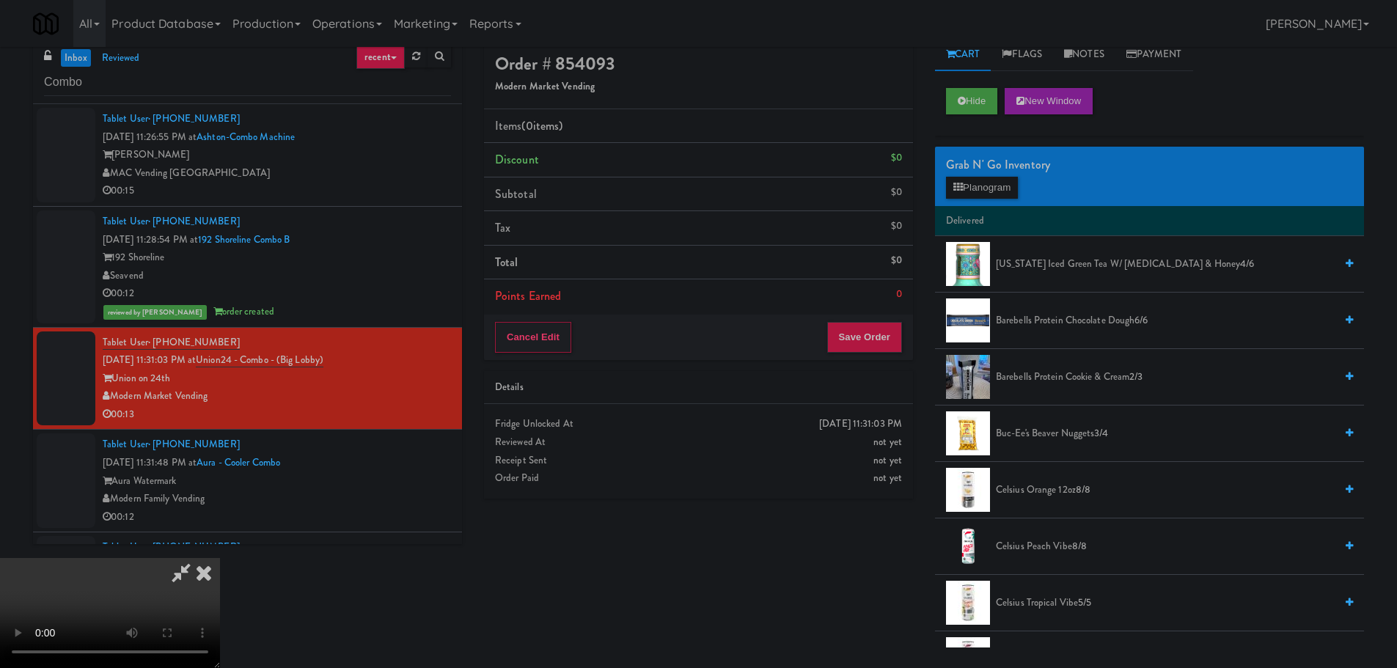
scroll to position [47, 0]
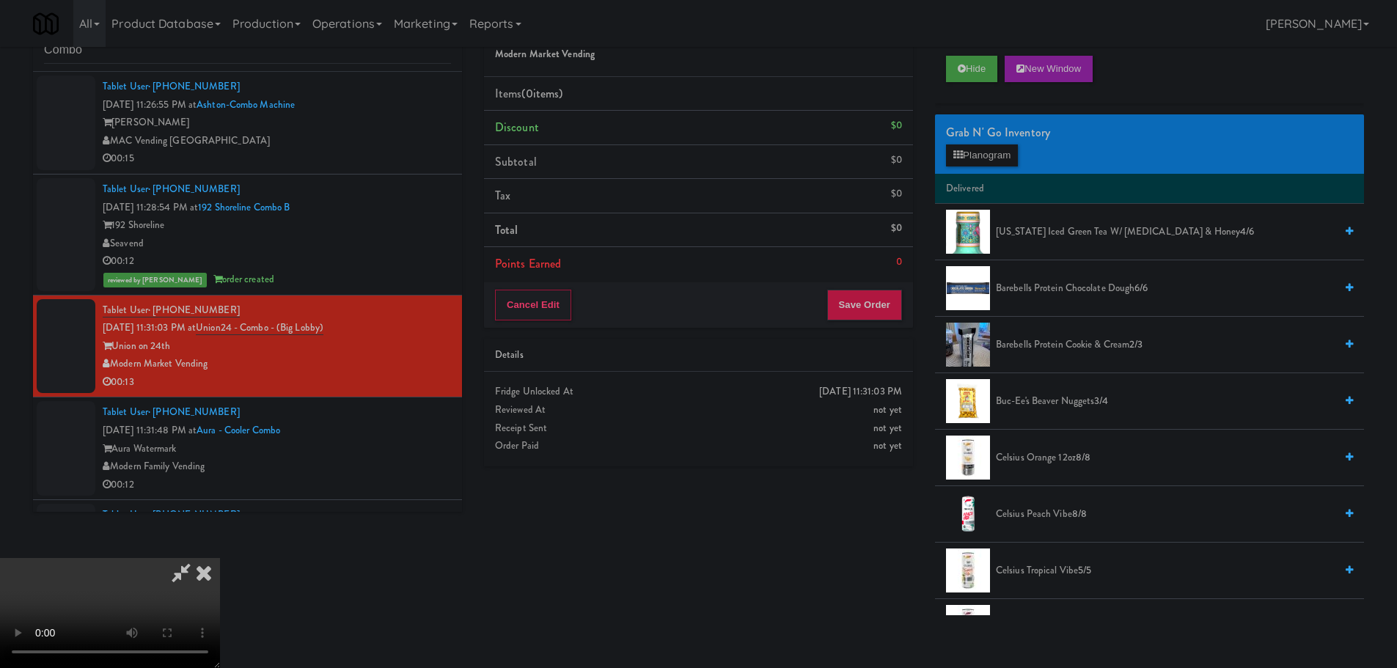
click at [220, 558] on video at bounding box center [110, 613] width 220 height 110
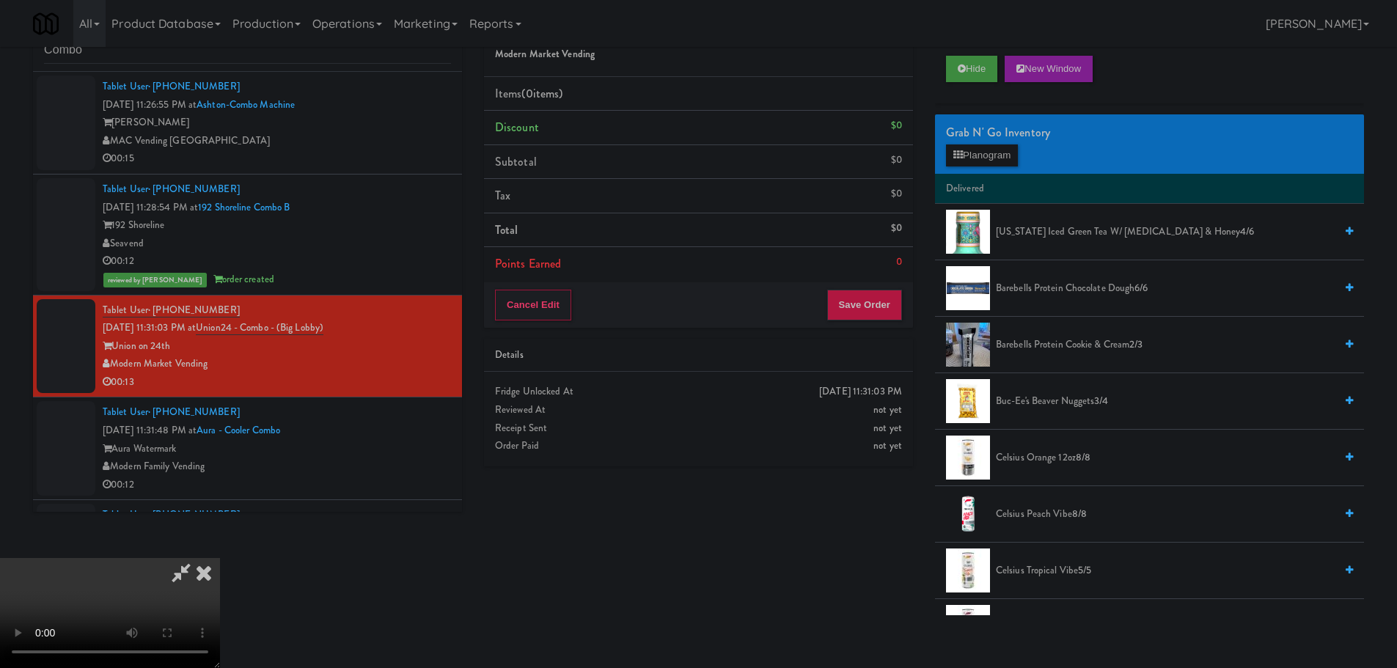
scroll to position [0, 0]
drag, startPoint x: 577, startPoint y: 491, endPoint x: 579, endPoint y: 500, distance: 9.1
